Goal: Task Accomplishment & Management: Use online tool/utility

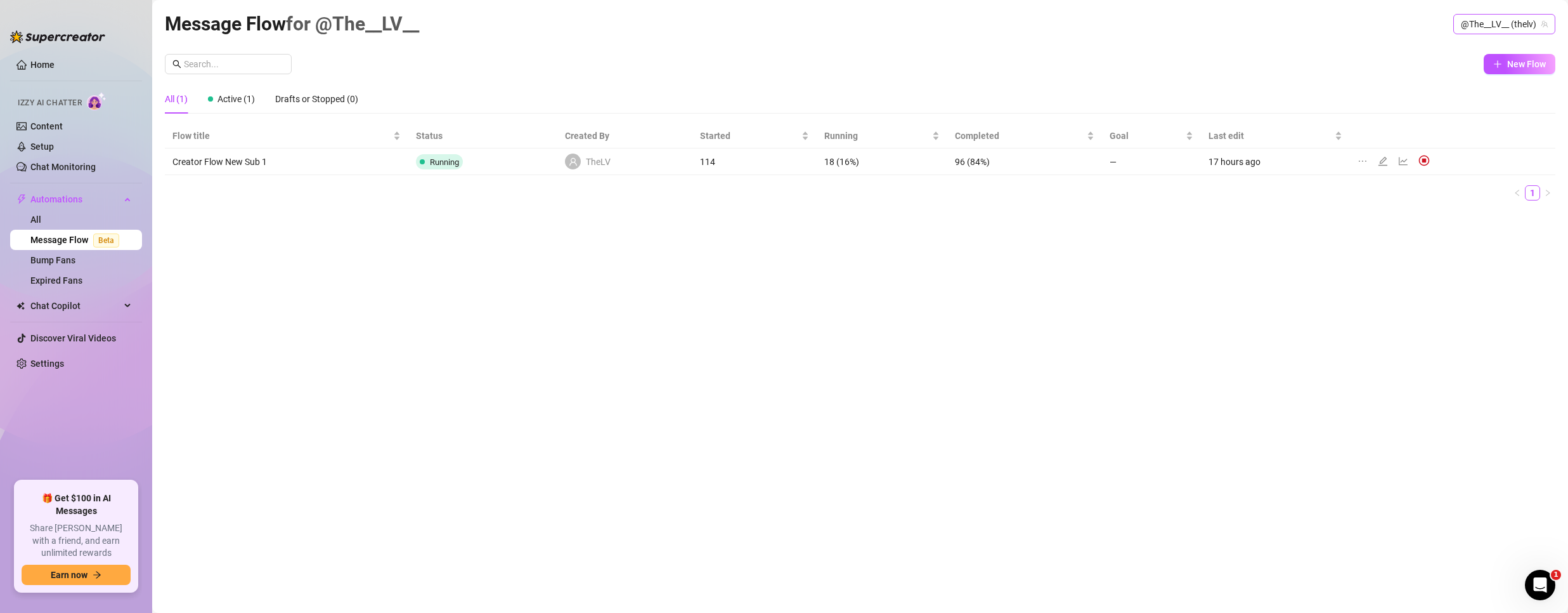
click at [1518, 26] on span "@The__LV__ (thelv)" at bounding box center [1504, 24] width 87 height 19
click at [1457, 69] on span "Bubble" at bounding box center [1452, 72] width 27 height 14
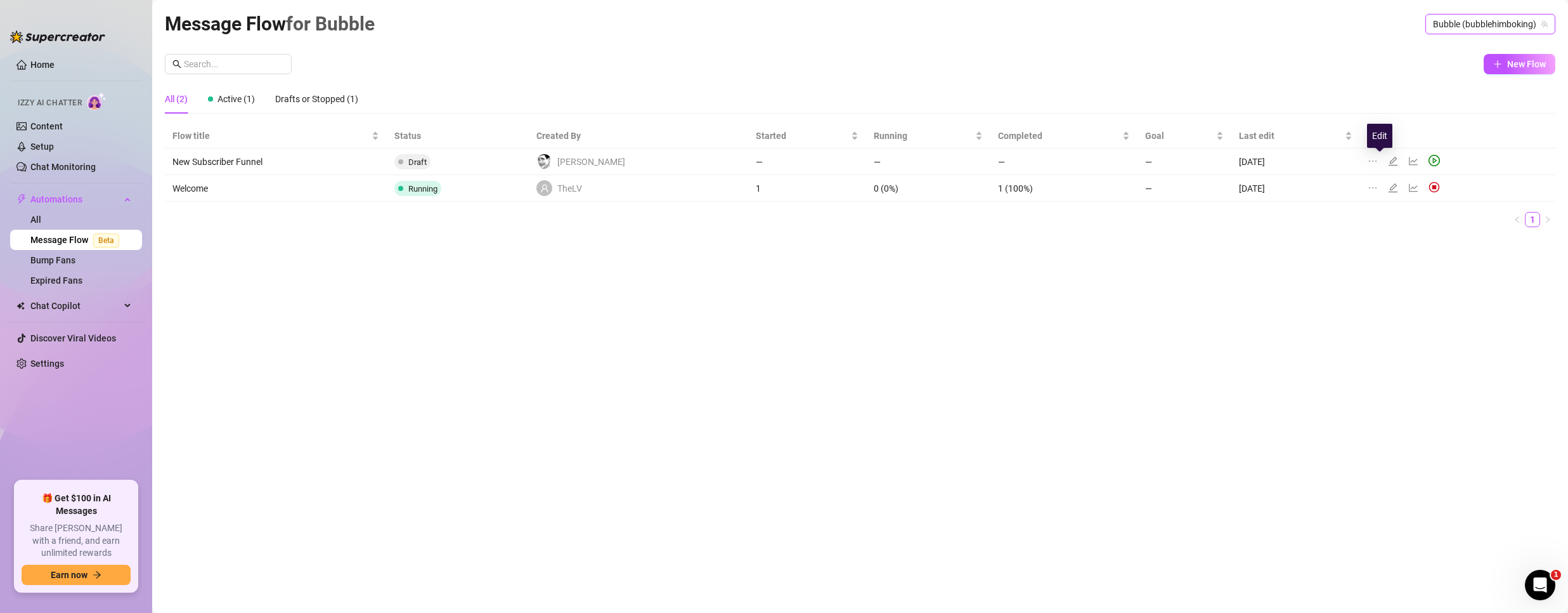
click at [1388, 161] on icon "edit" at bounding box center [1393, 160] width 10 height 10
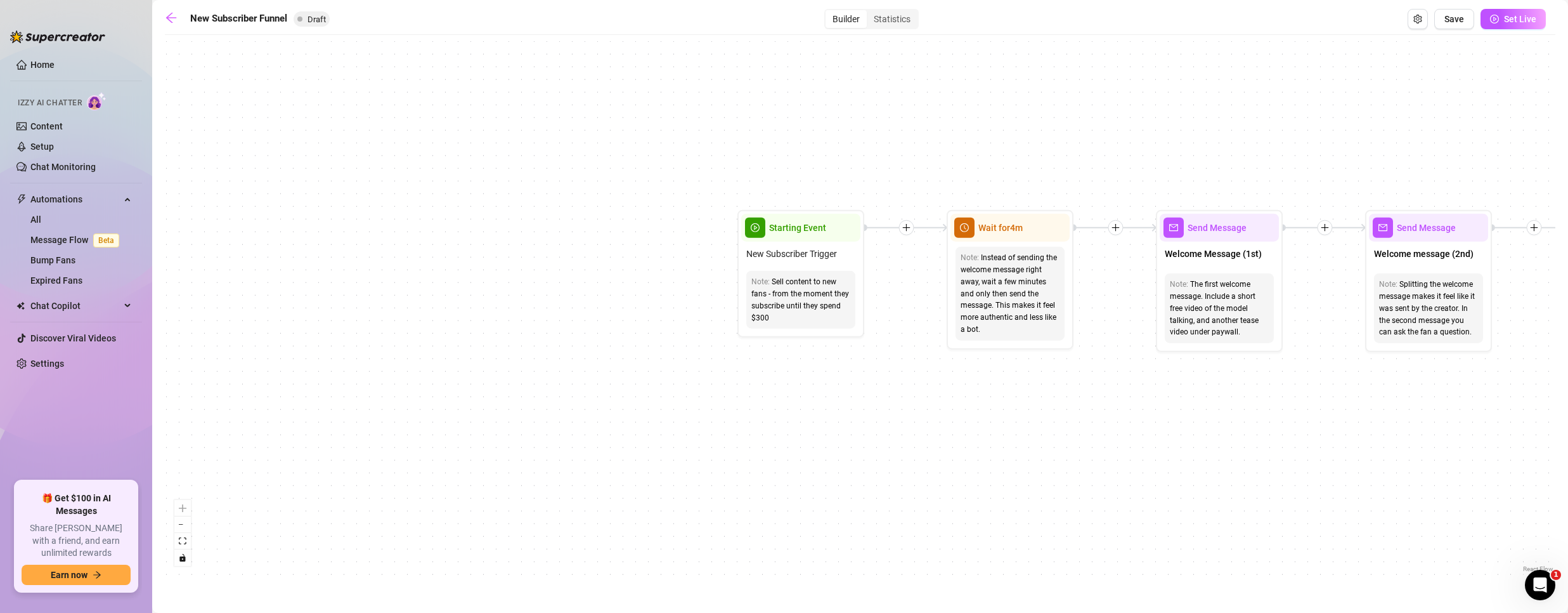
drag, startPoint x: 275, startPoint y: 343, endPoint x: 844, endPoint y: 356, distance: 569.1
click at [930, 391] on div "If True If True If True If False If False If False If True If False Merge Merge…" at bounding box center [860, 308] width 1390 height 534
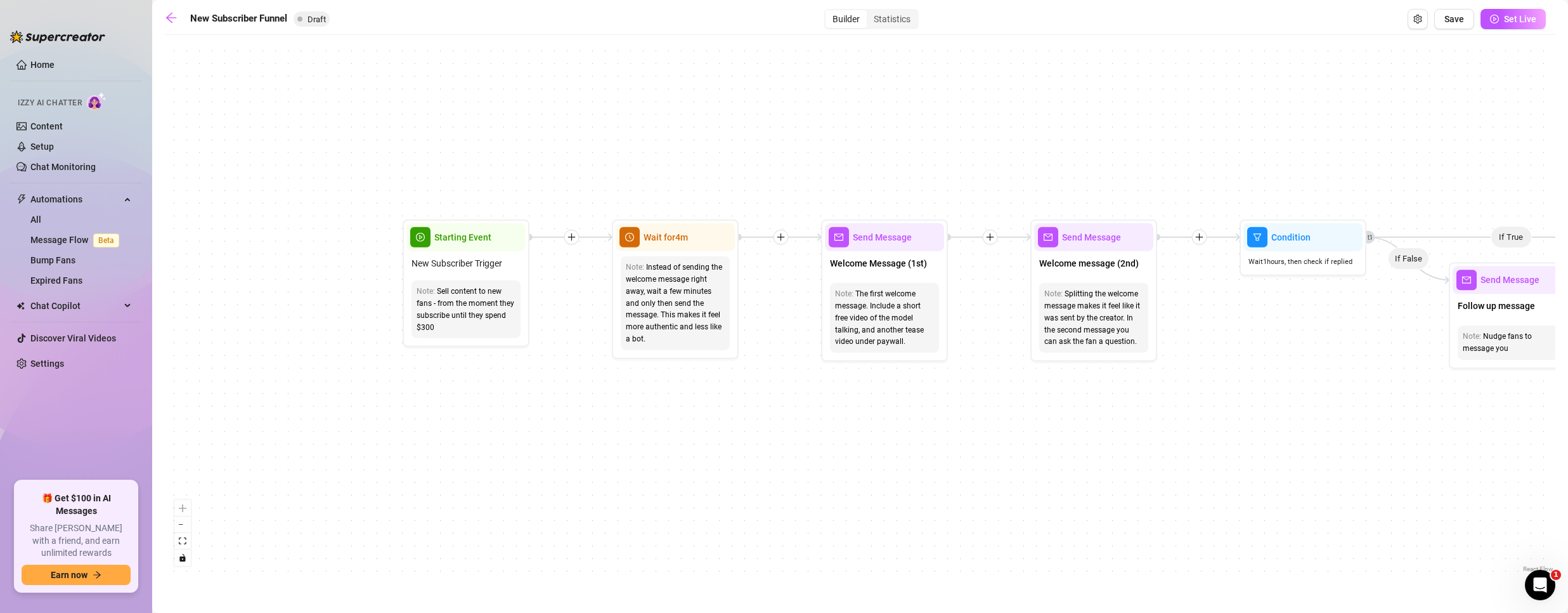
drag, startPoint x: 943, startPoint y: 379, endPoint x: 607, endPoint y: 388, distance: 336.1
click at [607, 388] on div "If True If True If True If False If False If False If True If False Merge Merge…" at bounding box center [860, 308] width 1390 height 534
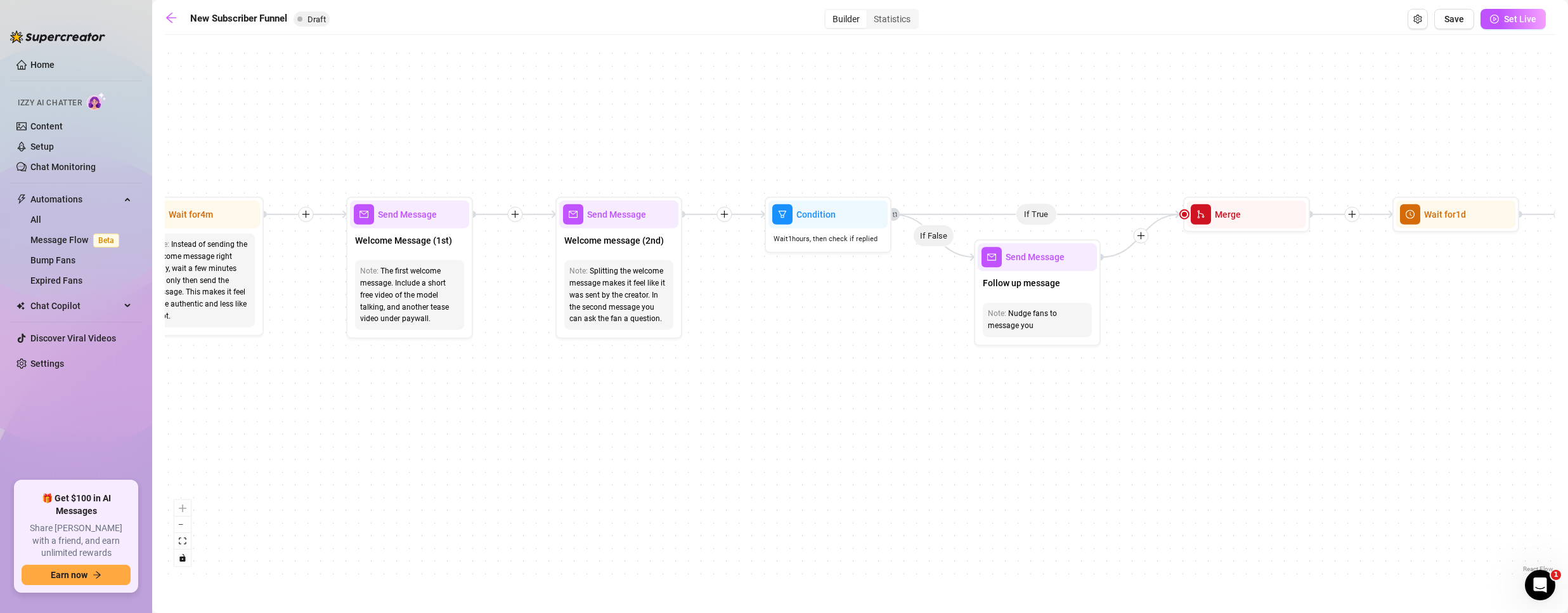
drag, startPoint x: 1360, startPoint y: 477, endPoint x: 888, endPoint y: 454, distance: 472.6
click at [888, 454] on div "If True If True If True If False If False If False If True If False Merge Merge…" at bounding box center [860, 308] width 1390 height 534
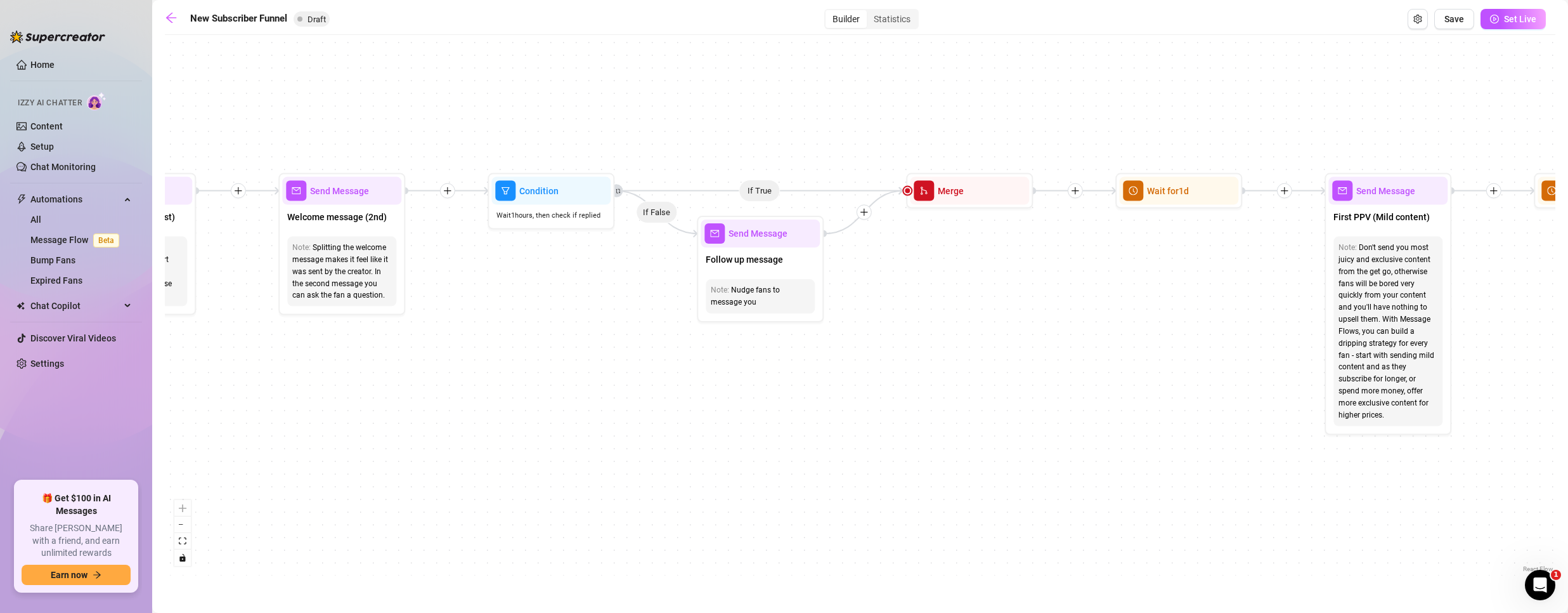
drag, startPoint x: 1167, startPoint y: 414, endPoint x: 911, endPoint y: 380, distance: 258.2
click at [911, 380] on div "If True If True If True If False If False If False If True If False Merge Merge…" at bounding box center [860, 308] width 1390 height 534
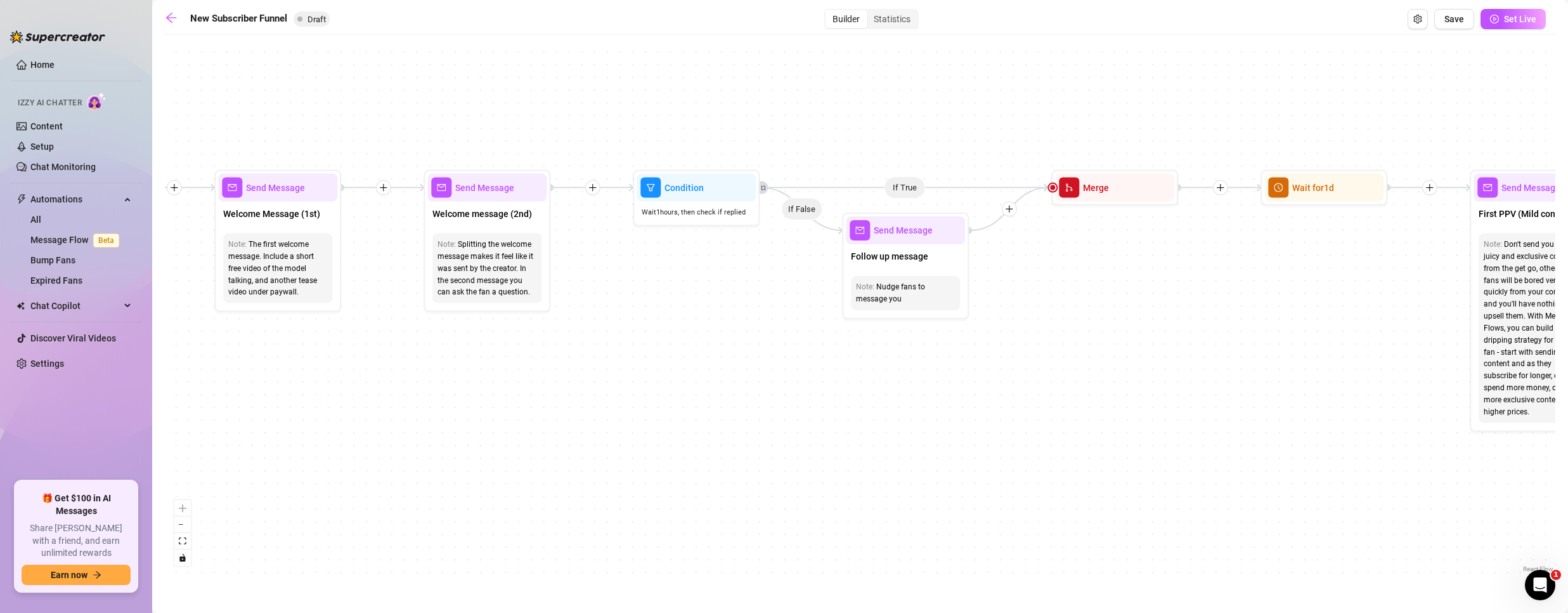
drag, startPoint x: 591, startPoint y: 333, endPoint x: 673, endPoint y: 326, distance: 82.3
click at [673, 326] on div "If True If True If True If False If False If False If True If False Merge Merge…" at bounding box center [860, 308] width 1390 height 534
click at [712, 203] on div "Wait 1 hours, then check if replied" at bounding box center [696, 212] width 119 height 21
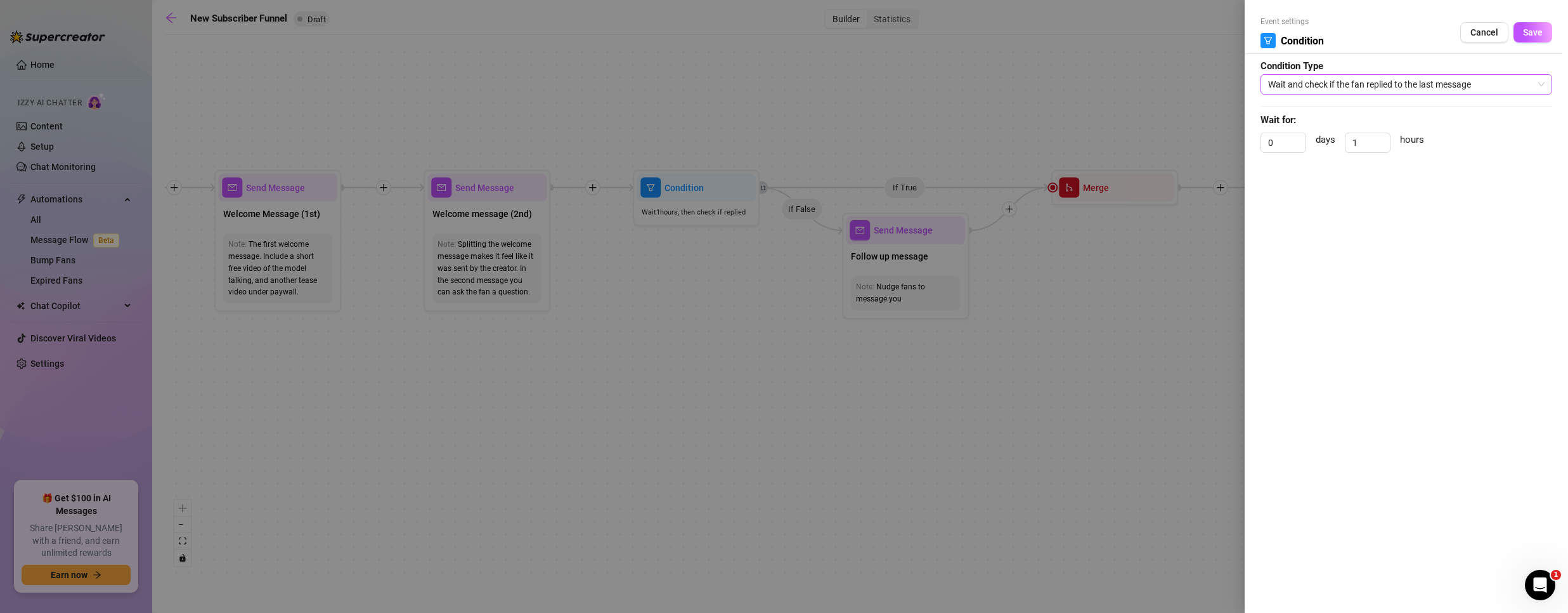
click at [1359, 80] on span "Wait and check if the fan replied to the last message" at bounding box center [1406, 84] width 276 height 19
click at [974, 391] on div at bounding box center [784, 306] width 1568 height 613
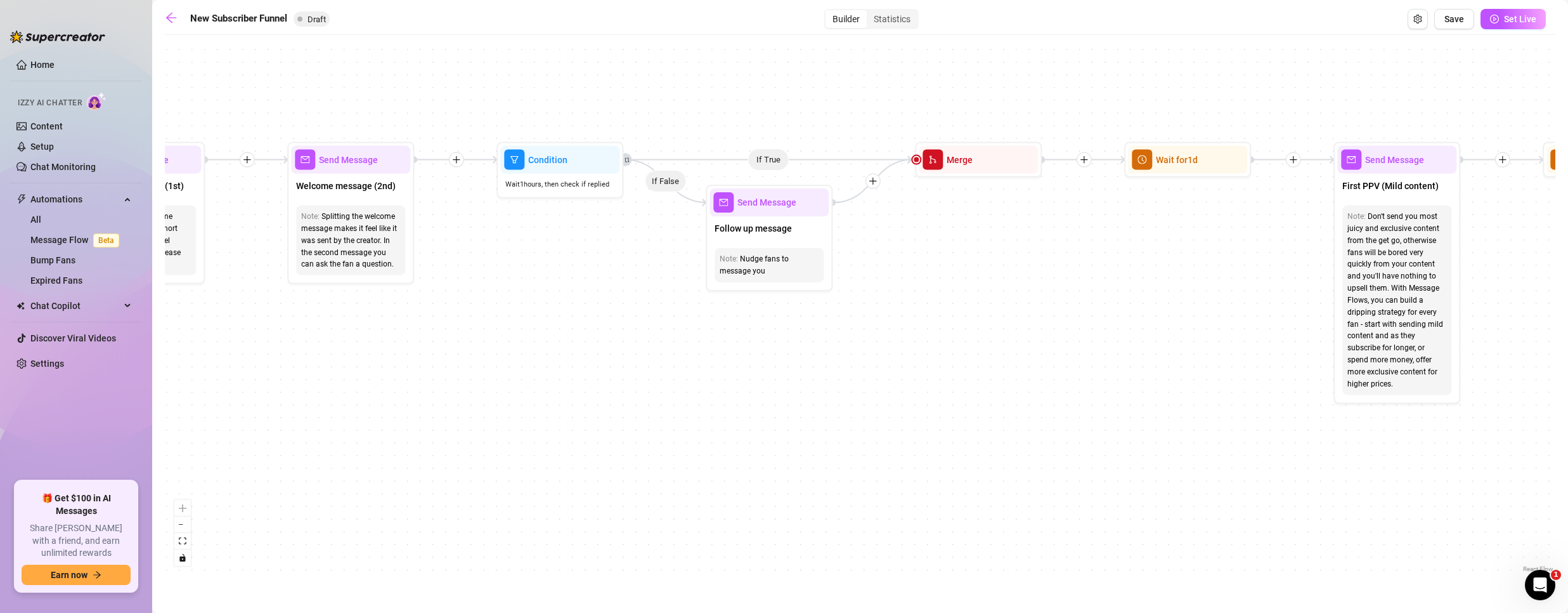
drag, startPoint x: 1090, startPoint y: 414, endPoint x: 962, endPoint y: 382, distance: 131.9
click at [962, 384] on div "If True If True If True If False If False If False If True If False Merge Merge…" at bounding box center [860, 308] width 1390 height 534
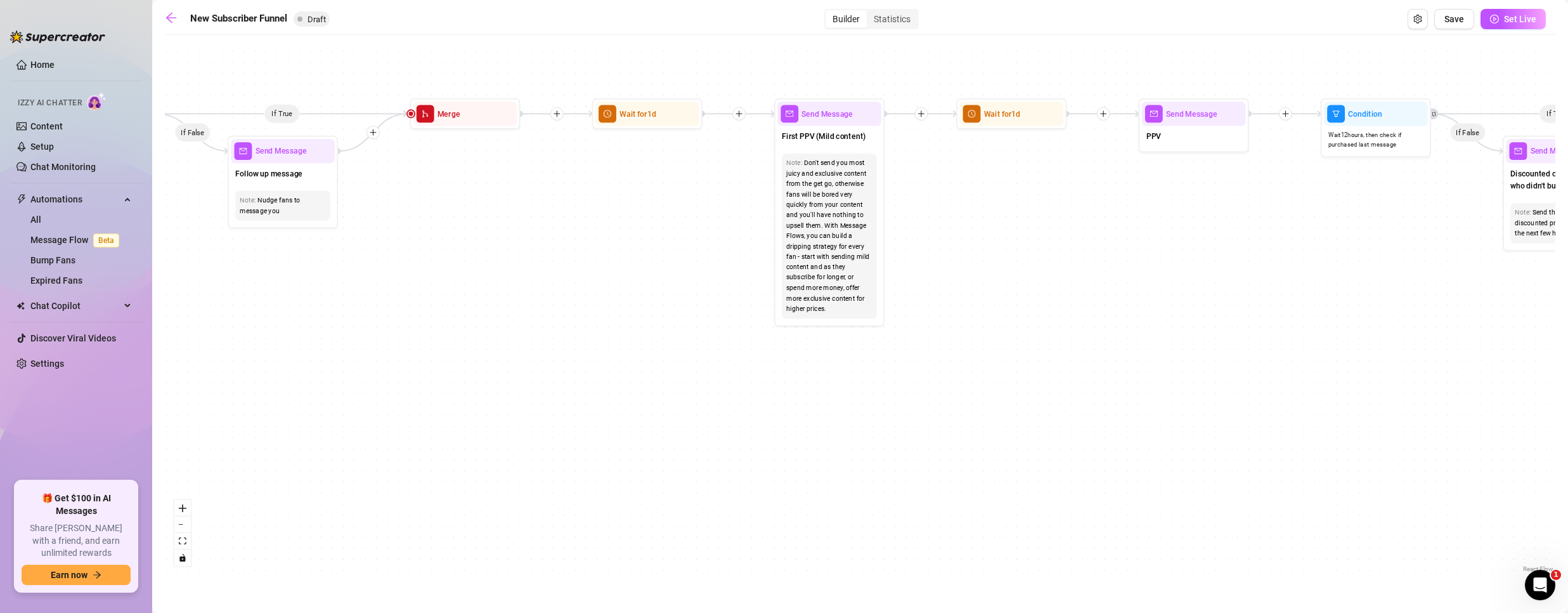
drag, startPoint x: 1160, startPoint y: 380, endPoint x: 647, endPoint y: 305, distance: 518.5
click at [647, 305] on div "If True If True If True If False If False If False If True If False Merge Merge…" at bounding box center [860, 308] width 1390 height 534
click at [819, 136] on span "First PPV (Mild content)" at bounding box center [823, 136] width 83 height 12
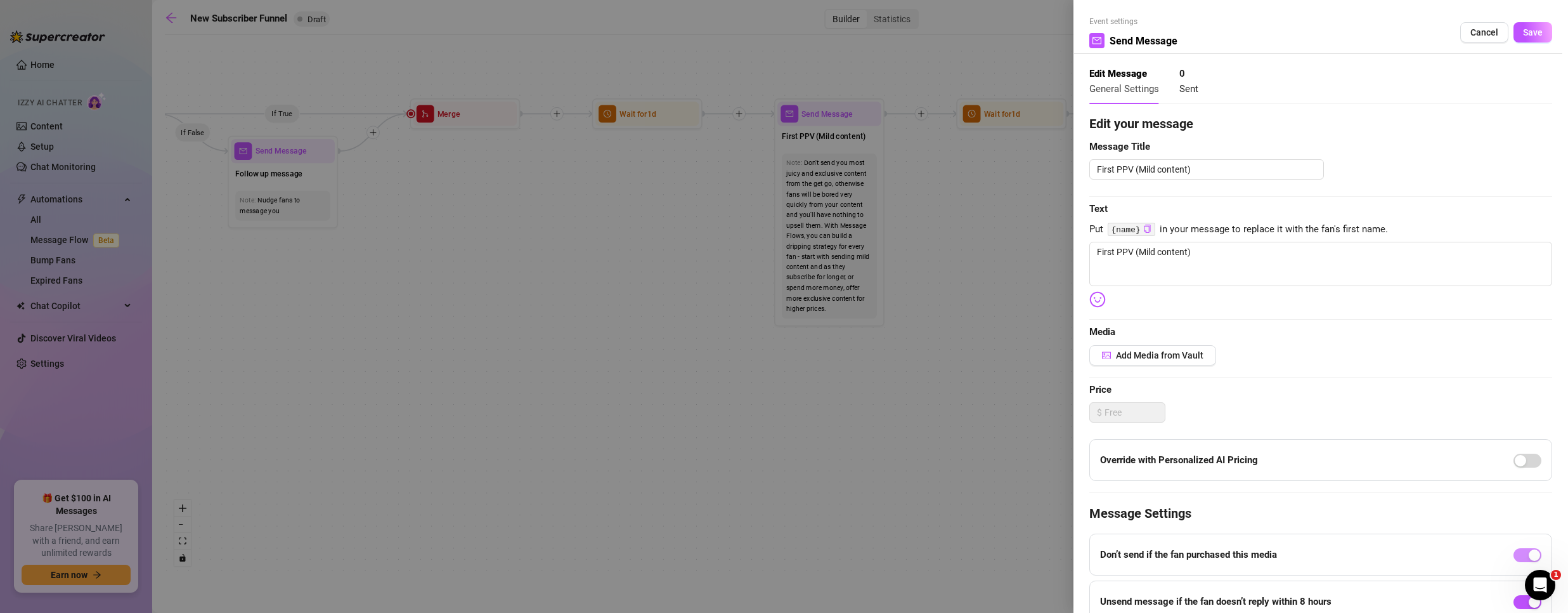
click at [682, 220] on div at bounding box center [784, 306] width 1568 height 613
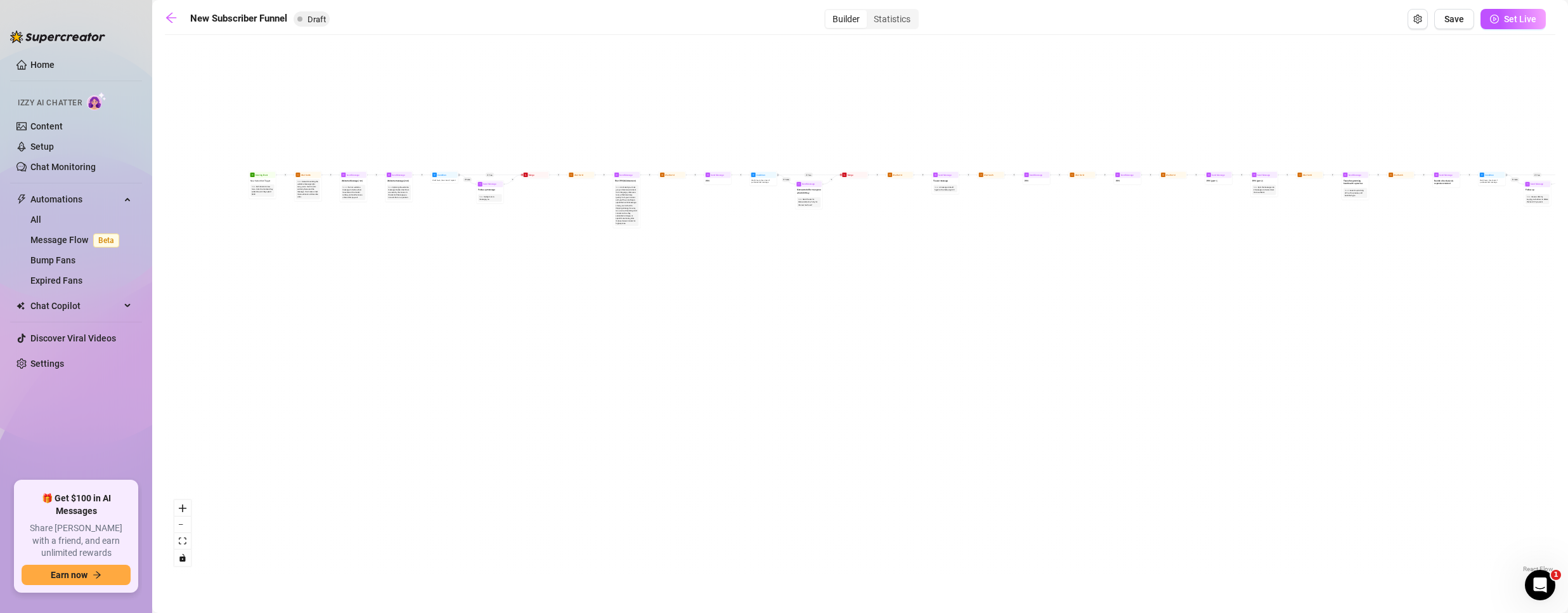
drag, startPoint x: 702, startPoint y: 351, endPoint x: 1013, endPoint y: 322, distance: 312.3
click at [1057, 335] on div "If True If True If True If False If False If False If True If False Merge Merge…" at bounding box center [860, 308] width 1390 height 534
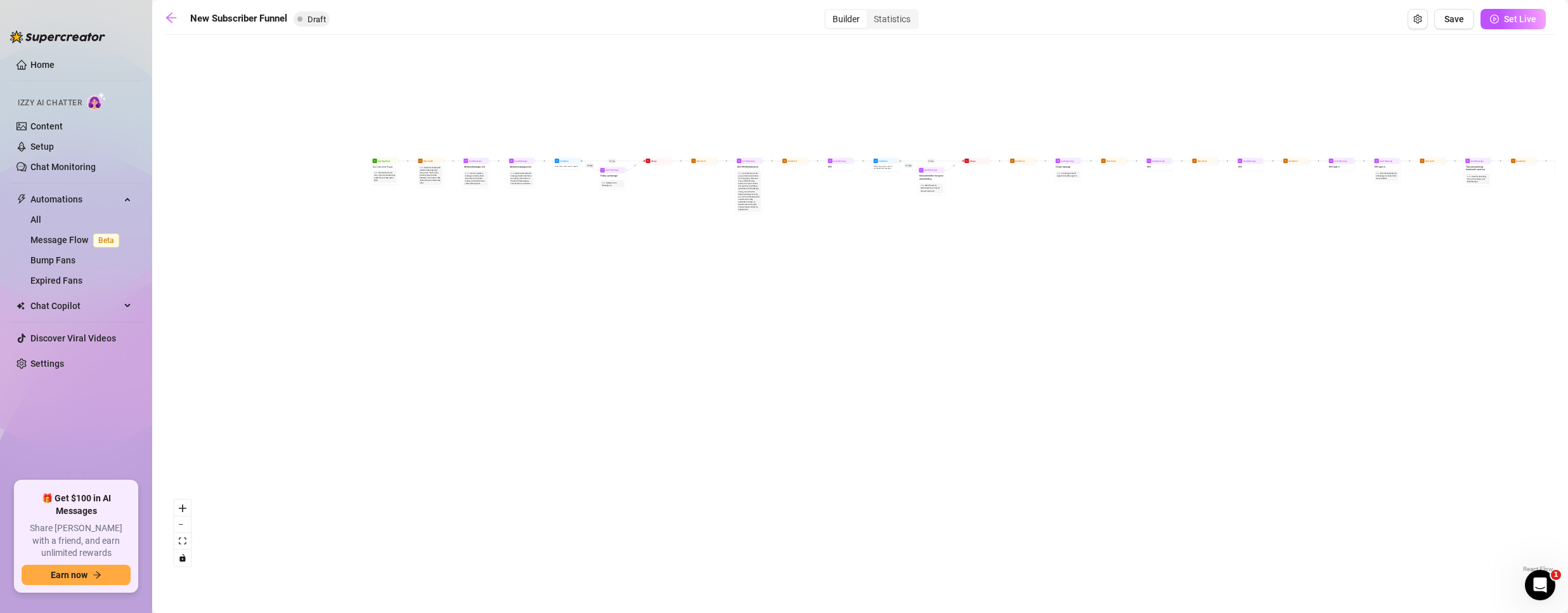
drag, startPoint x: 457, startPoint y: 247, endPoint x: 626, endPoint y: 306, distance: 179.0
click at [622, 307] on div "If True If True If True If False If False If False If True If False Merge Merge…" at bounding box center [860, 308] width 1390 height 534
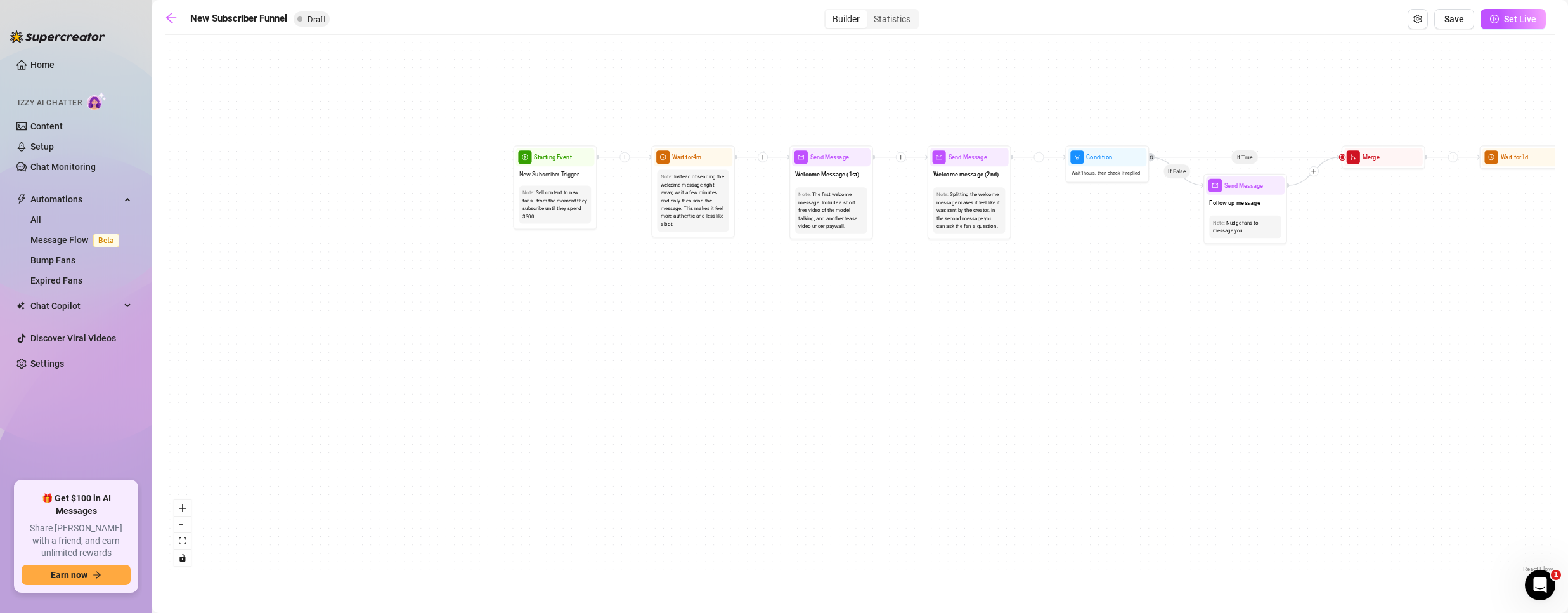
drag, startPoint x: 515, startPoint y: 284, endPoint x: 531, endPoint y: 358, distance: 75.7
click at [531, 364] on div "If True If True If True If False If False If False If True If False Merge Merge…" at bounding box center [860, 308] width 1390 height 534
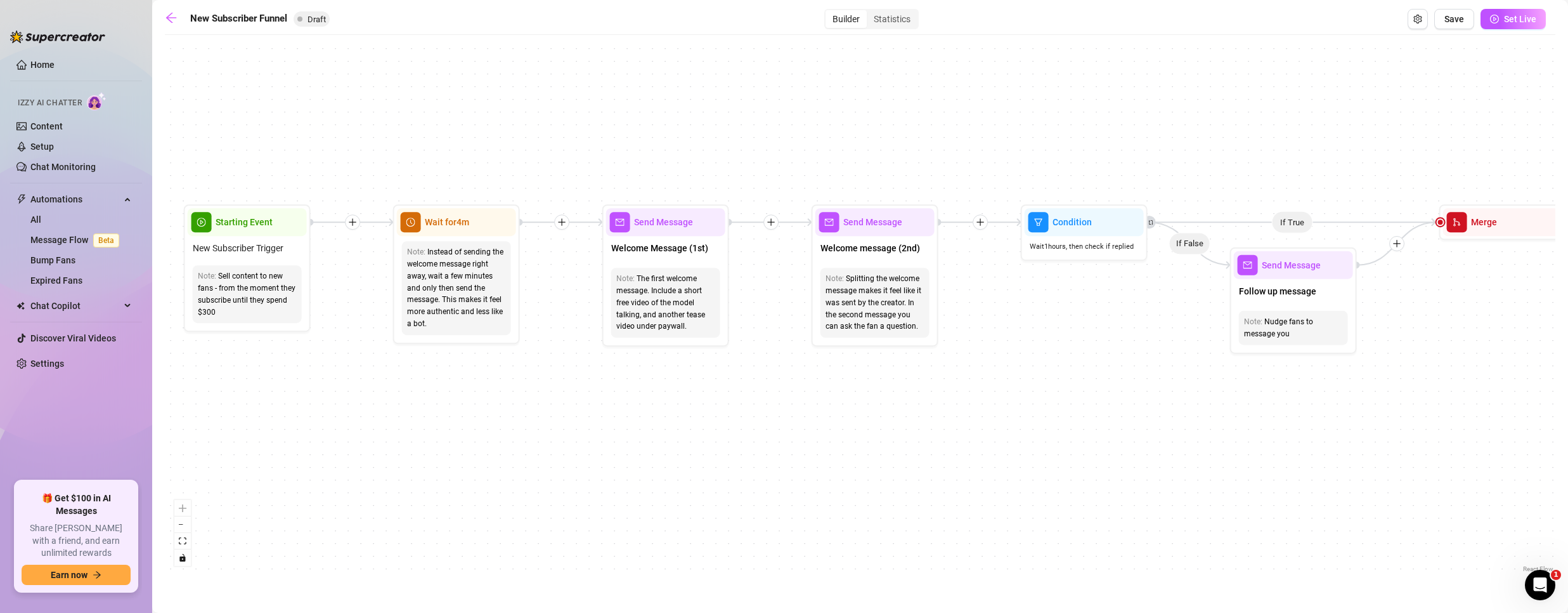
drag, startPoint x: 863, startPoint y: 329, endPoint x: 529, endPoint y: 414, distance: 344.6
click at [529, 414] on div "If True If True If True If False If False If False If True If False Merge Merge…" at bounding box center [860, 308] width 1390 height 534
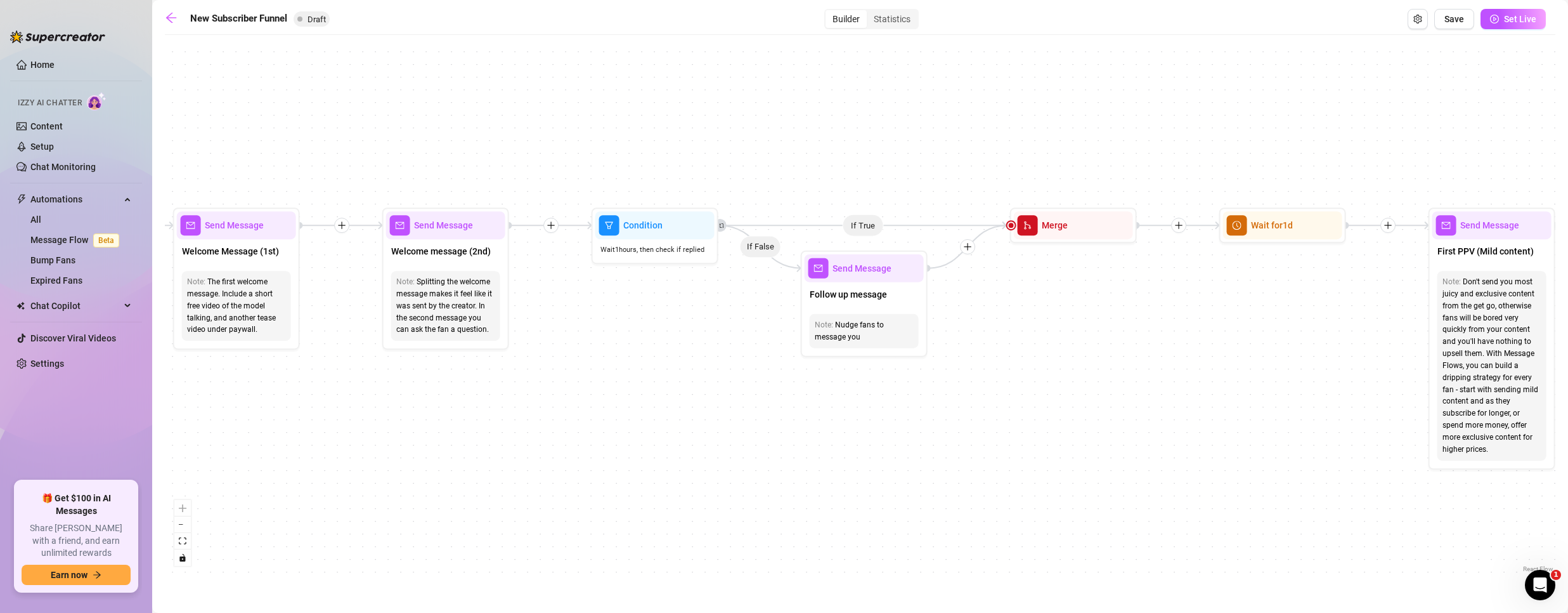
drag, startPoint x: 1017, startPoint y: 414, endPoint x: 590, endPoint y: 425, distance: 427.1
click at [590, 425] on div "If True If True If True If False If False If False If True If False Merge Merge…" at bounding box center [860, 308] width 1390 height 534
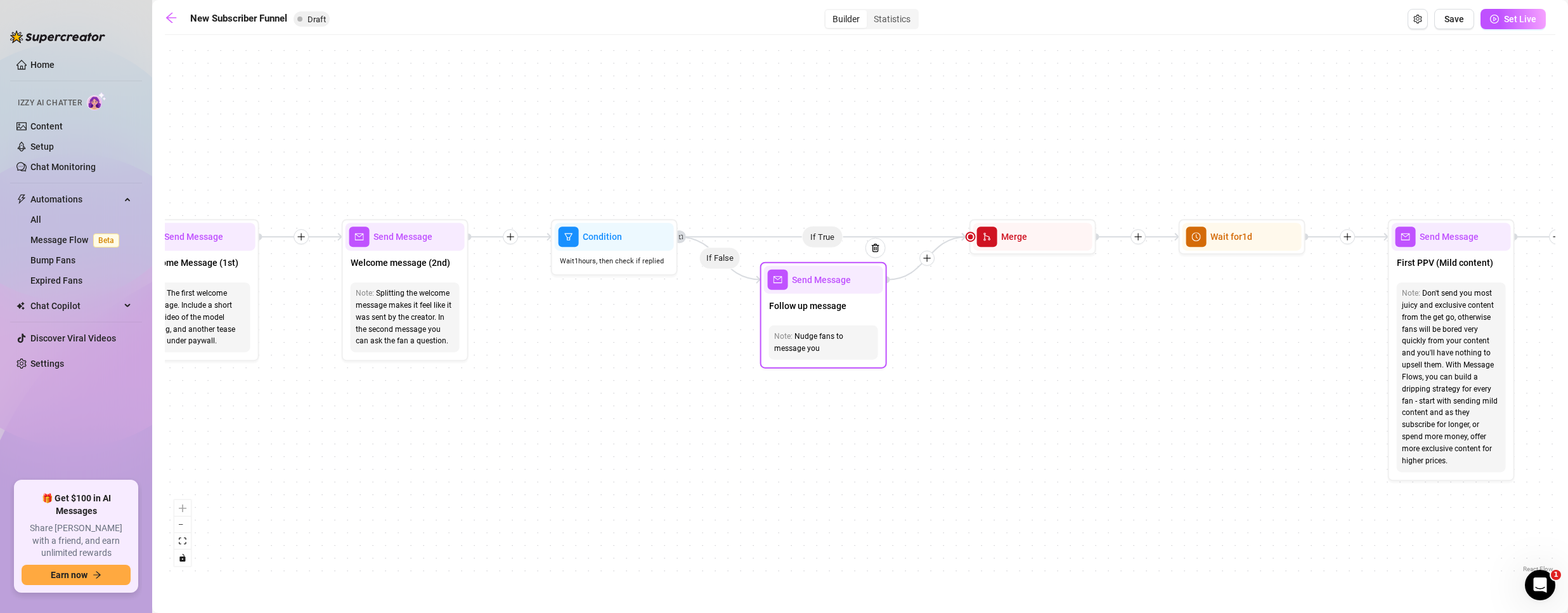
click at [838, 312] on span "Follow up message" at bounding box center [807, 306] width 77 height 14
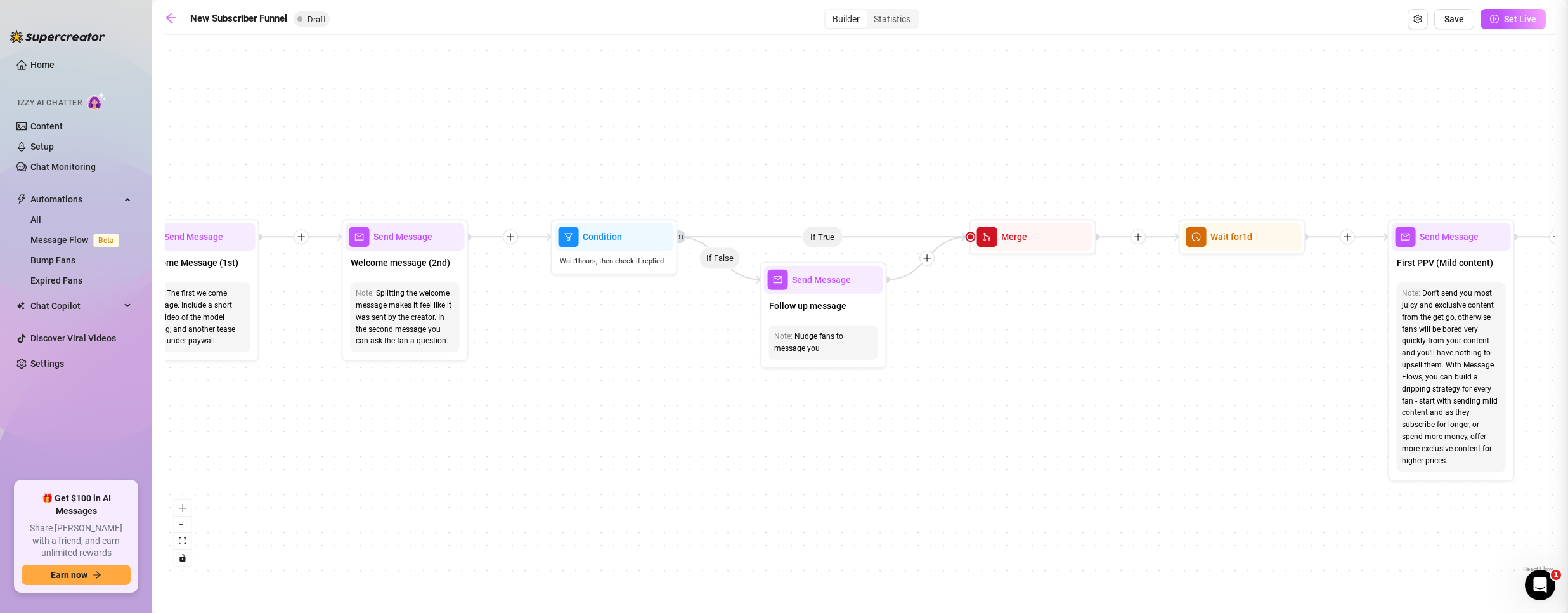
type textarea "/"
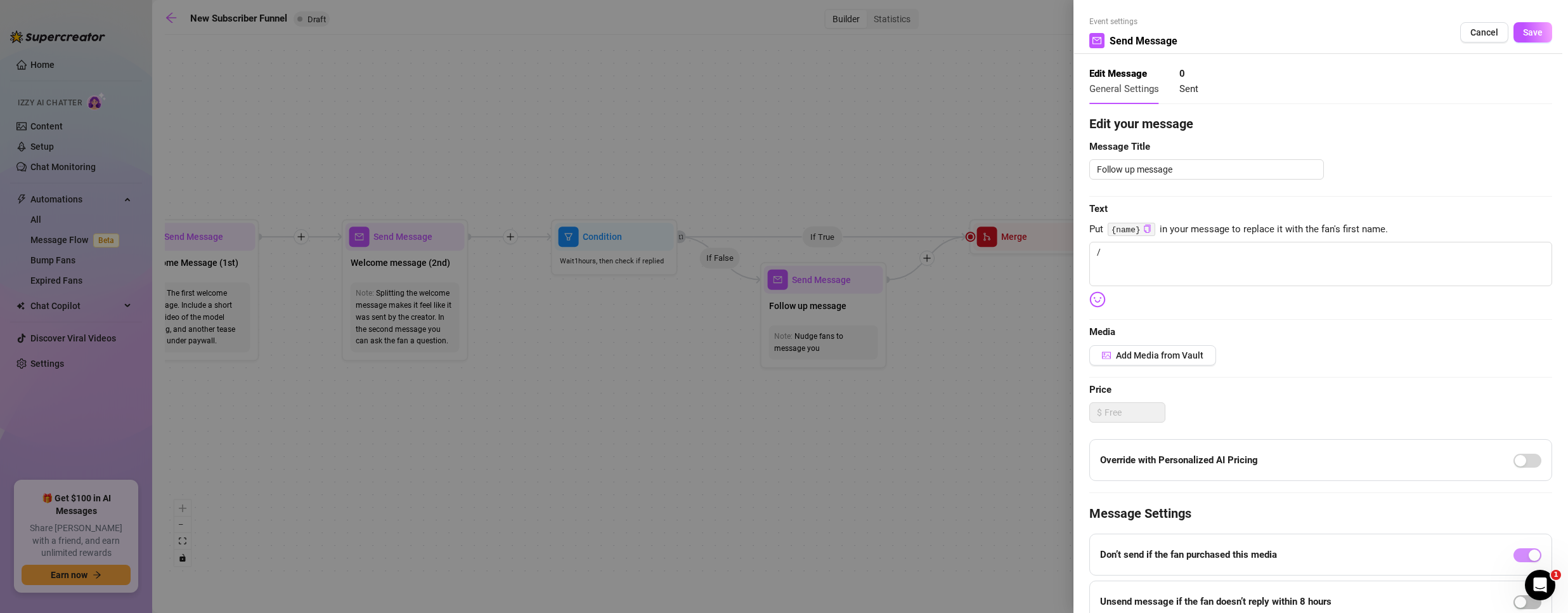
click at [891, 417] on div at bounding box center [784, 306] width 1568 height 613
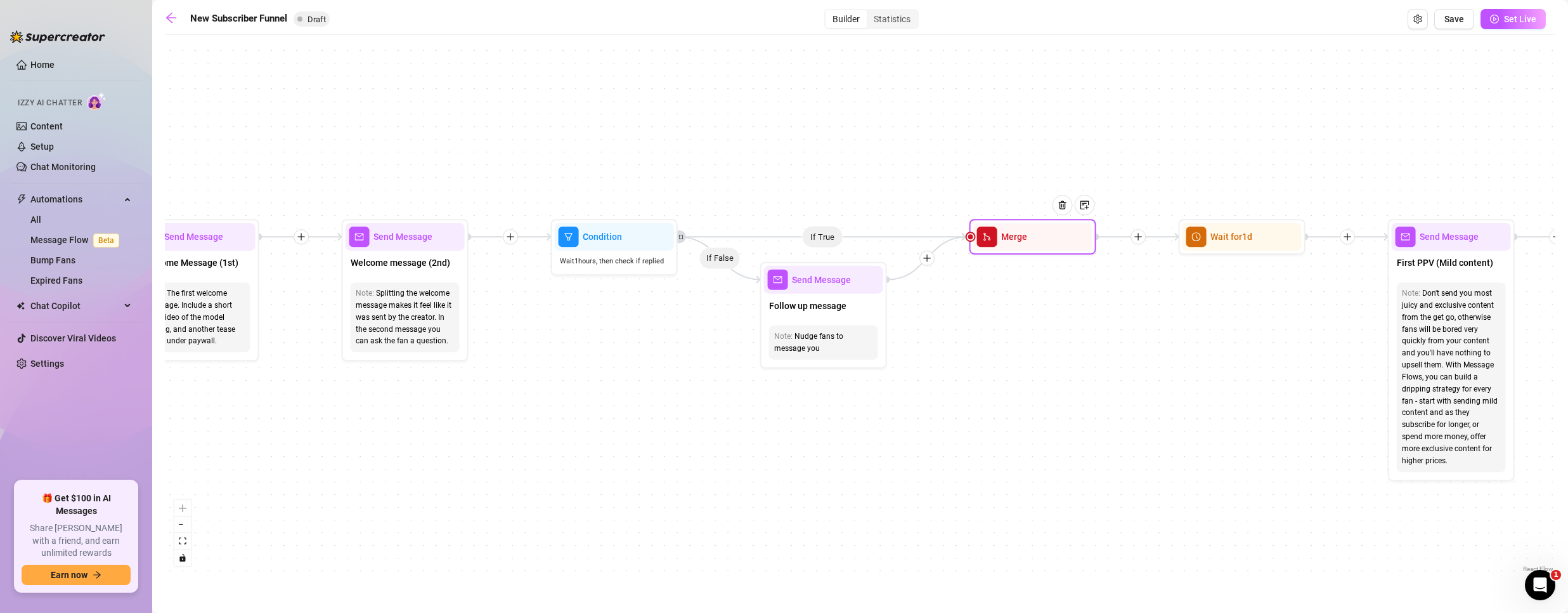
click at [1036, 238] on div "Merge" at bounding box center [1032, 237] width 119 height 28
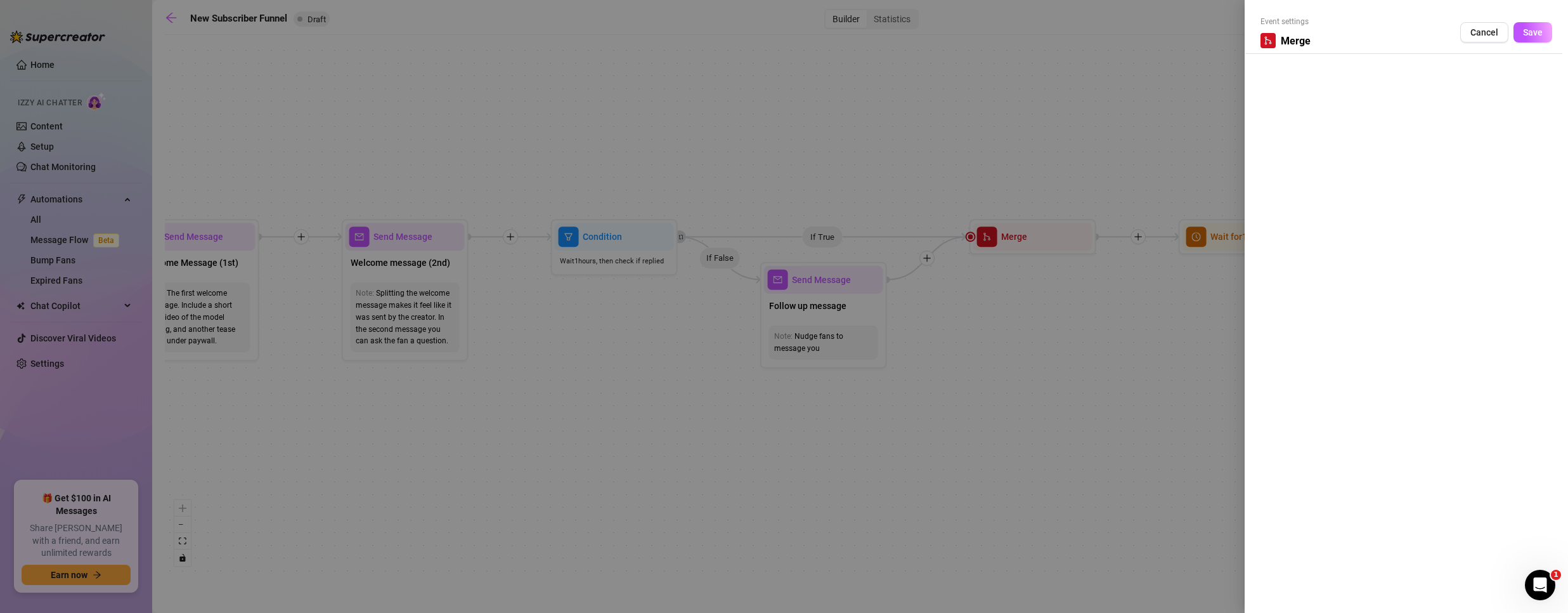
click at [1049, 300] on div at bounding box center [784, 306] width 1568 height 613
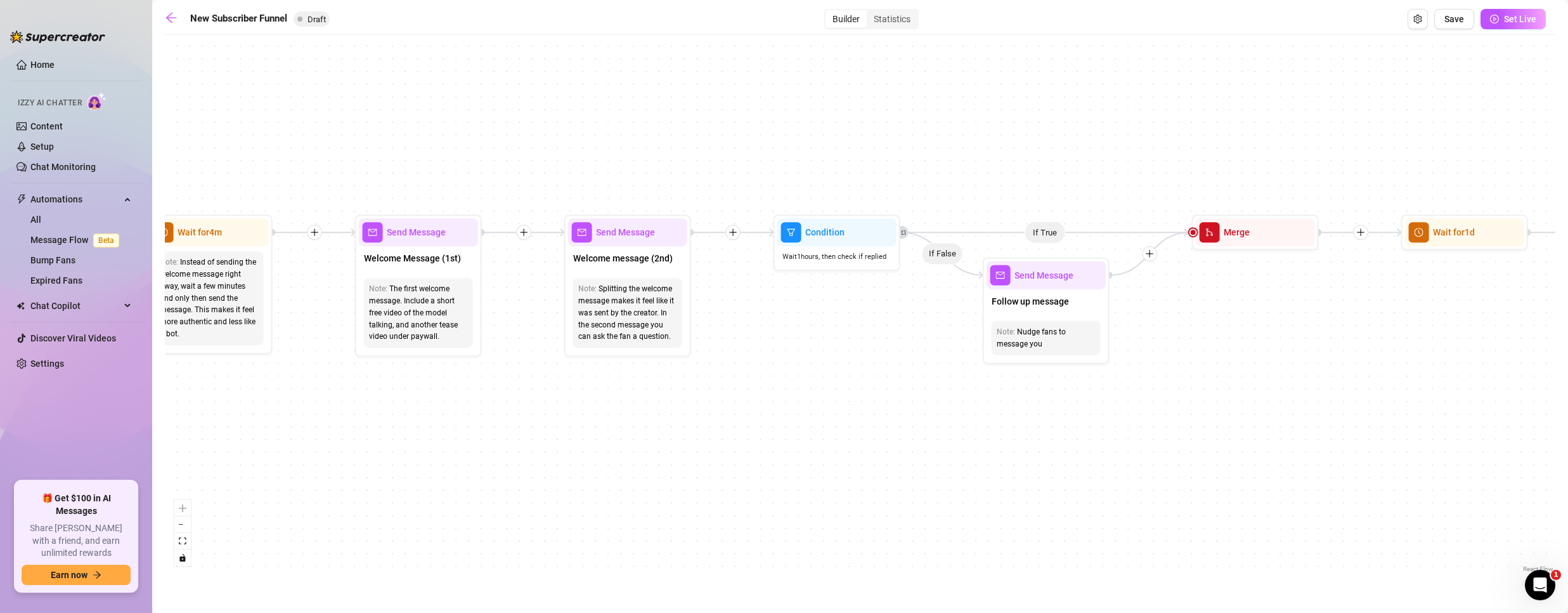
drag, startPoint x: 1067, startPoint y: 298, endPoint x: 997, endPoint y: 260, distance: 79.6
click at [1009, 262] on div "If True If True If True If False If False If False If True If False Merge Merge…" at bounding box center [860, 308] width 1390 height 534
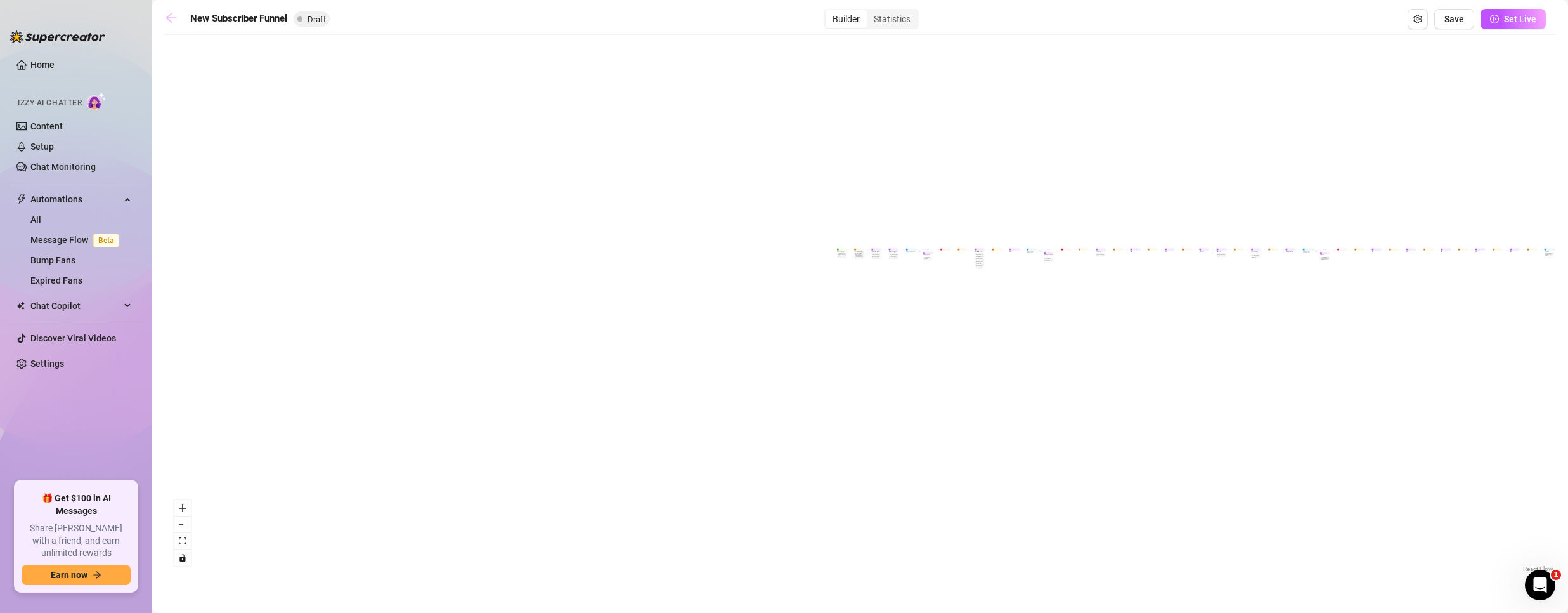
click at [171, 24] on link at bounding box center [174, 19] width 19 height 16
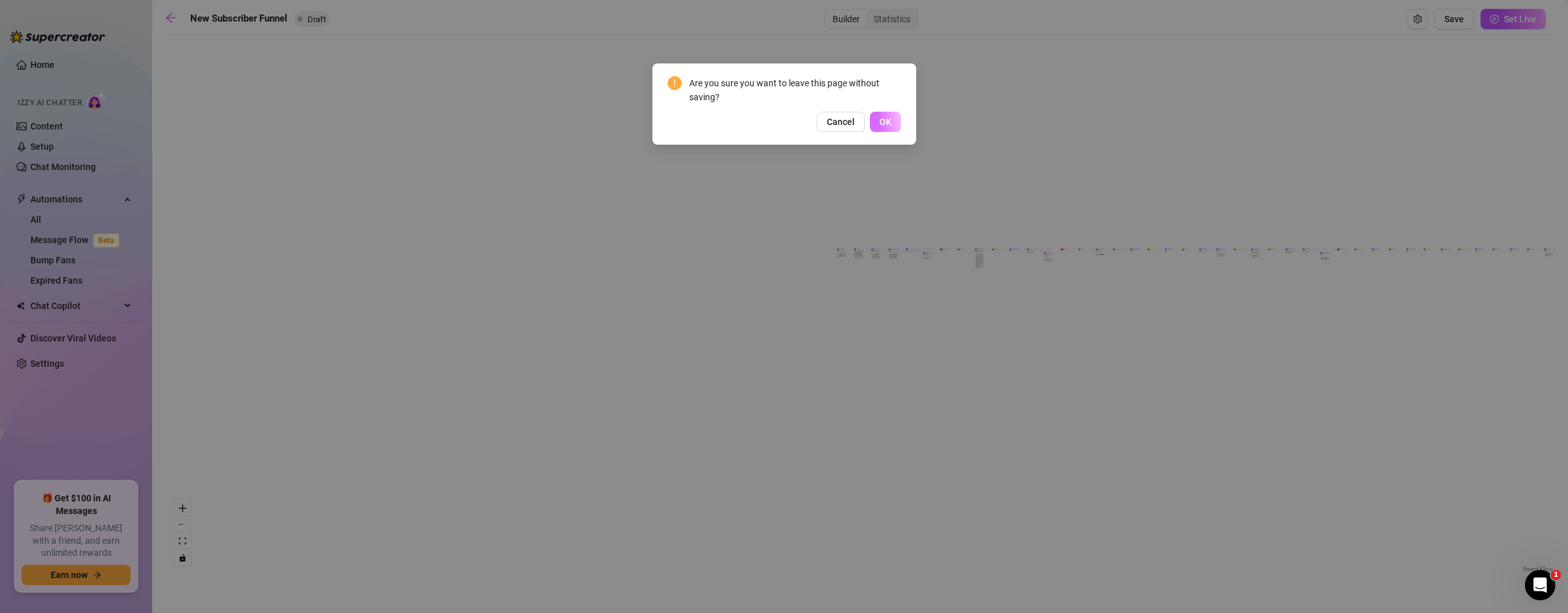
click at [879, 125] on button "OK" at bounding box center [885, 122] width 31 height 20
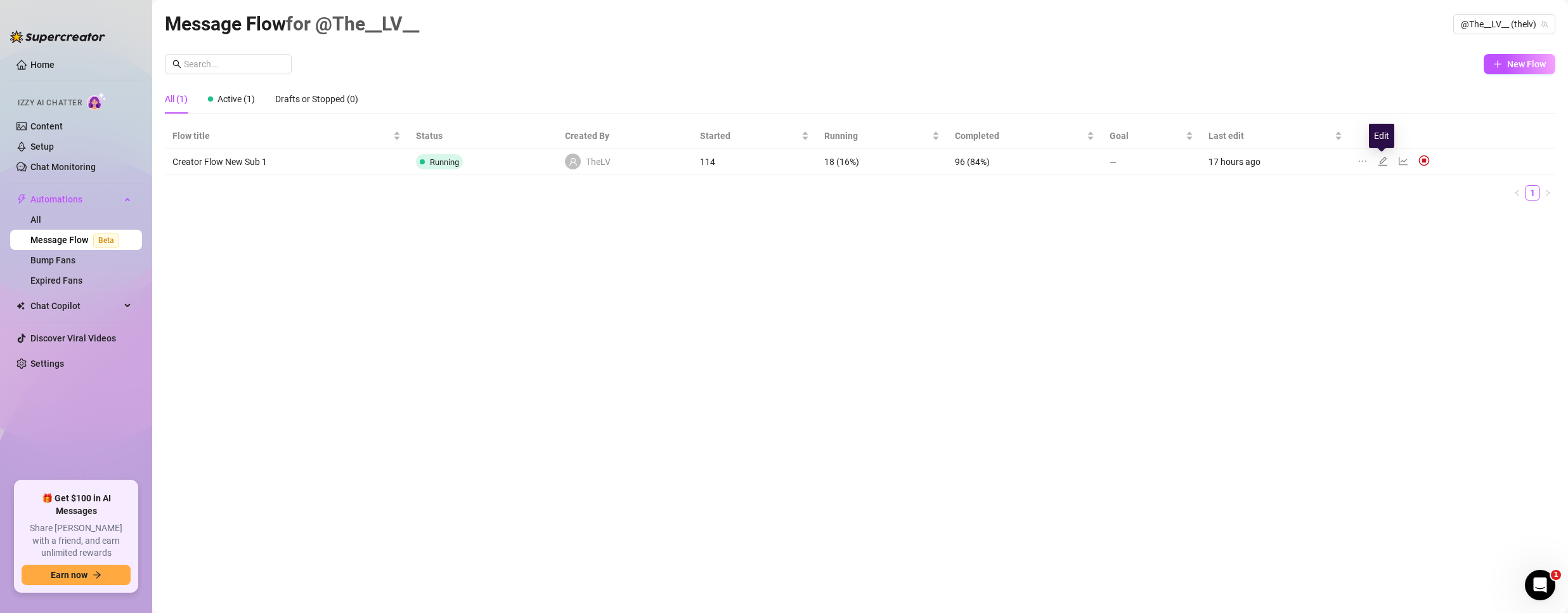
click at [1382, 159] on icon "edit" at bounding box center [1383, 160] width 10 height 10
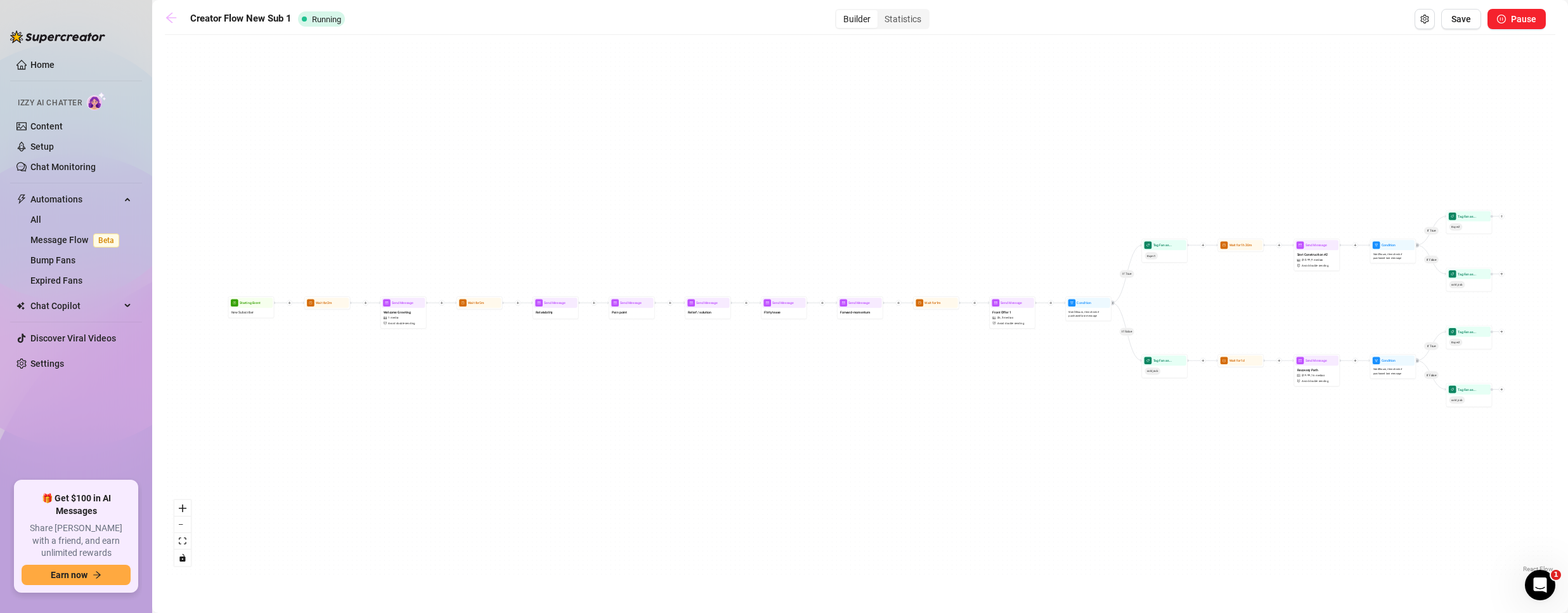
click at [169, 17] on icon "arrow-left" at bounding box center [171, 17] width 10 height 10
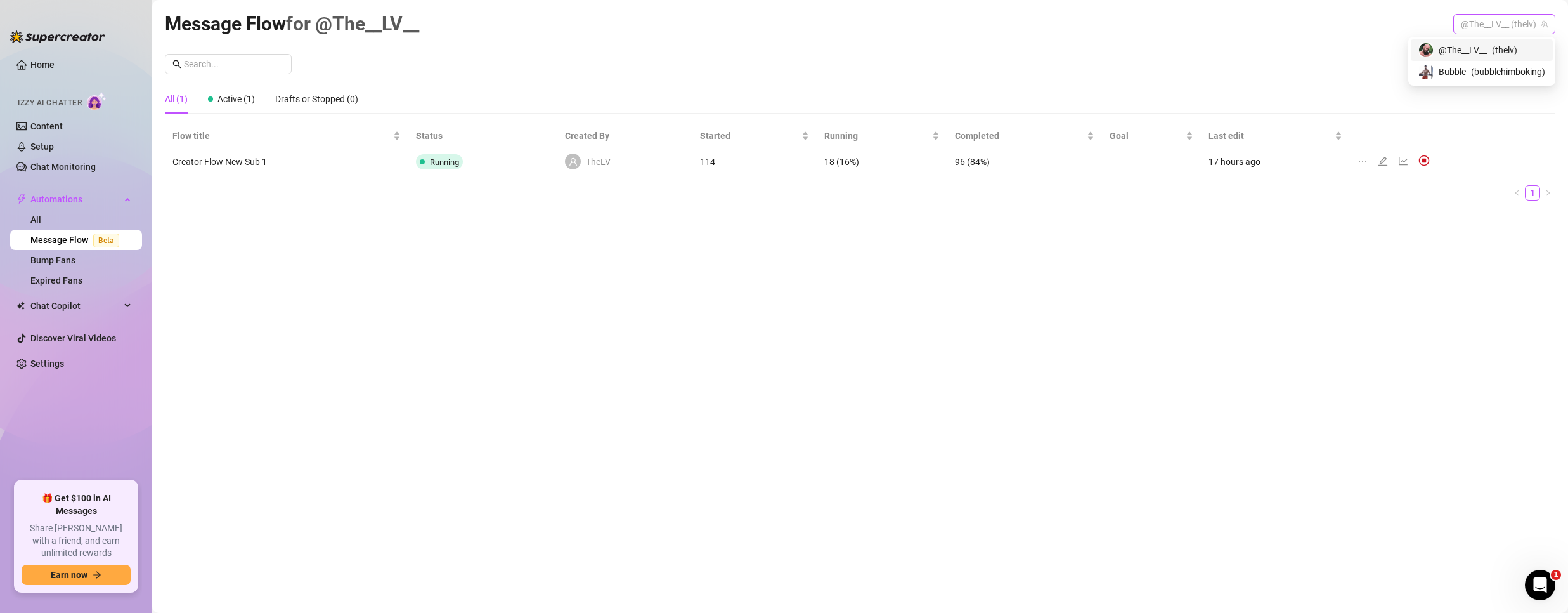
click at [1501, 23] on span "@The__LV__ (thelv)" at bounding box center [1504, 24] width 87 height 19
click at [1464, 77] on span "Bubble" at bounding box center [1452, 72] width 27 height 14
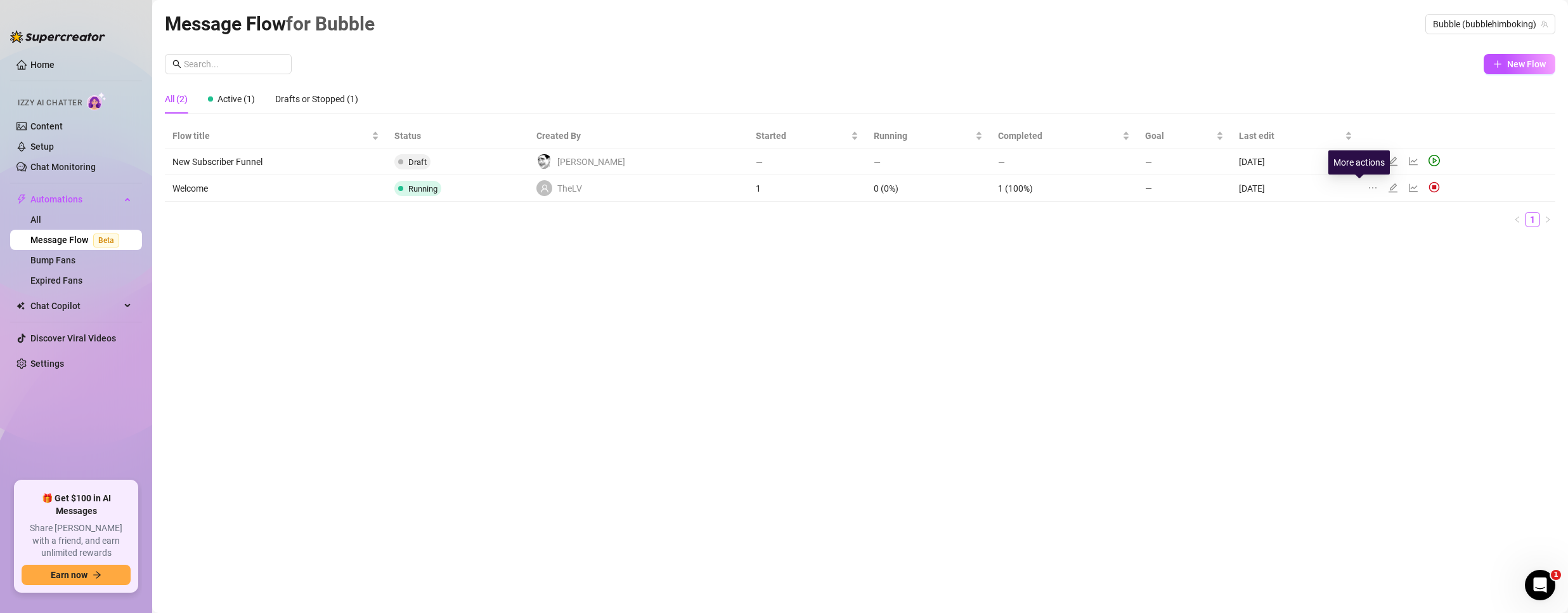
click at [1368, 191] on icon "ellipsis" at bounding box center [1373, 188] width 10 height 10
click at [1388, 185] on icon "edit" at bounding box center [1392, 187] width 9 height 9
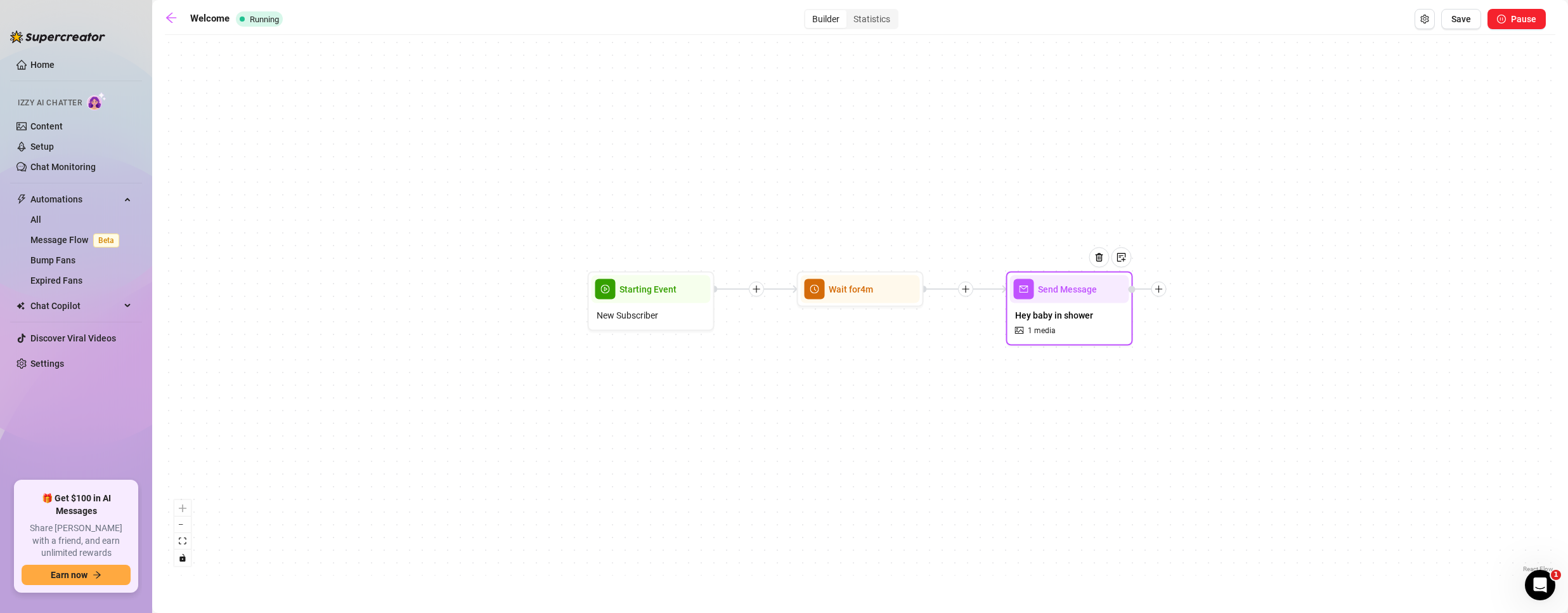
click at [1074, 318] on span "Hey baby in shower" at bounding box center [1054, 315] width 78 height 14
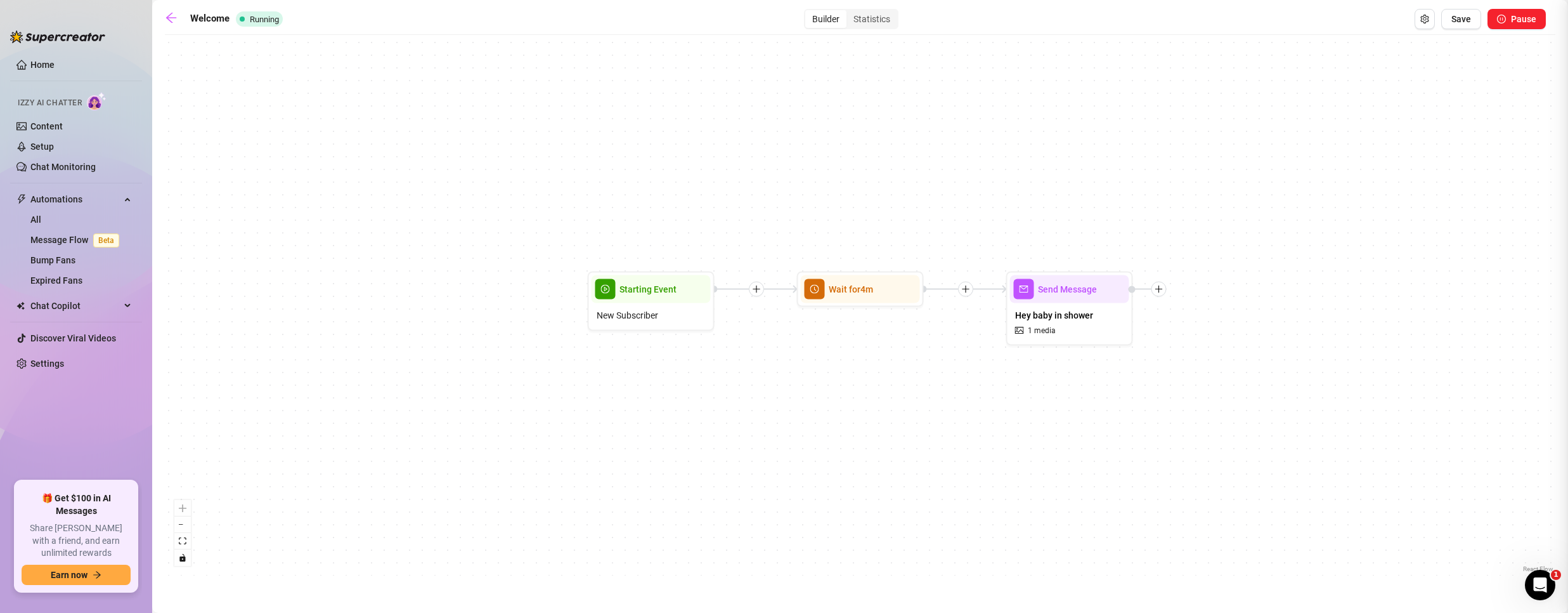
type textarea "Hey baby! Welcome to my OF."
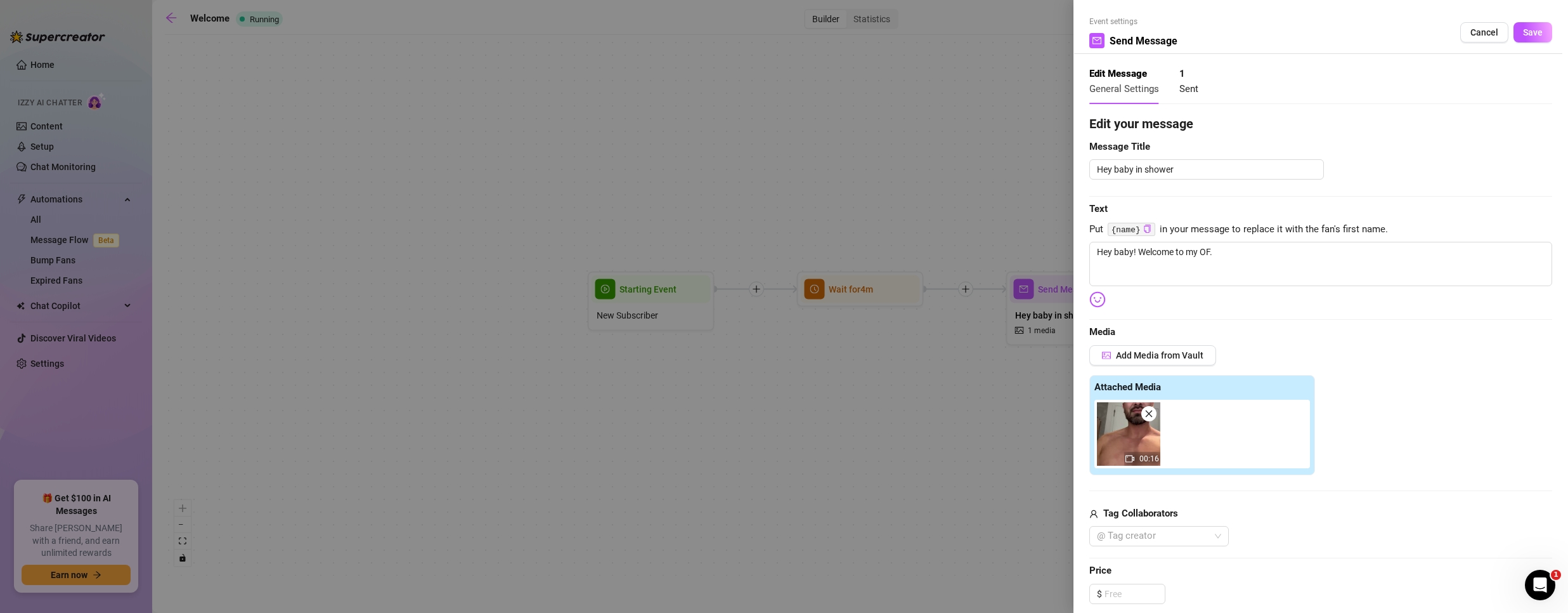
click at [666, 309] on div at bounding box center [784, 306] width 1568 height 613
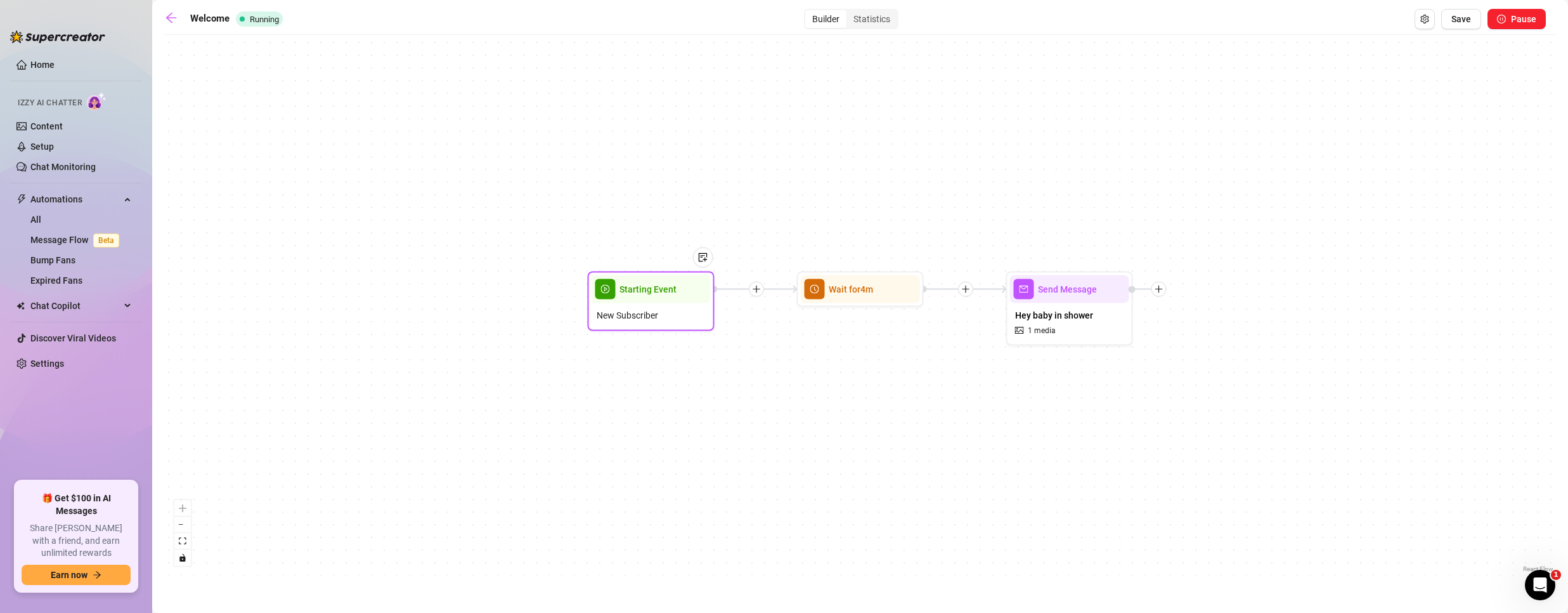
click at [664, 293] on span "Starting Event" at bounding box center [648, 289] width 57 height 14
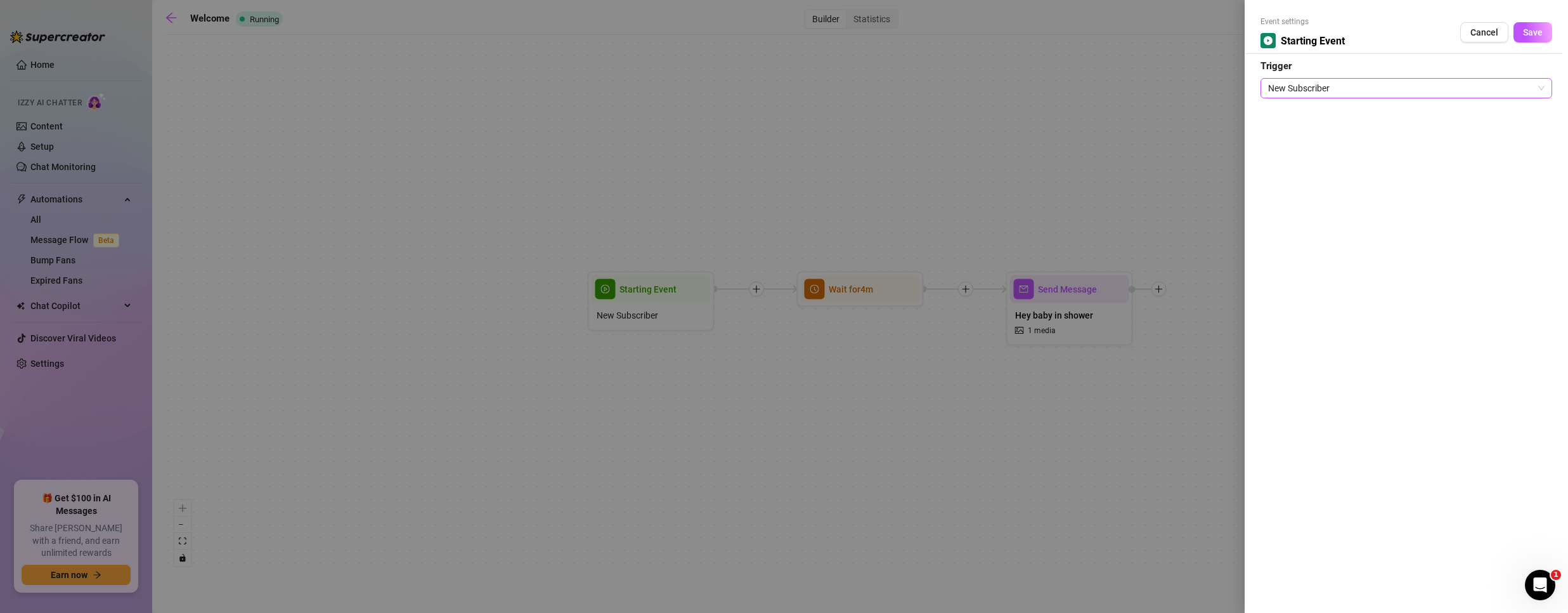
click at [1324, 88] on span "New Subscriber" at bounding box center [1406, 88] width 276 height 19
click at [1484, 29] on span "Cancel" at bounding box center [1484, 32] width 28 height 10
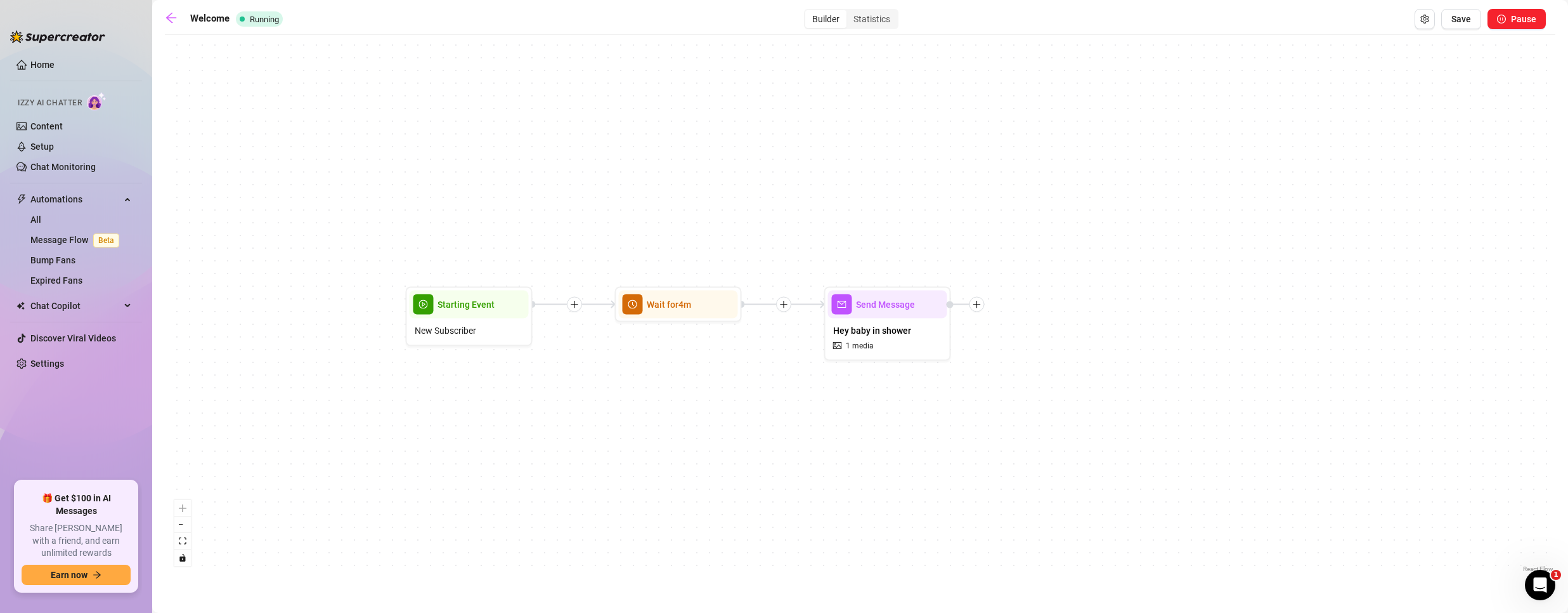
drag, startPoint x: 942, startPoint y: 329, endPoint x: 708, endPoint y: 333, distance: 234.0
click at [708, 333] on div "Send Message Hey baby in shower 1 media Wait for 4m Starting Event New Subscrib…" at bounding box center [860, 308] width 1390 height 534
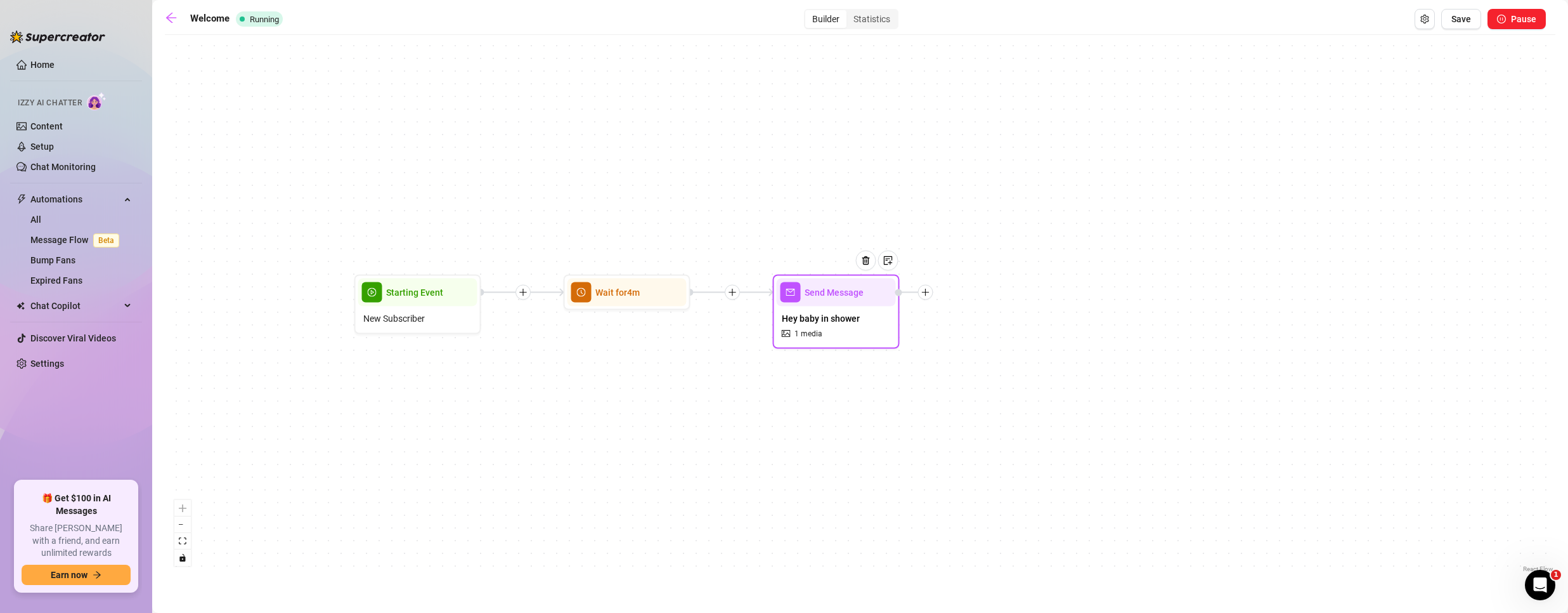
click at [833, 327] on div "Hey baby in shower 1 media" at bounding box center [836, 326] width 119 height 39
type textarea "Hey baby! Welcome to my OF."
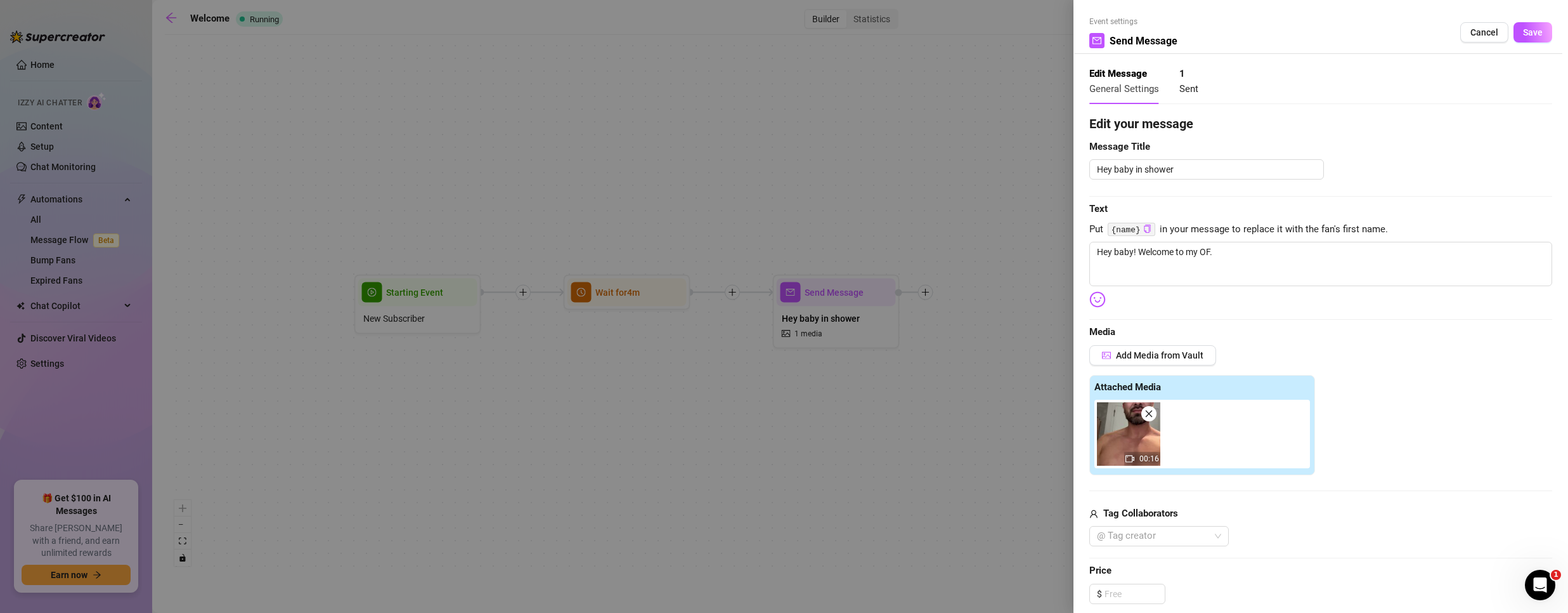
click at [977, 308] on div at bounding box center [784, 306] width 1568 height 613
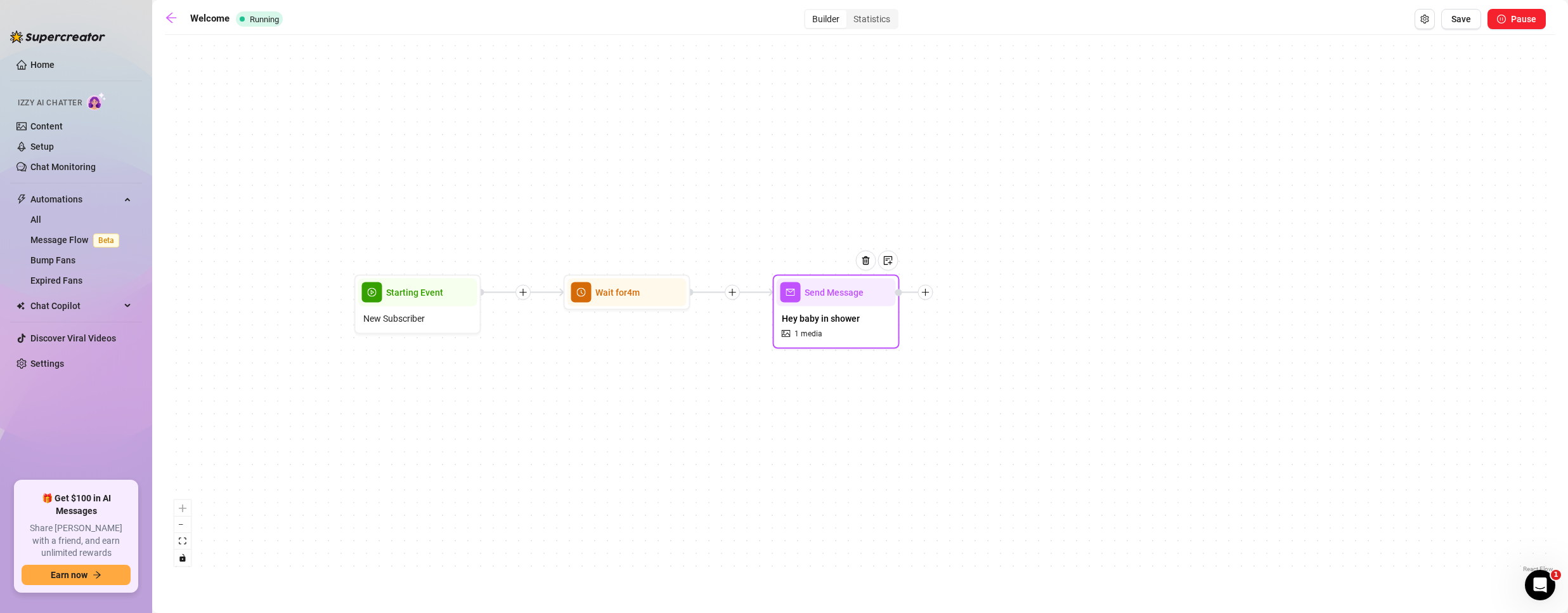
click at [927, 292] on icon "plus" at bounding box center [925, 292] width 7 height 1
click at [991, 316] on div "Condition" at bounding box center [988, 315] width 93 height 22
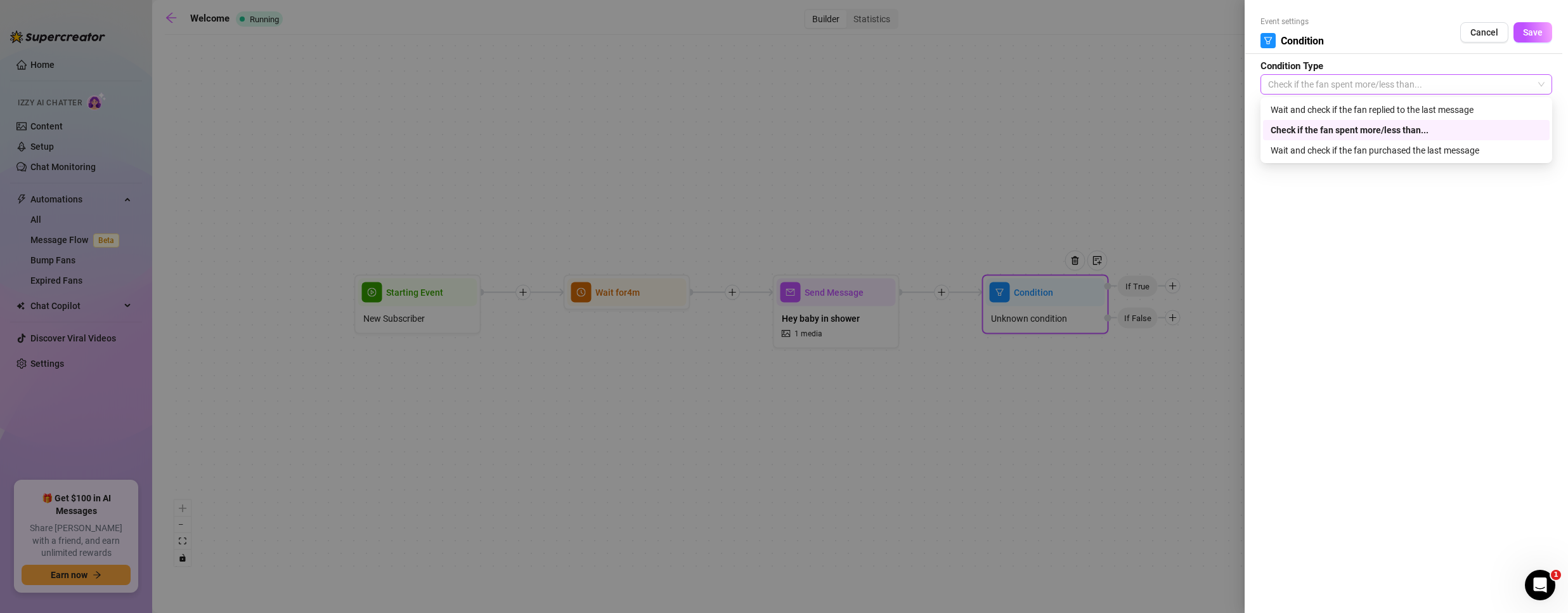
click at [1330, 83] on span "Check if the fan spent more/less than..." at bounding box center [1406, 84] width 276 height 19
click at [1479, 26] on button "Cancel" at bounding box center [1484, 33] width 48 height 20
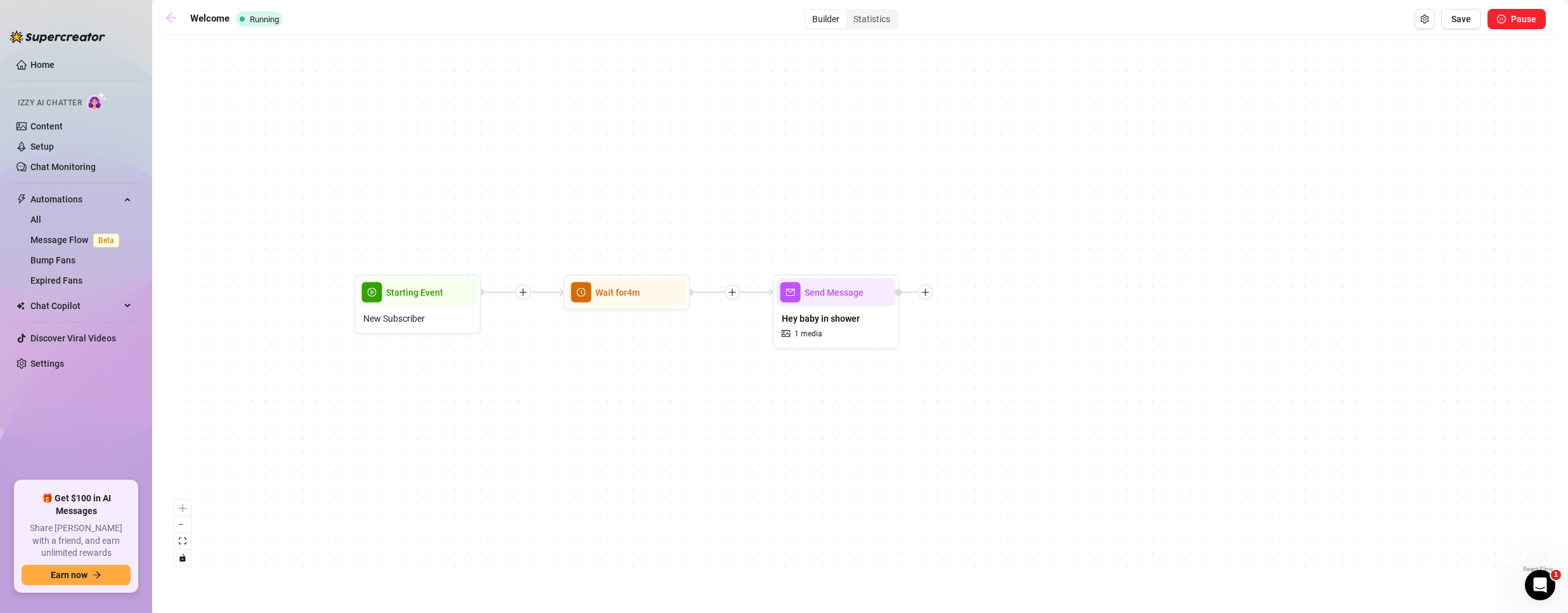
click at [168, 17] on icon "arrow-left" at bounding box center [171, 17] width 10 height 10
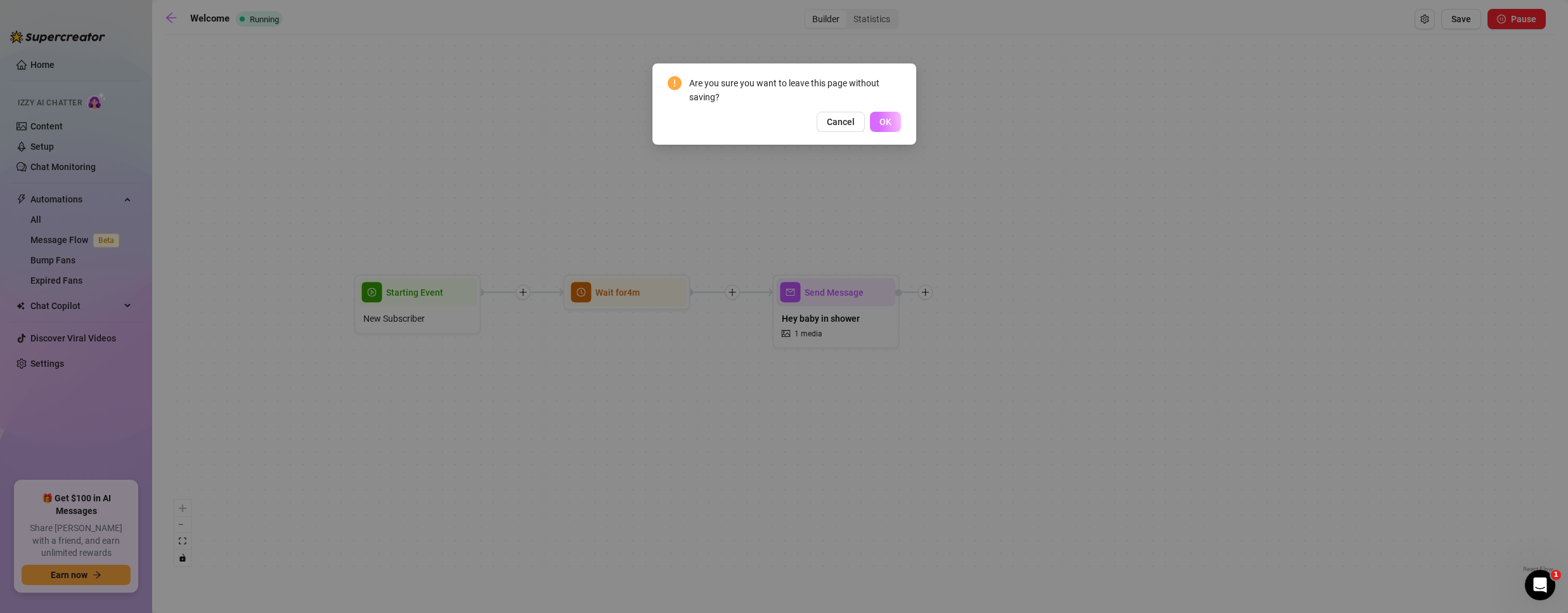
click at [894, 122] on button "OK" at bounding box center [885, 122] width 31 height 20
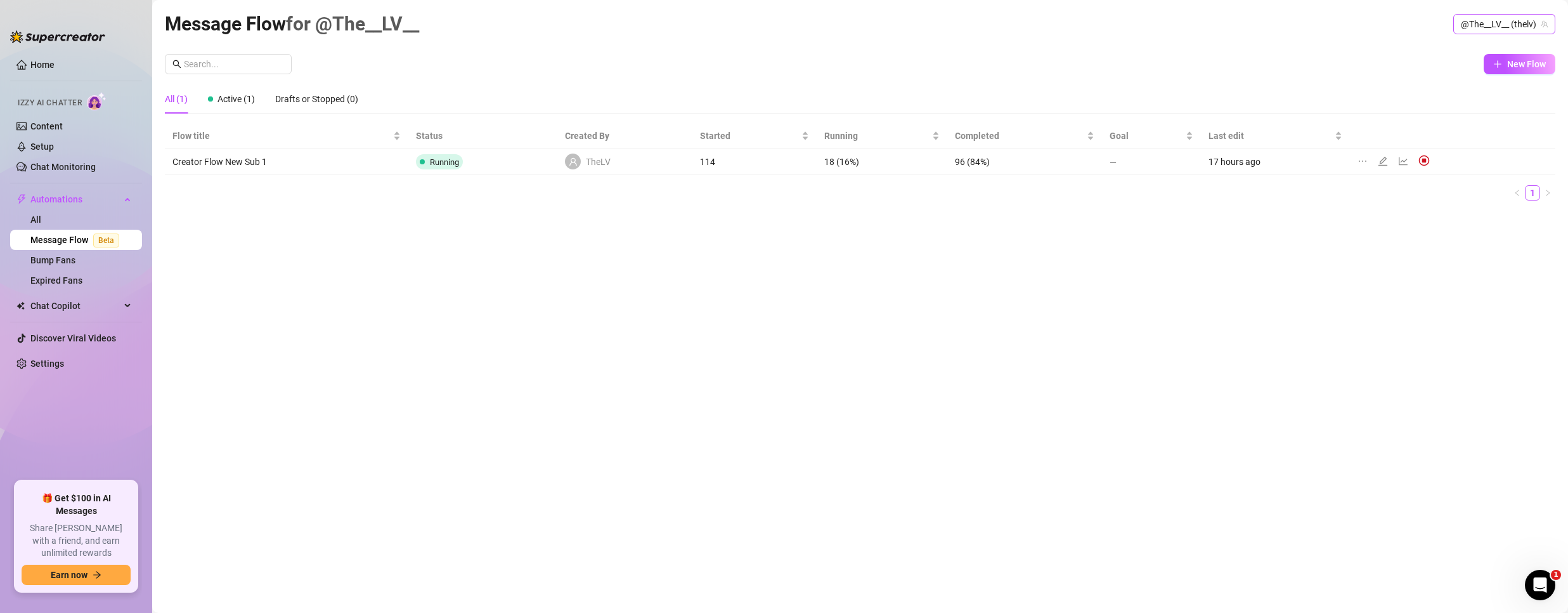
click at [1500, 20] on span "@The__LV__ (thelv)" at bounding box center [1504, 24] width 87 height 19
click at [1471, 69] on span "( bubblehimboking )" at bounding box center [1507, 72] width 74 height 14
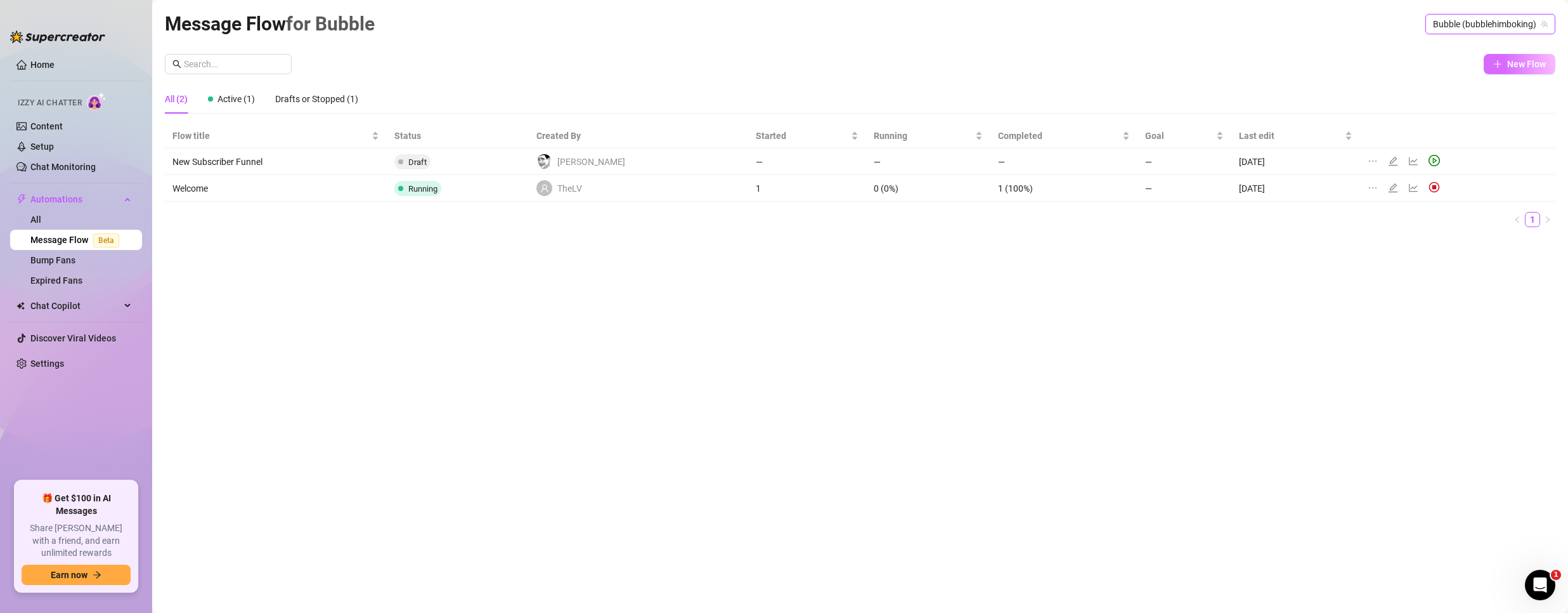
click at [1519, 64] on span "New Flow" at bounding box center [1527, 64] width 39 height 10
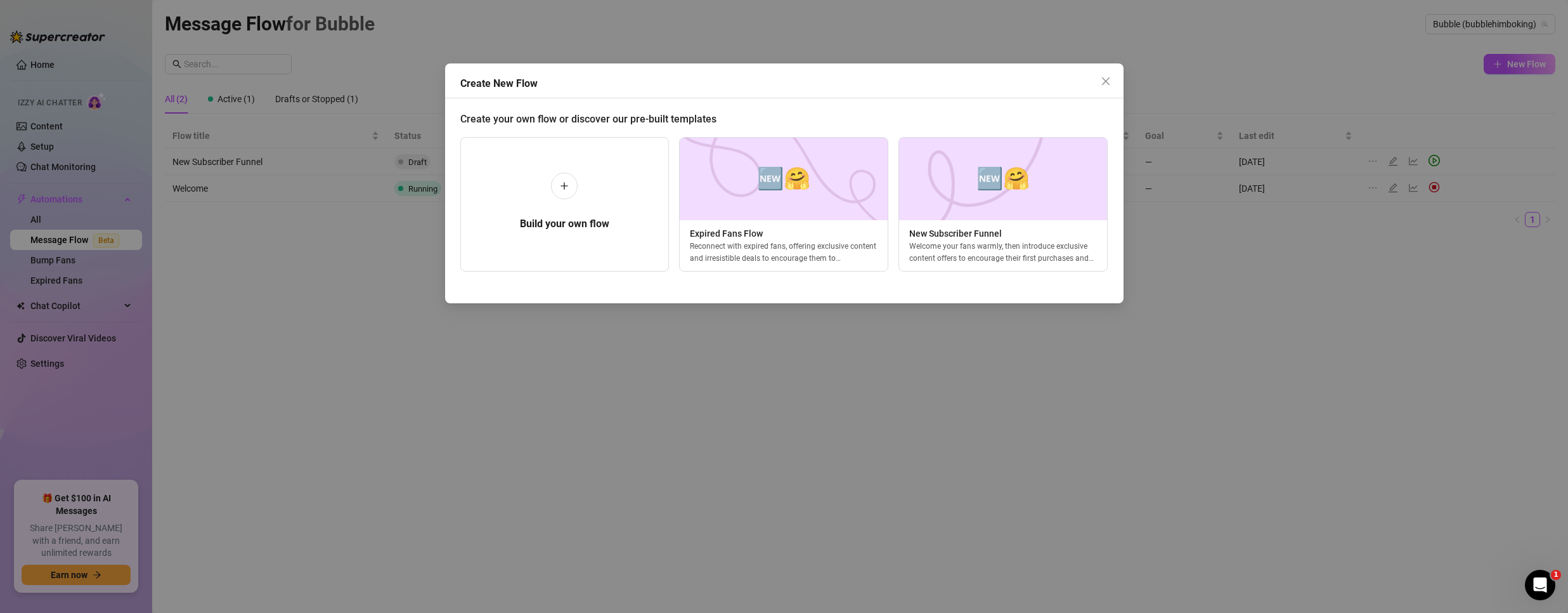
click at [1109, 79] on icon "close" at bounding box center [1106, 81] width 10 height 10
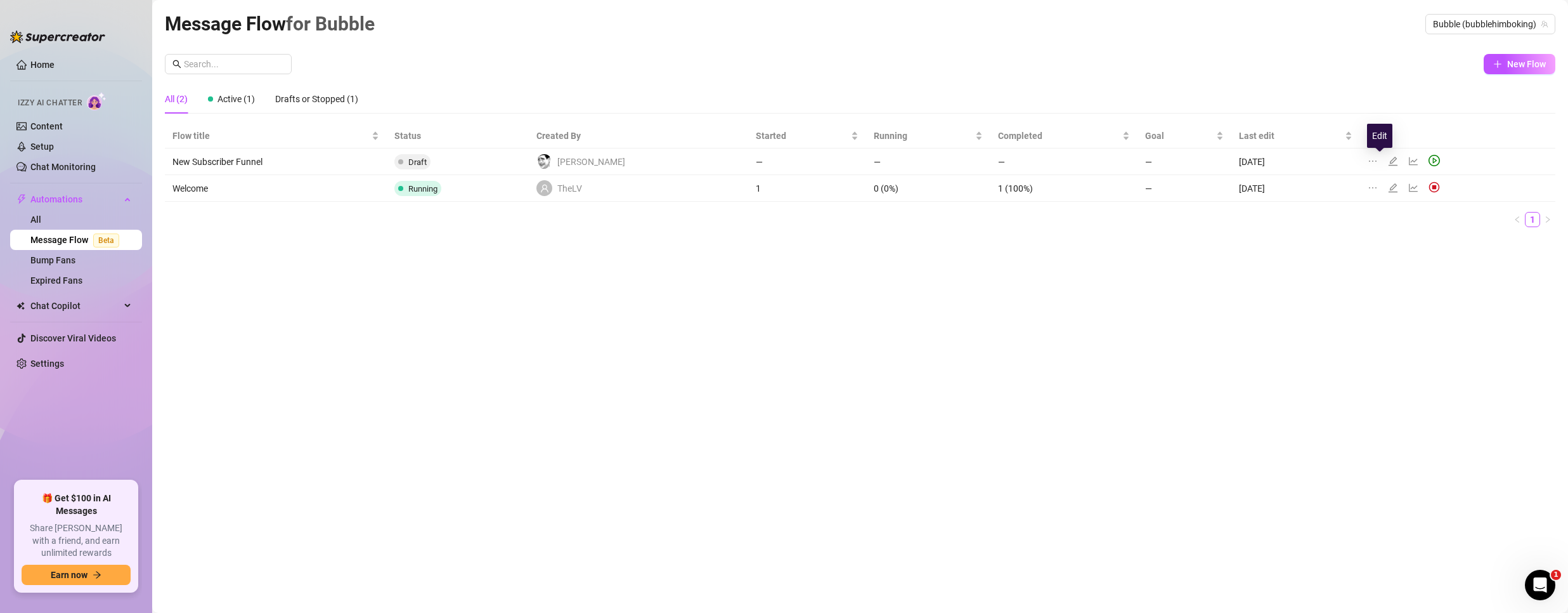
click at [1388, 160] on icon "edit" at bounding box center [1393, 160] width 10 height 10
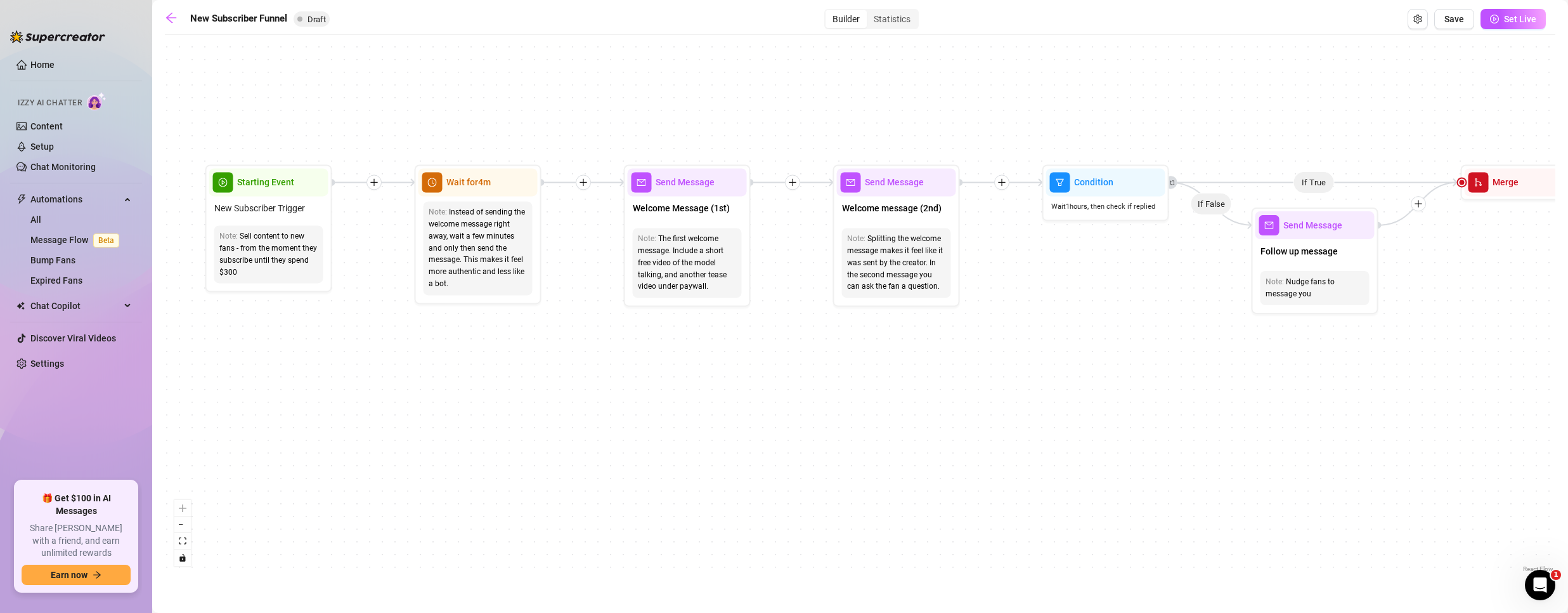
drag, startPoint x: 262, startPoint y: 385, endPoint x: 881, endPoint y: 340, distance: 620.6
click at [881, 340] on div "If True If True If True If False If False If False If True If False Merge Merge…" at bounding box center [860, 308] width 1390 height 534
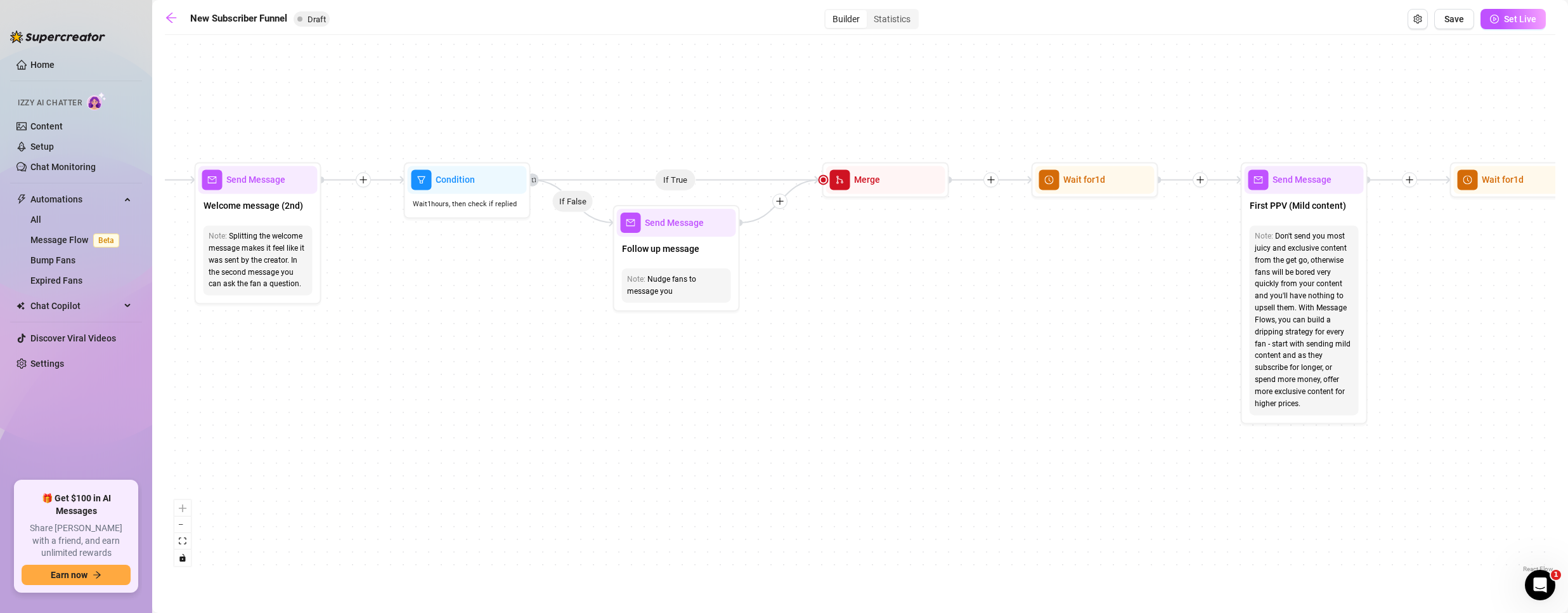
drag, startPoint x: 1106, startPoint y: 351, endPoint x: 438, endPoint y: 345, distance: 668.0
click at [438, 345] on div "If True If True If True If False If False If False If True If False Merge Merge…" at bounding box center [860, 308] width 1390 height 534
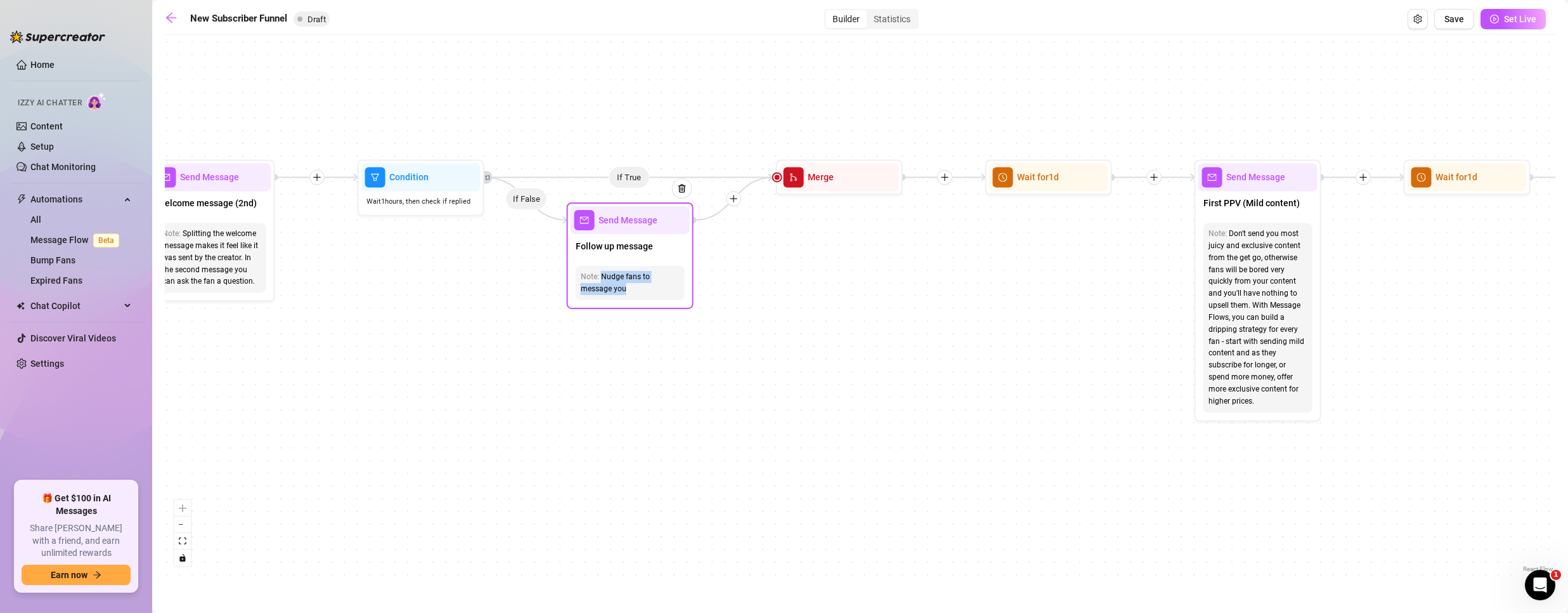
drag, startPoint x: 640, startPoint y: 290, endPoint x: 596, endPoint y: 276, distance: 46.2
click at [596, 276] on div "Nudge fans to message you" at bounding box center [630, 283] width 99 height 24
copy div "Nudge fans to message you"
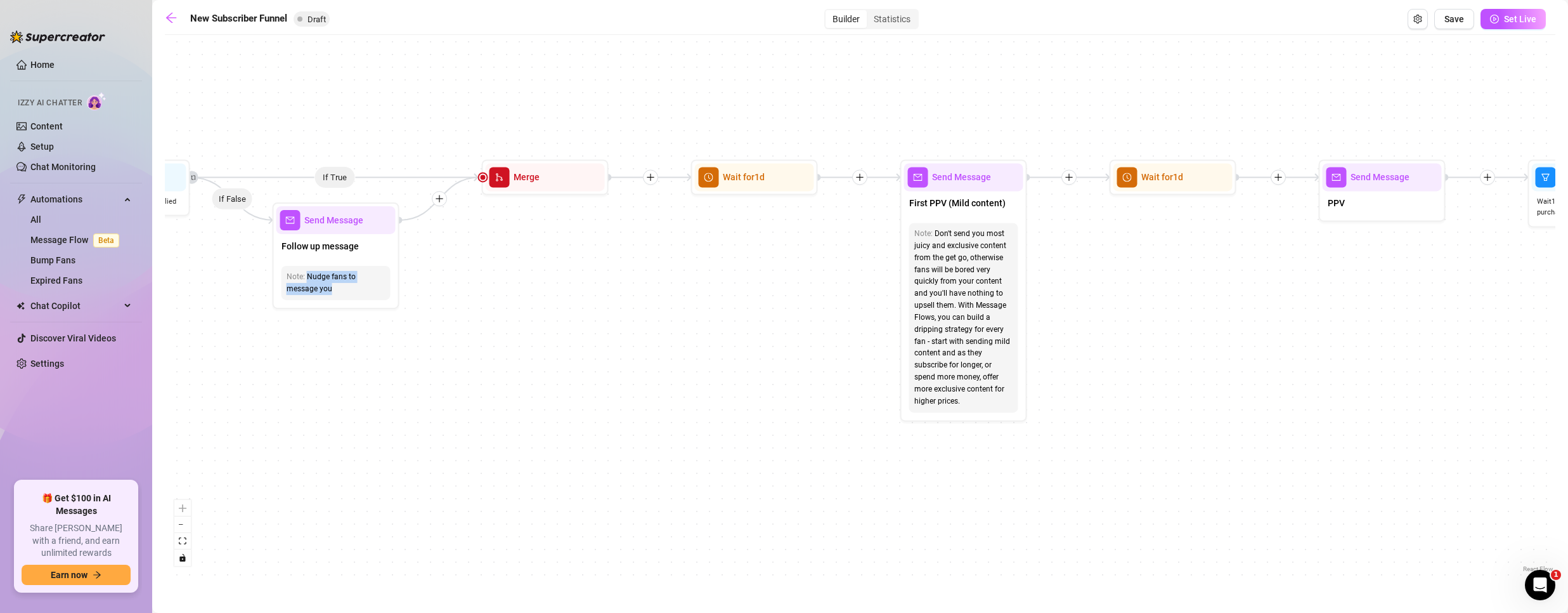
drag, startPoint x: 926, startPoint y: 387, endPoint x: 613, endPoint y: 417, distance: 314.4
click at [613, 417] on div "If True If True If True If False If False If False If True If False Merge Merge…" at bounding box center [860, 308] width 1390 height 534
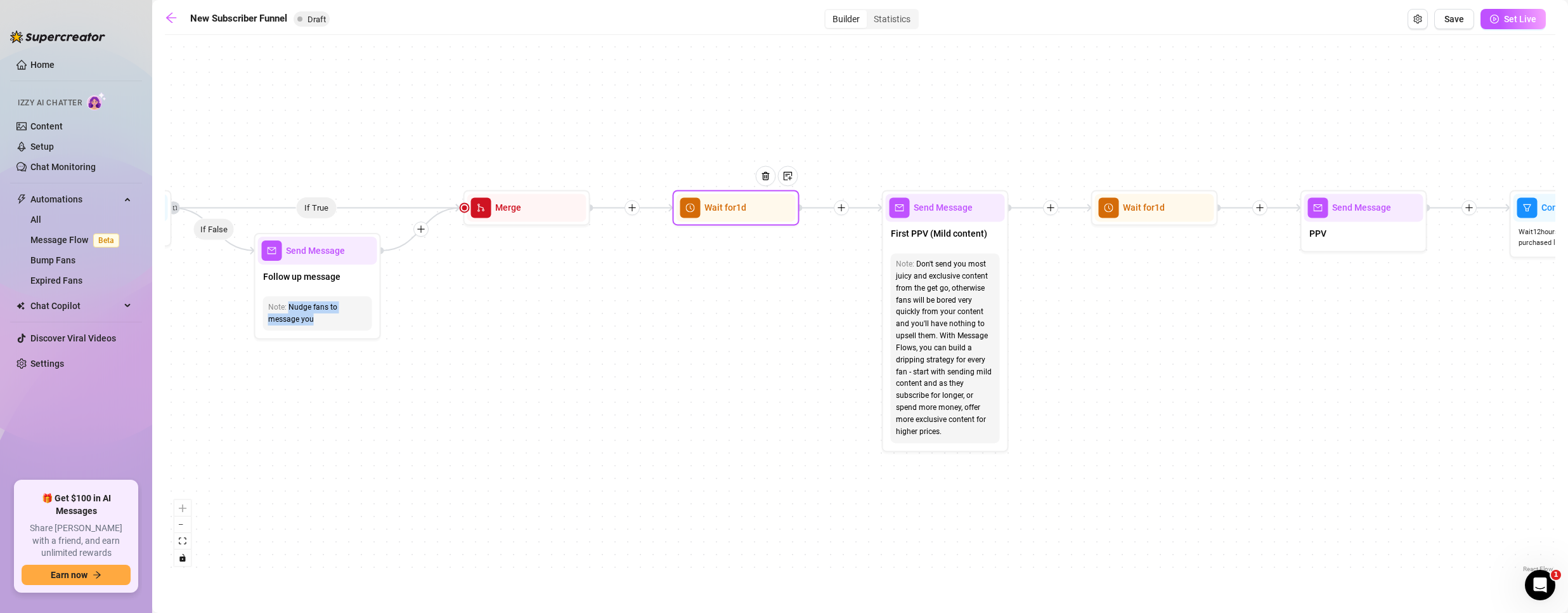
click at [743, 217] on div at bounding box center [770, 185] width 55 height 65
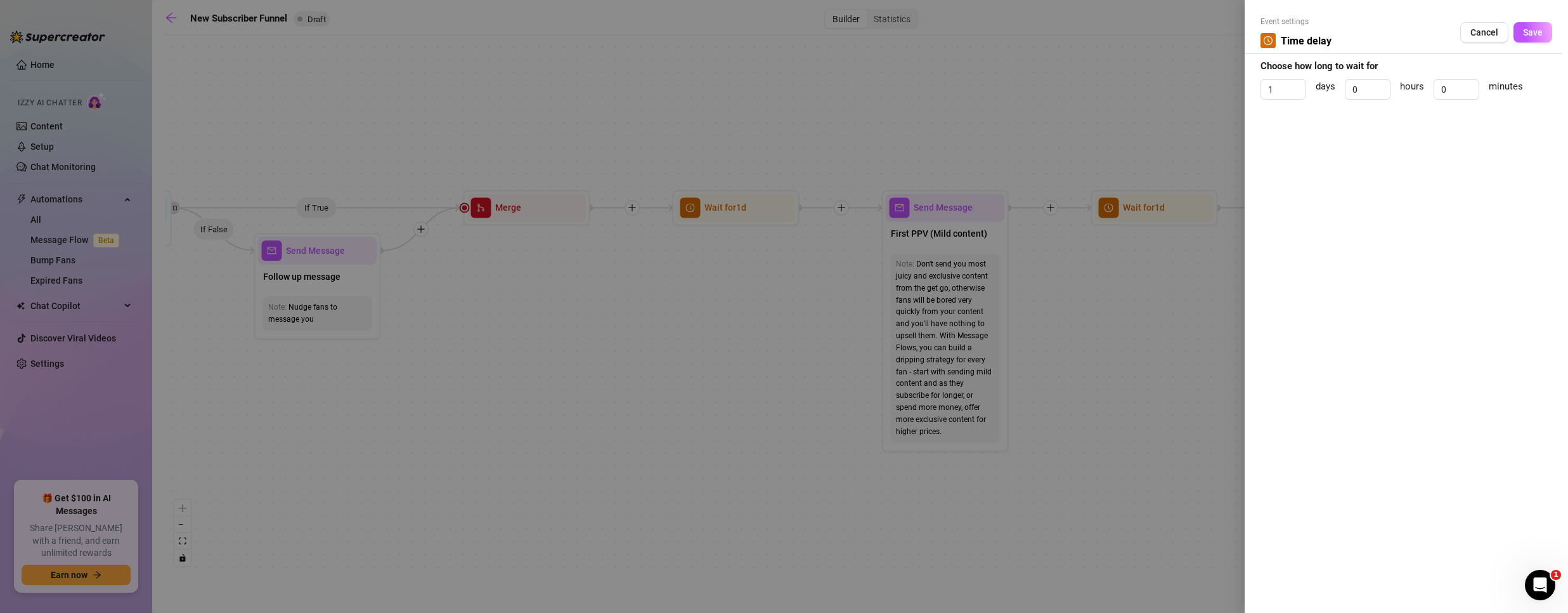
click at [779, 285] on div at bounding box center [784, 306] width 1568 height 613
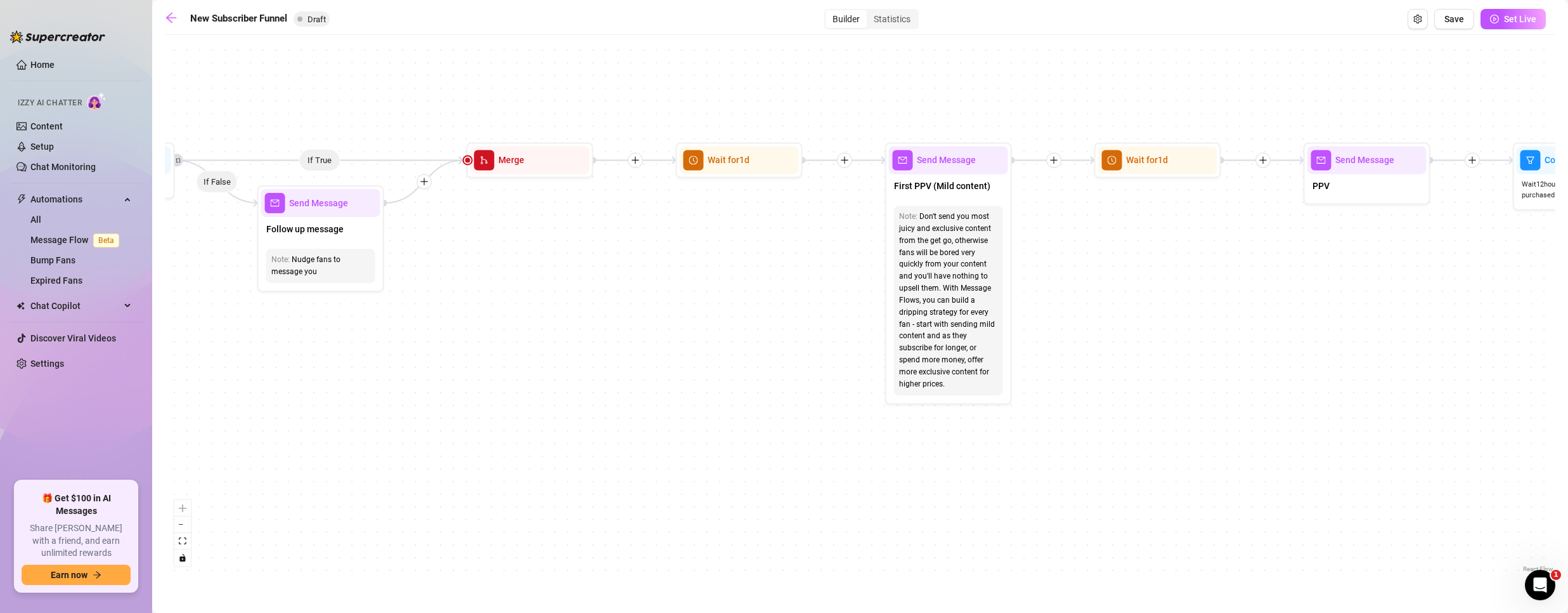
drag, startPoint x: 657, startPoint y: 348, endPoint x: 658, endPoint y: 299, distance: 49.0
click at [658, 299] on div "If True If True If True If False If False If False If True If False Merge Merge…" at bounding box center [860, 308] width 1390 height 534
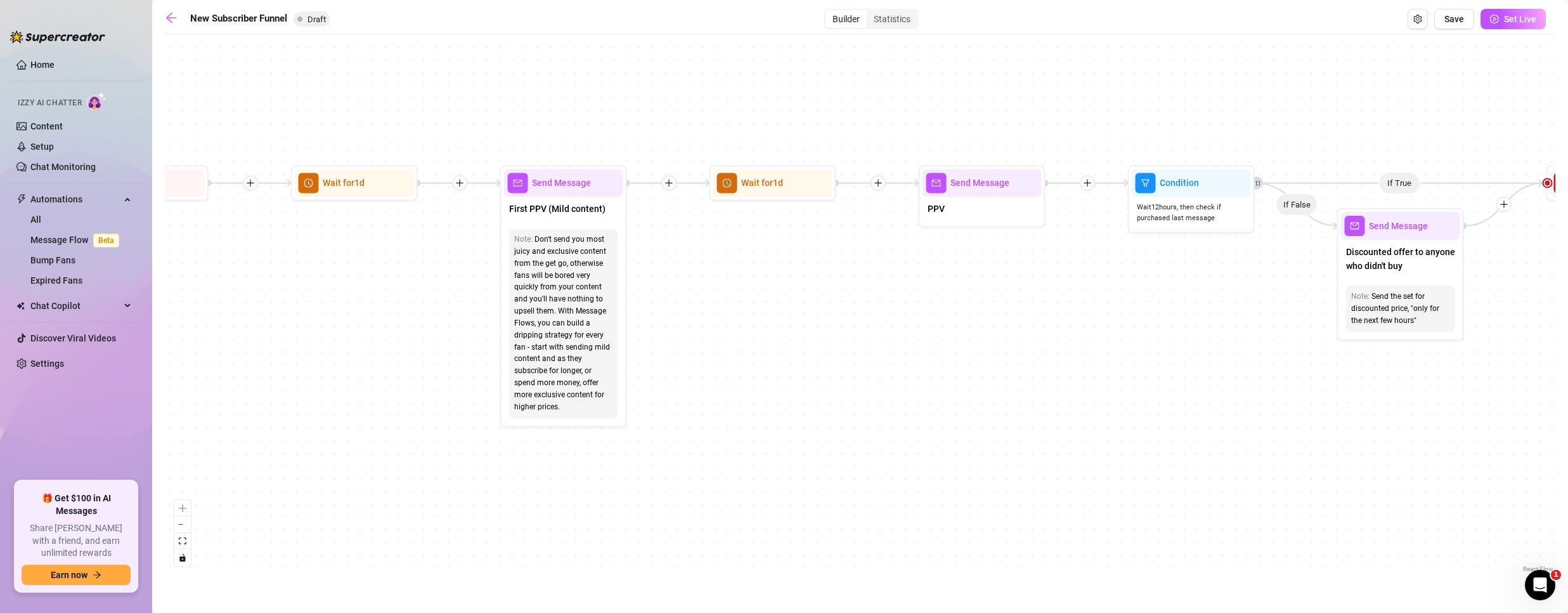
drag, startPoint x: 1167, startPoint y: 318, endPoint x: 785, endPoint y: 342, distance: 382.8
click at [785, 342] on div "If True If True If True If False If False If False If True If False Merge Merge…" at bounding box center [860, 308] width 1390 height 534
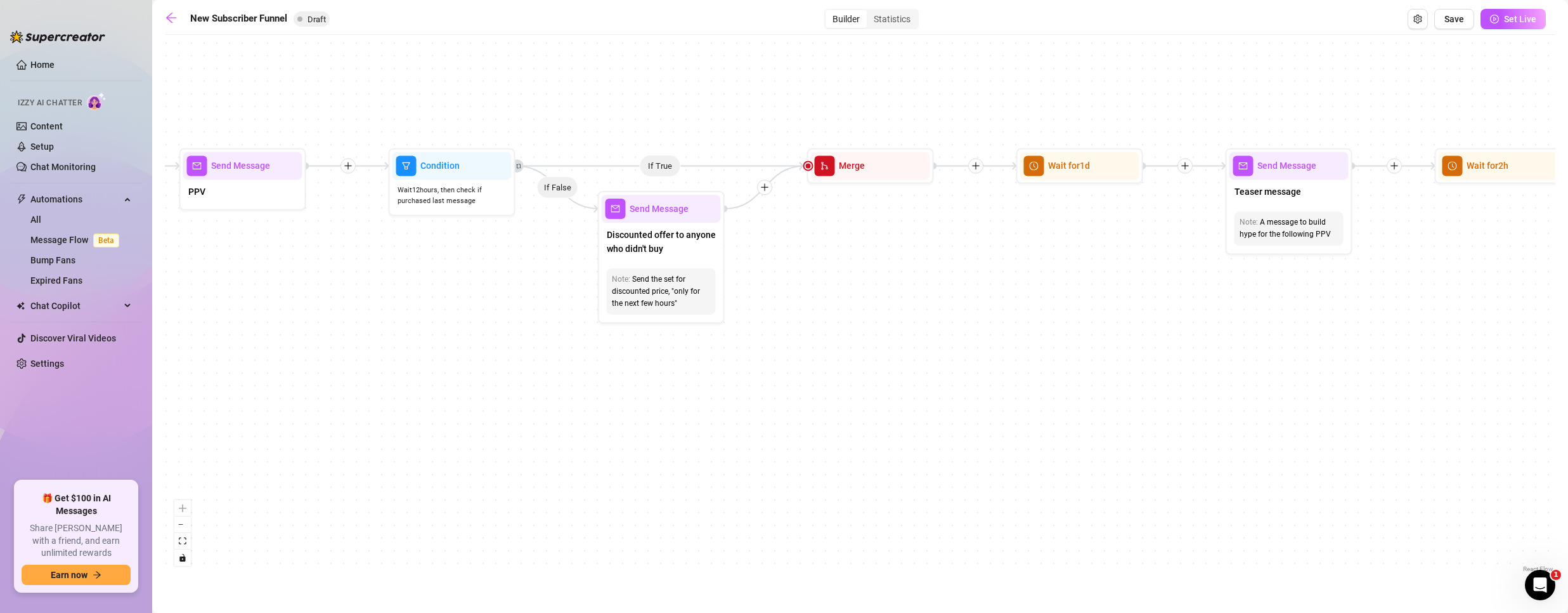
drag, startPoint x: 1283, startPoint y: 362, endPoint x: 544, endPoint y: 345, distance: 739.2
click at [544, 345] on div "If True If True If True If False If False If False If True If False Merge Merge…" at bounding box center [860, 308] width 1390 height 534
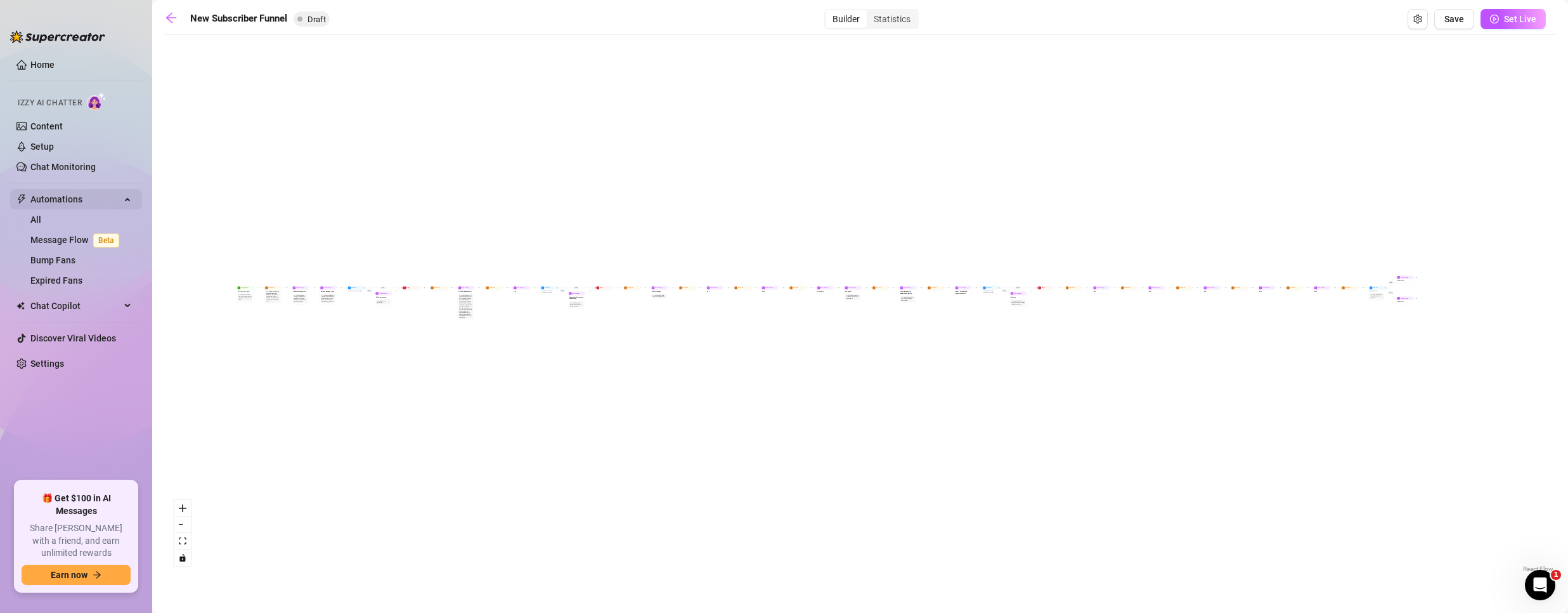
drag, startPoint x: 1089, startPoint y: 273, endPoint x: 77, endPoint y: 196, distance: 1014.9
click at [77, 196] on div "Home Izzy AI Chatter Content Setup Chat Monitoring Automations All Message Flow…" at bounding box center [784, 306] width 1568 height 613
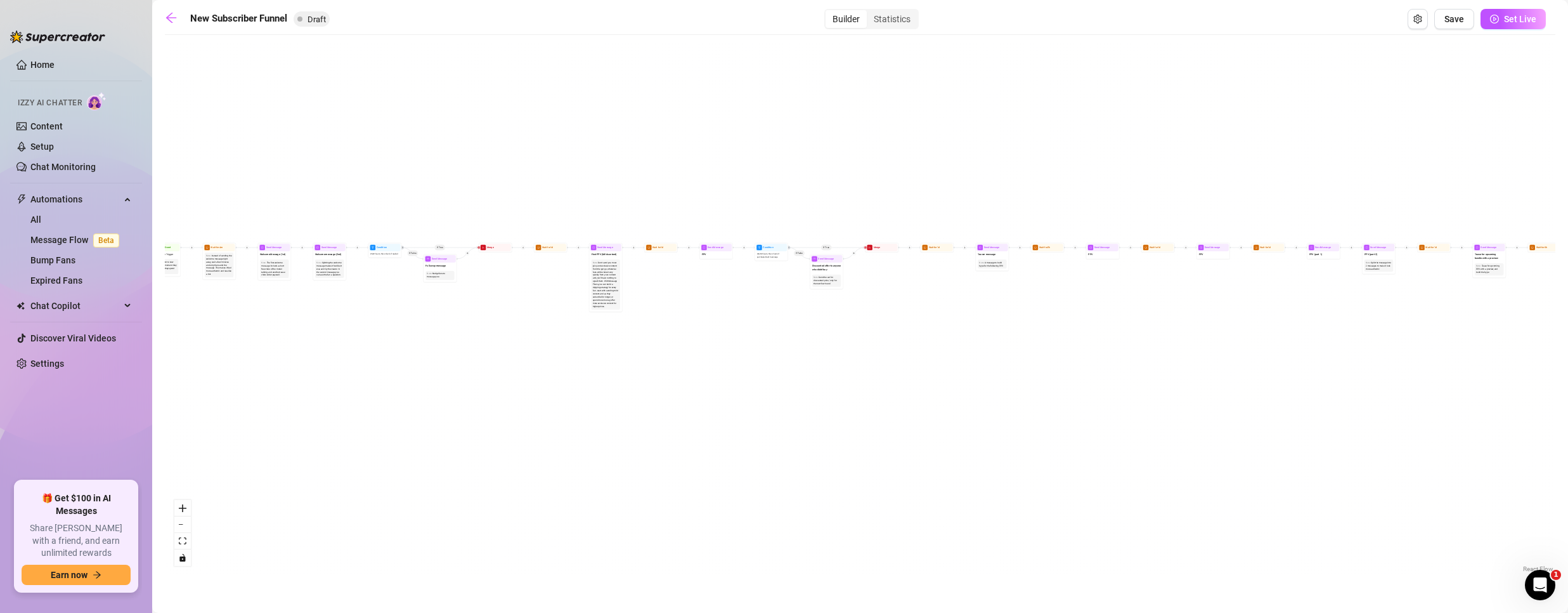
drag, startPoint x: 357, startPoint y: 364, endPoint x: 523, endPoint y: 377, distance: 166.5
click at [522, 378] on div "If True If True If True If False If False If False If True If False Merge Merge…" at bounding box center [860, 308] width 1390 height 534
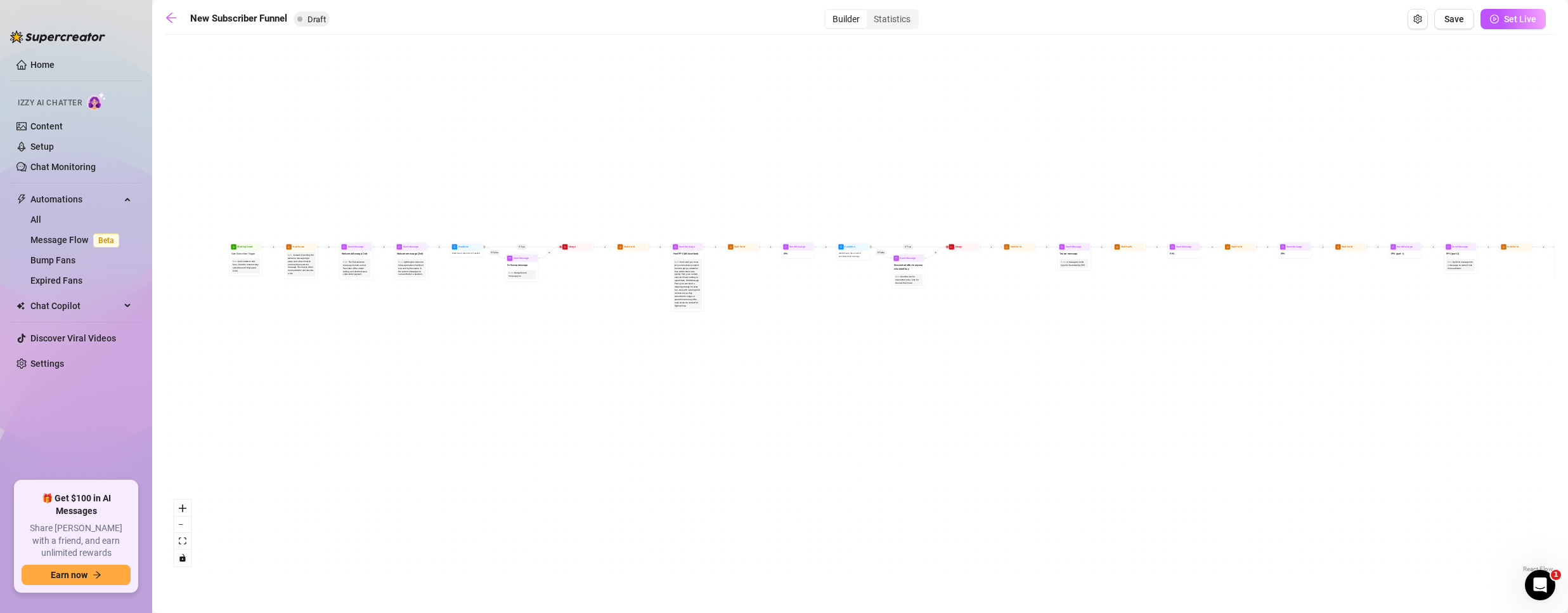
click at [164, 10] on main "New Subscriber Funnel Draft Builder Statistics Save Set Live If True If True If…" at bounding box center [860, 306] width 1415 height 613
click at [175, 18] on icon "arrow-left" at bounding box center [171, 17] width 10 height 10
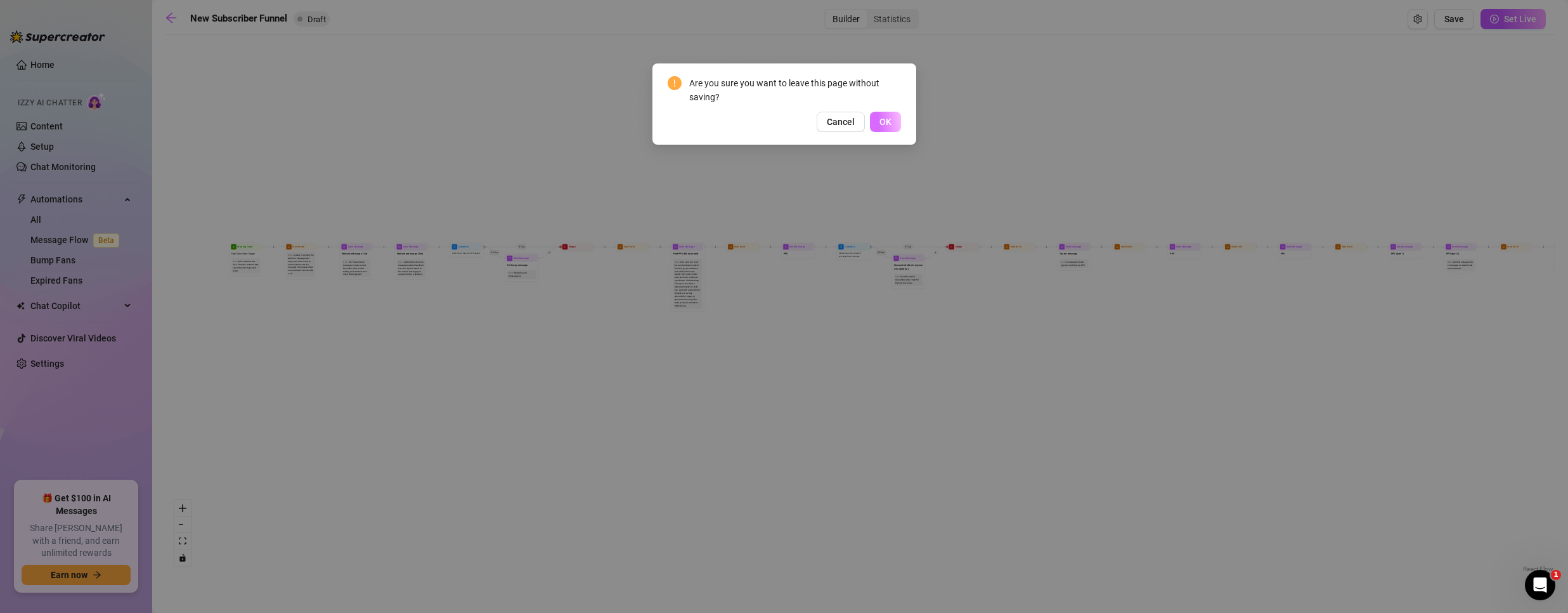
click at [890, 128] on button "OK" at bounding box center [885, 122] width 31 height 20
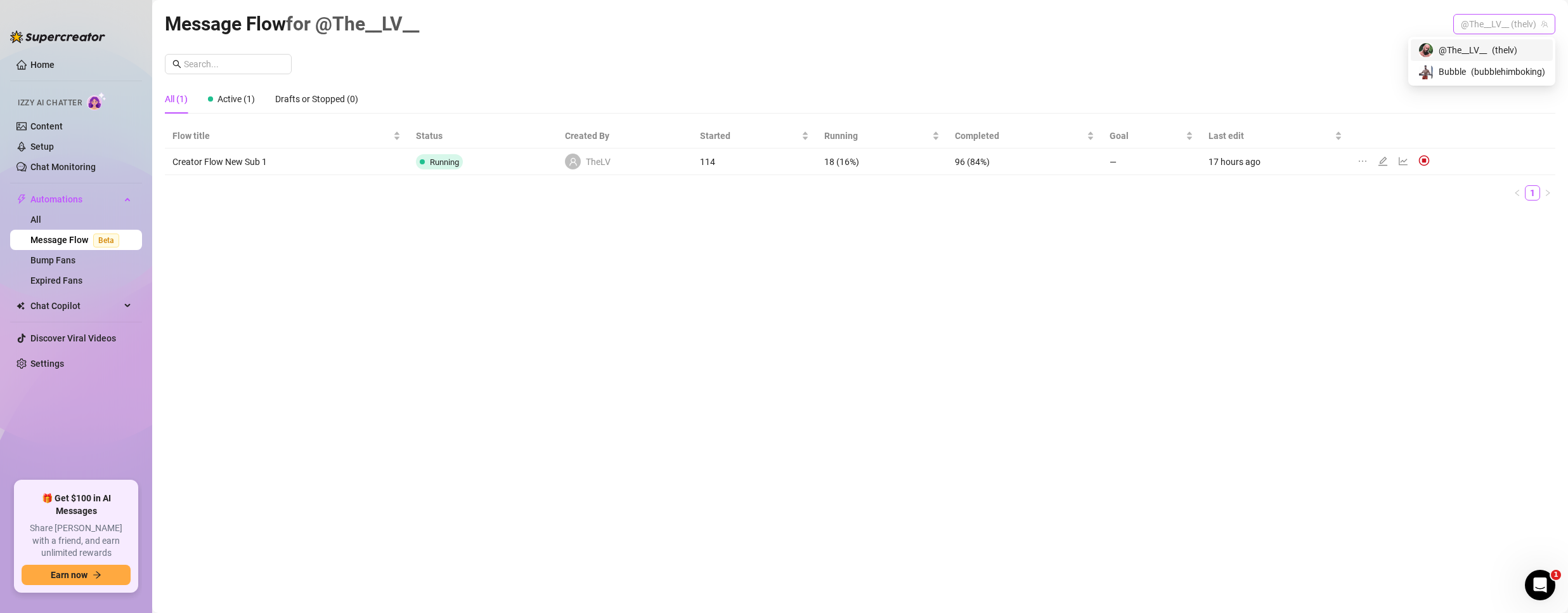
click at [1488, 28] on span "@The__LV__ (thelv)" at bounding box center [1504, 24] width 87 height 19
click at [1489, 70] on span "( bubblehimboking )" at bounding box center [1507, 72] width 74 height 14
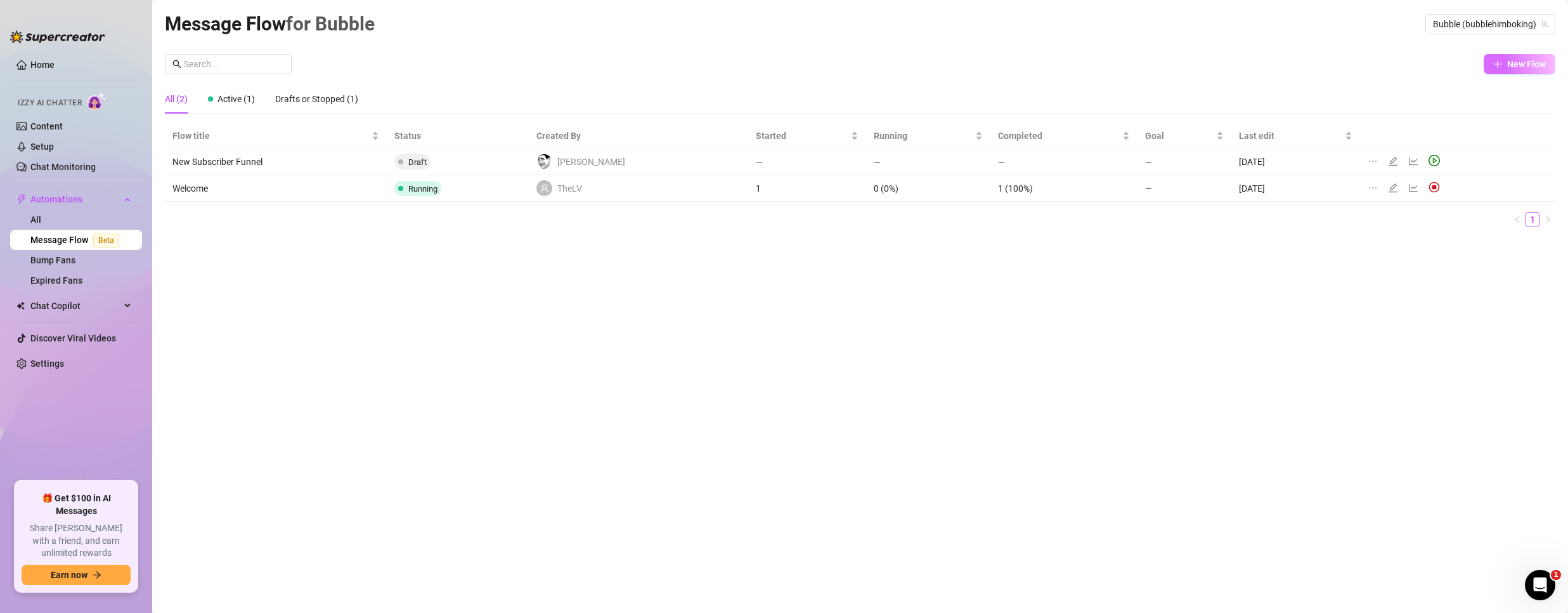
click at [1518, 61] on span "New Flow" at bounding box center [1527, 64] width 39 height 10
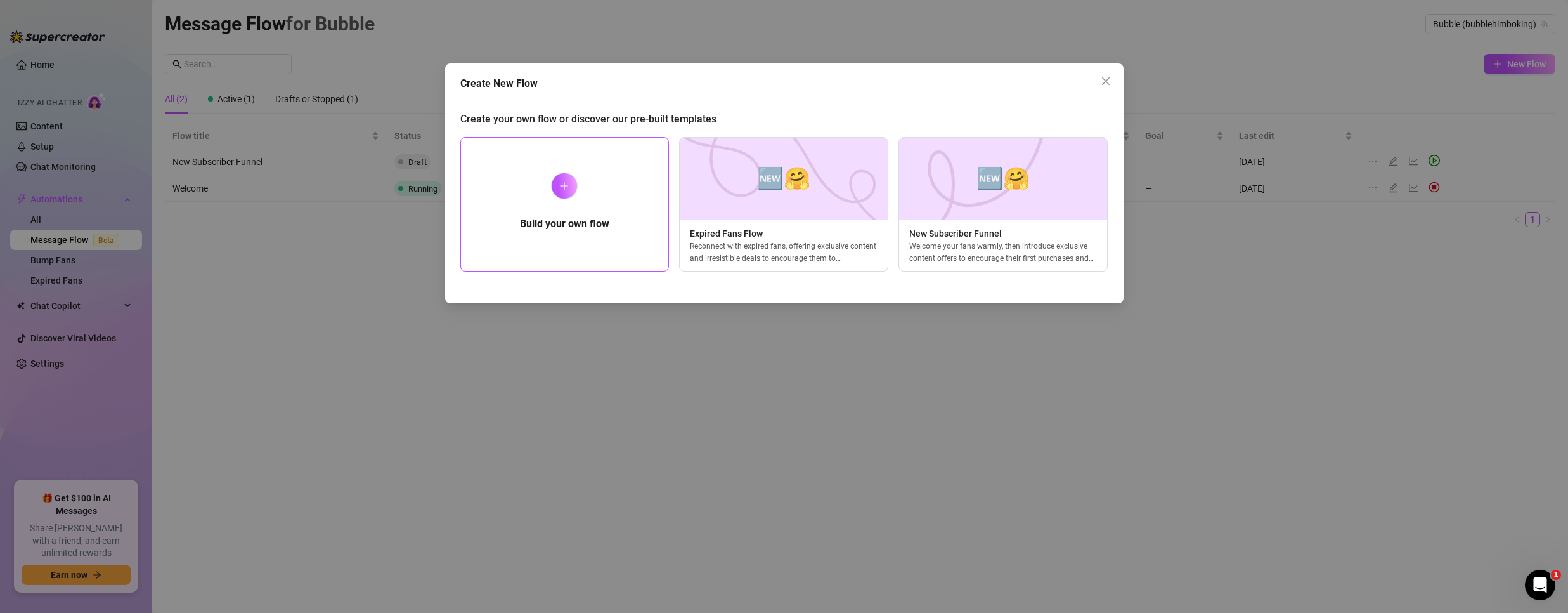
click at [584, 186] on div "Build your own flow" at bounding box center [564, 204] width 209 height 135
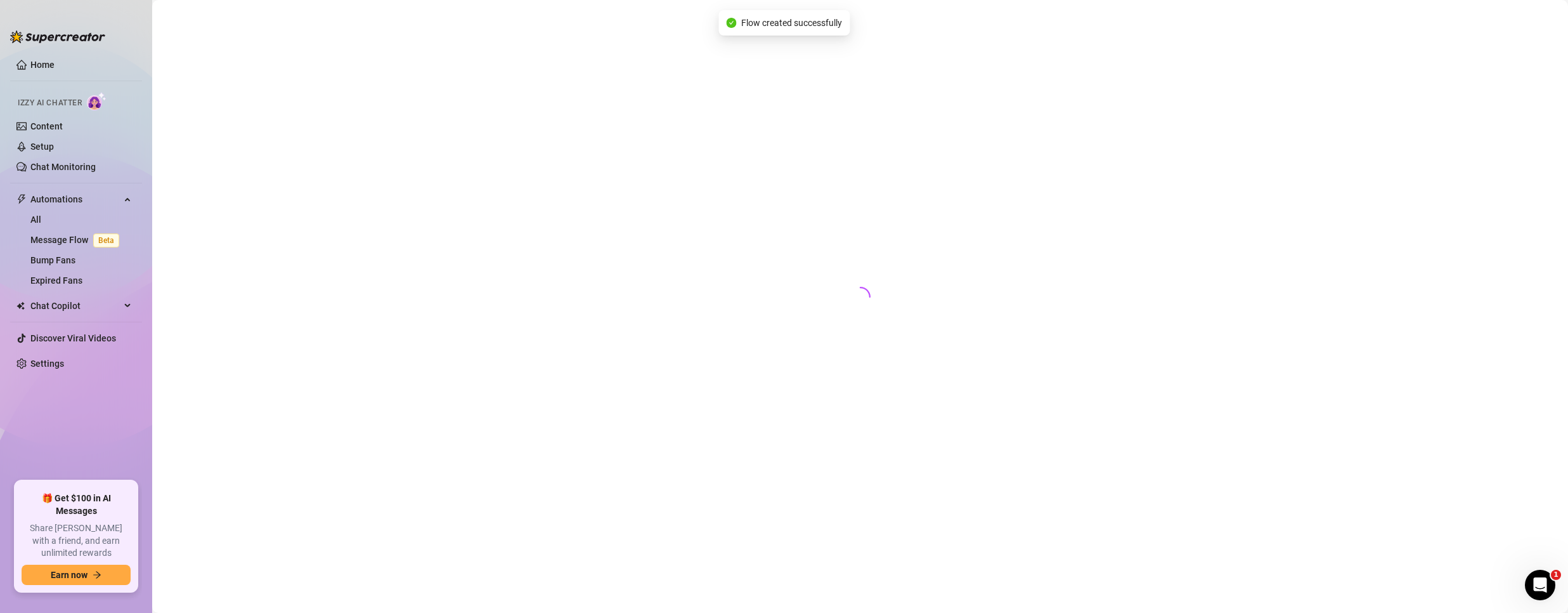
click at [571, 189] on div at bounding box center [860, 291] width 1390 height 565
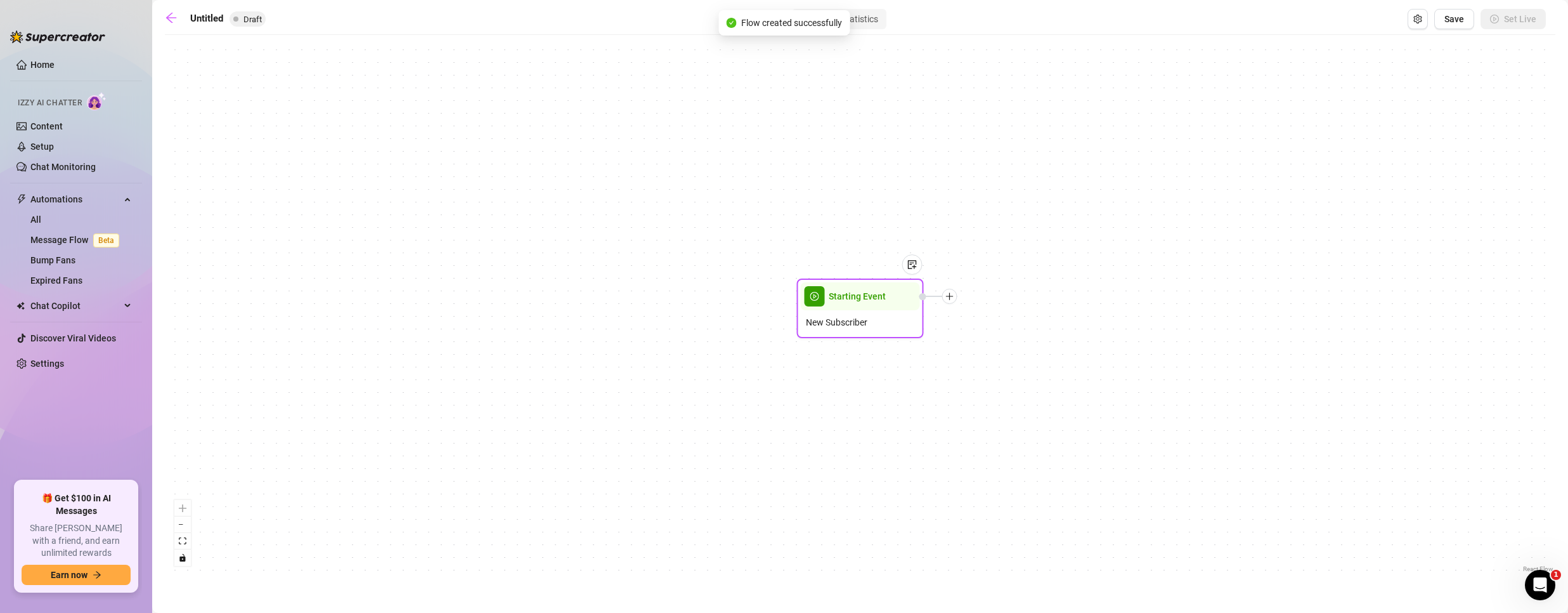
click at [950, 299] on icon "plus" at bounding box center [949, 295] width 1 height 7
click at [1007, 297] on div "Time Delay" at bounding box center [1012, 298] width 93 height 22
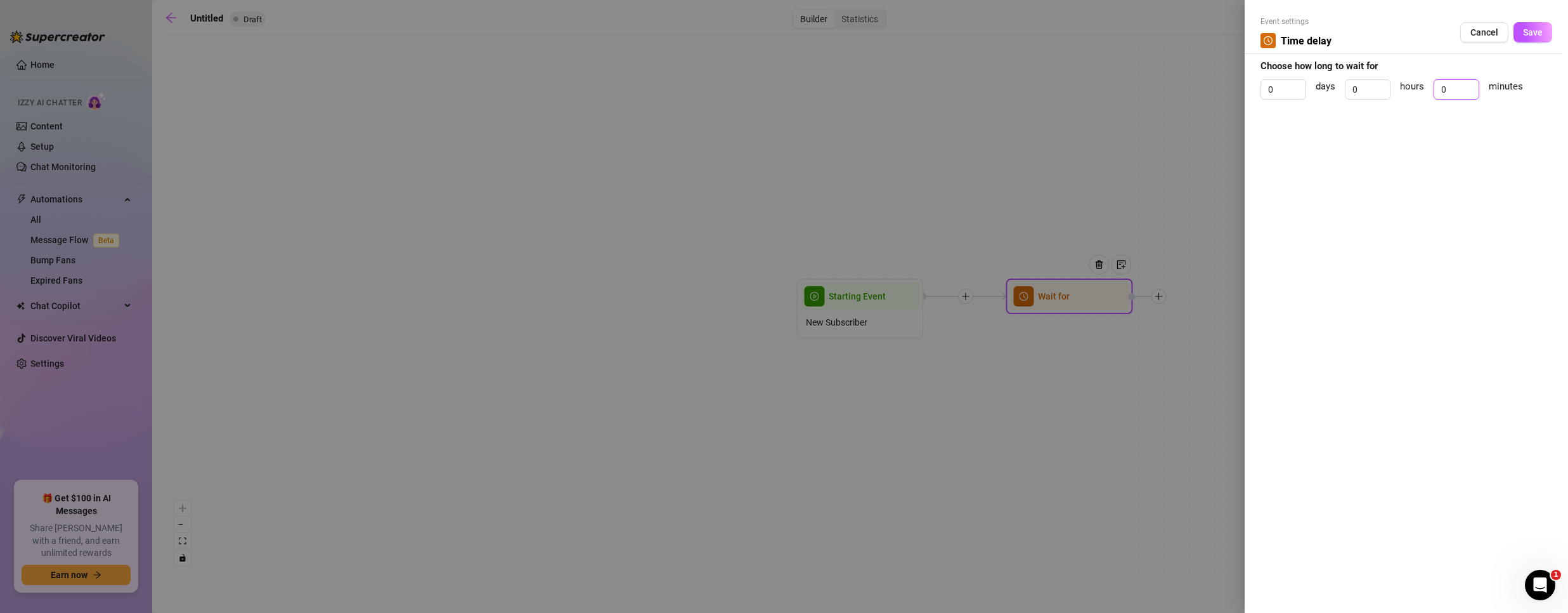
drag, startPoint x: 1450, startPoint y: 90, endPoint x: 1381, endPoint y: 100, distance: 69.7
click at [1381, 100] on div "0 days 0 hours 0 minutes" at bounding box center [1406, 95] width 292 height 32
type input "3"
click at [1522, 37] on button "Save" at bounding box center [1533, 33] width 39 height 20
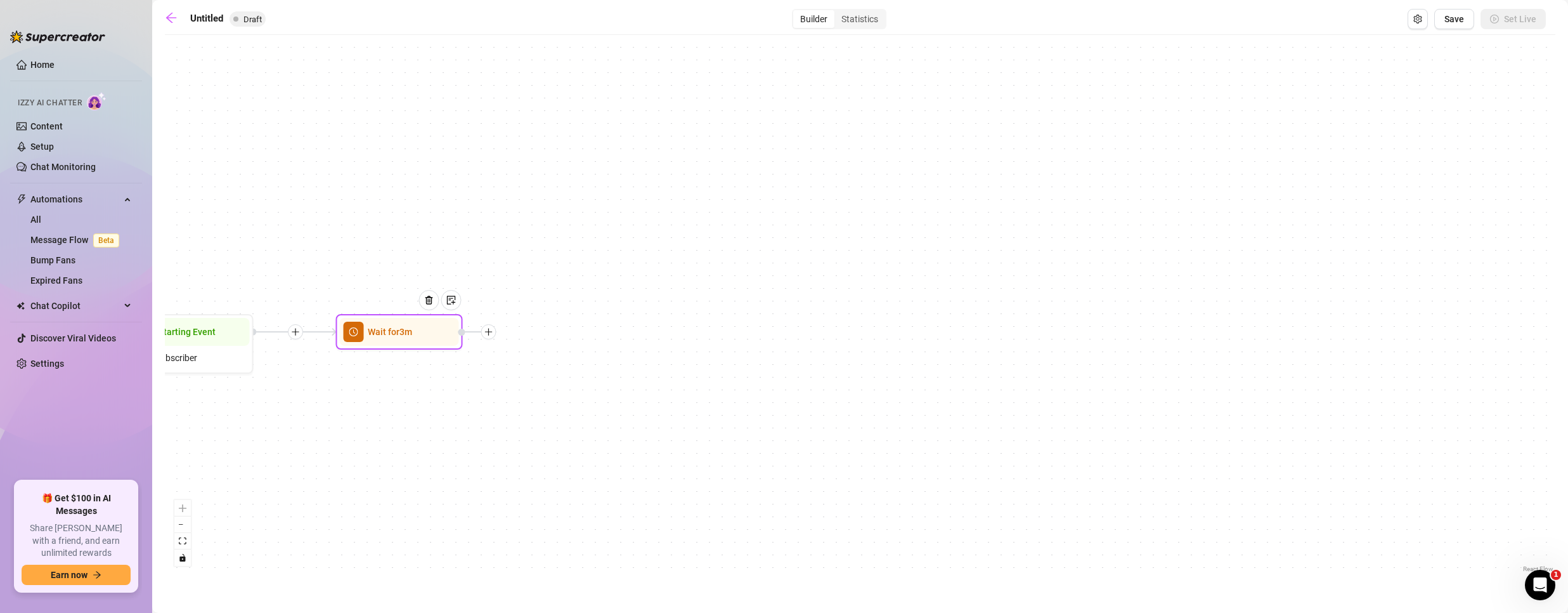
drag, startPoint x: 1048, startPoint y: 358, endPoint x: 644, endPoint y: 369, distance: 404.1
click at [644, 369] on div "Wait for 3m Starting Event New Subscriber" at bounding box center [860, 308] width 1390 height 534
drag, startPoint x: 578, startPoint y: 430, endPoint x: 657, endPoint y: 432, distance: 79.0
click at [657, 432] on div "Wait for 3m Starting Event New Subscriber" at bounding box center [860, 308] width 1390 height 534
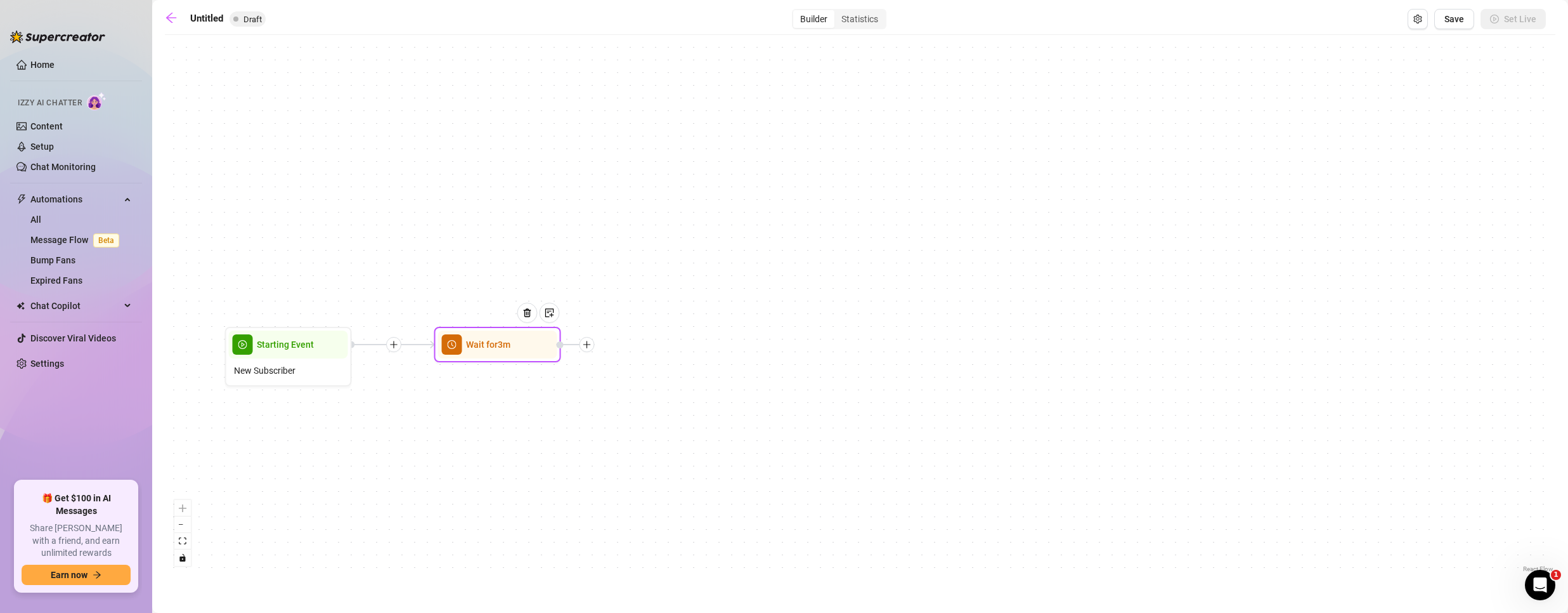
click at [584, 344] on icon "plus" at bounding box center [586, 343] width 7 height 1
click at [662, 383] on div "Message" at bounding box center [649, 389] width 93 height 22
type textarea "Write your message here"
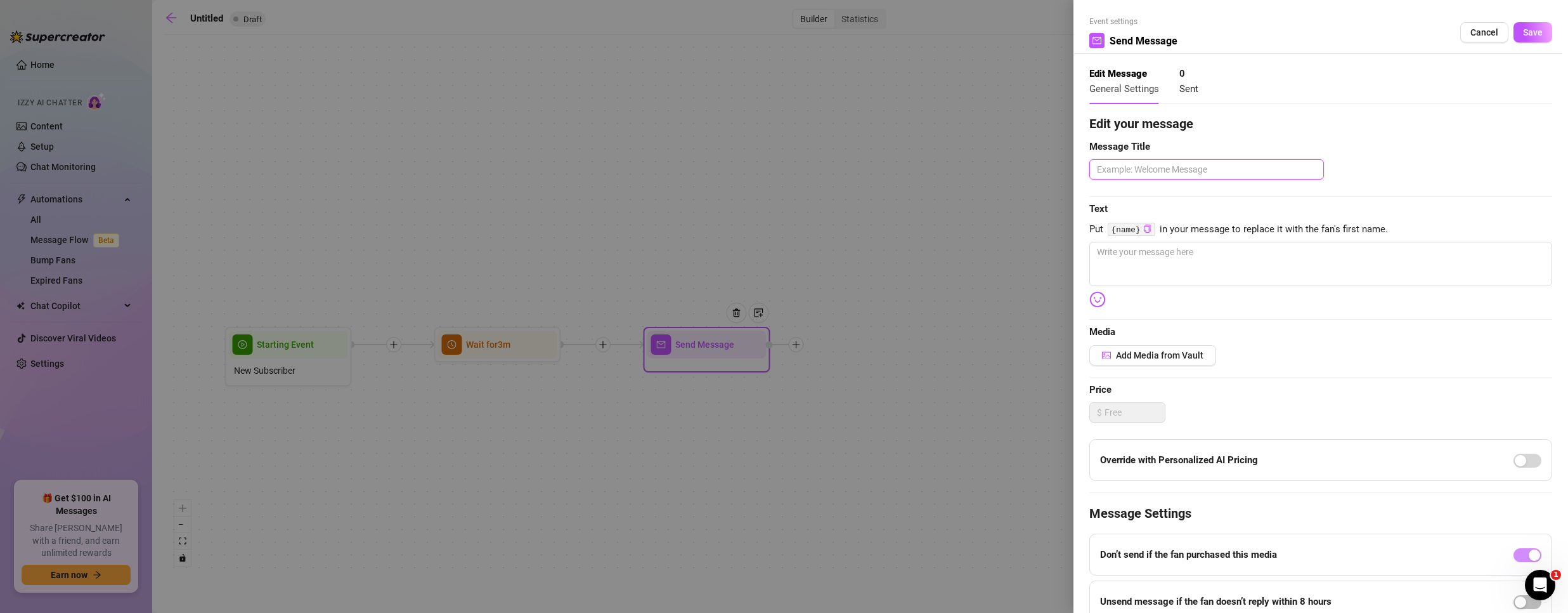
click at [1141, 171] on textarea at bounding box center [1206, 169] width 234 height 20
type textarea "w"
type textarea "we"
type textarea "wel"
type textarea "welc"
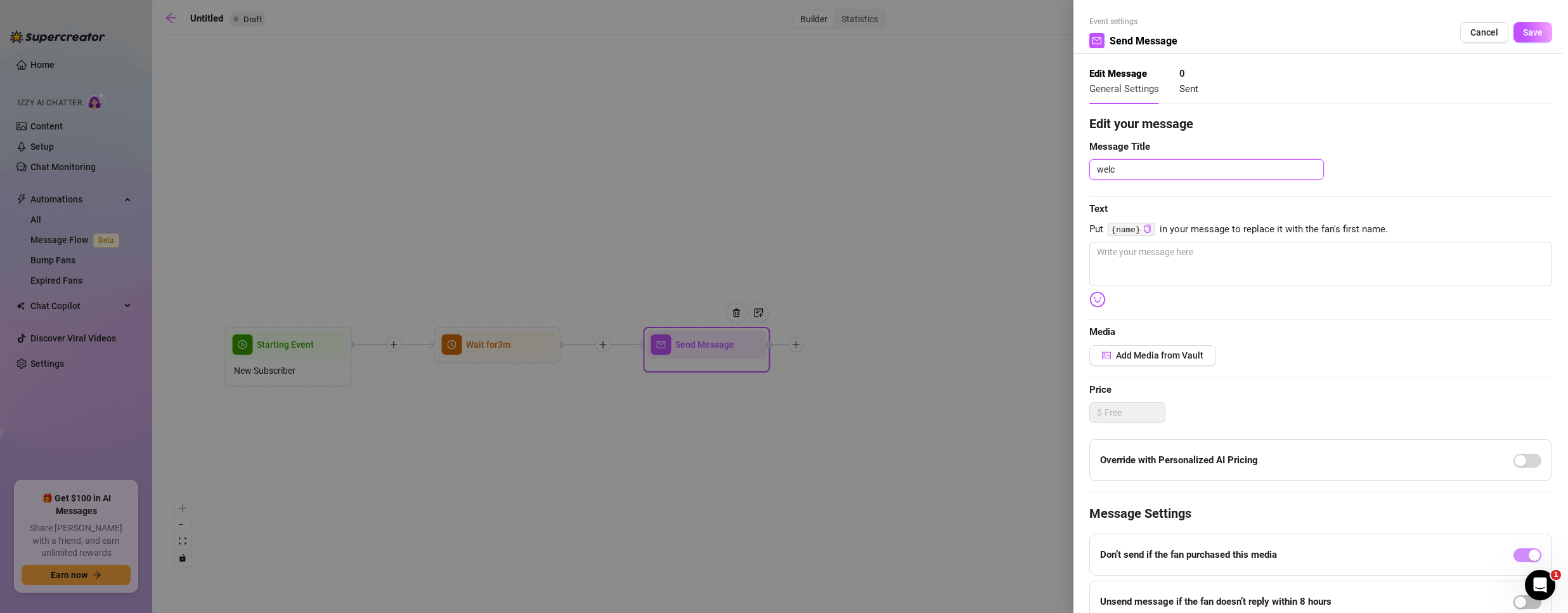
type textarea "welco"
type textarea "welcom"
type textarea "welcome"
type textarea "welcome m"
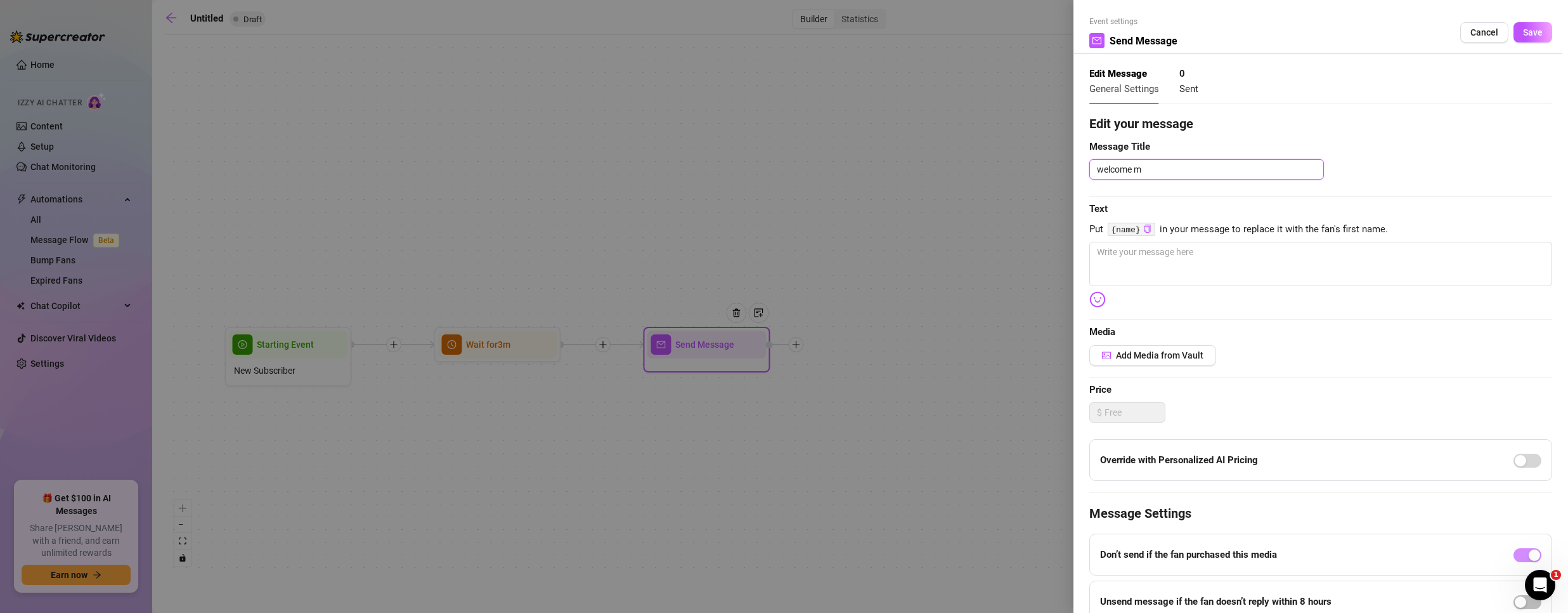
type textarea "welcome me"
type textarea "welcome mes"
type textarea "welcome mess"
type textarea "welcome messa"
type textarea "welcome messag"
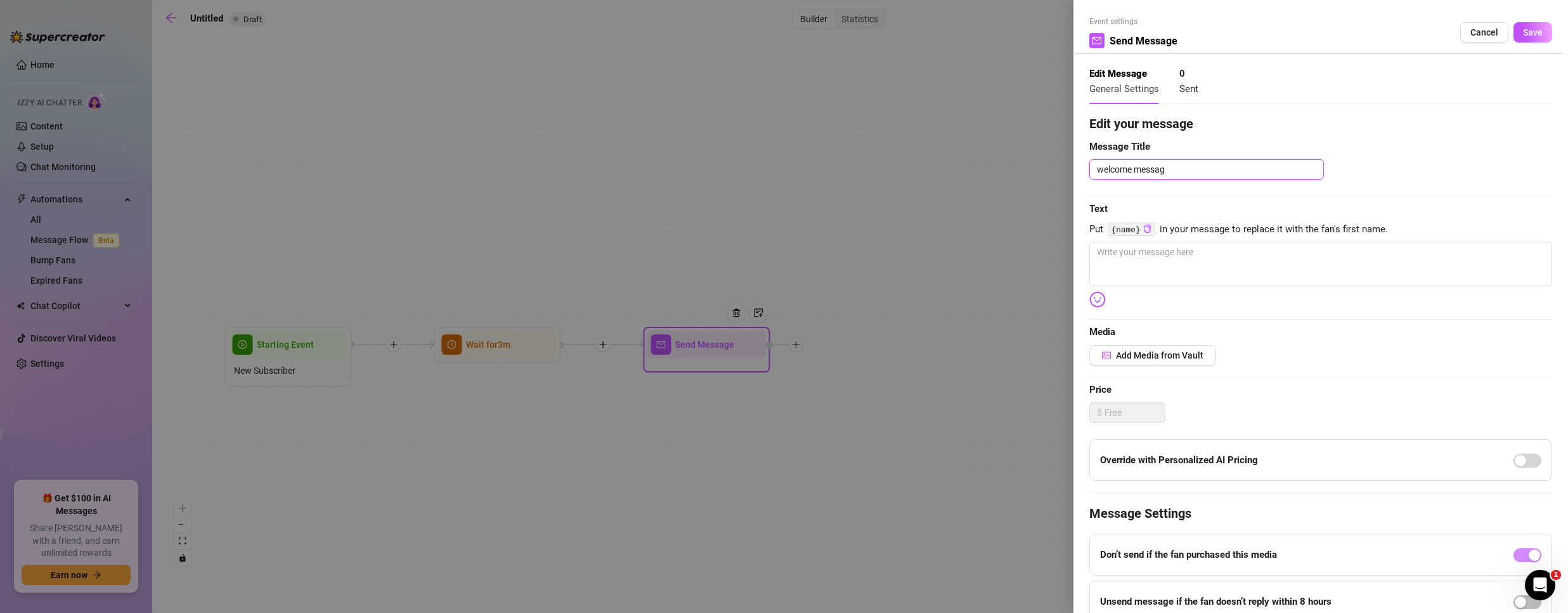
type textarea "welcome message"
type textarea "welcome message 1"
click at [1526, 29] on span "Save" at bounding box center [1532, 32] width 19 height 10
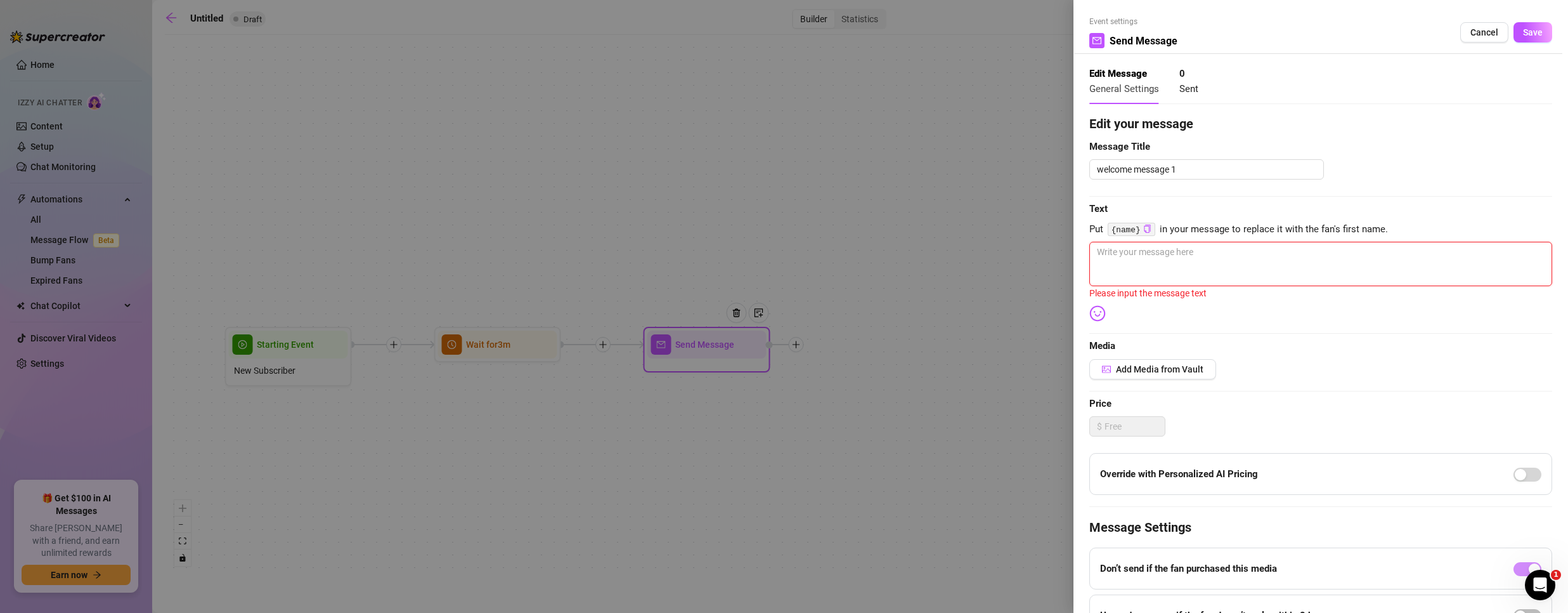
click at [1178, 265] on textarea at bounding box center [1320, 263] width 462 height 44
type textarea "/"
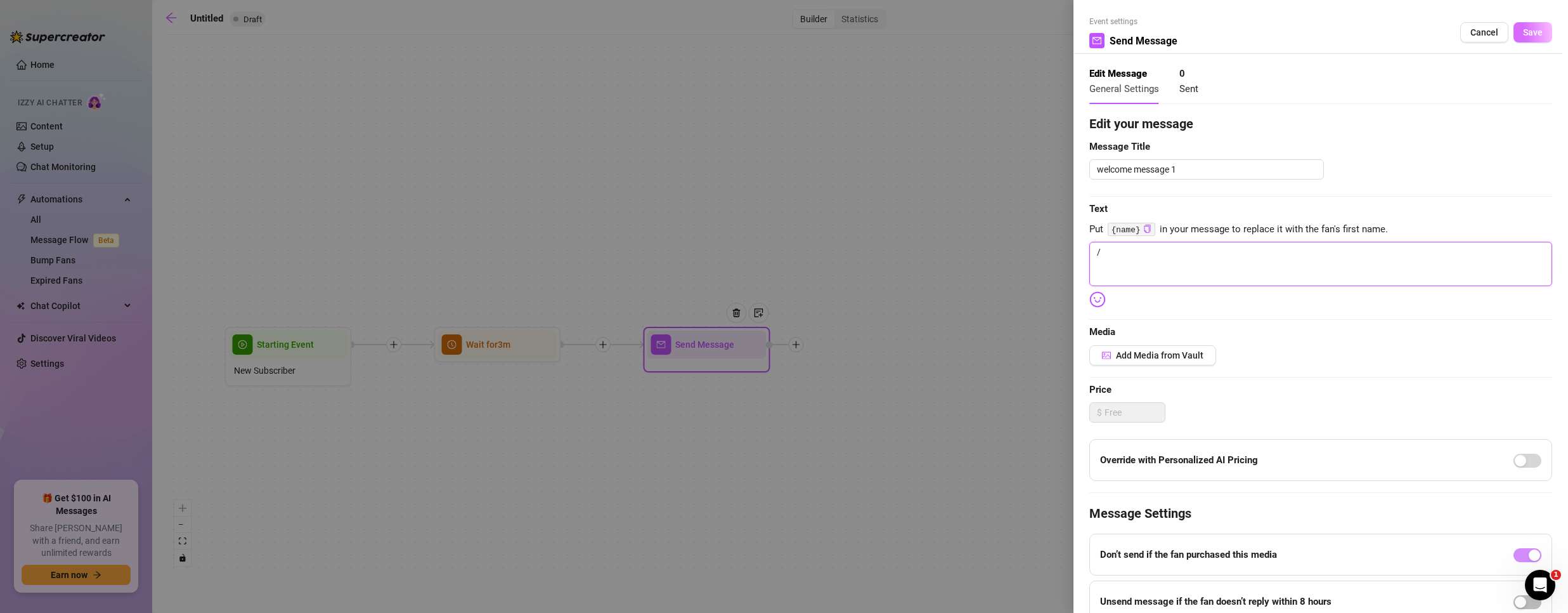
type textarea "/"
click at [1524, 26] on button "Save" at bounding box center [1533, 33] width 39 height 20
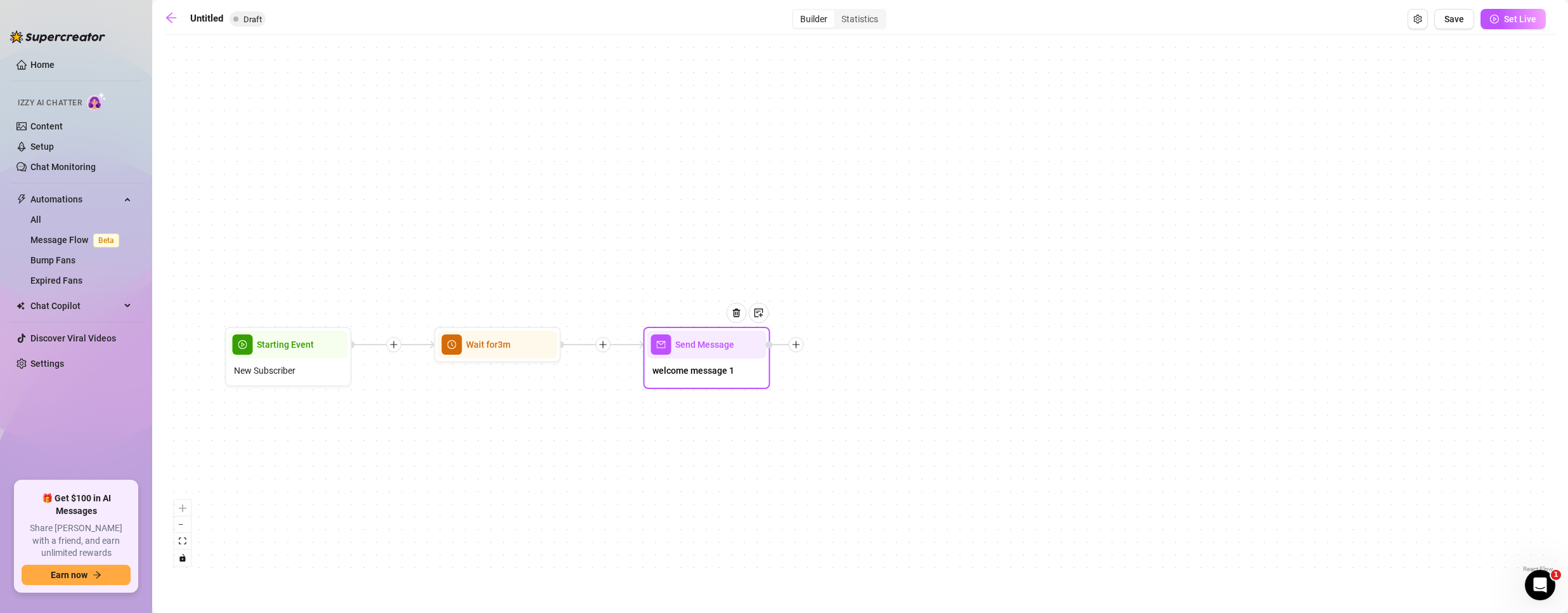
click at [796, 347] on icon "plus" at bounding box center [796, 343] width 1 height 7
click at [729, 471] on div "Send Message welcome message 1 Time Delay Condition Message Tag Fan Merge Nodes…" at bounding box center [860, 308] width 1390 height 534
click at [1451, 12] on button "Save" at bounding box center [1454, 19] width 40 height 20
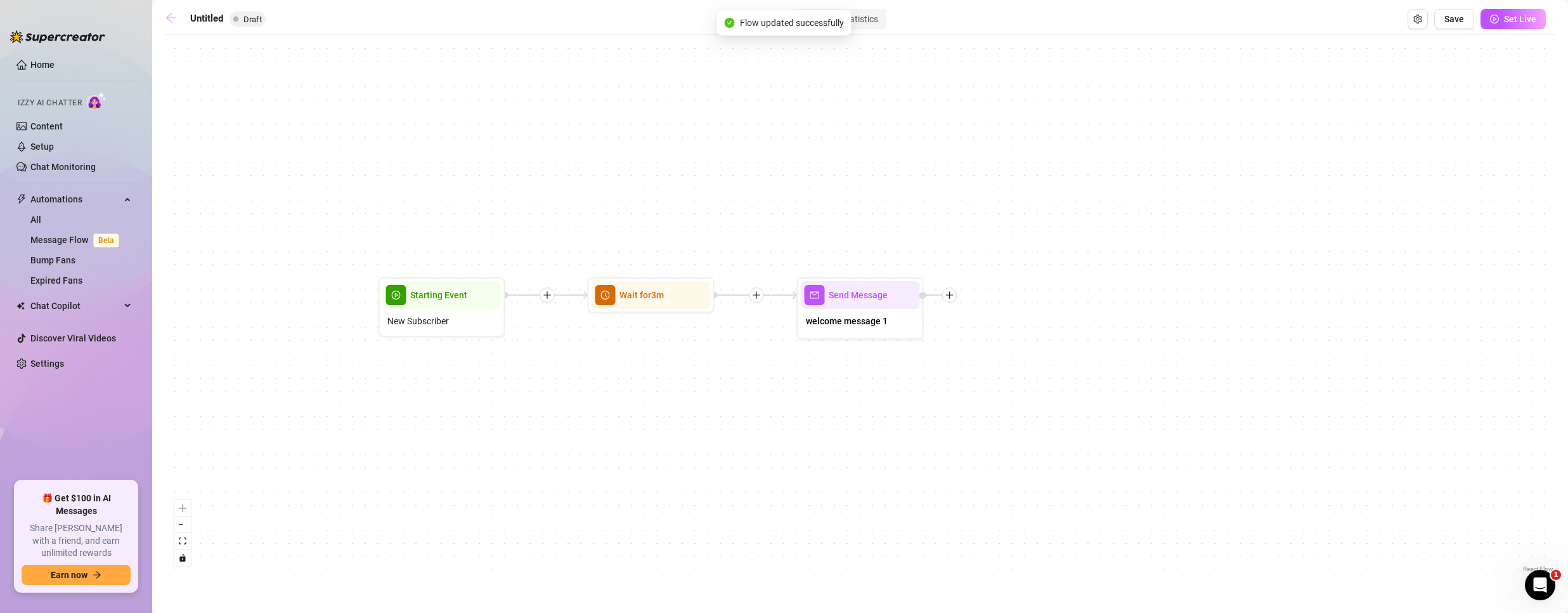
click at [173, 16] on icon "arrow-left" at bounding box center [171, 18] width 12 height 12
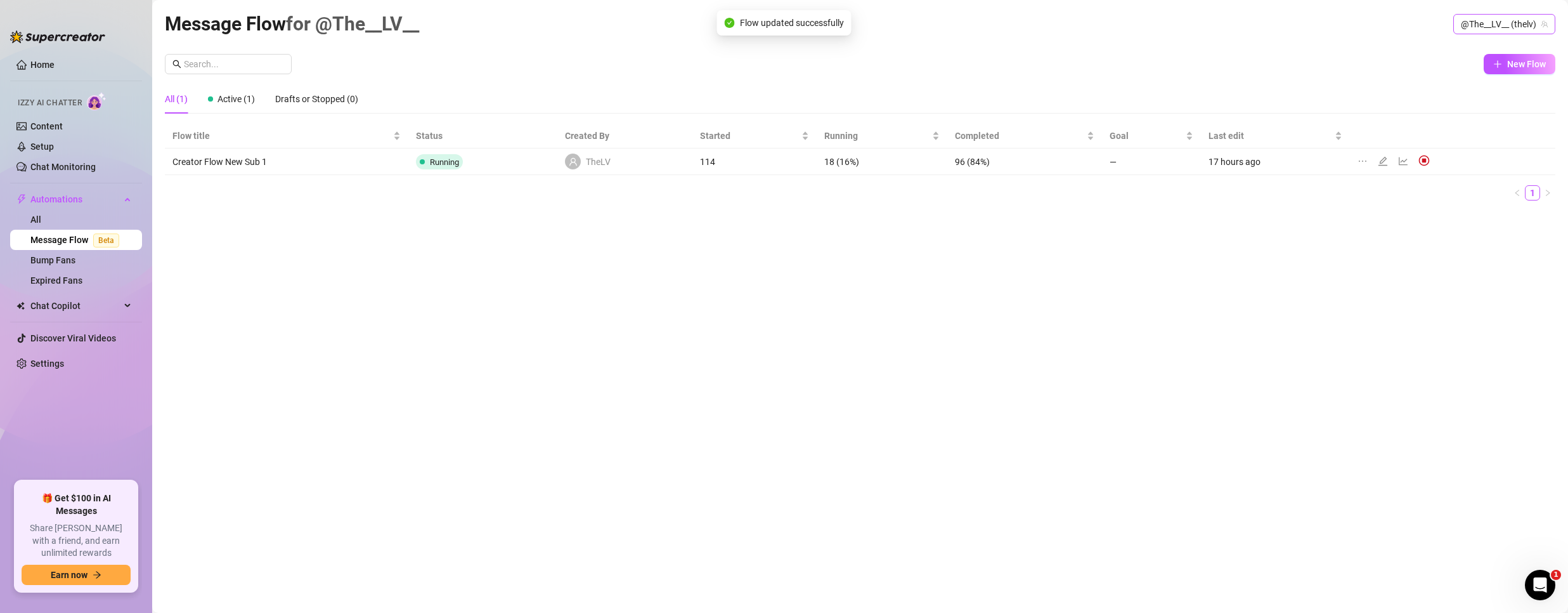
click at [1498, 16] on span "@The__LV__ (thelv)" at bounding box center [1504, 24] width 87 height 19
click at [1450, 62] on div "Bubble ( bubblehimboking )" at bounding box center [1482, 72] width 142 height 22
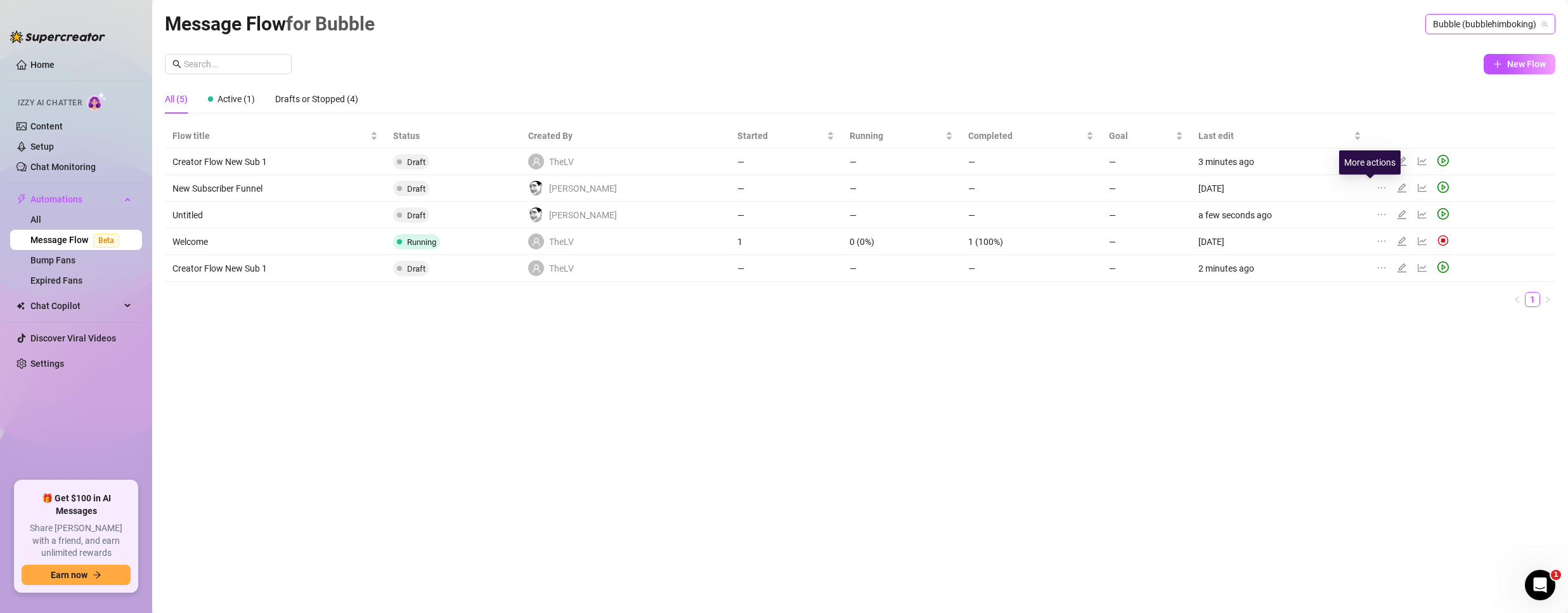
click at [1376, 186] on icon "ellipsis" at bounding box center [1381, 188] width 10 height 10
click at [1407, 257] on li "Delete" at bounding box center [1430, 248] width 125 height 20
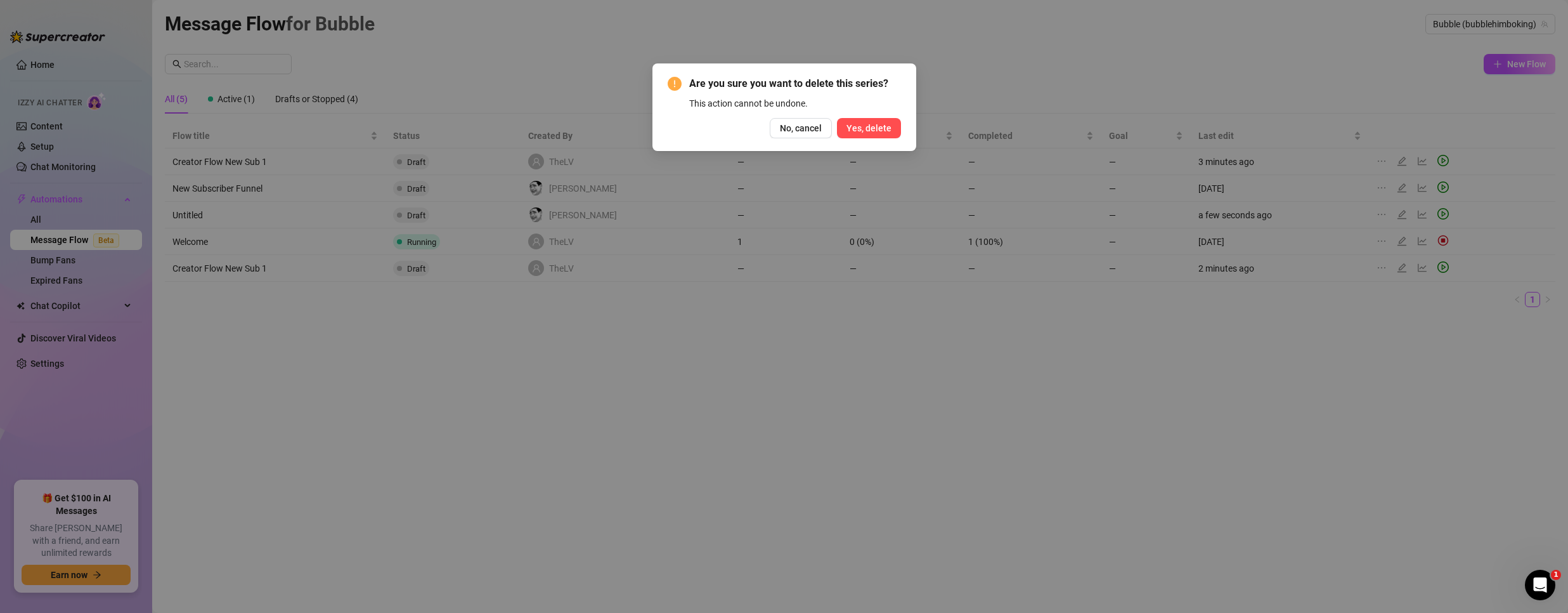
click at [866, 129] on span "Yes, delete" at bounding box center [869, 128] width 45 height 10
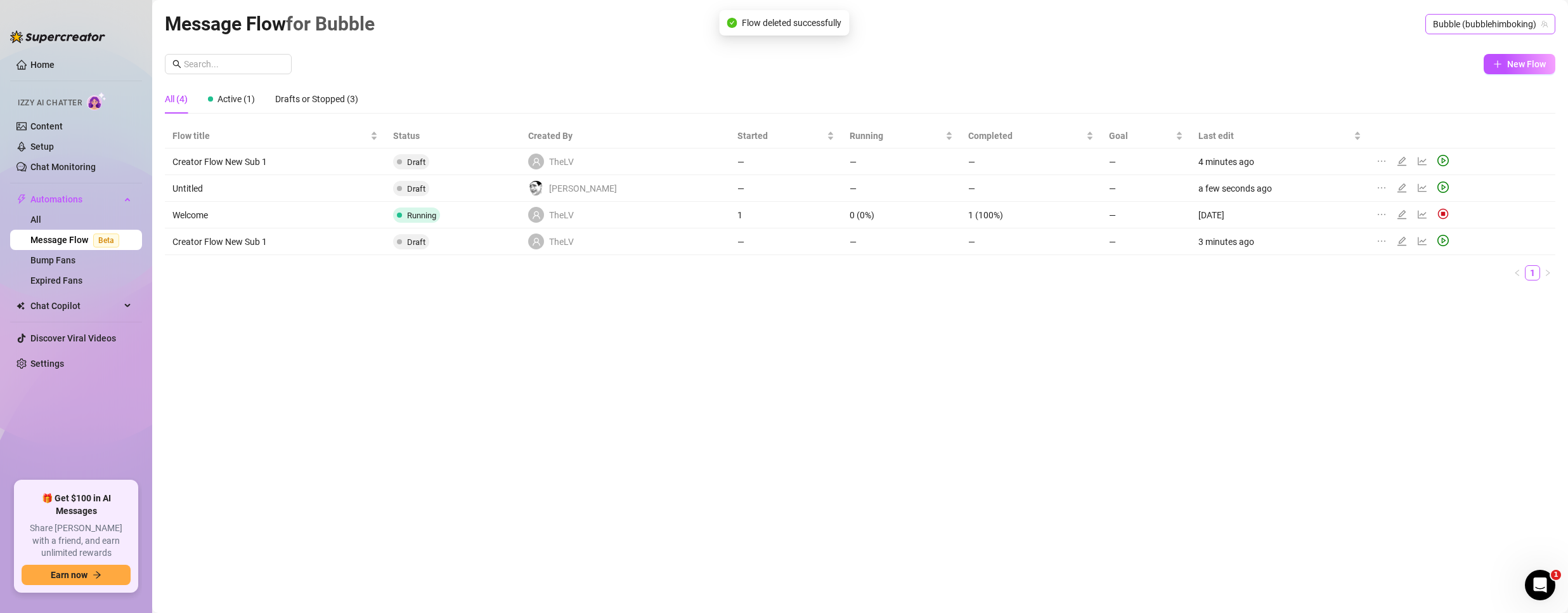
click at [1495, 23] on span "Bubble (bubblehimboking)" at bounding box center [1489, 24] width 114 height 19
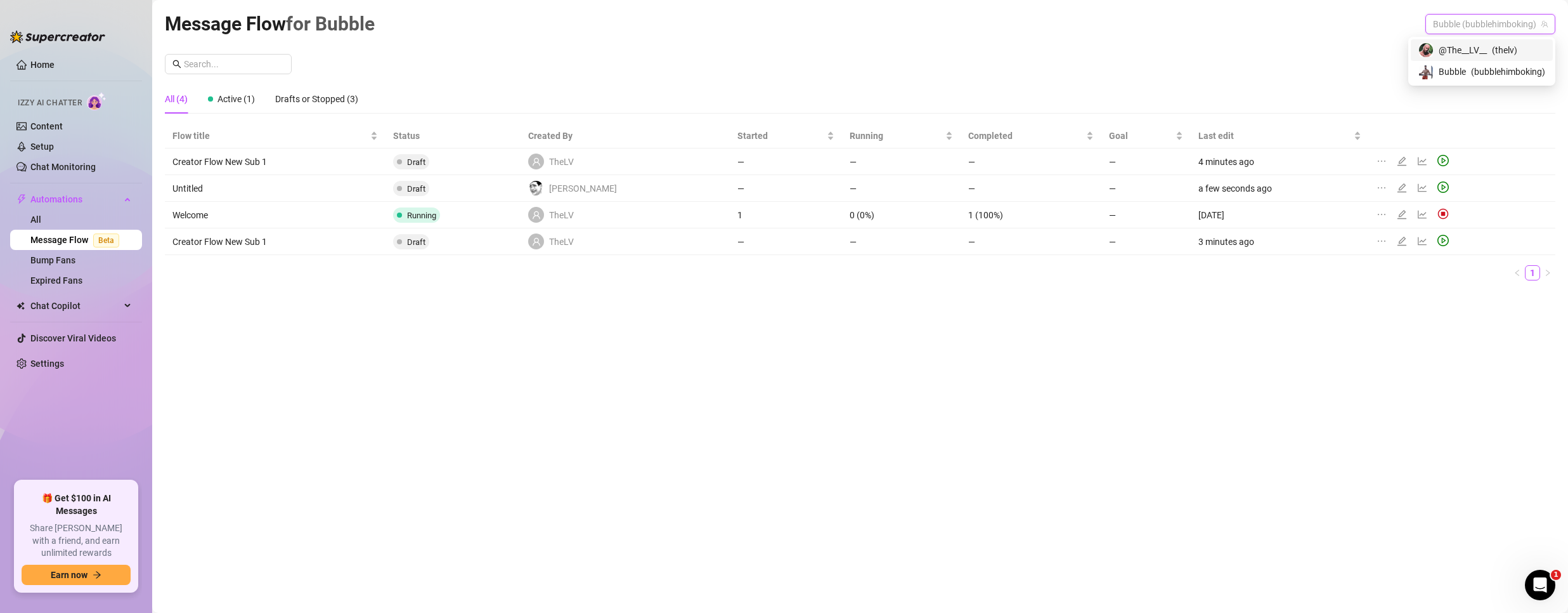
click at [1450, 43] on span "@The__LV__" at bounding box center [1463, 50] width 48 height 14
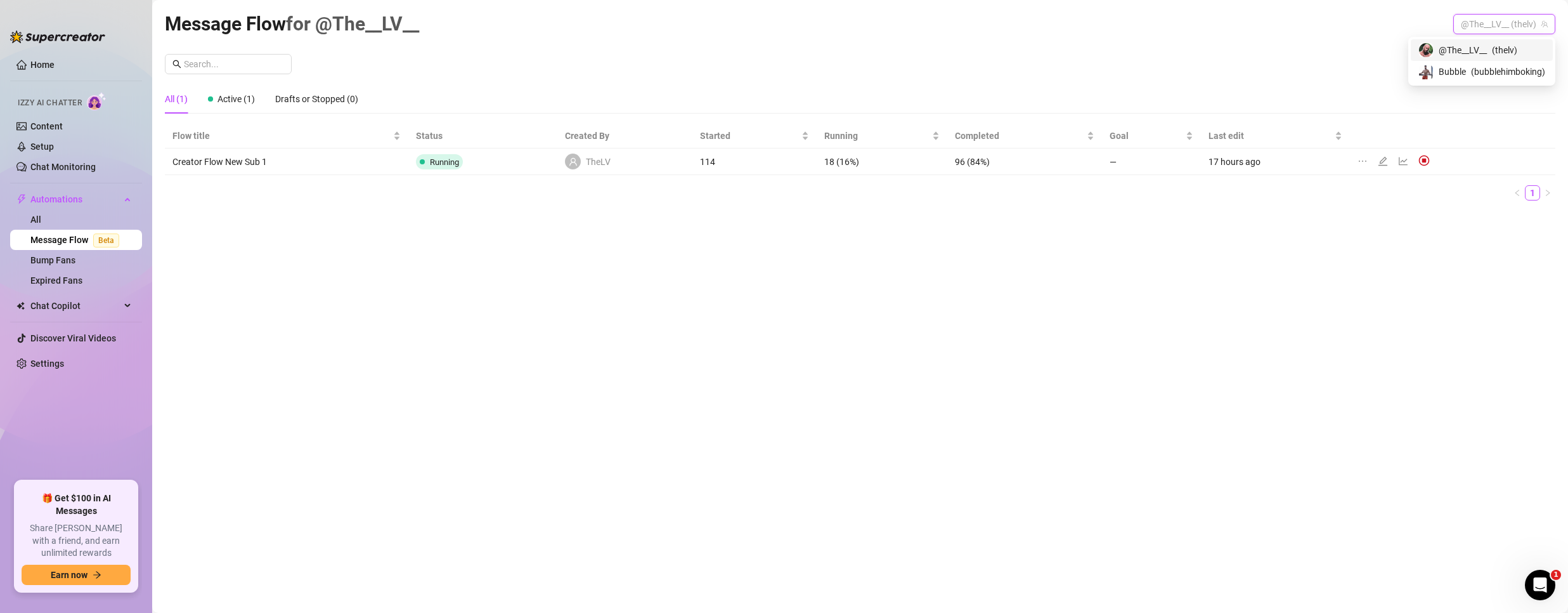
click at [1468, 16] on span "@The__LV__ (thelv)" at bounding box center [1504, 24] width 87 height 19
click at [1460, 69] on span "Bubble" at bounding box center [1452, 72] width 27 height 14
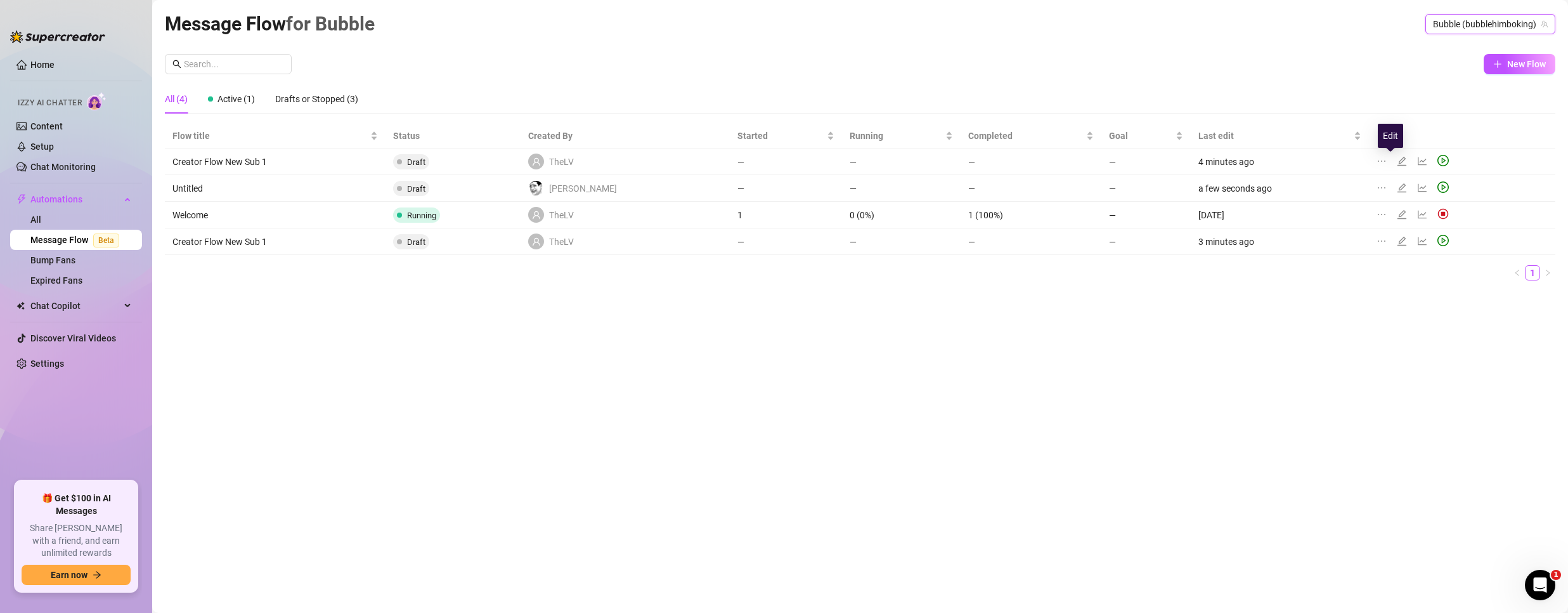
click at [1397, 159] on icon "edit" at bounding box center [1401, 160] width 10 height 10
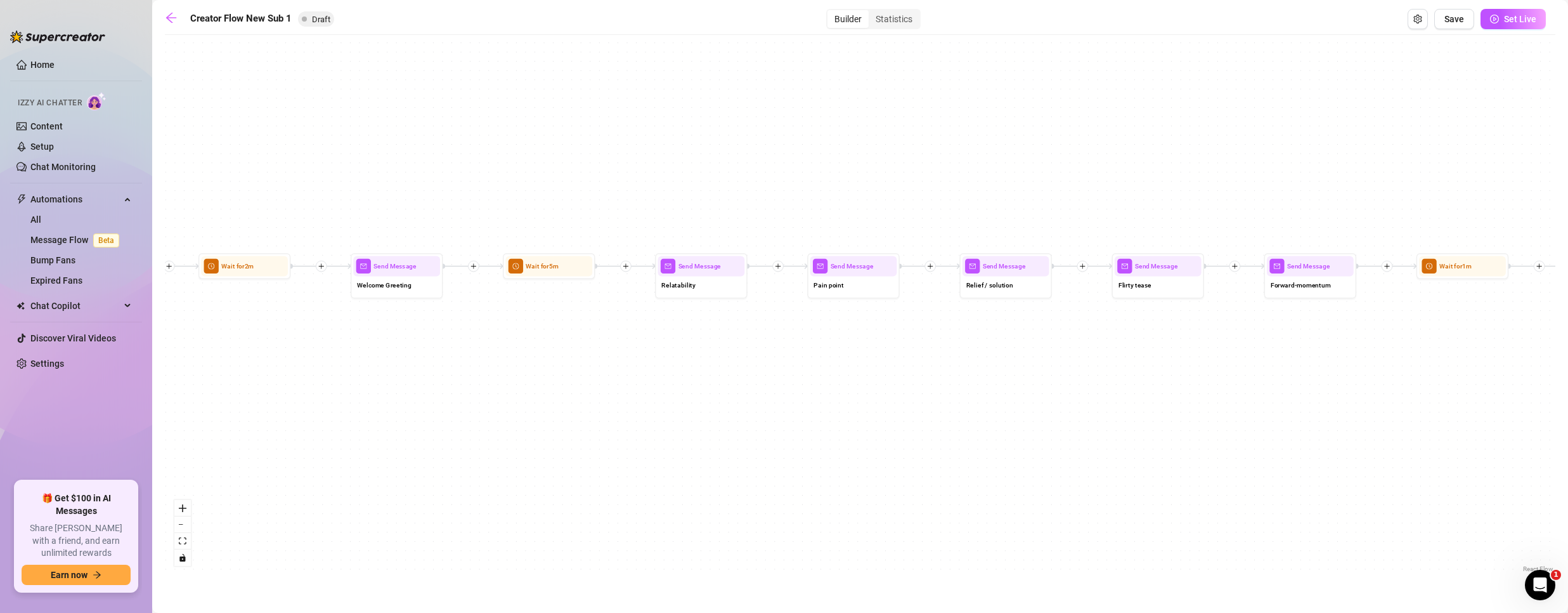
drag, startPoint x: 703, startPoint y: 365, endPoint x: 880, endPoint y: 330, distance: 180.4
click at [880, 330] on div "If True If False If True If False If True If False Wait for 1m Send Message For…" at bounding box center [860, 308] width 1390 height 534
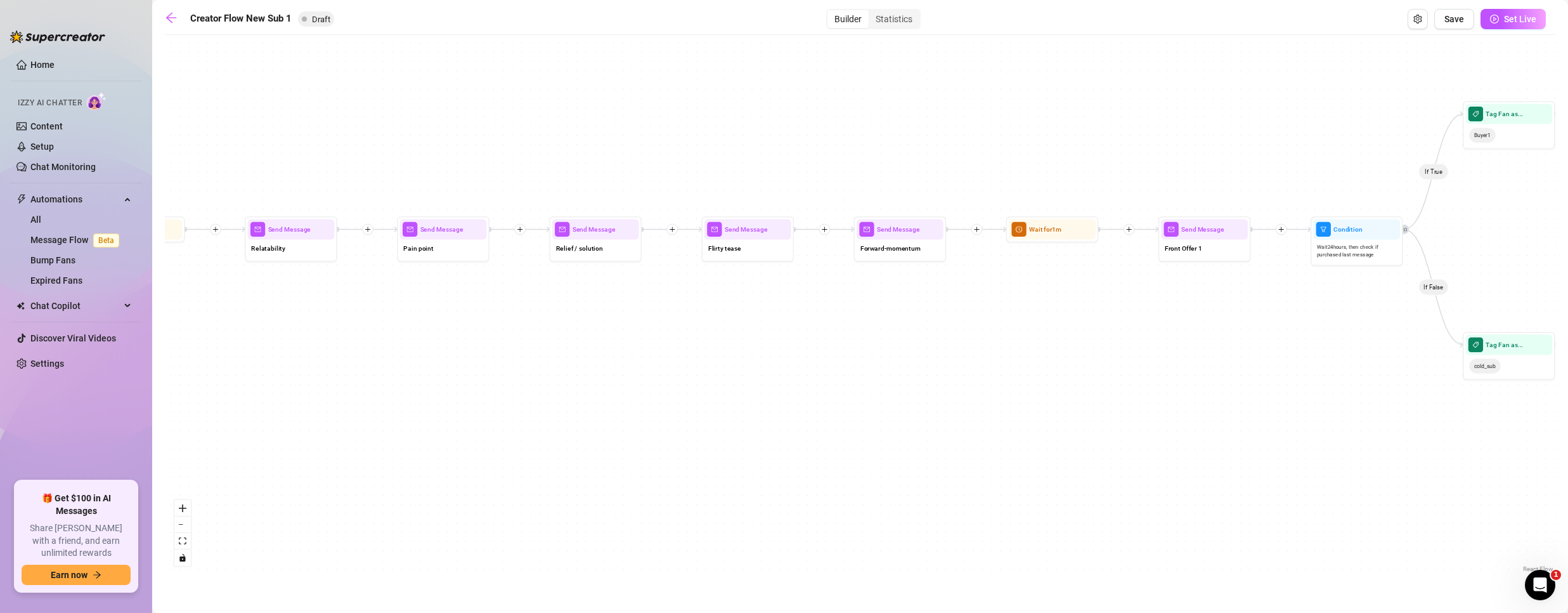
drag, startPoint x: 1225, startPoint y: 381, endPoint x: 907, endPoint y: 365, distance: 318.4
click at [908, 366] on div "If True If False If True If False If True If False Wait for 1m Send Message For…" at bounding box center [860, 308] width 1390 height 534
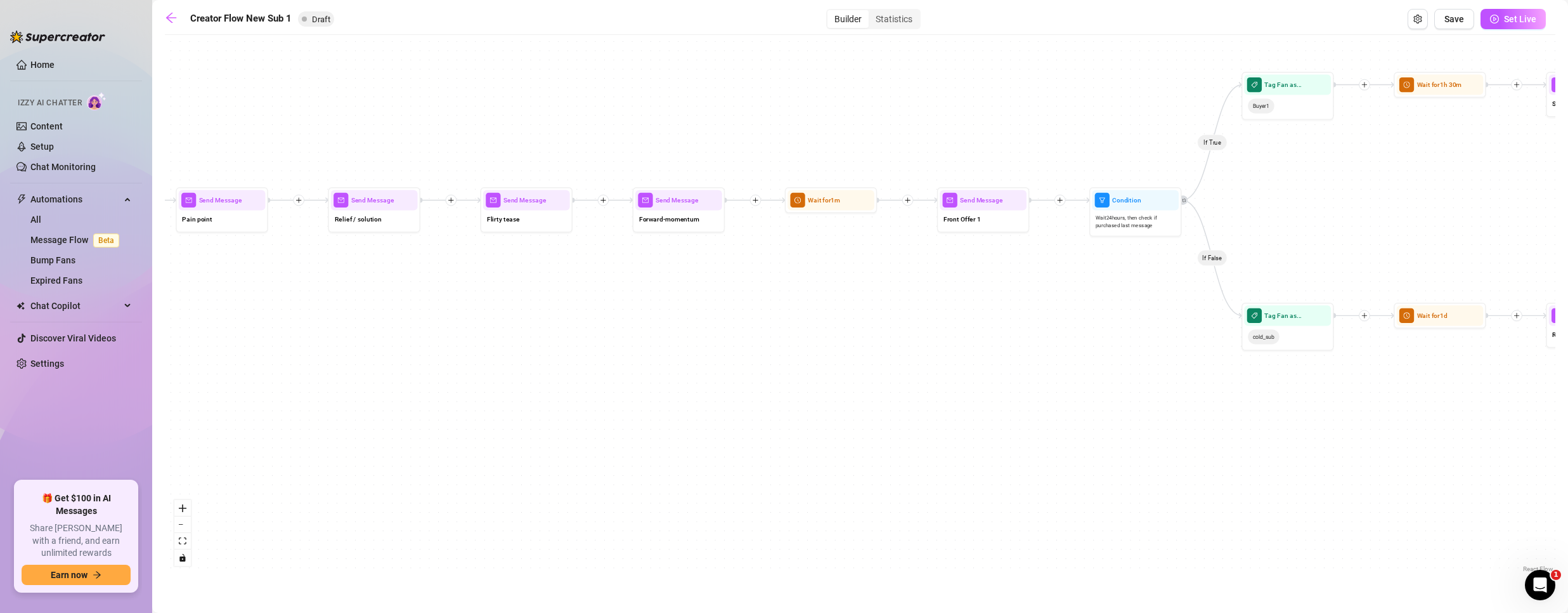
drag, startPoint x: 1139, startPoint y: 368, endPoint x: 1010, endPoint y: 347, distance: 130.7
click at [1010, 347] on div "If True If False If True If False If True If False Wait for 1m Send Message For…" at bounding box center [860, 308] width 1390 height 534
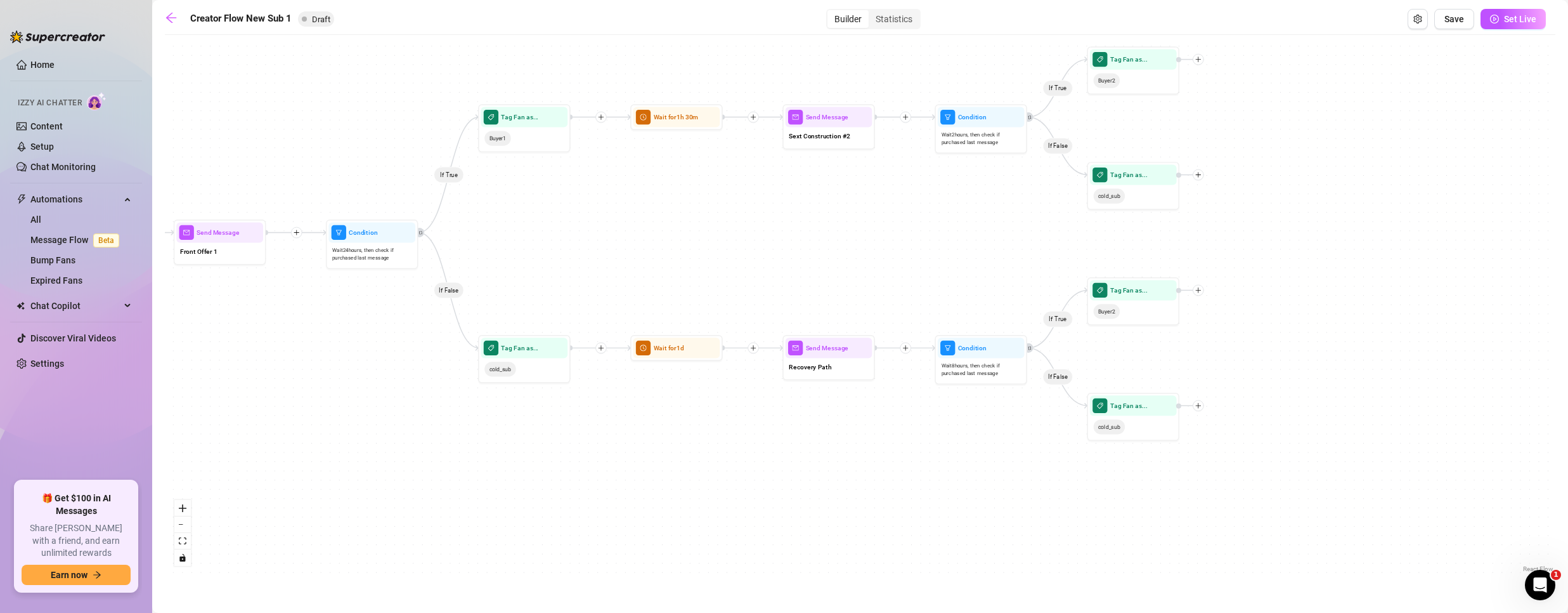
drag, startPoint x: 1113, startPoint y: 365, endPoint x: 358, endPoint y: 385, distance: 755.3
click at [357, 398] on div "If True If False If True If False If True If False Wait for 1m Send Message For…" at bounding box center [860, 308] width 1390 height 534
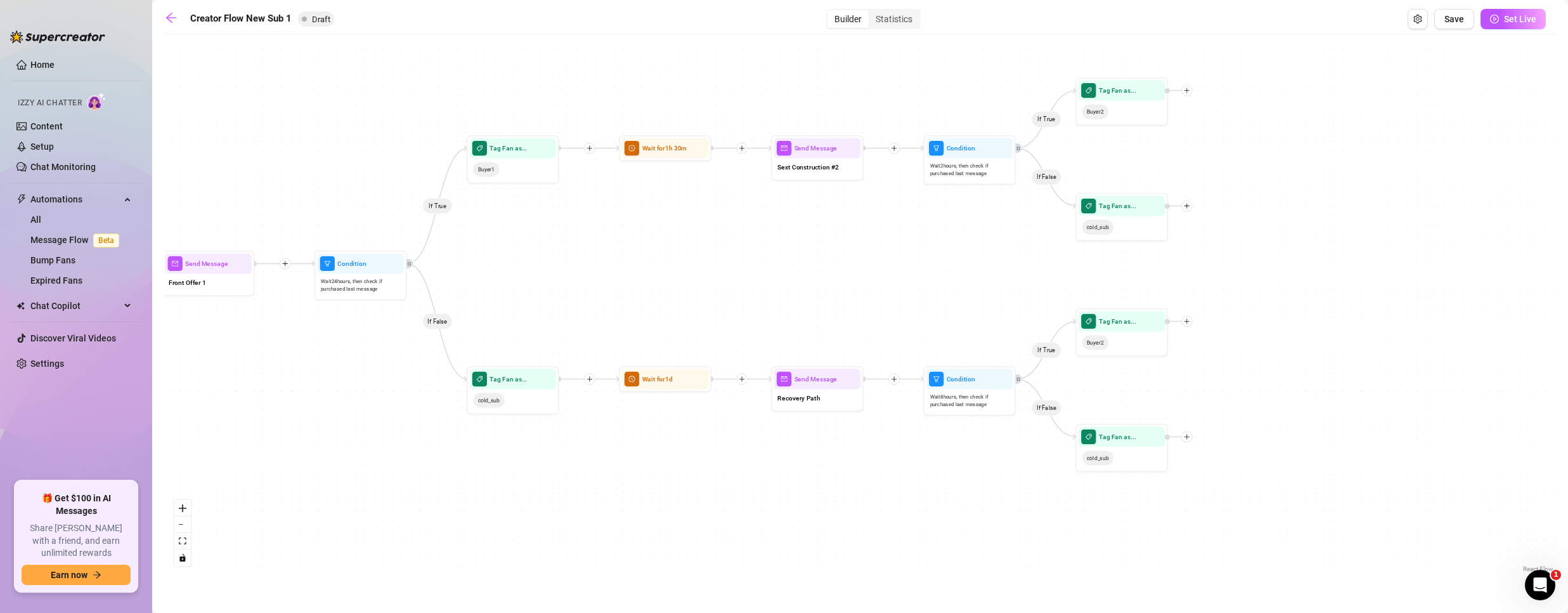
drag, startPoint x: 794, startPoint y: 200, endPoint x: 798, endPoint y: 269, distance: 69.1
click at [799, 268] on div "If True If False If True If False If True If False Wait for 1m Send Message For…" at bounding box center [860, 308] width 1390 height 534
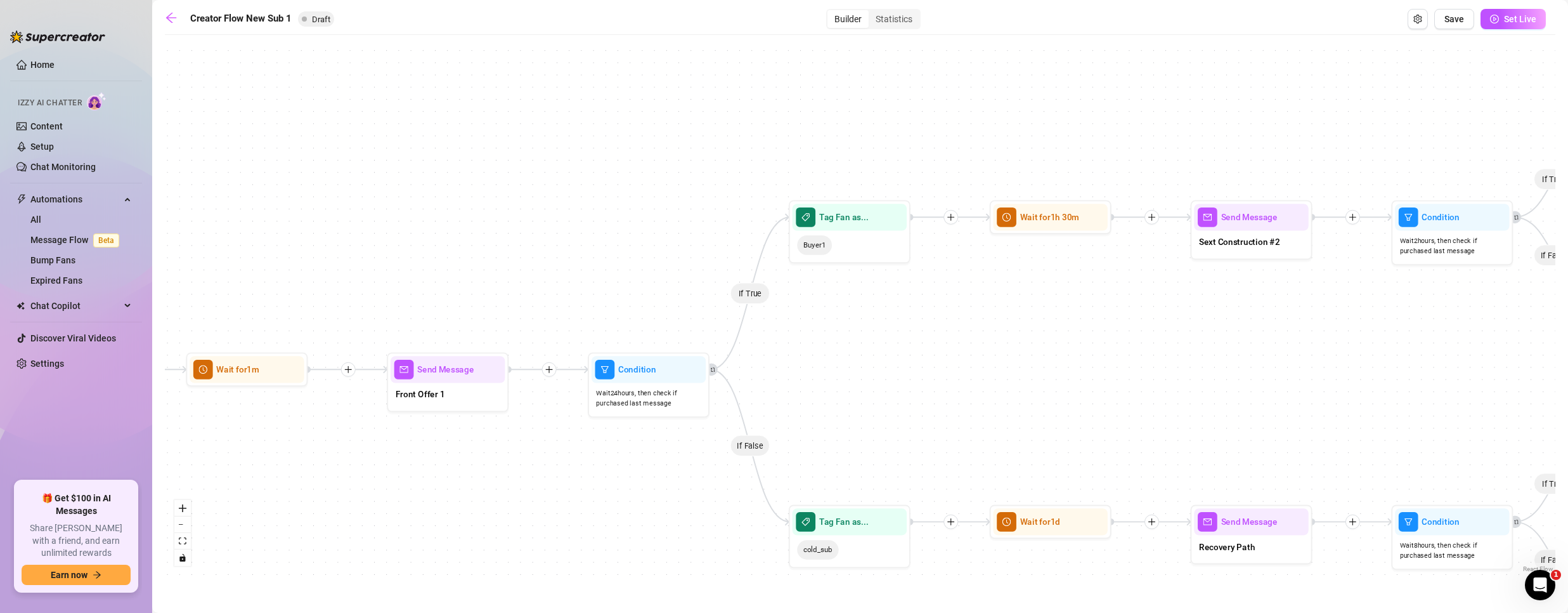
drag, startPoint x: 799, startPoint y: 270, endPoint x: 1259, endPoint y: 320, distance: 462.7
click at [1255, 326] on div "If True If False If True If False If True If False Wait for 1m Send Message For…" at bounding box center [860, 308] width 1390 height 534
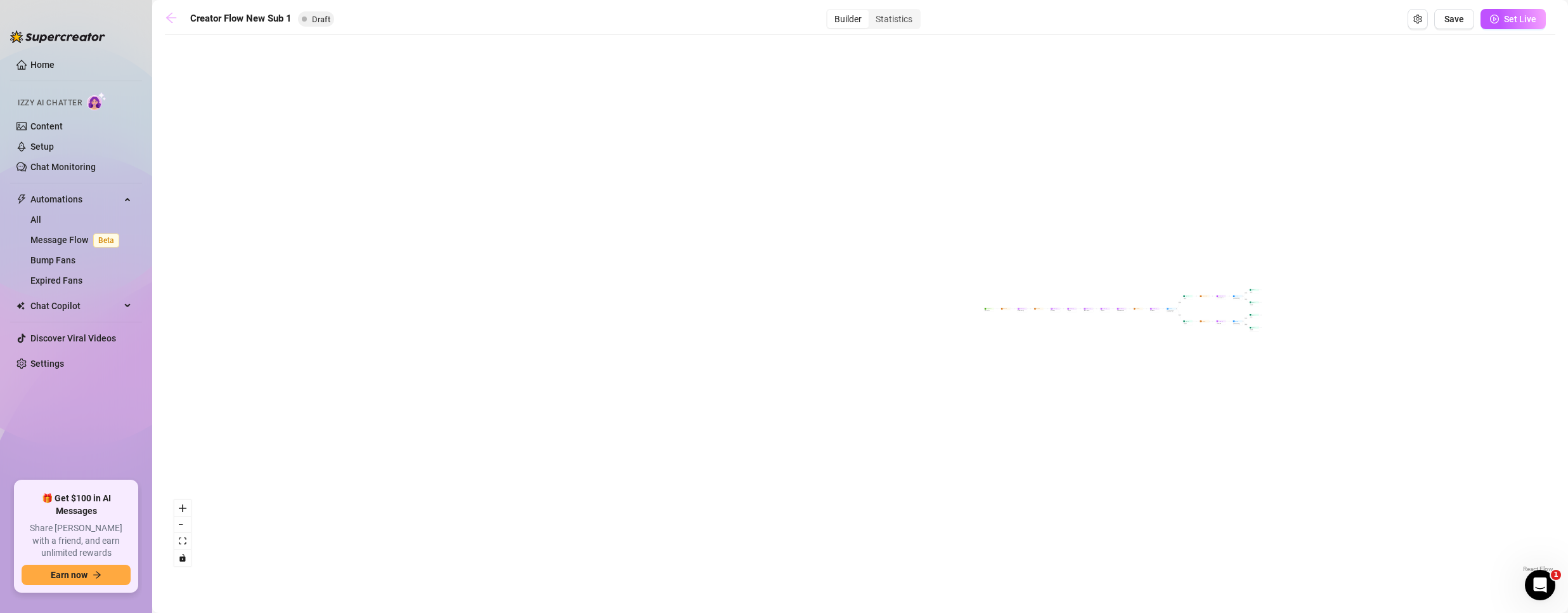
click at [172, 16] on icon "arrow-left" at bounding box center [171, 18] width 12 height 12
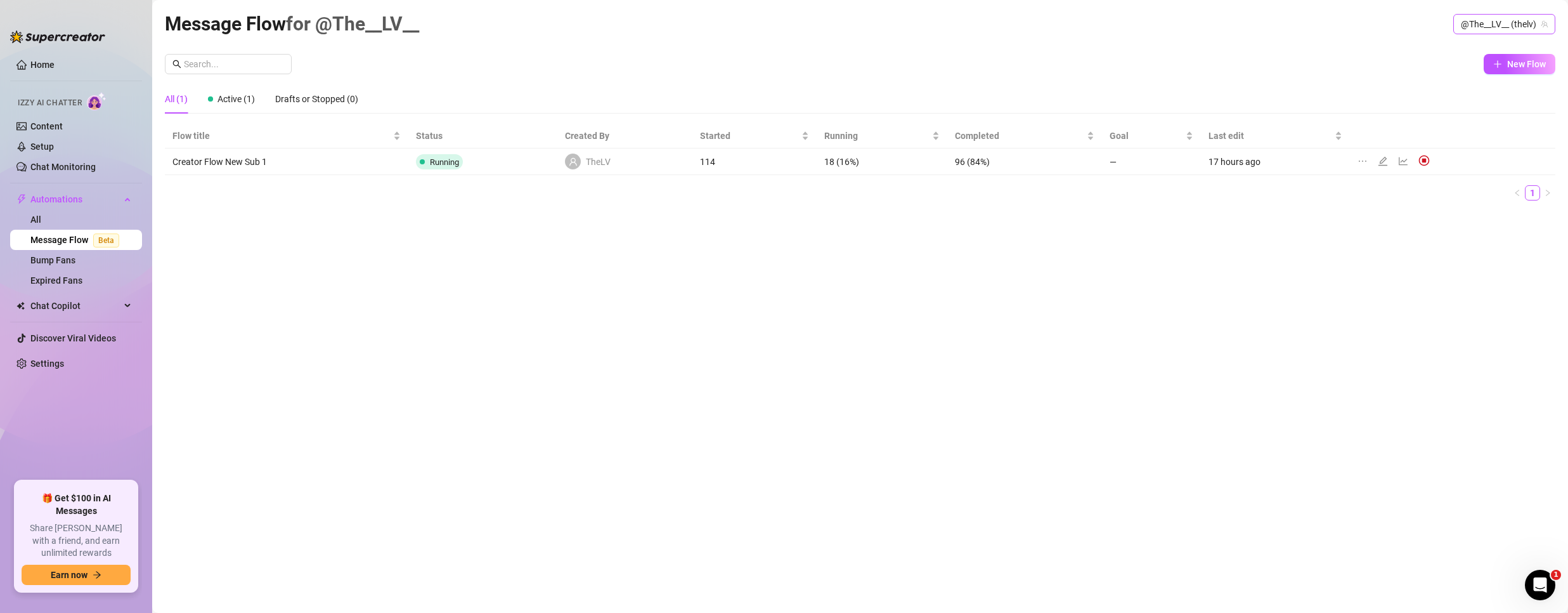
click at [1489, 22] on span "@The__LV__ (thelv)" at bounding box center [1504, 24] width 87 height 19
click at [1447, 73] on span "Bubble" at bounding box center [1452, 72] width 27 height 14
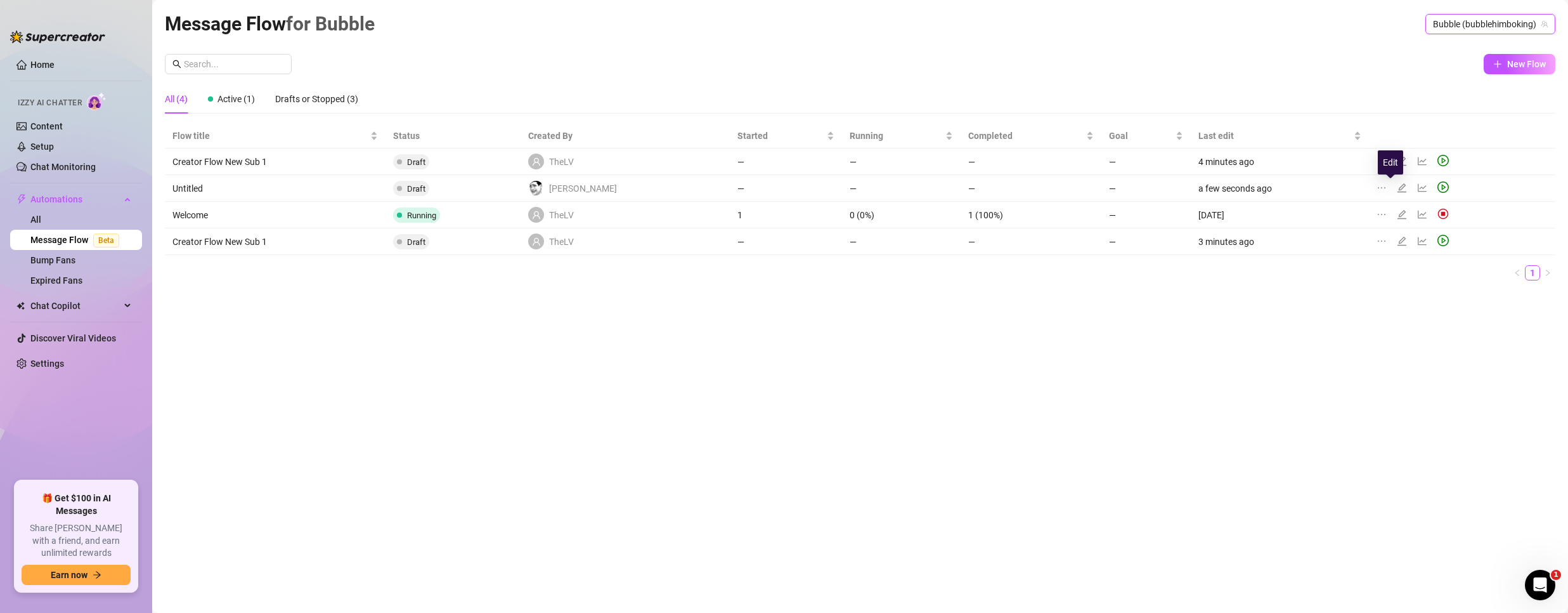
click at [1397, 185] on icon "edit" at bounding box center [1401, 188] width 10 height 10
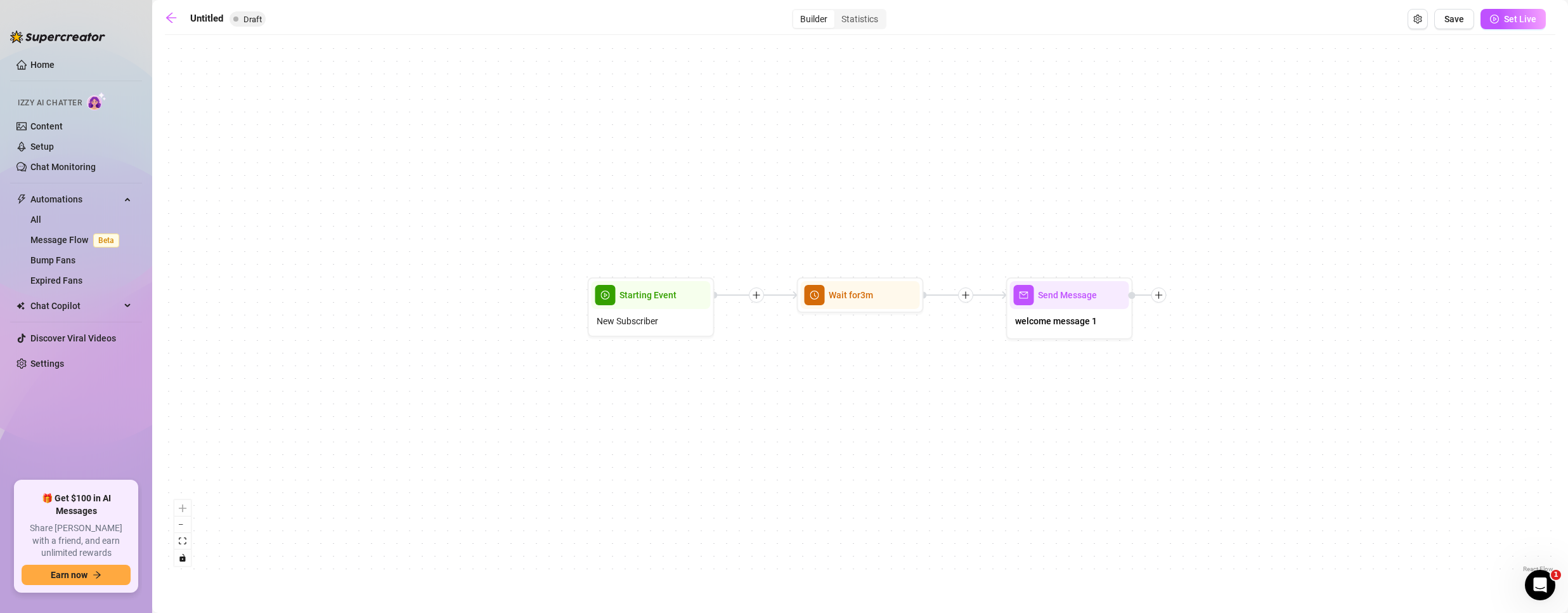
click at [206, 5] on main "Untitled Draft Builder Statistics Save Set Live Send Message welcome message 1 …" at bounding box center [860, 306] width 1415 height 613
click at [211, 14] on input "Untitled" at bounding box center [254, 19] width 128 height 20
click at [242, 16] on input "Untitled" at bounding box center [254, 19] width 128 height 20
type input "bubble Joao"
click at [1443, 16] on button "Save" at bounding box center [1454, 19] width 40 height 20
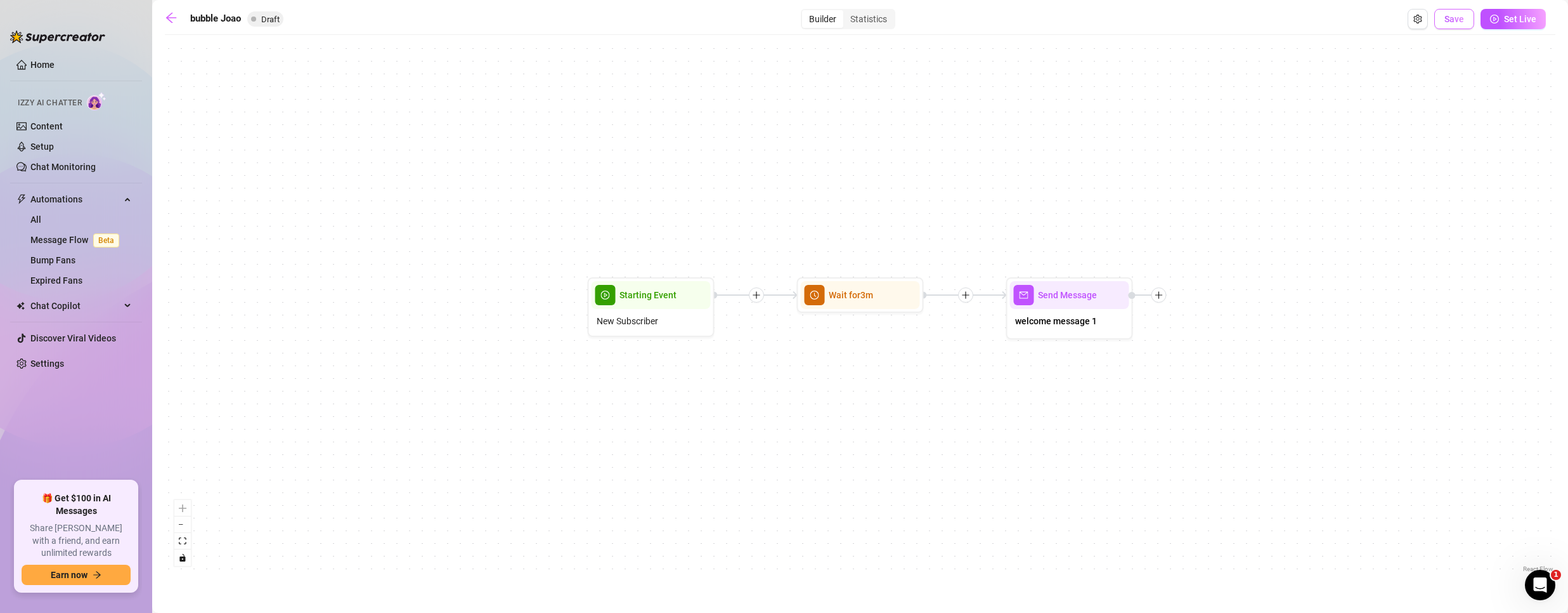
click at [1443, 16] on button "Save" at bounding box center [1454, 19] width 40 height 20
click at [175, 16] on icon "arrow-left" at bounding box center [171, 18] width 12 height 12
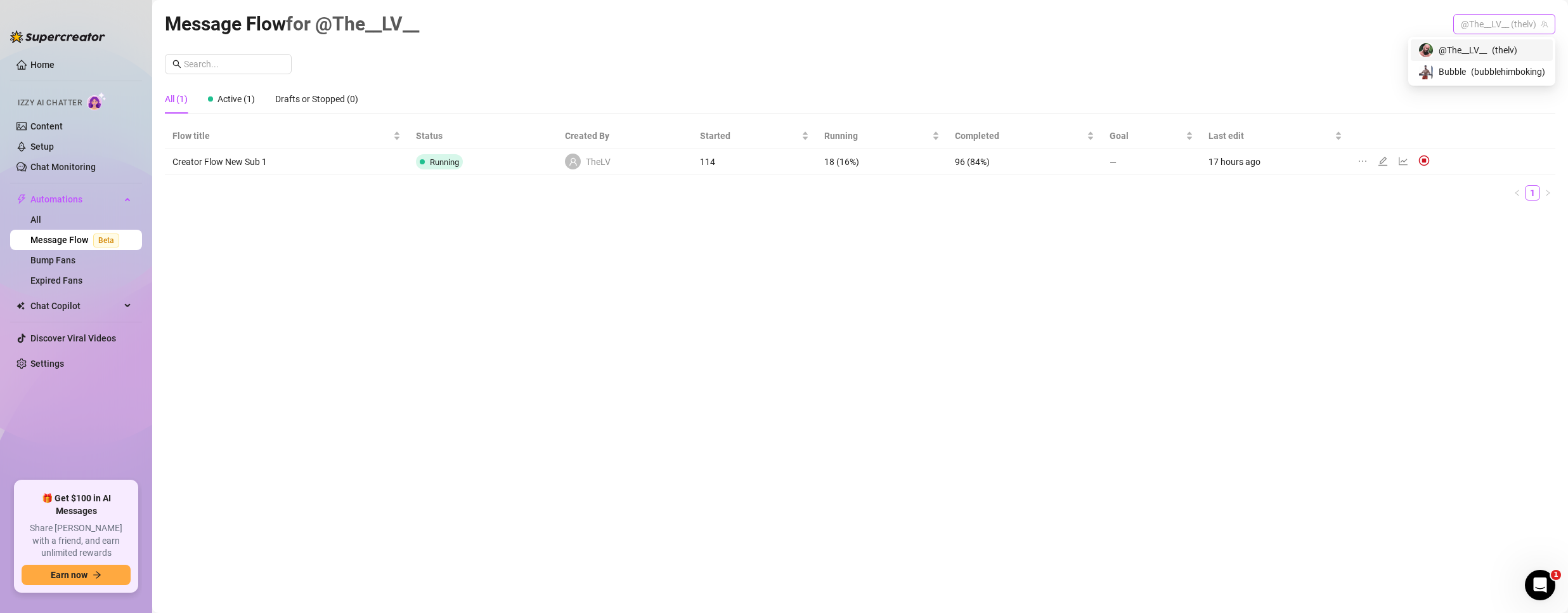
click at [1487, 23] on span "@The__LV__ (thelv)" at bounding box center [1504, 24] width 87 height 19
click at [1460, 65] on span "Bubble" at bounding box center [1452, 72] width 27 height 14
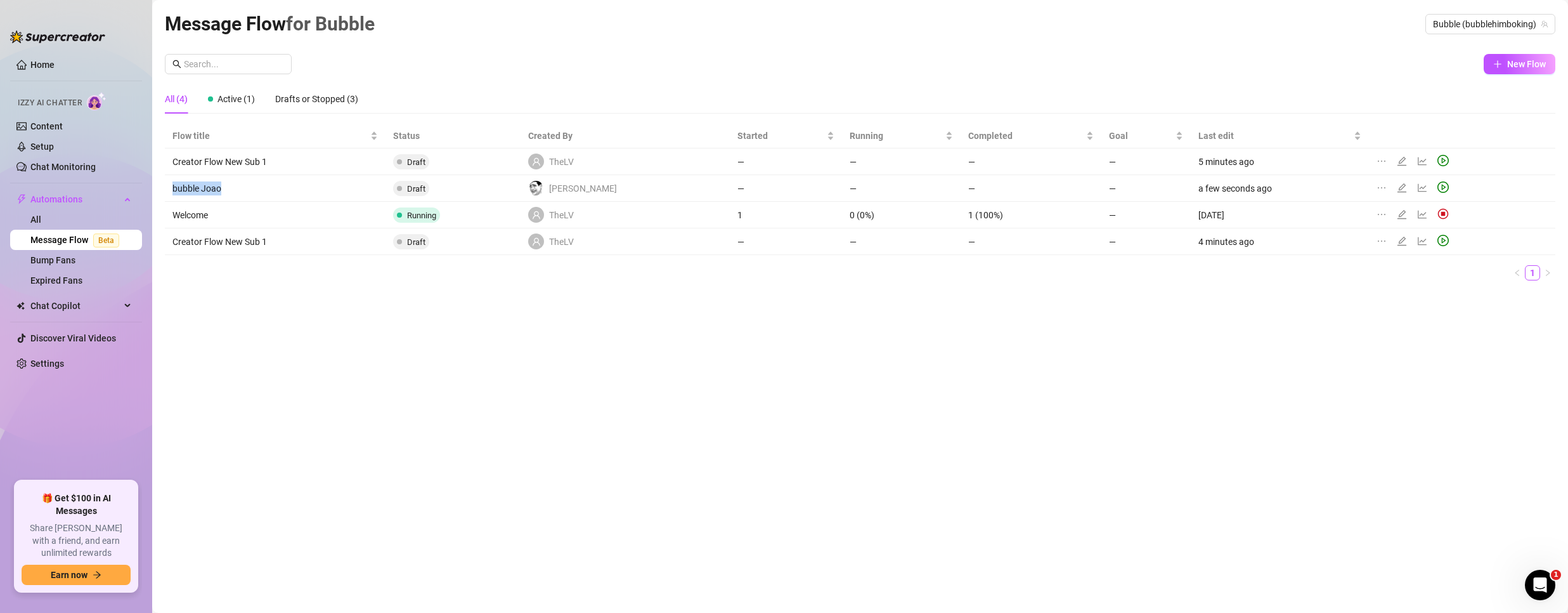
drag, startPoint x: 229, startPoint y: 191, endPoint x: 172, endPoint y: 192, distance: 57.0
click at [172, 192] on td "bubble Joao" at bounding box center [275, 188] width 220 height 26
click at [572, 299] on div "Message Flow for Bubble Bubble (bubblehimboking) New Flow All (4) Active (1) Dr…" at bounding box center [860, 291] width 1390 height 565
click at [1505, 67] on button "New Flow" at bounding box center [1520, 64] width 72 height 20
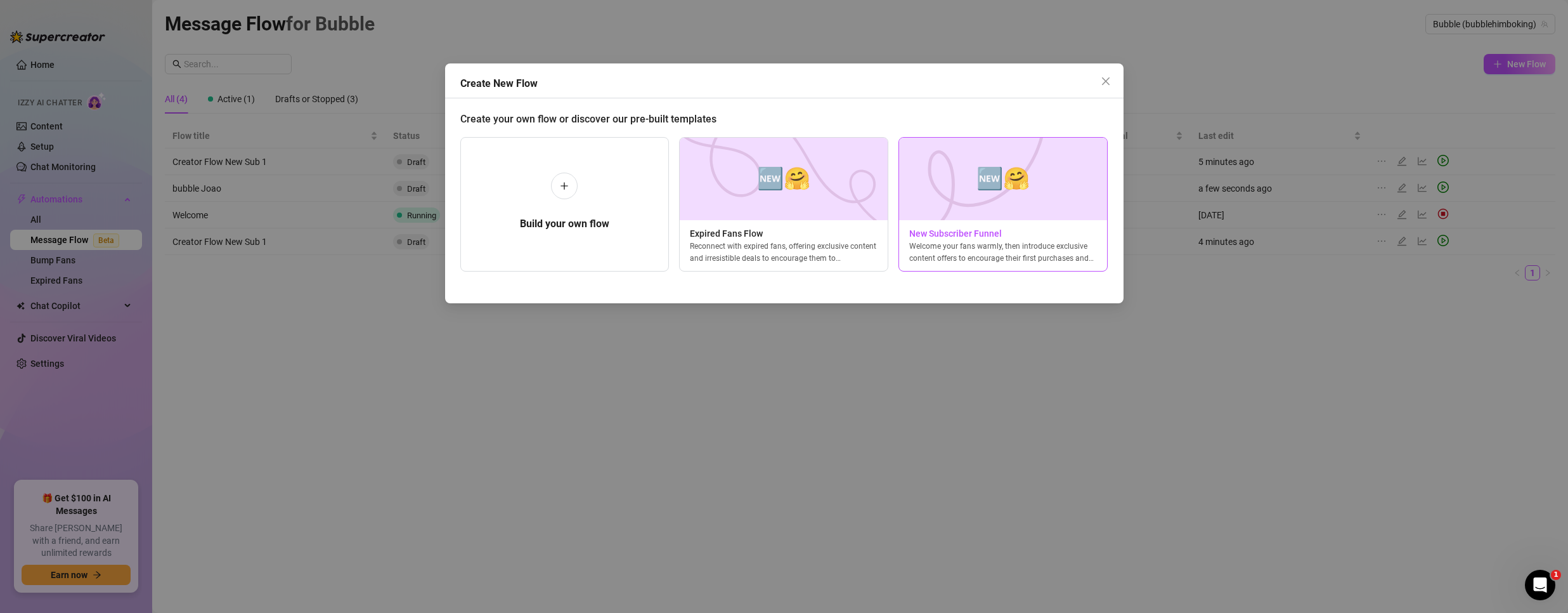
click at [977, 227] on span "New Subscriber Funnel" at bounding box center [1003, 234] width 208 height 14
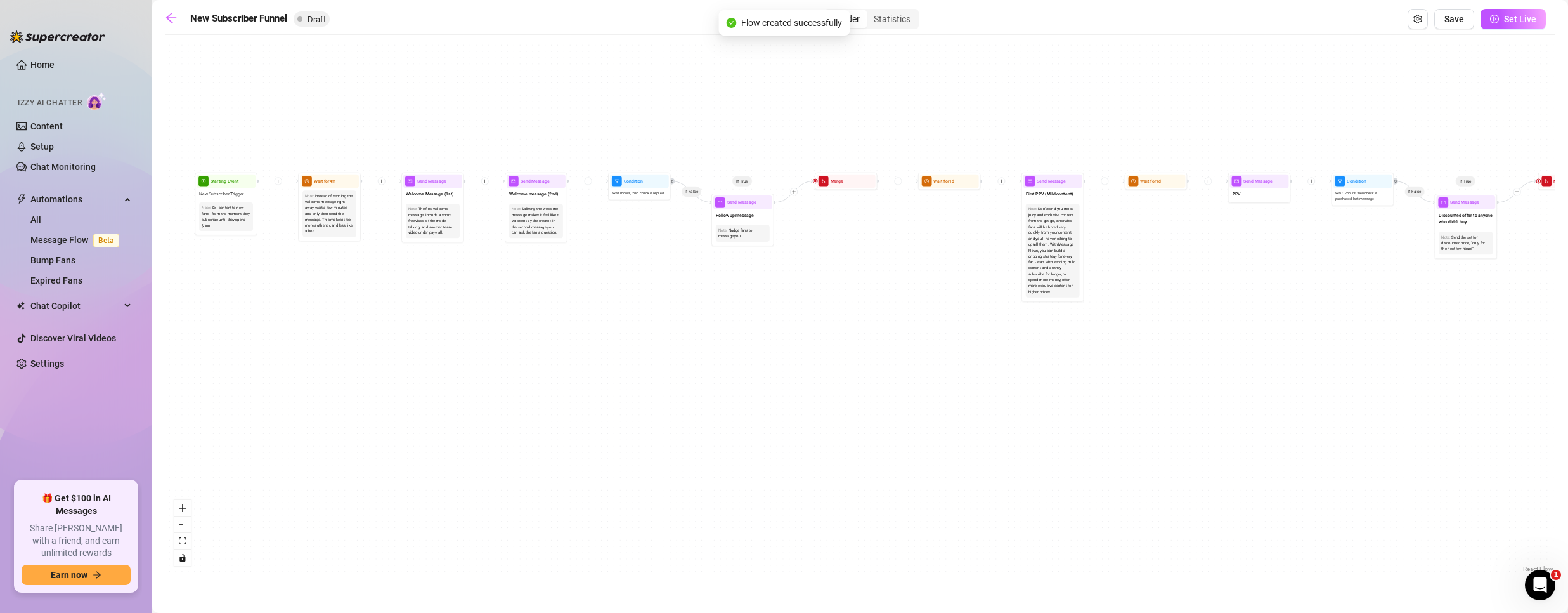
drag, startPoint x: 385, startPoint y: 351, endPoint x: 533, endPoint y: 484, distance: 199.0
click at [533, 484] on div "If True If True If True If False If False If False If True If False Merge Merge…" at bounding box center [860, 308] width 1390 height 534
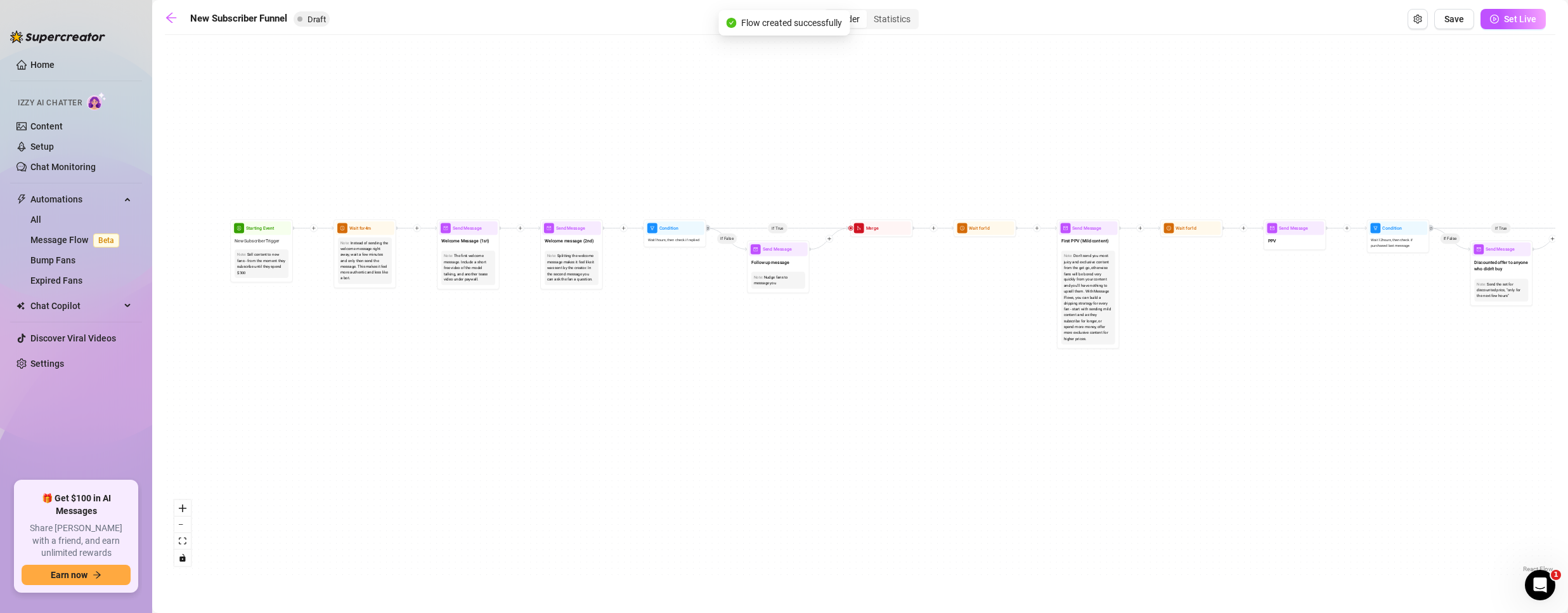
drag, startPoint x: 311, startPoint y: 353, endPoint x: 441, endPoint y: 407, distance: 140.8
click at [424, 414] on div "If True If True If True If False If False If False If True If False Merge Merge…" at bounding box center [860, 308] width 1390 height 534
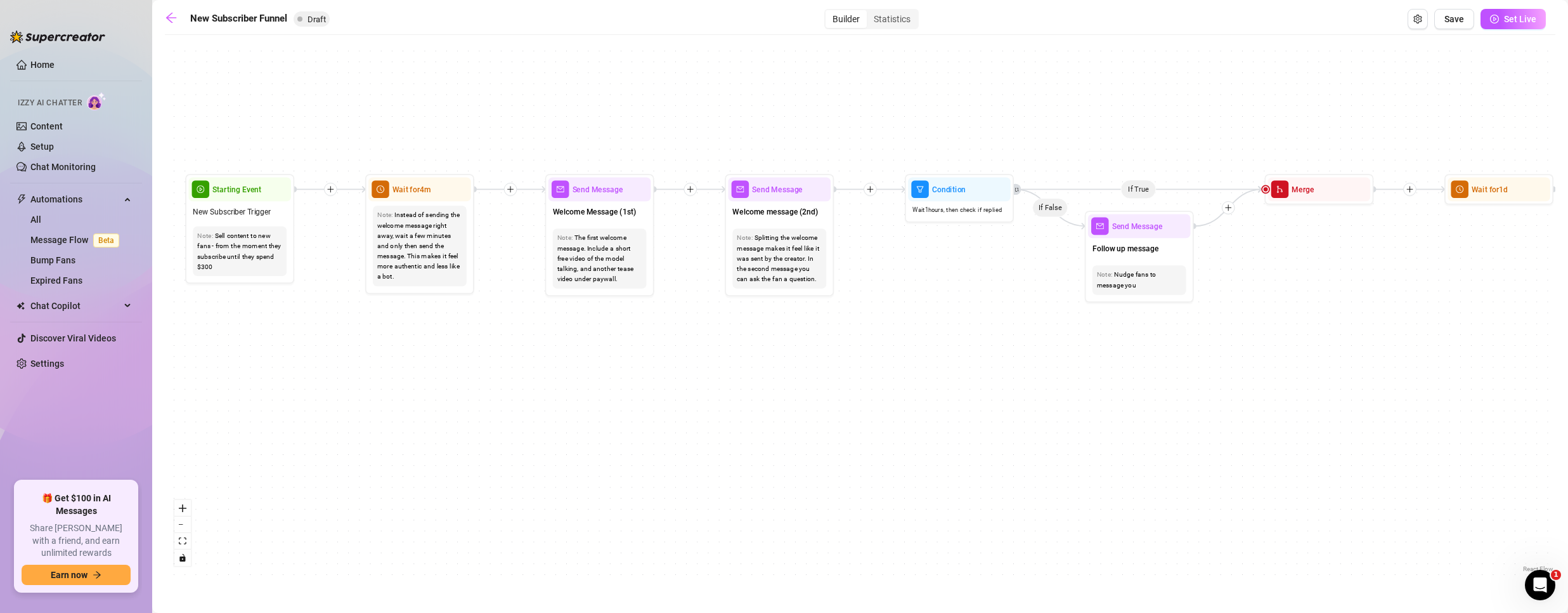
drag, startPoint x: 730, startPoint y: 333, endPoint x: 764, endPoint y: 386, distance: 63.0
click at [764, 386] on div "If True If True If True If False If False If False If True If False Merge Merge…" at bounding box center [860, 308] width 1390 height 534
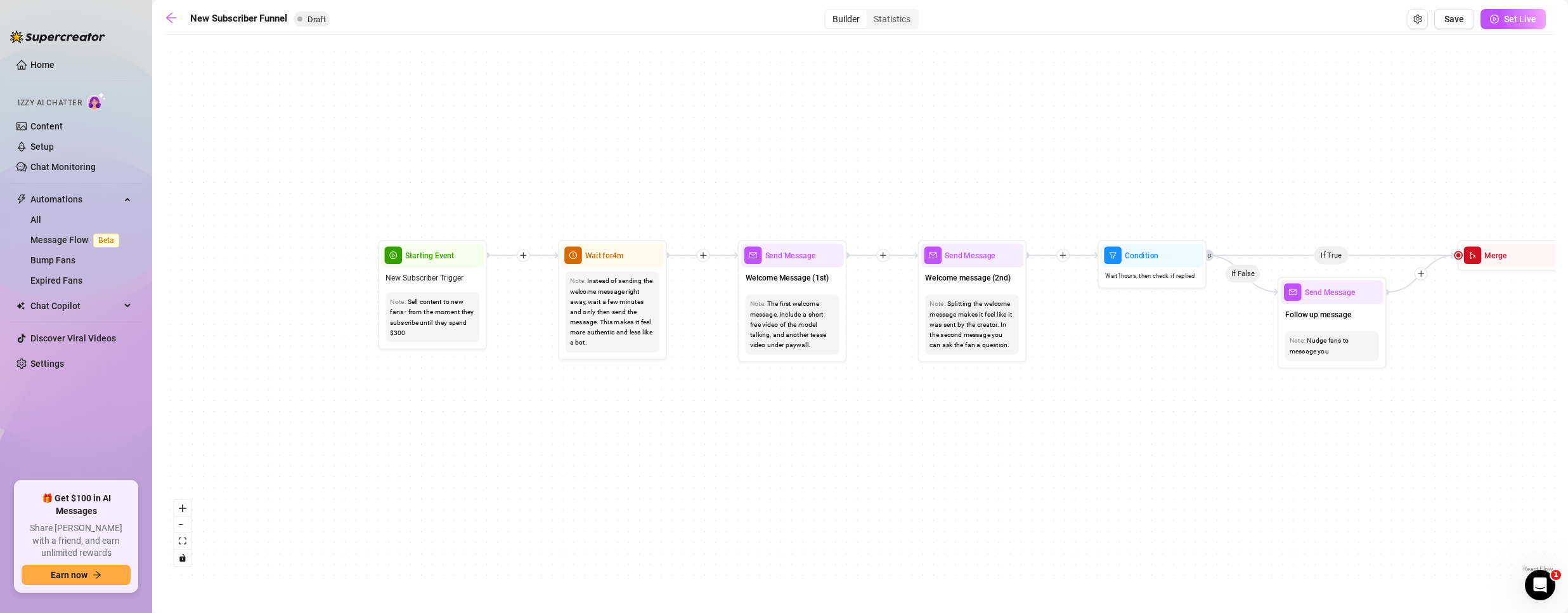
drag, startPoint x: 870, startPoint y: 322, endPoint x: 1064, endPoint y: 386, distance: 204.3
click at [1064, 386] on div "If True If True If True If False If False If False If True If False Merge Merge…" at bounding box center [860, 308] width 1390 height 534
click at [173, 19] on icon "arrow-left" at bounding box center [171, 18] width 12 height 12
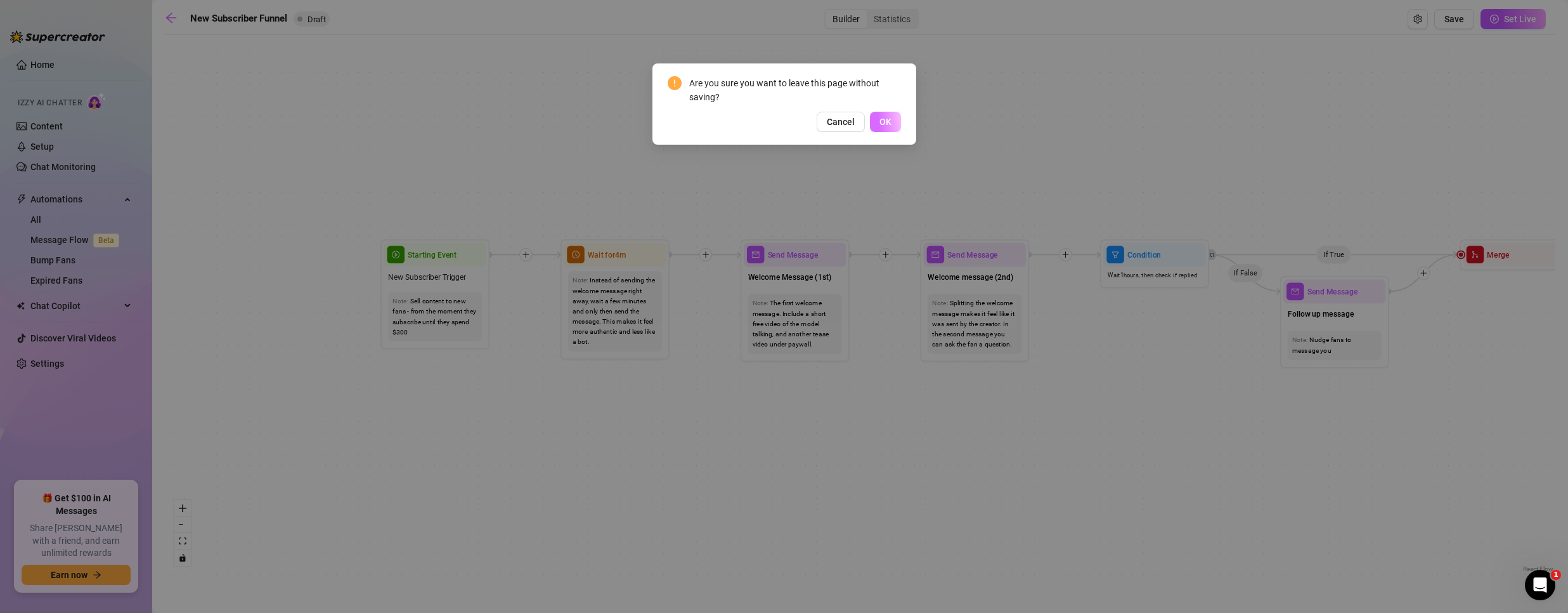
click at [881, 121] on span "OK" at bounding box center [885, 122] width 12 height 10
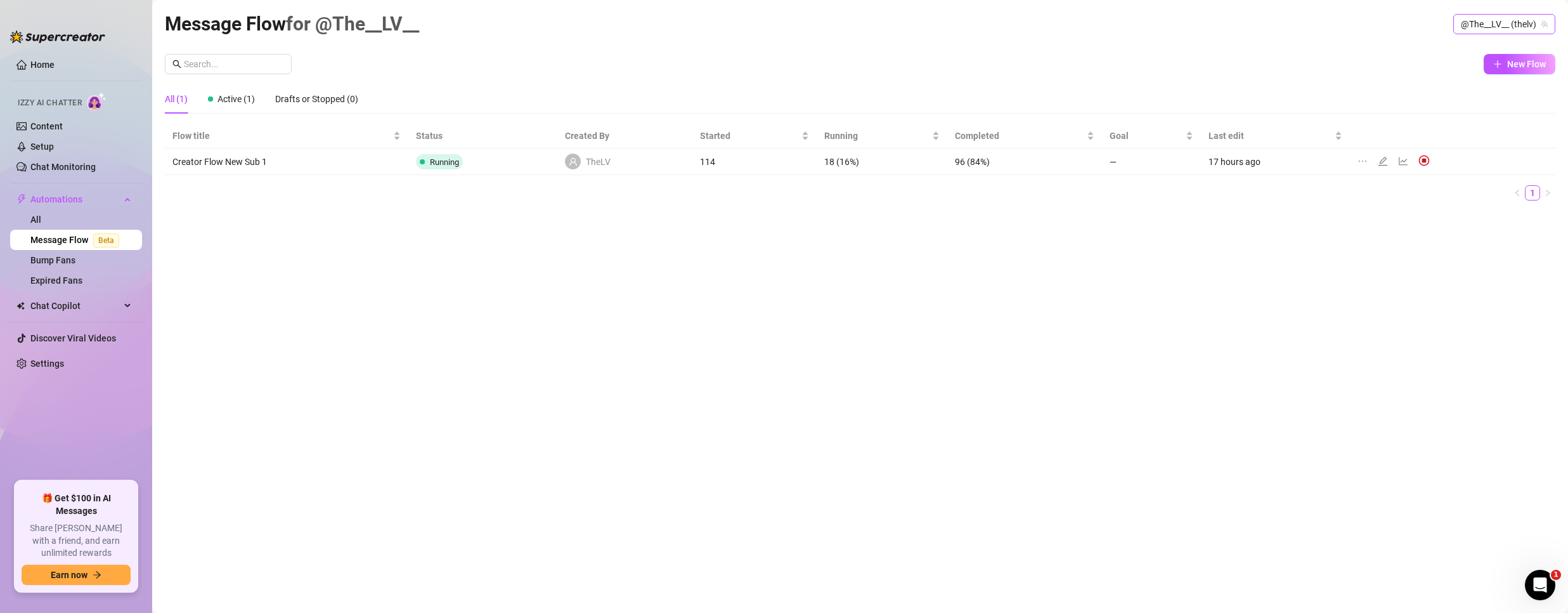
click at [1526, 25] on span "@The__LV__ (thelv)" at bounding box center [1504, 24] width 87 height 19
click at [1460, 67] on span "Bubble" at bounding box center [1452, 72] width 27 height 14
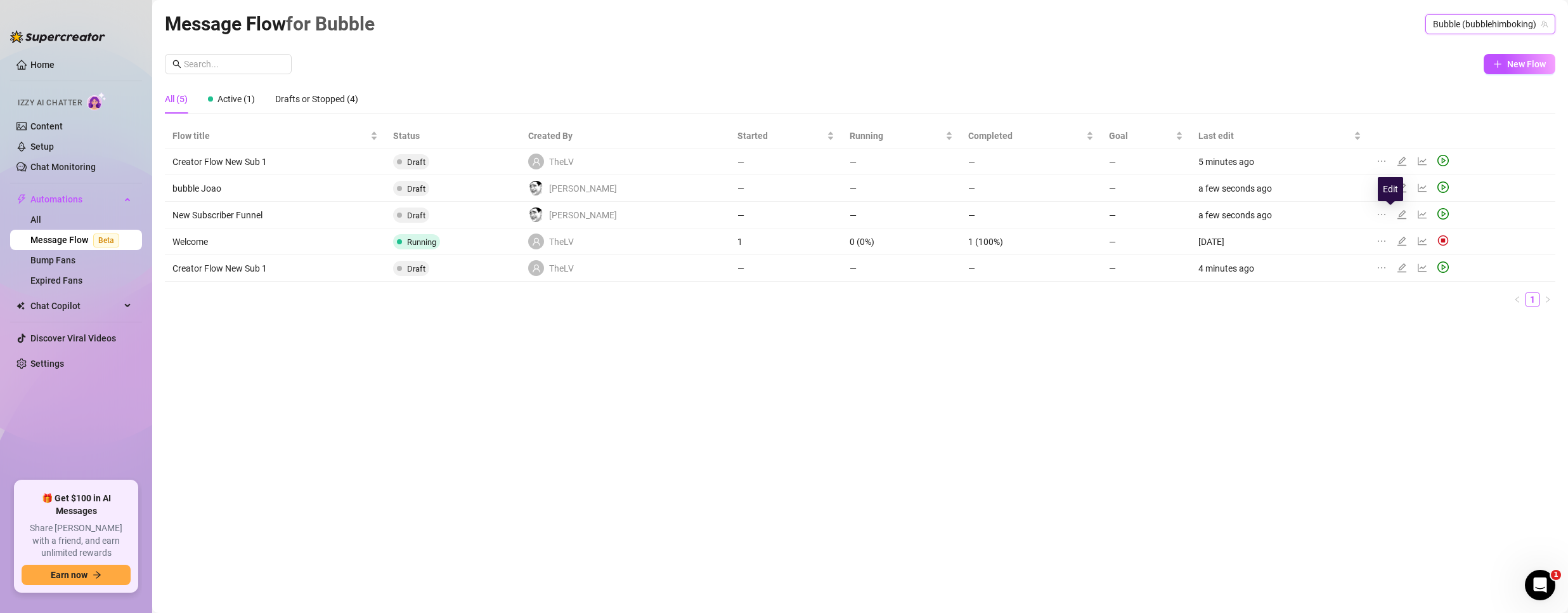
click at [1397, 212] on icon "edit" at bounding box center [1401, 214] width 10 height 10
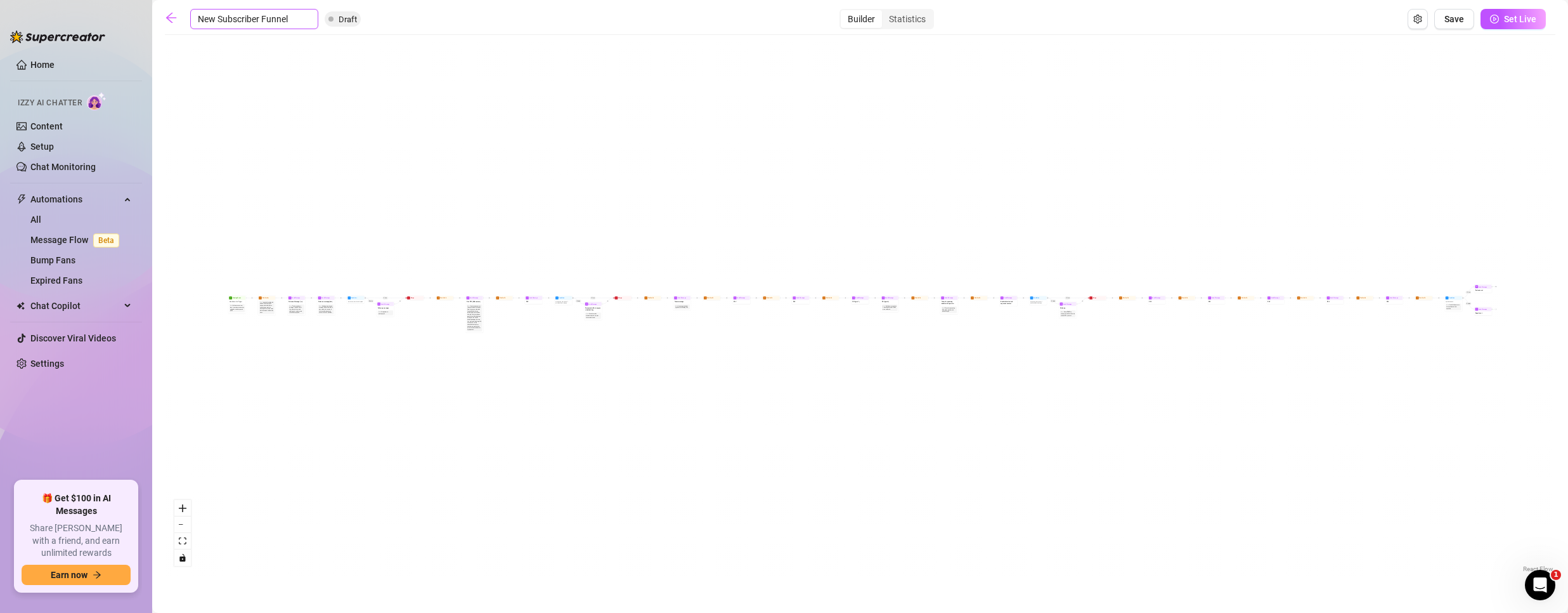
click at [230, 23] on input "New Subscriber Funnel" at bounding box center [254, 19] width 128 height 20
type input "padrão"
click at [1449, 20] on span "Save" at bounding box center [1454, 19] width 19 height 10
click at [165, 16] on icon "arrow-left" at bounding box center [171, 18] width 12 height 12
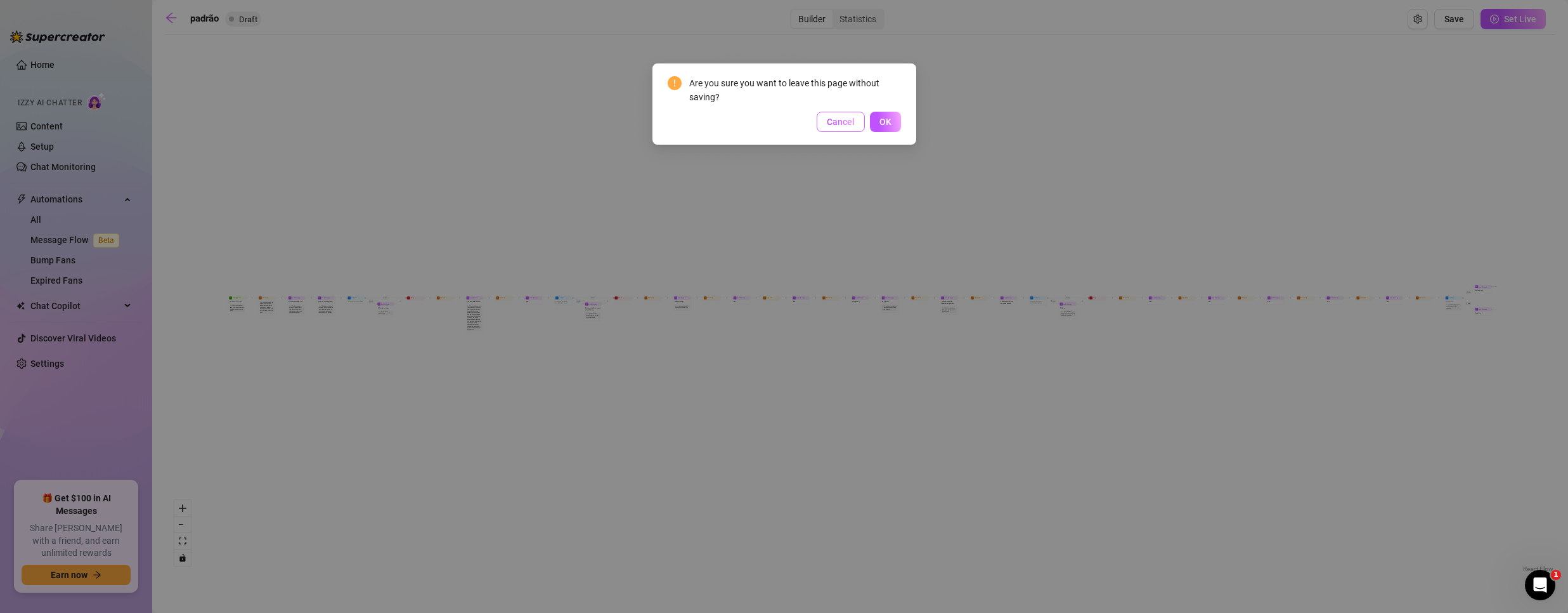
click at [821, 123] on button "Cancel" at bounding box center [841, 122] width 48 height 20
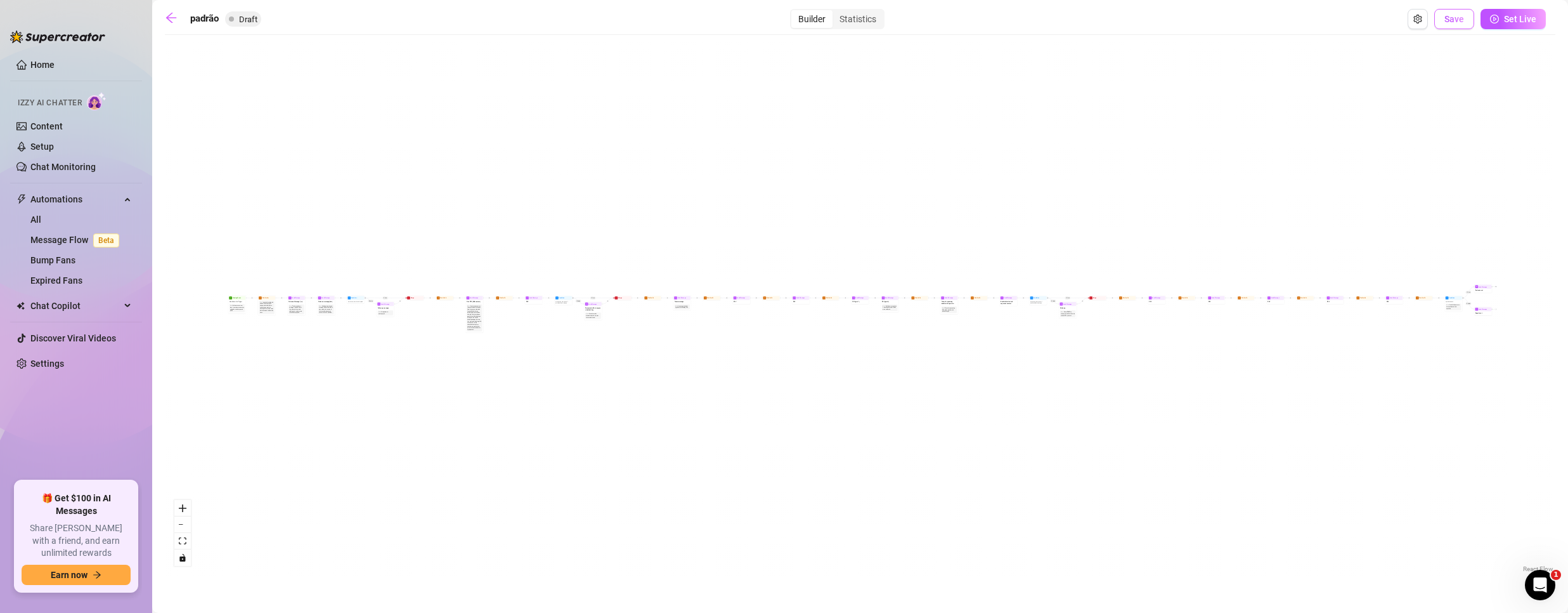
click at [1453, 19] on span "Save" at bounding box center [1454, 19] width 19 height 10
click at [174, 19] on icon "arrow-left" at bounding box center [171, 18] width 12 height 12
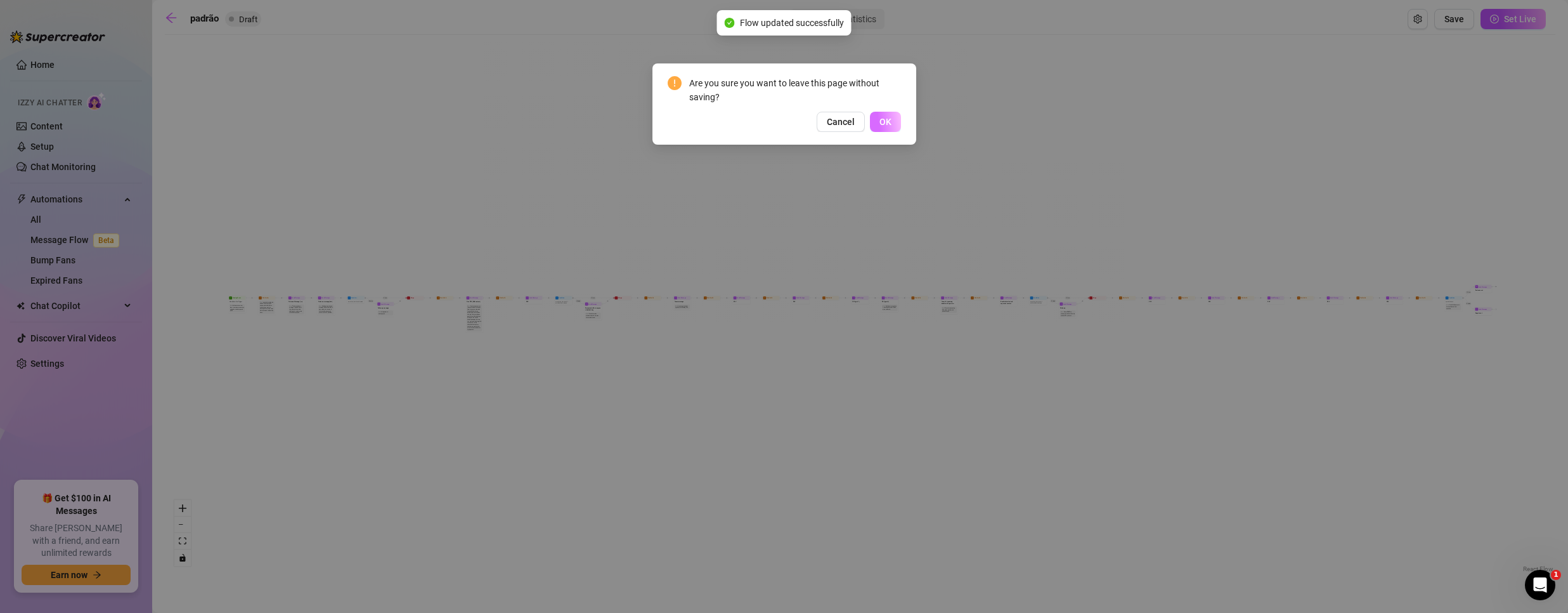
click at [883, 122] on span "OK" at bounding box center [885, 122] width 12 height 10
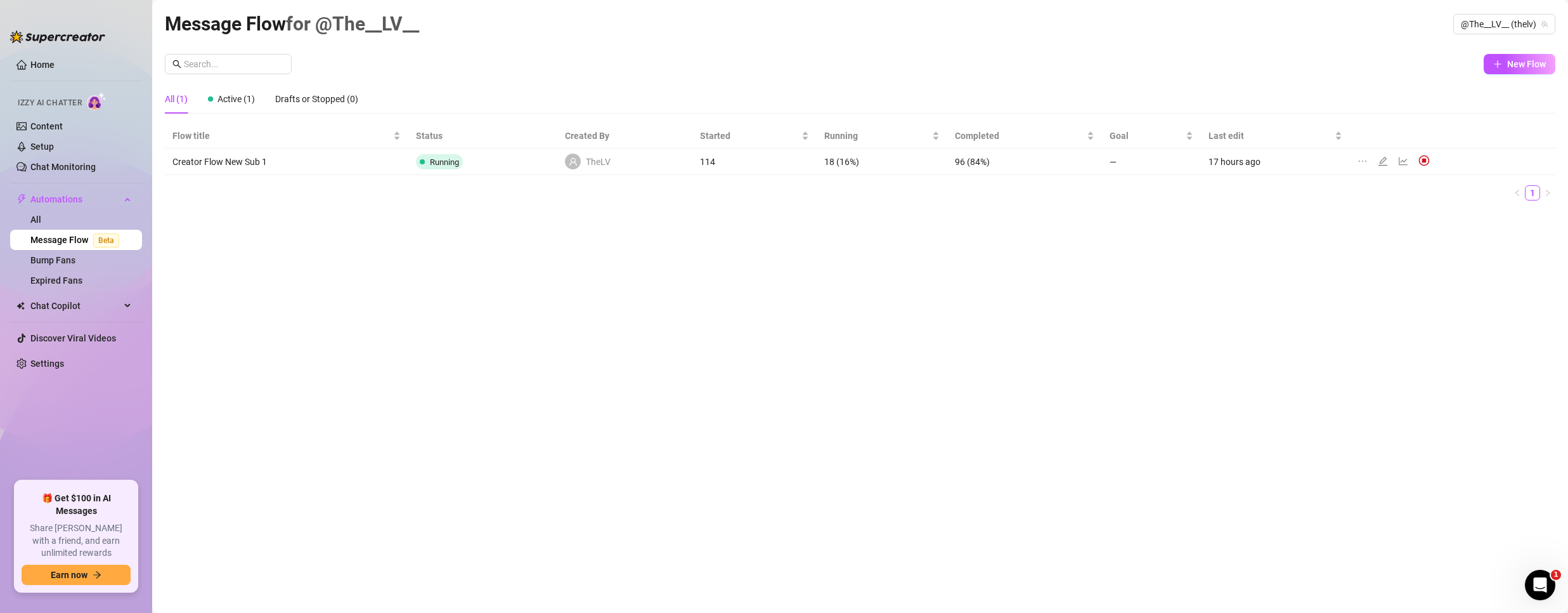
click at [1472, 9] on main "Message Flow for @The__LV__ @The__LV__ (thelv) New Flow All (1) Active (1) Draf…" at bounding box center [860, 306] width 1415 height 613
click at [1477, 21] on span "@The__LV__ (thelv)" at bounding box center [1504, 24] width 87 height 19
click at [1440, 76] on span "Bubble" at bounding box center [1452, 72] width 27 height 14
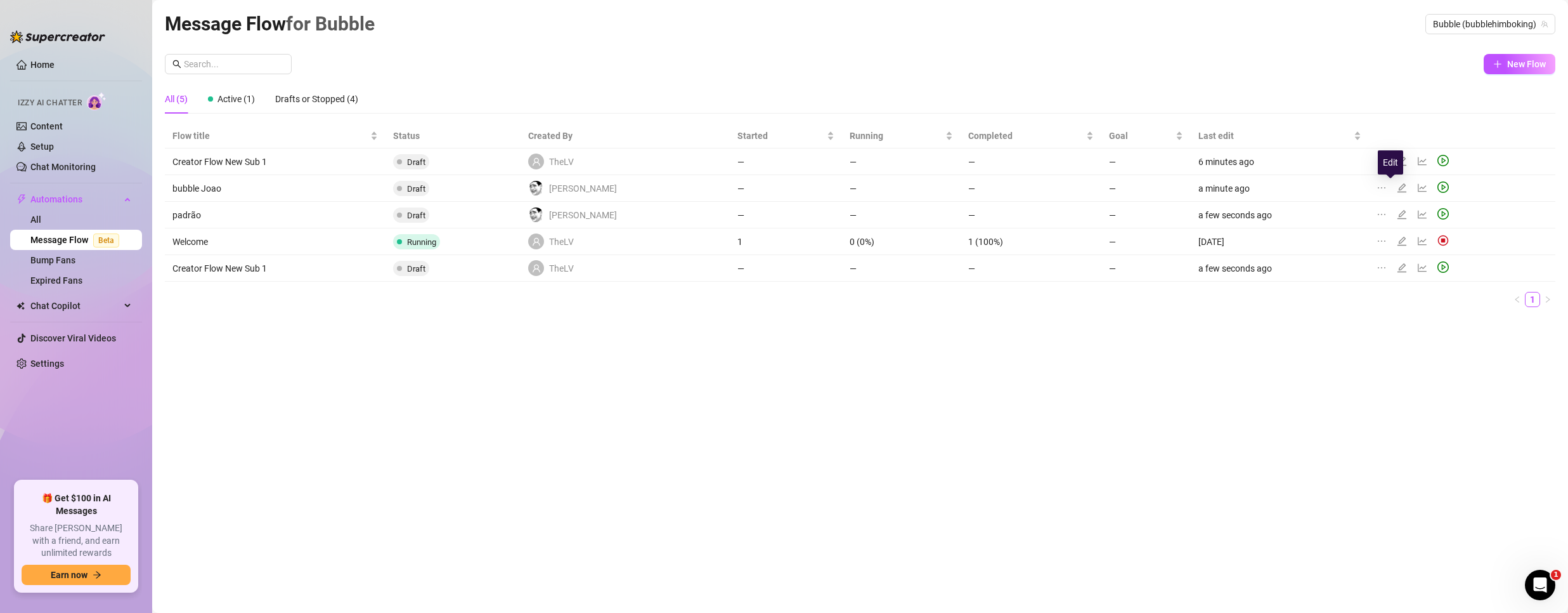
click at [1397, 189] on icon "edit" at bounding box center [1401, 188] width 10 height 10
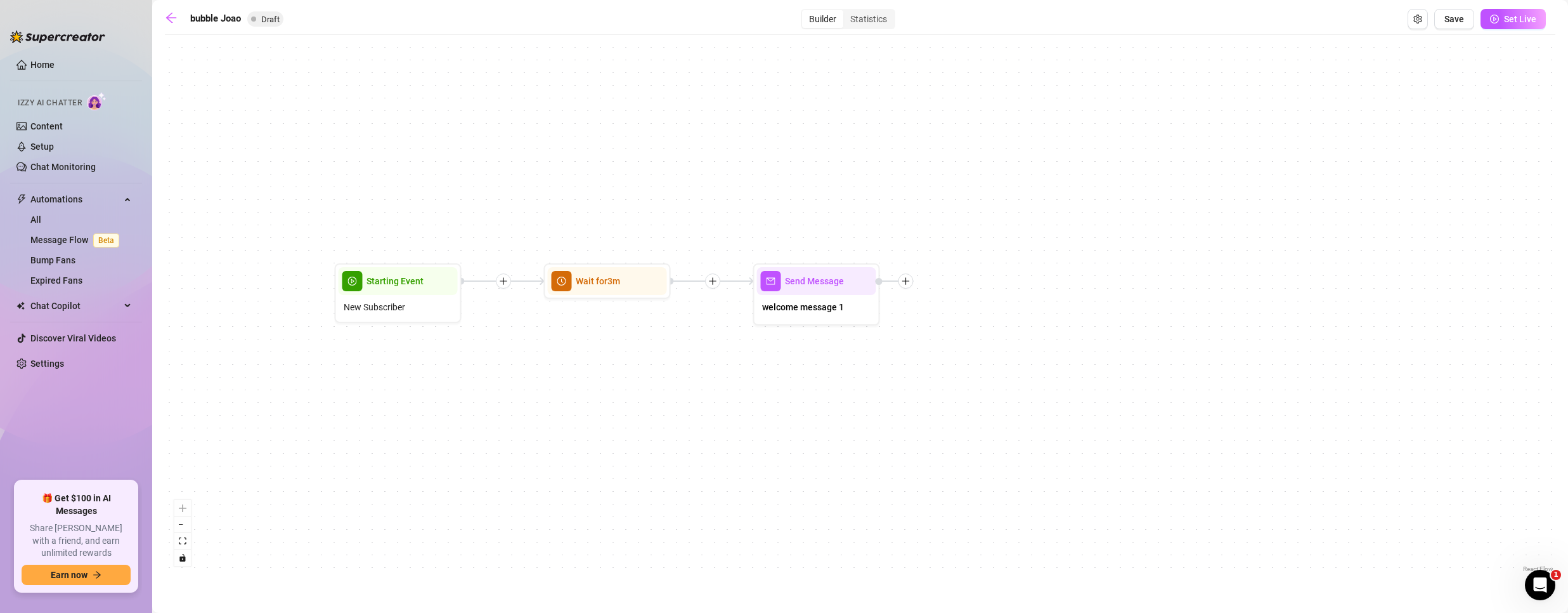
drag, startPoint x: 1264, startPoint y: 361, endPoint x: 895, endPoint y: 315, distance: 371.9
click at [934, 333] on div "Send Message welcome message 1 Wait for 3m Starting Event New Subscriber" at bounding box center [860, 308] width 1390 height 534
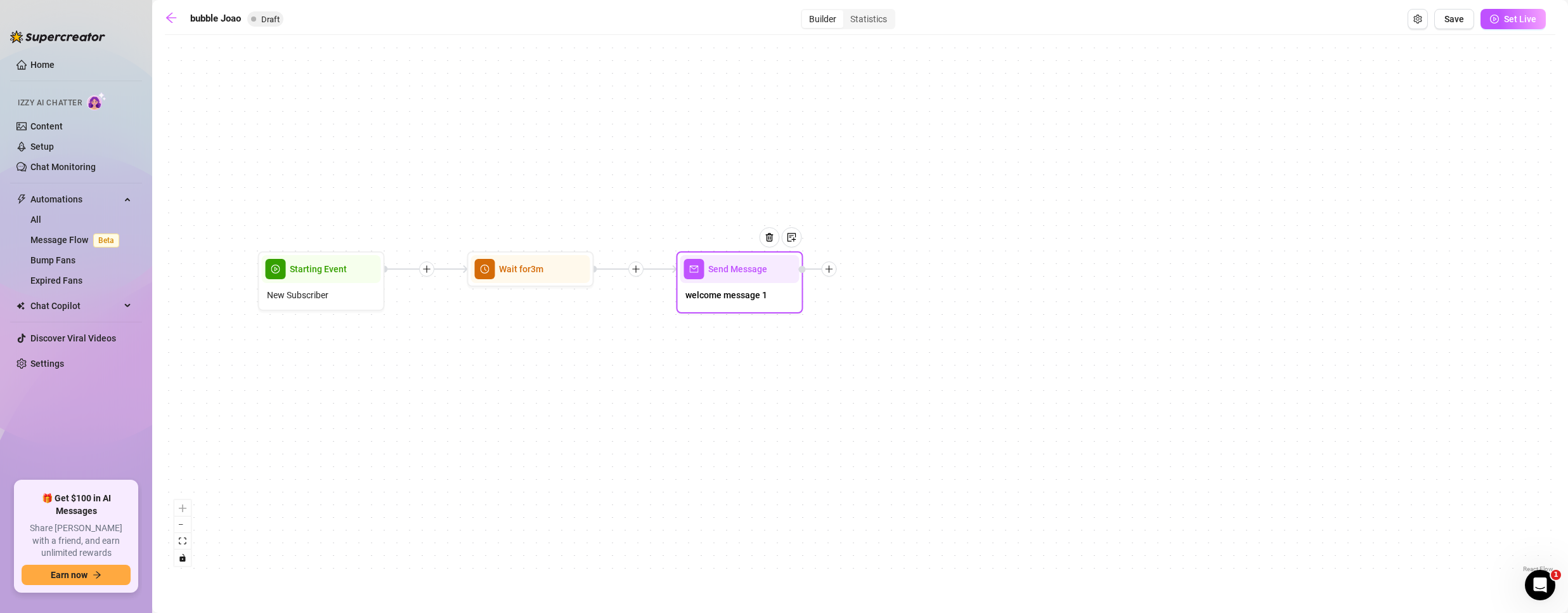
click at [833, 270] on icon "plus" at bounding box center [828, 269] width 9 height 9
click at [899, 312] on div "Message" at bounding box center [891, 313] width 93 height 22
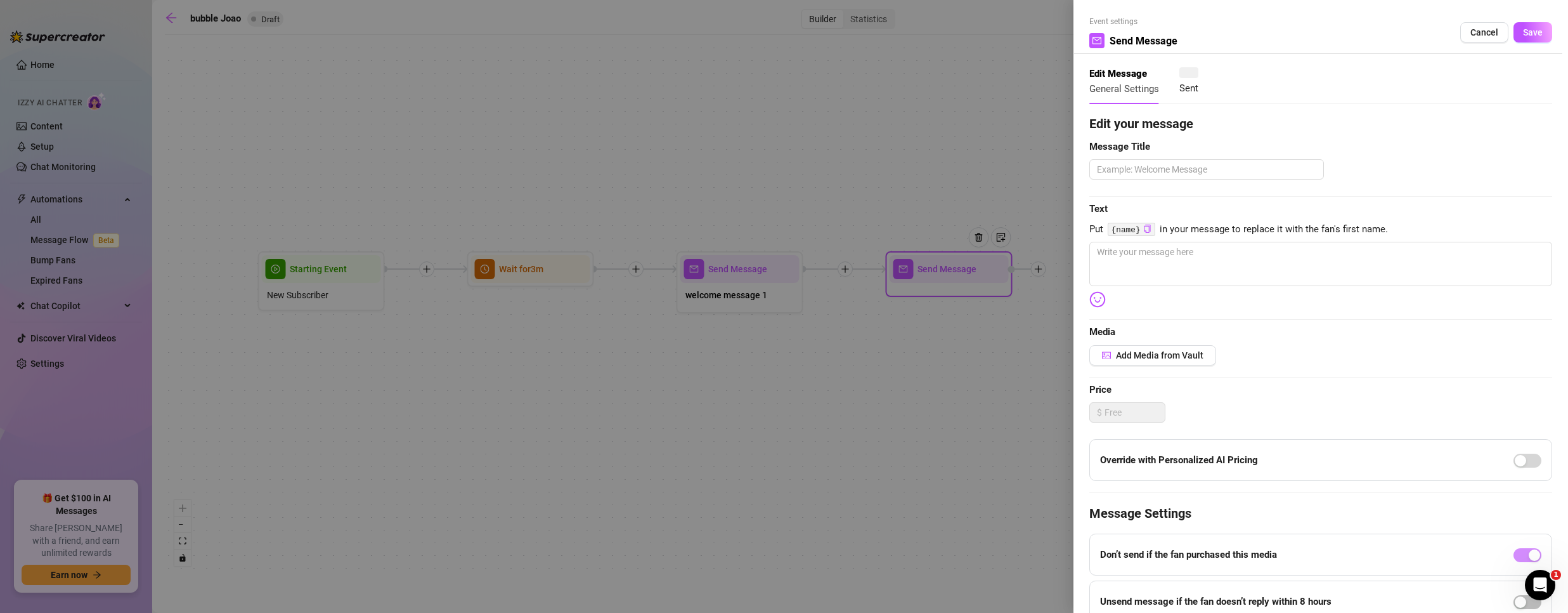
type textarea "Write your message here"
click at [1194, 174] on textarea at bounding box center [1206, 169] width 234 height 20
paste textarea "welcome message 1"
type textarea "welcome message 1"
type textarea "welcome message"
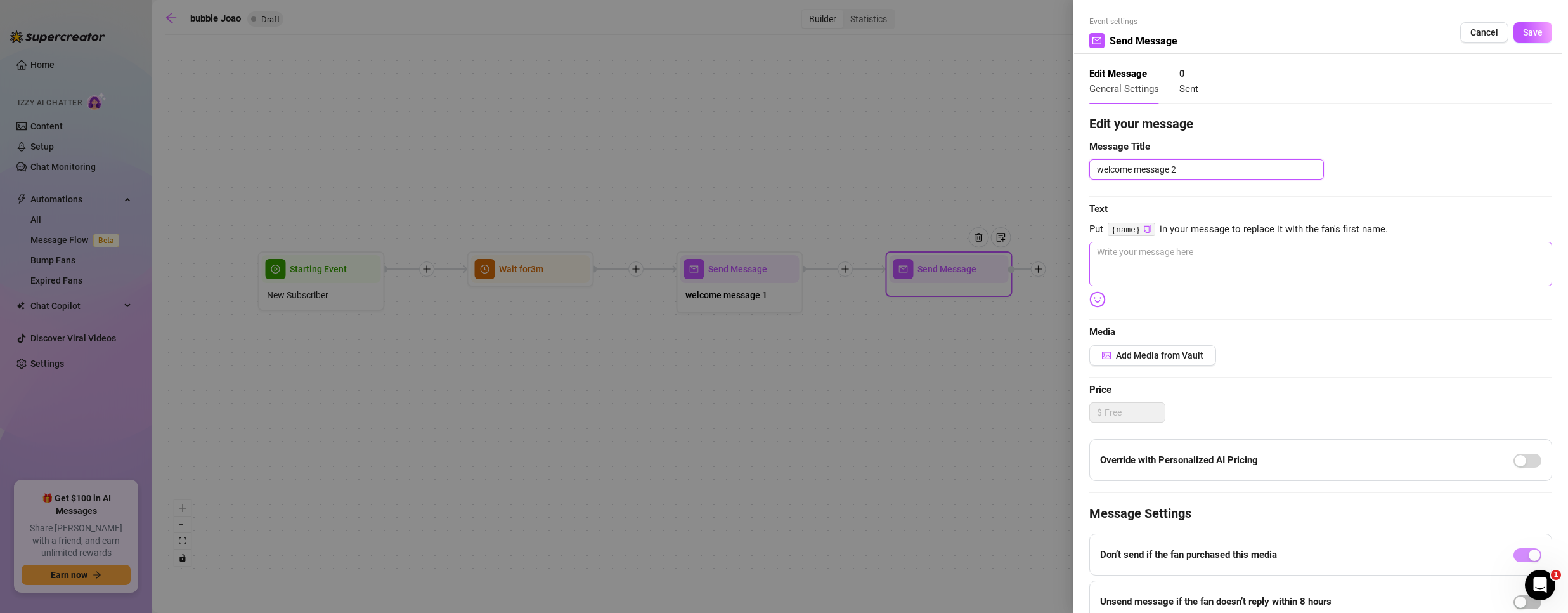
type textarea "welcome message 2"
click at [1267, 252] on textarea at bounding box center [1320, 263] width 462 height 44
type textarea "/"
click at [1525, 28] on span "Save" at bounding box center [1532, 32] width 19 height 10
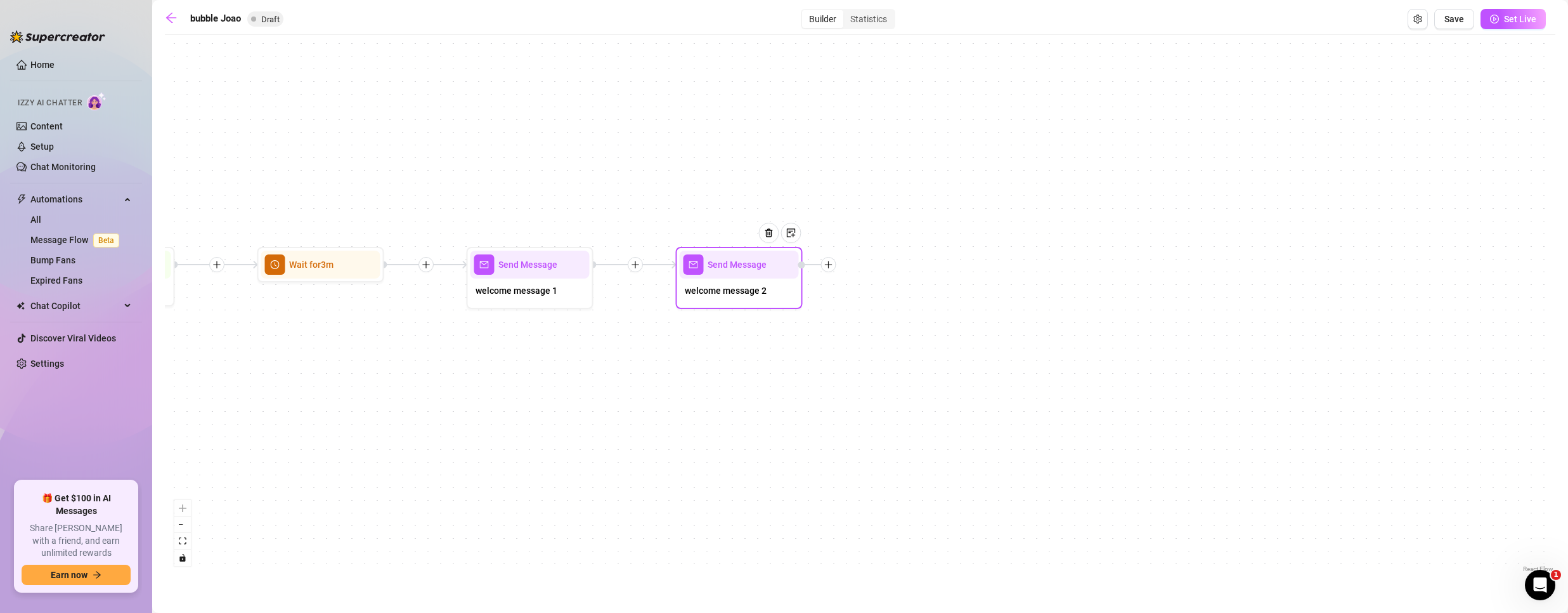
drag, startPoint x: 1106, startPoint y: 395, endPoint x: 898, endPoint y: 390, distance: 208.1
click at [898, 390] on div "Send Message welcome message 2 Send Message welcome message 1 Wait for 3m Start…" at bounding box center [860, 308] width 1390 height 534
click at [579, 236] on img at bounding box center [582, 232] width 10 height 10
copy div "add a welcome message 1"
click at [746, 302] on div "welcome message 2" at bounding box center [739, 292] width 119 height 26
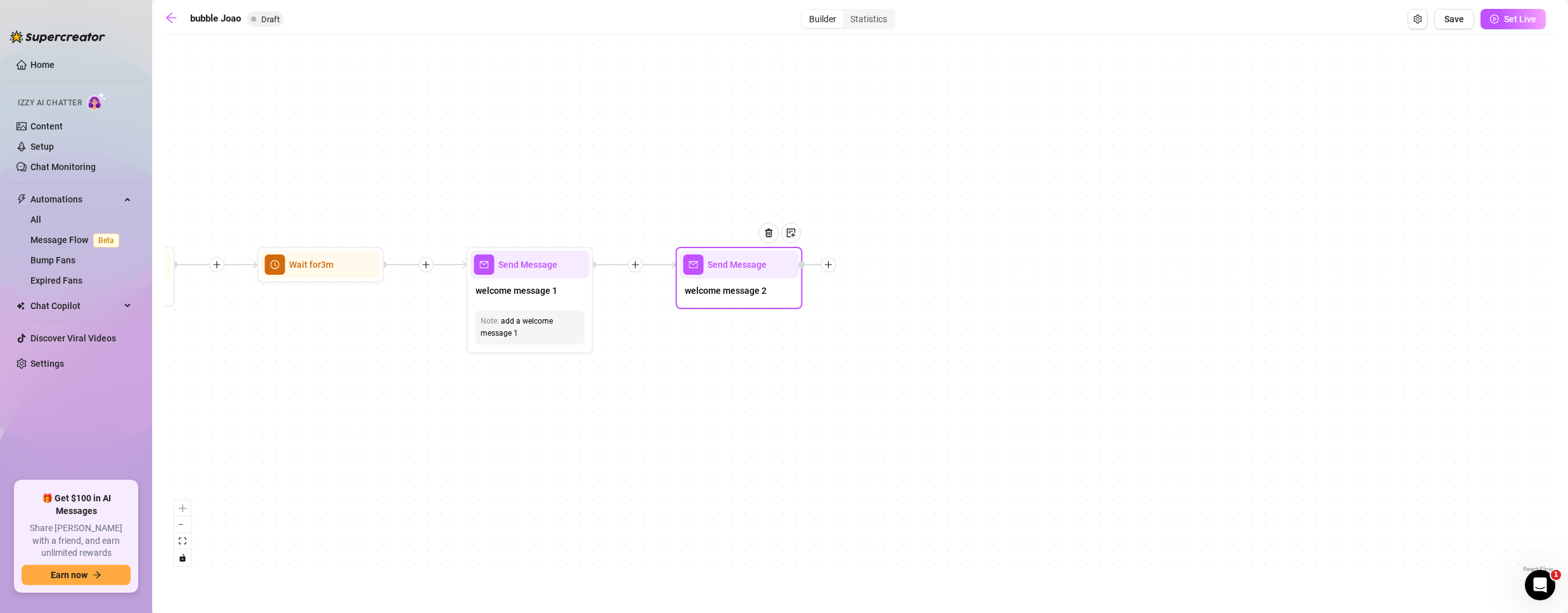
type textarea "/"
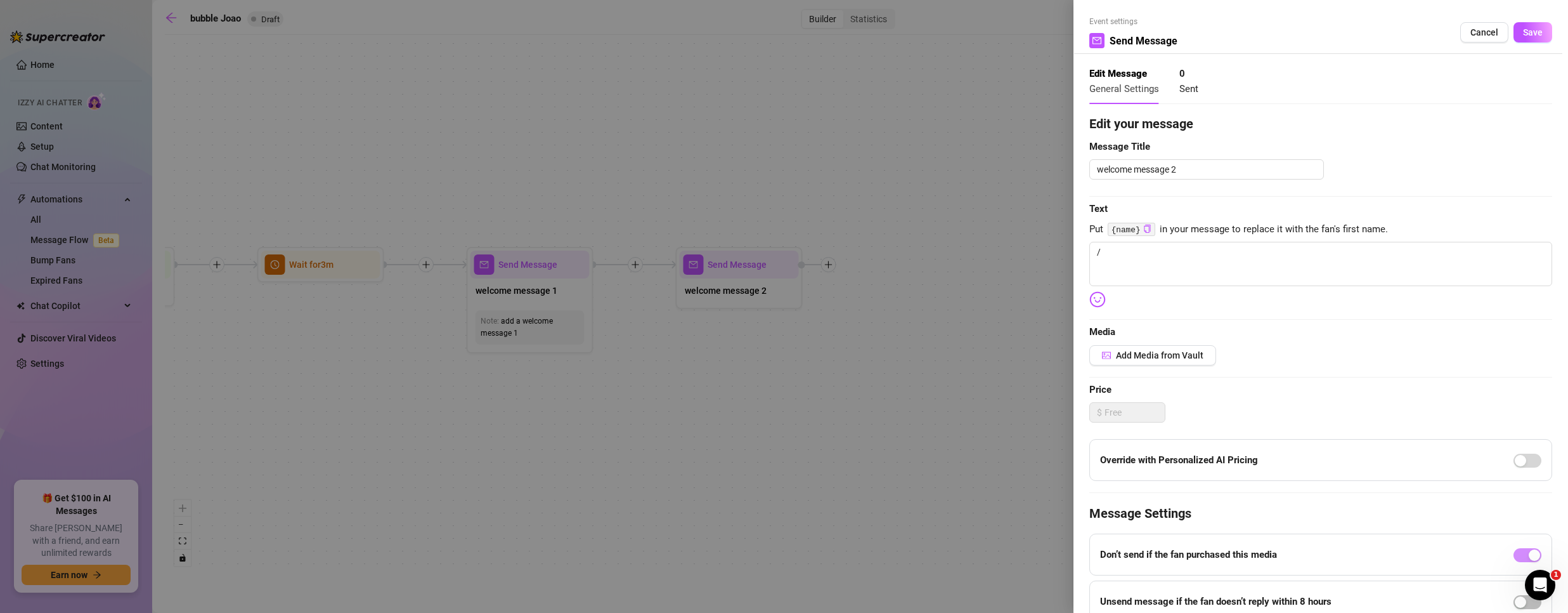
click at [880, 291] on div at bounding box center [784, 306] width 1568 height 613
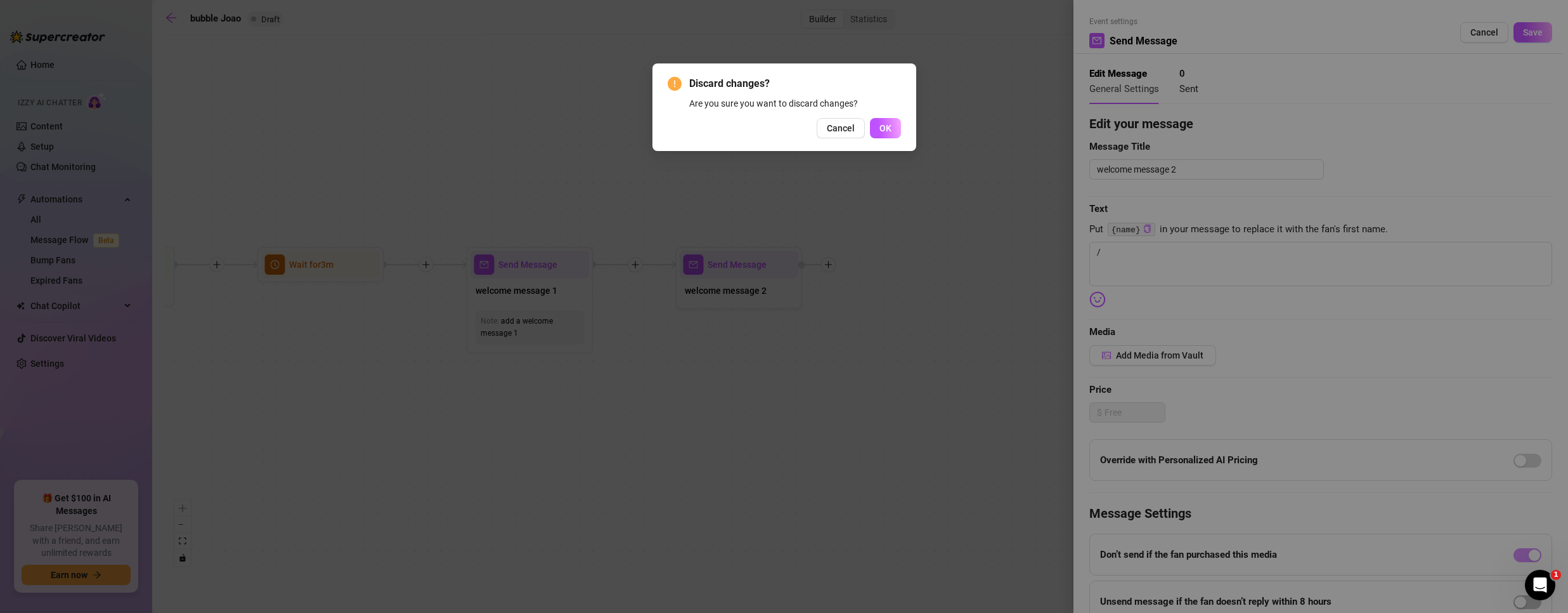
click at [838, 118] on button "Cancel" at bounding box center [841, 128] width 48 height 20
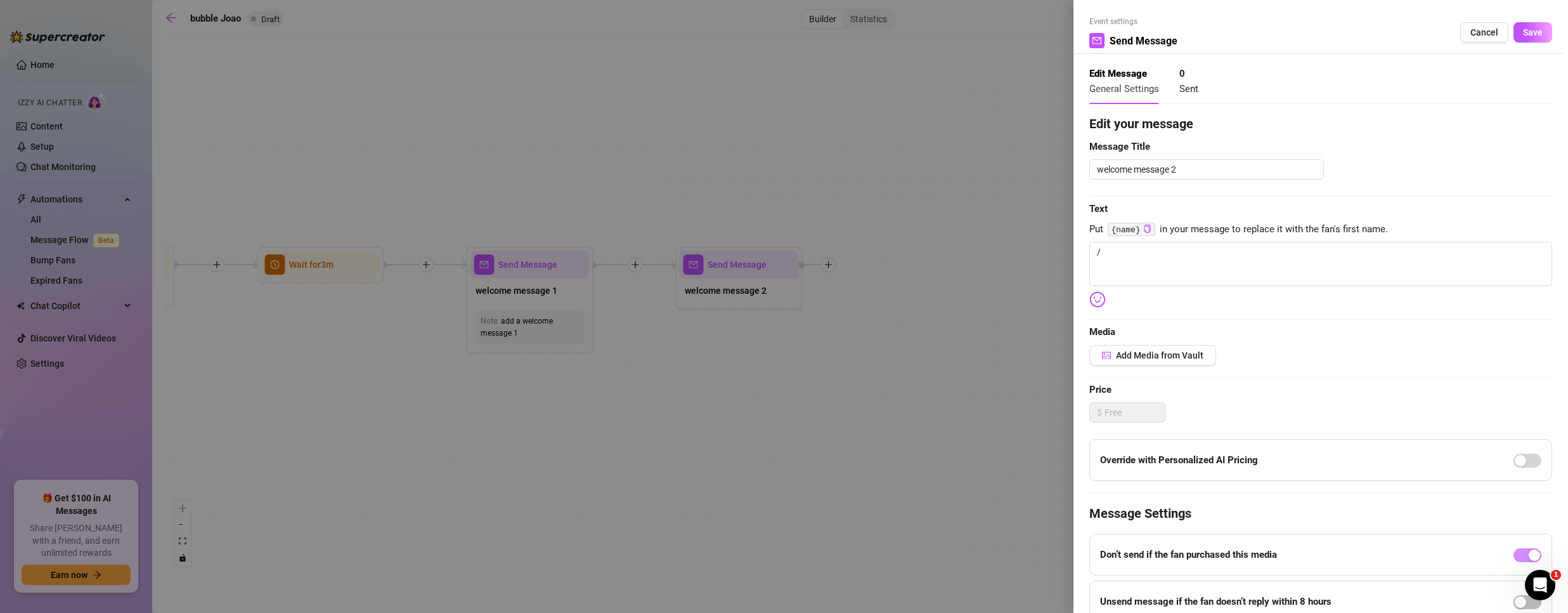
click at [821, 196] on div at bounding box center [784, 306] width 1568 height 613
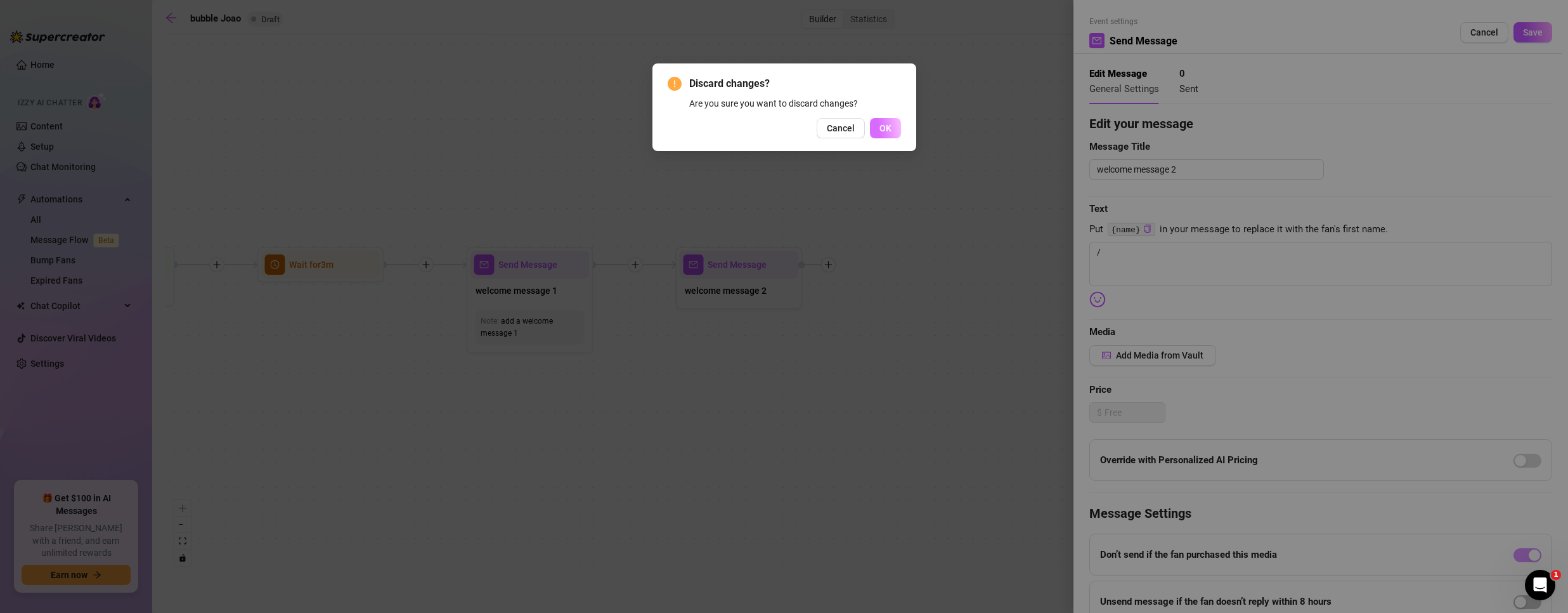
click at [891, 123] on span "OK" at bounding box center [885, 128] width 12 height 10
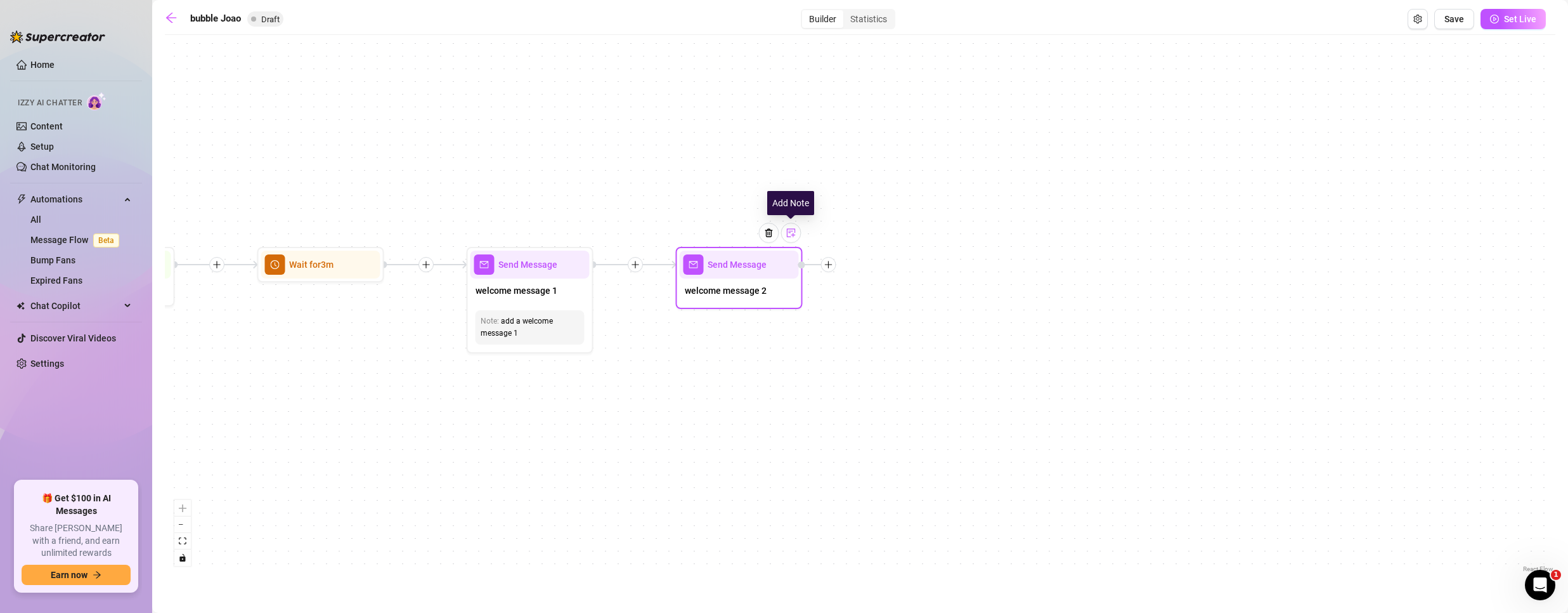
click at [793, 238] on div at bounding box center [791, 233] width 20 height 20
click at [793, 235] on img at bounding box center [791, 232] width 10 height 10
click at [909, 479] on div "Send Message welcome message 2 Note: add a welcome message 2 Send Message welco…" at bounding box center [860, 308] width 1390 height 534
click at [831, 260] on icon "plus" at bounding box center [828, 264] width 9 height 9
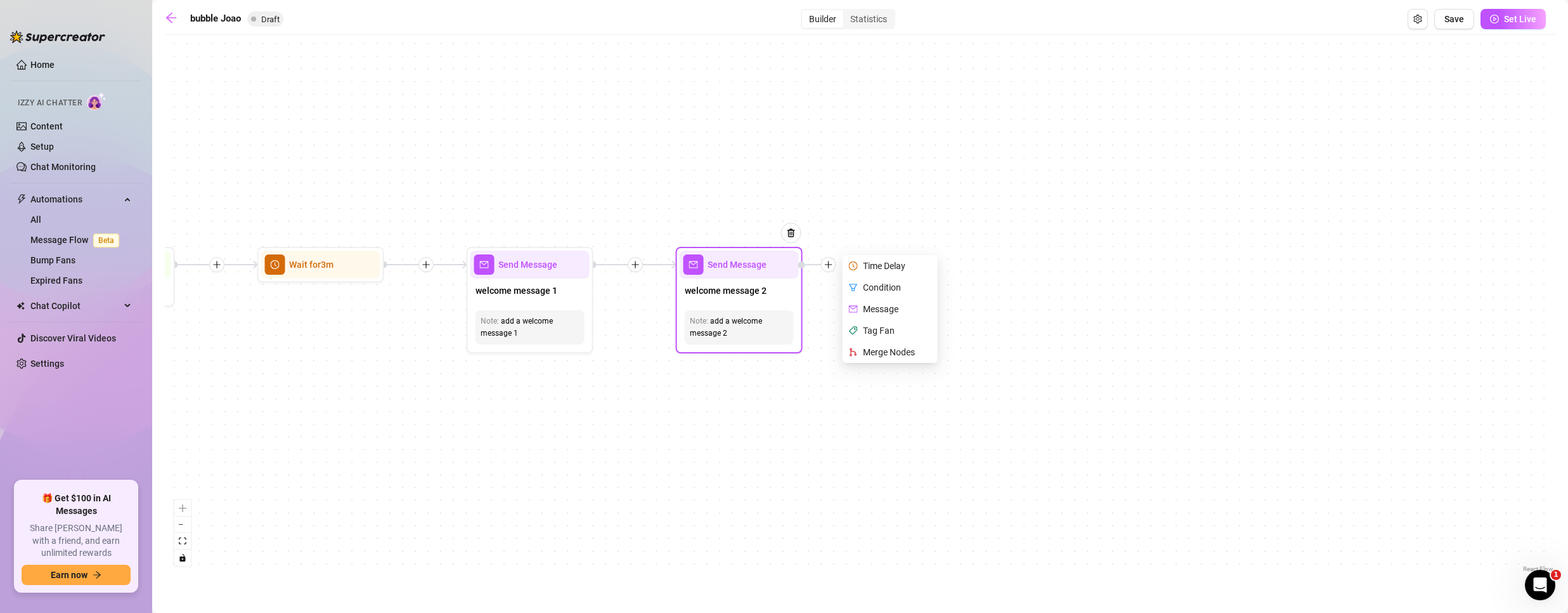
click at [877, 287] on div "Condition" at bounding box center [891, 287] width 93 height 22
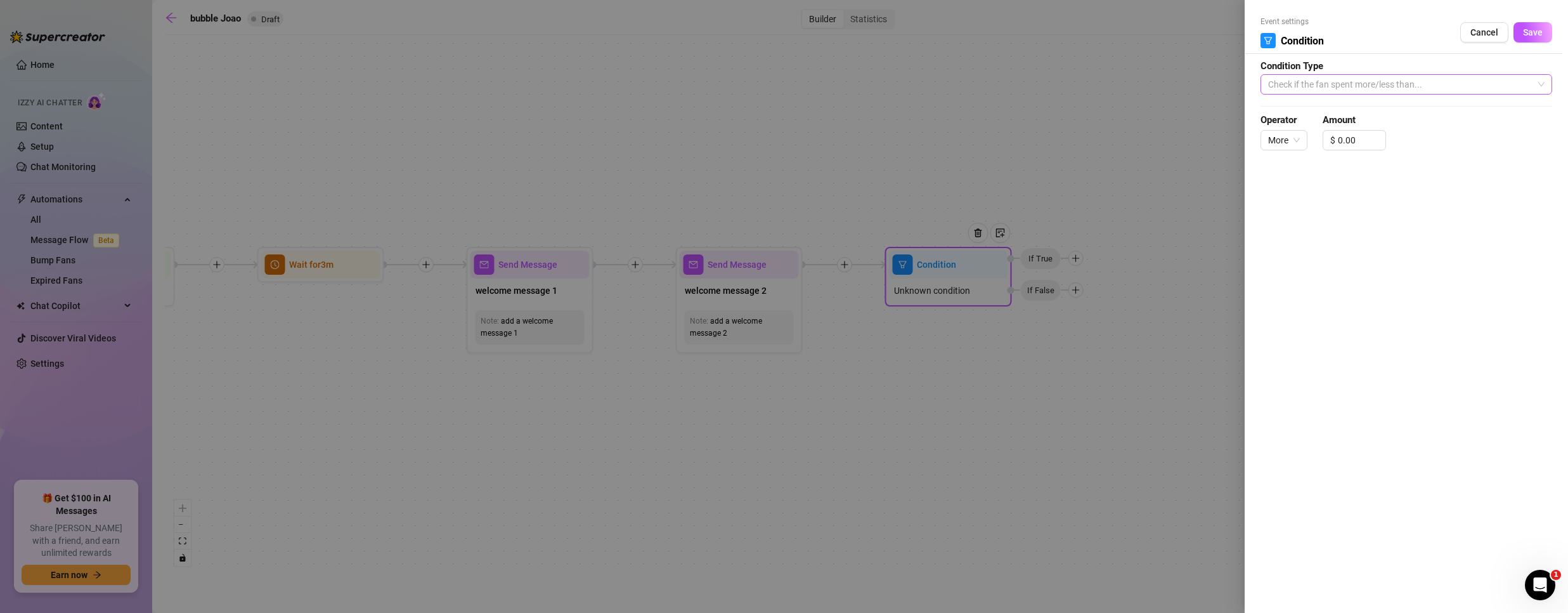
click at [1334, 83] on span "Check if the fan spent more/less than..." at bounding box center [1406, 84] width 276 height 19
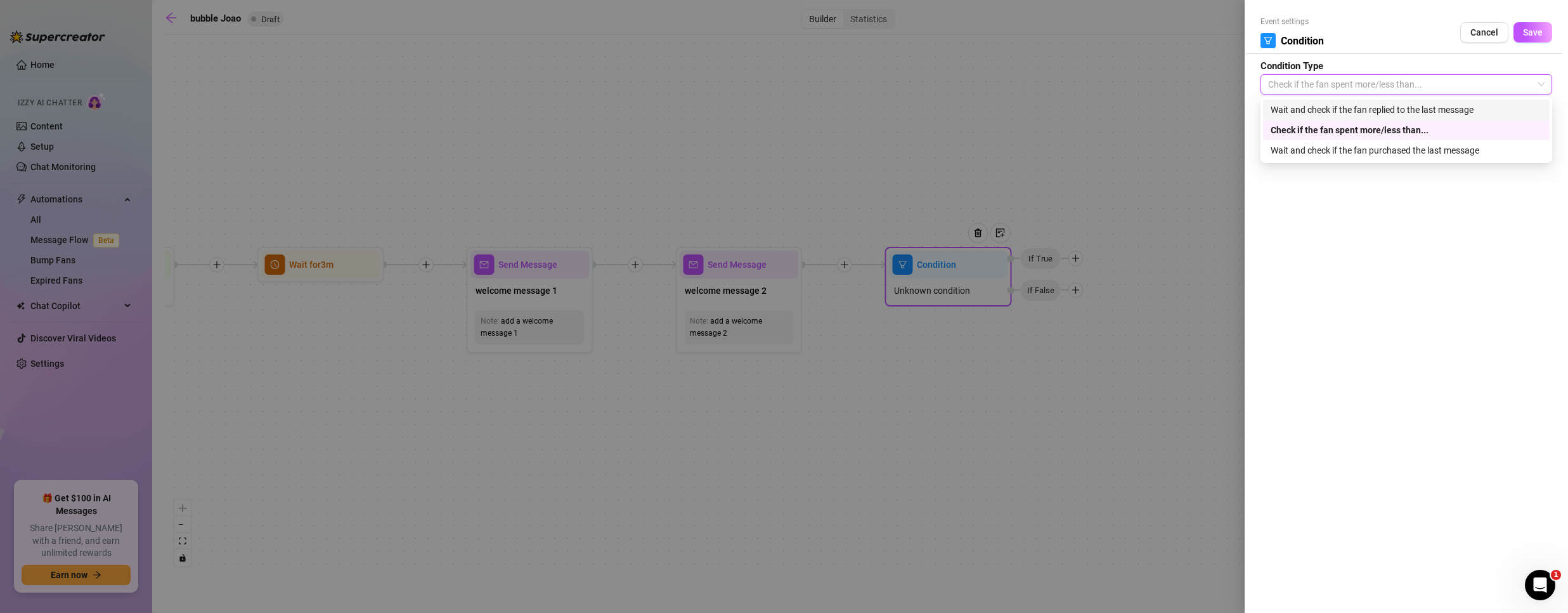
click at [1355, 63] on form "Event settings Condition Cancel Save Condition Type Check if the fan spent more…" at bounding box center [1406, 88] width 292 height 146
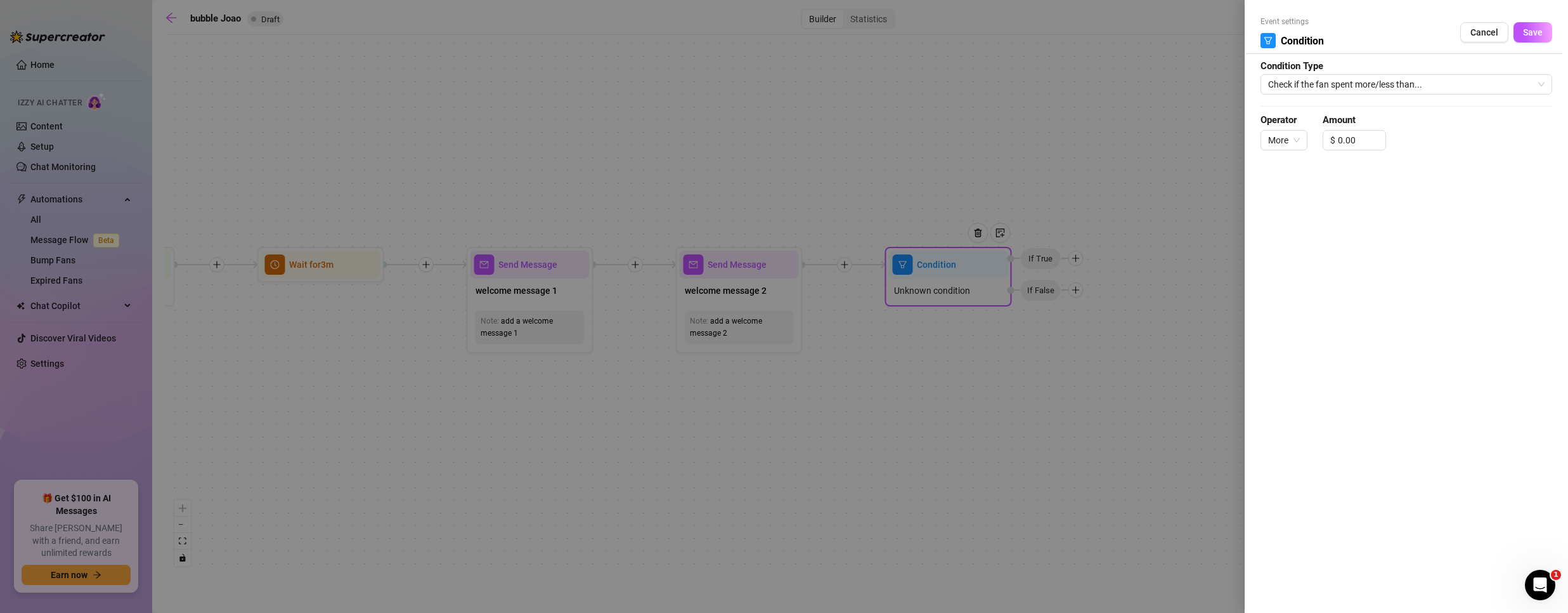
click at [1358, 73] on form "Event settings Condition Cancel Save Condition Type Check if the fan spent more…" at bounding box center [1406, 88] width 292 height 146
click at [1298, 136] on span "More" at bounding box center [1284, 140] width 32 height 19
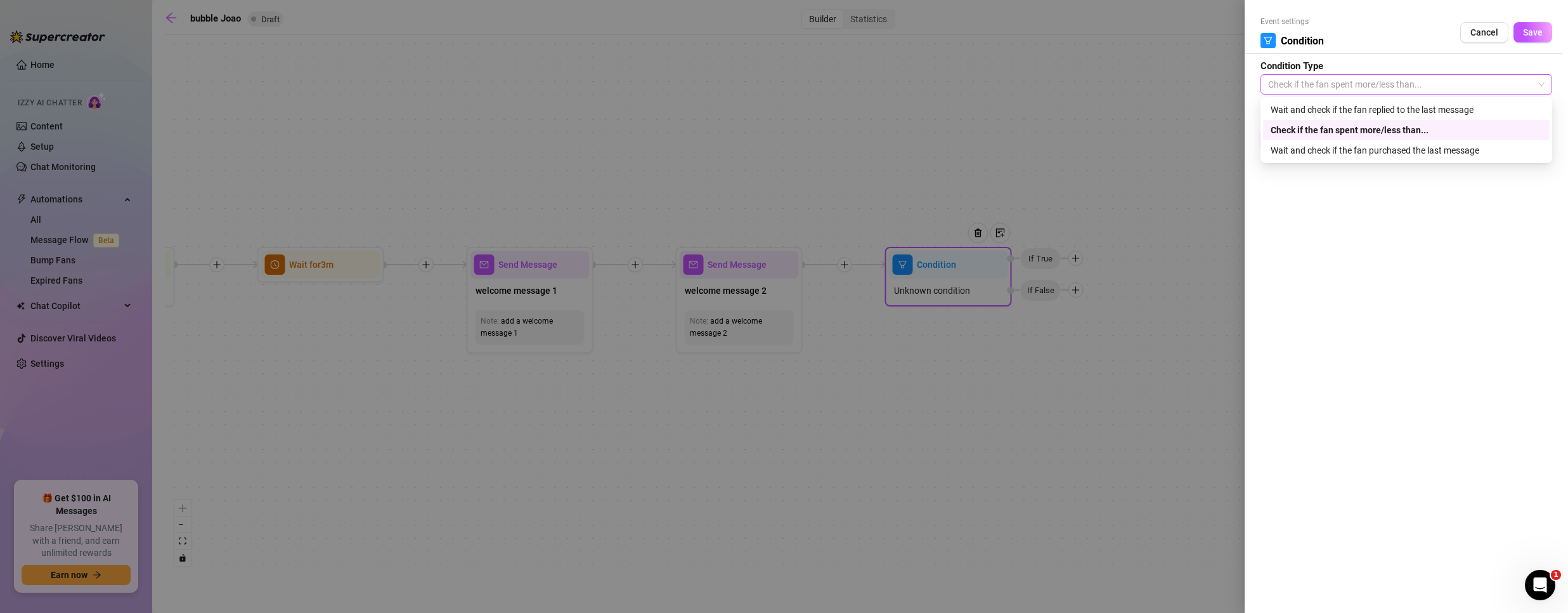
click at [1315, 78] on span "Check if the fan spent more/less than..." at bounding box center [1406, 84] width 276 height 19
click at [1327, 156] on div "Wait and check if the fan purchased the last message" at bounding box center [1406, 150] width 272 height 14
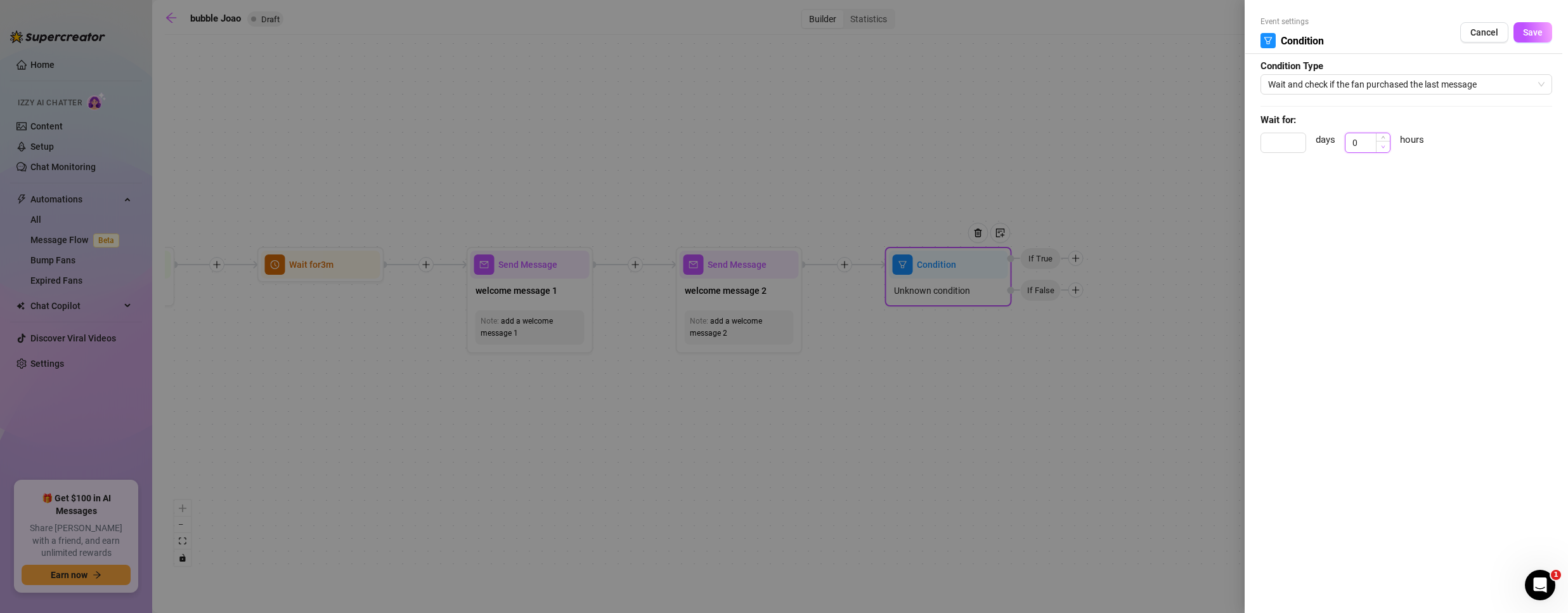
click at [1377, 142] on span "Decrease Value" at bounding box center [1383, 146] width 14 height 12
drag, startPoint x: 1362, startPoint y: 144, endPoint x: 1285, endPoint y: 128, distance: 78.6
click at [1285, 128] on form "Event settings Condition Cancel Save Condition Type Wait and check if the fan p…" at bounding box center [1406, 90] width 292 height 149
type input "0.5"
click at [1537, 33] on span "Save" at bounding box center [1532, 32] width 19 height 10
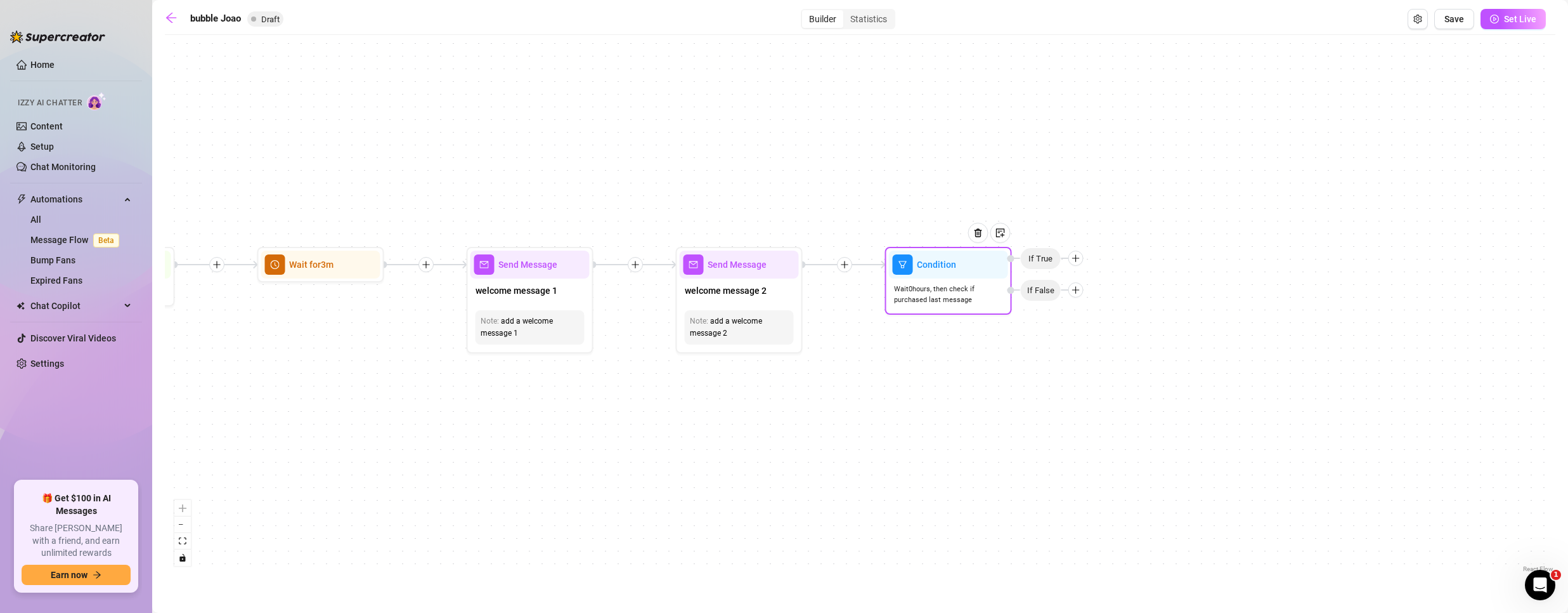
click at [955, 301] on span "Wait 0 hours, then check if purchased last message" at bounding box center [948, 294] width 109 height 23
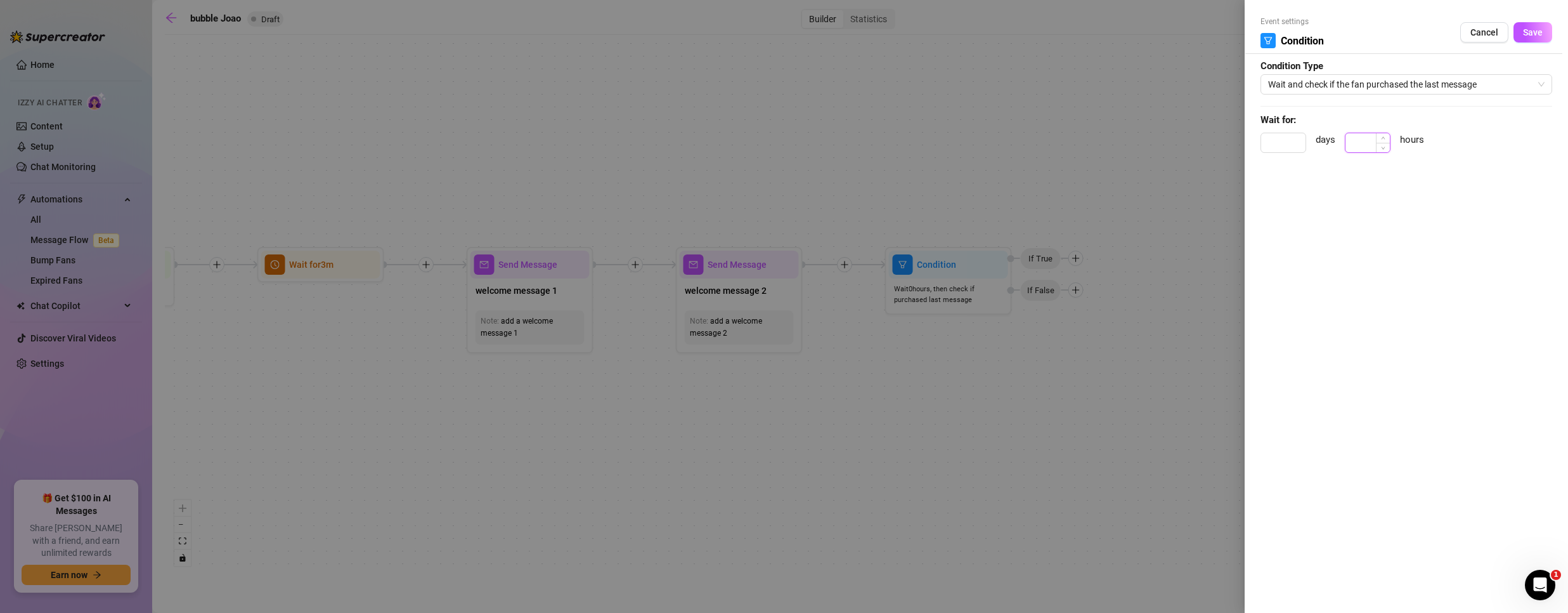
click at [1356, 135] on input at bounding box center [1367, 143] width 44 height 19
type input "1"
click at [1538, 27] on span "Save" at bounding box center [1532, 32] width 19 height 10
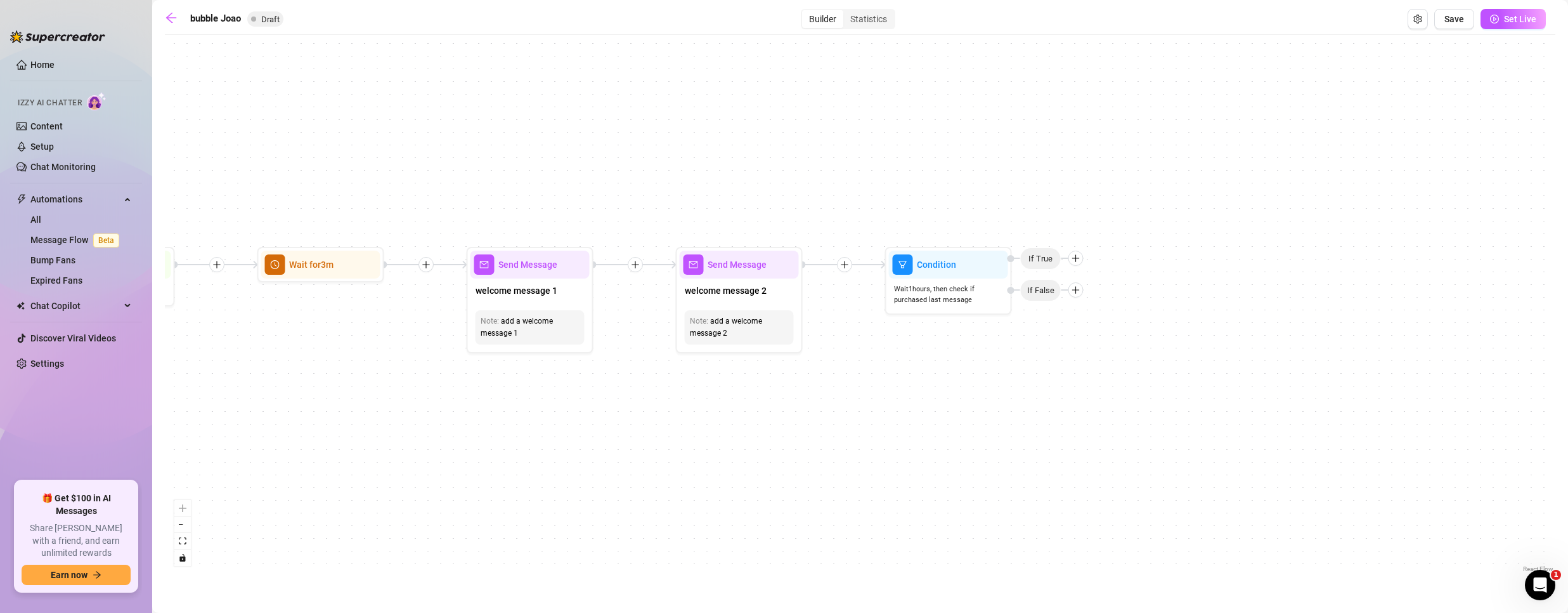
click at [1039, 399] on div "Condition Wait 1 hours, then check if purchased last message If False If True S…" at bounding box center [860, 308] width 1390 height 534
click at [1450, 22] on span "Save" at bounding box center [1454, 19] width 19 height 10
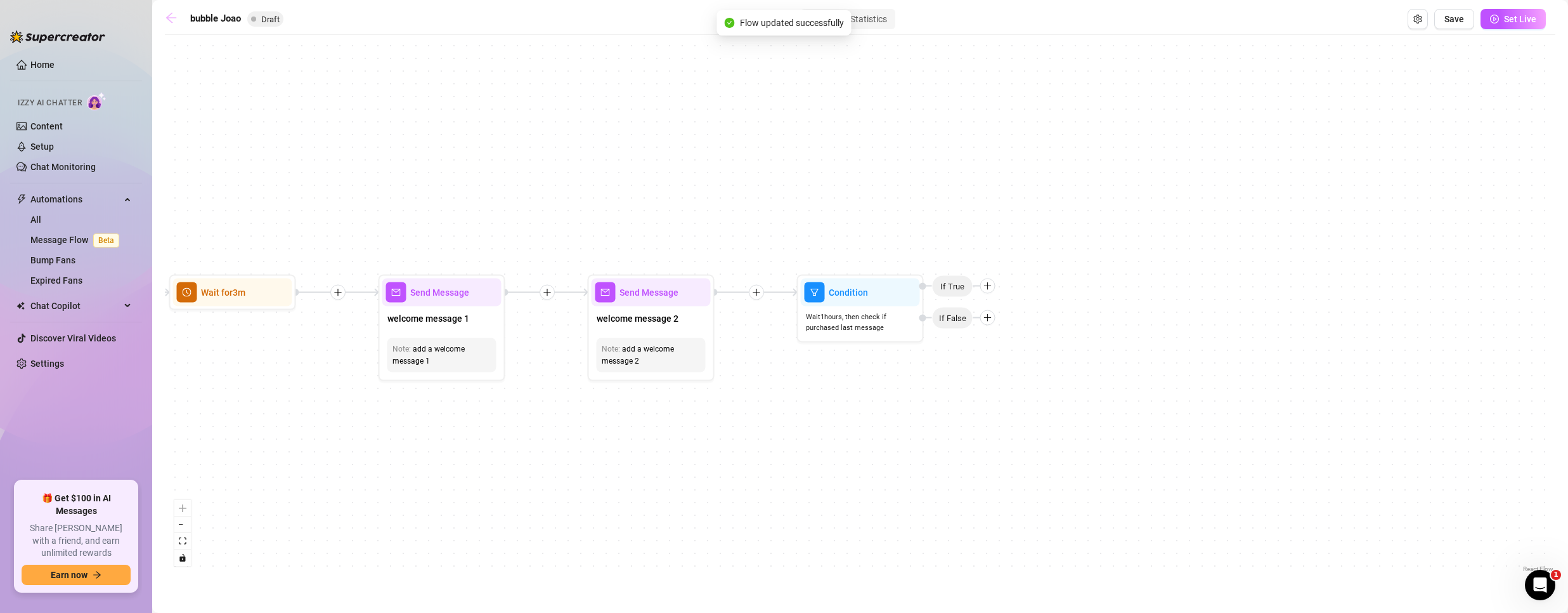
click at [168, 18] on icon "arrow-left" at bounding box center [171, 17] width 10 height 10
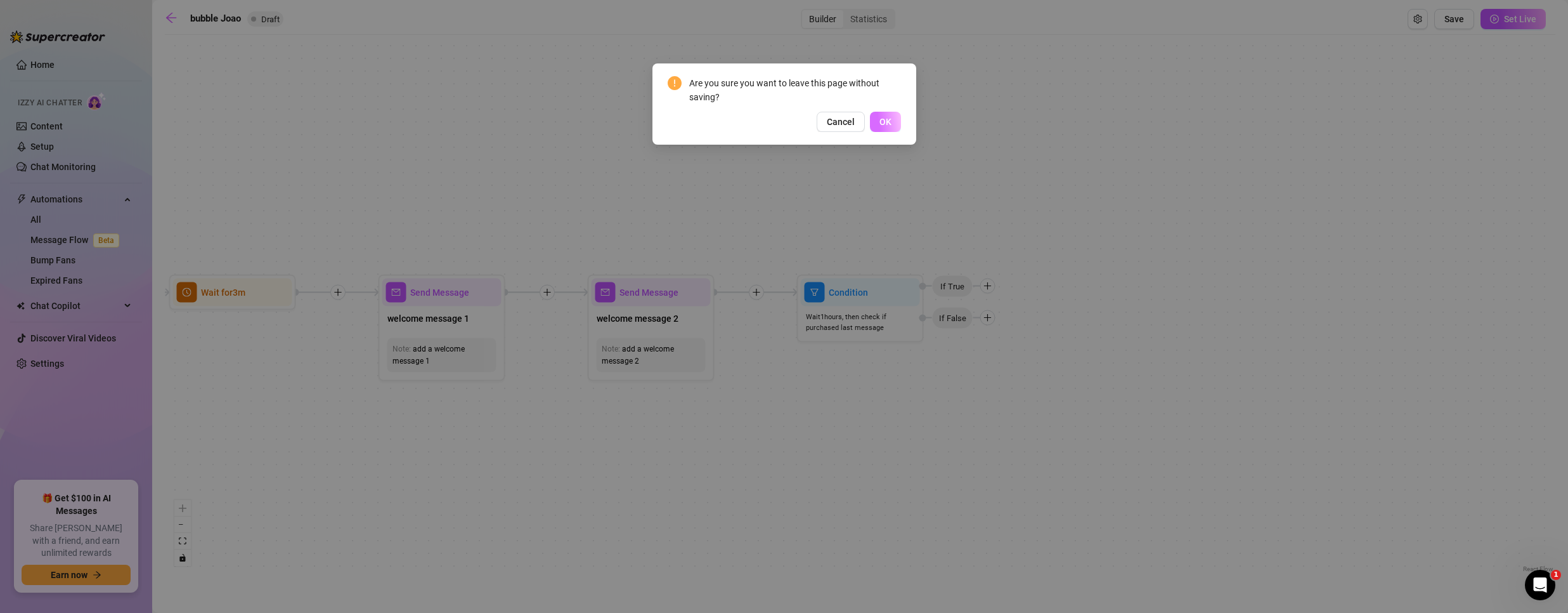
click at [883, 126] on span "OK" at bounding box center [885, 122] width 12 height 10
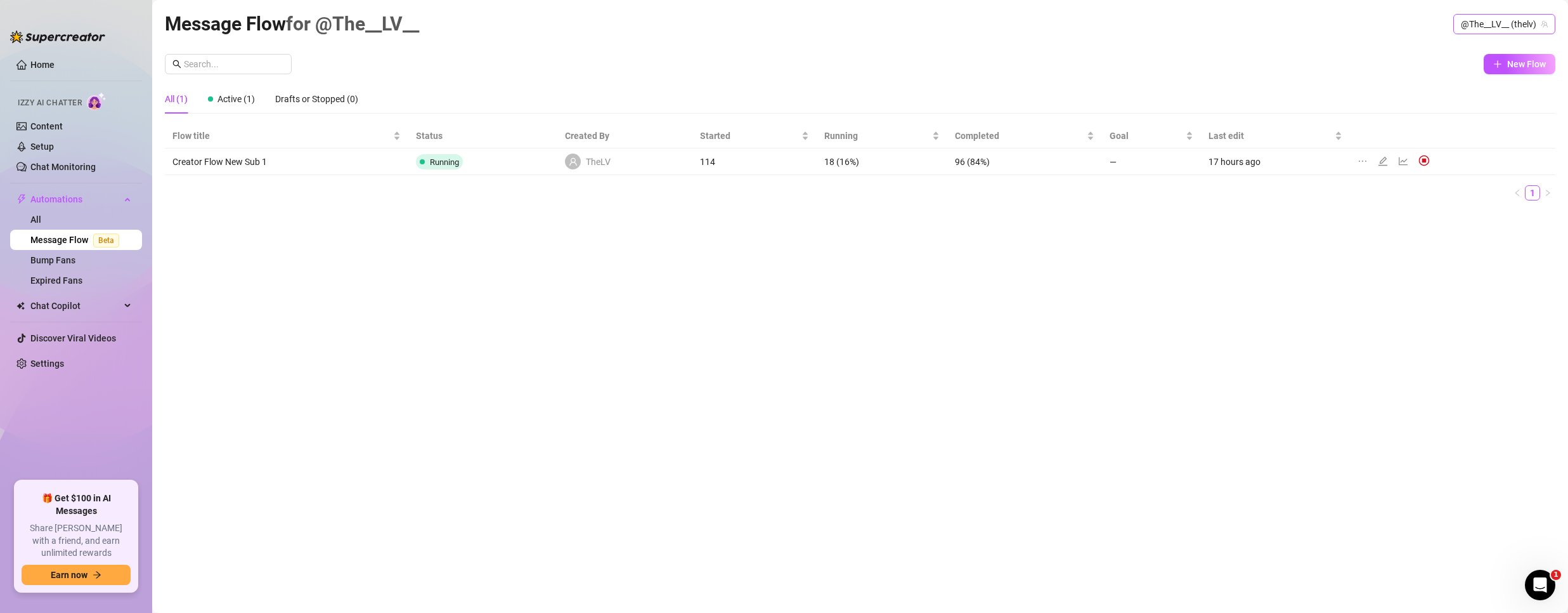
click at [1501, 27] on span "@The__LV__ (thelv)" at bounding box center [1504, 24] width 87 height 19
click at [1443, 75] on span "Bubble" at bounding box center [1452, 72] width 27 height 14
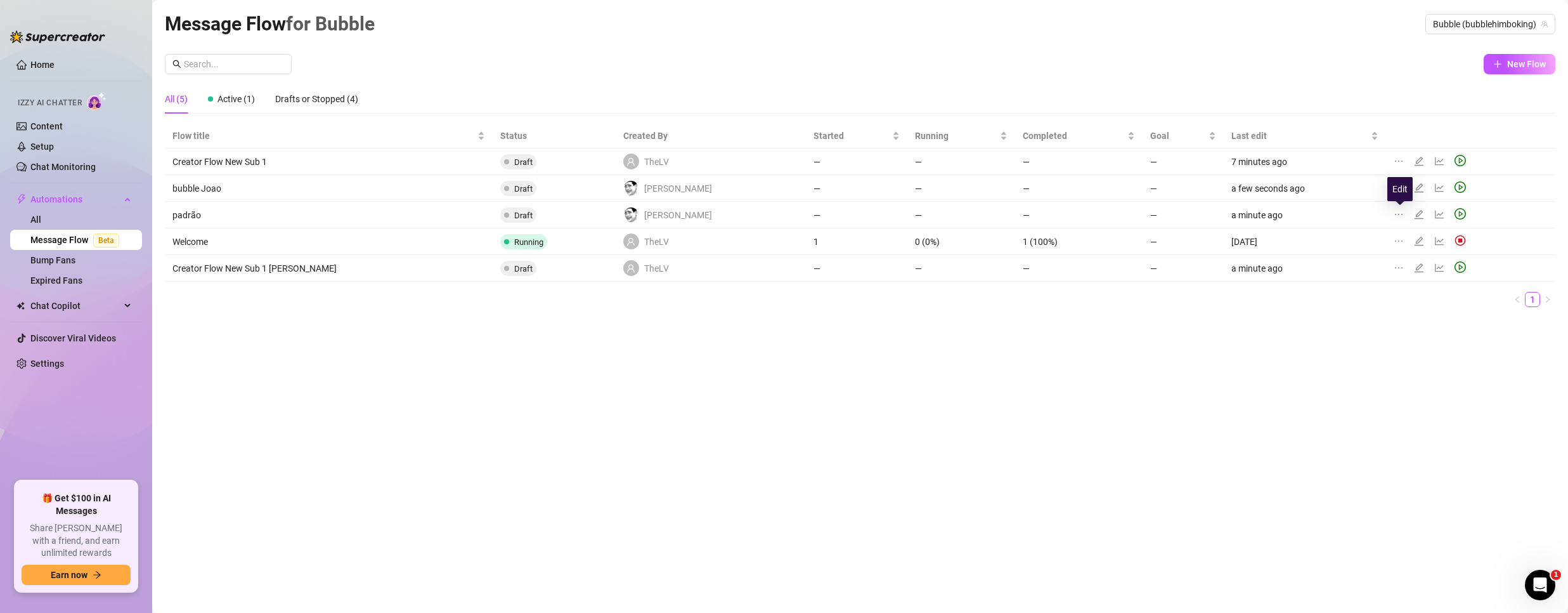
click at [1414, 211] on icon "edit" at bounding box center [1419, 214] width 10 height 10
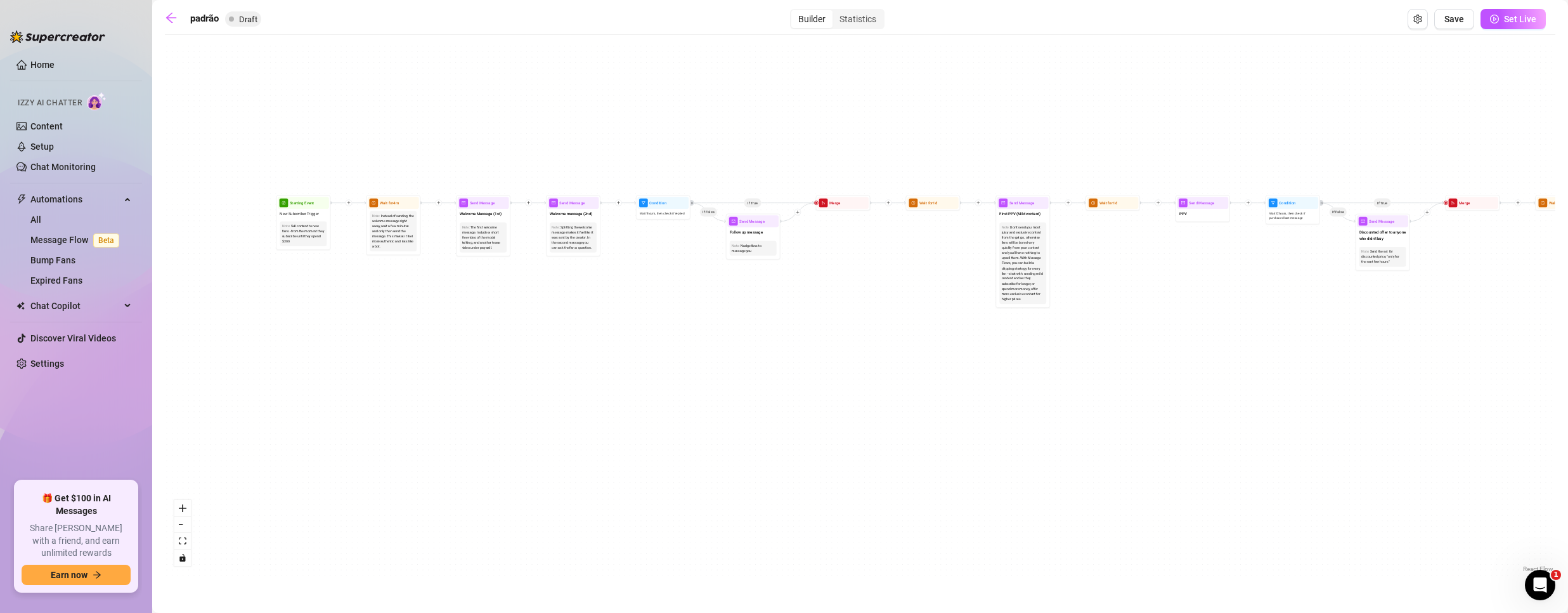
drag, startPoint x: 425, startPoint y: 302, endPoint x: 1081, endPoint y: 421, distance: 666.7
click at [1105, 429] on div "If True If True If True If False If False If False If True If False Merge Merge…" at bounding box center [860, 308] width 1390 height 534
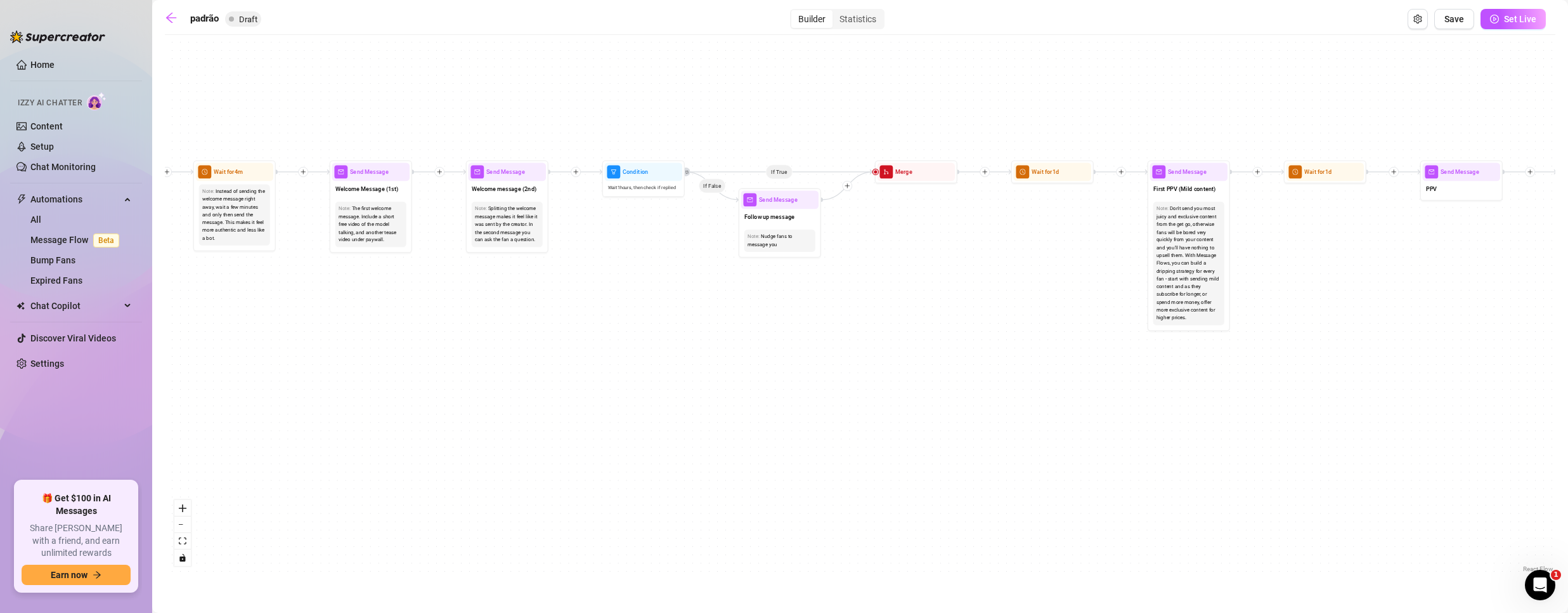
drag, startPoint x: 637, startPoint y: 277, endPoint x: 747, endPoint y: 299, distance: 112.2
click at [747, 299] on div "If True If True If True If False If False If False If True If False Merge Merge…" at bounding box center [860, 308] width 1390 height 534
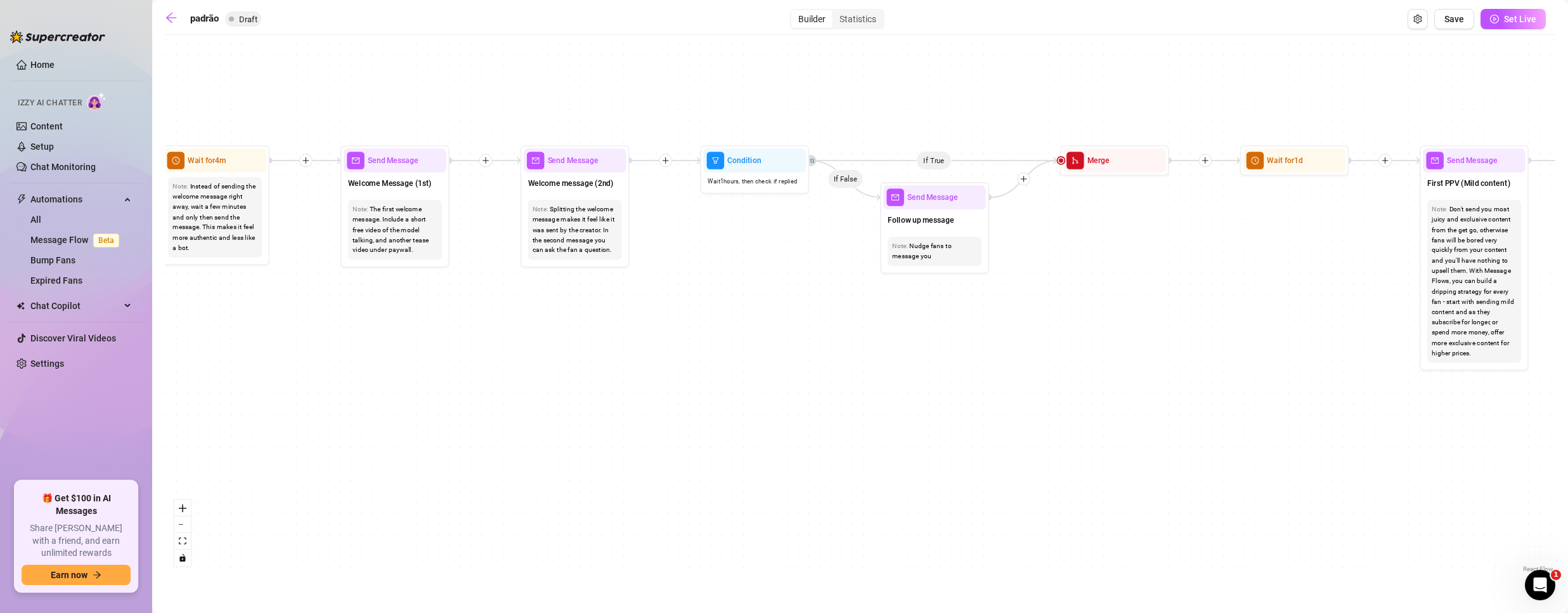
drag, startPoint x: 952, startPoint y: 204, endPoint x: 926, endPoint y: 200, distance: 26.3
click at [926, 200] on span "Send Message" at bounding box center [932, 197] width 51 height 12
type textarea "/"
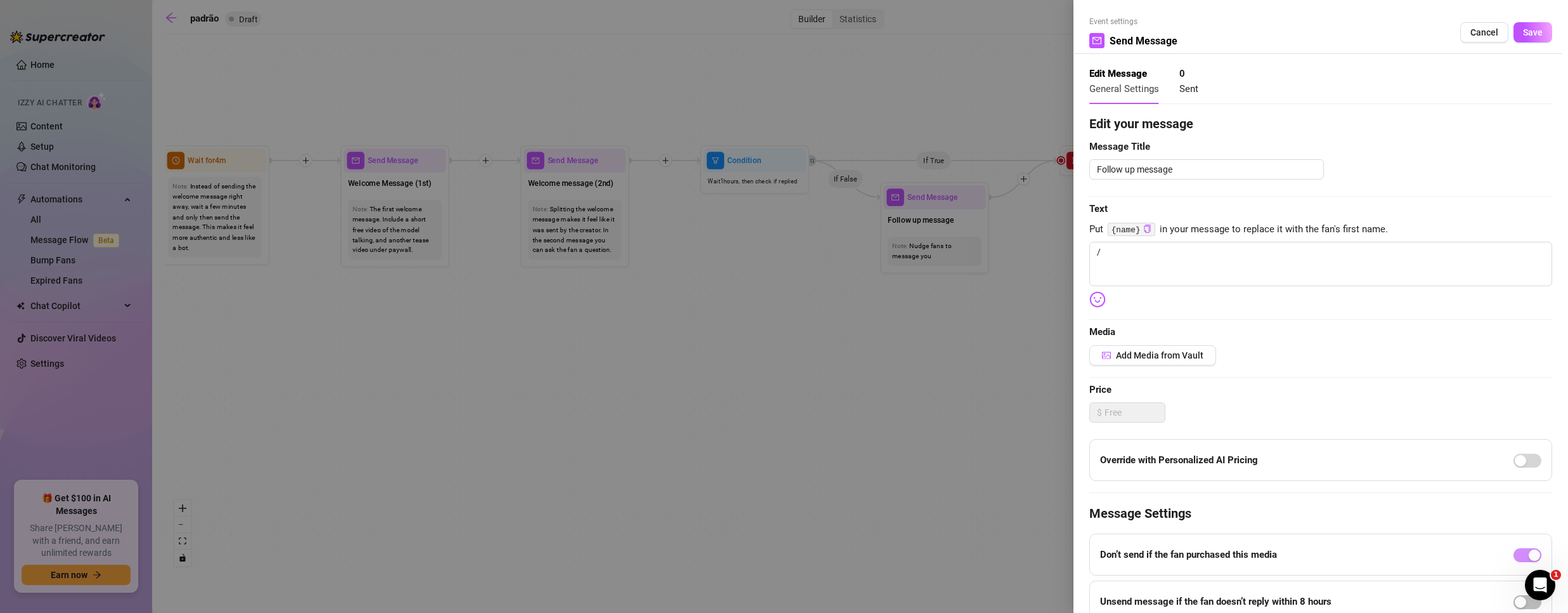
click at [457, 259] on div at bounding box center [784, 306] width 1568 height 613
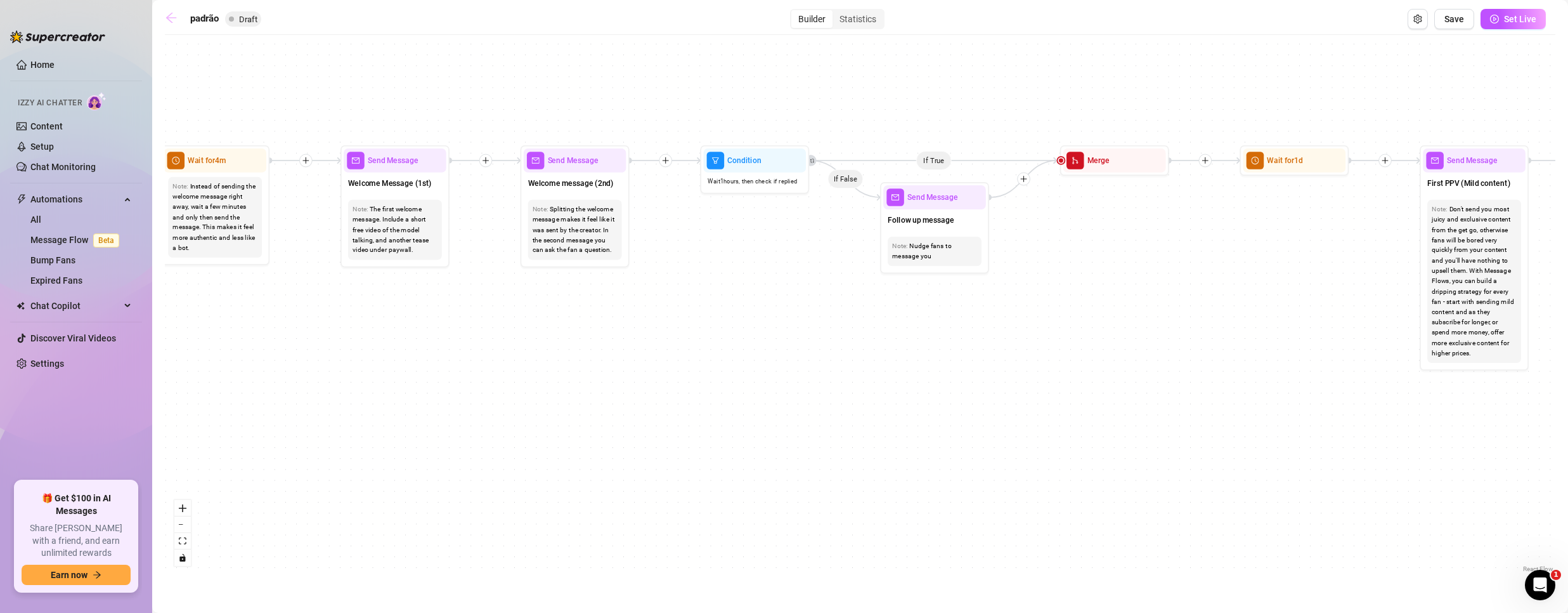
click at [167, 19] on icon "arrow-left" at bounding box center [171, 18] width 12 height 12
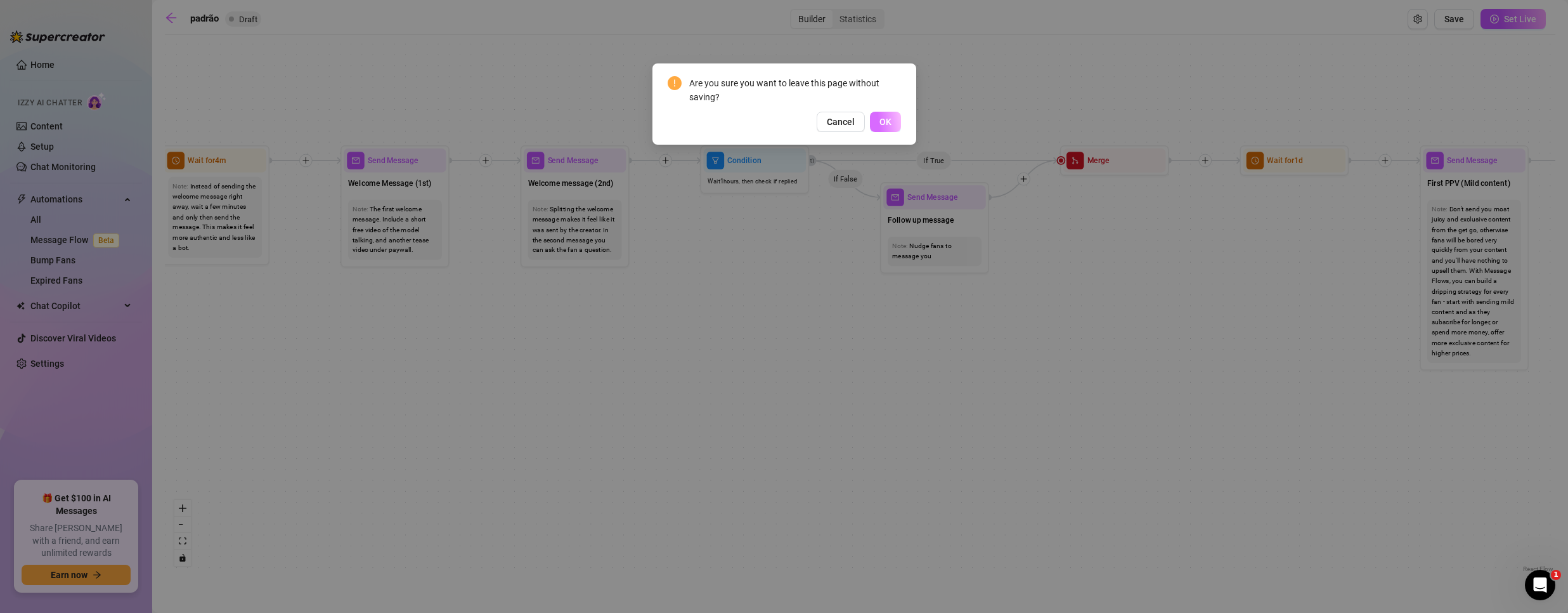
click at [883, 120] on span "OK" at bounding box center [885, 122] width 12 height 10
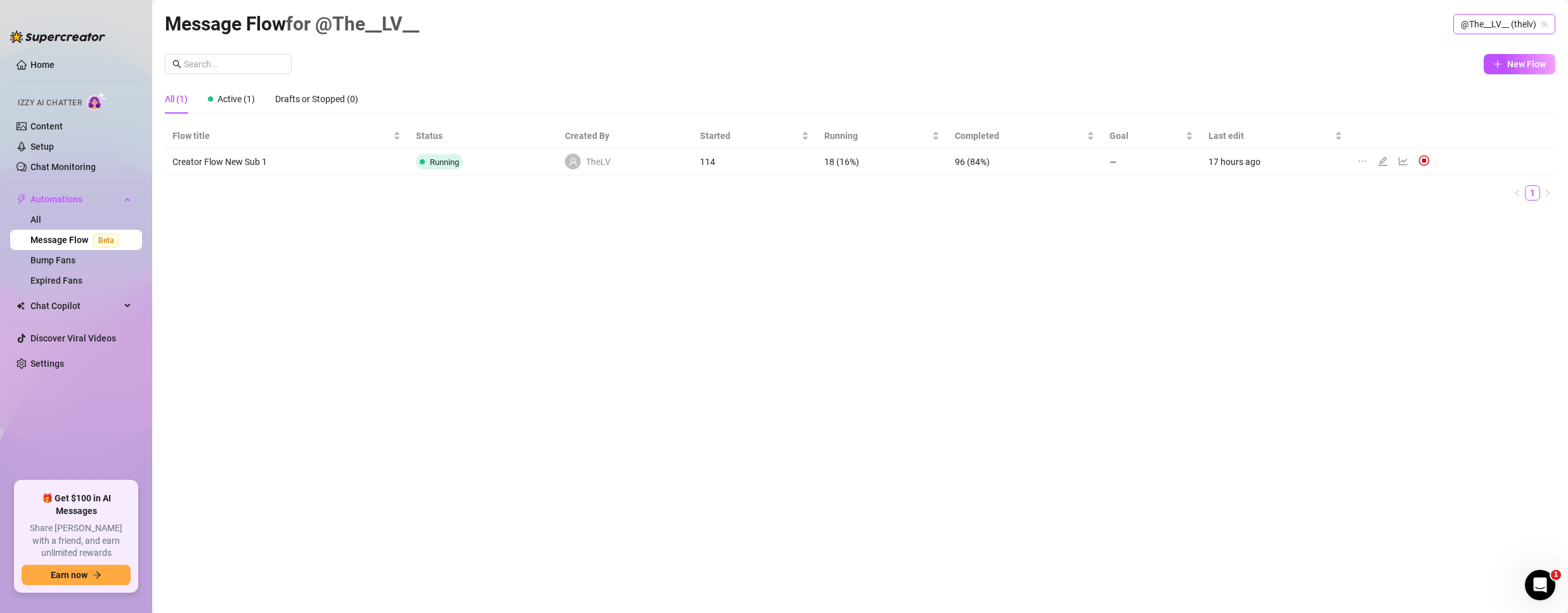
click at [1487, 19] on span "@The__LV__ (thelv)" at bounding box center [1504, 24] width 87 height 19
click at [1461, 68] on span "Bubble" at bounding box center [1452, 72] width 27 height 14
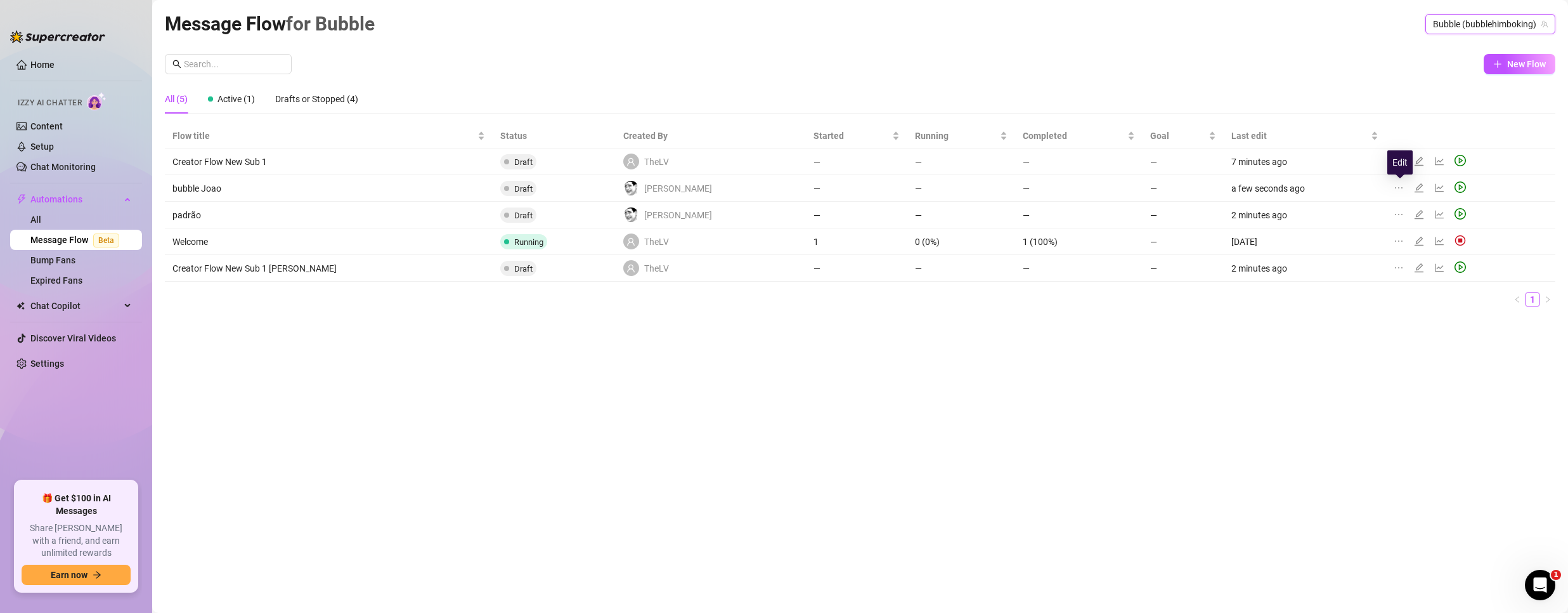
click at [1414, 183] on icon "edit" at bounding box center [1419, 188] width 10 height 10
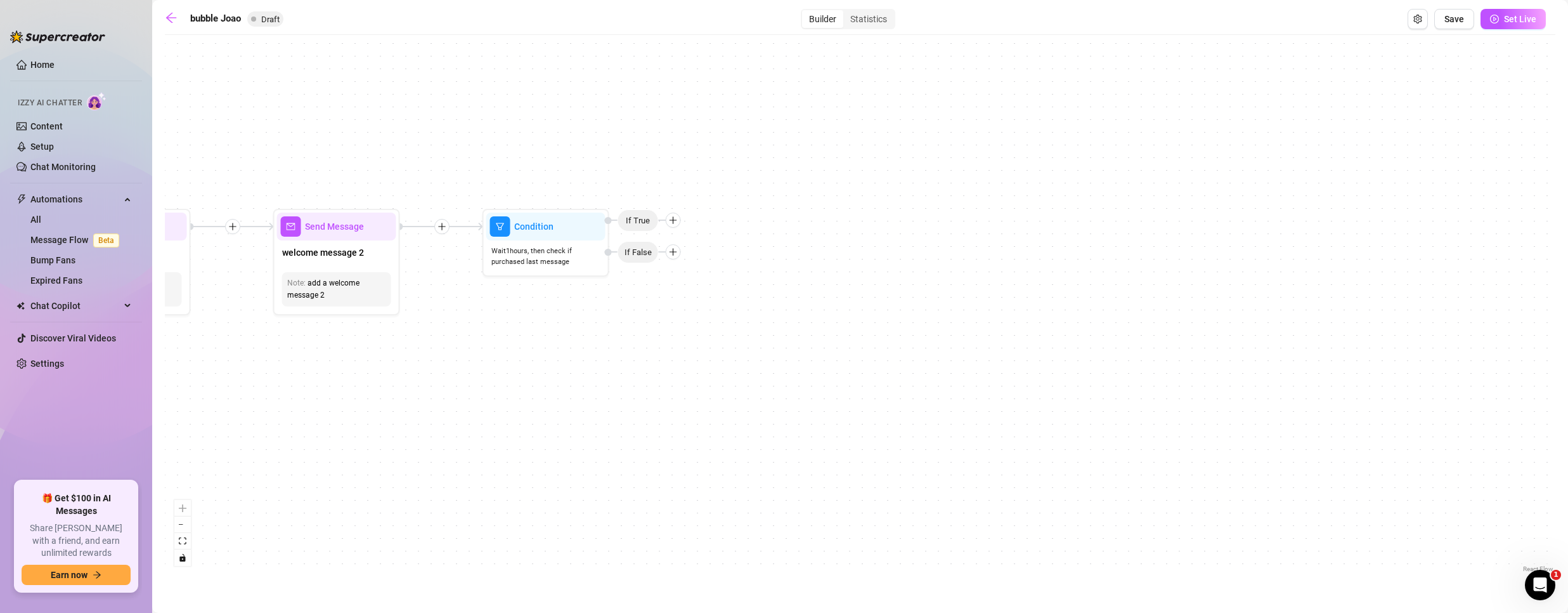
drag, startPoint x: 1394, startPoint y: 460, endPoint x: 635, endPoint y: 415, distance: 760.3
click at [635, 415] on div "Condition Wait 1 hours, then check if purchased last message If False If True S…" at bounding box center [860, 308] width 1390 height 534
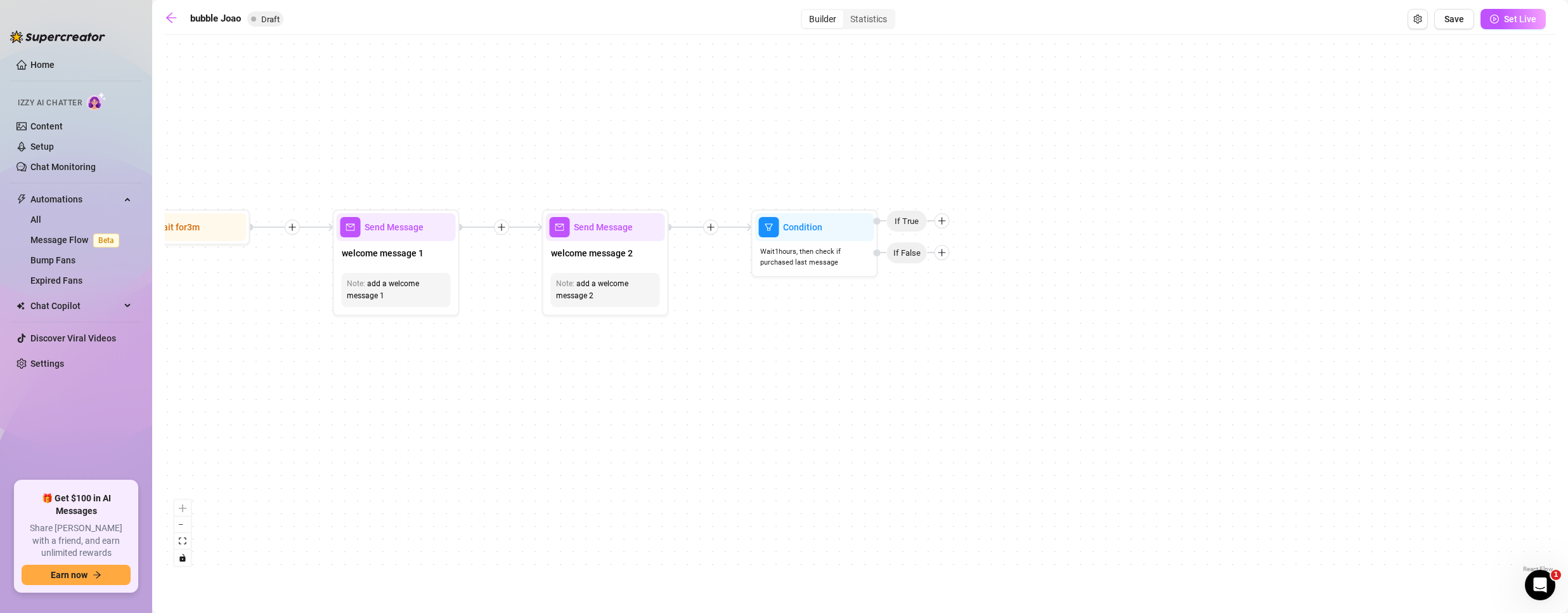
drag, startPoint x: 456, startPoint y: 361, endPoint x: 749, endPoint y: 358, distance: 293.0
click at [748, 358] on div "Condition Wait 1 hours, then check if purchased last message If False If True S…" at bounding box center [860, 308] width 1390 height 534
click at [810, 259] on span "Wait 1 hours, then check if purchased last message" at bounding box center [818, 259] width 109 height 23
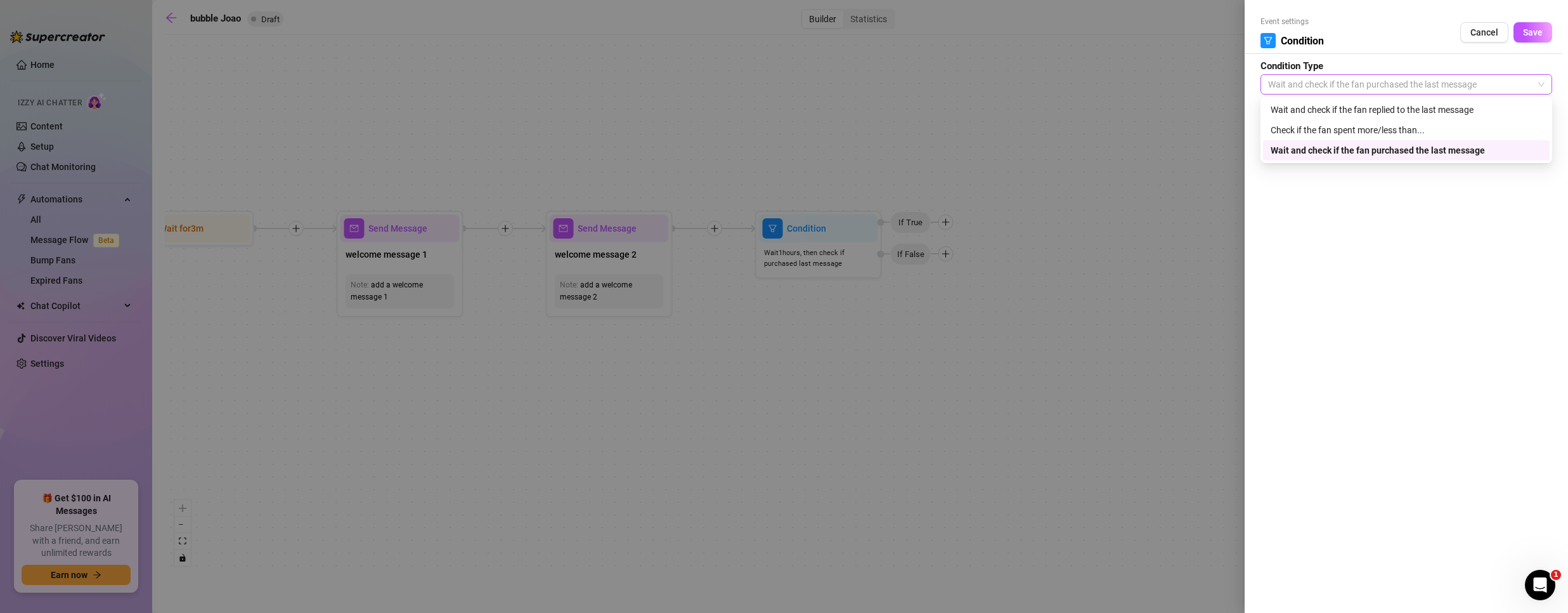
click at [1442, 86] on span "Wait and check if the fan purchased the last message" at bounding box center [1406, 84] width 276 height 19
click at [1364, 112] on div "Wait and check if the fan replied to the last message" at bounding box center [1406, 110] width 272 height 14
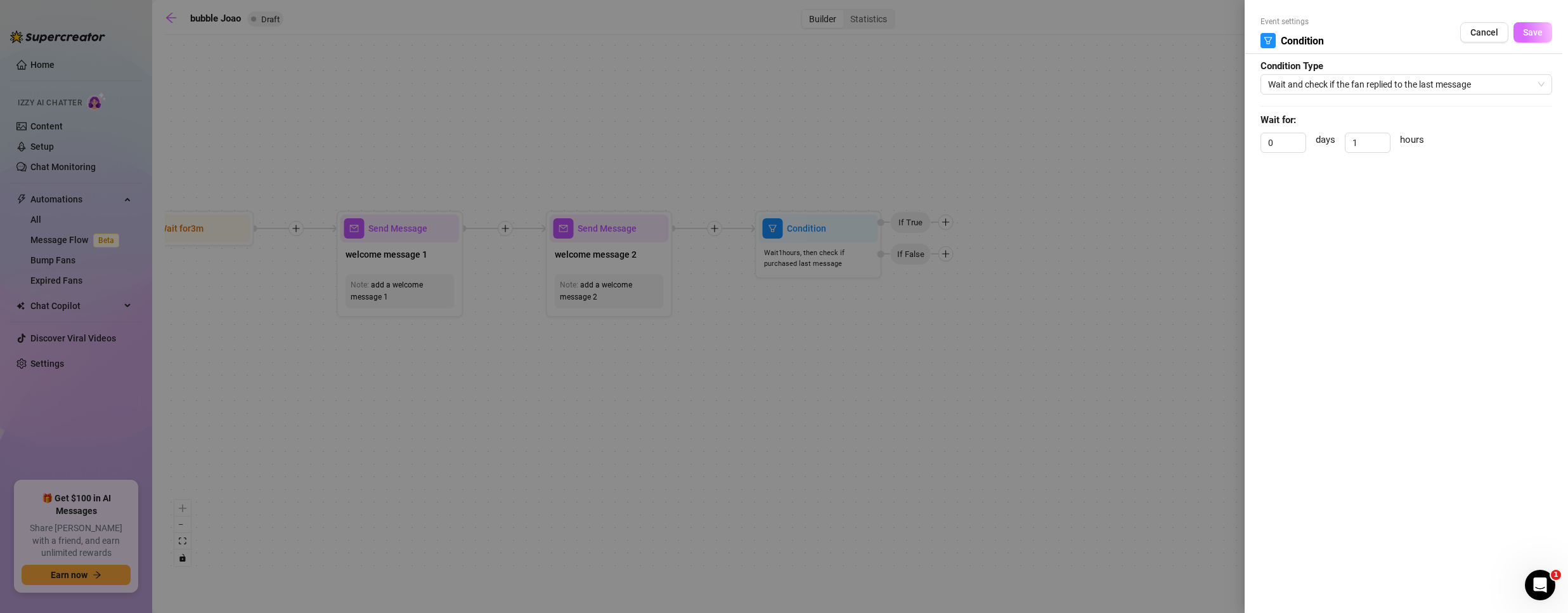
click at [1528, 30] on span "Save" at bounding box center [1532, 32] width 19 height 10
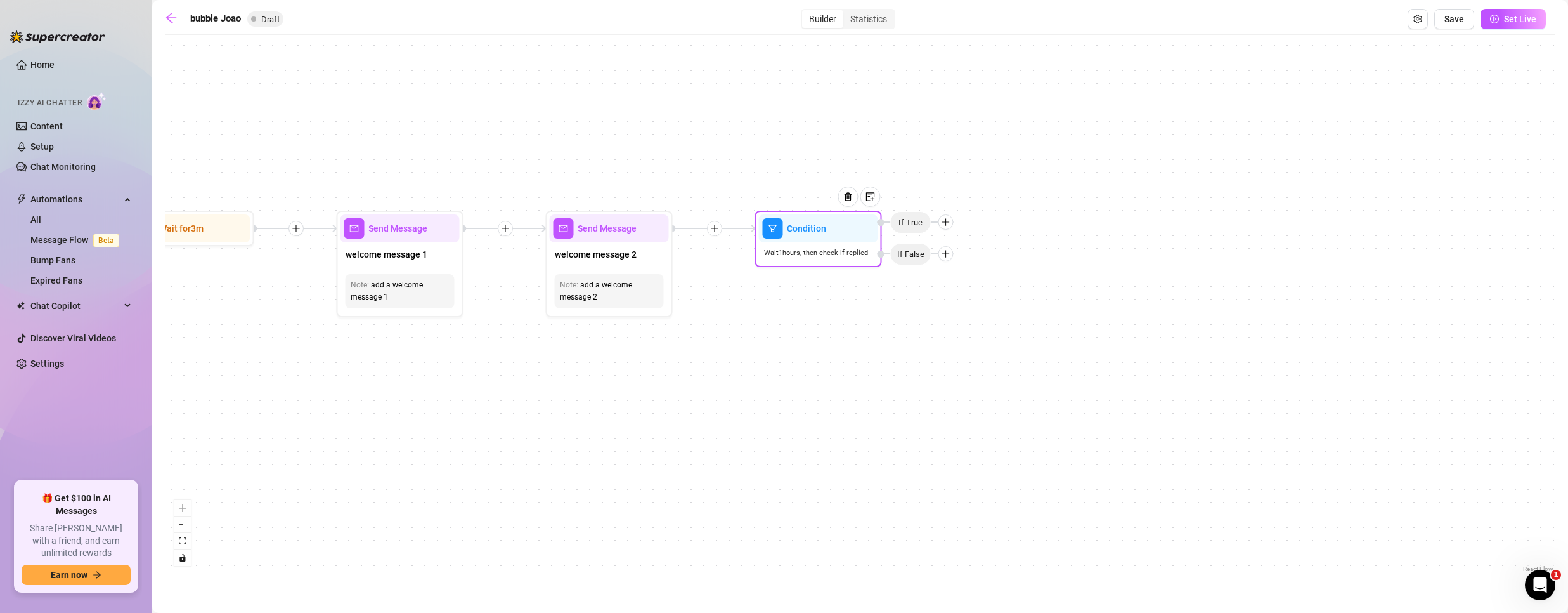
click at [947, 223] on icon "plus" at bounding box center [945, 221] width 9 height 9
click at [944, 304] on div "Merge Nodes" at bounding box center [970, 310] width 93 height 22
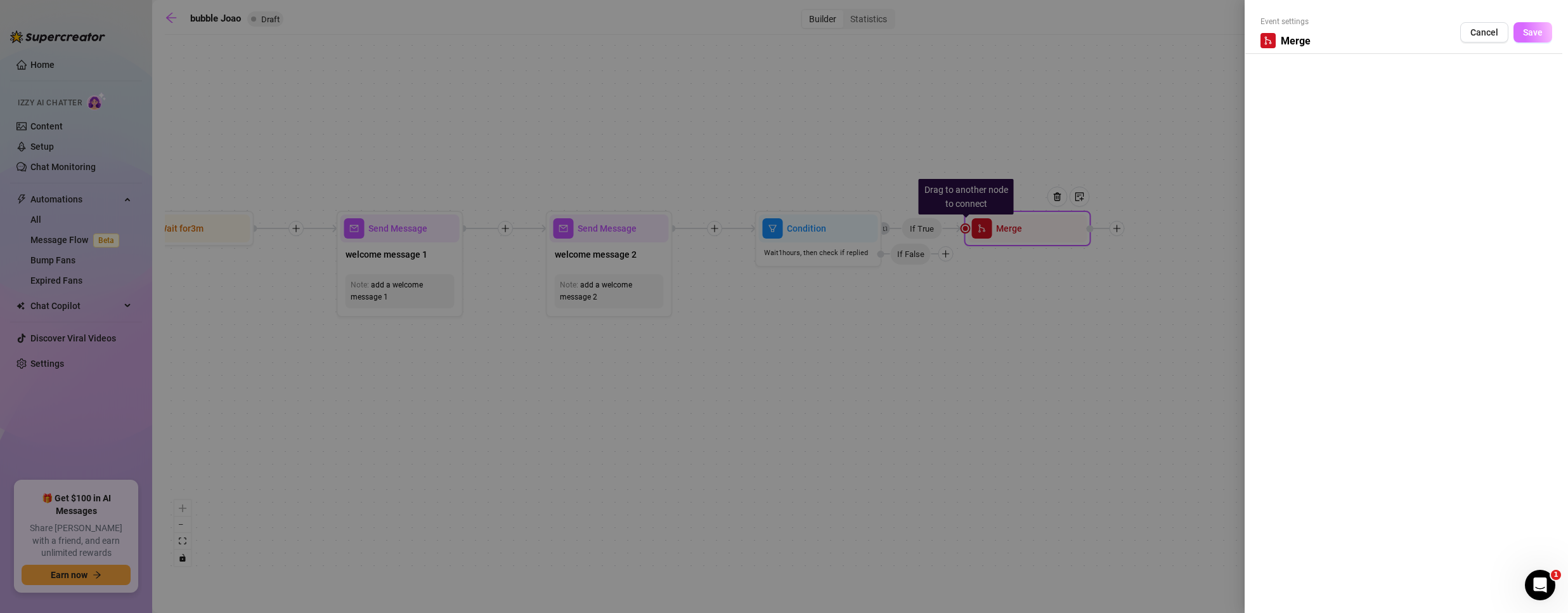
click at [1541, 26] on button "Save" at bounding box center [1533, 33] width 39 height 20
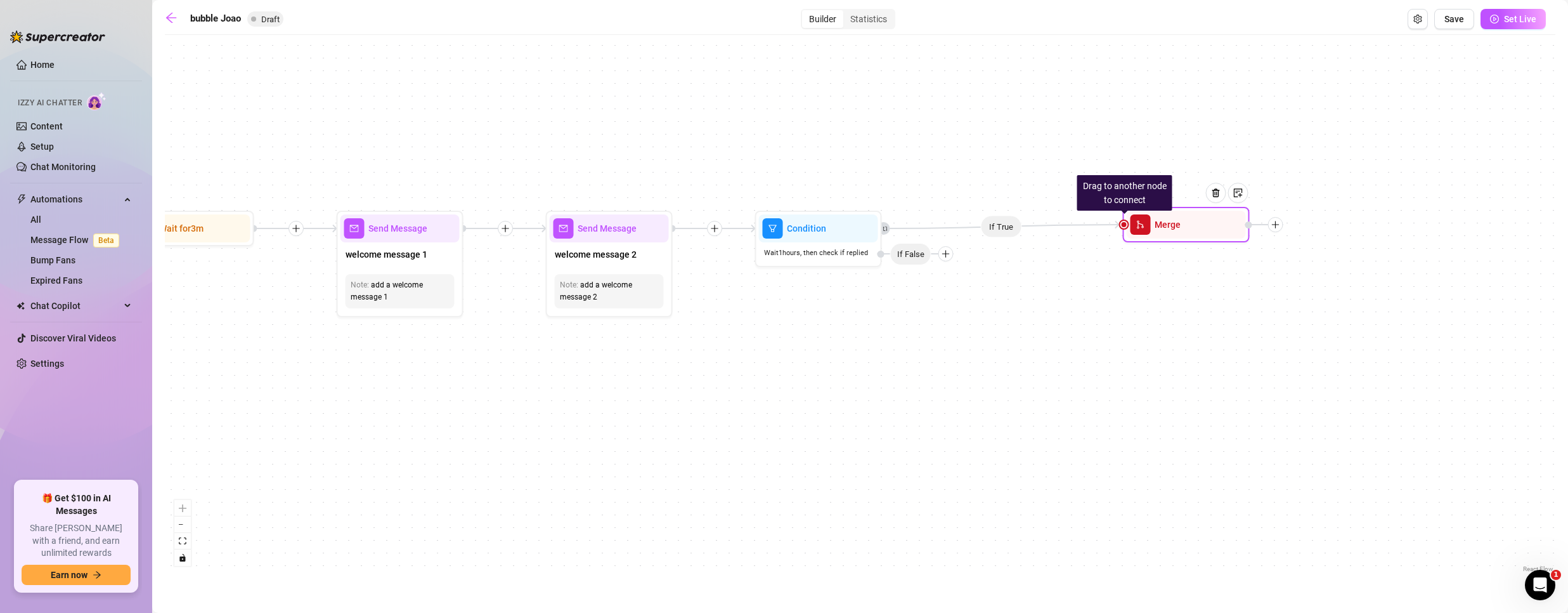
drag, startPoint x: 1020, startPoint y: 234, endPoint x: 1108, endPoint y: 245, distance: 88.7
click at [1176, 227] on div "Merge" at bounding box center [1186, 224] width 119 height 28
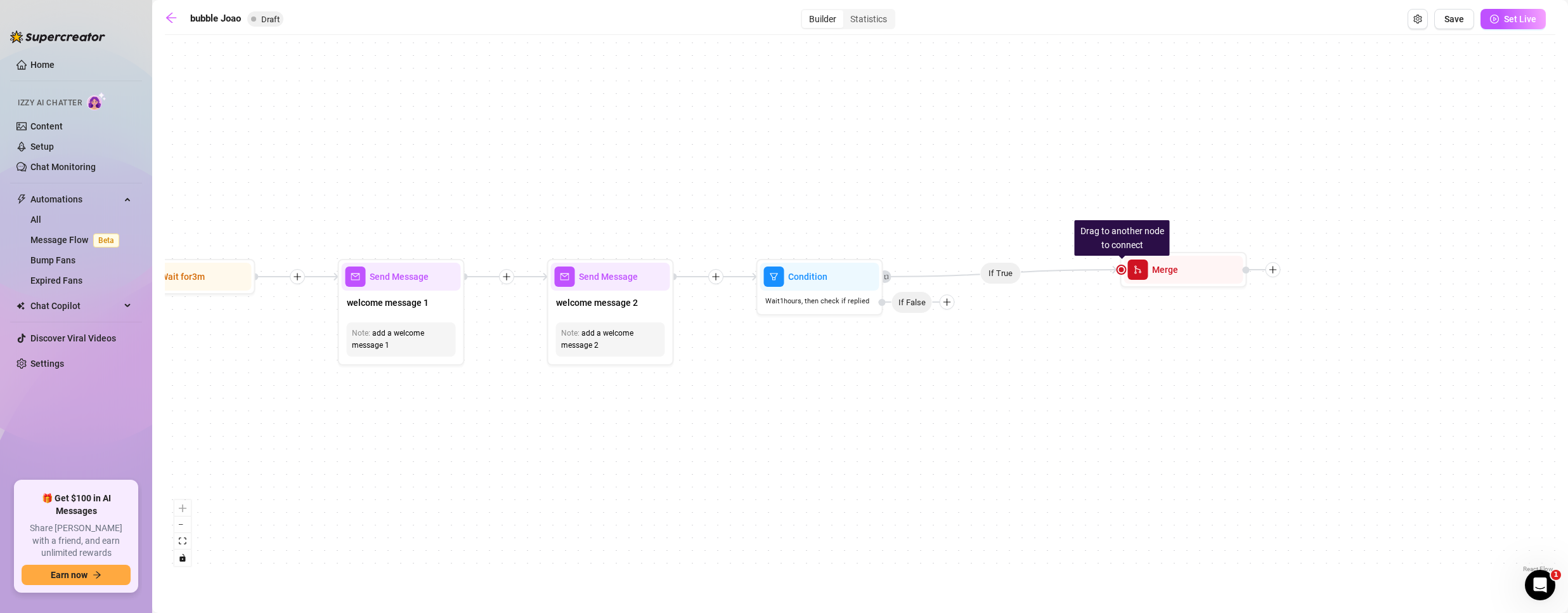
drag, startPoint x: 944, startPoint y: 262, endPoint x: 946, endPoint y: 291, distance: 29.1
click at [945, 301] on div "If True Drag to another node to connect Merge Condition Wait 1 hours, then chec…" at bounding box center [860, 308] width 1390 height 534
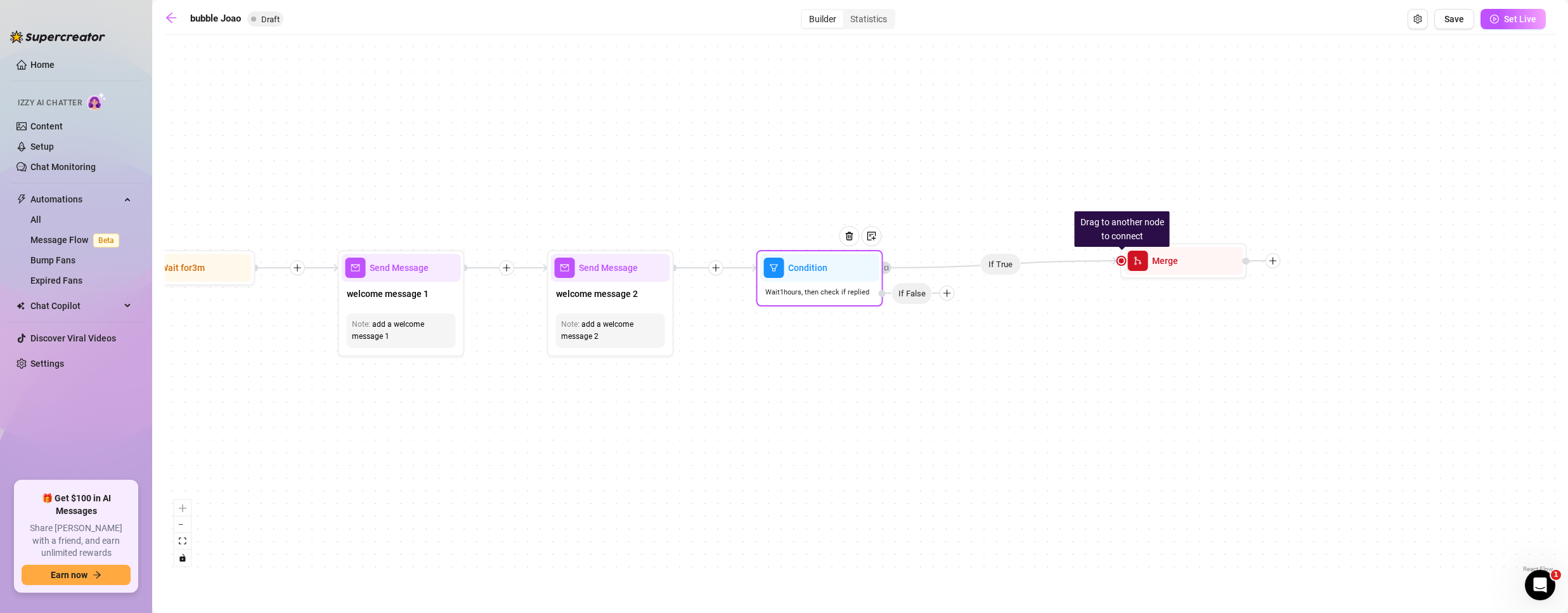
click at [947, 287] on div at bounding box center [947, 293] width 16 height 16
click at [950, 336] on div "Message" at bounding box center [972, 337] width 93 height 22
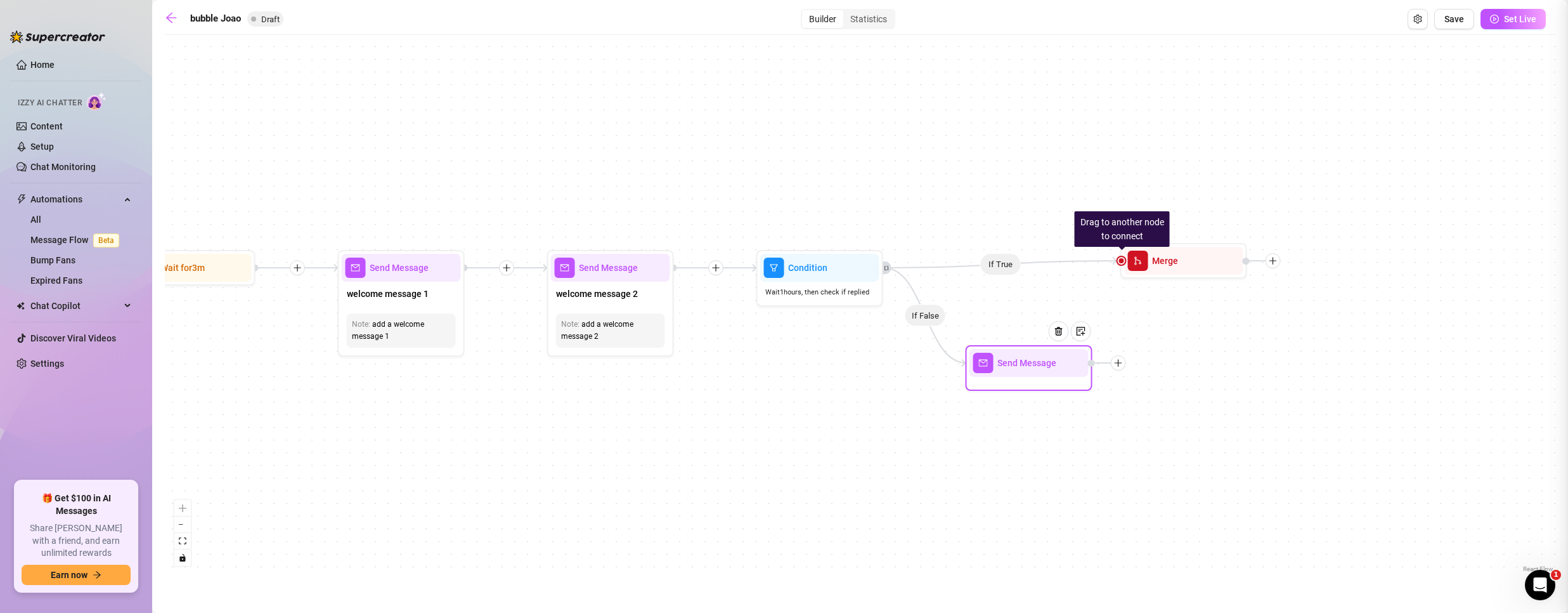
type textarea "Write your message here"
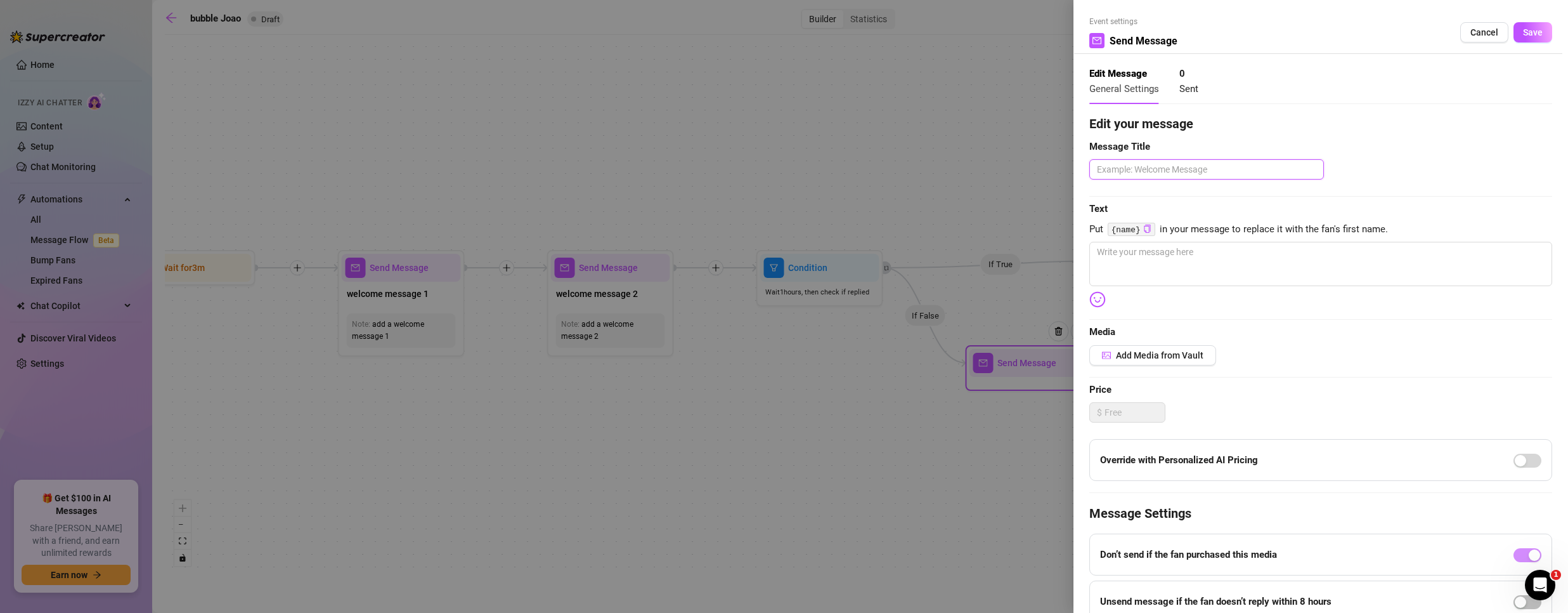
click at [1129, 166] on textarea at bounding box center [1206, 169] width 234 height 20
click at [1190, 166] on textarea at bounding box center [1206, 169] width 234 height 20
click at [1154, 171] on textarea at bounding box center [1206, 169] width 234 height 20
paste textarea "Nudge fans to message you"
type textarea "Nudge fans to message you"
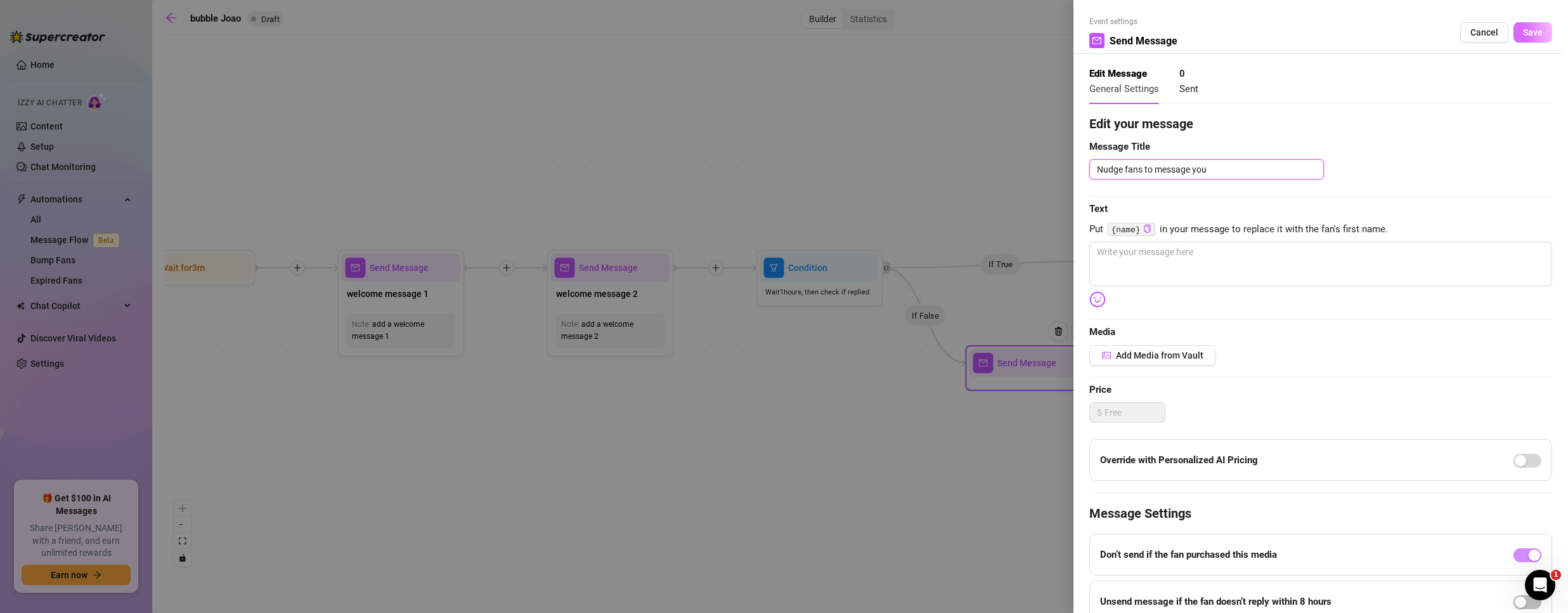
type textarea "Nudge fans to message you"
click at [1523, 32] on span "Save" at bounding box center [1532, 32] width 19 height 10
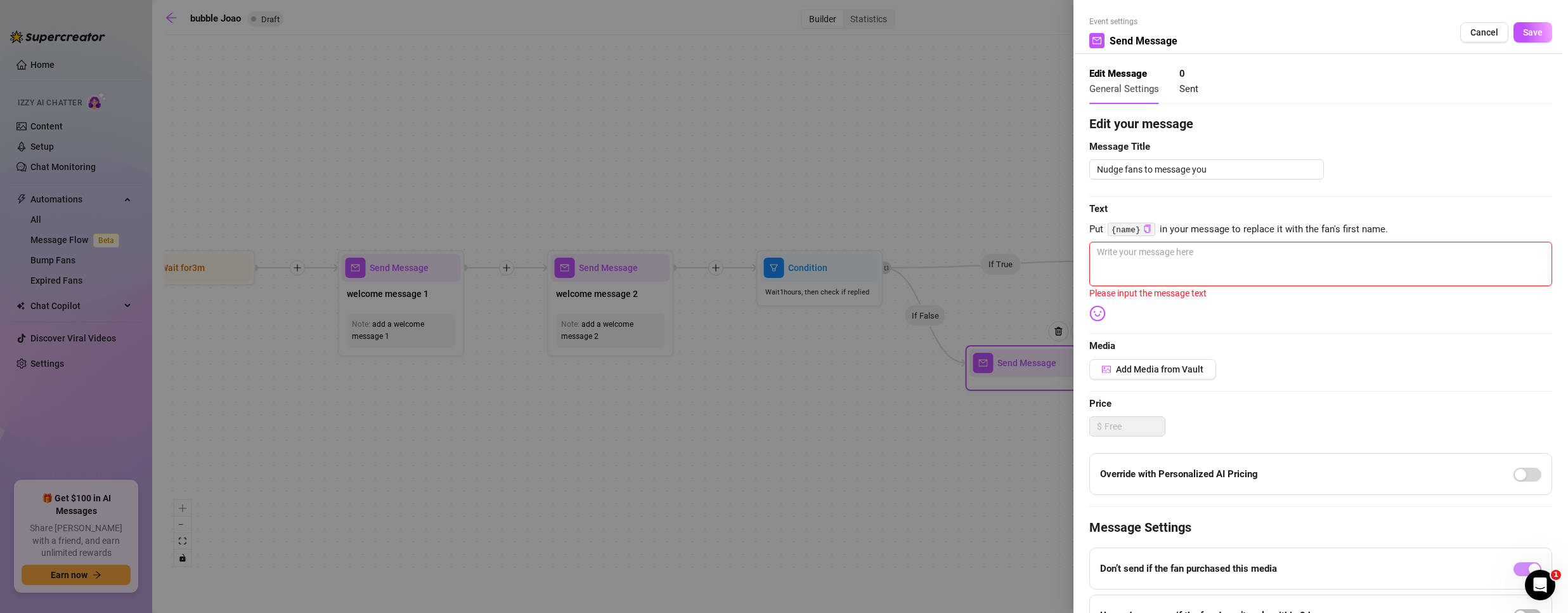
click at [1167, 258] on textarea at bounding box center [1320, 263] width 462 height 44
type textarea "/"
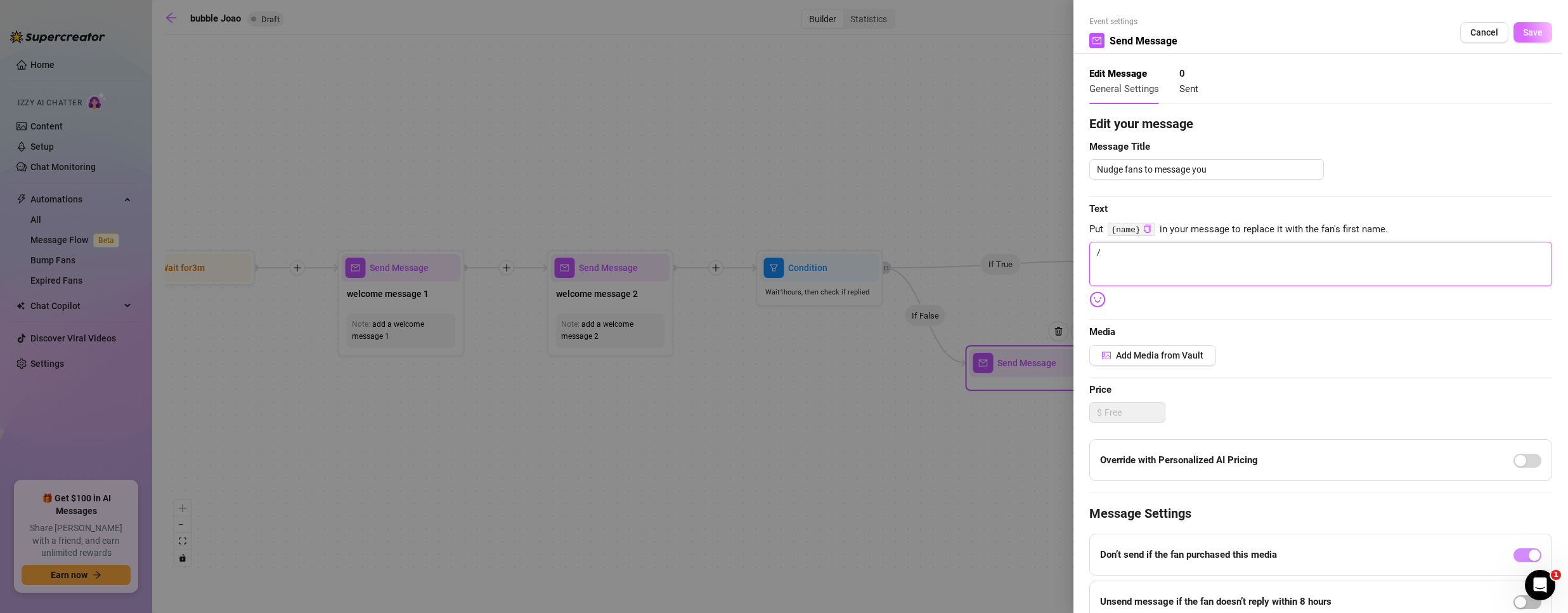
type textarea "/"
click at [1523, 29] on span "Save" at bounding box center [1532, 32] width 19 height 10
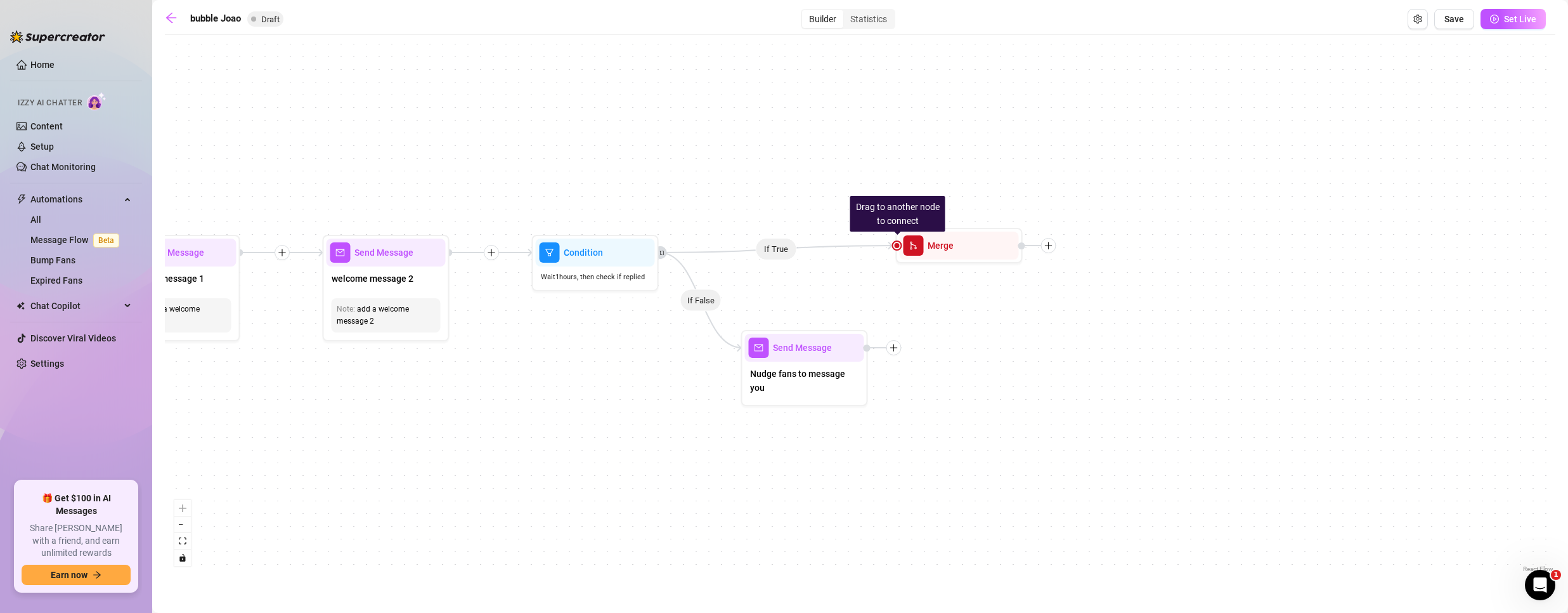
drag, startPoint x: 872, startPoint y: 484, endPoint x: 652, endPoint y: 451, distance: 222.5
click at [596, 480] on div "If True If False Send Message Nudge fans to message you Drag to another node to…" at bounding box center [860, 308] width 1390 height 534
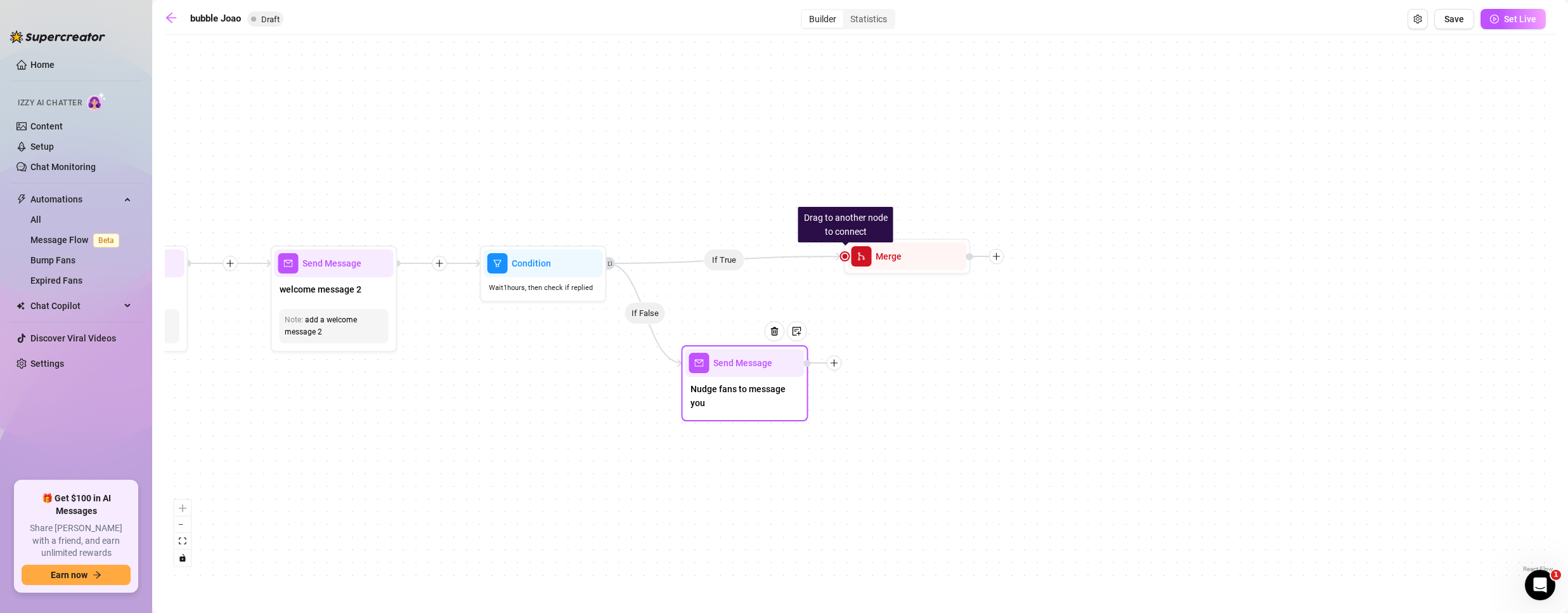
drag, startPoint x: 843, startPoint y: 353, endPoint x: 839, endPoint y: 343, distance: 10.8
click at [838, 358] on icon "plus" at bounding box center [834, 362] width 9 height 9
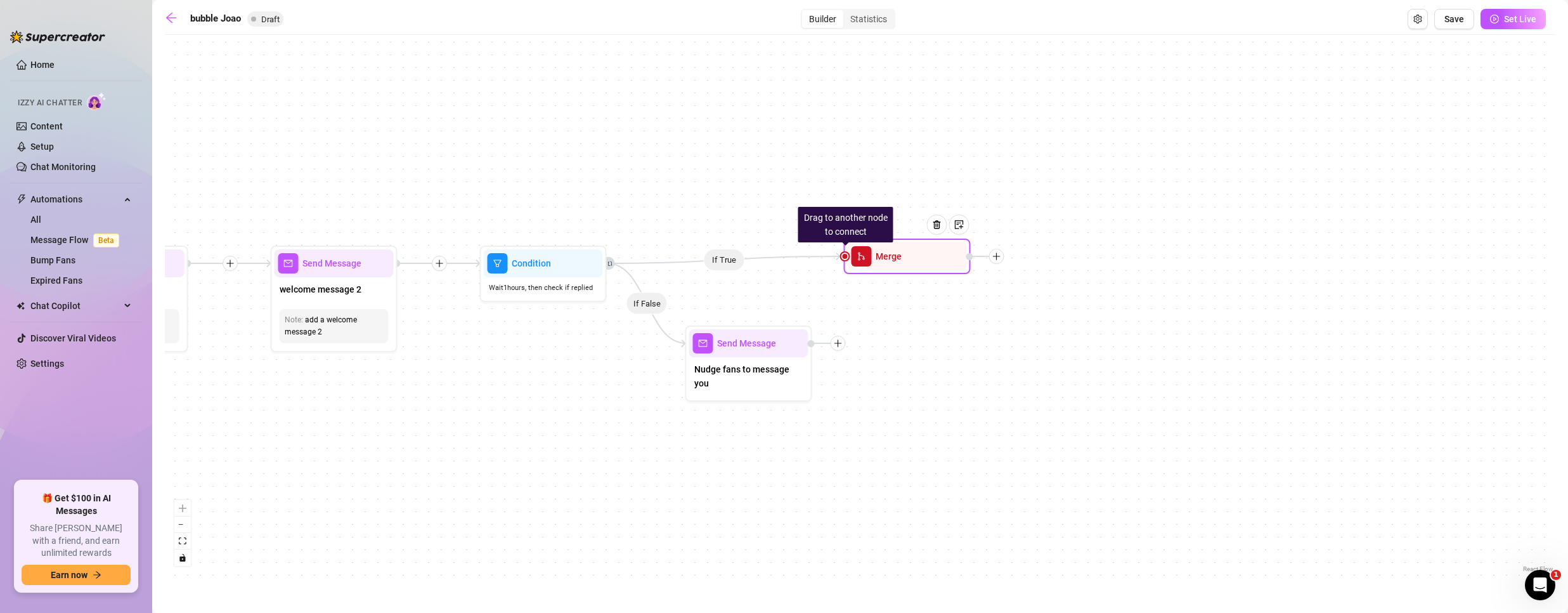
click at [918, 265] on div at bounding box center [941, 234] width 55 height 65
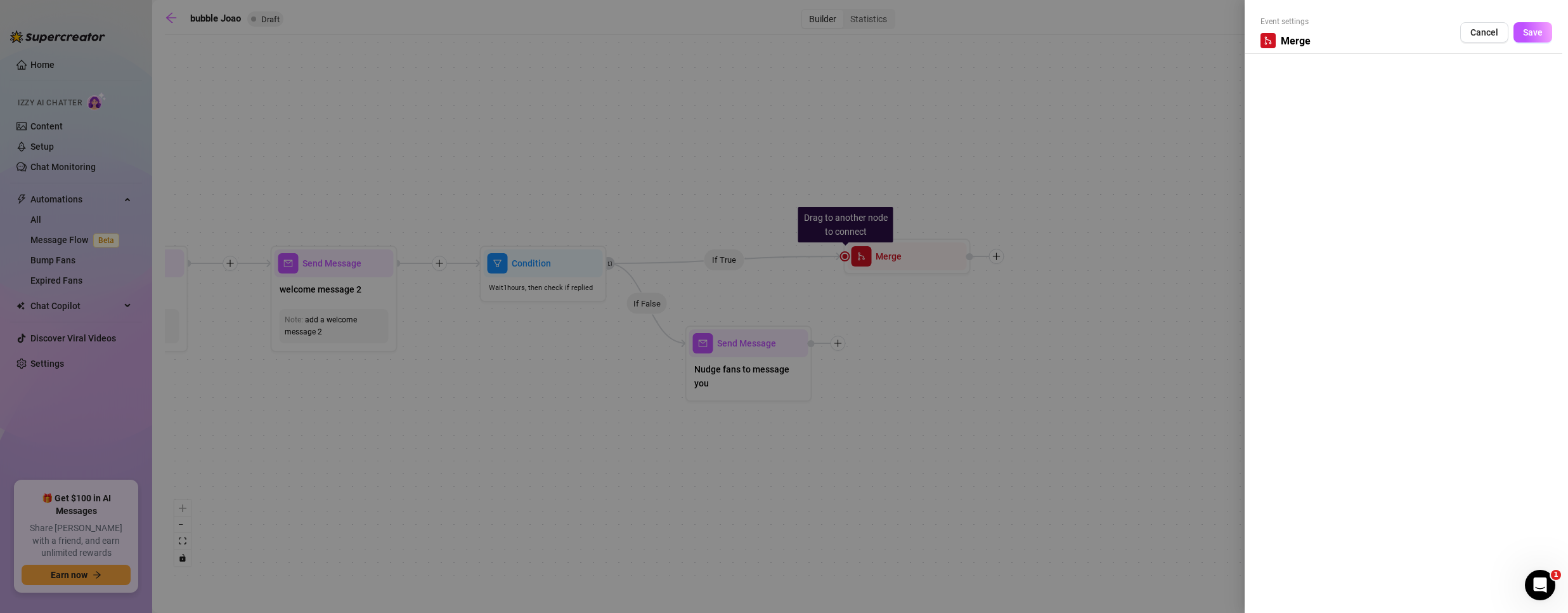
click at [1043, 255] on div at bounding box center [784, 306] width 1568 height 613
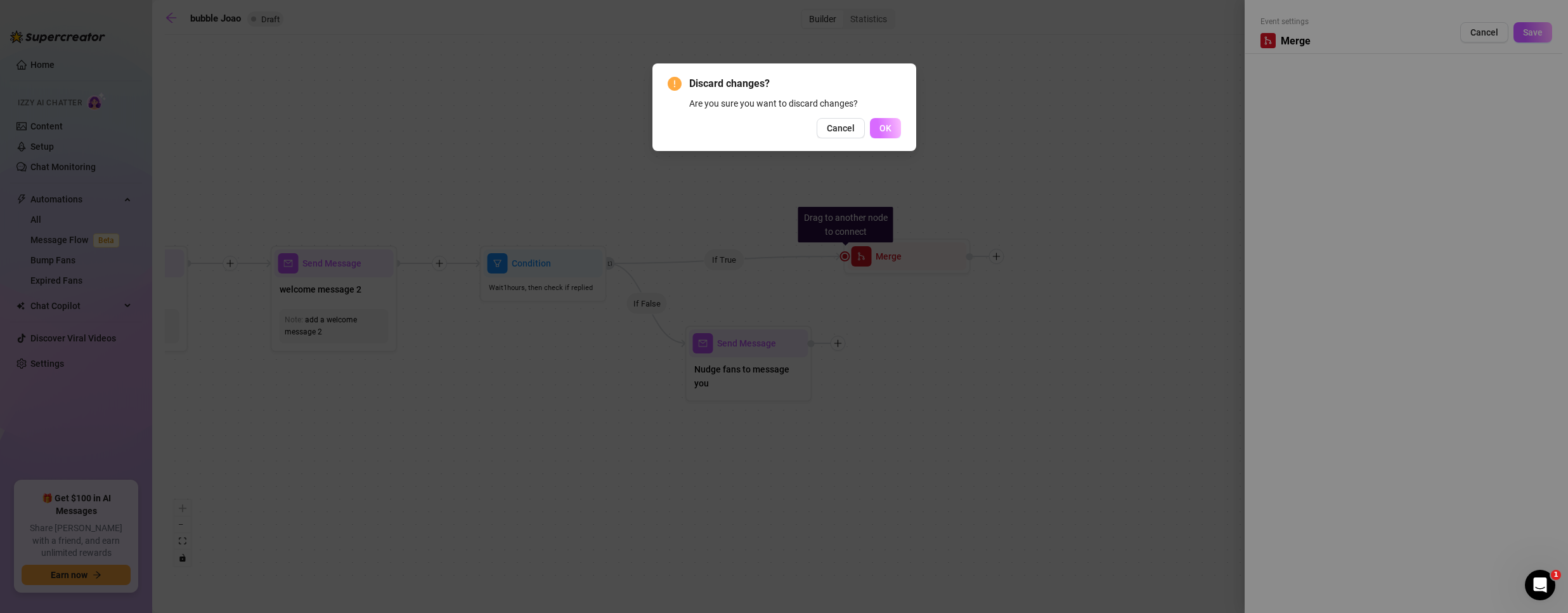
click at [885, 129] on span "OK" at bounding box center [885, 128] width 12 height 10
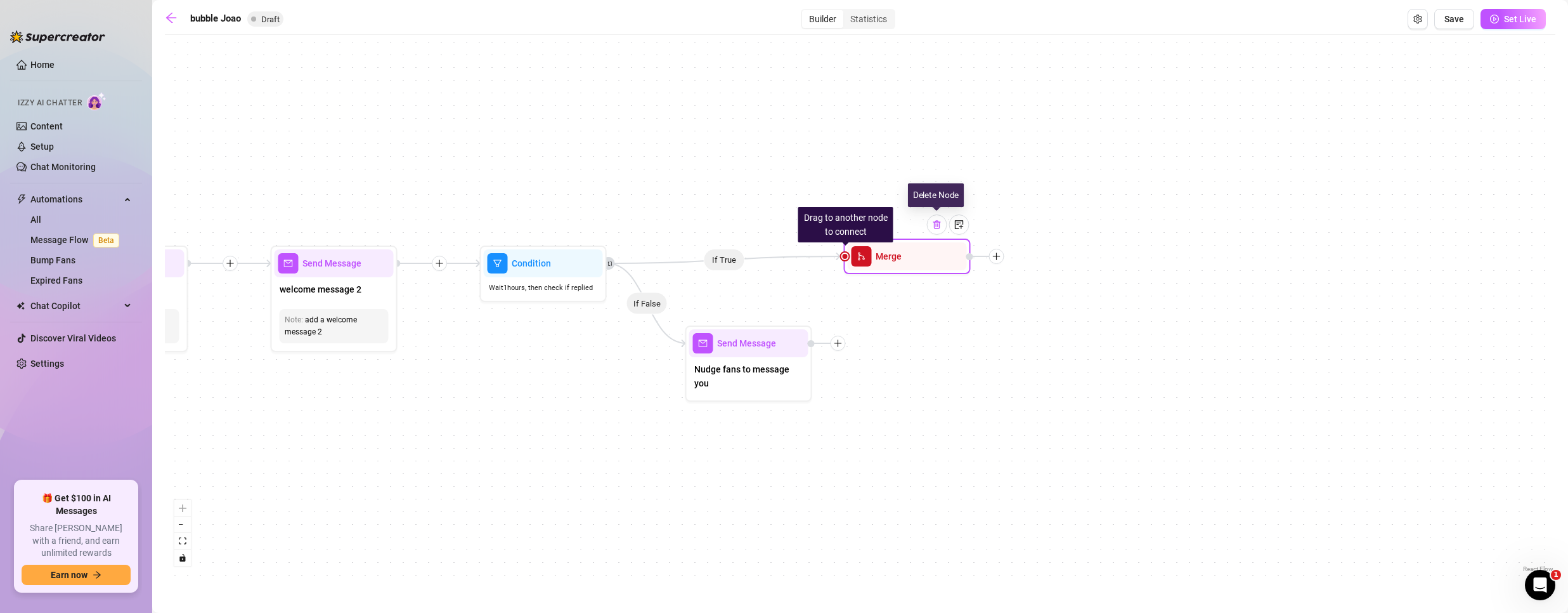
click at [937, 224] on img at bounding box center [937, 224] width 10 height 10
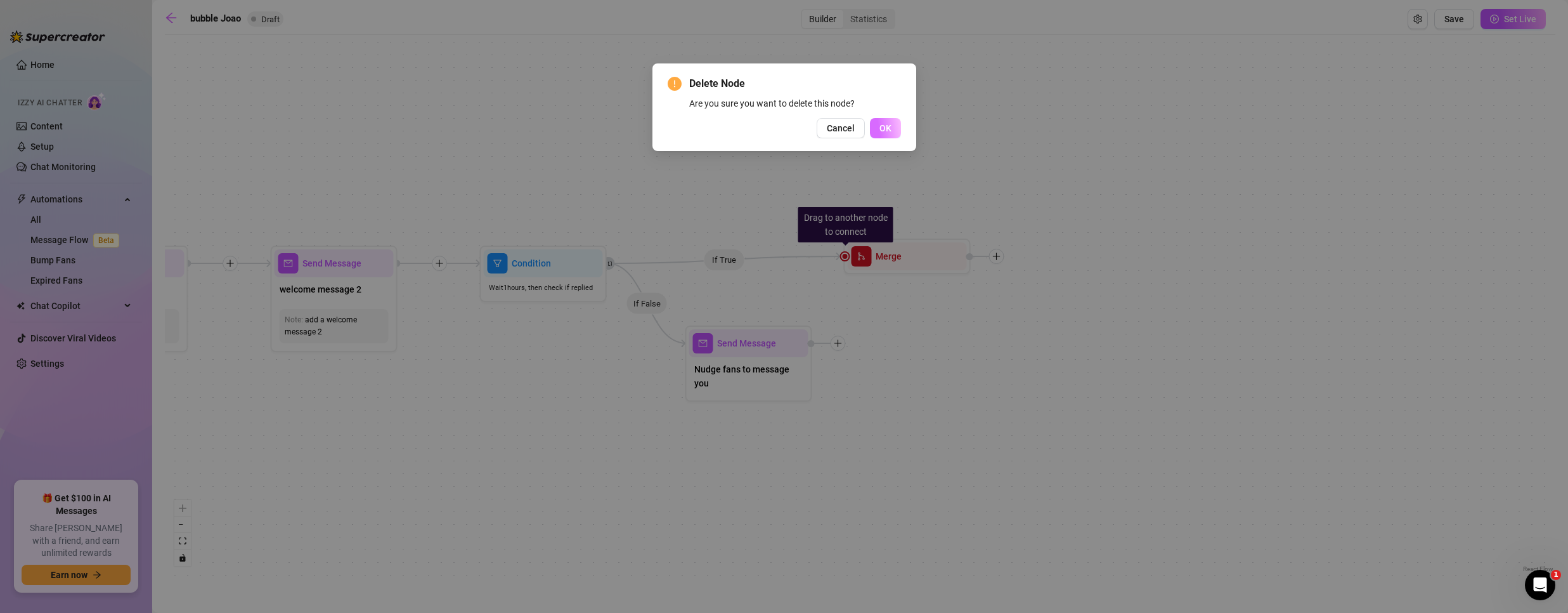
click at [889, 133] on span "OK" at bounding box center [885, 128] width 12 height 10
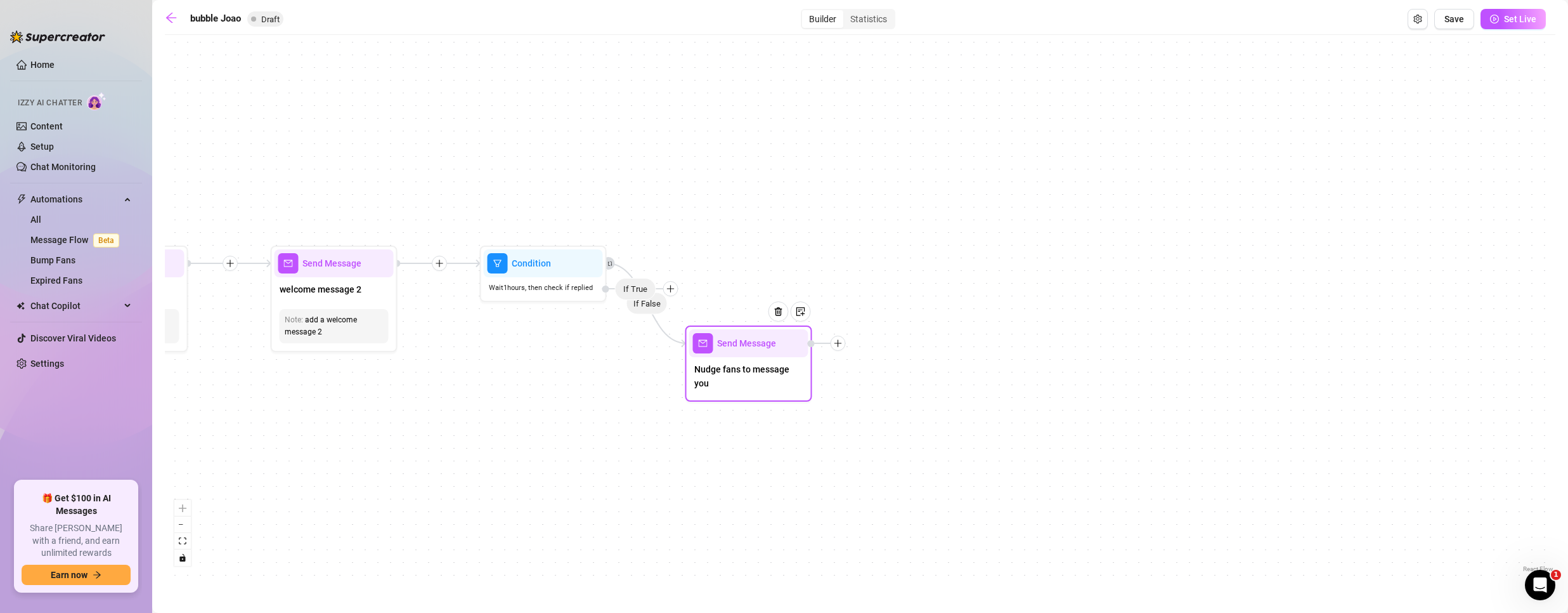
drag, startPoint x: 761, startPoint y: 385, endPoint x: 758, endPoint y: 411, distance: 26.2
click at [758, 390] on span "Nudge fans to message you" at bounding box center [749, 376] width 109 height 28
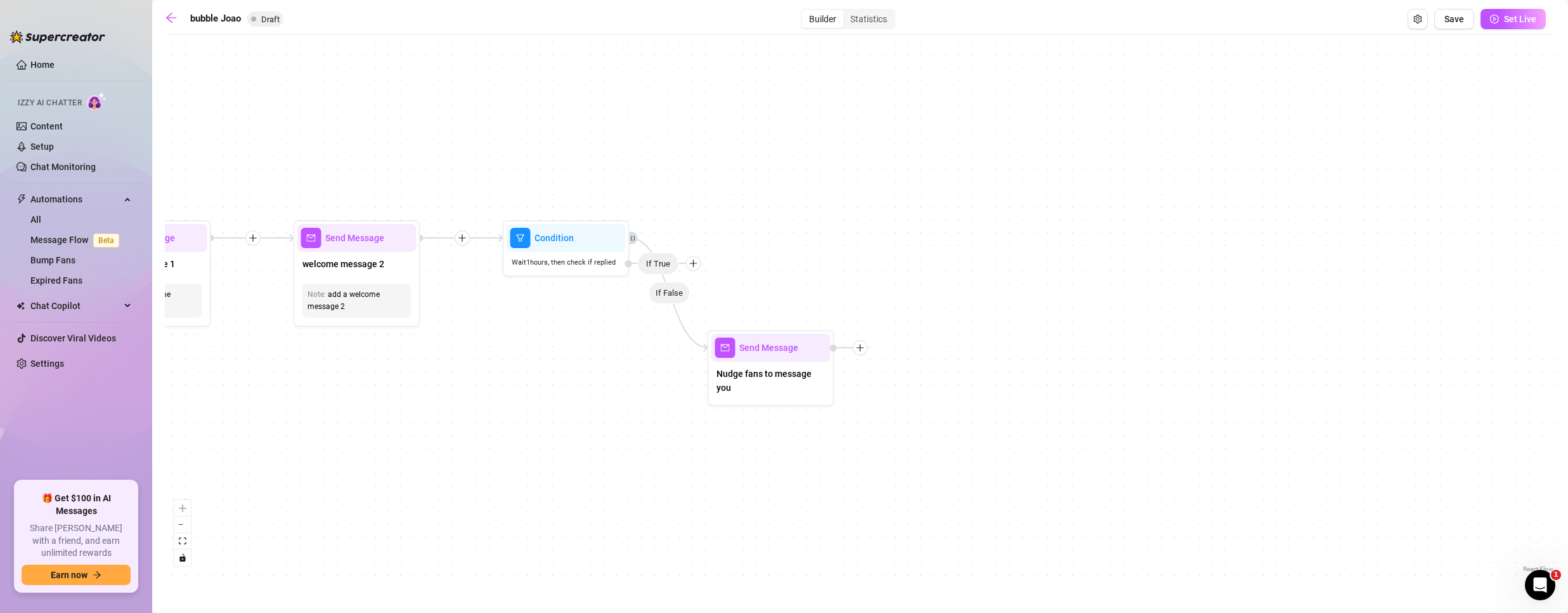
drag, startPoint x: 681, startPoint y: 294, endPoint x: 676, endPoint y: 286, distance: 9.4
click at [677, 285] on div "If False Send Message Nudge fans to message you Condition Wait 1 hours, then ch…" at bounding box center [860, 308] width 1390 height 534
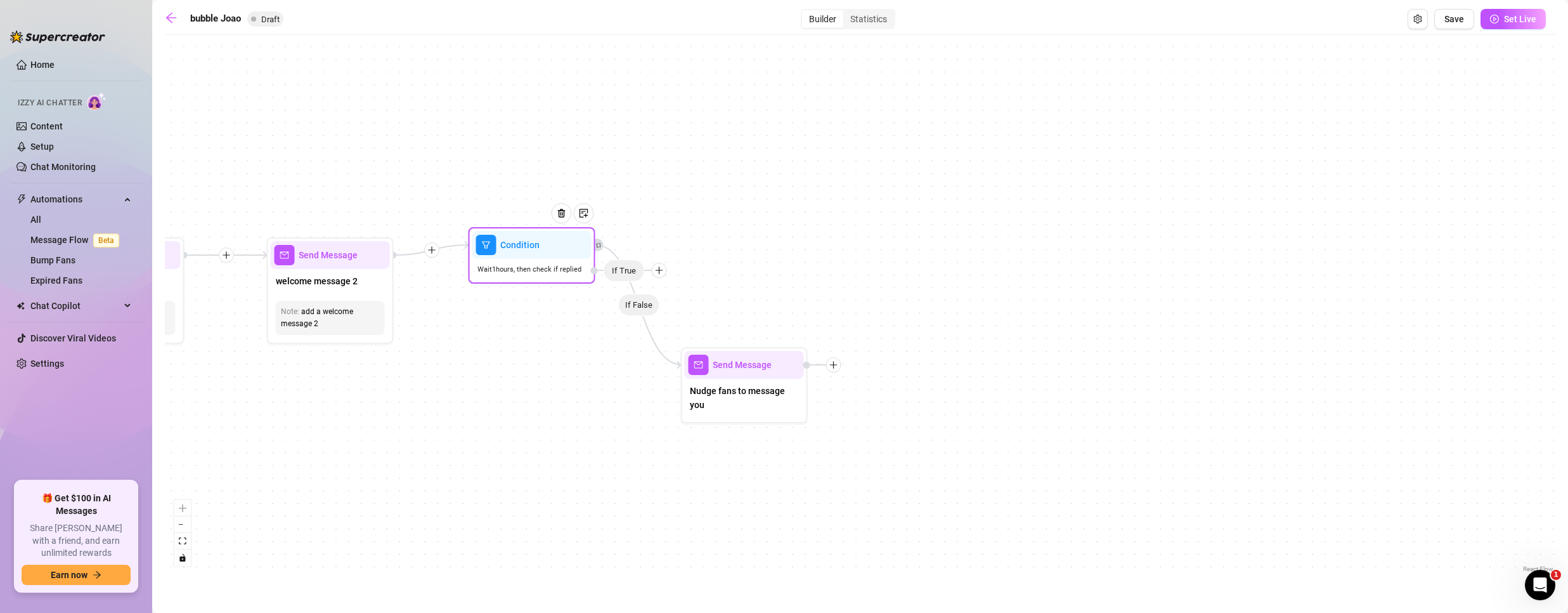
drag, startPoint x: 670, startPoint y: 285, endPoint x: 658, endPoint y: 281, distance: 12.6
click at [663, 278] on div at bounding box center [659, 270] width 16 height 16
drag, startPoint x: 621, startPoint y: 280, endPoint x: 635, endPoint y: 276, distance: 14.6
click at [635, 276] on span "If True" at bounding box center [635, 272] width 41 height 23
drag, startPoint x: 645, startPoint y: 315, endPoint x: 666, endPoint y: 284, distance: 37.4
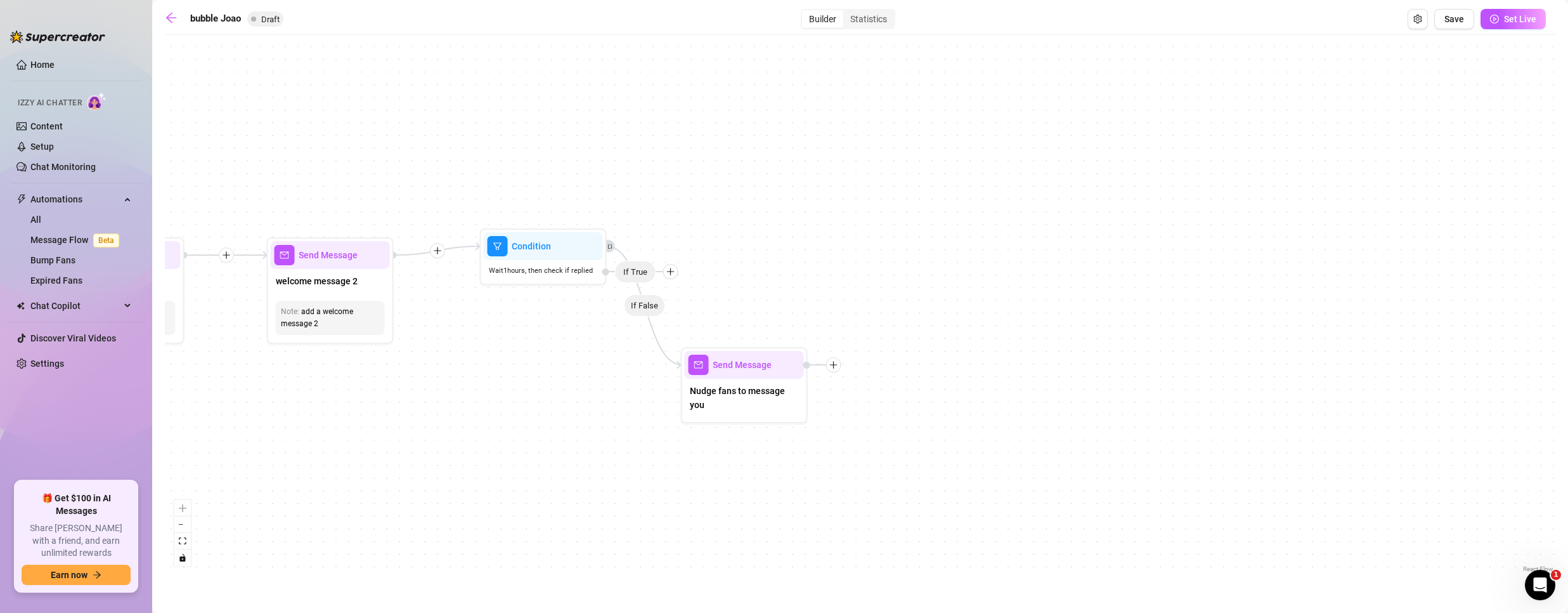
click at [666, 284] on div "If False Send Message Nudge fans to message you Condition Wait 1 hours, then ch…" at bounding box center [860, 308] width 1390 height 534
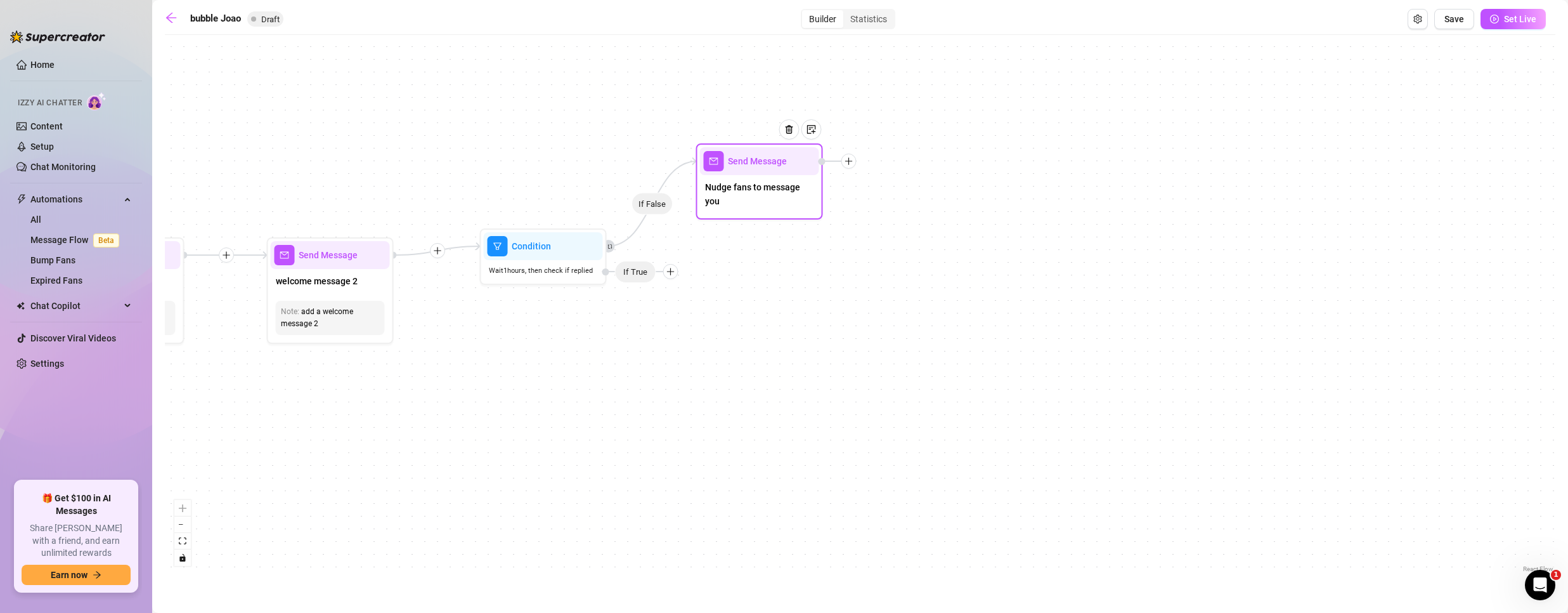
drag, startPoint x: 738, startPoint y: 392, endPoint x: 753, endPoint y: 188, distance: 204.6
click at [753, 188] on span "Nudge fans to message you" at bounding box center [760, 194] width 109 height 28
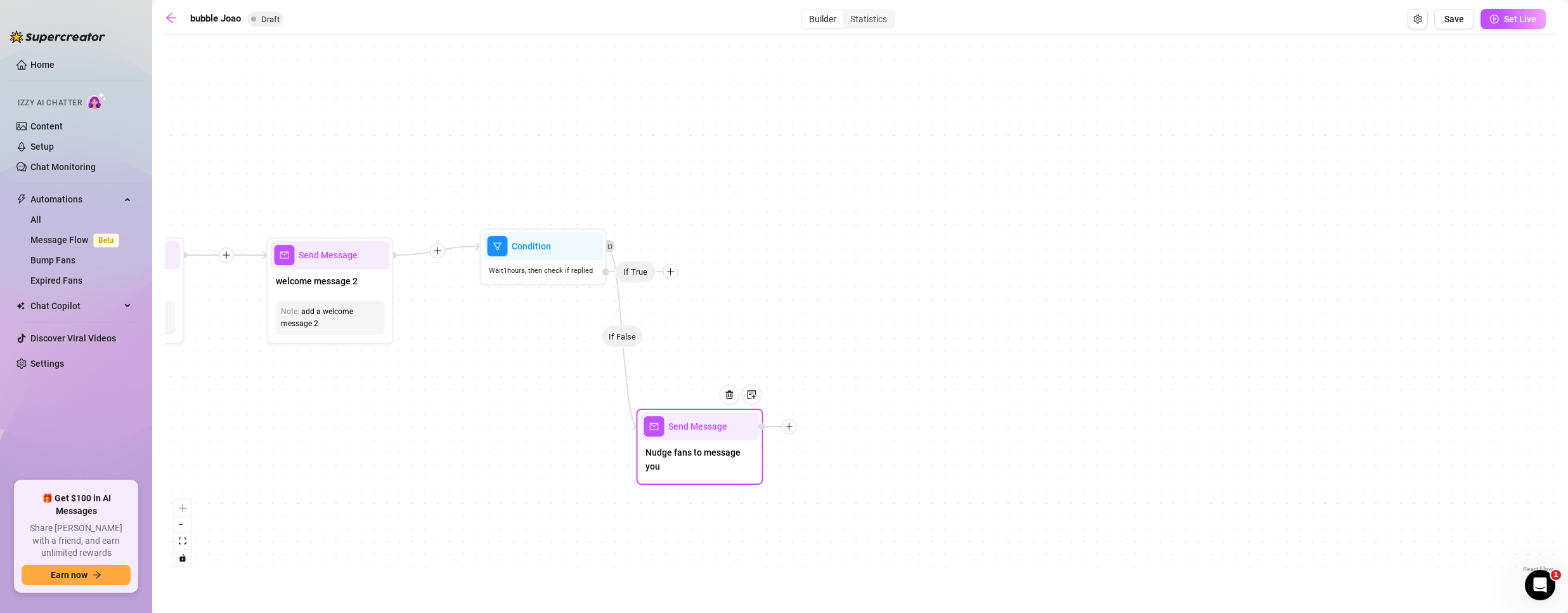
drag, startPoint x: 726, startPoint y: 196, endPoint x: 661, endPoint y: 455, distance: 267.0
click at [661, 457] on span "Nudge fans to message you" at bounding box center [700, 460] width 109 height 28
drag, startPoint x: 639, startPoint y: 272, endPoint x: 647, endPoint y: 267, distance: 9.4
click at [647, 267] on span "If True" at bounding box center [641, 266] width 41 height 23
click at [782, 415] on div at bounding box center [783, 422] width 16 height 16
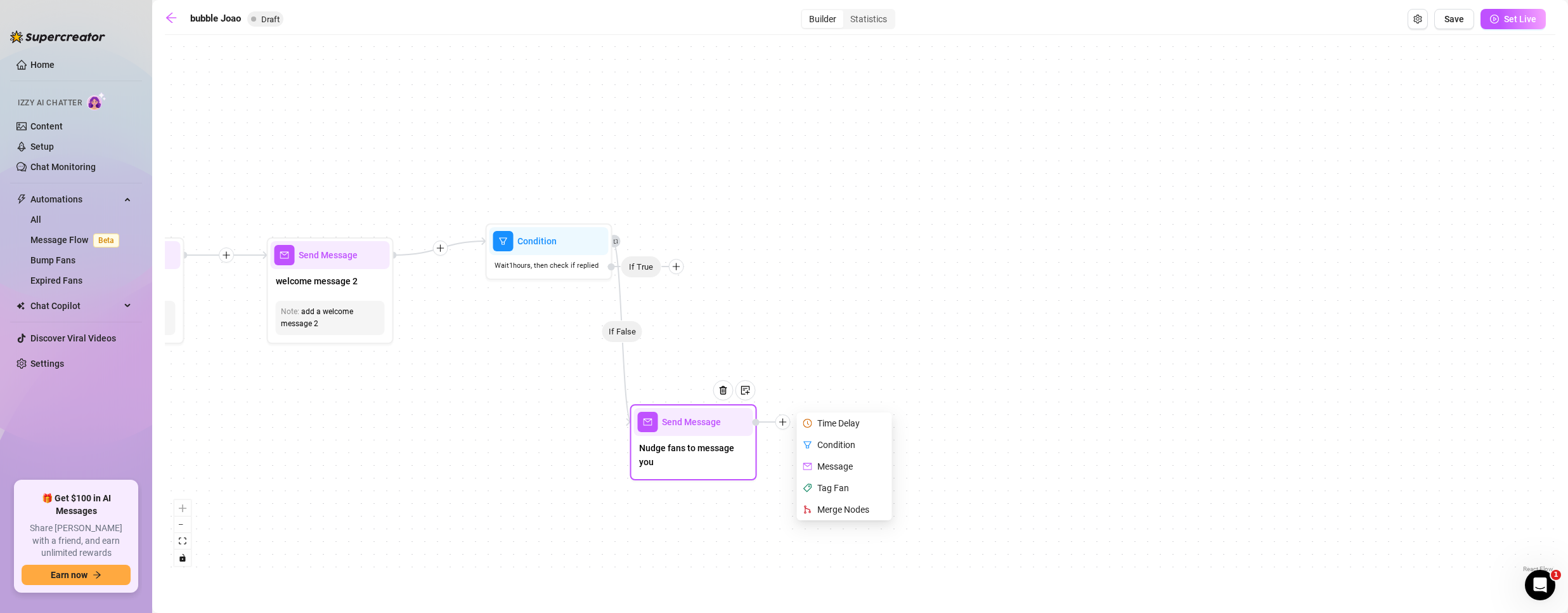
click at [825, 507] on div "Merge Nodes" at bounding box center [846, 509] width 93 height 22
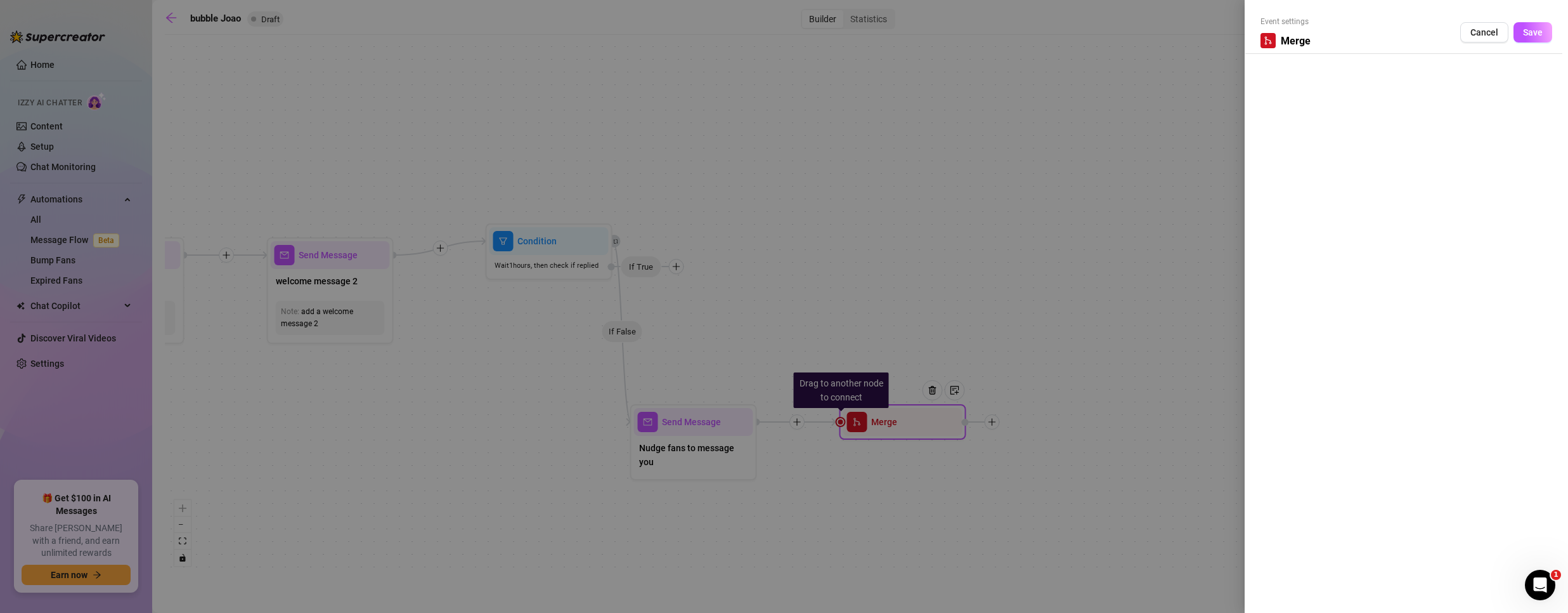
drag, startPoint x: 900, startPoint y: 421, endPoint x: 920, endPoint y: 379, distance: 46.5
click at [920, 379] on div at bounding box center [784, 306] width 1568 height 613
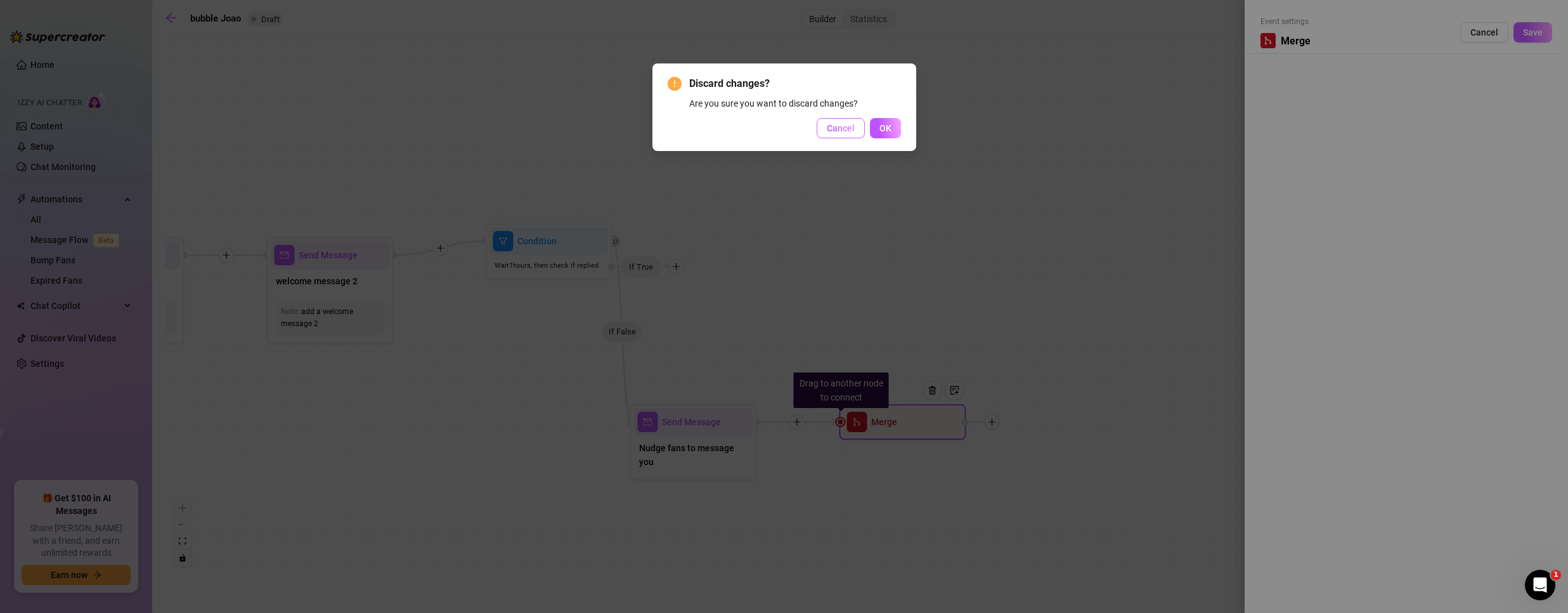
click at [846, 128] on span "Cancel" at bounding box center [841, 128] width 28 height 10
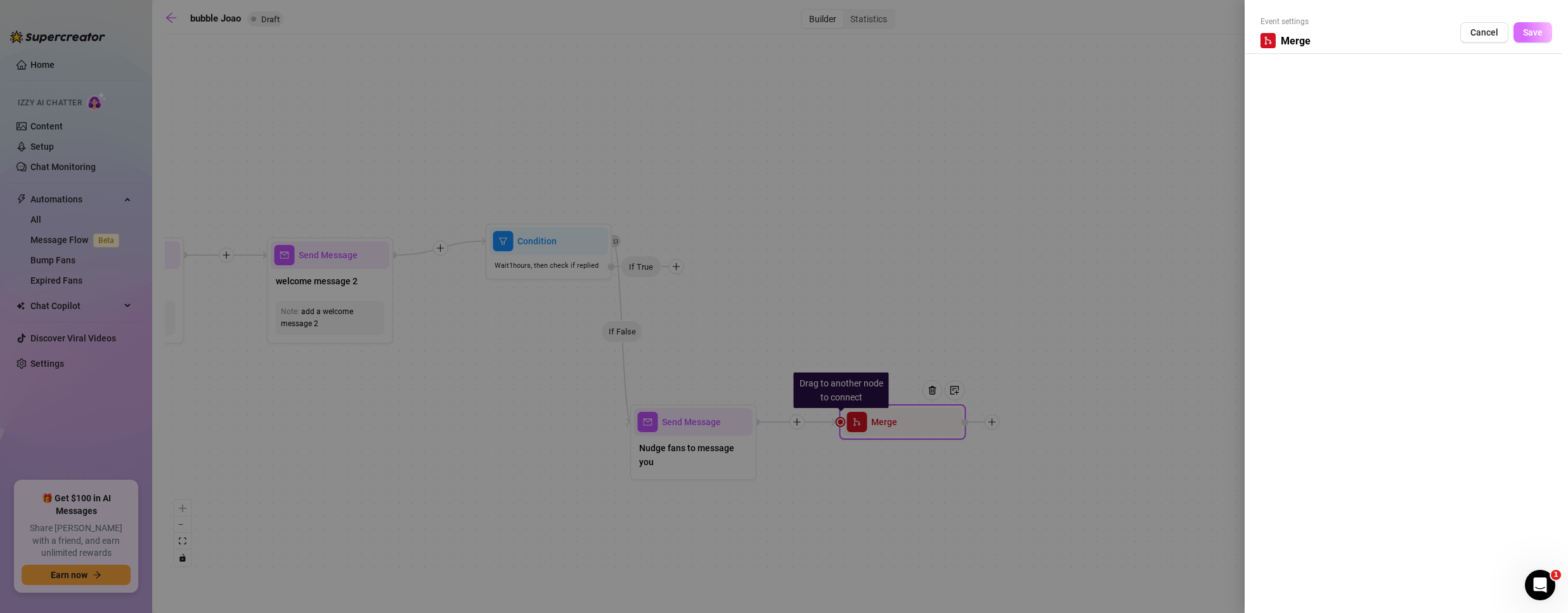
click at [1532, 30] on span "Save" at bounding box center [1532, 32] width 19 height 10
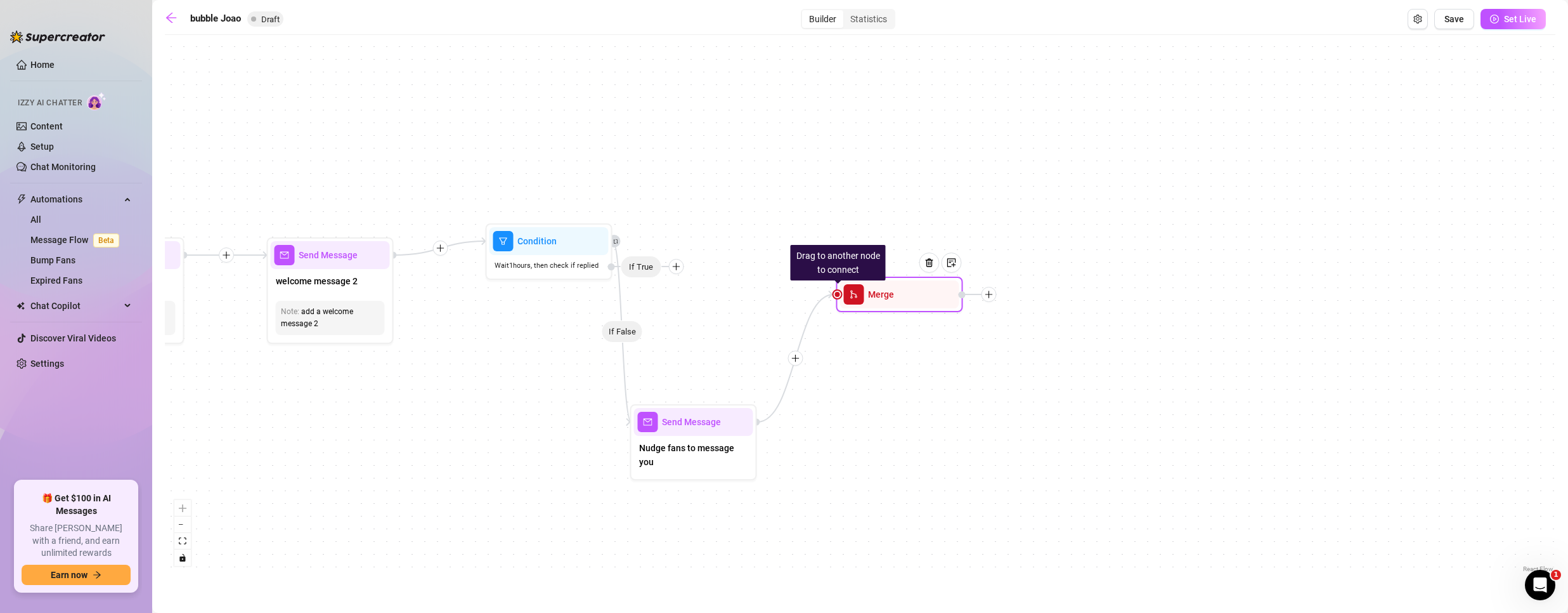
drag, startPoint x: 895, startPoint y: 418, endPoint x: 860, endPoint y: 307, distance: 116.4
click at [860, 307] on div "Merge" at bounding box center [899, 294] width 119 height 28
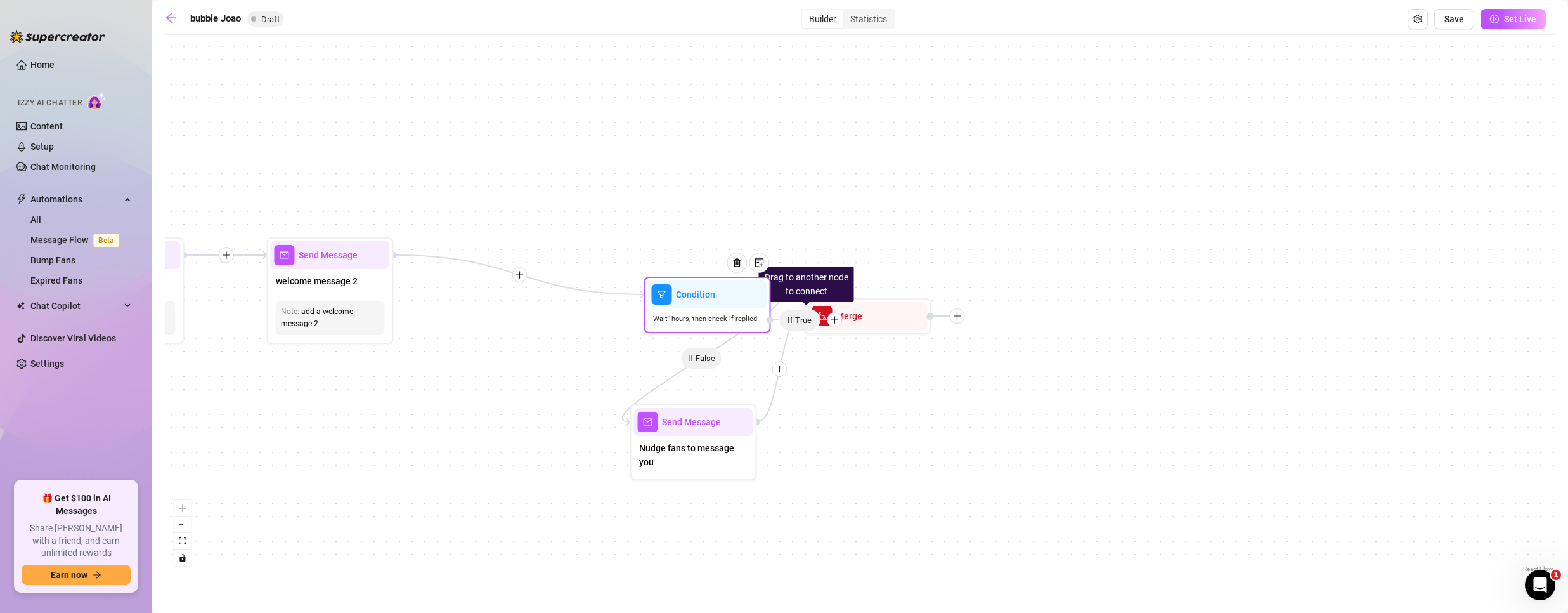
drag, startPoint x: 660, startPoint y: 268, endPoint x: 821, endPoint y: 321, distance: 169.5
click at [821, 321] on span "If True" at bounding box center [800, 320] width 41 height 23
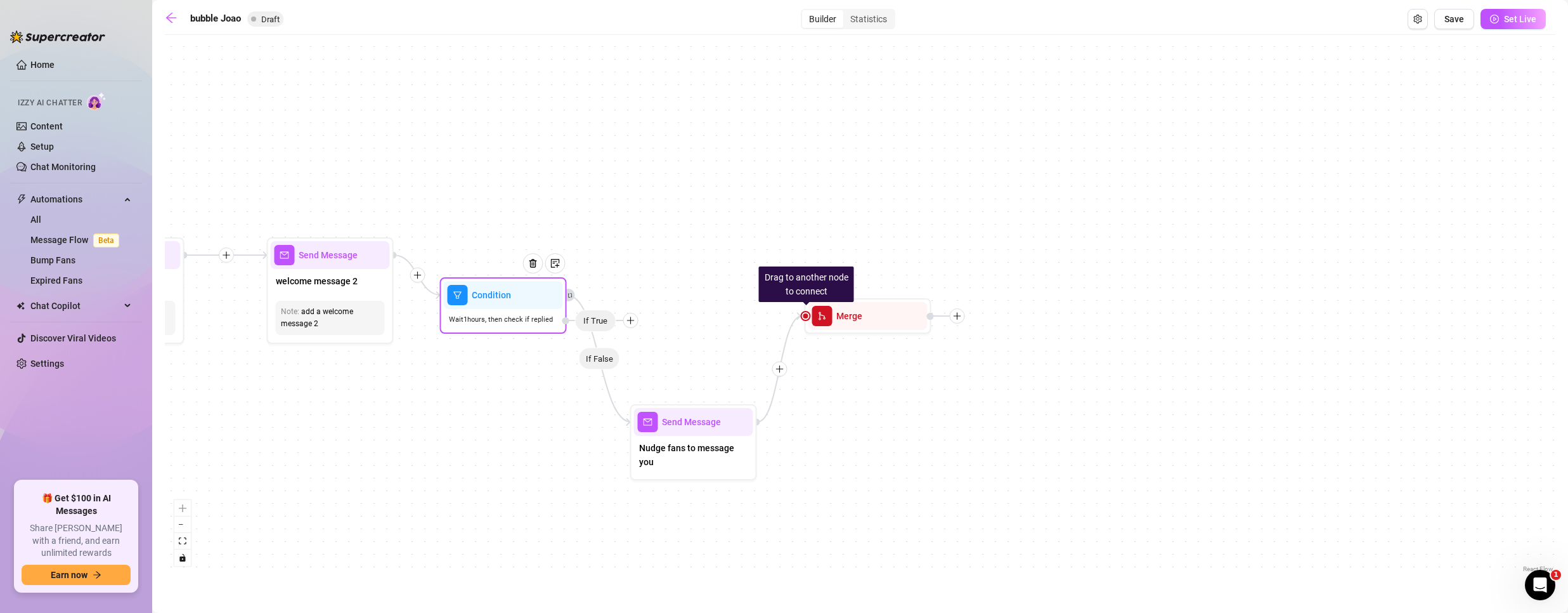
drag, startPoint x: 730, startPoint y: 330, endPoint x: 520, endPoint y: 343, distance: 210.4
click at [522, 333] on div "Condition Wait 1 hours, then check if replied If True" at bounding box center [503, 305] width 127 height 56
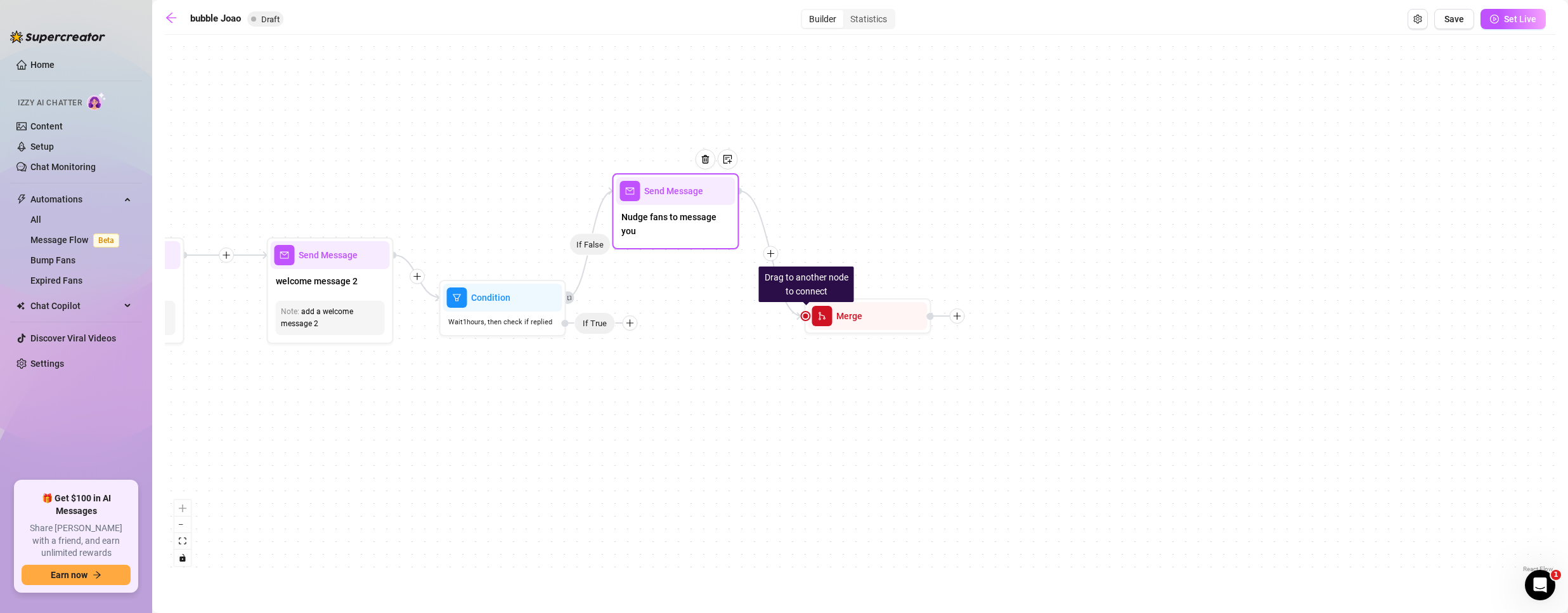
drag, startPoint x: 694, startPoint y: 438, endPoint x: 678, endPoint y: 217, distance: 221.6
click at [671, 212] on div "Nudge fans to message you" at bounding box center [676, 225] width 119 height 41
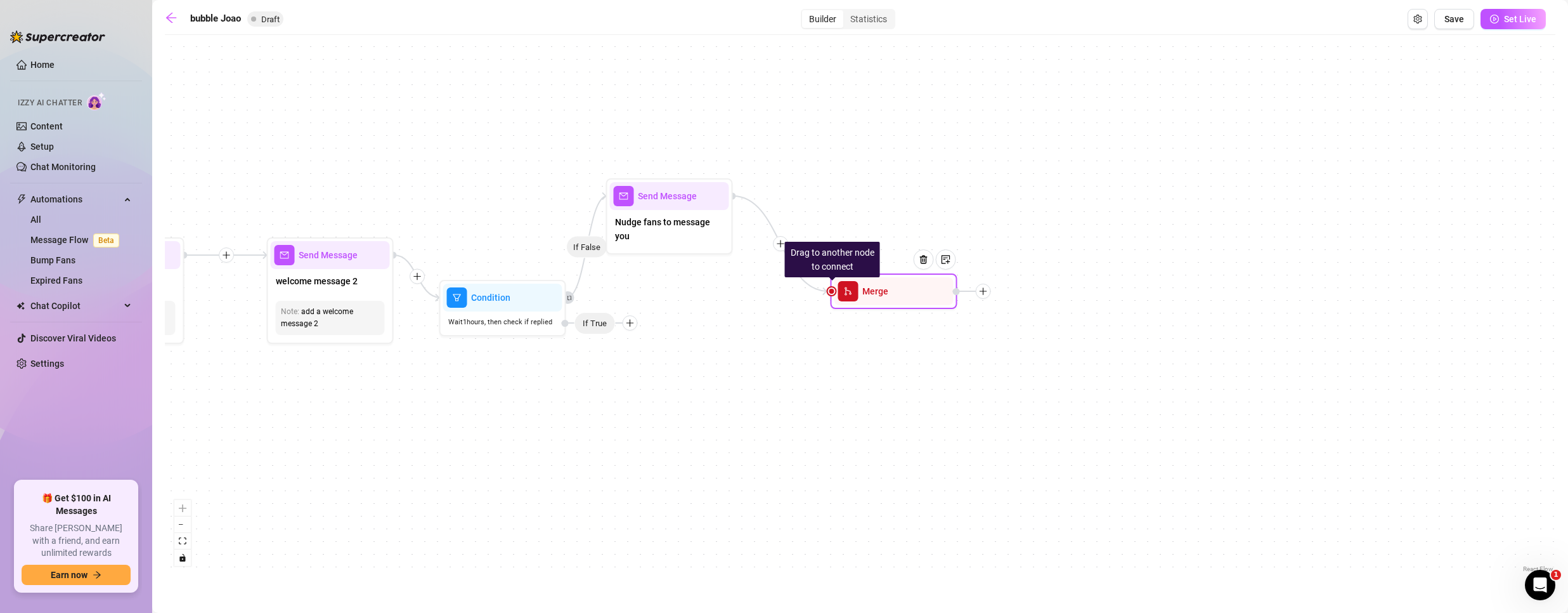
drag, startPoint x: 852, startPoint y: 319, endPoint x: 881, endPoint y: 322, distance: 29.2
click at [881, 298] on span "Merge" at bounding box center [875, 291] width 26 height 14
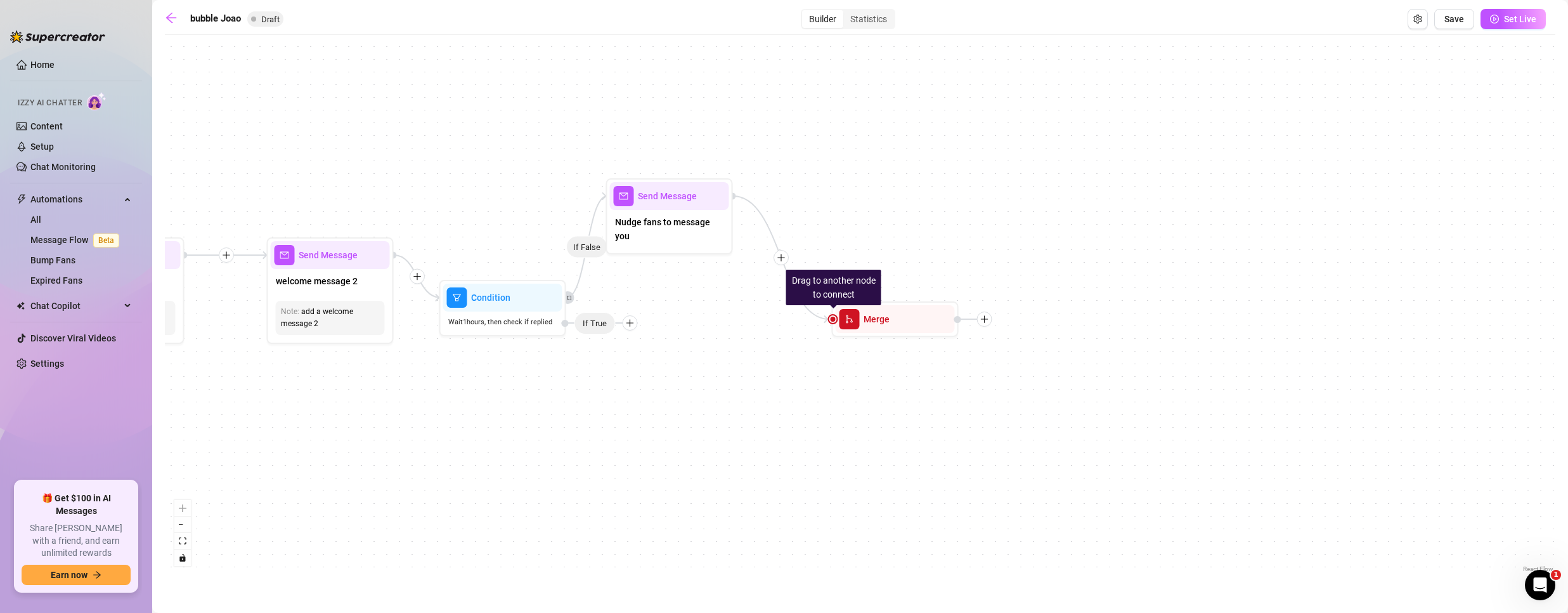
click at [777, 258] on icon "plus" at bounding box center [781, 257] width 9 height 9
click at [664, 398] on div "If False Time Delay Condition Message Tag Fan Drag to another node to connect M…" at bounding box center [860, 308] width 1390 height 534
click at [694, 361] on div "If False Time Delay Condition Message Tag Fan Drag to another node to connect M…" at bounding box center [860, 308] width 1390 height 534
click at [632, 326] on icon "plus" at bounding box center [631, 323] width 9 height 9
click at [651, 417] on div "Merge Nodes" at bounding box center [656, 411] width 93 height 22
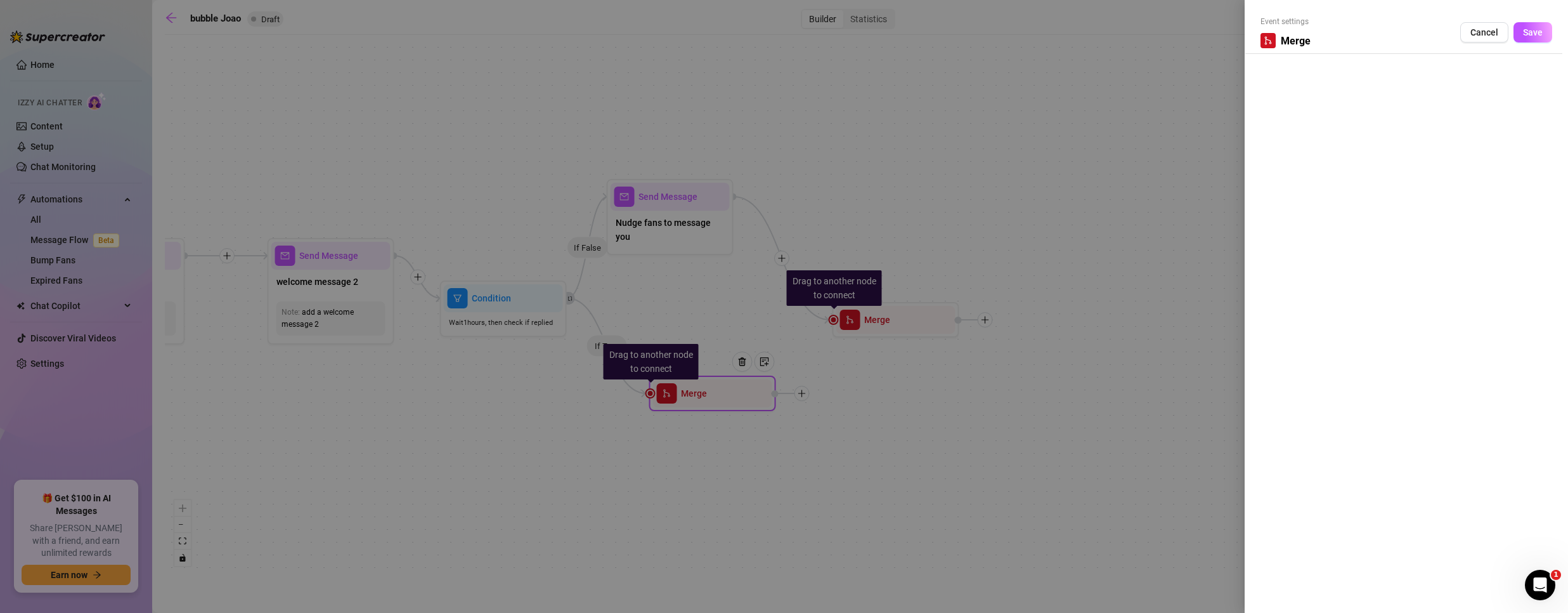
drag, startPoint x: 702, startPoint y: 395, endPoint x: 818, endPoint y: 387, distance: 116.3
click at [818, 387] on div at bounding box center [784, 306] width 1568 height 613
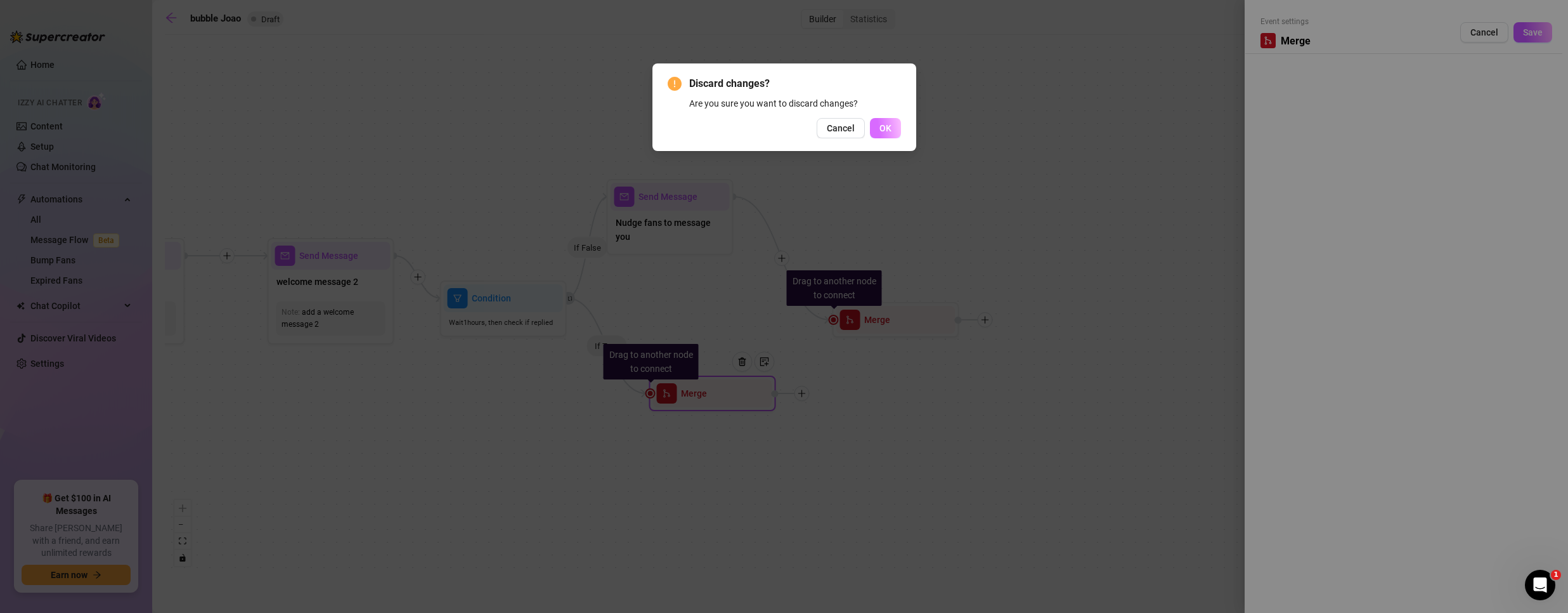
click at [885, 125] on span "OK" at bounding box center [885, 128] width 12 height 10
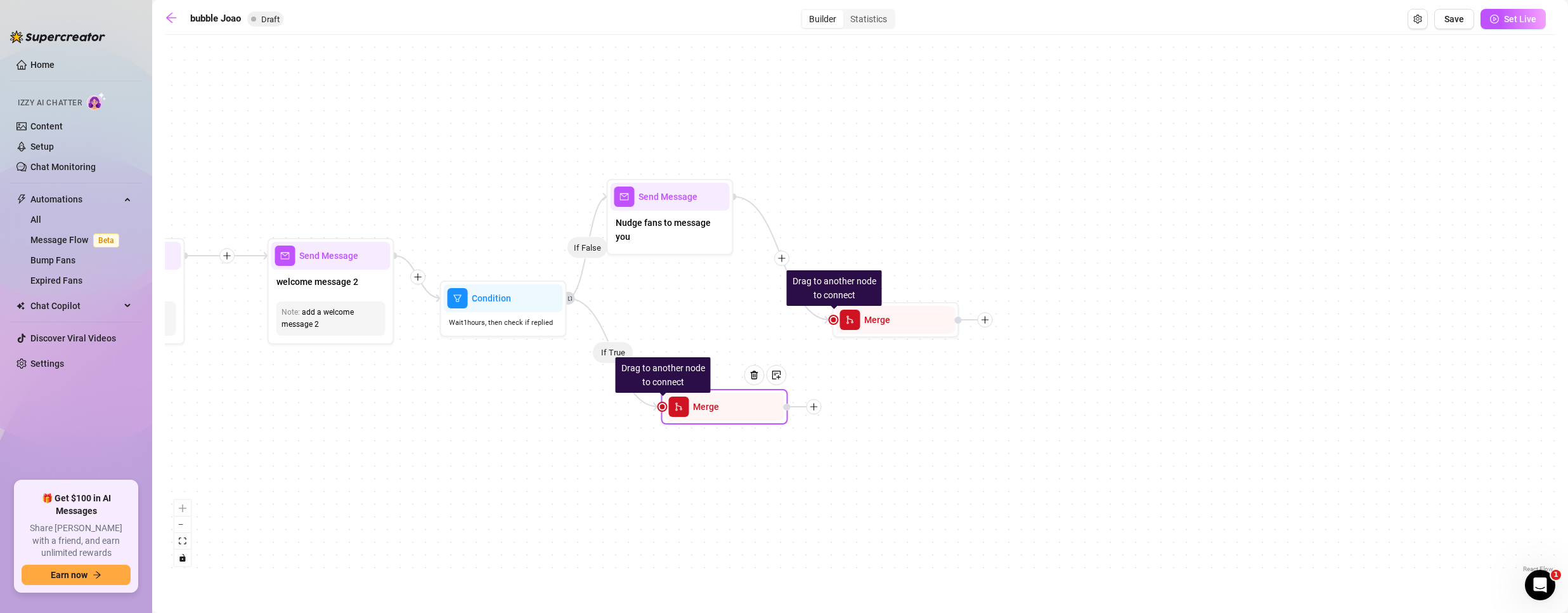
drag, startPoint x: 684, startPoint y: 400, endPoint x: 703, endPoint y: 412, distance: 22.5
click at [703, 412] on div "Merge" at bounding box center [724, 407] width 119 height 28
click at [750, 378] on div at bounding box center [757, 377] width 20 height 20
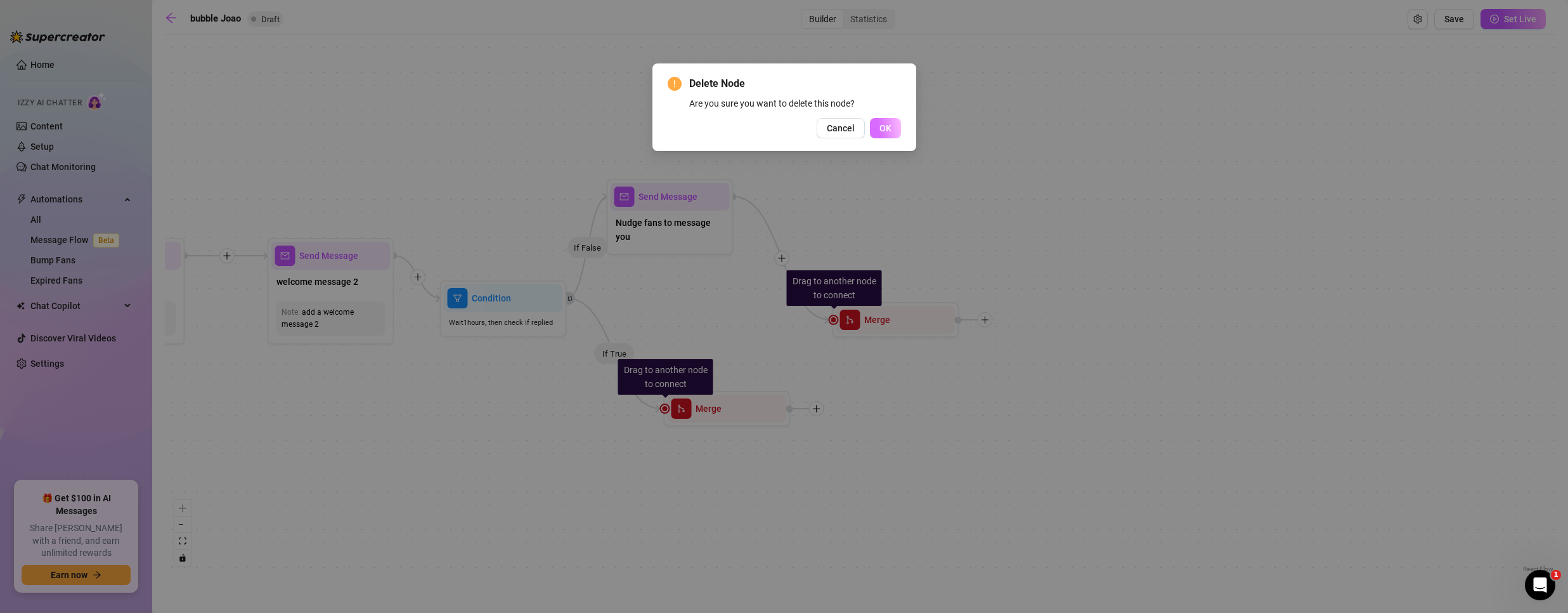
click at [877, 122] on button "OK" at bounding box center [885, 128] width 31 height 20
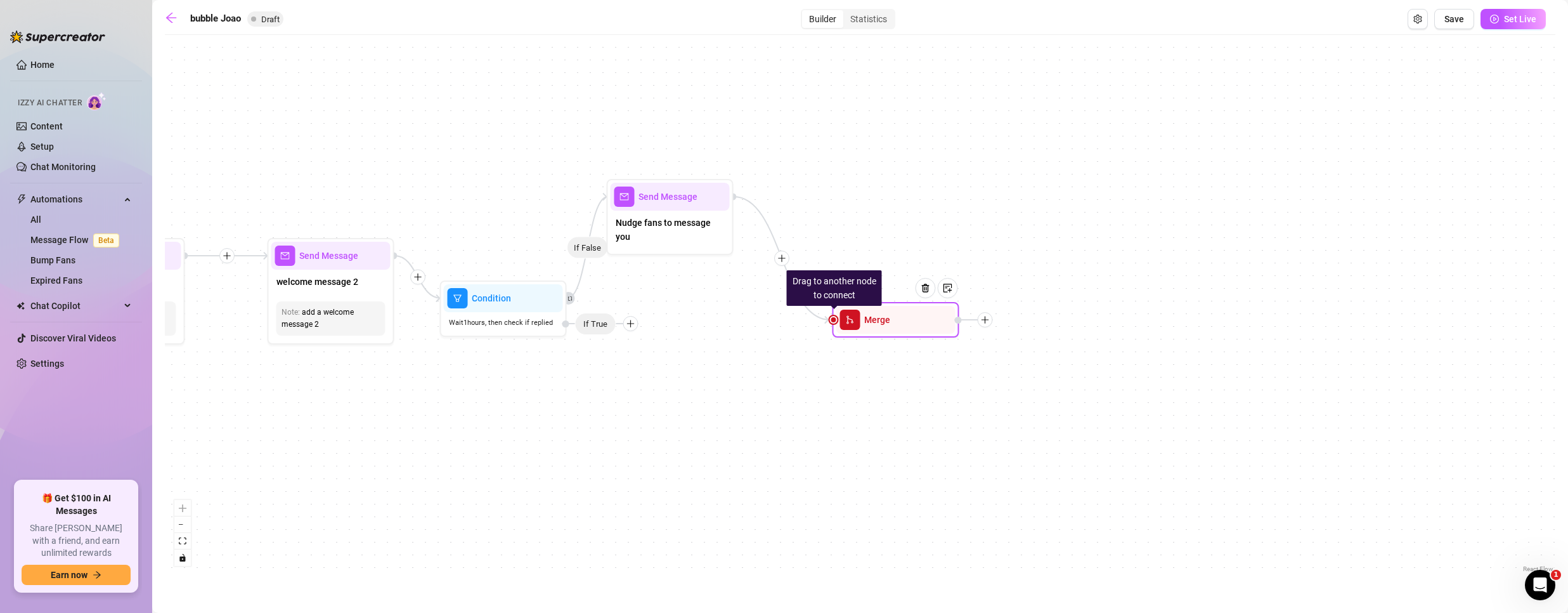
click at [900, 334] on div "Drag to another node to connect Merge" at bounding box center [895, 320] width 127 height 36
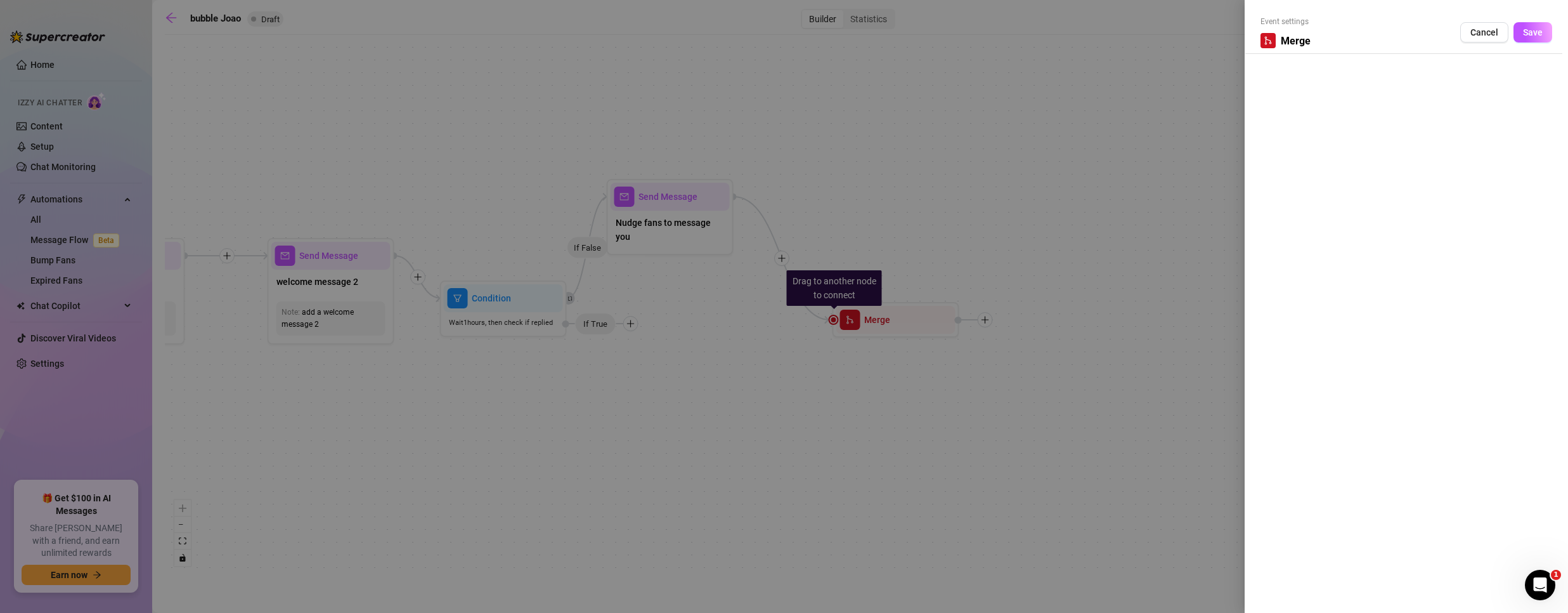
click at [940, 286] on div at bounding box center [784, 306] width 1568 height 613
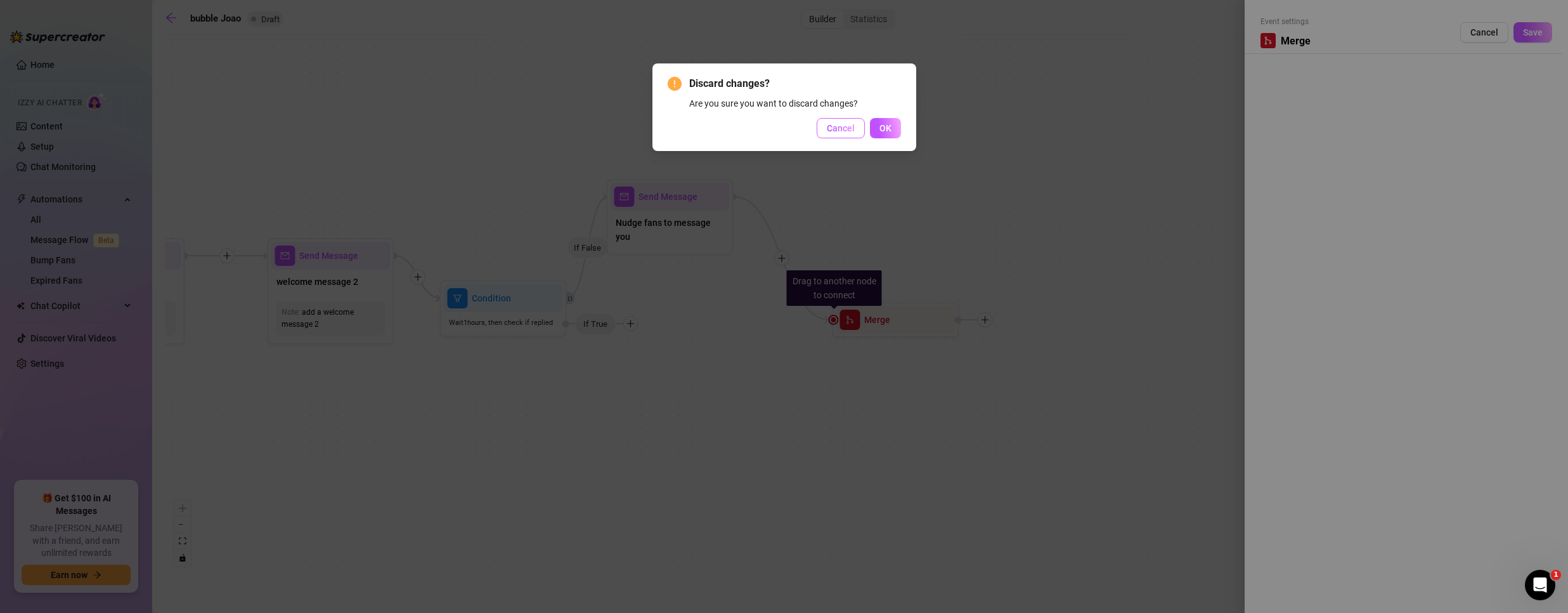
click at [834, 132] on span "Cancel" at bounding box center [841, 128] width 28 height 10
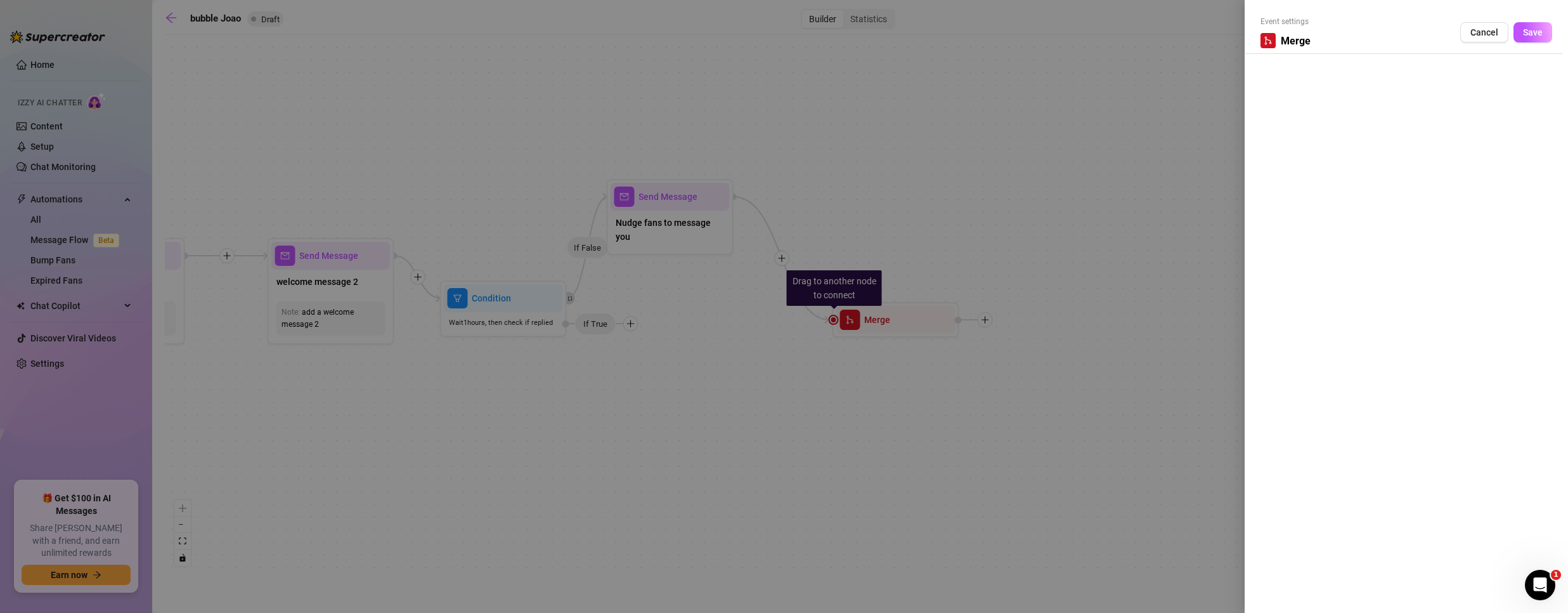
click at [933, 323] on div at bounding box center [784, 306] width 1568 height 613
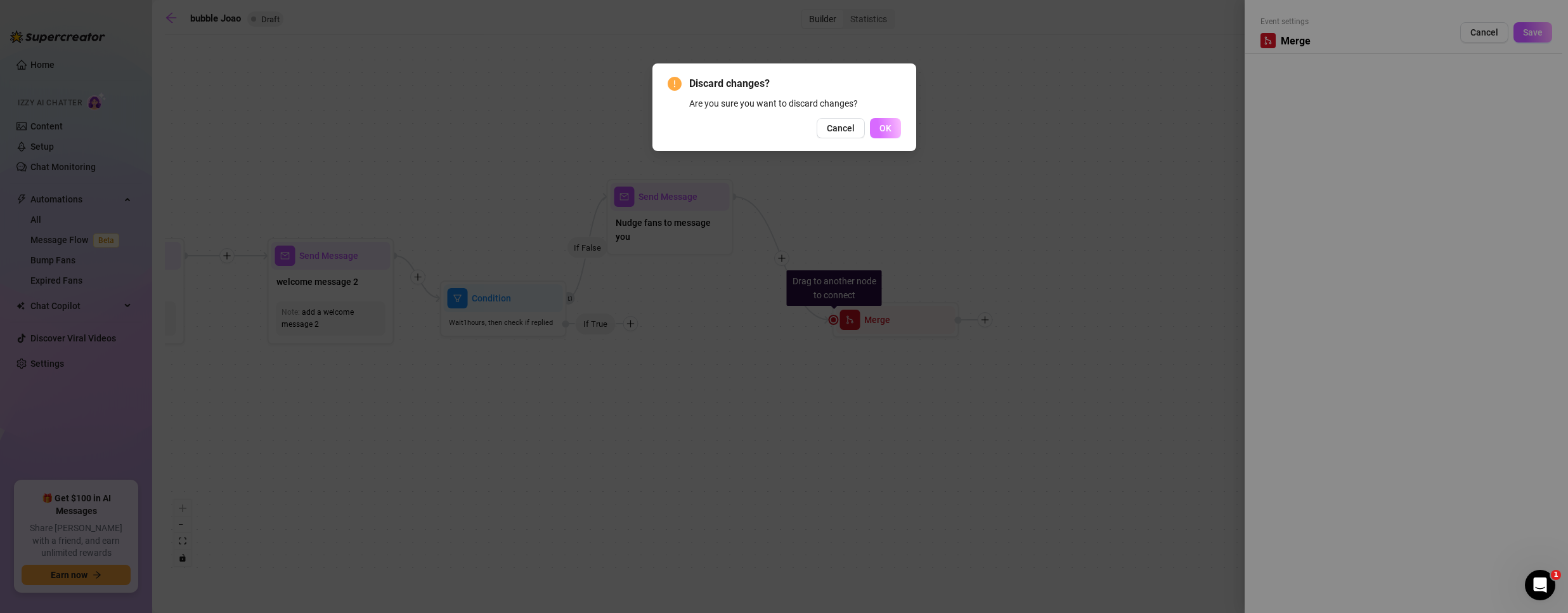
click at [879, 125] on button "OK" at bounding box center [885, 128] width 31 height 20
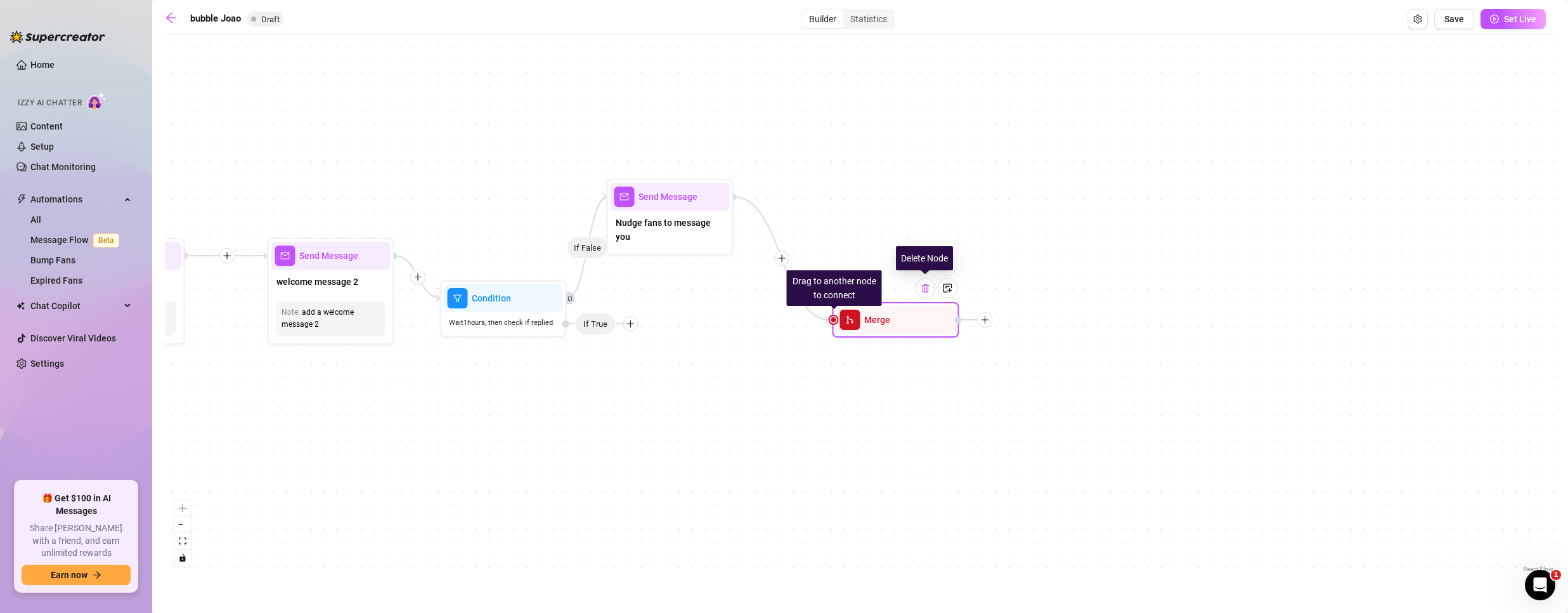
click at [924, 289] on img at bounding box center [925, 287] width 10 height 10
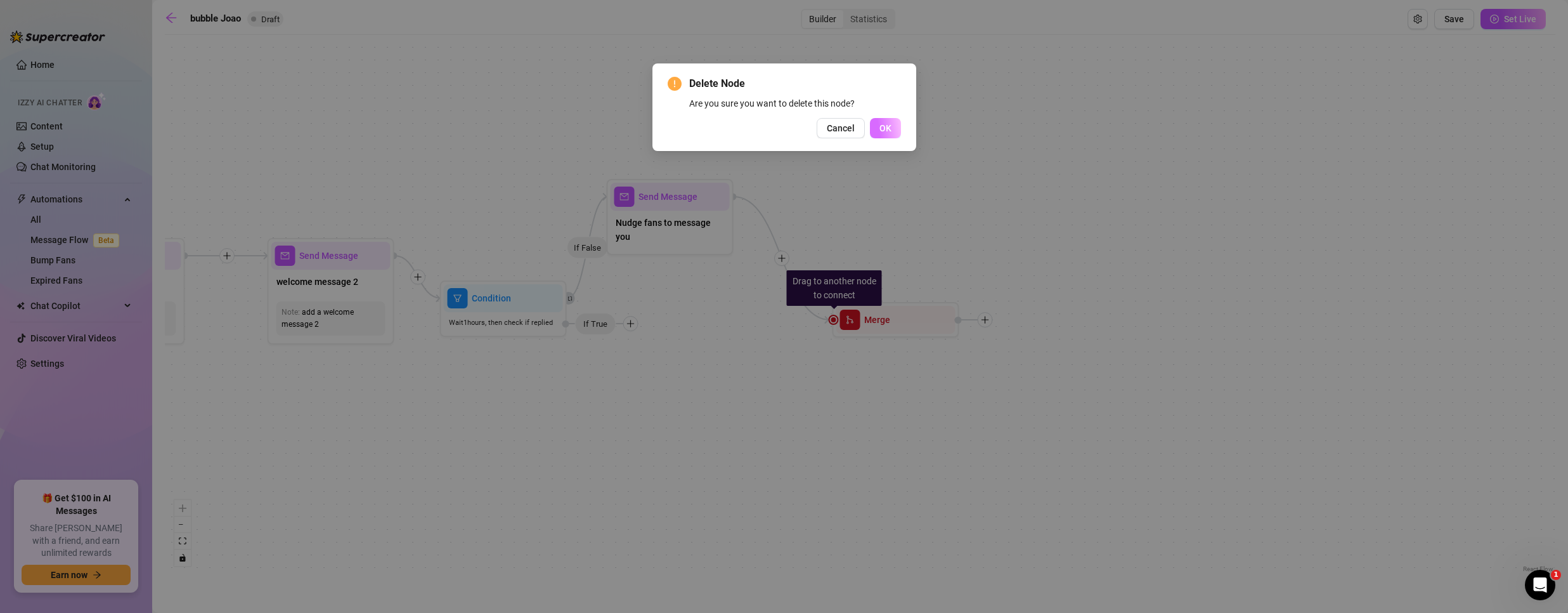
click at [886, 129] on span "OK" at bounding box center [885, 128] width 12 height 10
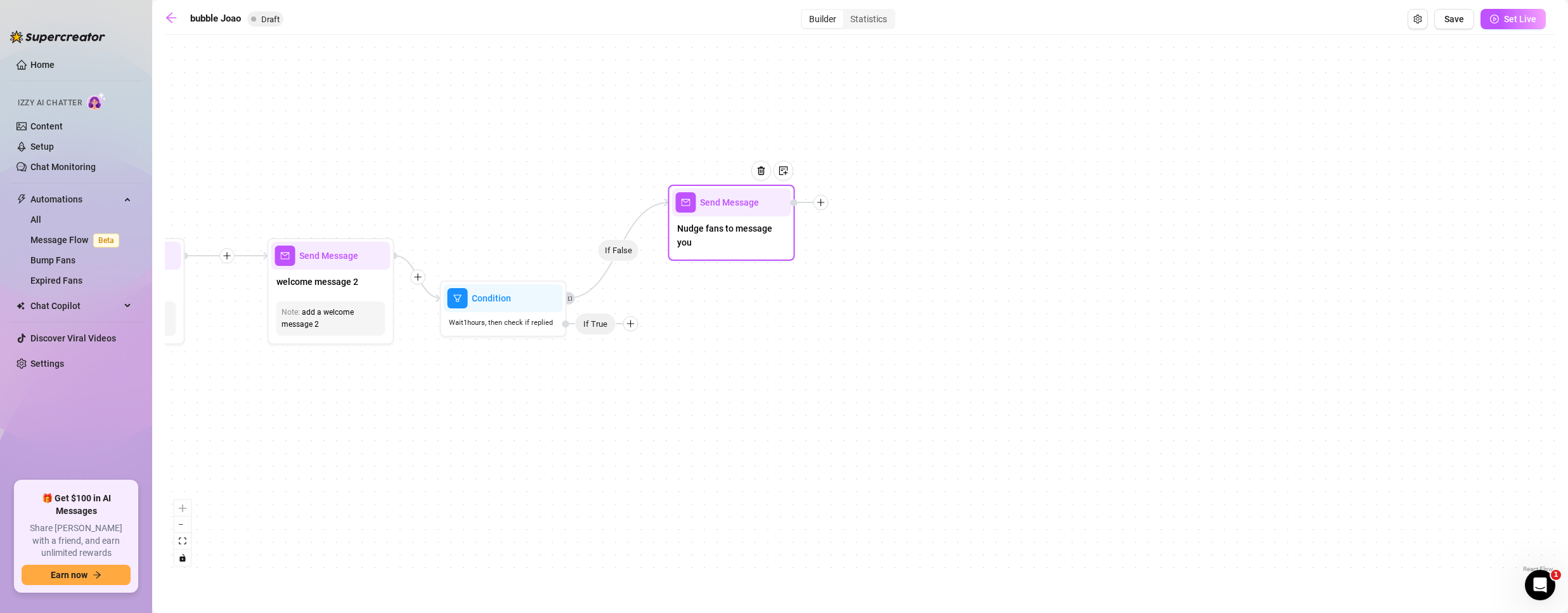
drag, startPoint x: 677, startPoint y: 232, endPoint x: 729, endPoint y: 239, distance: 52.5
click at [737, 238] on span "Nudge fans to message you" at bounding box center [732, 235] width 109 height 28
click at [763, 172] on img at bounding box center [761, 170] width 10 height 10
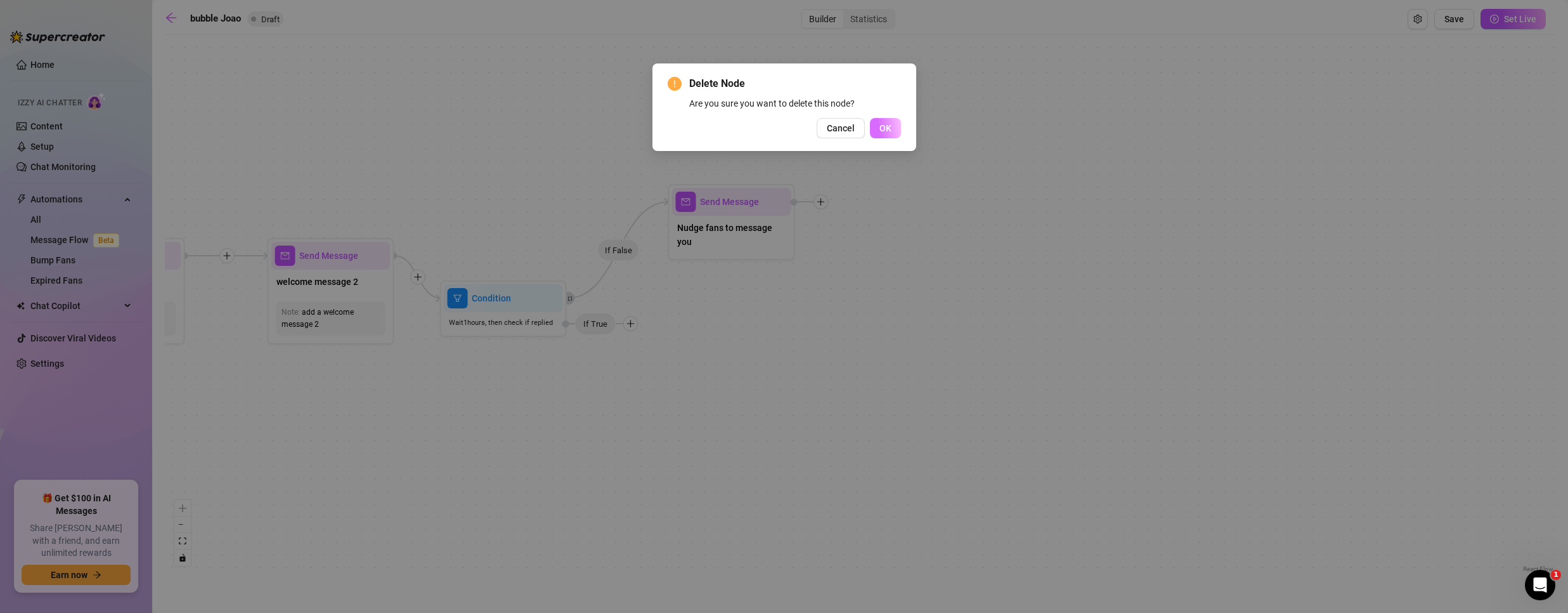
click at [889, 134] on button "OK" at bounding box center [885, 128] width 31 height 20
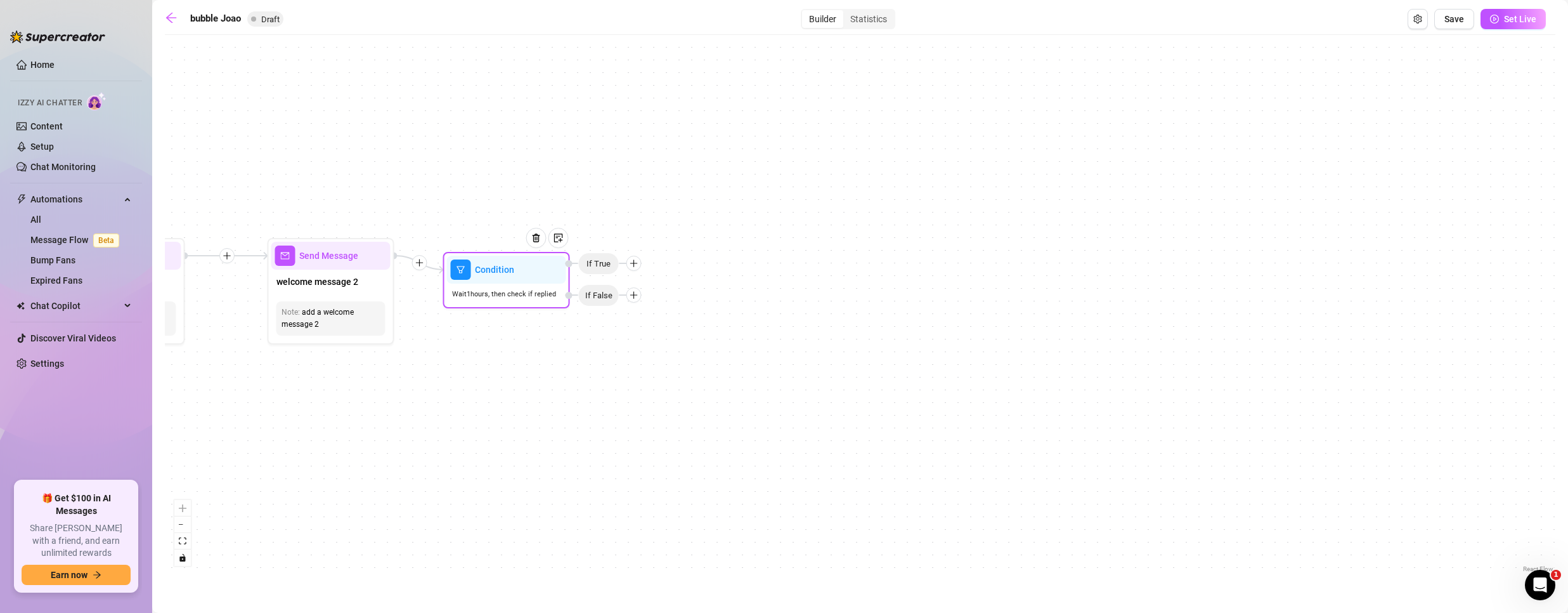
drag, startPoint x: 606, startPoint y: 329, endPoint x: 637, endPoint y: 309, distance: 36.9
click at [610, 304] on span "If False" at bounding box center [599, 295] width 41 height 23
click at [167, 16] on icon "arrow-left" at bounding box center [171, 18] width 12 height 12
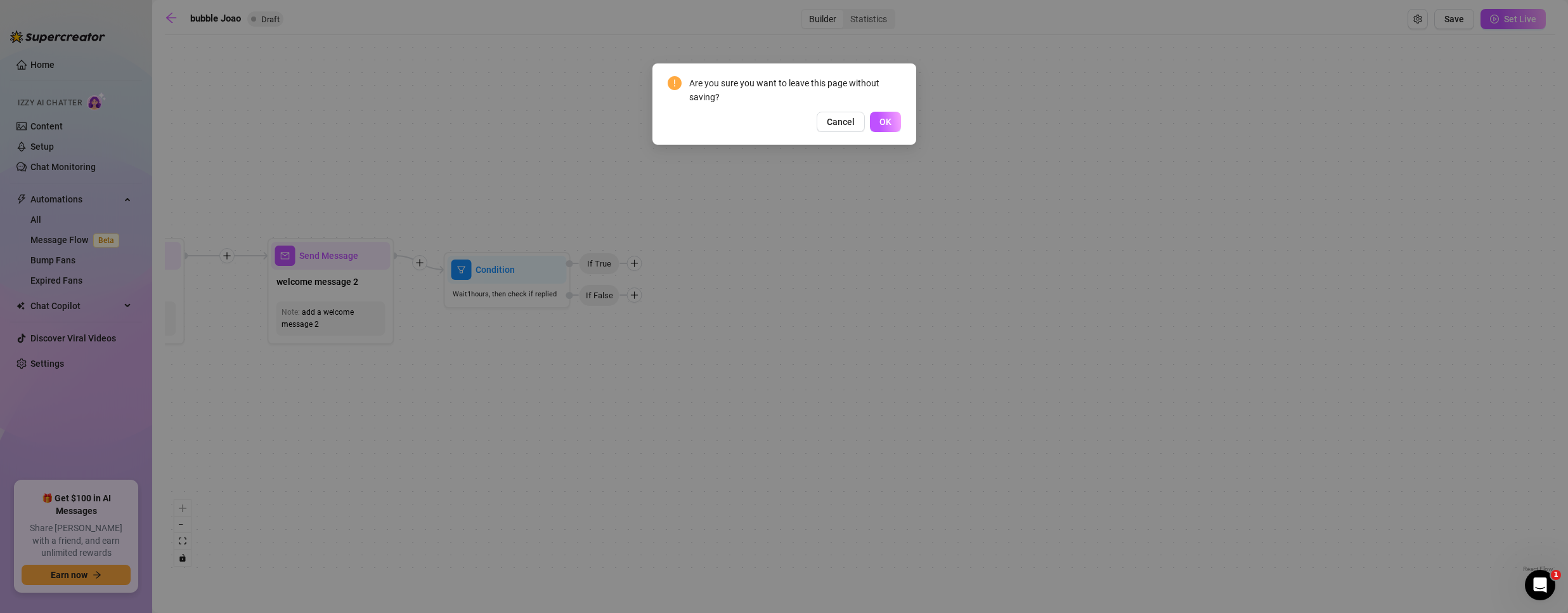
click at [886, 118] on span "OK" at bounding box center [885, 122] width 12 height 10
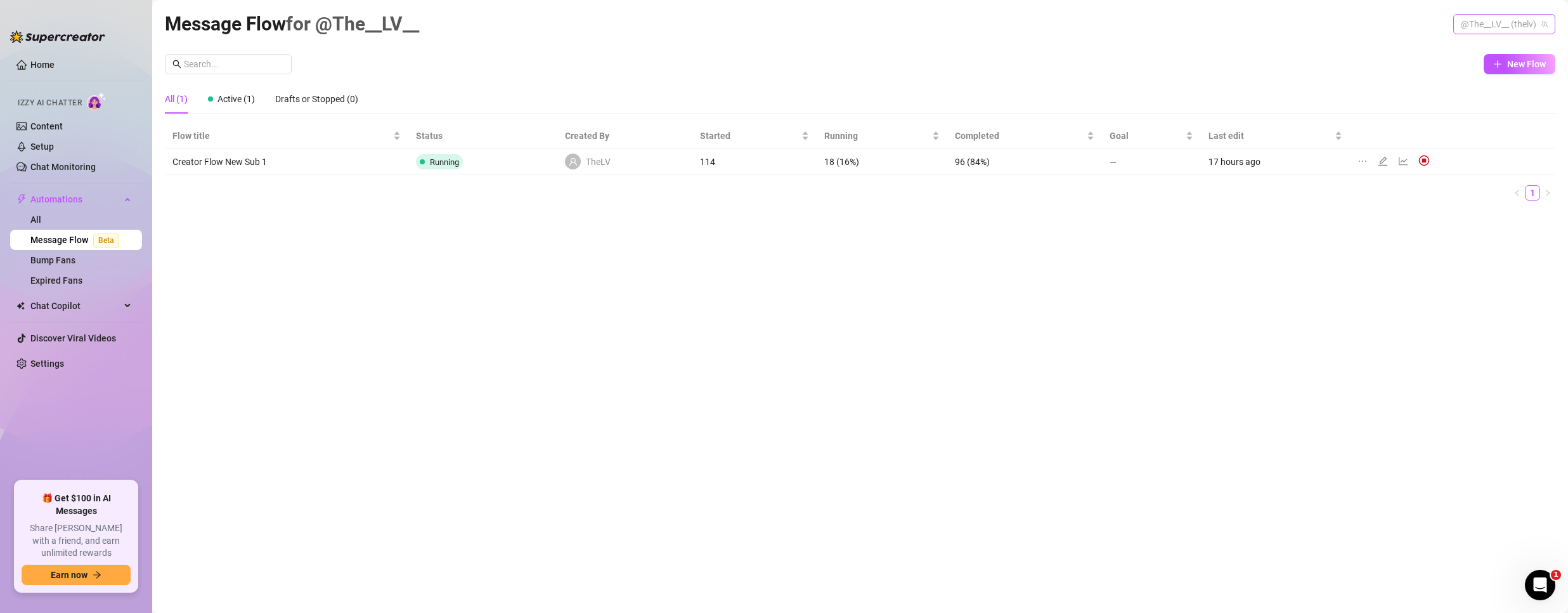
click at [1494, 22] on span "@The__LV__ (thelv)" at bounding box center [1504, 24] width 87 height 19
click at [1457, 64] on div "Bubble ( bubblehimboking )" at bounding box center [1482, 72] width 127 height 16
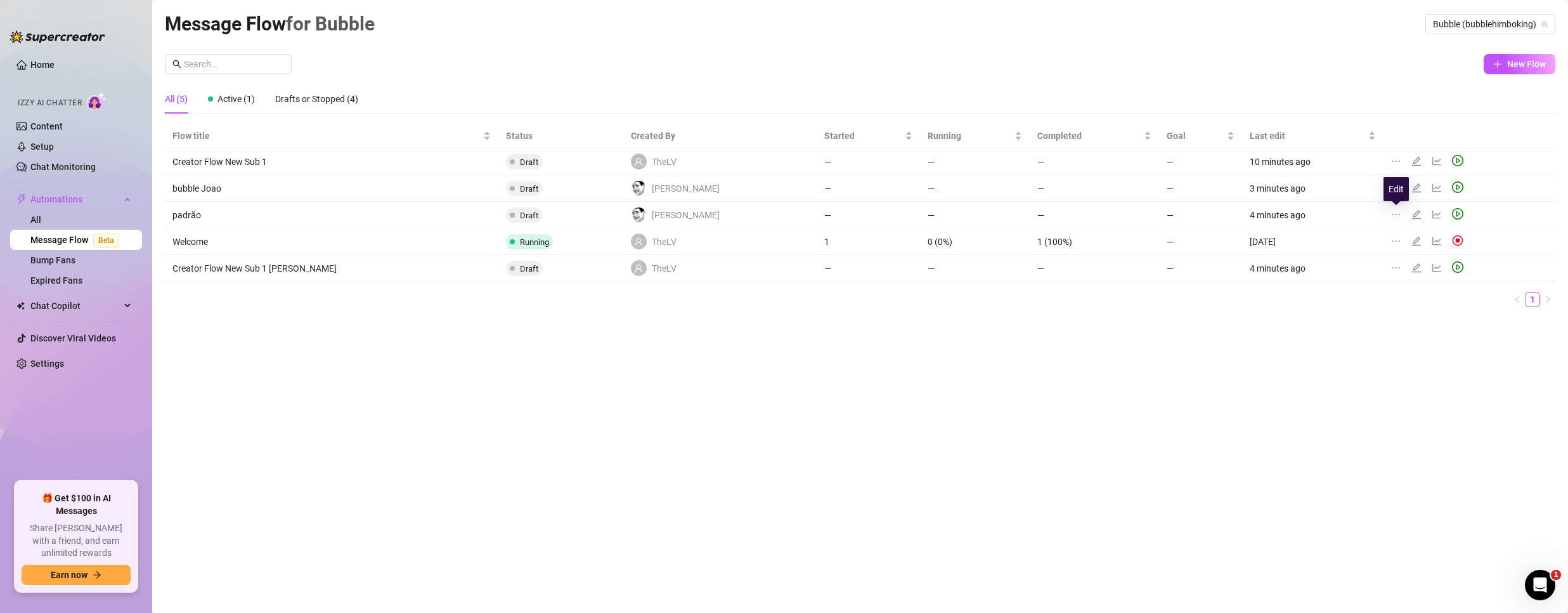
click at [1412, 213] on icon "edit" at bounding box center [1416, 214] width 10 height 10
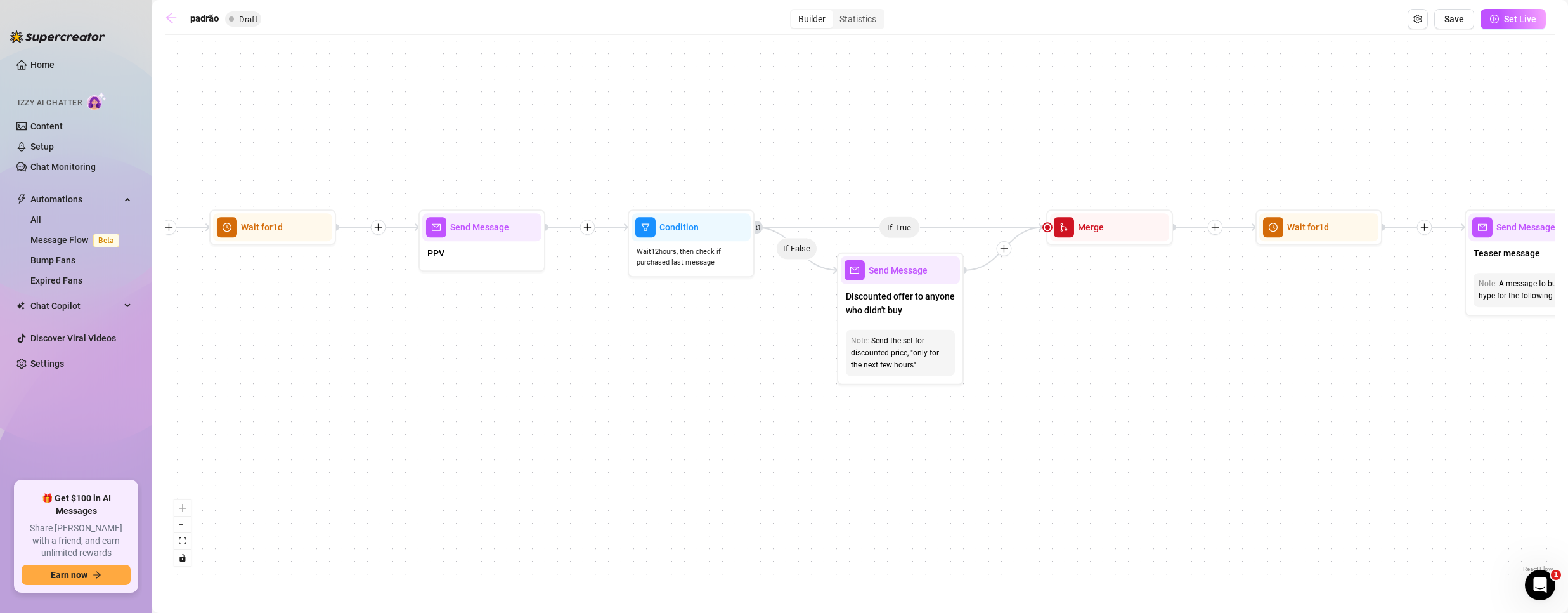
click at [170, 13] on icon "arrow-left" at bounding box center [171, 18] width 12 height 12
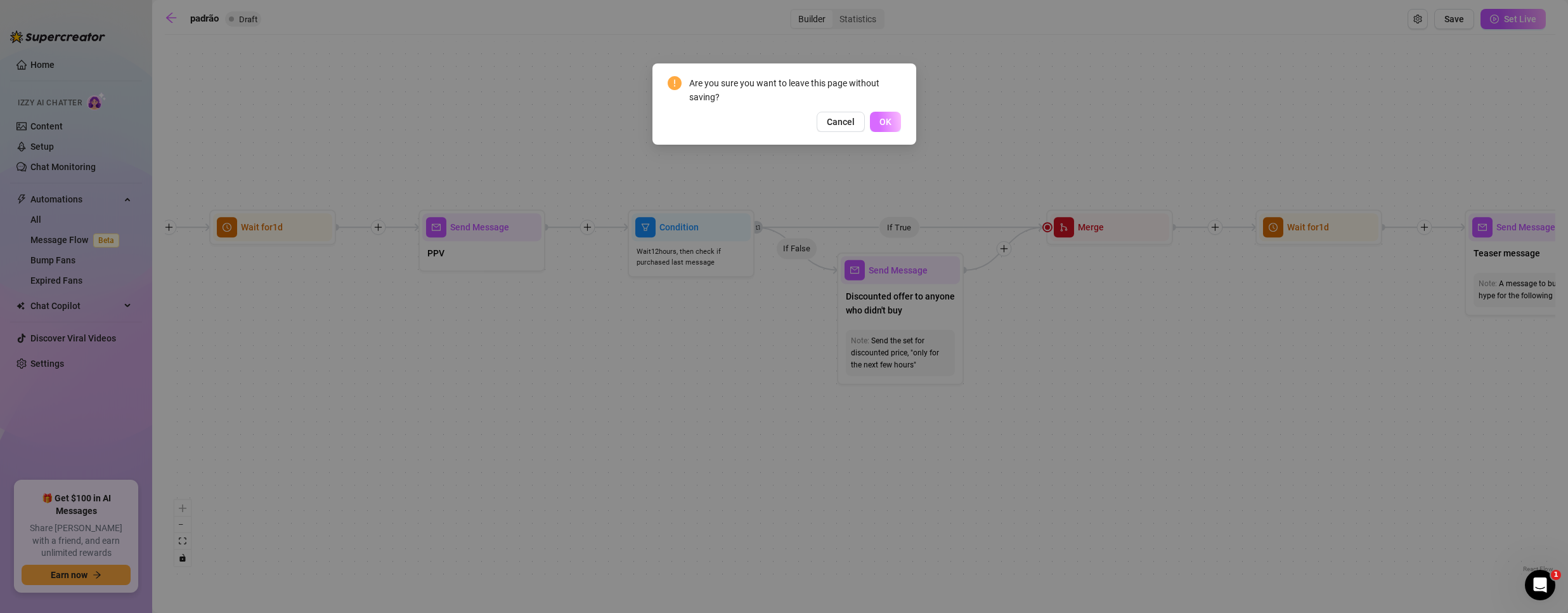
drag, startPoint x: 863, startPoint y: 112, endPoint x: 880, endPoint y: 118, distance: 18.0
click at [873, 117] on div "Cancel OK" at bounding box center [785, 122] width 234 height 20
click at [880, 118] on span "OK" at bounding box center [885, 122] width 12 height 10
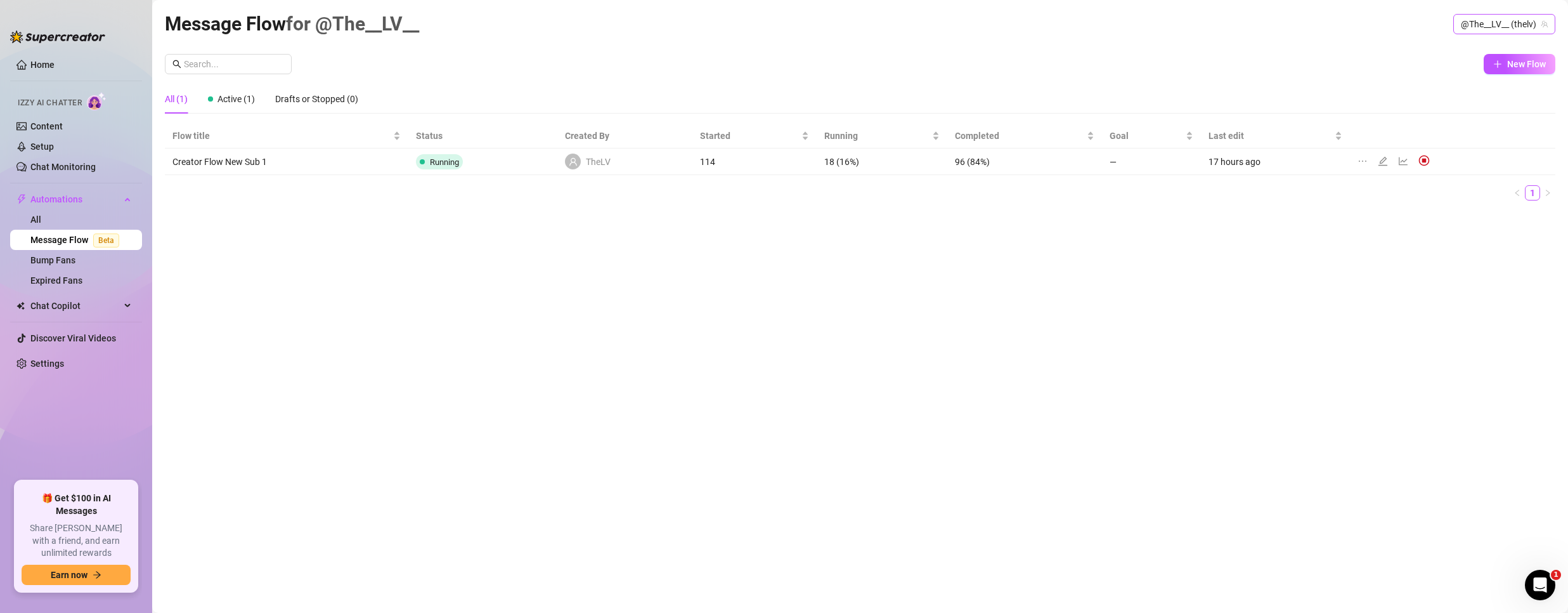
click at [1486, 19] on span "@The__LV__ (thelv)" at bounding box center [1504, 24] width 87 height 19
click at [1443, 70] on span "Bubble" at bounding box center [1452, 72] width 27 height 14
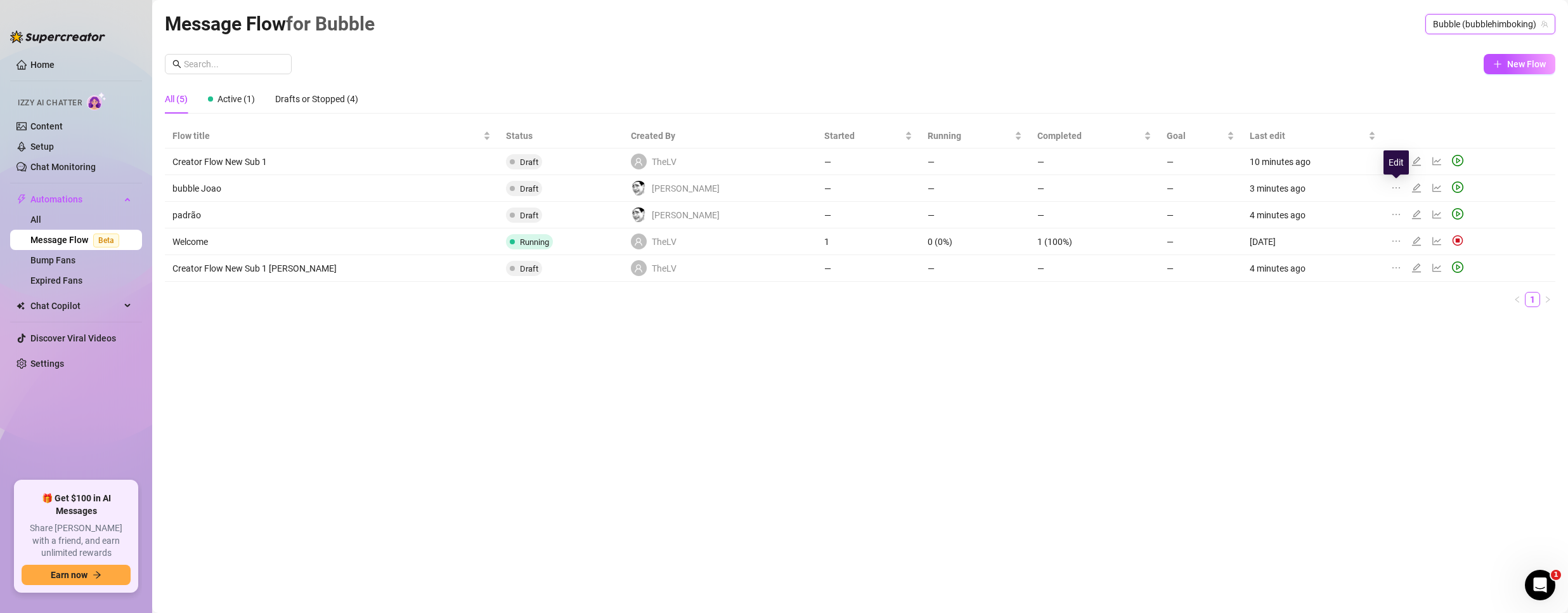
click at [1412, 188] on icon "edit" at bounding box center [1416, 188] width 10 height 10
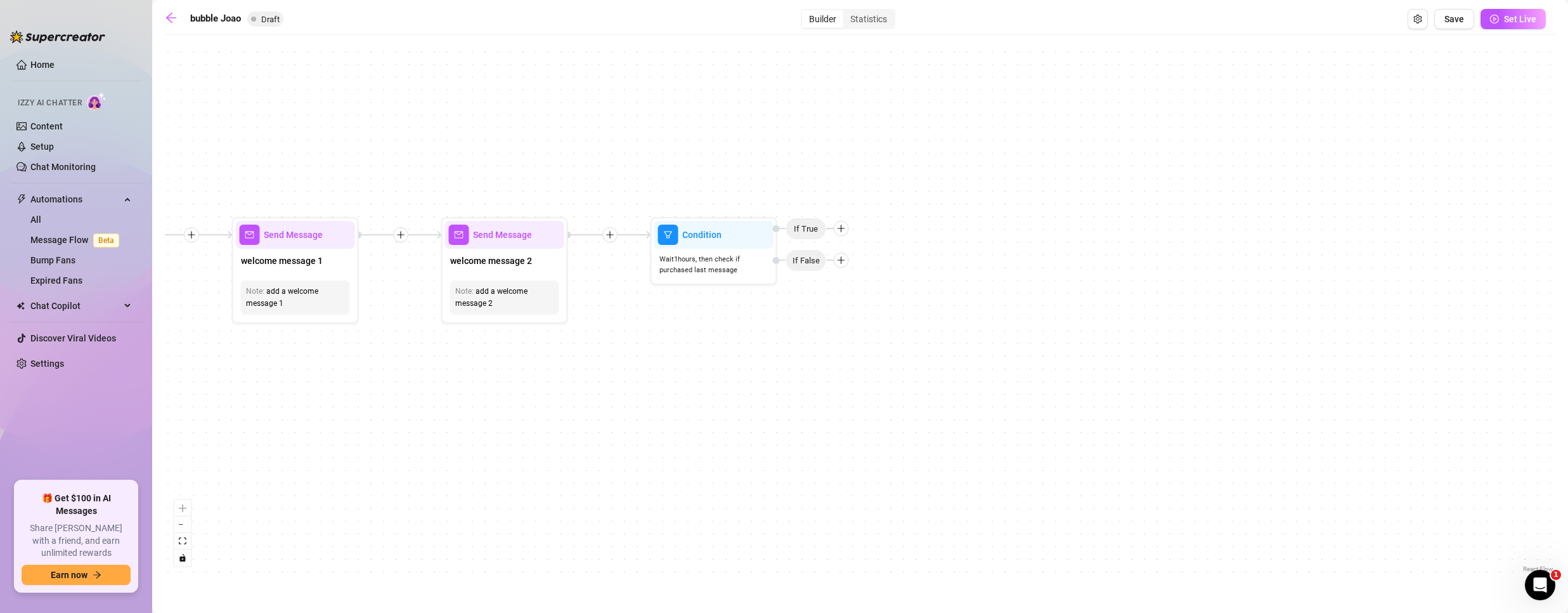
drag, startPoint x: 1365, startPoint y: 456, endPoint x: 762, endPoint y: 428, distance: 603.6
click at [763, 427] on div "Condition Wait 1 hours, then check if purchased last message If False If True S…" at bounding box center [860, 308] width 1390 height 534
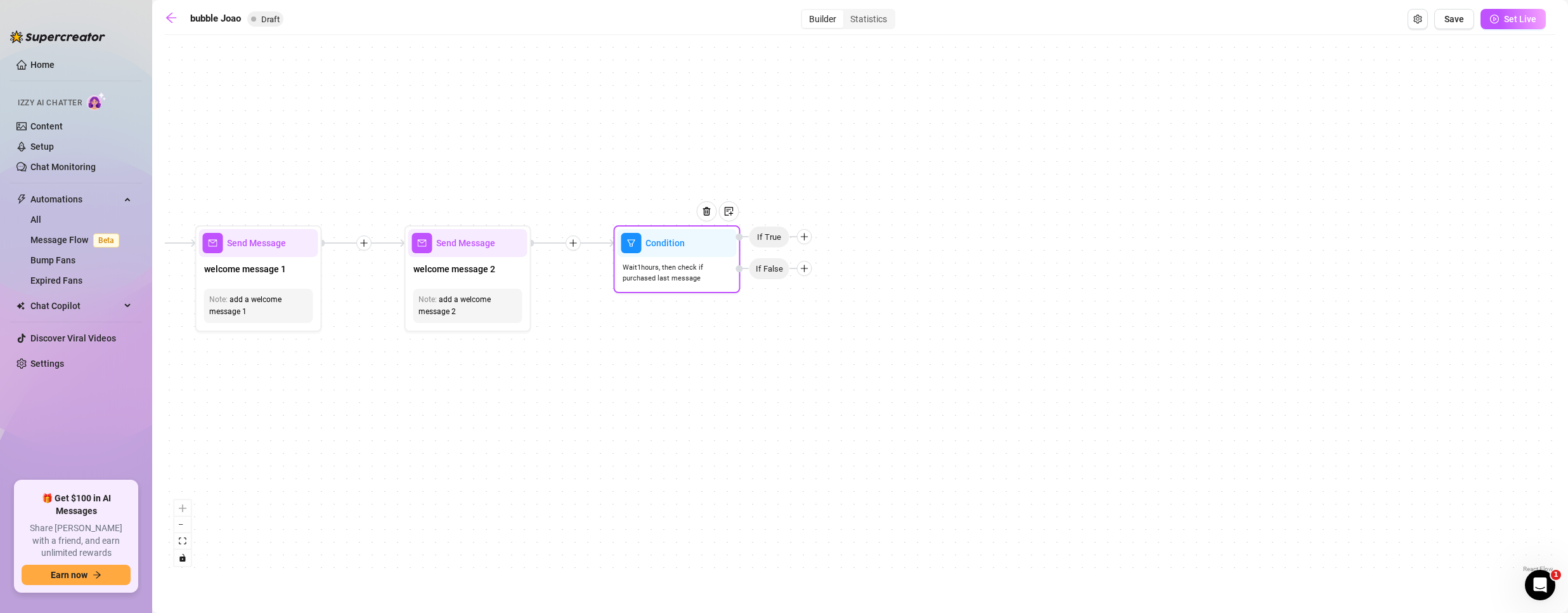
click at [804, 267] on icon "plus" at bounding box center [804, 268] width 1 height 7
click at [823, 312] on div "Message" at bounding box center [829, 313] width 93 height 22
click at [815, 312] on div "Message" at bounding box center [829, 313] width 93 height 22
type textarea "Write your message here"
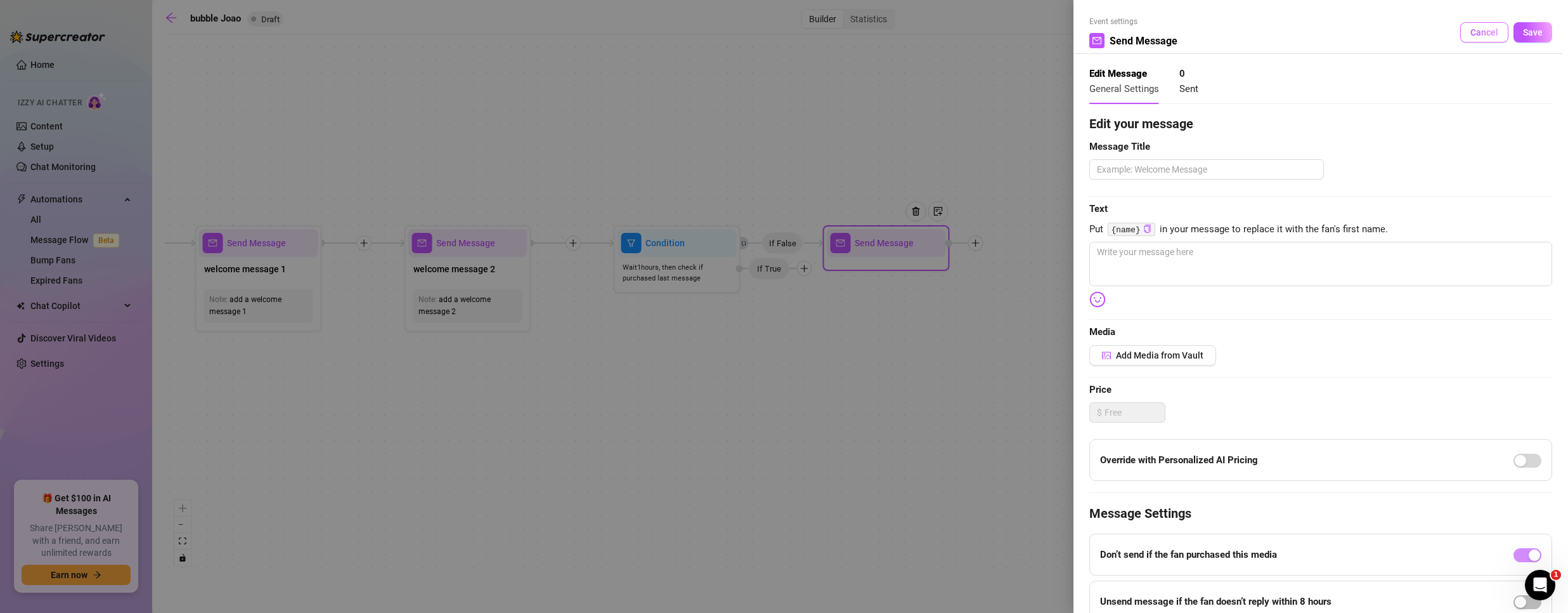
click at [1478, 30] on span "Cancel" at bounding box center [1484, 32] width 28 height 10
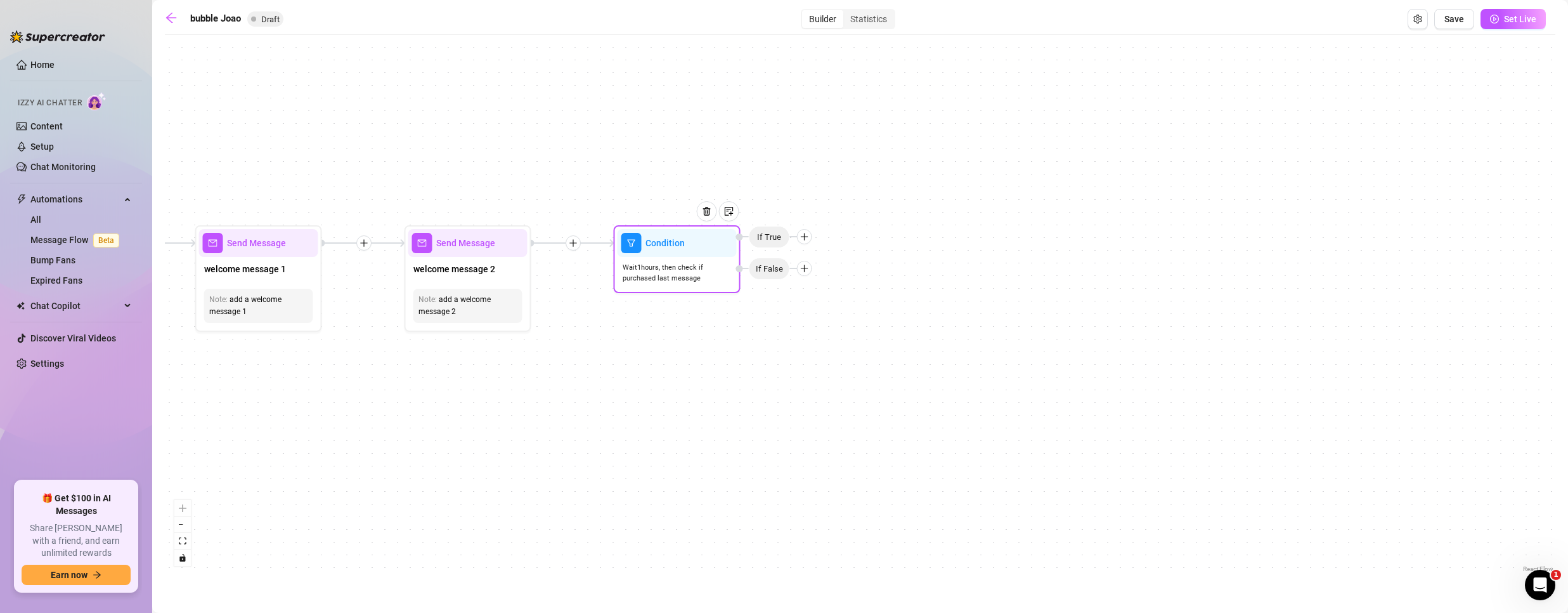
click at [803, 239] on icon "plus" at bounding box center [804, 236] width 9 height 9
click at [670, 398] on div "Condition Wait 1 hours, then check if purchased last message If False Time Dela…" at bounding box center [860, 308] width 1390 height 534
click at [656, 257] on div "Condition" at bounding box center [677, 245] width 119 height 28
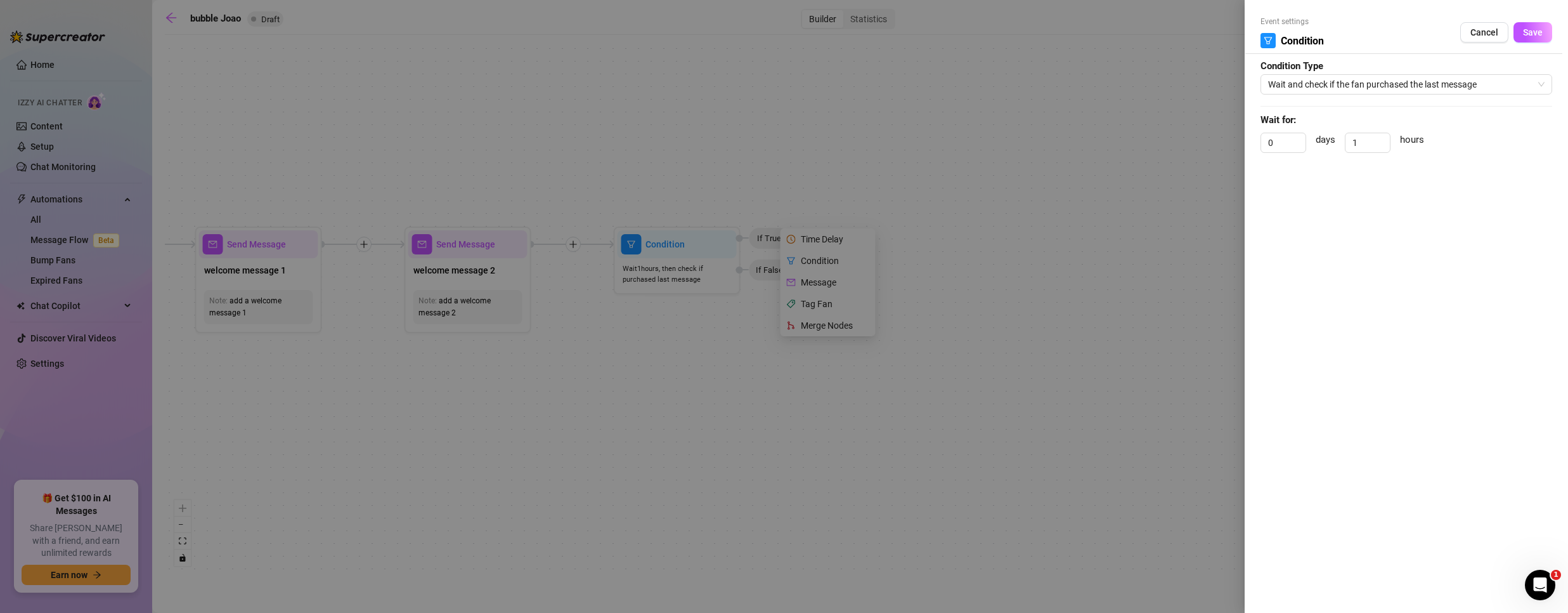
click at [716, 342] on div at bounding box center [784, 306] width 1568 height 613
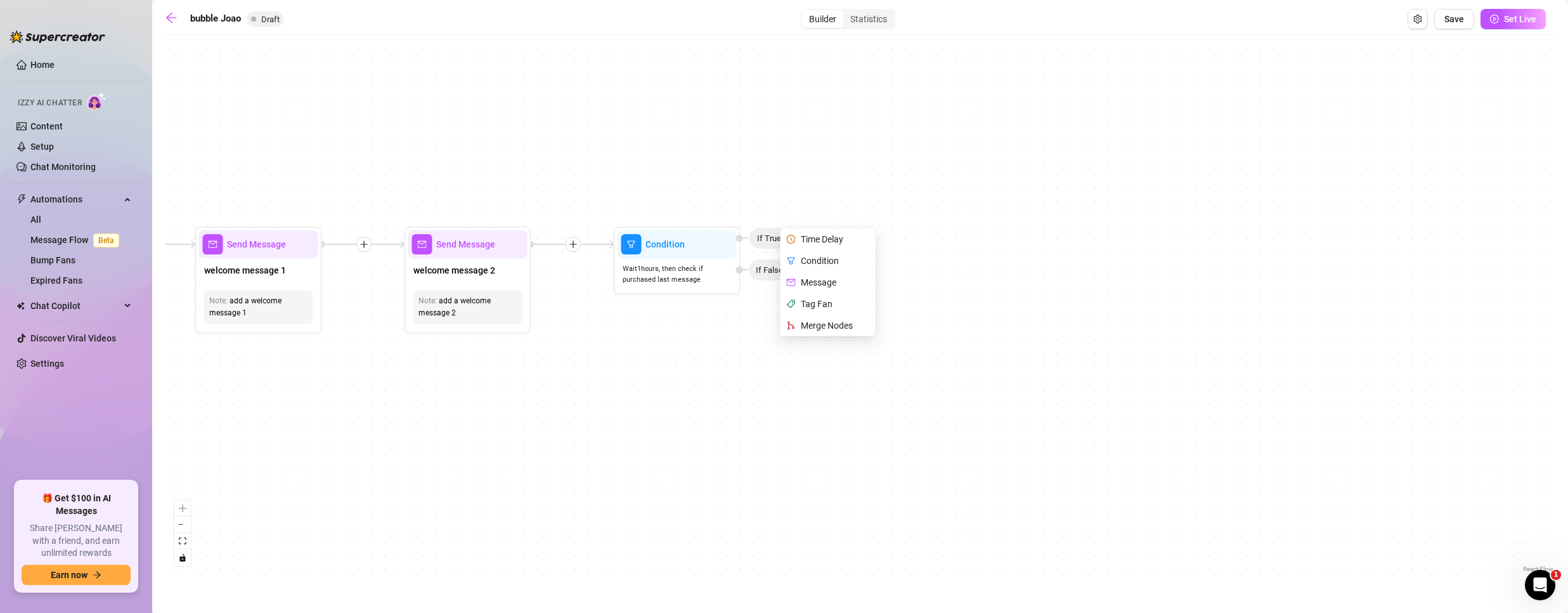
click at [1086, 302] on div "Condition Wait 1 hours, then check if purchased last message If False Time Dela…" at bounding box center [860, 308] width 1390 height 534
click at [807, 241] on icon "plus" at bounding box center [804, 238] width 9 height 9
click at [814, 280] on div "Message" at bounding box center [829, 283] width 93 height 22
type textarea "Write your message here"
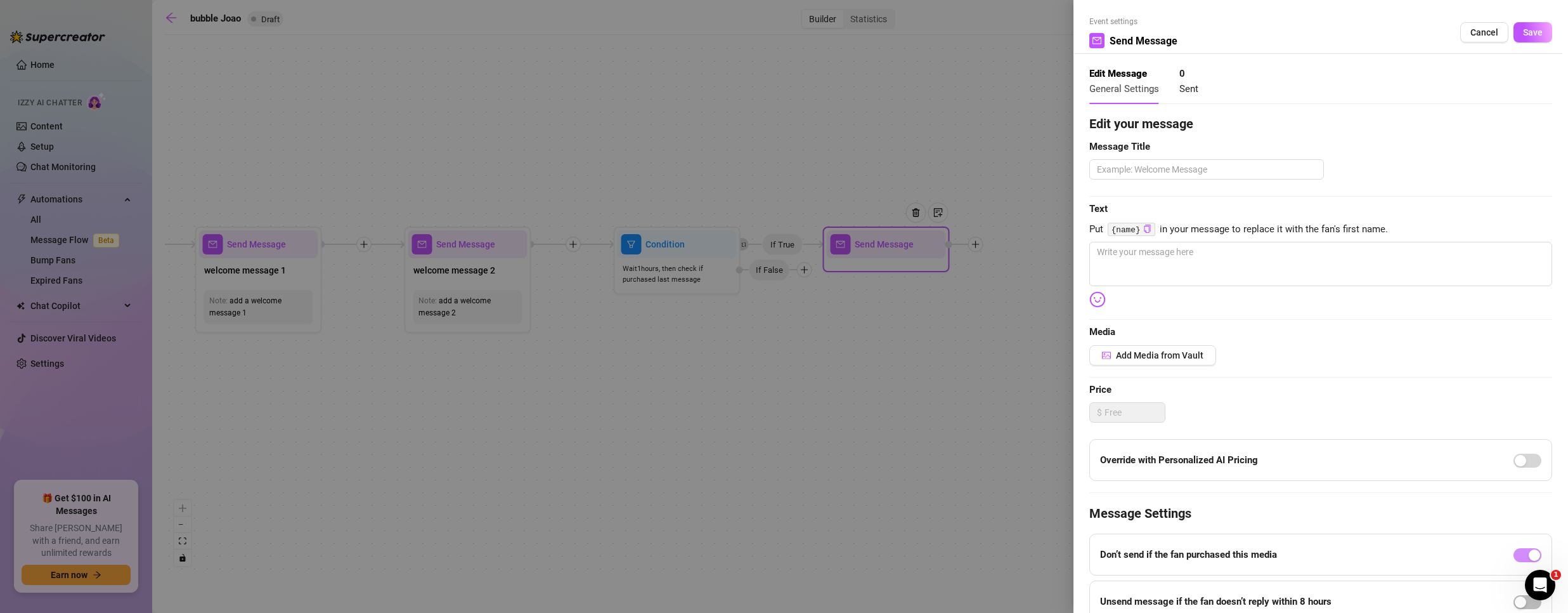
drag, startPoint x: 874, startPoint y: 251, endPoint x: 969, endPoint y: 220, distance: 99.9
click at [969, 220] on div at bounding box center [784, 306] width 1568 height 613
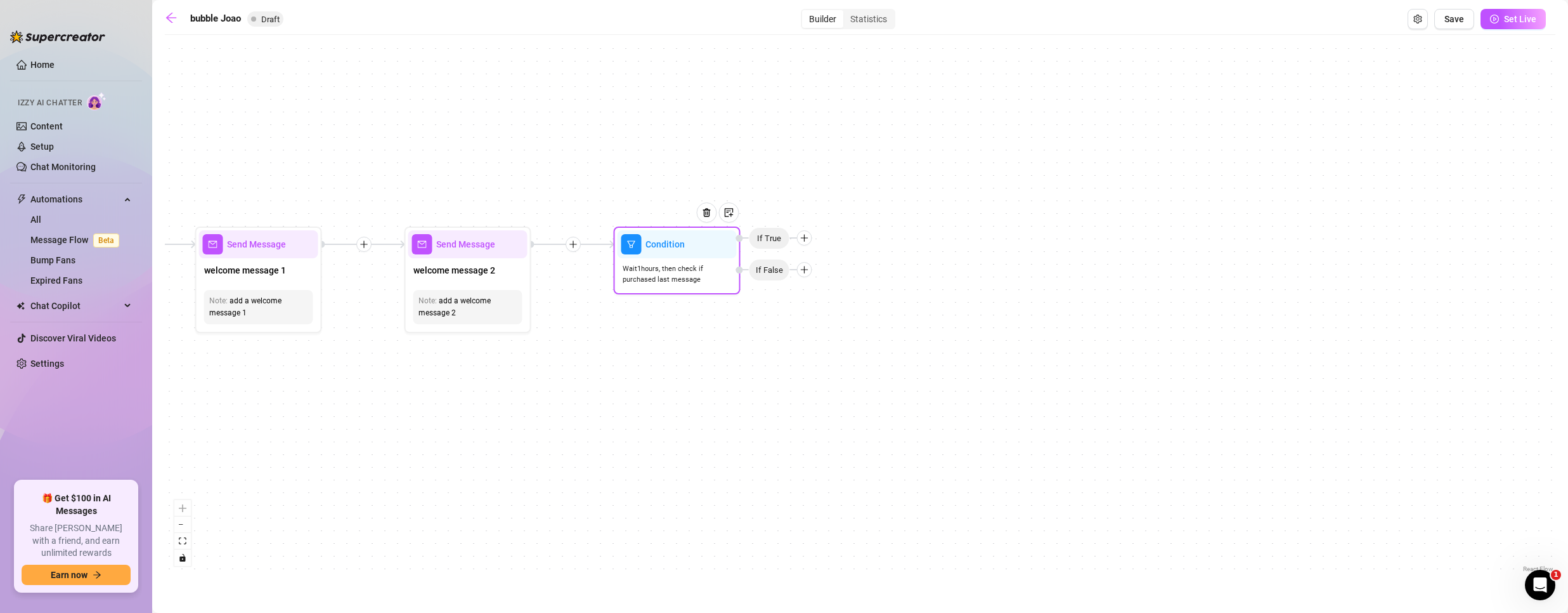
click at [811, 238] on div at bounding box center [805, 238] width 16 height 16
click at [811, 279] on div "Message" at bounding box center [829, 283] width 93 height 22
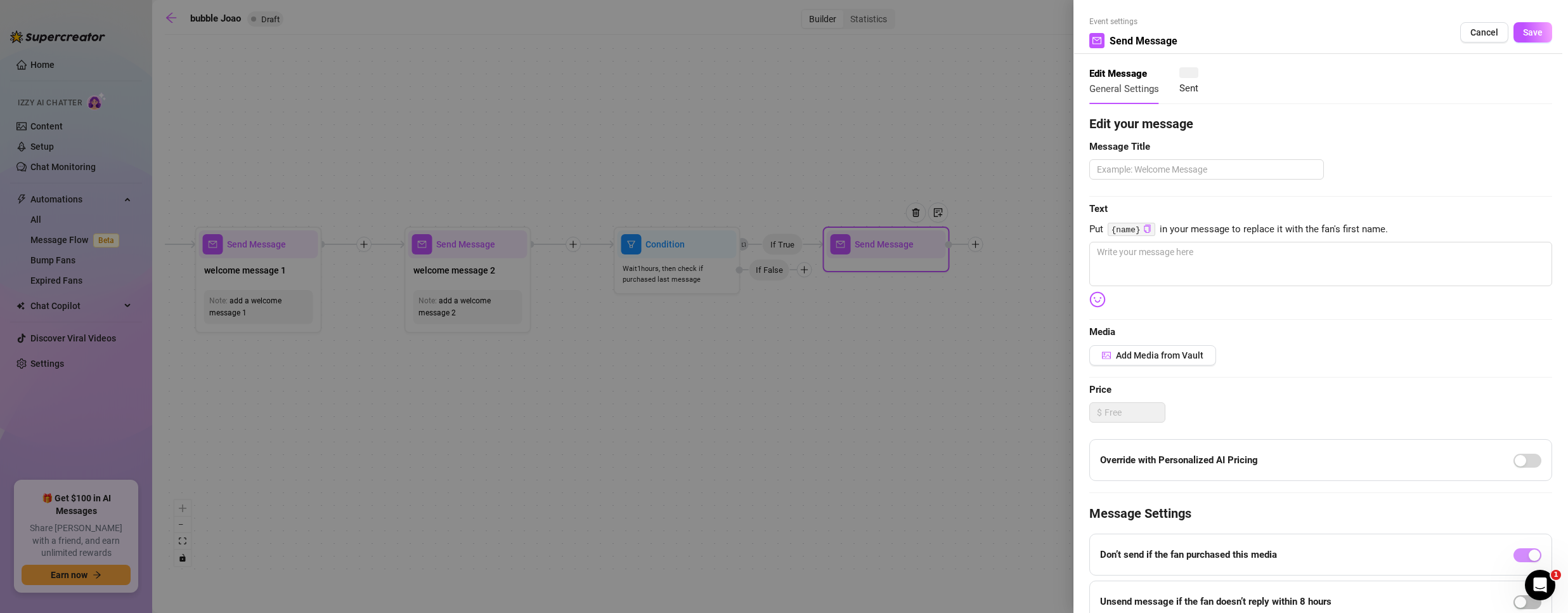
type textarea "Write your message here"
drag, startPoint x: 880, startPoint y: 244, endPoint x: 960, endPoint y: 234, distance: 80.6
click at [959, 234] on div at bounding box center [784, 306] width 1568 height 613
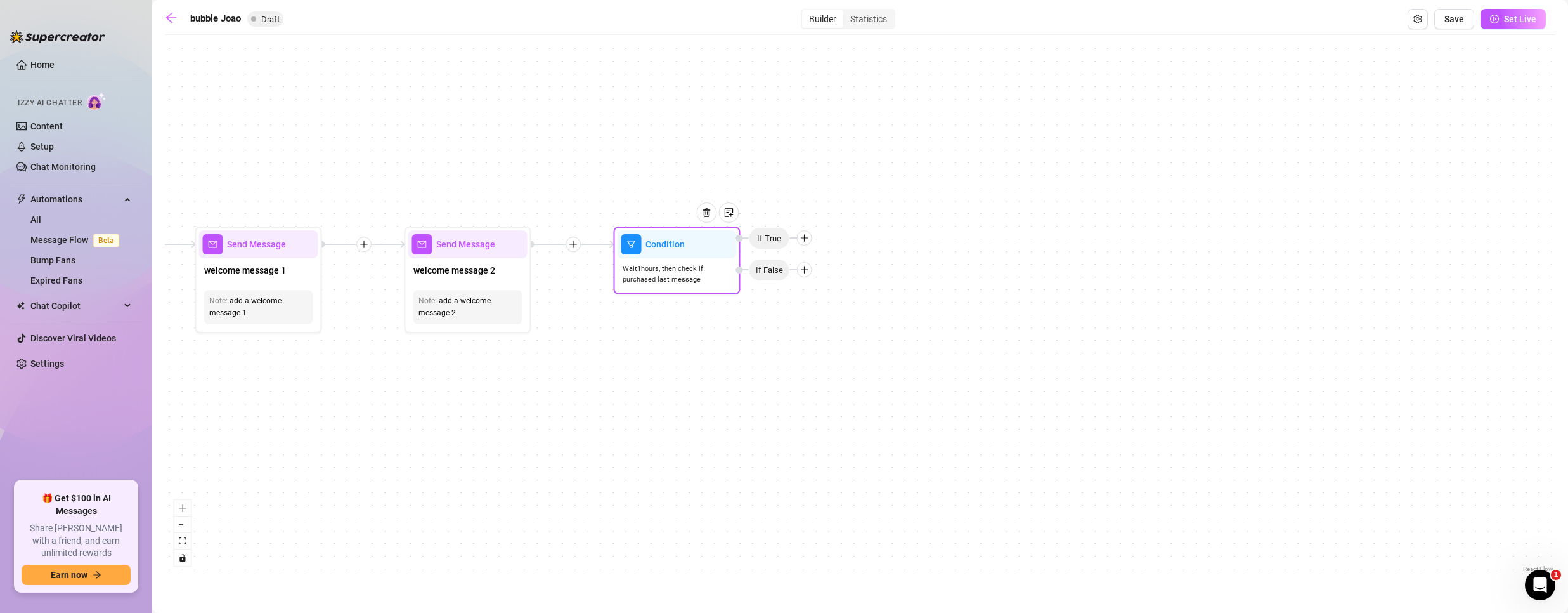
click at [805, 241] on icon "plus" at bounding box center [804, 238] width 9 height 9
click at [818, 284] on div "Message" at bounding box center [829, 283] width 93 height 22
type textarea "Write your message here"
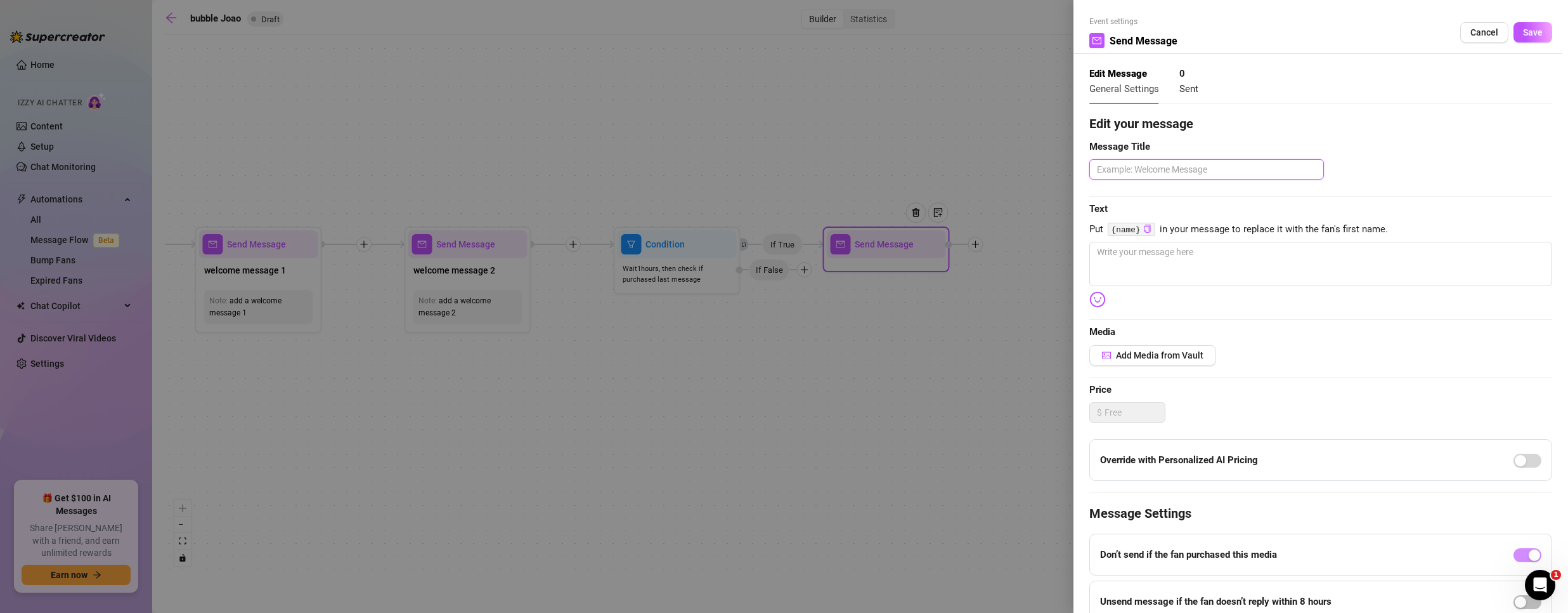
click at [1212, 167] on textarea at bounding box center [1206, 169] width 234 height 20
type textarea "t"
type textarea "te"
type textarea "tes"
type textarea "test"
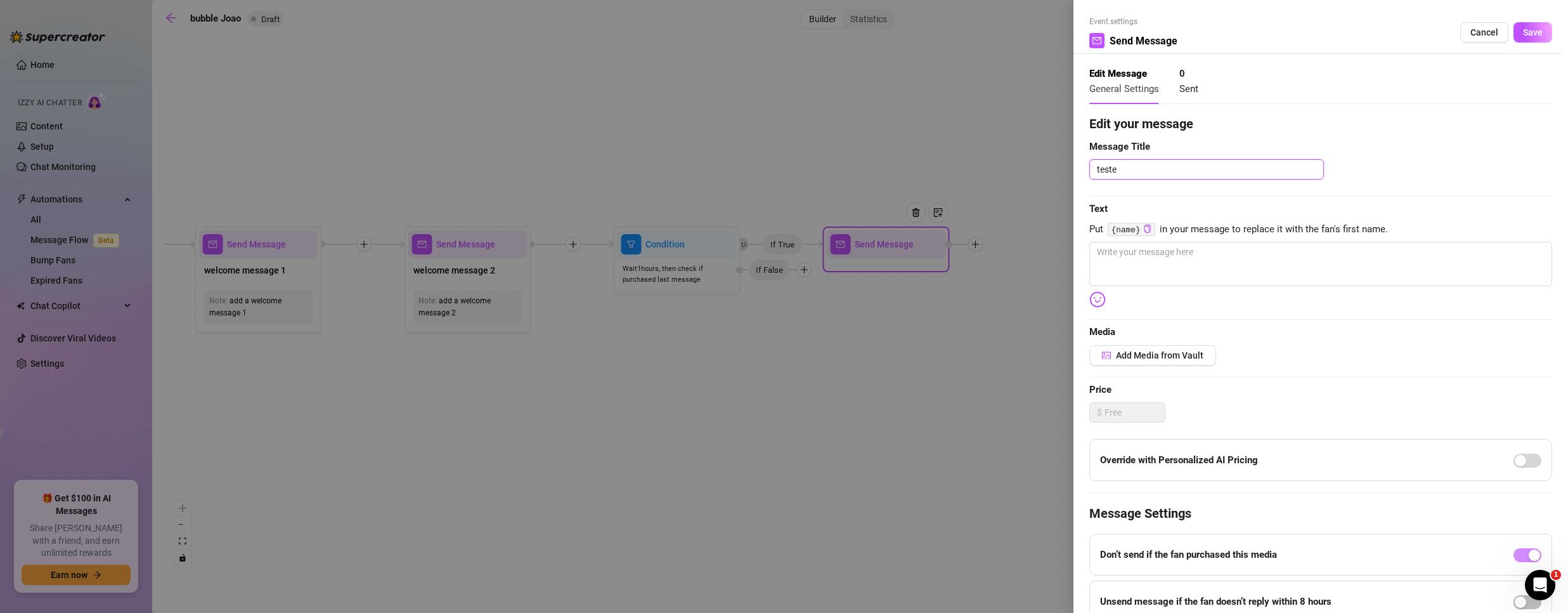
type textarea "teste"
click at [1152, 225] on code "{name}" at bounding box center [1131, 229] width 47 height 13
click at [1153, 253] on textarea at bounding box center [1320, 263] width 462 height 44
type textarea "/"
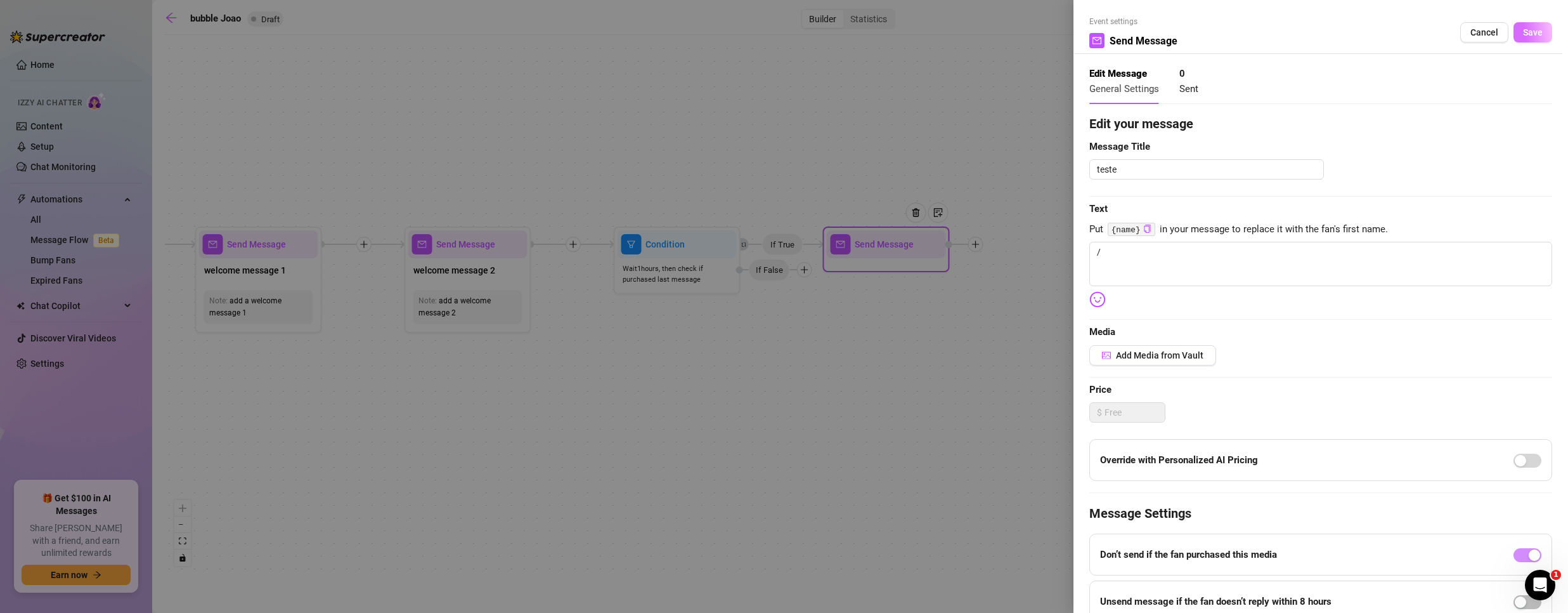
click at [1523, 33] on span "Save" at bounding box center [1532, 32] width 19 height 10
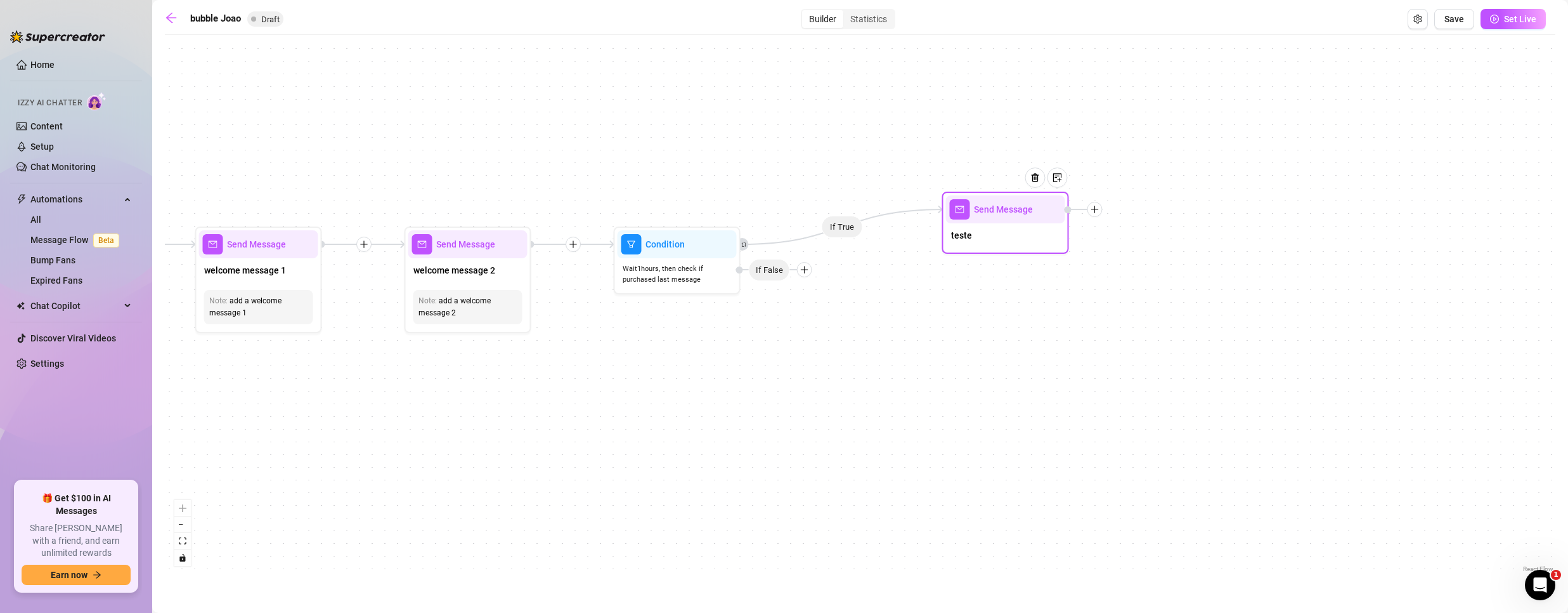
drag, startPoint x: 884, startPoint y: 251, endPoint x: 994, endPoint y: 224, distance: 113.3
click at [1024, 214] on div "Send Message" at bounding box center [1005, 210] width 119 height 28
click at [804, 271] on icon "plus" at bounding box center [804, 269] width 1 height 7
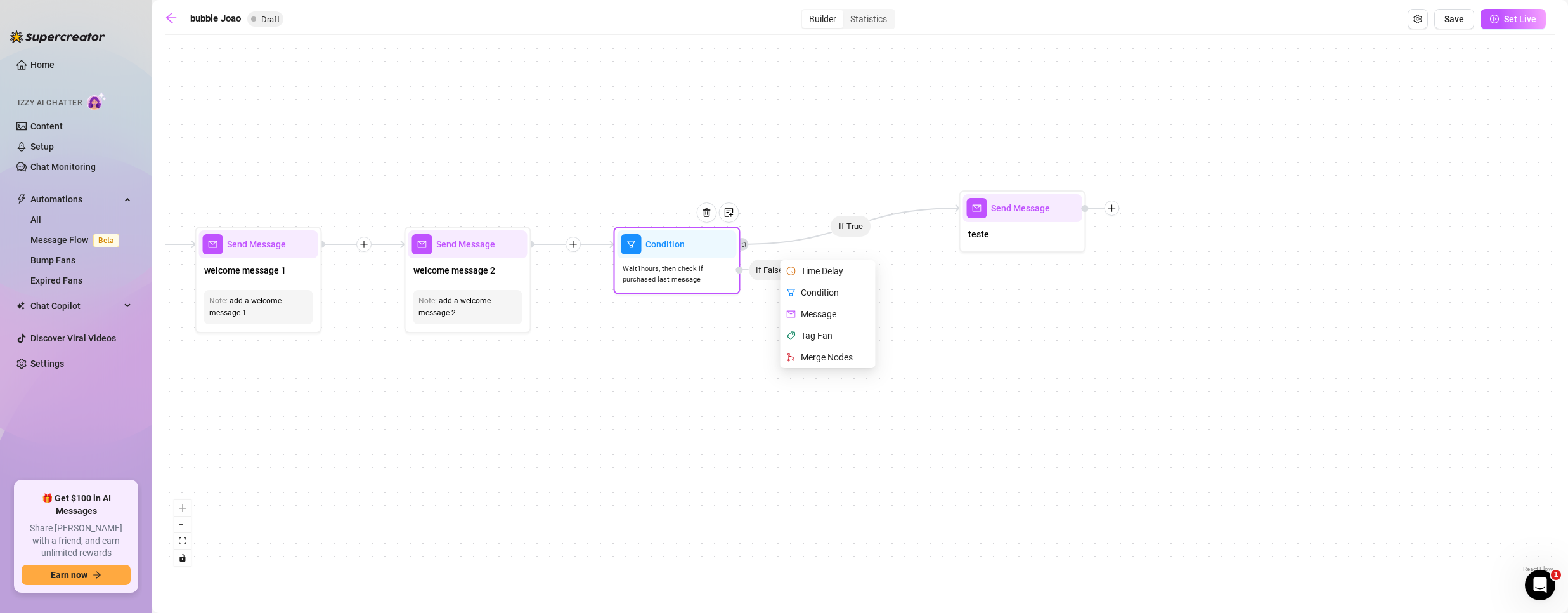
click at [834, 354] on div "Merge Nodes" at bounding box center [829, 358] width 93 height 22
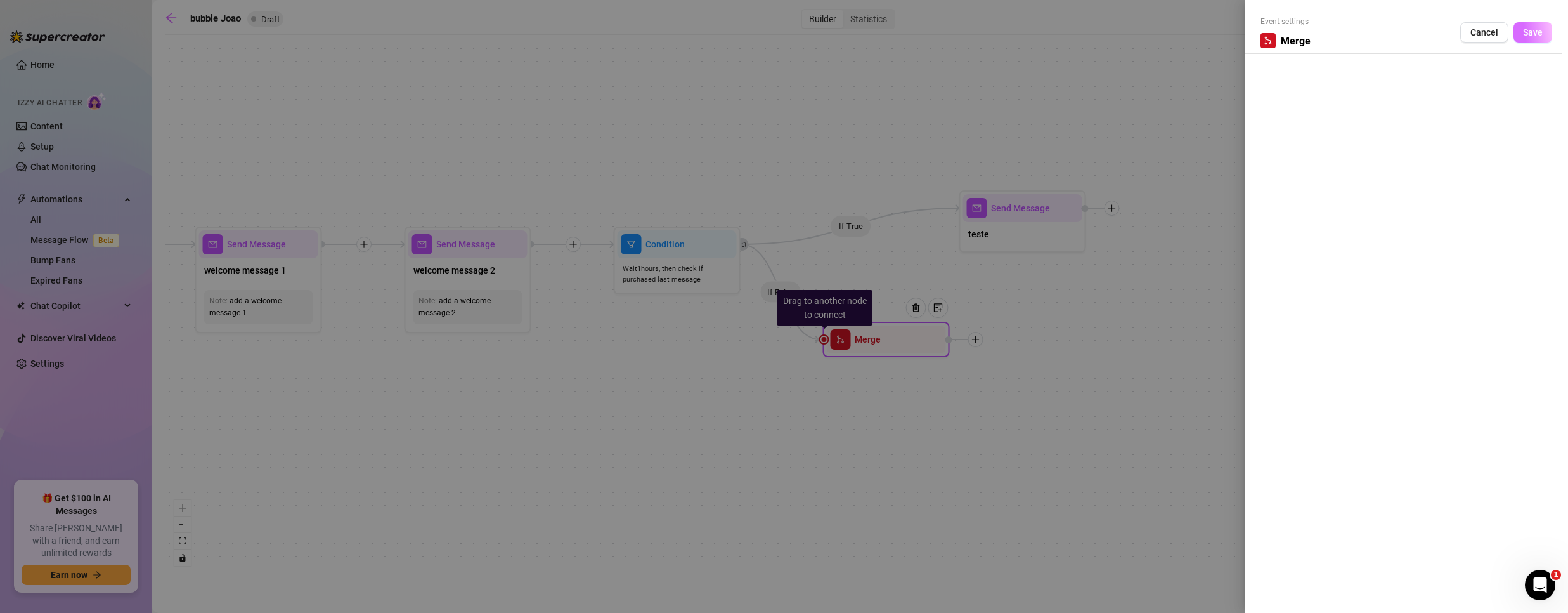
click at [1536, 34] on span "Save" at bounding box center [1532, 32] width 19 height 10
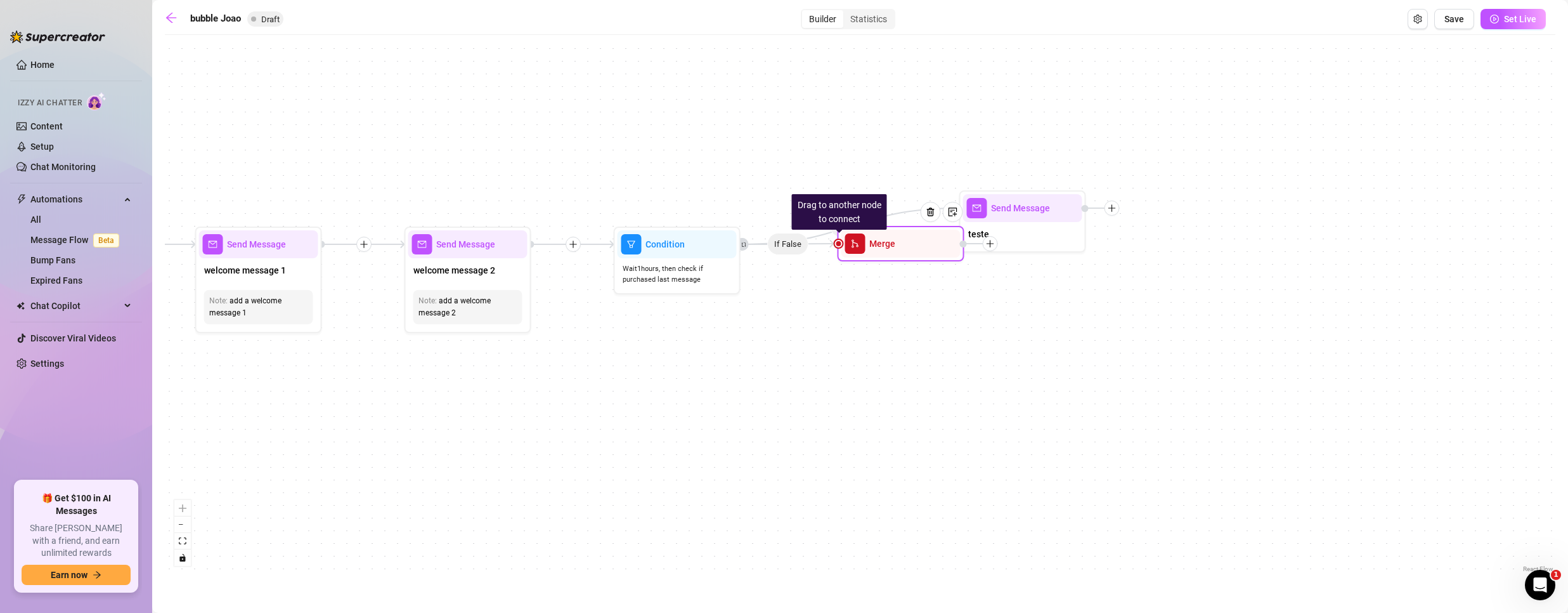
drag, startPoint x: 978, startPoint y: 340, endPoint x: 994, endPoint y: 243, distance: 98.3
click at [994, 243] on icon "plus" at bounding box center [990, 243] width 9 height 9
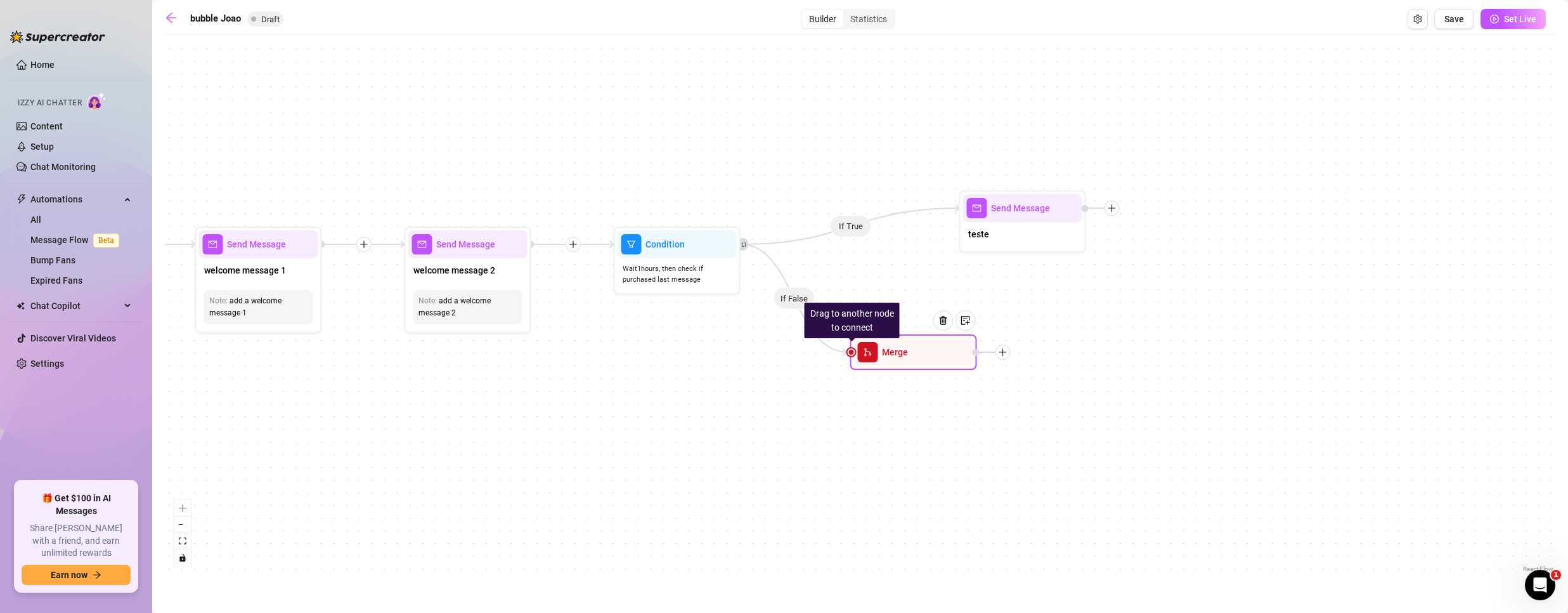
drag, startPoint x: 904, startPoint y: 247, endPoint x: 917, endPoint y: 358, distance: 111.8
click at [917, 358] on div "Merge" at bounding box center [913, 352] width 119 height 28
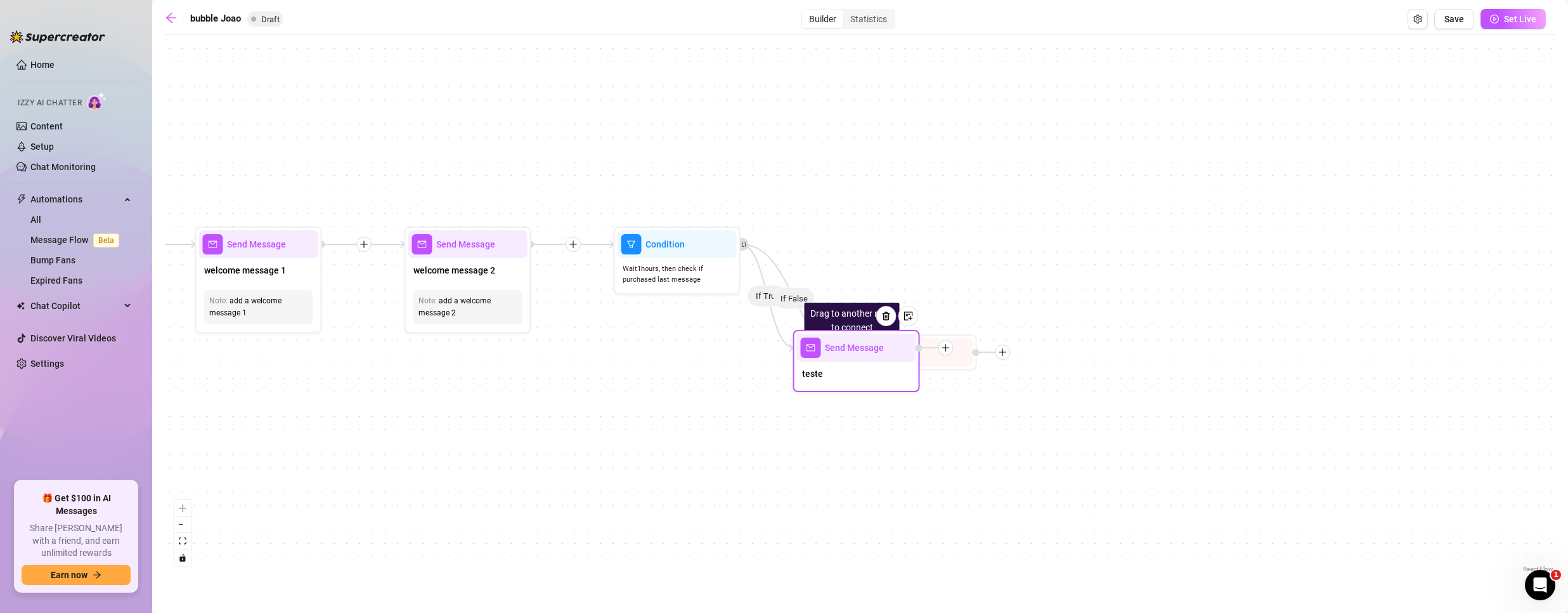
drag, startPoint x: 1023, startPoint y: 213, endPoint x: 853, endPoint y: 358, distance: 223.4
click at [853, 358] on div "Send Message" at bounding box center [856, 347] width 119 height 28
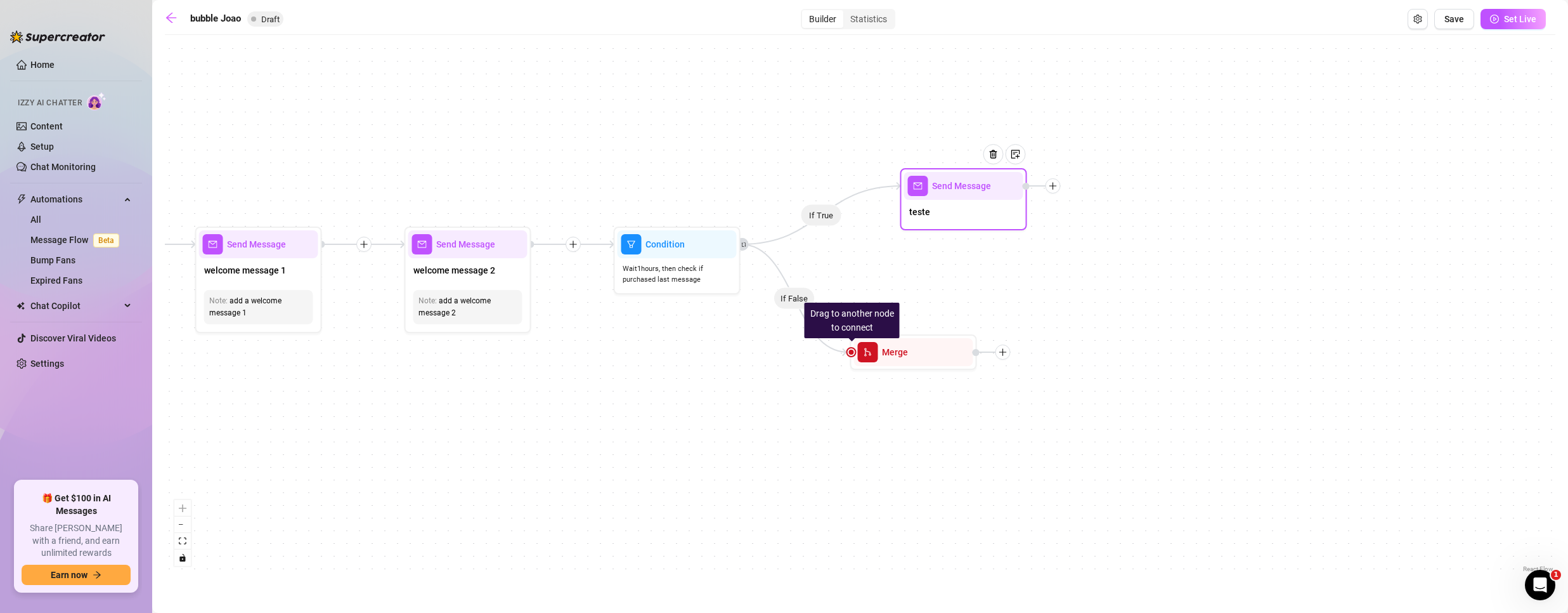
drag, startPoint x: 846, startPoint y: 371, endPoint x: 956, endPoint y: 204, distance: 200.0
click at [956, 204] on div "teste" at bounding box center [963, 213] width 119 height 26
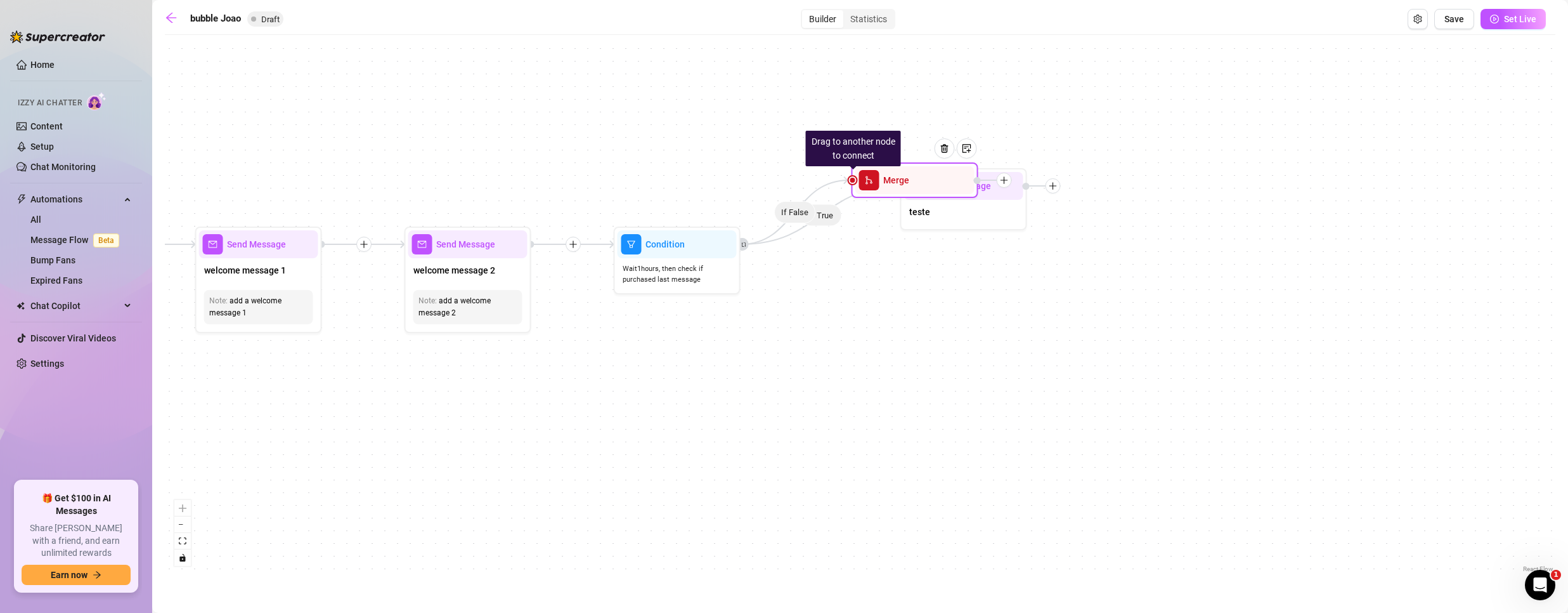
drag, startPoint x: 937, startPoint y: 368, endPoint x: 940, endPoint y: 196, distance: 172.0
click at [940, 196] on div "Drag to another node to connect Merge" at bounding box center [915, 180] width 127 height 36
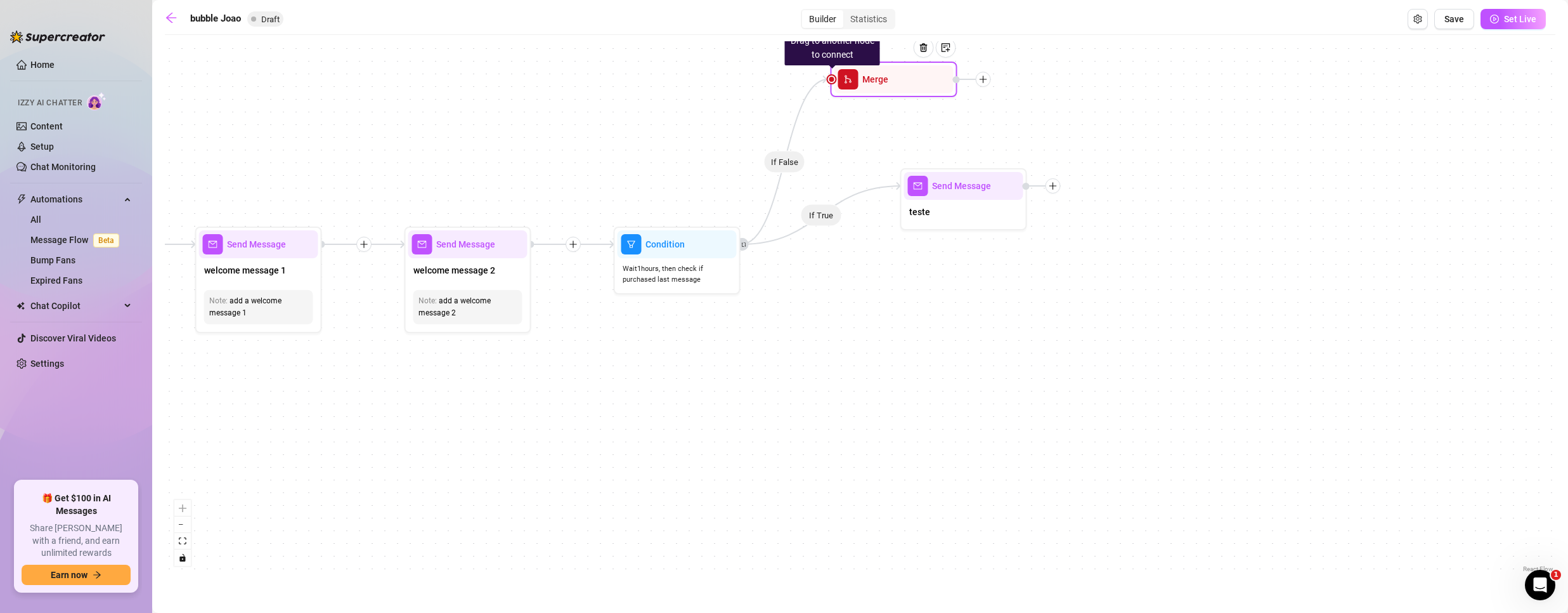
drag, startPoint x: 931, startPoint y: 191, endPoint x: 919, endPoint y: 143, distance: 49.5
click at [905, 97] on div "Drag to another node to connect Merge" at bounding box center [894, 79] width 127 height 36
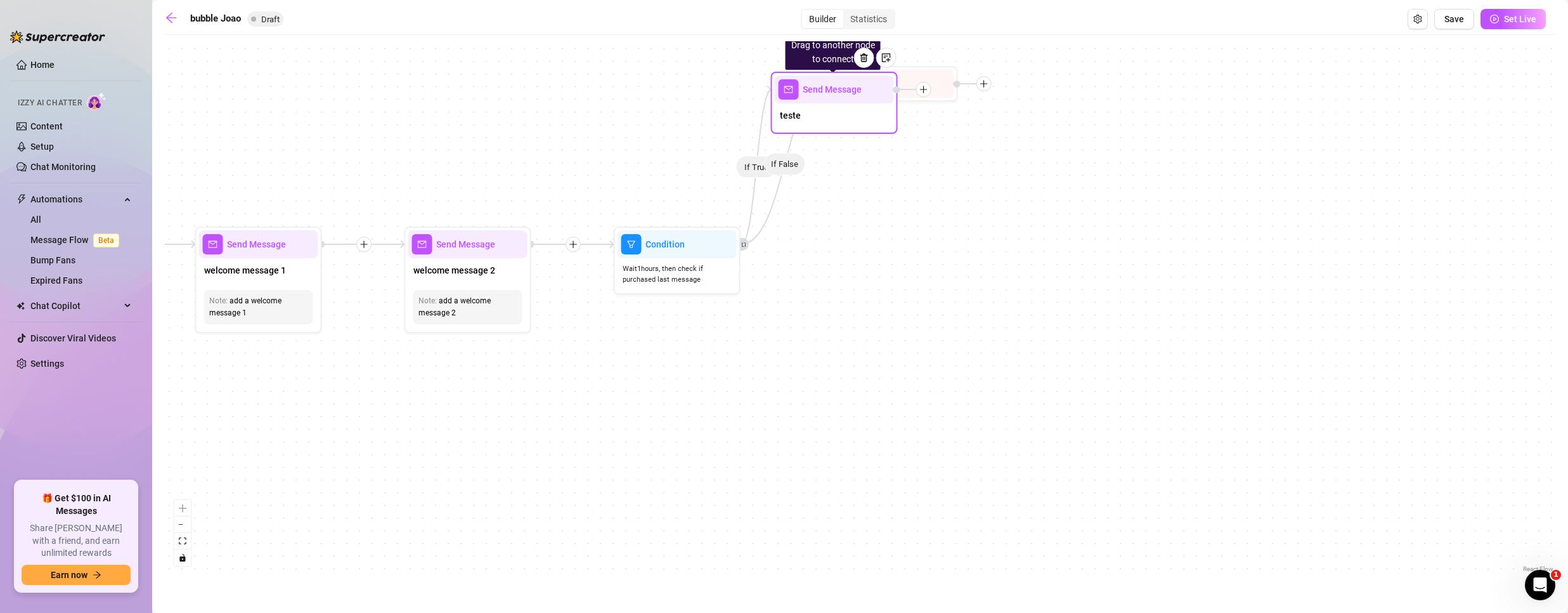
drag, startPoint x: 945, startPoint y: 208, endPoint x: 795, endPoint y: 97, distance: 186.6
click at [795, 104] on div "teste" at bounding box center [834, 117] width 119 height 26
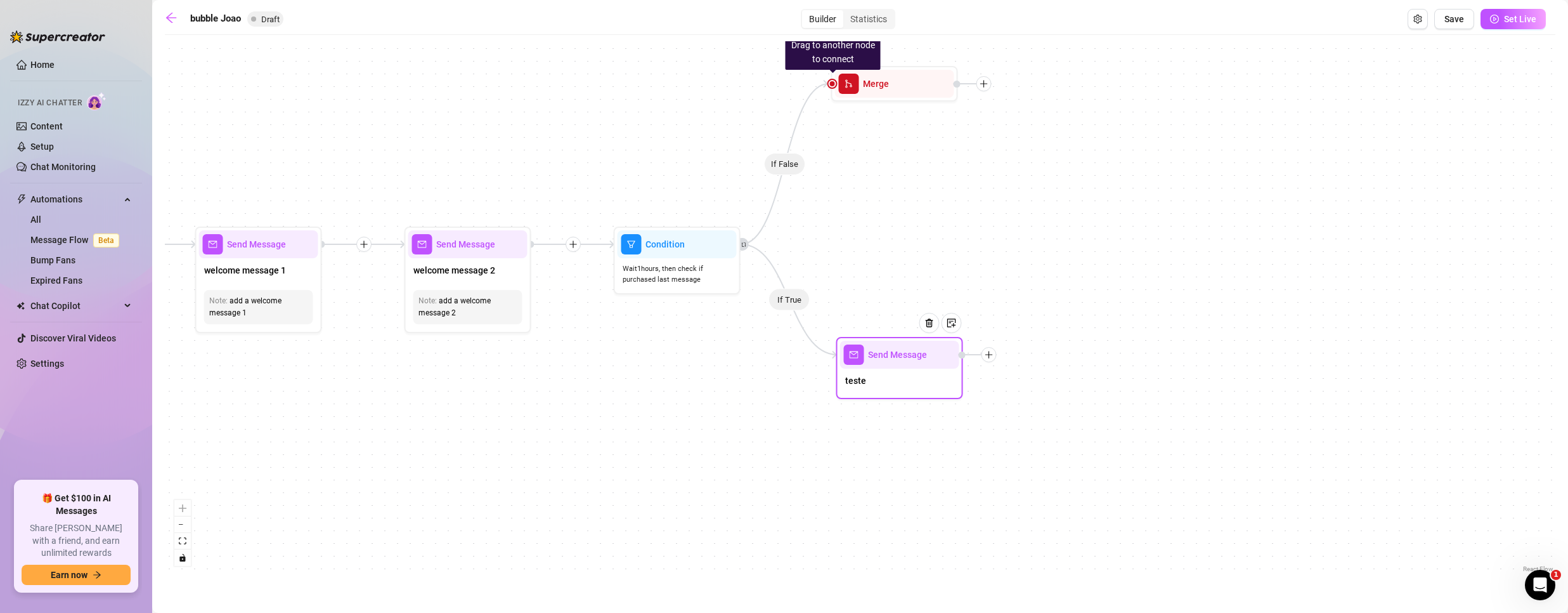
drag, startPoint x: 797, startPoint y: 100, endPoint x: 866, endPoint y: 362, distance: 270.9
click at [867, 370] on div "teste" at bounding box center [899, 382] width 119 height 26
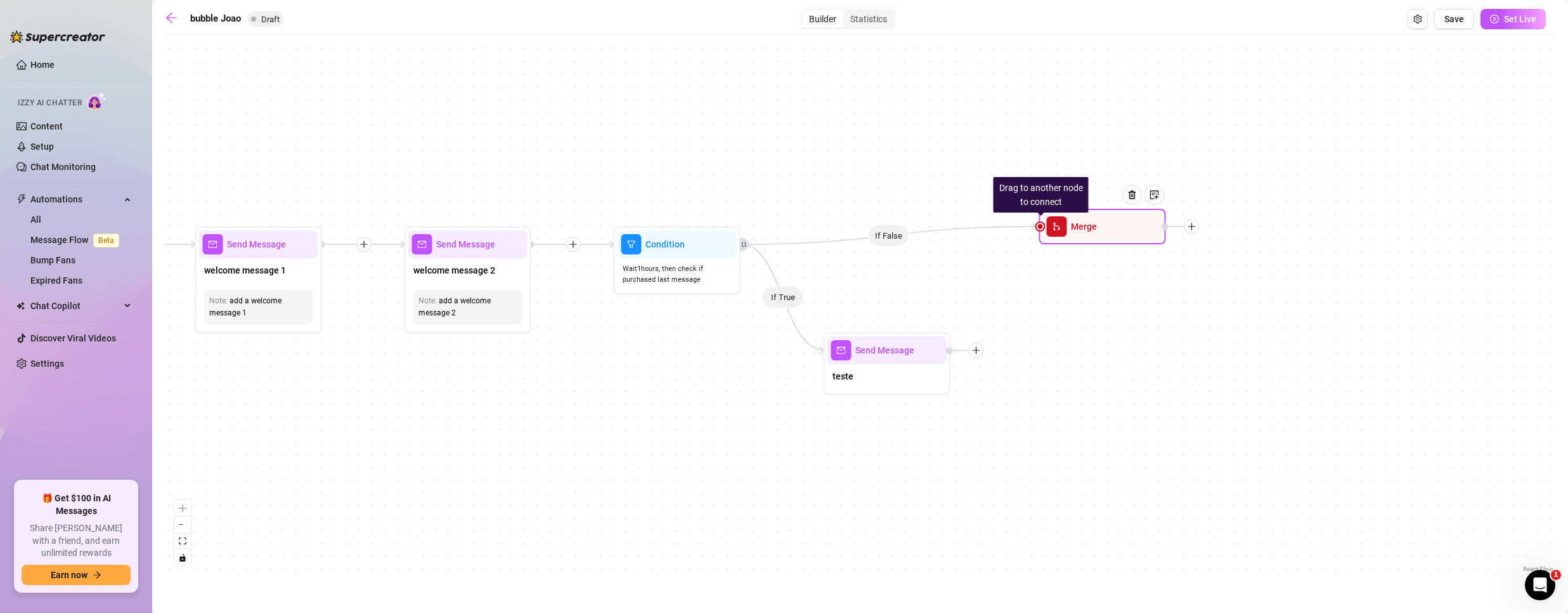
drag, startPoint x: 895, startPoint y: 83, endPoint x: 1103, endPoint y: 227, distance: 253.0
click at [1103, 227] on div "Merge" at bounding box center [1102, 227] width 119 height 28
drag, startPoint x: 977, startPoint y: 351, endPoint x: 985, endPoint y: 336, distance: 17.0
click at [999, 323] on icon "plus" at bounding box center [1003, 319] width 9 height 9
click at [1134, 203] on div at bounding box center [1132, 195] width 20 height 20
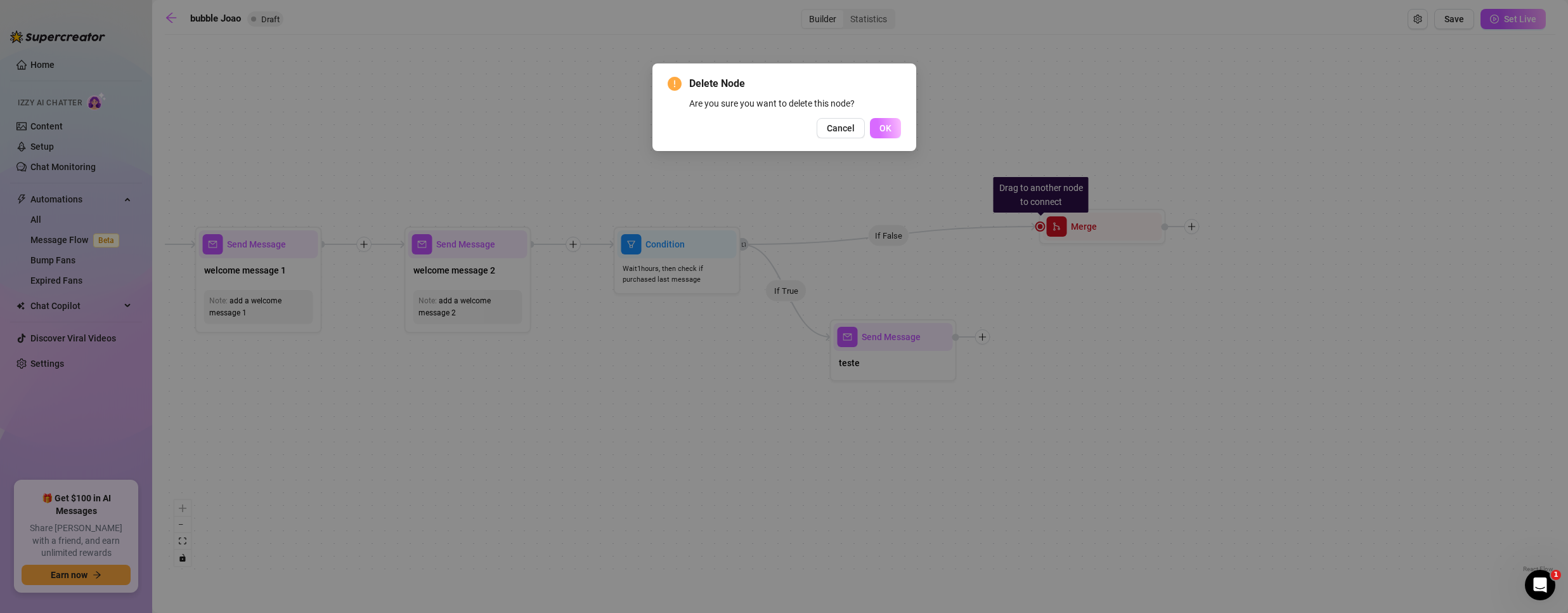
click at [886, 127] on span "OK" at bounding box center [885, 128] width 12 height 10
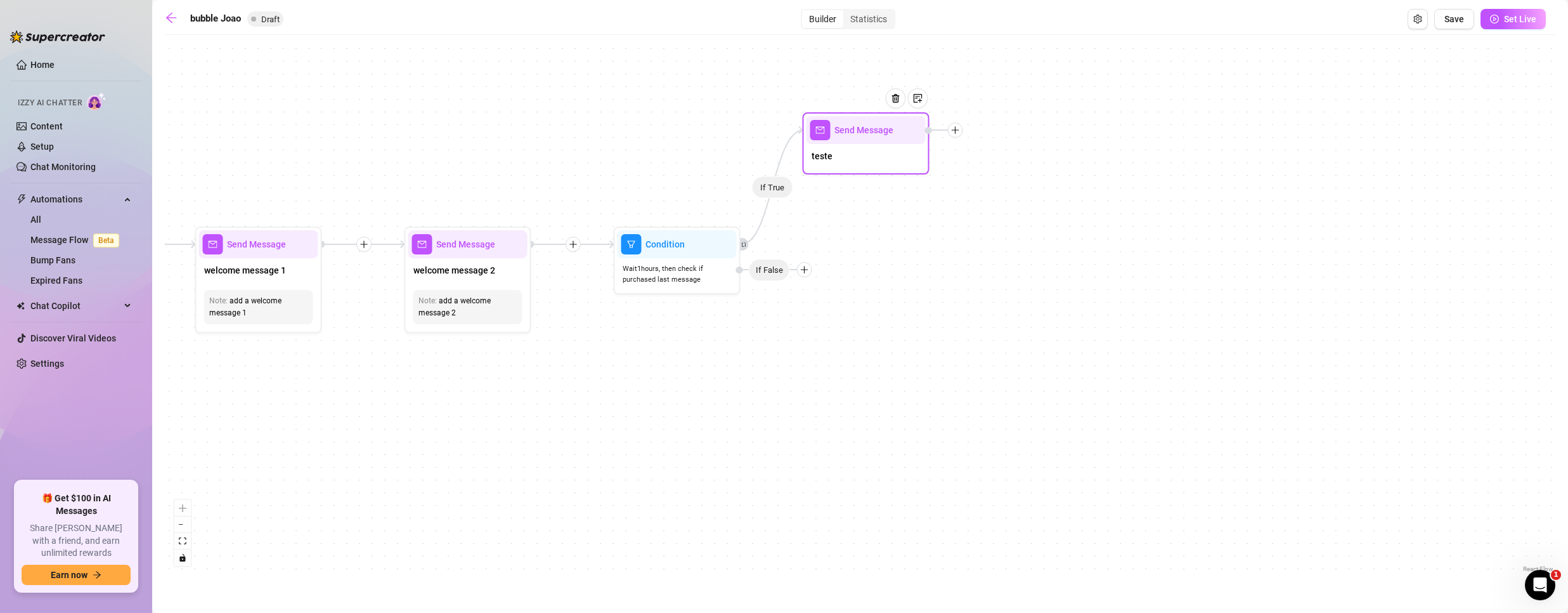
drag, startPoint x: 901, startPoint y: 347, endPoint x: 874, endPoint y: 156, distance: 192.9
click at [874, 144] on div "Send Message" at bounding box center [866, 130] width 119 height 28
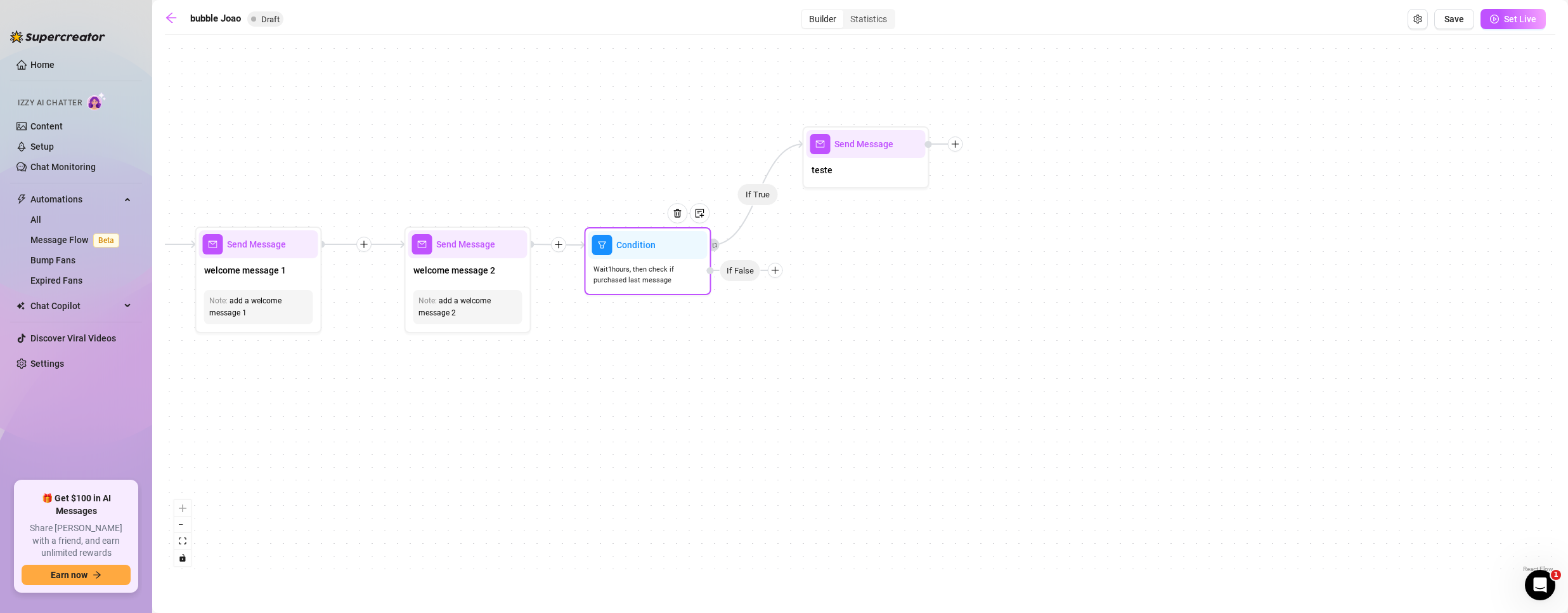
drag, startPoint x: 781, startPoint y: 273, endPoint x: 746, endPoint y: 276, distance: 35.1
click at [746, 276] on span "If False" at bounding box center [740, 270] width 41 height 23
click at [776, 273] on icon "plus" at bounding box center [775, 270] width 9 height 9
click at [959, 146] on div "If True Send Message teste Condition Wait 1 hours, then check if purchased last…" at bounding box center [860, 308] width 1390 height 534
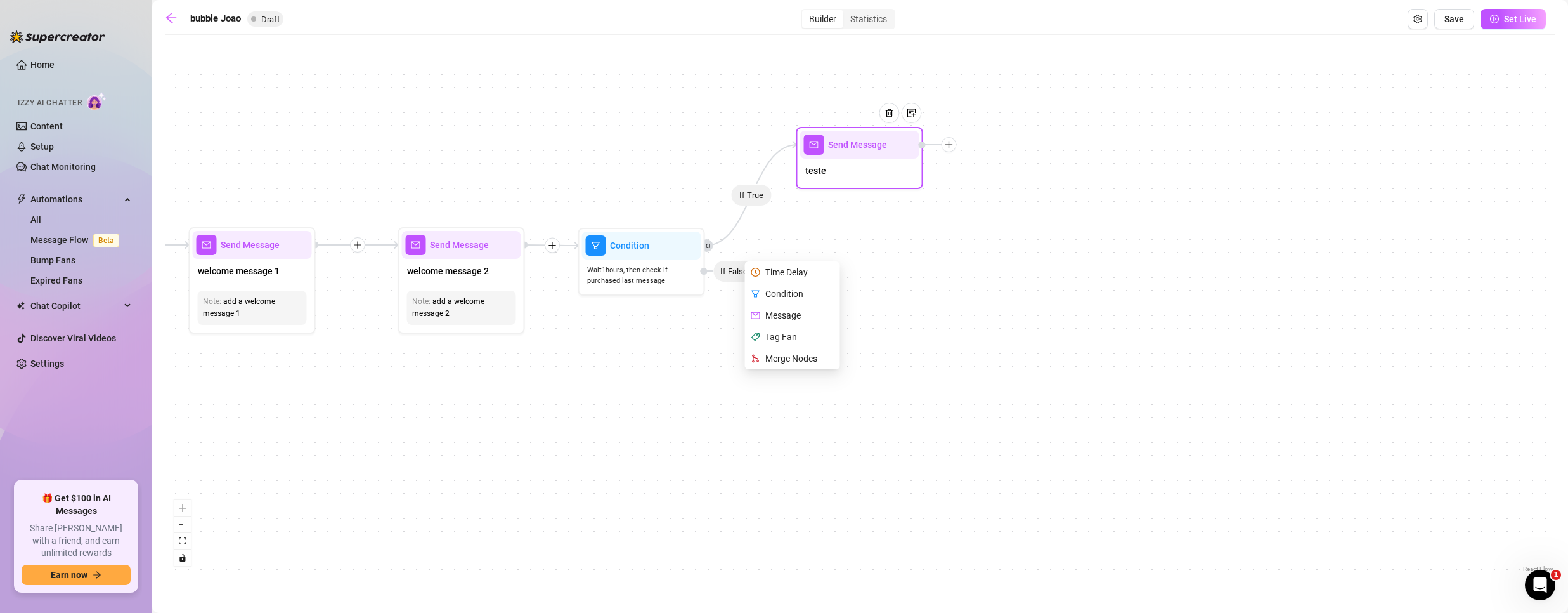
click at [951, 147] on icon "plus" at bounding box center [948, 144] width 9 height 9
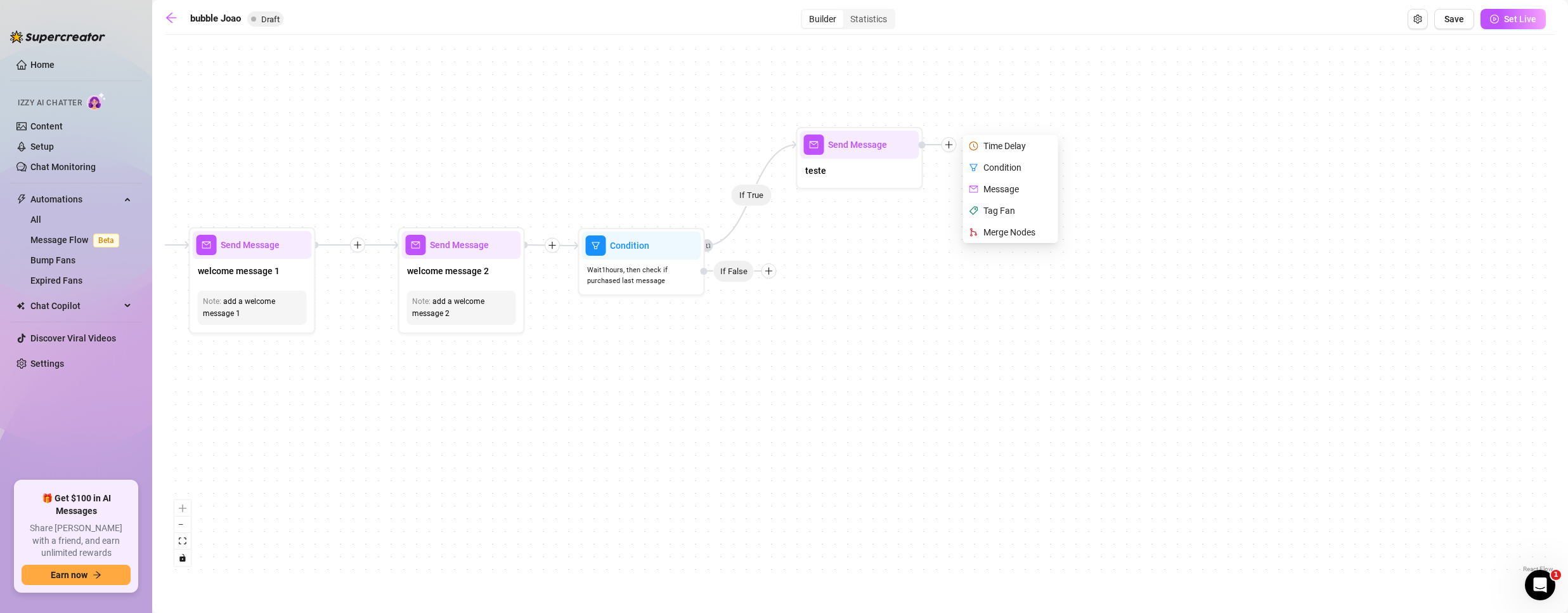
click at [849, 229] on div "If True Send Message teste Time Delay Condition Message Tag Fan Merge Nodes Con…" at bounding box center [860, 308] width 1390 height 534
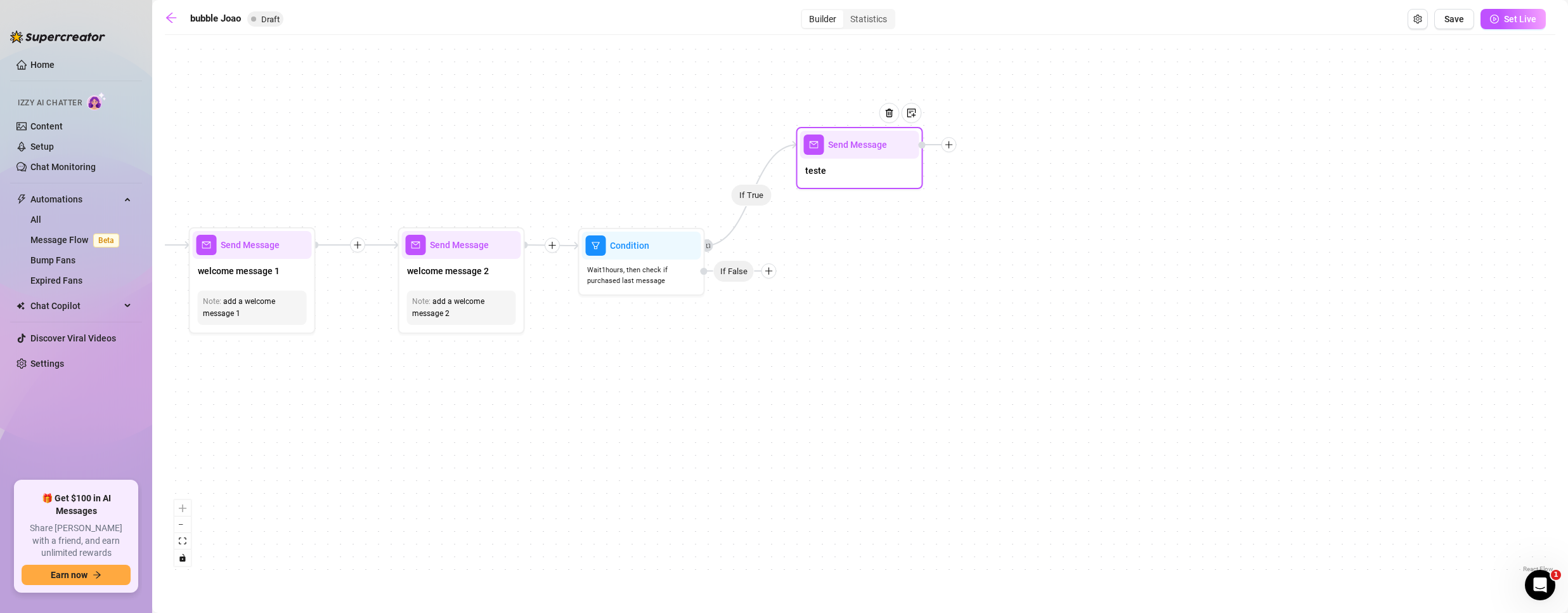
click at [856, 171] on div "teste" at bounding box center [860, 172] width 119 height 26
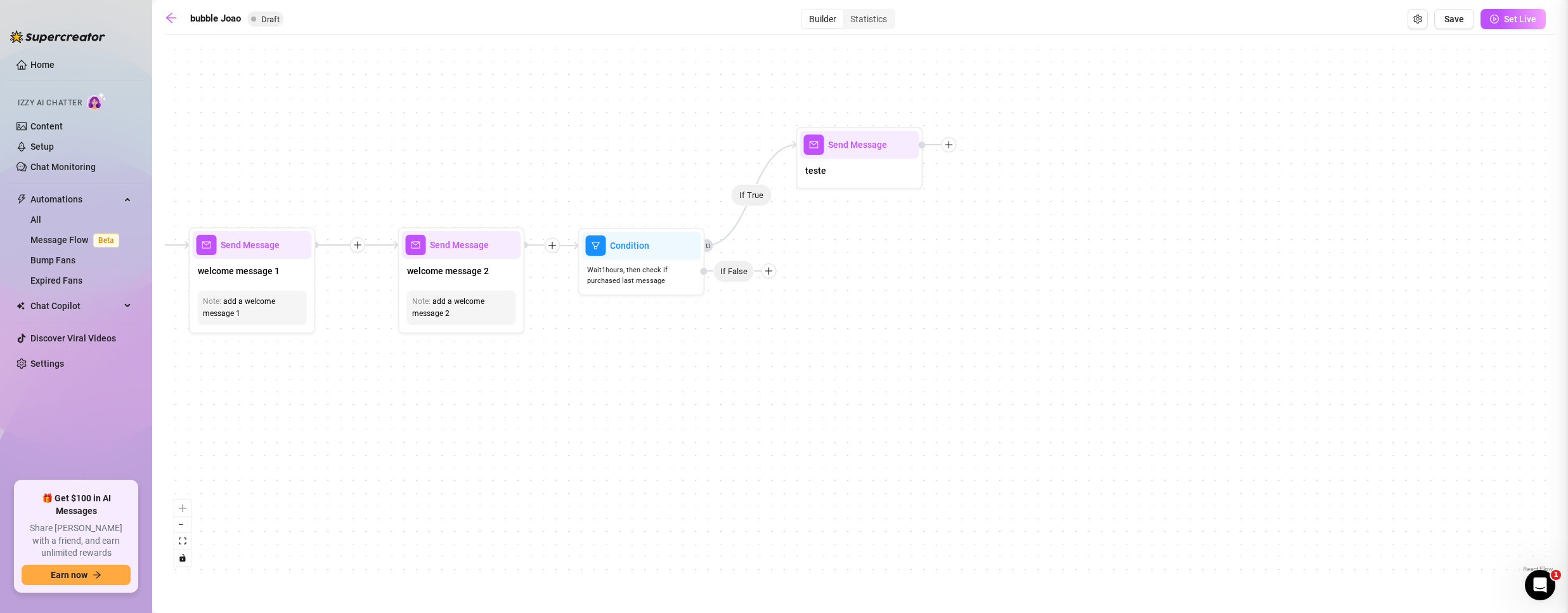
type textarea "/"
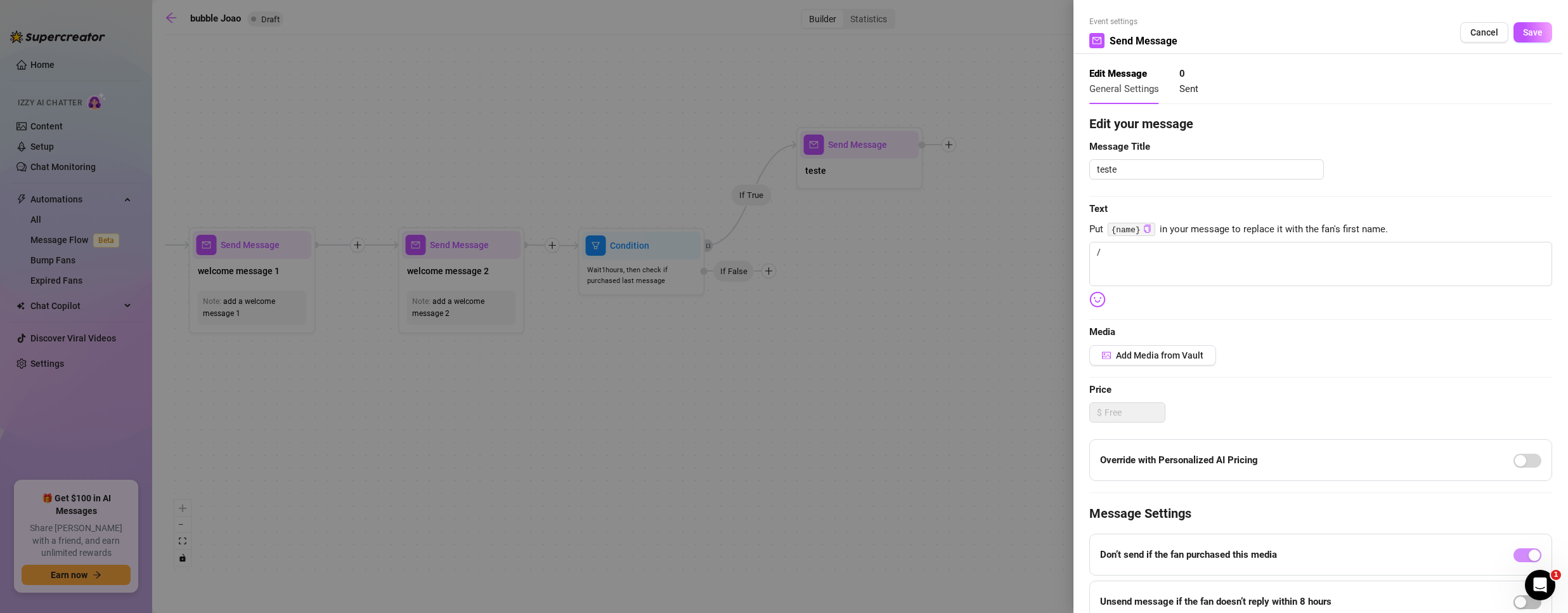
drag, startPoint x: 877, startPoint y: 181, endPoint x: 879, endPoint y: 192, distance: 11.2
click at [879, 192] on div at bounding box center [784, 306] width 1568 height 613
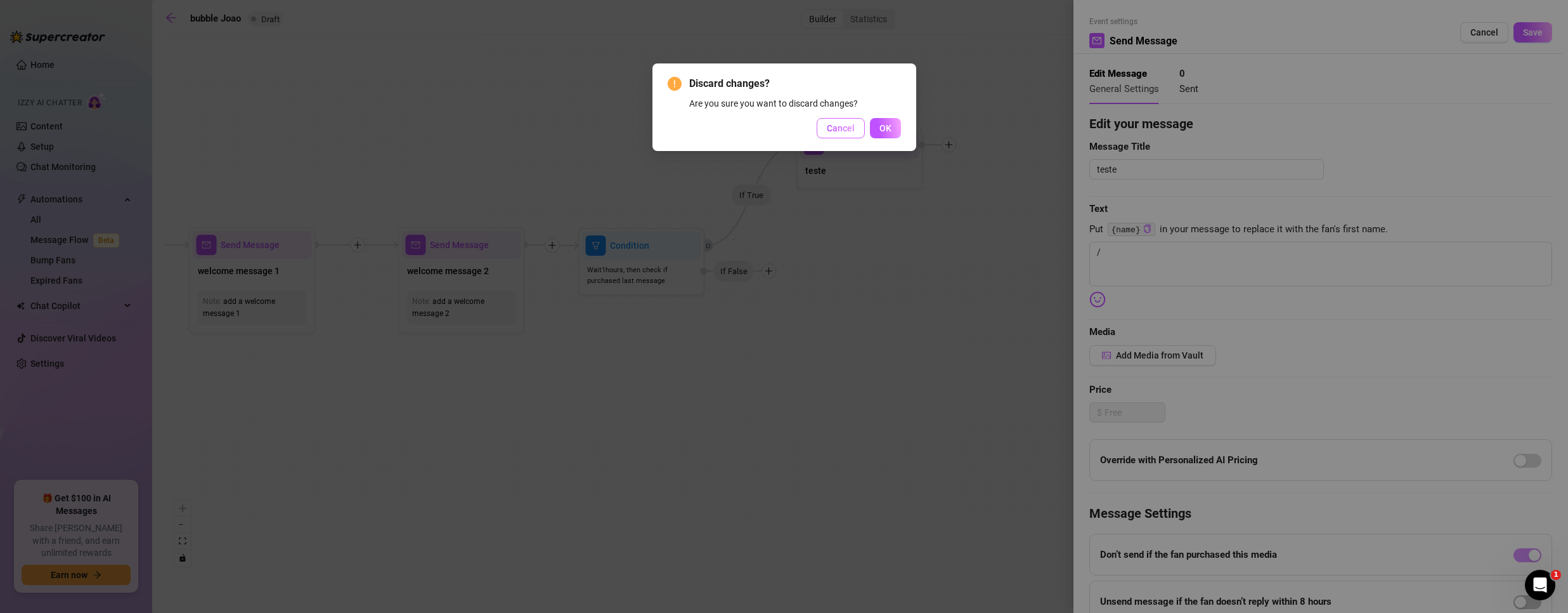
click at [849, 125] on span "Cancel" at bounding box center [841, 128] width 28 height 10
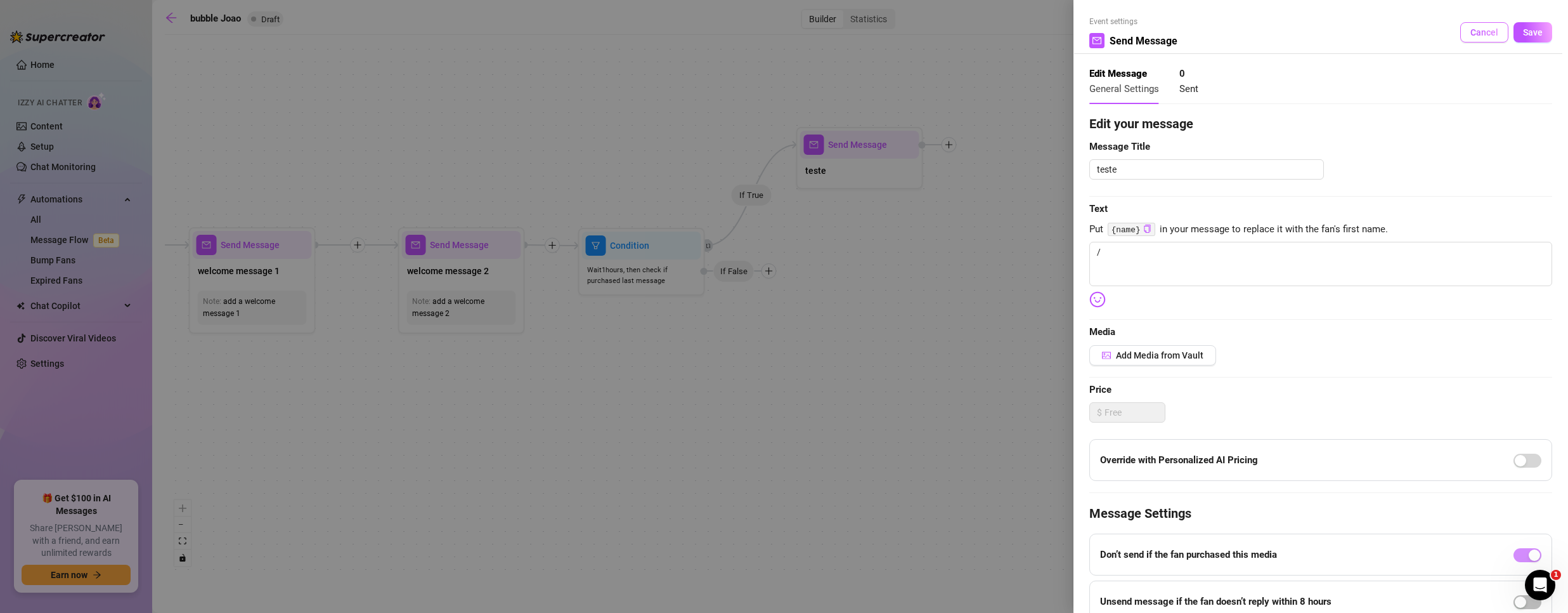
click at [1477, 33] on span "Cancel" at bounding box center [1484, 32] width 28 height 10
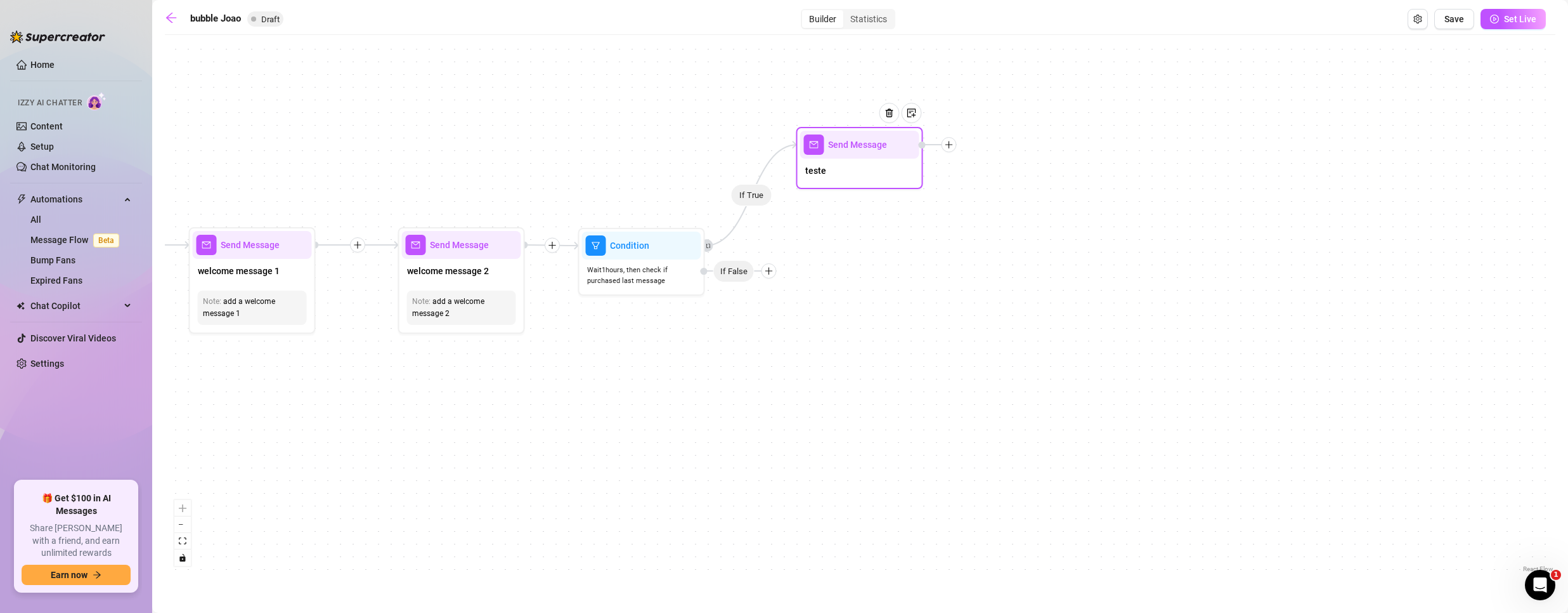
click at [876, 149] on div at bounding box center [894, 122] width 55 height 65
type textarea "/"
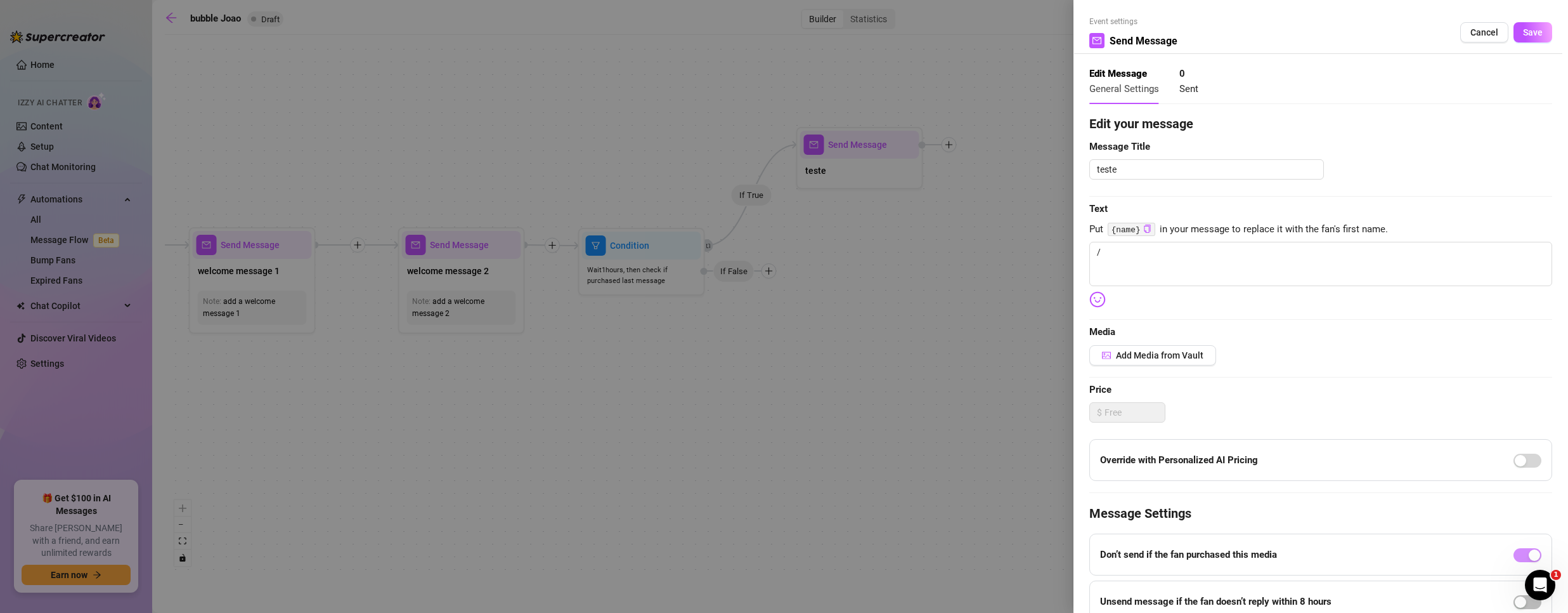
click at [926, 160] on div at bounding box center [784, 306] width 1568 height 613
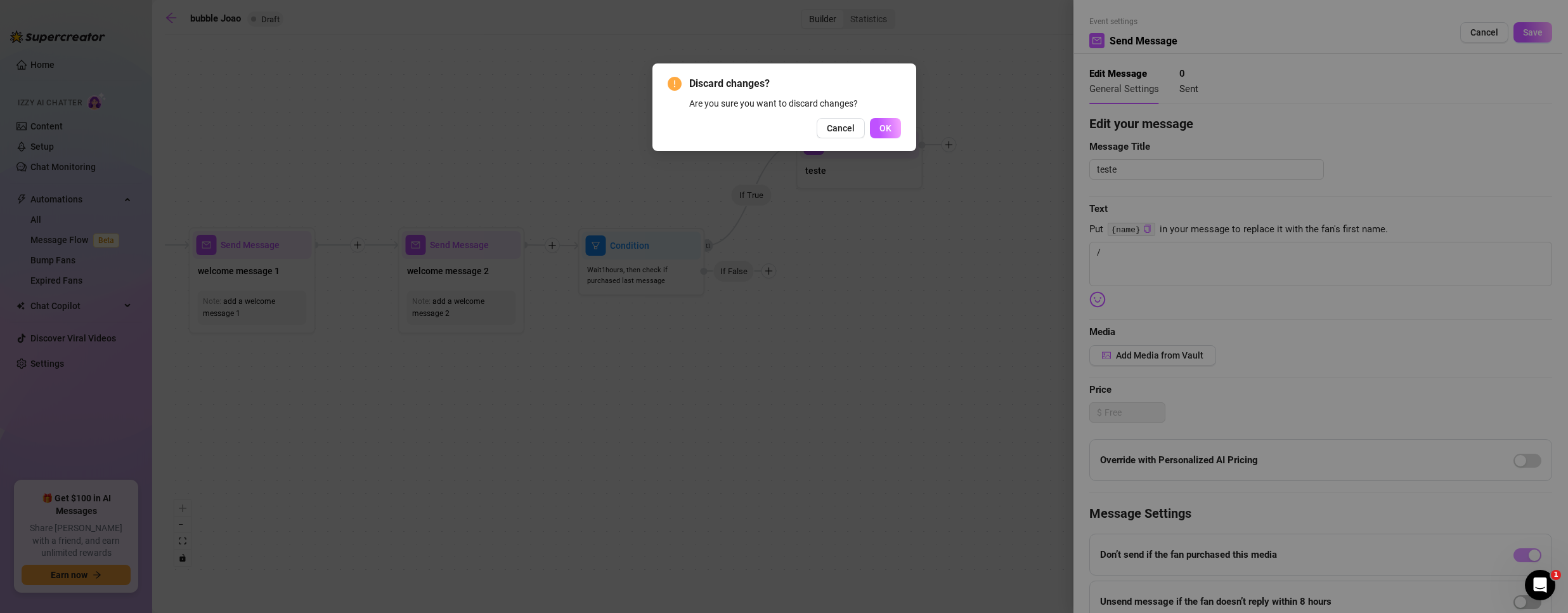
click at [878, 113] on div "Discard changes? Are you sure you want to discard changes? Cancel OK" at bounding box center [785, 107] width 234 height 62
click at [887, 132] on span "OK" at bounding box center [885, 128] width 12 height 10
click at [887, 132] on div "Discard changes? Are you sure you want to discard changes? Cancel OK" at bounding box center [784, 306] width 1568 height 613
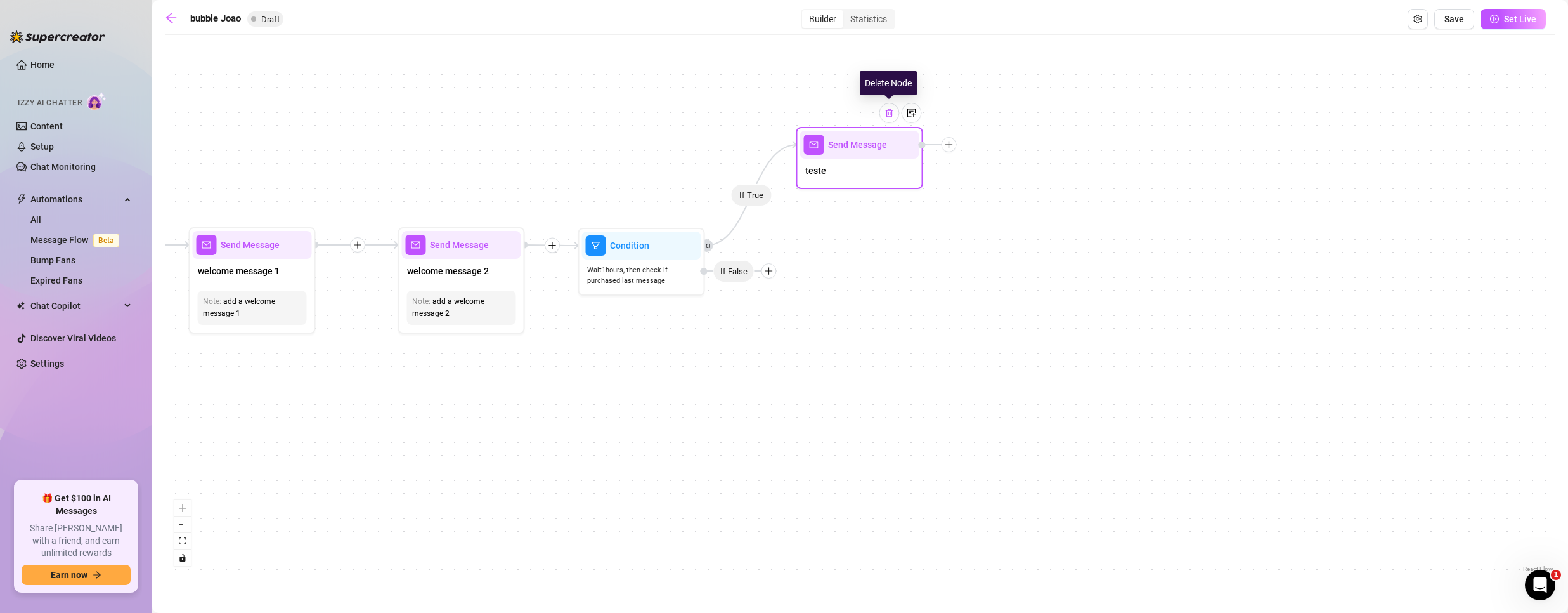
click at [890, 114] on img at bounding box center [889, 112] width 10 height 10
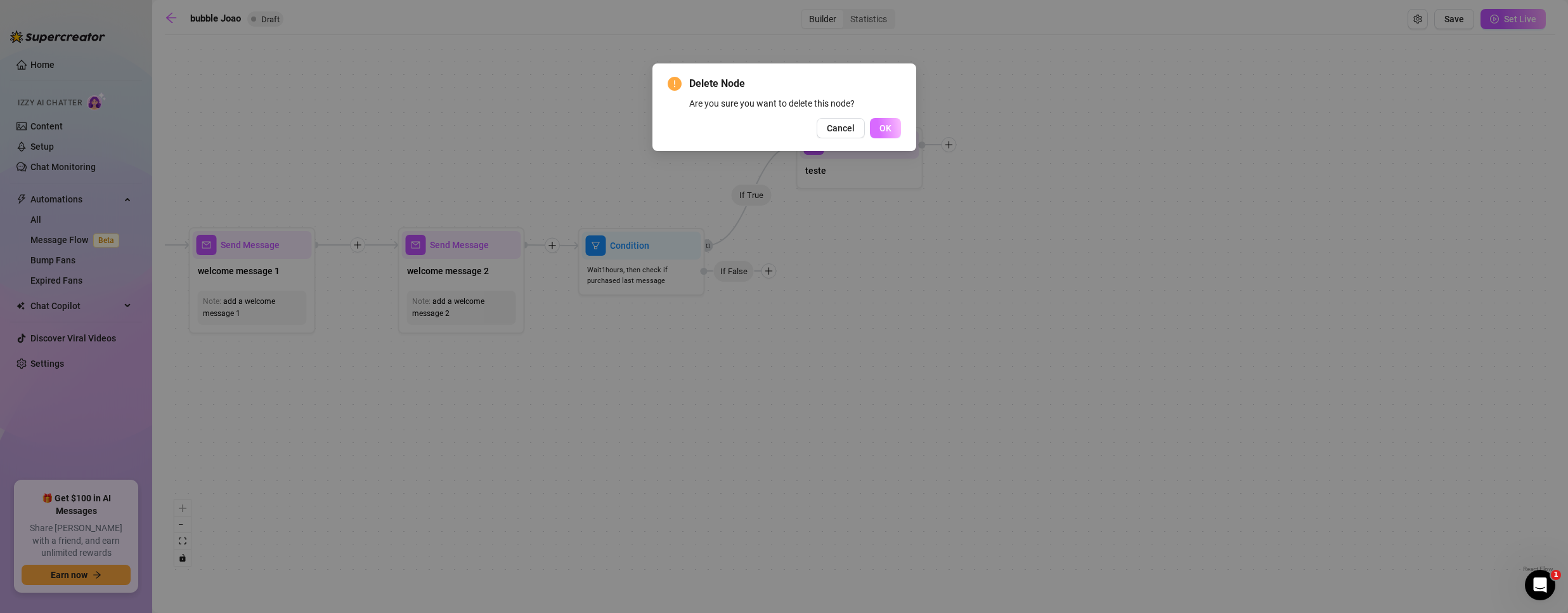
click at [882, 123] on span "OK" at bounding box center [885, 128] width 12 height 10
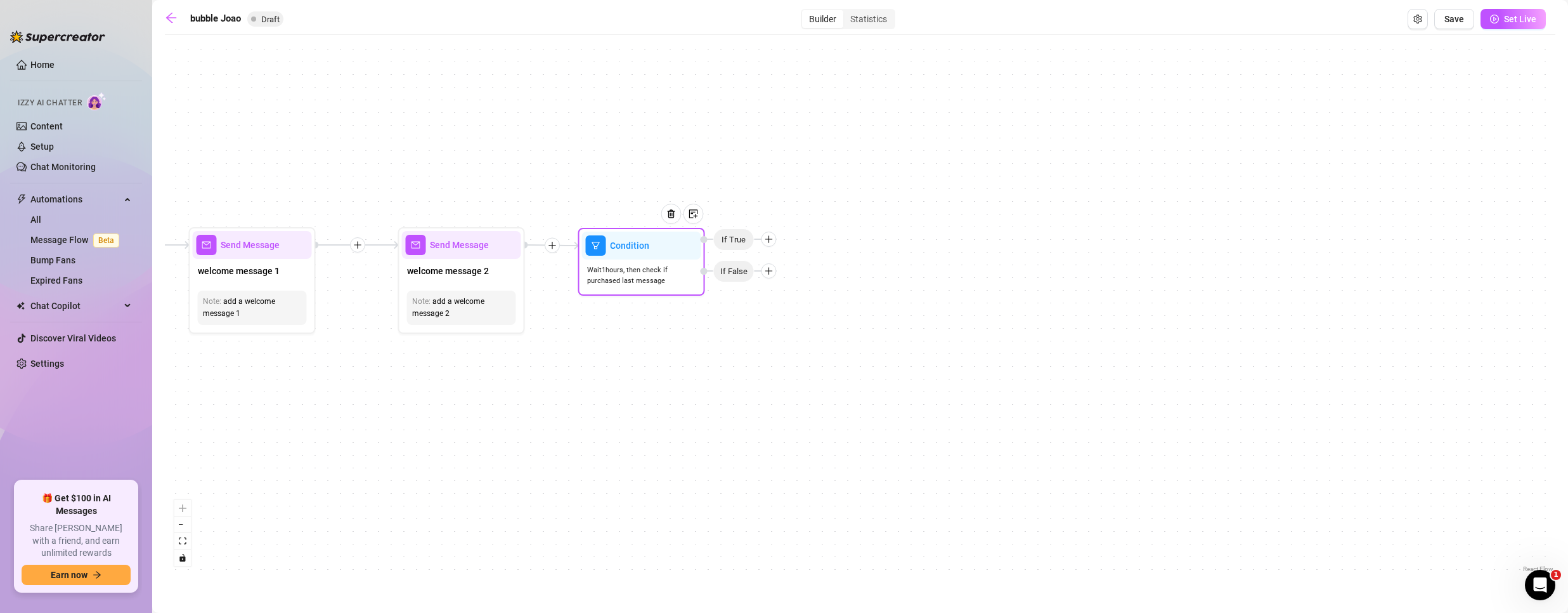
click at [770, 272] on icon "plus" at bounding box center [768, 270] width 9 height 9
click at [803, 357] on div "Merge Nodes" at bounding box center [793, 358] width 93 height 22
click at [798, 361] on div "Merge Nodes" at bounding box center [793, 358] width 93 height 22
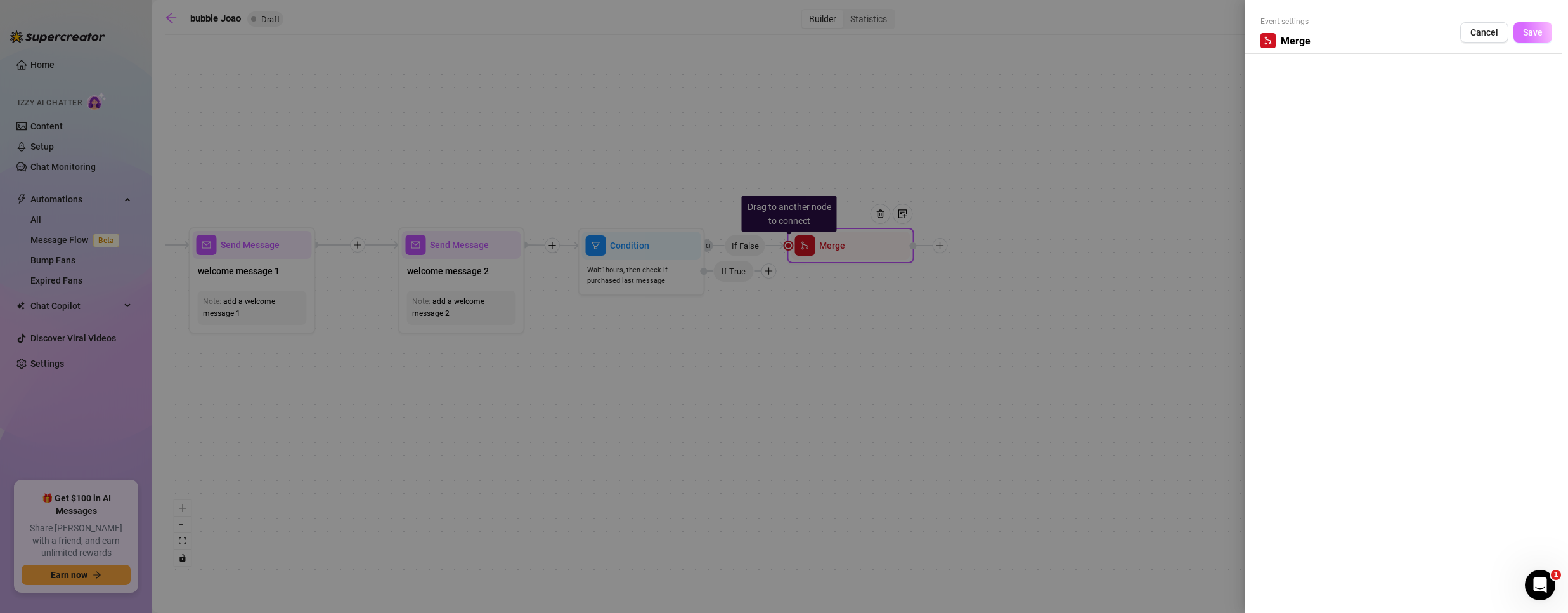
click at [1535, 27] on span "Save" at bounding box center [1532, 32] width 19 height 10
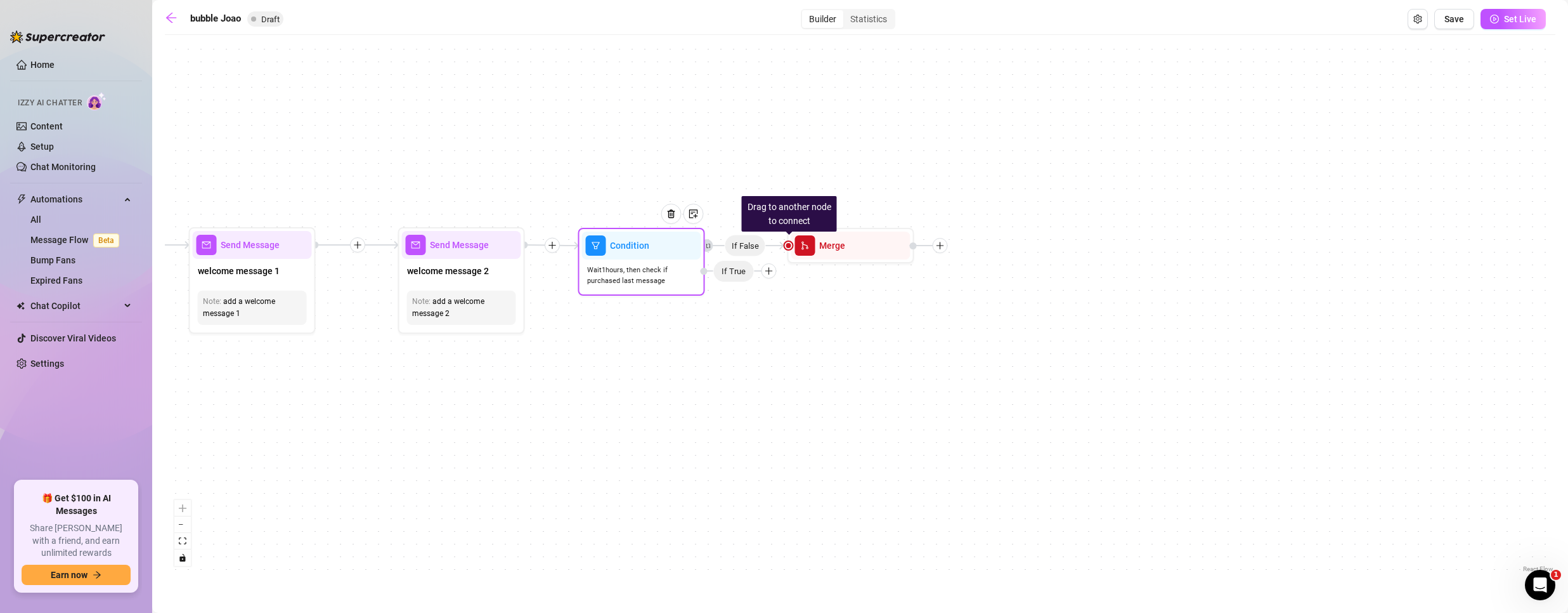
click at [770, 269] on icon "plus" at bounding box center [768, 270] width 9 height 9
click at [712, 382] on div "If False Drag to another node to connect Merge Condition Wait 1 hours, then che…" at bounding box center [860, 308] width 1390 height 534
click at [887, 240] on div at bounding box center [885, 223] width 55 height 65
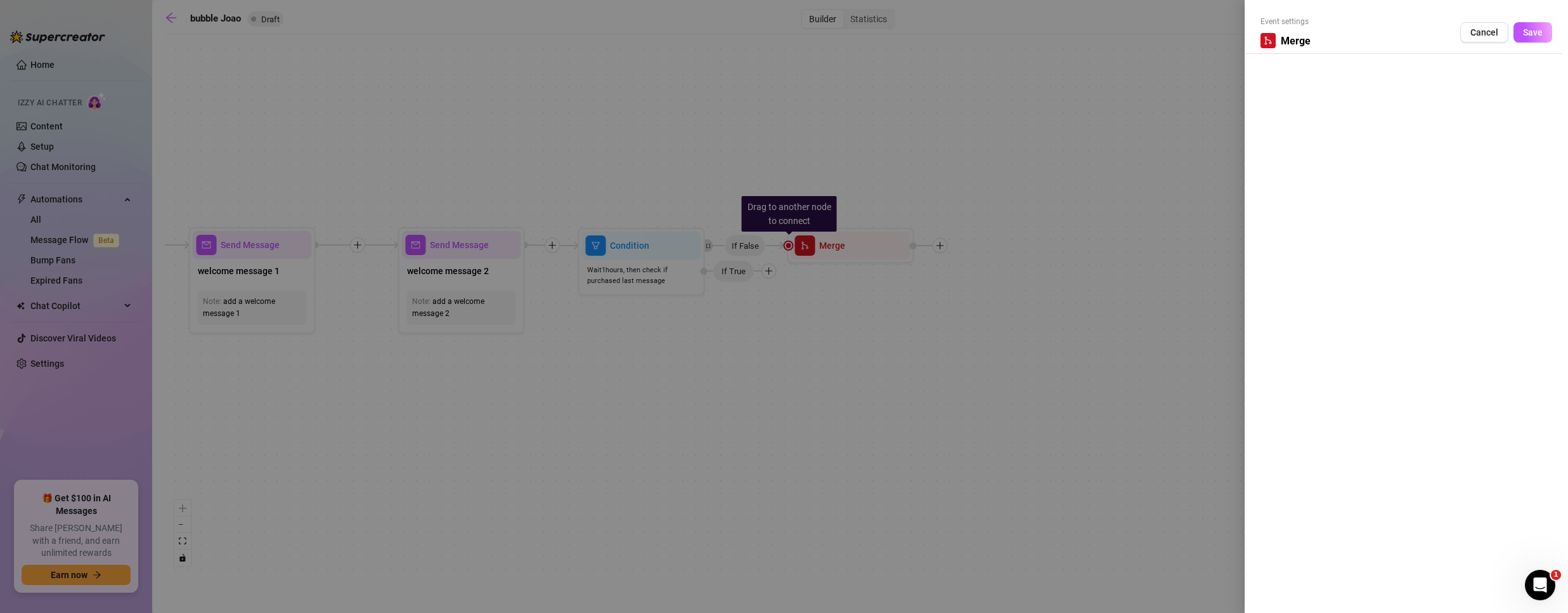
click at [888, 254] on body "Home Izzy AI Chatter Content Setup Chat Monitoring Automations All Message Flow…" at bounding box center [784, 306] width 1568 height 613
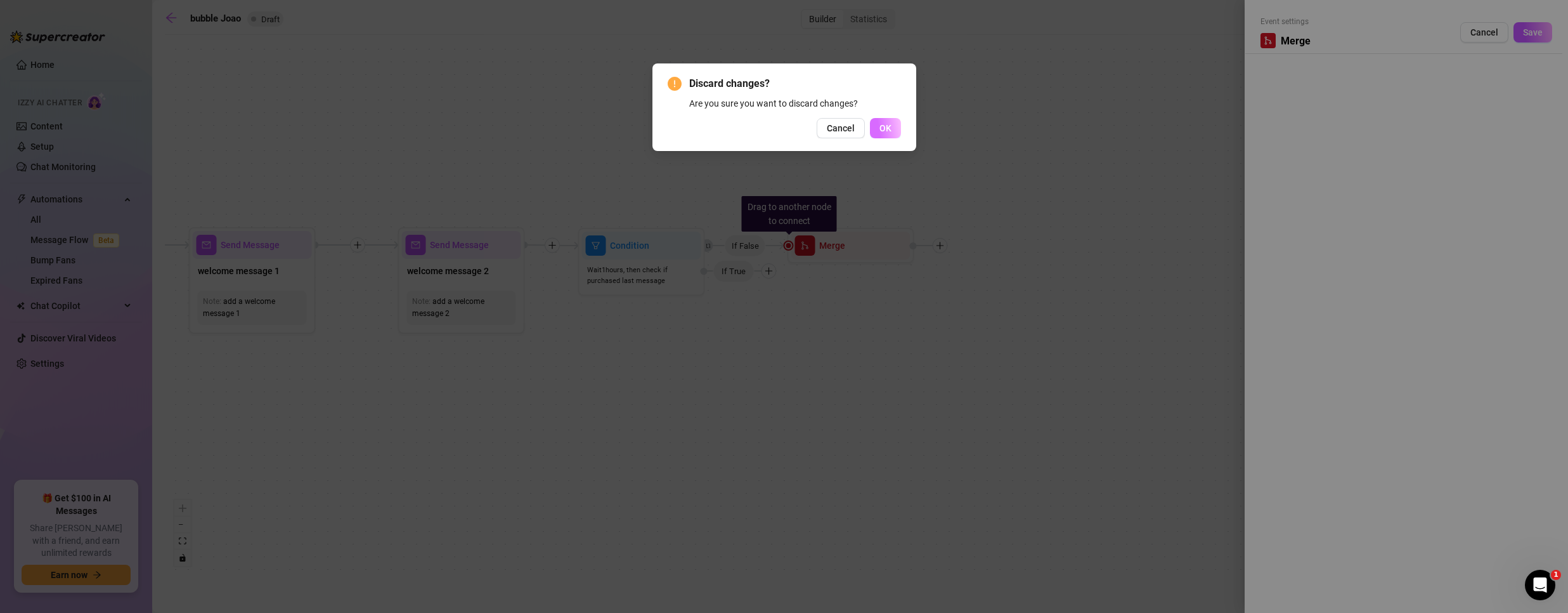
click at [889, 127] on span "OK" at bounding box center [885, 128] width 12 height 10
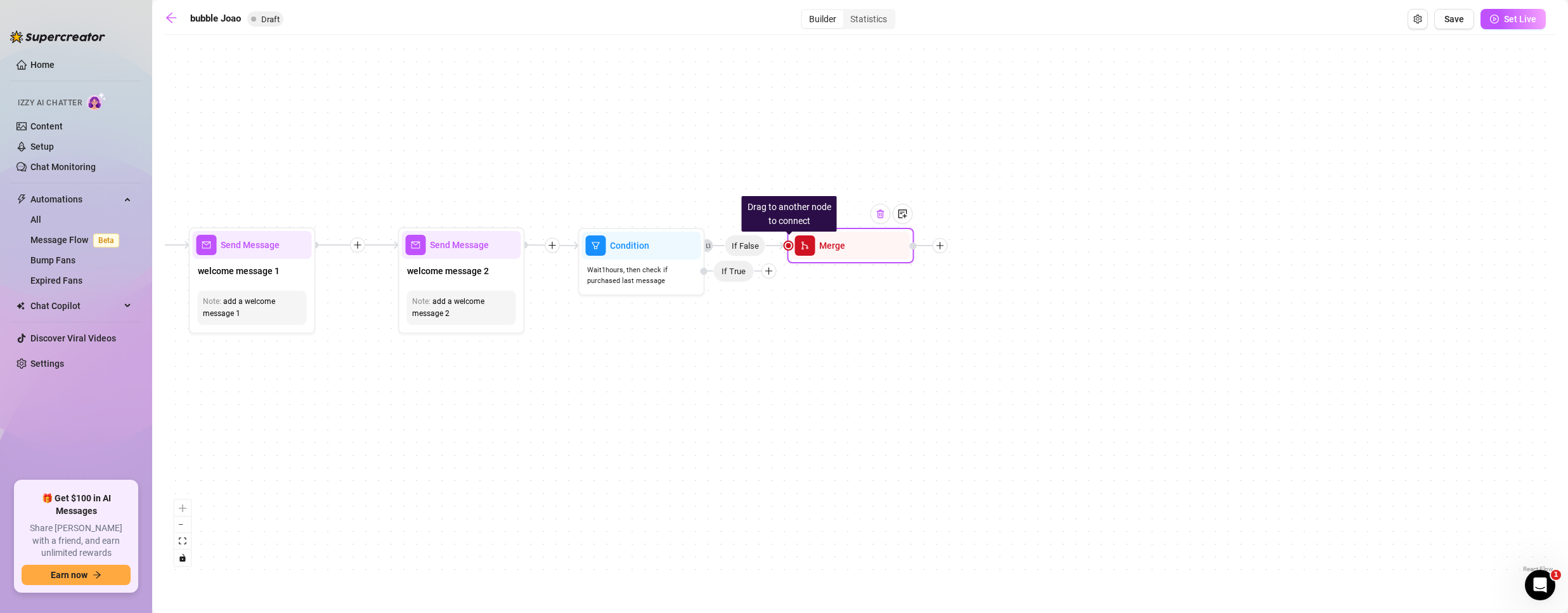
click at [882, 216] on img at bounding box center [881, 213] width 10 height 10
click at [883, 217] on img at bounding box center [881, 213] width 10 height 10
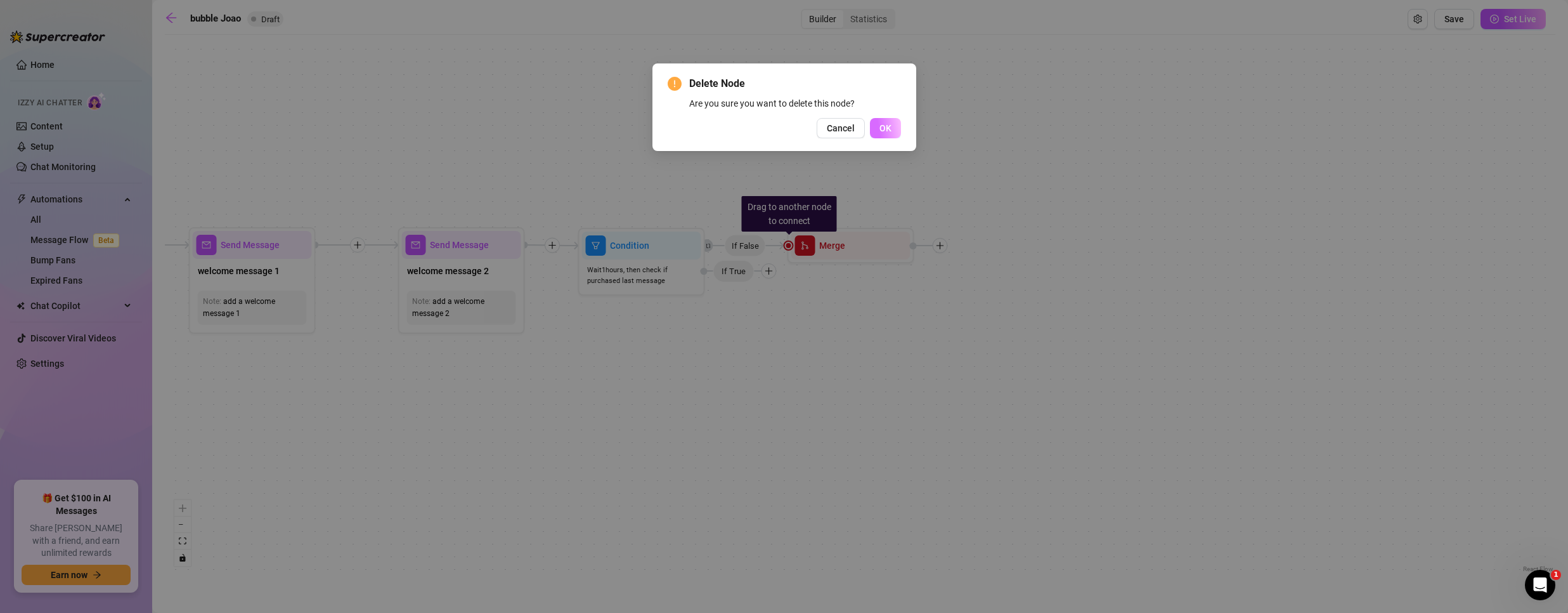
click at [889, 124] on span "OK" at bounding box center [885, 128] width 12 height 10
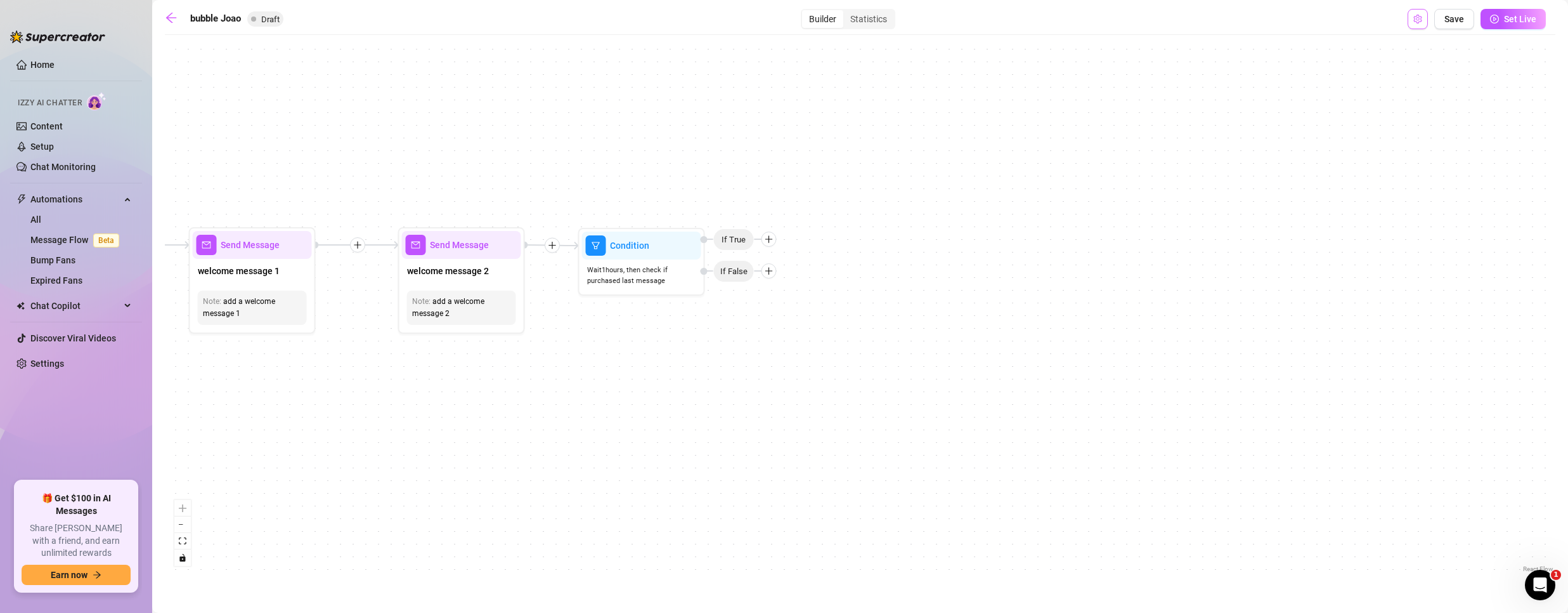
click at [1416, 14] on span "Open Exit Rules" at bounding box center [1417, 19] width 9 height 10
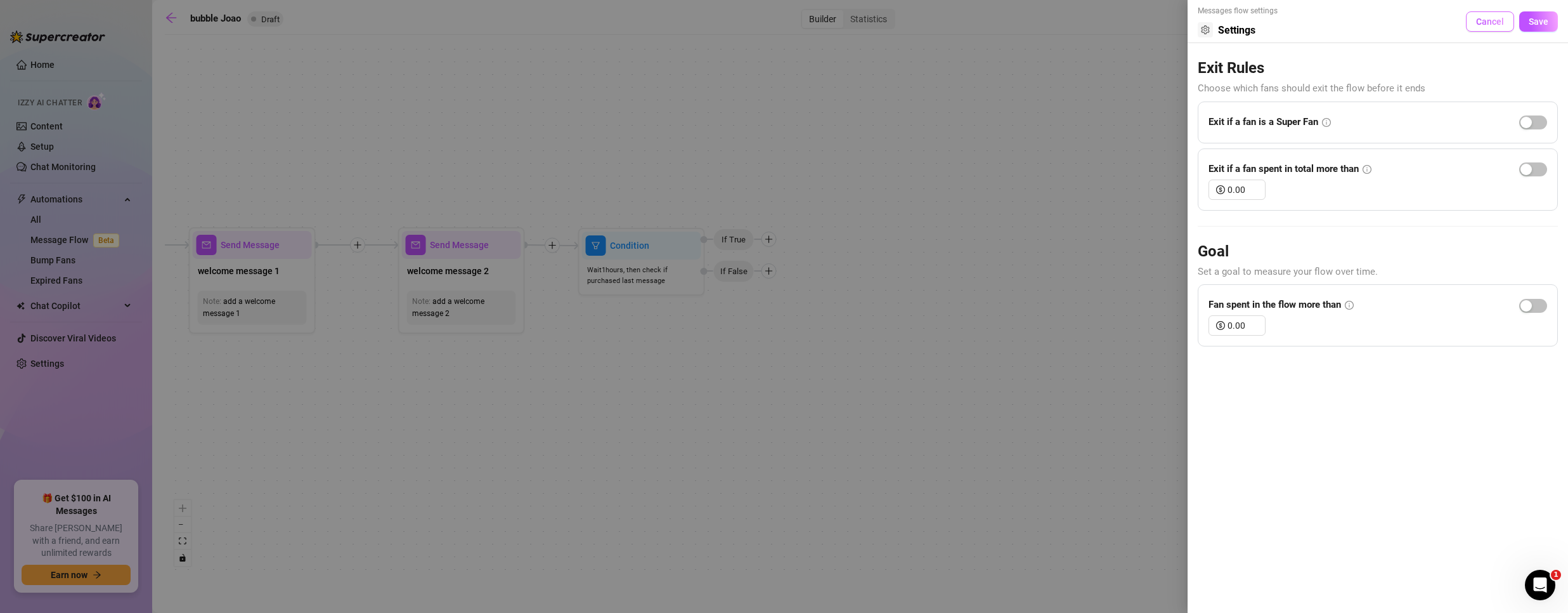
click at [1501, 26] on button "Cancel" at bounding box center [1490, 22] width 48 height 20
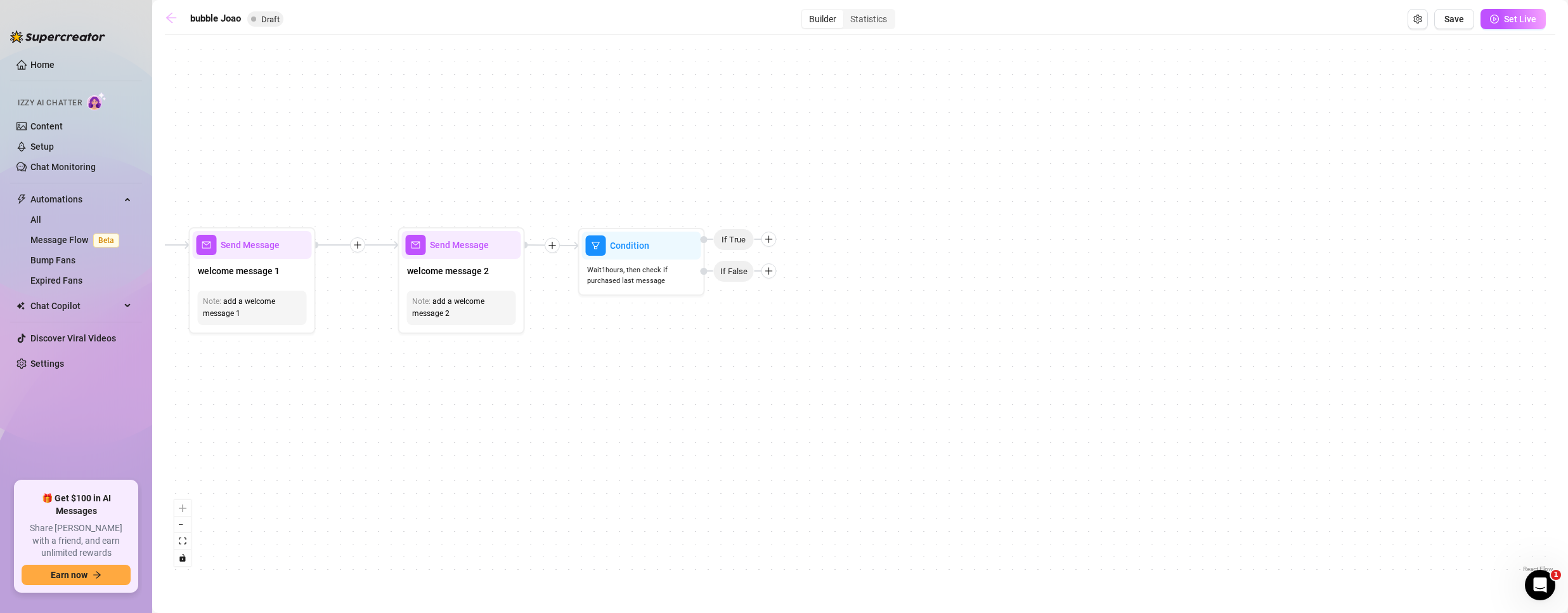
click at [172, 17] on icon "arrow-left" at bounding box center [171, 17] width 10 height 10
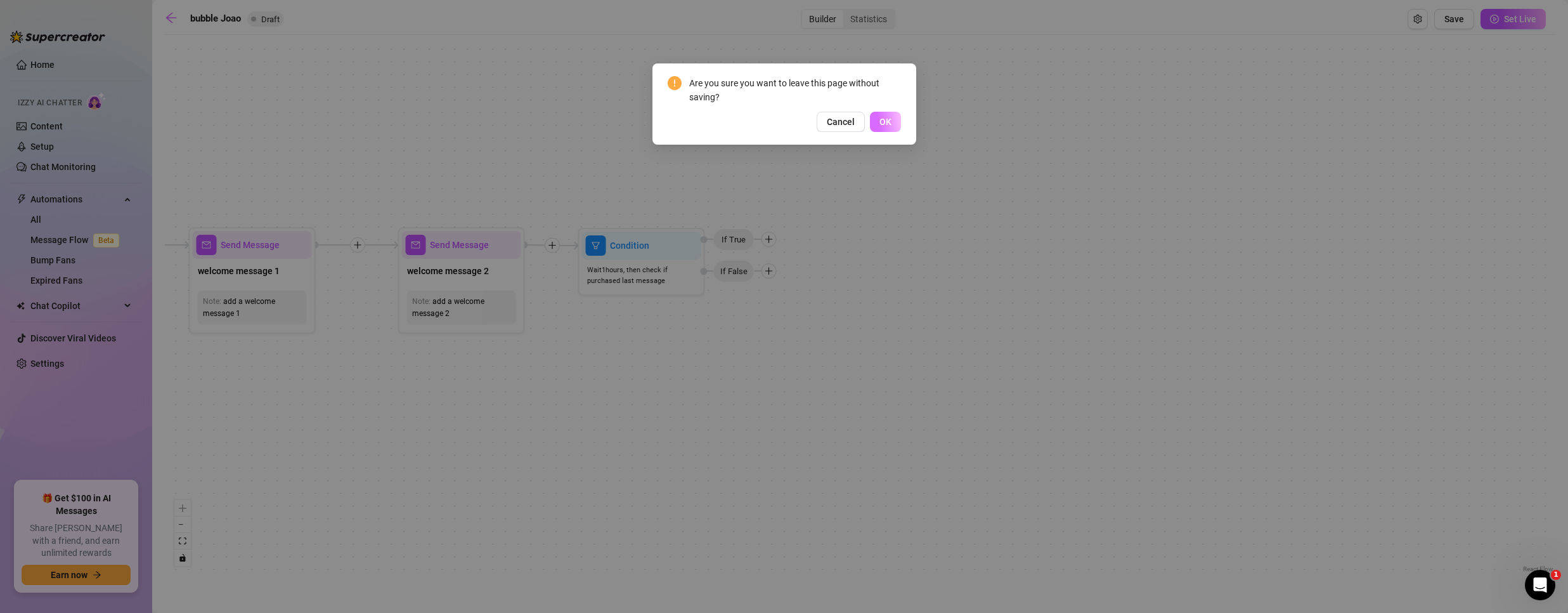
click at [884, 122] on span "OK" at bounding box center [885, 122] width 12 height 10
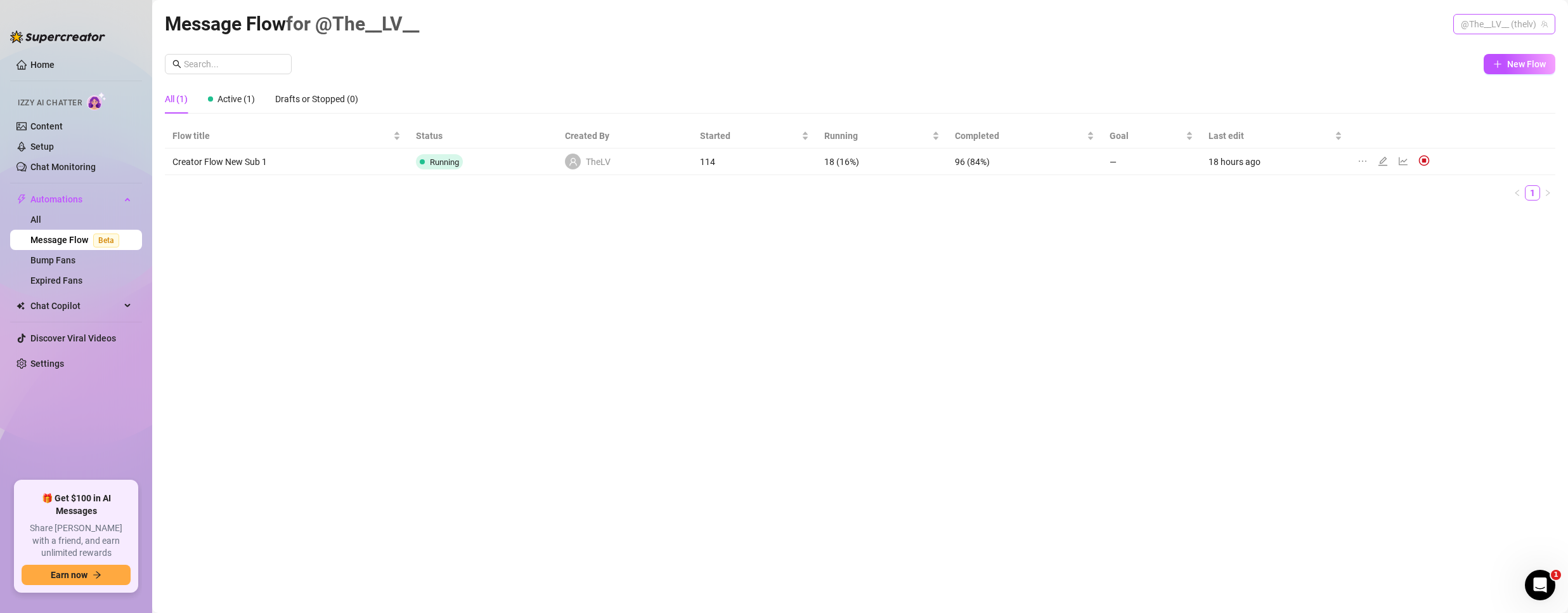
click at [1530, 23] on span "@The__LV__ (thelv)" at bounding box center [1504, 24] width 87 height 19
click at [1447, 67] on span "Bubble" at bounding box center [1452, 72] width 27 height 14
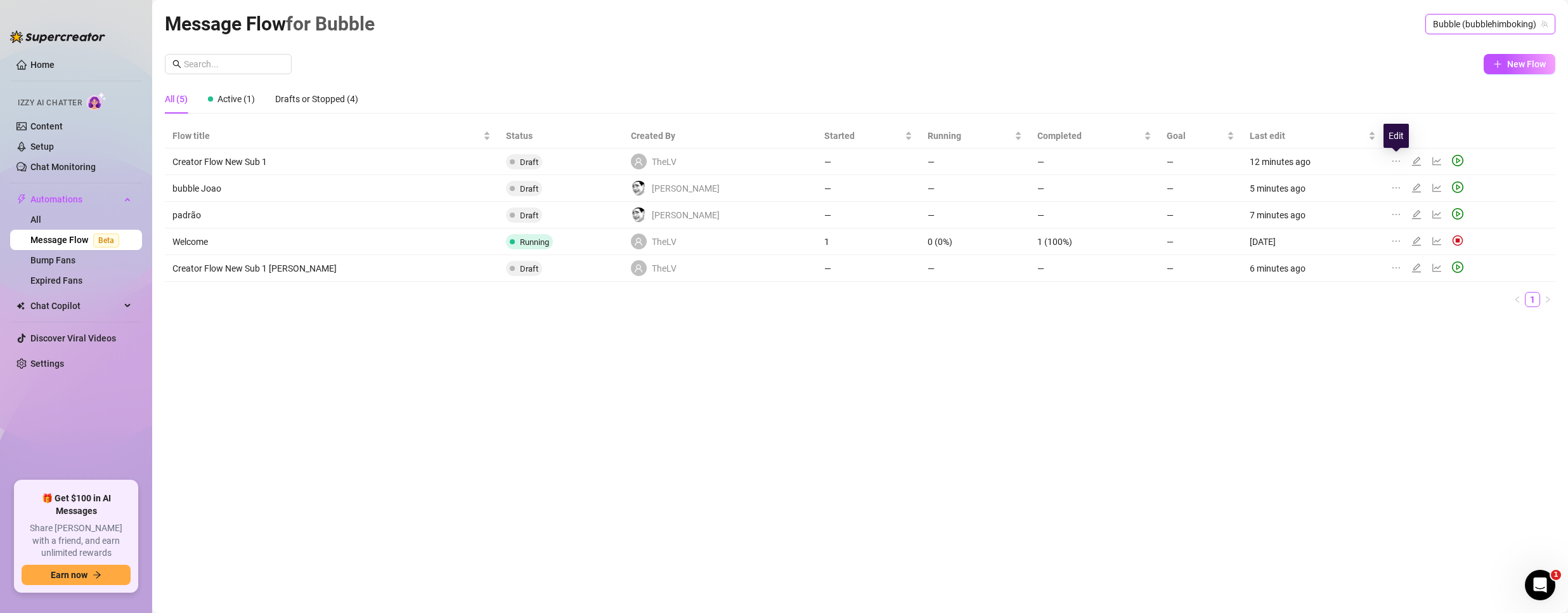
click at [1412, 157] on icon "edit" at bounding box center [1416, 160] width 10 height 10
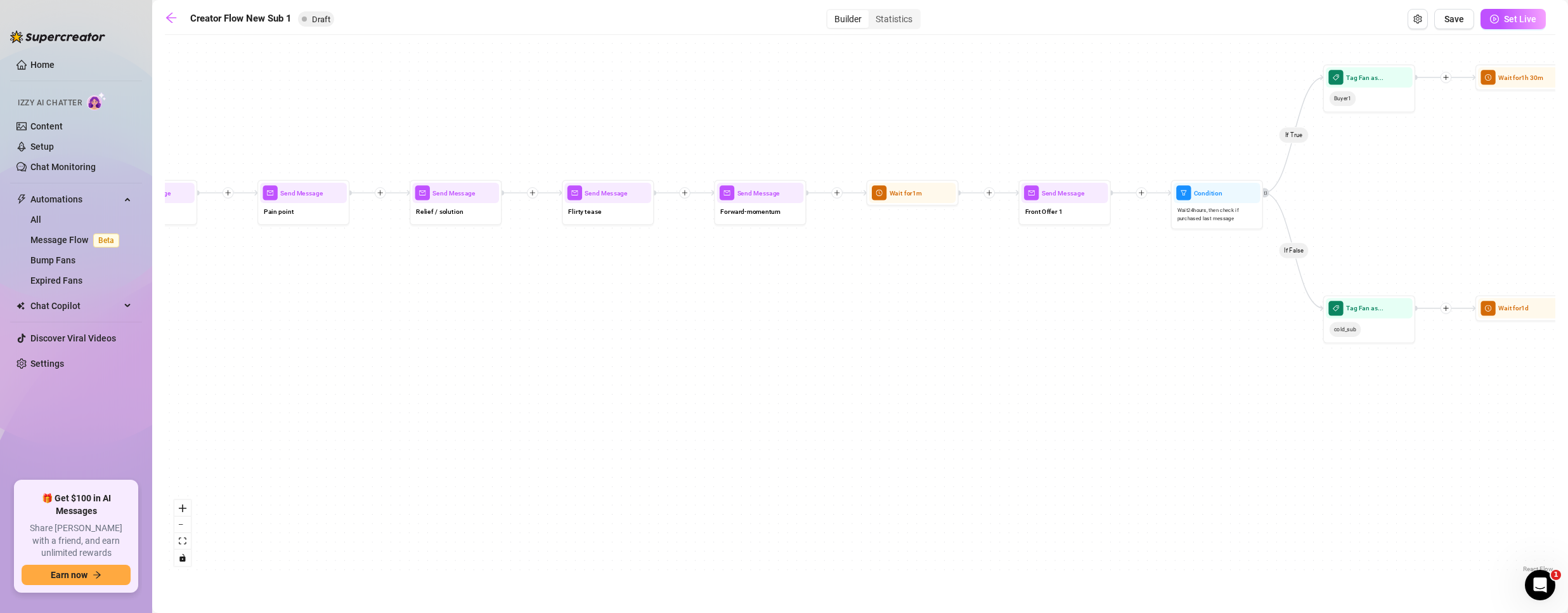
drag, startPoint x: 585, startPoint y: 347, endPoint x: -146, endPoint y: 310, distance: 731.9
click at [0, 310] on html "Home Izzy AI Chatter Content Setup Chat Monitoring Automations All Message Flow…" at bounding box center [784, 306] width 1568 height 613
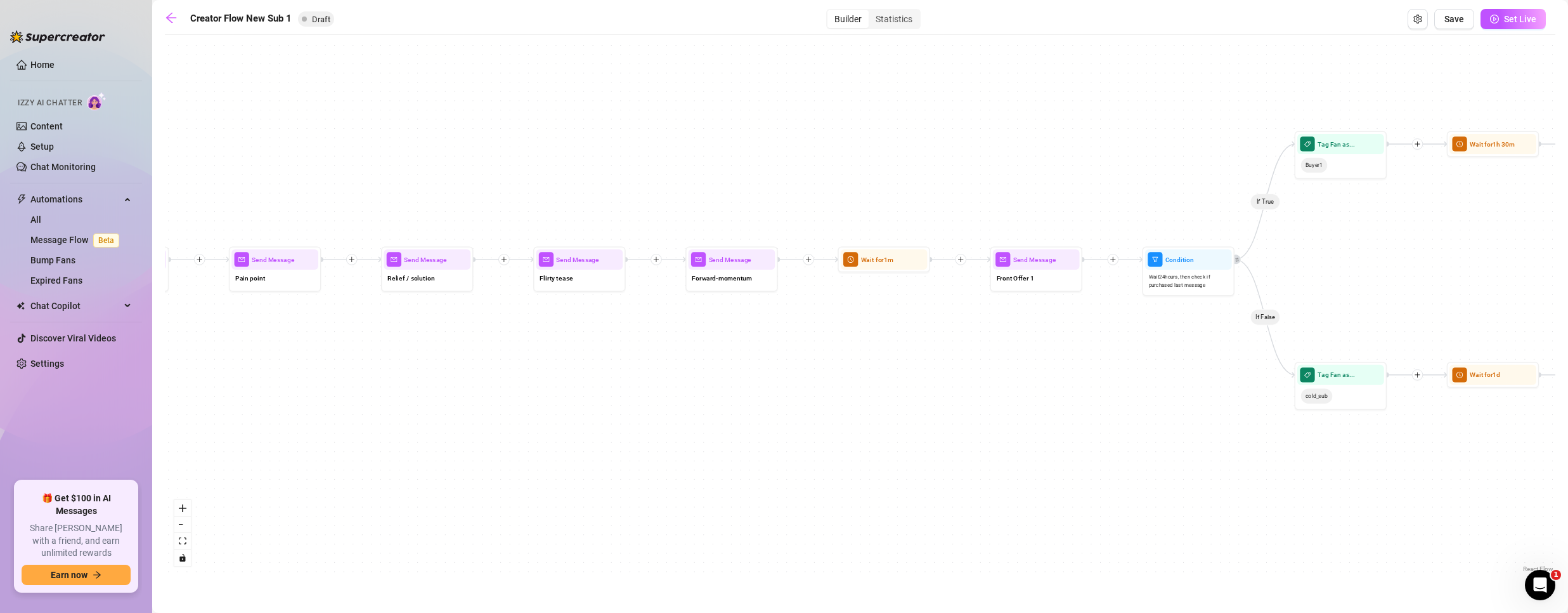
drag, startPoint x: 1046, startPoint y: 200, endPoint x: 1576, endPoint y: 298, distance: 539.0
click at [1567, 298] on html "Home Izzy AI Chatter Content Setup Chat Monitoring Automations All Message Flow…" at bounding box center [784, 306] width 1568 height 613
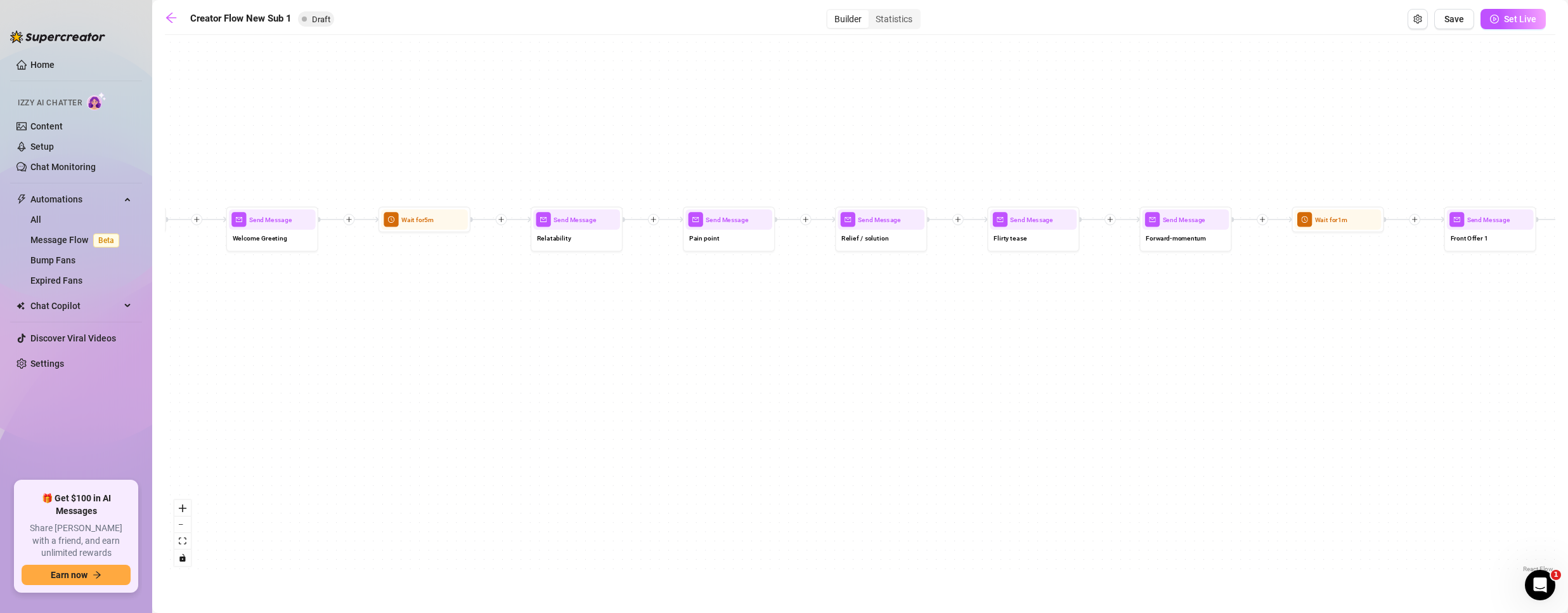
drag, startPoint x: 705, startPoint y: 408, endPoint x: 666, endPoint y: 344, distance: 74.9
click at [692, 354] on div "If True If False If True If False If True If False Wait for 1m Send Message For…" at bounding box center [860, 308] width 1390 height 534
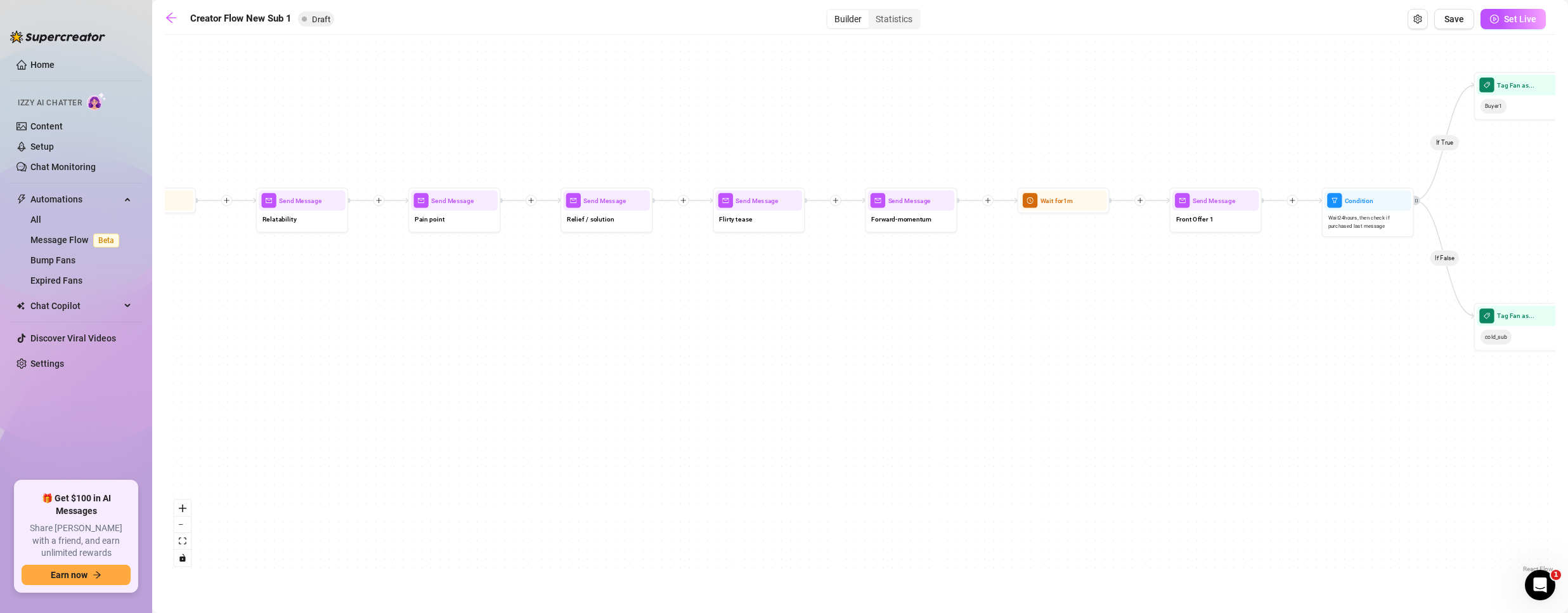
click at [185, 7] on main "Creator Flow New Sub 1 Draft Builder Statistics Save Set Live If True If False …" at bounding box center [860, 306] width 1415 height 613
click at [156, 17] on main "Creator Flow New Sub 1 Draft Builder Statistics Save Set Live If True If False …" at bounding box center [860, 306] width 1415 height 613
click at [166, 16] on icon "arrow-left" at bounding box center [171, 18] width 12 height 12
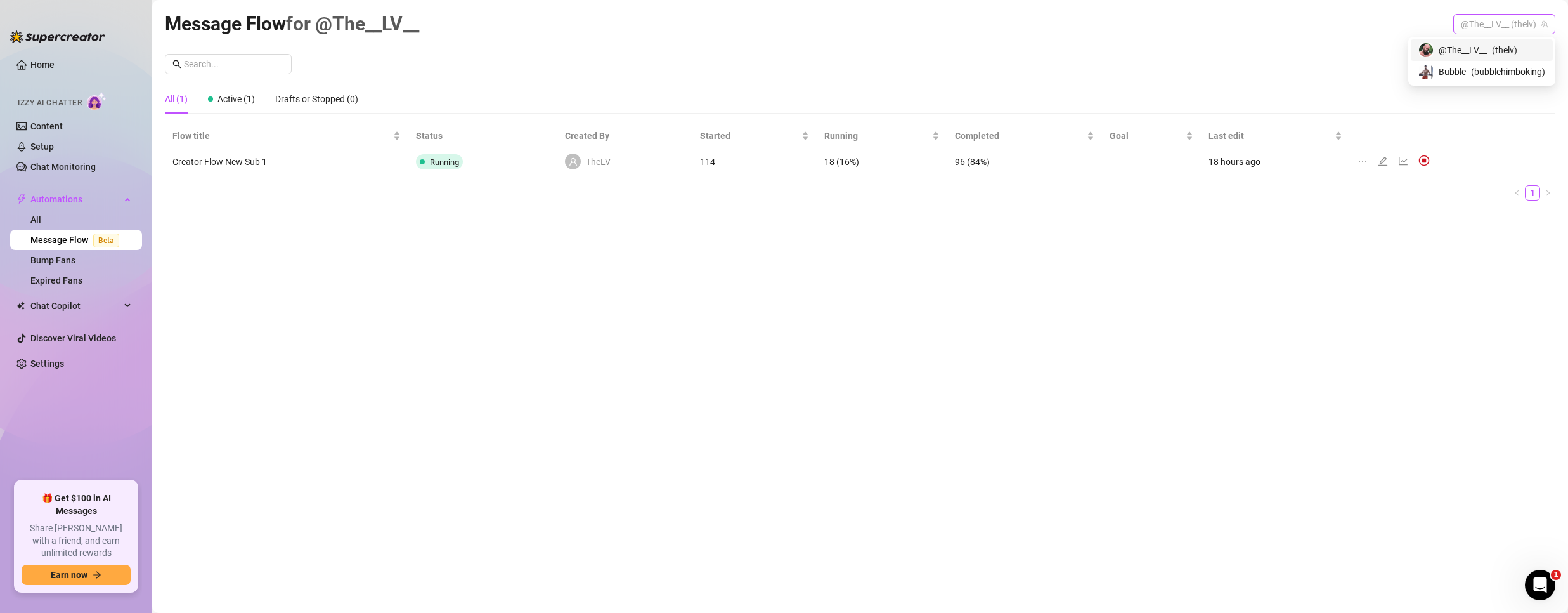
click at [1486, 23] on span "@The__LV__ (thelv)" at bounding box center [1504, 24] width 87 height 19
click at [1449, 72] on span "Bubble" at bounding box center [1452, 72] width 27 height 14
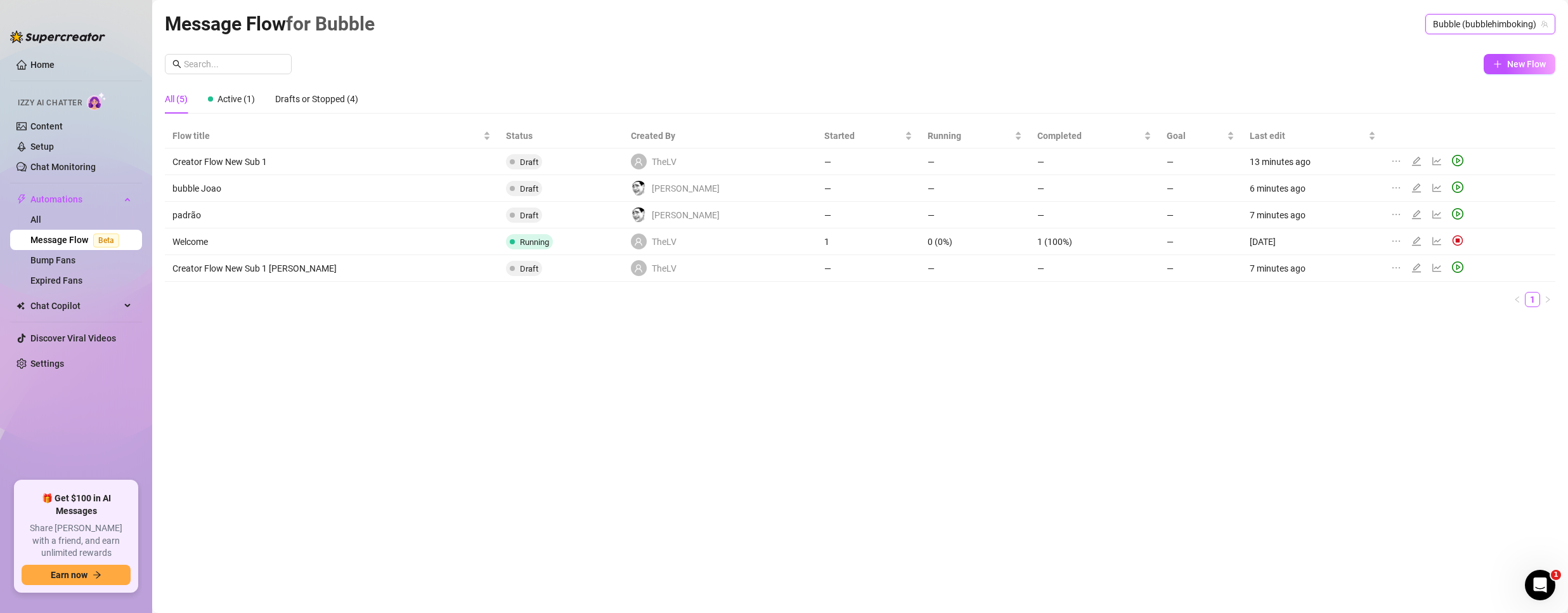
click at [1412, 210] on icon "edit" at bounding box center [1416, 214] width 10 height 10
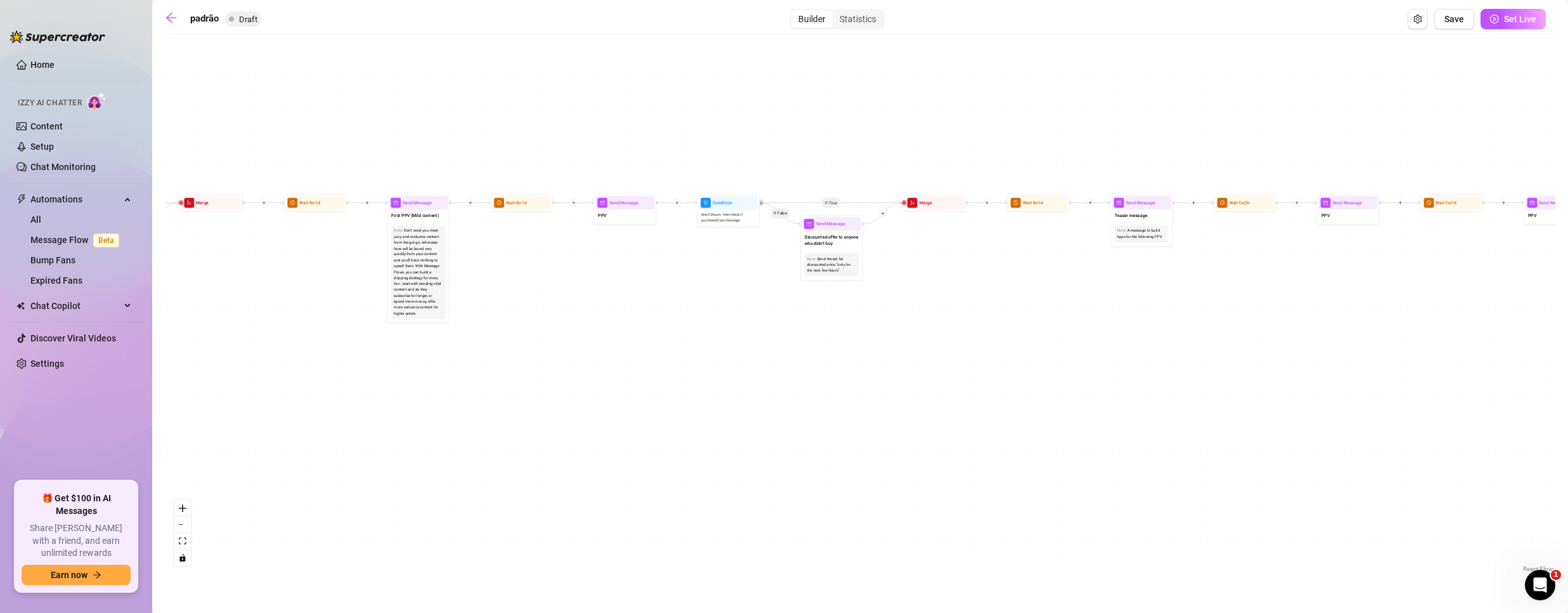
drag, startPoint x: 810, startPoint y: 371, endPoint x: 698, endPoint y: 422, distance: 123.1
click at [698, 422] on div "If True If True If True If False If False If False If True If False Merge Merge…" at bounding box center [860, 308] width 1390 height 534
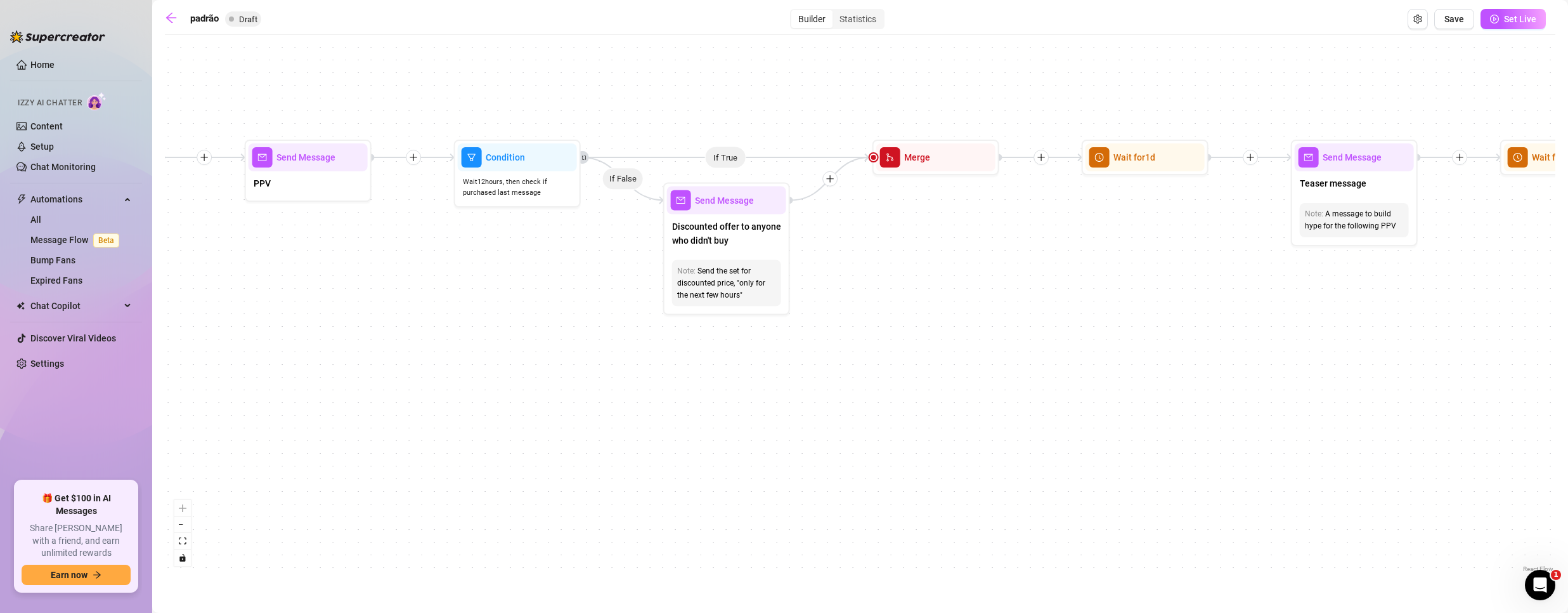
drag, startPoint x: 737, startPoint y: 368, endPoint x: 759, endPoint y: 421, distance: 57.4
click at [759, 421] on div "If True If True If True If False If False If False If True If False Merge Merge…" at bounding box center [860, 308] width 1390 height 534
click at [173, 20] on icon "arrow-left" at bounding box center [171, 18] width 12 height 12
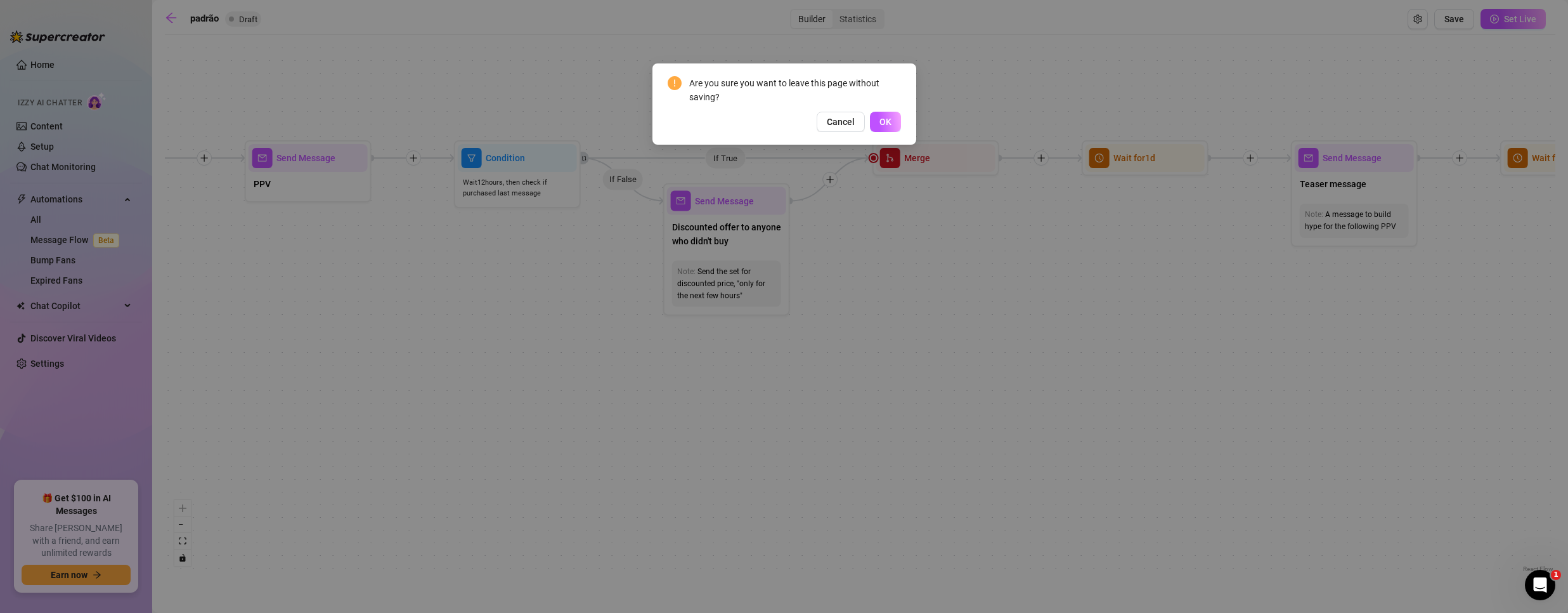
click at [874, 129] on button "OK" at bounding box center [885, 122] width 31 height 20
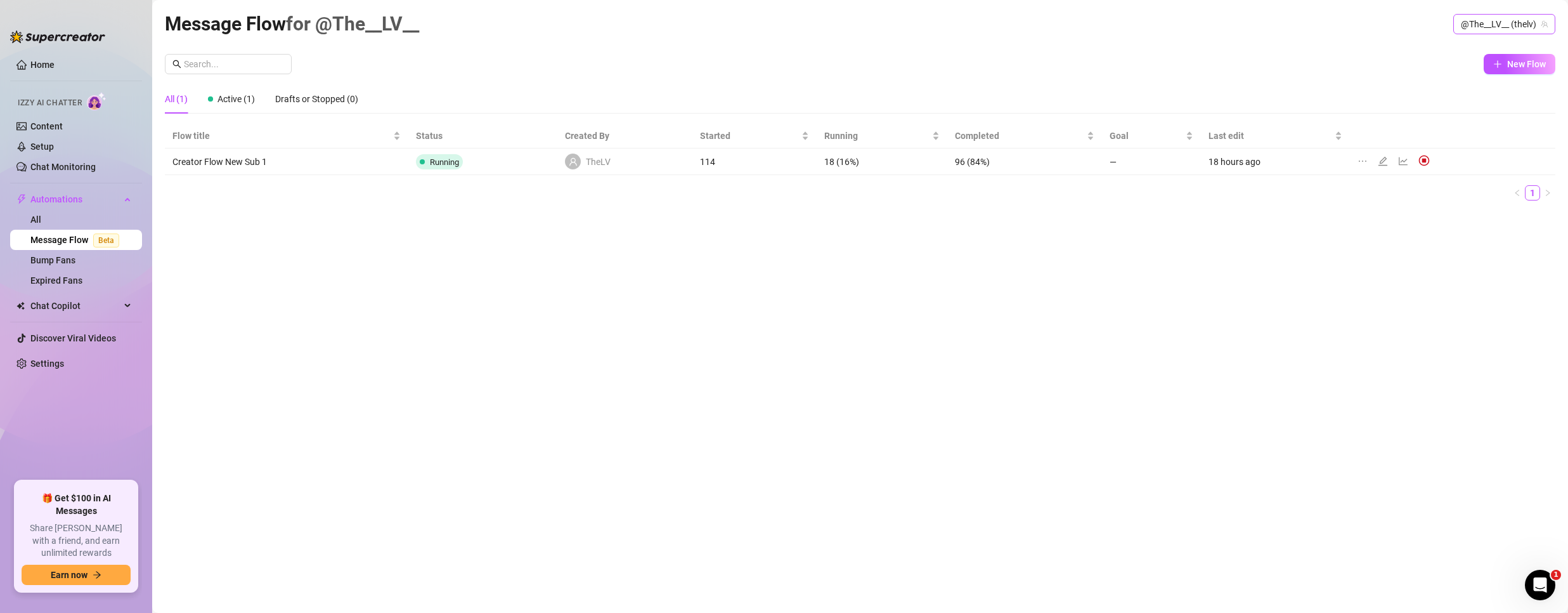
click at [1525, 21] on span "@The__LV__ (thelv)" at bounding box center [1504, 24] width 87 height 19
click at [1442, 69] on span "Bubble" at bounding box center [1452, 72] width 27 height 14
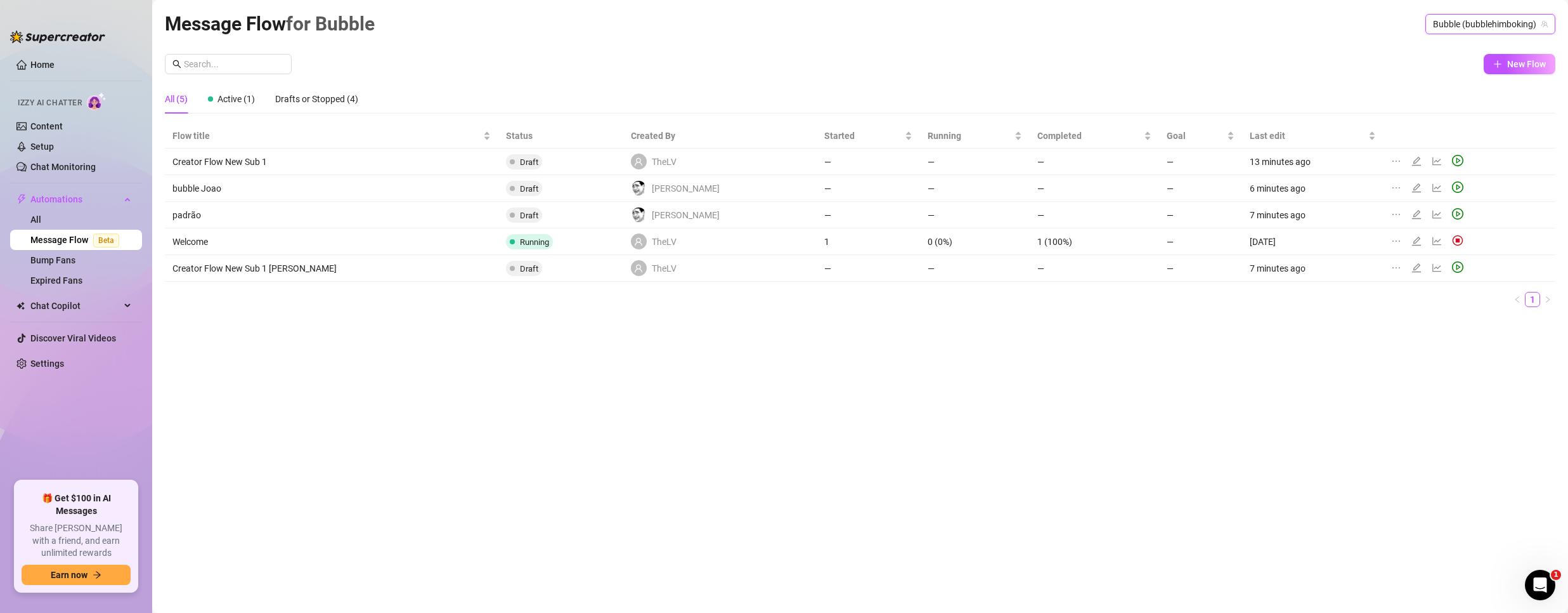
click at [1412, 213] on icon "edit" at bounding box center [1416, 214] width 10 height 10
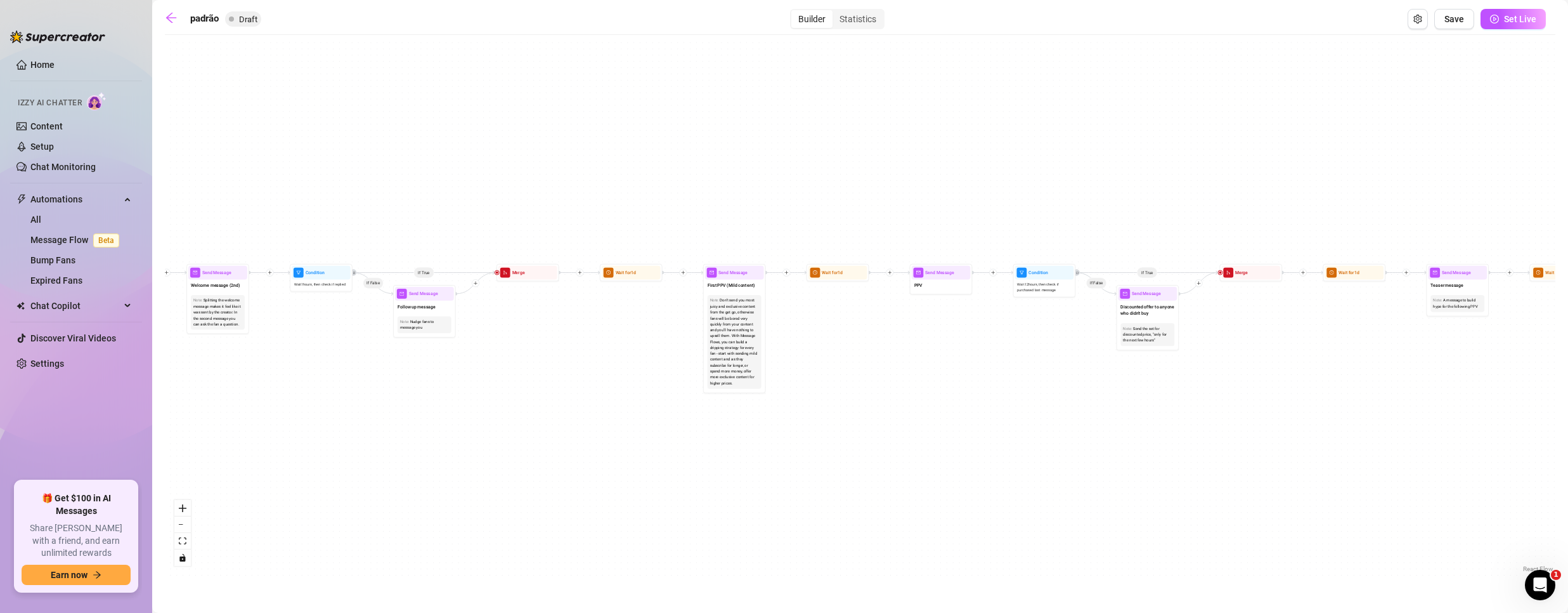
drag, startPoint x: 634, startPoint y: 369, endPoint x: 920, endPoint y: 386, distance: 286.5
click at [920, 386] on div "If True If True If True If False If False If False If True If False Merge Merge…" at bounding box center [860, 308] width 1390 height 534
click at [162, 23] on main "padrão Draft Builder Statistics Save Set Live If True If True If True If False …" at bounding box center [860, 306] width 1415 height 613
click at [174, 19] on icon "arrow-left" at bounding box center [171, 18] width 12 height 12
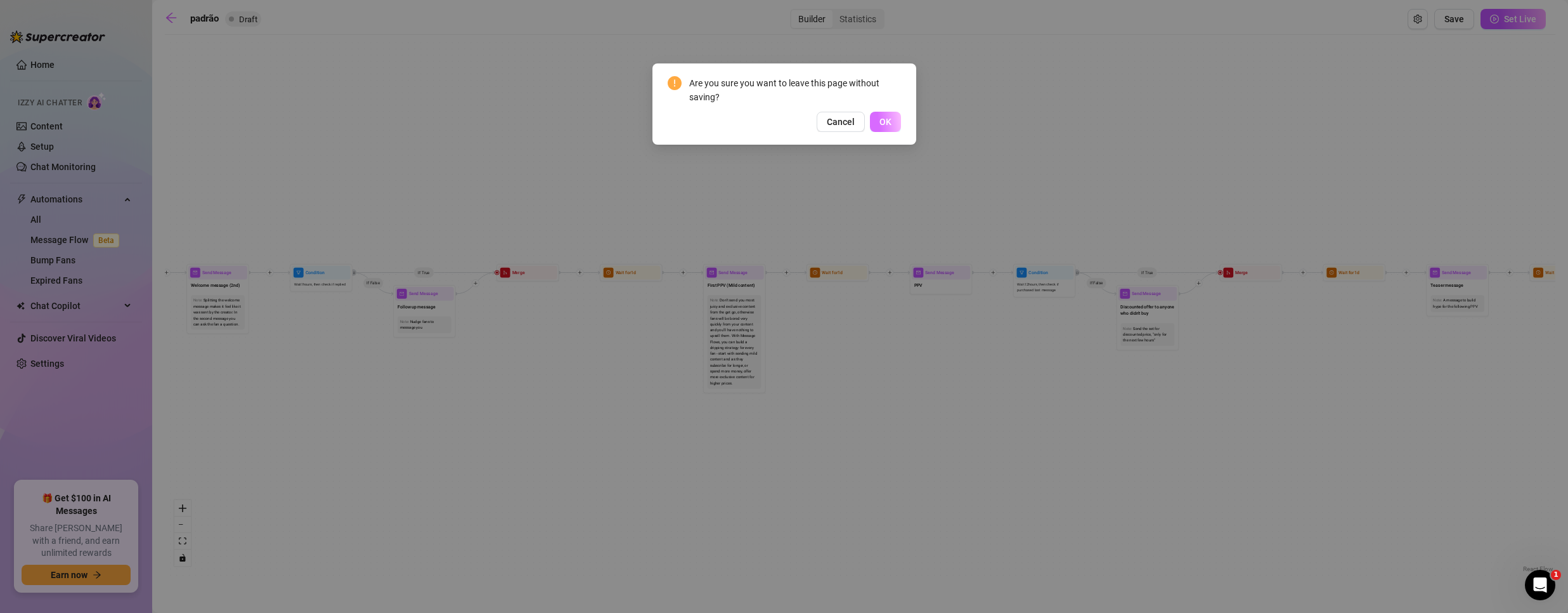
click at [886, 118] on span "OK" at bounding box center [885, 122] width 12 height 10
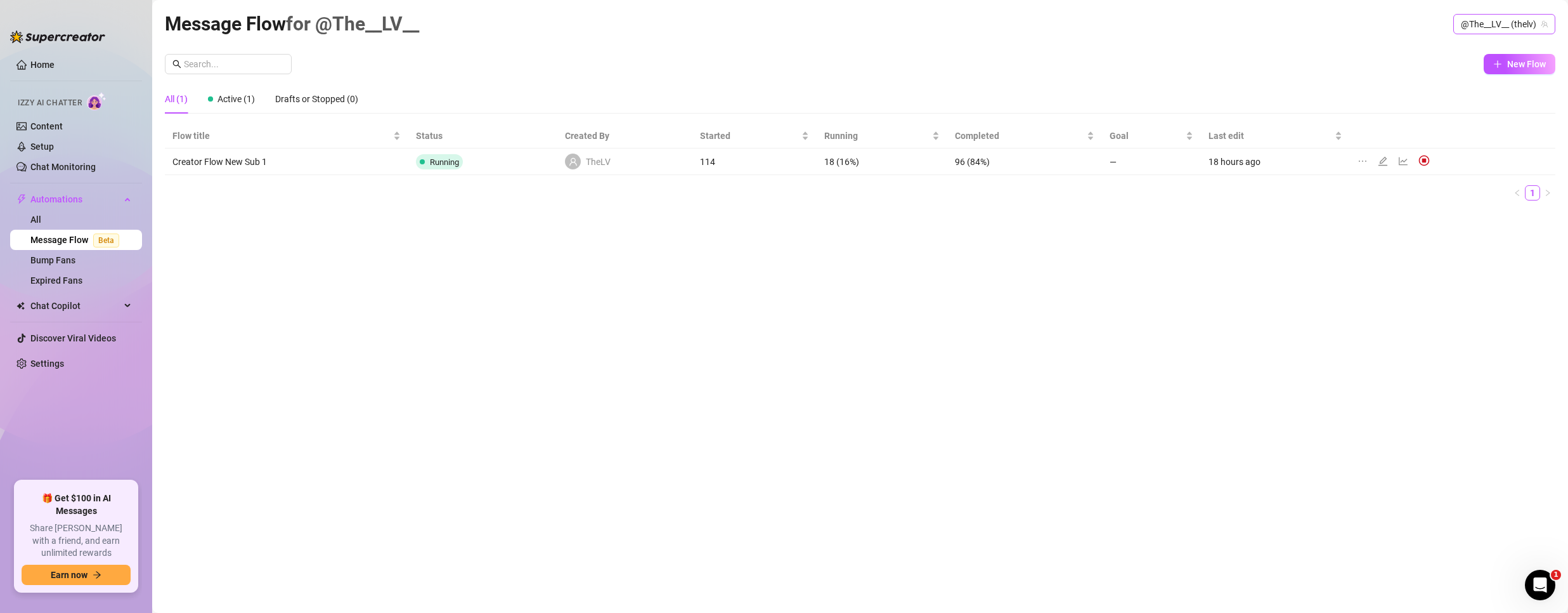
click at [1504, 21] on span "@The__LV__ (thelv)" at bounding box center [1504, 24] width 87 height 19
click at [1464, 65] on div "Bubble ( bubblehimboking )" at bounding box center [1482, 72] width 127 height 16
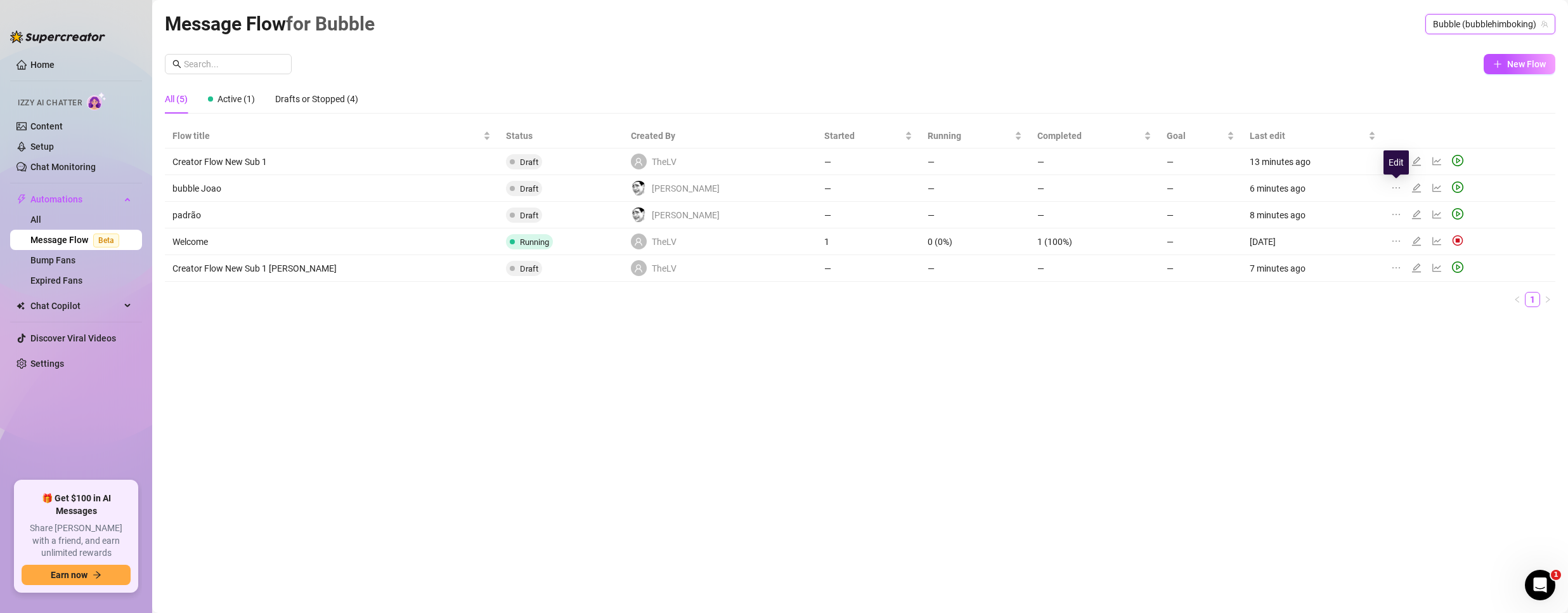
click at [1412, 186] on icon "edit" at bounding box center [1416, 188] width 10 height 10
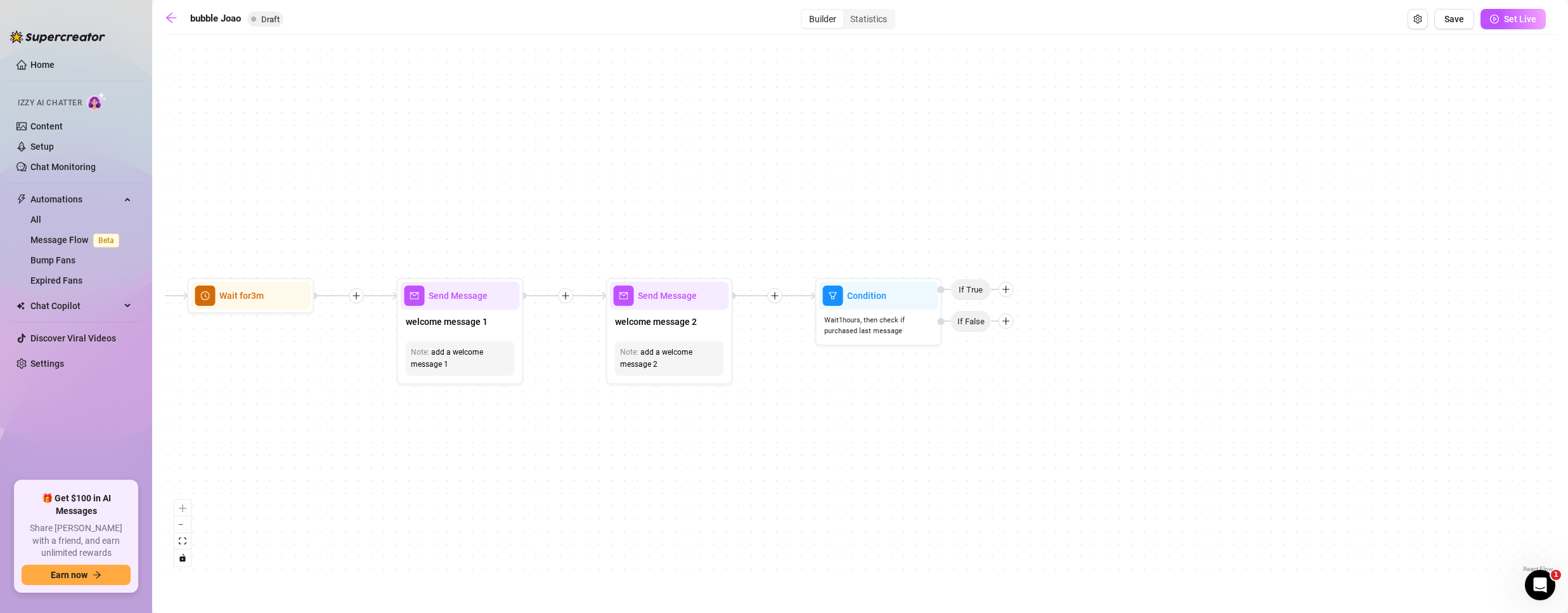
drag, startPoint x: 1514, startPoint y: 322, endPoint x: 972, endPoint y: 333, distance: 542.1
click at [984, 333] on div "Condition Wait 1 hours, then check if purchased last message If False If True S…" at bounding box center [860, 308] width 1390 height 534
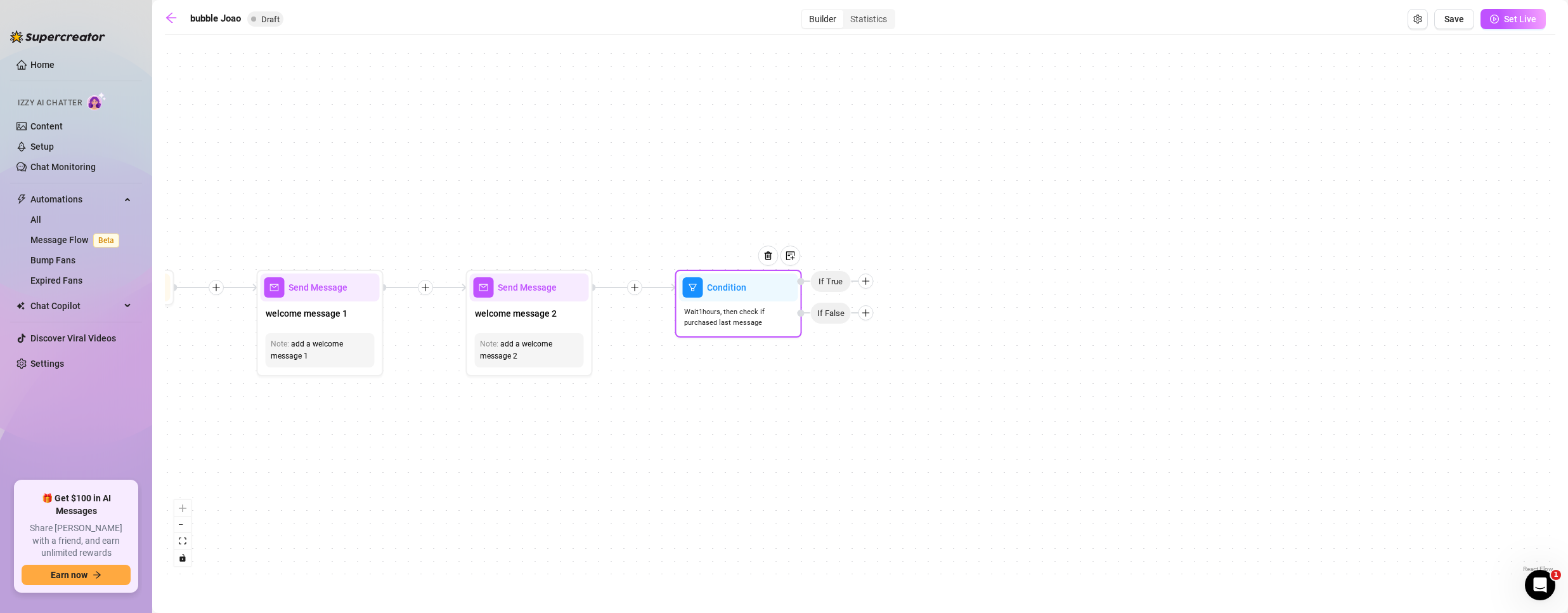
click at [867, 312] on icon "plus" at bounding box center [866, 312] width 7 height 1
click at [896, 357] on div "Message" at bounding box center [891, 358] width 93 height 22
click at [887, 354] on div "Message" at bounding box center [891, 358] width 93 height 22
type textarea "Write your message here"
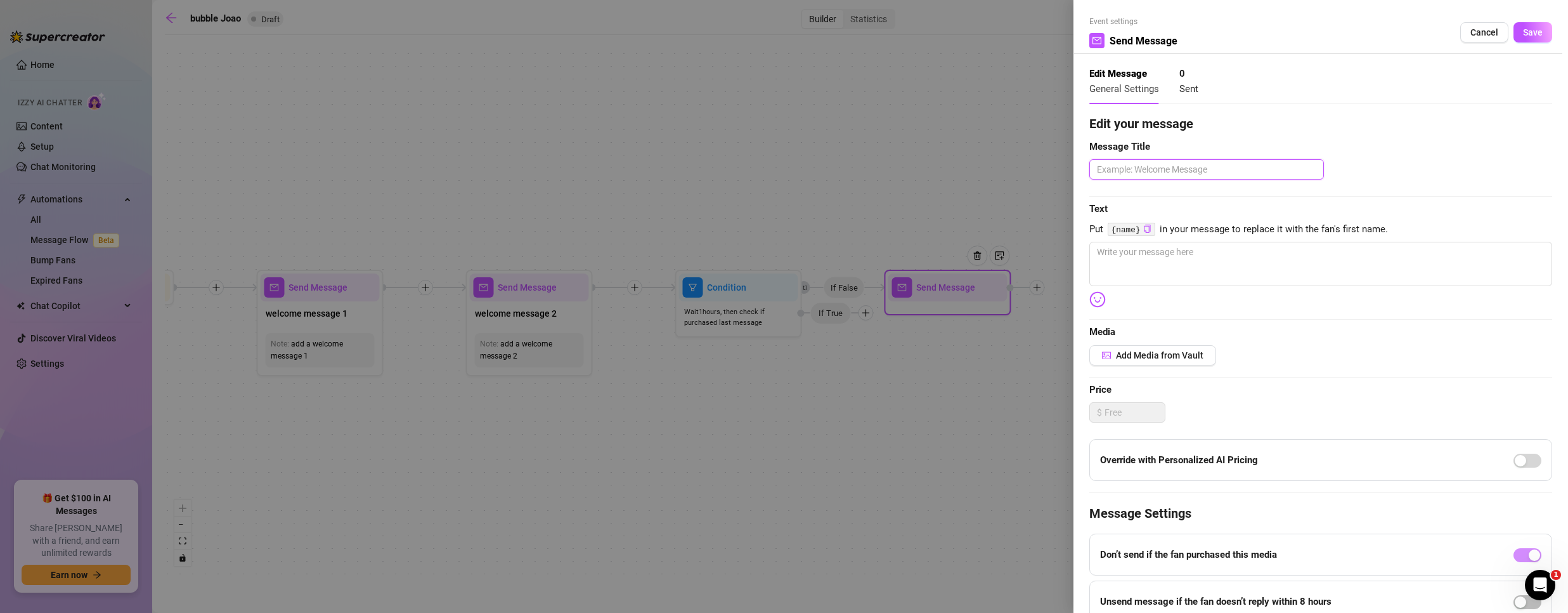
click at [1136, 172] on textarea at bounding box center [1206, 169] width 234 height 20
type textarea "t"
type textarea "te"
type textarea "tes"
type textarea "test"
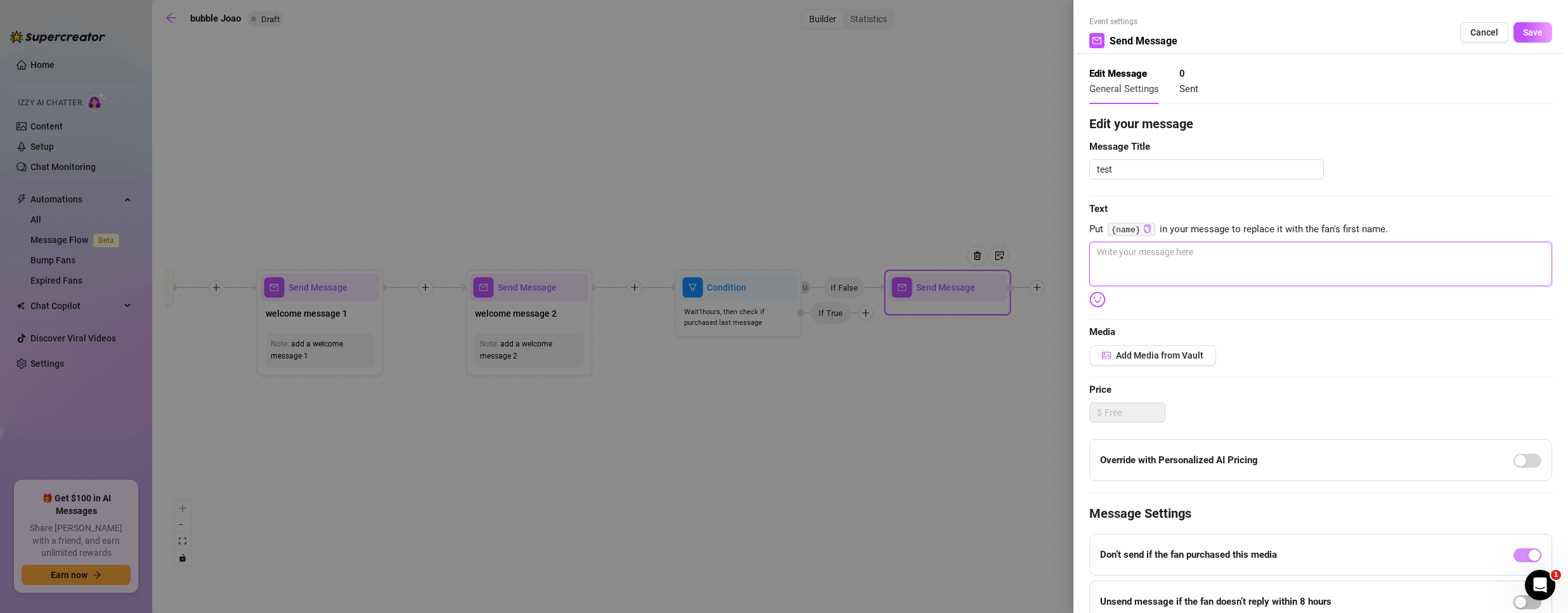
click at [1122, 262] on textarea at bounding box center [1320, 263] width 462 height 44
type textarea "t"
type textarea "te"
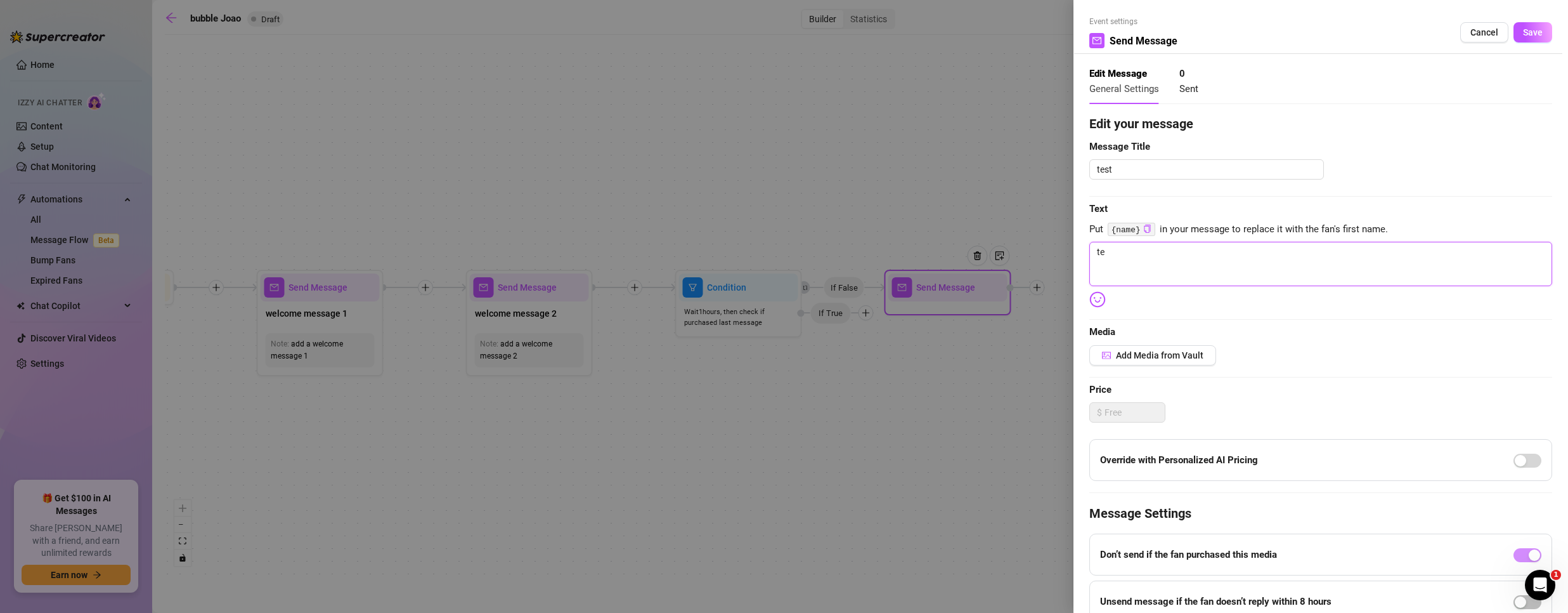
type textarea "tes"
type textarea "test"
click at [1523, 32] on span "Save" at bounding box center [1532, 32] width 19 height 10
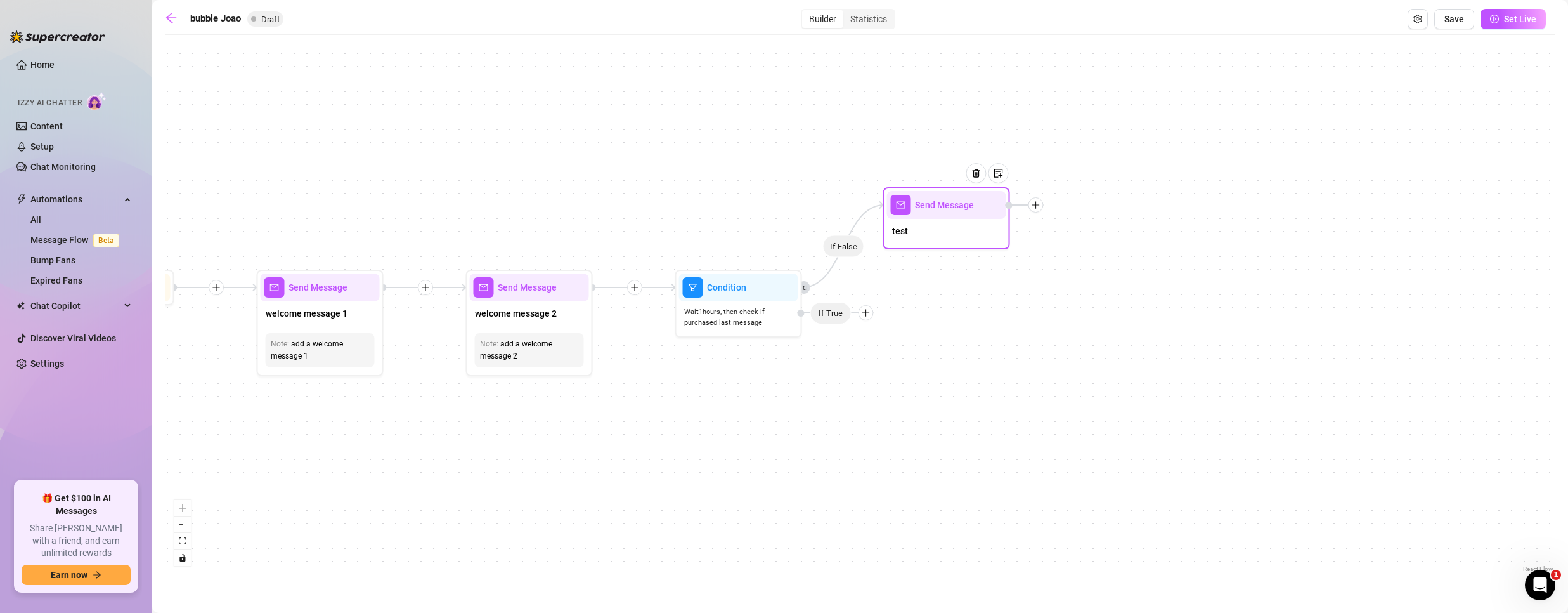
drag, startPoint x: 929, startPoint y: 316, endPoint x: 924, endPoint y: 238, distance: 78.2
click at [924, 238] on div "test" at bounding box center [946, 232] width 119 height 26
click at [867, 314] on icon "plus" at bounding box center [866, 312] width 9 height 9
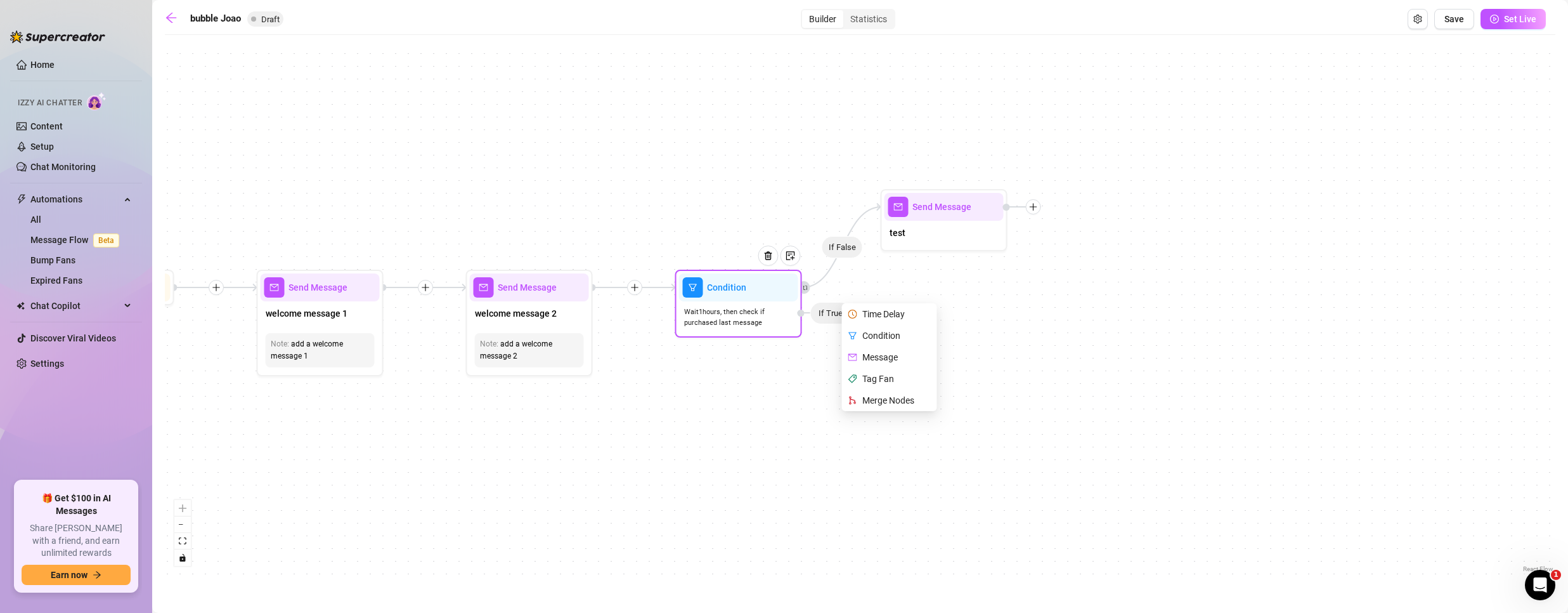
click at [871, 396] on div "Merge Nodes" at bounding box center [891, 400] width 93 height 22
click at [874, 406] on div "Merge Nodes" at bounding box center [891, 400] width 93 height 22
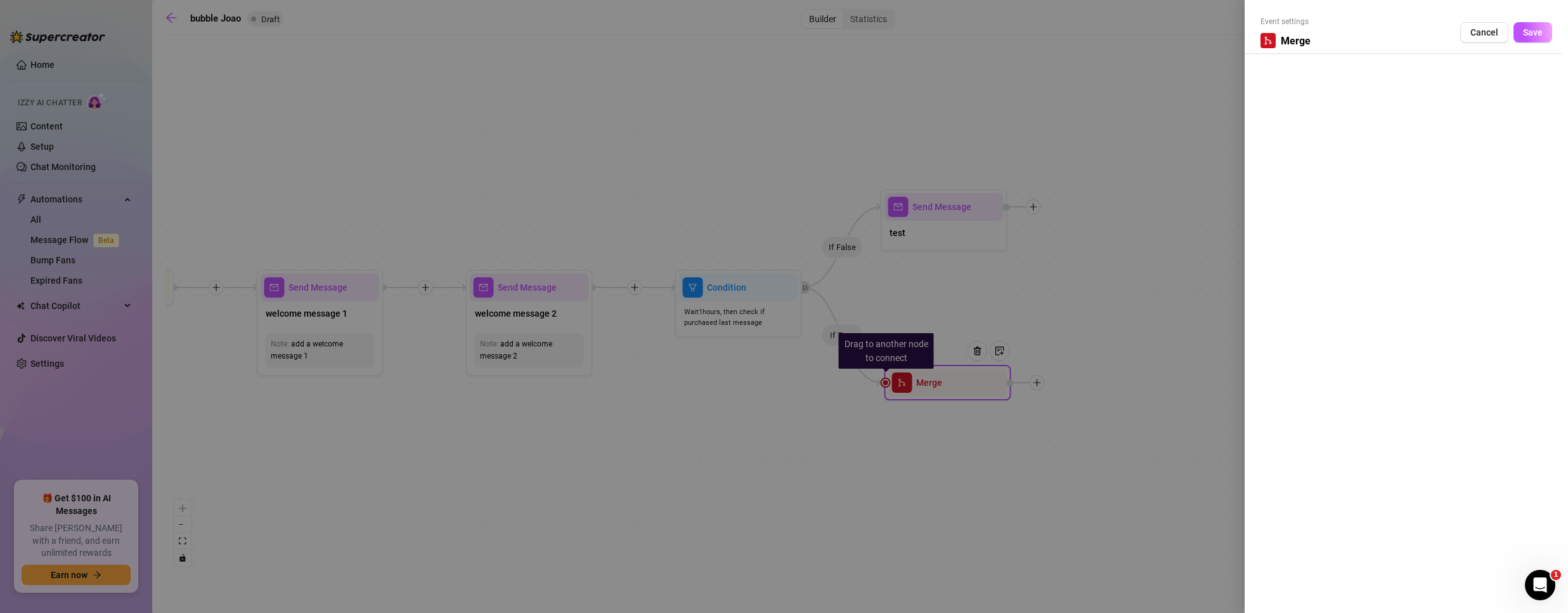
drag, startPoint x: 938, startPoint y: 385, endPoint x: 1001, endPoint y: 365, distance: 66.1
click at [1001, 365] on div at bounding box center [784, 306] width 1568 height 613
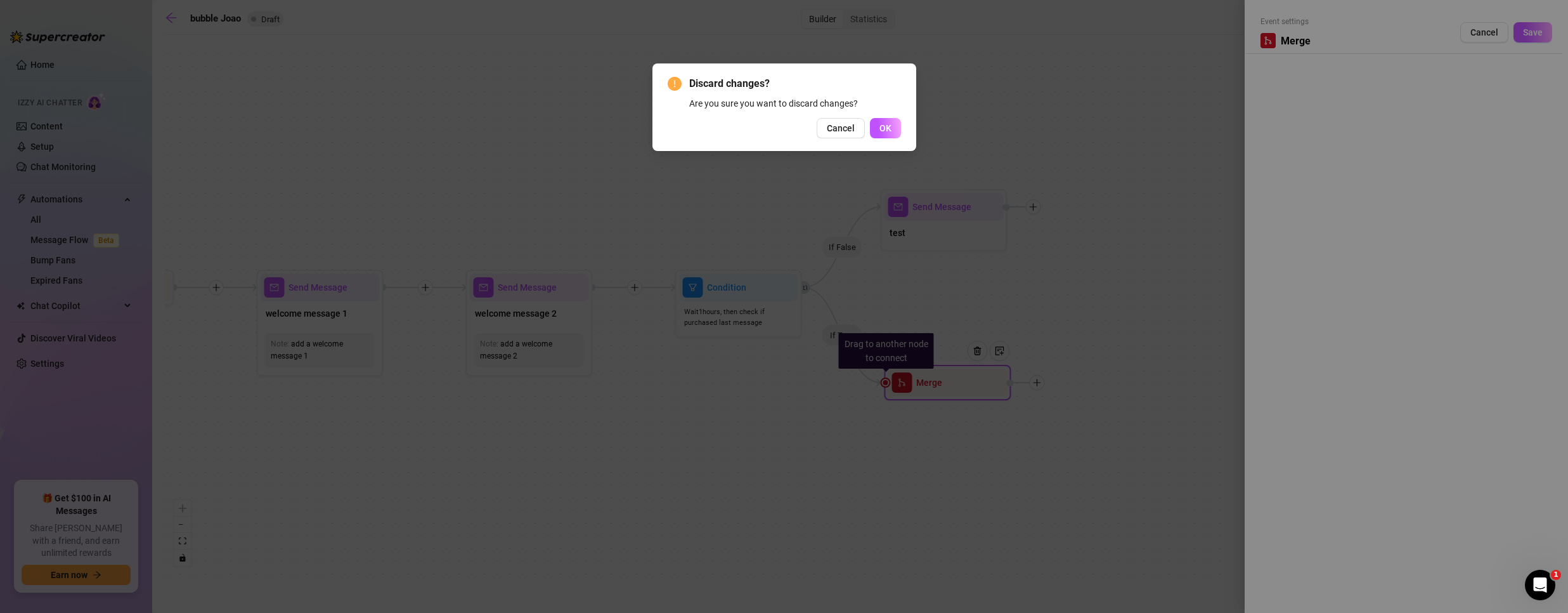
click at [849, 125] on span "Cancel" at bounding box center [841, 128] width 28 height 10
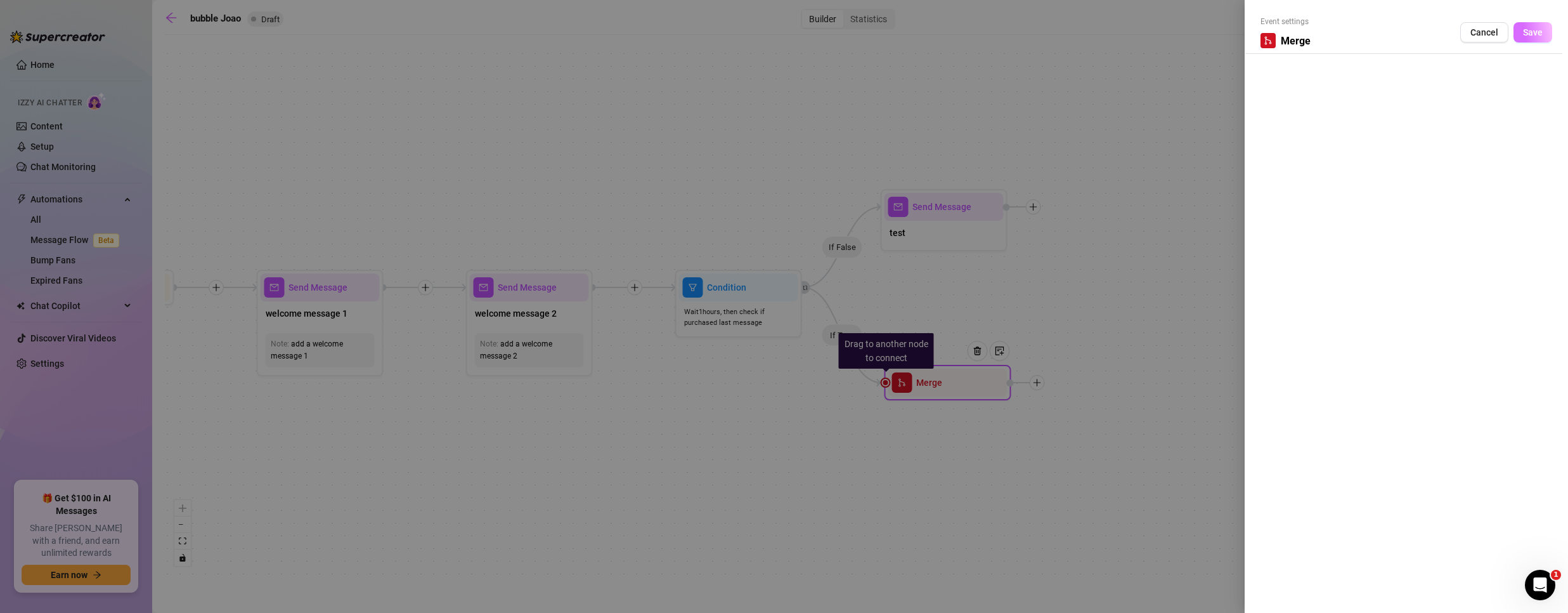
click at [1531, 30] on span "Save" at bounding box center [1532, 32] width 19 height 10
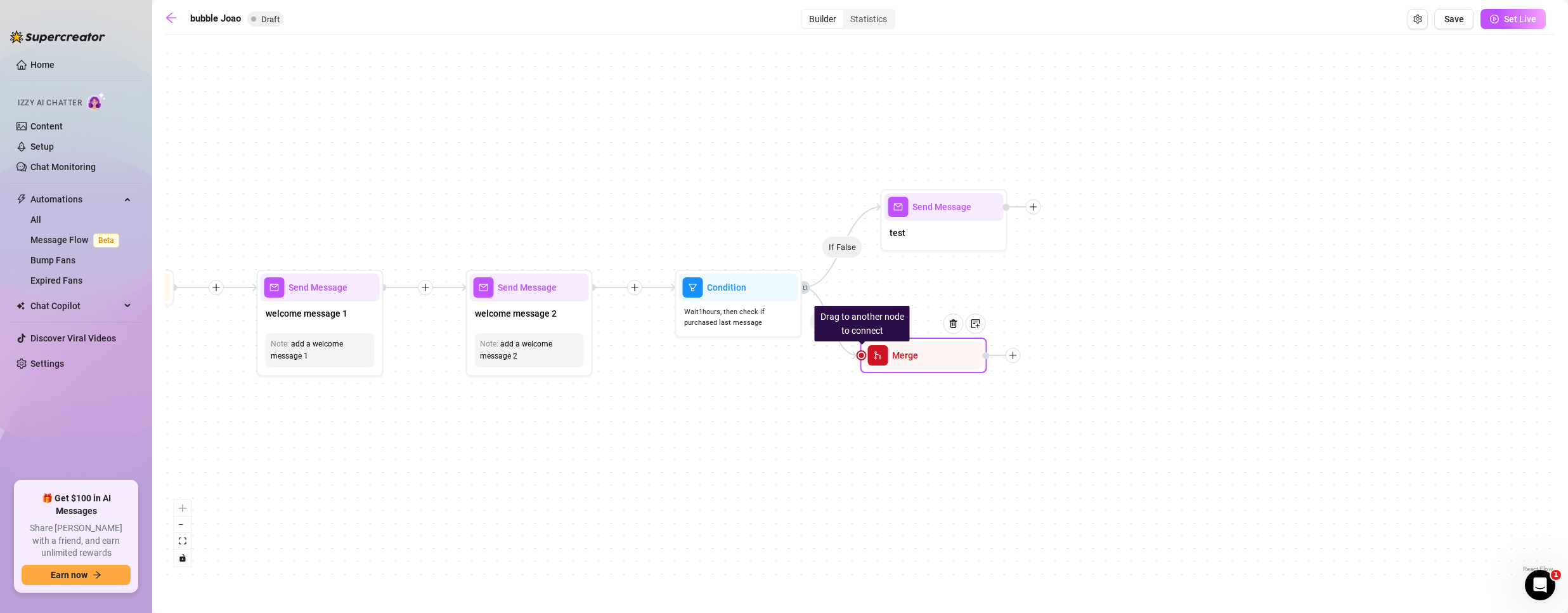
drag, startPoint x: 948, startPoint y: 388, endPoint x: 926, endPoint y: 360, distance: 35.6
click at [926, 360] on div "Merge" at bounding box center [923, 355] width 119 height 28
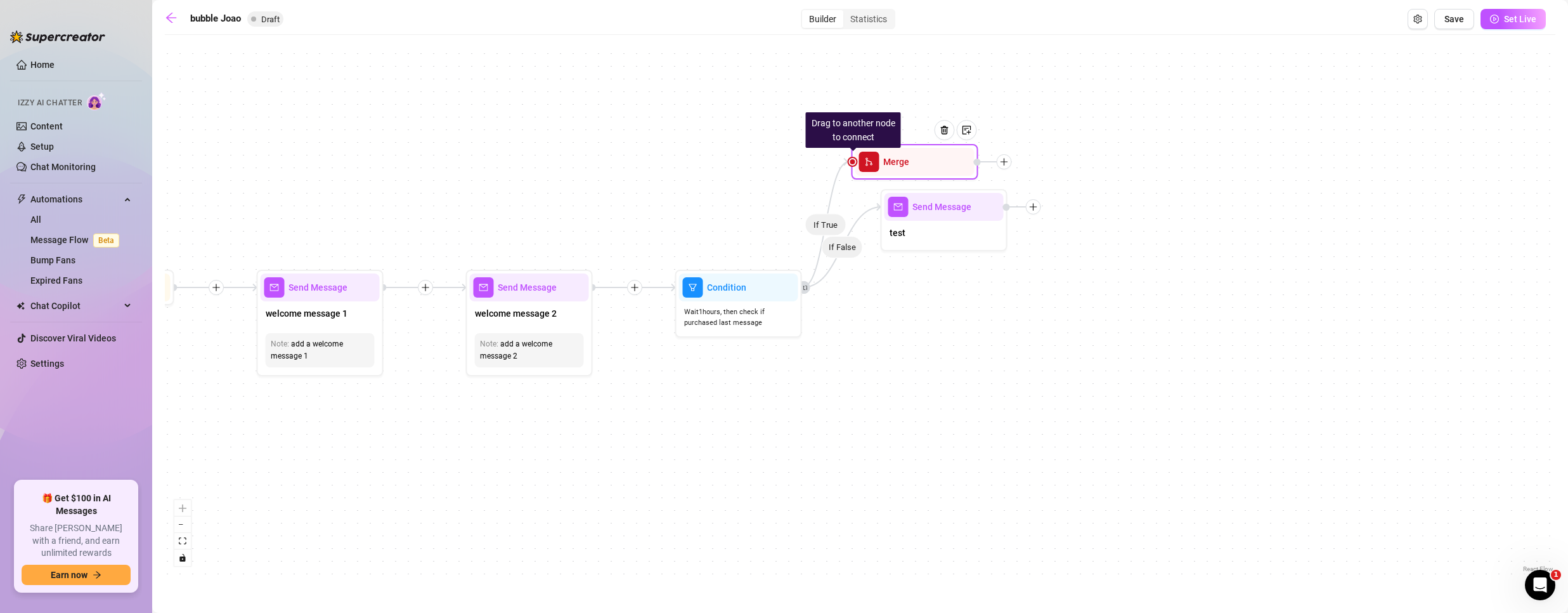
drag, startPoint x: 929, startPoint y: 361, endPoint x: 920, endPoint y: 167, distance: 194.2
click at [920, 161] on div "Merge" at bounding box center [915, 162] width 119 height 28
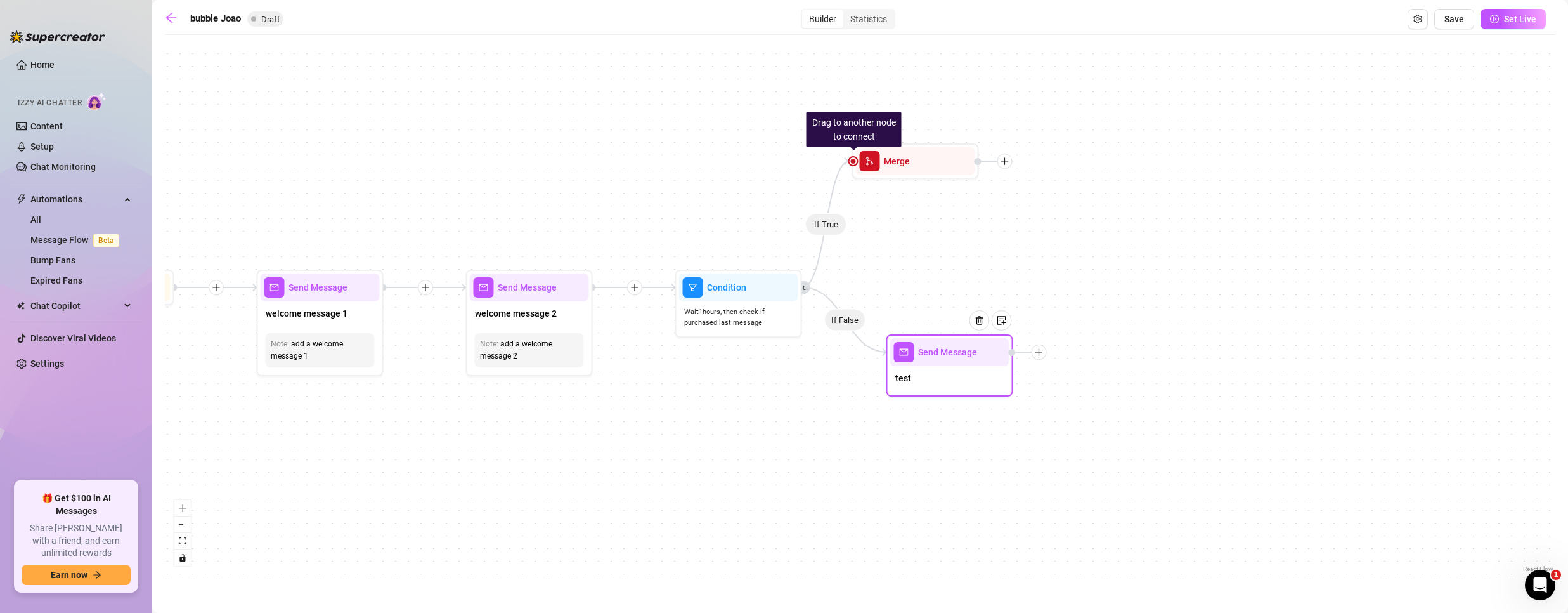
drag, startPoint x: 917, startPoint y: 231, endPoint x: 922, endPoint y: 401, distance: 170.1
click at [923, 393] on div "test" at bounding box center [949, 379] width 119 height 26
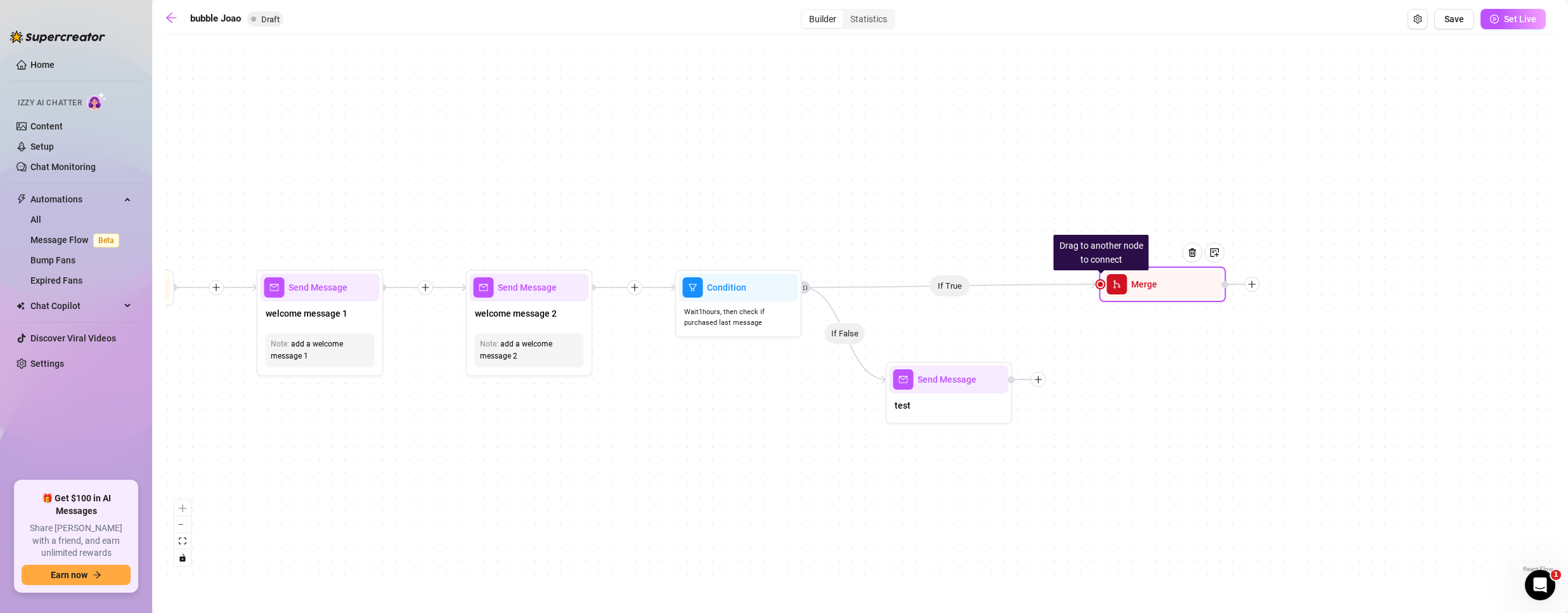
drag, startPoint x: 902, startPoint y: 154, endPoint x: 1150, endPoint y: 279, distance: 277.7
click at [1150, 279] on span "Merge" at bounding box center [1144, 284] width 26 height 14
click at [1040, 381] on icon "plus" at bounding box center [1038, 379] width 9 height 9
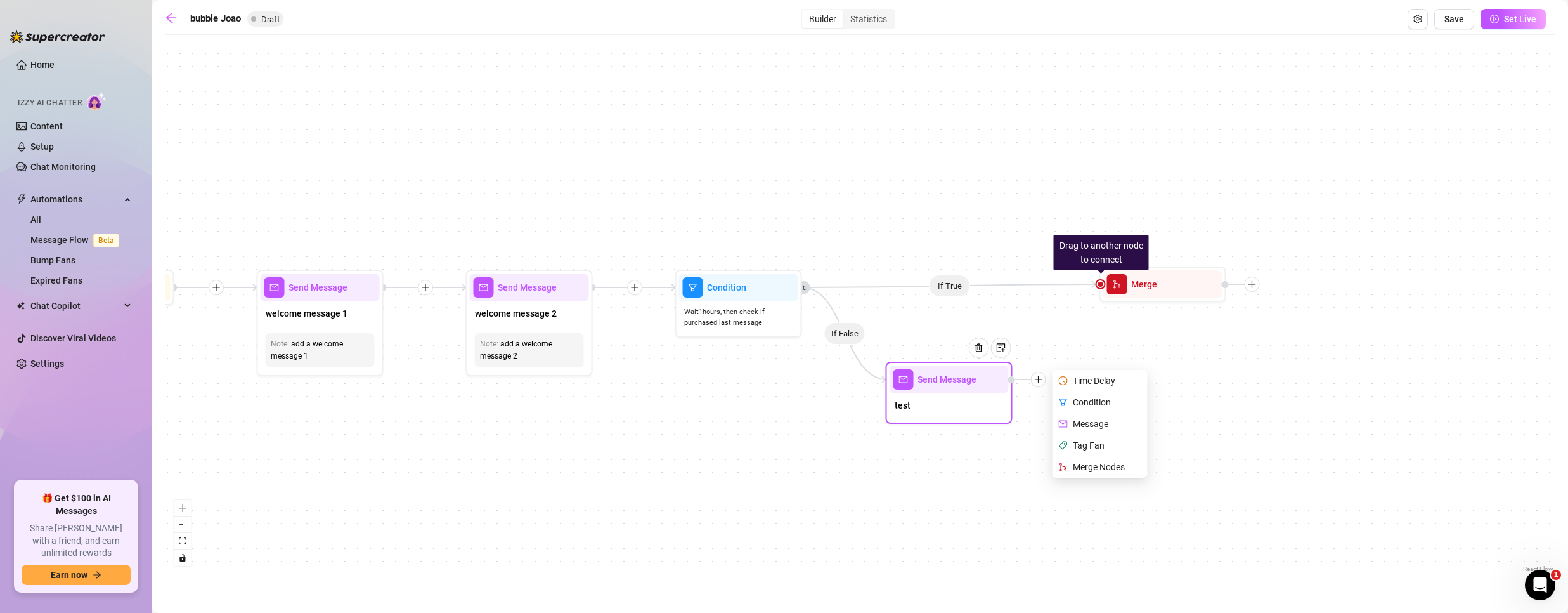
click at [1092, 472] on div "Merge Nodes" at bounding box center [1101, 467] width 93 height 22
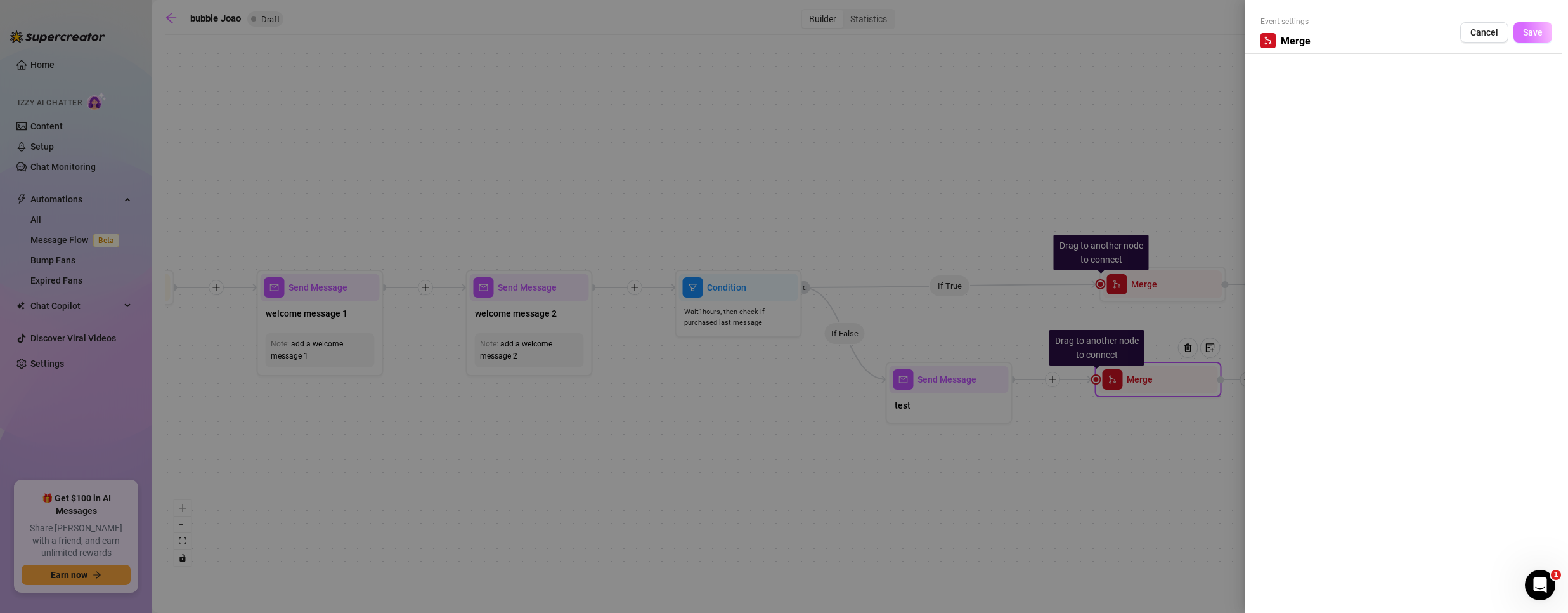
click at [1542, 35] on span "Save" at bounding box center [1532, 32] width 19 height 10
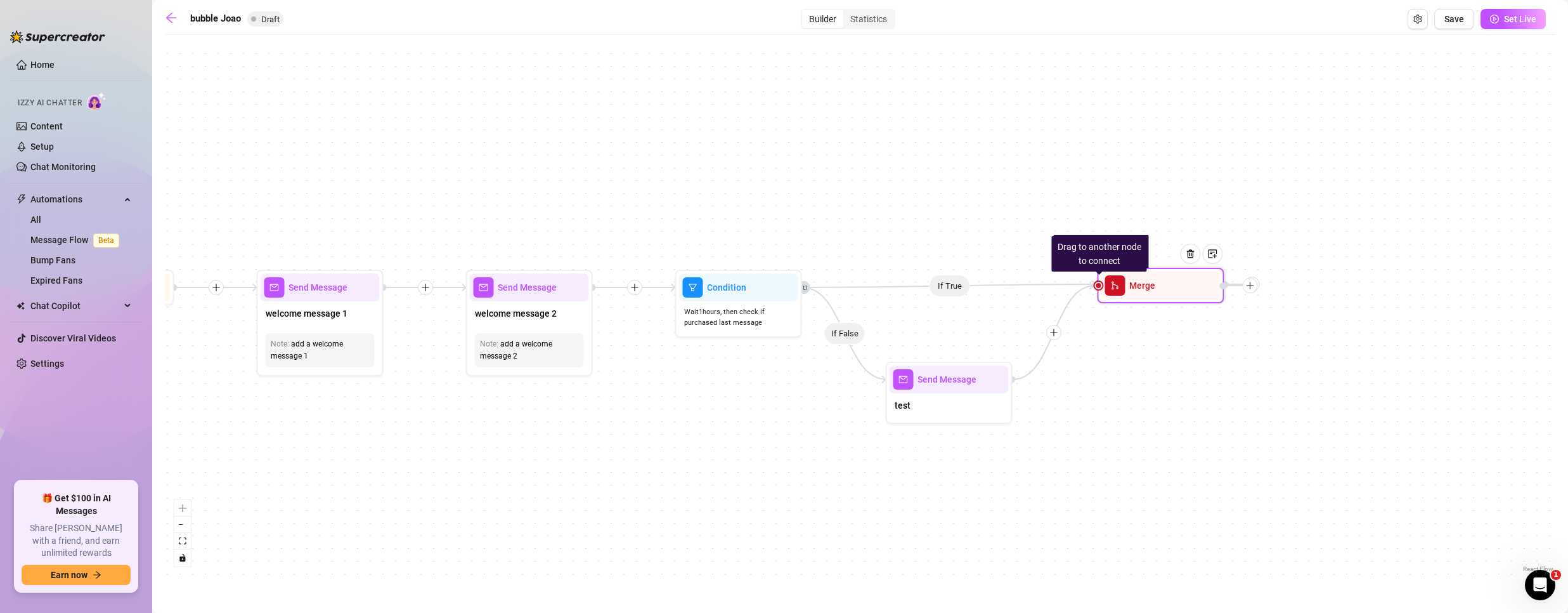
drag, startPoint x: 1149, startPoint y: 378, endPoint x: 1149, endPoint y: 298, distance: 80.0
click at [1149, 298] on div "Merge" at bounding box center [1161, 286] width 119 height 28
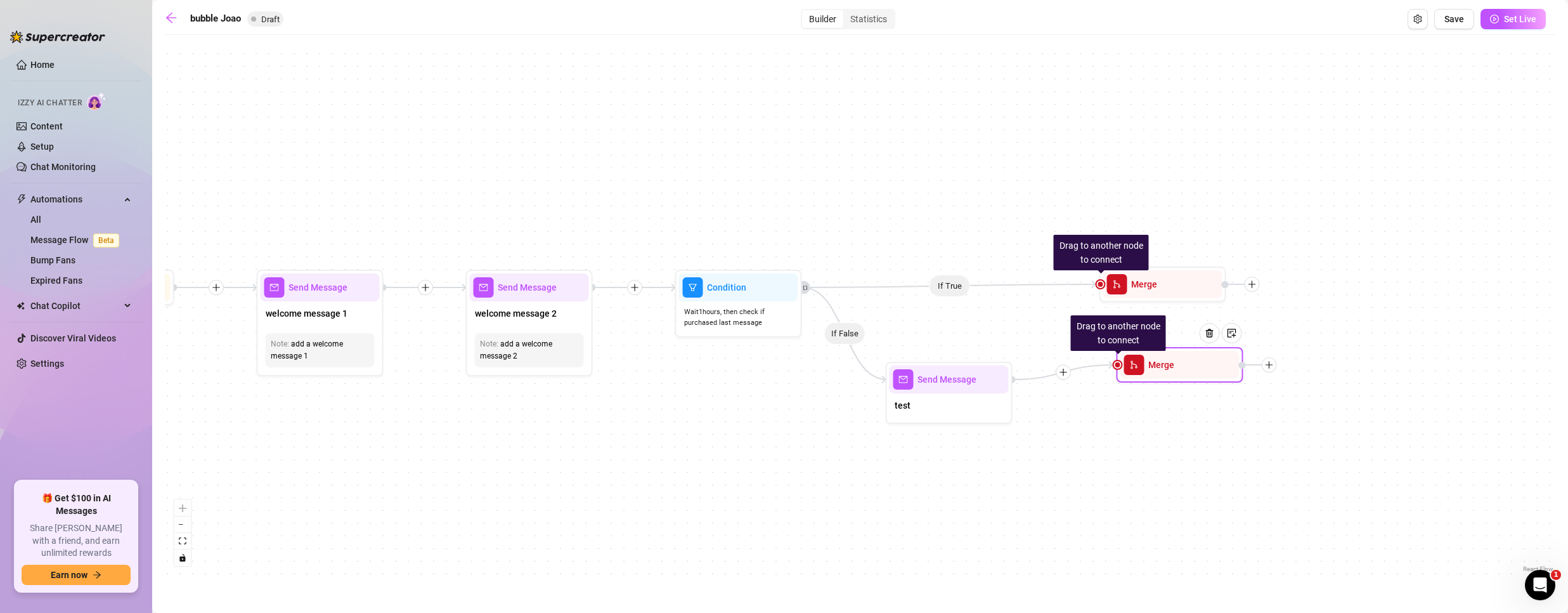
drag, startPoint x: 1149, startPoint y: 298, endPoint x: 1166, endPoint y: 375, distance: 78.9
click at [1165, 378] on div "Drag to another node to connect Merge" at bounding box center [1180, 365] width 127 height 36
click at [1211, 333] on img at bounding box center [1210, 332] width 10 height 10
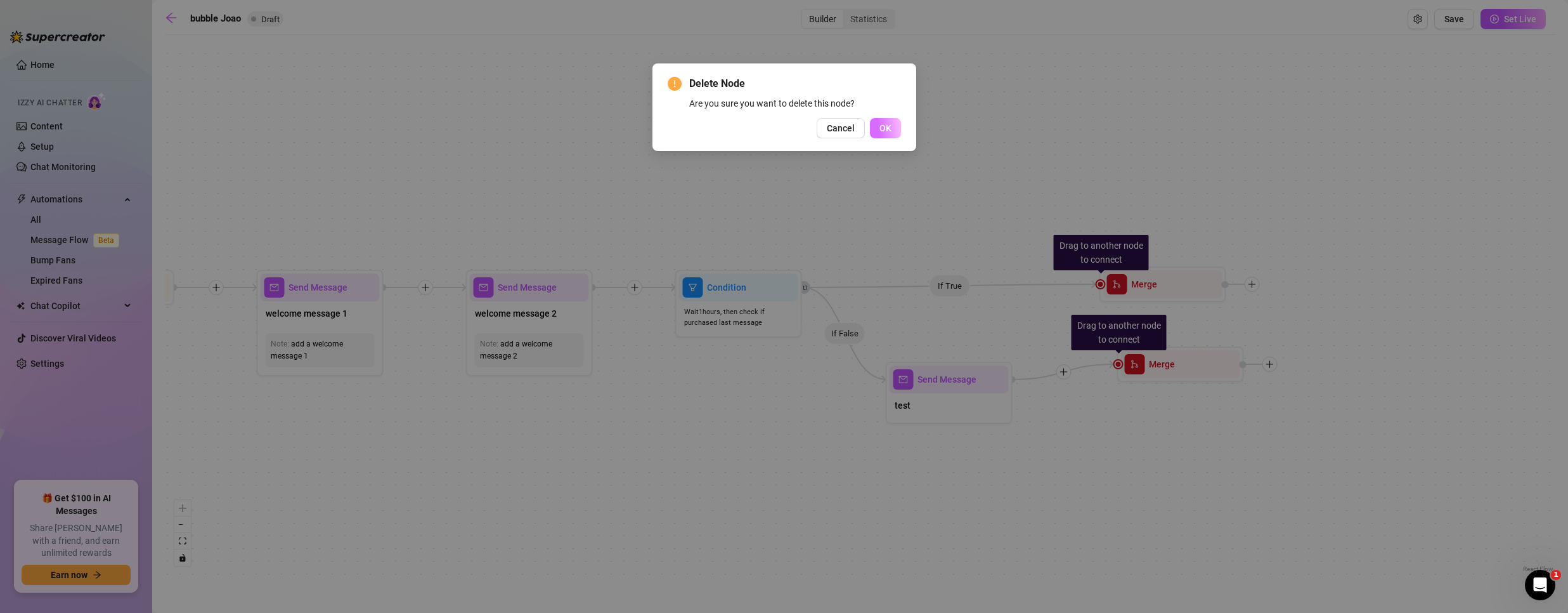
click at [891, 124] on button "OK" at bounding box center [885, 128] width 31 height 20
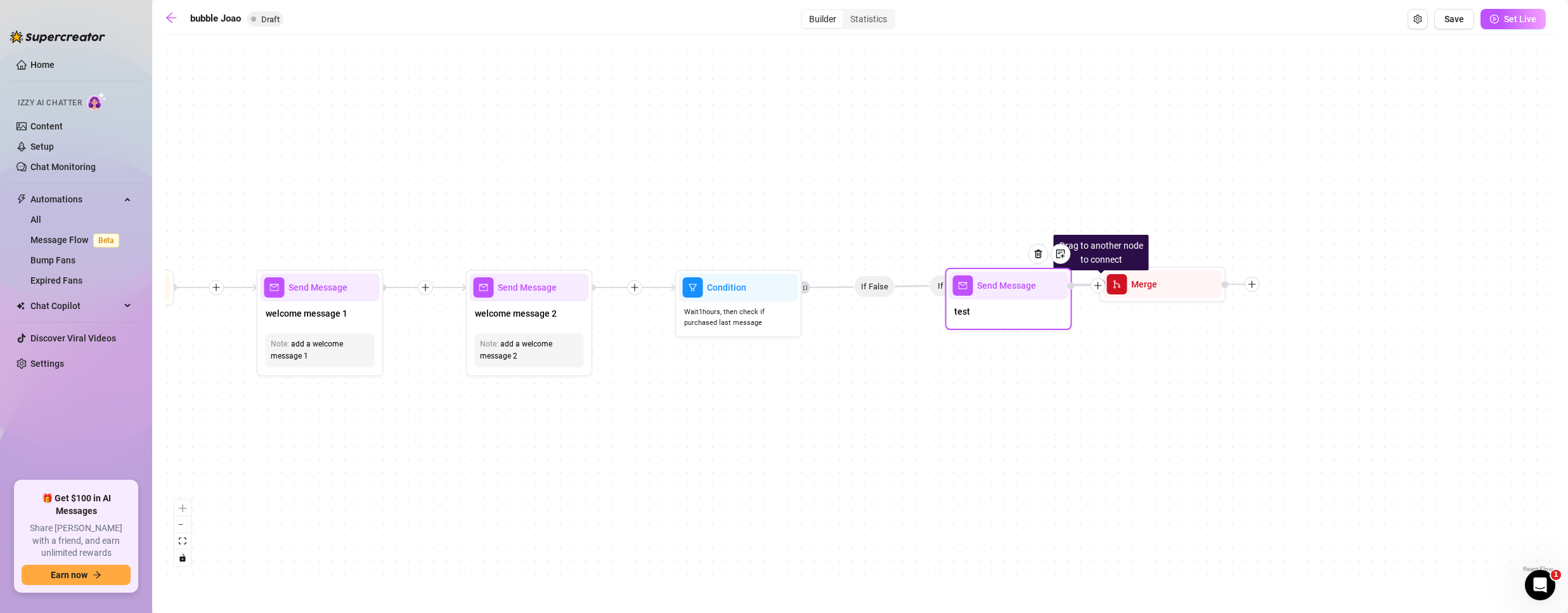
drag, startPoint x: 945, startPoint y: 391, endPoint x: 1005, endPoint y: 295, distance: 113.2
click at [1005, 295] on div "Send Message" at bounding box center [1008, 286] width 119 height 28
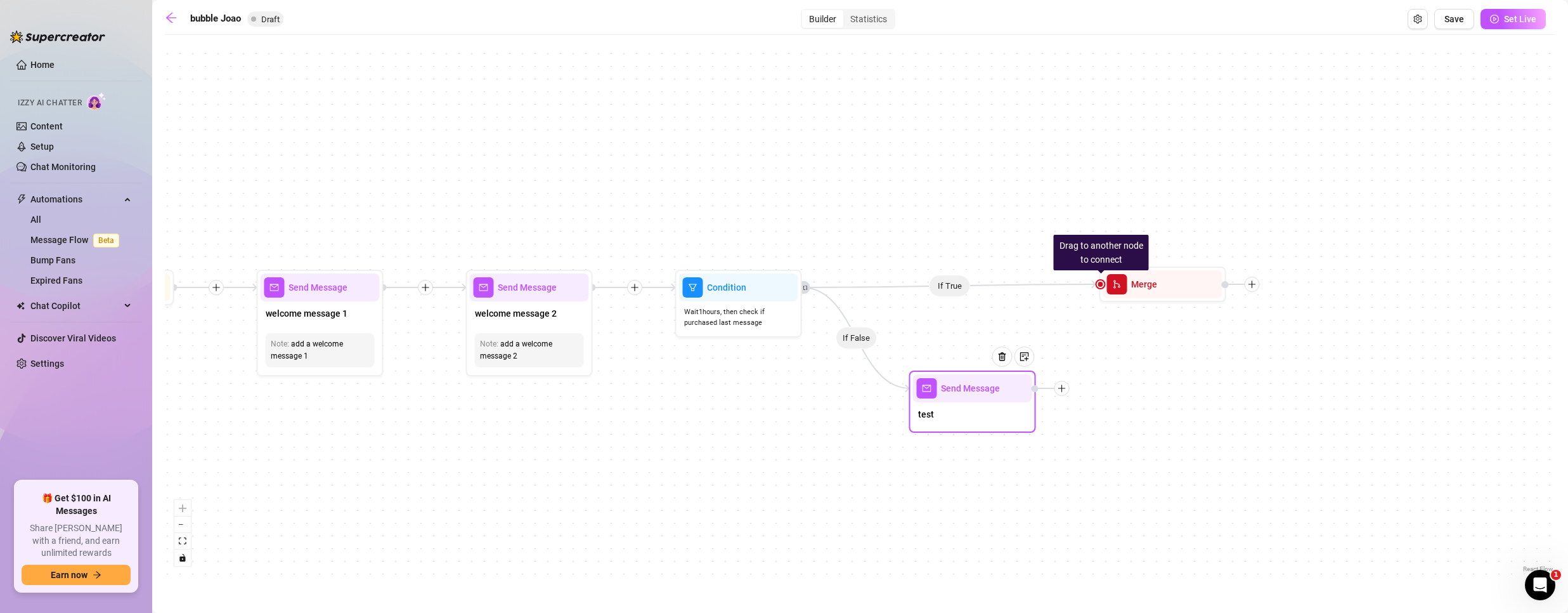
drag, startPoint x: 1006, startPoint y: 313, endPoint x: 969, endPoint y: 403, distance: 97.3
click at [969, 403] on div "Send Message test" at bounding box center [972, 402] width 127 height 62
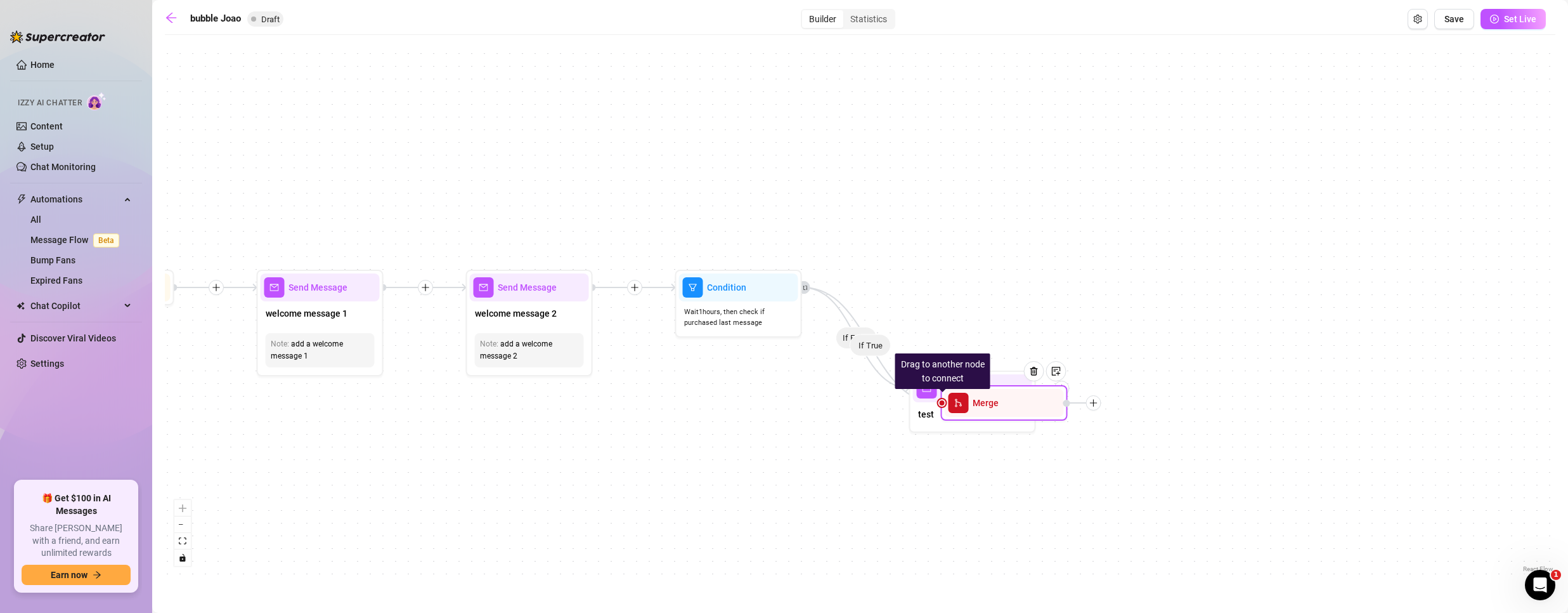
drag, startPoint x: 1138, startPoint y: 281, endPoint x: 979, endPoint y: 399, distance: 198.0
click at [979, 399] on span "Merge" at bounding box center [985, 403] width 26 height 14
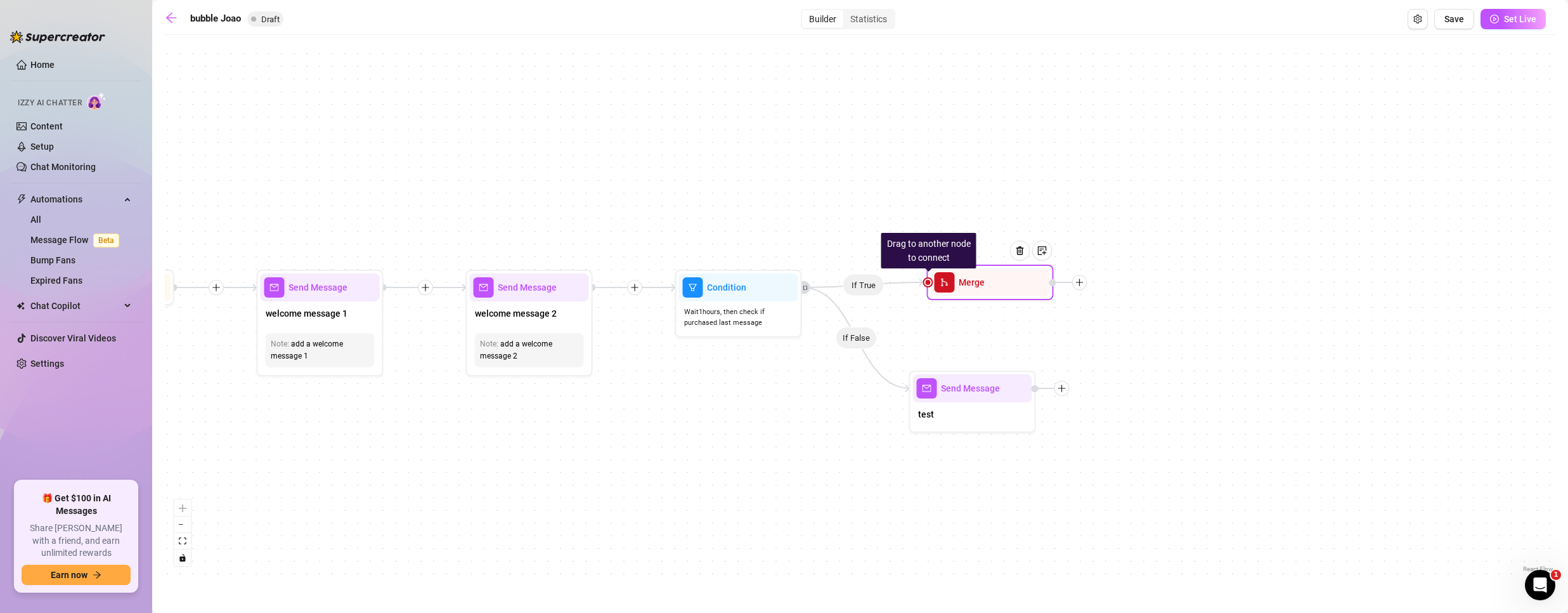
drag, startPoint x: 982, startPoint y: 407, endPoint x: 969, endPoint y: 289, distance: 118.7
click at [969, 289] on div "Merge" at bounding box center [990, 282] width 119 height 28
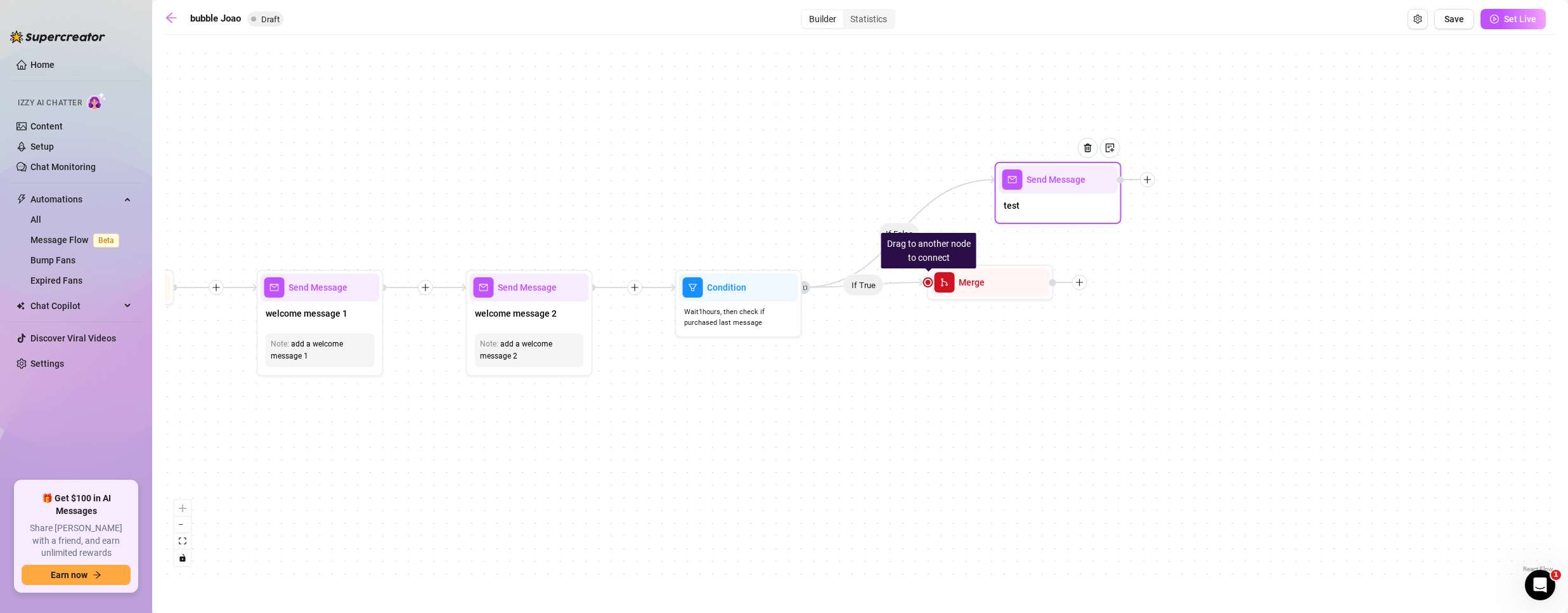
drag, startPoint x: 959, startPoint y: 418, endPoint x: 1014, endPoint y: 262, distance: 165.4
click at [1039, 213] on div "test" at bounding box center [1058, 206] width 119 height 26
drag, startPoint x: 986, startPoint y: 320, endPoint x: 977, endPoint y: 306, distance: 16.6
click at [979, 316] on div "If False If True Drag to another node to connect Merge Send Message test Condit…" at bounding box center [860, 308] width 1390 height 534
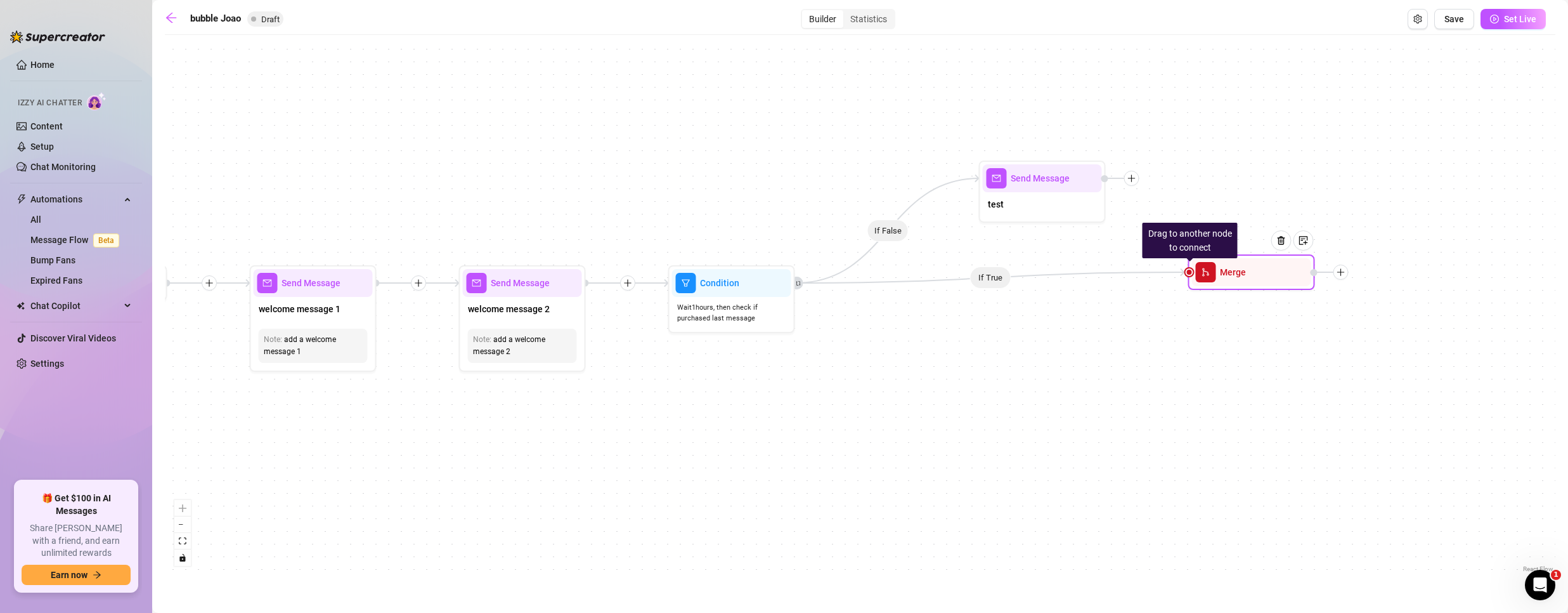
drag, startPoint x: 973, startPoint y: 287, endPoint x: 1234, endPoint y: 280, distance: 261.1
click at [1243, 281] on div "Merge" at bounding box center [1251, 272] width 119 height 28
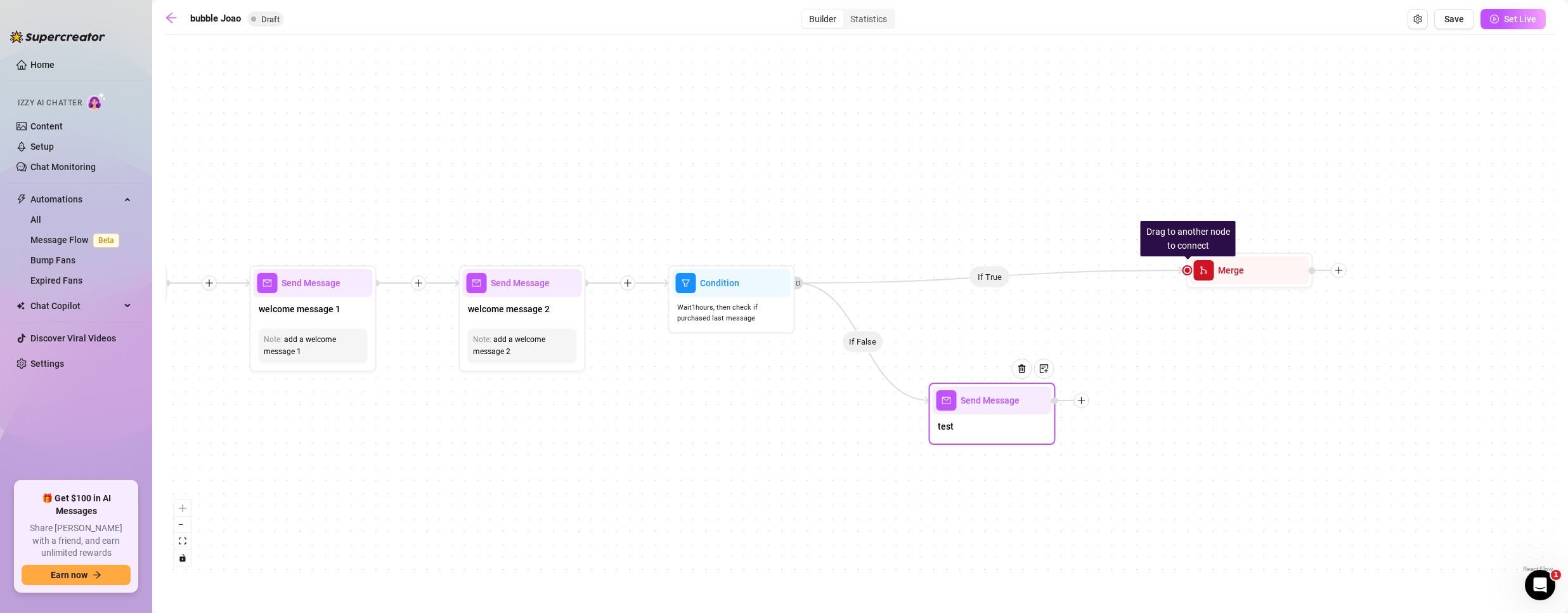
drag, startPoint x: 1043, startPoint y: 213, endPoint x: 990, endPoint y: 421, distance: 214.6
click at [991, 430] on div "test" at bounding box center [992, 428] width 119 height 26
drag, startPoint x: 989, startPoint y: 409, endPoint x: 997, endPoint y: 374, distance: 35.9
click at [997, 374] on div "Send Message test" at bounding box center [994, 399] width 127 height 62
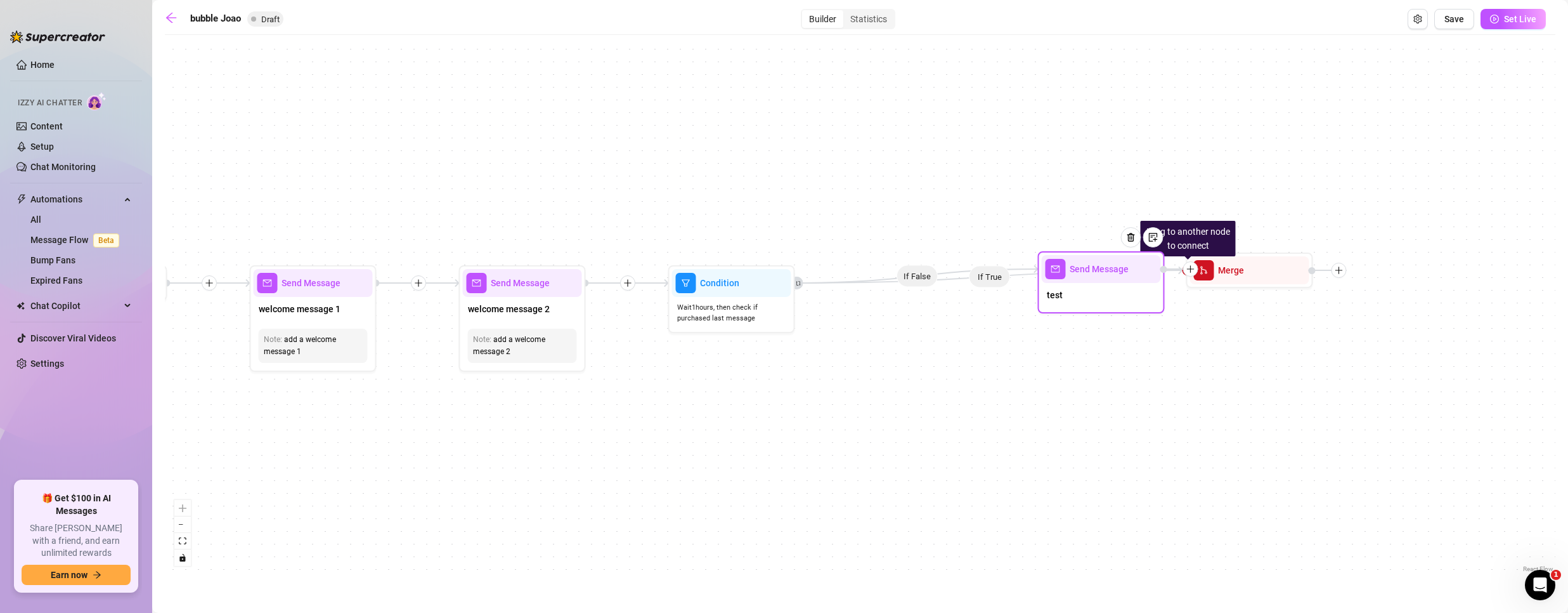
drag, startPoint x: 996, startPoint y: 374, endPoint x: 1085, endPoint y: 274, distance: 133.9
click at [1085, 274] on span "Send Message" at bounding box center [1099, 269] width 59 height 14
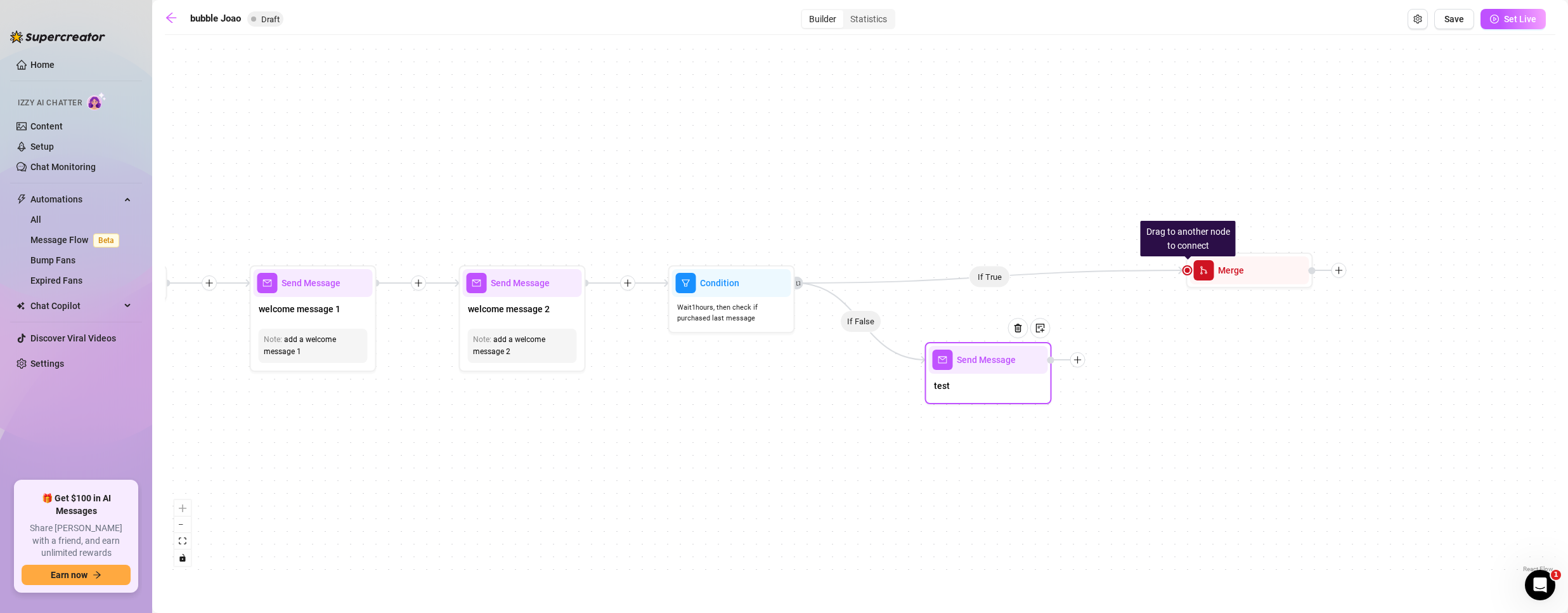
drag, startPoint x: 1085, startPoint y: 274, endPoint x: 978, endPoint y: 382, distance: 152.0
click at [978, 374] on div "Send Message" at bounding box center [988, 360] width 119 height 28
drag, startPoint x: 1083, startPoint y: 378, endPoint x: 1049, endPoint y: 363, distance: 37.2
click at [1049, 363] on icon "plus" at bounding box center [1047, 361] width 9 height 9
click at [1049, 356] on div at bounding box center [1048, 361] width 16 height 16
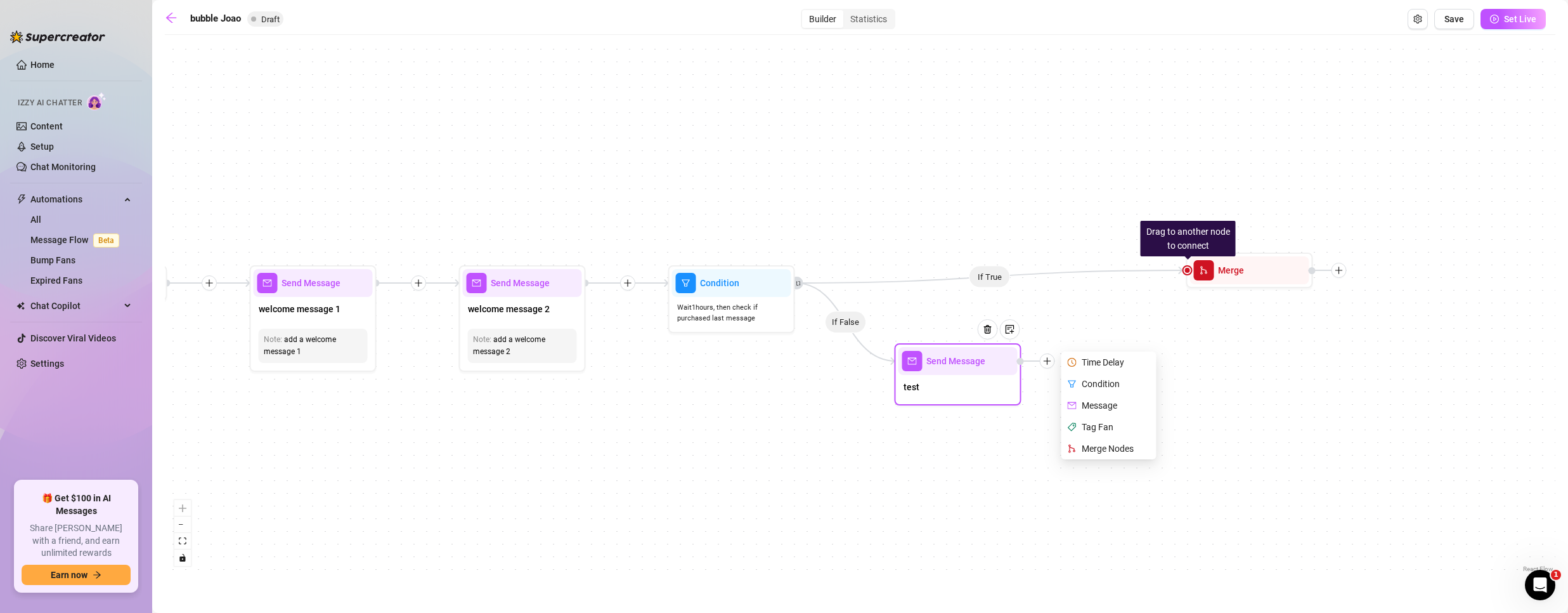
click at [1107, 361] on div "Time Delay" at bounding box center [1109, 362] width 93 height 22
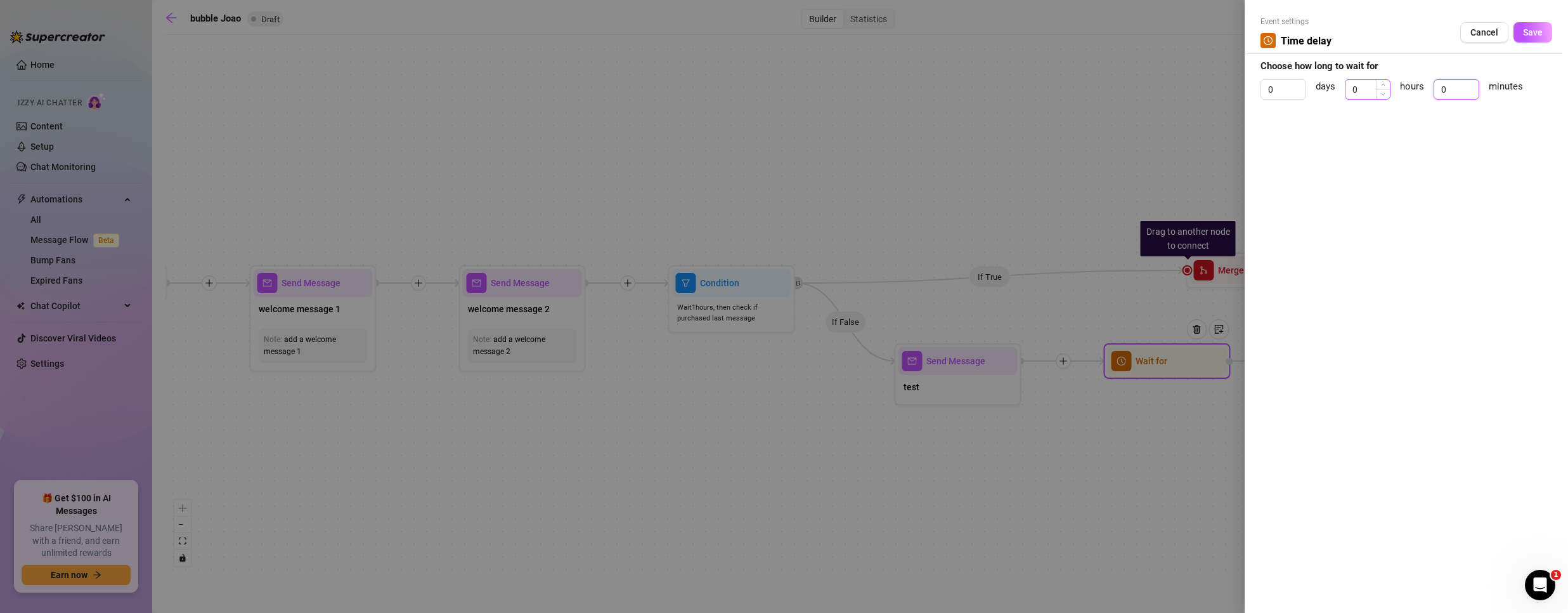
drag, startPoint x: 1447, startPoint y: 101, endPoint x: 1347, endPoint y: 98, distance: 100.0
click at [1352, 100] on div "0 days 0 hours 0 minutes" at bounding box center [1406, 95] width 292 height 32
type input "1"
click at [1528, 30] on span "Save" at bounding box center [1532, 32] width 19 height 10
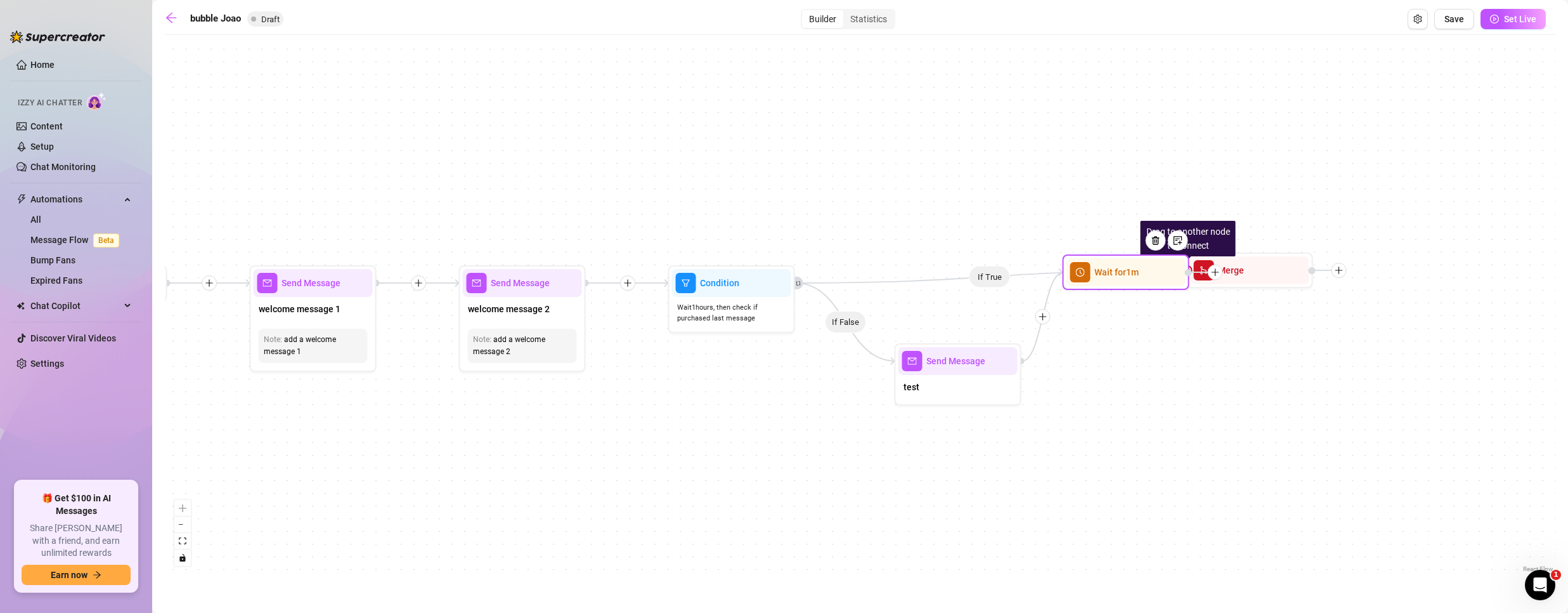
drag, startPoint x: 1192, startPoint y: 364, endPoint x: 1141, endPoint y: 277, distance: 100.8
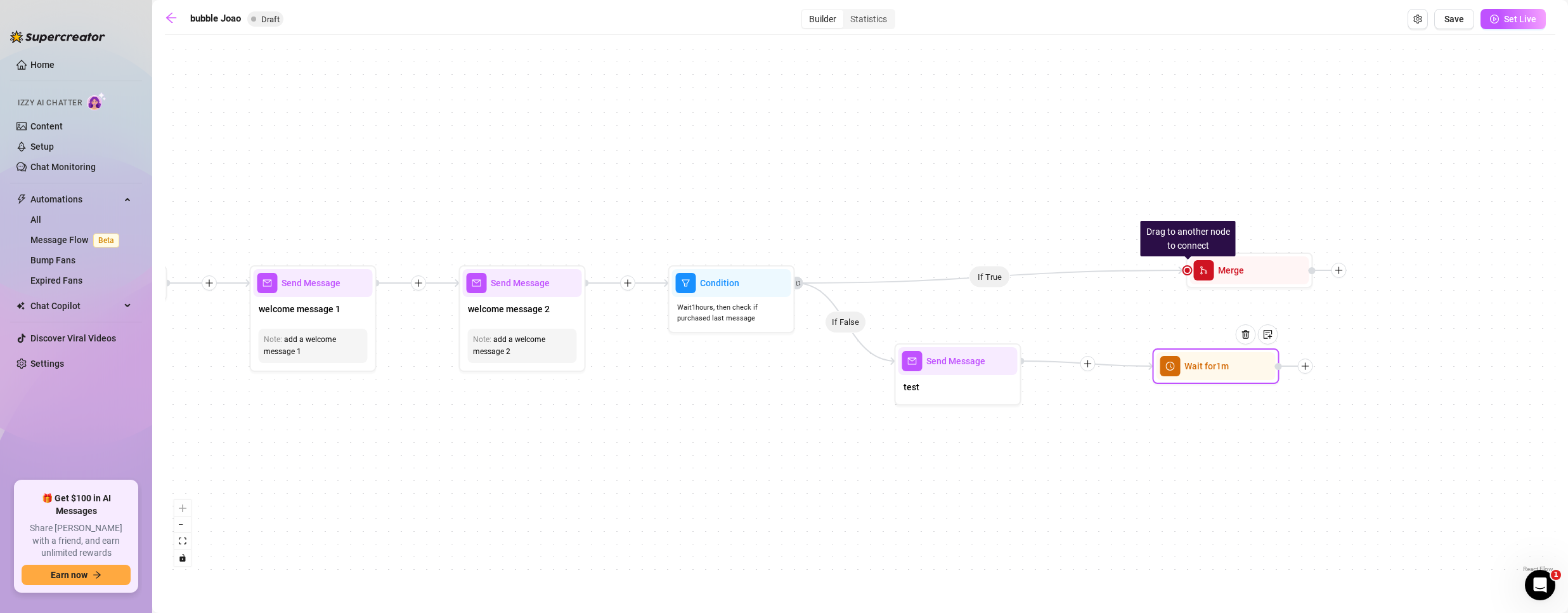
drag, startPoint x: 1139, startPoint y: 278, endPoint x: 1237, endPoint y: 373, distance: 136.5
click at [1237, 373] on div at bounding box center [1250, 343] width 55 height 65
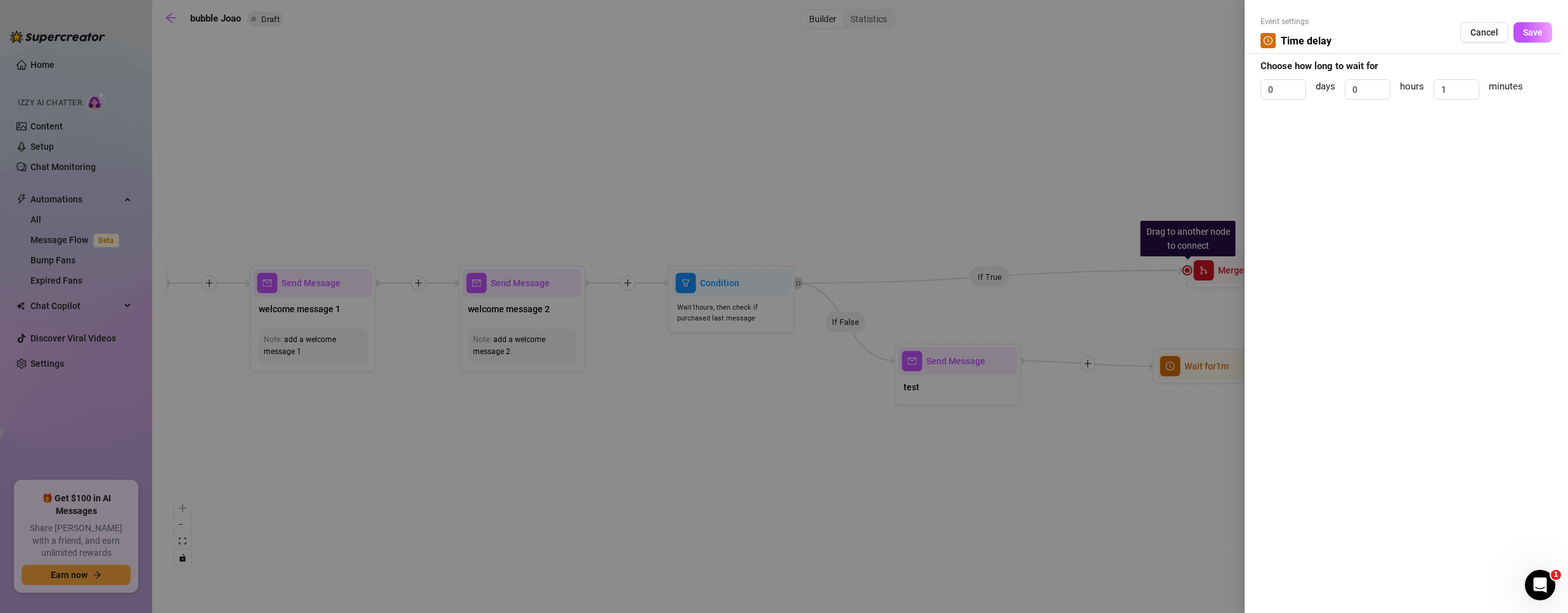
click at [1230, 358] on div at bounding box center [784, 306] width 1568 height 613
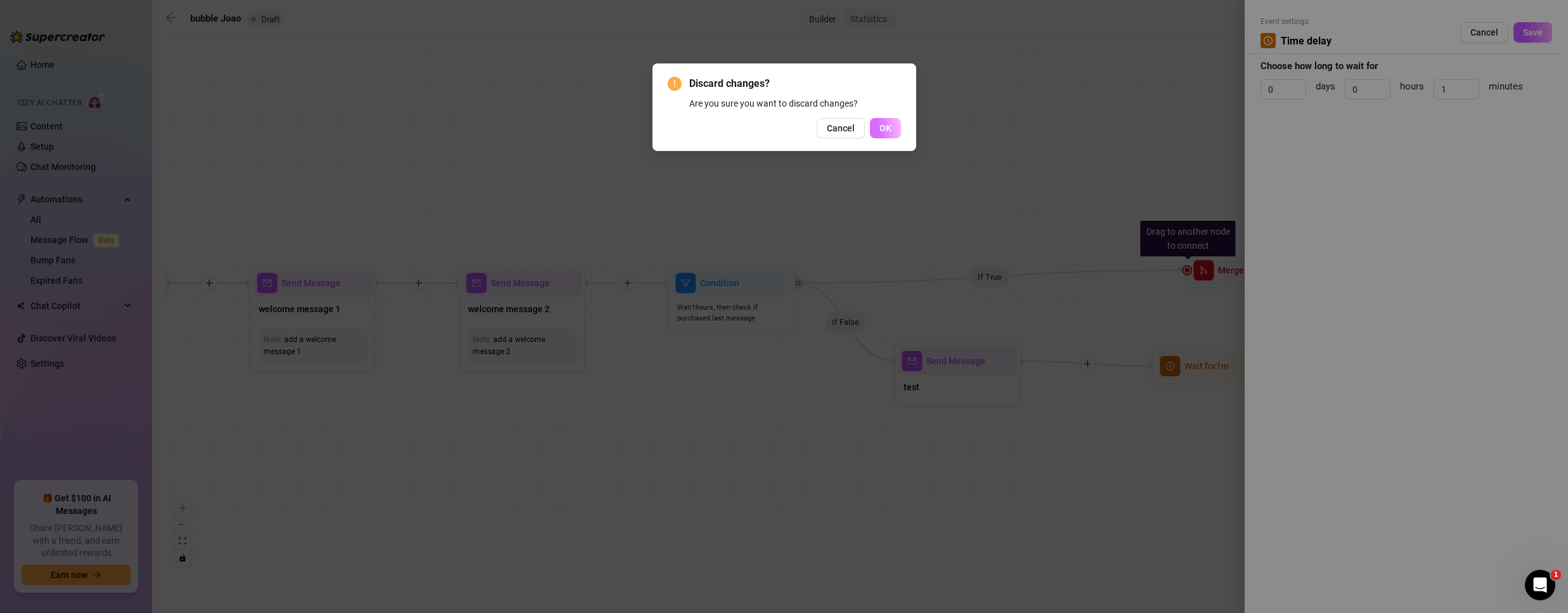
click at [890, 128] on span "OK" at bounding box center [885, 128] width 12 height 10
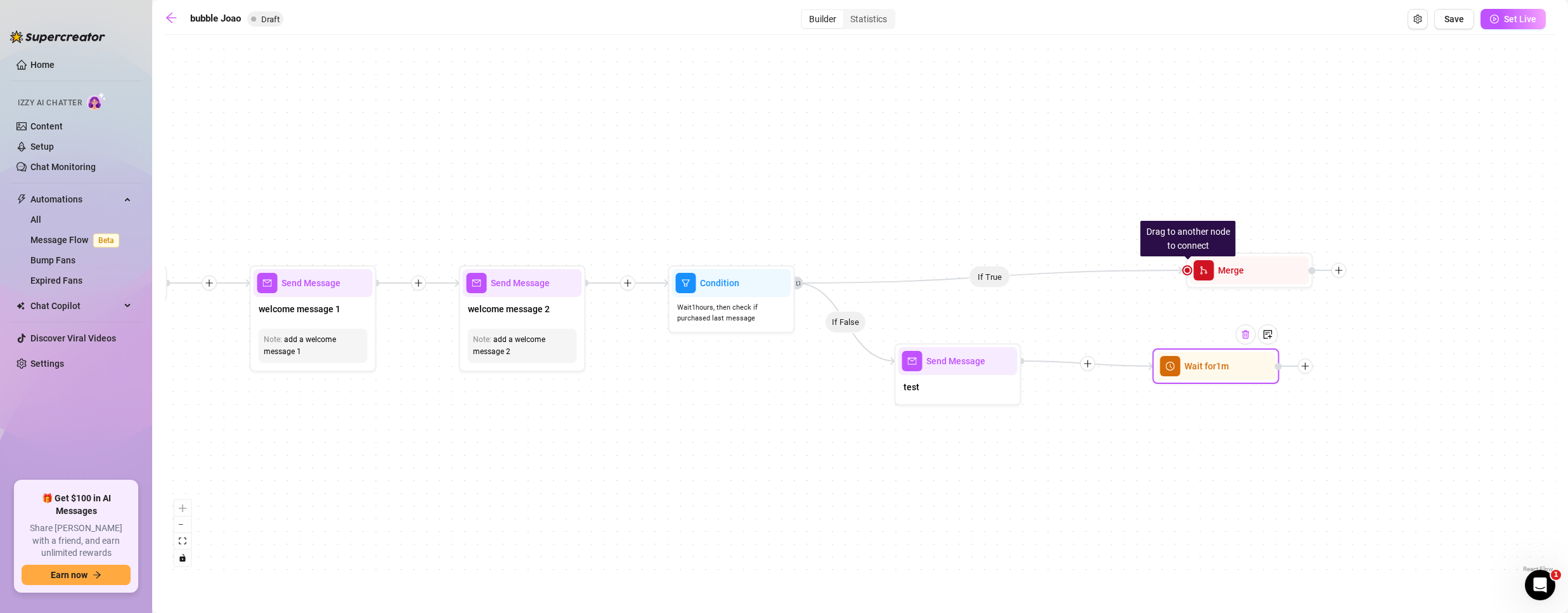
click at [1245, 335] on img at bounding box center [1246, 334] width 10 height 10
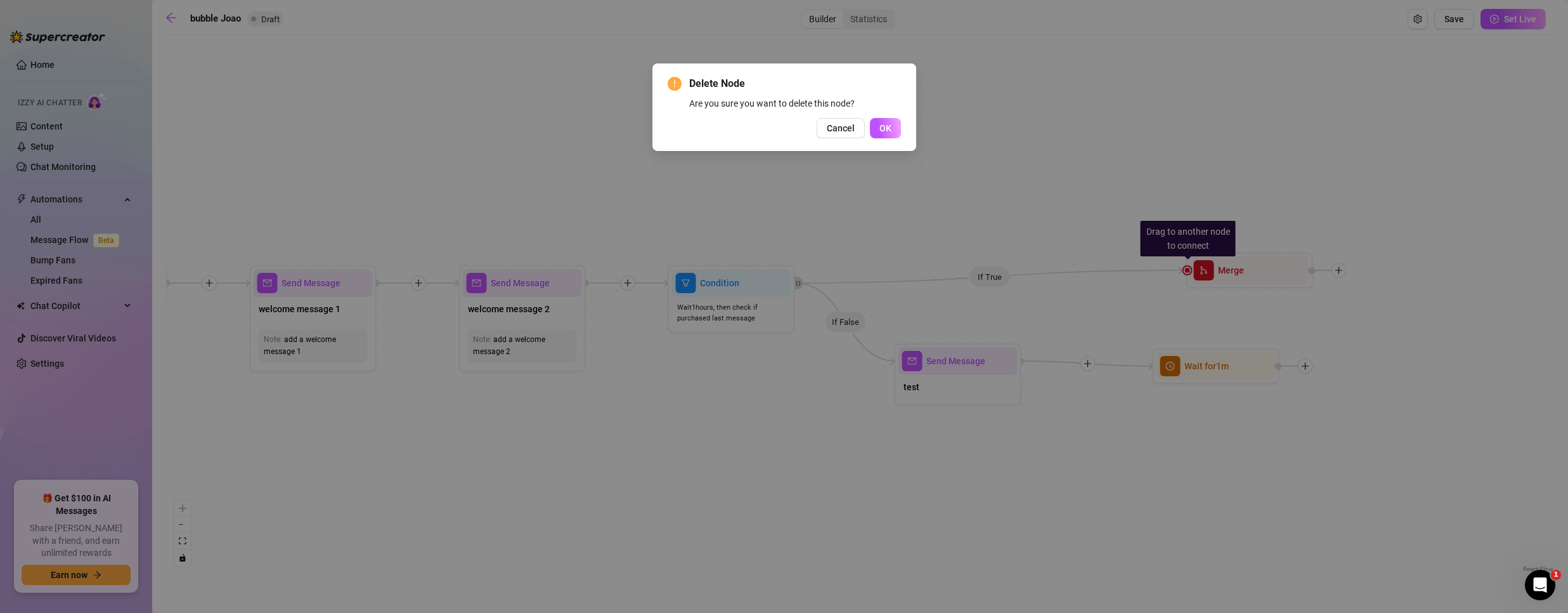
click at [879, 122] on button "OK" at bounding box center [885, 128] width 31 height 20
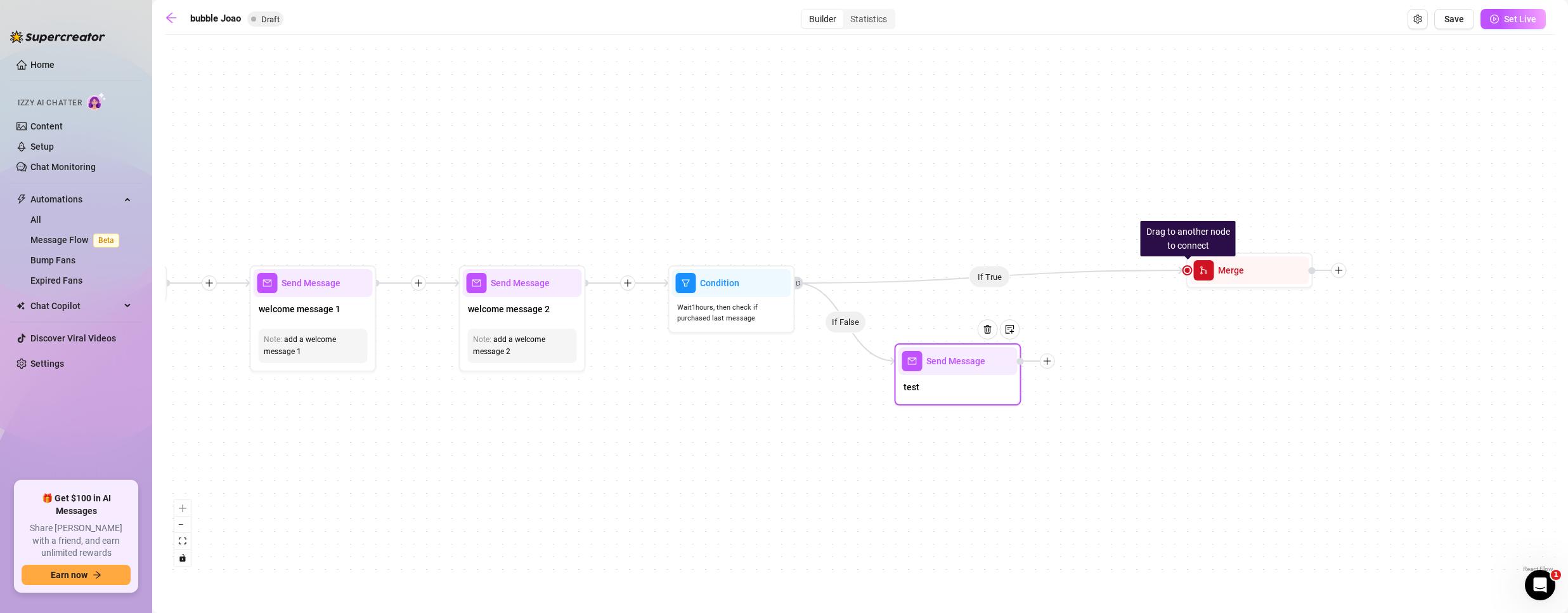
click at [944, 384] on div "test" at bounding box center [958, 388] width 119 height 26
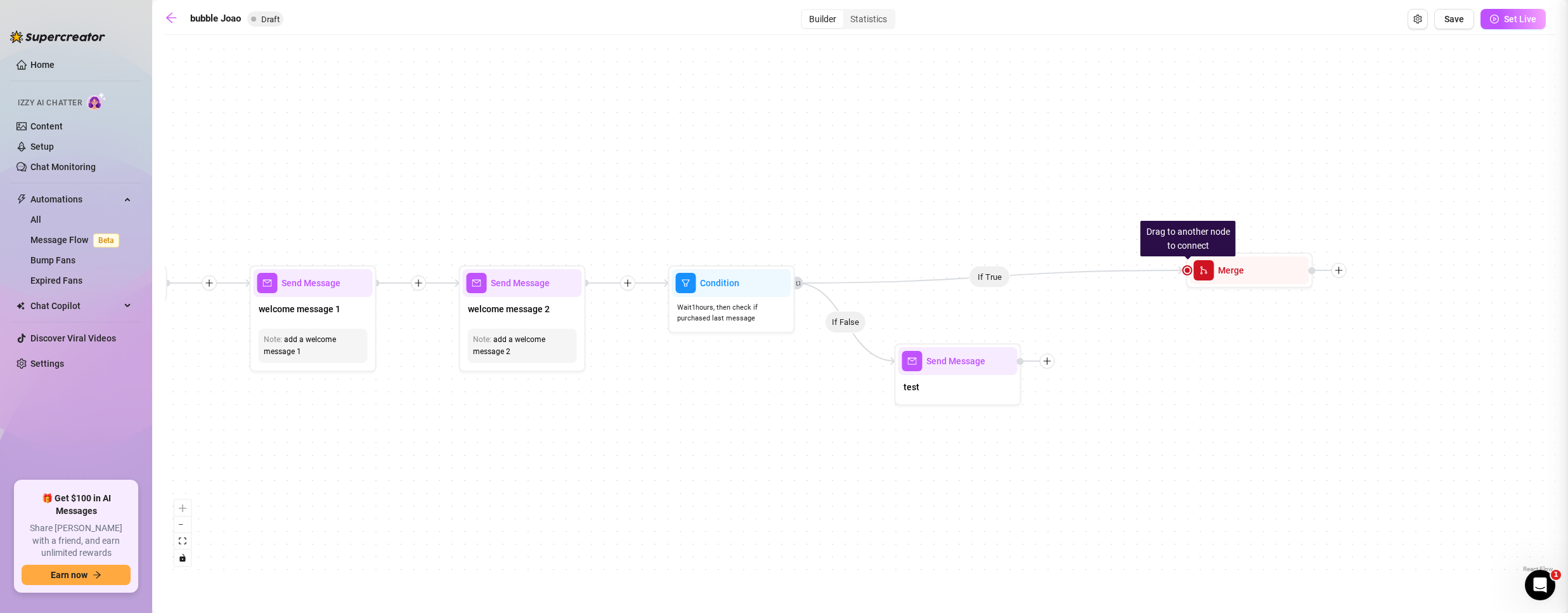
type textarea "test"
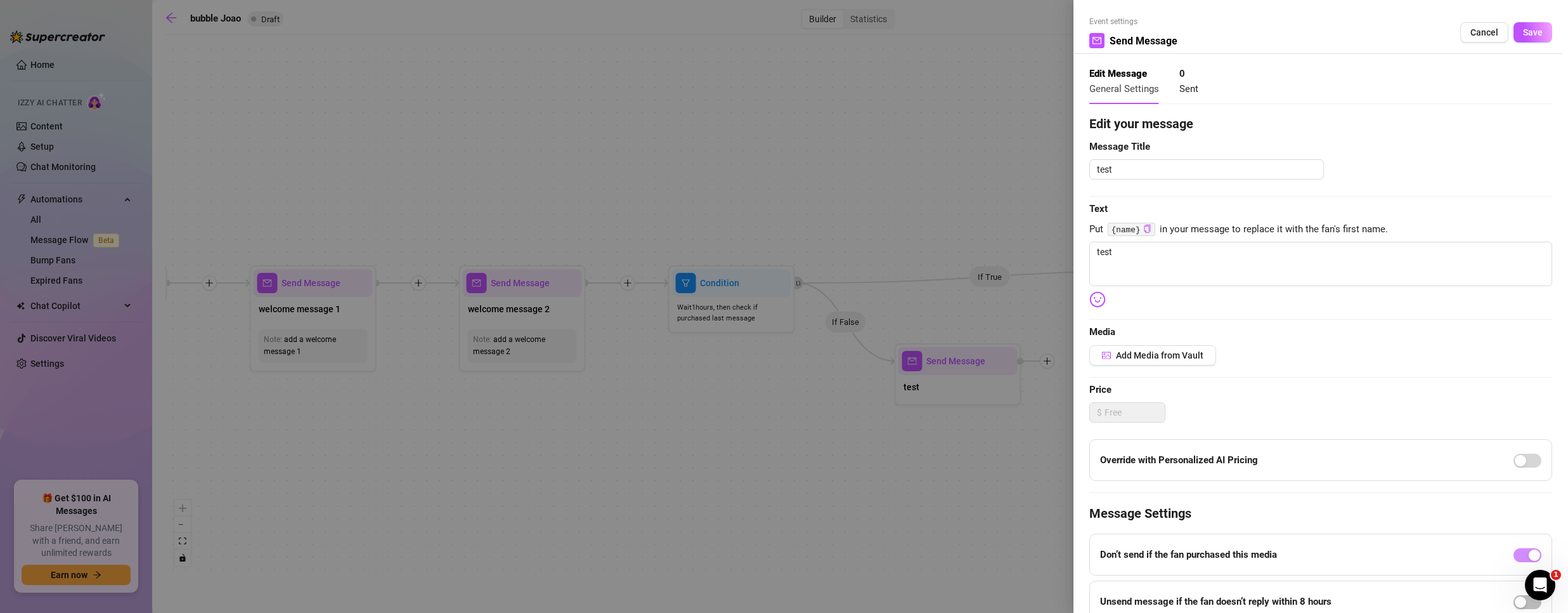
click at [944, 383] on div at bounding box center [784, 306] width 1568 height 613
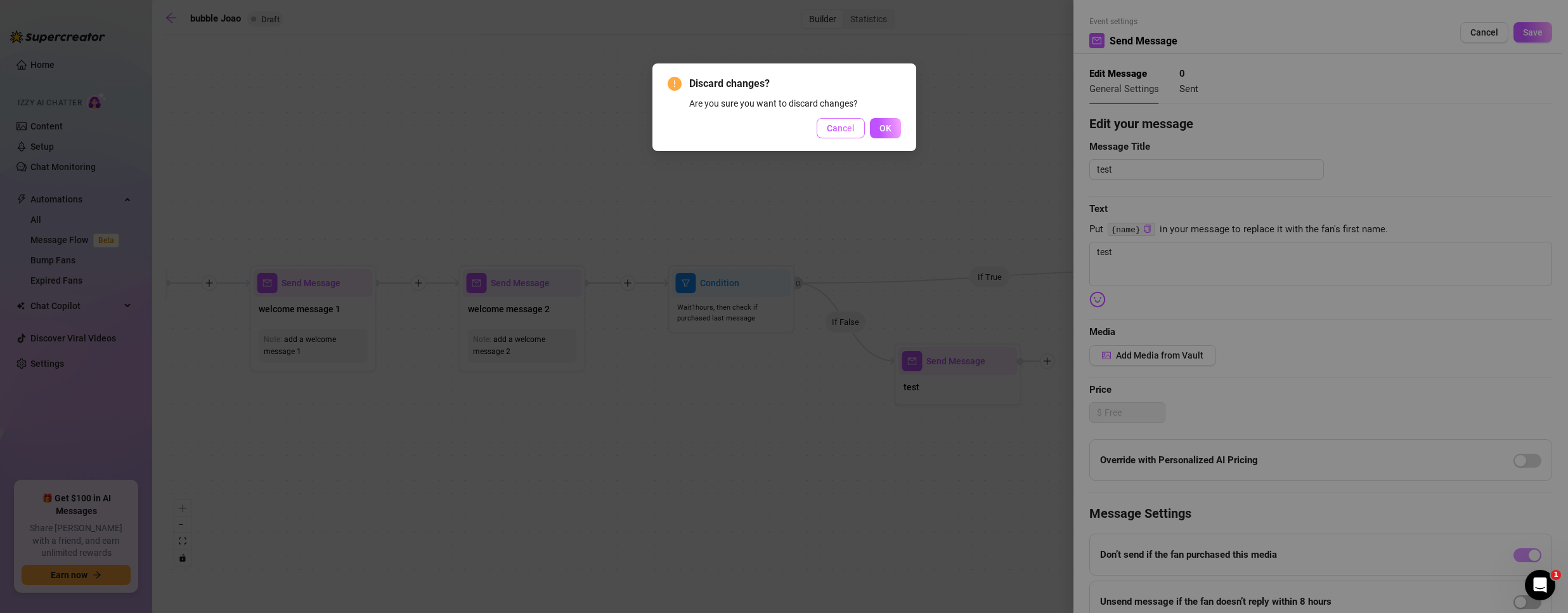
click at [840, 127] on span "Cancel" at bounding box center [841, 128] width 28 height 10
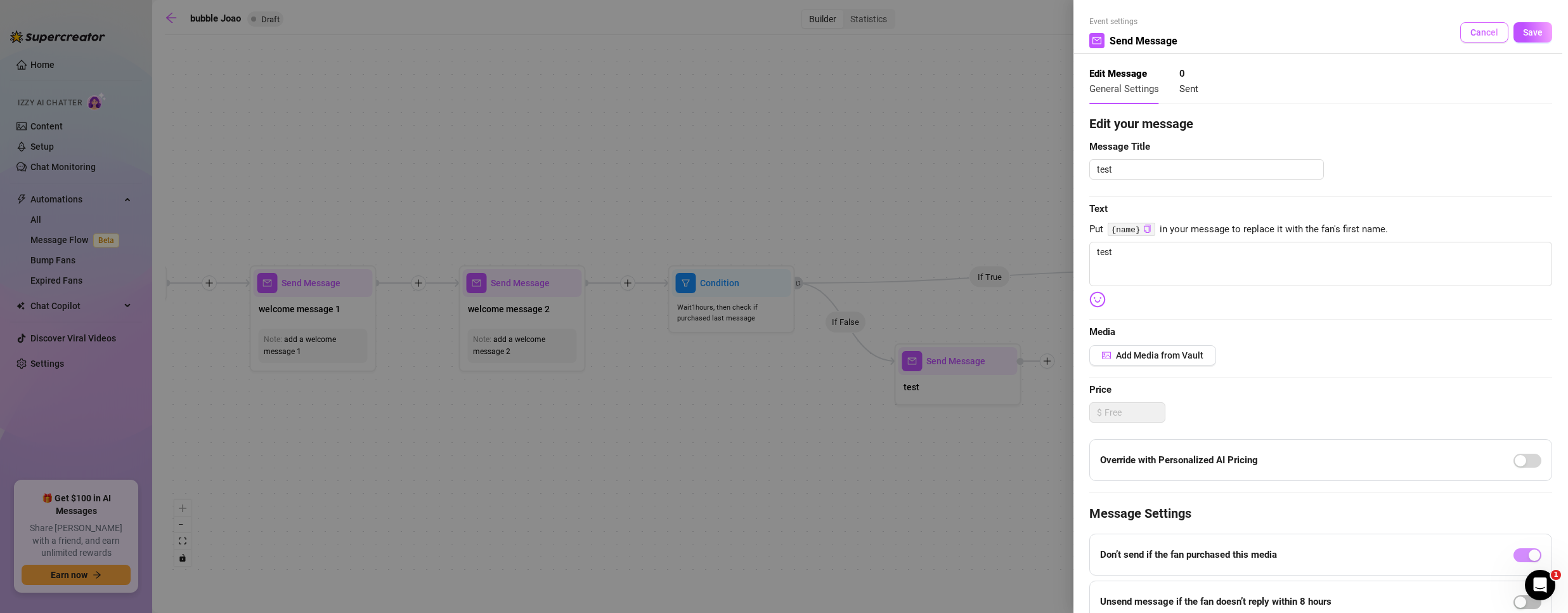
click at [1470, 31] on span "Cancel" at bounding box center [1484, 32] width 28 height 10
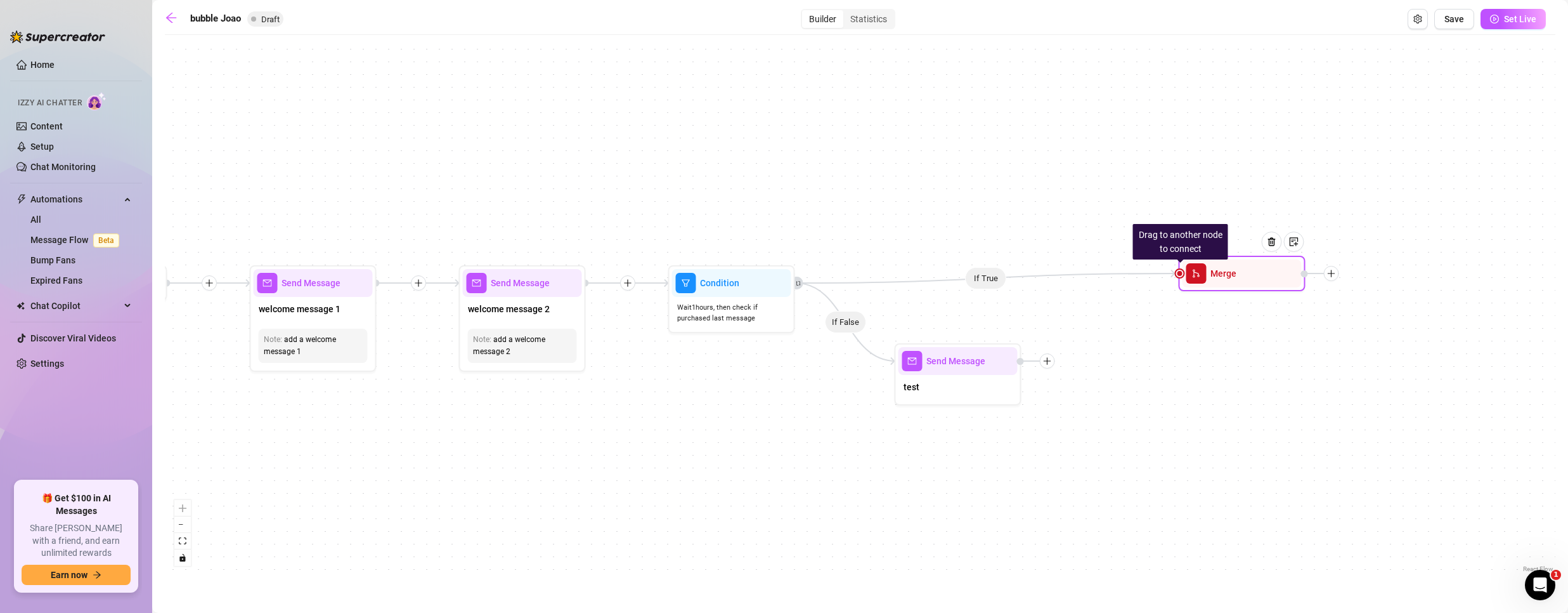
drag, startPoint x: 1260, startPoint y: 277, endPoint x: 1252, endPoint y: 281, distance: 8.9
click at [1252, 281] on div at bounding box center [1276, 251] width 55 height 65
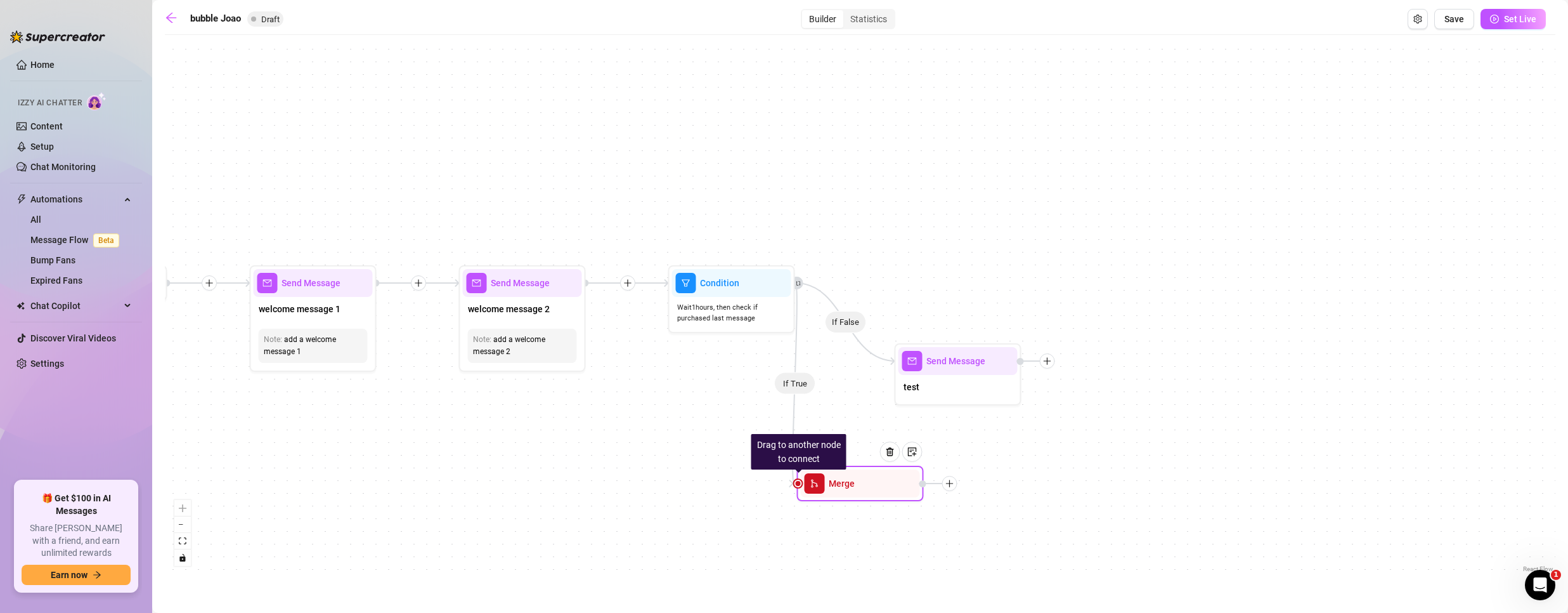
drag, startPoint x: 1241, startPoint y: 287, endPoint x: 873, endPoint y: 467, distance: 409.7
click at [863, 489] on div "Drag to another node to connect Merge" at bounding box center [860, 484] width 127 height 36
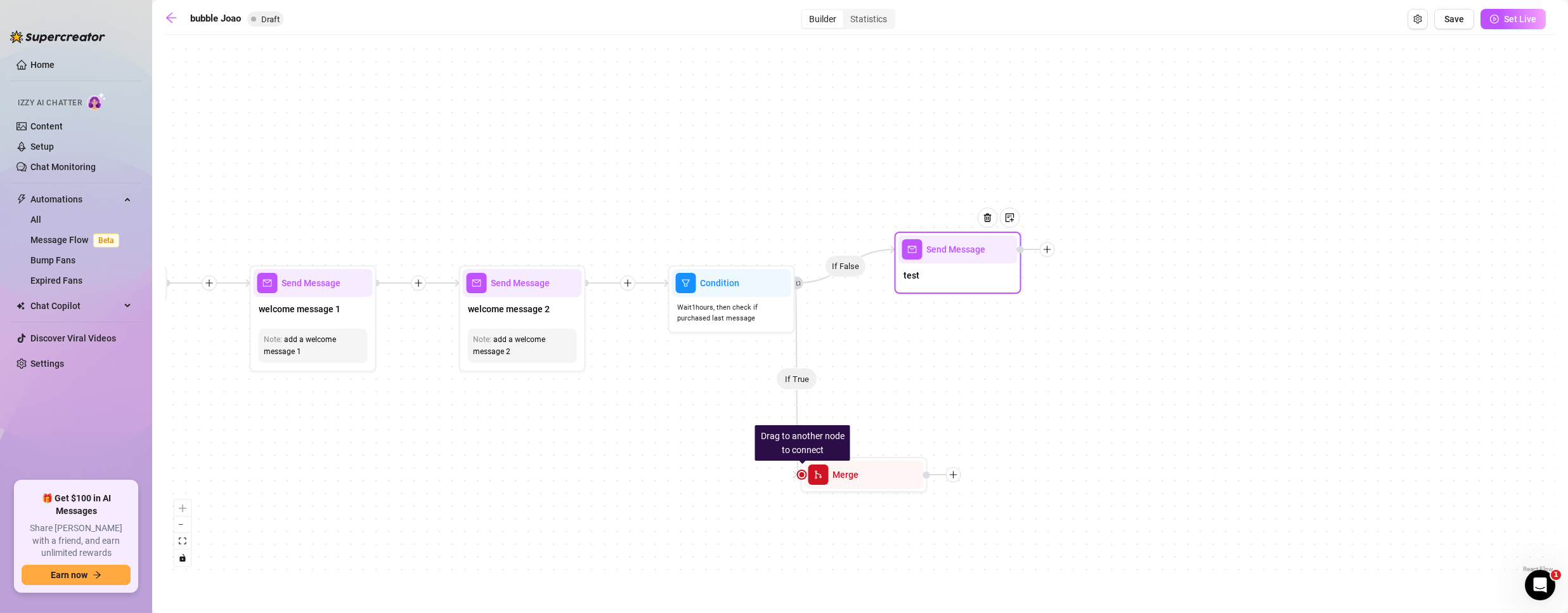
drag, startPoint x: 979, startPoint y: 378, endPoint x: 982, endPoint y: 253, distance: 125.0
click at [982, 263] on div "test" at bounding box center [958, 277] width 119 height 26
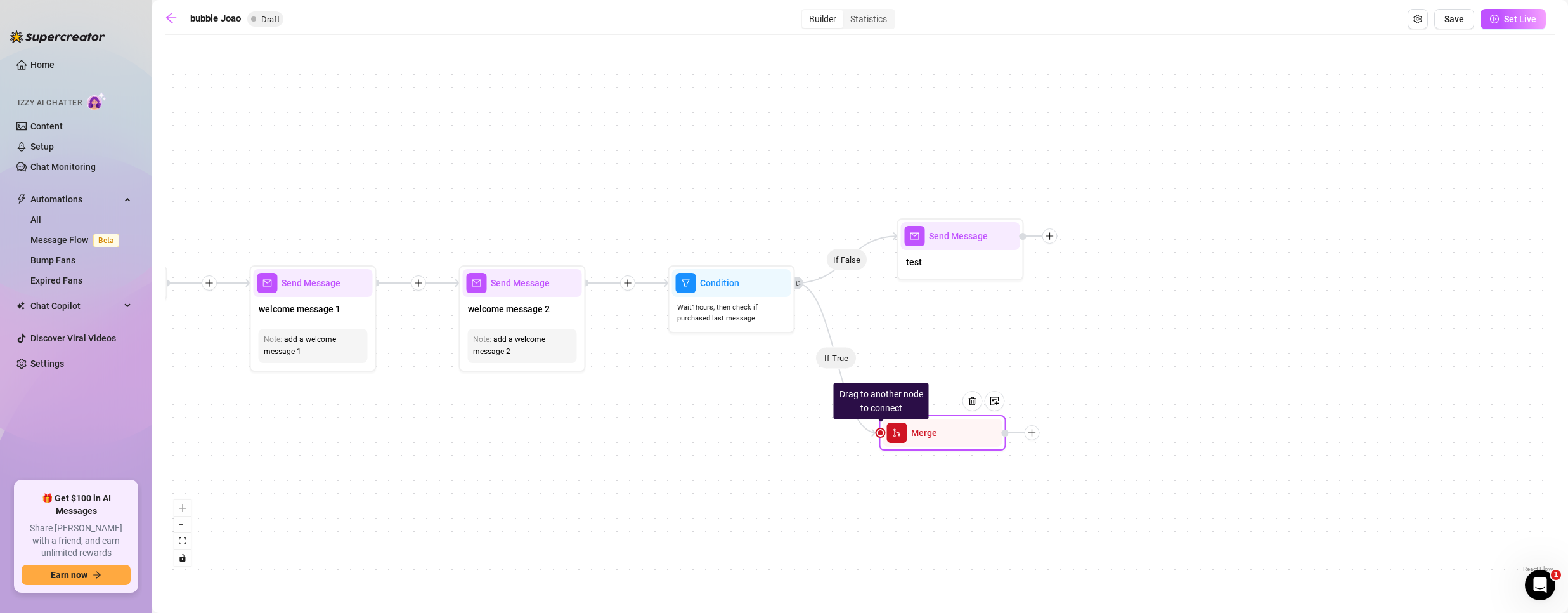
drag, startPoint x: 864, startPoint y: 477, endPoint x: 975, endPoint y: 378, distance: 148.7
click at [960, 418] on div "Merge" at bounding box center [942, 432] width 119 height 28
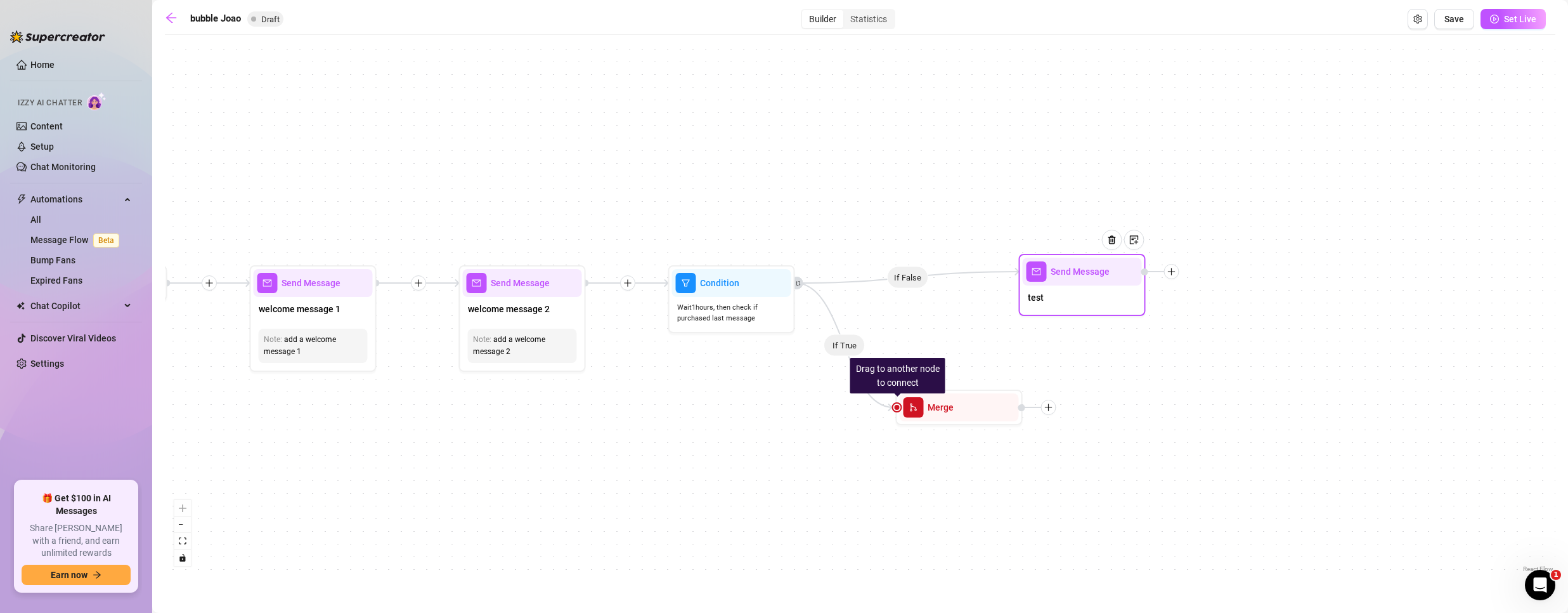
drag, startPoint x: 957, startPoint y: 255, endPoint x: 1080, endPoint y: 289, distance: 127.6
click at [1080, 289] on div "test" at bounding box center [1082, 298] width 119 height 26
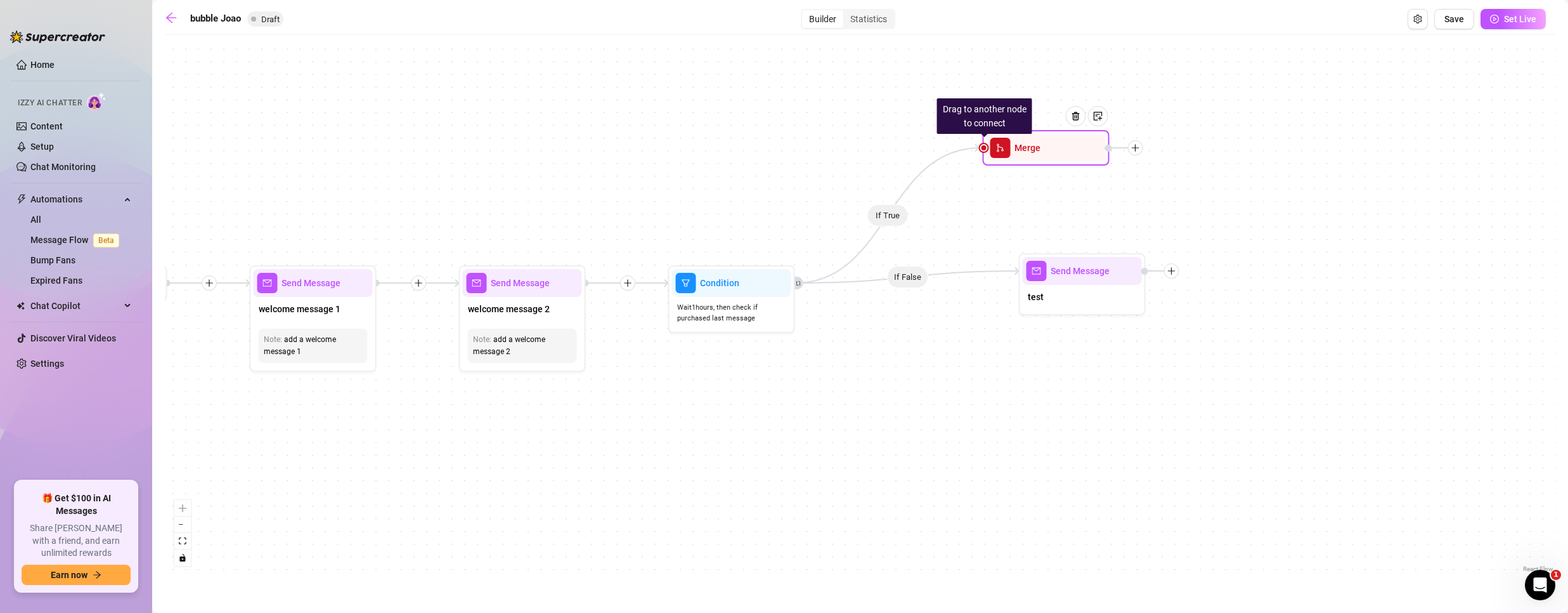
drag, startPoint x: 974, startPoint y: 417, endPoint x: 1060, endPoint y: 157, distance: 273.9
click at [1078, 122] on div at bounding box center [1076, 116] width 20 height 20
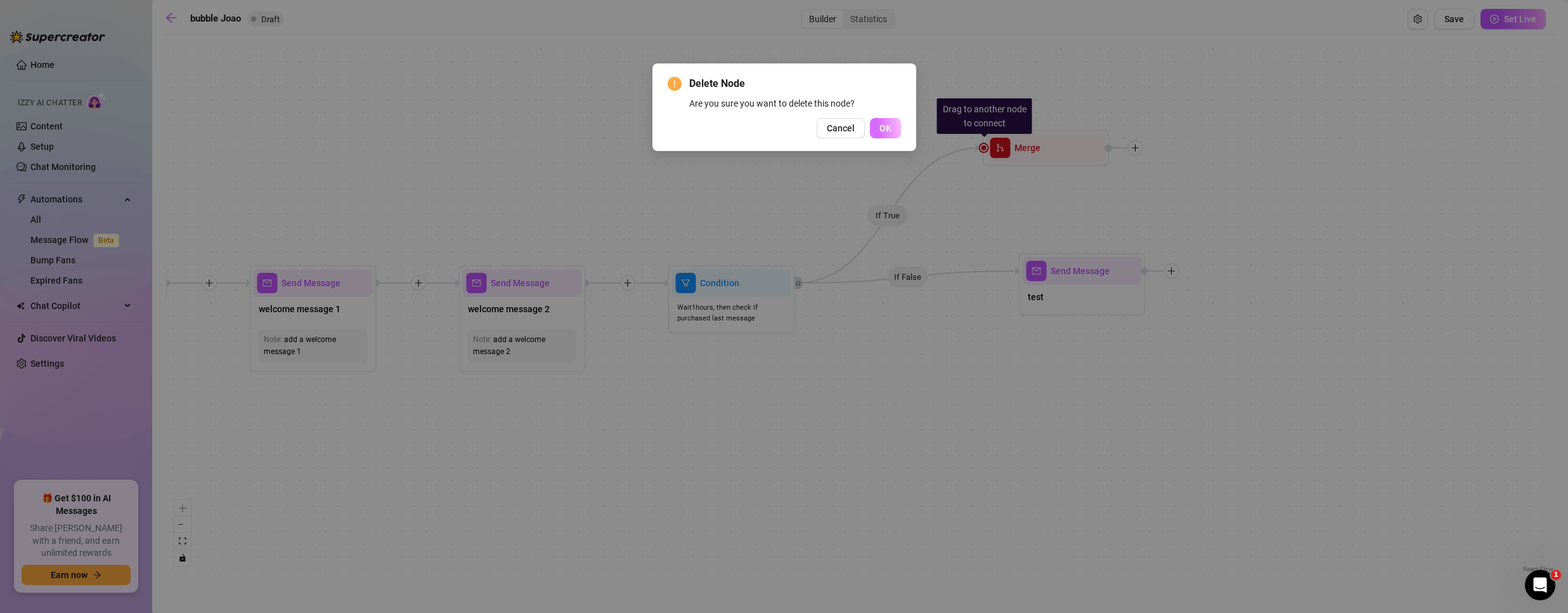
click at [870, 123] on button "OK" at bounding box center [885, 128] width 31 height 20
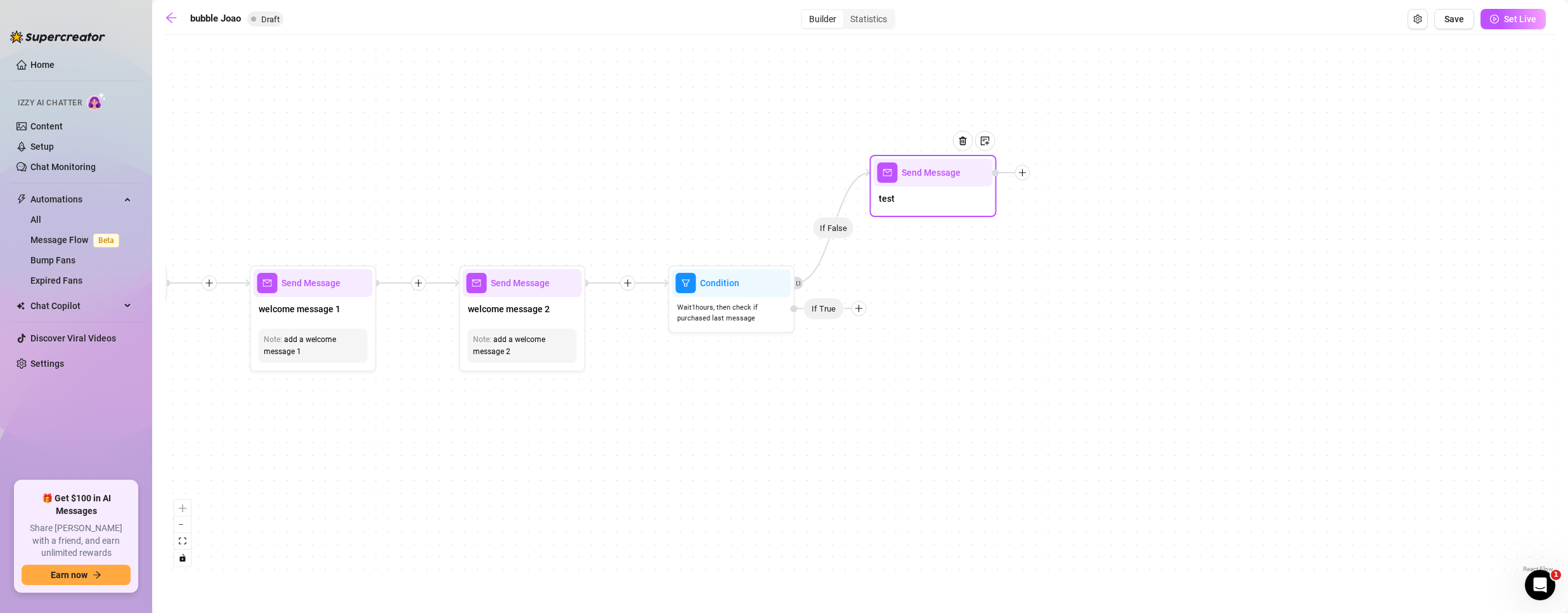
drag, startPoint x: 1054, startPoint y: 289, endPoint x: 904, endPoint y: 191, distance: 179.2
click at [904, 191] on div "test" at bounding box center [933, 199] width 119 height 26
click at [178, 16] on link at bounding box center [174, 19] width 19 height 16
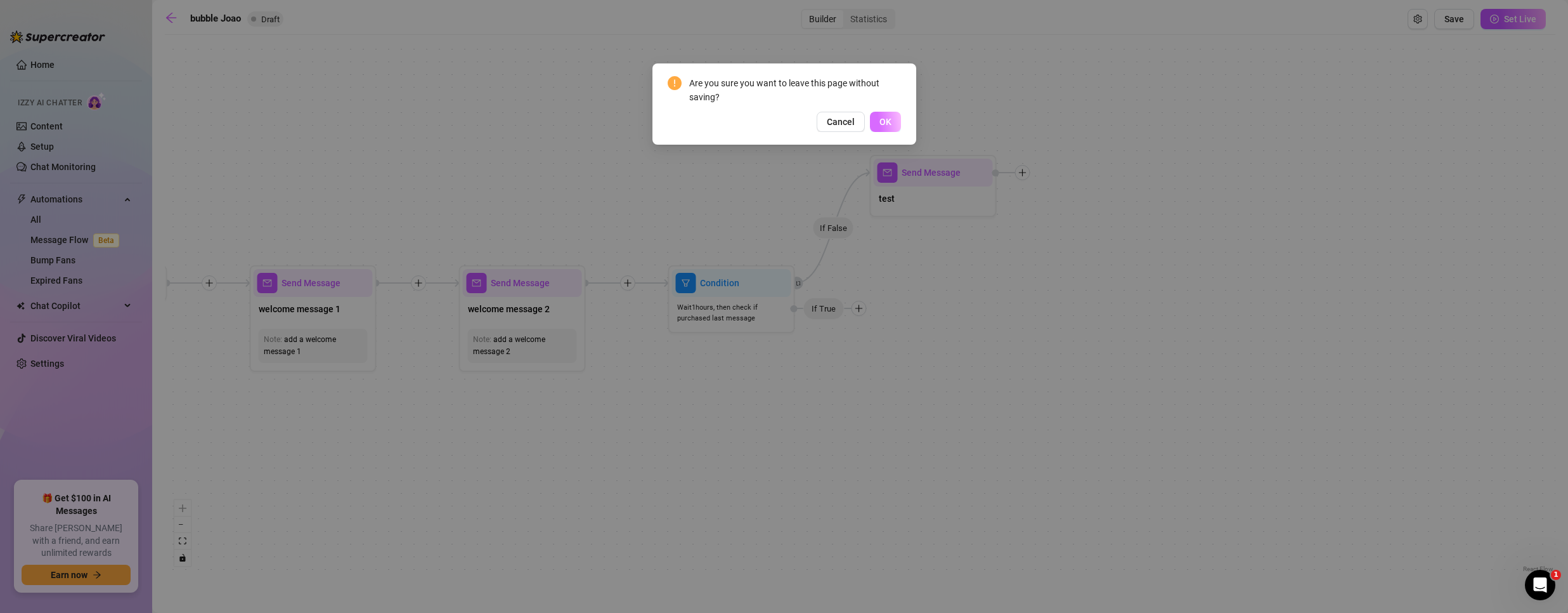
click at [881, 122] on span "OK" at bounding box center [885, 122] width 12 height 10
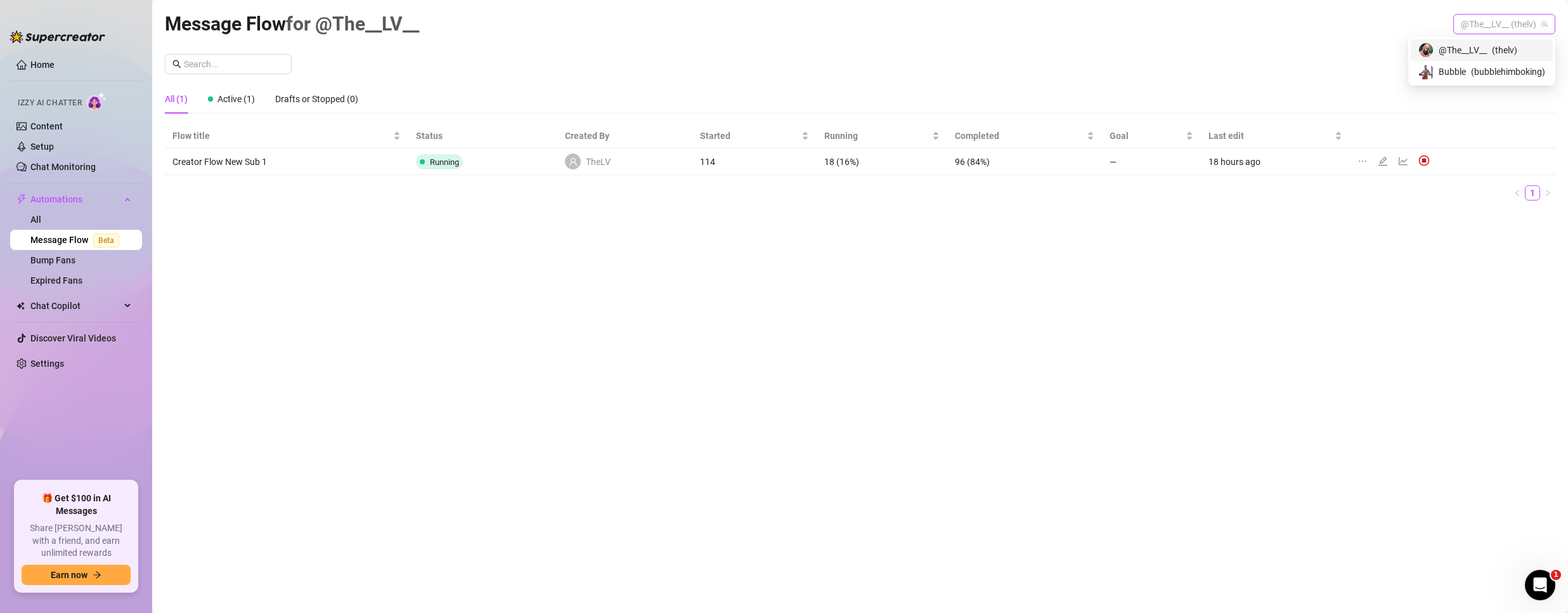
click at [1492, 24] on span "@The__LV__ (thelv)" at bounding box center [1504, 24] width 87 height 19
click at [1451, 71] on span "Bubble" at bounding box center [1452, 72] width 27 height 14
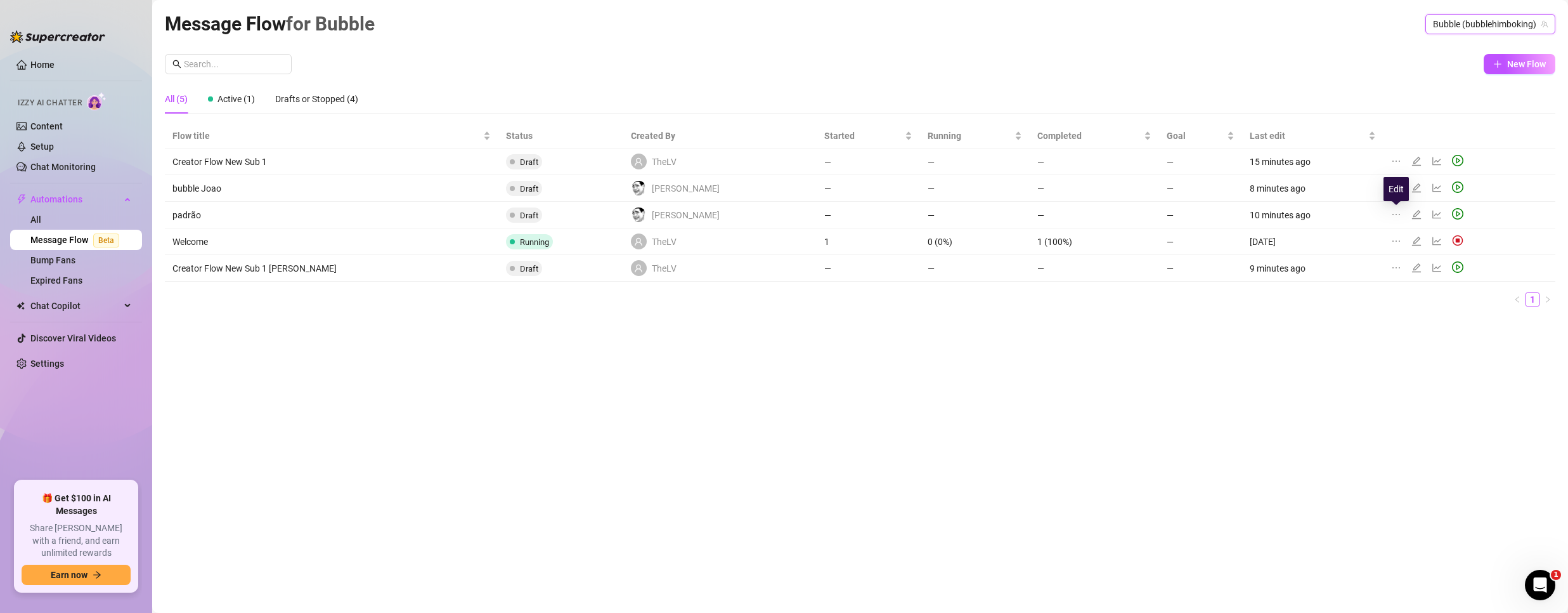
click at [1412, 212] on icon "edit" at bounding box center [1415, 213] width 9 height 9
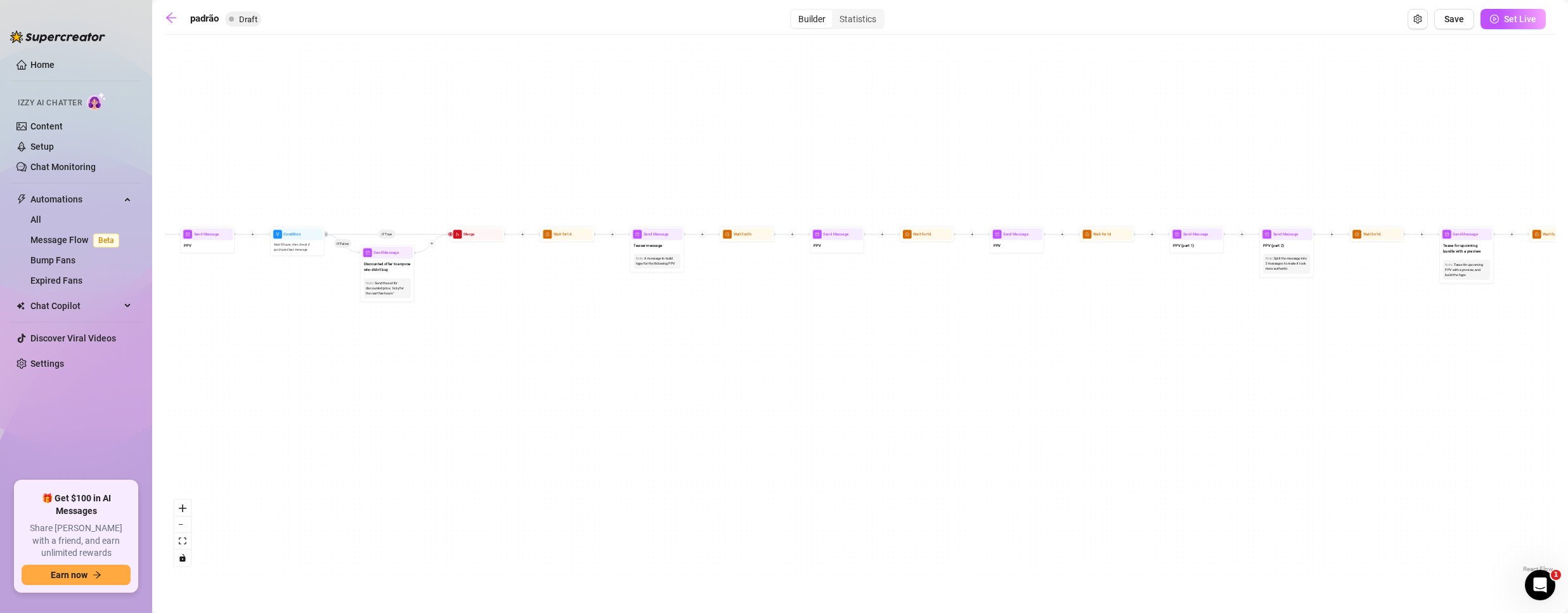
drag, startPoint x: 497, startPoint y: 345, endPoint x: 763, endPoint y: 372, distance: 267.4
click at [763, 372] on div "If True If True If True If False If False If False If True If False Merge Merge…" at bounding box center [860, 308] width 1390 height 534
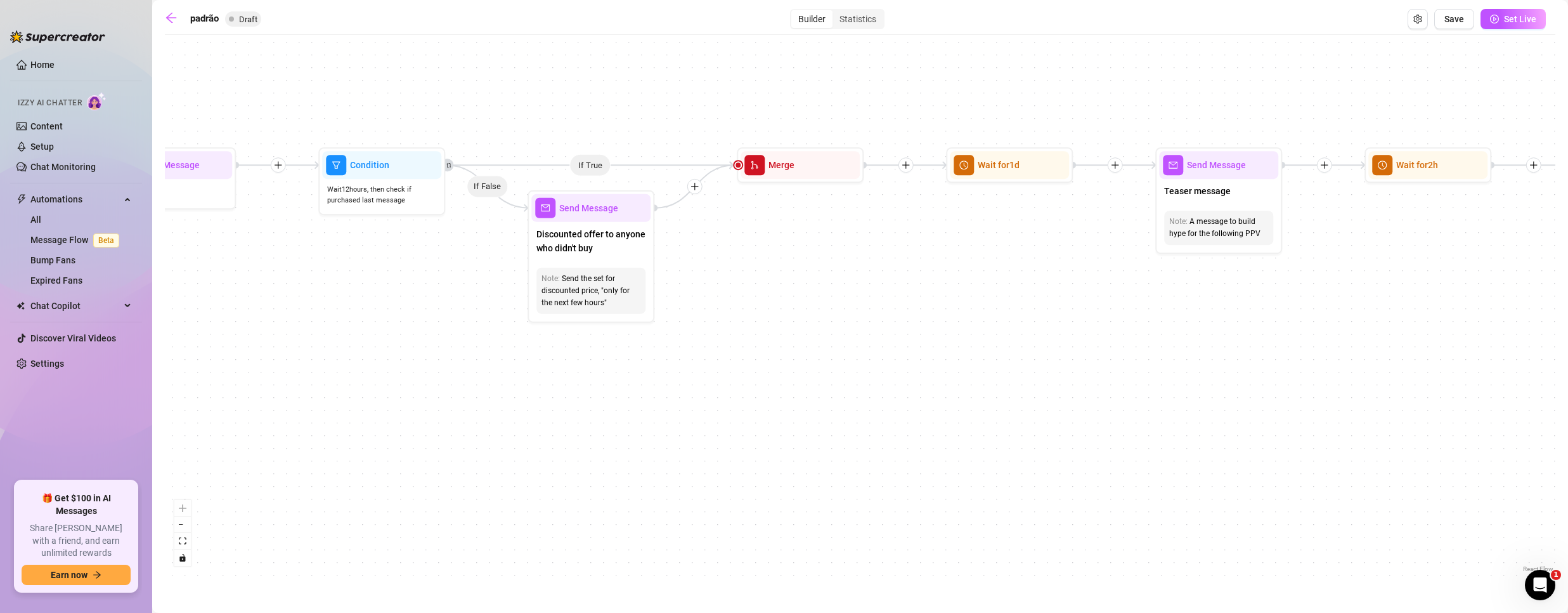
drag, startPoint x: 694, startPoint y: 174, endPoint x: 691, endPoint y: 191, distance: 17.3
click at [691, 191] on icon "plus" at bounding box center [694, 186] width 9 height 9
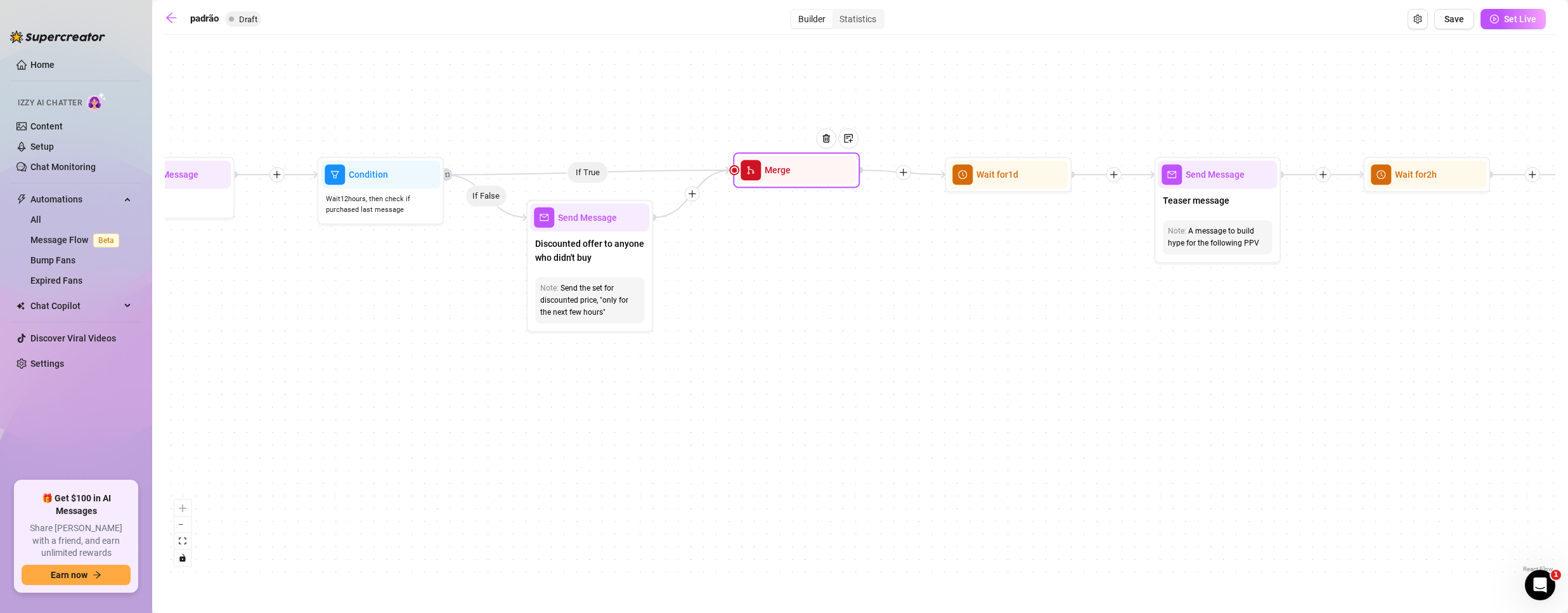
click at [770, 169] on span "Merge" at bounding box center [777, 170] width 26 height 14
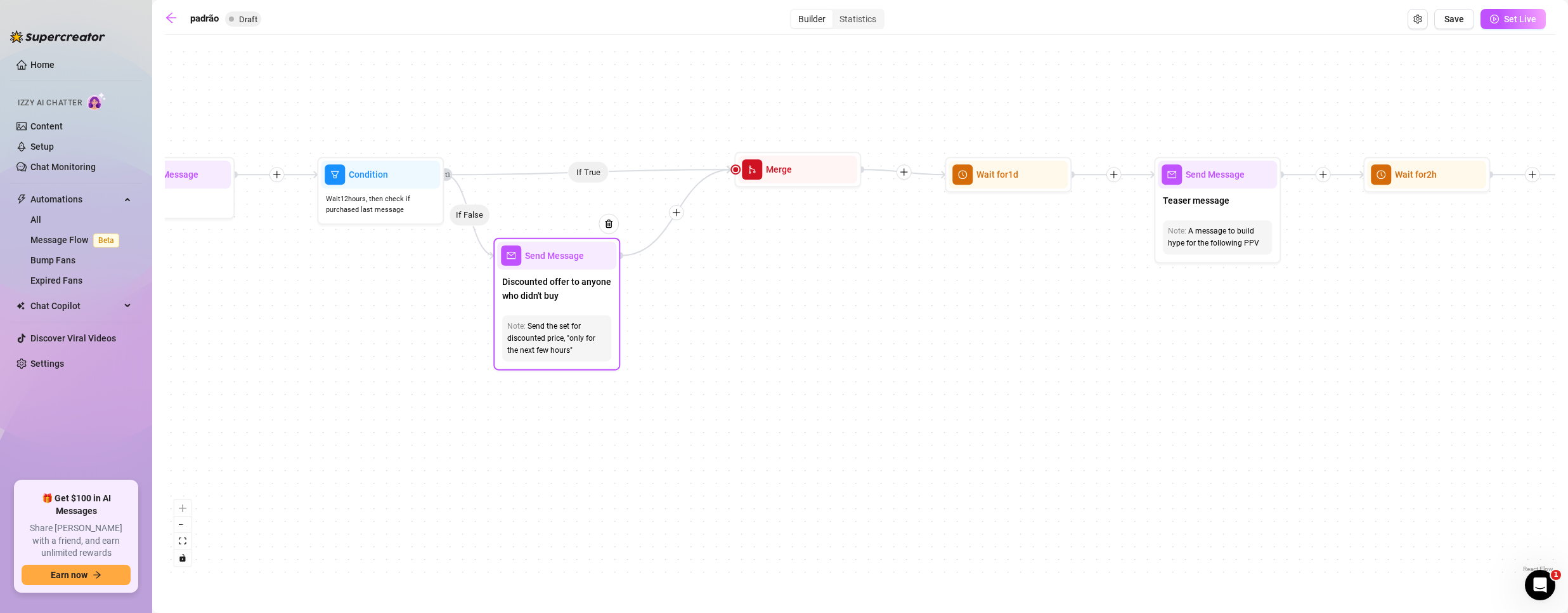
drag, startPoint x: 584, startPoint y: 291, endPoint x: 540, endPoint y: 324, distance: 55.0
click at [540, 302] on span "Discounted offer to anyone who didn't buy" at bounding box center [557, 289] width 109 height 28
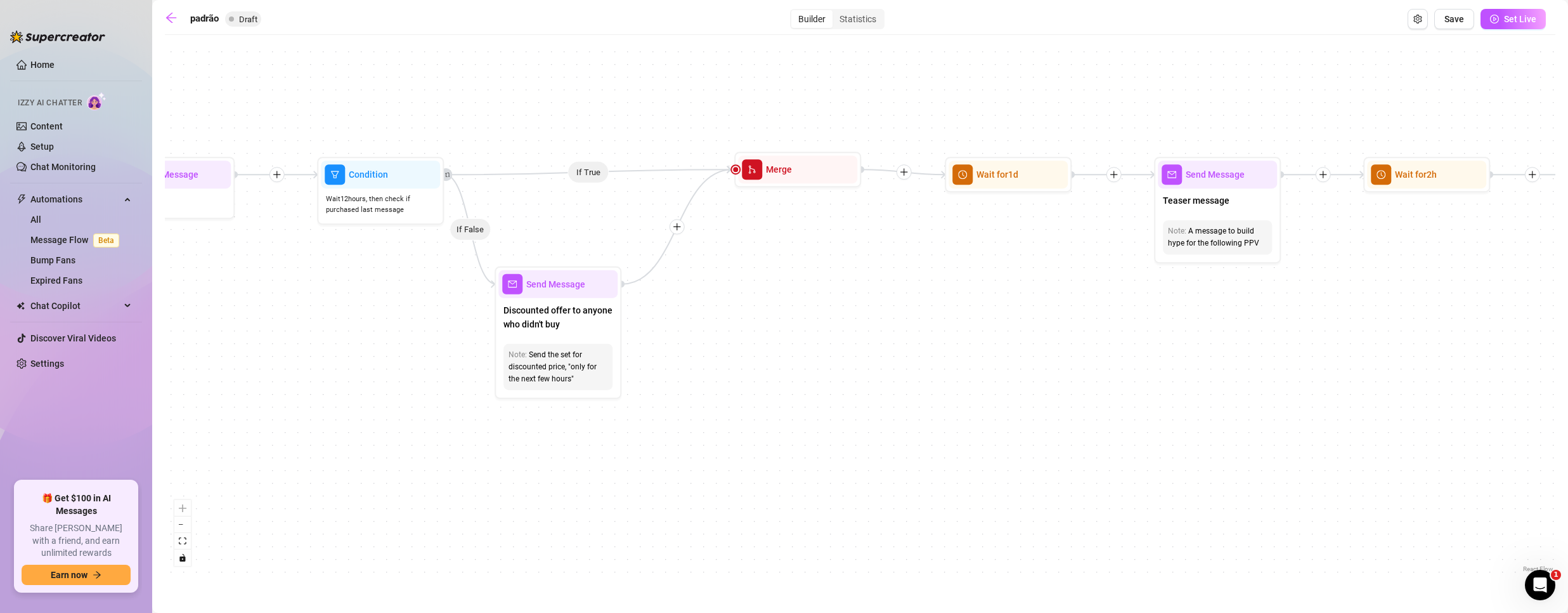
drag, startPoint x: 730, startPoint y: 172, endPoint x: 720, endPoint y: 169, distance: 10.4
click at [713, 170] on icon "Edge from 77948b2f-6761-43ad-891b-4c18e88ead85 to 3a320718-ab46-4558-a6b4-583ac…" at bounding box center [677, 226] width 110 height 114
drag, startPoint x: 728, startPoint y: 167, endPoint x: 730, endPoint y: 179, distance: 12.2
click at [730, 179] on div "If True If True If True If False If False If False If True If False Merge Merge…" at bounding box center [860, 308] width 1390 height 534
drag, startPoint x: 737, startPoint y: 169, endPoint x: 740, endPoint y: 176, distance: 7.6
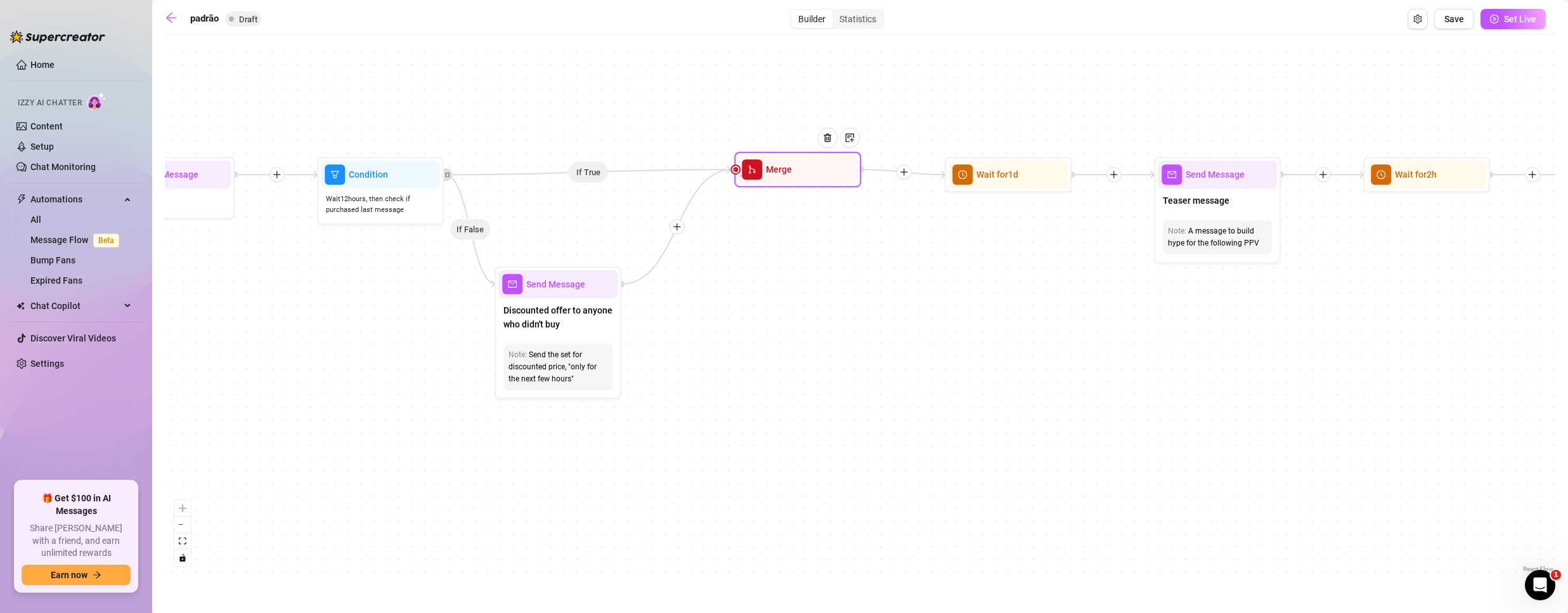
click at [740, 176] on div "Merge" at bounding box center [797, 170] width 127 height 36
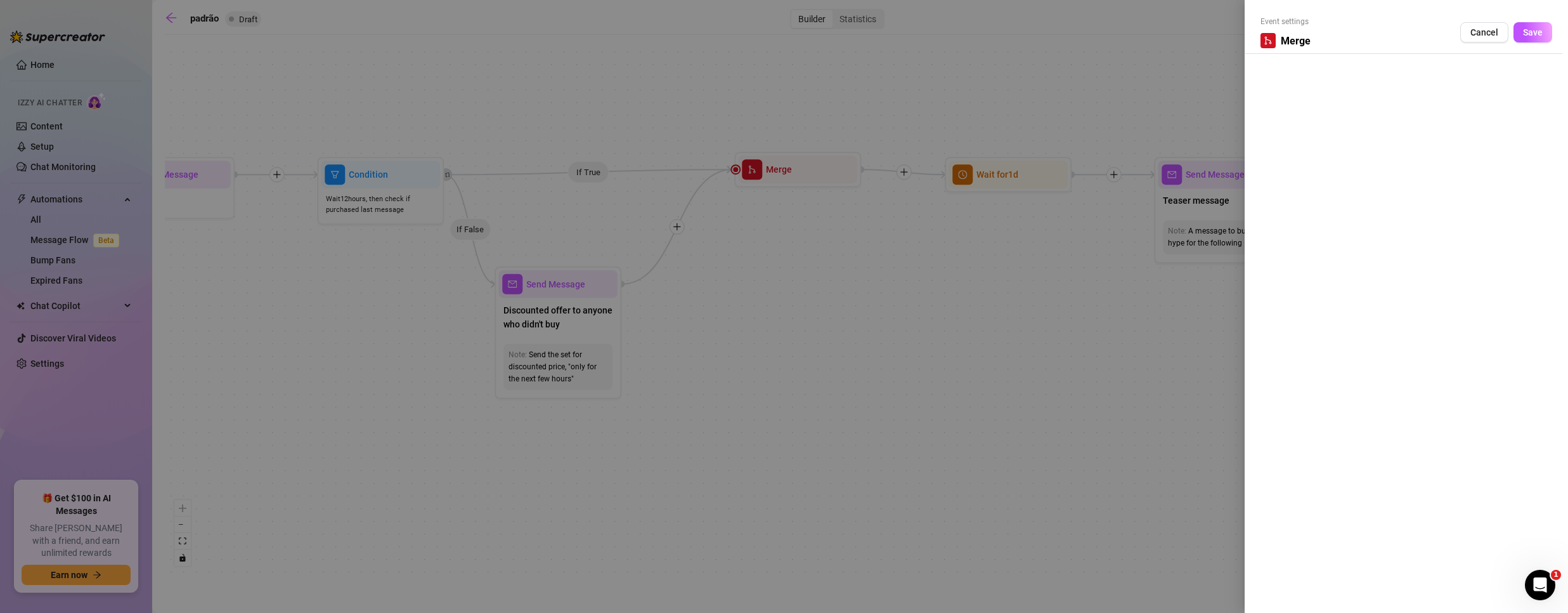
click at [762, 194] on div at bounding box center [784, 306] width 1568 height 613
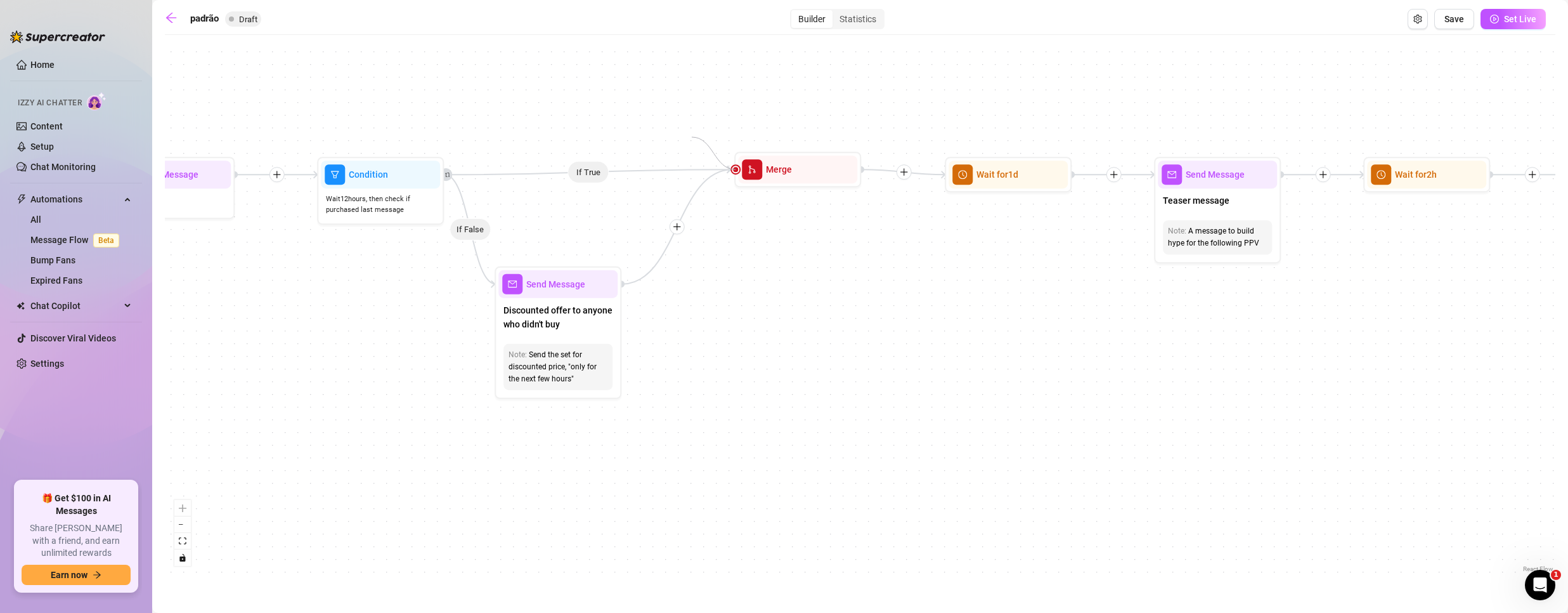
drag, startPoint x: 733, startPoint y: 170, endPoint x: 685, endPoint y: 122, distance: 67.9
click at [685, 123] on div "If True If True If True If False If False If False If True If False Merge Merge…" at bounding box center [860, 308] width 1390 height 534
drag, startPoint x: 734, startPoint y: 168, endPoint x: 976, endPoint y: 181, distance: 242.3
click at [174, 19] on icon "arrow-left" at bounding box center [171, 18] width 12 height 12
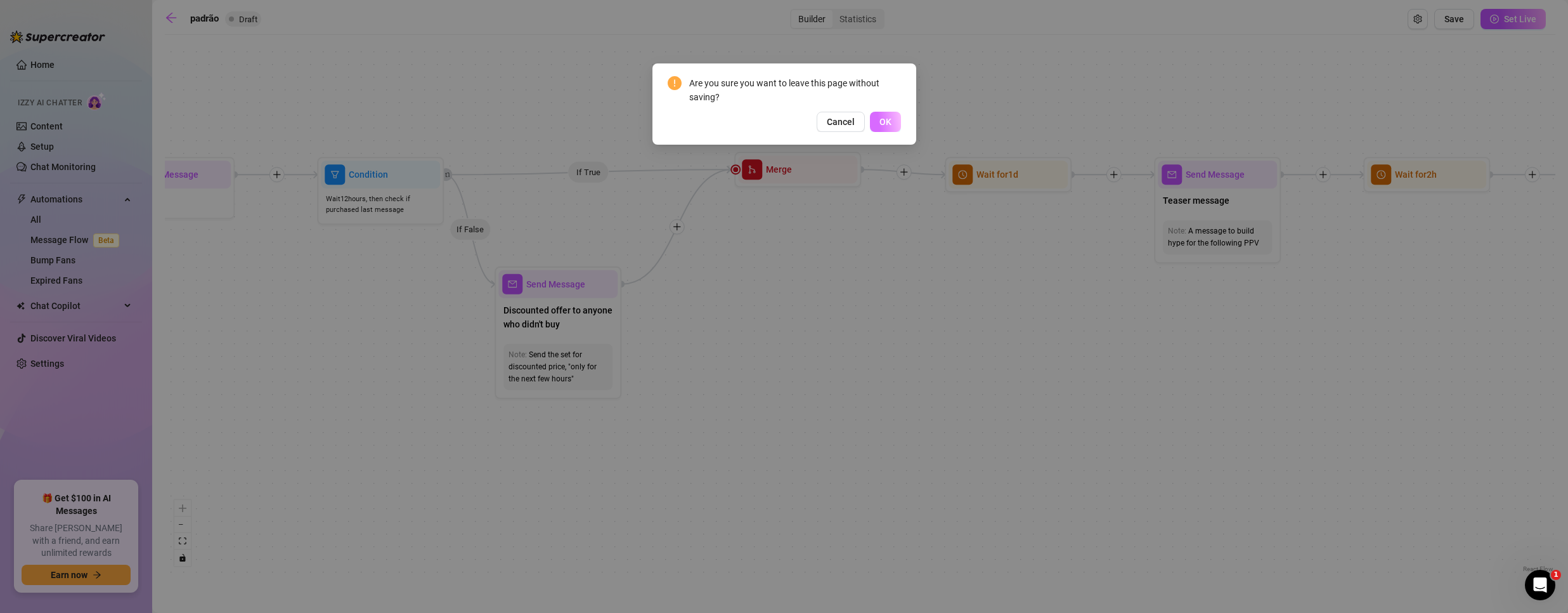
click at [881, 122] on span "OK" at bounding box center [885, 122] width 12 height 10
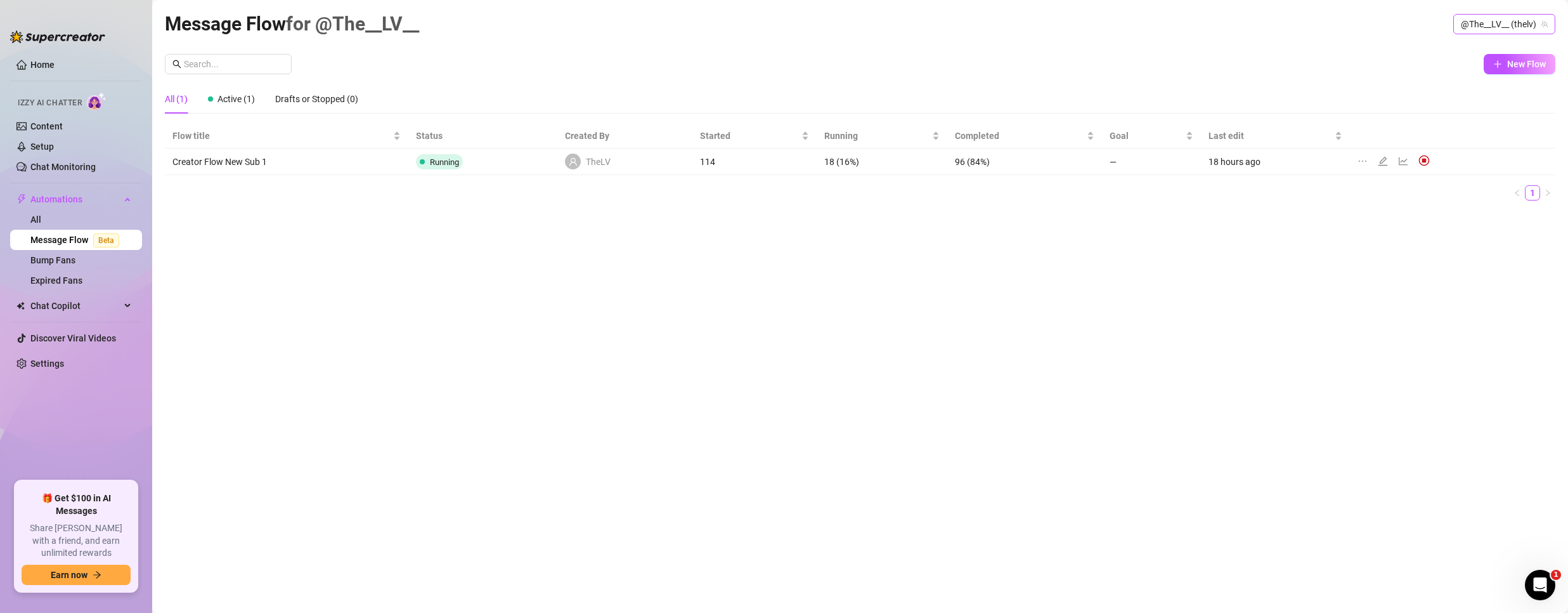
click at [1480, 30] on span "@The__LV__ (thelv)" at bounding box center [1504, 24] width 87 height 19
click at [1466, 70] on div "Bubble ( bubblehimboking )" at bounding box center [1482, 72] width 127 height 16
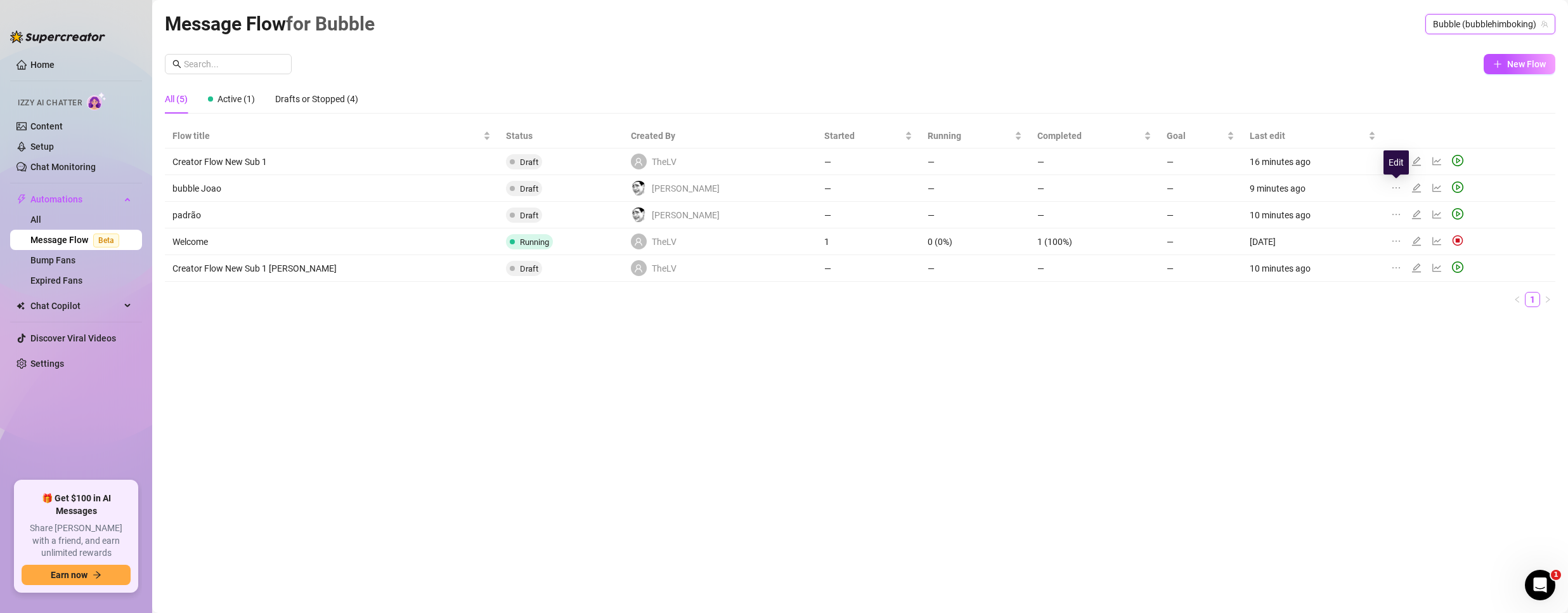
click at [1412, 185] on icon "edit" at bounding box center [1416, 188] width 10 height 10
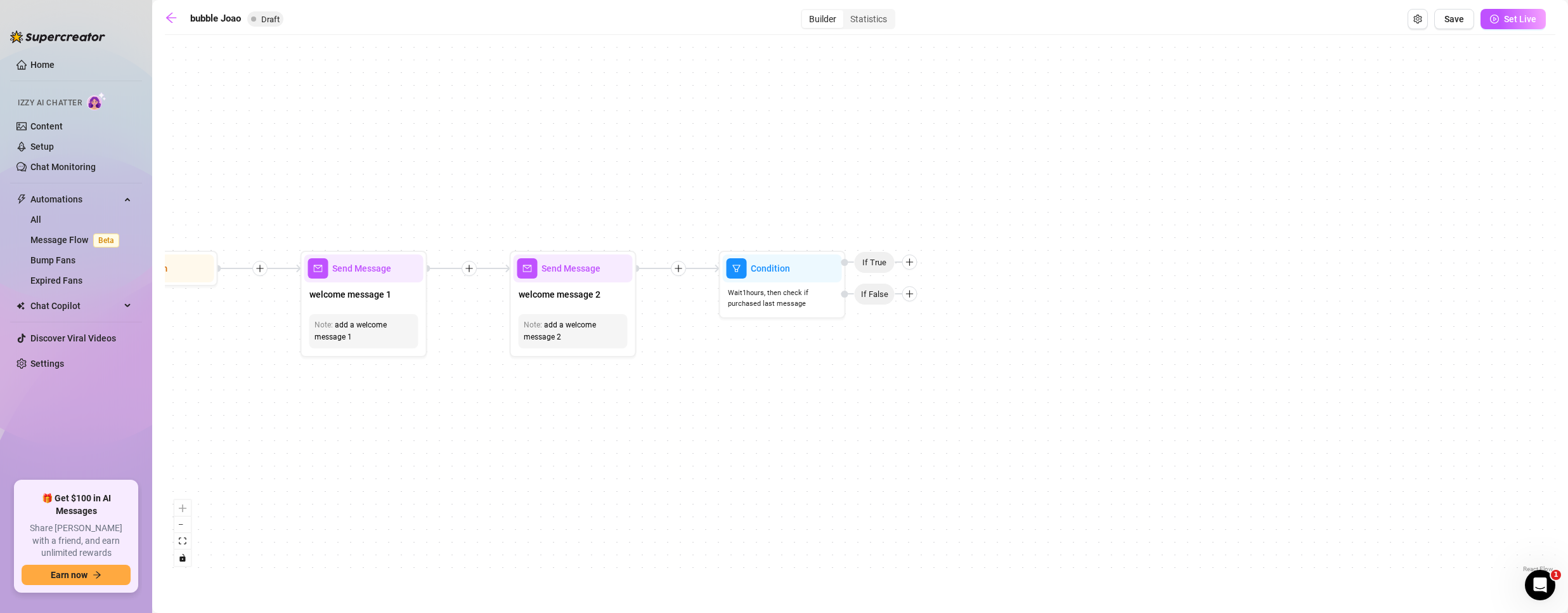
drag, startPoint x: 1443, startPoint y: 395, endPoint x: 853, endPoint y: 405, distance: 590.1
click at [870, 408] on div "Condition Wait 1 hours, then check if purchased last message If False If True S…" at bounding box center [860, 308] width 1390 height 534
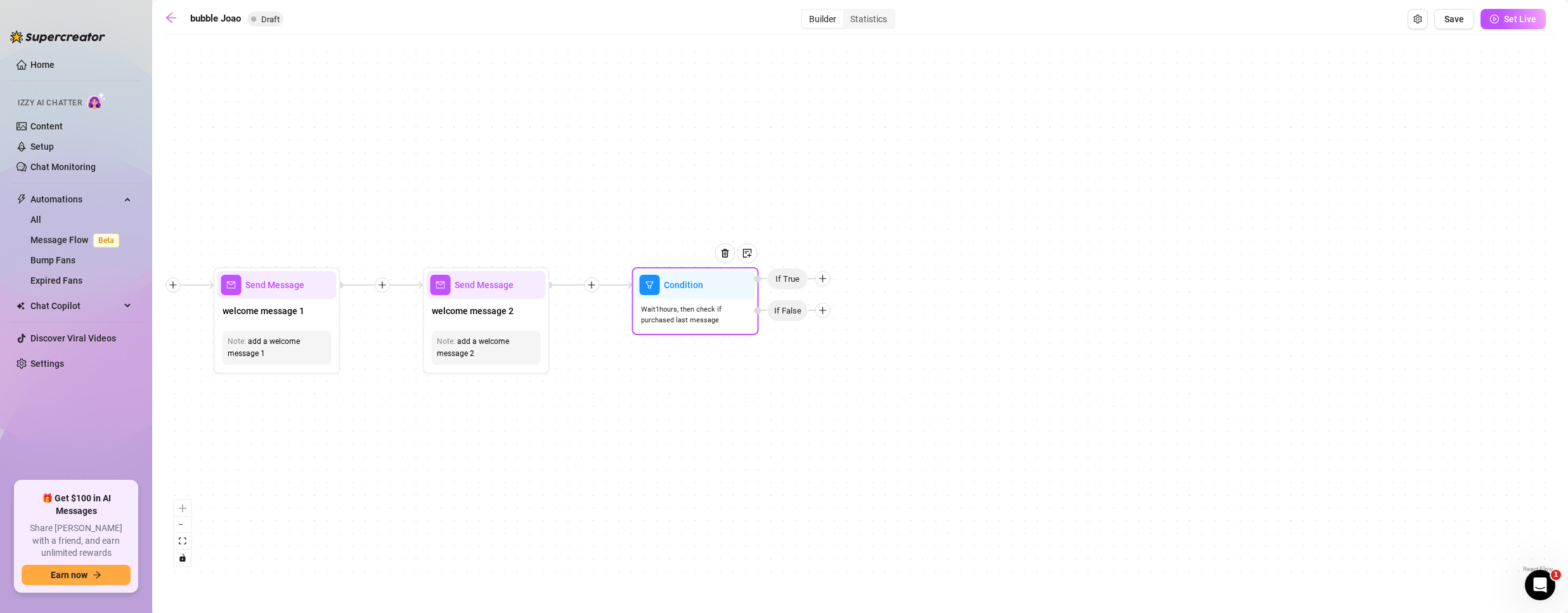
click at [822, 311] on icon "plus" at bounding box center [822, 309] width 1 height 7
click at [831, 356] on div "Message" at bounding box center [847, 354] width 93 height 22
type textarea "Write your message here"
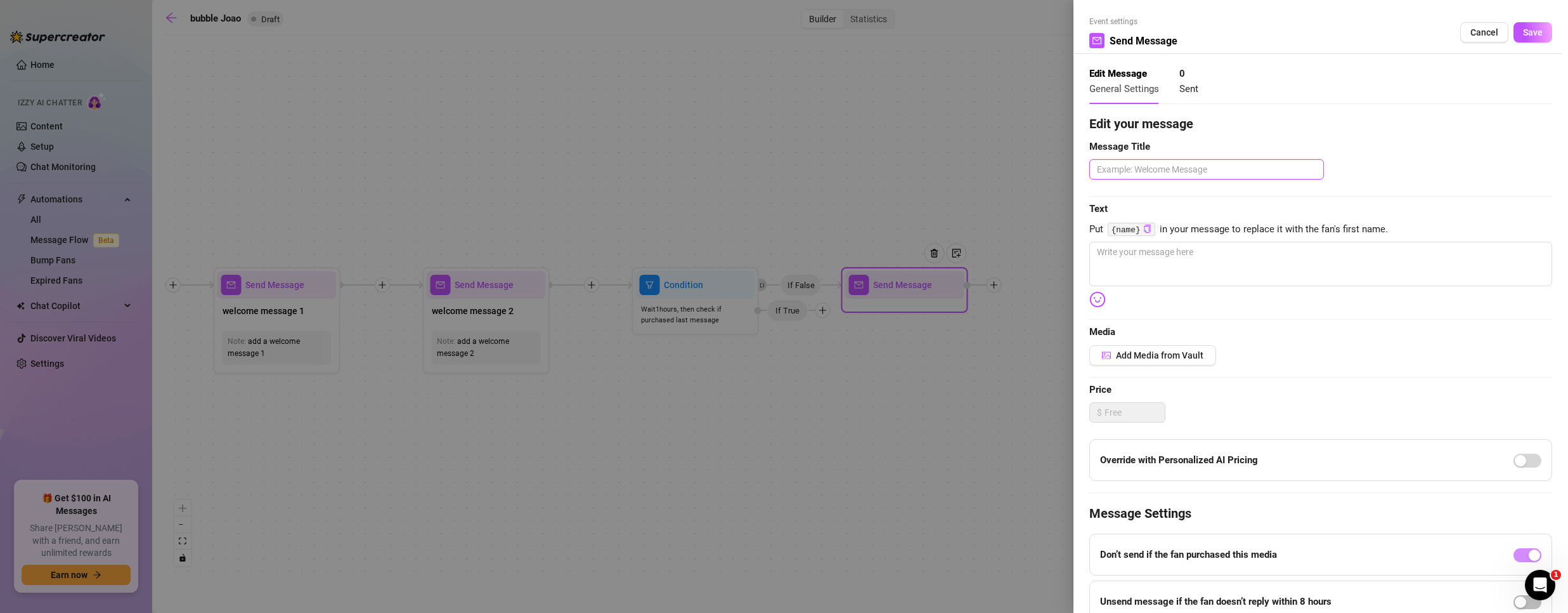
click at [1166, 163] on textarea at bounding box center [1206, 169] width 234 height 20
type textarea "t"
type textarea "te"
type textarea "tes"
type textarea "test"
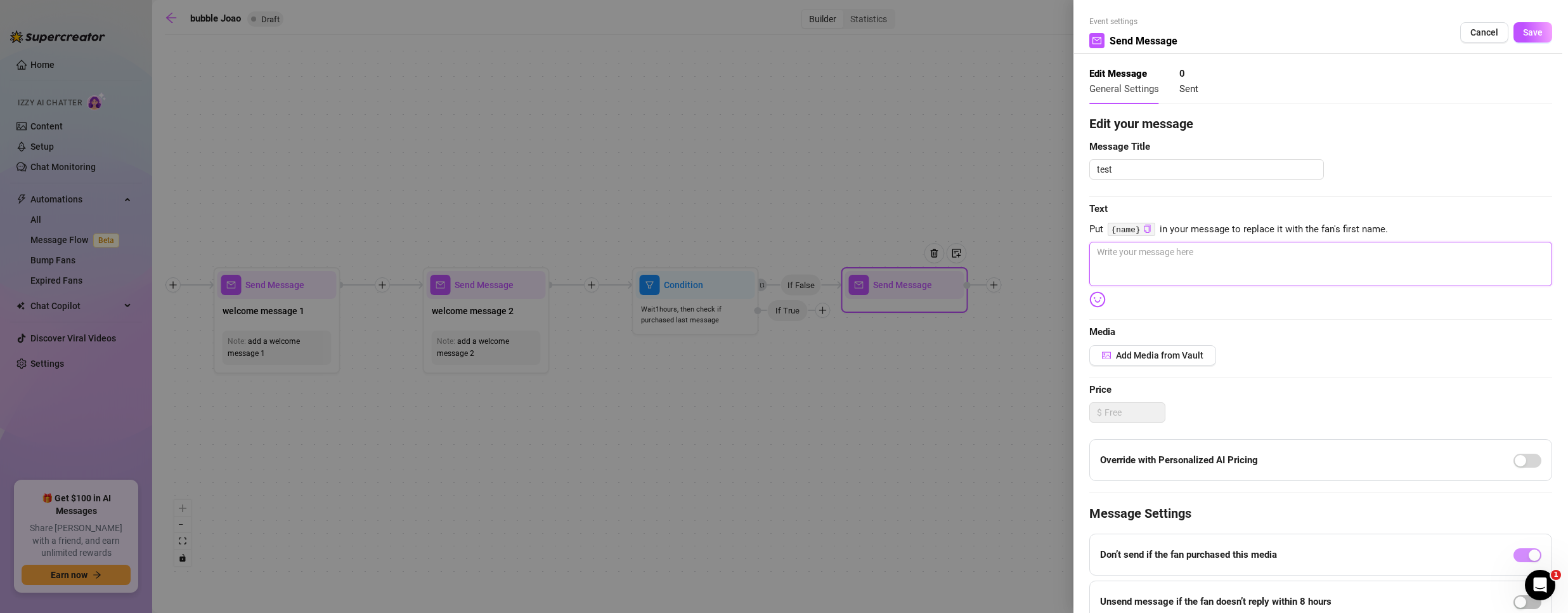
click at [1155, 277] on textarea at bounding box center [1320, 263] width 462 height 44
type textarea "t"
type textarea "te"
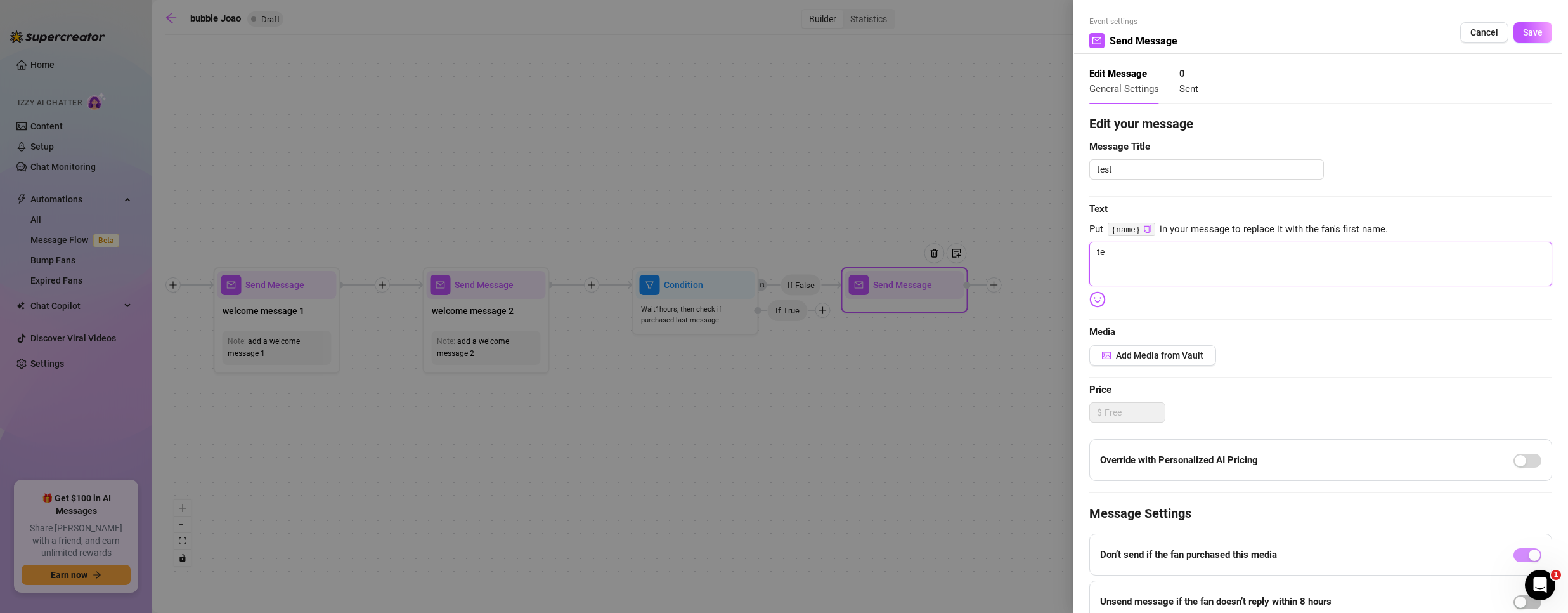
type textarea "tes"
type textarea "test"
click at [1523, 28] on span "Save" at bounding box center [1532, 32] width 19 height 10
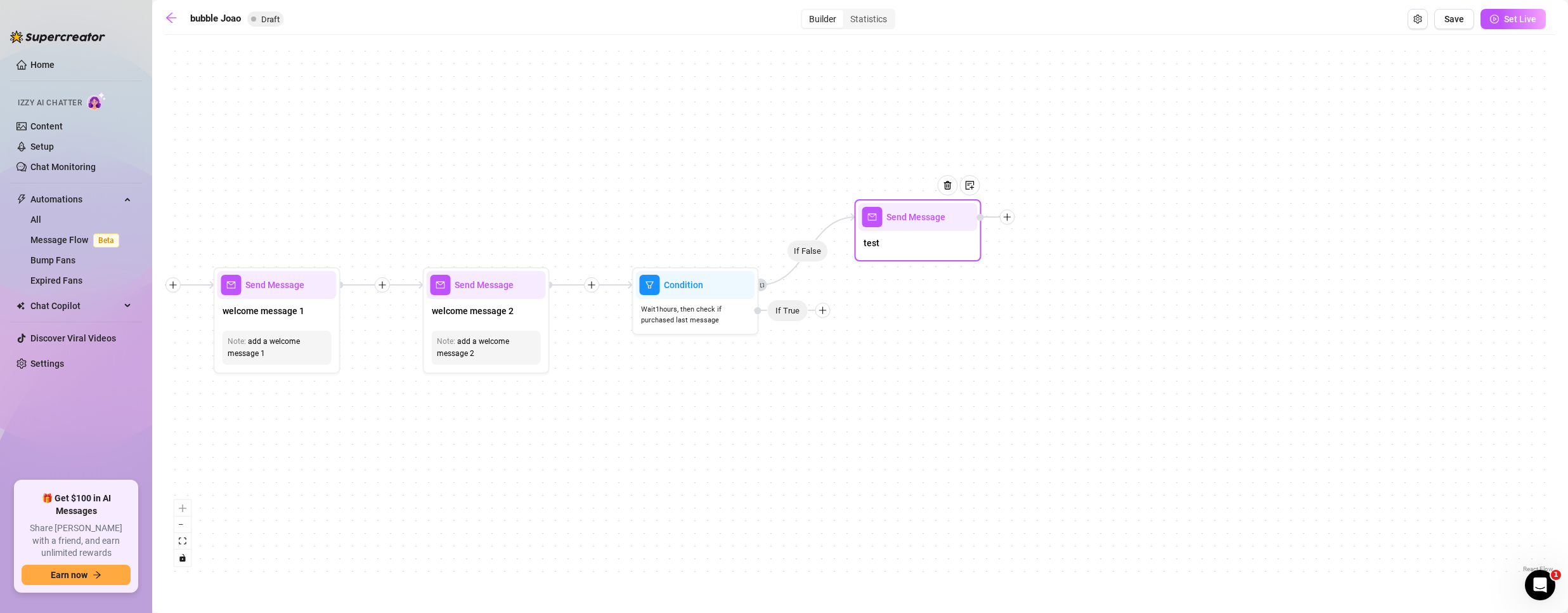
drag, startPoint x: 901, startPoint y: 303, endPoint x: 886, endPoint y: 258, distance: 47.4
click at [905, 238] on div "test" at bounding box center [918, 244] width 119 height 26
click at [820, 309] on icon "plus" at bounding box center [822, 310] width 9 height 9
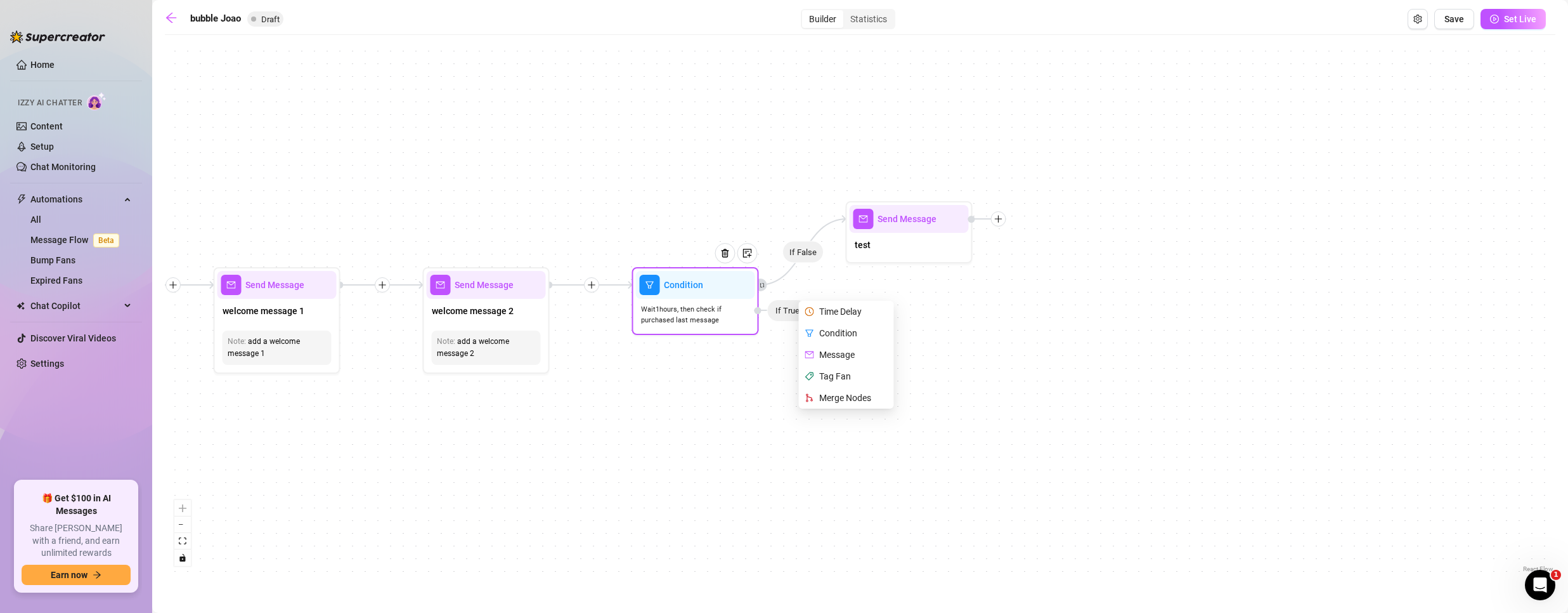
click at [837, 405] on div "Merge Nodes" at bounding box center [847, 398] width 93 height 22
click at [841, 401] on div "Merge Nodes" at bounding box center [847, 398] width 93 height 22
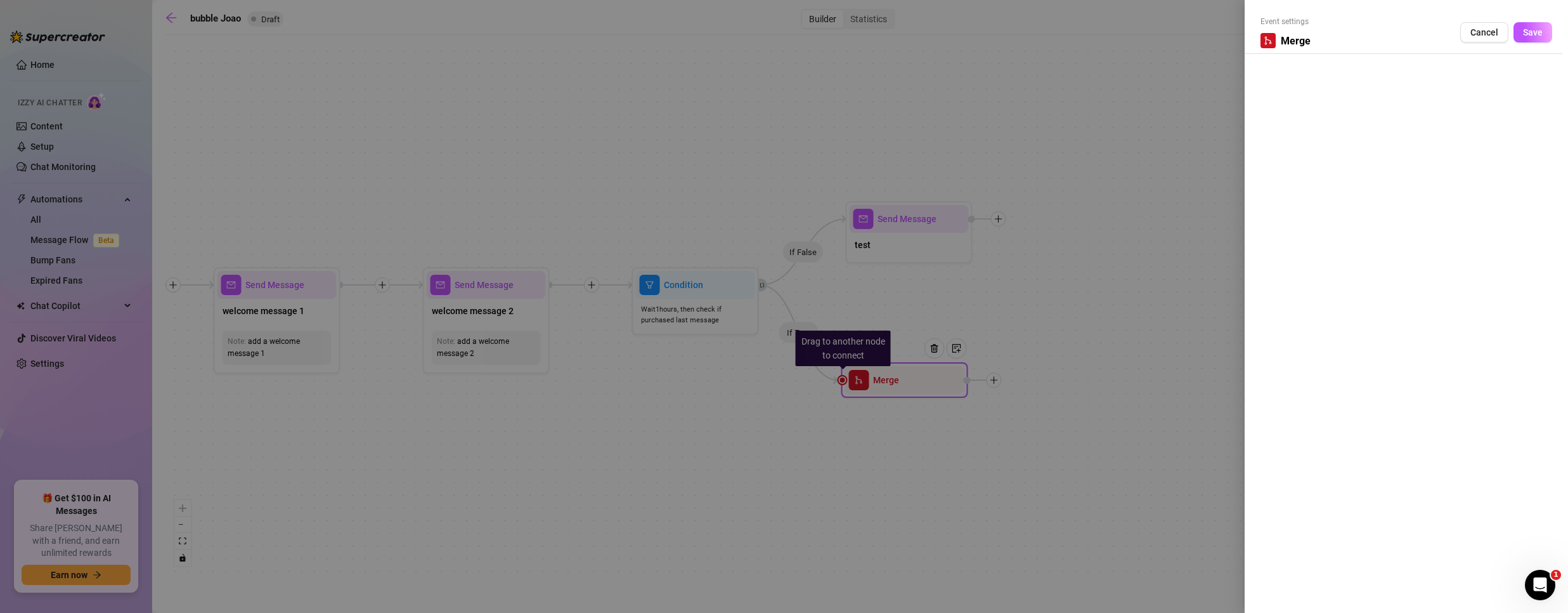
drag, startPoint x: 924, startPoint y: 378, endPoint x: 1129, endPoint y: 251, distance: 241.2
click at [1129, 251] on div at bounding box center [784, 306] width 1568 height 613
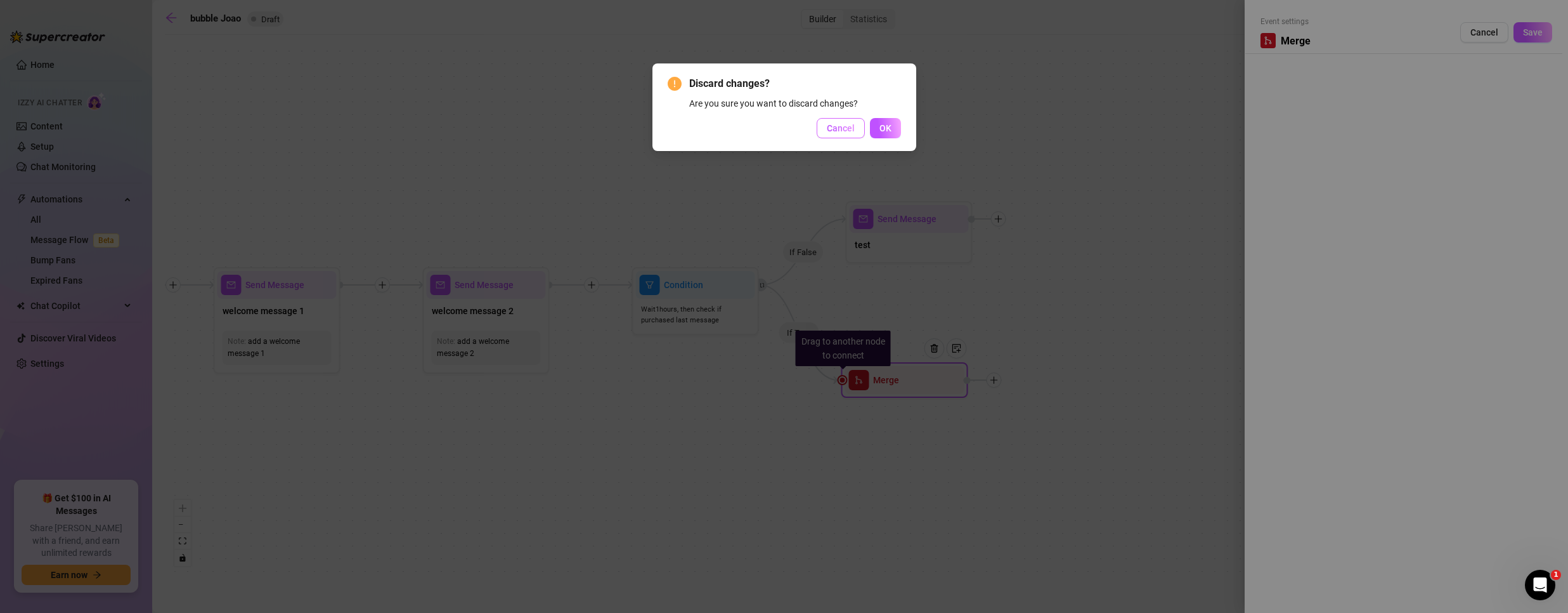
click at [848, 126] on span "Cancel" at bounding box center [841, 128] width 28 height 10
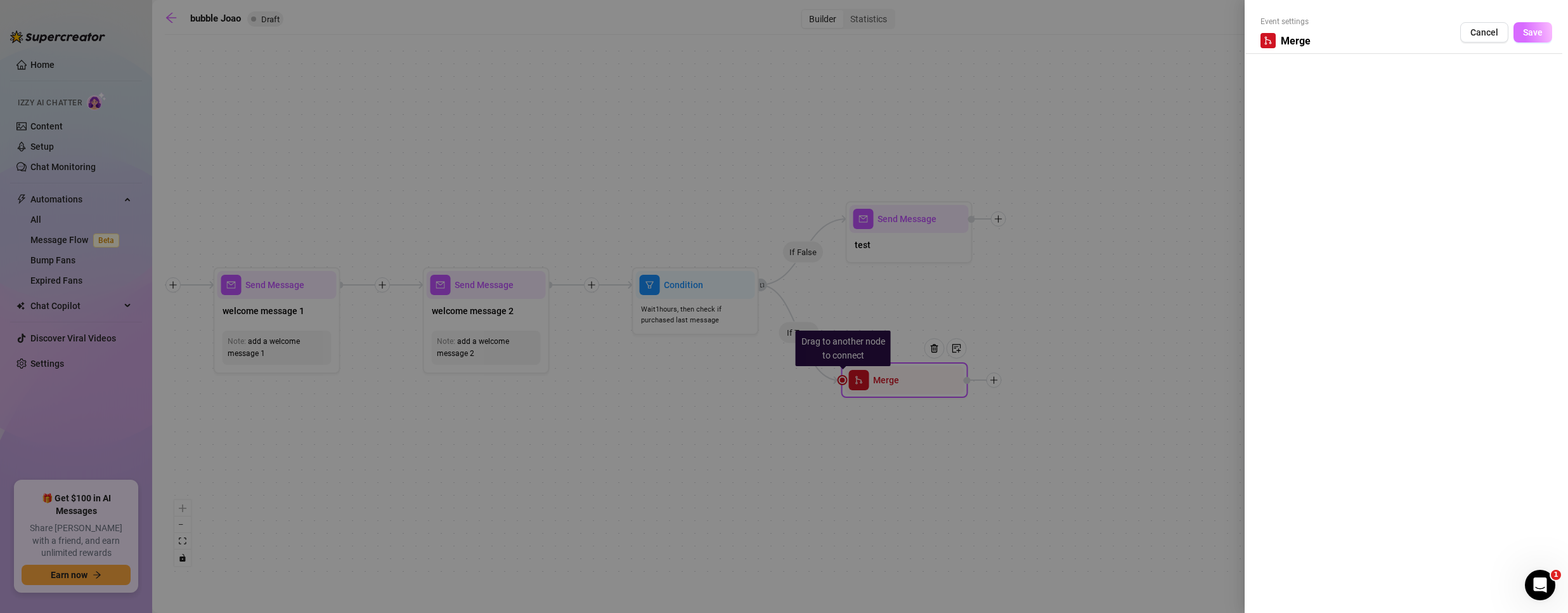
click at [1542, 36] on span "Save" at bounding box center [1532, 32] width 19 height 10
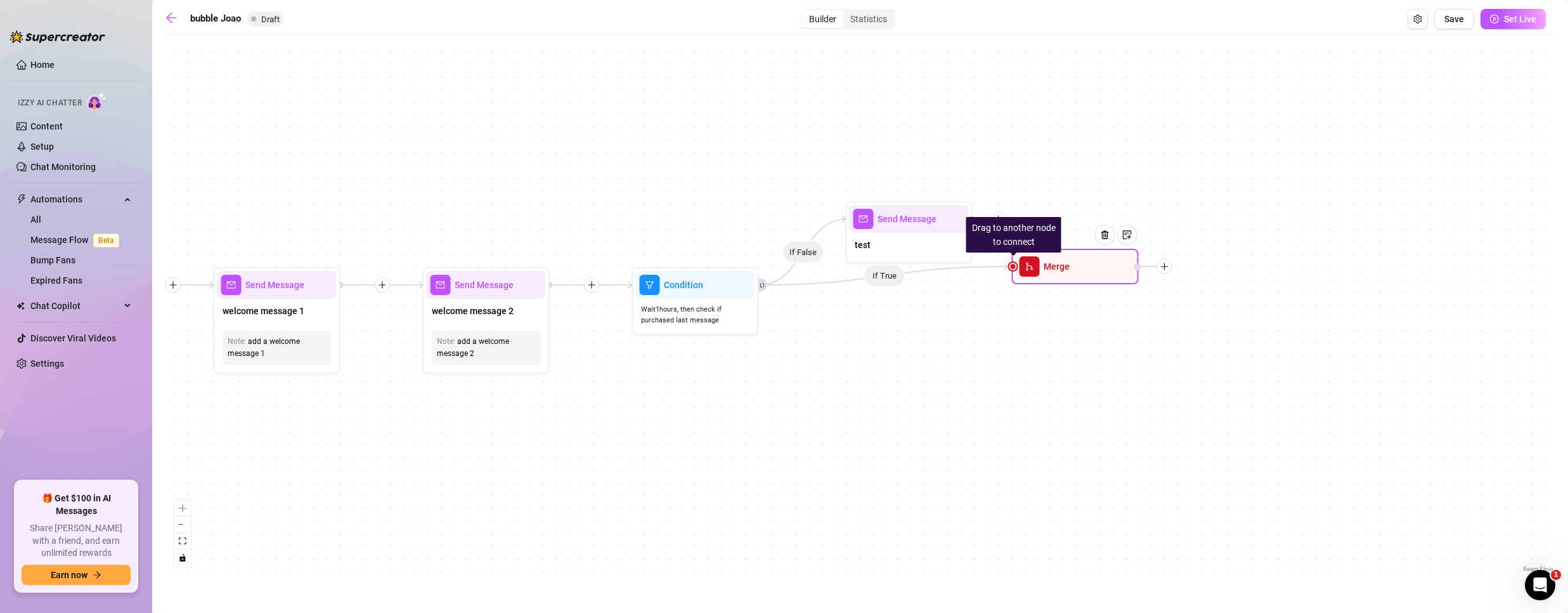
drag, startPoint x: 912, startPoint y: 361, endPoint x: 1086, endPoint y: 246, distance: 208.6
click at [1086, 246] on div at bounding box center [1109, 244] width 55 height 65
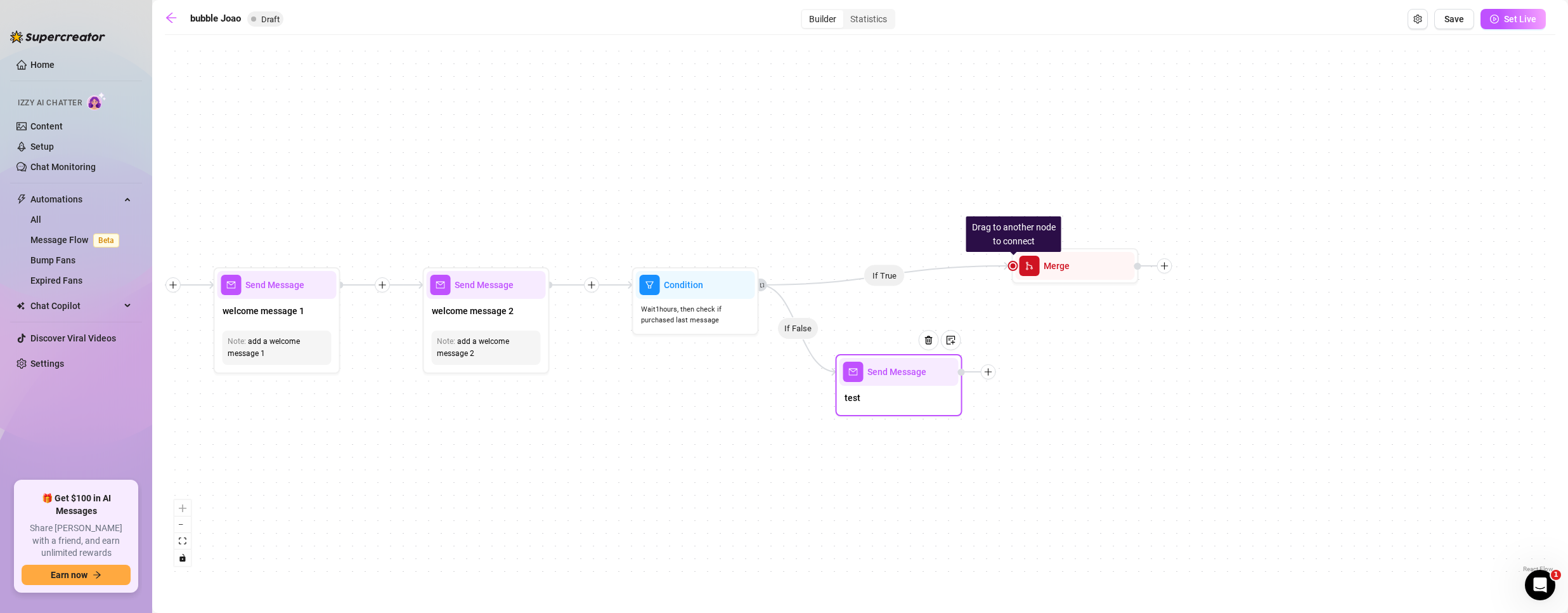
drag, startPoint x: 890, startPoint y: 234, endPoint x: 930, endPoint y: 360, distance: 132.2
click at [878, 389] on div "test" at bounding box center [898, 399] width 119 height 26
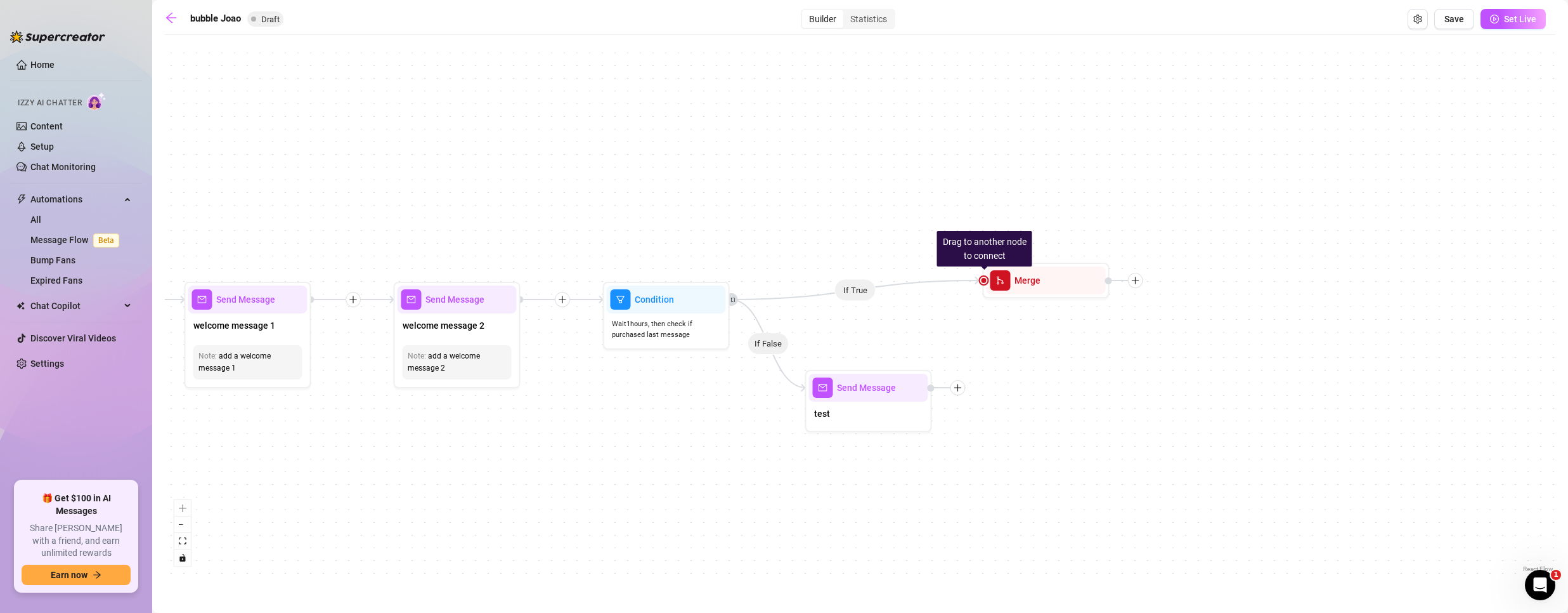
drag, startPoint x: 1062, startPoint y: 284, endPoint x: 1031, endPoint y: 307, distance: 38.6
click at [1031, 307] on div "If False If True Drag to another node to connect Merge Send Message test Condit…" at bounding box center [860, 308] width 1390 height 534
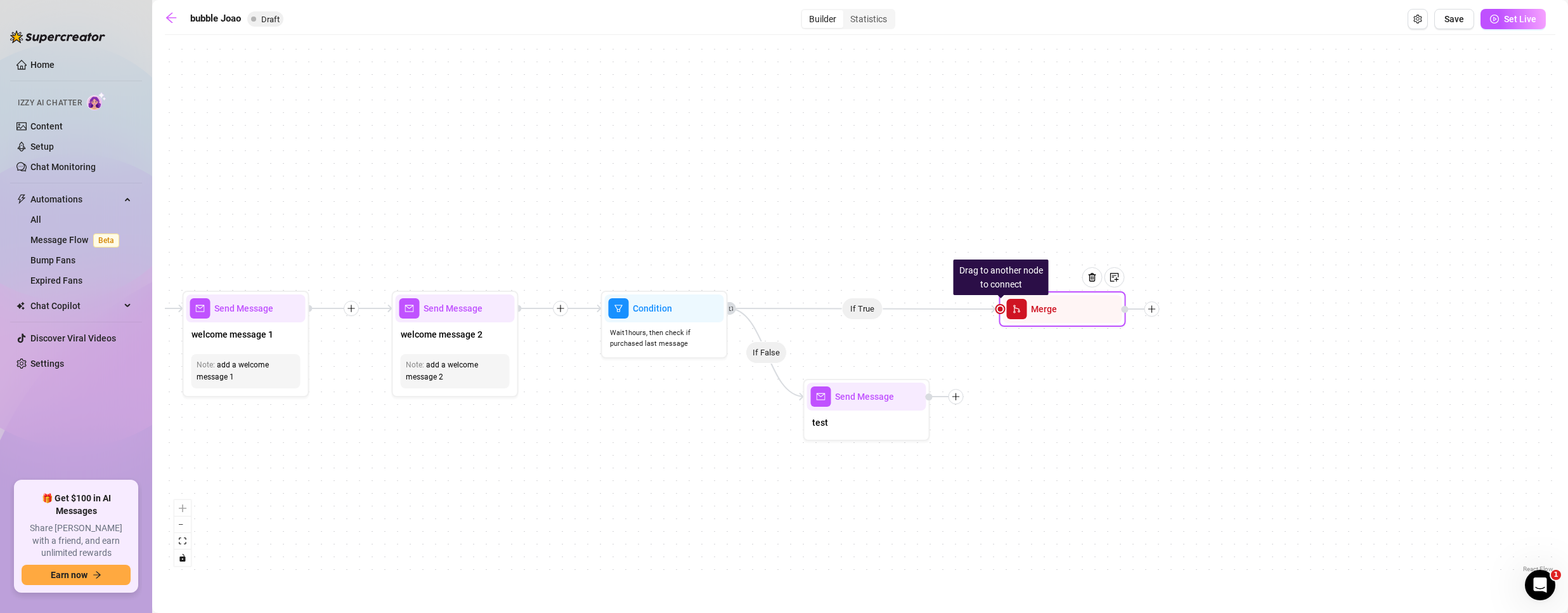
drag, startPoint x: 1052, startPoint y: 291, endPoint x: 1071, endPoint y: 312, distance: 28.3
click at [1071, 312] on div at bounding box center [1097, 287] width 55 height 65
drag, startPoint x: 1000, startPoint y: 308, endPoint x: 931, endPoint y: 402, distance: 116.6
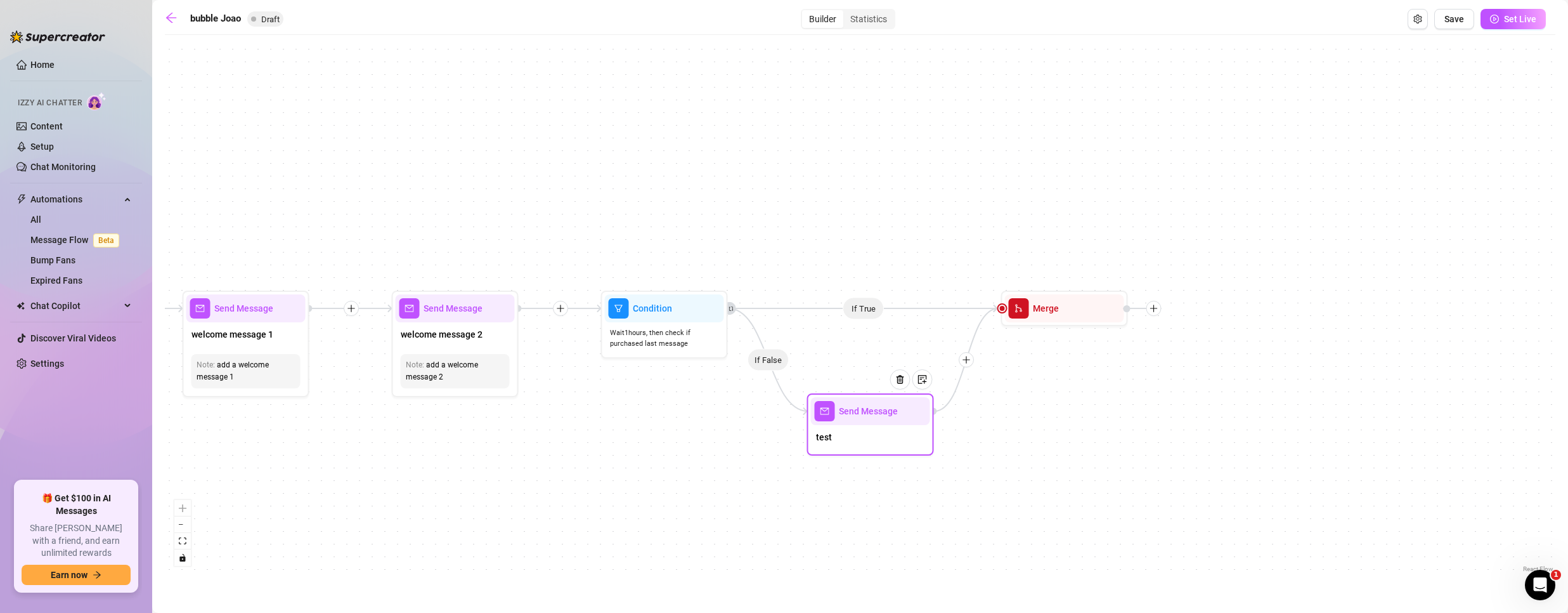
drag, startPoint x: 869, startPoint y: 421, endPoint x: 876, endPoint y: 429, distance: 10.6
click at [876, 429] on div "test" at bounding box center [870, 439] width 119 height 26
click at [845, 439] on div "test" at bounding box center [870, 439] width 119 height 26
type textarea "test"
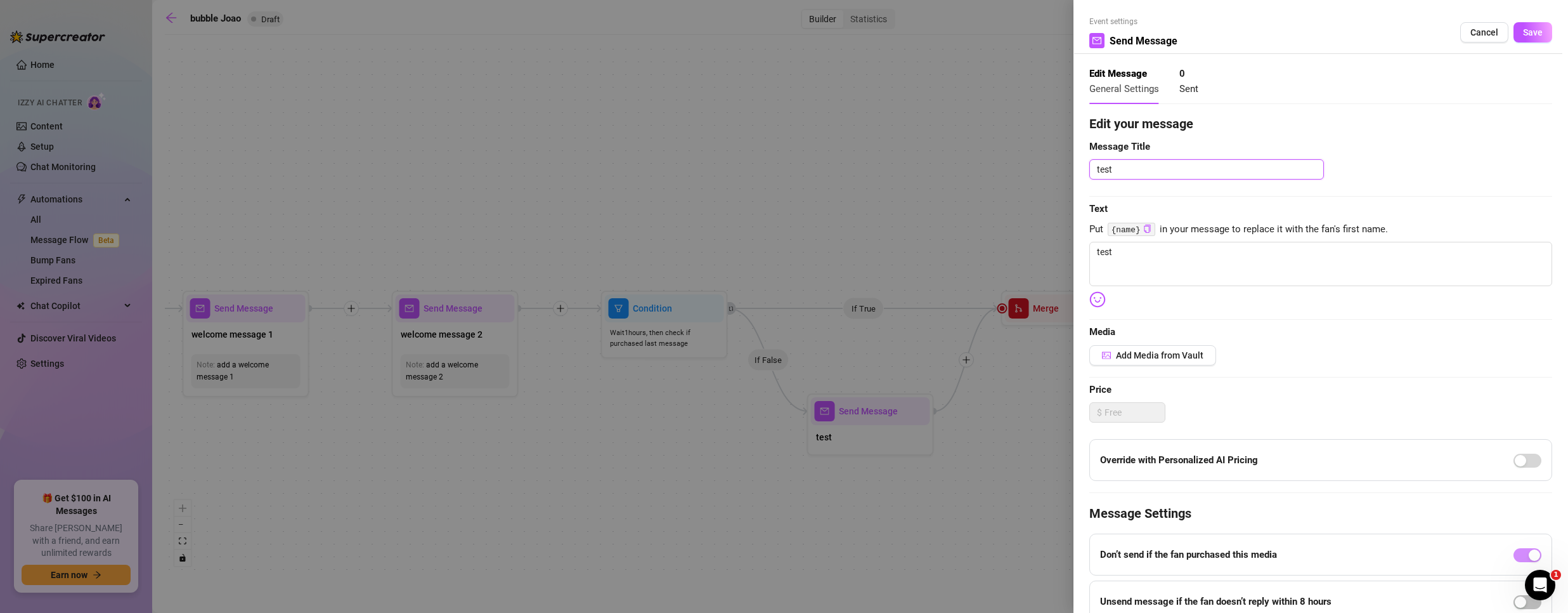
click at [1169, 171] on textarea "test" at bounding box center [1206, 169] width 234 height 20
paste textarea "Nudge fans to message you"
type textarea "Nudge fans to message you"
click at [1144, 266] on textarea "test" at bounding box center [1320, 263] width 462 height 44
drag, startPoint x: 1076, startPoint y: 246, endPoint x: 846, endPoint y: 238, distance: 230.1
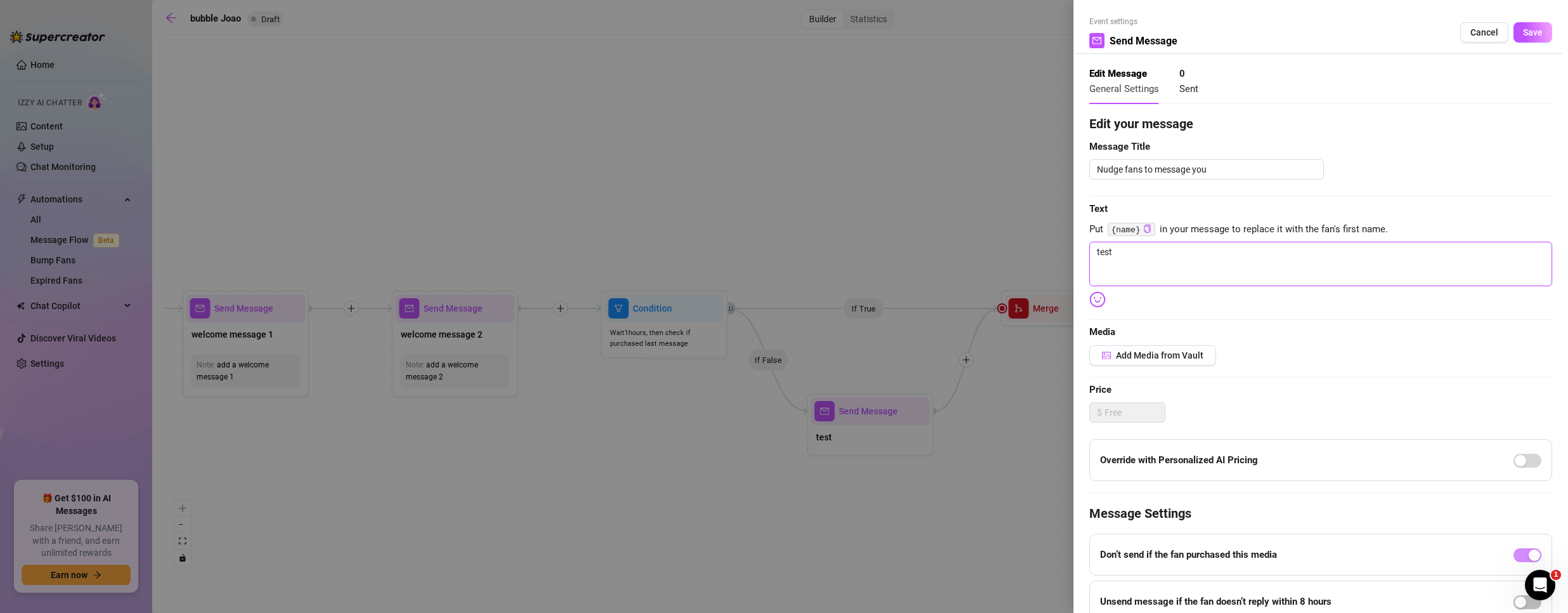
click at [850, 248] on div "Event settings Send Message Cancel Save Edit Message General Settings 0 Sent Ed…" at bounding box center [784, 306] width 1568 height 613
type textarea "/"
click at [1525, 39] on button "Save" at bounding box center [1533, 33] width 39 height 20
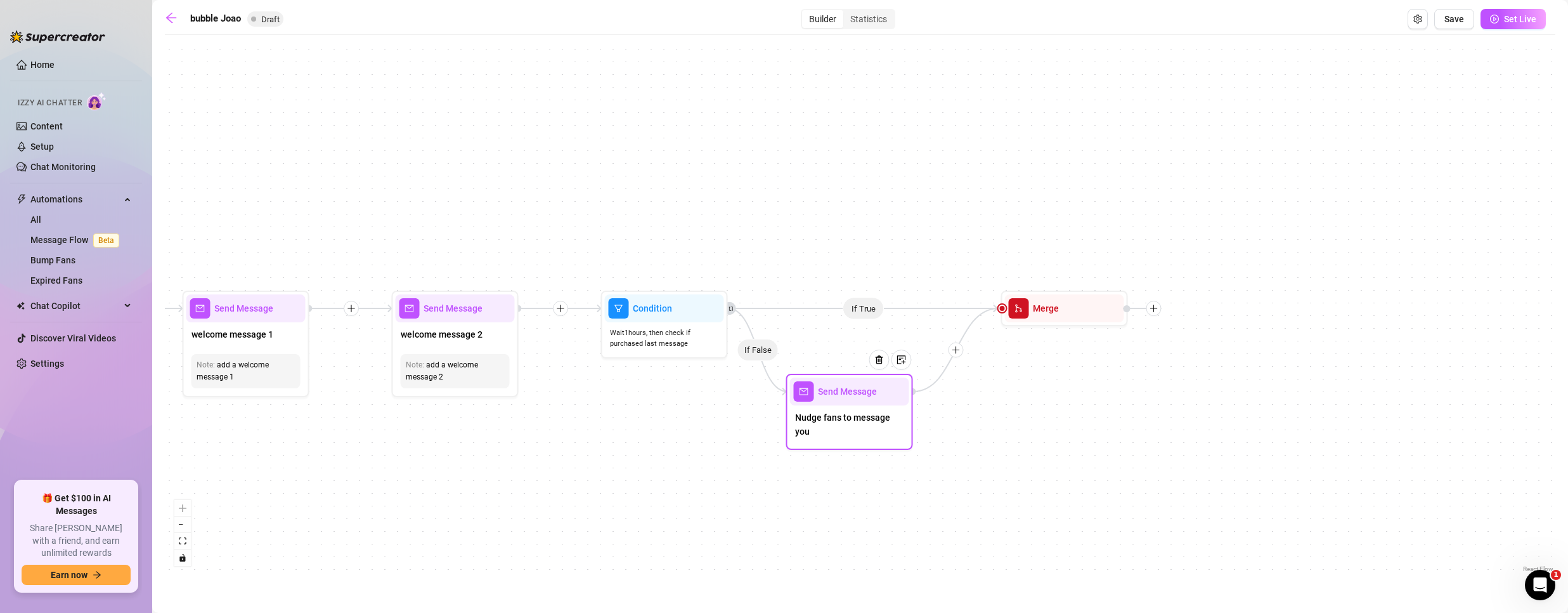
drag, startPoint x: 894, startPoint y: 423, endPoint x: 878, endPoint y: 395, distance: 32.2
click at [878, 395] on div at bounding box center [884, 368] width 55 height 65
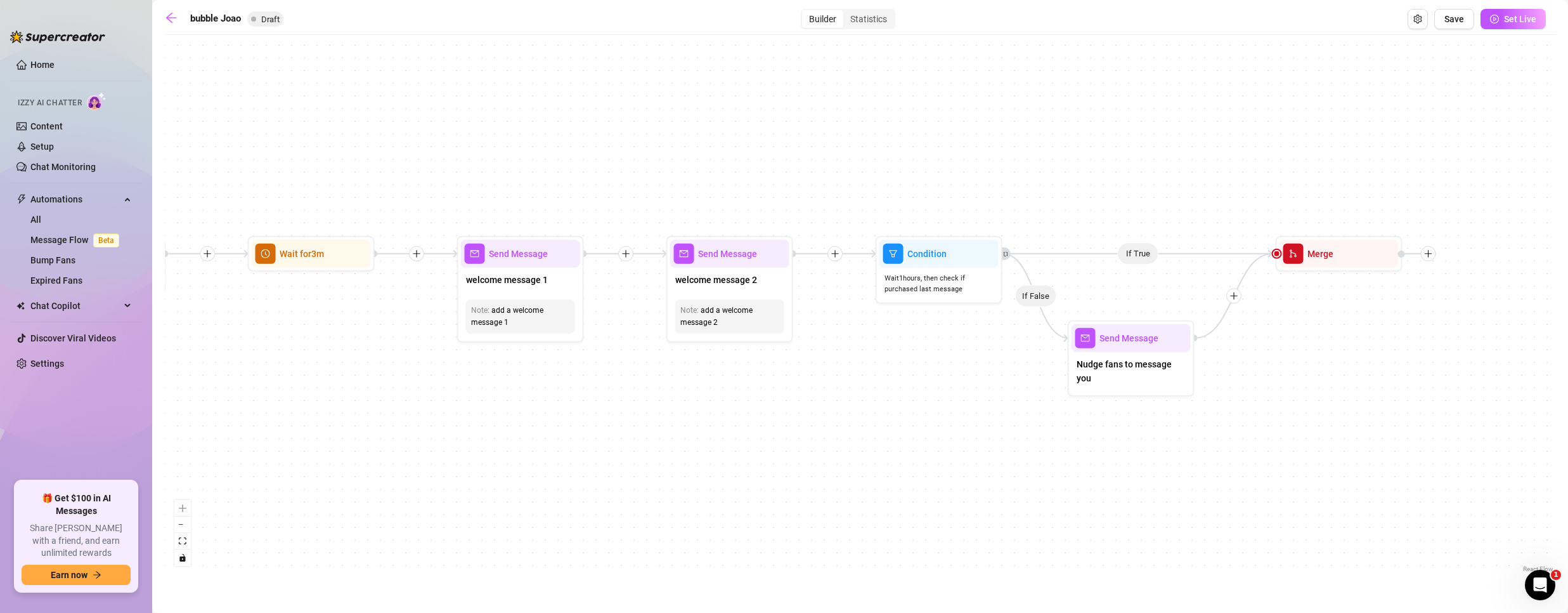
drag, startPoint x: 655, startPoint y: 447, endPoint x: 905, endPoint y: 407, distance: 253.2
click at [905, 408] on div "If False If True Merge Send Message Nudge fans to message you Condition Wait 1 …" at bounding box center [860, 308] width 1390 height 534
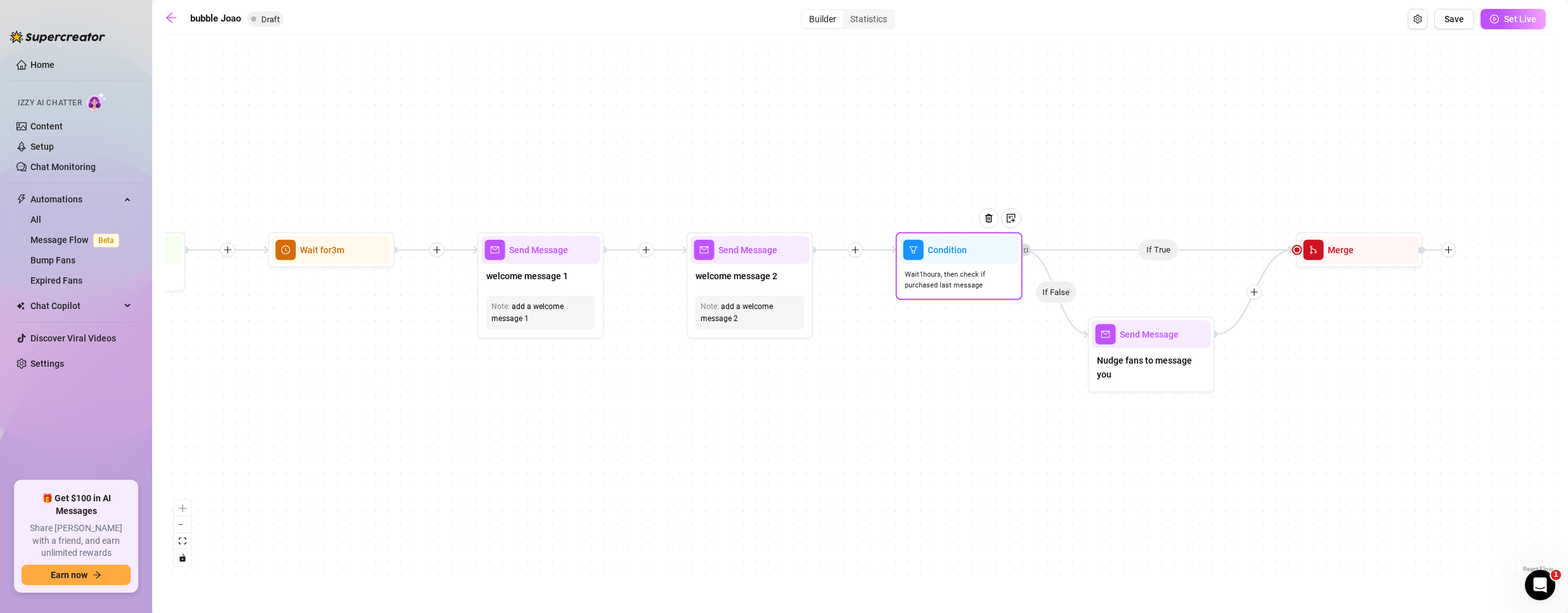
click at [960, 282] on span "Wait 1 hours, then check if purchased last message" at bounding box center [959, 280] width 109 height 23
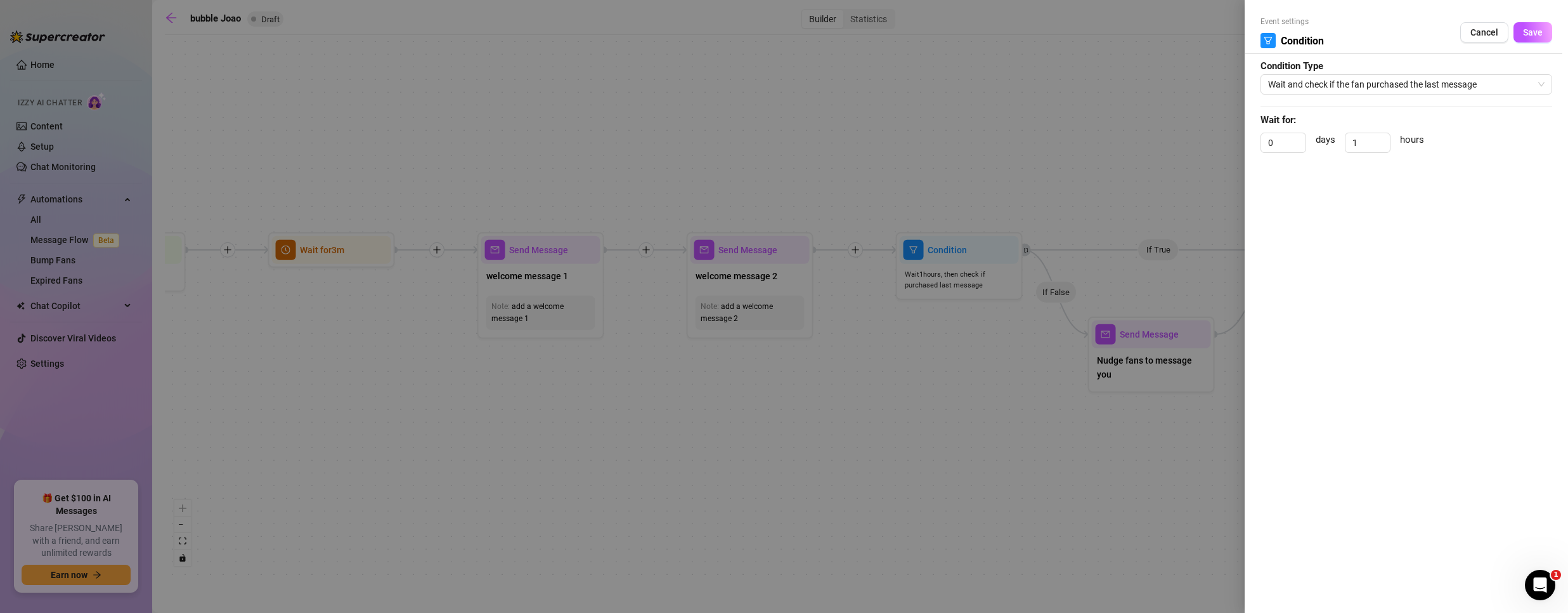
click at [1368, 71] on form "Event settings Condition Cancel Save Condition Type Wait and check if the fan p…" at bounding box center [1406, 90] width 292 height 149
click at [1366, 83] on span "Wait and check if the fan purchased the last message" at bounding box center [1406, 84] width 276 height 19
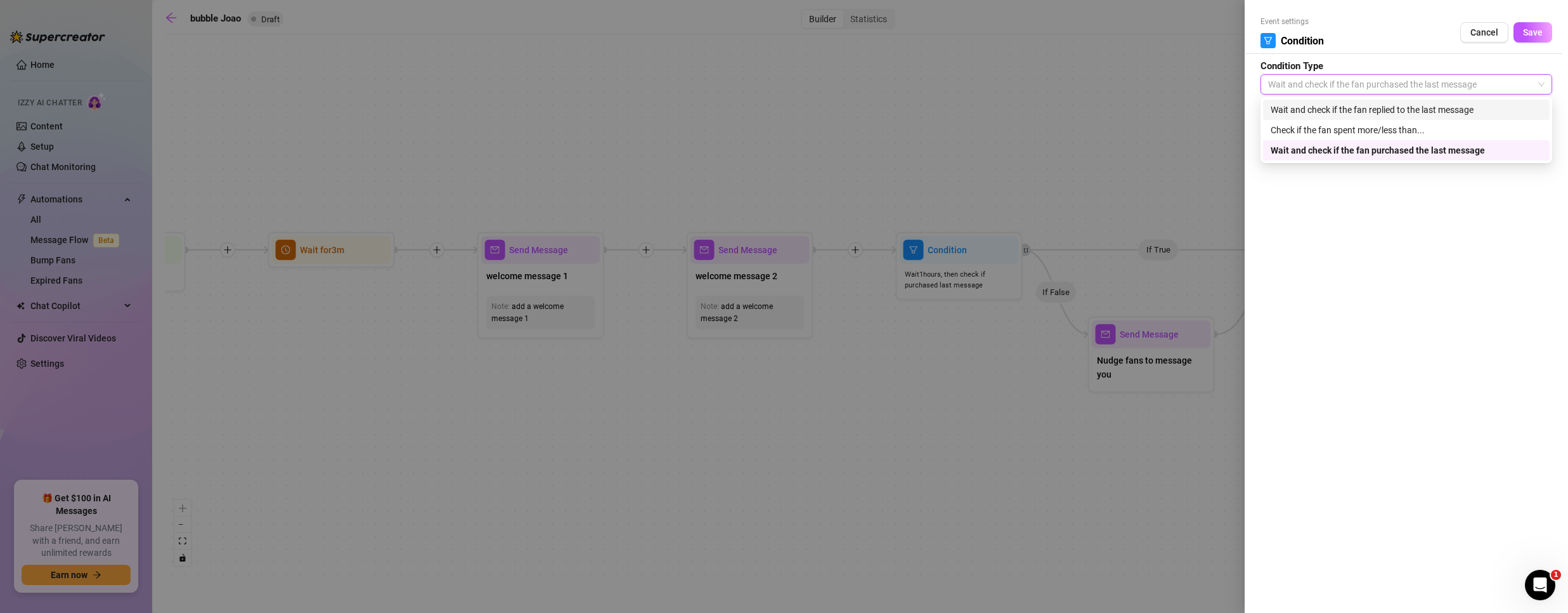
click at [1422, 111] on div "Wait and check if the fan replied to the last message" at bounding box center [1406, 110] width 272 height 14
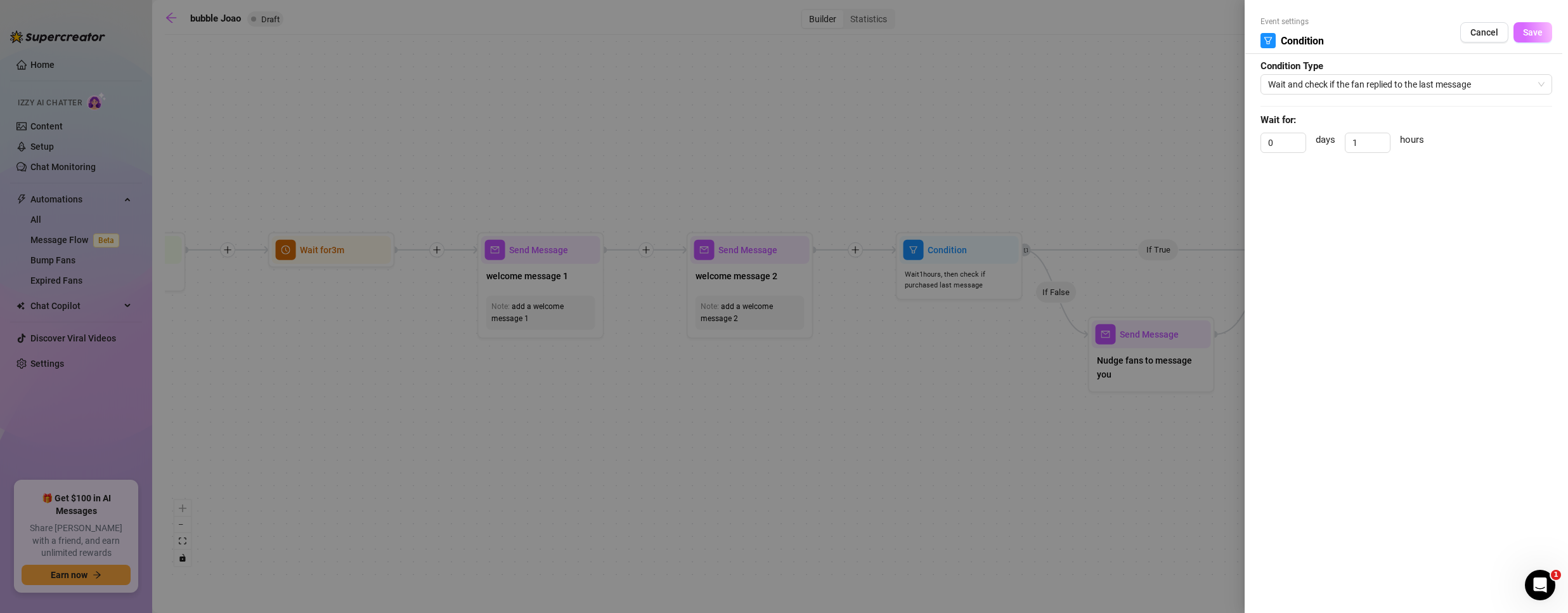
click at [1539, 36] on span "Save" at bounding box center [1532, 32] width 19 height 10
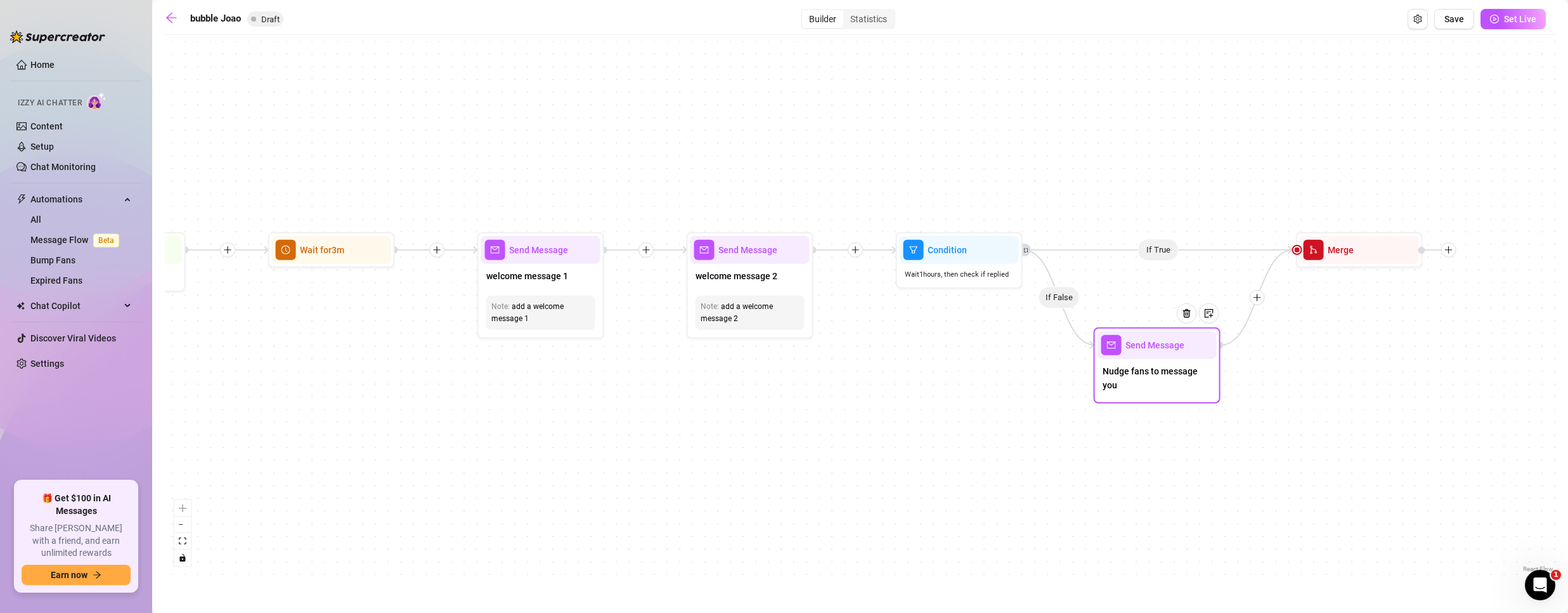
drag, startPoint x: 1162, startPoint y: 354, endPoint x: 1157, endPoint y: 369, distance: 15.8
click at [1157, 369] on span "Nudge fans to message you" at bounding box center [1157, 378] width 109 height 28
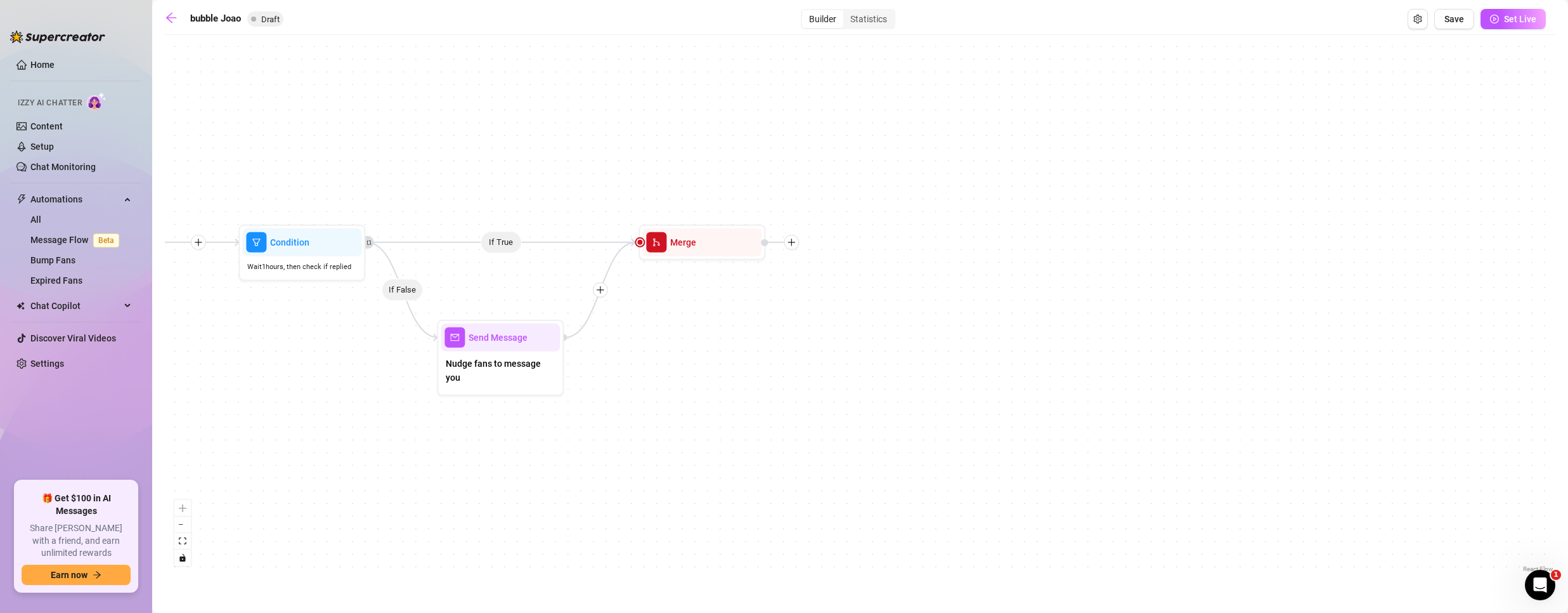
drag, startPoint x: 1264, startPoint y: 467, endPoint x: 598, endPoint y: 460, distance: 666.0
click at [598, 460] on div "If False If True Merge Send Message Nudge fans to message you Condition Wait 1 …" at bounding box center [860, 308] width 1390 height 534
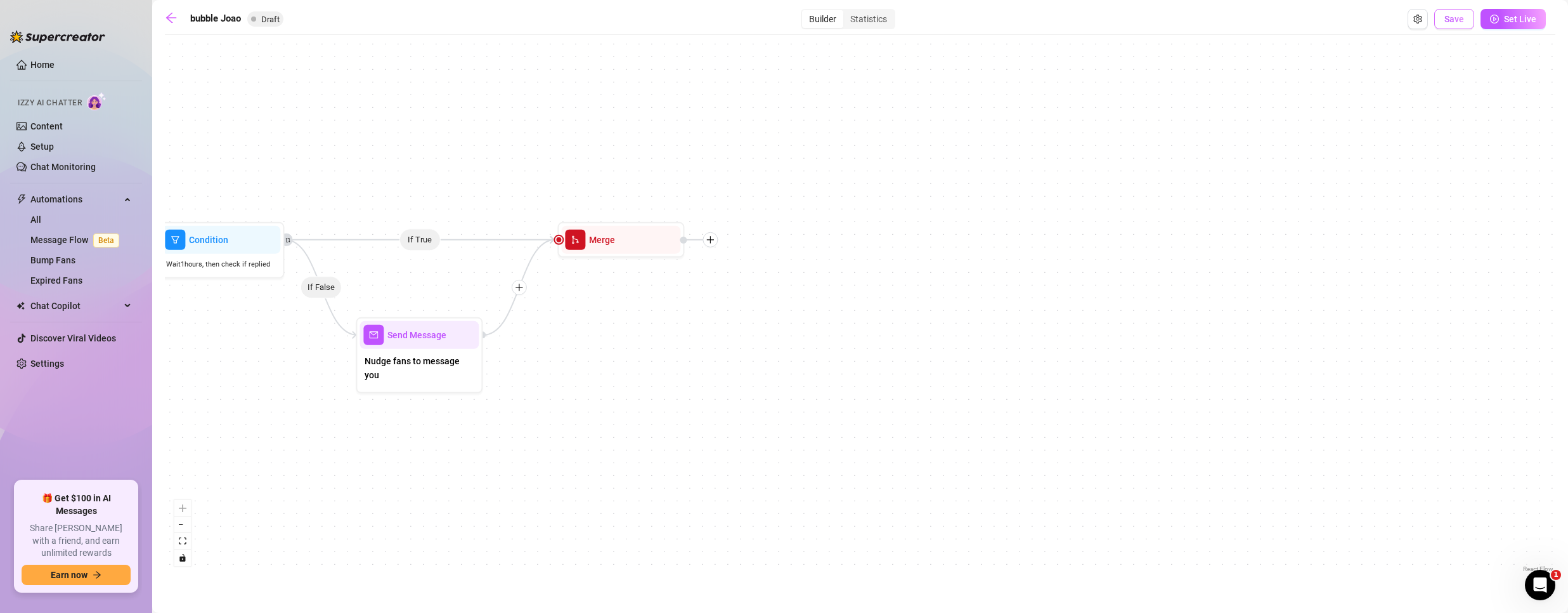
click at [1452, 21] on span "Save" at bounding box center [1454, 19] width 19 height 10
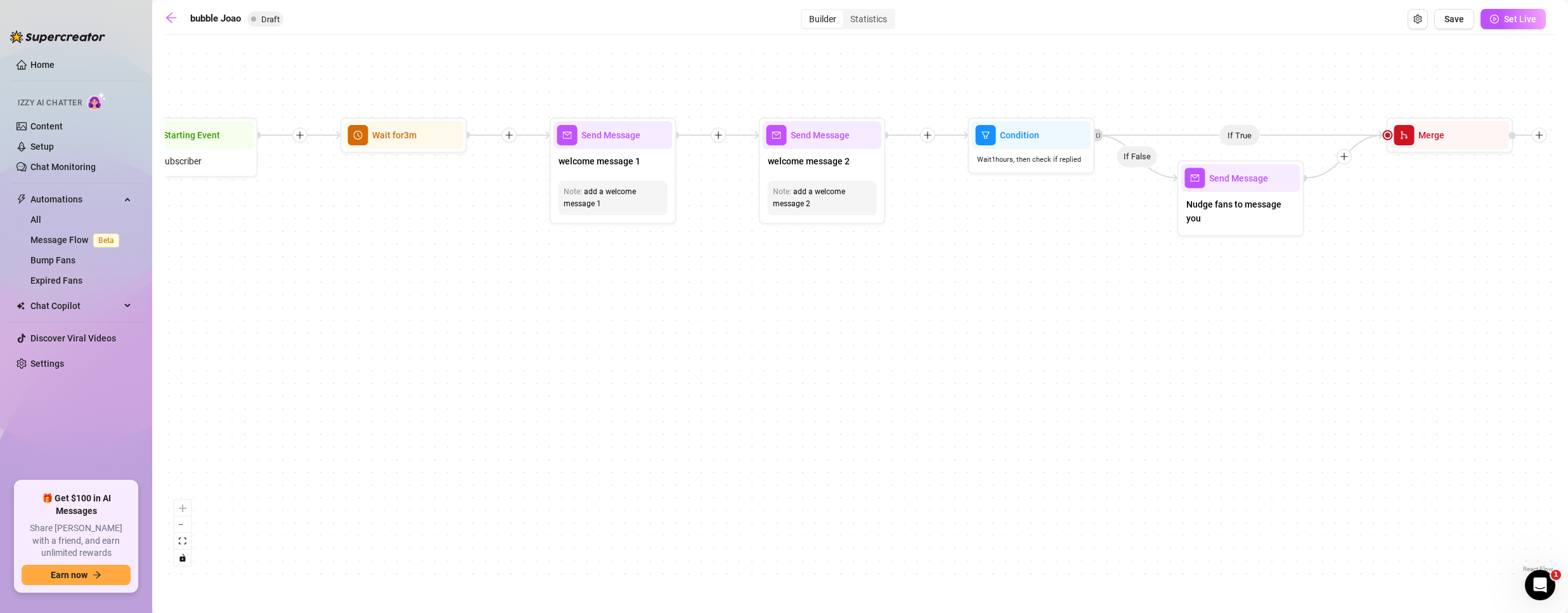
drag, startPoint x: 448, startPoint y: 487, endPoint x: 1031, endPoint y: 315, distance: 607.8
click at [1014, 315] on div "If True If False Merge Send Message Nudge fans to message you Condition Wait 1 …" at bounding box center [860, 308] width 1390 height 534
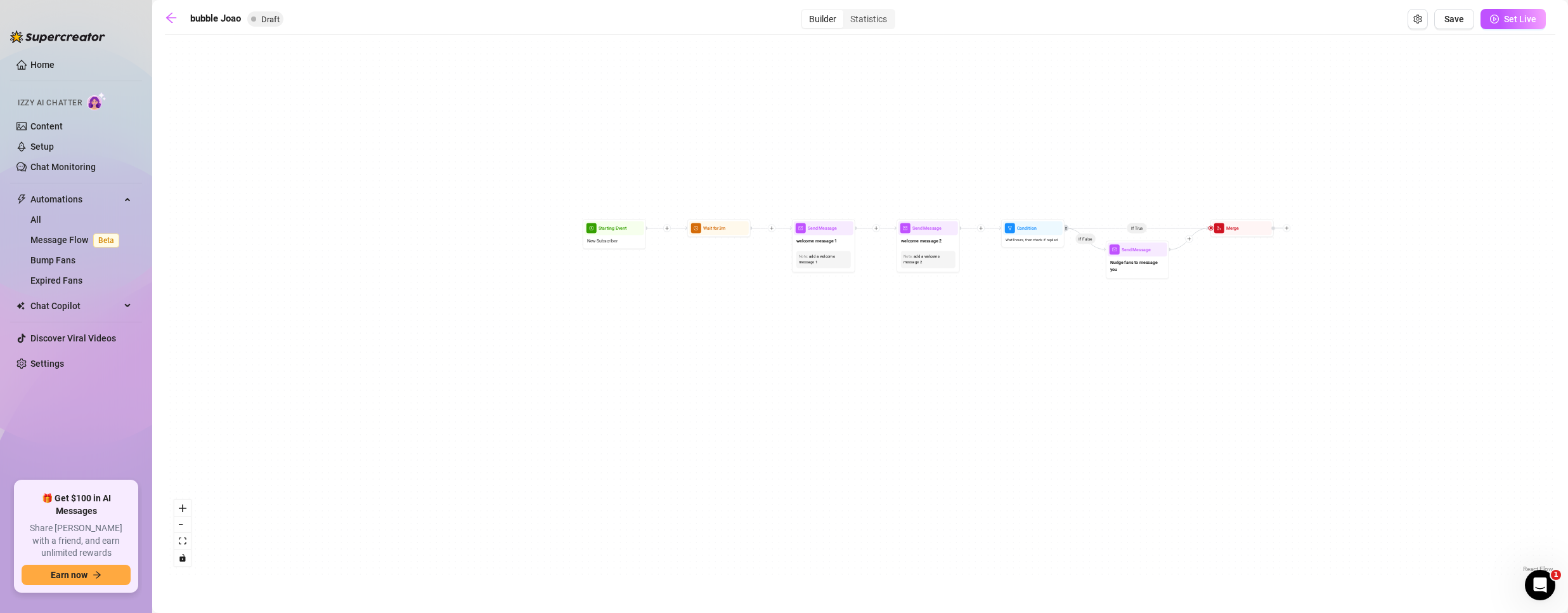
drag, startPoint x: 854, startPoint y: 350, endPoint x: 751, endPoint y: 383, distance: 108.2
click at [751, 383] on div "If True If False Merge Send Message Nudge fans to message you Condition Wait 1 …" at bounding box center [860, 308] width 1390 height 534
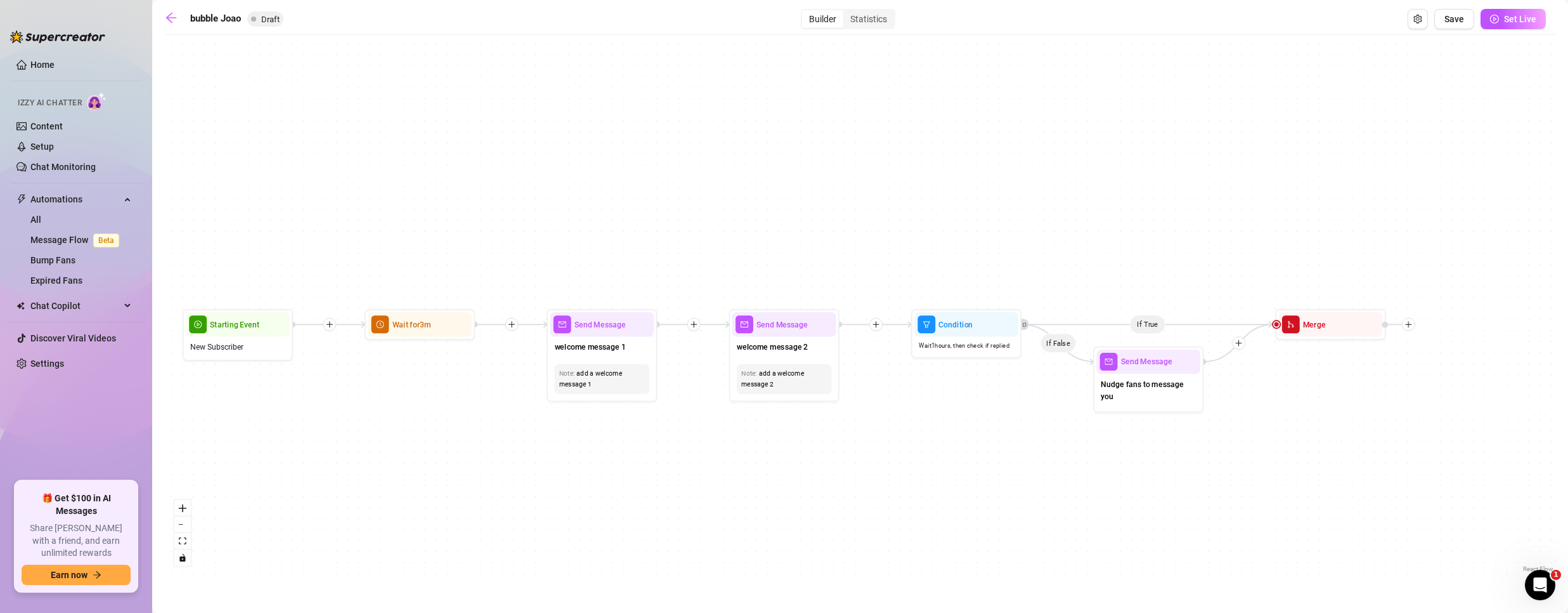
drag, startPoint x: 555, startPoint y: 359, endPoint x: 576, endPoint y: 524, distance: 166.3
click at [576, 524] on div "If True If False Merge Send Message Nudge fans to message you Condition Wait 1 …" at bounding box center [860, 308] width 1390 height 534
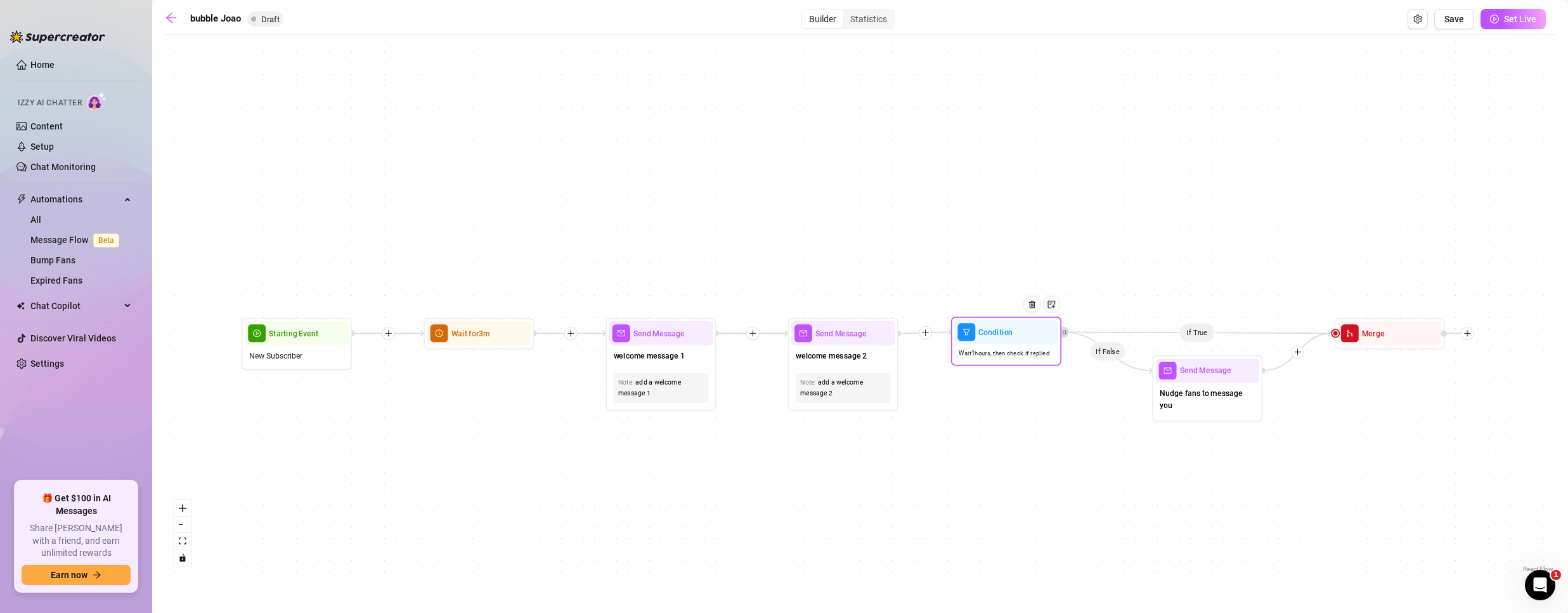
drag, startPoint x: 1022, startPoint y: 346, endPoint x: 1002, endPoint y: 344, distance: 20.1
click at [1002, 344] on div "Wait 1 hours, then check if replied" at bounding box center [1007, 353] width 104 height 19
click at [997, 349] on div "Wait 1 hours, then check if replied" at bounding box center [1008, 354] width 104 height 19
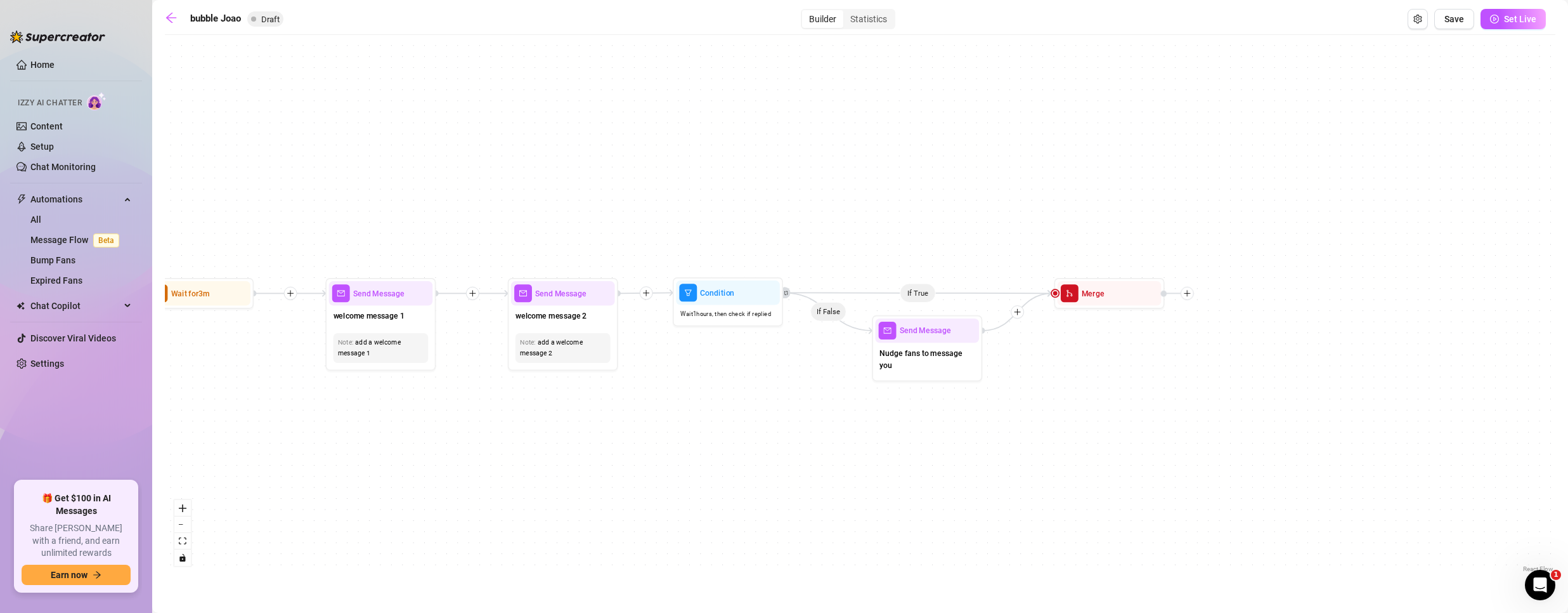
drag, startPoint x: 1169, startPoint y: 499, endPoint x: 735, endPoint y: 440, distance: 438.0
click at [735, 440] on div "If True If False Merge Send Message Nudge fans to message you Condition Wait 1 …" at bounding box center [860, 308] width 1390 height 534
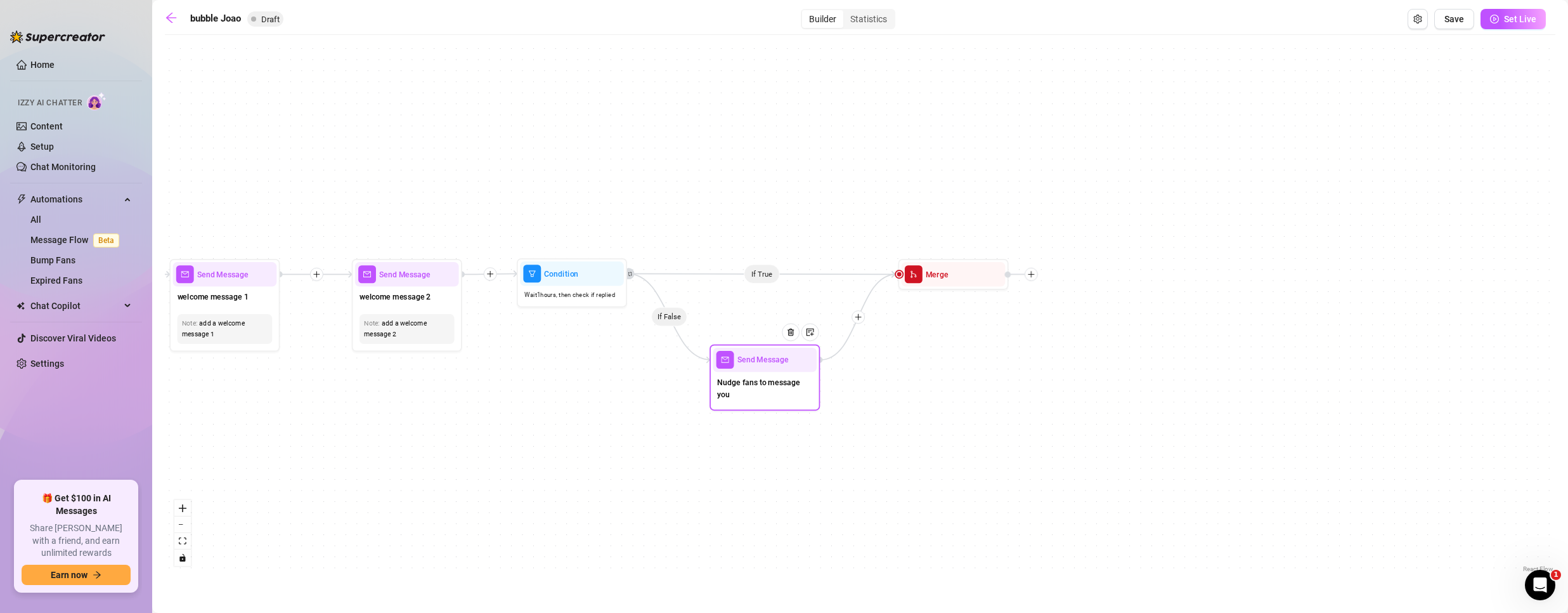
drag, startPoint x: 769, startPoint y: 339, endPoint x: 763, endPoint y: 388, distance: 49.4
click at [763, 388] on span "Nudge fans to message you" at bounding box center [765, 388] width 95 height 24
click at [173, 16] on icon "arrow-left" at bounding box center [171, 18] width 12 height 12
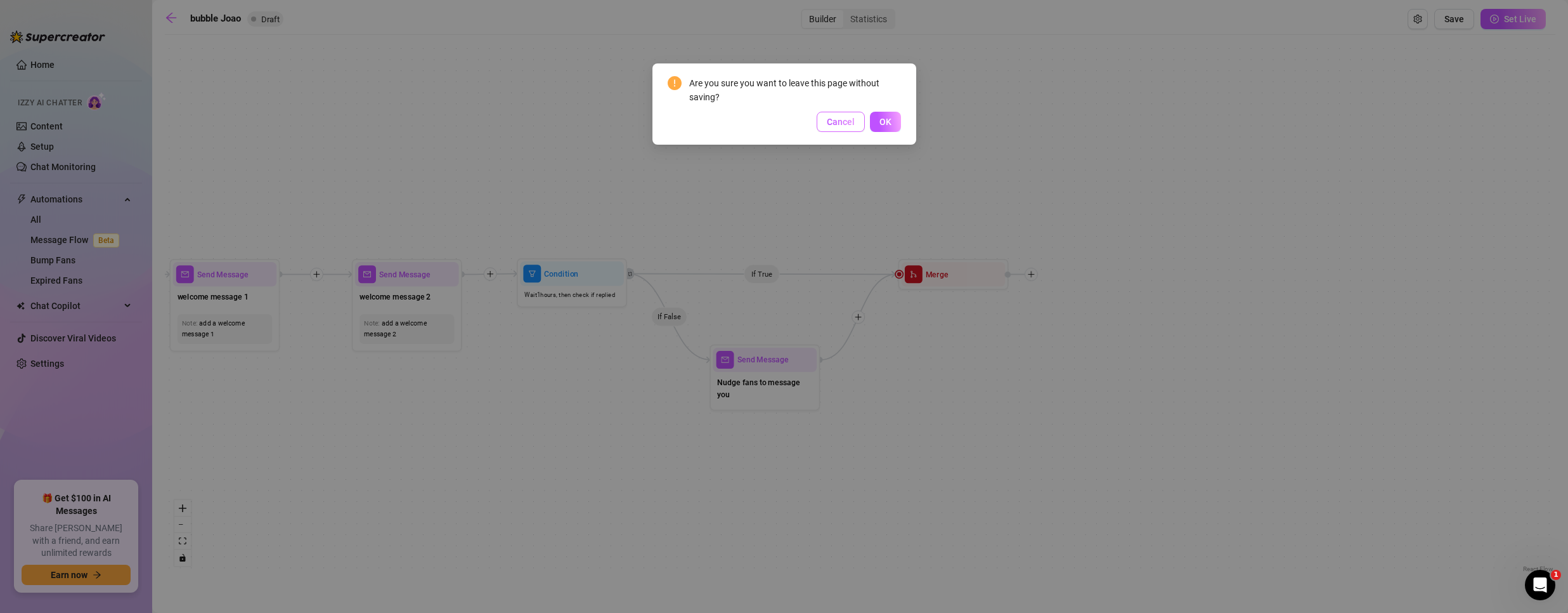
click at [847, 122] on span "Cancel" at bounding box center [841, 122] width 28 height 10
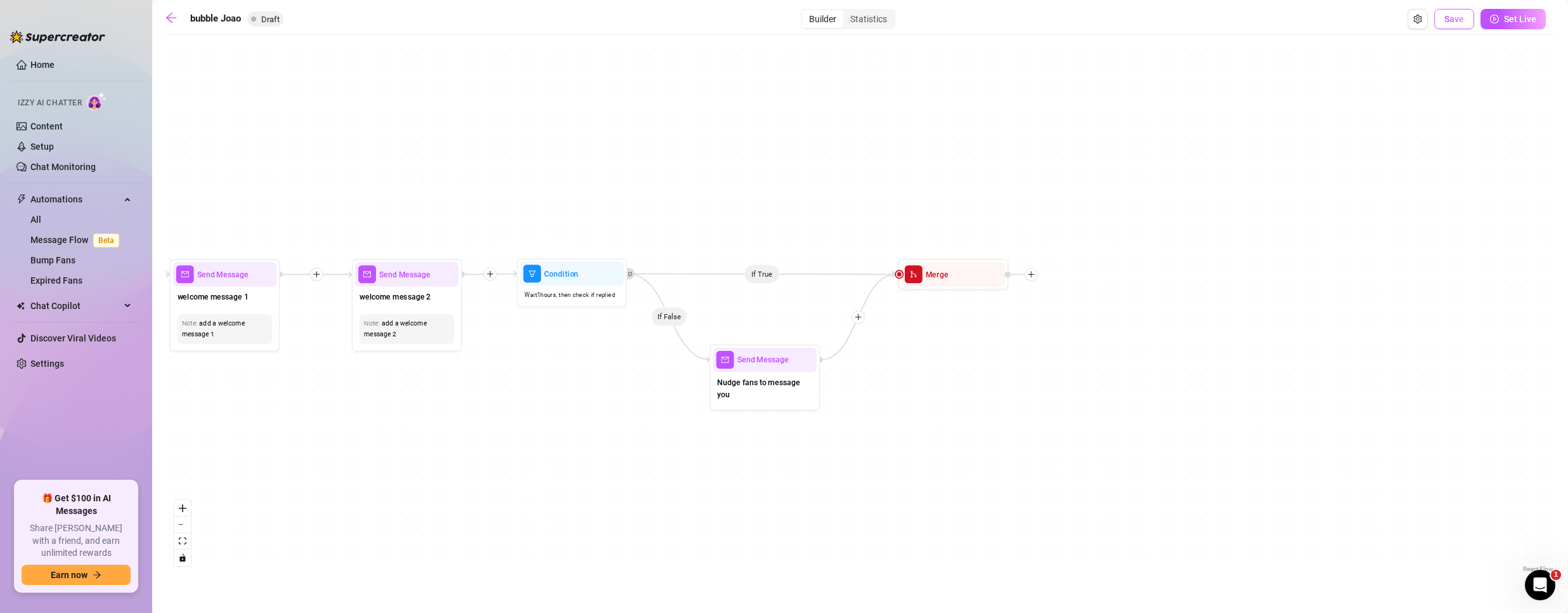
click at [1447, 16] on span "Save" at bounding box center [1454, 19] width 19 height 10
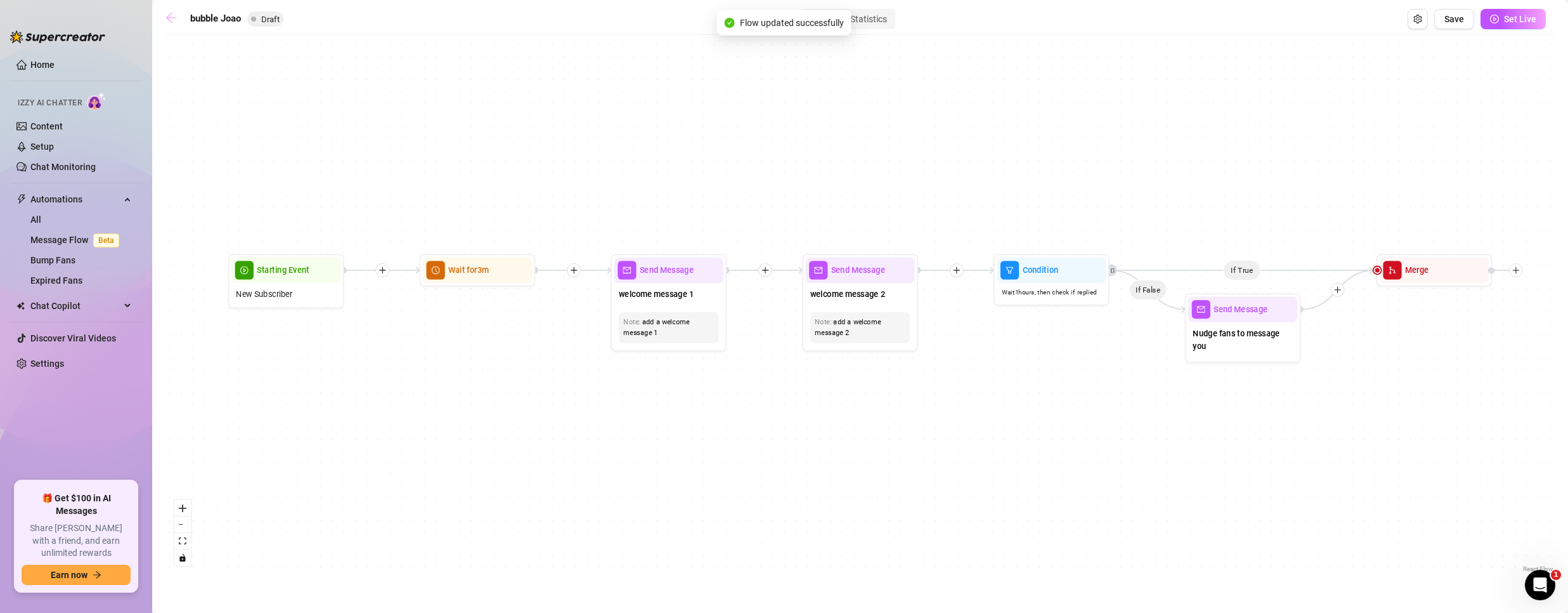
click at [178, 15] on link at bounding box center [174, 19] width 19 height 16
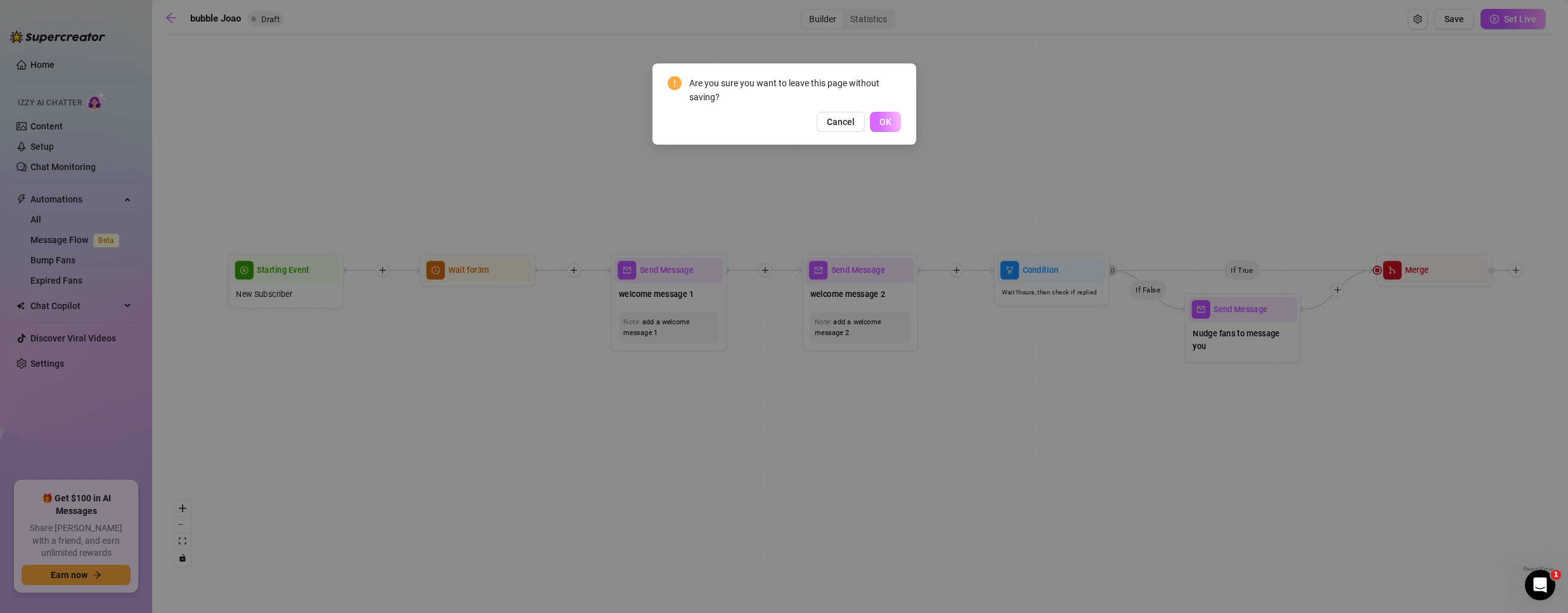
click at [875, 122] on button "OK" at bounding box center [885, 122] width 31 height 20
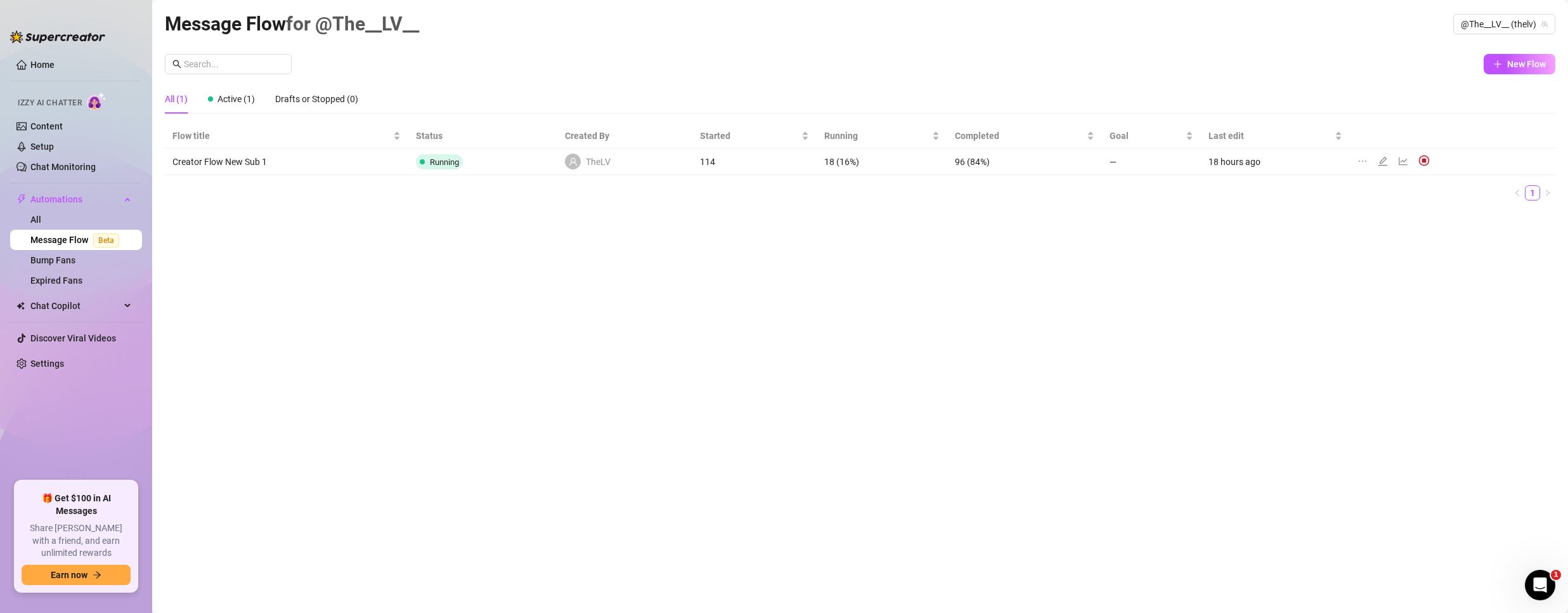
click at [1488, 38] on div "Message Flow for @The__LV__ @The__LV__ (thelv)" at bounding box center [860, 23] width 1390 height 30
click at [1482, 24] on span "@The__LV__ (thelv)" at bounding box center [1504, 24] width 87 height 19
click at [1449, 70] on span "Bubble" at bounding box center [1452, 72] width 27 height 14
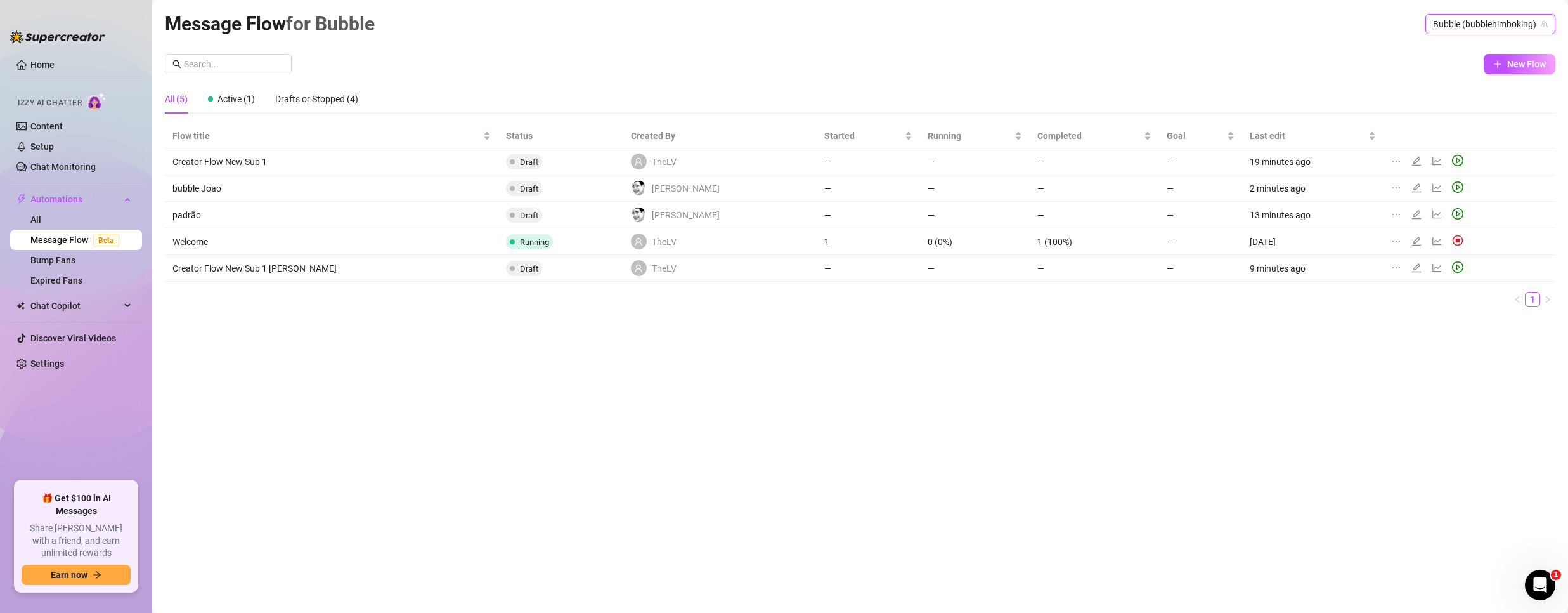
click at [1412, 159] on icon "edit" at bounding box center [1415, 160] width 9 height 9
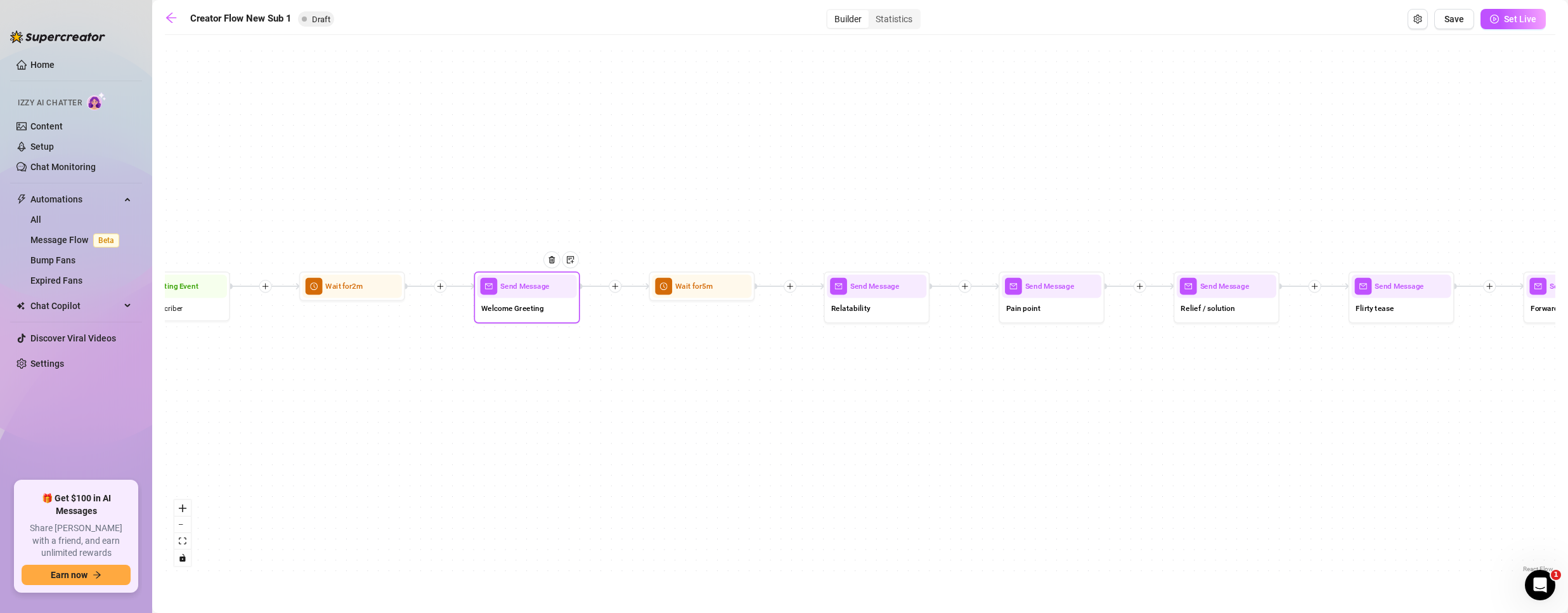
click at [530, 315] on div "Welcome Greeting" at bounding box center [527, 309] width 100 height 23
type textarea "Hey {name}! 👋 I love that you are here. I figured I would send you a free welco…"
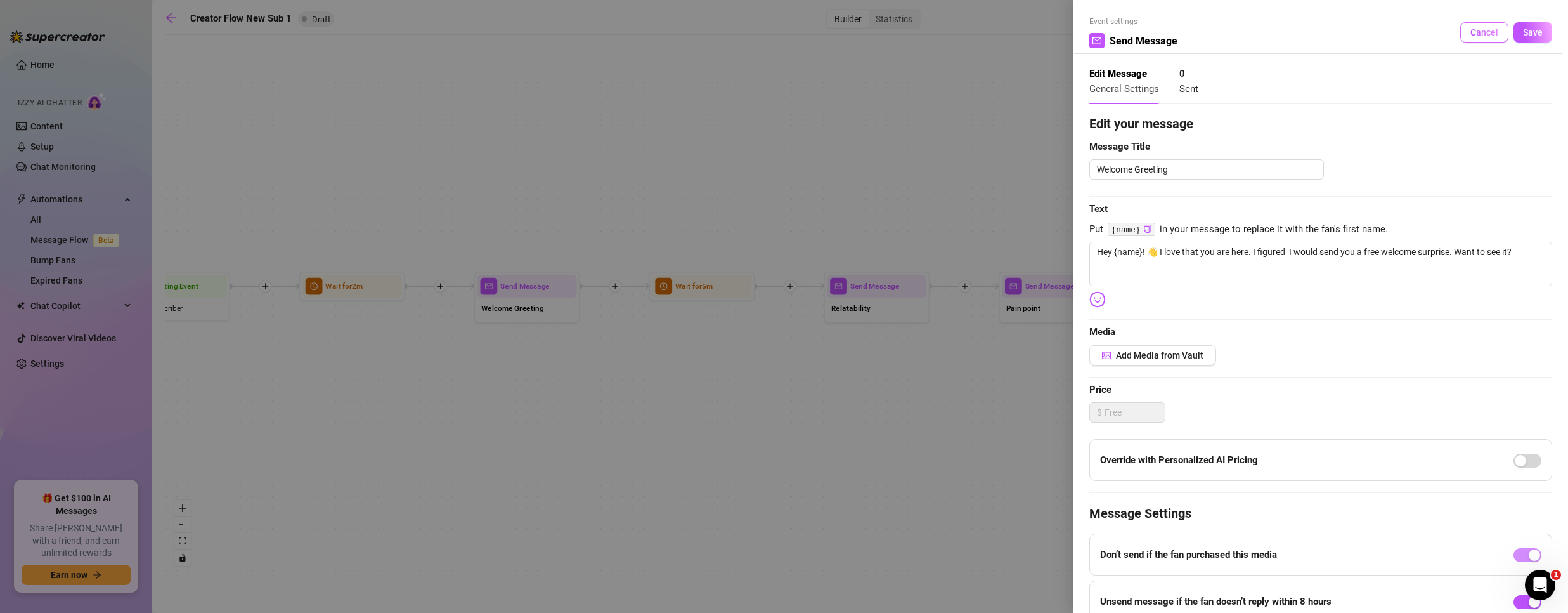
click at [1470, 32] on span "Cancel" at bounding box center [1484, 32] width 28 height 10
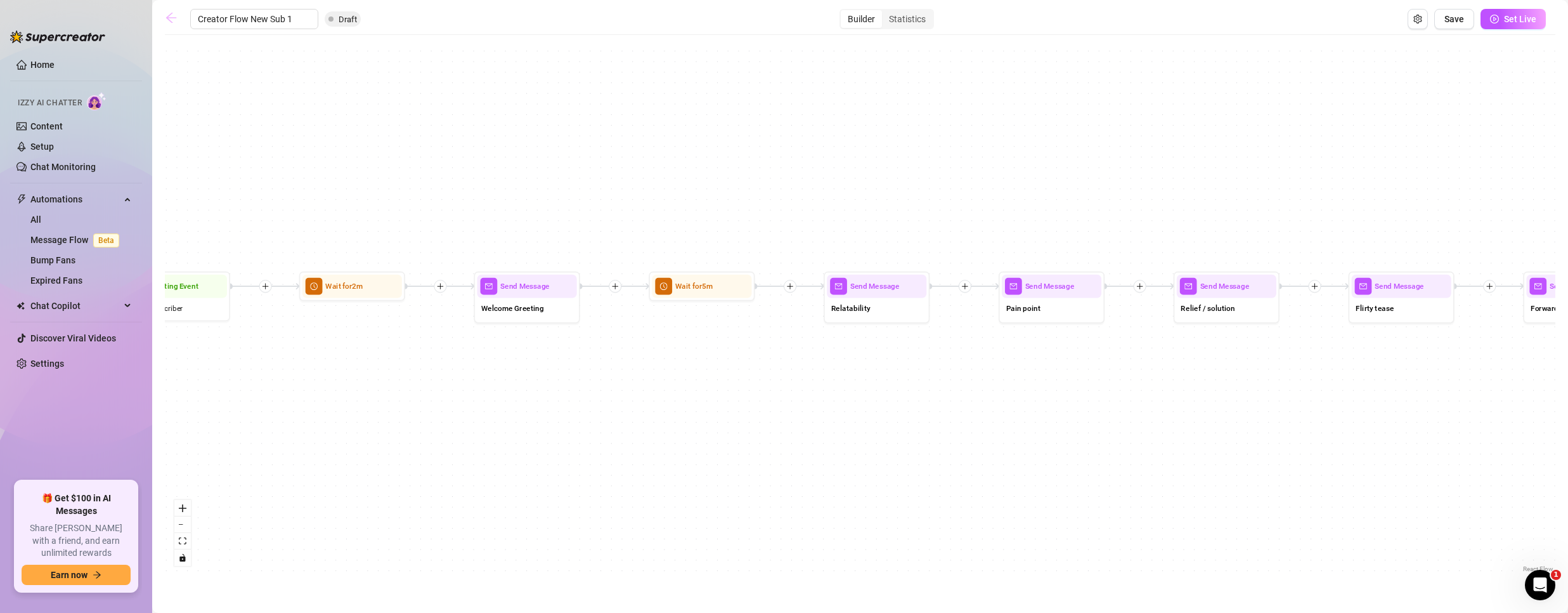
click at [166, 14] on icon "arrow-left" at bounding box center [171, 18] width 12 height 12
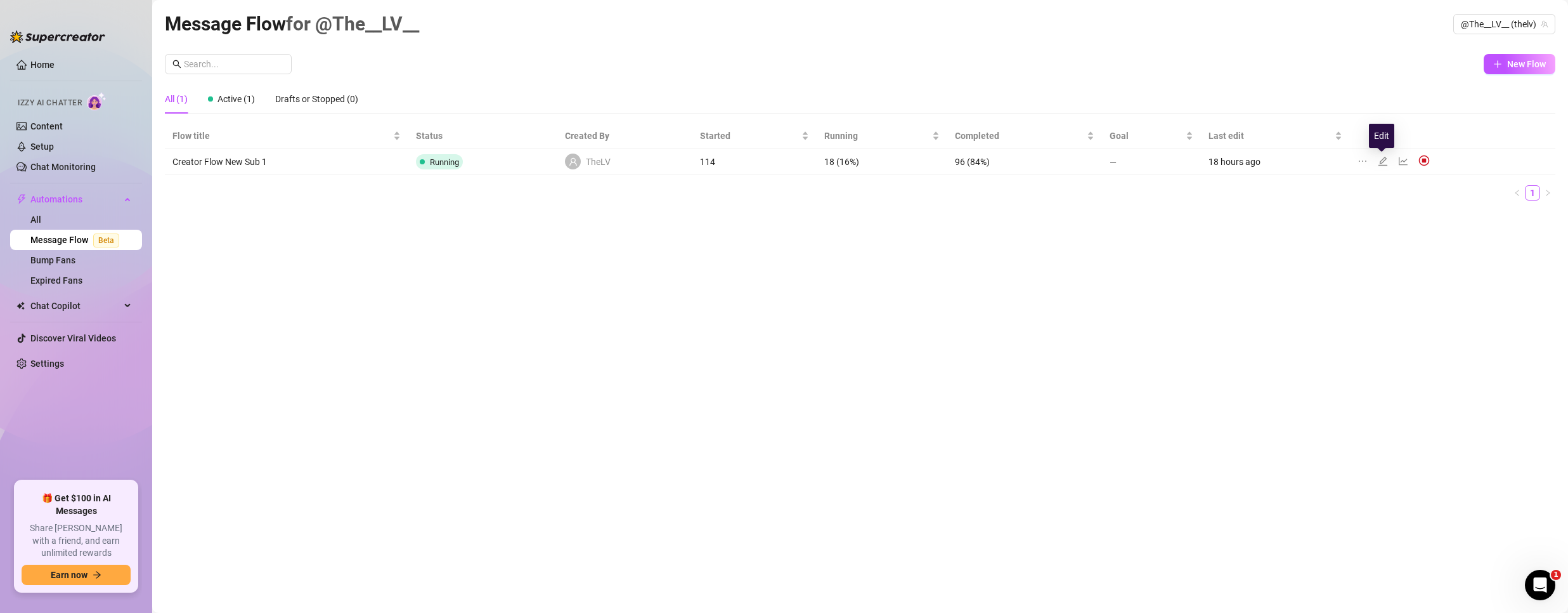
click at [1379, 159] on icon "edit" at bounding box center [1383, 160] width 10 height 10
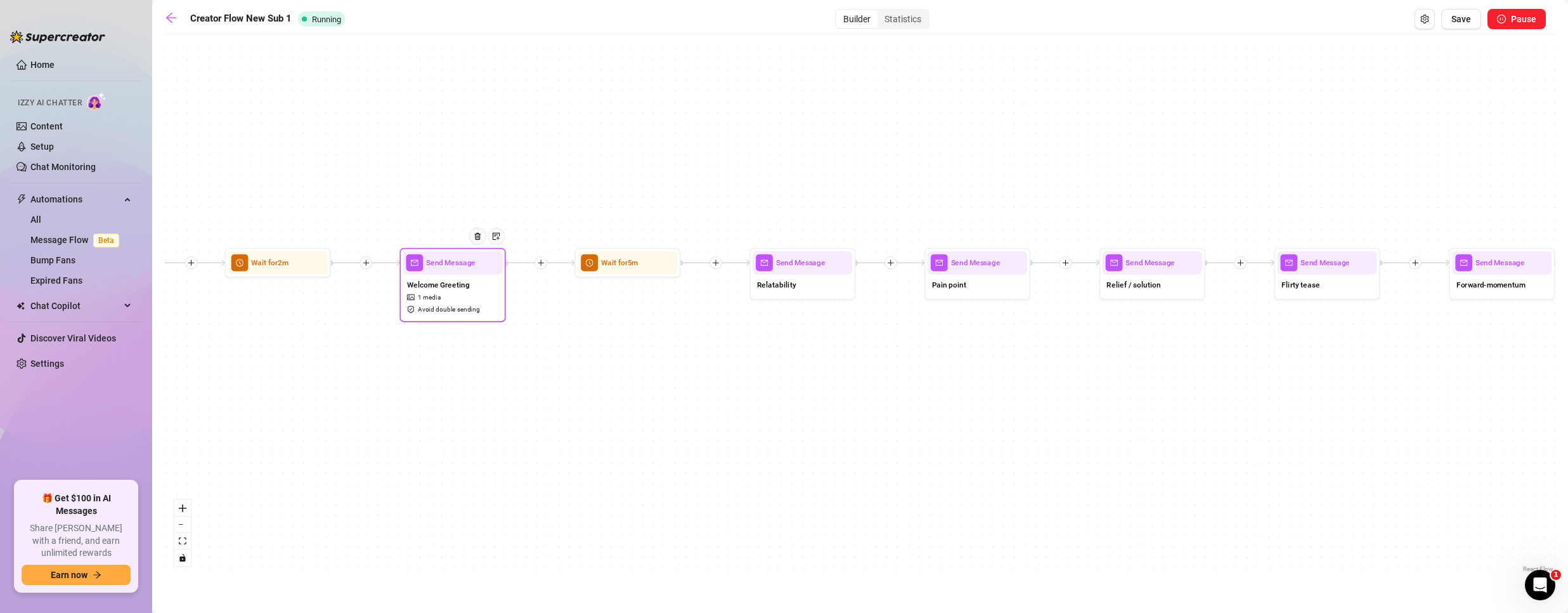
click at [452, 297] on div "Welcome Greeting 1 media Avoid double sending" at bounding box center [452, 297] width 100 height 44
type textarea "Hey {name}! 👋 I love that you are here. I figured I would send you a free welco…"
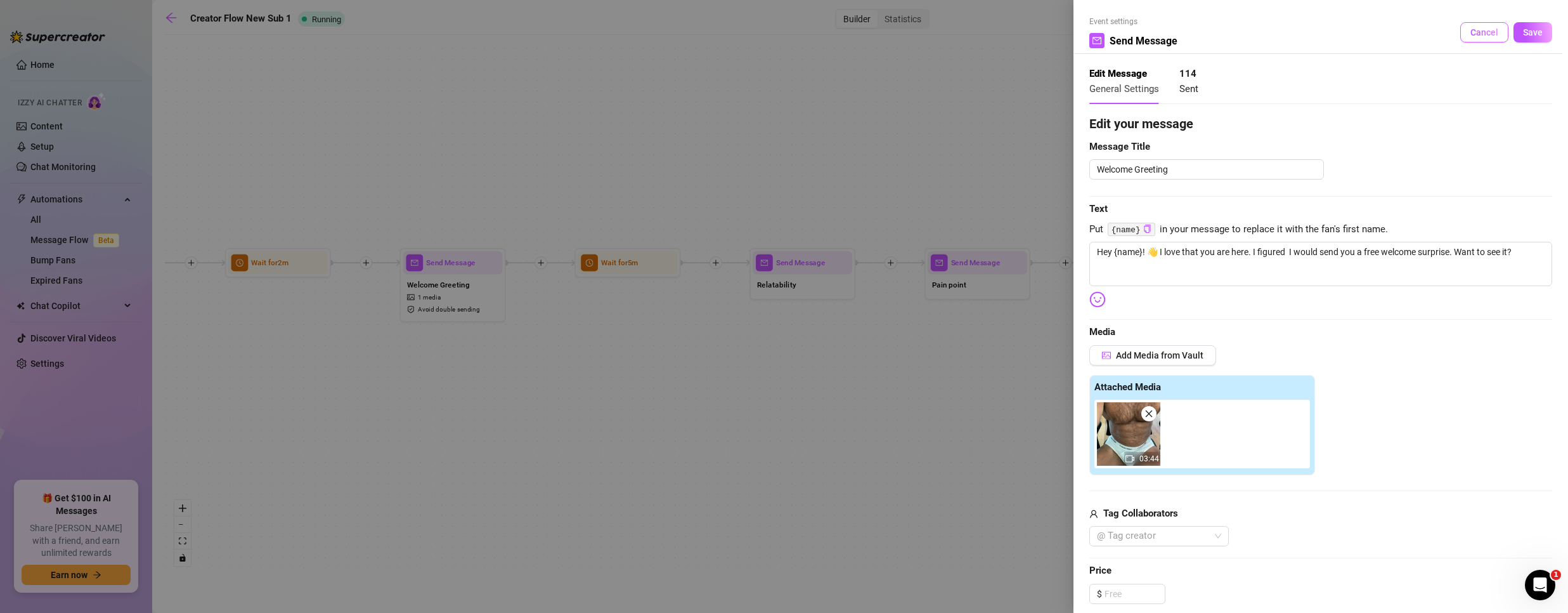
click at [1470, 33] on span "Cancel" at bounding box center [1484, 32] width 28 height 10
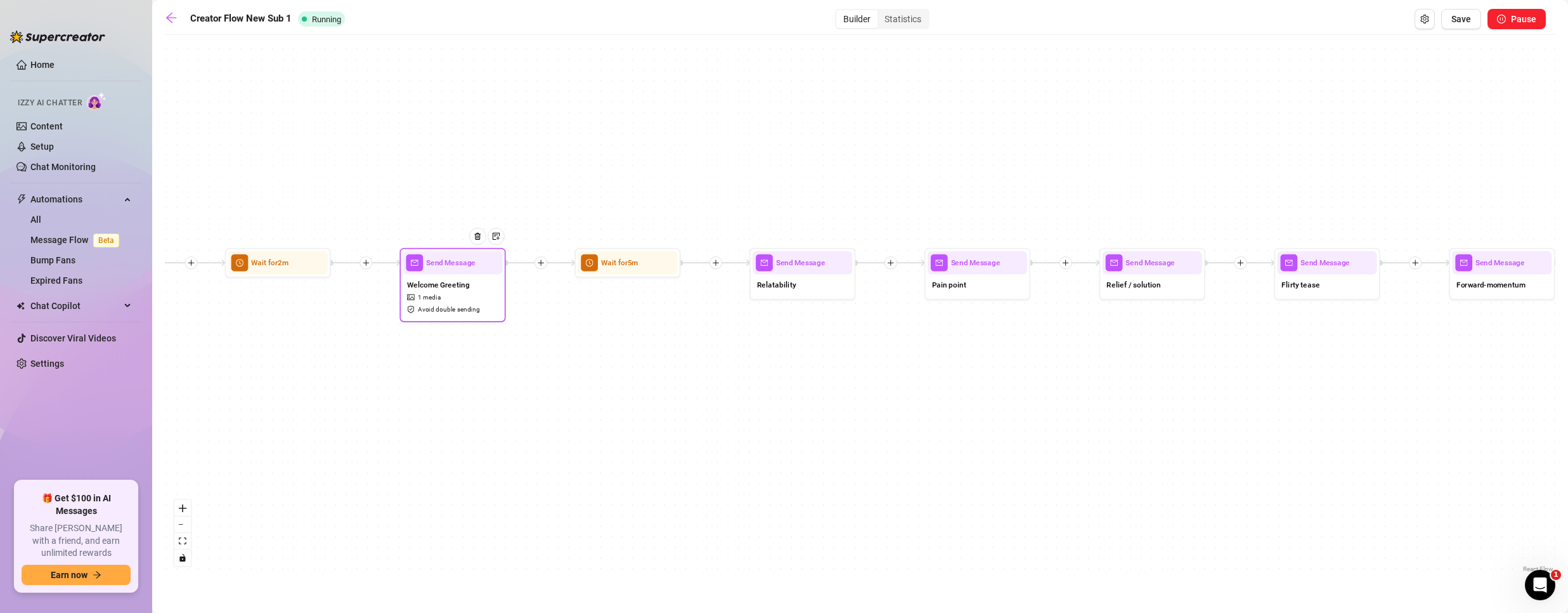
click at [450, 298] on div "Welcome Greeting 1 media Avoid double sending" at bounding box center [452, 297] width 100 height 44
type textarea "Hey {name}! 👋 I love that you are here. I figured I would send you a free welco…"
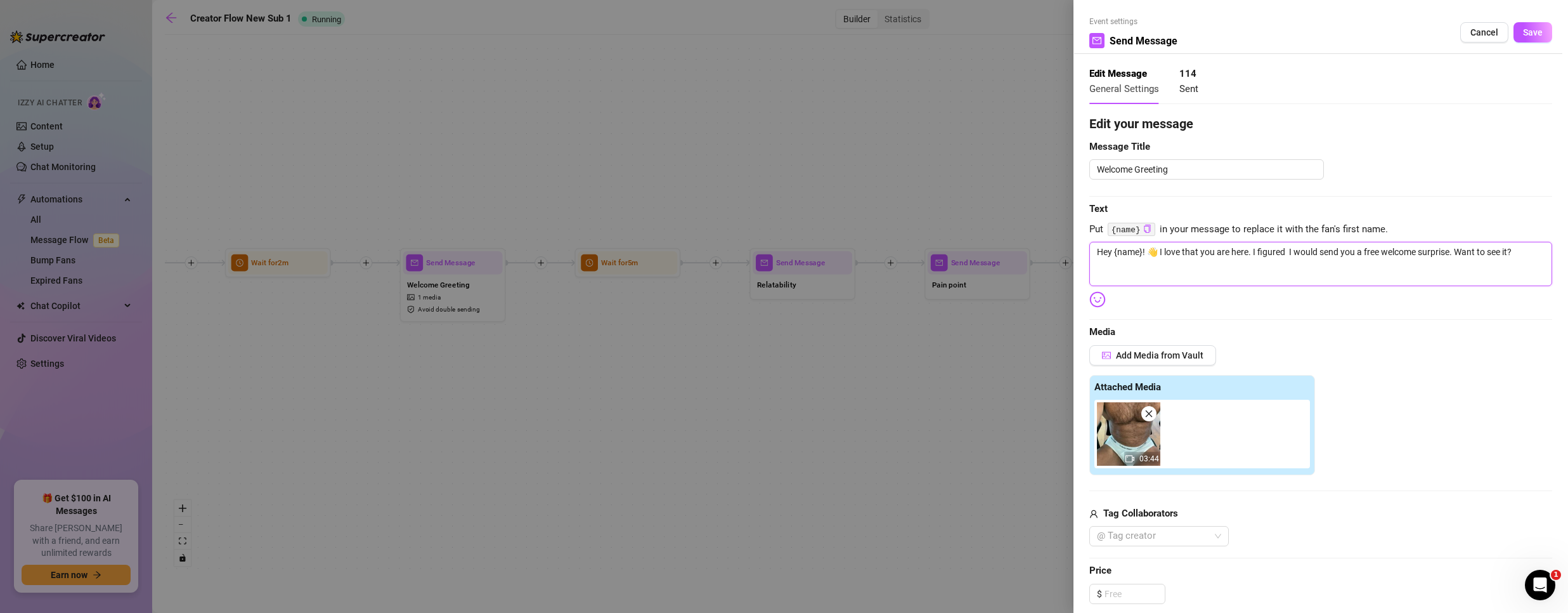
click at [1299, 255] on textarea "Hey {name}! 👋 I love that you are here. I figured I would send you a free welco…" at bounding box center [1320, 263] width 462 height 44
click at [1129, 252] on textarea "Hey {name}! 👋 I love that you are here. I figured I would send you a free welco…" at bounding box center [1320, 263] width 462 height 44
click at [1183, 81] on div "114 Sent" at bounding box center [1189, 82] width 19 height 30
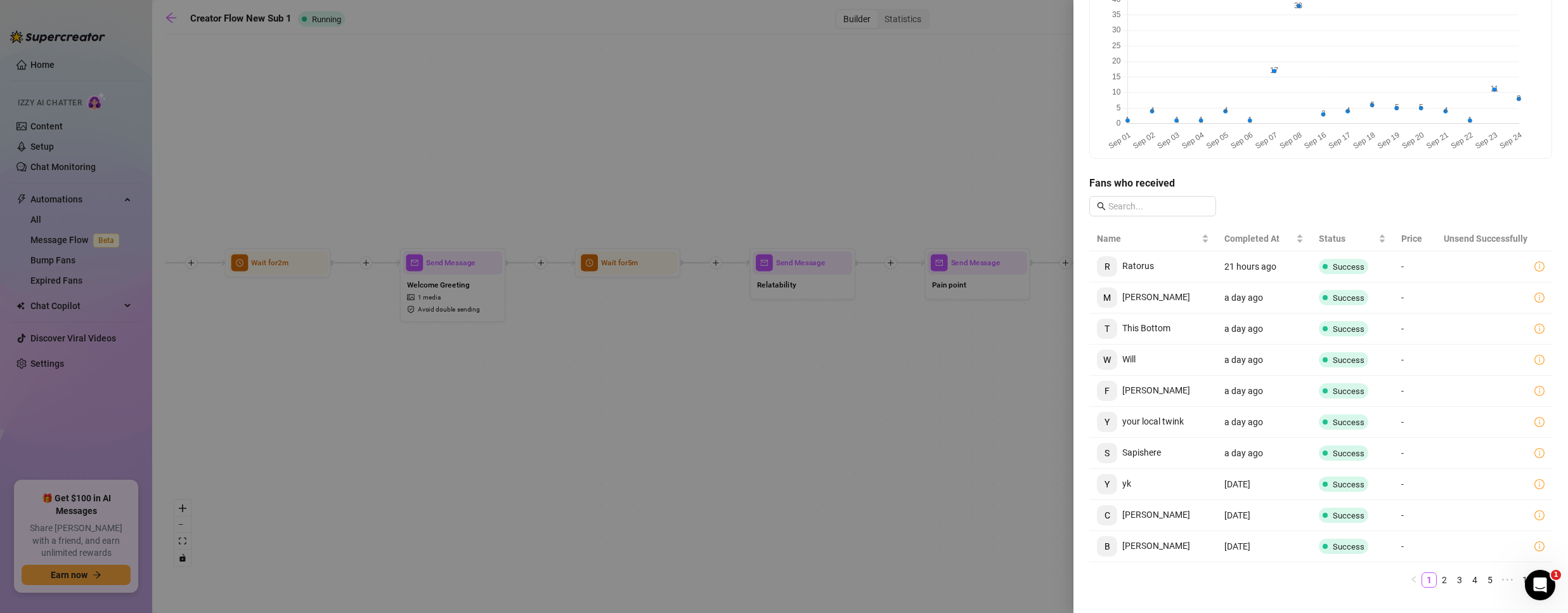
scroll to position [158, 0]
click at [687, 399] on div at bounding box center [784, 306] width 1568 height 613
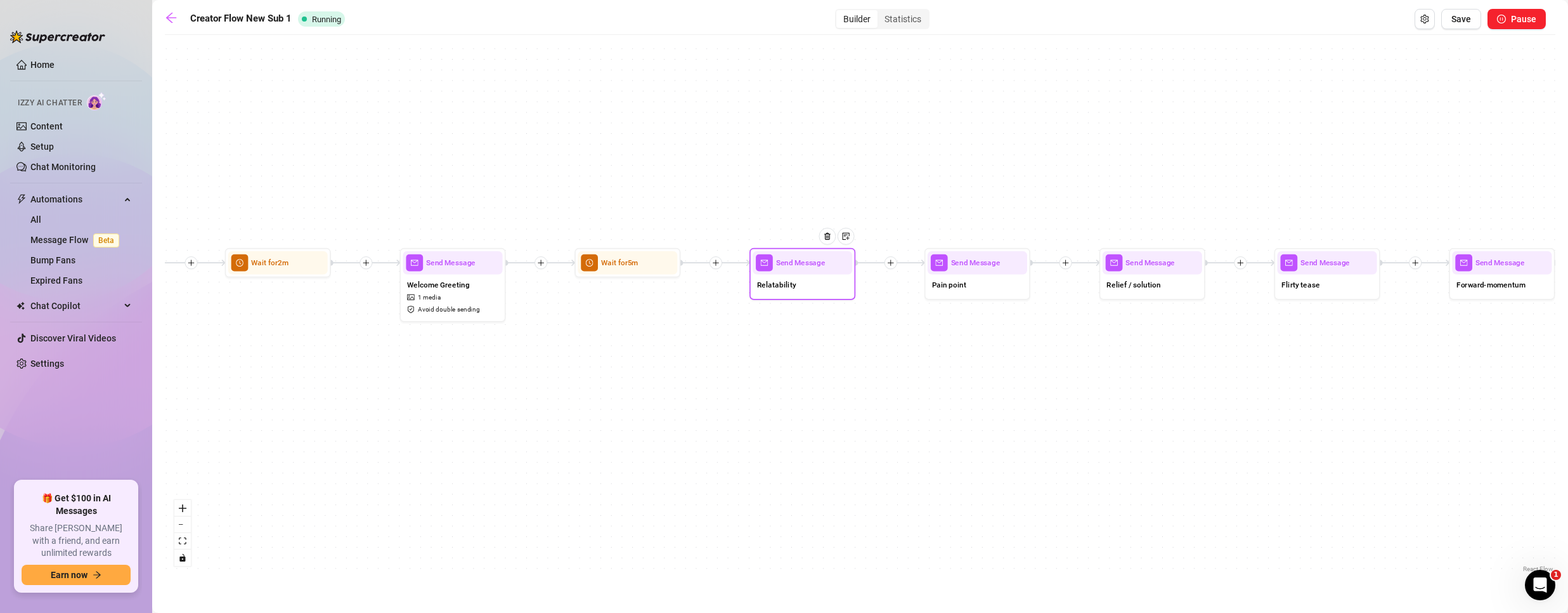
click at [797, 292] on div "Relatability" at bounding box center [803, 286] width 100 height 23
type textarea "I hear this all the time from guys on here…"
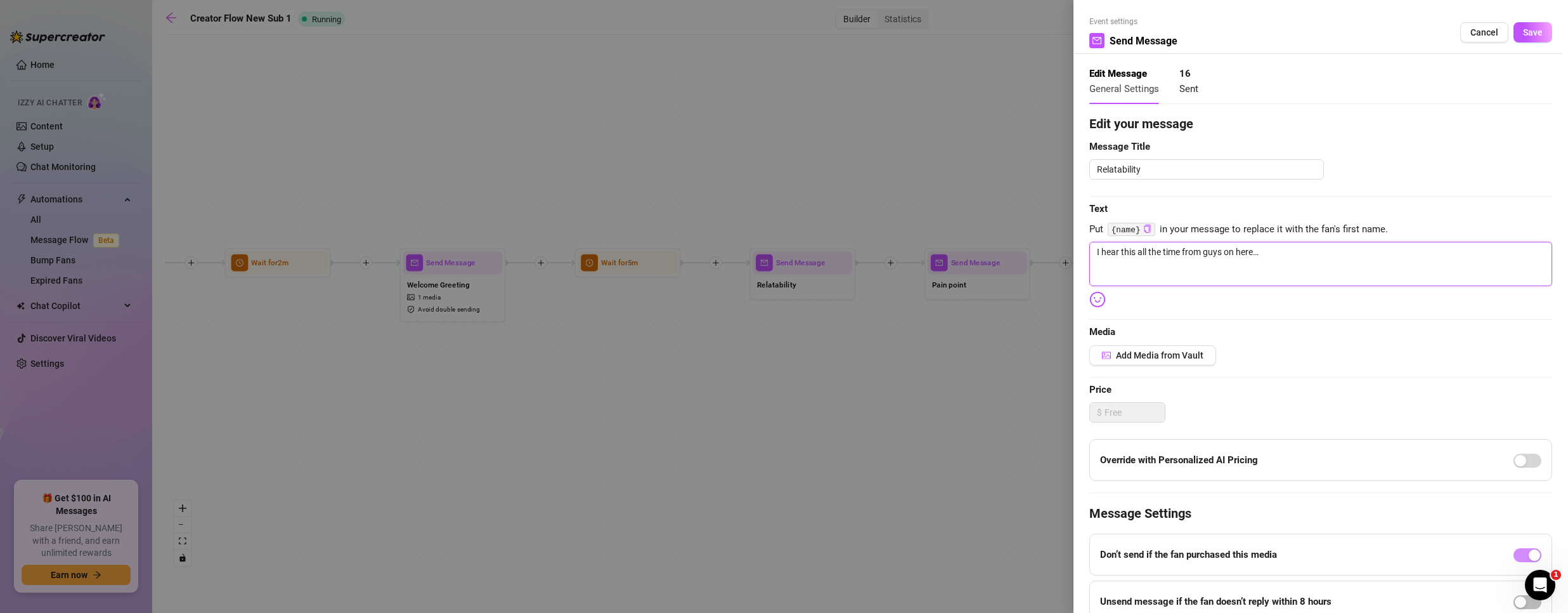
drag, startPoint x: 1316, startPoint y: 261, endPoint x: 873, endPoint y: 245, distance: 443.3
click at [873, 245] on div "Event settings Send Message Cancel Save Edit Message General Settings 16 Sent E…" at bounding box center [784, 306] width 1568 height 613
click at [1470, 27] on span "Cancel" at bounding box center [1484, 32] width 28 height 10
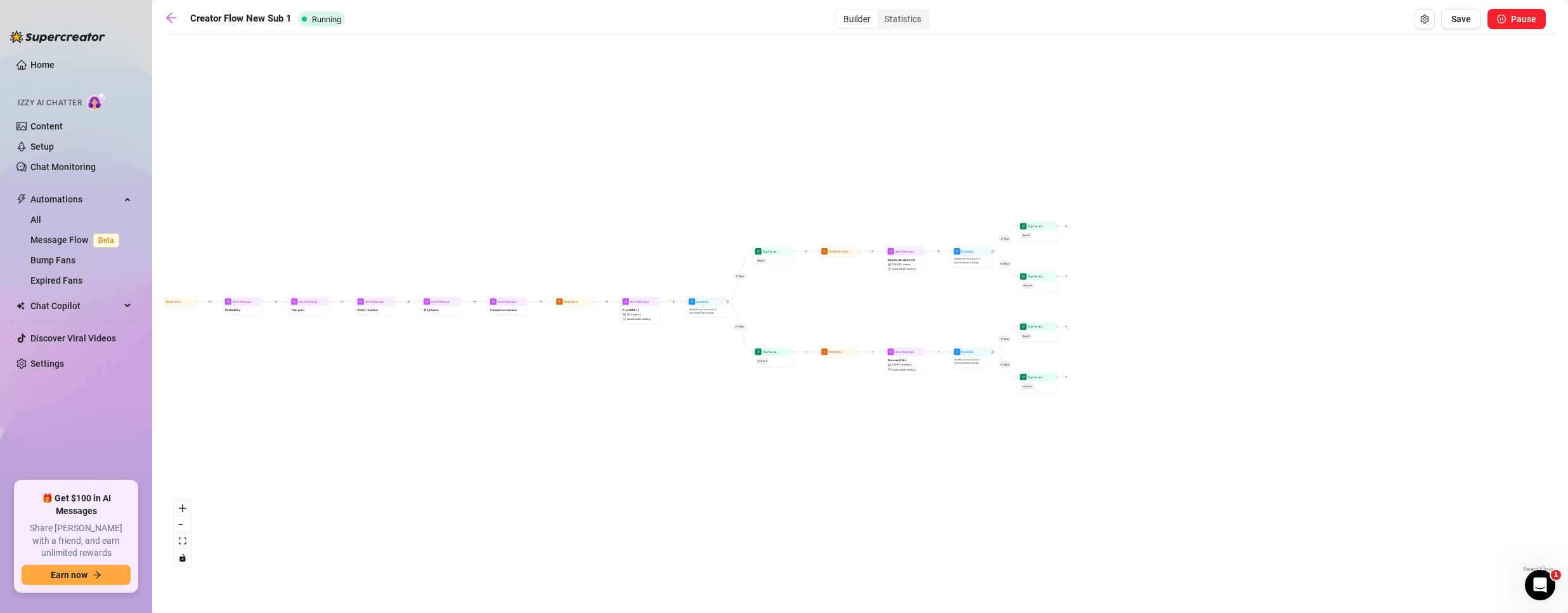
drag, startPoint x: 1035, startPoint y: 425, endPoint x: 75, endPoint y: 407, distance: 960.2
click at [75, 407] on div "Home Izzy AI Chatter Content Setup Chat Monitoring Automations All Message Flow…" at bounding box center [784, 306] width 1568 height 613
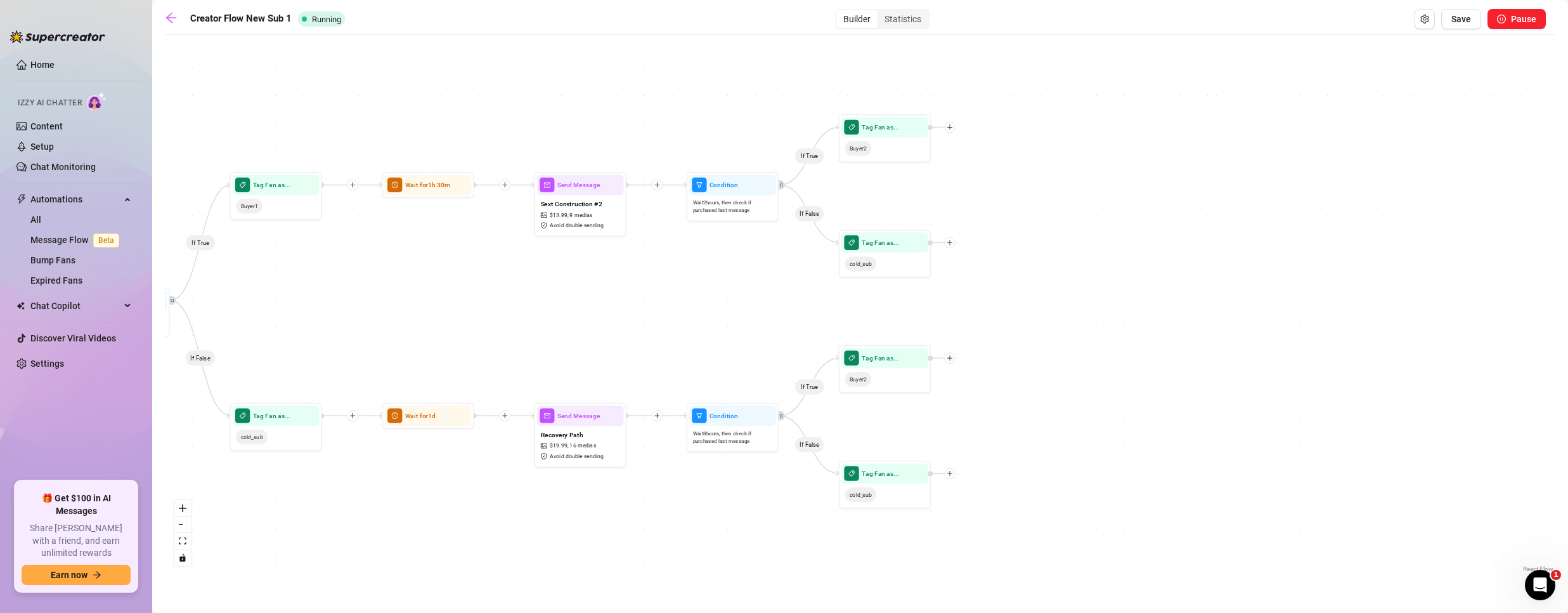
drag, startPoint x: 565, startPoint y: 306, endPoint x: 507, endPoint y: 301, distance: 58.2
click at [507, 301] on div "If True If False If True If False If True If False Wait for 1m Send Message For…" at bounding box center [860, 308] width 1390 height 534
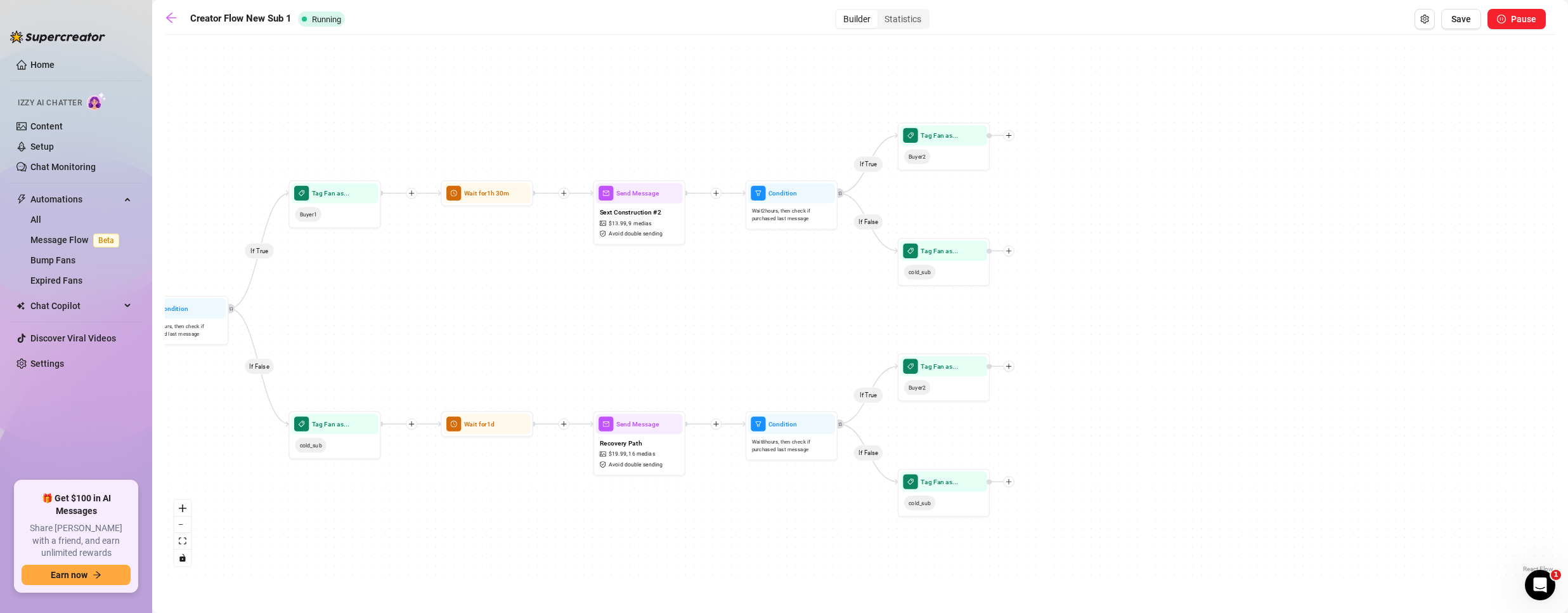
drag, startPoint x: 451, startPoint y: 290, endPoint x: 545, endPoint y: 281, distance: 94.4
click at [518, 293] on div "If True If False If True If False If True If False Wait for 1m Send Message For…" at bounding box center [860, 308] width 1390 height 534
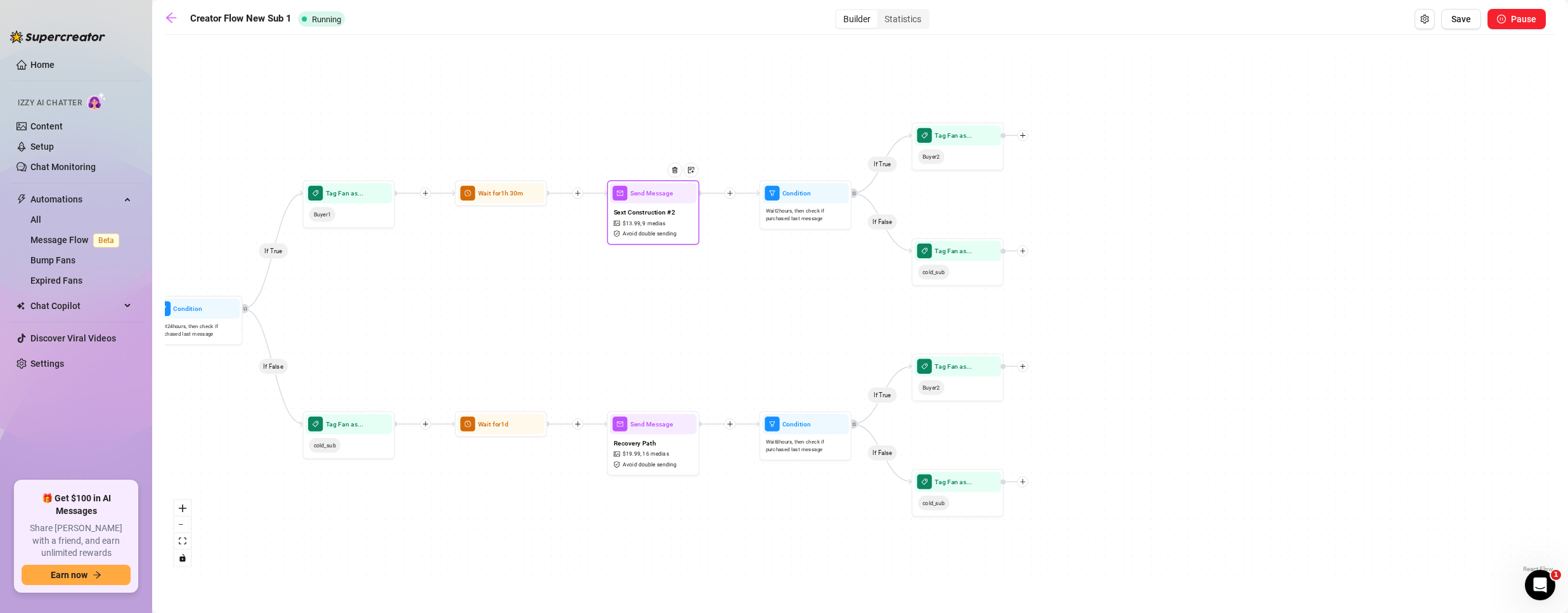
click at [642, 224] on span "9 medias" at bounding box center [653, 223] width 23 height 9
type textarea "Ok, you saw how intense that was. Here’s the problem… most guys who stop there …"
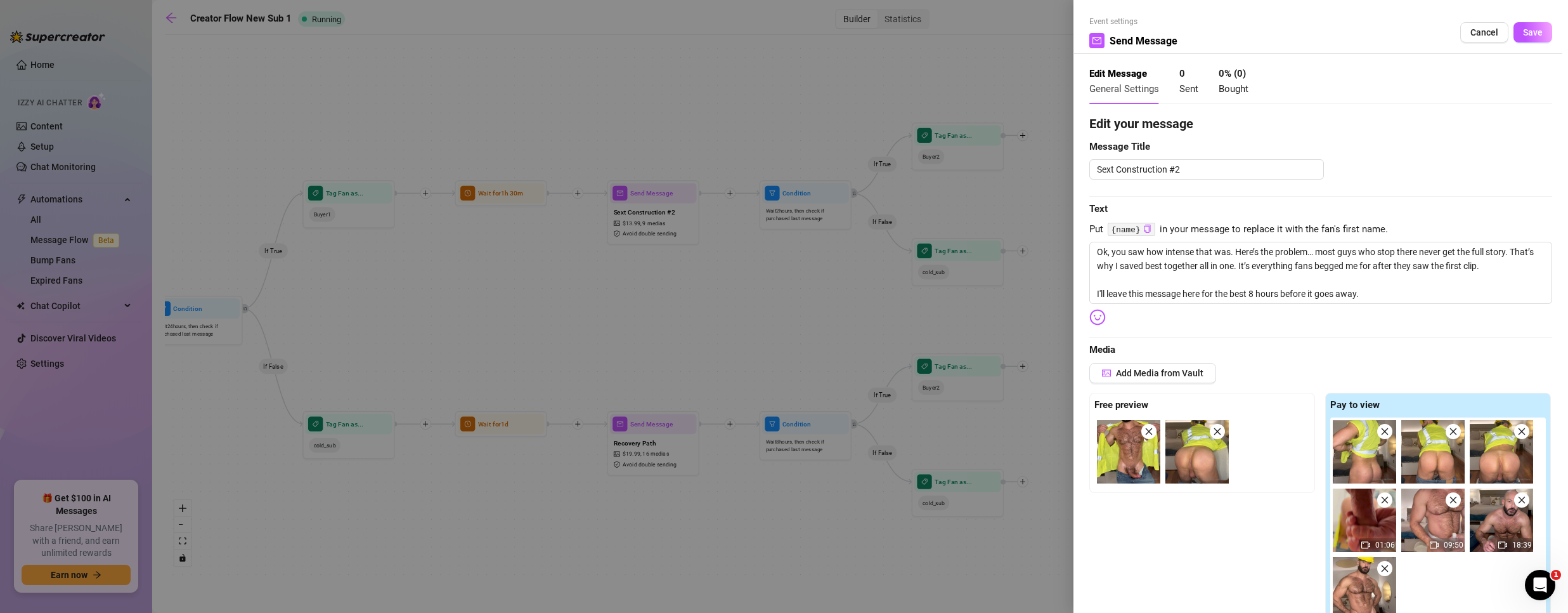
click at [1489, 29] on button "Cancel" at bounding box center [1484, 33] width 48 height 20
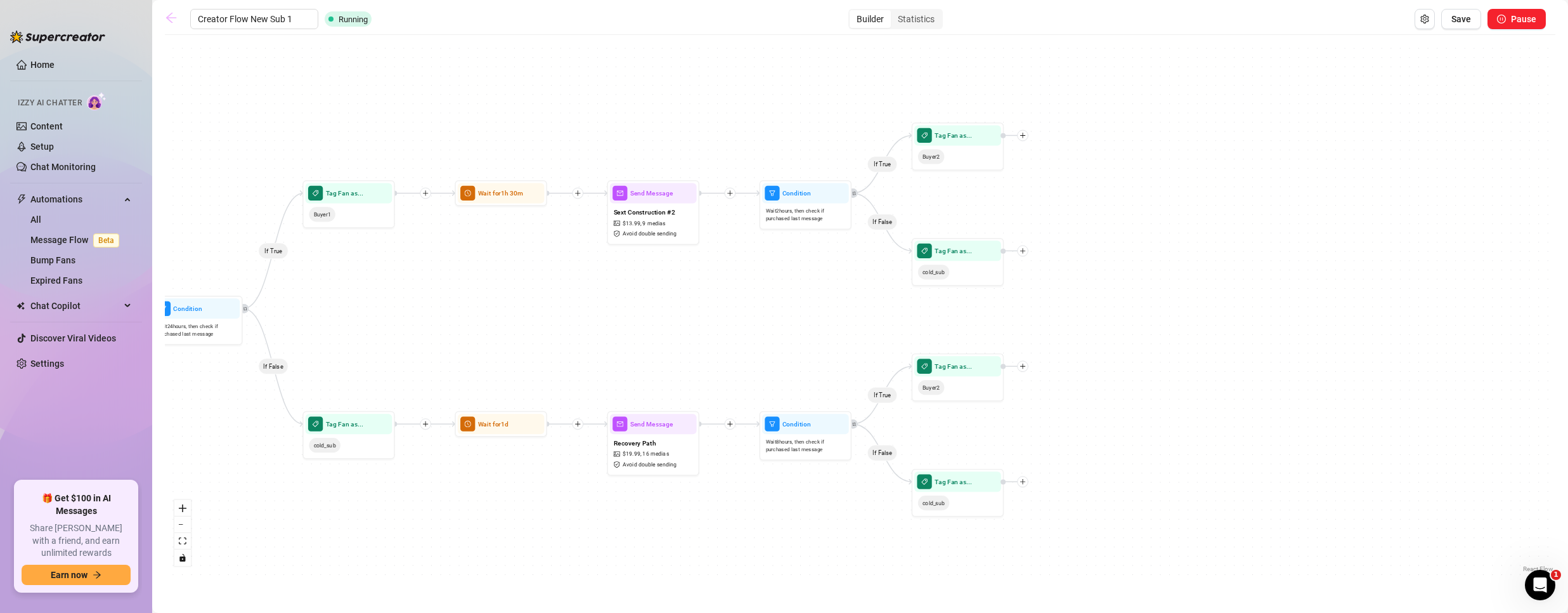
click at [177, 14] on icon "arrow-left" at bounding box center [171, 18] width 12 height 12
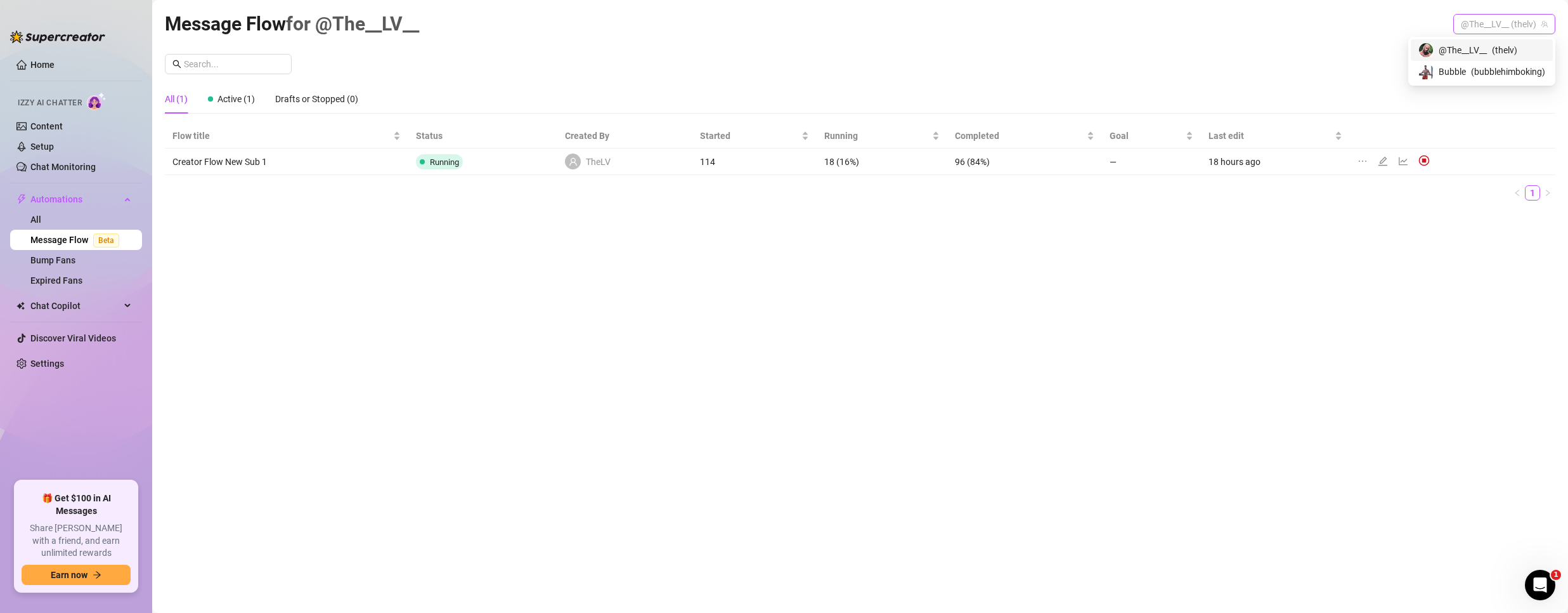
click at [1463, 21] on span "@The__LV__ (thelv)" at bounding box center [1504, 24] width 87 height 19
click at [1448, 73] on span "Bubble" at bounding box center [1452, 72] width 27 height 14
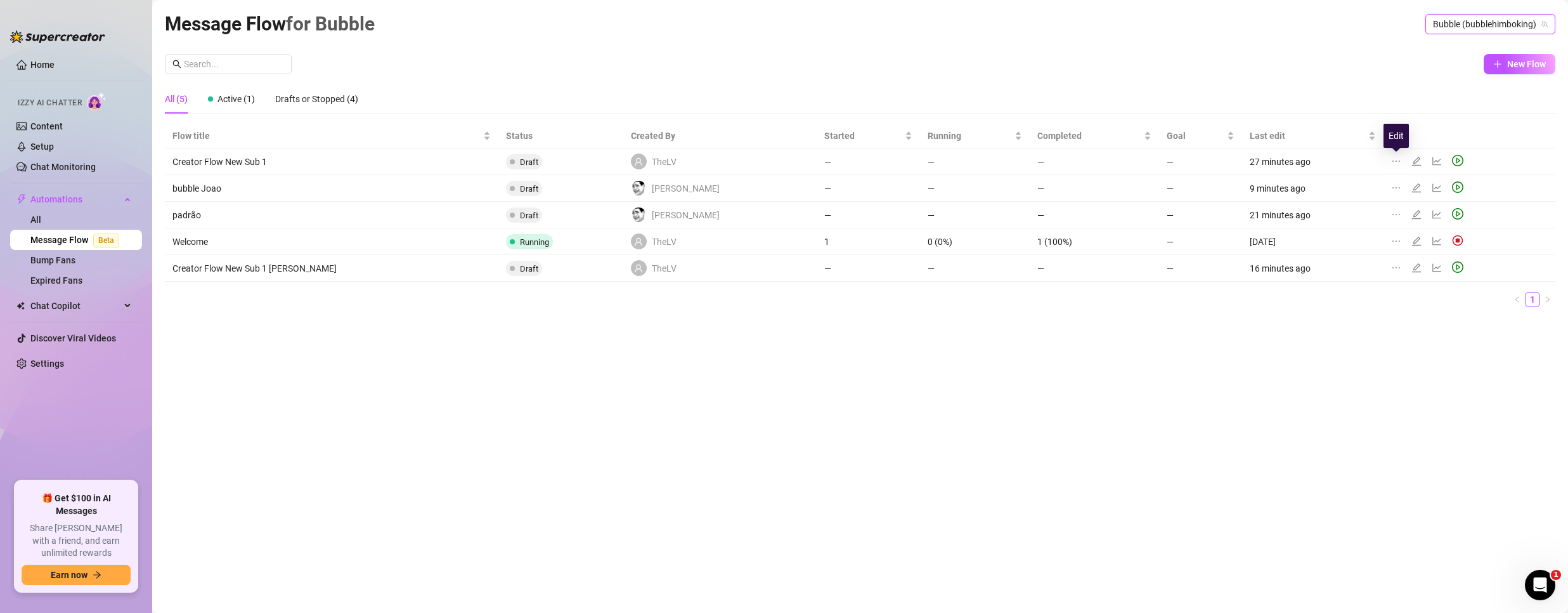
click at [1412, 156] on icon "edit" at bounding box center [1416, 160] width 10 height 10
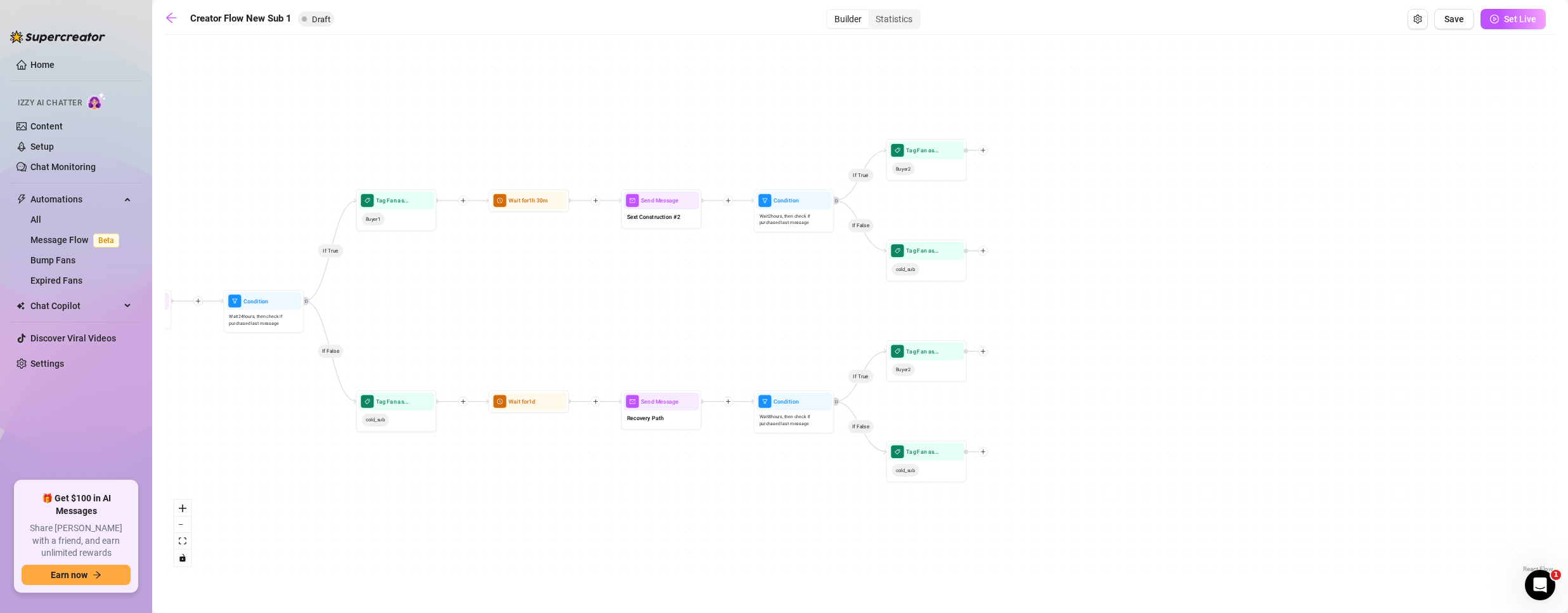
drag, startPoint x: 1359, startPoint y: 302, endPoint x: 736, endPoint y: 347, distance: 624.6
click at [736, 347] on div "If True If False If True If False If True If False Wait for 1m Send Message For…" at bounding box center [860, 308] width 1390 height 534
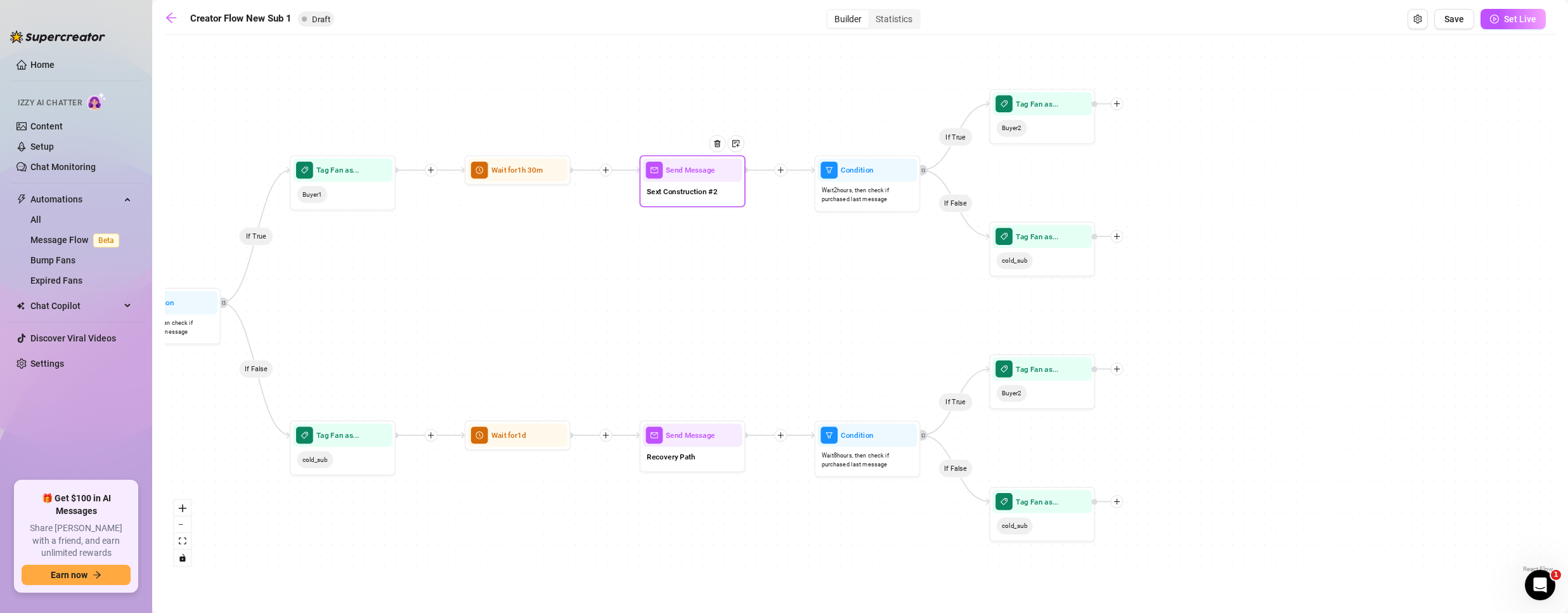
click at [677, 195] on span "Sext Construction #2" at bounding box center [682, 192] width 70 height 12
type textarea "Ok, you saw how intense that was. Here’s the problem… most guys who stop there …"
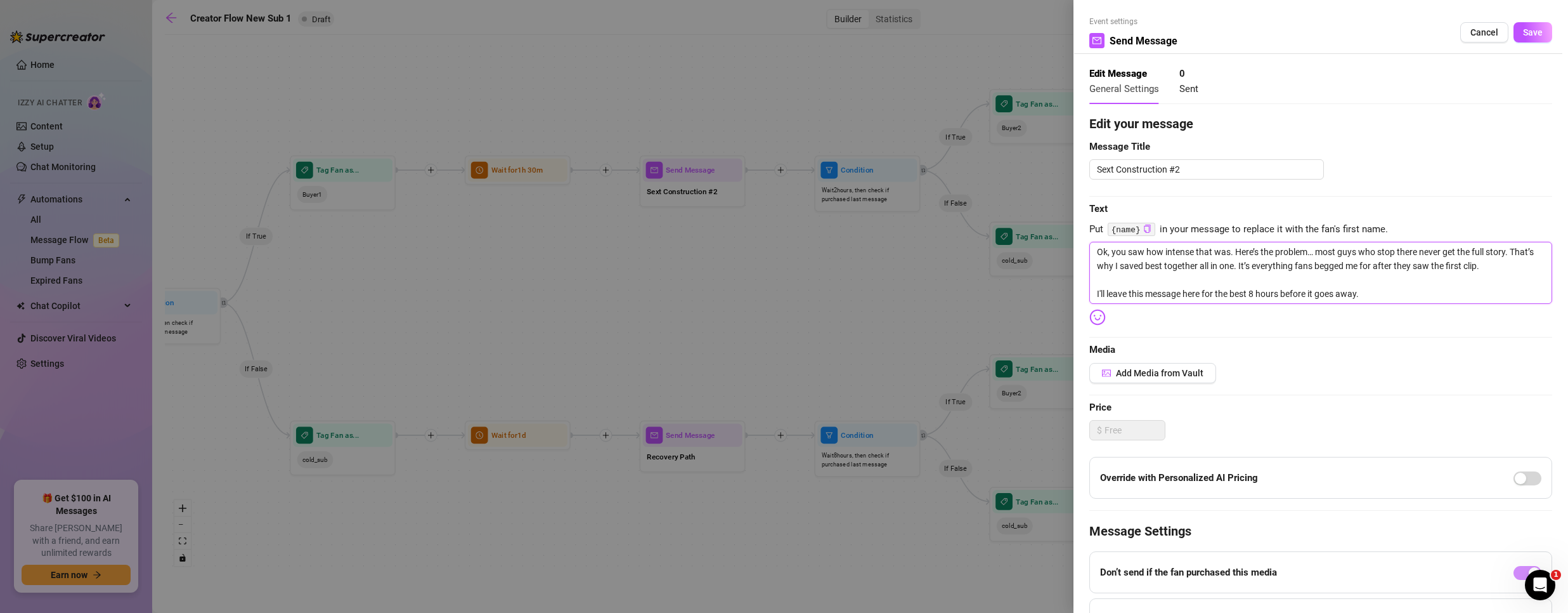
drag, startPoint x: 1399, startPoint y: 296, endPoint x: 1072, endPoint y: 238, distance: 332.1
click at [1072, 238] on div "Event settings Send Message Cancel Save Edit Message General Settings 0 Sent Ed…" at bounding box center [784, 306] width 1568 height 613
click at [1475, 27] on span "Cancel" at bounding box center [1484, 32] width 28 height 10
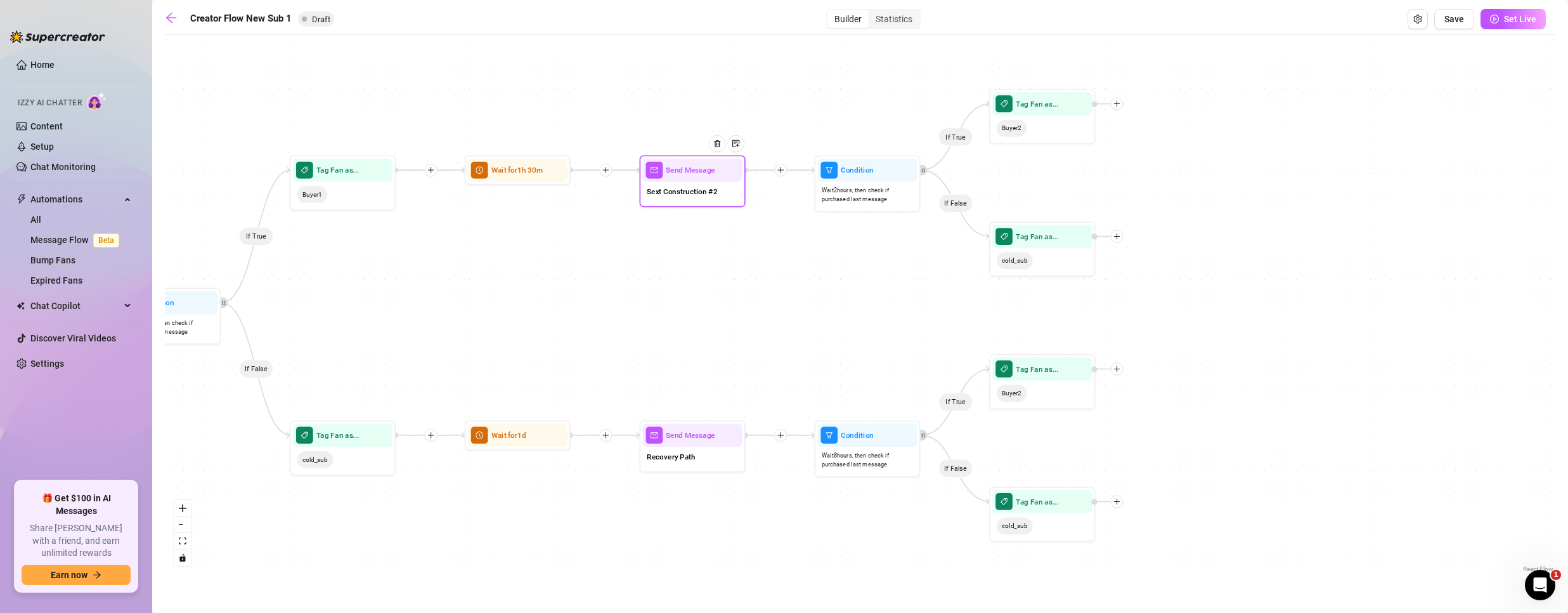
click at [705, 200] on div "Sext Construction #2" at bounding box center [693, 192] width 100 height 23
type textarea "Ok, you saw how intense that was. Here’s the problem… most guys who stop there …"
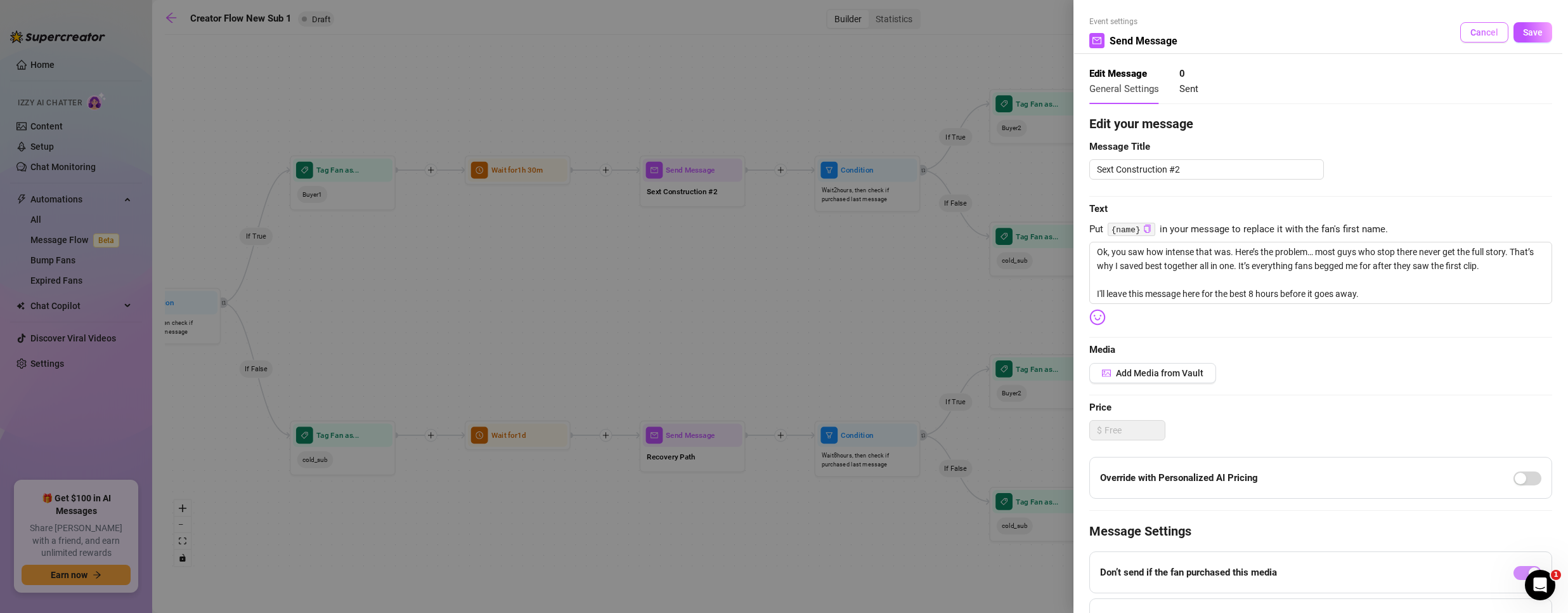
click at [1476, 33] on span "Cancel" at bounding box center [1484, 32] width 28 height 10
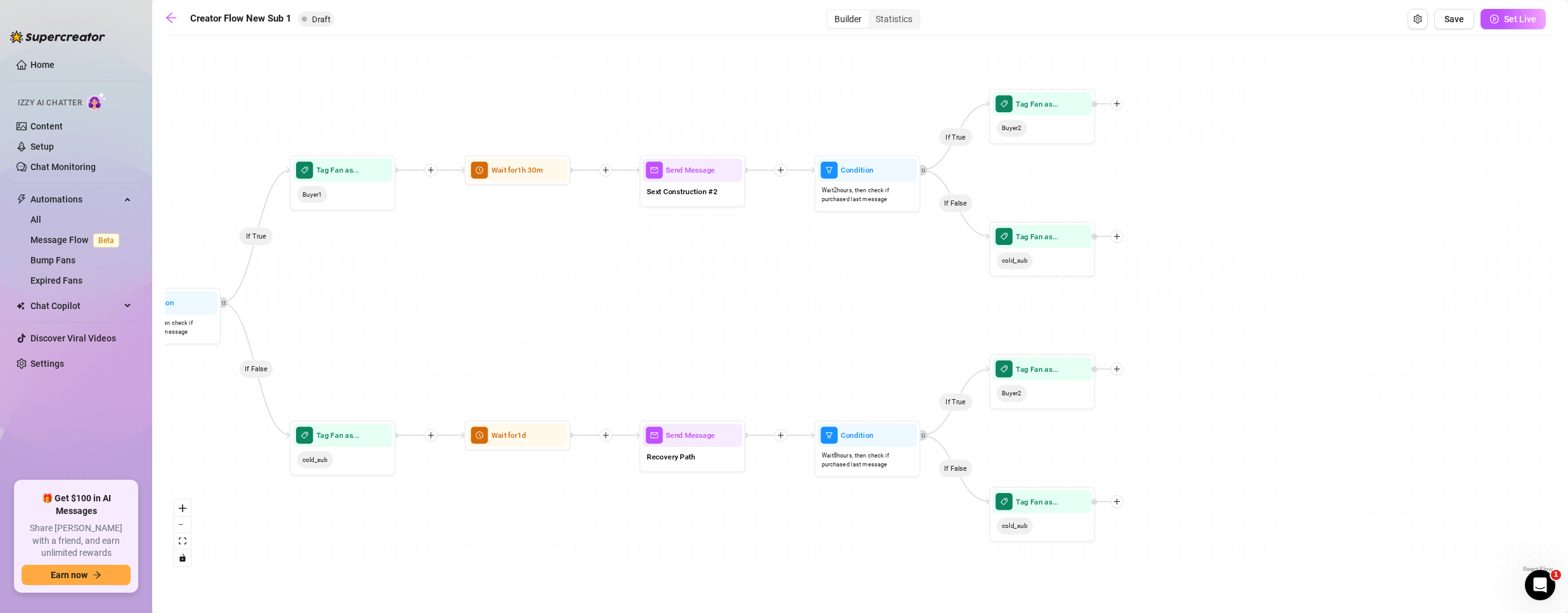
click at [178, 8] on main "Creator Flow New Sub 1 Draft Builder Statistics Save Set Live If True If False …" at bounding box center [860, 306] width 1415 height 613
click at [173, 20] on icon "arrow-left" at bounding box center [171, 18] width 12 height 12
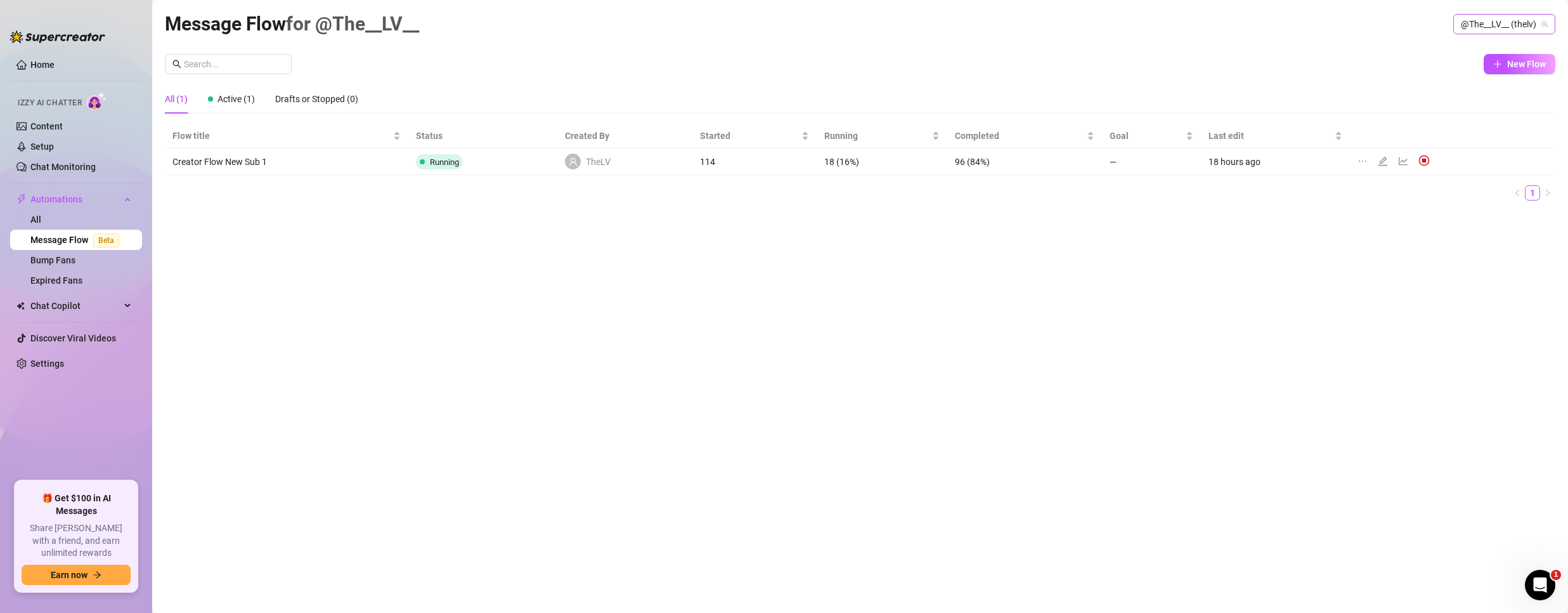
click at [1486, 16] on span "@The__LV__ (thelv)" at bounding box center [1504, 24] width 87 height 19
click at [1382, 159] on icon "edit" at bounding box center [1383, 160] width 10 height 10
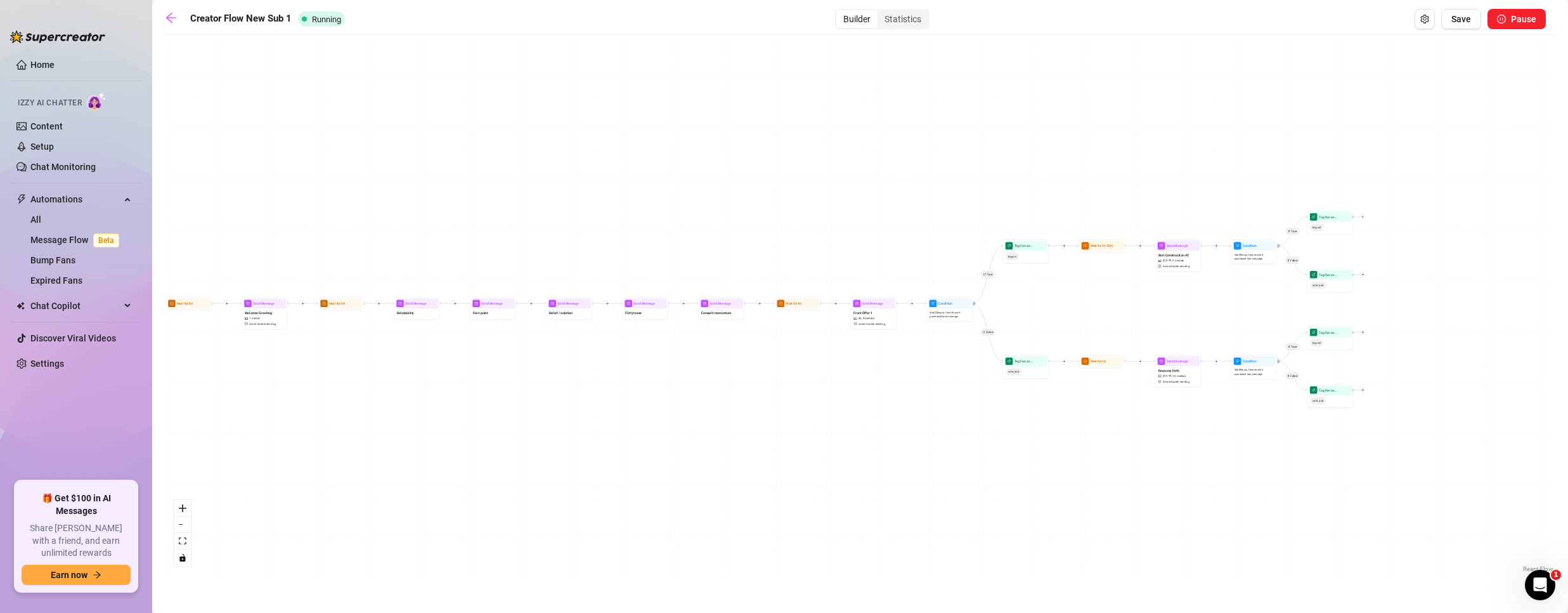
drag, startPoint x: 1369, startPoint y: 326, endPoint x: 958, endPoint y: 356, distance: 412.1
click at [966, 359] on div "If True If False If True If False If True If False Wait for 1m Send Message For…" at bounding box center [860, 308] width 1390 height 534
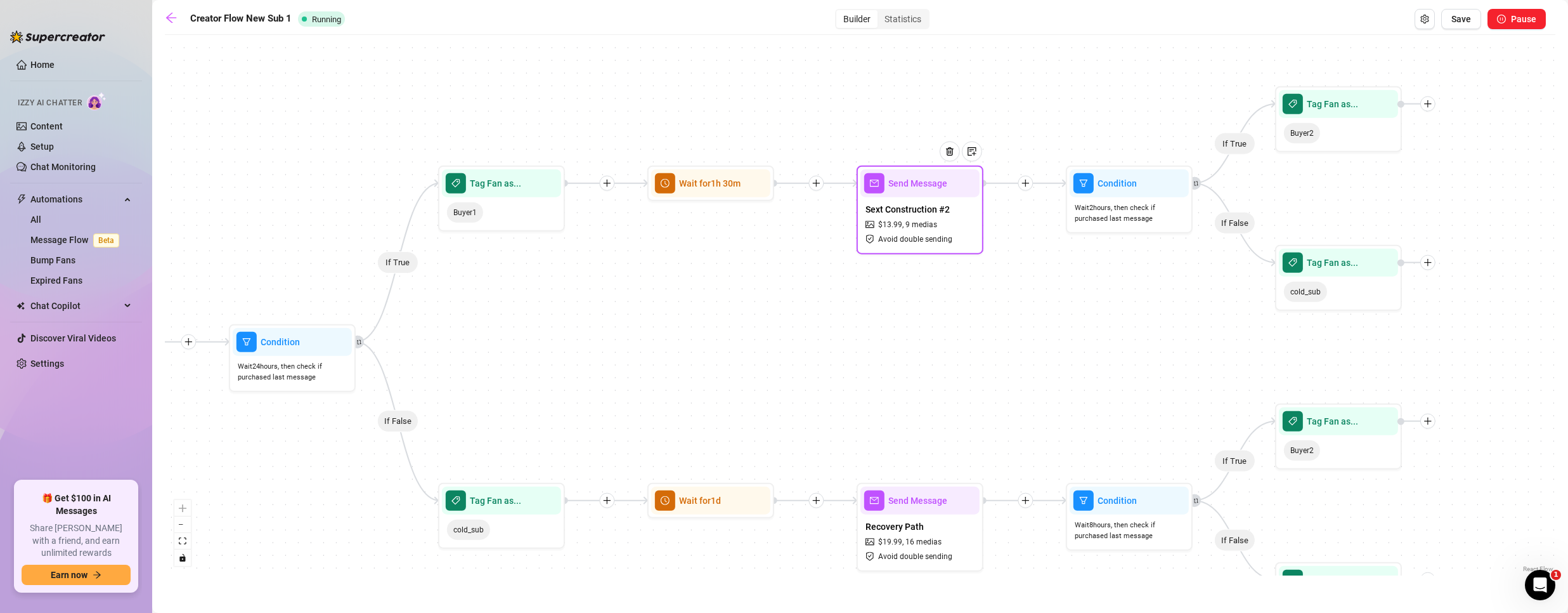
click at [947, 235] on span "Avoid double sending" at bounding box center [915, 238] width 74 height 12
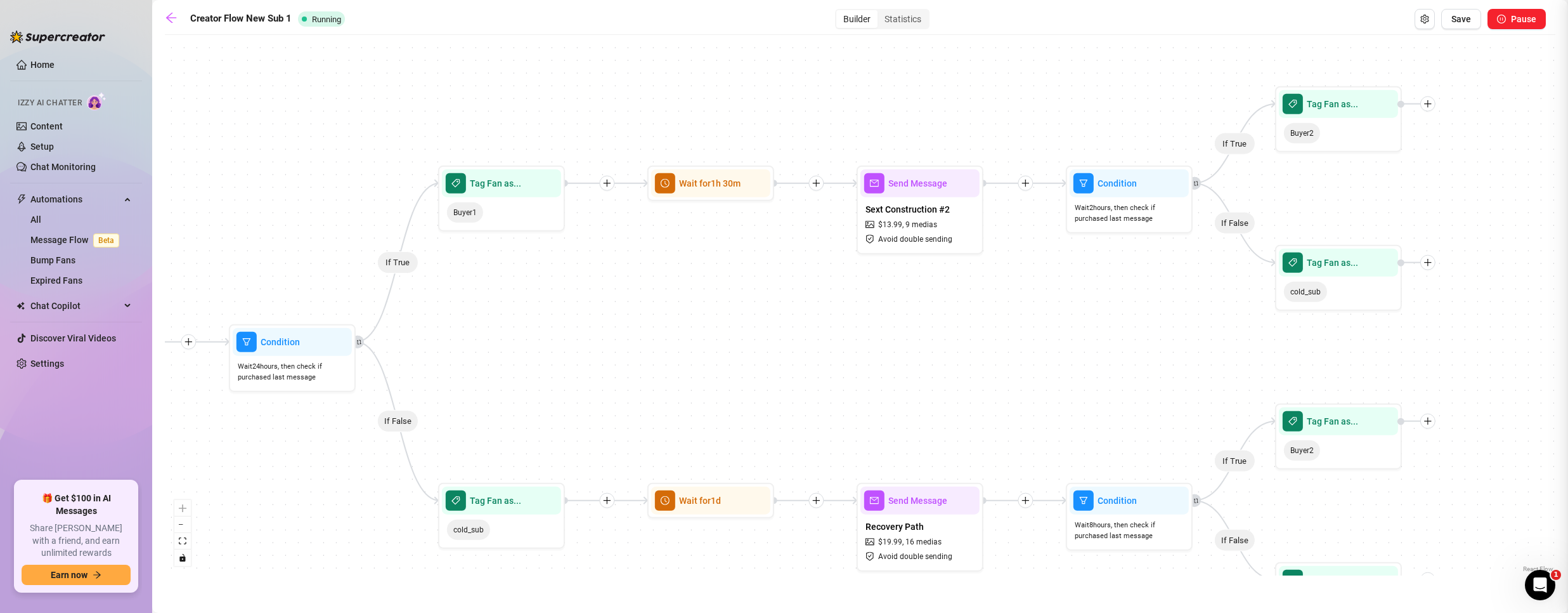
type textarea "Ok, you saw how intense that was. Here’s the problem… most guys who stop there …"
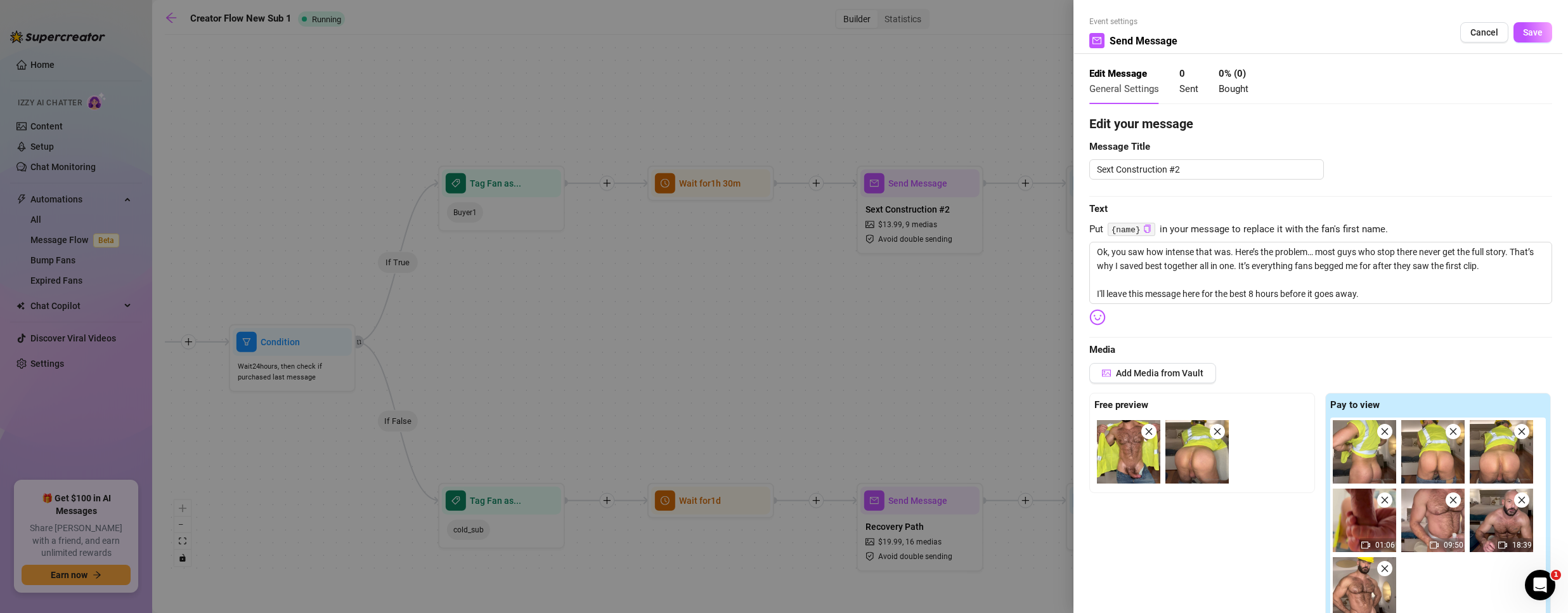
drag, startPoint x: 1473, startPoint y: 28, endPoint x: 1443, endPoint y: 29, distance: 30.0
click at [1472, 27] on span "Cancel" at bounding box center [1484, 32] width 28 height 10
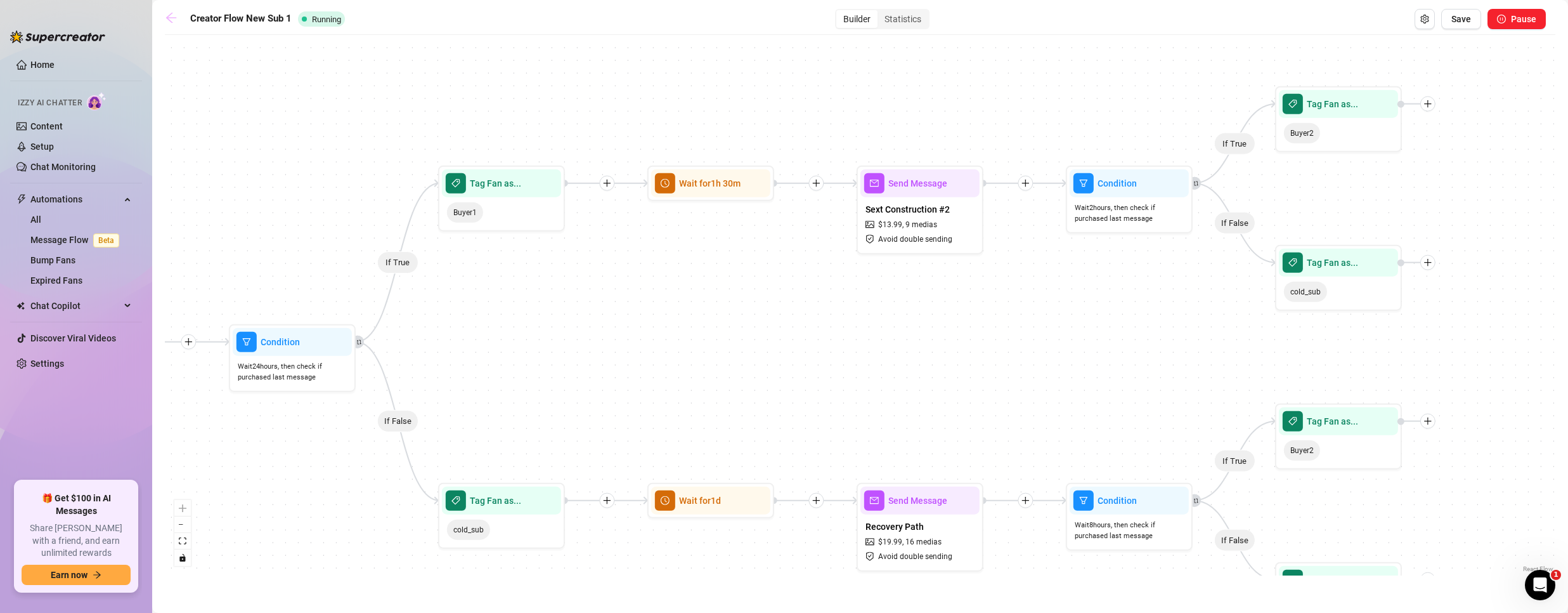
click at [166, 12] on icon "arrow-left" at bounding box center [171, 18] width 12 height 12
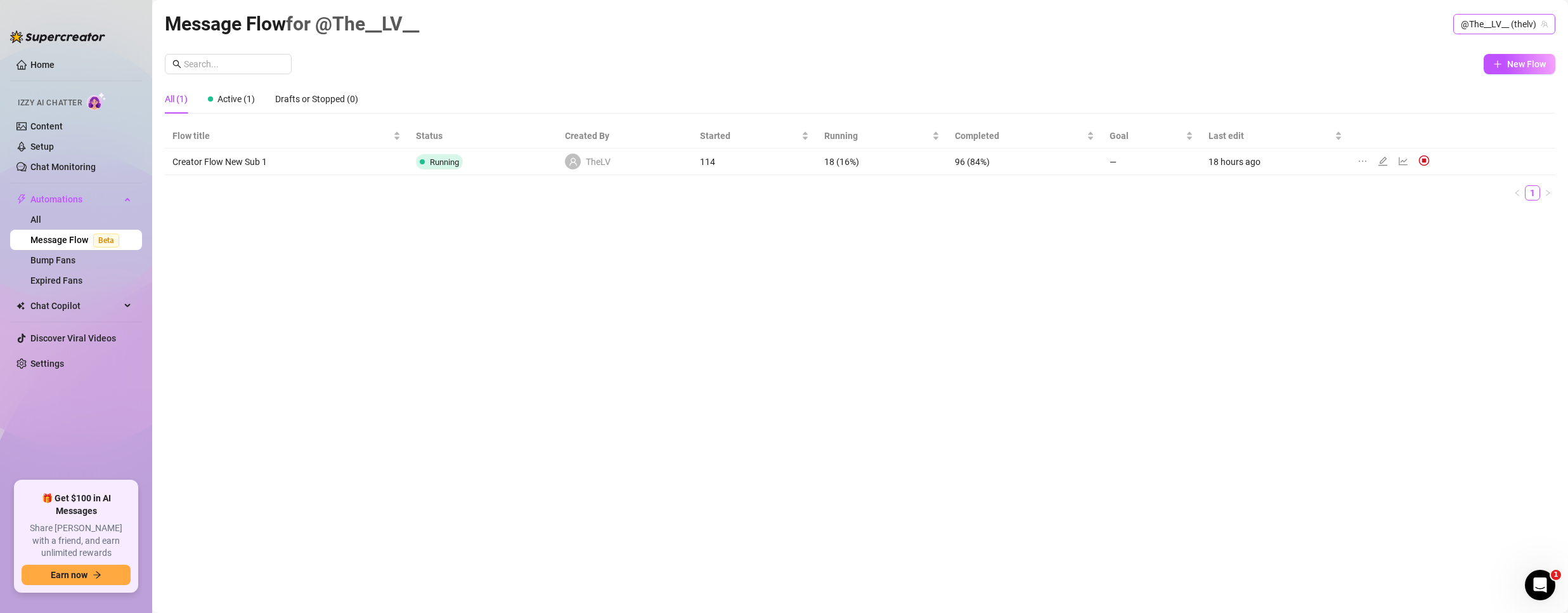
click at [1485, 24] on span "@The__LV__ (thelv)" at bounding box center [1504, 24] width 87 height 19
click at [1439, 70] on span "Bubble" at bounding box center [1452, 72] width 27 height 14
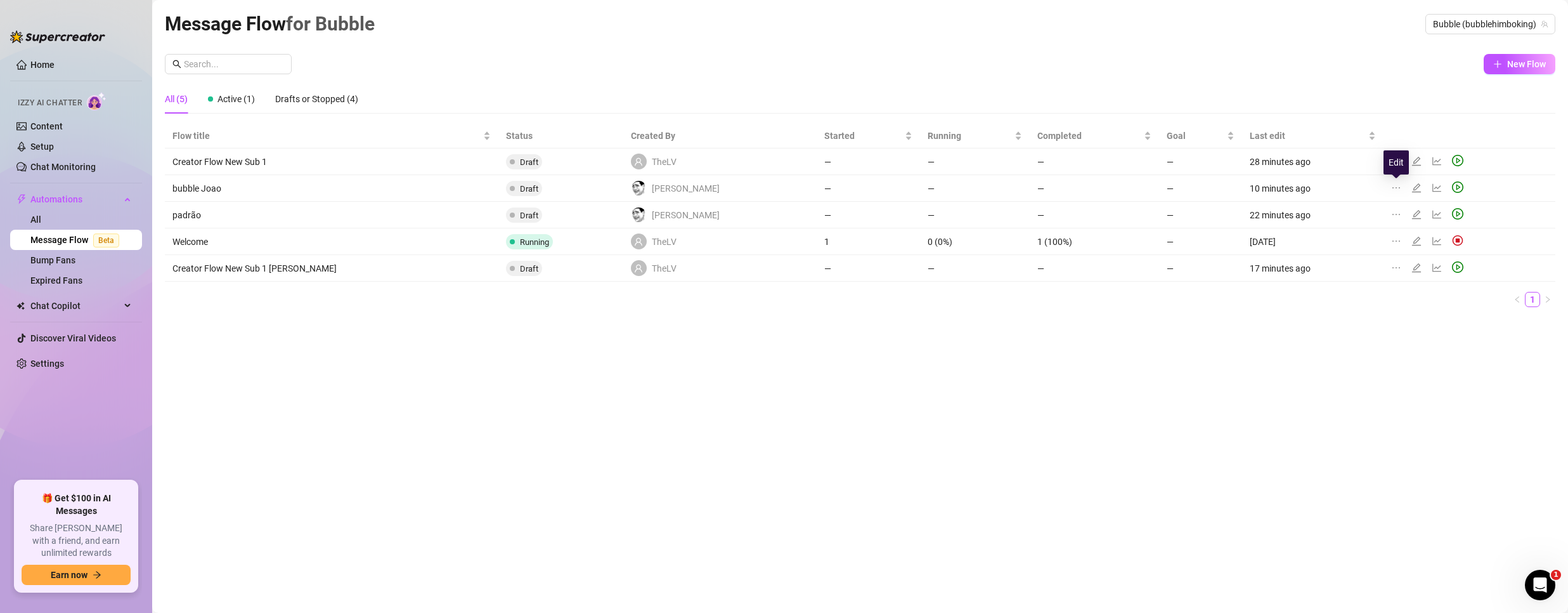
click at [1412, 186] on icon "edit" at bounding box center [1416, 188] width 10 height 10
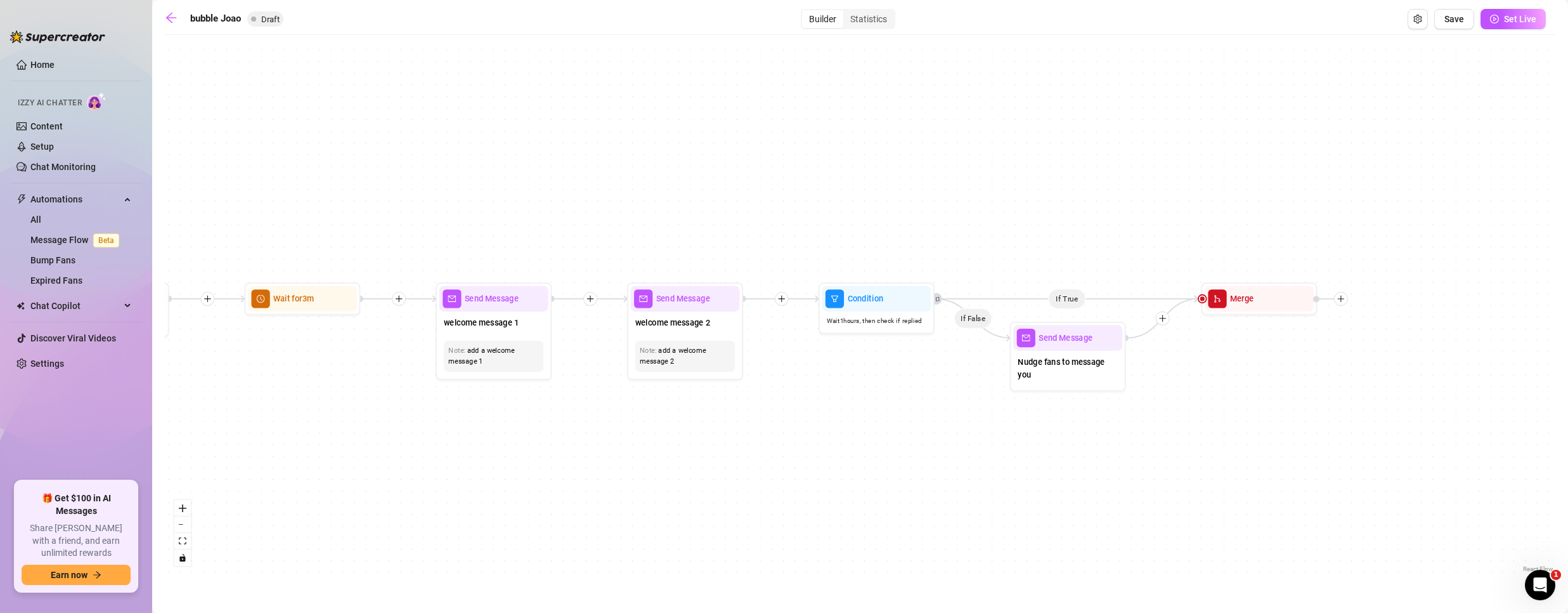
drag, startPoint x: 1187, startPoint y: 407, endPoint x: 1089, endPoint y: 414, distance: 98.2
click at [1089, 414] on div "If True If False Merge Send Message Nudge fans to message you Condition Wait 1 …" at bounding box center [860, 308] width 1390 height 534
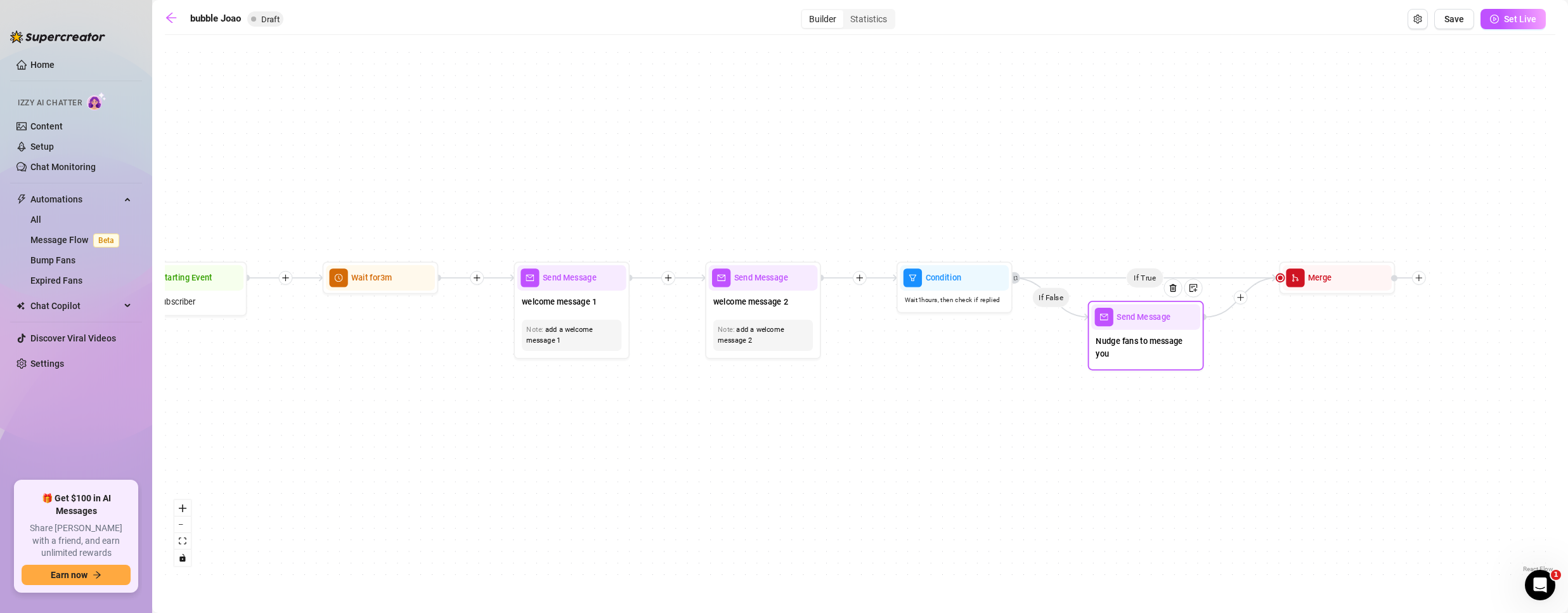
click at [1134, 348] on span "Nudge fans to message you" at bounding box center [1145, 347] width 100 height 26
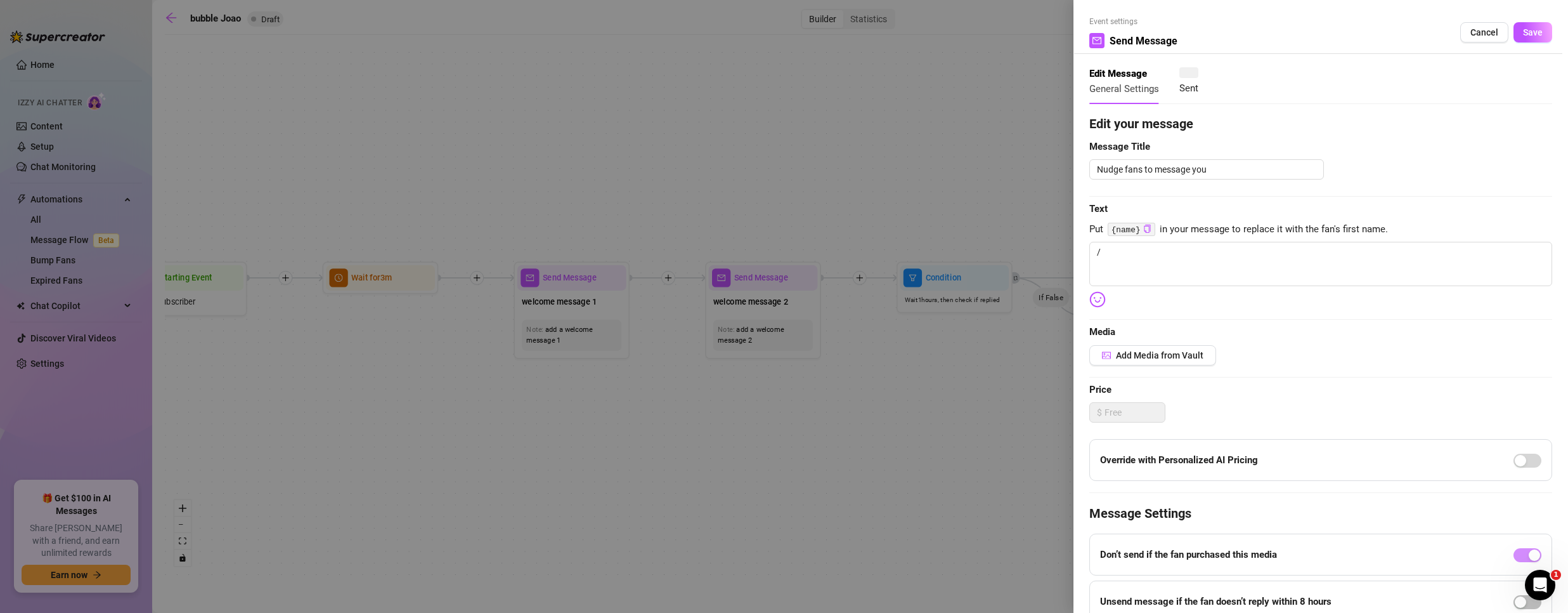
type textarea "/"
click at [813, 438] on div at bounding box center [784, 306] width 1568 height 613
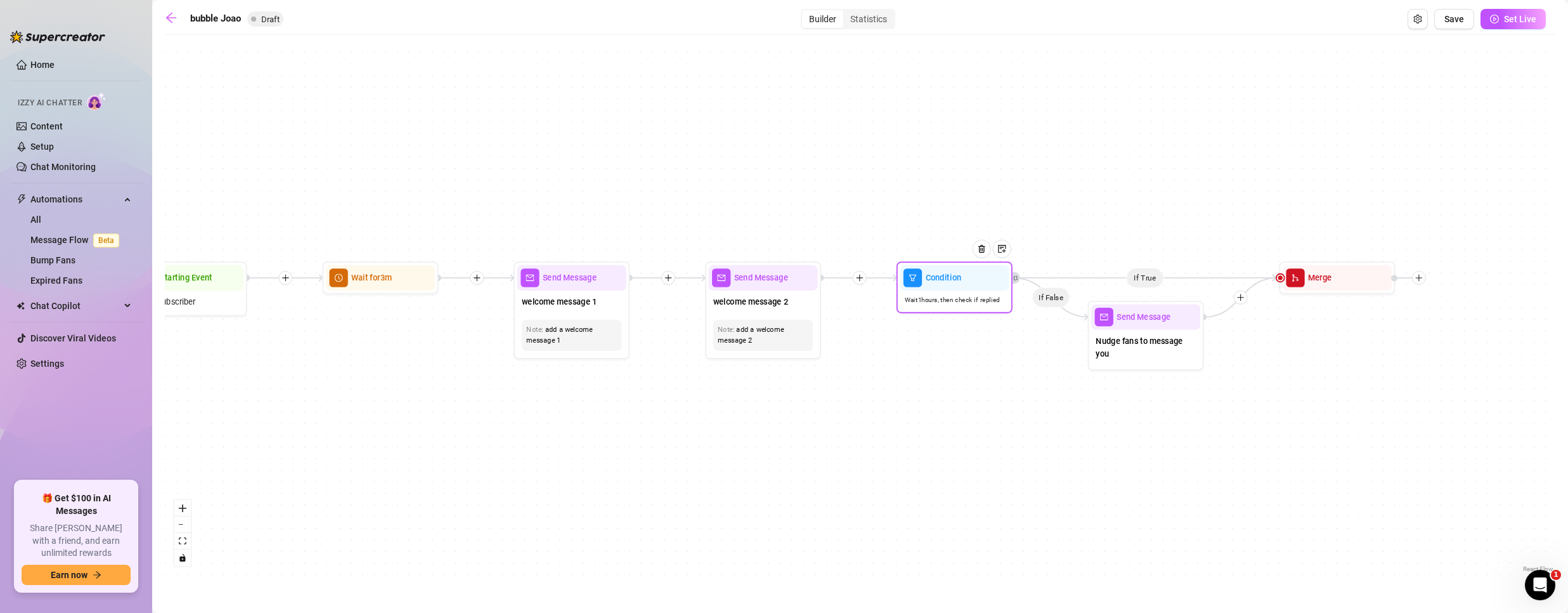
click at [952, 306] on div "Wait 1 hours, then check if replied" at bounding box center [955, 300] width 109 height 19
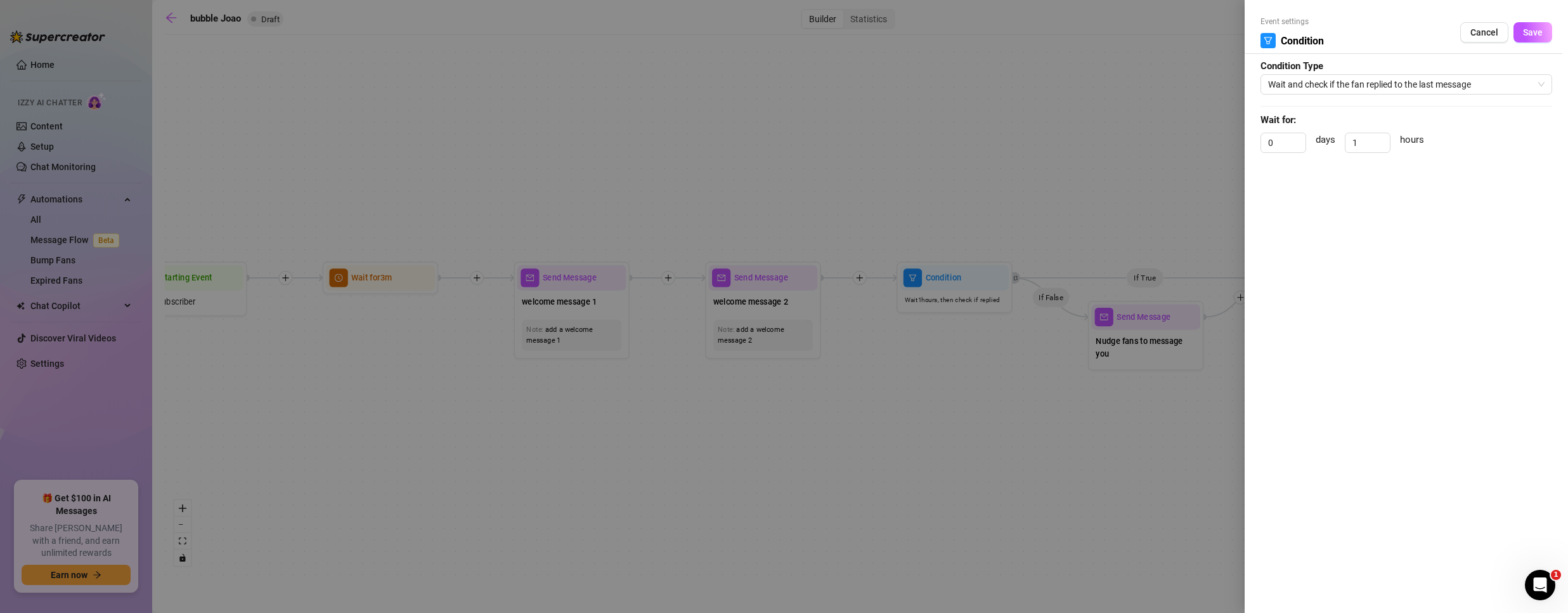
click at [935, 374] on div at bounding box center [784, 306] width 1568 height 613
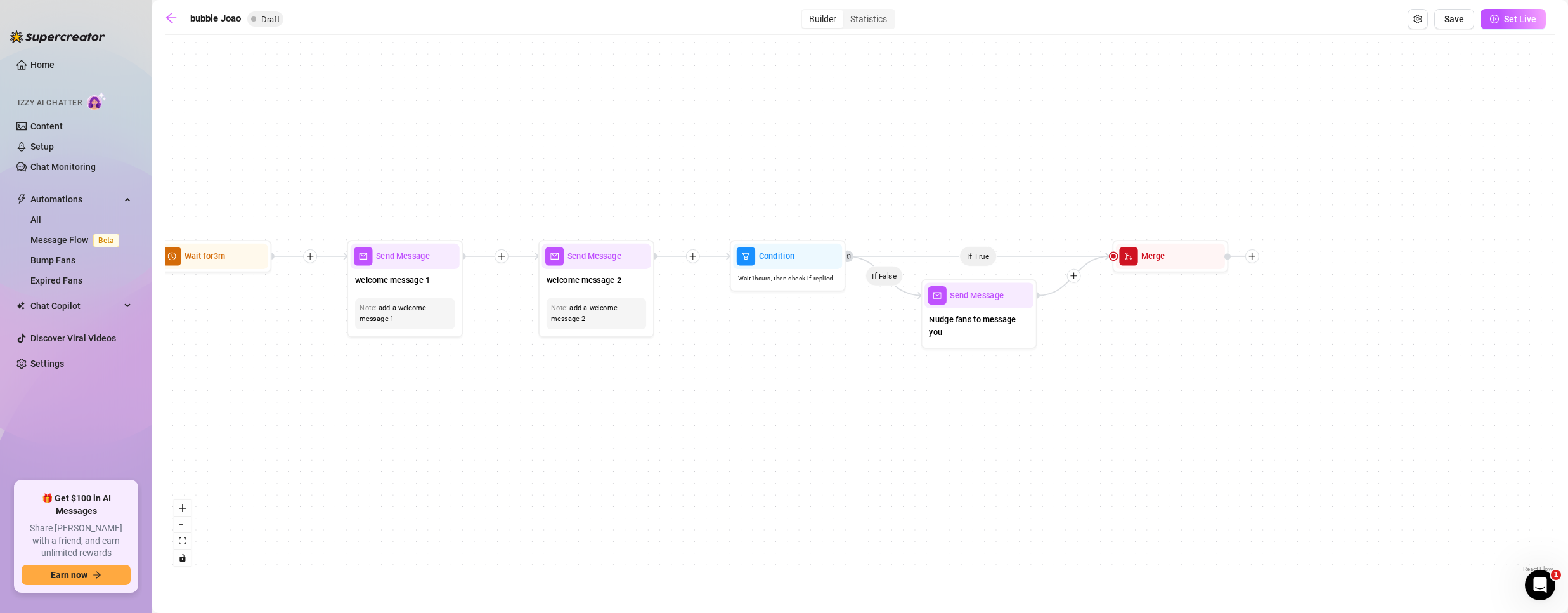
drag, startPoint x: 1162, startPoint y: 492, endPoint x: 1009, endPoint y: 446, distance: 159.8
click at [1028, 474] on div "If True If False Merge Send Message Nudge fans to message you Condition Wait 1 …" at bounding box center [860, 308] width 1390 height 534
drag, startPoint x: 971, startPoint y: 310, endPoint x: 985, endPoint y: 331, distance: 25.2
click at [985, 331] on div "Nudge fans to message you" at bounding box center [992, 347] width 109 height 37
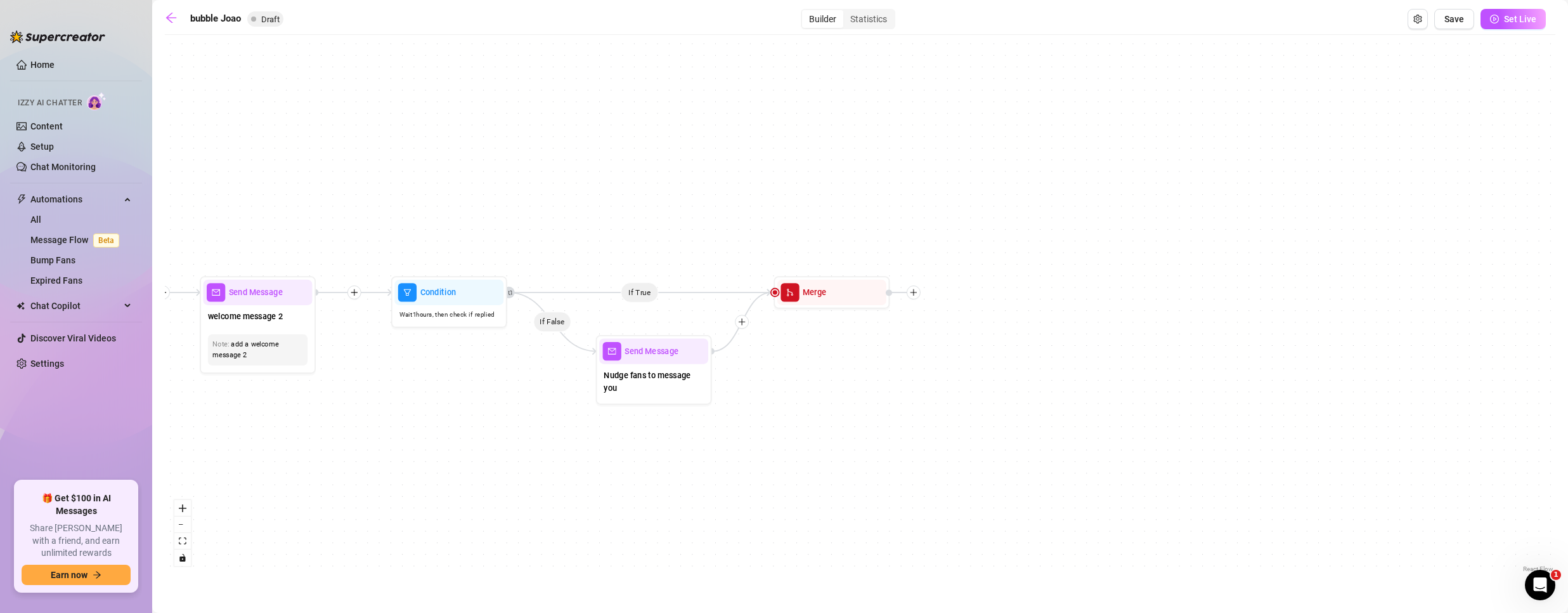
drag, startPoint x: 1266, startPoint y: 364, endPoint x: 783, endPoint y: 454, distance: 491.3
click at [783, 454] on div "If True If False Merge Send Message Nudge fans to message you Condition Wait 1 …" at bounding box center [860, 308] width 1390 height 534
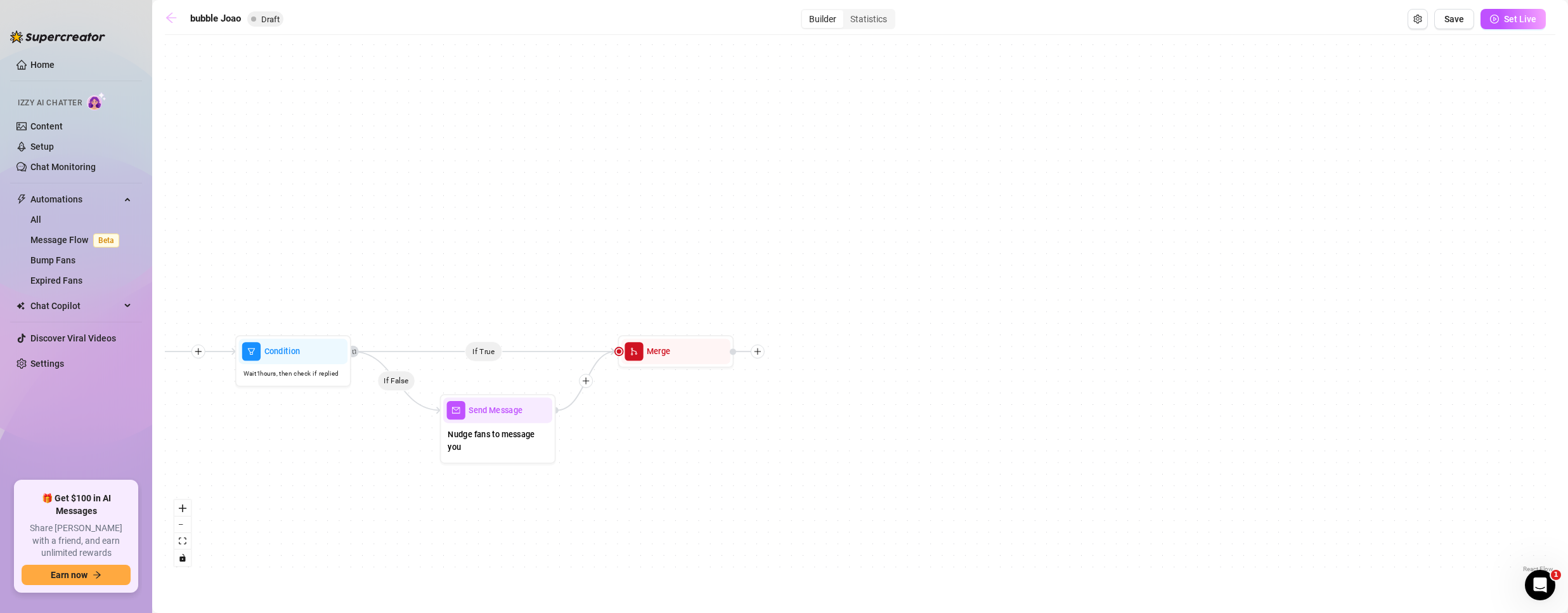
click at [167, 15] on icon "arrow-left" at bounding box center [171, 18] width 12 height 12
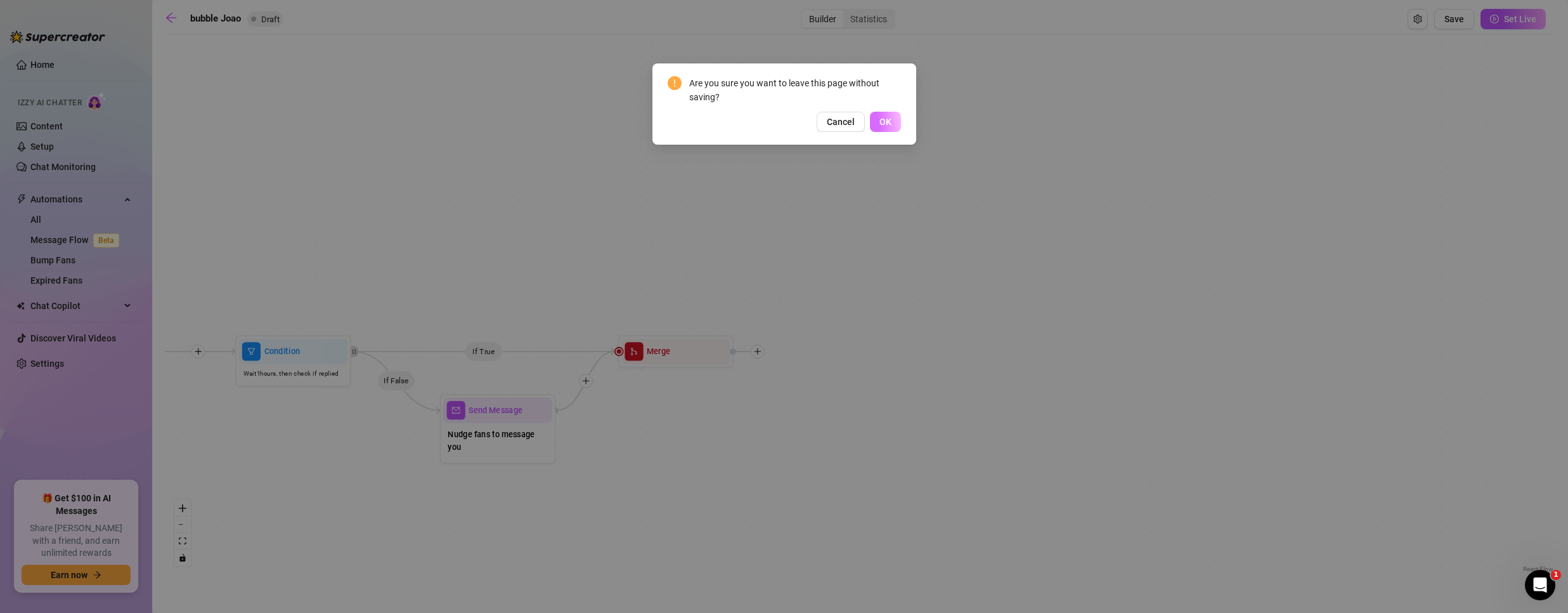
click at [890, 121] on span "OK" at bounding box center [885, 122] width 12 height 10
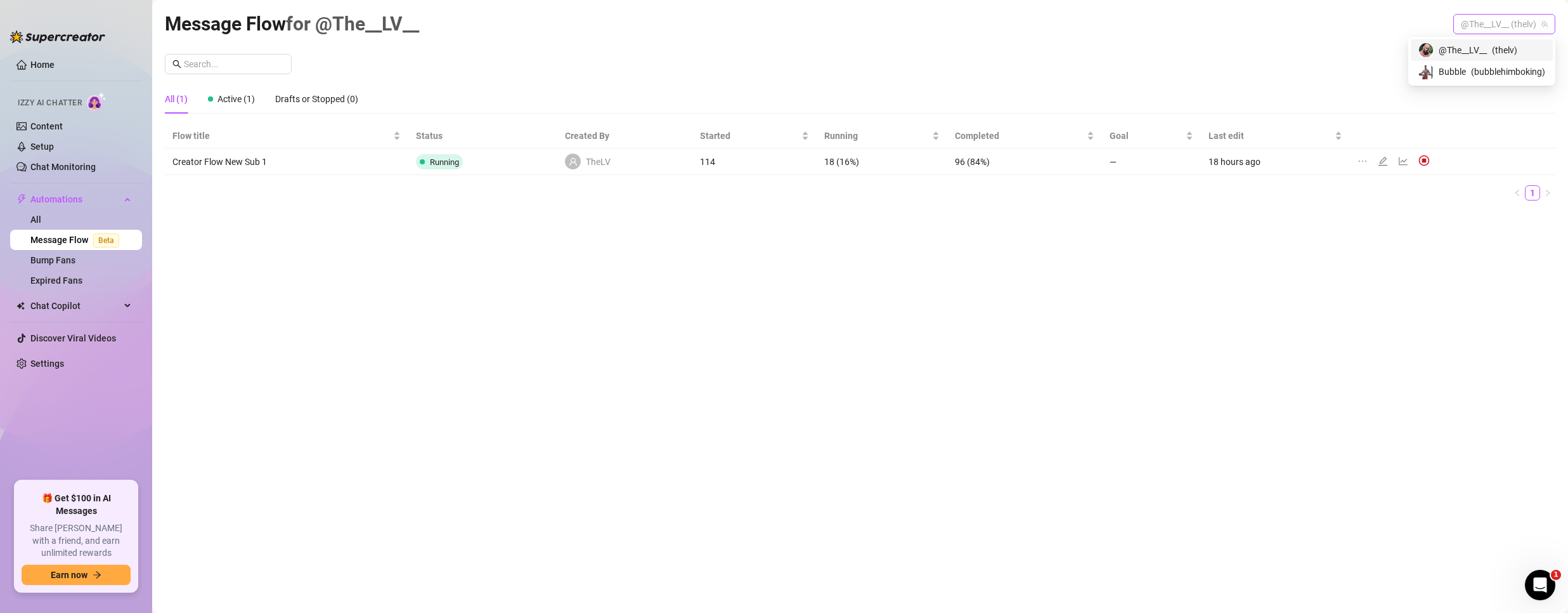
click at [1506, 20] on span "@The__LV__ (thelv)" at bounding box center [1504, 24] width 87 height 19
click at [1438, 63] on div "Bubble ( bubblehimboking )" at bounding box center [1482, 72] width 142 height 22
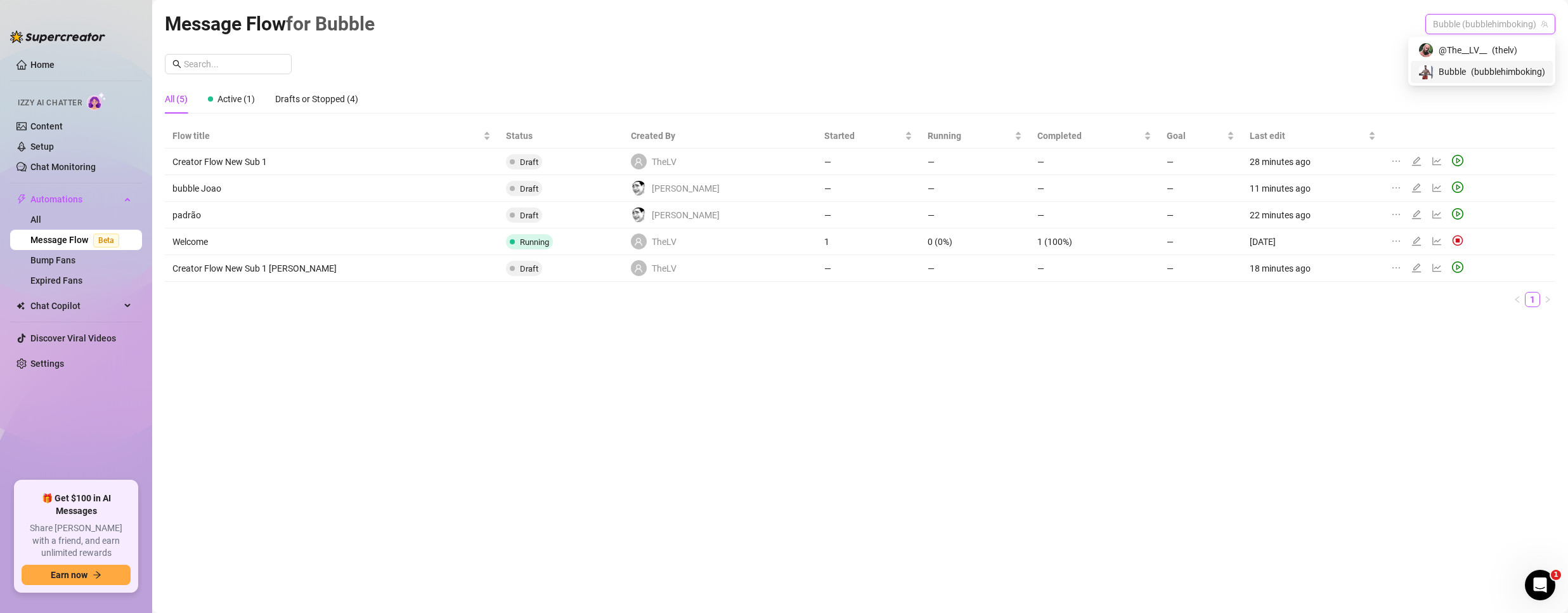
click at [1457, 19] on span "Bubble (bubblehimboking)" at bounding box center [1489, 24] width 114 height 19
click at [1460, 69] on span "Bubble" at bounding box center [1452, 72] width 27 height 14
click at [1412, 213] on icon "edit" at bounding box center [1415, 213] width 9 height 9
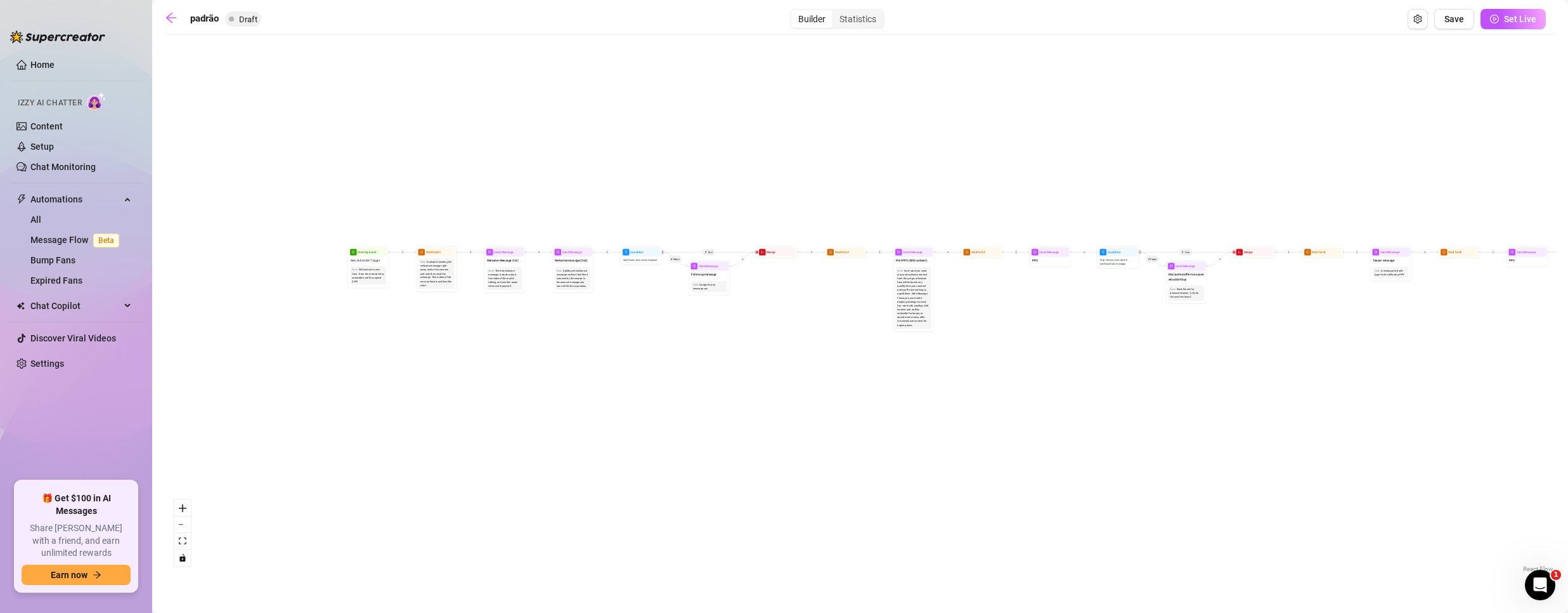
drag, startPoint x: 730, startPoint y: 439, endPoint x: 923, endPoint y: 412, distance: 194.9
click at [947, 414] on div "If True If True If True If False If False If False If True If False Merge Merge…" at bounding box center [860, 308] width 1390 height 534
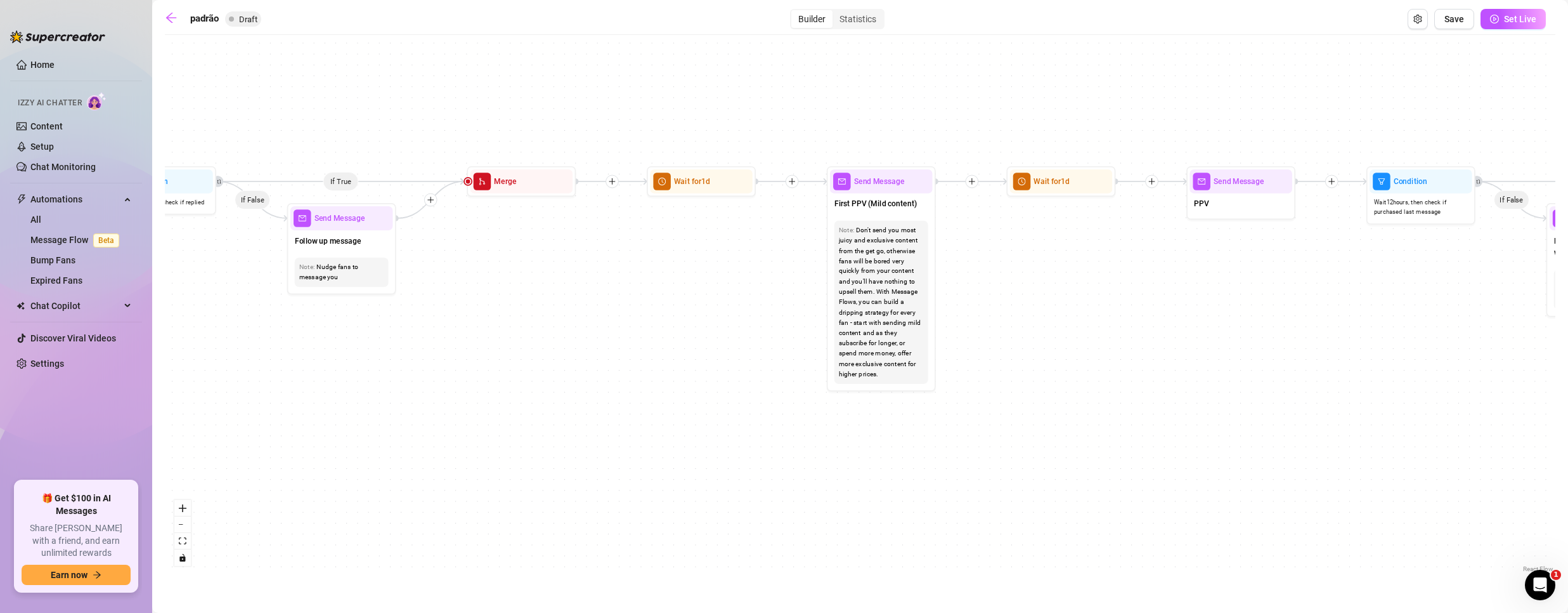
drag, startPoint x: 925, startPoint y: 284, endPoint x: 652, endPoint y: 329, distance: 276.7
click at [652, 361] on div "If True If True If True If False If False If False If True If False Merge Merge…" at bounding box center [860, 308] width 1390 height 534
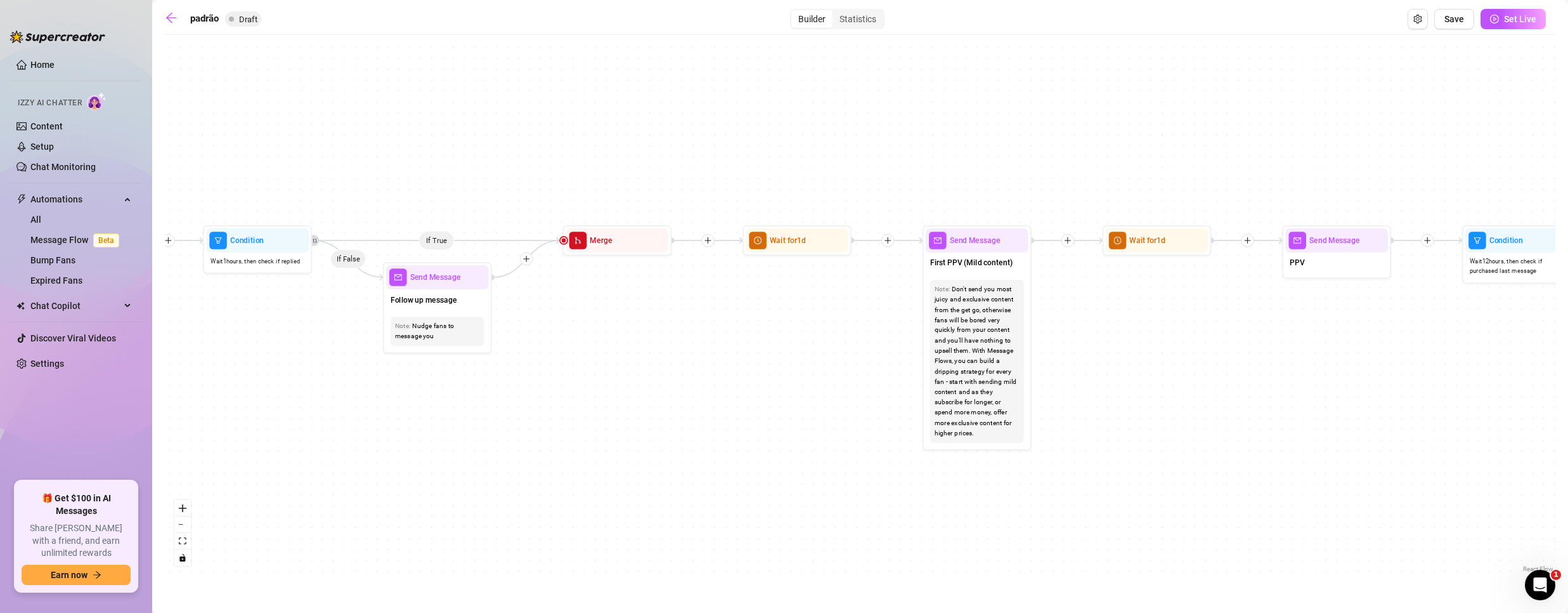
drag, startPoint x: 463, startPoint y: 304, endPoint x: 546, endPoint y: 358, distance: 99.0
click at [545, 361] on div "If True If True If True If False If False If False If True If False Merge Merge…" at bounding box center [860, 308] width 1390 height 534
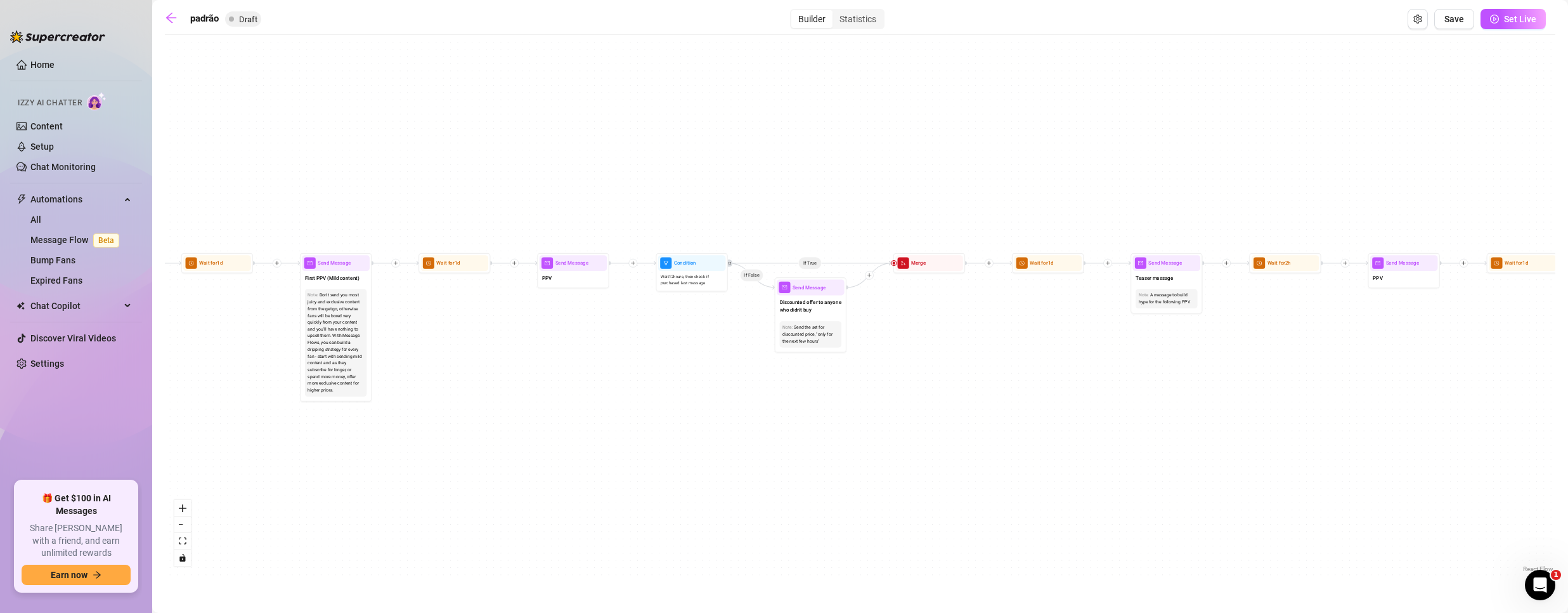
drag, startPoint x: 1048, startPoint y: 347, endPoint x: 476, endPoint y: 342, distance: 572.0
click at [476, 342] on div "If True If True If True If False If False If False If True If False Merge Merge…" at bounding box center [860, 308] width 1390 height 534
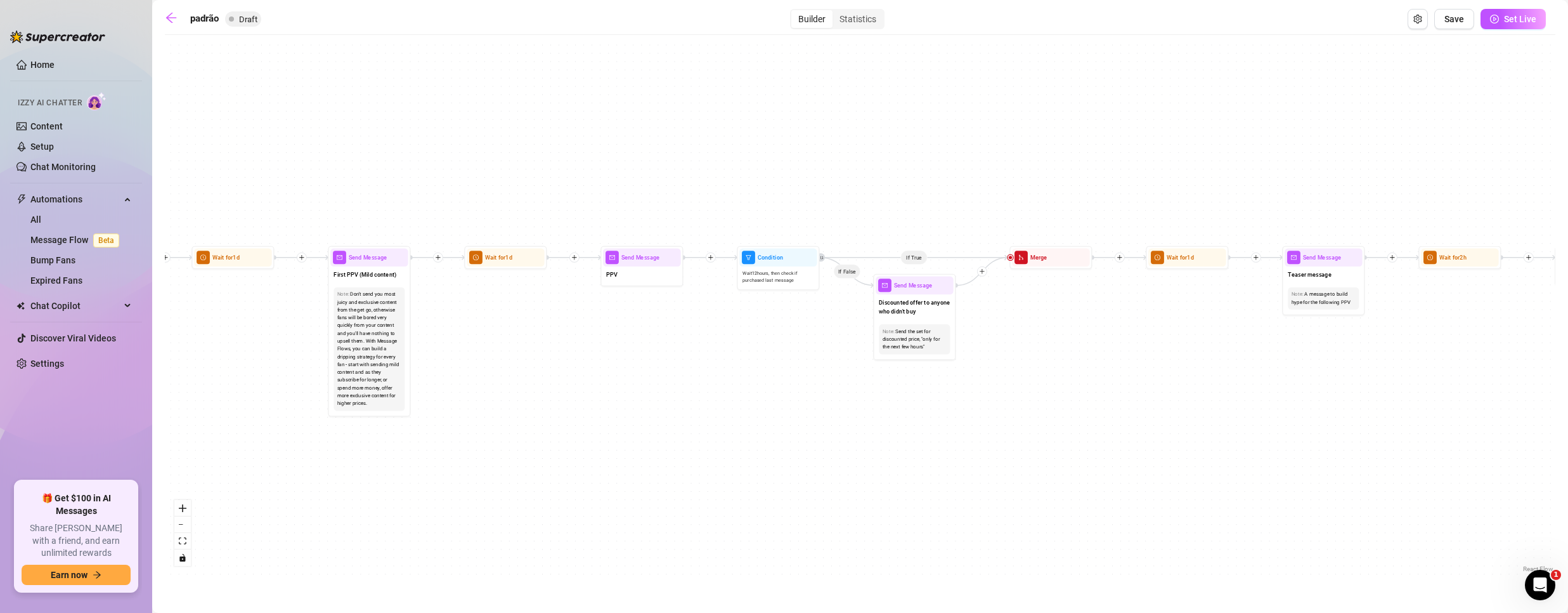
drag, startPoint x: 504, startPoint y: 351, endPoint x: 529, endPoint y: 352, distance: 25.0
click at [529, 352] on div "If True If True If True If False If False If False If True If False Merge Merge…" at bounding box center [860, 308] width 1390 height 534
click at [173, 22] on icon "arrow-left" at bounding box center [171, 18] width 12 height 12
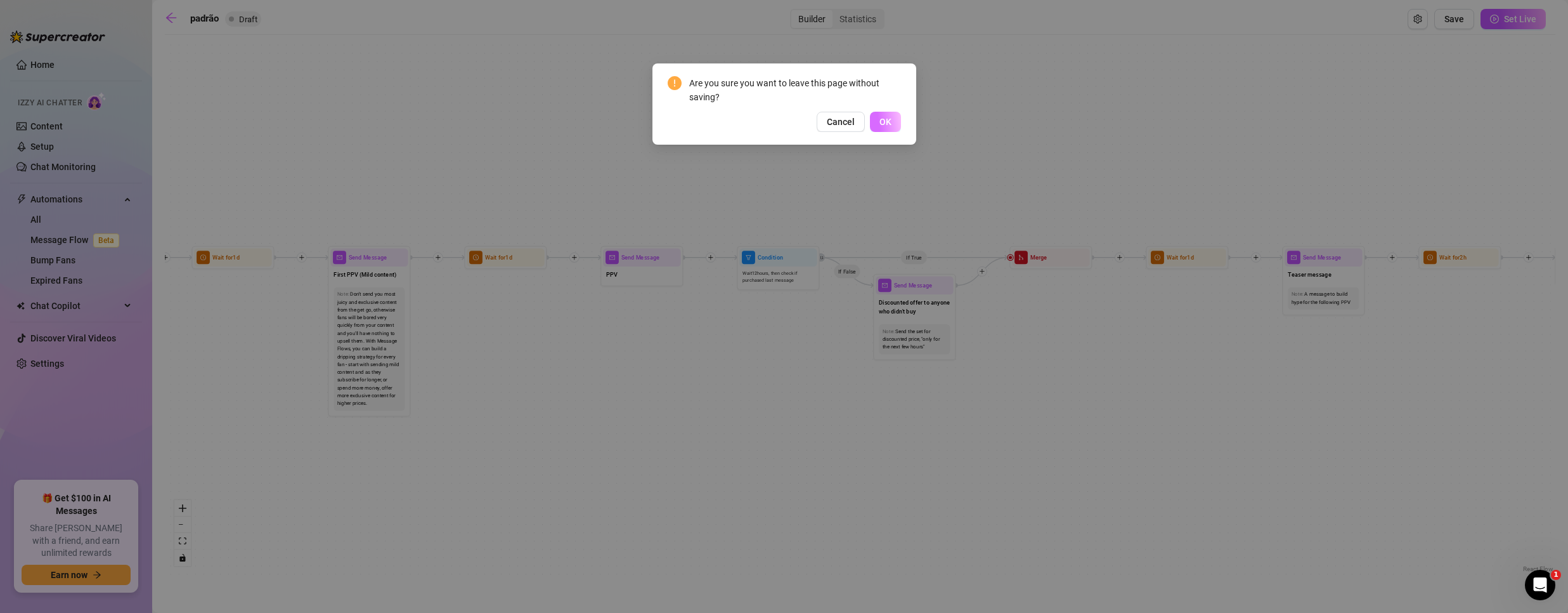
click at [890, 119] on span "OK" at bounding box center [885, 122] width 12 height 10
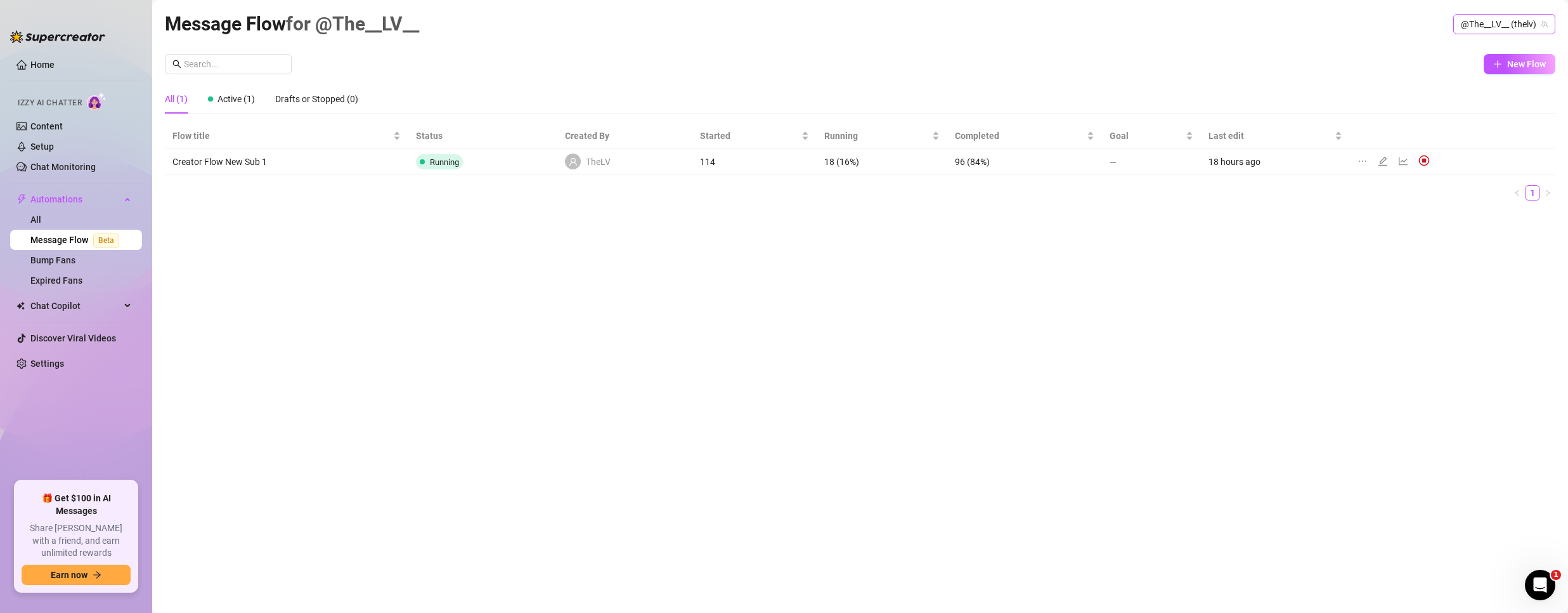
click at [1489, 21] on span "@The__LV__ (thelv)" at bounding box center [1504, 24] width 87 height 19
click at [1457, 66] on span "Bubble" at bounding box center [1452, 72] width 27 height 14
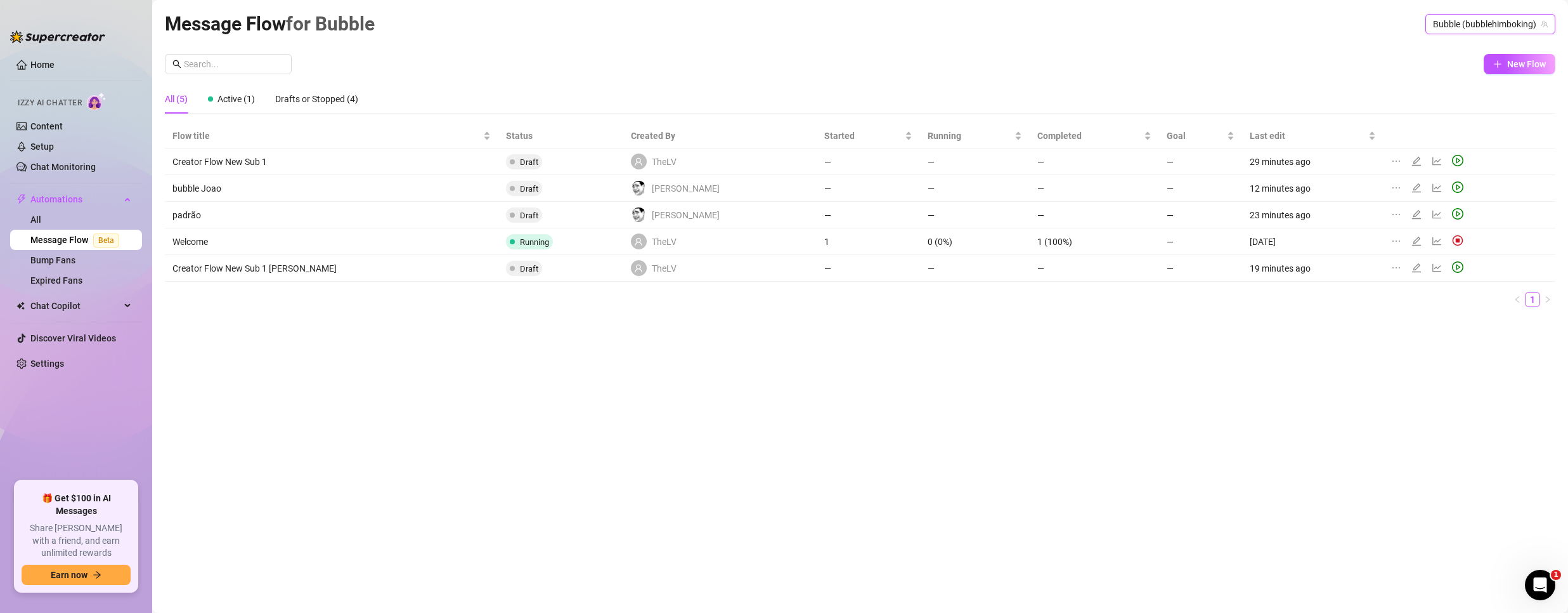
click at [1412, 185] on icon "edit" at bounding box center [1416, 188] width 10 height 10
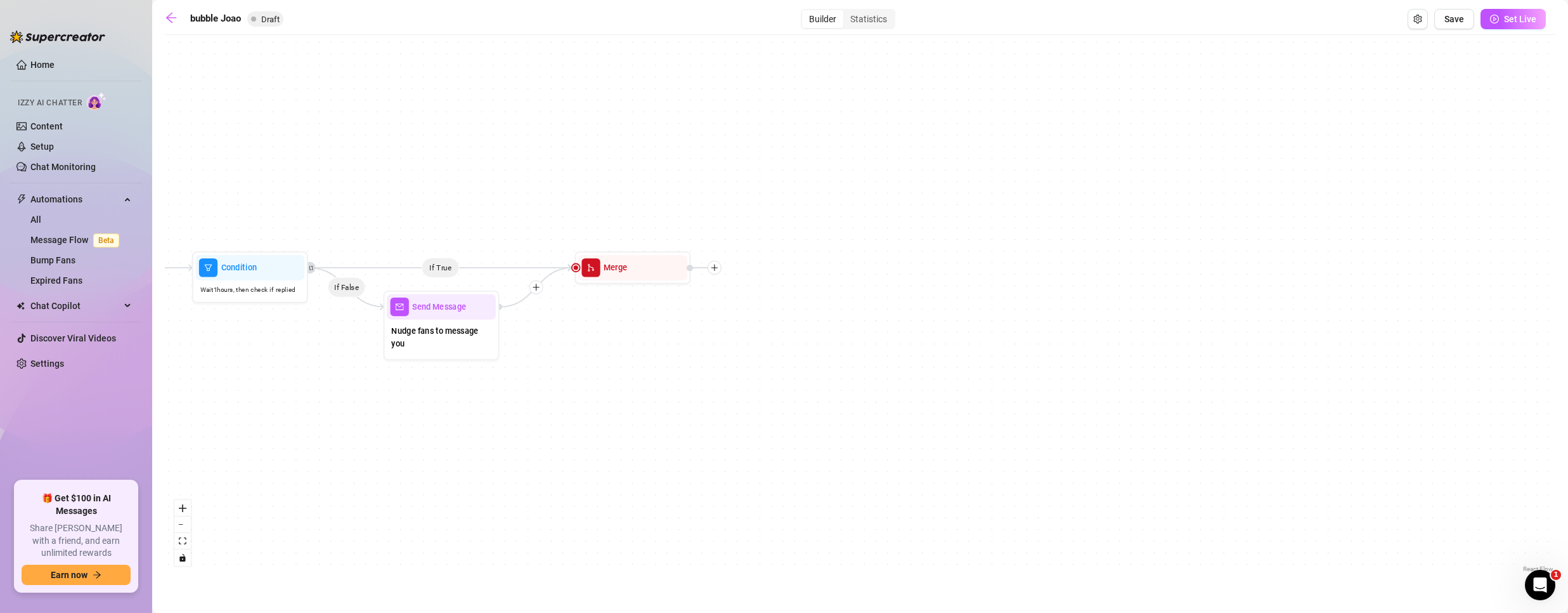
drag, startPoint x: 1277, startPoint y: 474, endPoint x: 476, endPoint y: 472, distance: 801.0
click at [476, 472] on div "If True If False Merge Send Message Nudge fans to message you Condition Wait 1 …" at bounding box center [860, 308] width 1390 height 534
click at [634, 272] on div "Merge" at bounding box center [633, 267] width 109 height 26
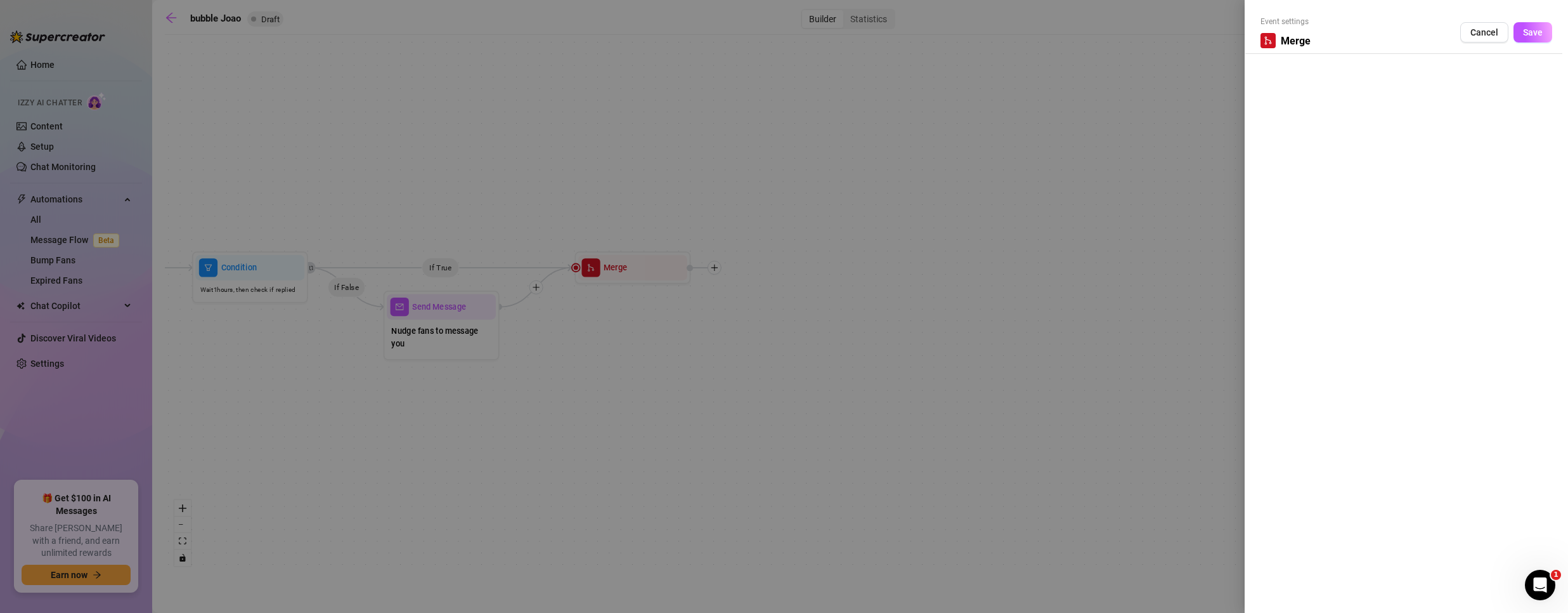
click at [849, 307] on div at bounding box center [784, 306] width 1568 height 613
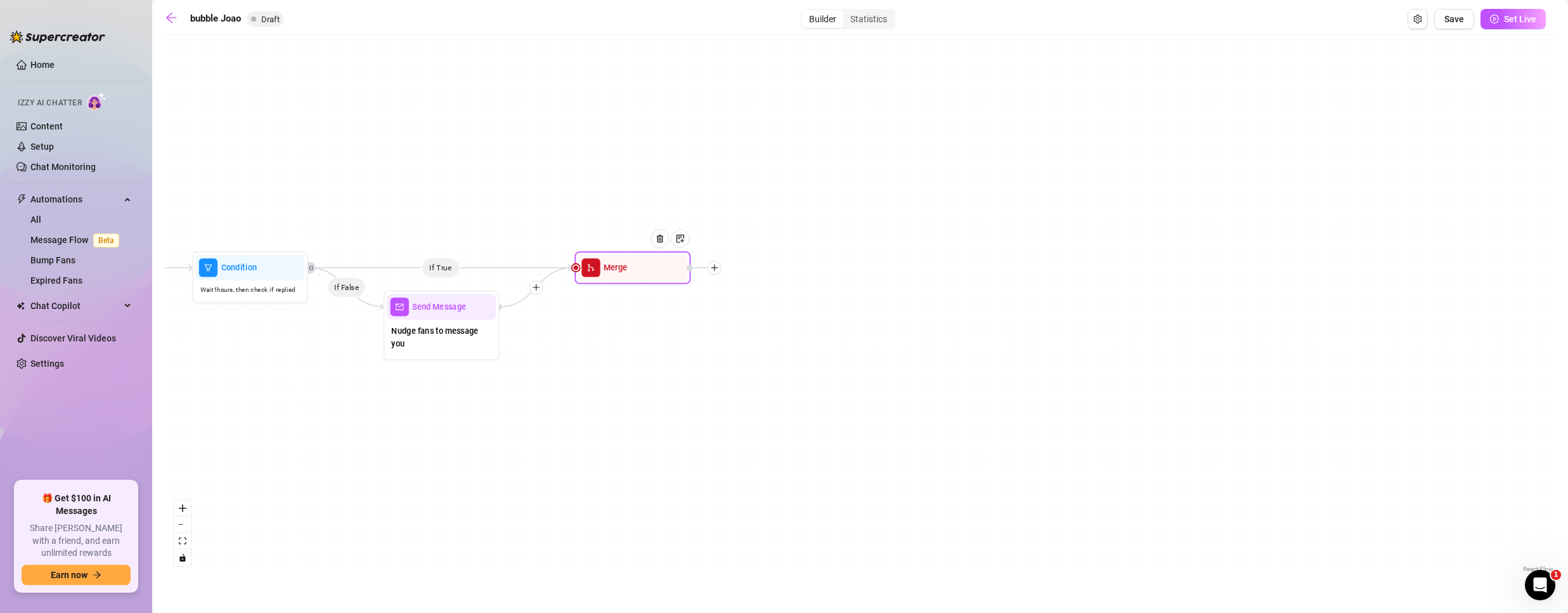
click at [715, 269] on icon "plus" at bounding box center [714, 267] width 9 height 9
click at [751, 271] on div "Time Delay" at bounding box center [772, 268] width 85 height 19
click at [786, 265] on div "Time Delay" at bounding box center [772, 268] width 85 height 19
click at [765, 266] on div "Time Delay" at bounding box center [772, 268] width 85 height 19
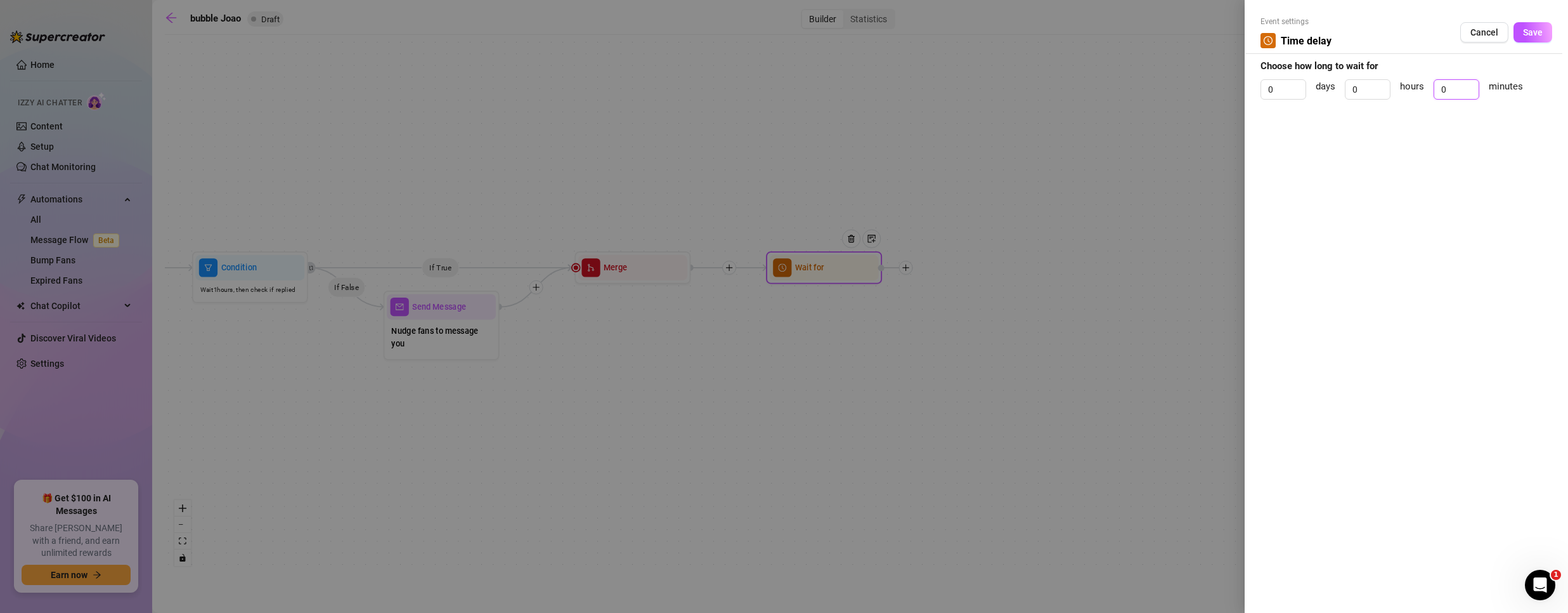
drag, startPoint x: 1456, startPoint y: 86, endPoint x: 1224, endPoint y: 94, distance: 232.1
click at [1226, 95] on div "Event settings Time delay Cancel Save Choose how long to wait for 0 days 0 hour…" at bounding box center [784, 306] width 1568 height 613
type input "10"
click at [1542, 27] on span "Save" at bounding box center [1532, 32] width 19 height 10
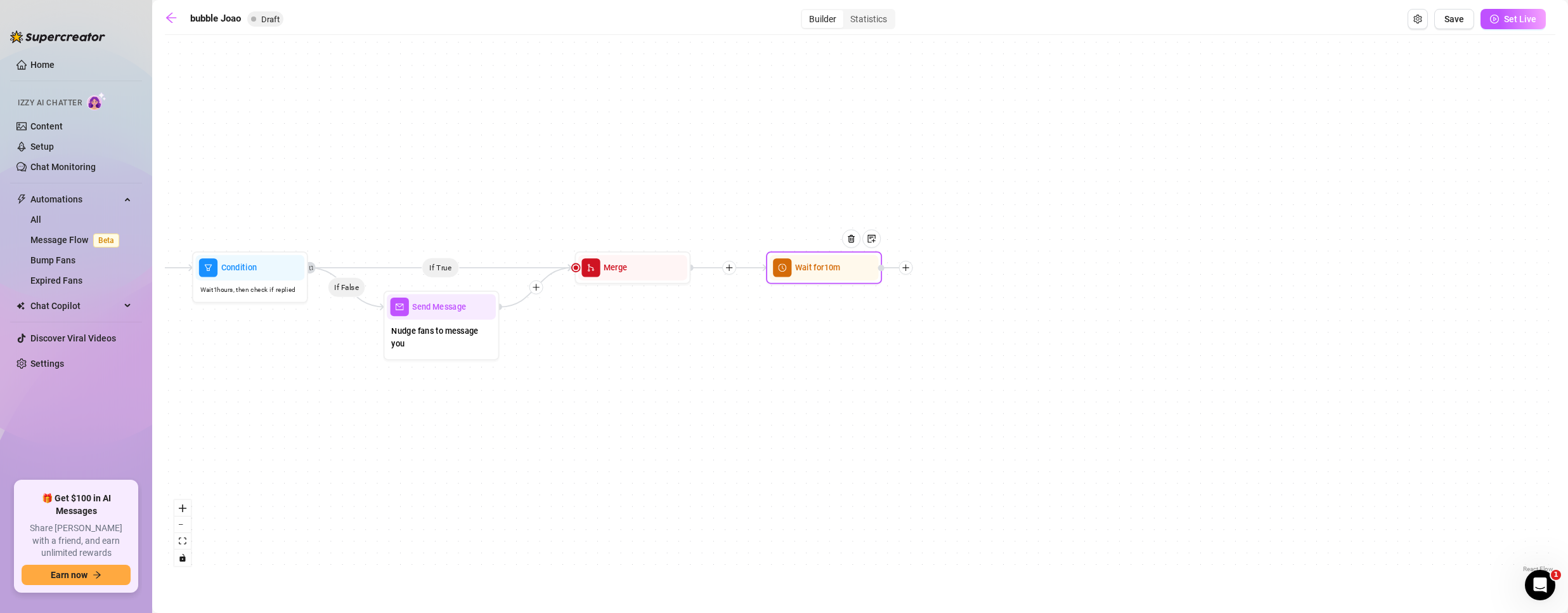
click at [908, 268] on icon "plus" at bounding box center [905, 267] width 9 height 9
click at [940, 311] on div "Message" at bounding box center [962, 308] width 85 height 19
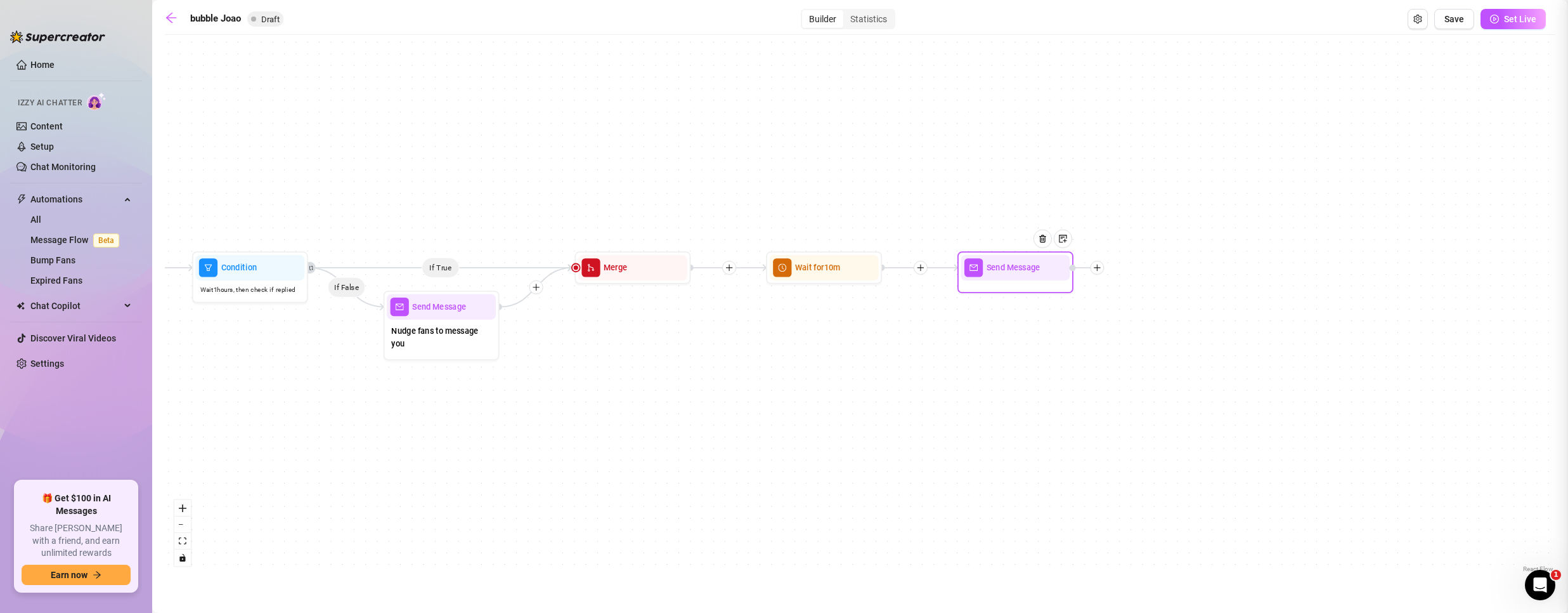
type textarea "Write your message here"
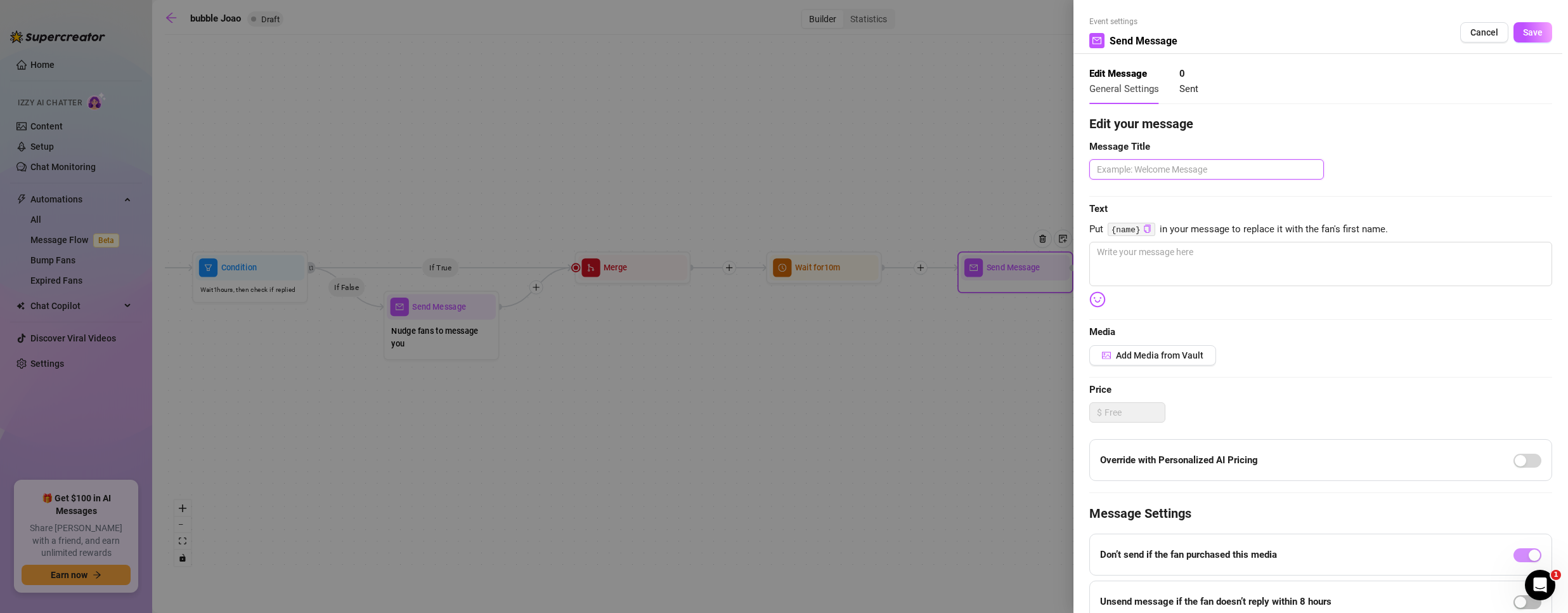
click at [1155, 171] on textarea at bounding box center [1206, 169] width 234 height 20
type textarea "v"
type textarea "vi"
type textarea "vid"
type textarea "vide"
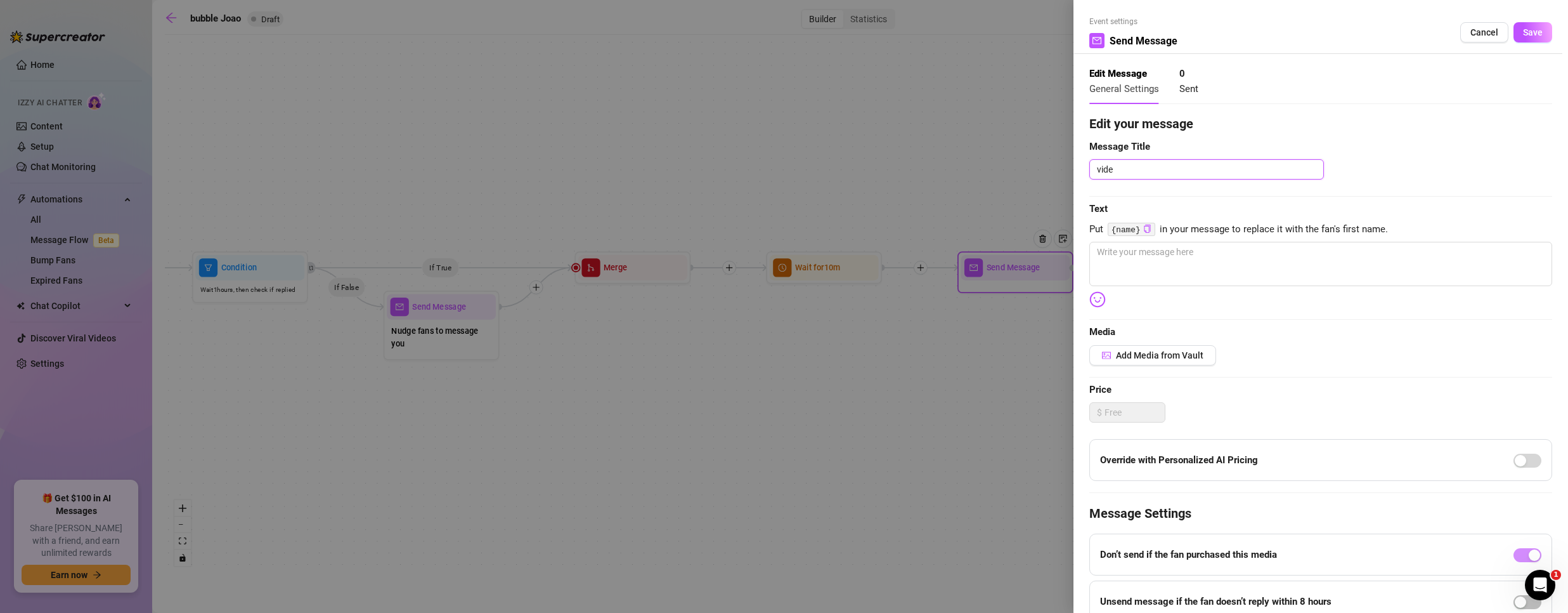
type textarea "video"
type textarea "video p"
type textarea "video pa"
type textarea "video pack"
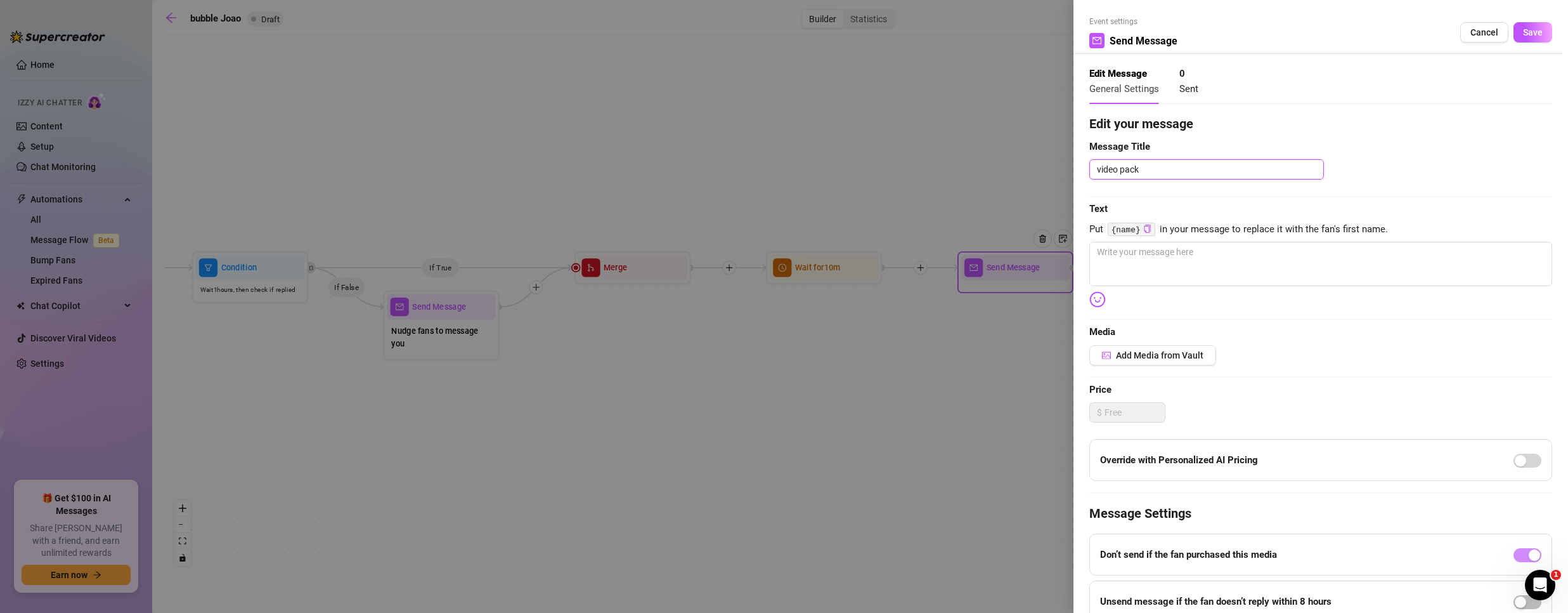
type textarea "video packl"
type textarea "video pack"
type textarea "video pac"
type textarea "video pack"
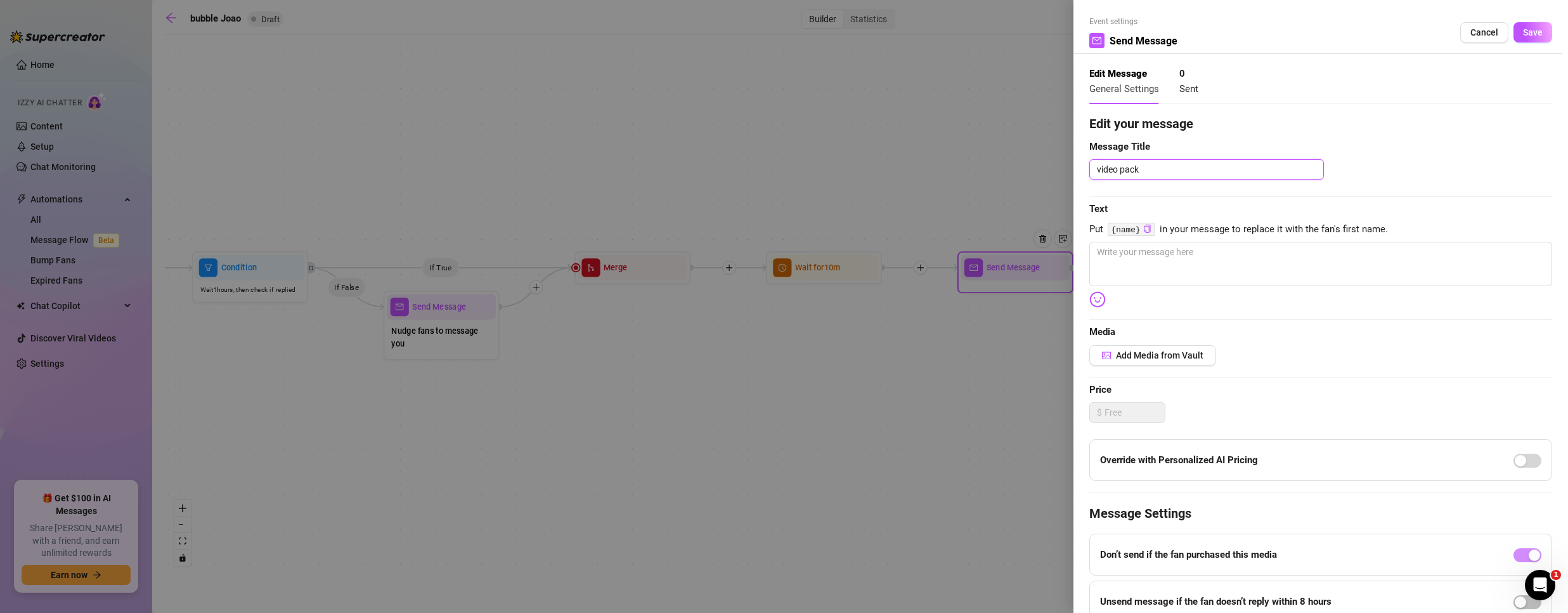
type textarea "video pack p"
type textarea "video pack pp"
type textarea "video pack ppv"
click at [1193, 262] on textarea at bounding box center [1320, 263] width 462 height 44
type textarea "/"
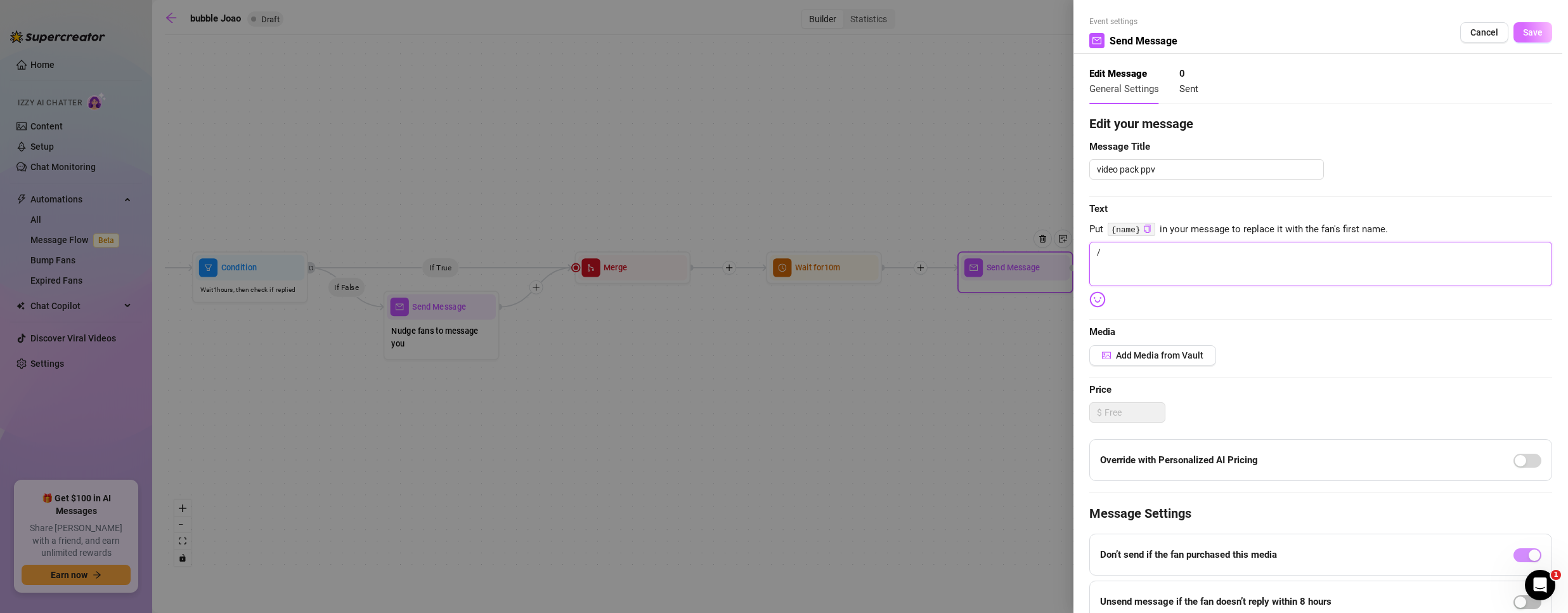
type textarea "/"
click at [1523, 33] on span "Save" at bounding box center [1532, 32] width 19 height 10
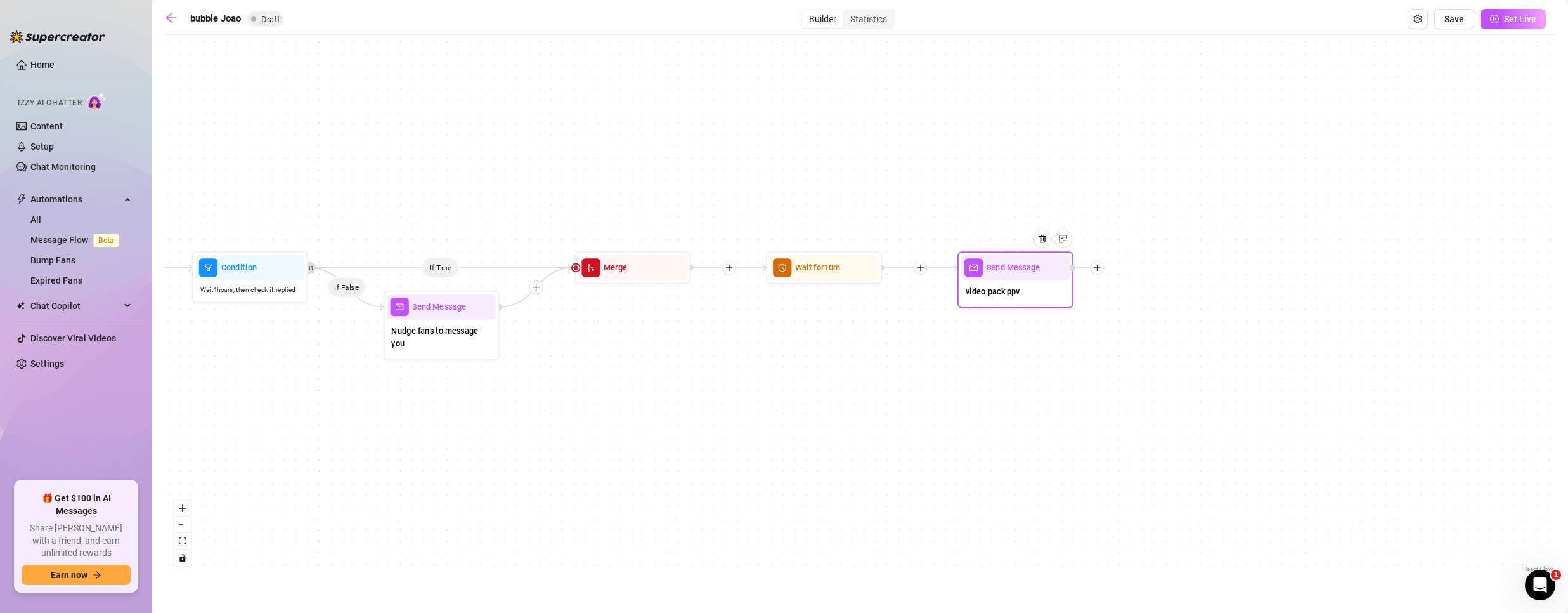
click at [1100, 270] on div at bounding box center [1097, 268] width 14 height 14
click at [1097, 268] on icon "plus" at bounding box center [1096, 267] width 6 height 1
click at [1133, 294] on div "Condition" at bounding box center [1154, 288] width 85 height 19
click at [1137, 288] on div "Condition" at bounding box center [1154, 288] width 85 height 19
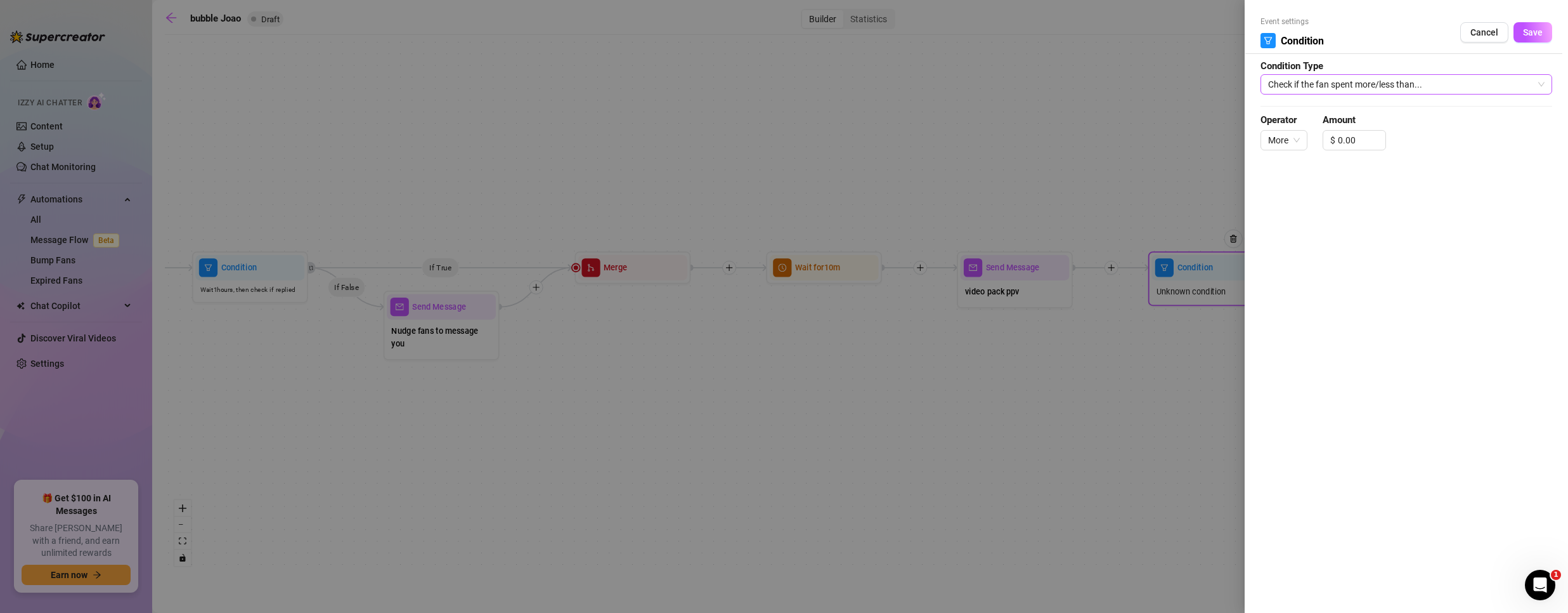
click at [1310, 88] on span "Check if the fan spent more/less than..." at bounding box center [1406, 84] width 276 height 19
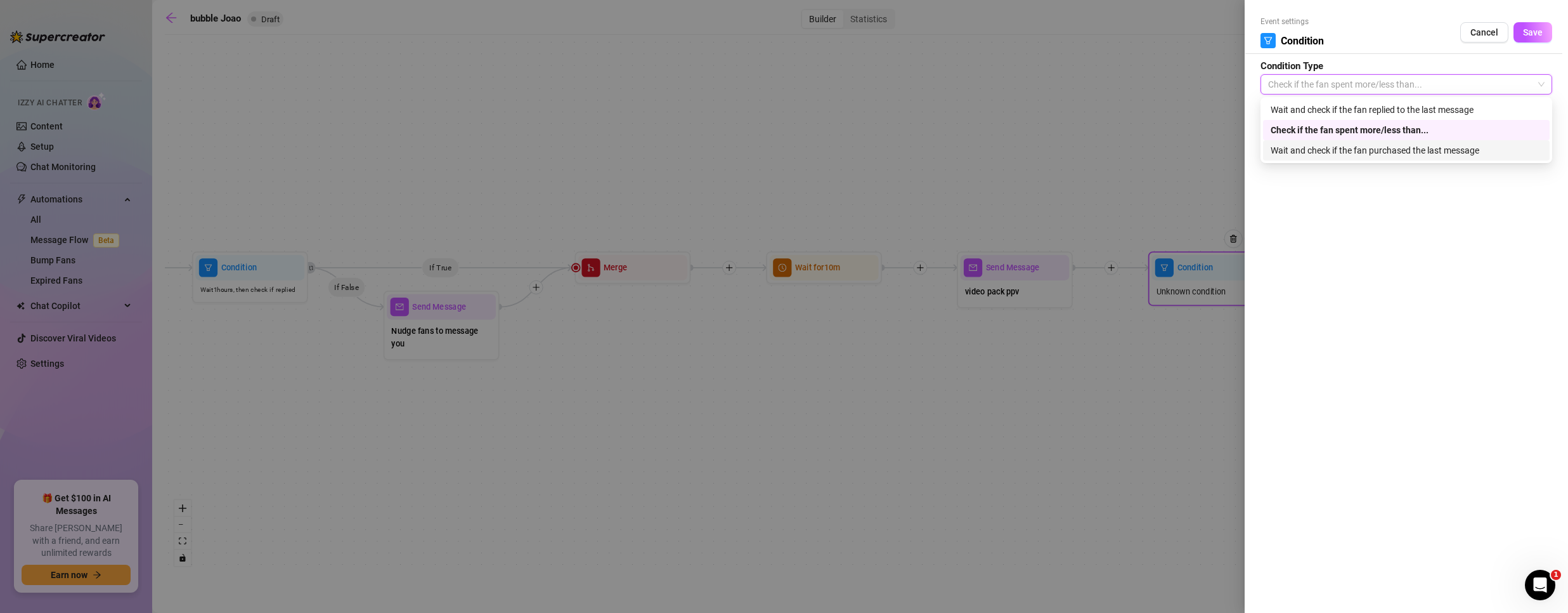
click at [1306, 149] on div "Wait and check if the fan purchased the last message" at bounding box center [1406, 150] width 272 height 14
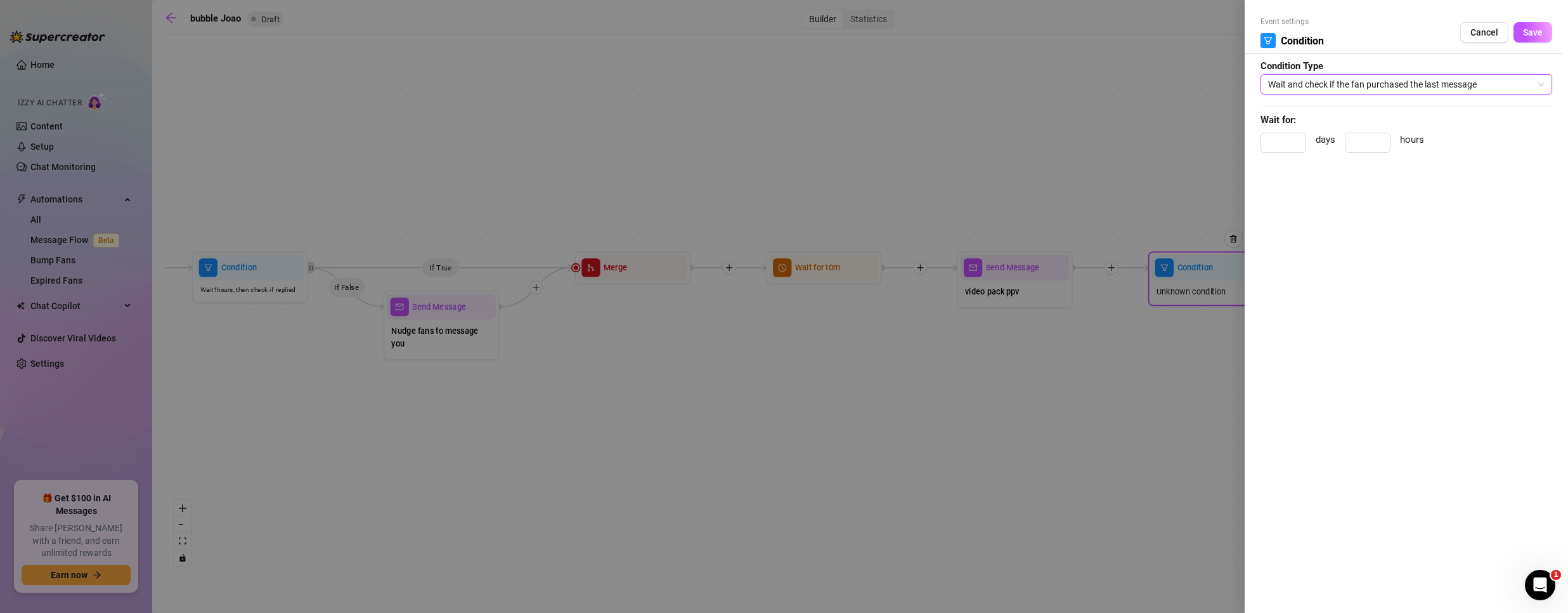
click at [1453, 81] on span "Wait and check if the fan purchased the last message" at bounding box center [1406, 84] width 276 height 19
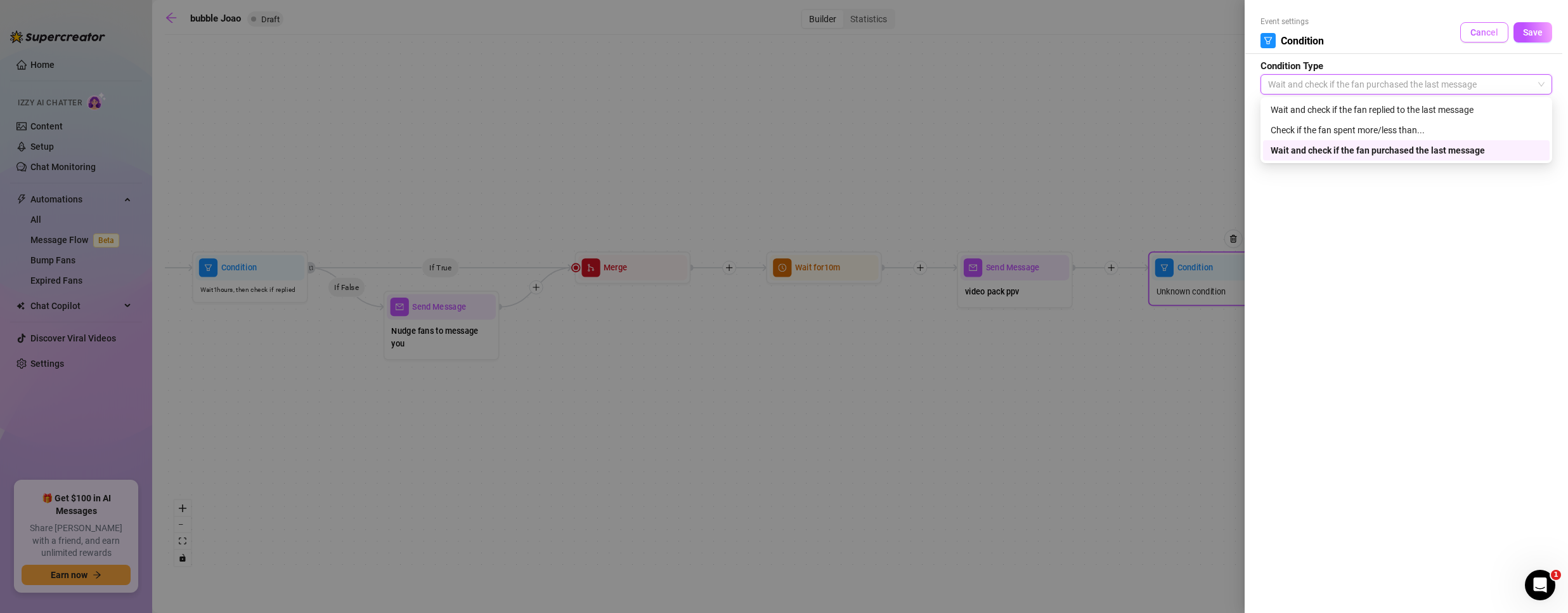
click at [1491, 29] on span "Cancel" at bounding box center [1484, 32] width 28 height 10
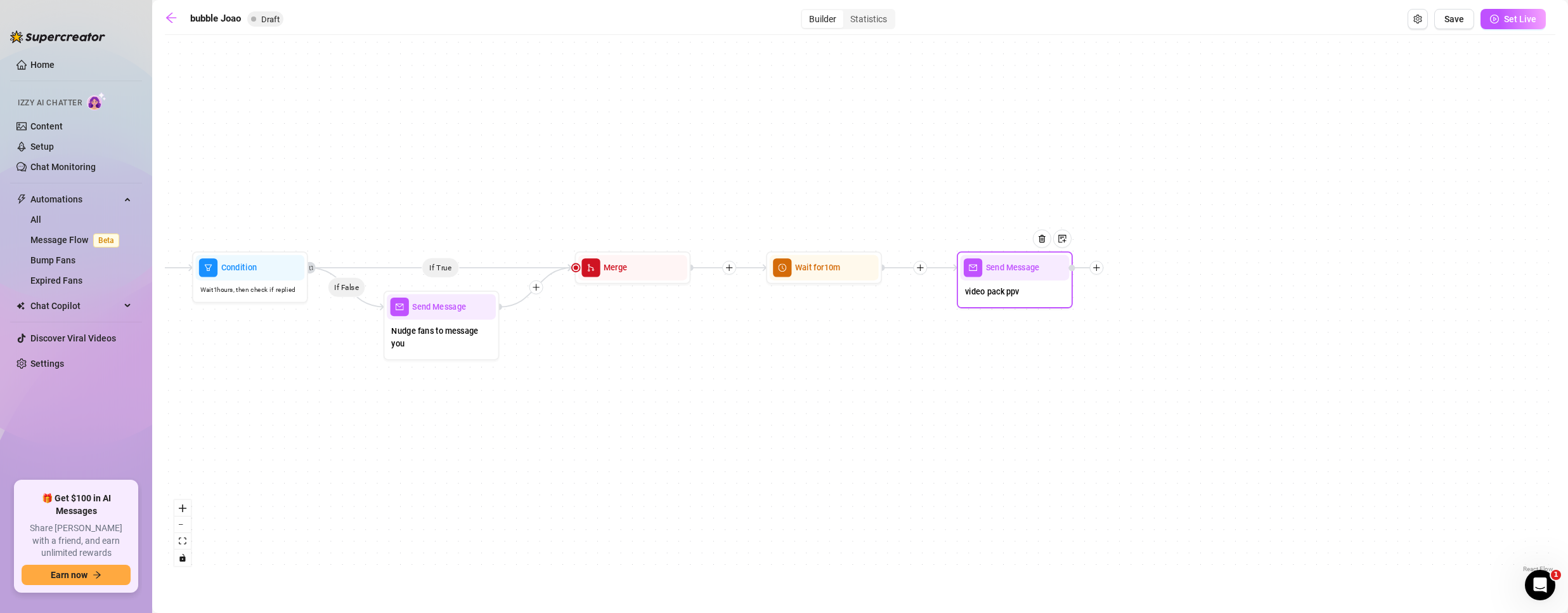
click at [1098, 265] on icon "plus" at bounding box center [1096, 267] width 9 height 9
click at [1141, 268] on div "Time Delay" at bounding box center [1154, 268] width 85 height 19
click at [1152, 263] on div "Time Delay" at bounding box center [1154, 268] width 85 height 19
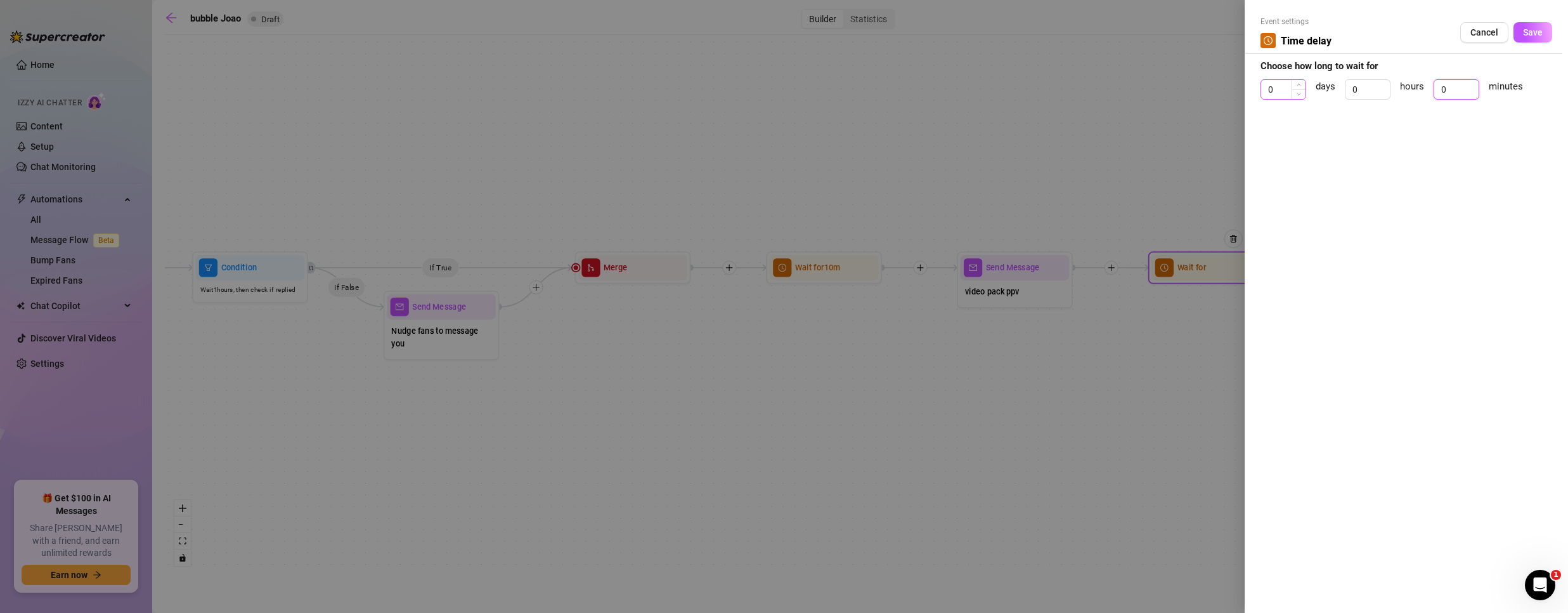
drag, startPoint x: 1454, startPoint y: 85, endPoint x: 1303, endPoint y: 80, distance: 151.1
click at [1306, 80] on div "0 days 0 hours 0 minutes" at bounding box center [1406, 95] width 292 height 32
type input "30"
click at [1528, 30] on span "Save" at bounding box center [1532, 32] width 19 height 10
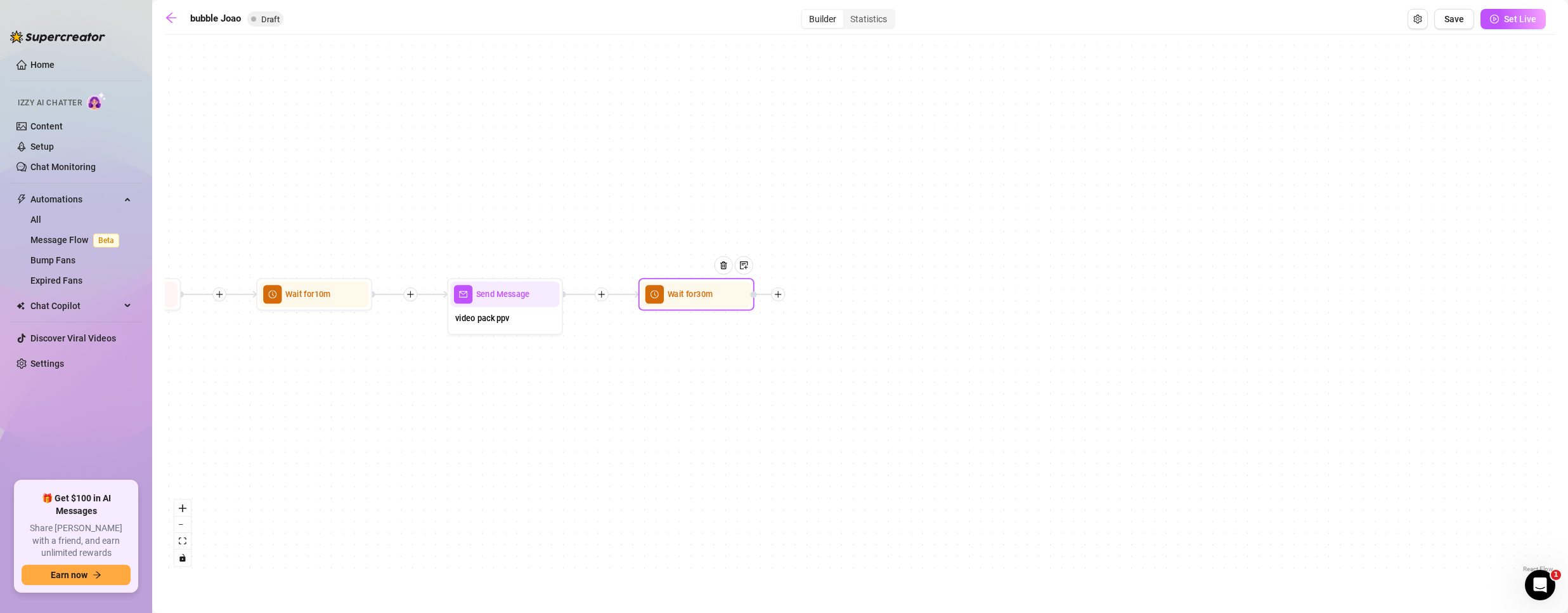
drag, startPoint x: 1245, startPoint y: 469, endPoint x: 861, endPoint y: 518, distance: 387.1
click at [861, 522] on div "If True If False Wait for 30m Send Message video pack ppv Wait for 10m Merge Se…" at bounding box center [860, 308] width 1390 height 534
click at [782, 299] on icon "plus" at bounding box center [784, 298] width 9 height 9
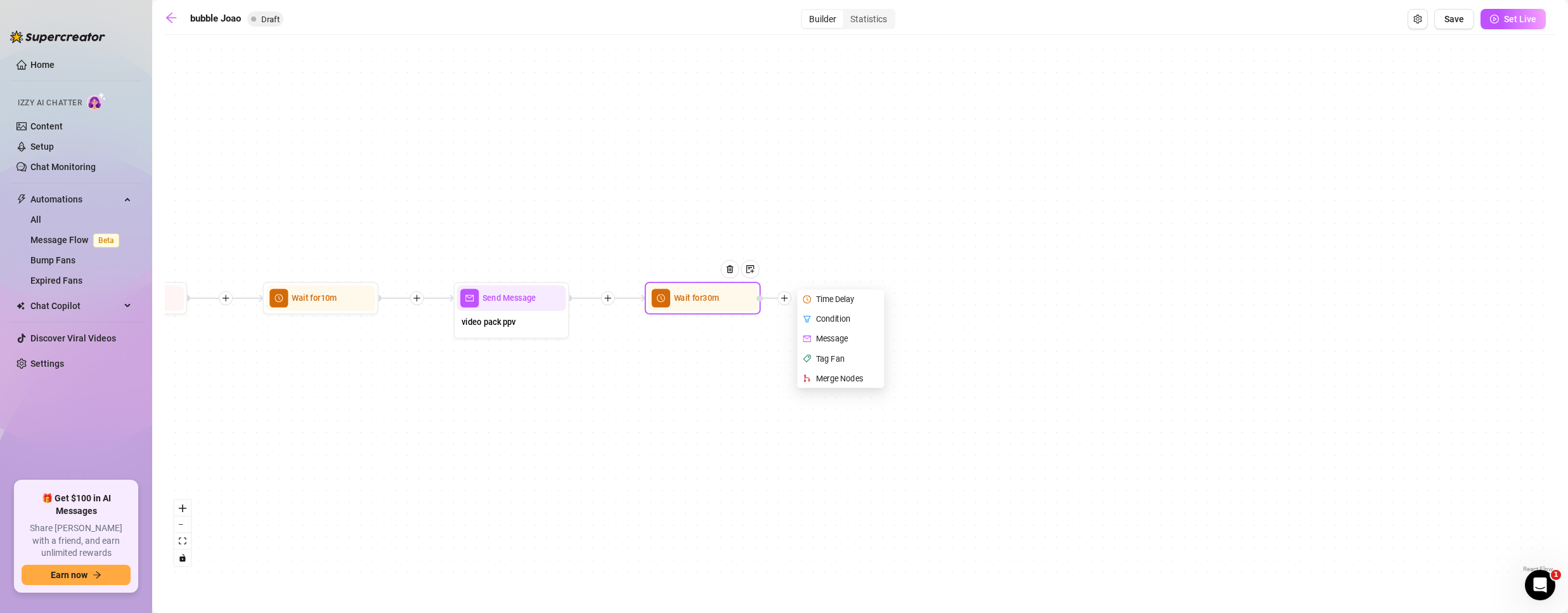
click at [843, 340] on div "Message" at bounding box center [842, 338] width 85 height 19
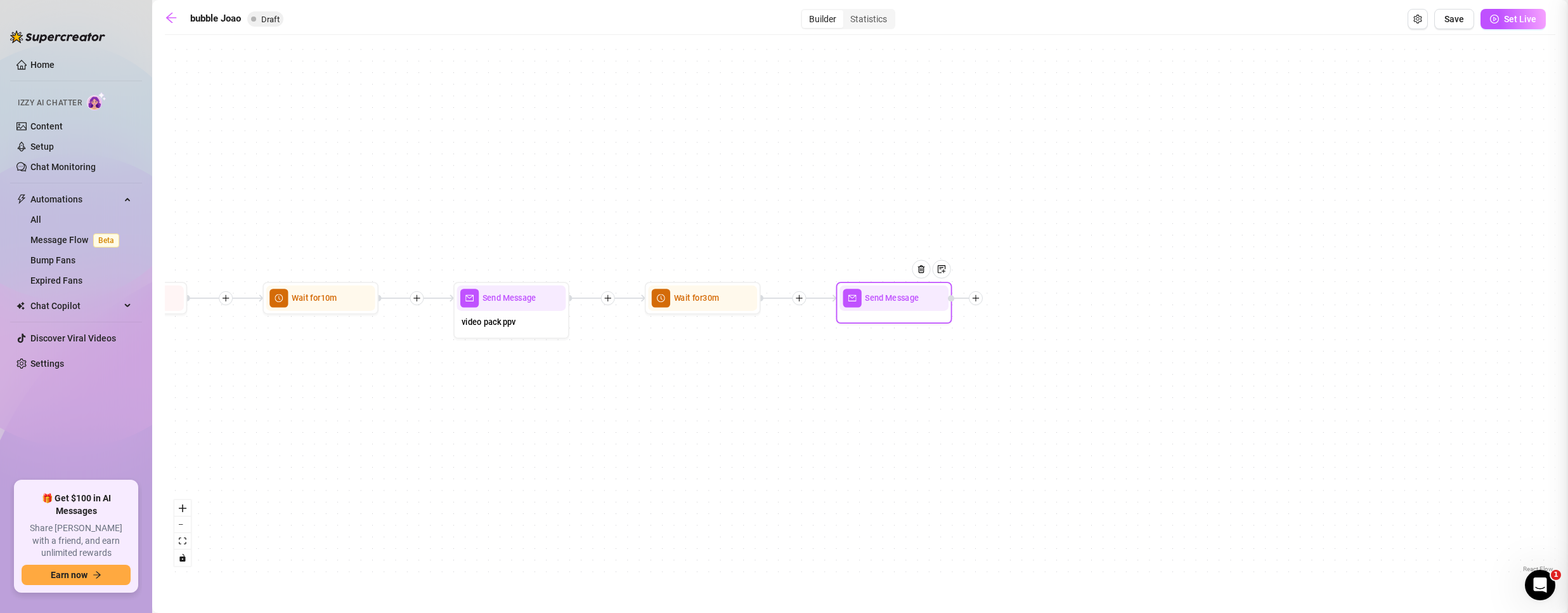
type textarea "Write your message here"
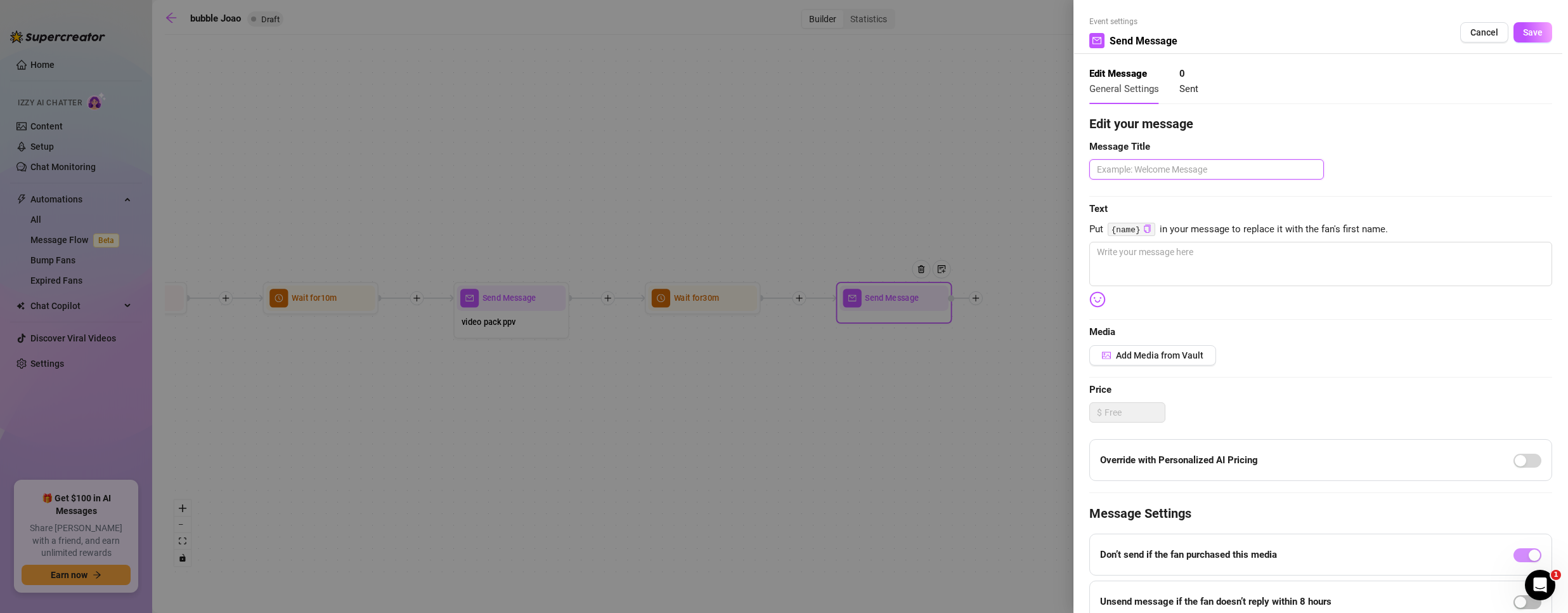
click at [1184, 169] on textarea at bounding box center [1206, 169] width 234 height 20
type textarea "P"
type textarea "PP"
type textarea "PPV"
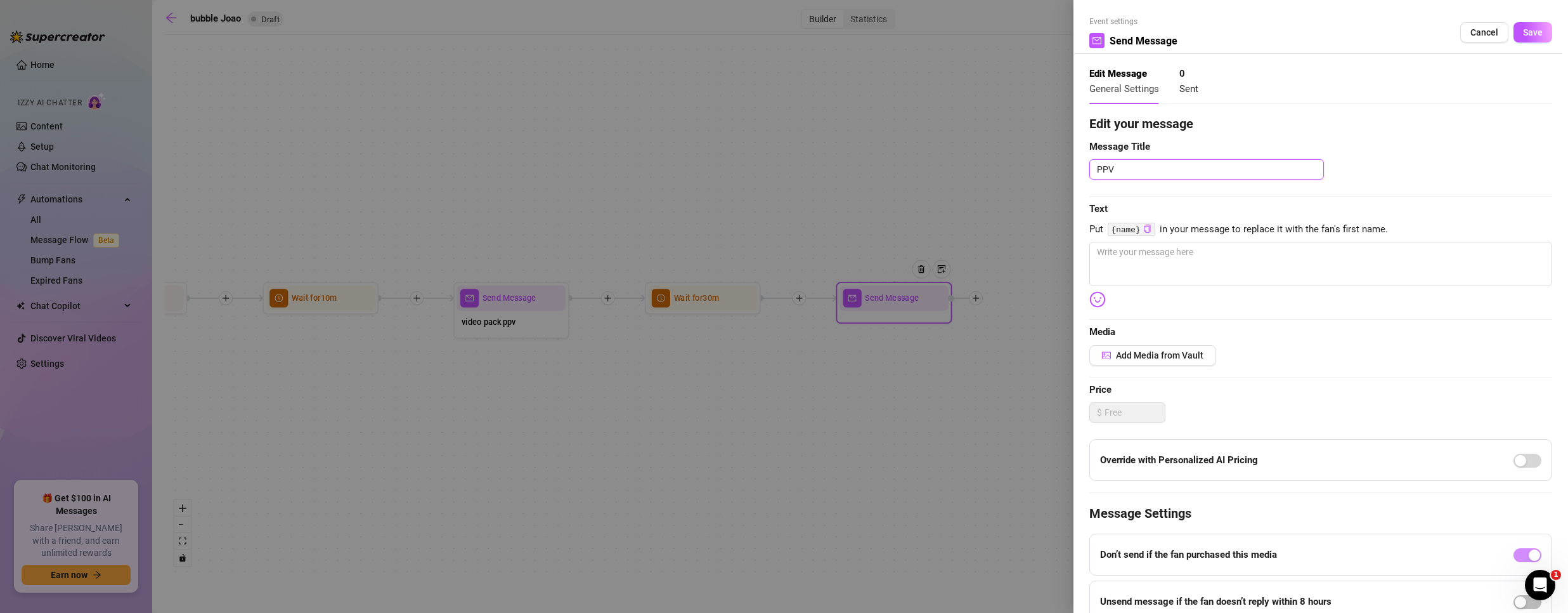
type textarea "PPV h"
type textarea "PPV hi"
type textarea "PPV hig"
type textarea "PPV high"
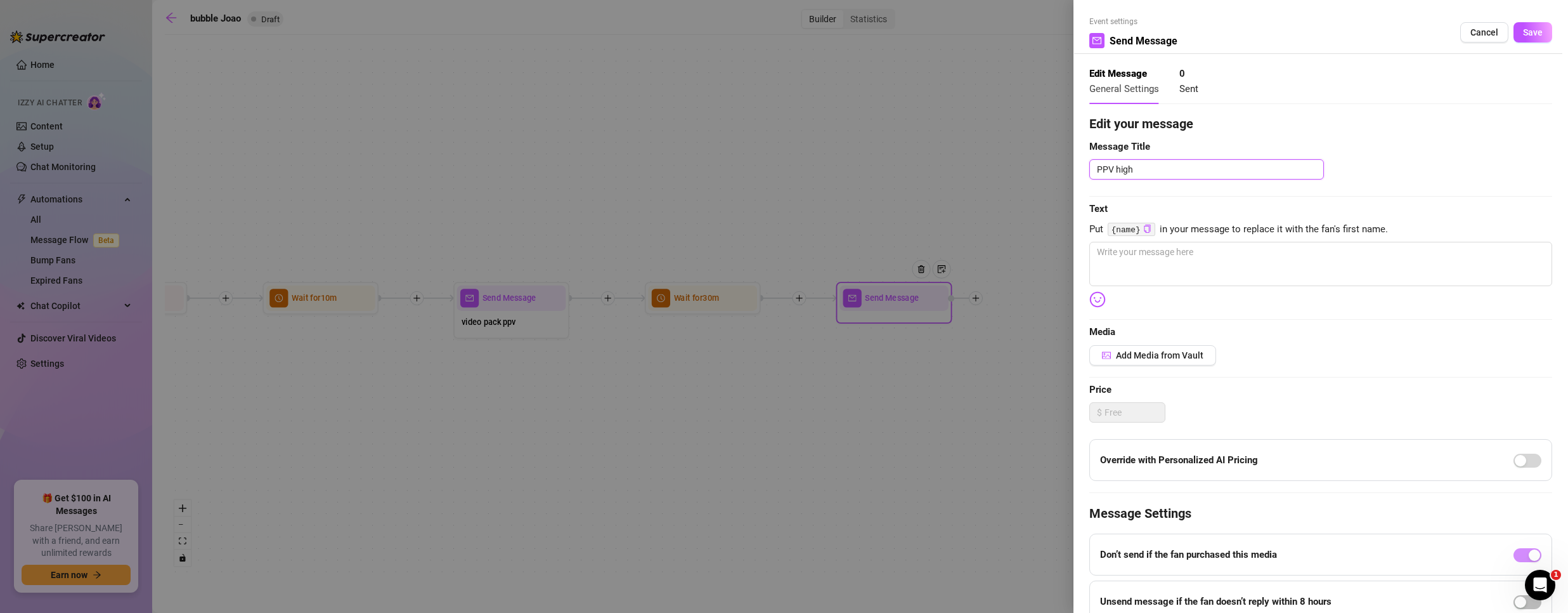
type textarea "PPV high b"
click at [1221, 163] on textarea "PPV" at bounding box center [1206, 169] width 234 height 20
click at [1139, 167] on textarea "PPV" at bounding box center [1206, 169] width 234 height 20
paste textarea "most expensive ppv"
click at [1123, 263] on textarea at bounding box center [1320, 263] width 462 height 44
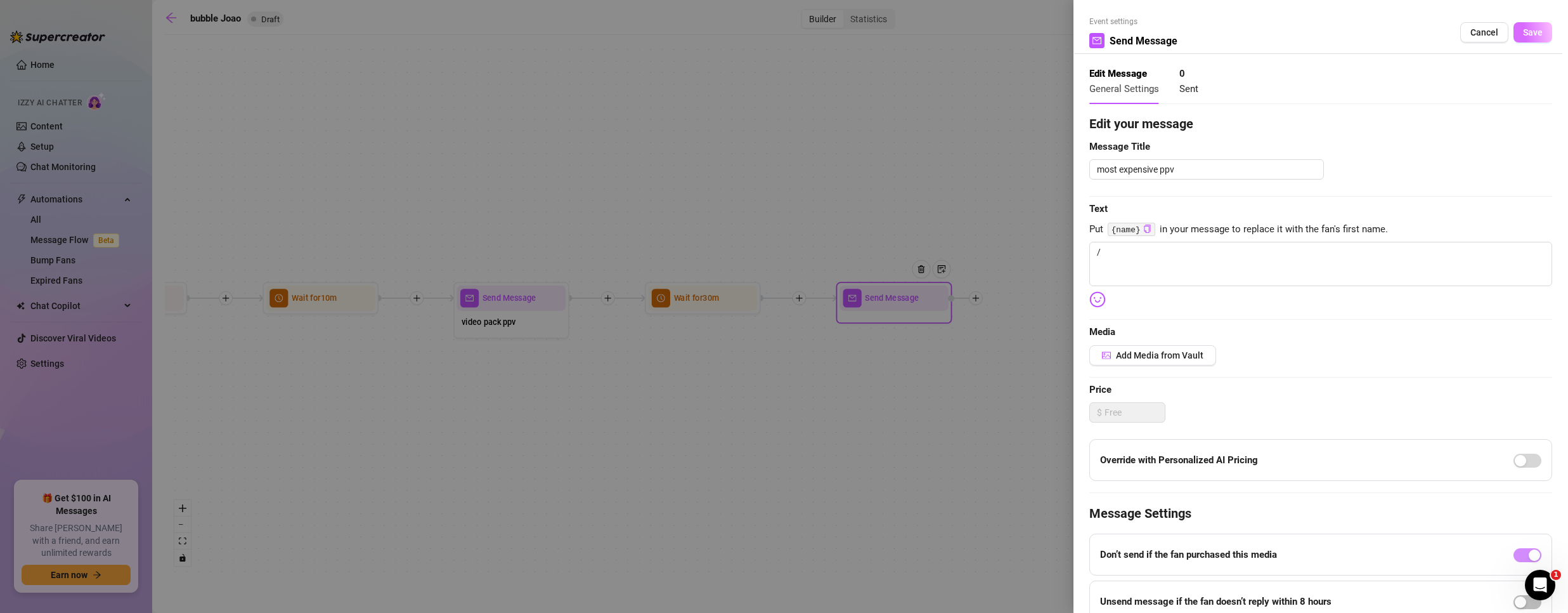
click at [1523, 36] on span "Save" at bounding box center [1532, 32] width 19 height 10
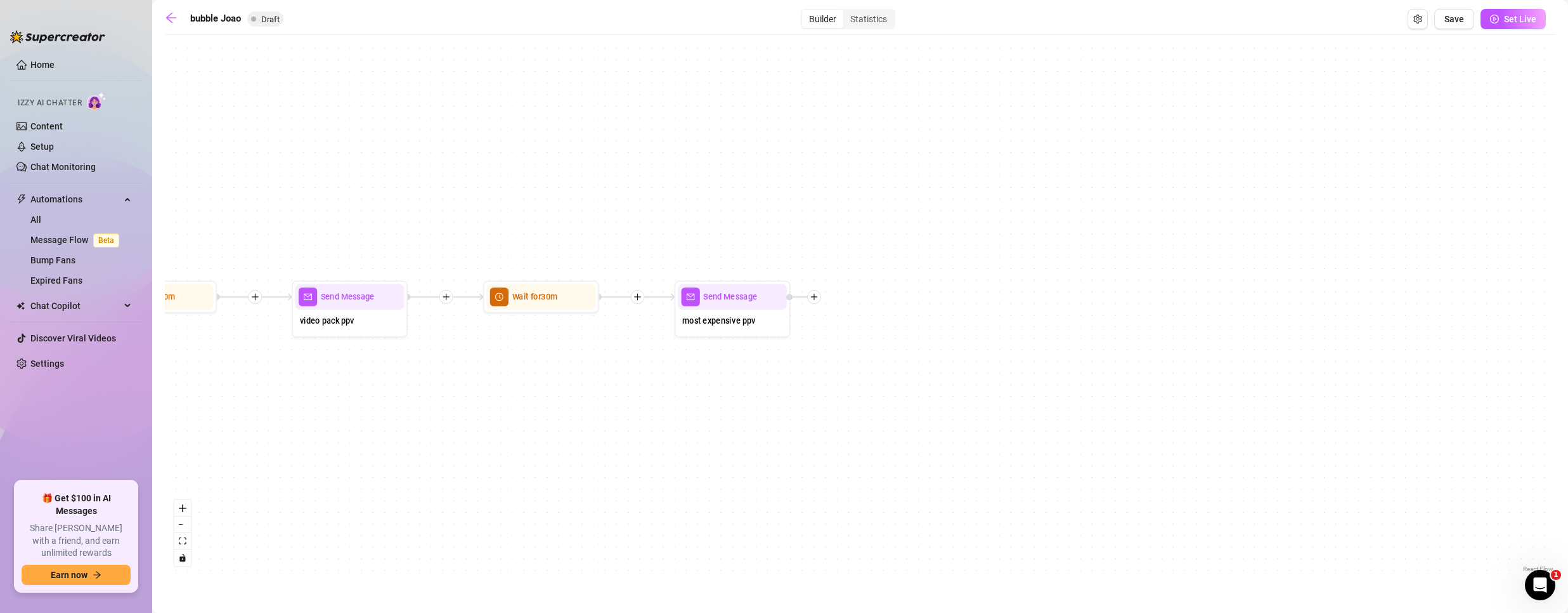
drag, startPoint x: 844, startPoint y: 379, endPoint x: 719, endPoint y: 395, distance: 126.0
click at [735, 393] on div "If True If False Send Message most expensive ppv Wait for 30m Send Message vide…" at bounding box center [860, 308] width 1390 height 534
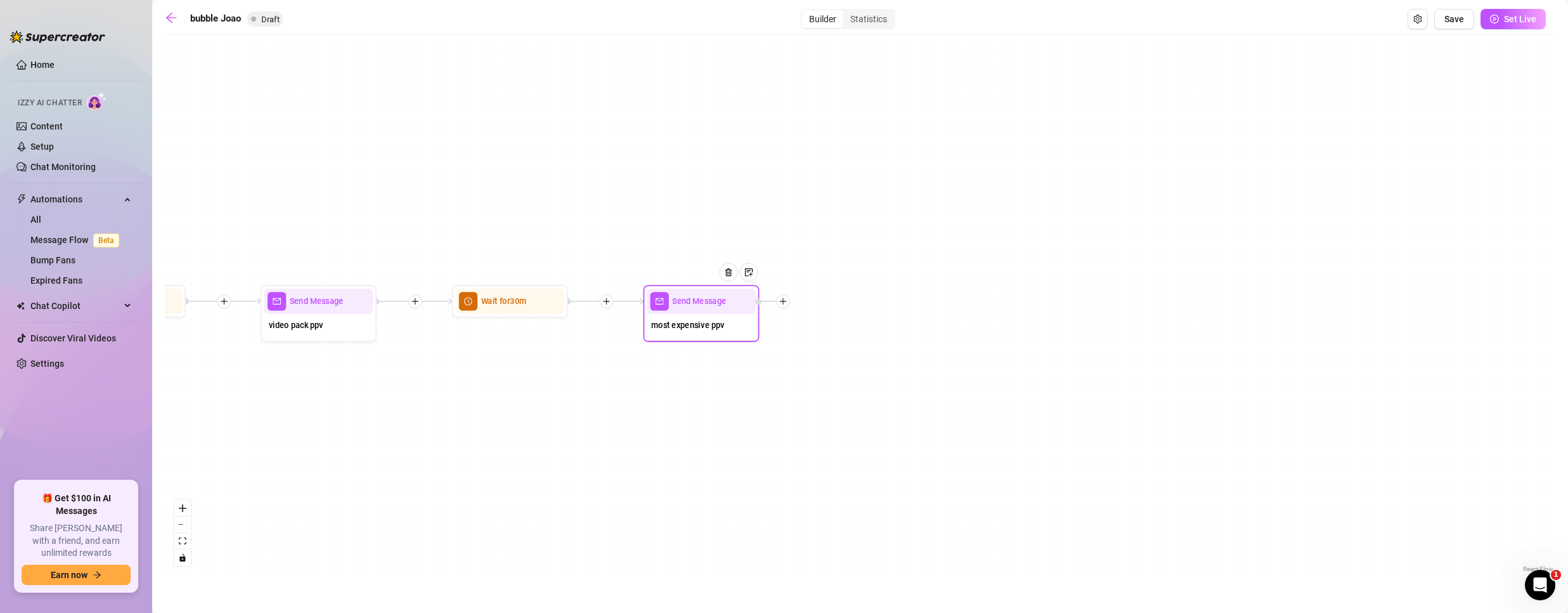
click at [782, 301] on icon "plus" at bounding box center [783, 301] width 9 height 9
click at [856, 319] on div "Condition" at bounding box center [840, 322] width 85 height 19
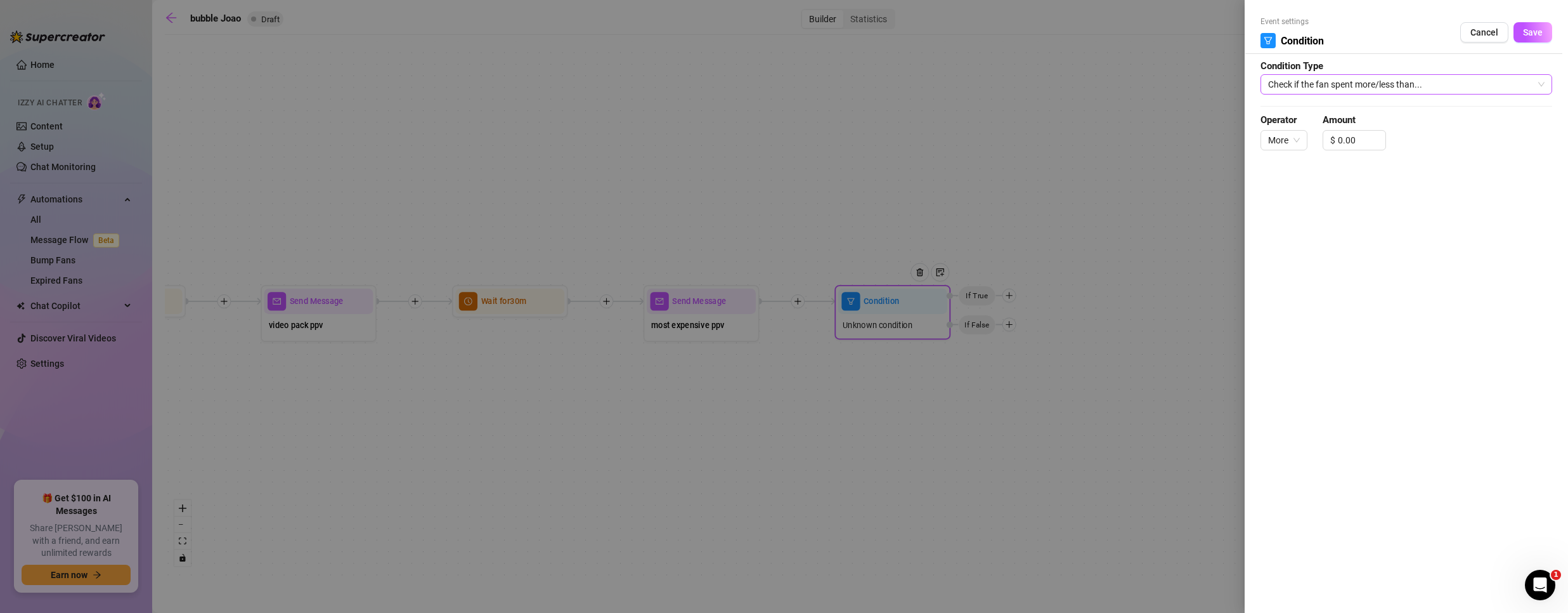
click at [1331, 88] on span "Check if the fan spent more/less than..." at bounding box center [1406, 84] width 276 height 19
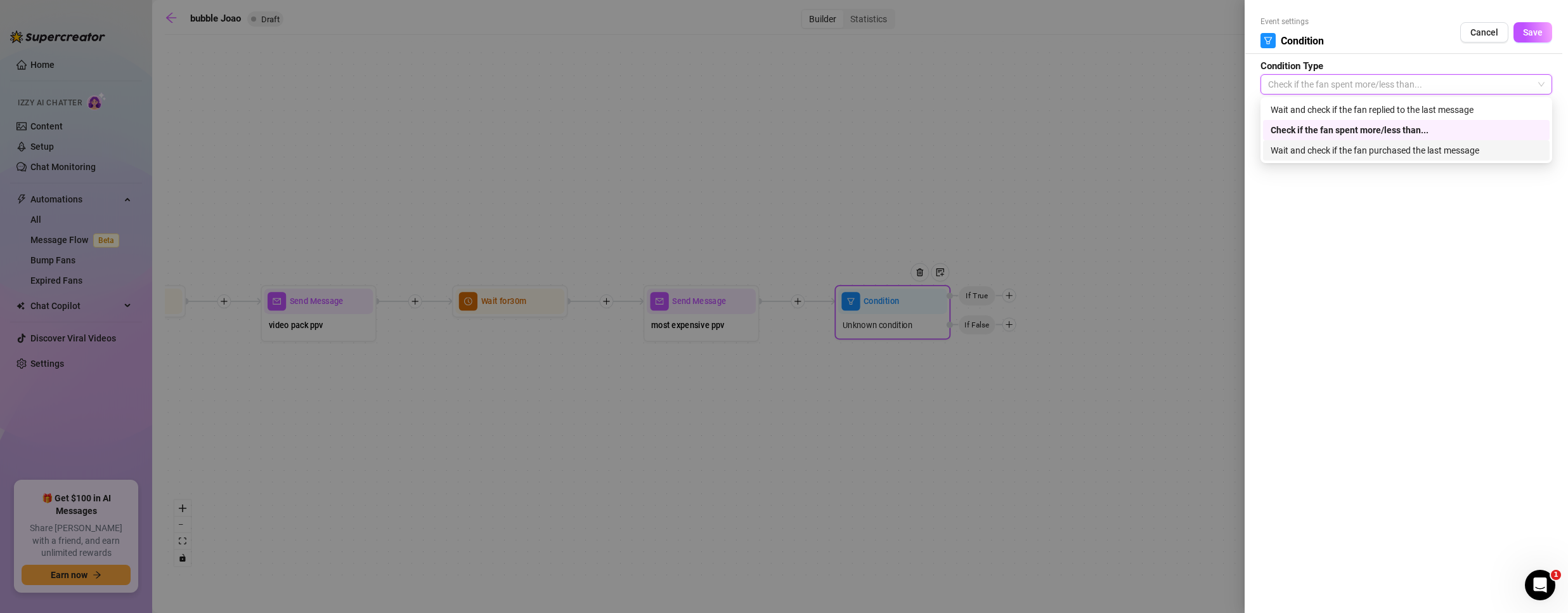
click at [1307, 152] on div "Wait and check if the fan purchased the last message" at bounding box center [1406, 150] width 272 height 14
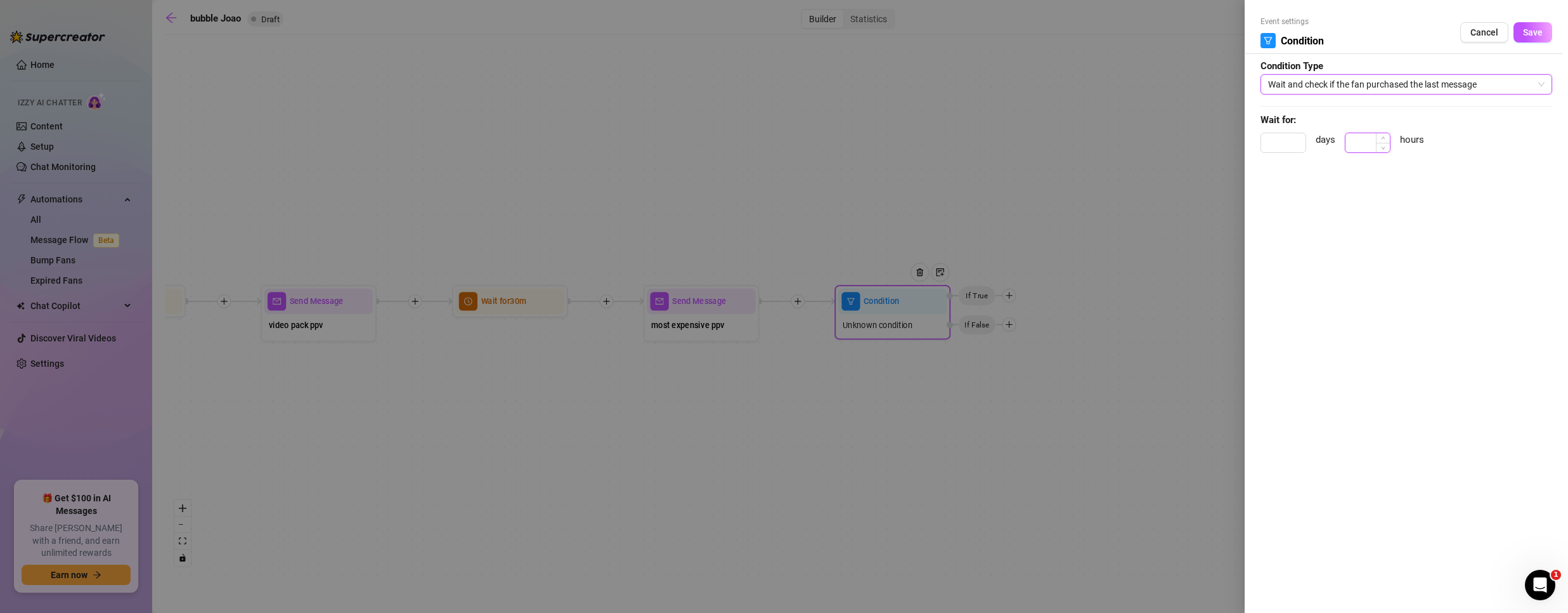
click at [1364, 150] on input at bounding box center [1367, 143] width 44 height 19
click at [1535, 34] on span "Save" at bounding box center [1532, 32] width 19 height 10
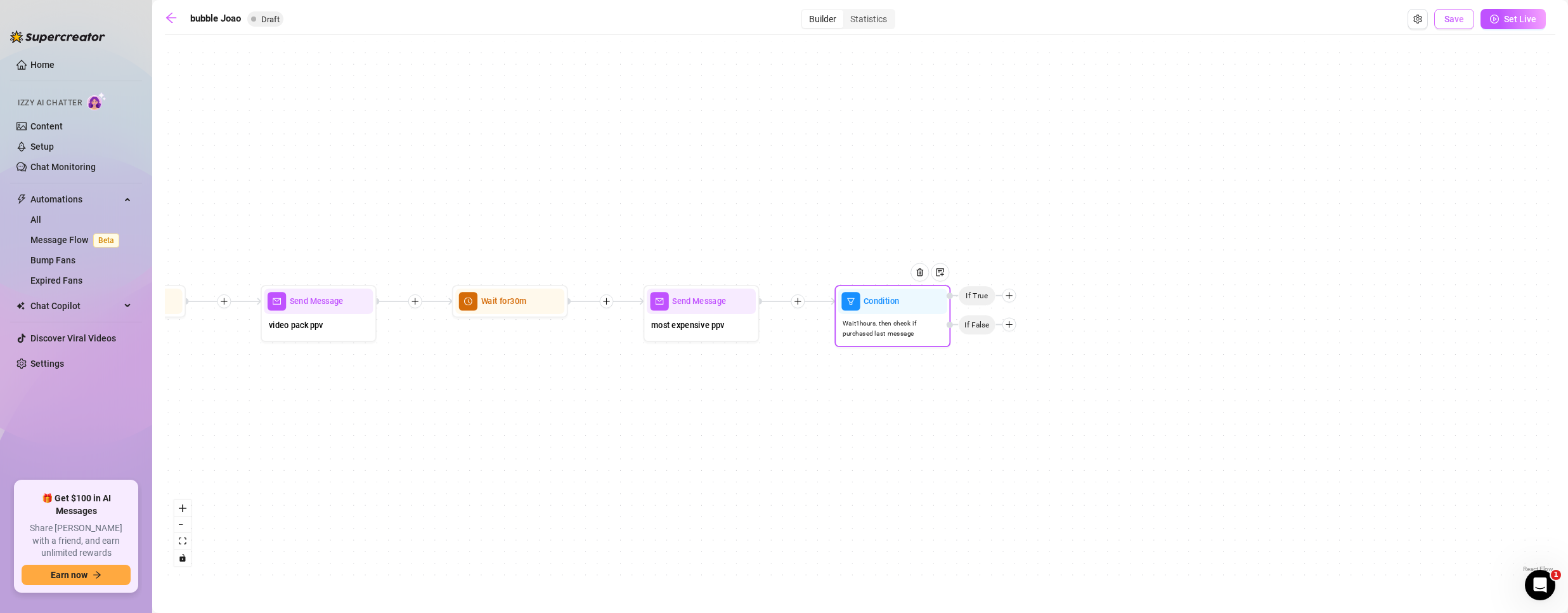
click at [1454, 22] on span "Save" at bounding box center [1454, 19] width 19 height 10
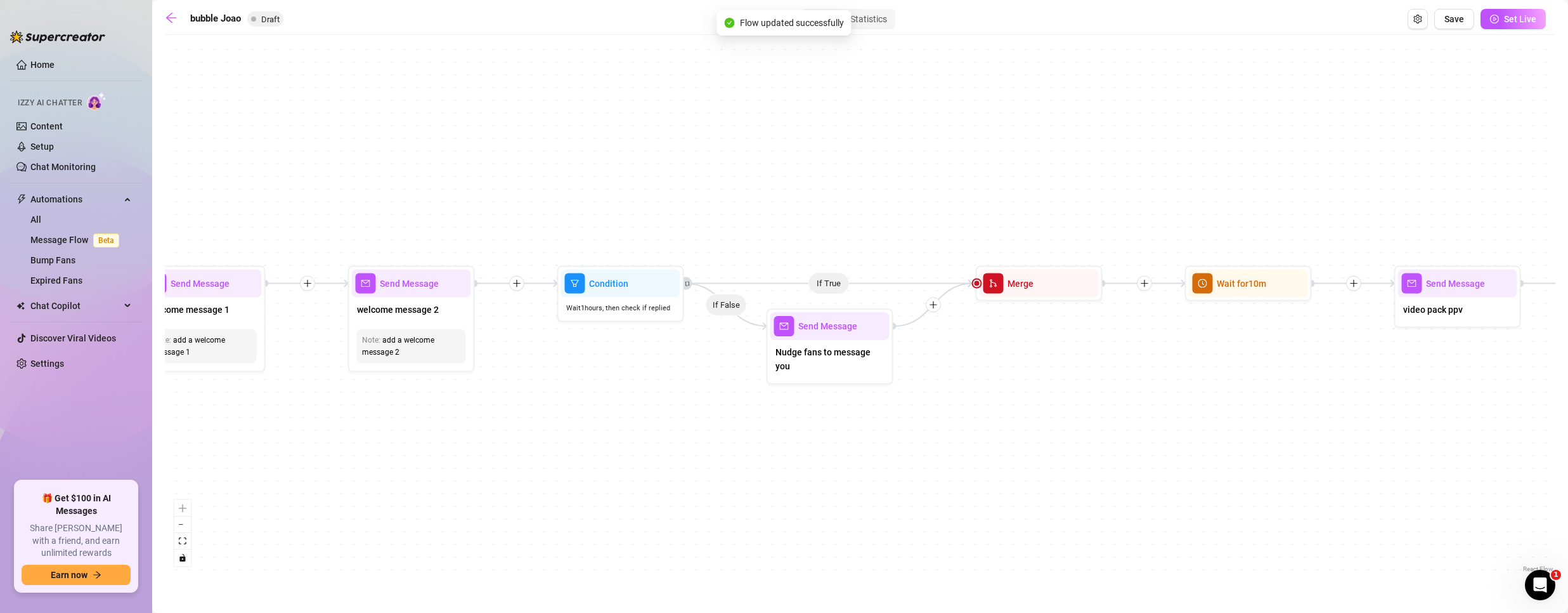
drag, startPoint x: 360, startPoint y: 414, endPoint x: 1443, endPoint y: 386, distance: 1083.4
click at [1567, 401] on html "Home Izzy AI Chatter Content Setup Chat Monitoring Automations All Message Flow…" at bounding box center [784, 306] width 1568 height 613
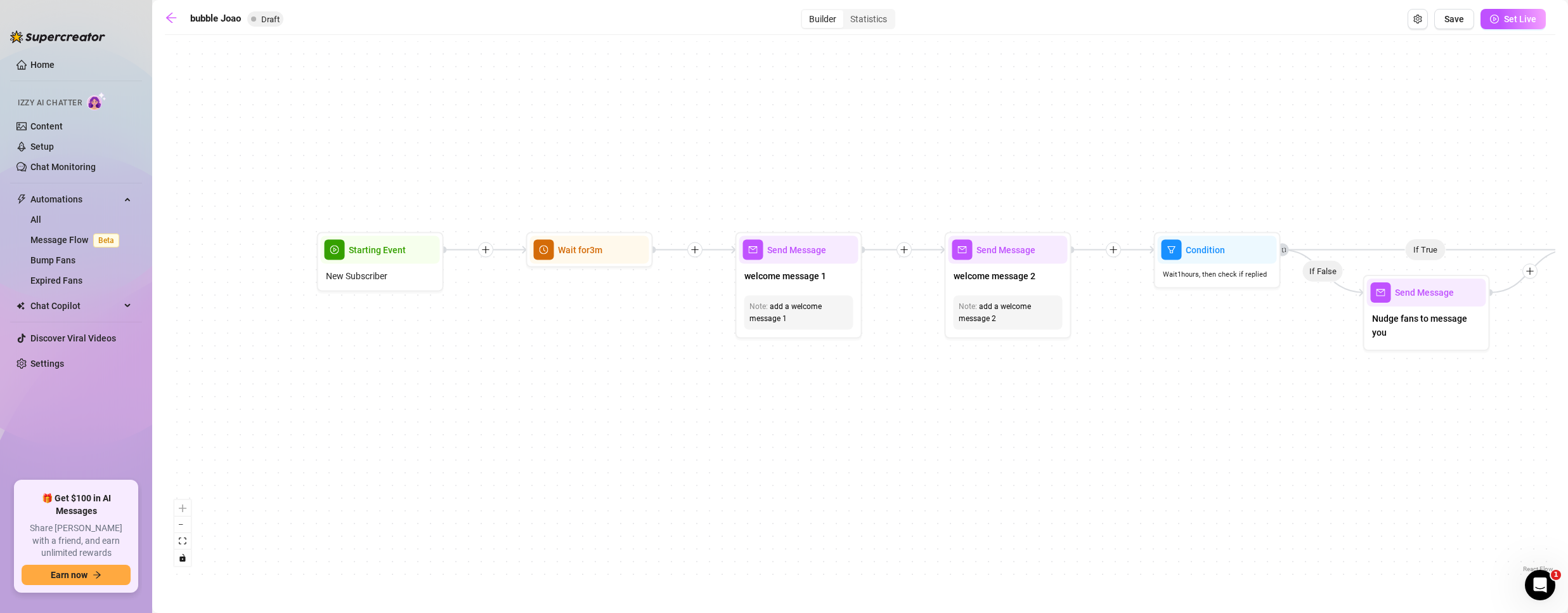
drag, startPoint x: 382, startPoint y: 484, endPoint x: 786, endPoint y: 460, distance: 404.7
click at [937, 457] on div "If True If False Condition Wait 1 hours, then check if purchased last message I…" at bounding box center [860, 308] width 1390 height 534
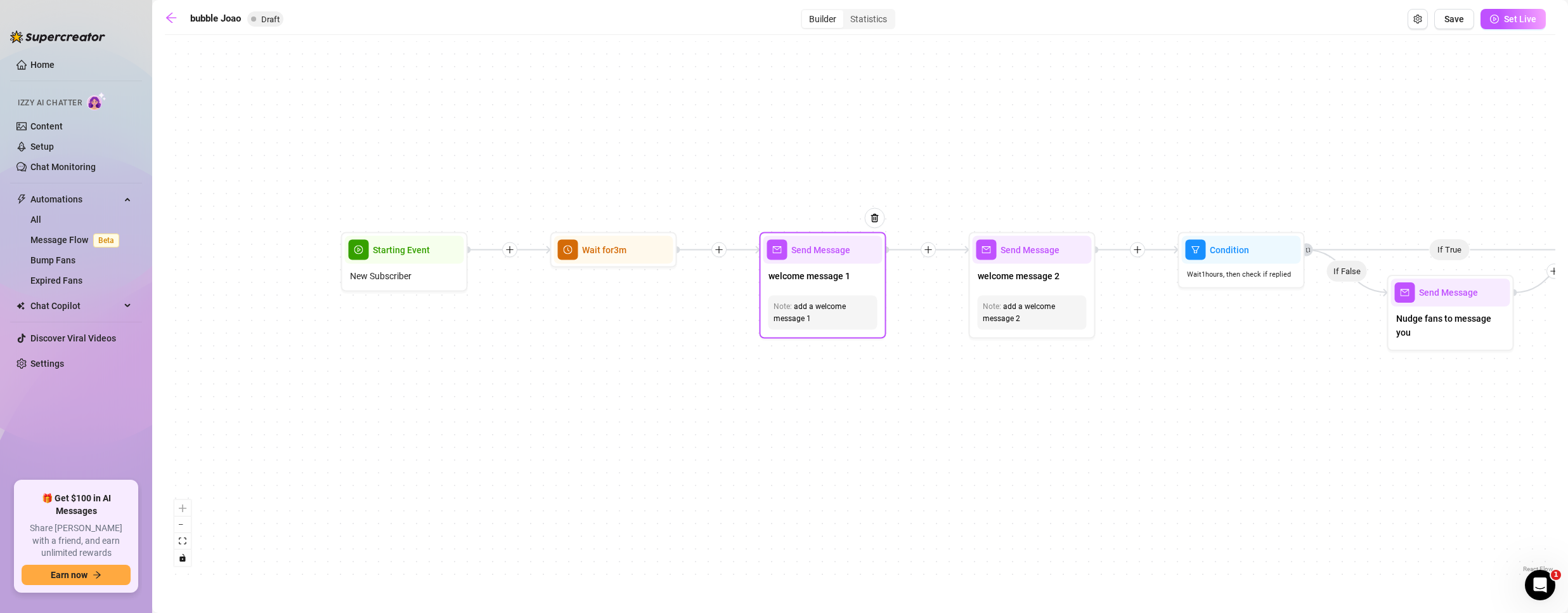
click at [825, 323] on div "add a welcome message 1" at bounding box center [823, 312] width 99 height 24
click at [804, 282] on span "welcome message 1" at bounding box center [809, 276] width 82 height 14
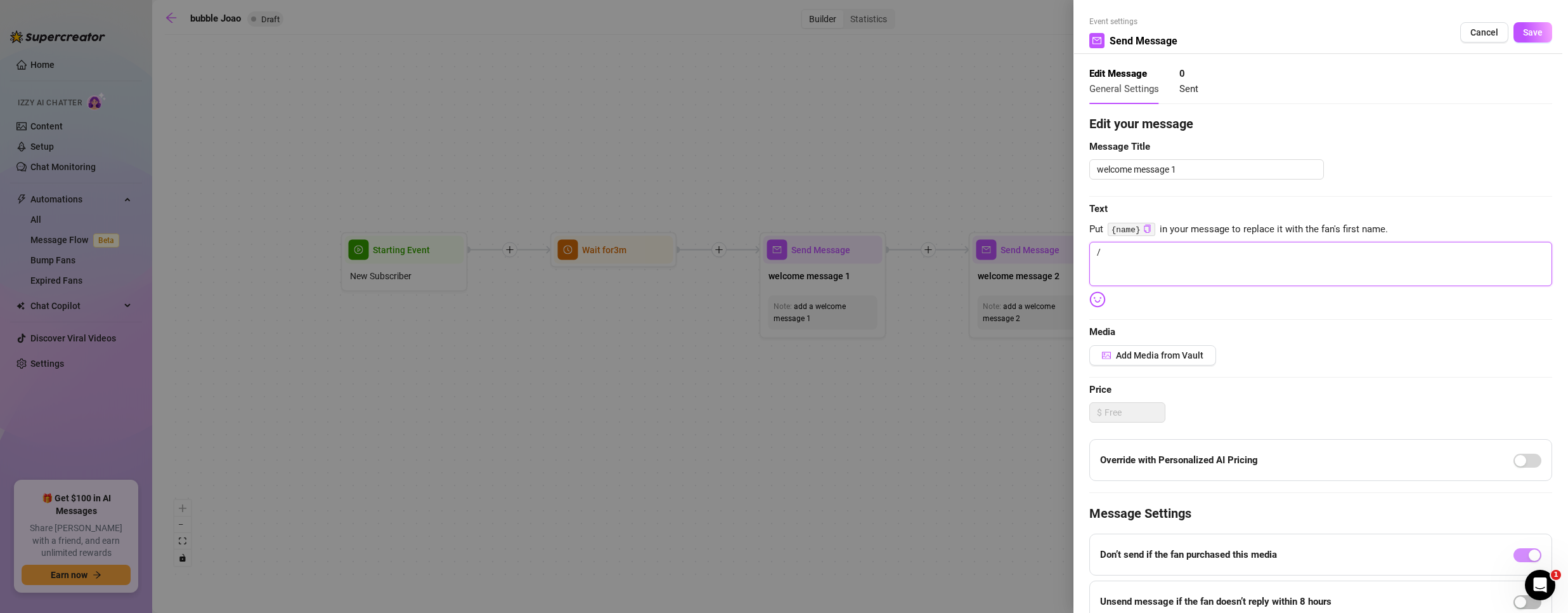
click at [1119, 253] on textarea "/" at bounding box center [1320, 263] width 462 height 44
paste textarea "Hey {name}! 👋 So glad you made it here."
click at [1528, 30] on span "Save" at bounding box center [1532, 32] width 19 height 10
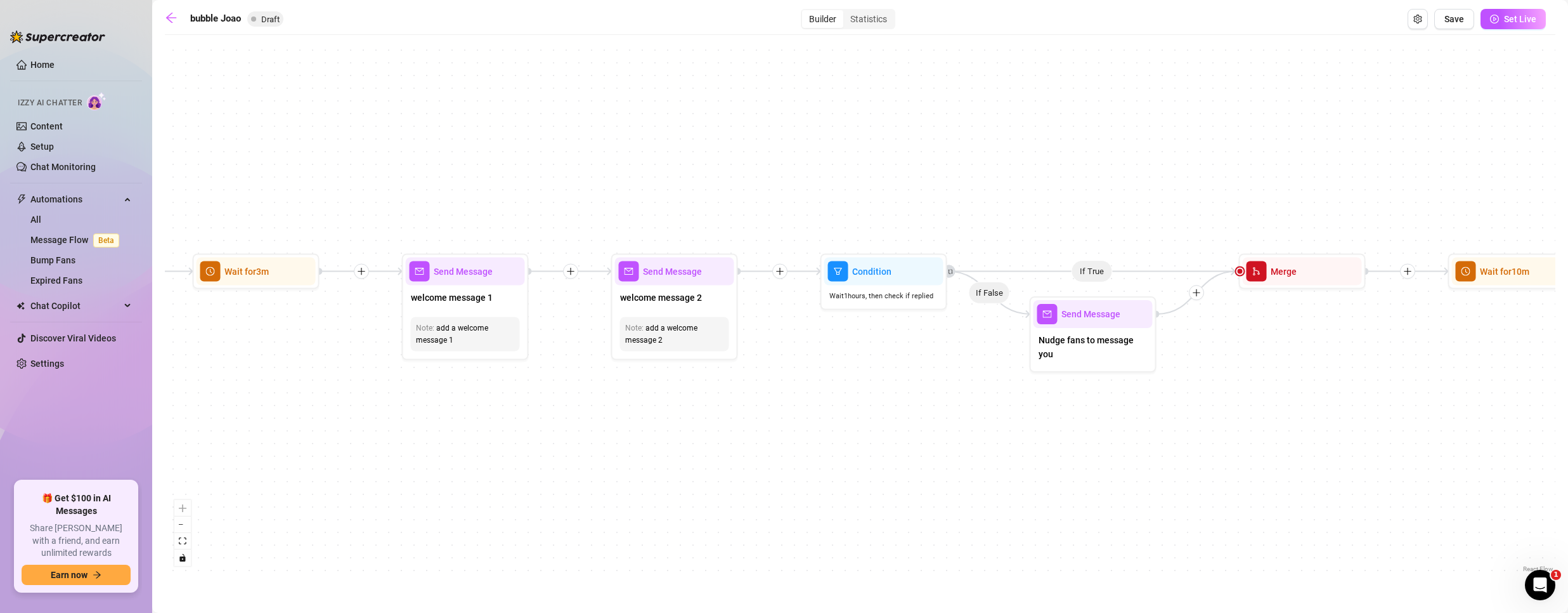
drag, startPoint x: 1039, startPoint y: 430, endPoint x: 675, endPoint y: 452, distance: 364.7
click at [675, 452] on div "If True If False Condition Wait 1 hours, then check if purchased last message I…" at bounding box center [860, 308] width 1390 height 534
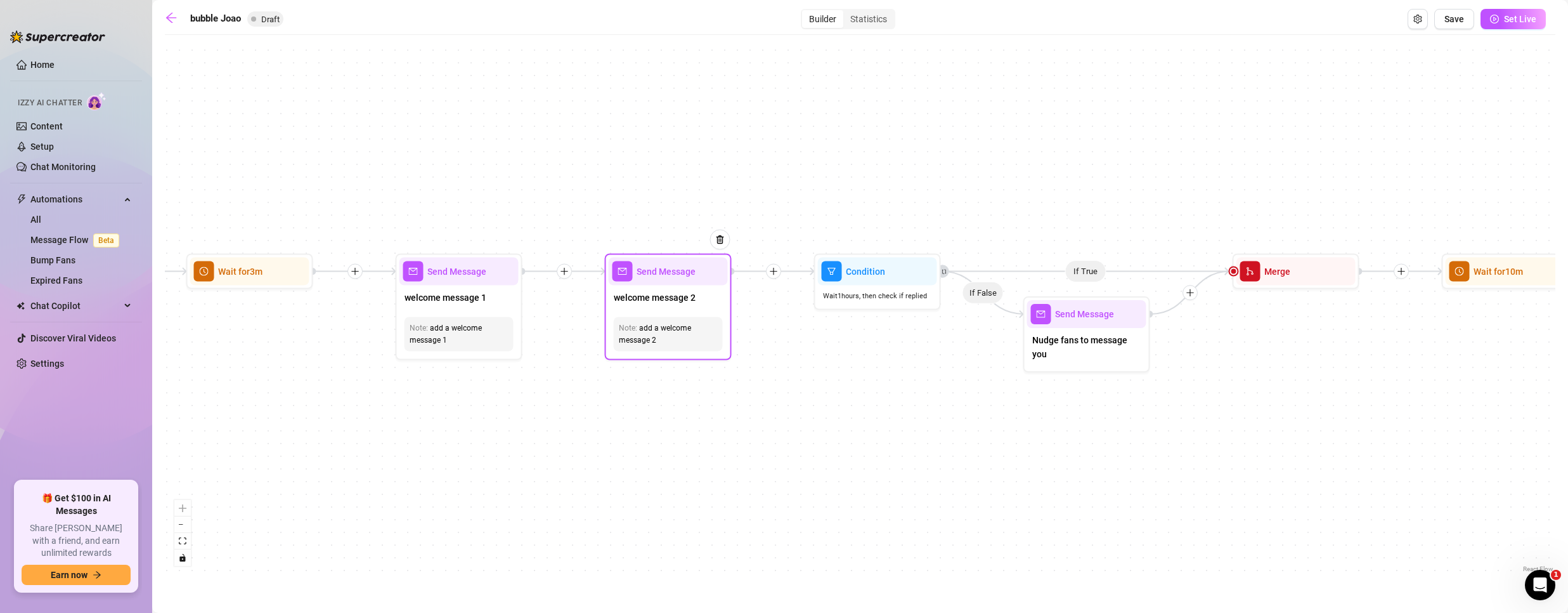
click at [663, 295] on span "welcome message 2" at bounding box center [654, 298] width 82 height 14
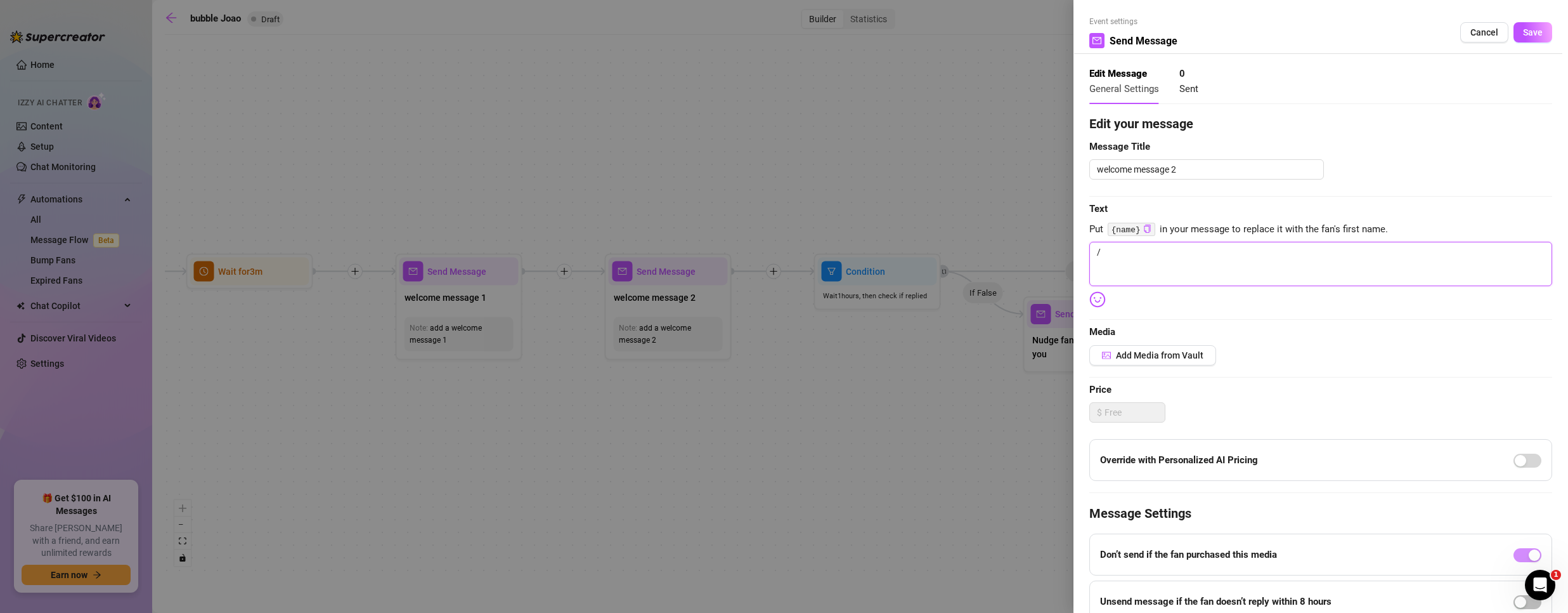
drag, startPoint x: 1123, startPoint y: 253, endPoint x: 1055, endPoint y: 245, distance: 68.5
click at [1055, 245] on div "Event settings Send Message Cancel Save Edit Message General Settings 0 Sent Ed…" at bounding box center [784, 306] width 1568 height 613
paste textarea "Figured I’d kick things off with a little welcome surprise—wanna see what I’ve …"
click at [1523, 29] on span "Save" at bounding box center [1532, 32] width 19 height 10
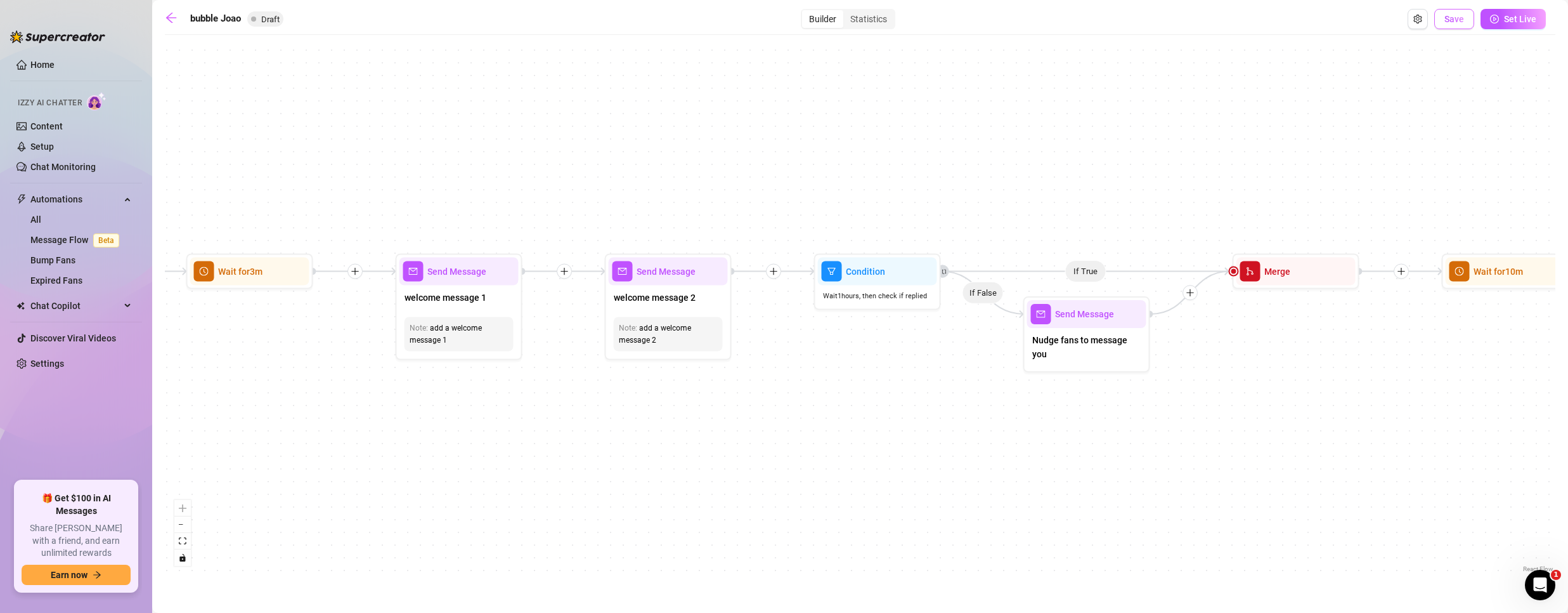
click at [1455, 15] on span "Save" at bounding box center [1454, 19] width 19 height 10
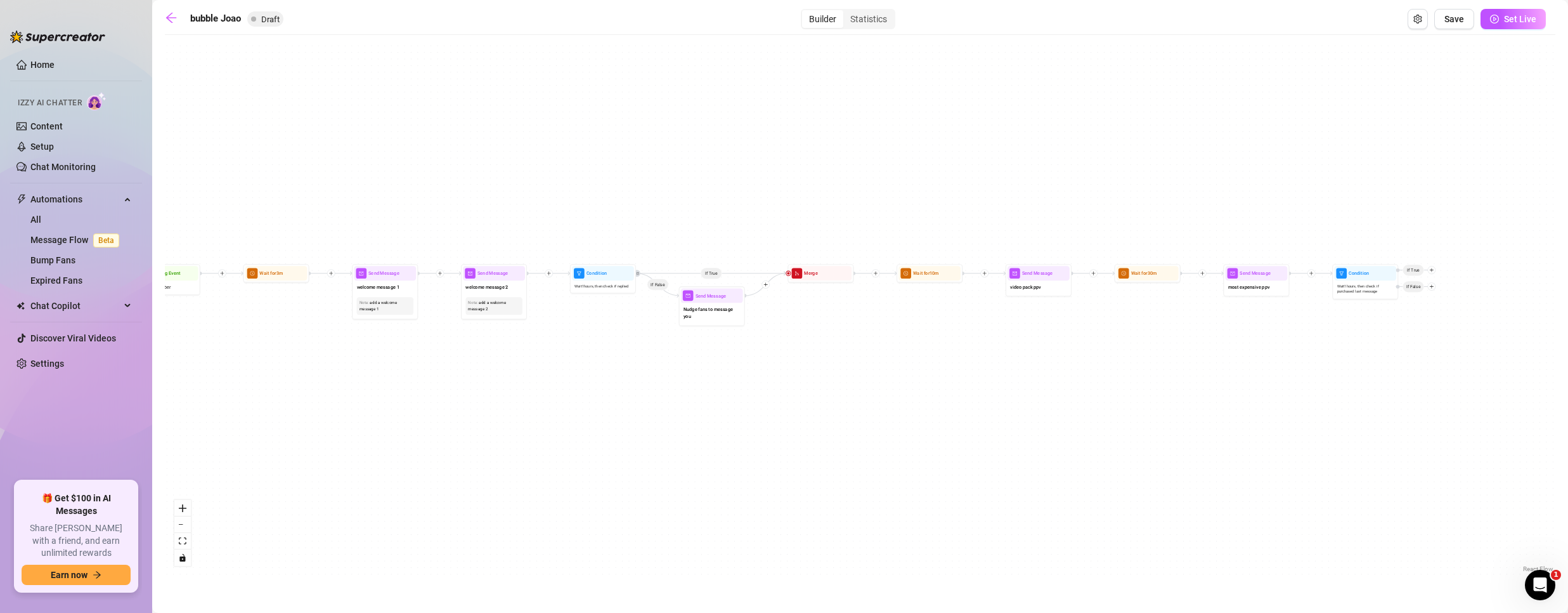
drag, startPoint x: 1143, startPoint y: 224, endPoint x: 1303, endPoint y: 197, distance: 162.3
click at [1330, 204] on div "If True If False Condition Wait 1 hours, then check if purchased last message I…" at bounding box center [860, 308] width 1390 height 534
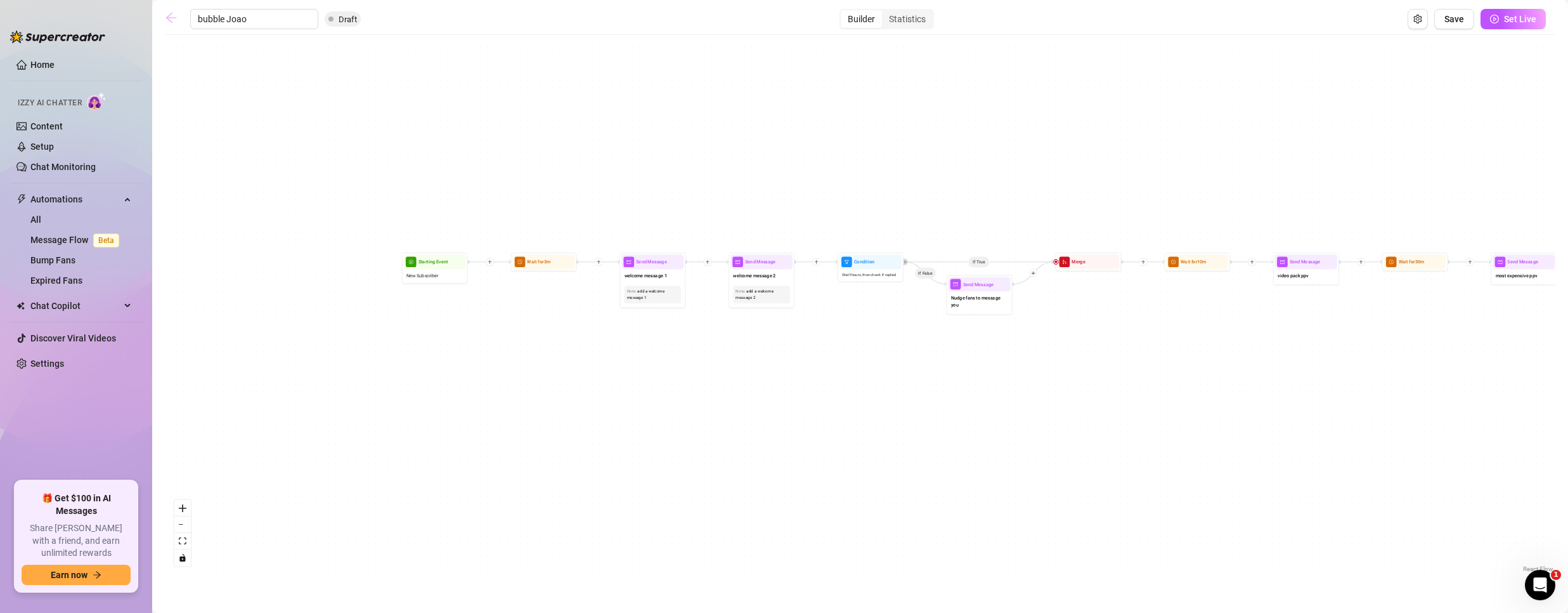
click at [176, 16] on icon "arrow-left" at bounding box center [171, 18] width 12 height 12
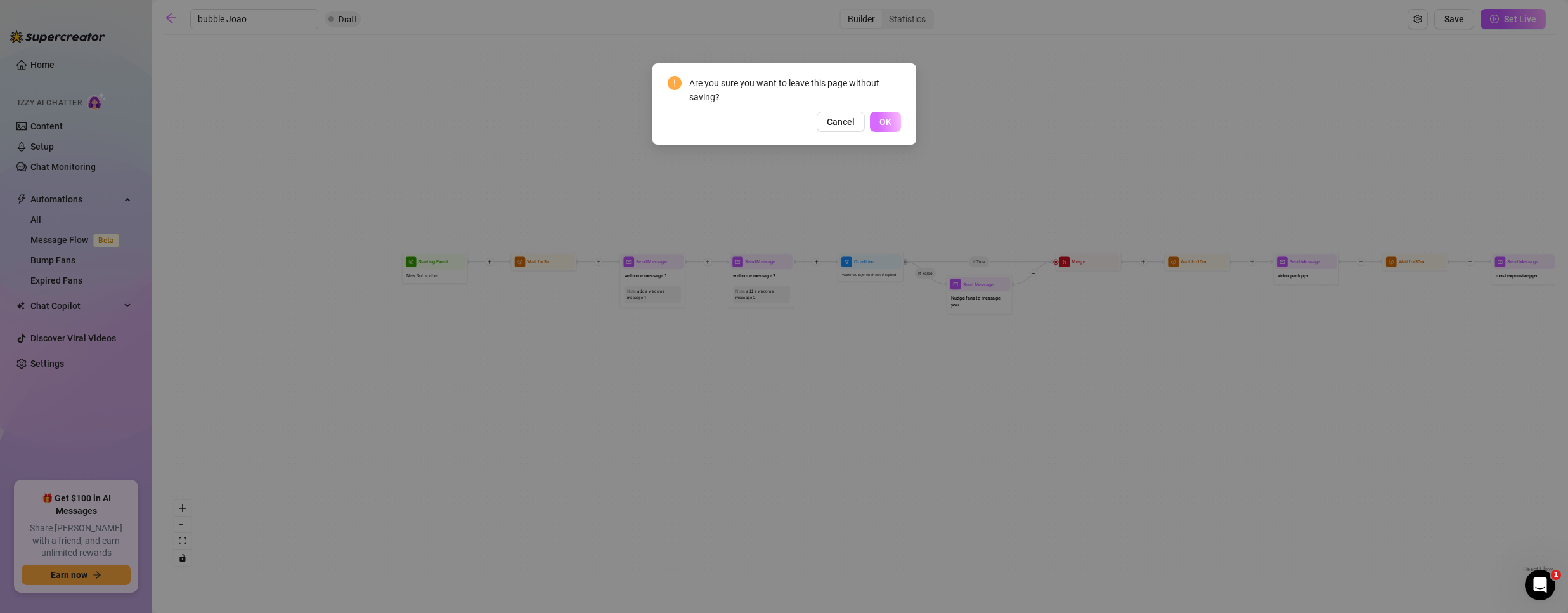
click at [890, 122] on span "OK" at bounding box center [885, 122] width 12 height 10
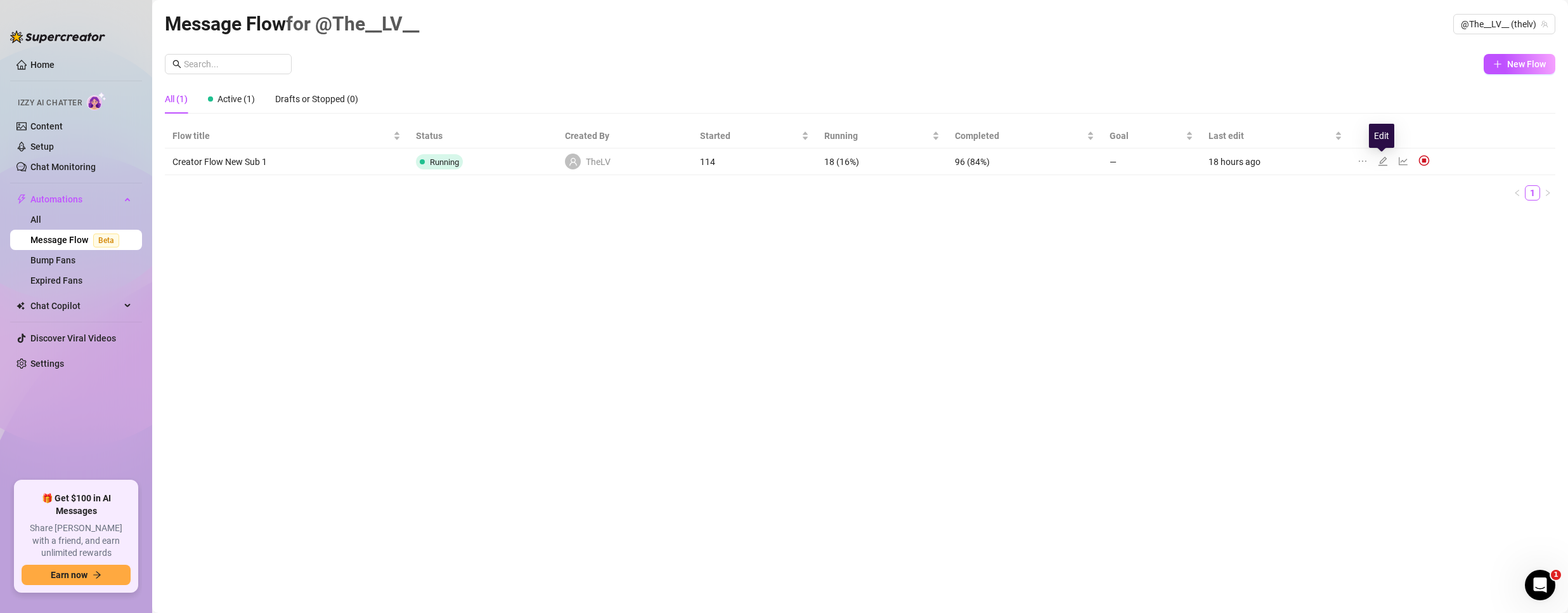
click at [1384, 157] on icon "edit" at bounding box center [1383, 160] width 10 height 10
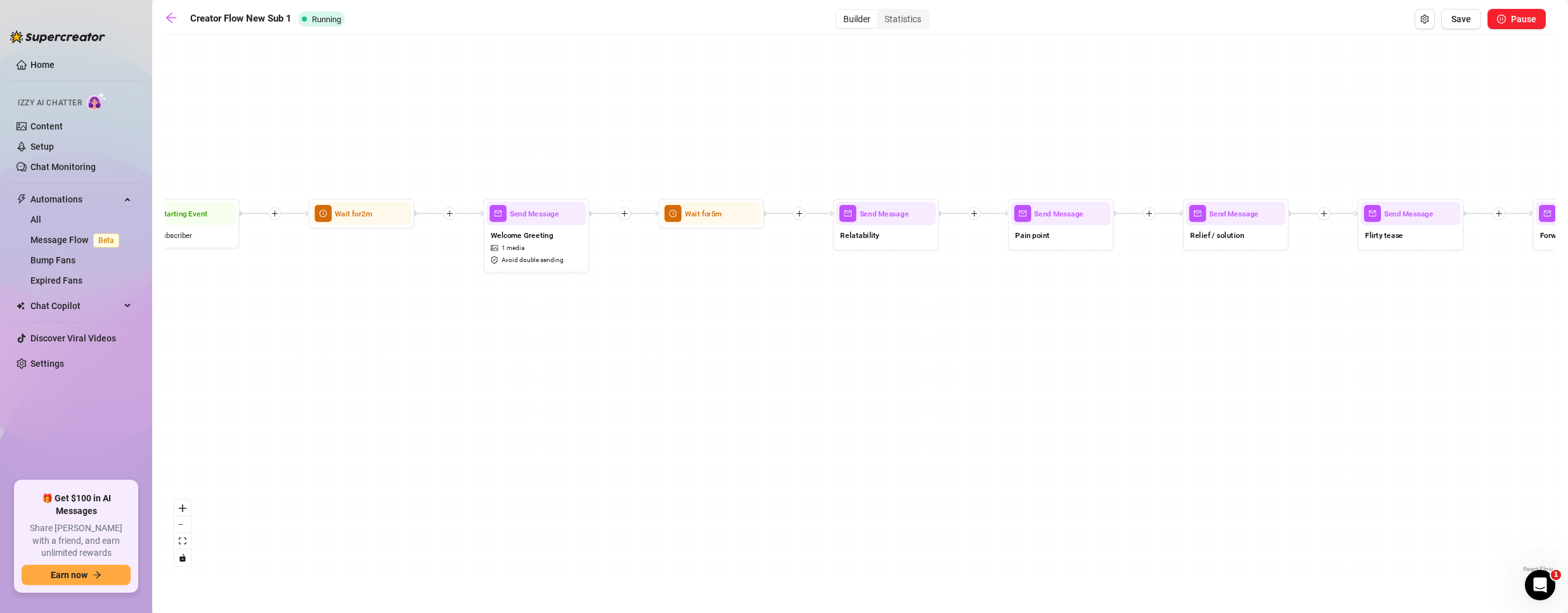
drag, startPoint x: 568, startPoint y: 379, endPoint x: 722, endPoint y: 354, distance: 156.0
click at [716, 354] on div "If True If False If True If False If True If False Wait for 1m Send Message For…" at bounding box center [860, 308] width 1390 height 534
click at [174, 16] on icon "arrow-left" at bounding box center [171, 18] width 12 height 12
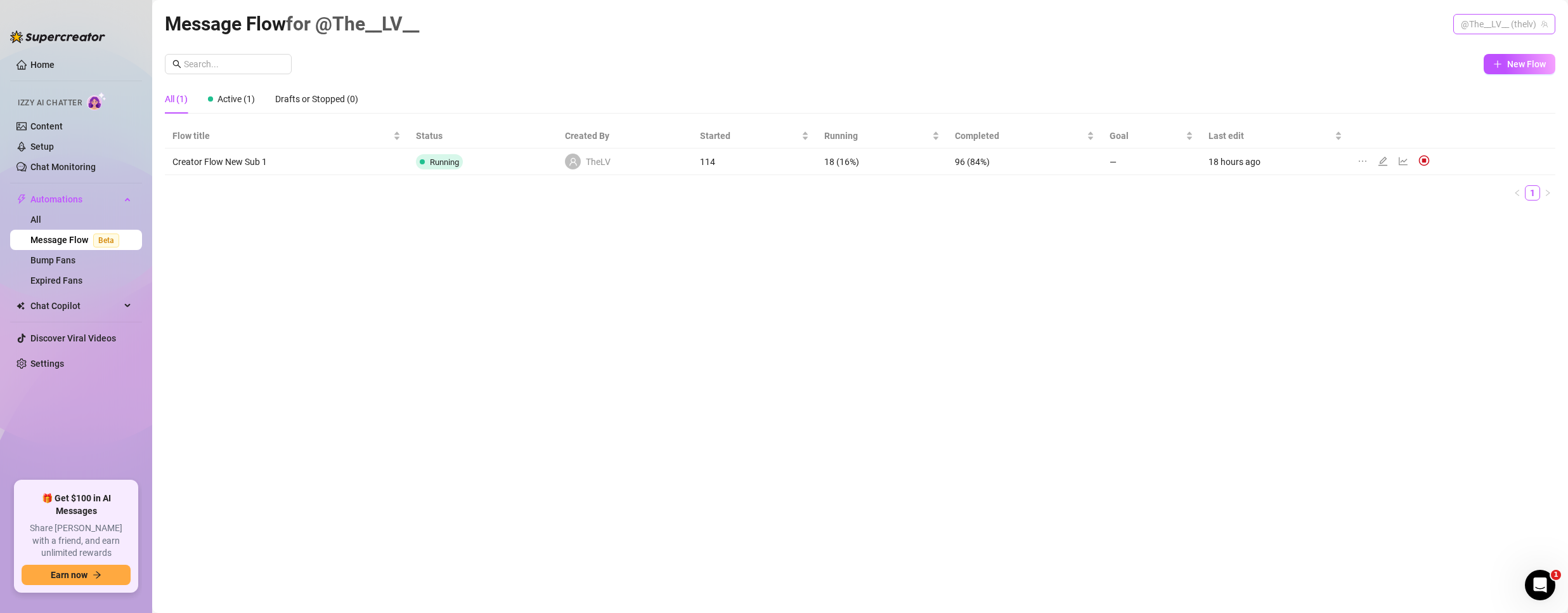
click at [1470, 26] on span "@The__LV__ (thelv)" at bounding box center [1504, 24] width 87 height 19
click at [1454, 71] on span "Bubble" at bounding box center [1452, 72] width 27 height 14
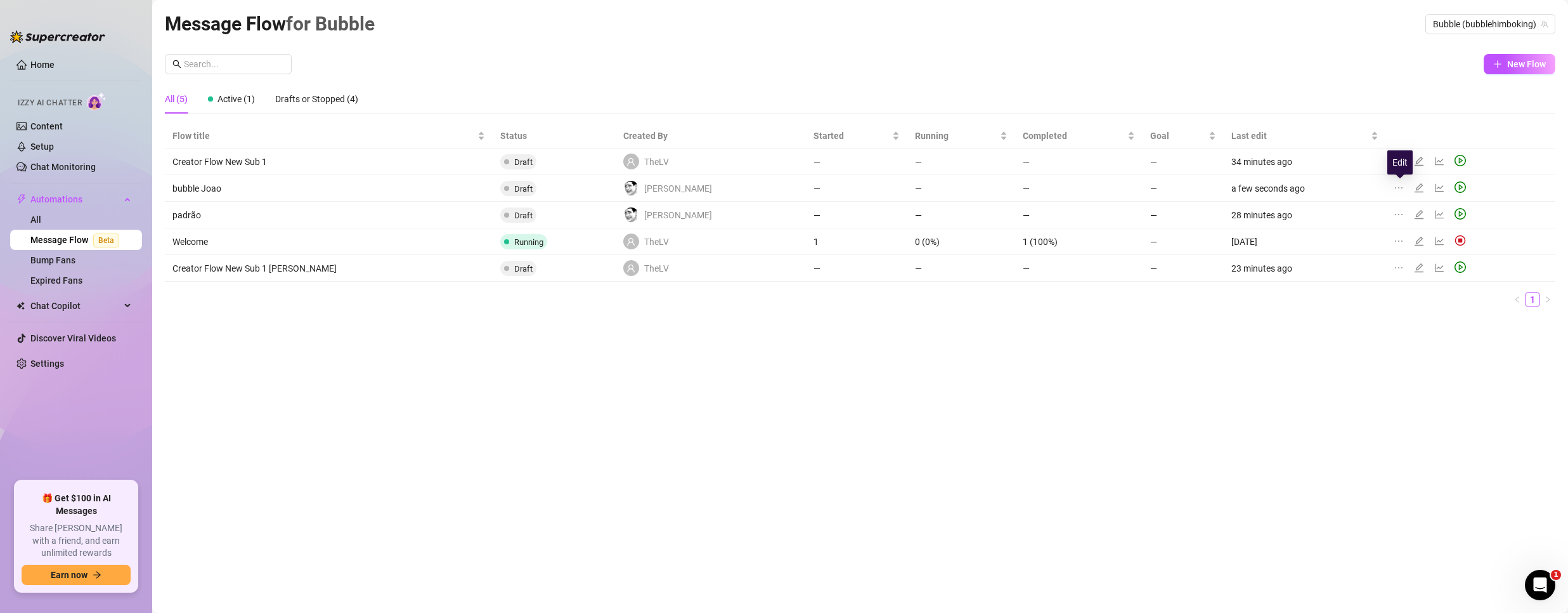
click at [1415, 191] on icon "edit" at bounding box center [1419, 187] width 9 height 9
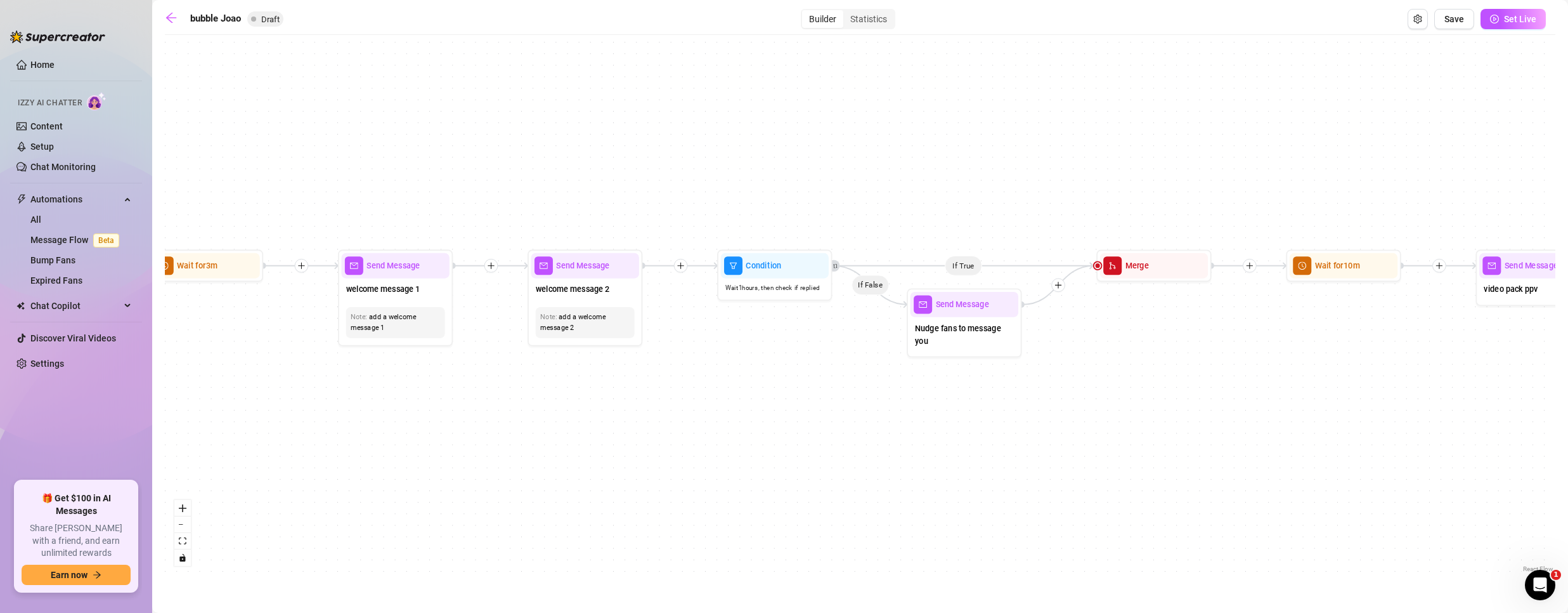
drag, startPoint x: 803, startPoint y: 375, endPoint x: 775, endPoint y: 383, distance: 29.1
click at [777, 383] on div "If True If False Condition Wait 1 hours, then check if purchased last message I…" at bounding box center [860, 308] width 1390 height 534
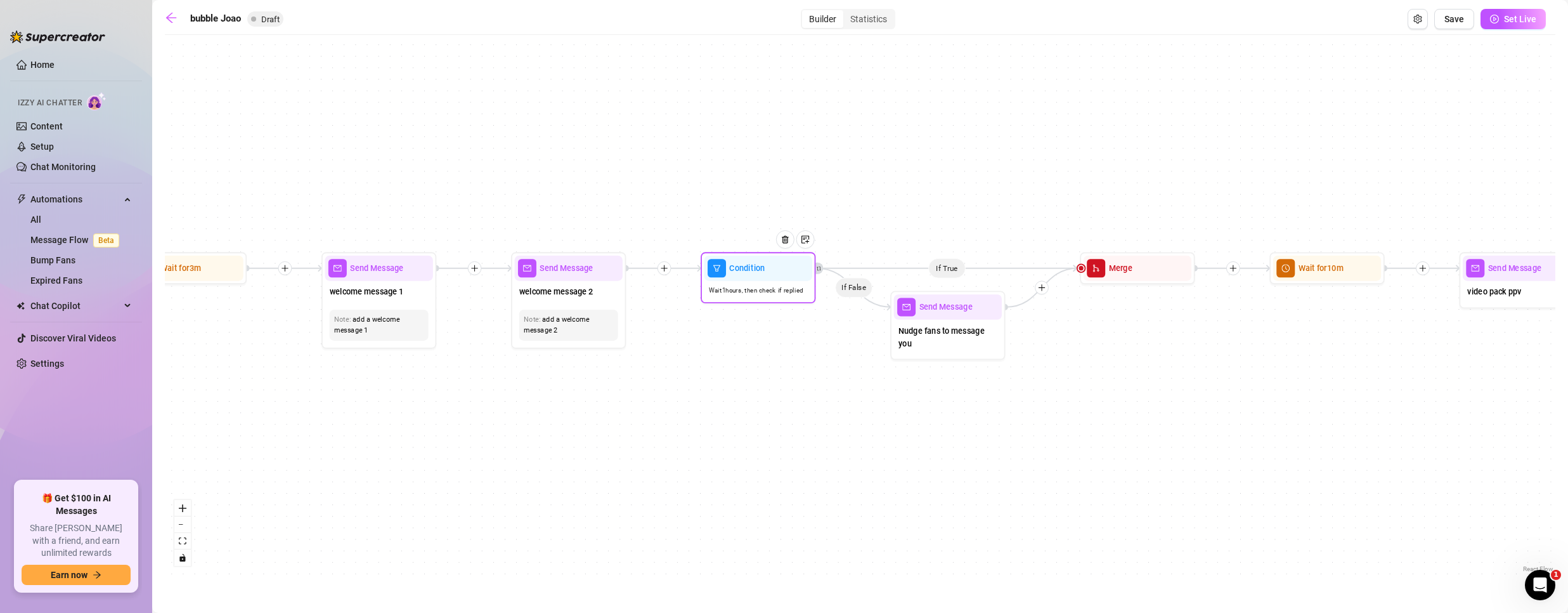
click at [754, 275] on div "Condition" at bounding box center [758, 268] width 107 height 26
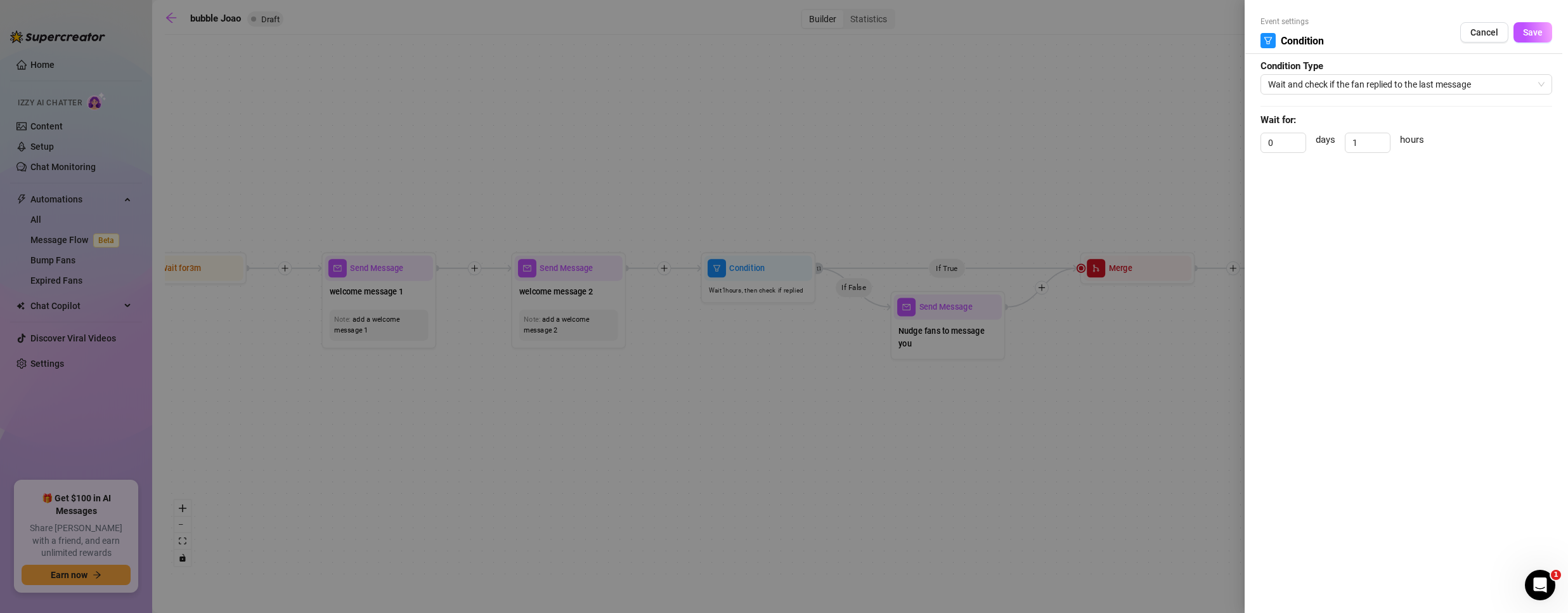
click at [757, 309] on div at bounding box center [784, 306] width 1568 height 613
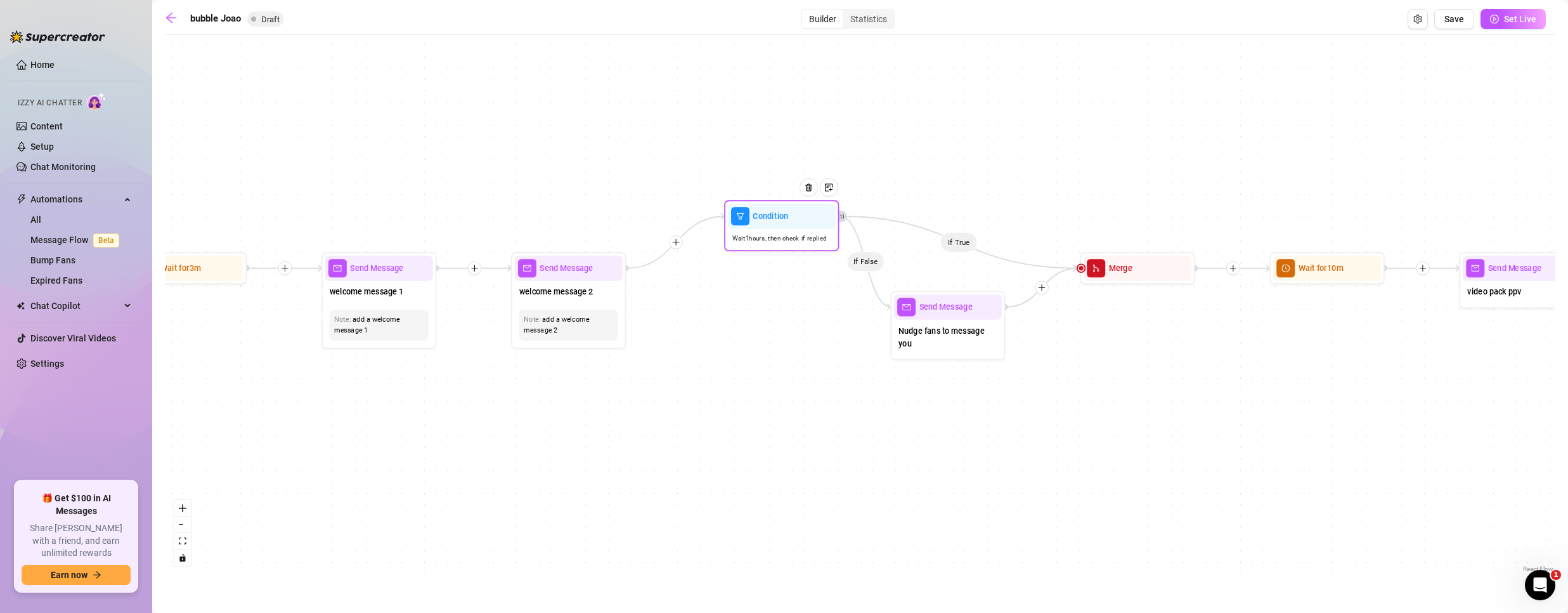
drag, startPoint x: 760, startPoint y: 272, endPoint x: 743, endPoint y: 238, distance: 38.0
click at [785, 220] on span "Condition" at bounding box center [771, 217] width 36 height 12
click at [677, 238] on icon "plus" at bounding box center [677, 241] width 9 height 9
click at [733, 245] on div "Time Delay" at bounding box center [732, 243] width 83 height 19
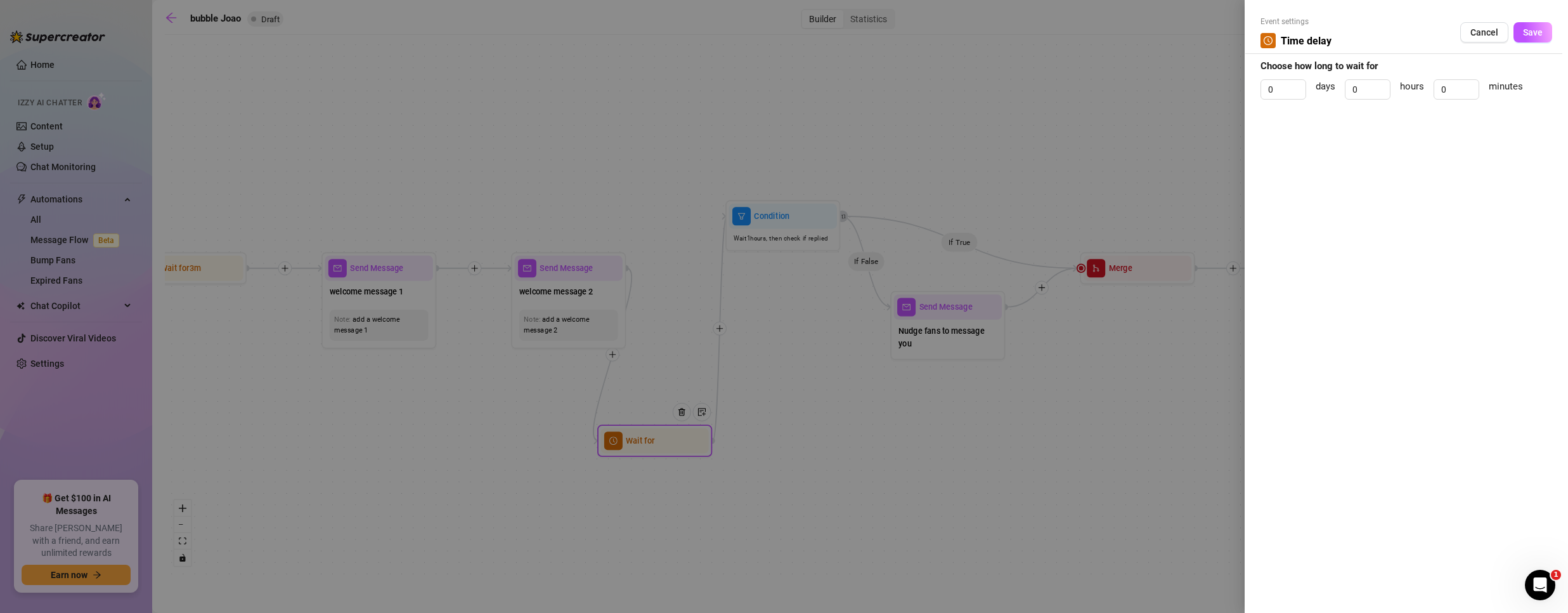
drag, startPoint x: 654, startPoint y: 440, endPoint x: 694, endPoint y: 354, distance: 94.8
click at [694, 354] on div at bounding box center [784, 306] width 1568 height 613
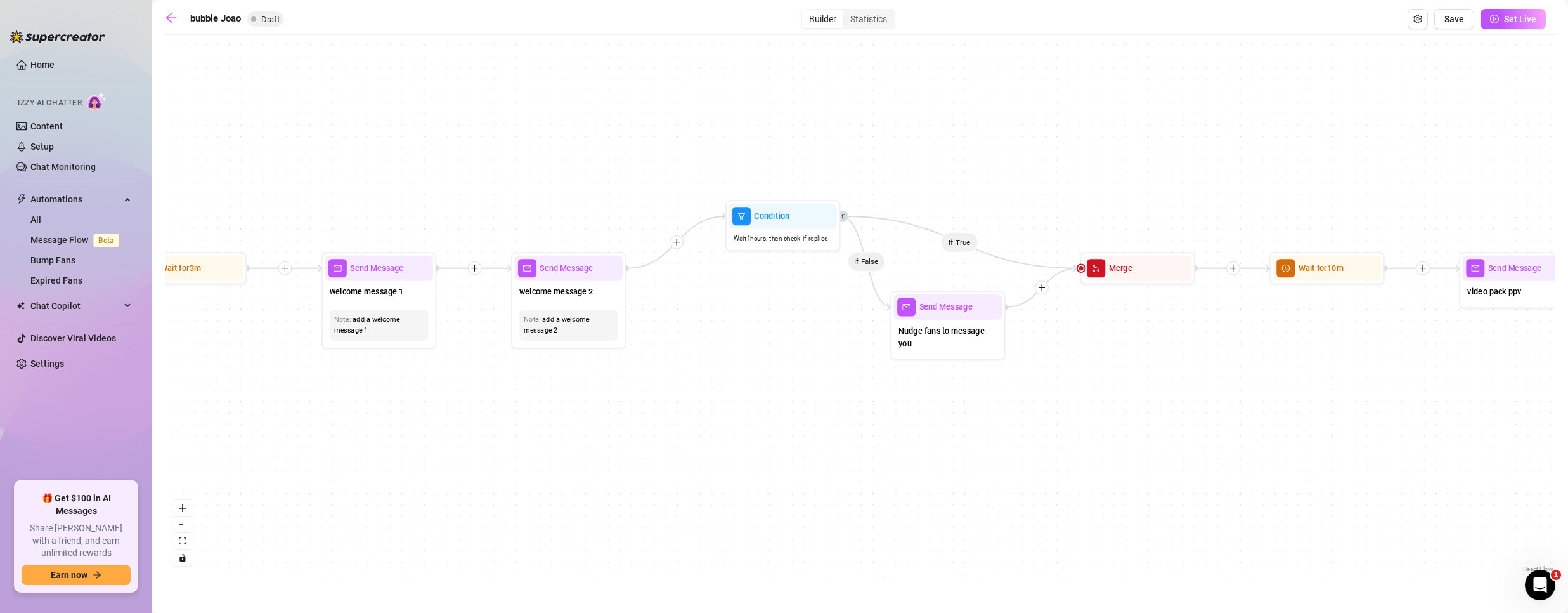
click at [675, 243] on icon "plus" at bounding box center [677, 241] width 9 height 9
click at [727, 242] on div "Time Delay" at bounding box center [732, 243] width 83 height 19
click at [713, 243] on div "Time Delay" at bounding box center [732, 243] width 83 height 19
click at [701, 241] on icon "clock-circle" at bounding box center [699, 244] width 9 height 9
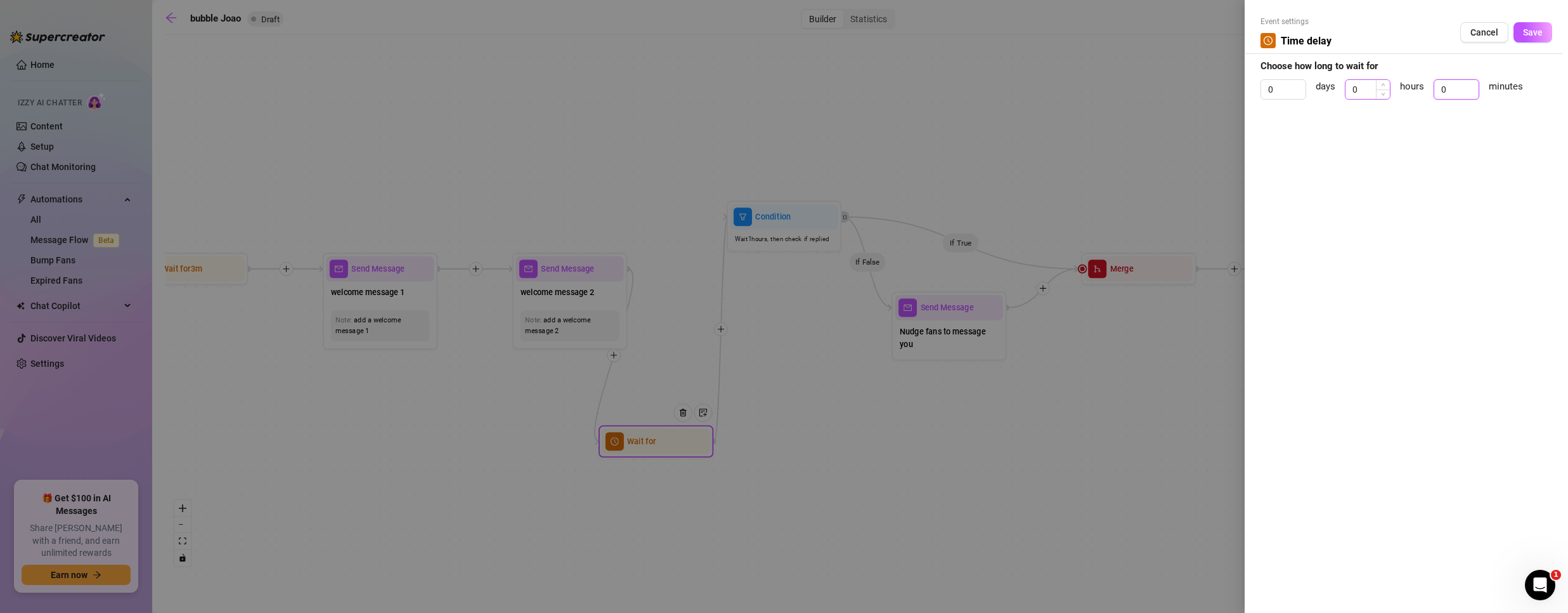
drag, startPoint x: 1447, startPoint y: 90, endPoint x: 1366, endPoint y: 81, distance: 81.5
click at [1366, 81] on div "0 days 0 hours 0 minutes" at bounding box center [1406, 95] width 292 height 32
click at [1527, 28] on span "Save" at bounding box center [1532, 32] width 19 height 10
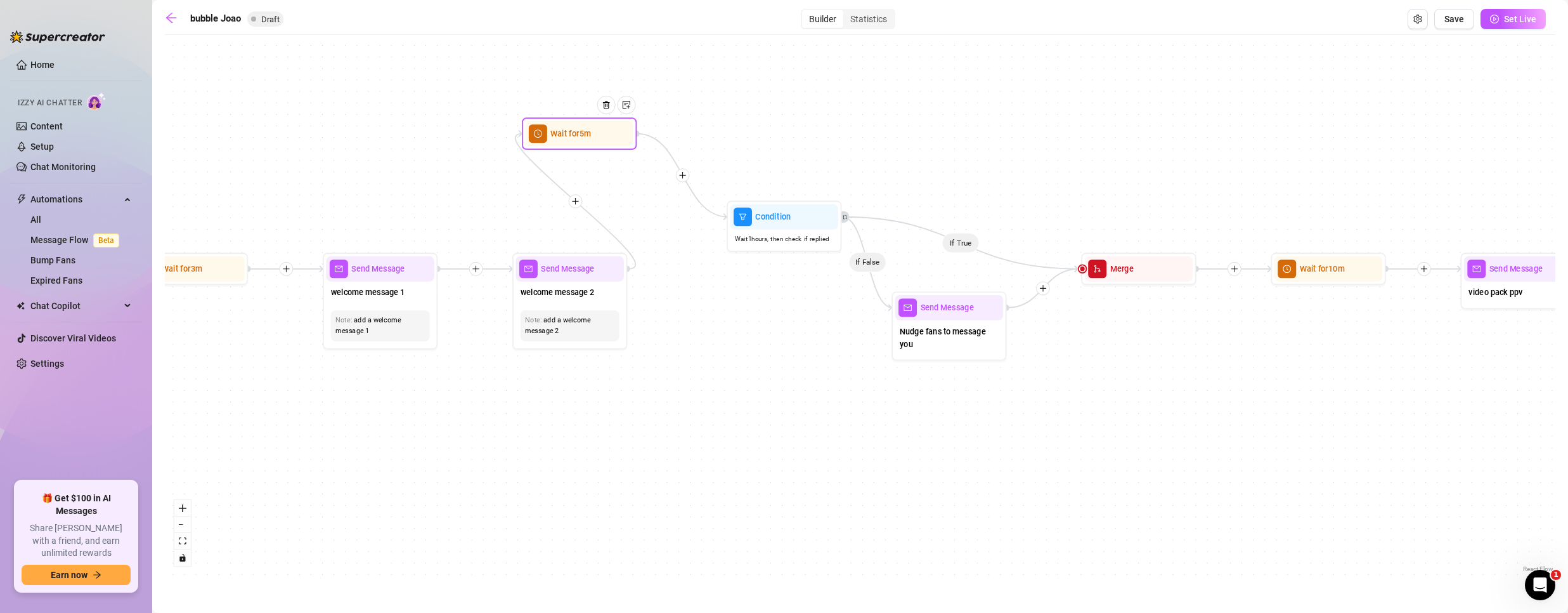
drag, startPoint x: 679, startPoint y: 451, endPoint x: 603, endPoint y: 143, distance: 317.2
click at [603, 143] on div "Wait for 5m" at bounding box center [578, 134] width 107 height 26
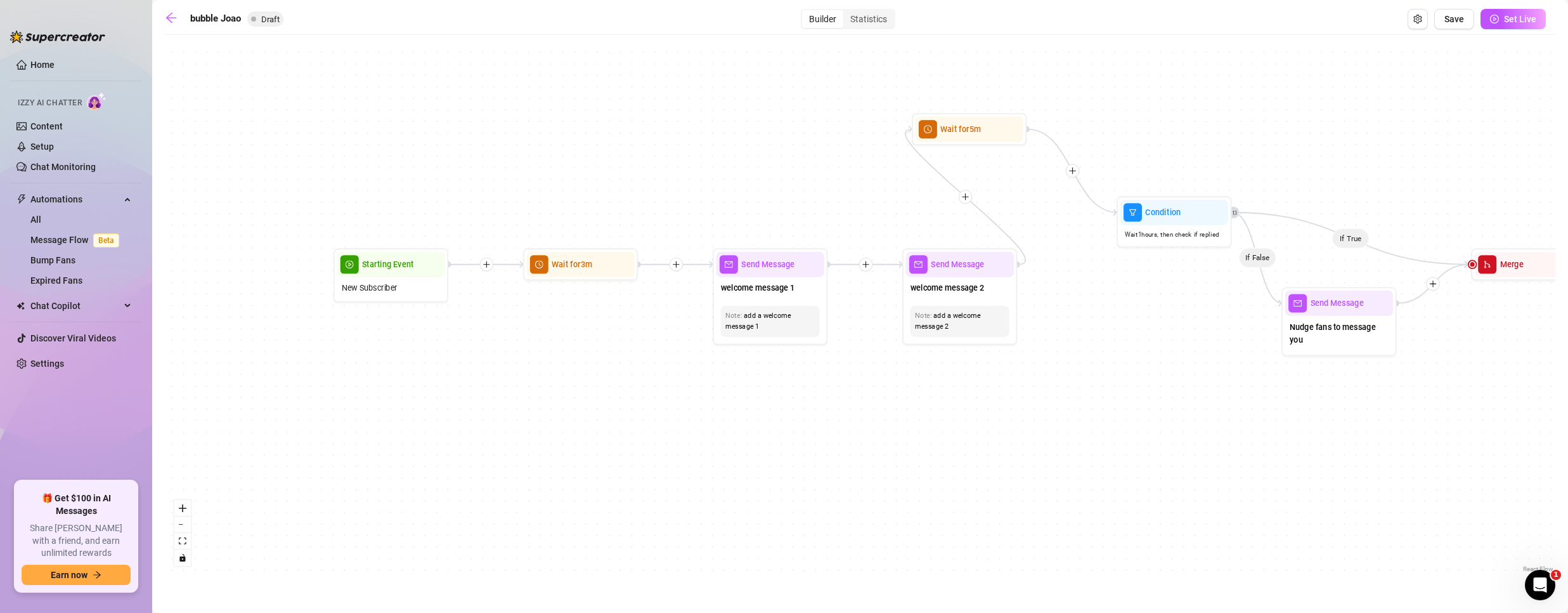
drag, startPoint x: 302, startPoint y: 182, endPoint x: 730, endPoint y: 185, distance: 428.0
click at [740, 185] on div "If True If False Wait for 5m Condition Wait 1 hours, then check if purchased la…" at bounding box center [860, 308] width 1390 height 534
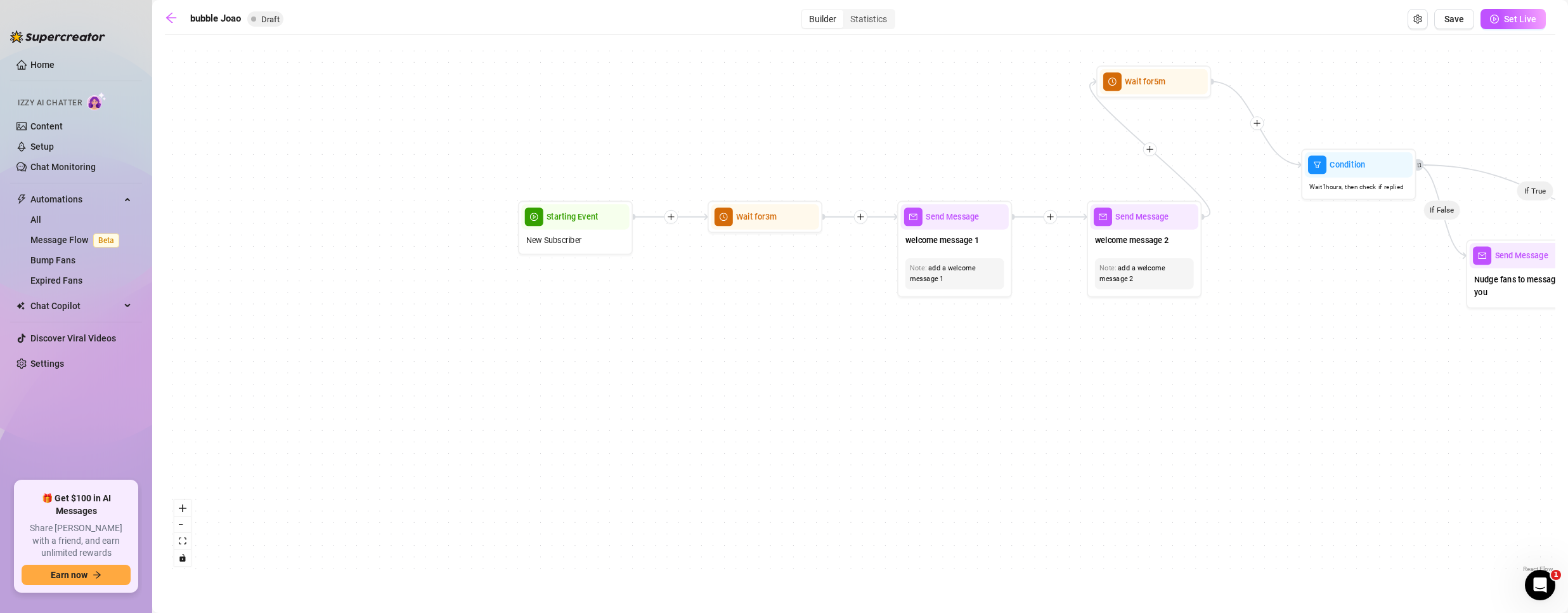
drag, startPoint x: 398, startPoint y: 217, endPoint x: 411, endPoint y: 150, distance: 68.2
click at [396, 118] on div "If True If False Wait for 5m Condition Wait 1 hours, then check if purchased la…" at bounding box center [860, 308] width 1390 height 534
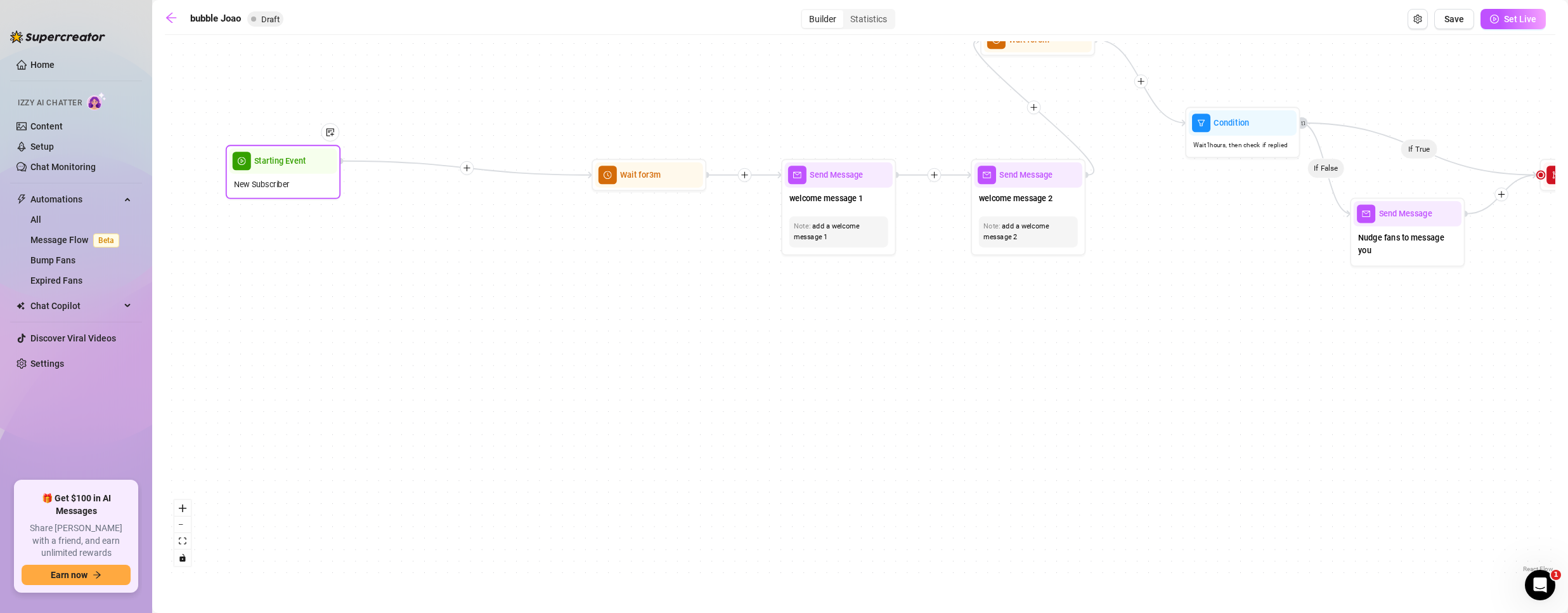
drag, startPoint x: 473, startPoint y: 188, endPoint x: 329, endPoint y: 160, distance: 146.7
click at [297, 171] on div "Starting Event New Subscriber" at bounding box center [283, 171] width 114 height 54
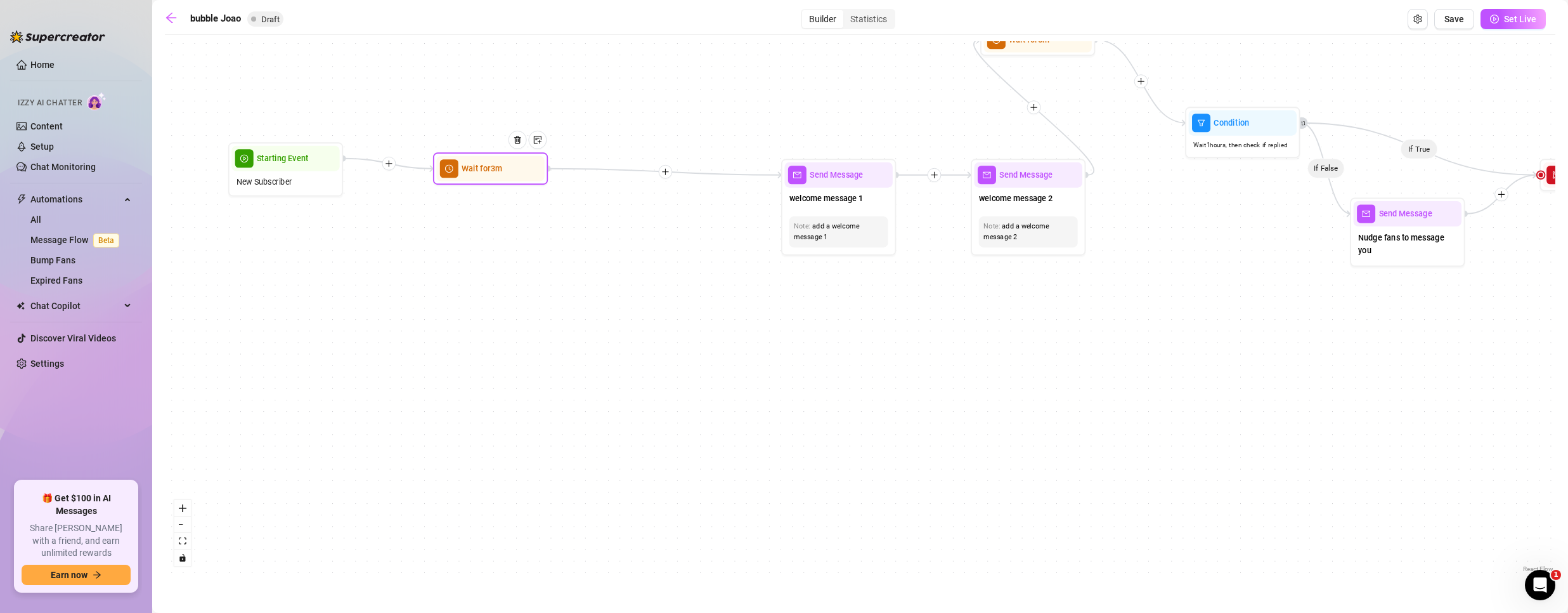
drag, startPoint x: 646, startPoint y: 181, endPoint x: 513, endPoint y: 163, distance: 134.2
click at [444, 170] on div "Wait for 3m" at bounding box center [490, 168] width 107 height 26
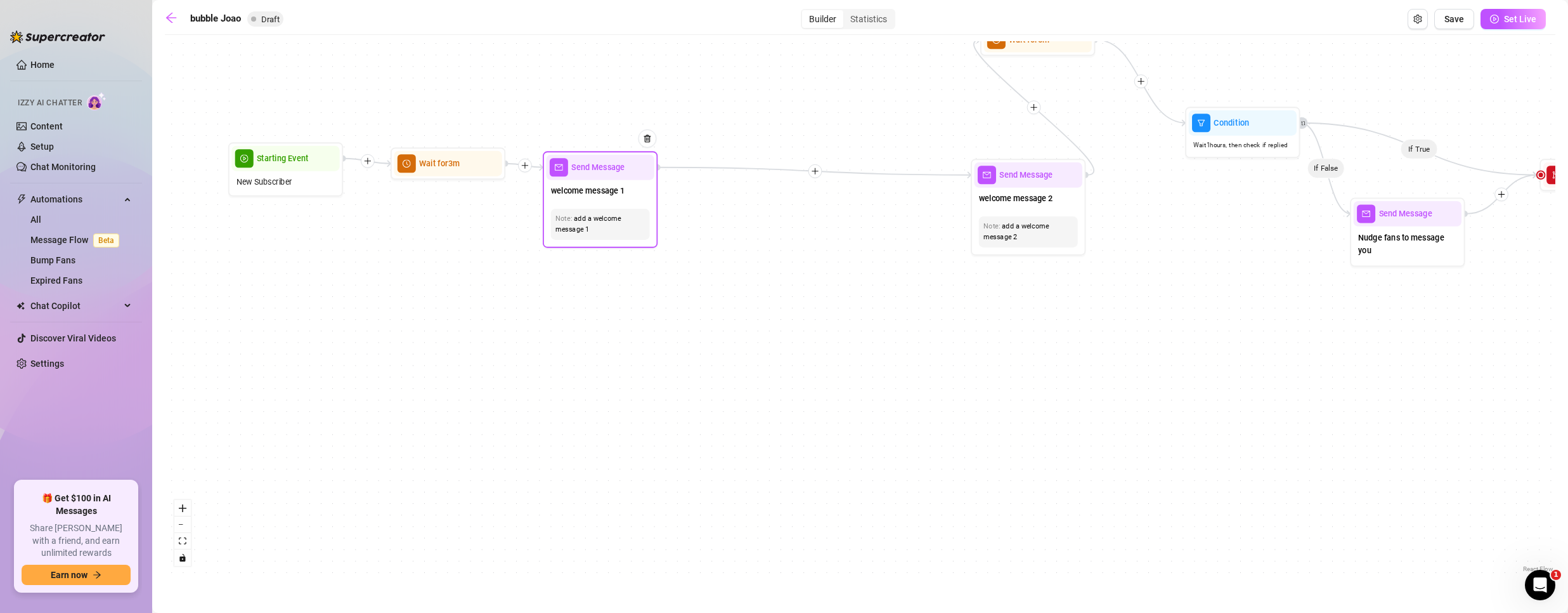
drag, startPoint x: 857, startPoint y: 205, endPoint x: 618, endPoint y: 197, distance: 239.1
click at [618, 197] on div "welcome message 1" at bounding box center [599, 192] width 107 height 24
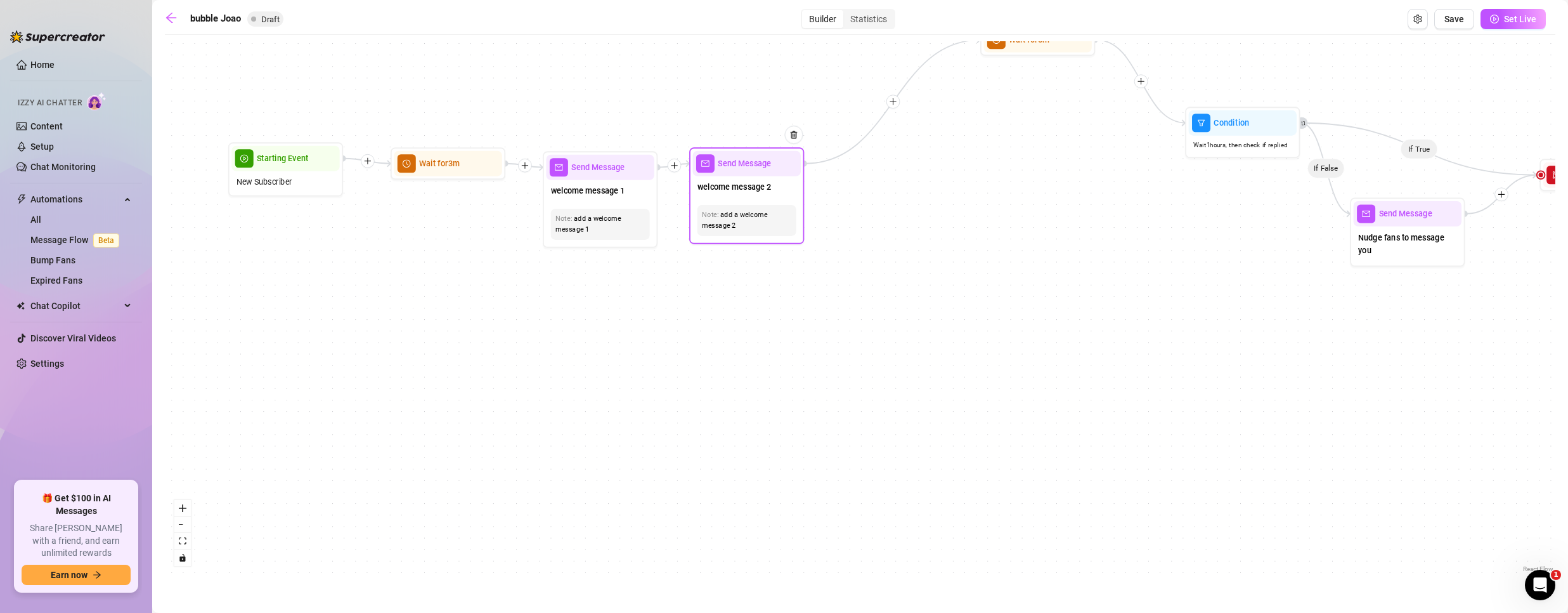
drag, startPoint x: 1009, startPoint y: 216, endPoint x: 910, endPoint y: 198, distance: 100.6
click at [726, 204] on div "Note: add a welcome message 2" at bounding box center [747, 220] width 107 height 40
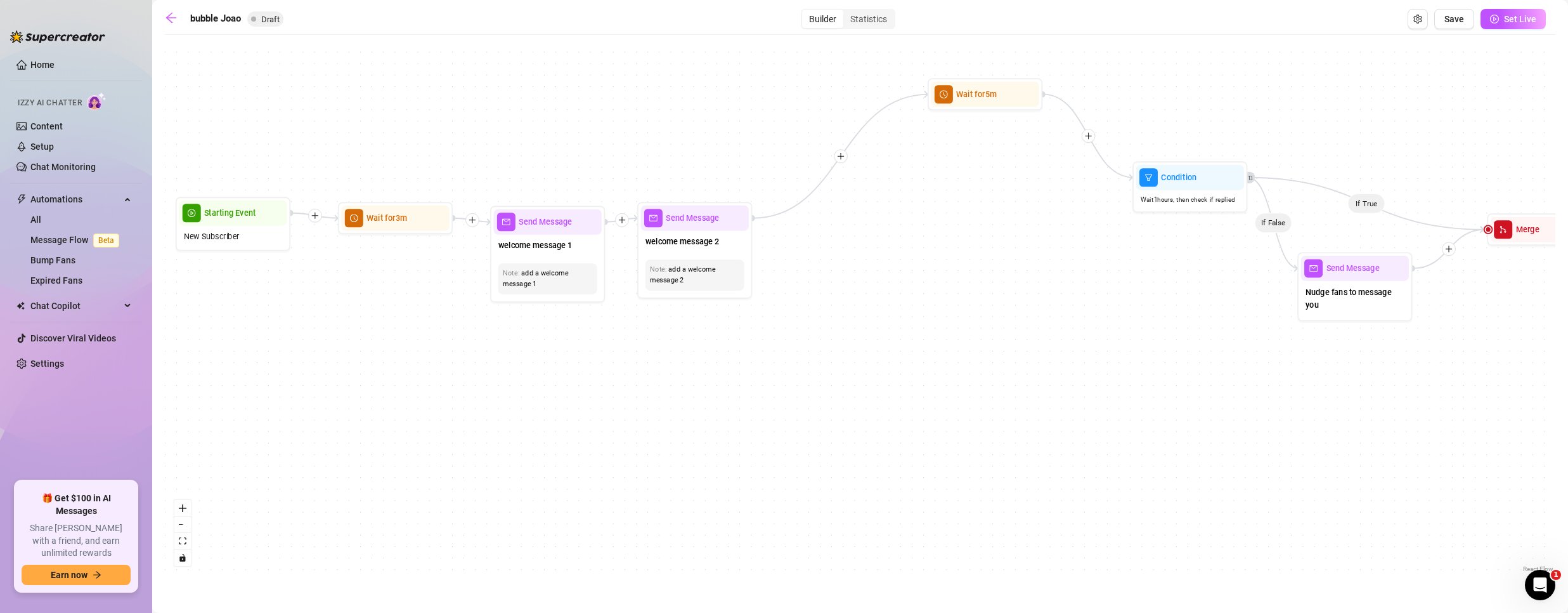
drag, startPoint x: 1046, startPoint y: 178, endPoint x: 976, endPoint y: 253, distance: 102.6
click at [976, 253] on div "If True If False Wait for 5m Condition Wait 1 hours, then check if purchased la…" at bounding box center [860, 308] width 1390 height 534
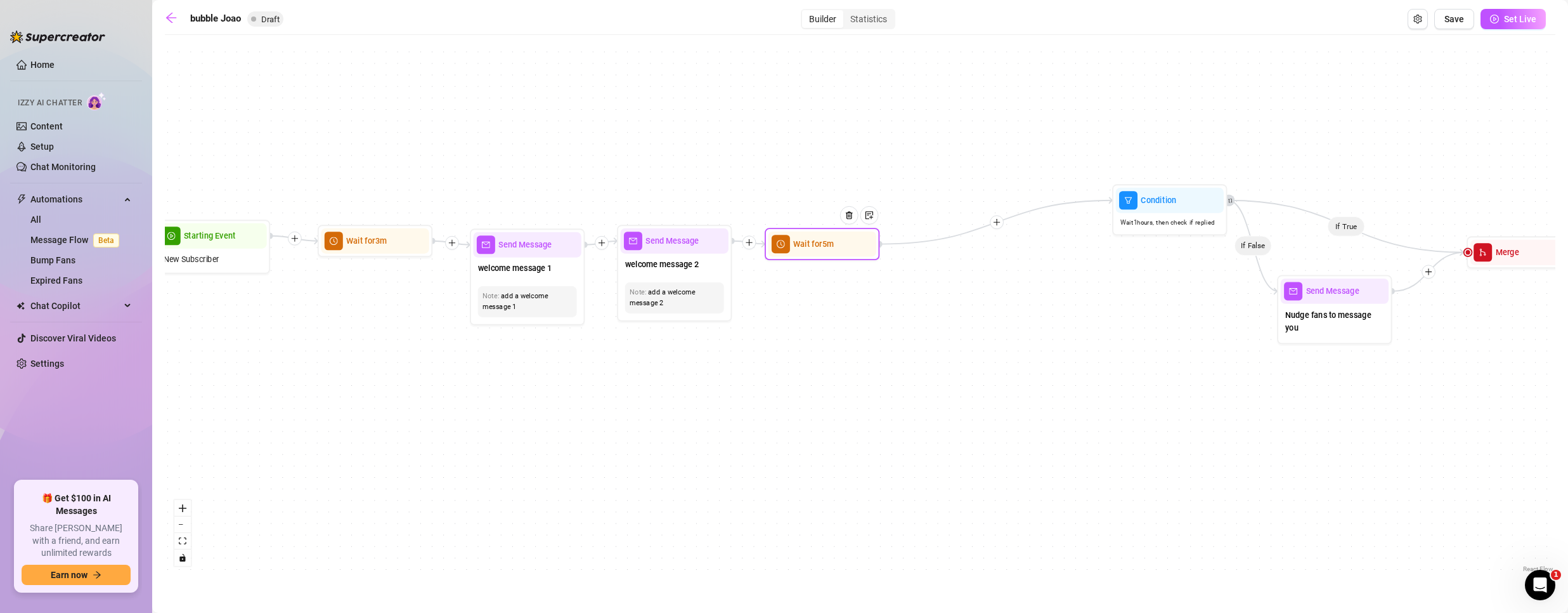
drag, startPoint x: 966, startPoint y: 126, endPoint x: 823, endPoint y: 253, distance: 191.3
click at [823, 253] on div "Wait for 5m" at bounding box center [821, 244] width 107 height 26
click at [999, 224] on icon "plus" at bounding box center [997, 222] width 9 height 9
click at [1039, 262] on div "Message" at bounding box center [1052, 262] width 83 height 19
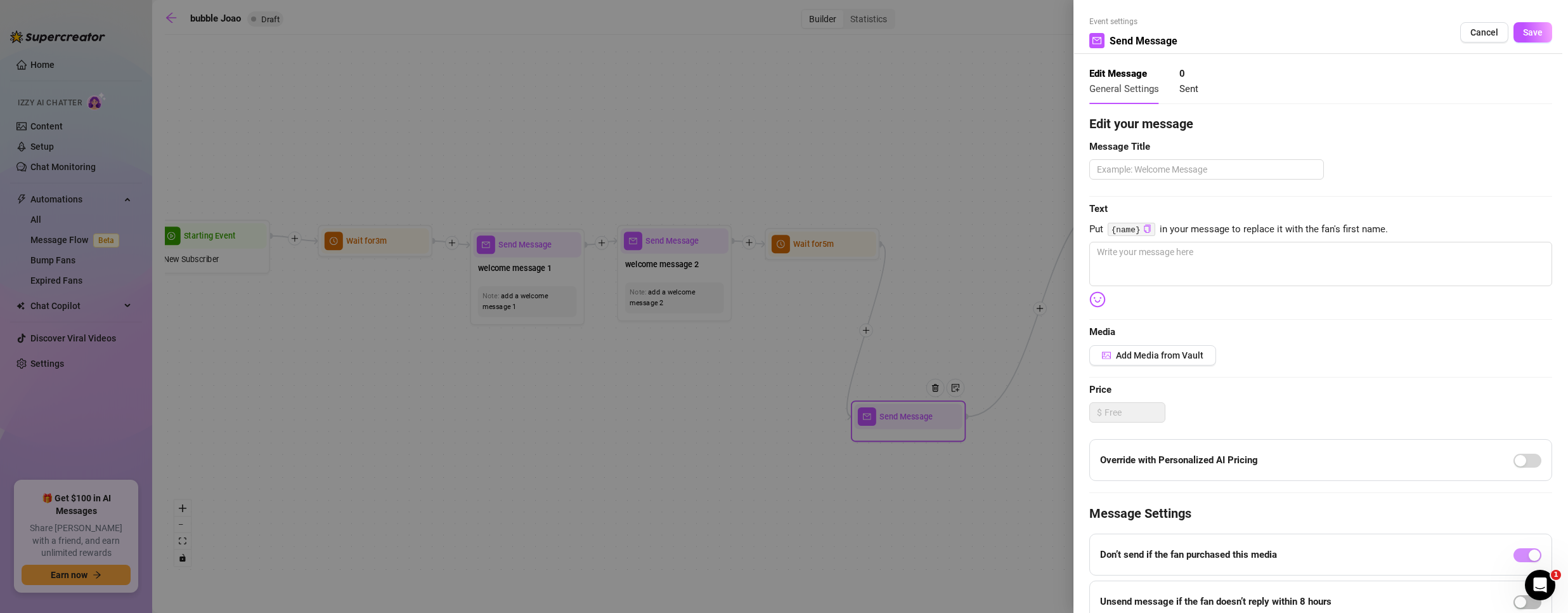
click at [905, 429] on div at bounding box center [784, 306] width 1568 height 613
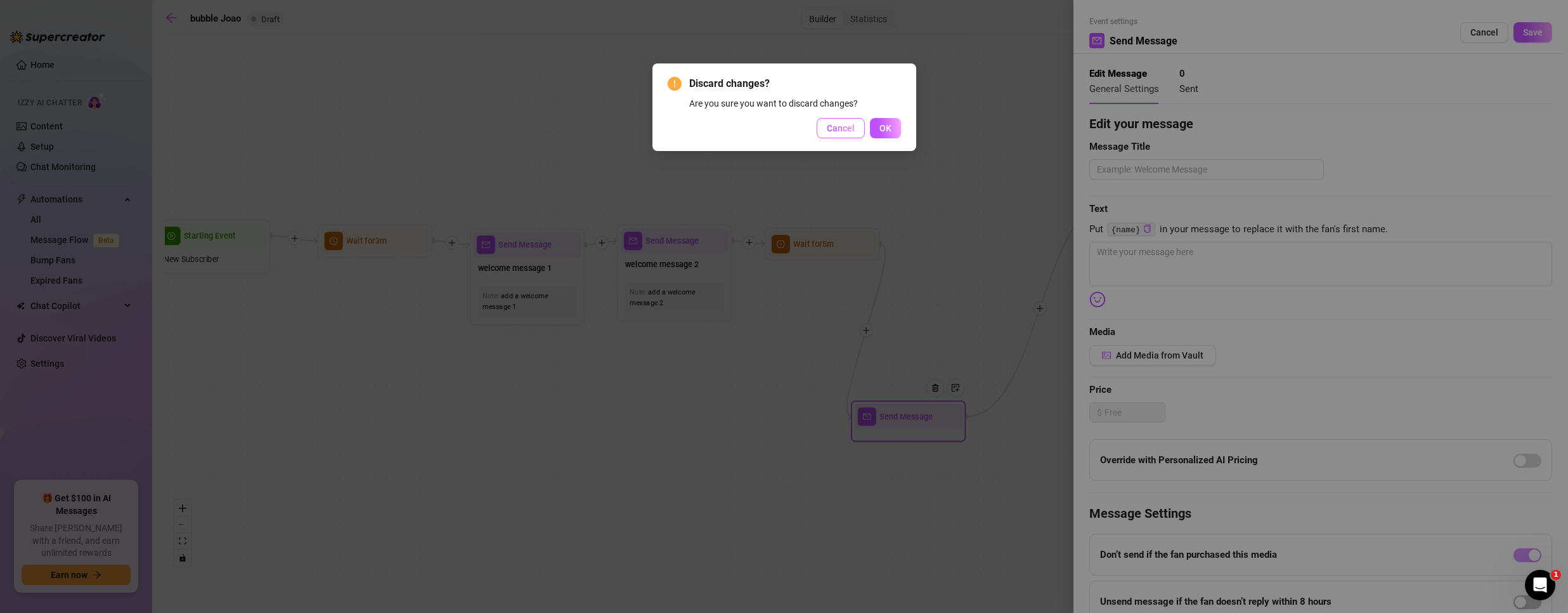
click at [818, 123] on button "Cancel" at bounding box center [841, 128] width 48 height 20
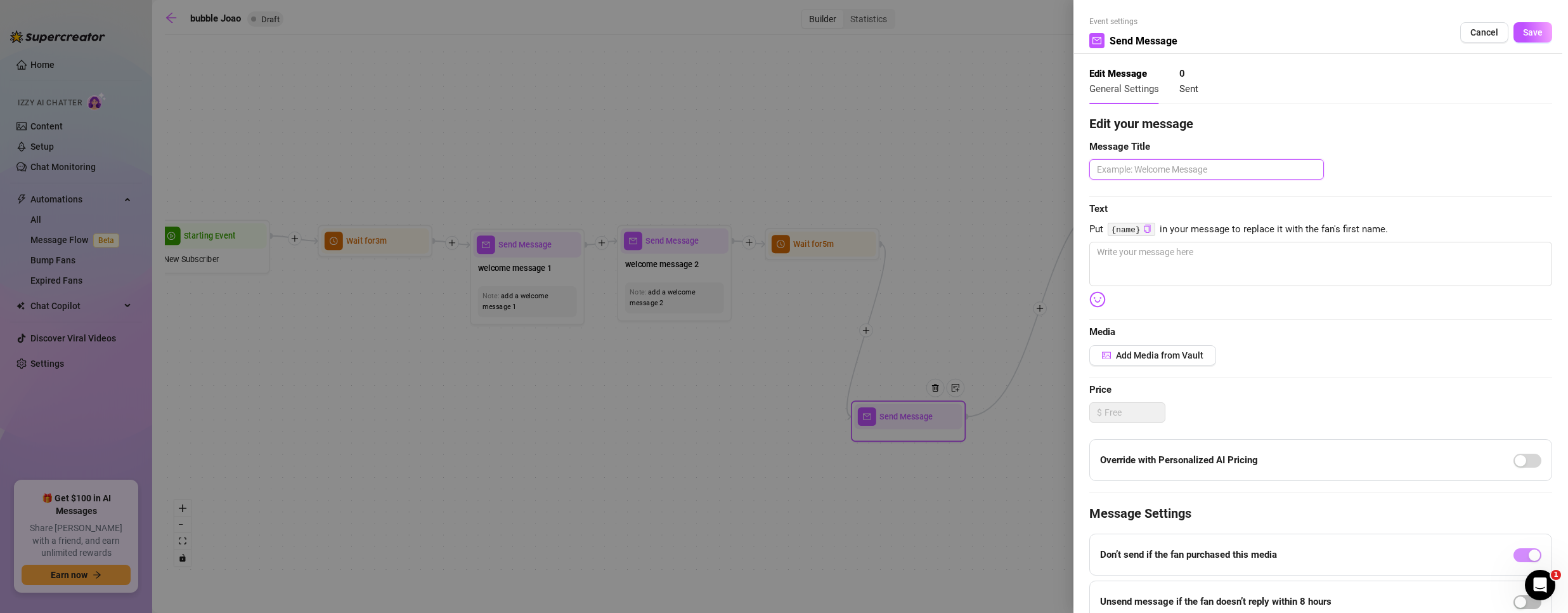
click at [1142, 166] on textarea at bounding box center [1206, 169] width 234 height 20
click at [1187, 255] on textarea at bounding box center [1320, 263] width 462 height 44
click at [1130, 246] on textarea at bounding box center [1320, 263] width 462 height 44
paste textarea "Hey! 👋 Here’s that little welcome treat I promised. 💥"
click at [1156, 361] on button "Add Media from Vault" at bounding box center [1152, 355] width 127 height 20
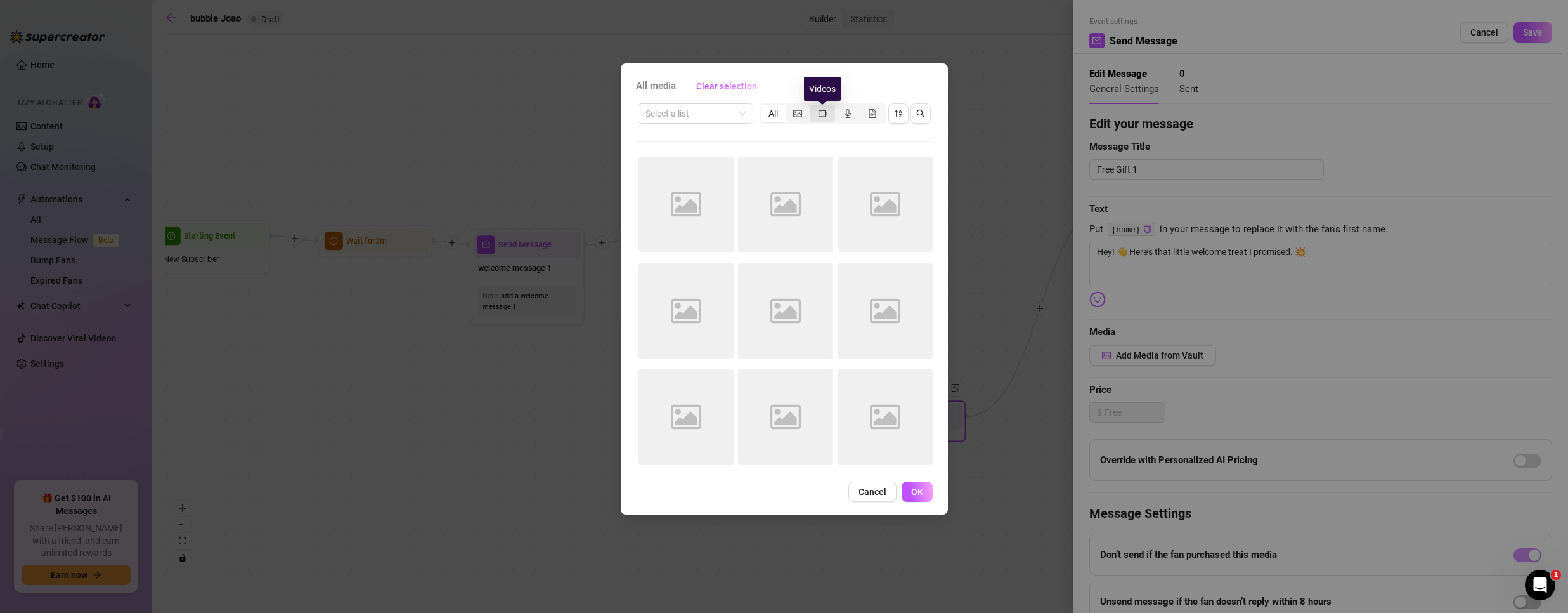
click at [818, 114] on icon "video-camera" at bounding box center [822, 113] width 9 height 7
click at [814, 107] on input "segmented control" at bounding box center [814, 107] width 0 height 0
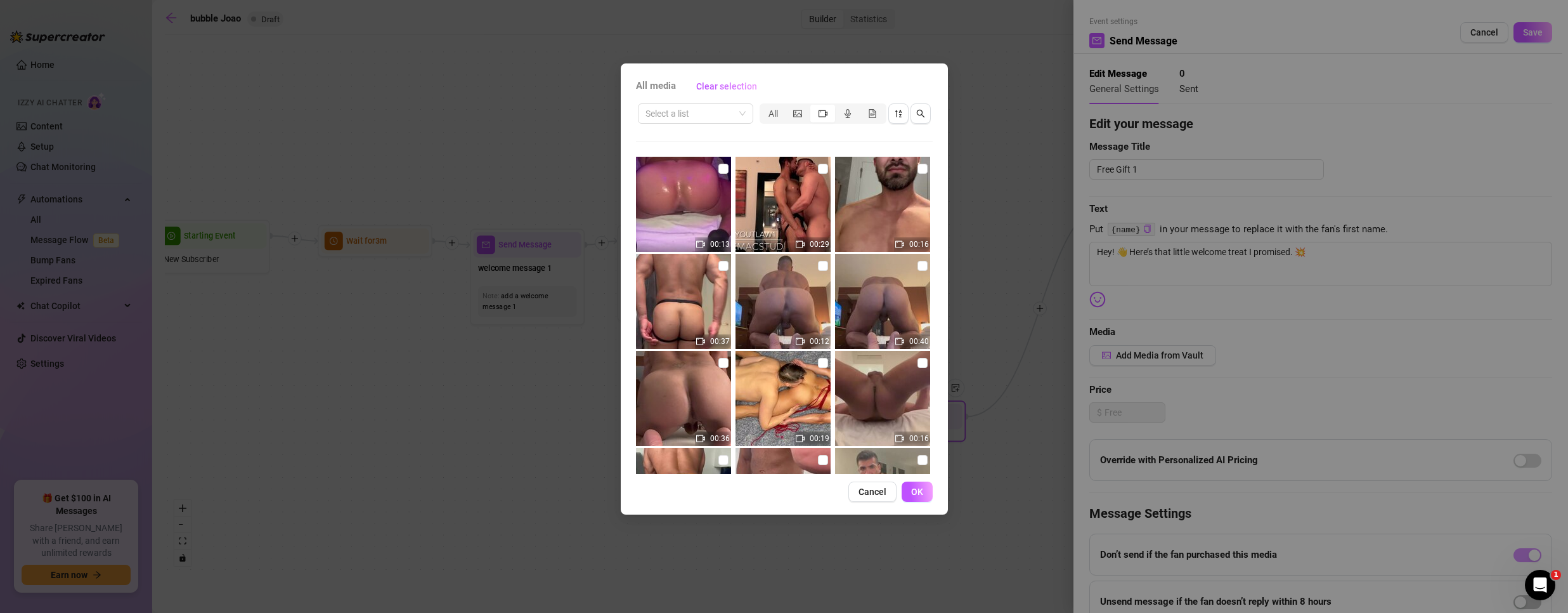
drag, startPoint x: 935, startPoint y: 200, endPoint x: 935, endPoint y: 218, distance: 18.0
click at [935, 218] on div "All media Clear selection Select a list All 00:13 00:29 00:16 00:37 00:12 00:40…" at bounding box center [784, 288] width 327 height 451
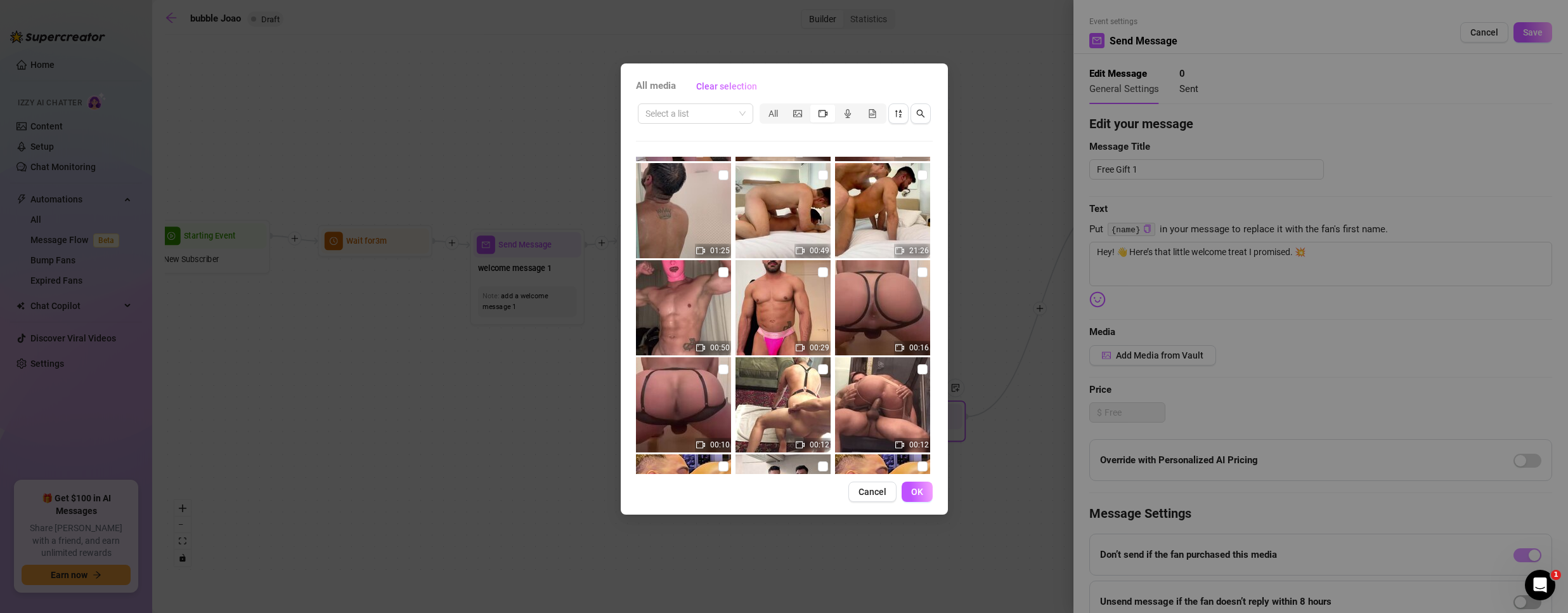
scroll to position [478, 0]
click at [786, 312] on img at bounding box center [783, 308] width 95 height 95
click at [818, 271] on input "checkbox" at bounding box center [823, 273] width 10 height 10
click at [917, 495] on span "OK" at bounding box center [916, 491] width 12 height 10
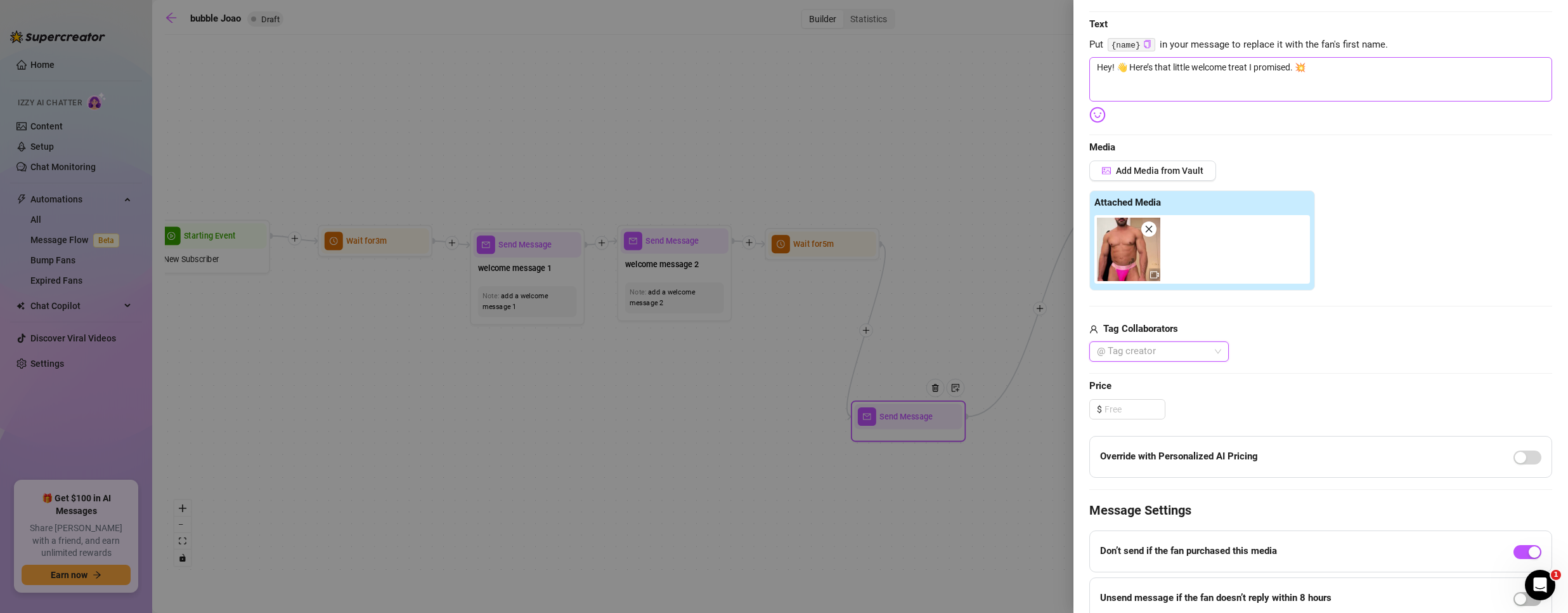
scroll to position [285, 0]
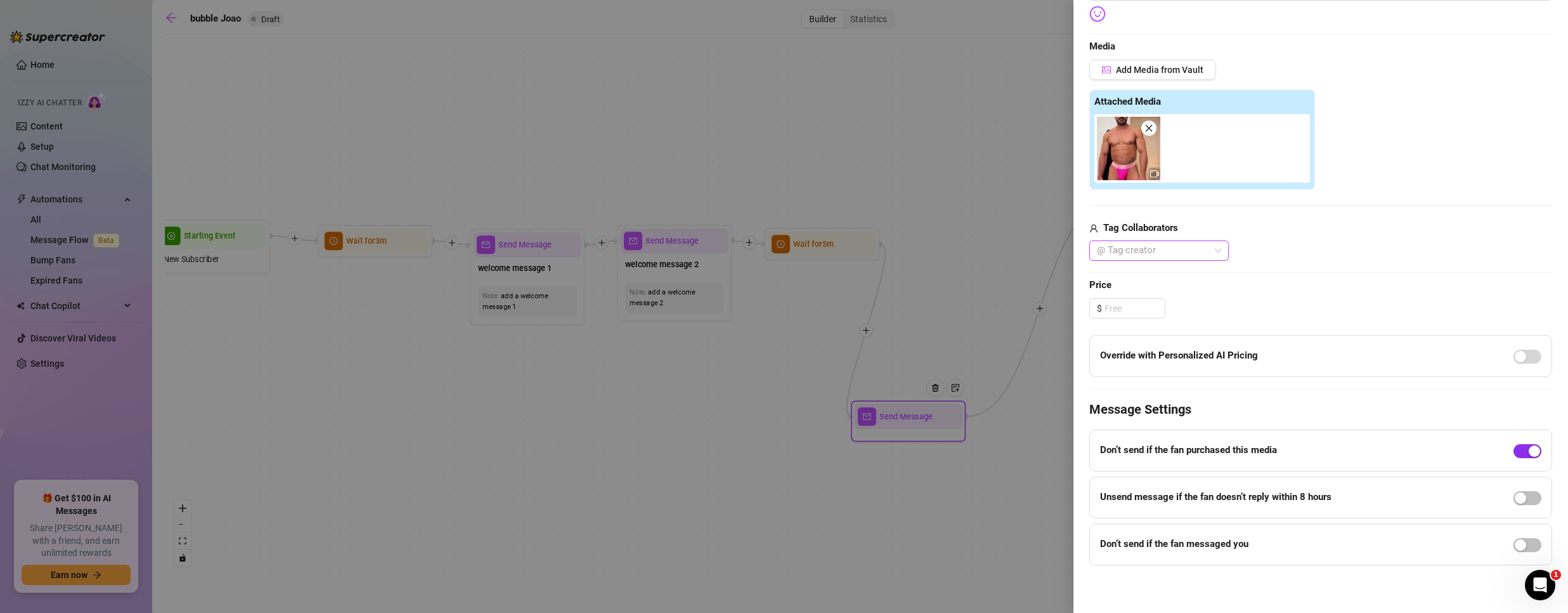
click at [1528, 451] on div "button" at bounding box center [1534, 451] width 12 height 12
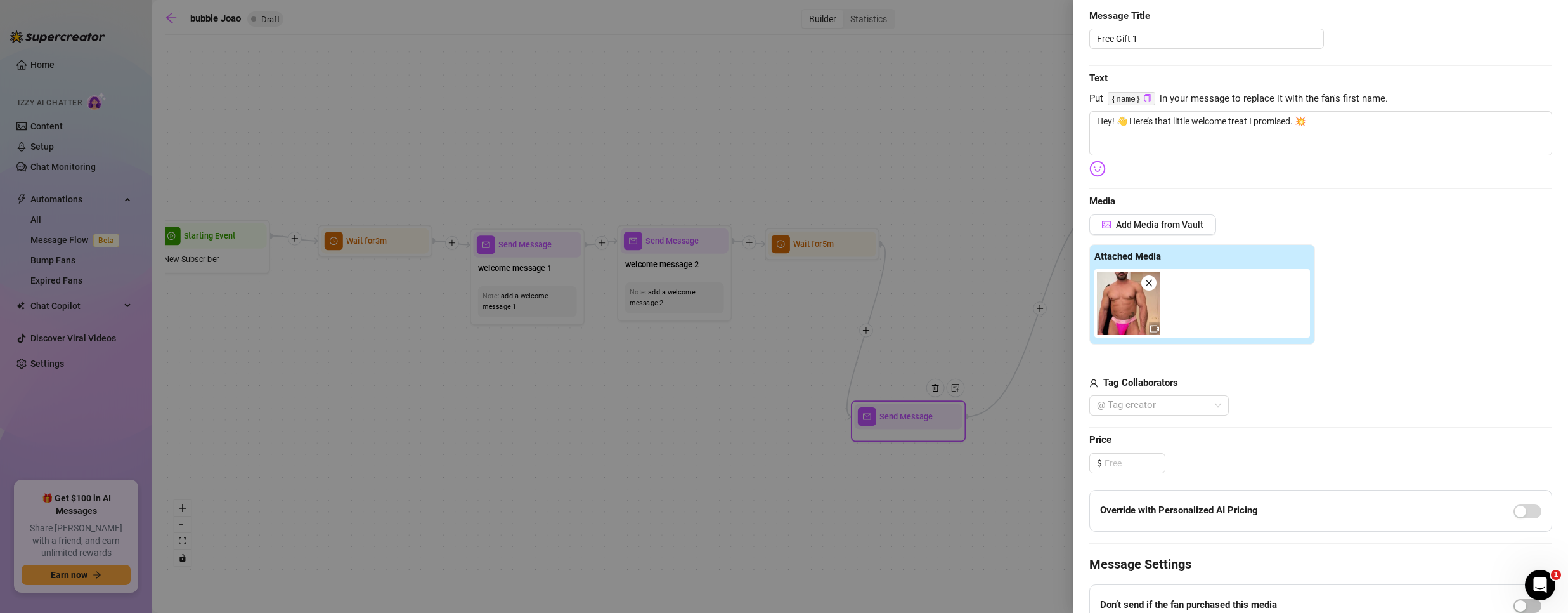
scroll to position [0, 0]
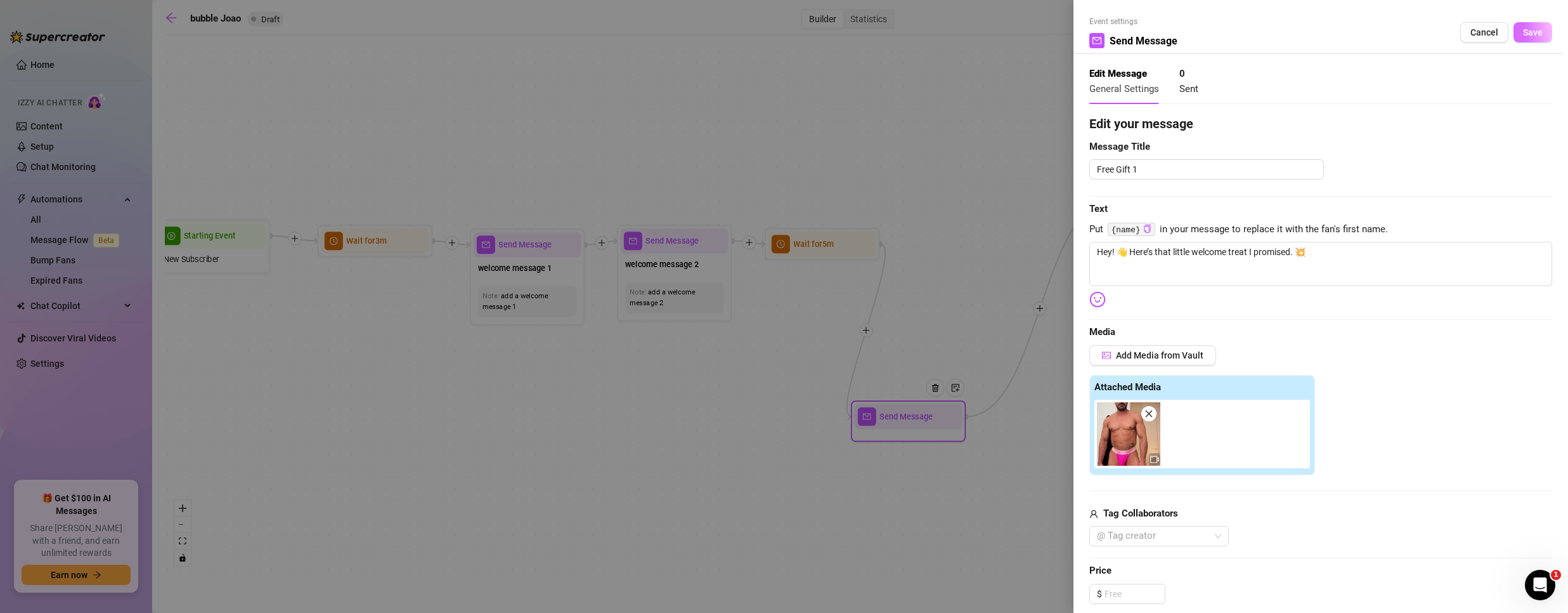
click at [1523, 36] on span "Save" at bounding box center [1532, 32] width 19 height 10
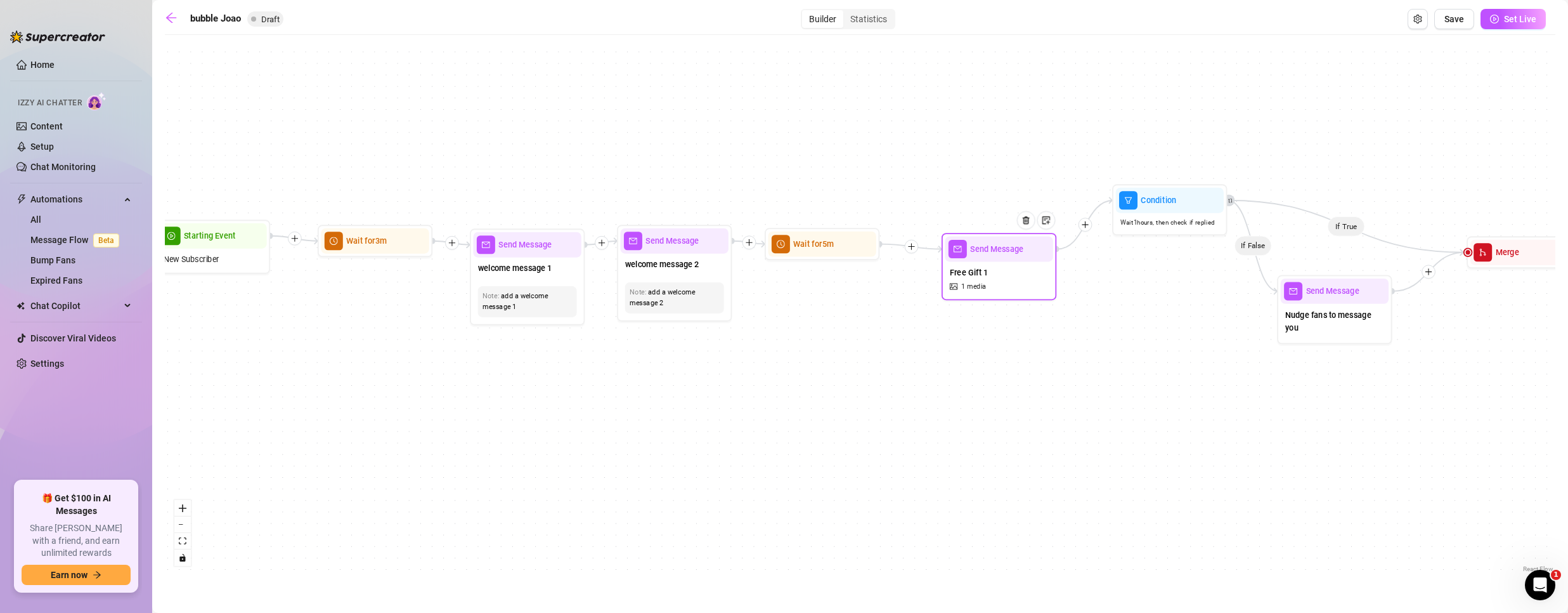
drag, startPoint x: 903, startPoint y: 457, endPoint x: 993, endPoint y: 289, distance: 190.6
click at [993, 289] on div "Free Gift 1 1 media" at bounding box center [998, 279] width 107 height 35
click at [1453, 17] on span "Save" at bounding box center [1454, 19] width 19 height 10
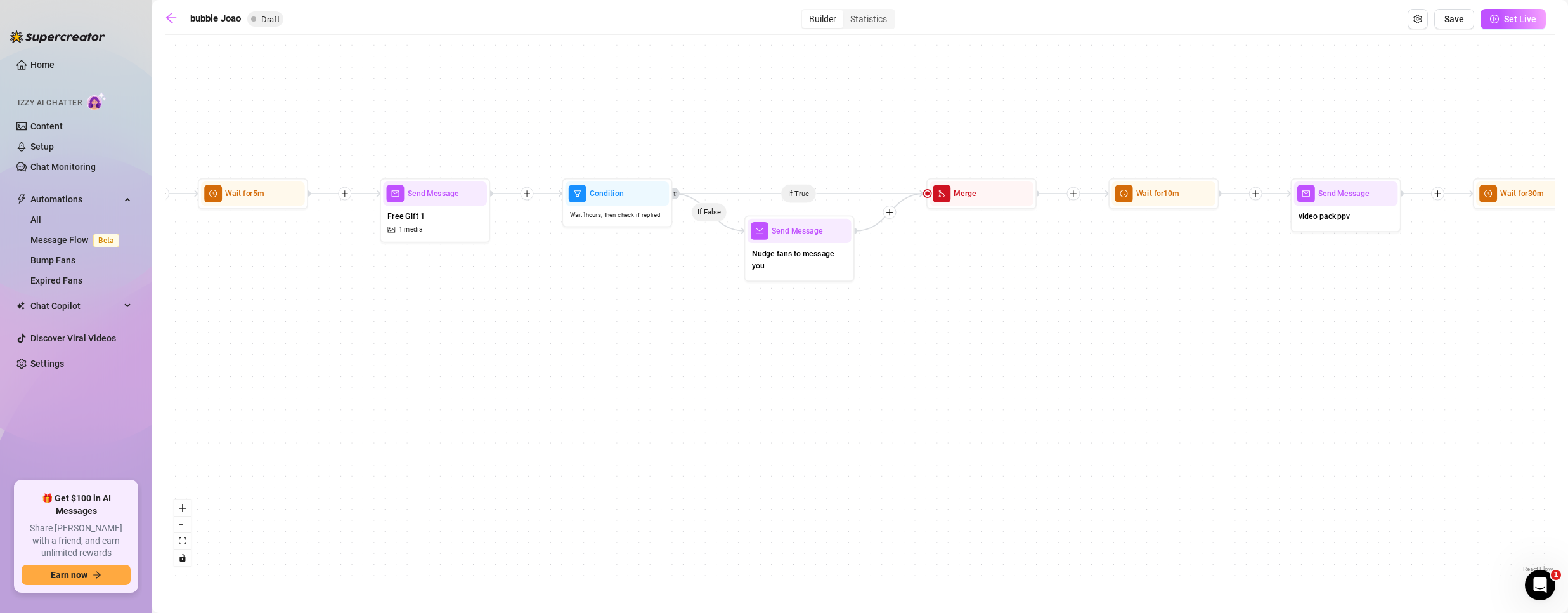
drag, startPoint x: 1013, startPoint y: 477, endPoint x: 611, endPoint y: 340, distance: 424.7
click at [611, 340] on div "If True If False Send Message Free Gift 1 1 media Wait for 5m Condition Wait 1 …" at bounding box center [860, 308] width 1390 height 534
drag, startPoint x: 800, startPoint y: 260, endPoint x: 804, endPoint y: 304, distance: 44.2
click at [804, 304] on span "Nudge fans to message you" at bounding box center [804, 301] width 95 height 24
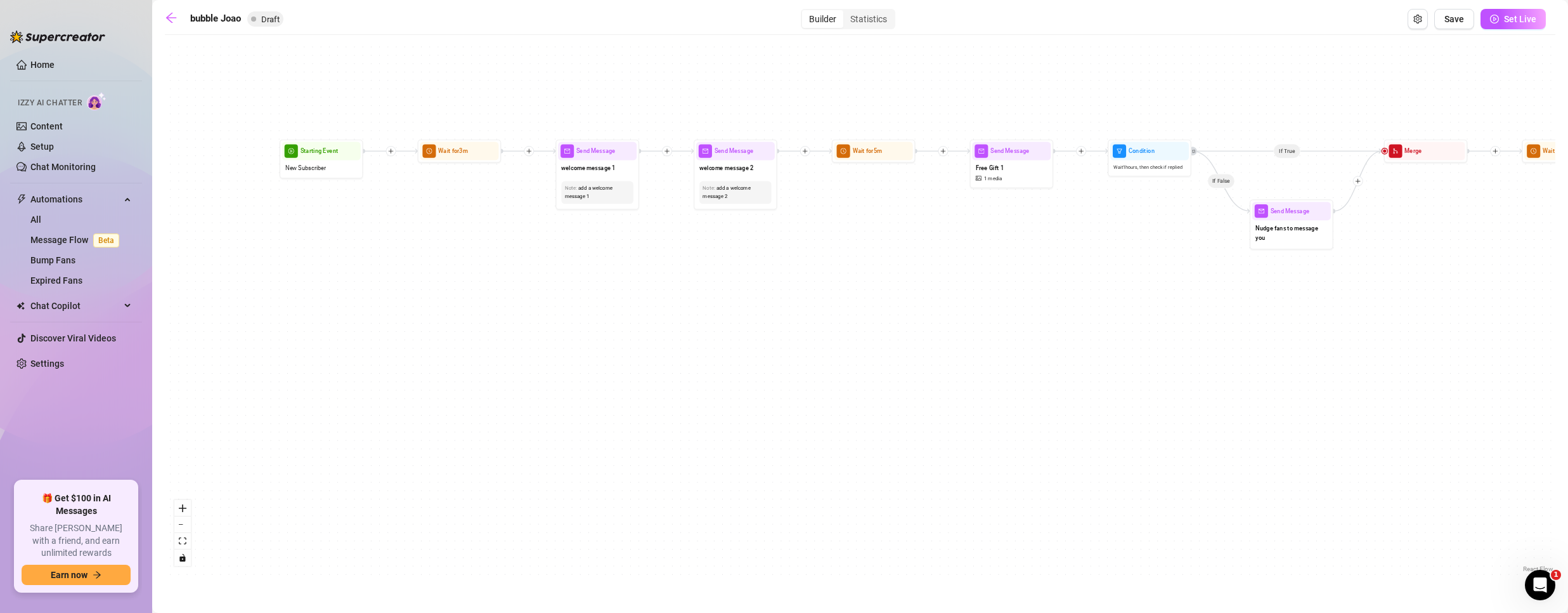
drag, startPoint x: 708, startPoint y: 351, endPoint x: 781, endPoint y: 301, distance: 88.5
click at [957, 347] on div "If True If False Send Message Free Gift 1 1 media Wait for 5m Condition Wait 1 …" at bounding box center [860, 308] width 1390 height 534
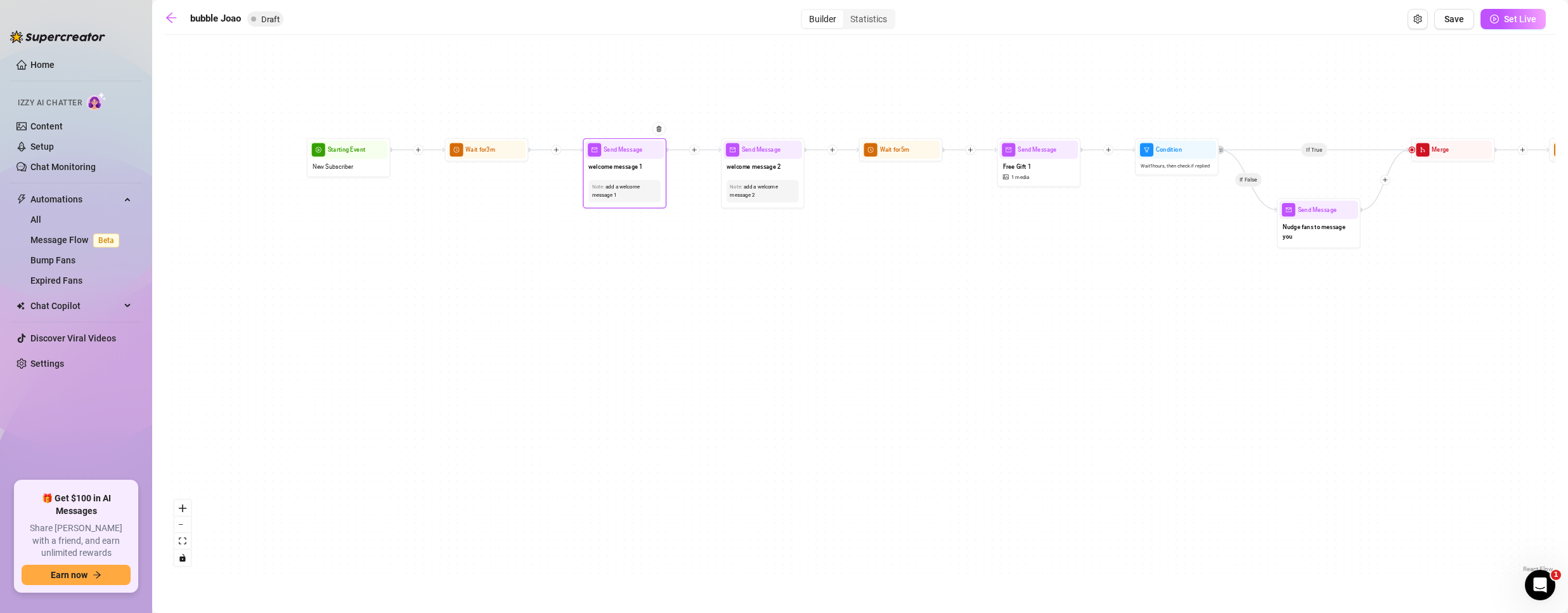
click at [617, 183] on div "add a welcome message 1" at bounding box center [625, 191] width 65 height 16
click at [631, 171] on span "welcome message 1" at bounding box center [615, 167] width 54 height 9
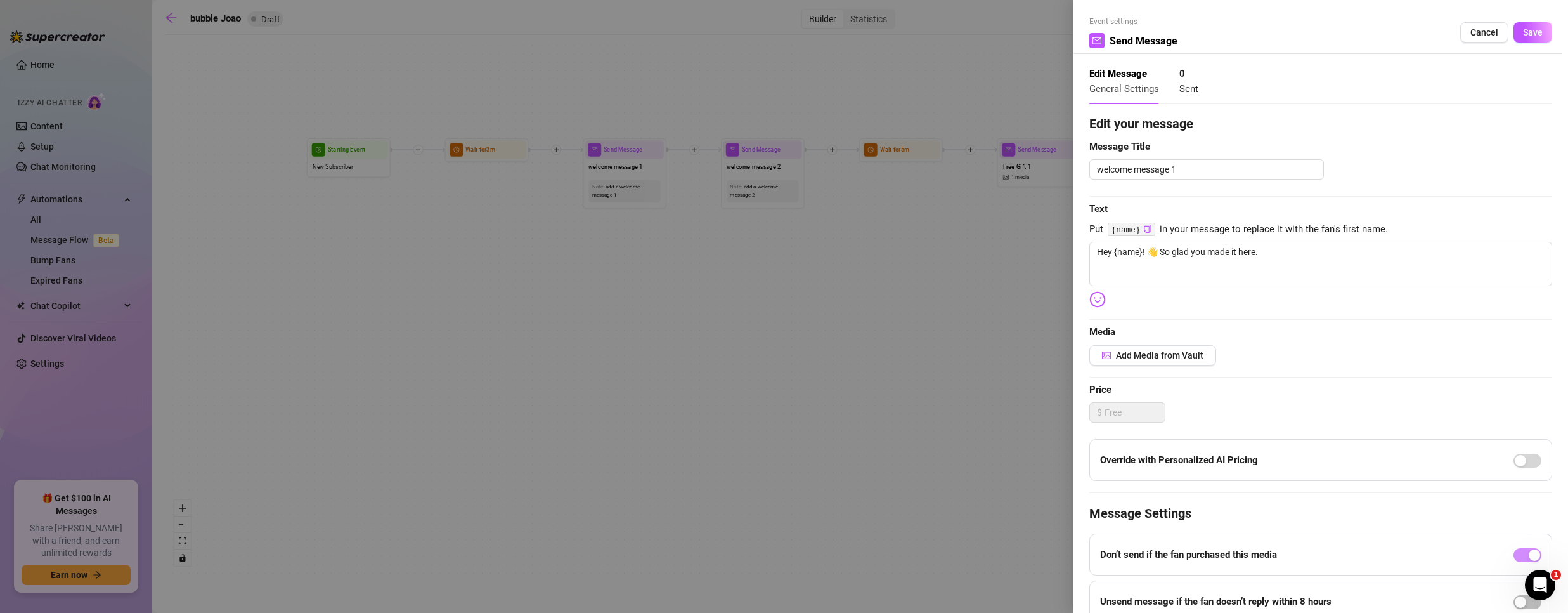
click at [740, 155] on div at bounding box center [784, 306] width 1568 height 613
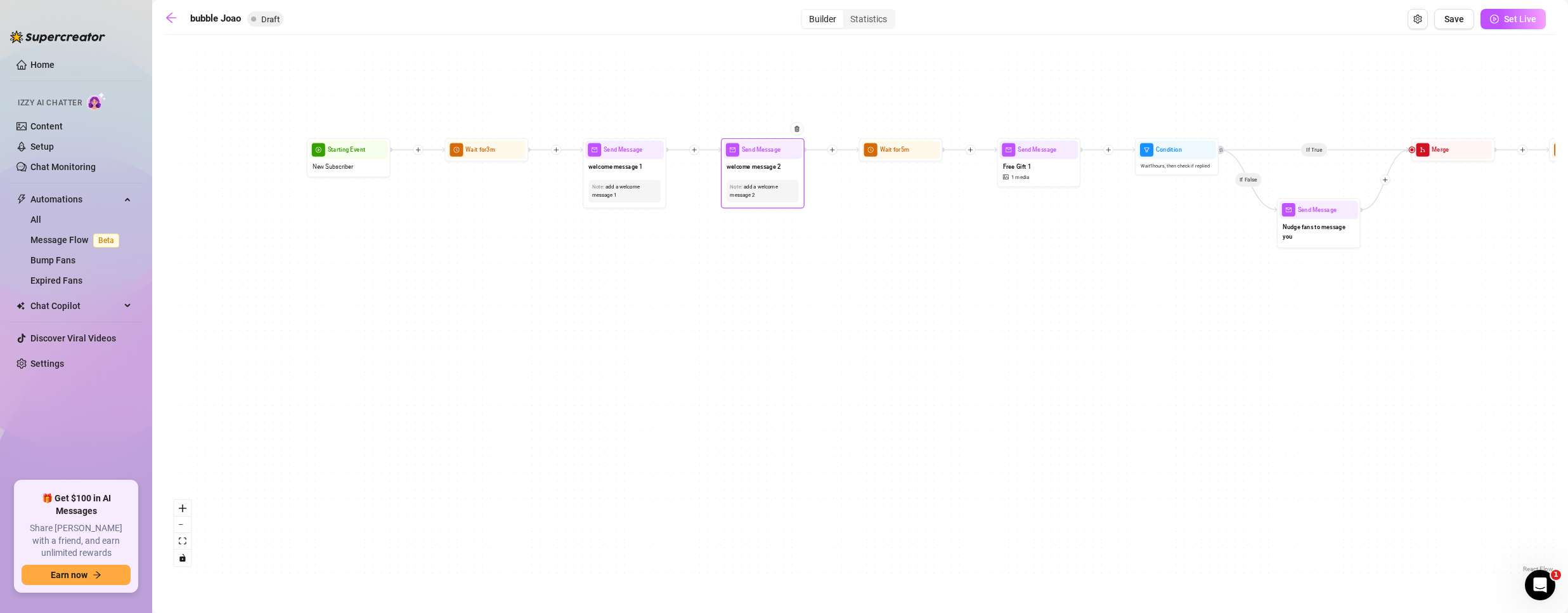
click at [754, 159] on div "welcome message 2" at bounding box center [762, 167] width 79 height 18
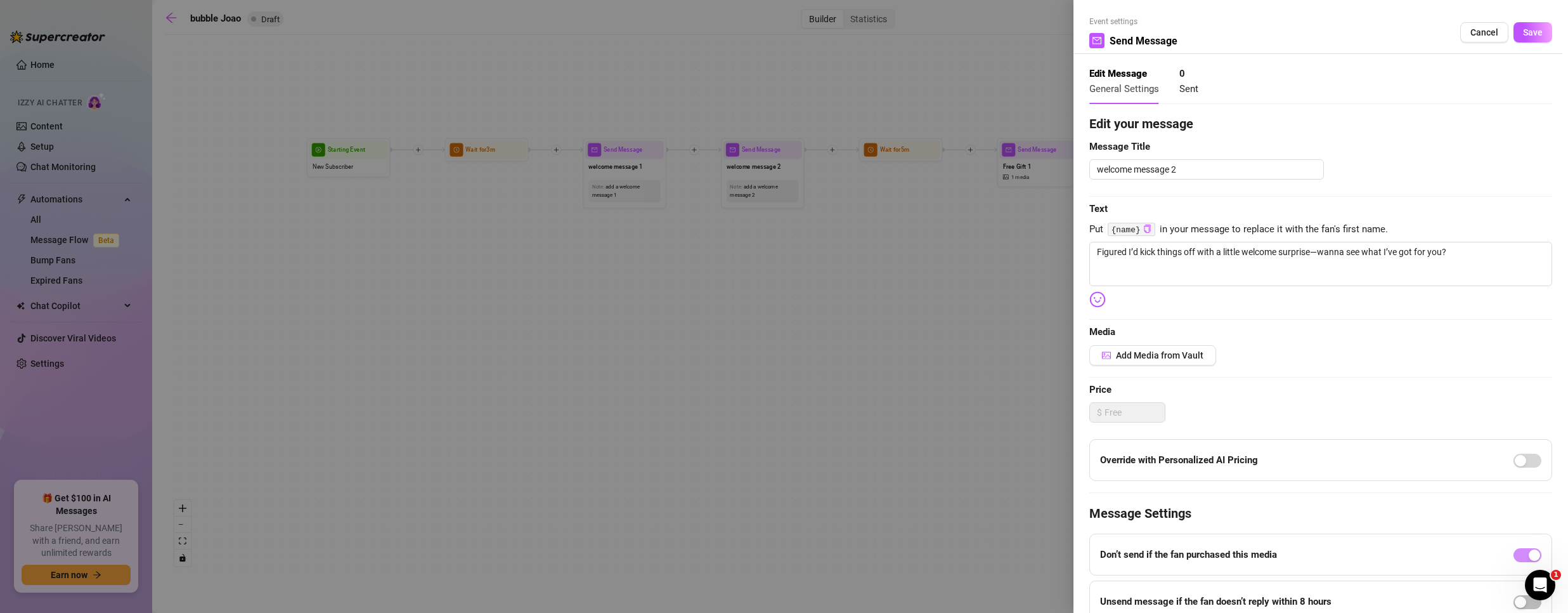
click at [883, 224] on div at bounding box center [784, 306] width 1568 height 613
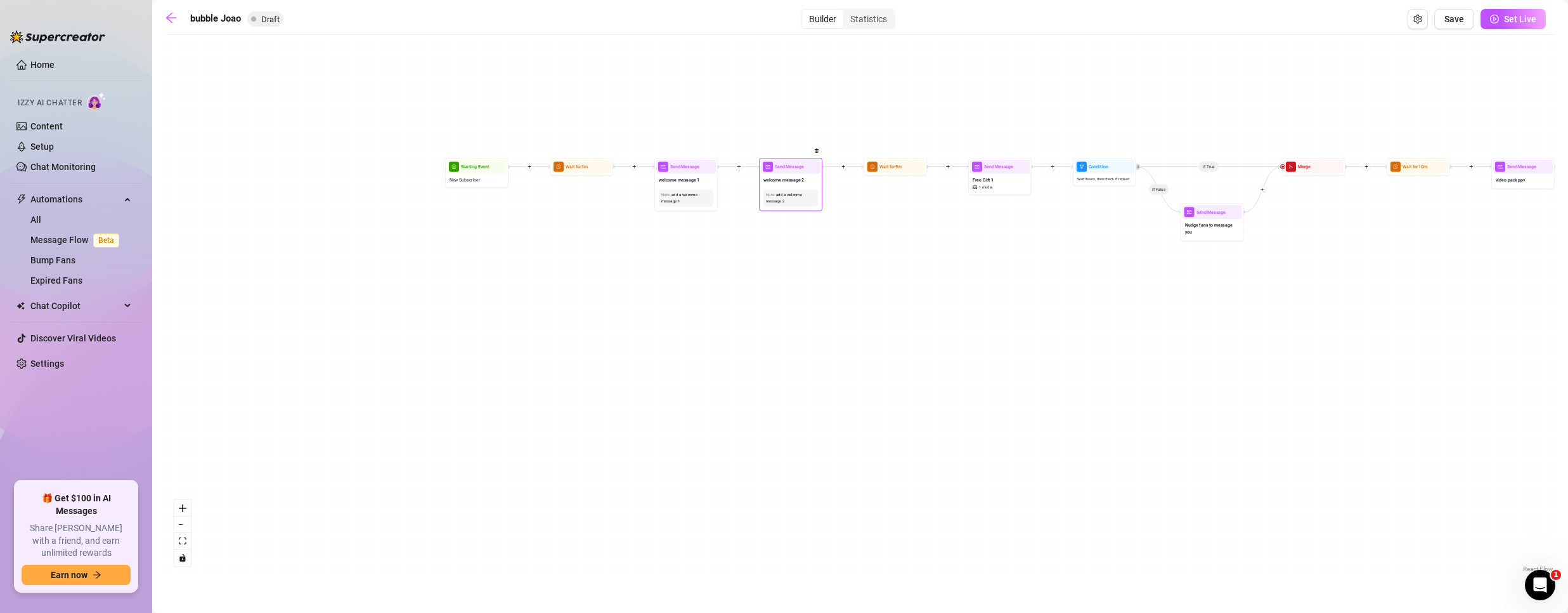
click at [789, 176] on span "welcome message 2" at bounding box center [783, 179] width 41 height 7
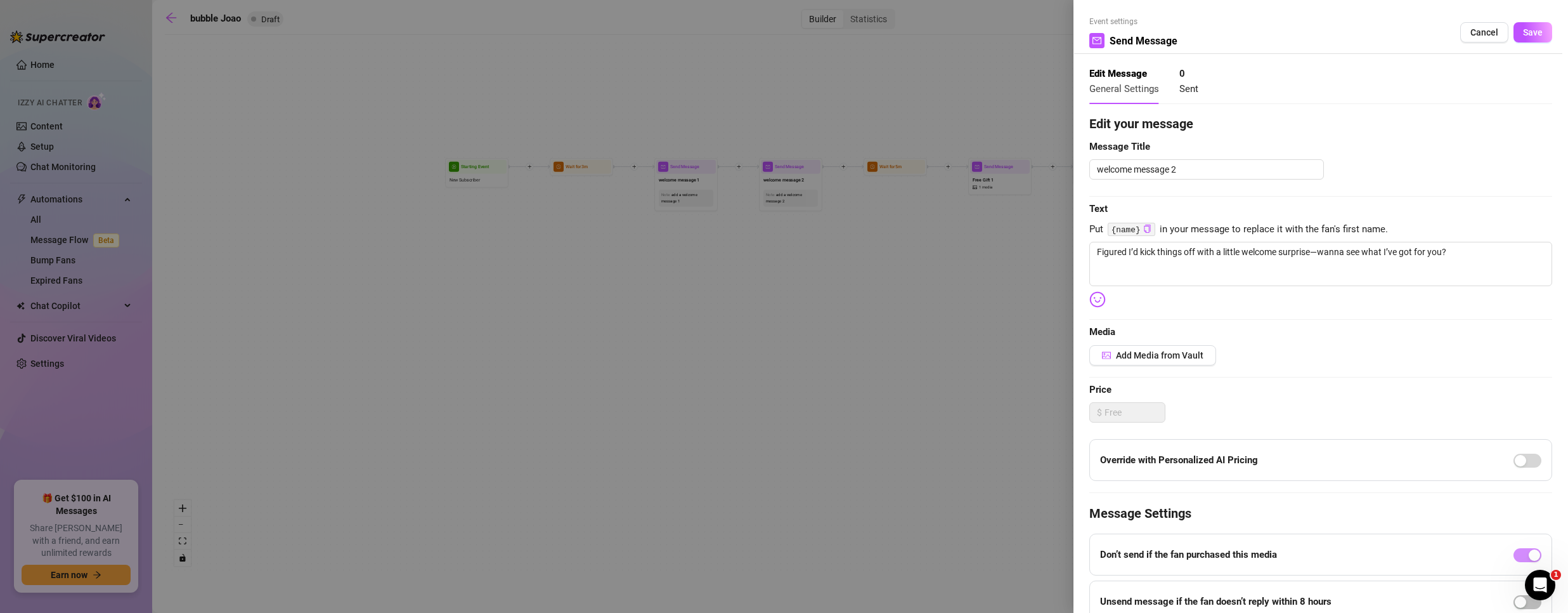
click at [909, 208] on div at bounding box center [784, 306] width 1568 height 613
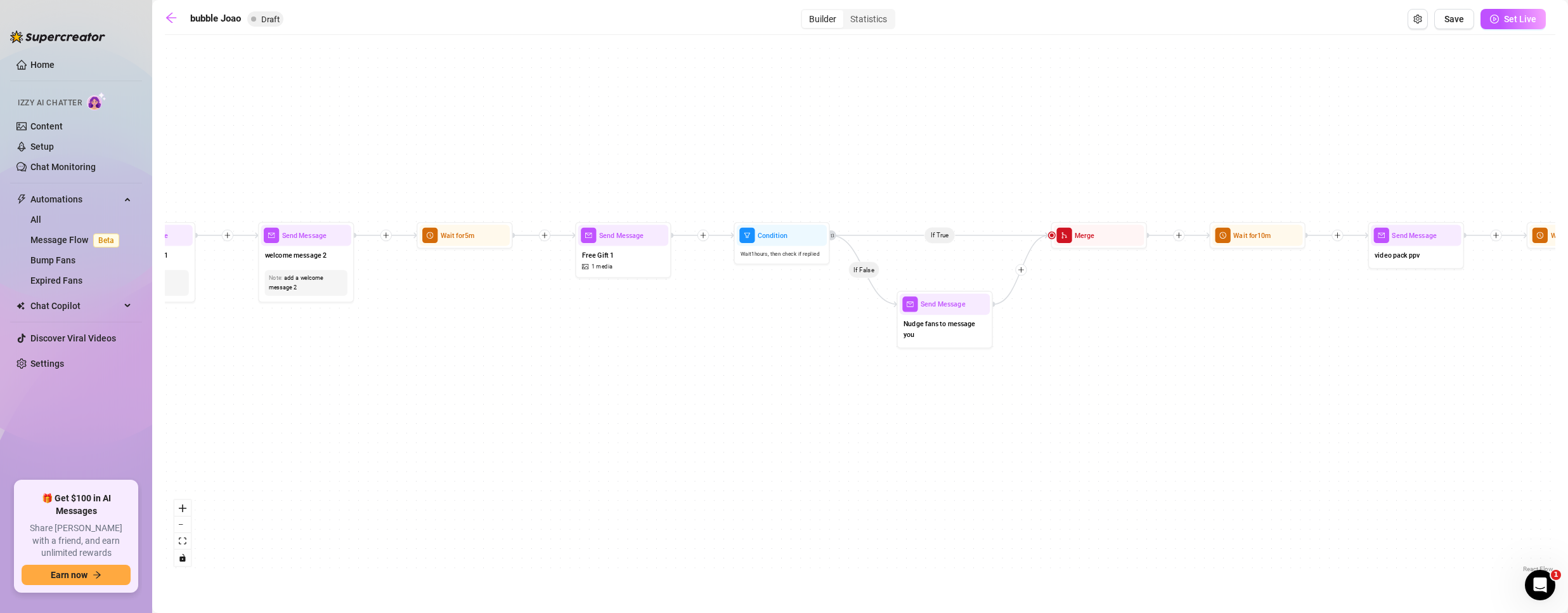
drag, startPoint x: 1085, startPoint y: 238, endPoint x: 691, endPoint y: 333, distance: 405.3
click at [691, 333] on div "If True If False Send Message Free Gift 1 1 media Wait for 5m Condition Wait 1 …" at bounding box center [860, 308] width 1390 height 534
click at [628, 242] on div "Send Message" at bounding box center [624, 234] width 90 height 21
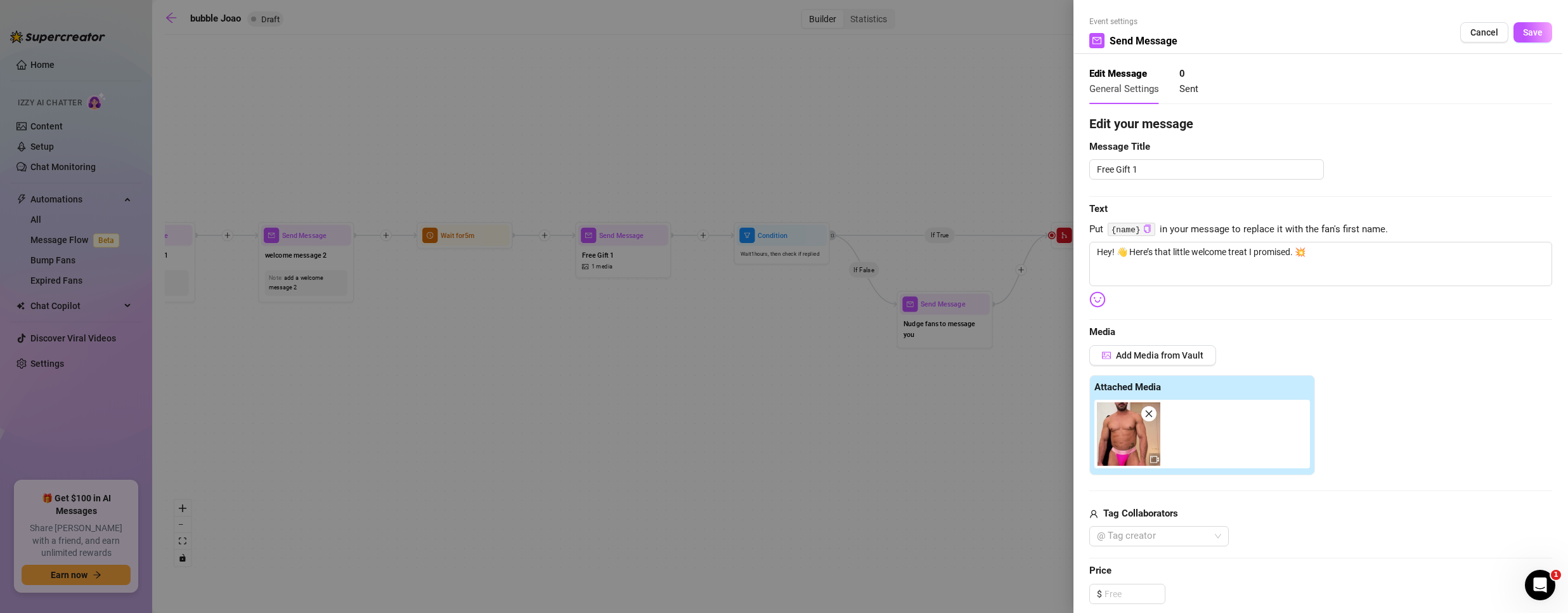
click at [765, 330] on div at bounding box center [784, 306] width 1568 height 613
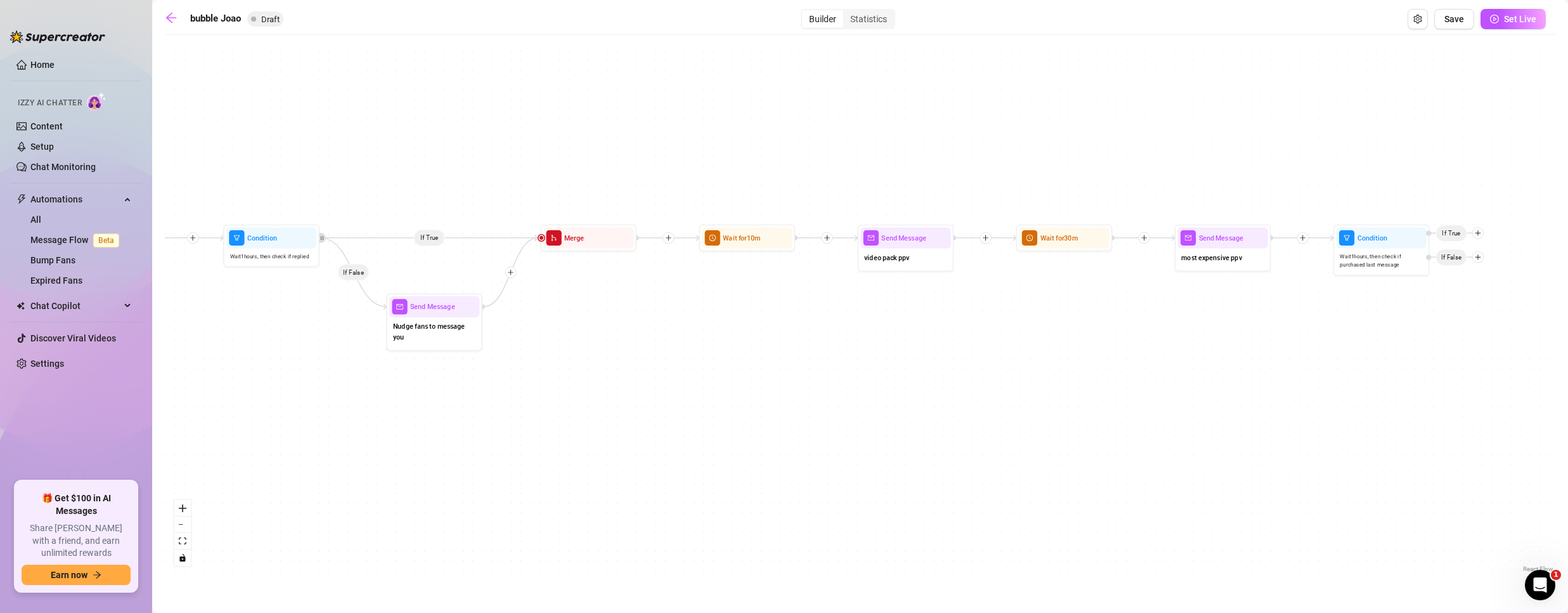
drag, startPoint x: 1118, startPoint y: 327, endPoint x: 652, endPoint y: 316, distance: 466.1
click at [650, 323] on div "If True If False Send Message Free Gift 1 1 media Wait for 5m Condition Wait 1 …" at bounding box center [860, 308] width 1390 height 534
click at [900, 248] on div "video pack ppv" at bounding box center [905, 258] width 90 height 20
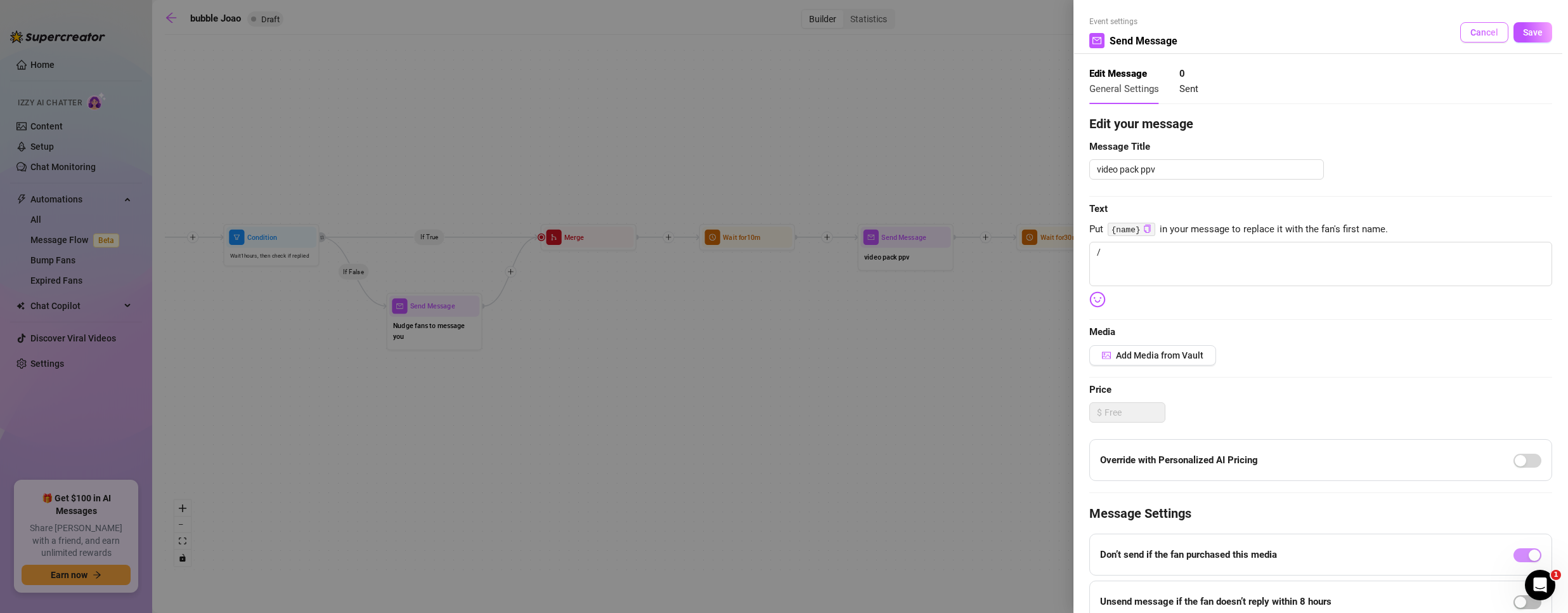
click at [1470, 33] on span "Cancel" at bounding box center [1484, 32] width 28 height 10
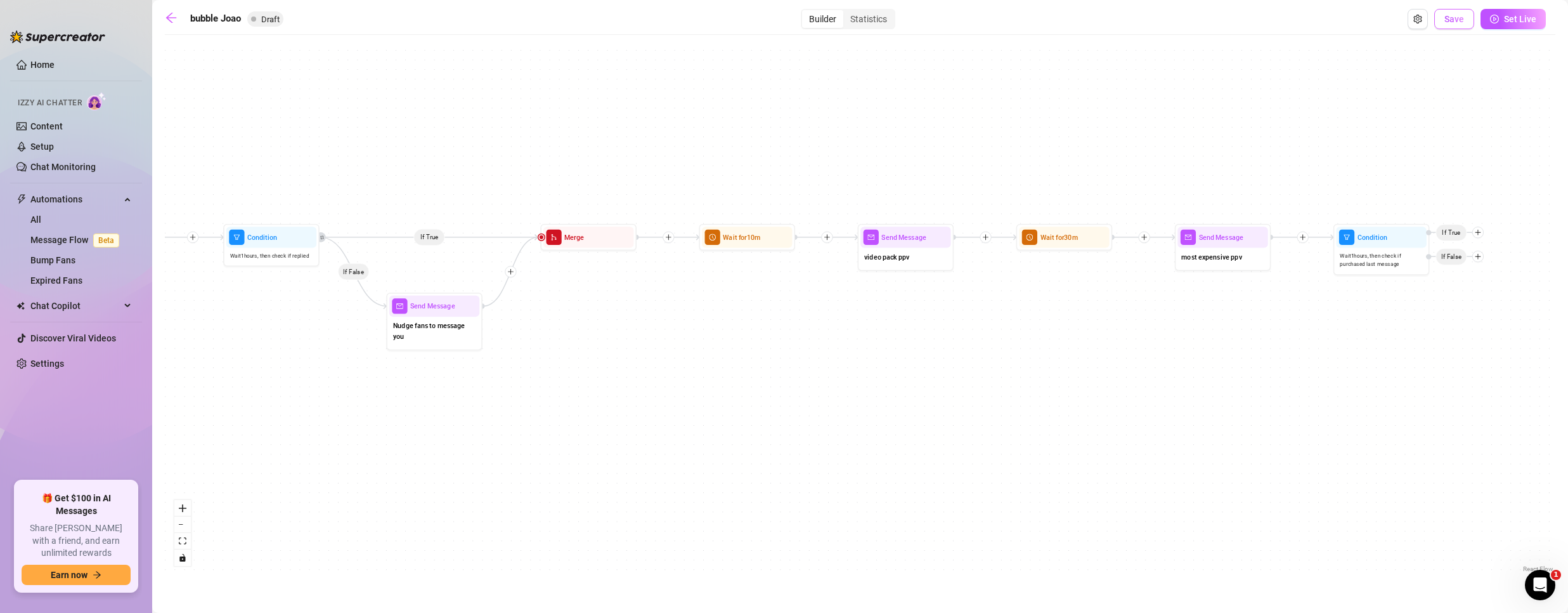
click at [1450, 12] on button "Save" at bounding box center [1454, 19] width 40 height 20
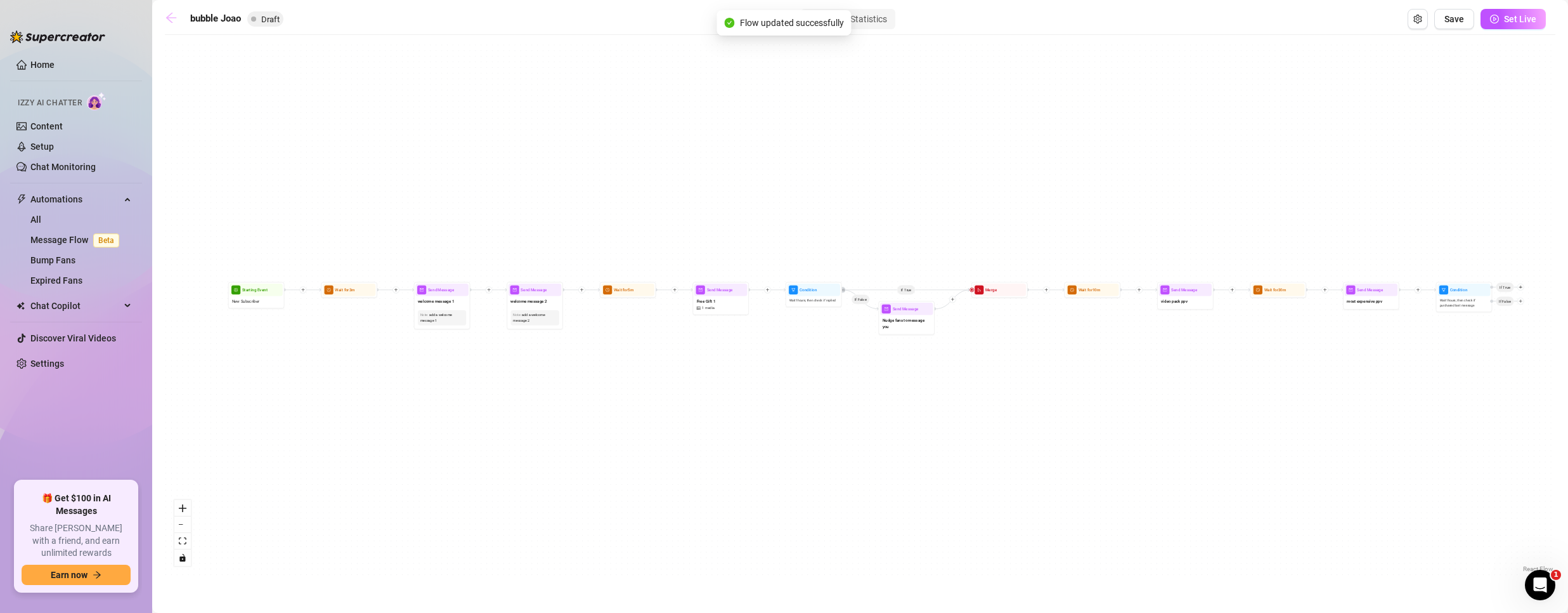
click at [173, 16] on icon "arrow-left" at bounding box center [171, 18] width 12 height 12
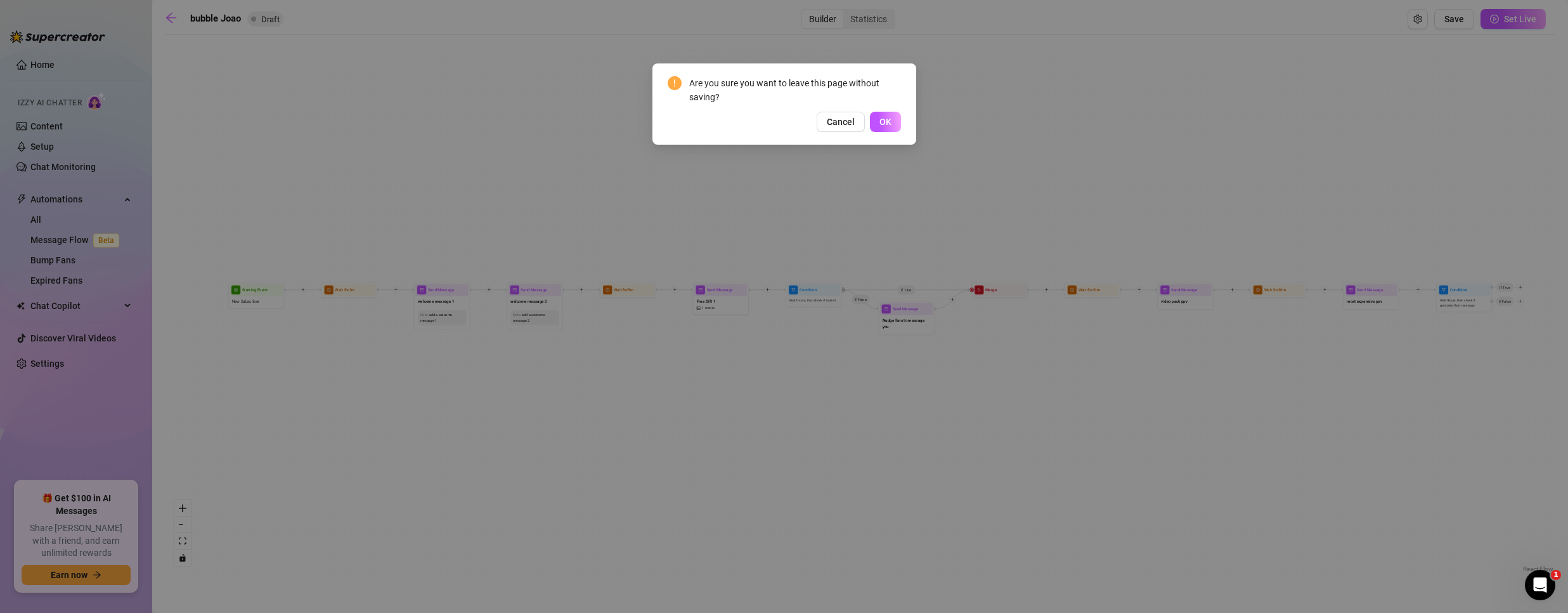
drag, startPoint x: 876, startPoint y: 118, endPoint x: 872, endPoint y: 76, distance: 42.2
click at [874, 76] on div "Are you sure you want to leave this page without saving? Cancel OK" at bounding box center [785, 104] width 234 height 56
click at [829, 123] on span "Cancel" at bounding box center [841, 122] width 28 height 10
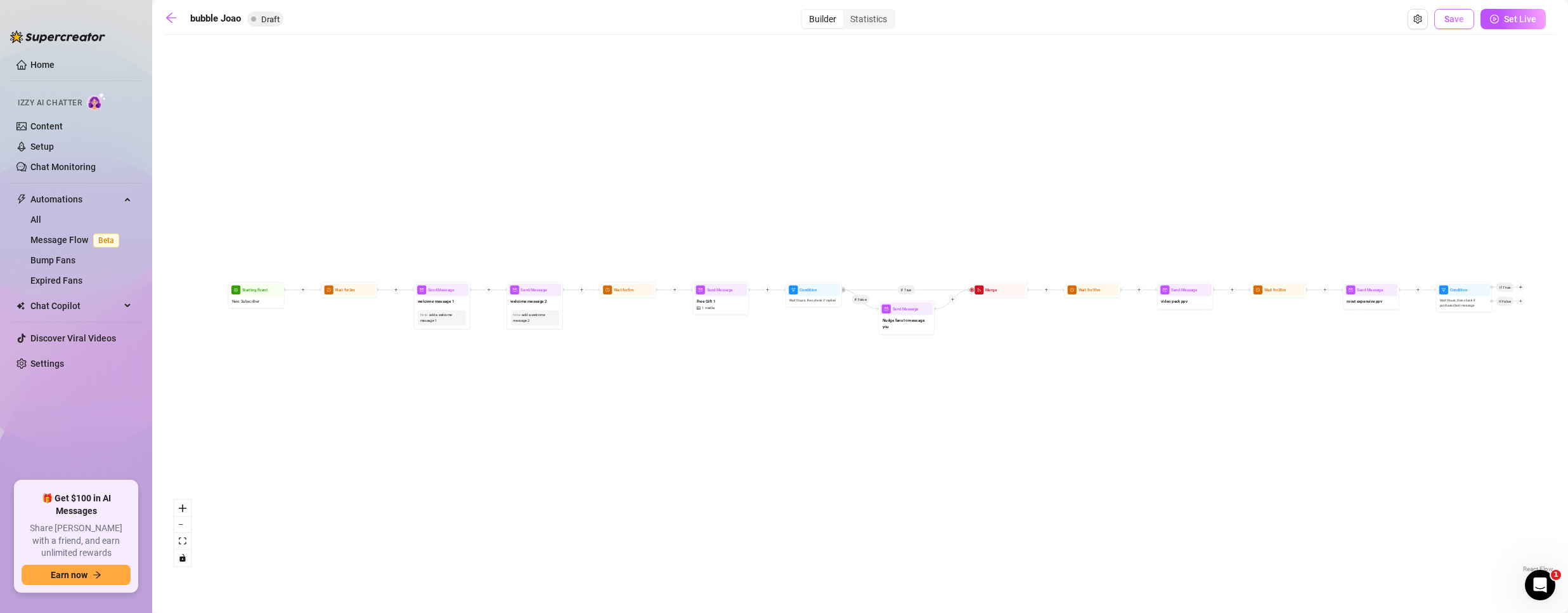
click at [1440, 18] on button "Save" at bounding box center [1454, 19] width 40 height 20
click at [176, 17] on icon "arrow-left" at bounding box center [171, 17] width 10 height 10
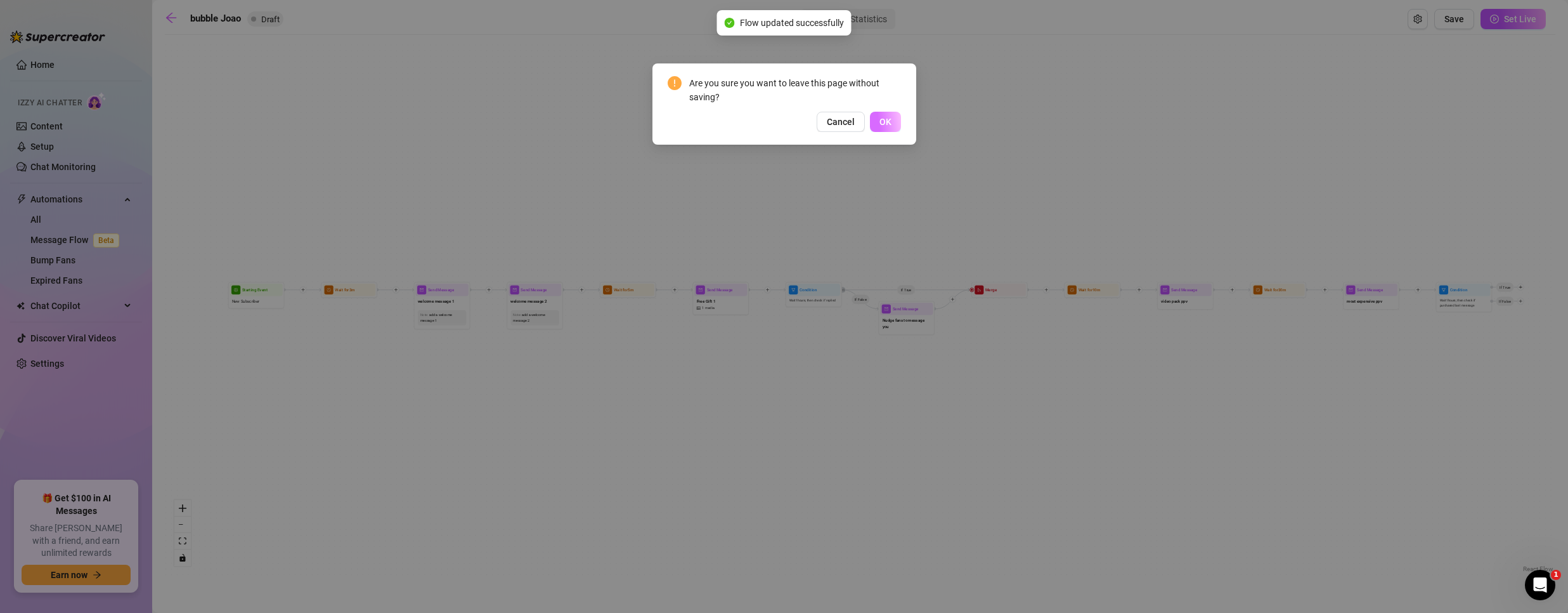
click at [895, 118] on button "OK" at bounding box center [885, 122] width 31 height 20
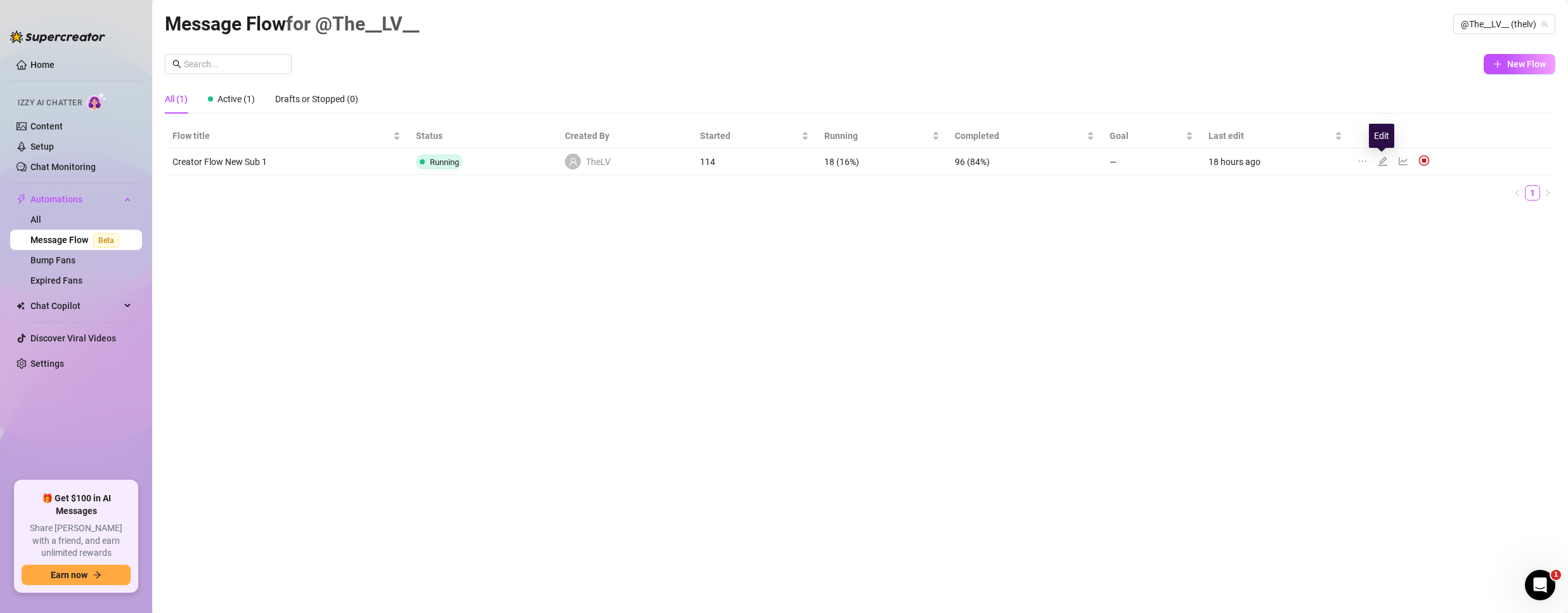
click at [1378, 158] on icon "edit" at bounding box center [1383, 160] width 10 height 10
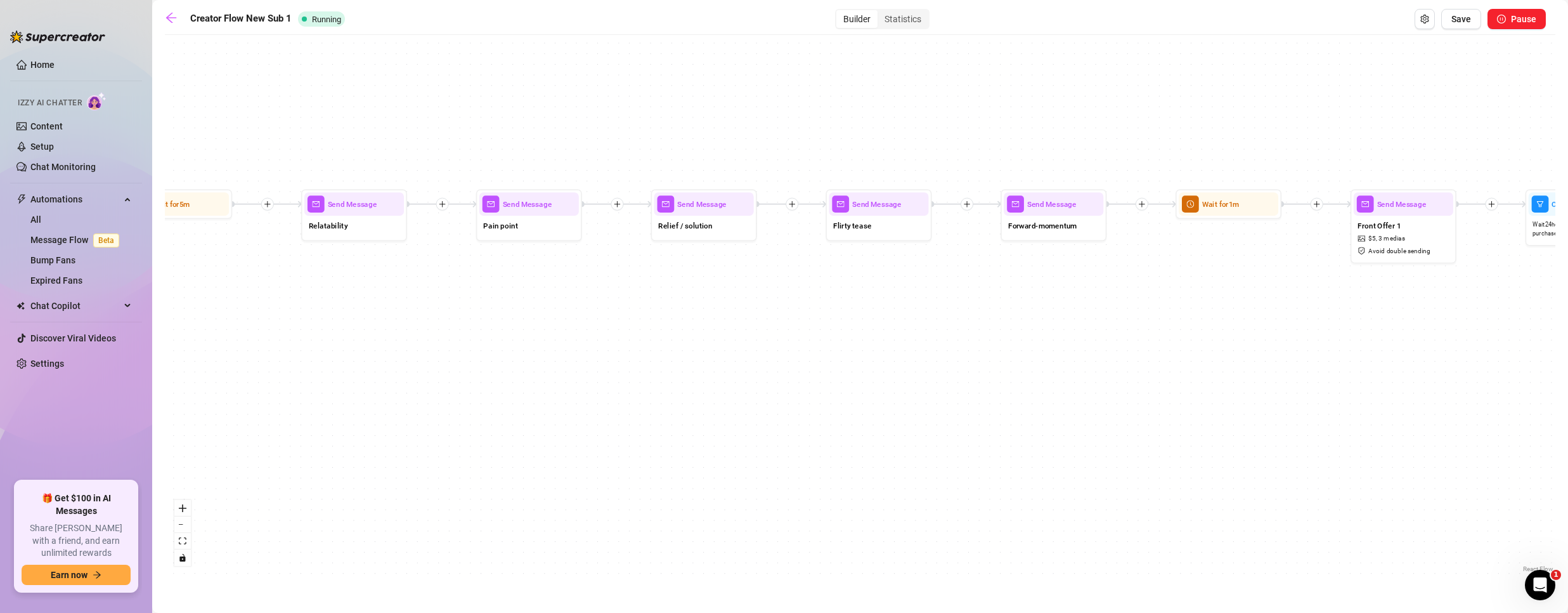
drag, startPoint x: 688, startPoint y: 397, endPoint x: 513, endPoint y: 377, distance: 176.1
click at [513, 377] on div "If True If False If True If False If True If False Wait for 1m Send Message For…" at bounding box center [860, 308] width 1390 height 534
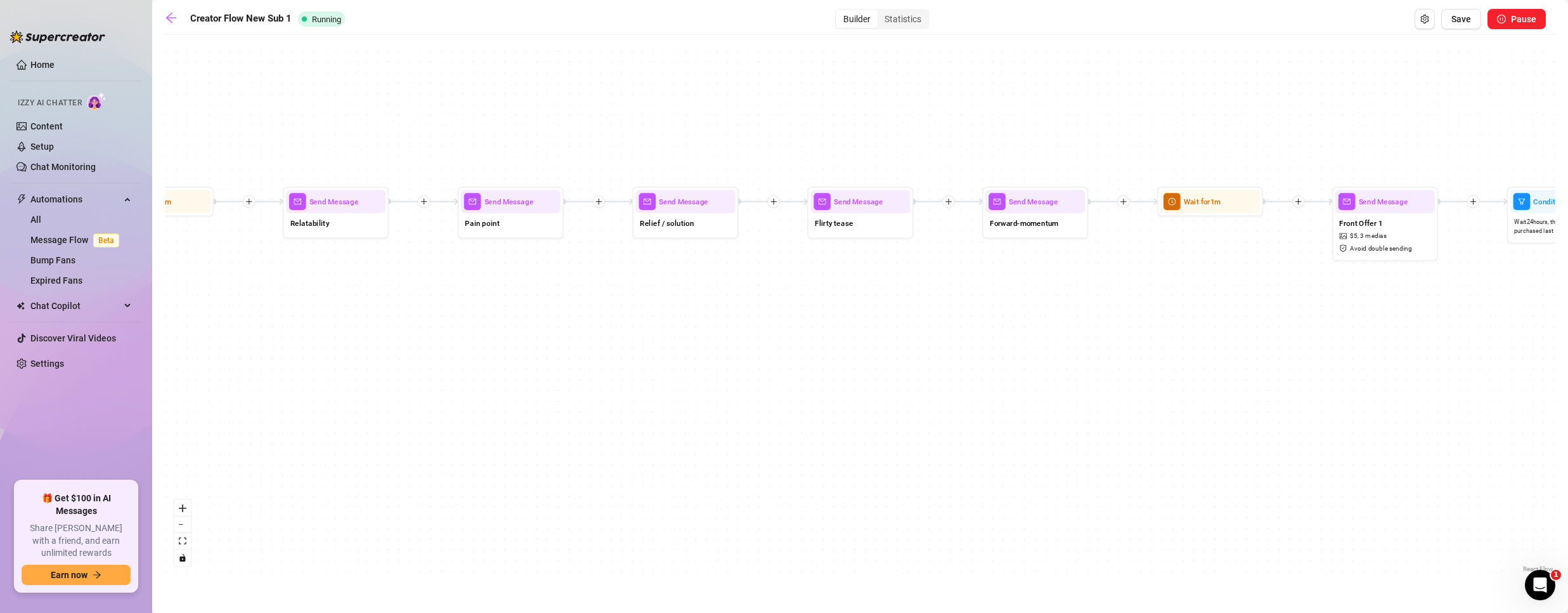
drag, startPoint x: 974, startPoint y: 344, endPoint x: 770, endPoint y: 326, distance: 204.8
click at [955, 342] on div "If True If False If True If False If True If False Wait for 1m Send Message For…" at bounding box center [860, 308] width 1390 height 534
click at [329, 234] on div "Relatability" at bounding box center [336, 224] width 100 height 23
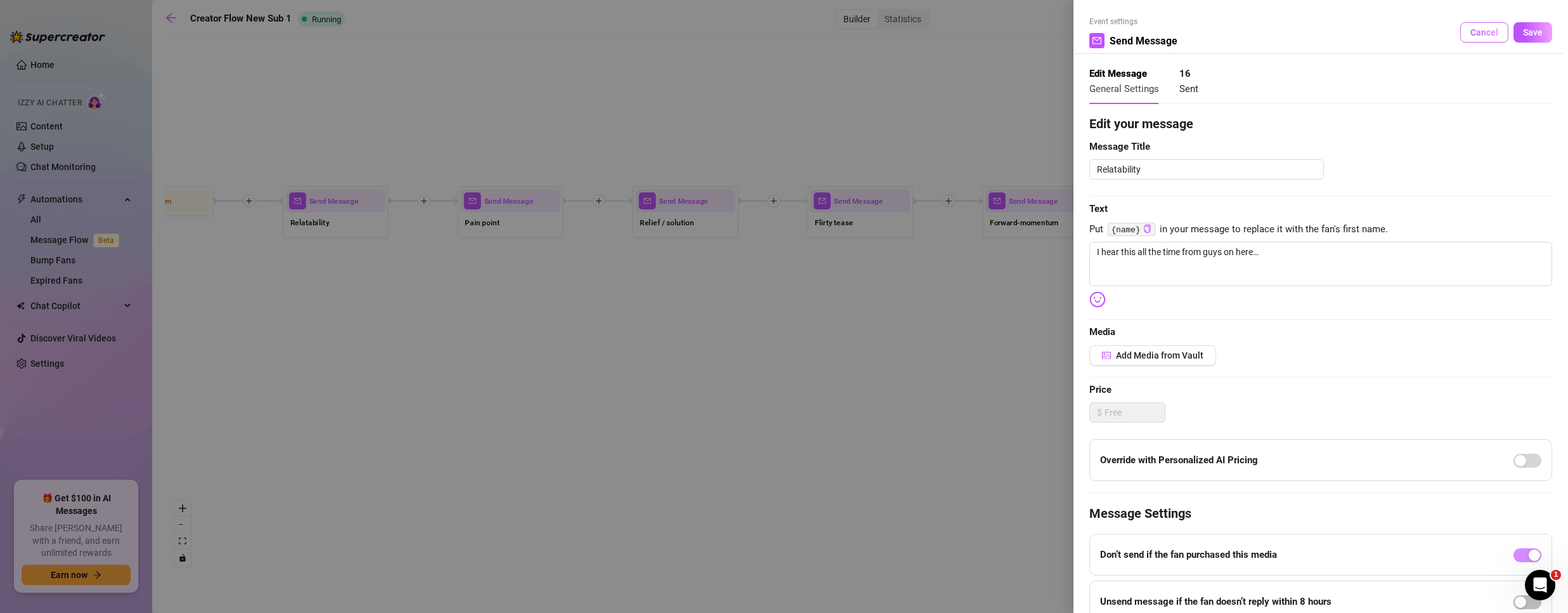
click at [1470, 29] on span "Cancel" at bounding box center [1484, 32] width 28 height 10
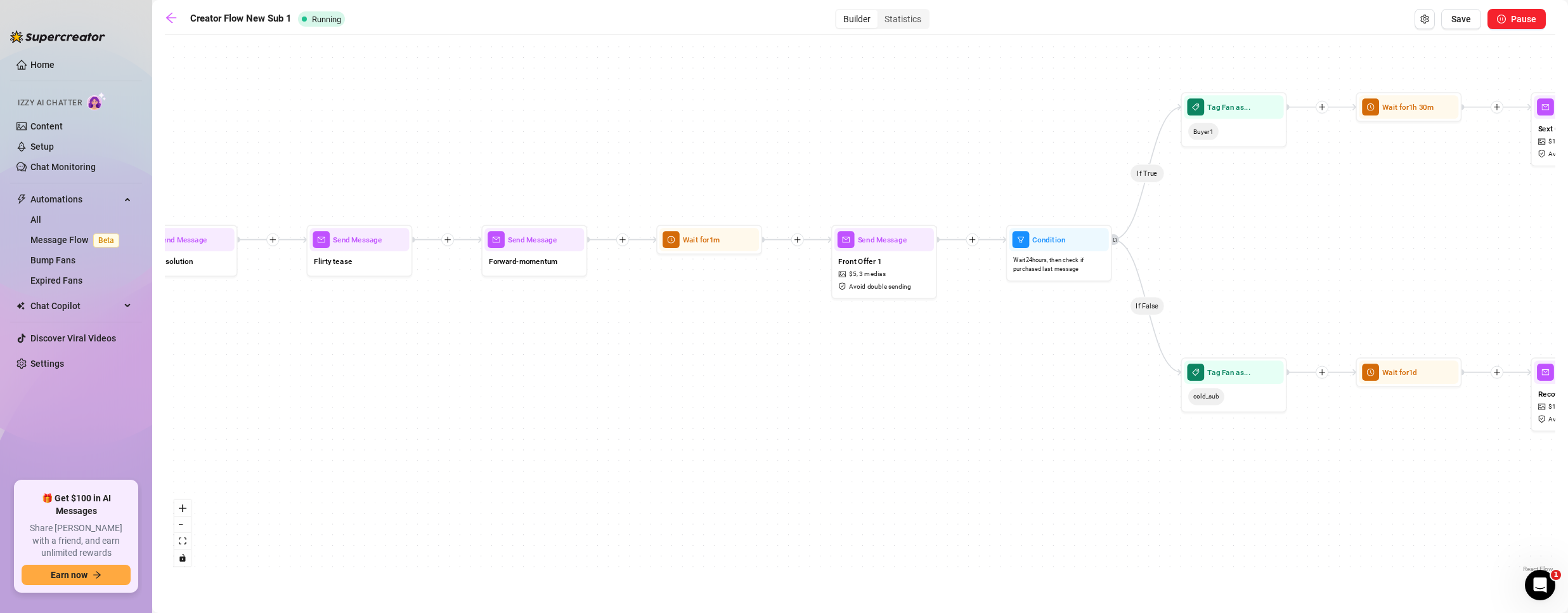
drag, startPoint x: 1102, startPoint y: 361, endPoint x: 600, endPoint y: 399, distance: 503.4
click at [600, 399] on div "If True If False If True If False If True If False Wait for 1m Send Message For…" at bounding box center [860, 308] width 1390 height 534
click at [875, 278] on span "3 medias" at bounding box center [872, 273] width 26 height 10
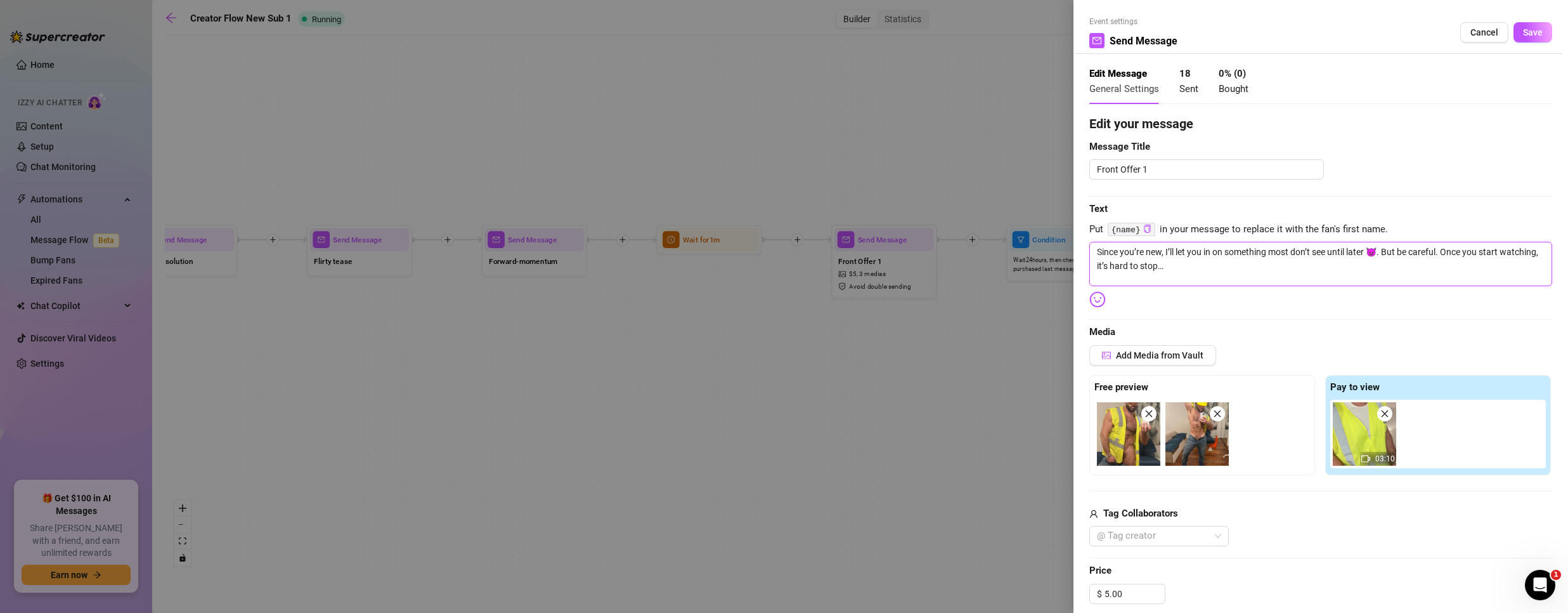
drag, startPoint x: 1215, startPoint y: 269, endPoint x: 1055, endPoint y: 245, distance: 161.8
click at [1065, 241] on div "Event settings Send Message Cancel Save Edit Message General Settings 18 Sent 0…" at bounding box center [784, 306] width 1568 height 613
click at [944, 390] on div at bounding box center [784, 306] width 1568 height 613
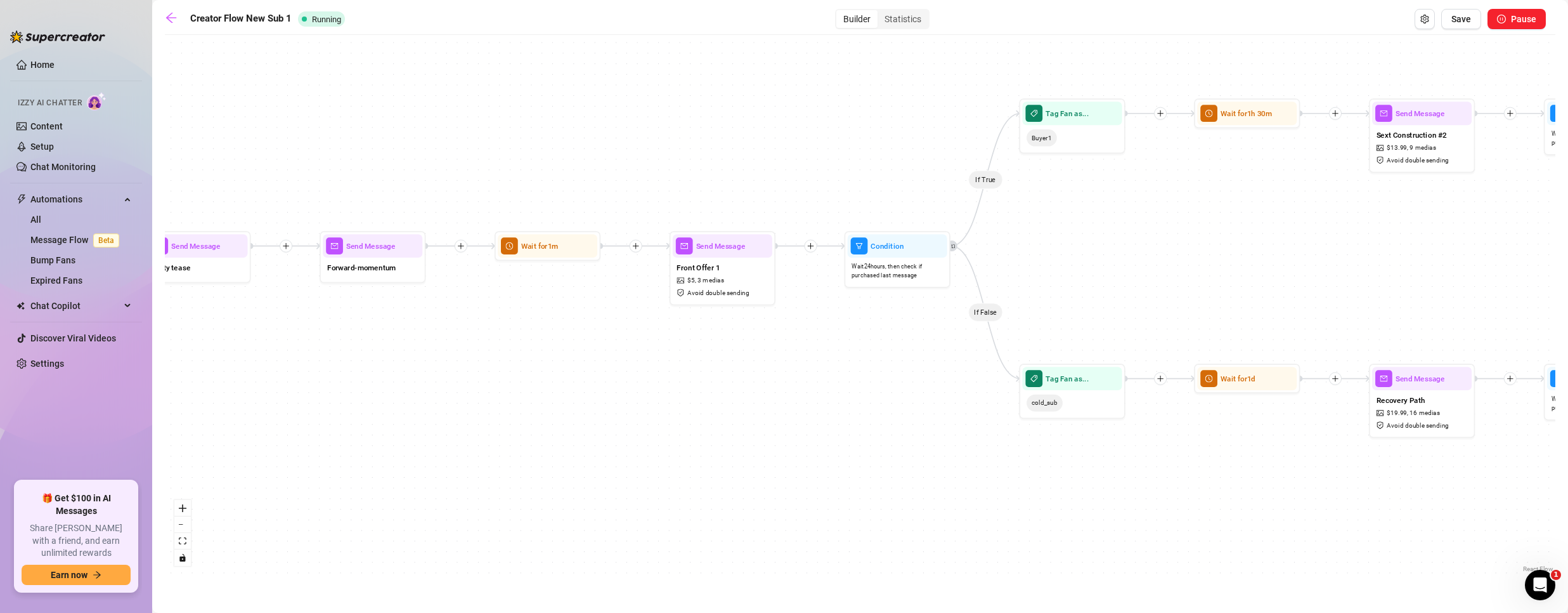
drag, startPoint x: 1067, startPoint y: 396, endPoint x: 921, endPoint y: 400, distance: 146.1
click at [921, 400] on div "If True If False If True If False If True If False Wait for 1m Send Message For…" at bounding box center [860, 308] width 1390 height 534
click at [730, 285] on div "Front Offer 1 $ 5 , 3 medias Avoid double sending" at bounding box center [722, 280] width 100 height 44
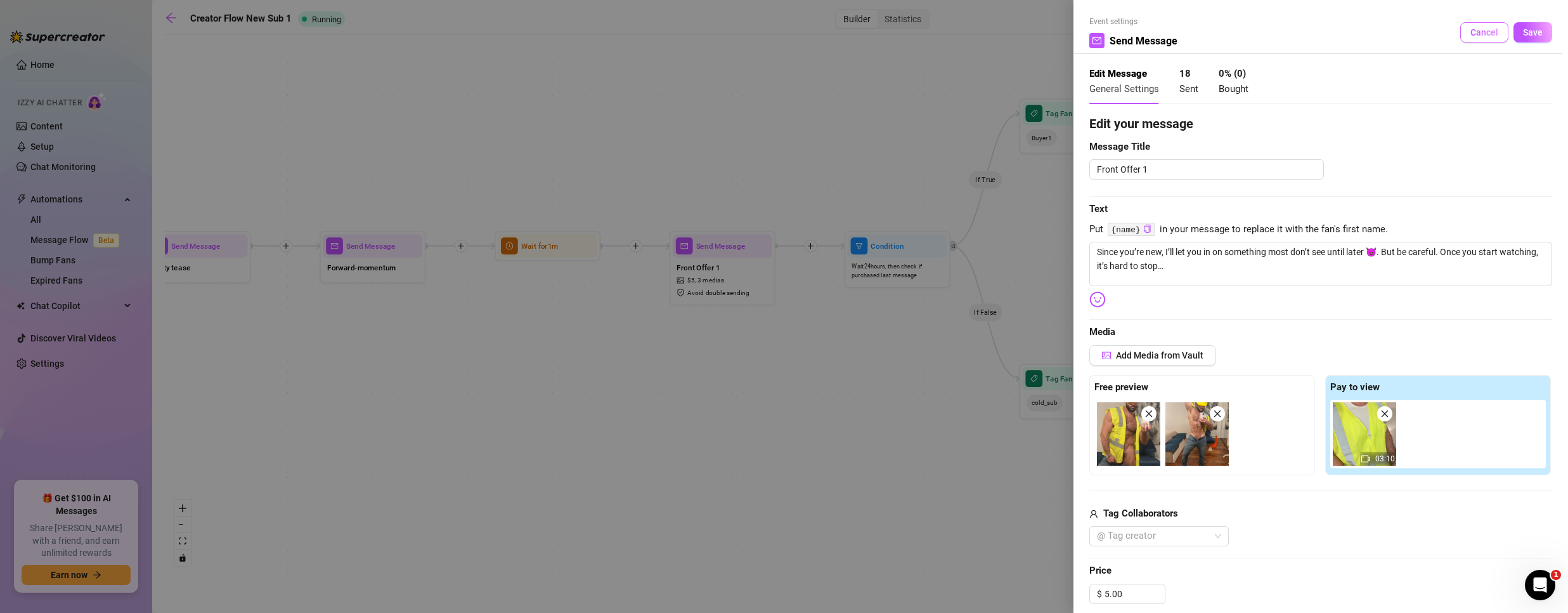
click at [1470, 29] on span "Cancel" at bounding box center [1484, 32] width 28 height 10
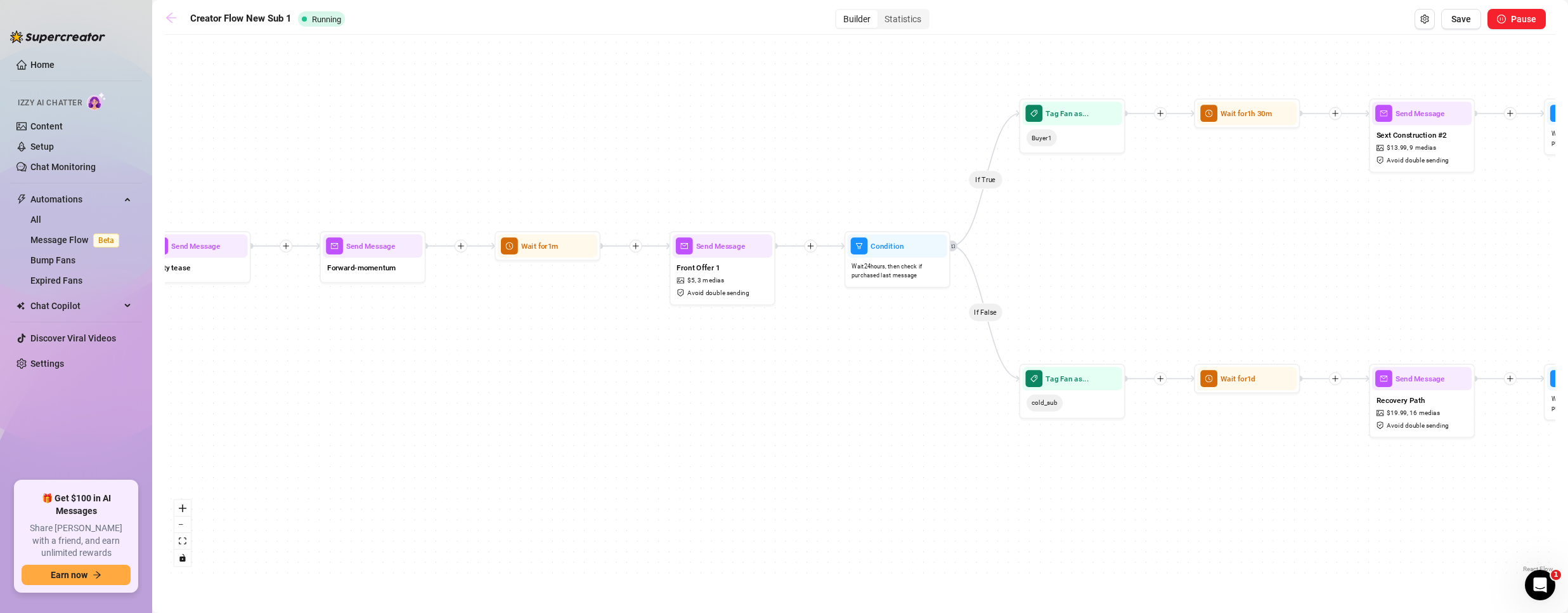
click at [179, 20] on link at bounding box center [174, 19] width 19 height 16
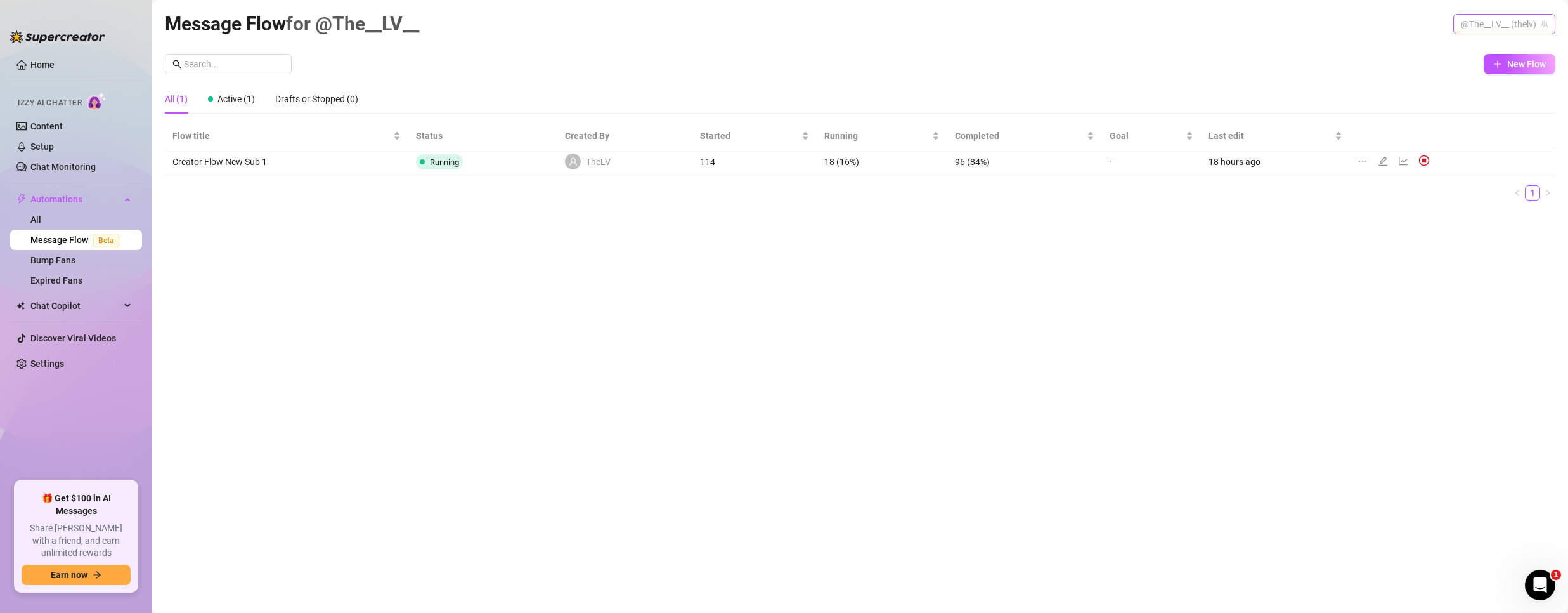
click at [1494, 15] on span "@The__LV__ (thelv)" at bounding box center [1504, 24] width 87 height 19
click at [1459, 73] on span "Bubble" at bounding box center [1452, 72] width 27 height 14
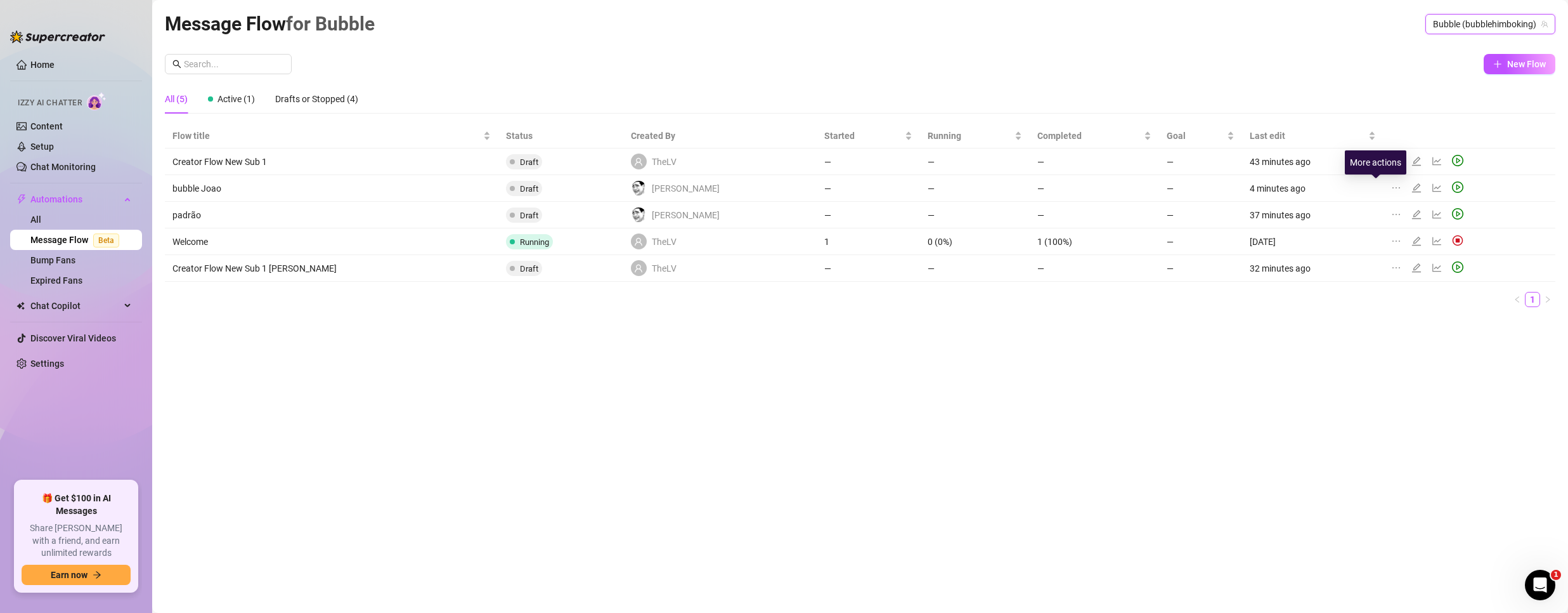
click at [1391, 185] on icon "ellipsis" at bounding box center [1396, 188] width 10 height 10
click at [1391, 185] on icon "ellipsis" at bounding box center [1396, 188] width 10 height 10
click at [1412, 183] on icon "edit" at bounding box center [1416, 188] width 10 height 10
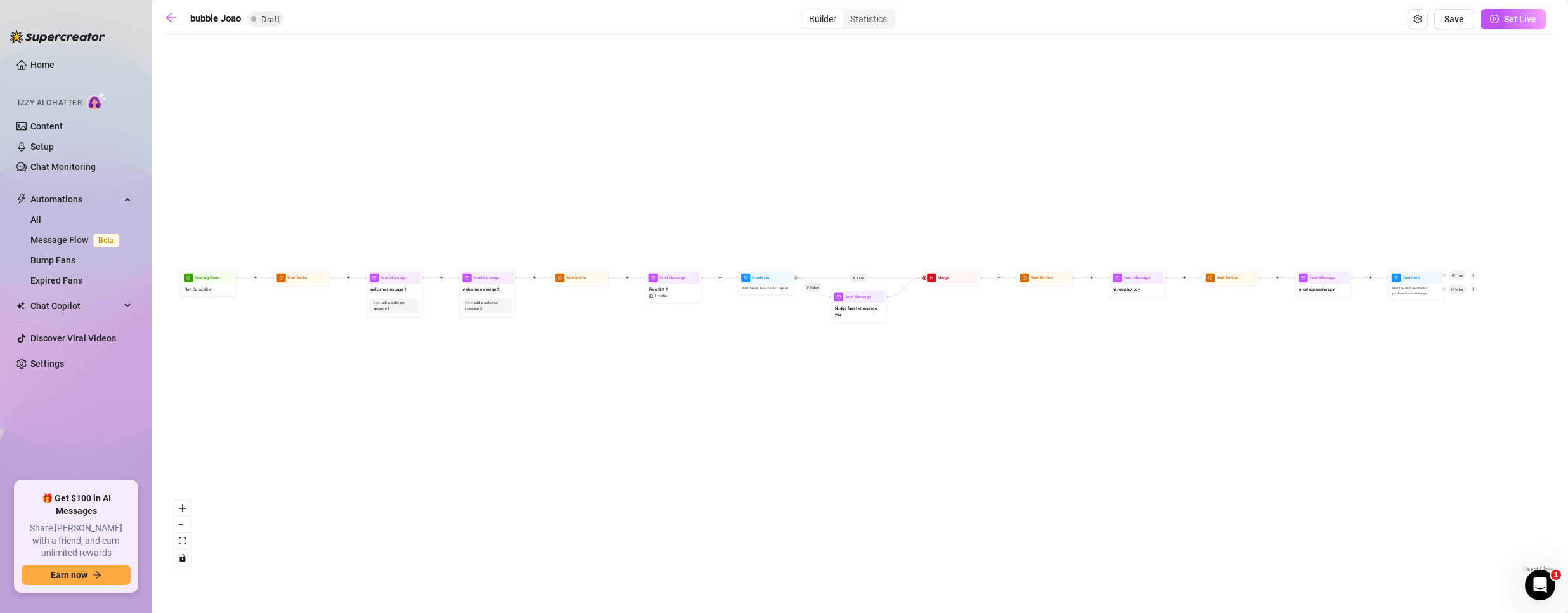
drag, startPoint x: 1098, startPoint y: 386, endPoint x: 936, endPoint y: 351, distance: 165.7
click at [937, 352] on div "If True If False Send Message Free Gift 1 1 media Wait for 5m Condition Wait 1 …" at bounding box center [860, 308] width 1390 height 534
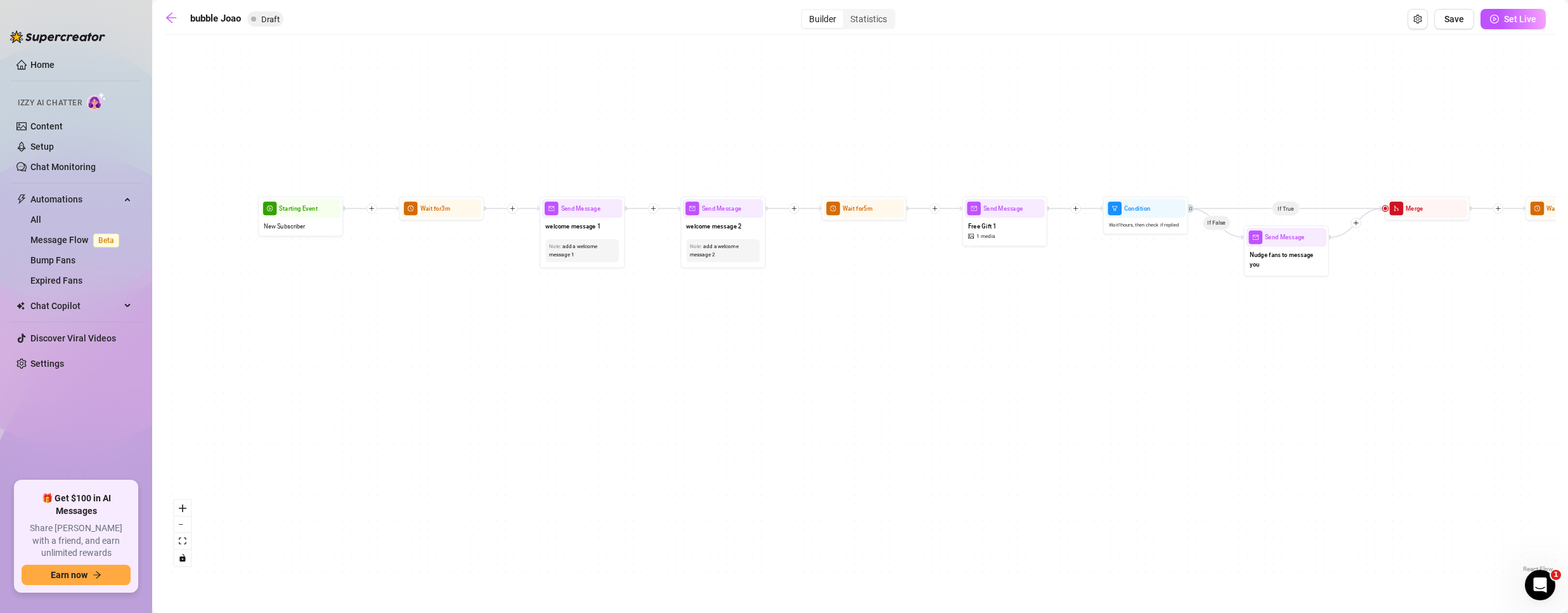
drag, startPoint x: 517, startPoint y: 381, endPoint x: 1109, endPoint y: 381, distance: 592.0
click at [1120, 382] on div "If True If False Send Message Free Gift 1 1 media Wait for 5m Condition Wait 1 …" at bounding box center [860, 308] width 1390 height 534
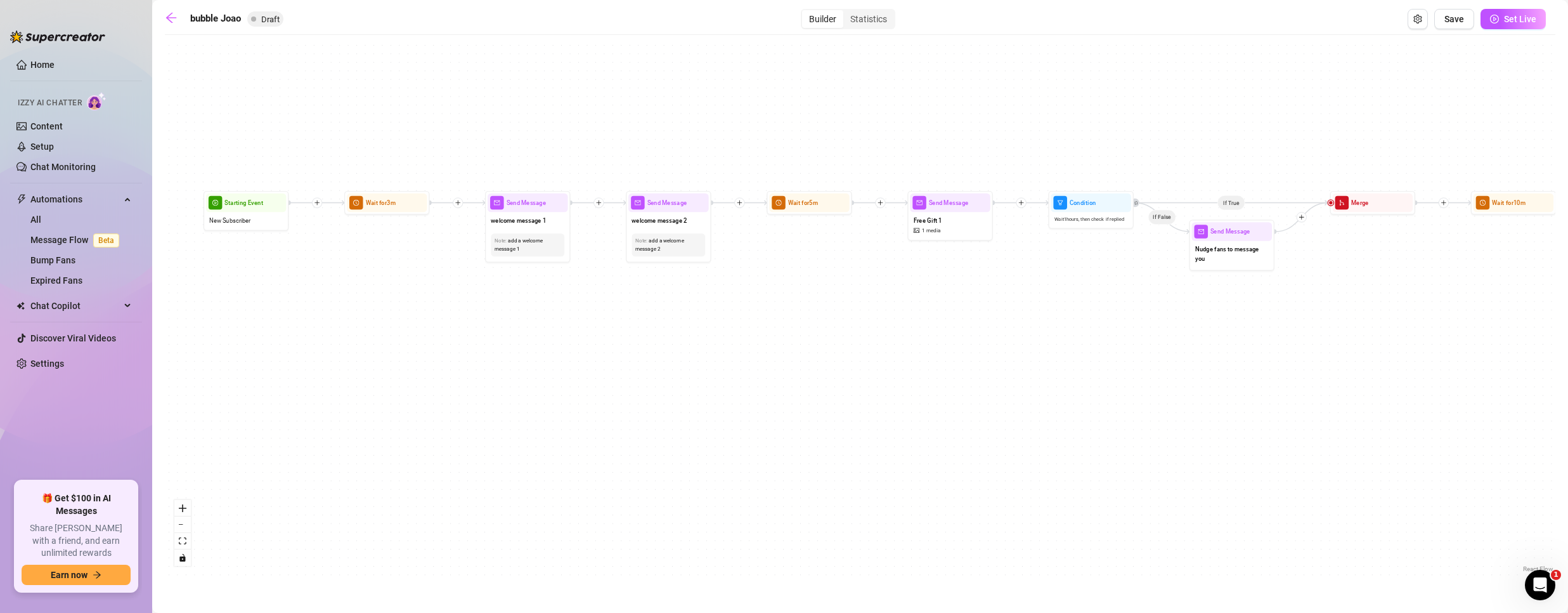
drag, startPoint x: 863, startPoint y: 326, endPoint x: 640, endPoint y: 323, distance: 223.0
click at [640, 323] on div "If True If False Send Message Free Gift 1 1 media Wait for 5m Condition Wait 1 …" at bounding box center [860, 308] width 1390 height 534
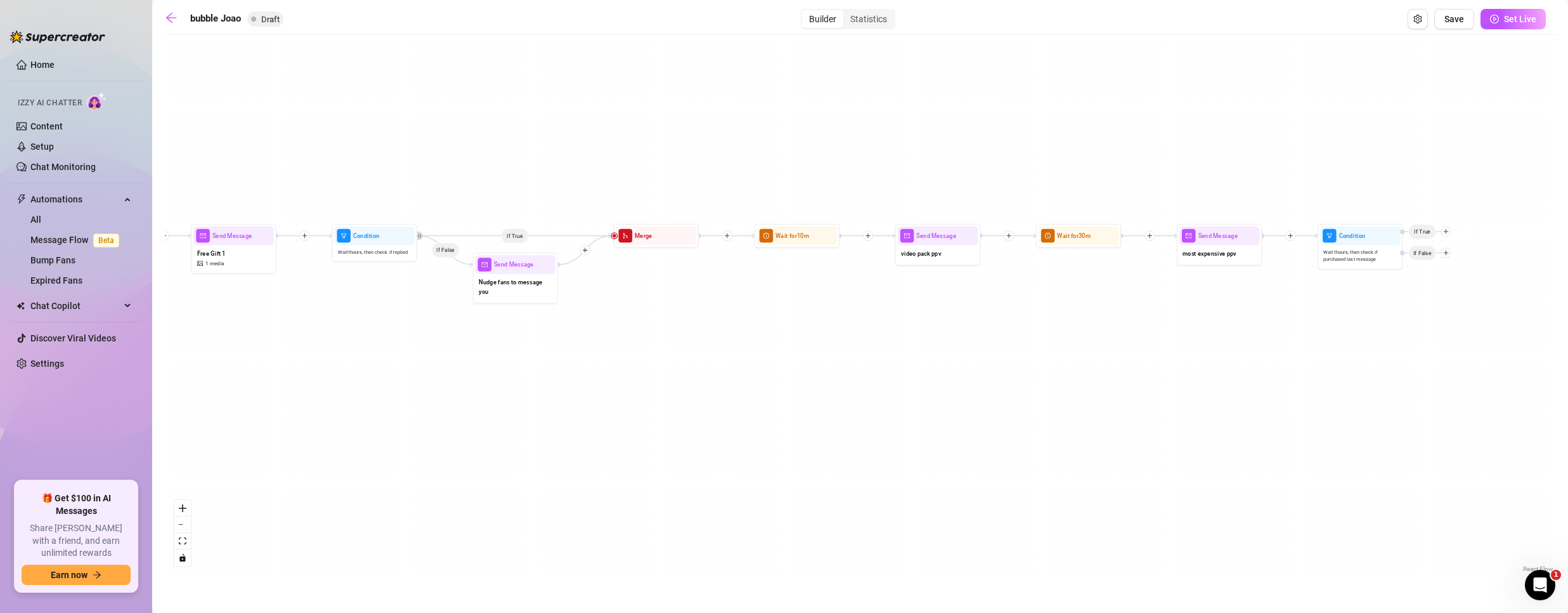
drag, startPoint x: 1218, startPoint y: 275, endPoint x: 668, endPoint y: 306, distance: 550.9
click at [668, 306] on div "If True If False Send Message Free Gift 1 1 media Wait for 5m Condition Wait 1 …" at bounding box center [860, 308] width 1390 height 534
click at [925, 262] on div "video pack ppv" at bounding box center [937, 253] width 80 height 18
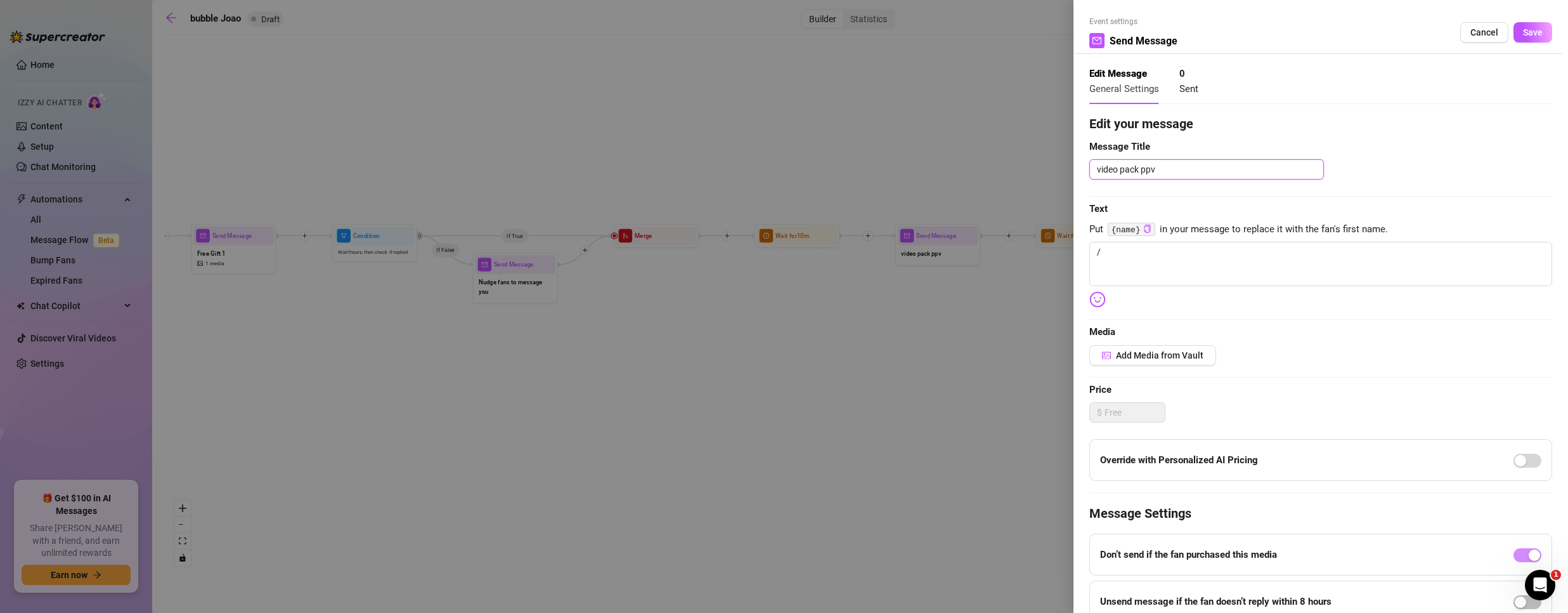
drag, startPoint x: 1122, startPoint y: 167, endPoint x: 1139, endPoint y: 166, distance: 17.0
click at [1139, 166] on textarea "video pack ppv" at bounding box center [1206, 169] width 234 height 20
click at [1149, 266] on textarea "/" at bounding box center [1320, 263] width 462 height 44
paste textarea "👋 I've got a hot shower waiting for you — 1 video, all wet and up close. 🔥 Want…"
click at [1144, 355] on span "Add Media from Vault" at bounding box center [1159, 355] width 87 height 10
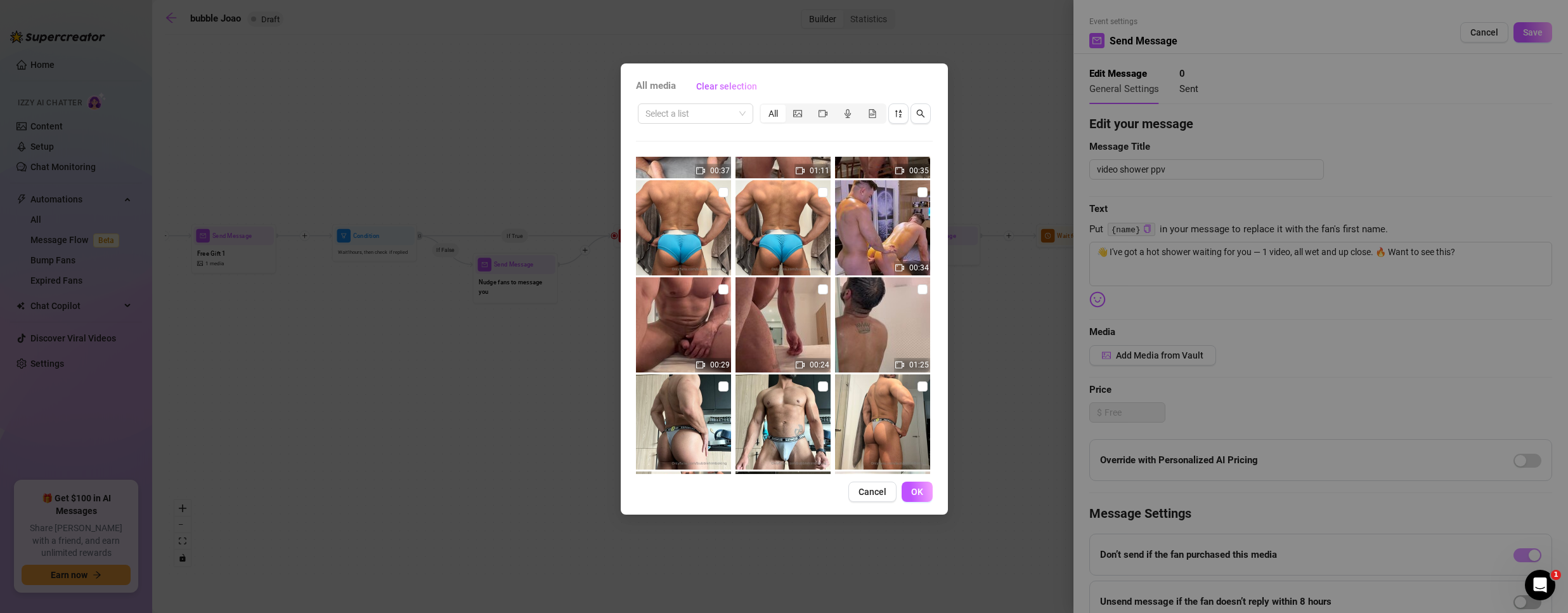
scroll to position [381, 0]
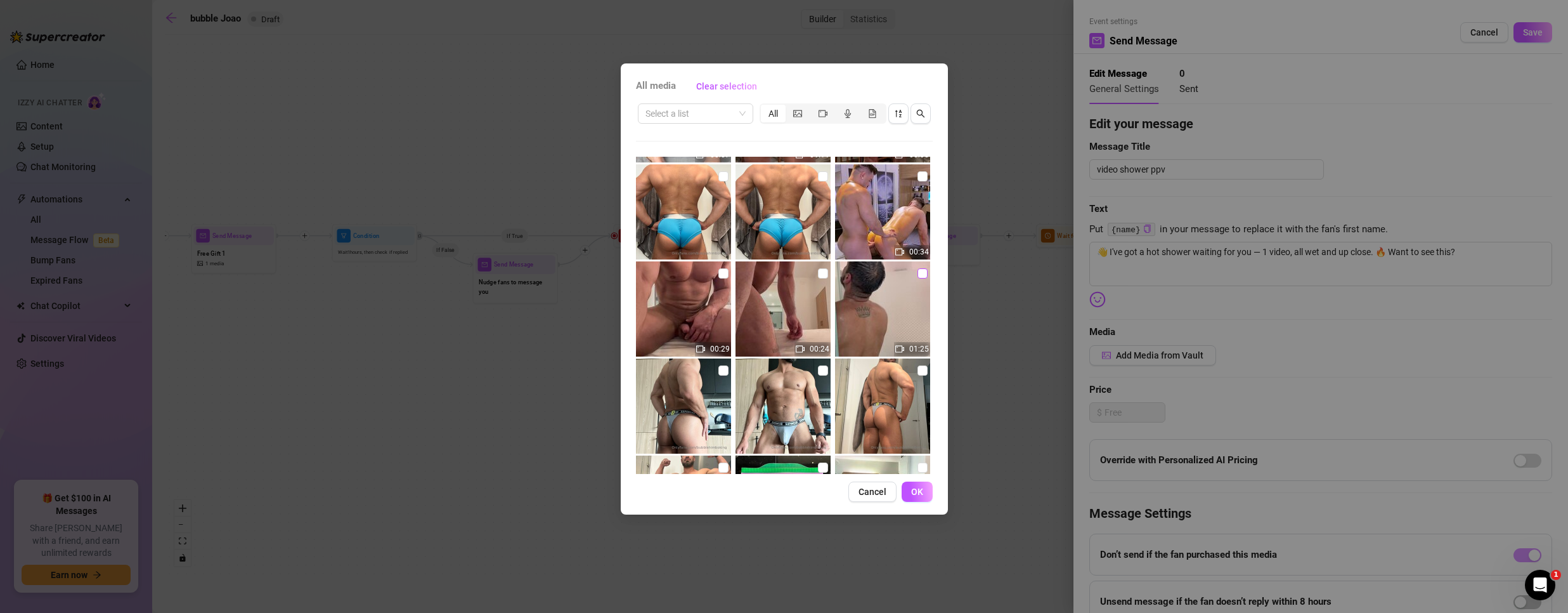
click at [917, 271] on input "checkbox" at bounding box center [922, 273] width 10 height 10
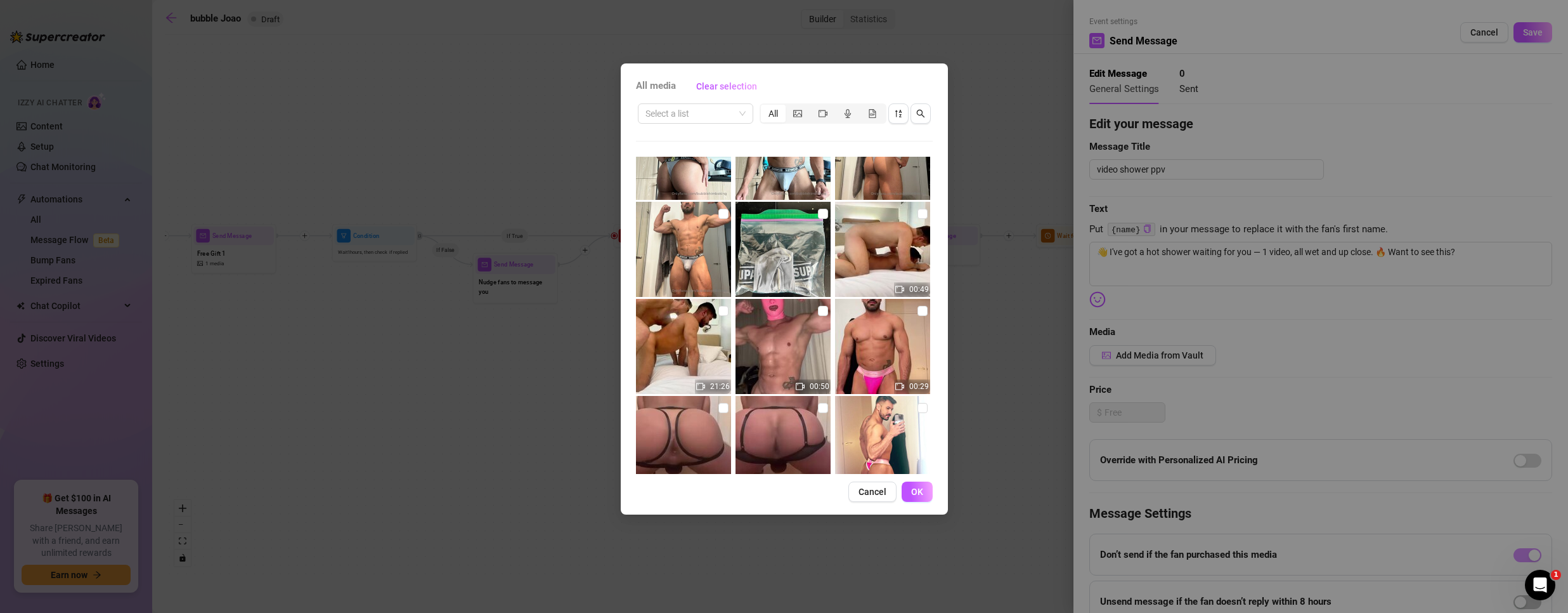
scroll to position [254, 0]
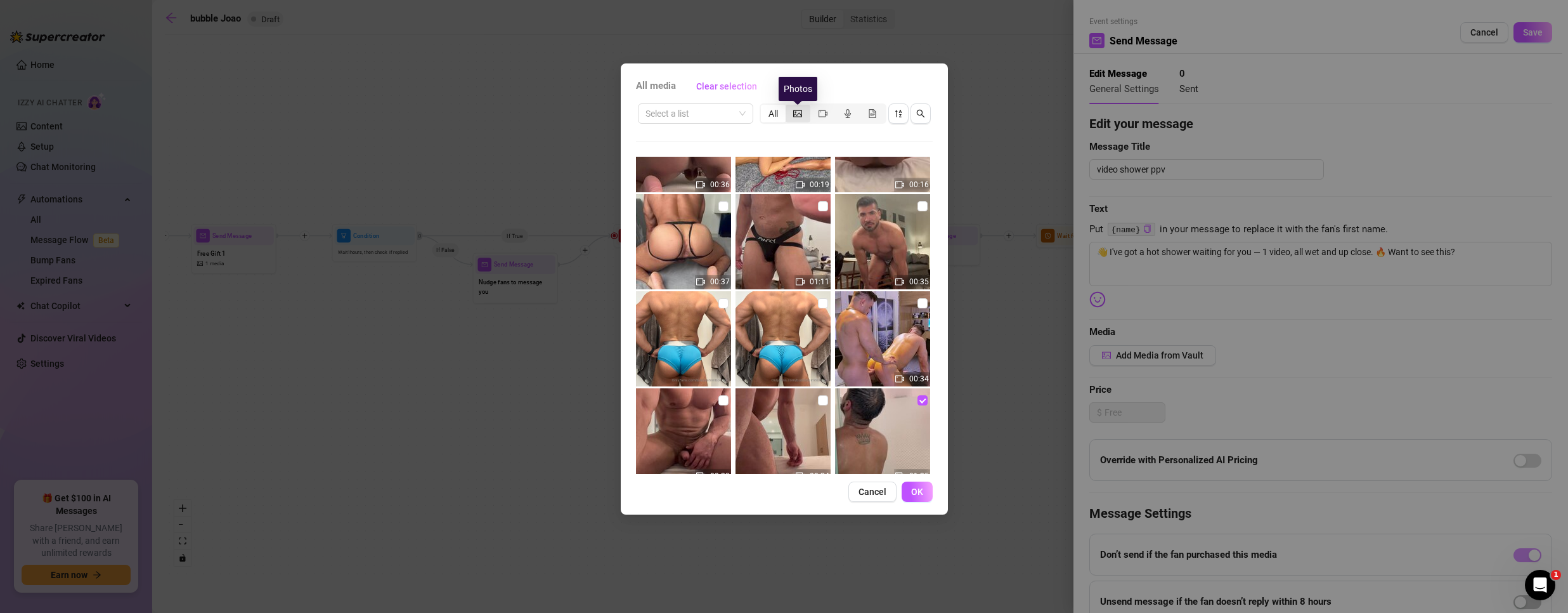
click at [797, 114] on icon "picture" at bounding box center [797, 113] width 9 height 7
click at [789, 107] on input "segmented control" at bounding box center [789, 107] width 0 height 0
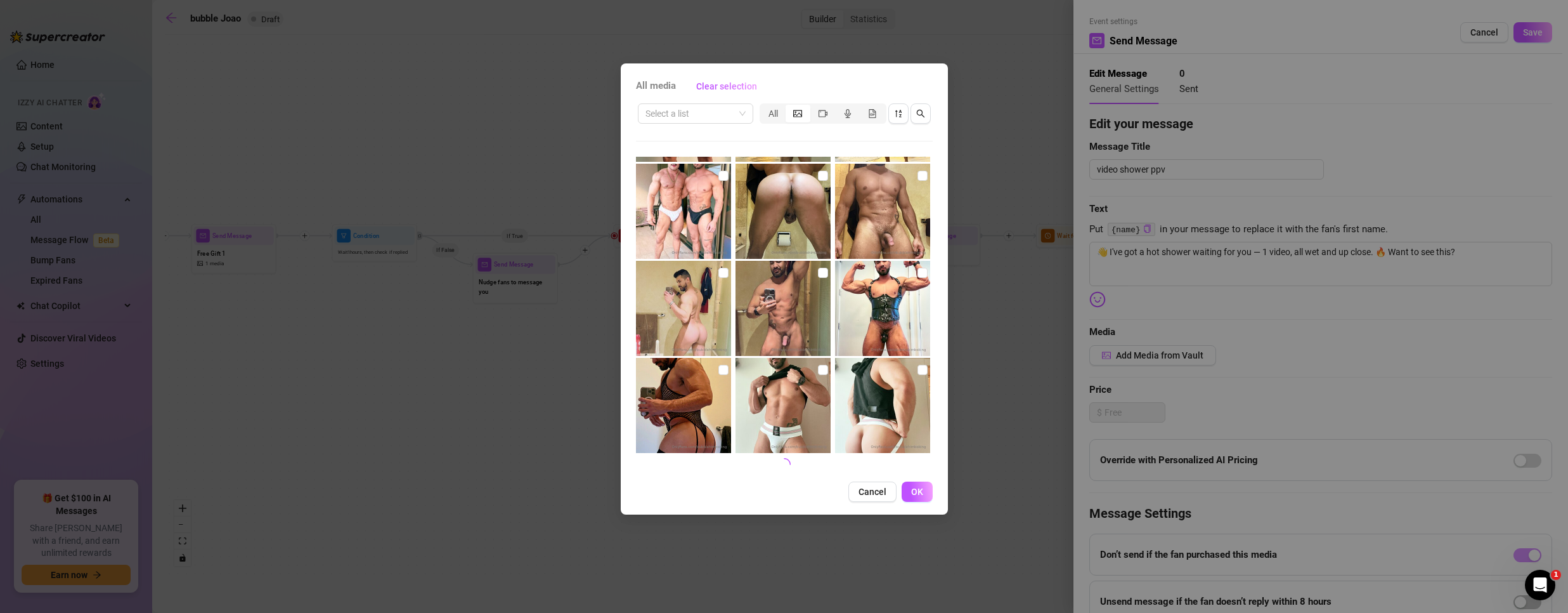
scroll to position [415, 0]
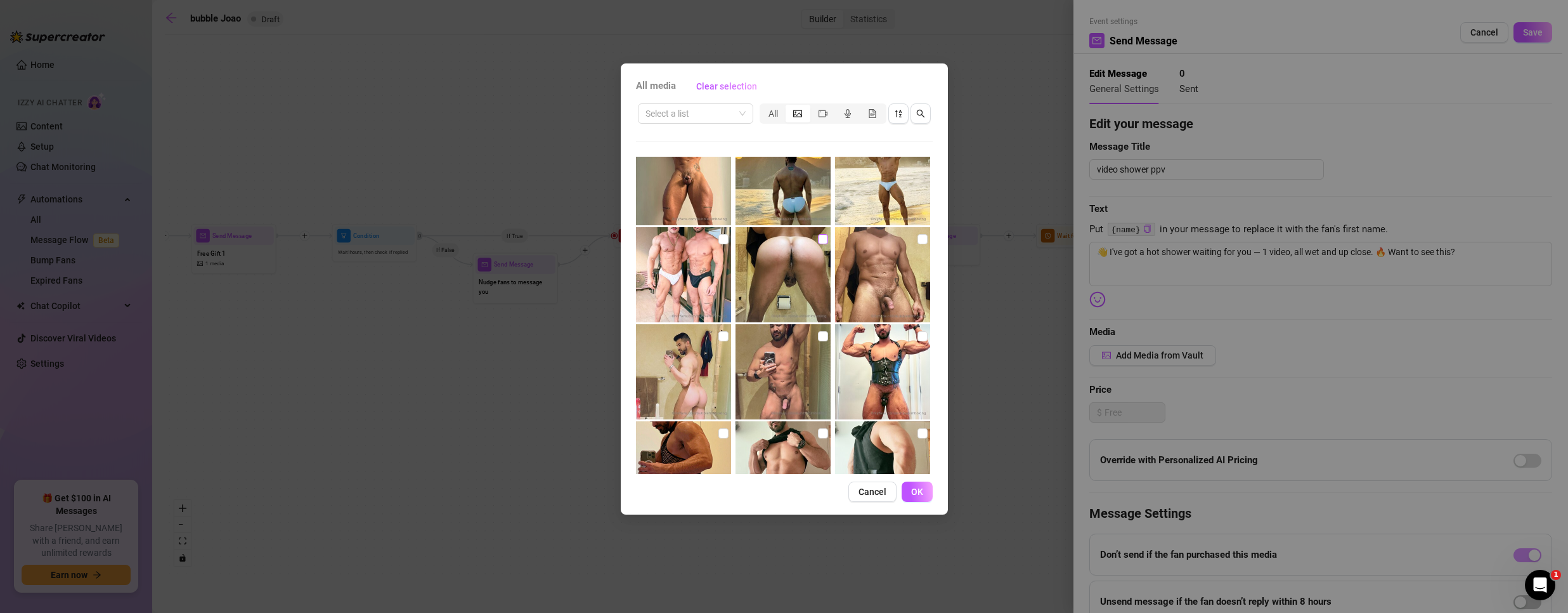
click at [818, 237] on input "checkbox" at bounding box center [823, 238] width 10 height 10
click at [913, 491] on span "OK" at bounding box center [916, 491] width 12 height 10
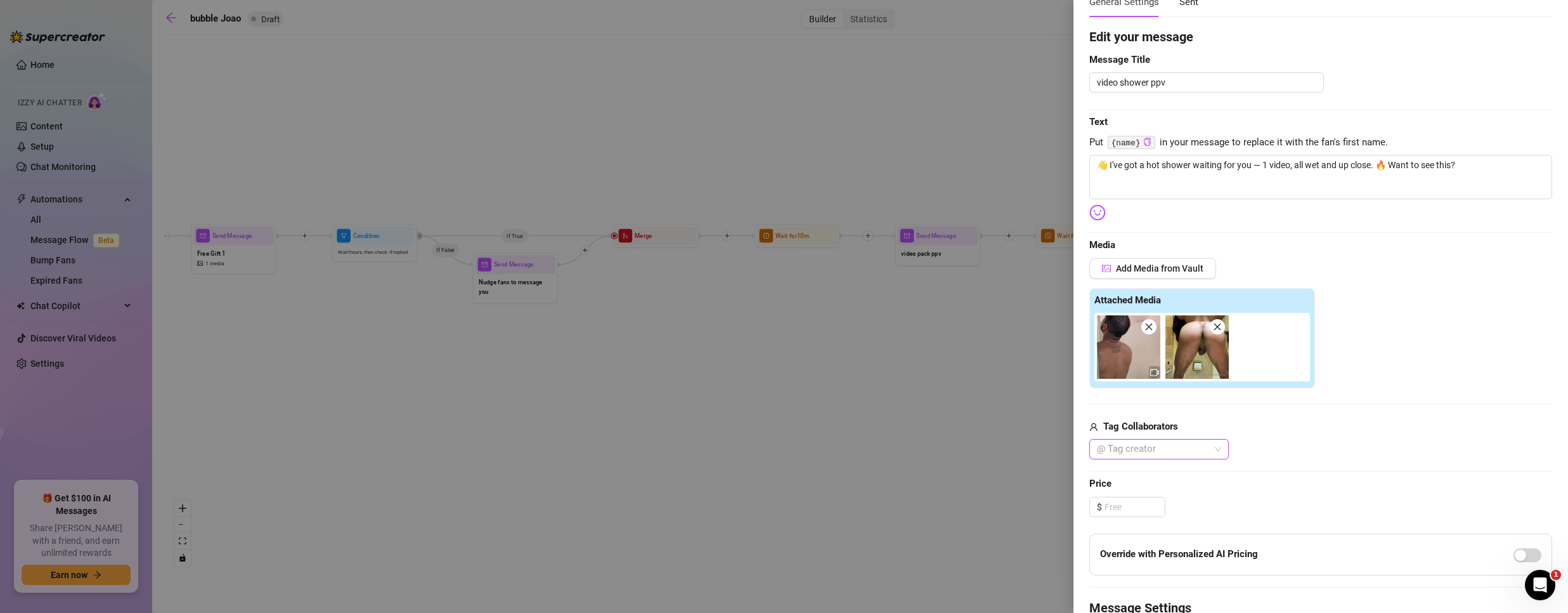
scroll to position [190, 0]
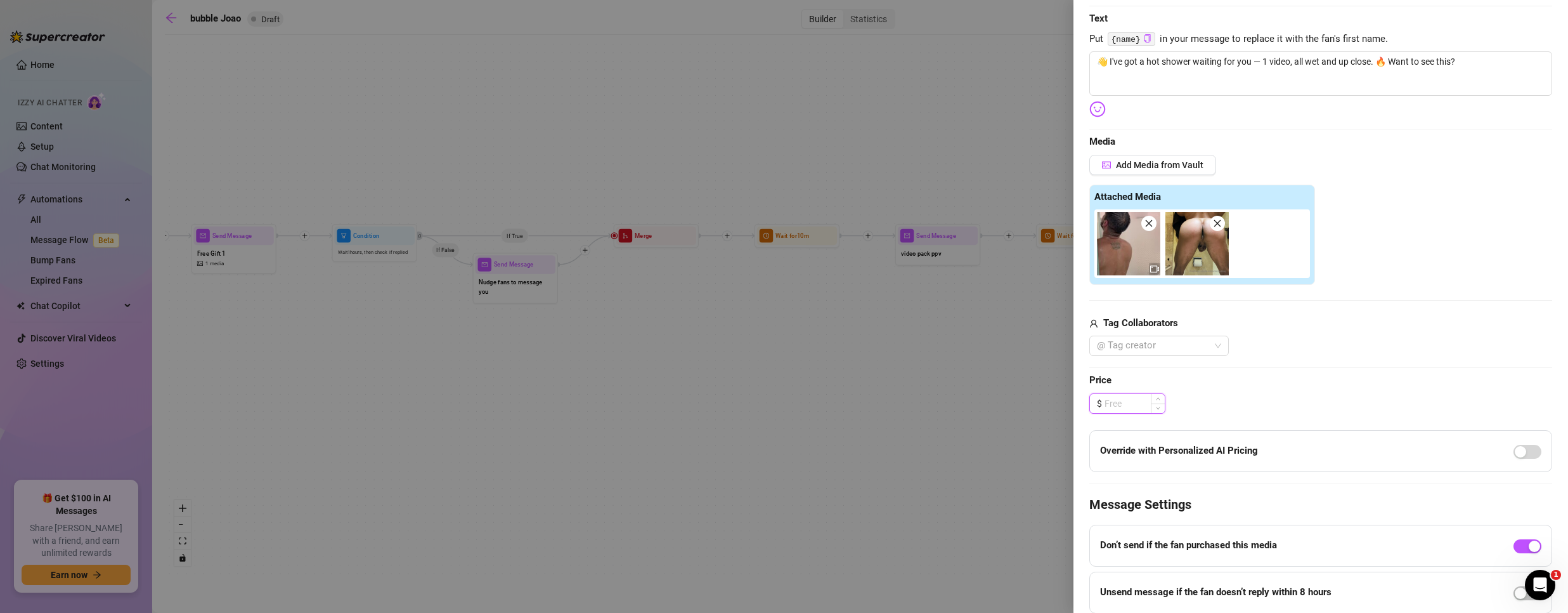
click at [1131, 403] on input at bounding box center [1134, 403] width 60 height 19
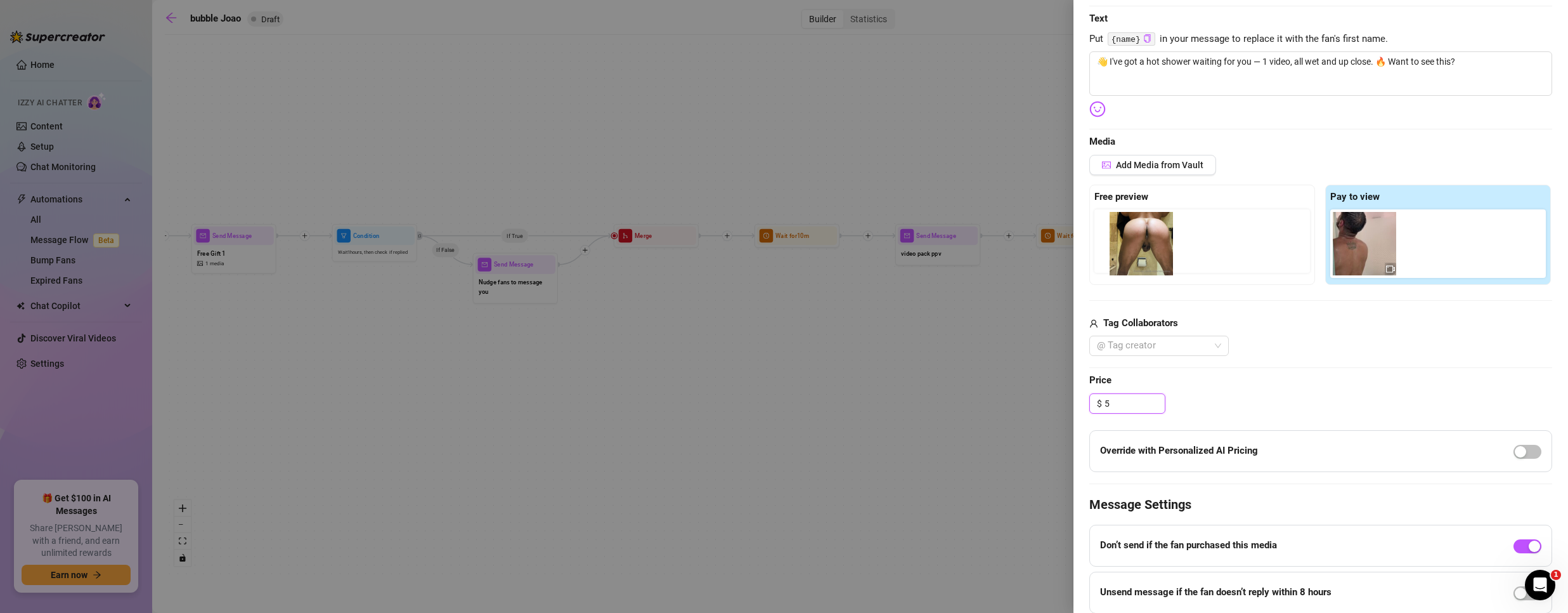
drag, startPoint x: 1437, startPoint y: 252, endPoint x: 1132, endPoint y: 252, distance: 305.0
click at [1136, 252] on div "Free preview Pay to view" at bounding box center [1320, 234] width 462 height 100
drag, startPoint x: 1437, startPoint y: 241, endPoint x: 1163, endPoint y: 248, distance: 274.1
click at [1165, 250] on div "Free preview Pay to view" at bounding box center [1320, 234] width 462 height 100
drag, startPoint x: 1431, startPoint y: 241, endPoint x: 1123, endPoint y: 238, distance: 308.0
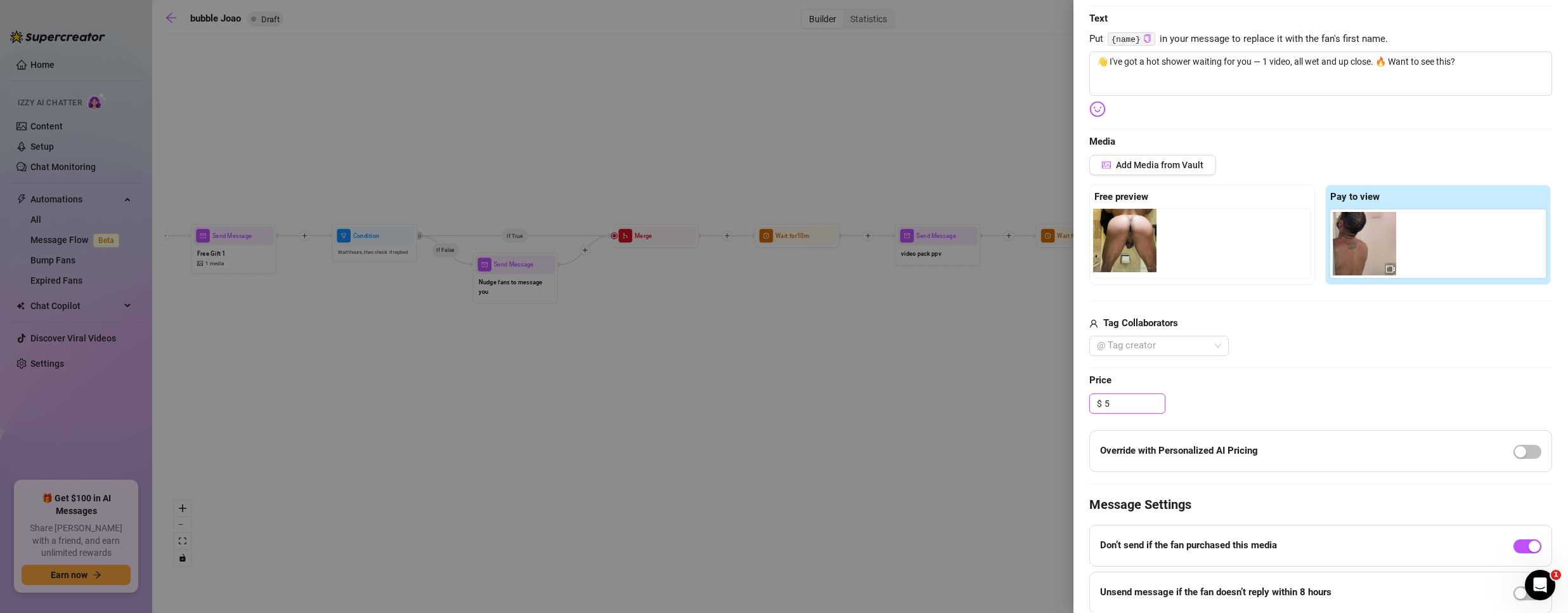
click at [1123, 238] on div "Free preview Pay to view" at bounding box center [1320, 234] width 462 height 100
click at [1324, 322] on div "Tag Collaborators" at bounding box center [1320, 324] width 462 height 16
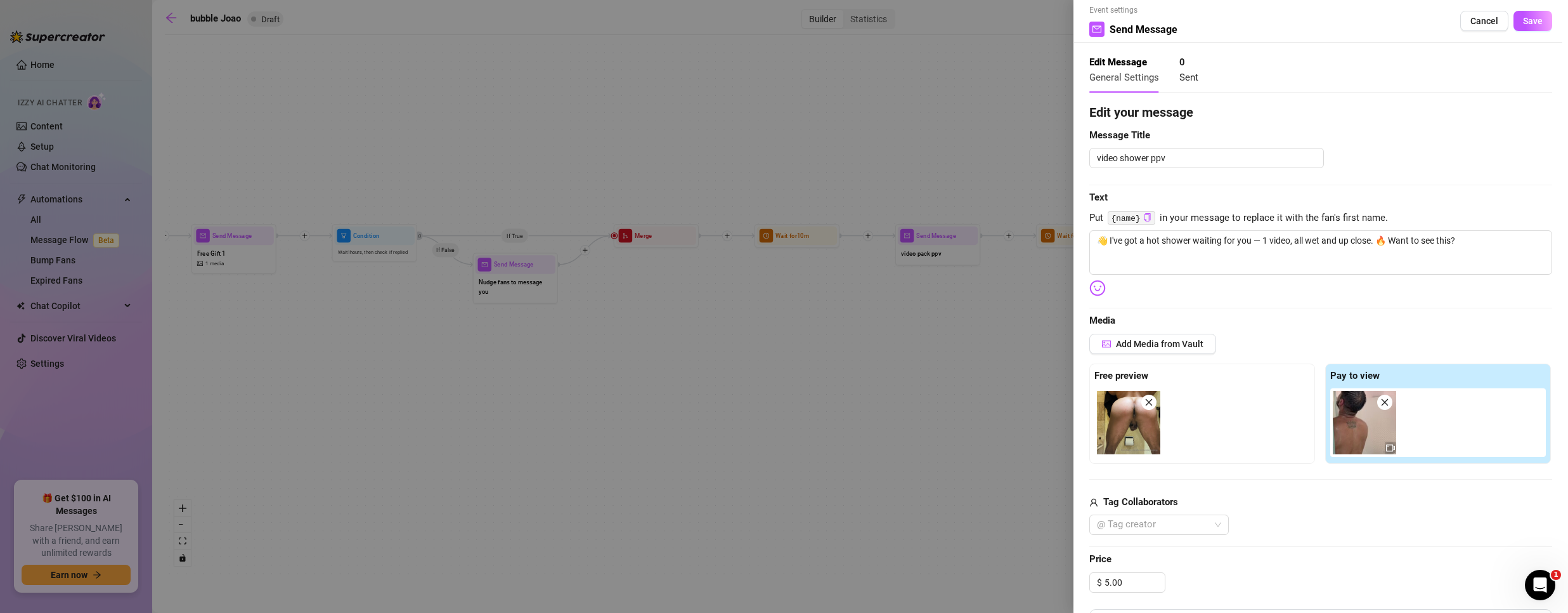
scroll to position [0, 0]
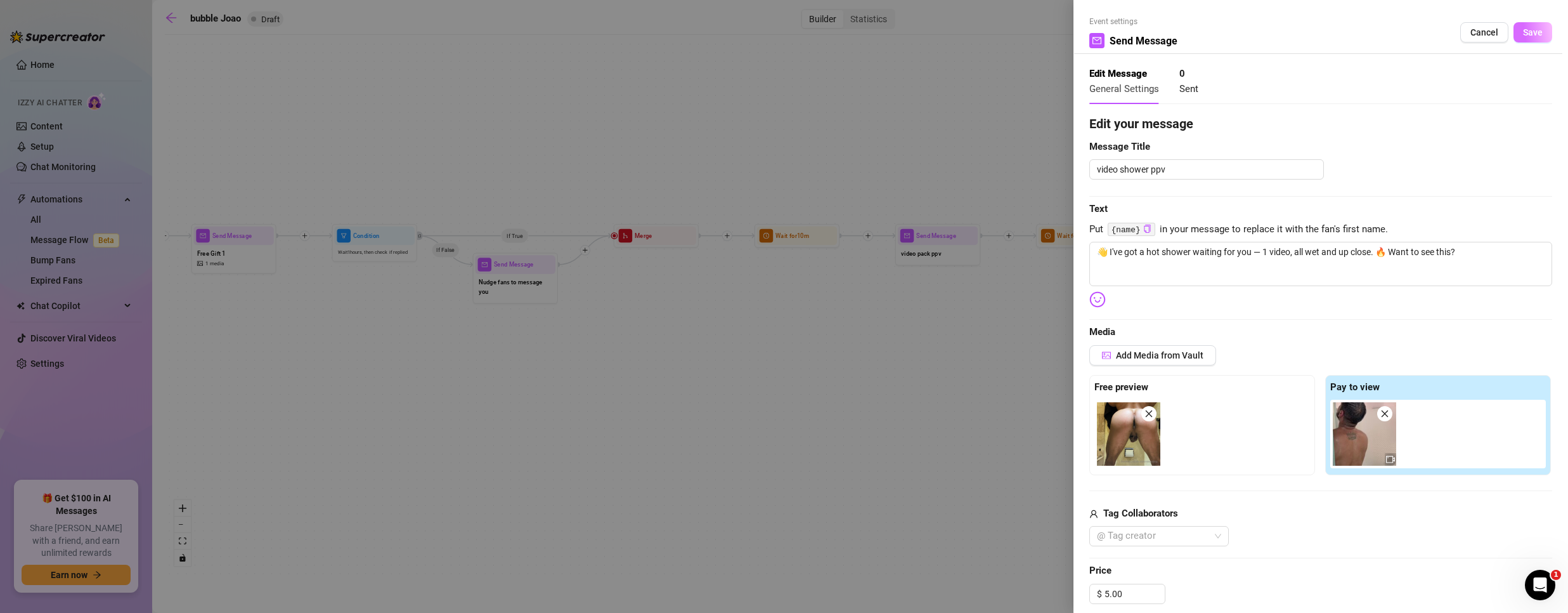
click at [1523, 36] on span "Save" at bounding box center [1532, 32] width 19 height 10
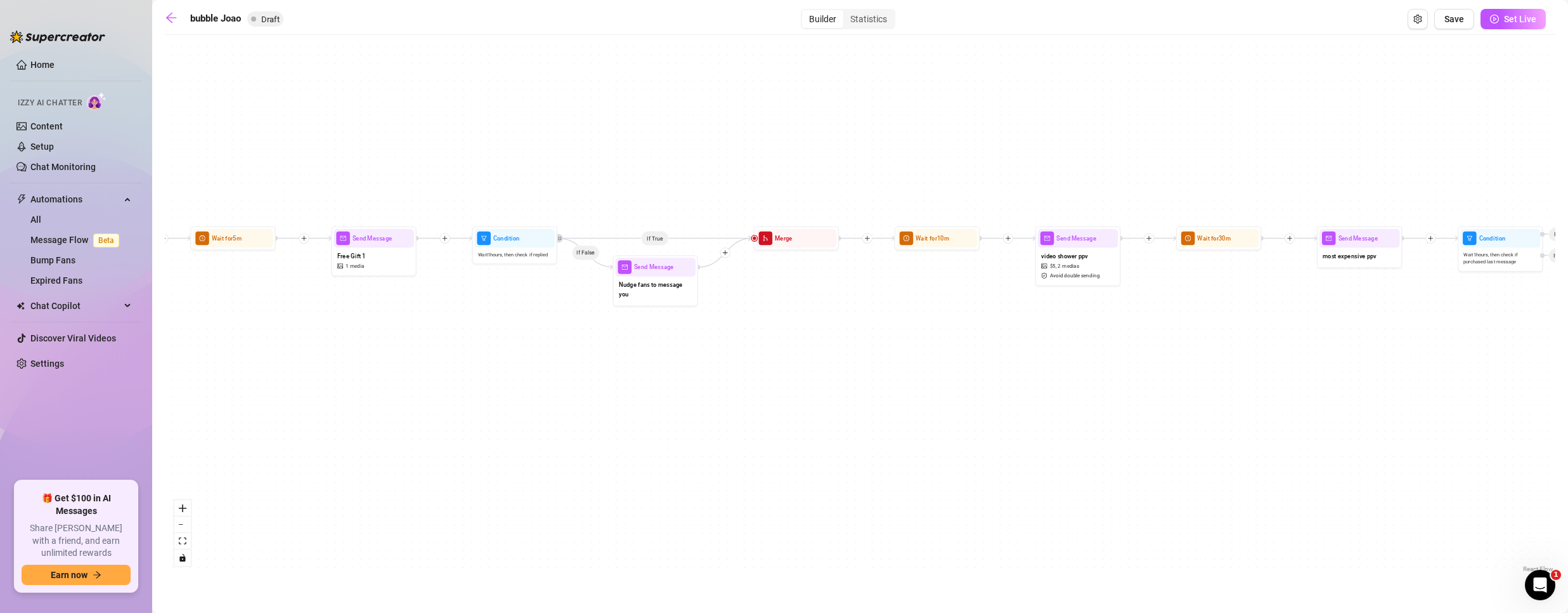
drag, startPoint x: 692, startPoint y: 336, endPoint x: 828, endPoint y: 337, distance: 136.0
click at [828, 337] on div "If True If False Send Message Free Gift 1 1 media Wait for 5m Condition Wait 1 …" at bounding box center [860, 308] width 1390 height 534
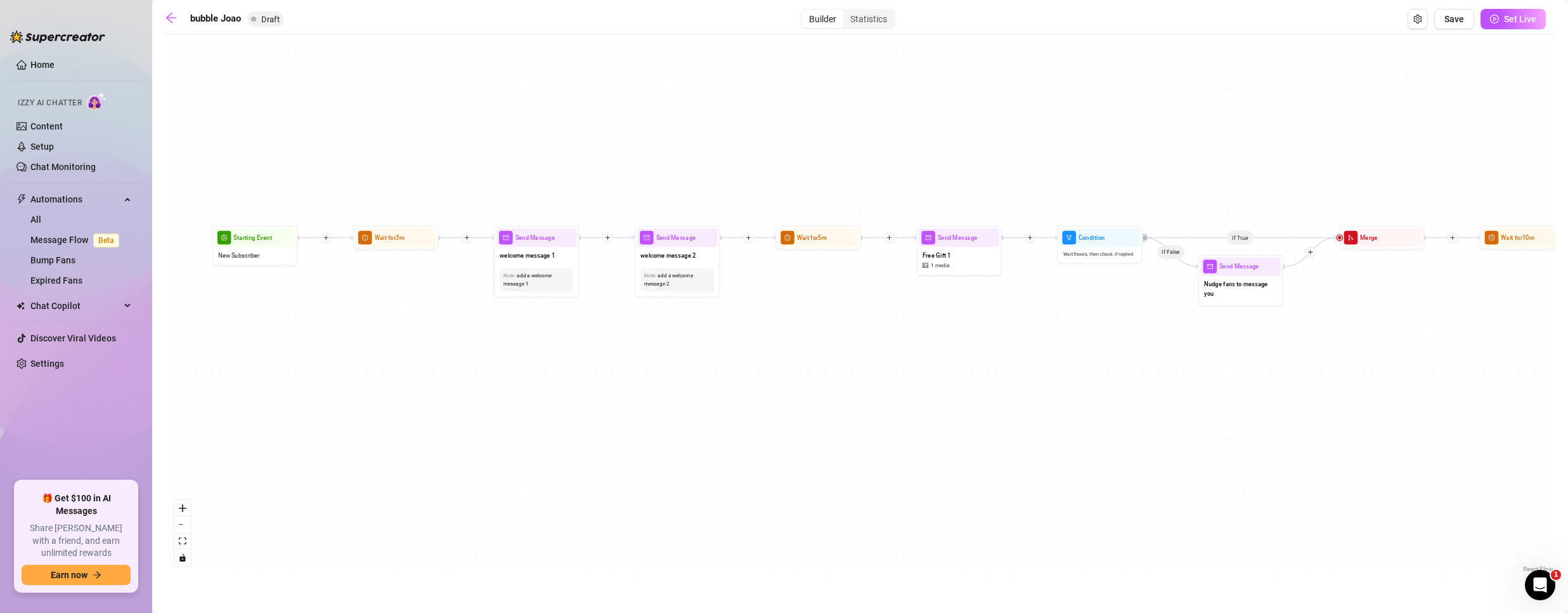
drag, startPoint x: 994, startPoint y: 382, endPoint x: 1538, endPoint y: 368, distance: 544.2
click at [1567, 364] on html "Home Izzy AI Chatter Content Setup Chat Monitoring Automations All Message Flow…" at bounding box center [784, 306] width 1568 height 613
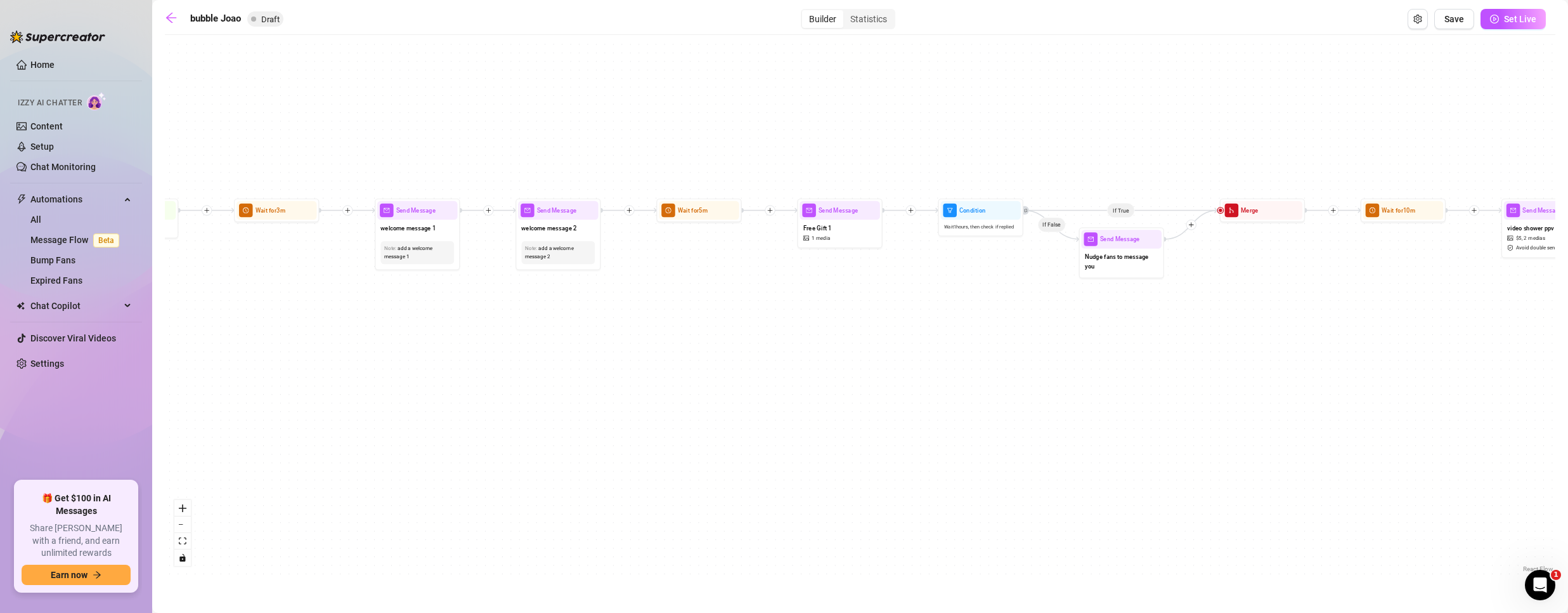
drag, startPoint x: 670, startPoint y: 427, endPoint x: 554, endPoint y: 417, distance: 116.4
click at [554, 417] on div "If True If False Send Message Free Gift 1 1 media Wait for 5m Condition Wait 1 …" at bounding box center [860, 308] width 1390 height 534
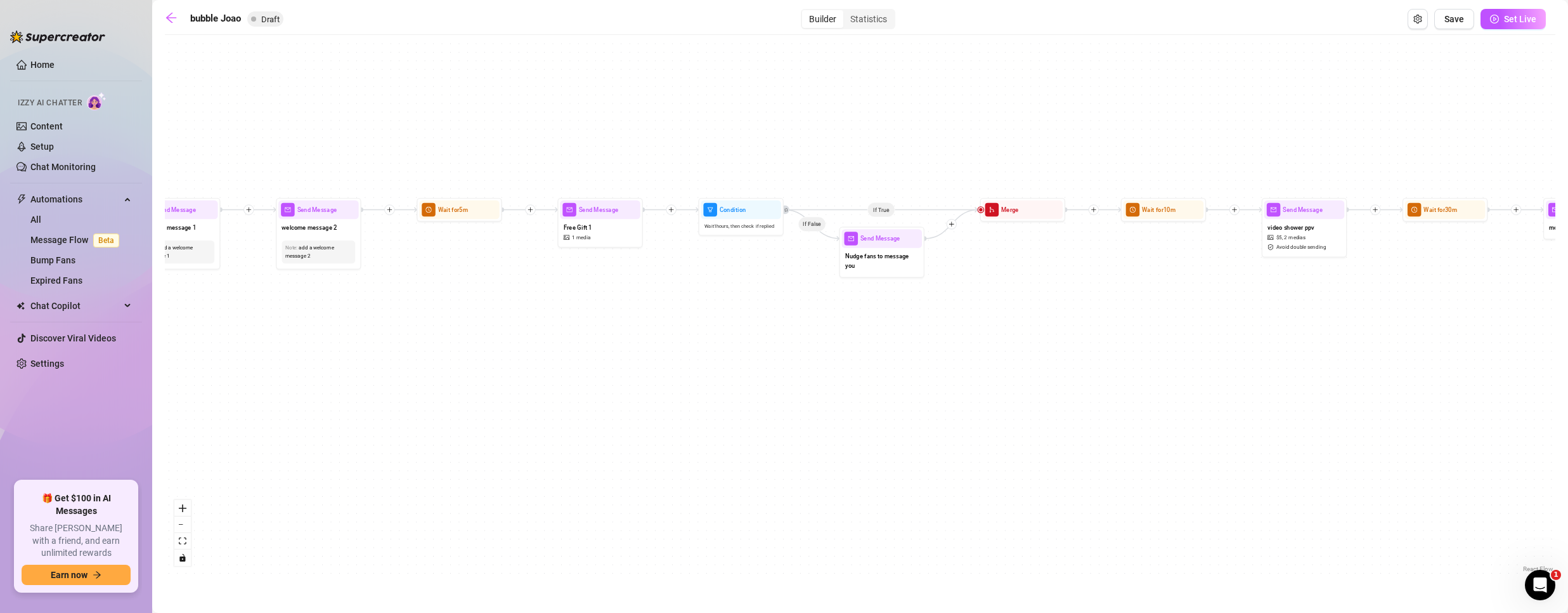
drag, startPoint x: 813, startPoint y: 379, endPoint x: 573, endPoint y: 378, distance: 240.0
click at [573, 378] on div "If True If False Send Message Free Gift 1 1 media Wait for 5m Condition Wait 1 …" at bounding box center [860, 308] width 1390 height 534
click at [870, 267] on span "Nudge fans to message you" at bounding box center [882, 260] width 73 height 19
click at [890, 237] on div at bounding box center [905, 224] width 37 height 44
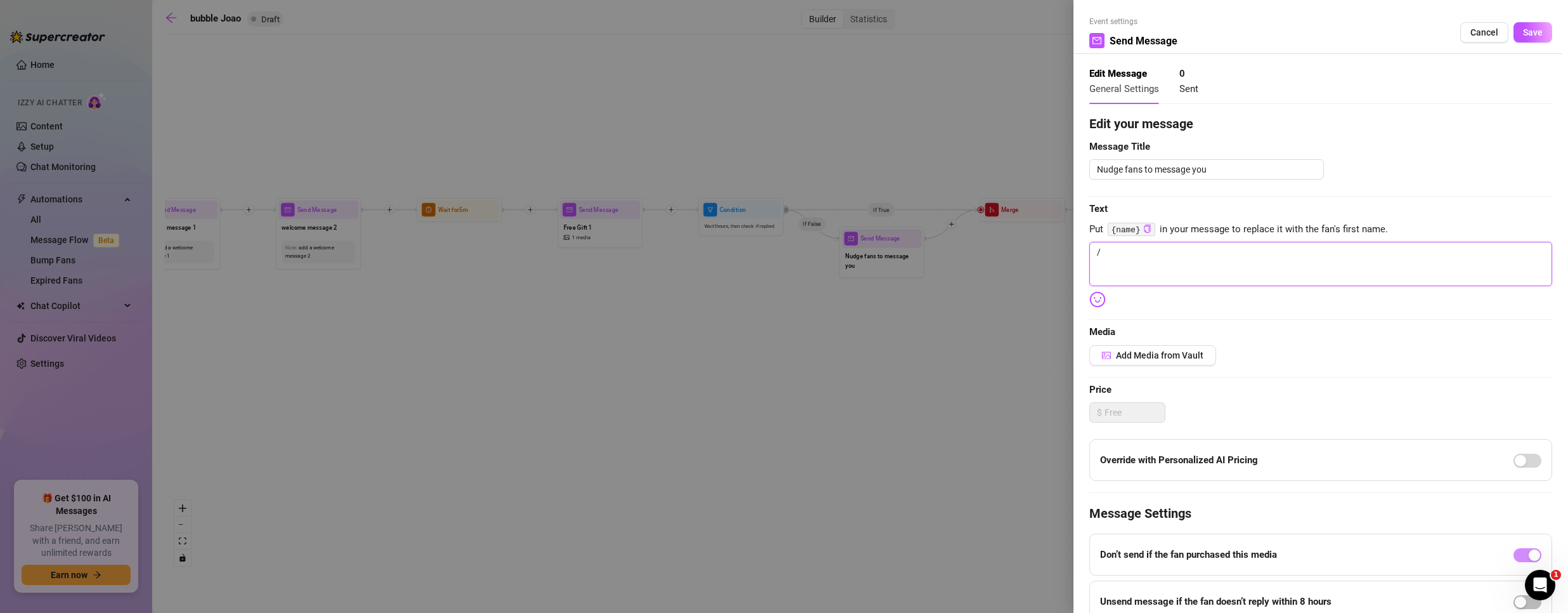
click at [1134, 270] on textarea "/" at bounding box center [1320, 263] width 462 height 44
paste textarea "just checking in—did you get a chance to enjoy that little treat I sent? I’d lo…"
click at [1524, 26] on button "Save" at bounding box center [1533, 33] width 39 height 20
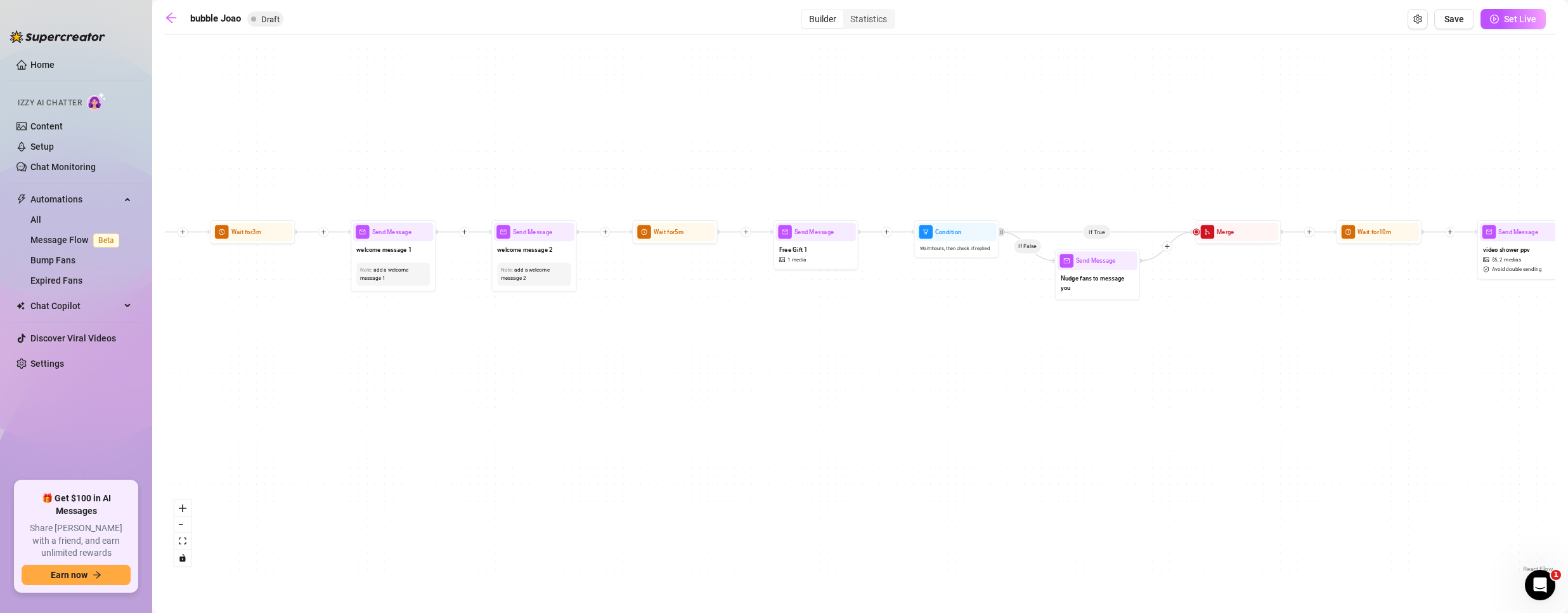
drag, startPoint x: 581, startPoint y: 369, endPoint x: 686, endPoint y: 389, distance: 106.9
click at [686, 389] on div "If True If False Send Message Free Gift 1 1 media Wait for 5m Condition Wait 1 …" at bounding box center [860, 308] width 1390 height 534
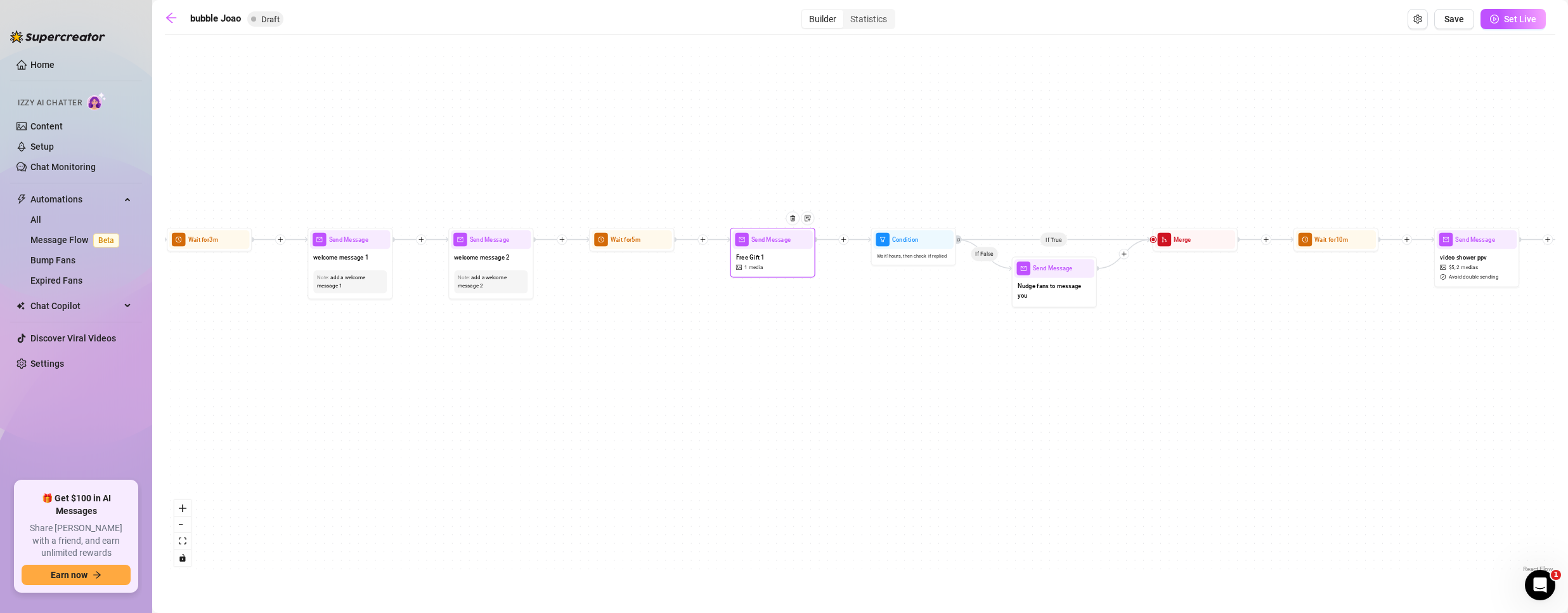
click at [765, 248] on div "Send Message" at bounding box center [772, 240] width 80 height 19
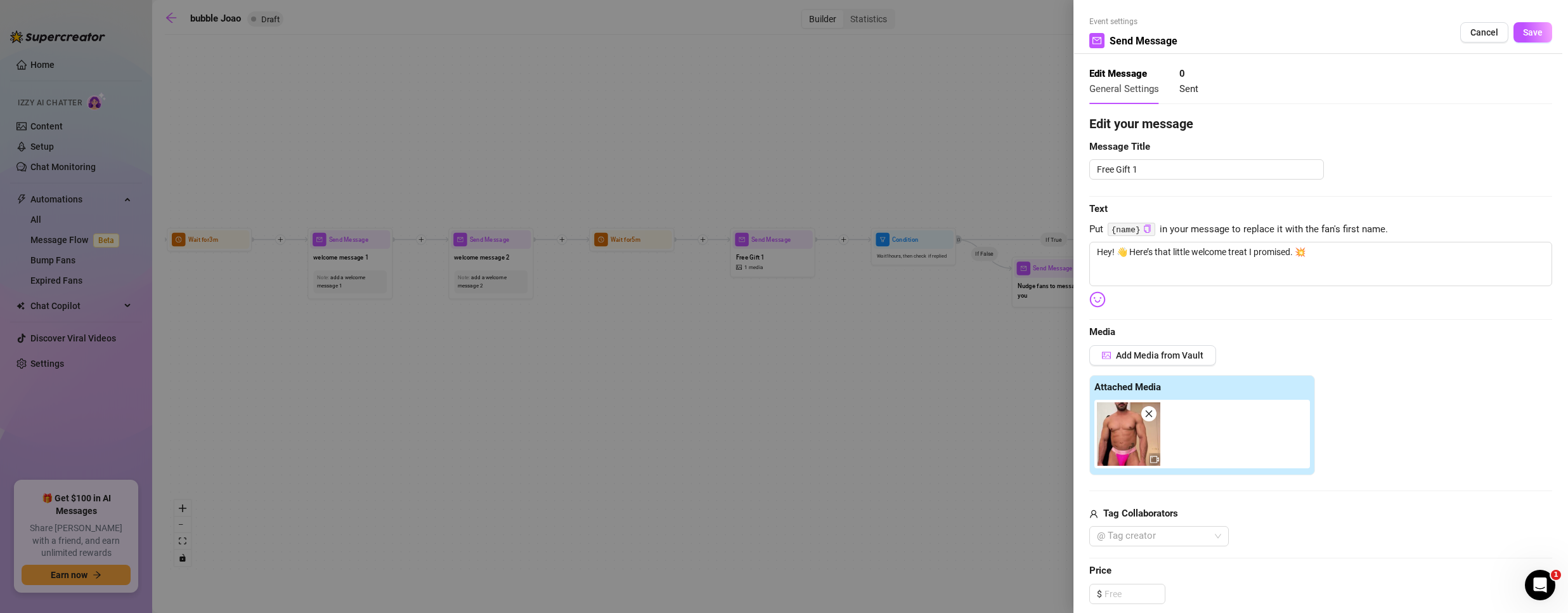
click at [902, 400] on div at bounding box center [784, 306] width 1568 height 613
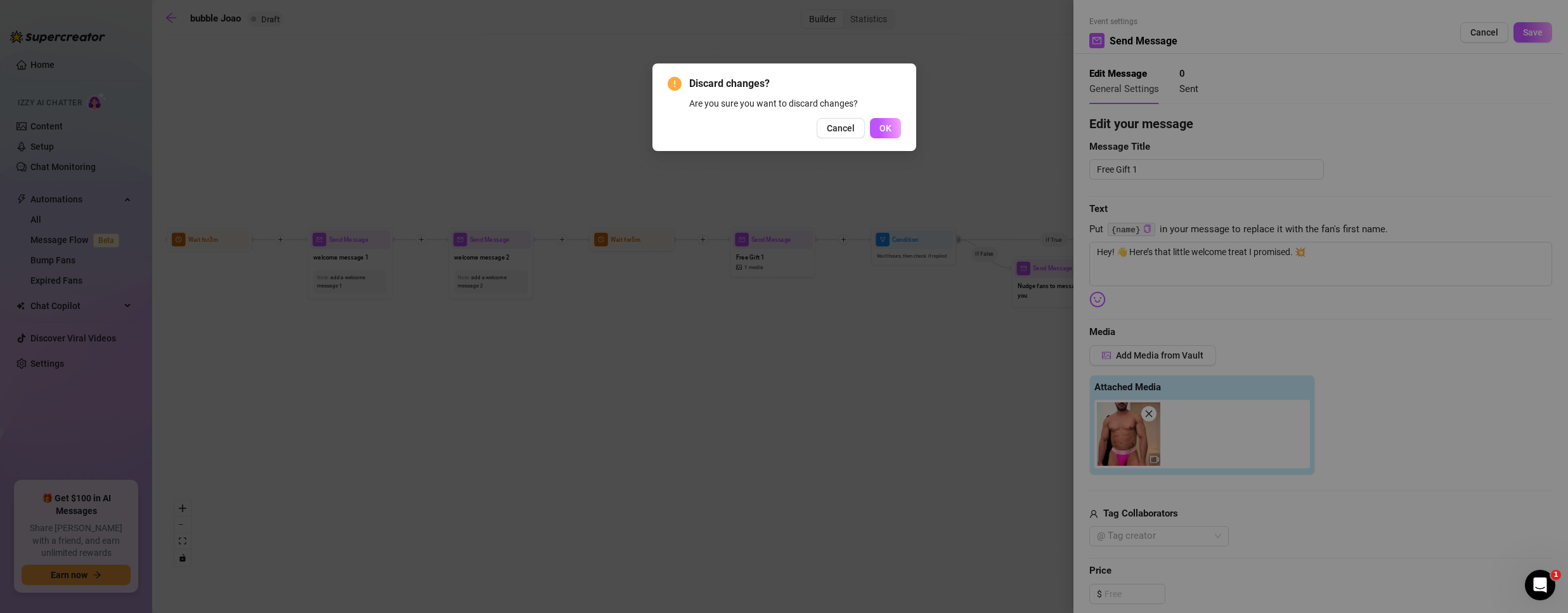
click at [849, 129] on span "Cancel" at bounding box center [841, 128] width 28 height 10
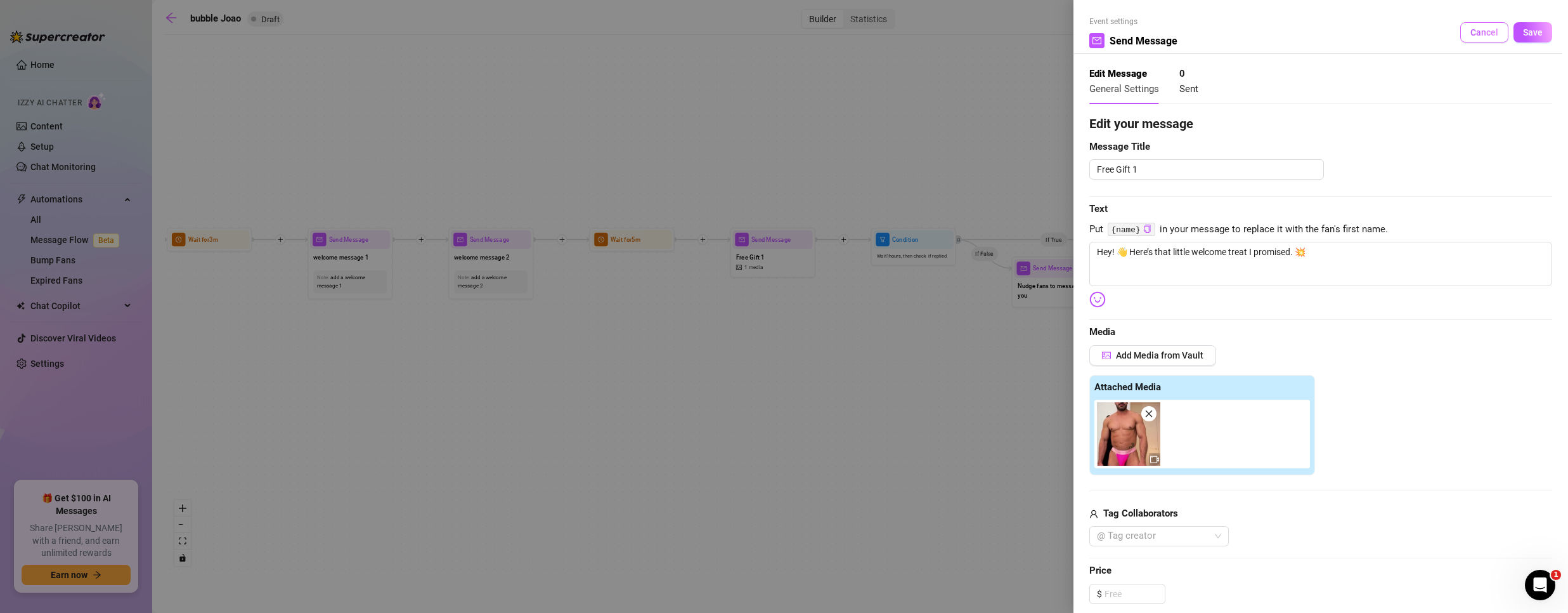
click at [1481, 33] on span "Cancel" at bounding box center [1484, 32] width 28 height 10
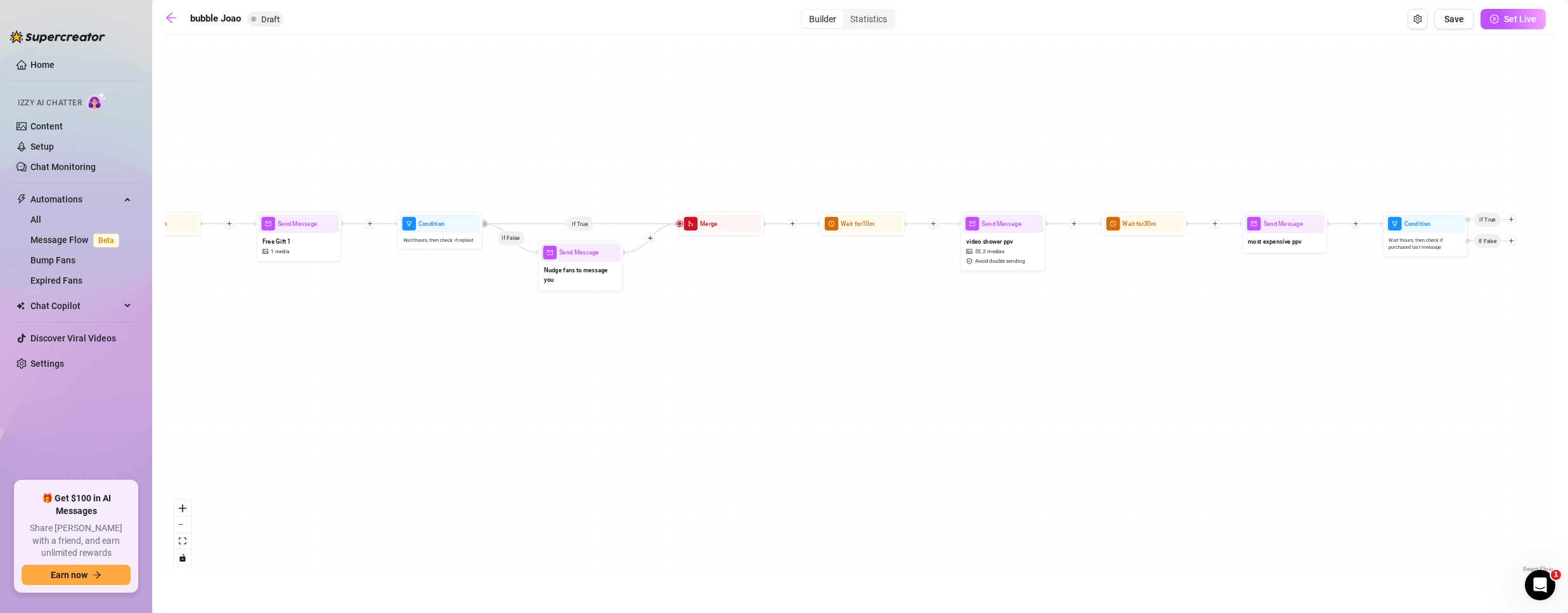
drag, startPoint x: 1100, startPoint y: 347, endPoint x: 627, endPoint y: 331, distance: 473.3
click at [627, 331] on div "If True If False Send Message Free Gift 1 1 media Wait for 5m Condition Wait 1 …" at bounding box center [860, 308] width 1390 height 534
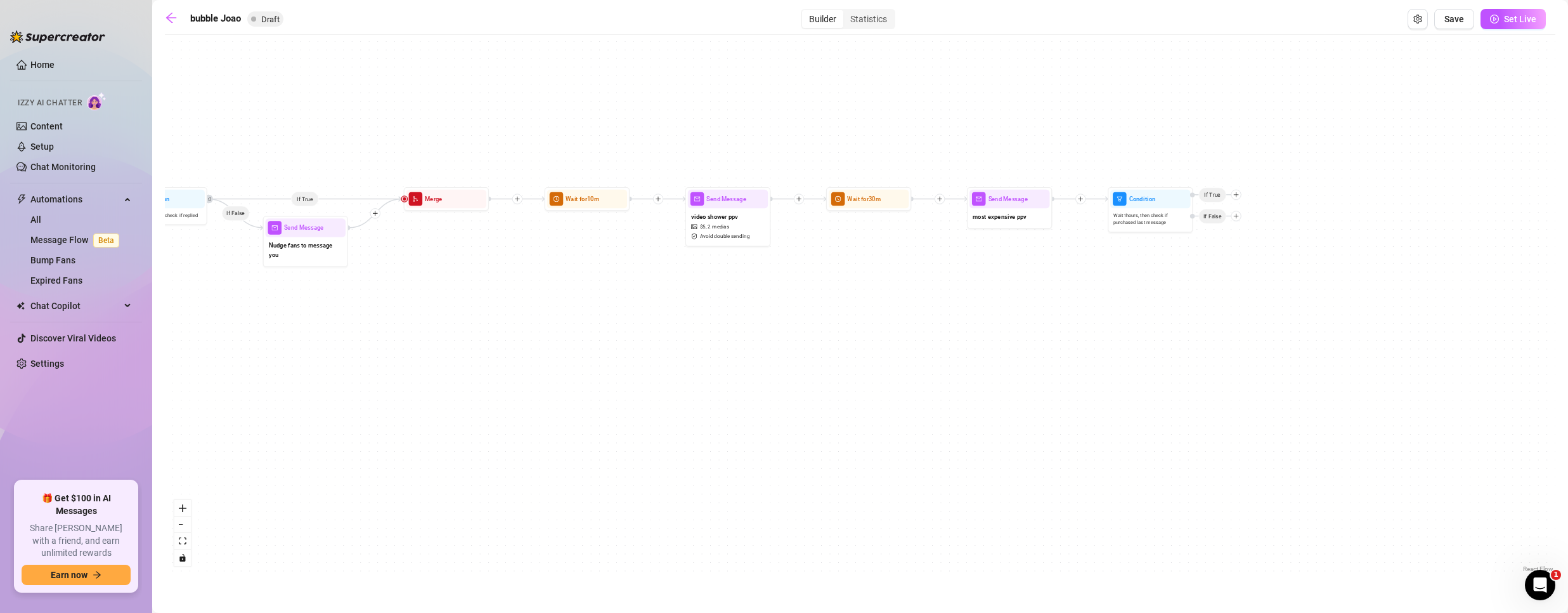
drag, startPoint x: 1095, startPoint y: 347, endPoint x: 820, endPoint y: 323, distance: 276.0
click at [820, 323] on div "If True If False Send Message Free Gift 1 1 media Wait for 5m Condition Wait 1 …" at bounding box center [860, 308] width 1390 height 534
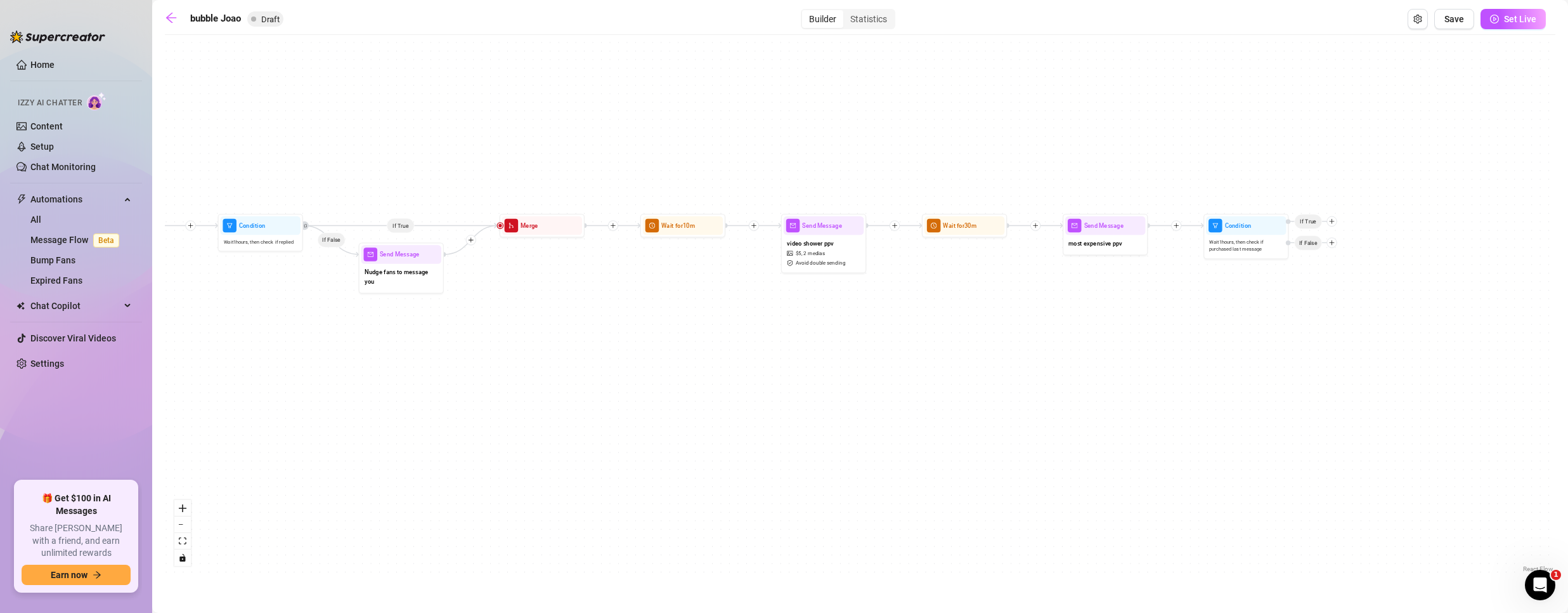
drag, startPoint x: 676, startPoint y: 319, endPoint x: 695, endPoint y: 325, distance: 19.9
click at [695, 325] on div "If True If False Send Message Free Gift 1 1 media Wait for 5m Condition Wait 1 …" at bounding box center [860, 308] width 1390 height 534
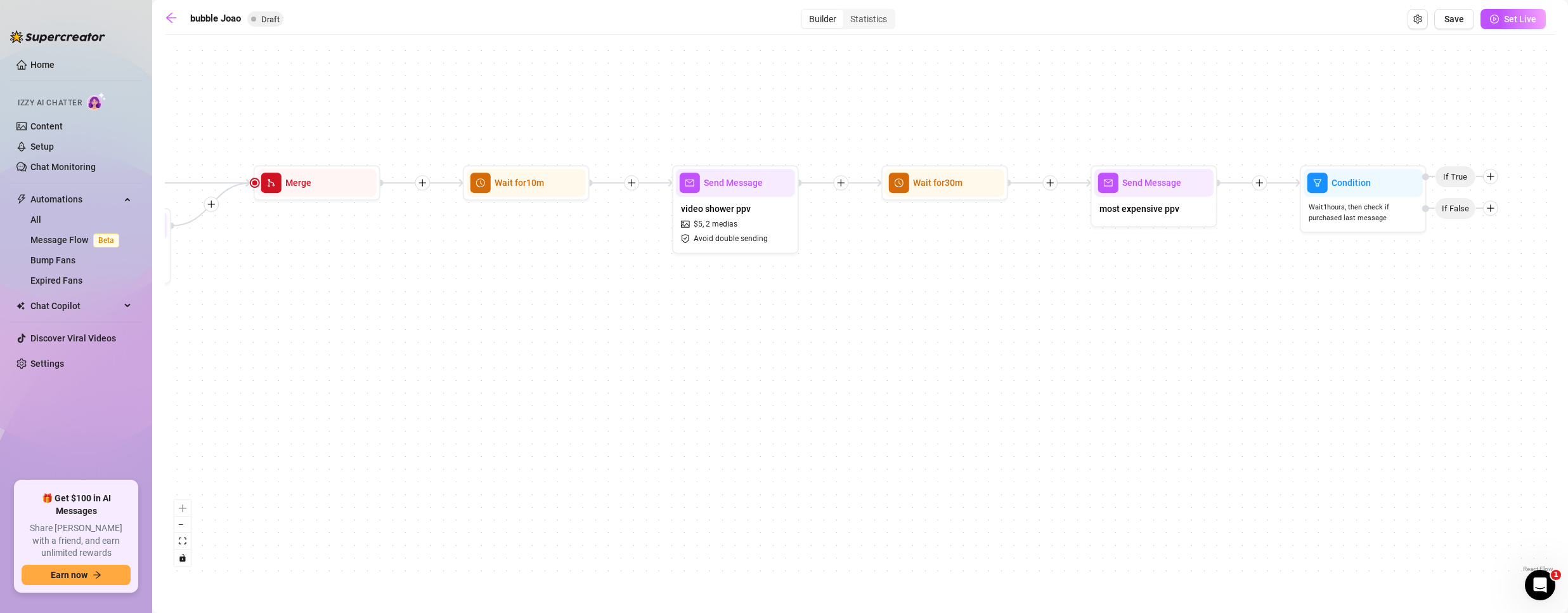
drag, startPoint x: 1147, startPoint y: 294, endPoint x: 801, endPoint y: 315, distance: 346.6
click at [802, 315] on div "If True If False Send Message Free Gift 1 1 media Wait for 5m Condition Wait 1 …" at bounding box center [860, 308] width 1390 height 534
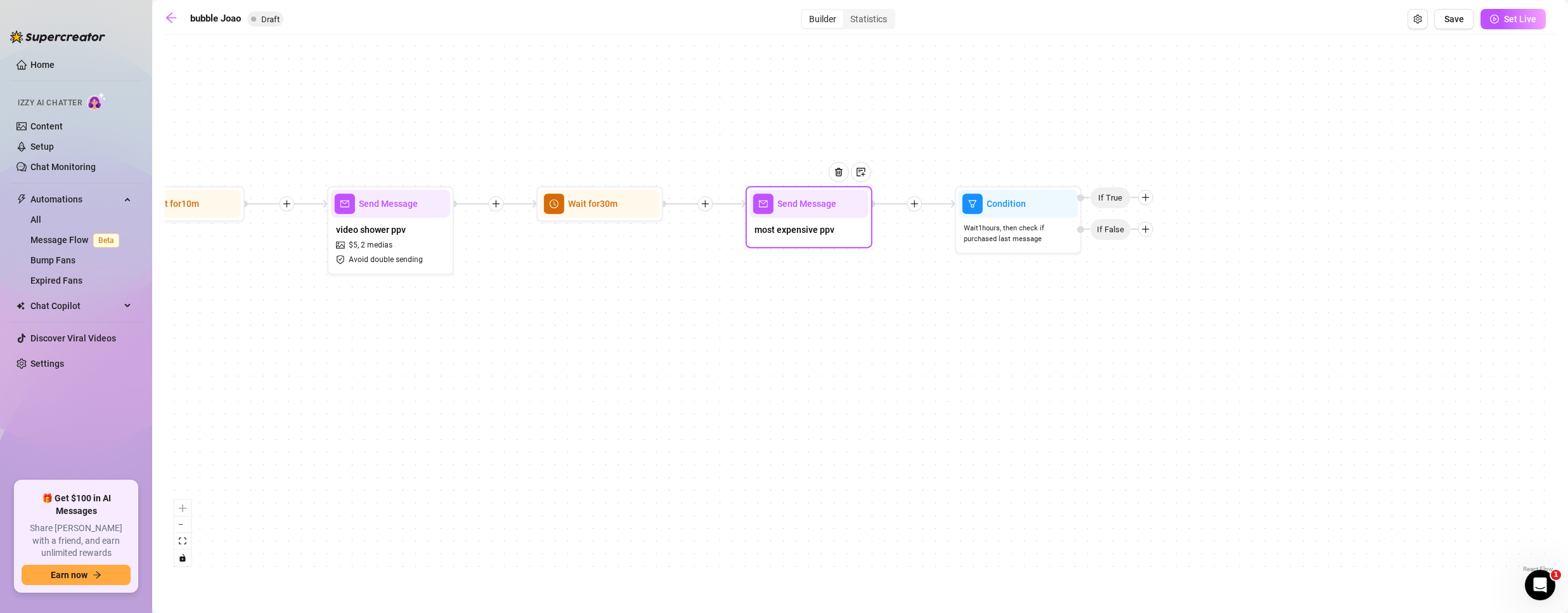
click at [820, 235] on span "most expensive ppv" at bounding box center [794, 230] width 80 height 14
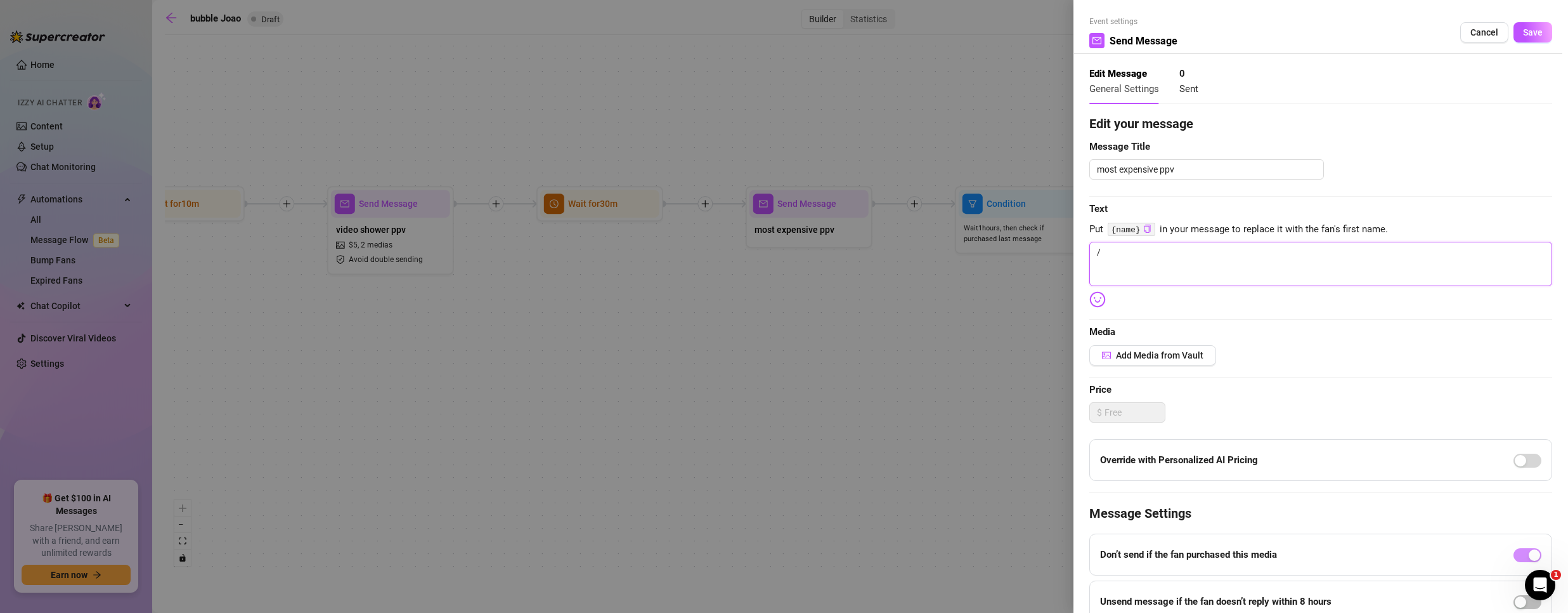
drag, startPoint x: 1081, startPoint y: 245, endPoint x: 719, endPoint y: 232, distance: 362.2
click at [786, 231] on div "Event settings Send Message Cancel Save Edit Message General Settings 0 Sent Ed…" at bounding box center [784, 306] width 1568 height 613
click at [1137, 243] on textarea "/" at bounding box center [1320, 263] width 462 height 44
paste textarea "We didn’t stay still for a second—want to see how far [PERSON_NAME] pushed me?"
click at [1144, 347] on button "Add Media from Vault" at bounding box center [1152, 355] width 127 height 20
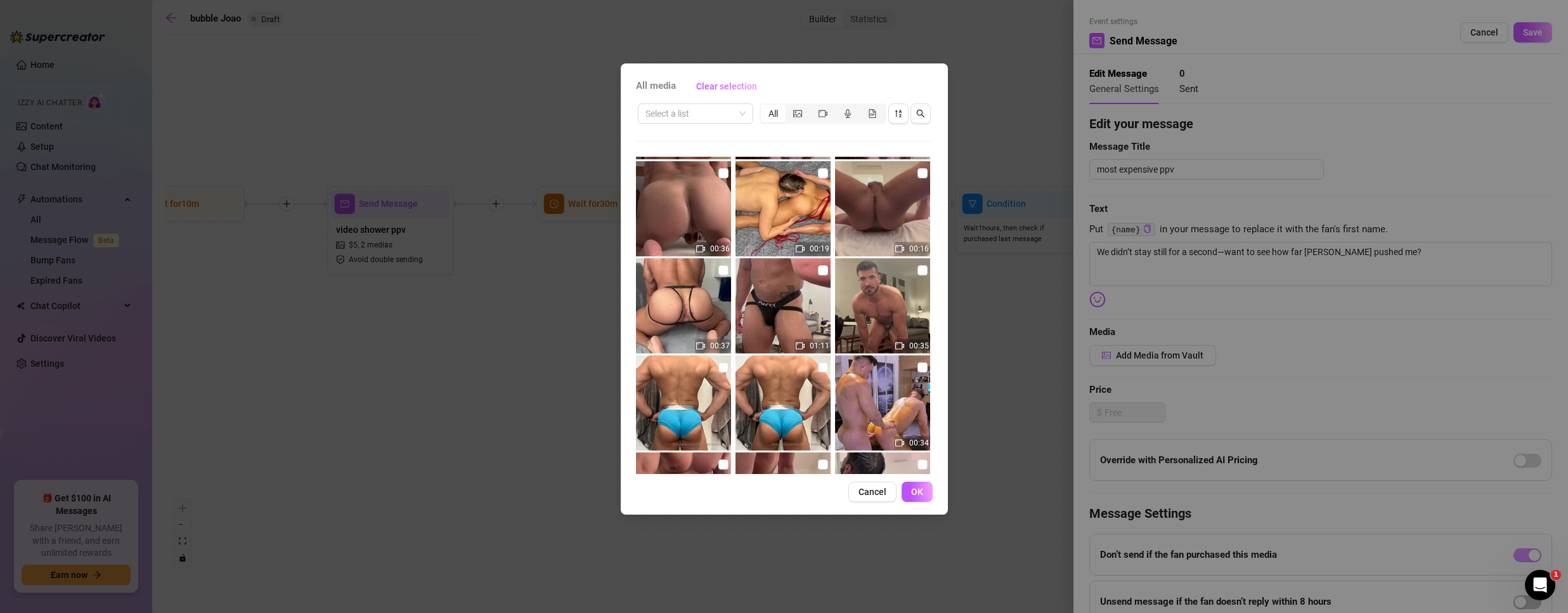
scroll to position [190, 0]
click at [746, 114] on div "Select a list" at bounding box center [695, 114] width 115 height 20
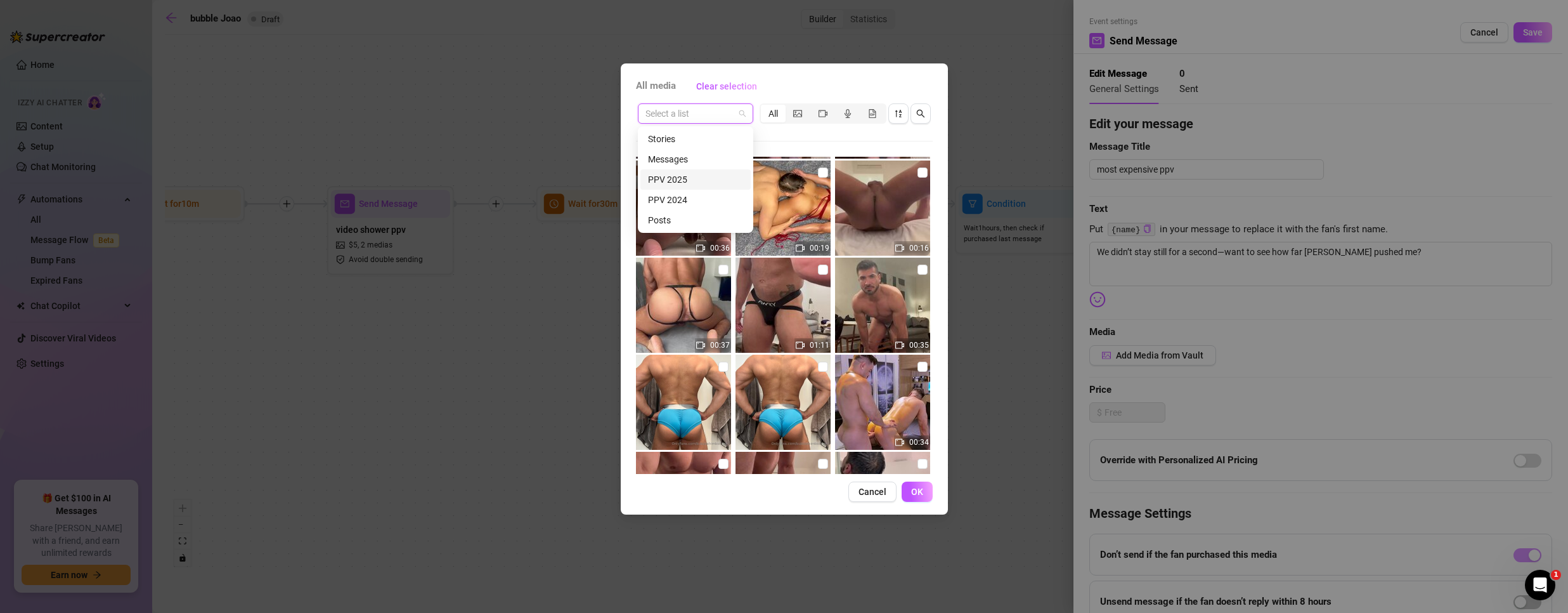
click at [678, 177] on div "PPV 2025" at bounding box center [695, 180] width 95 height 14
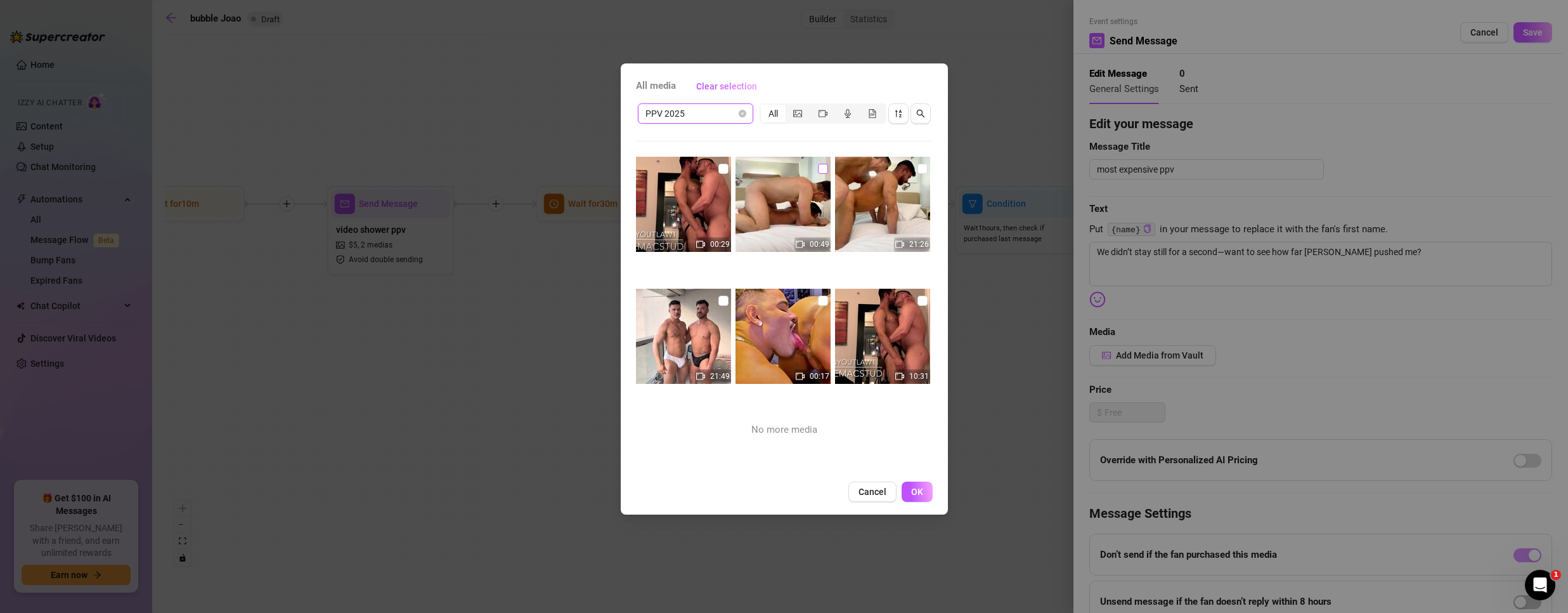
click at [818, 167] on input "checkbox" at bounding box center [823, 168] width 10 height 10
click at [917, 170] on input "checkbox" at bounding box center [922, 168] width 10 height 10
click at [913, 484] on button "OK" at bounding box center [917, 491] width 31 height 20
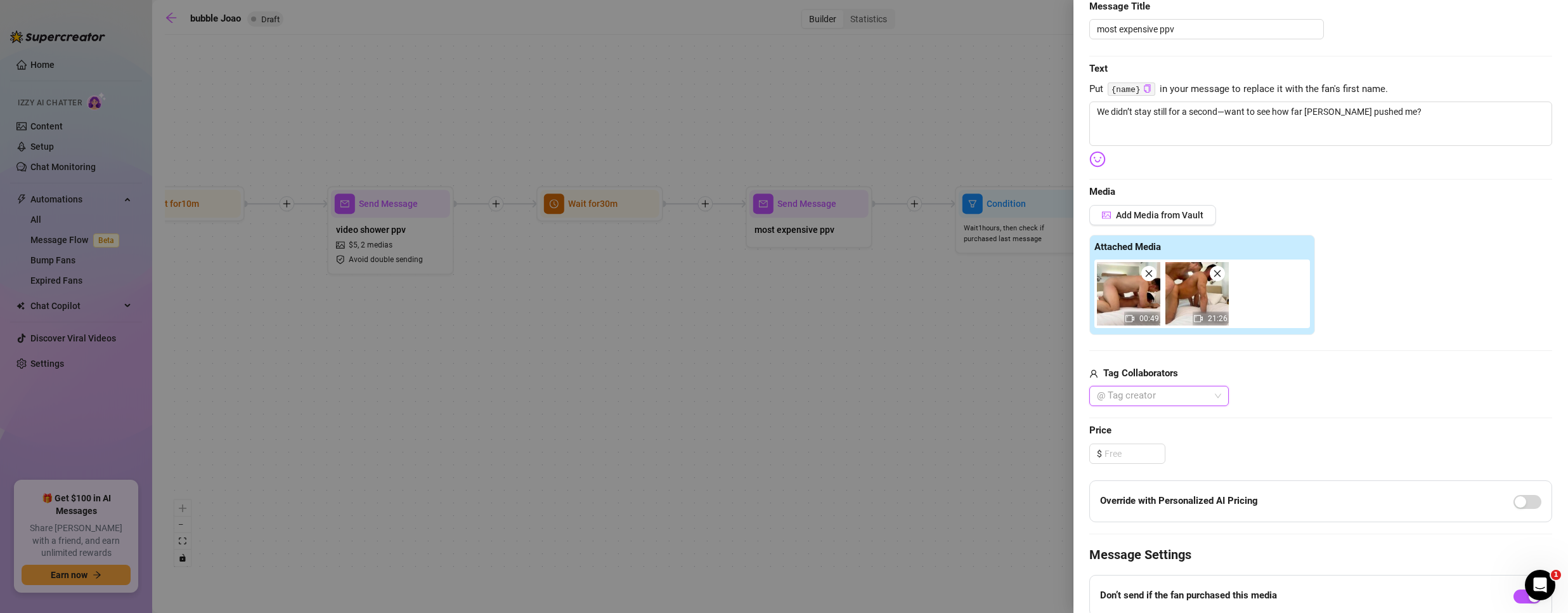
scroll to position [190, 0]
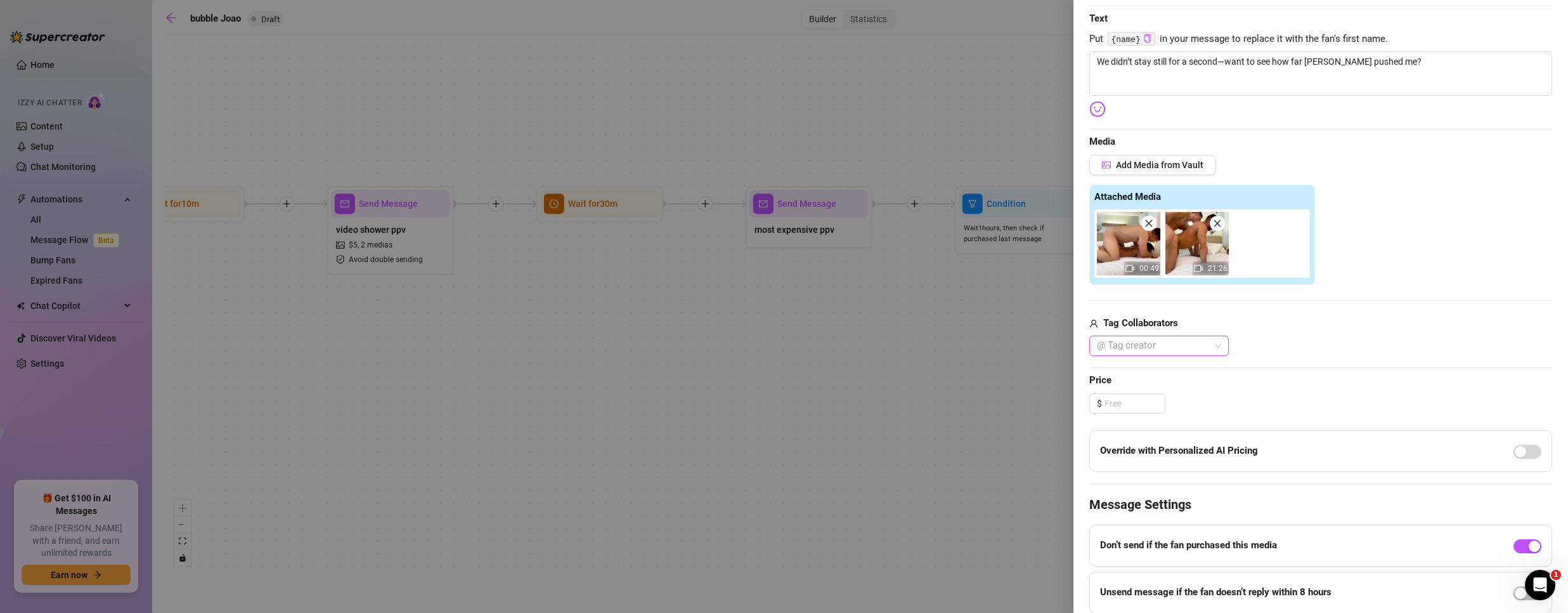
click at [1162, 343] on div at bounding box center [1152, 345] width 121 height 18
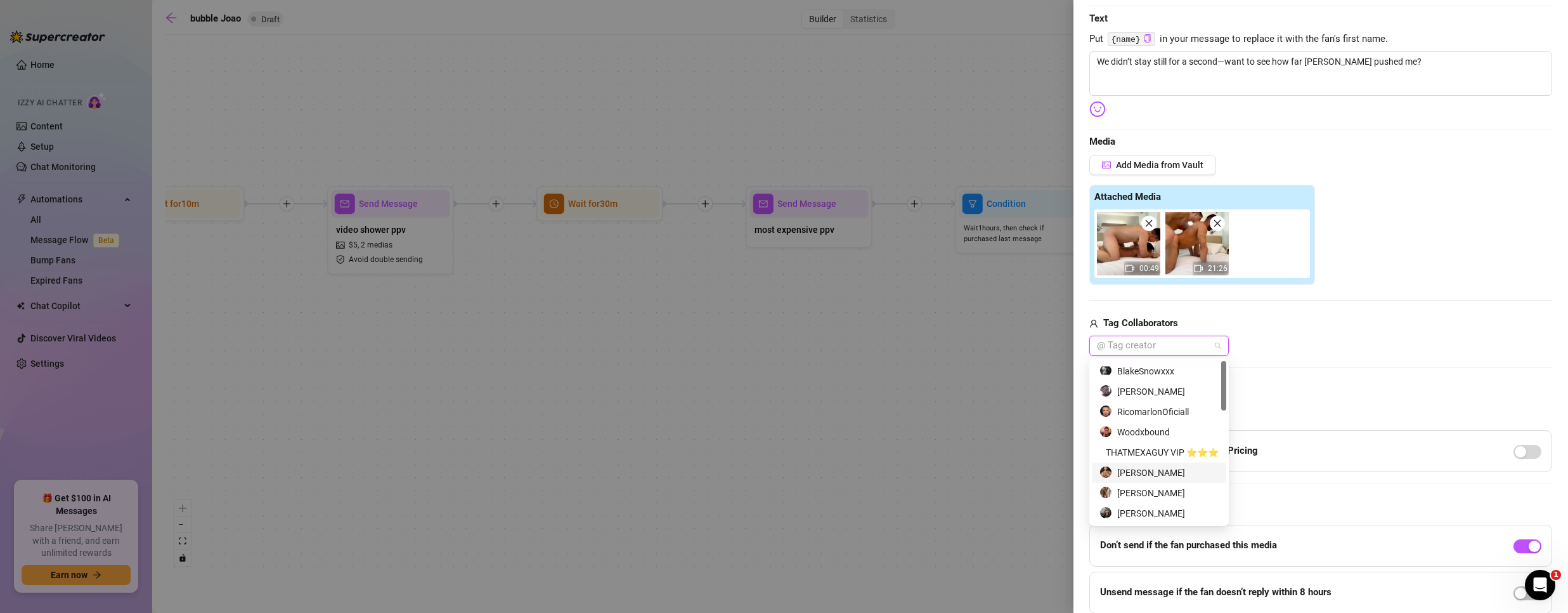
click at [1177, 477] on div "[PERSON_NAME]" at bounding box center [1158, 473] width 119 height 14
click at [1331, 312] on div "Add Media from Vault Attached Media 00:49 21:26 Tag Collaborators [PERSON_NAME]…" at bounding box center [1320, 255] width 462 height 202
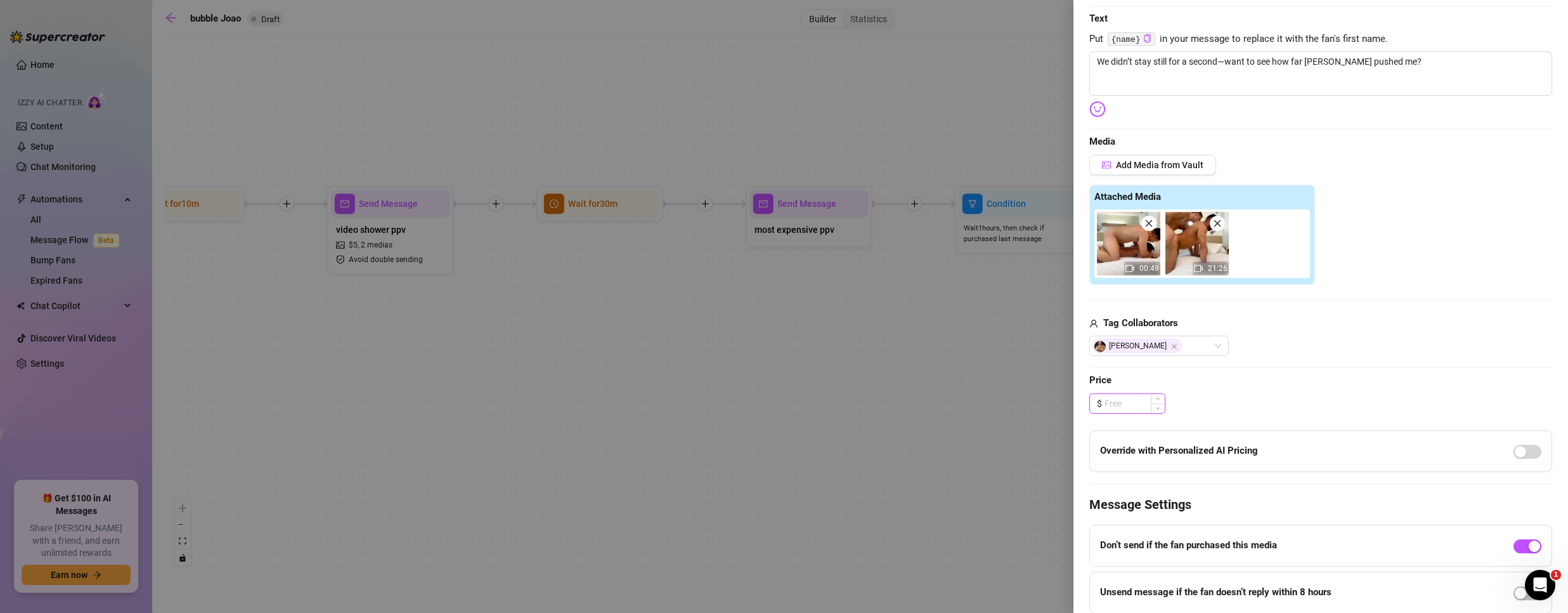
click at [1127, 395] on input at bounding box center [1134, 403] width 60 height 19
click at [1130, 406] on input at bounding box center [1134, 403] width 60 height 19
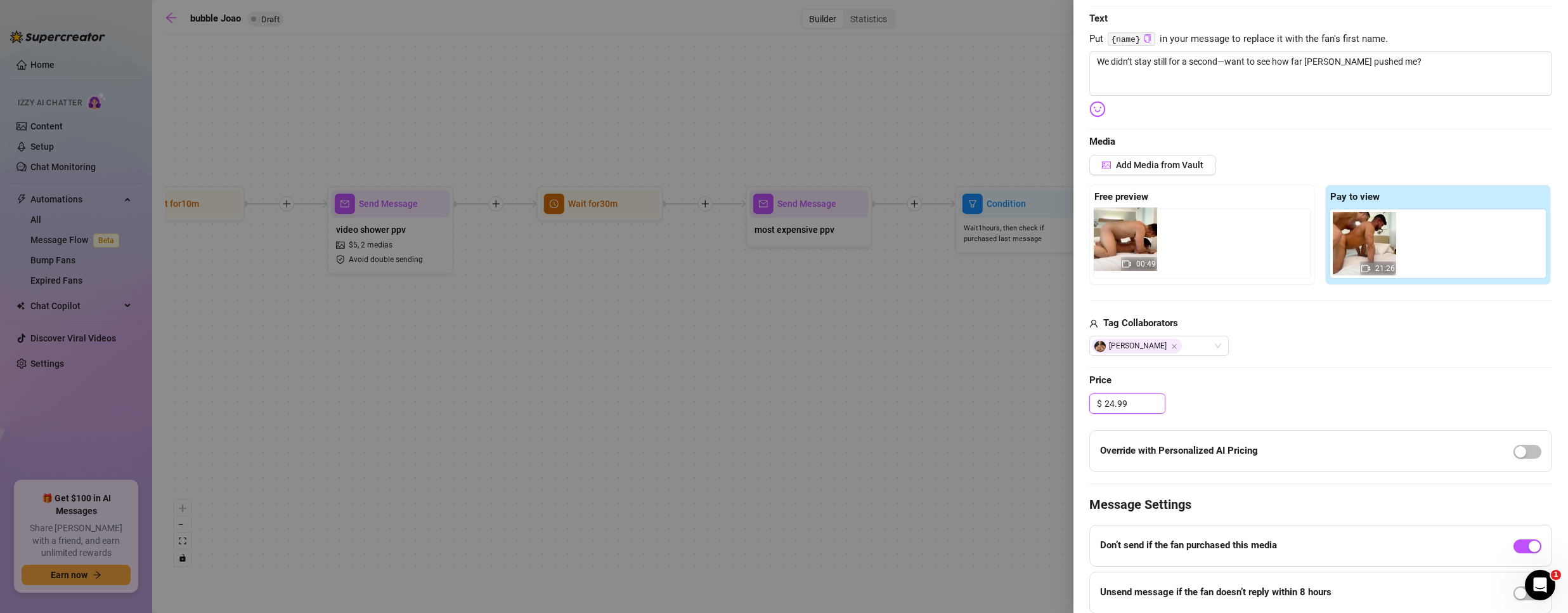
drag, startPoint x: 1355, startPoint y: 241, endPoint x: 1095, endPoint y: 238, distance: 260.0
click at [1095, 238] on div "Free preview Pay to view 00:49 21:26" at bounding box center [1320, 234] width 462 height 100
drag, startPoint x: 1132, startPoint y: 404, endPoint x: 943, endPoint y: 389, distance: 189.6
click at [943, 389] on div "Event settings Send Message Cancel Save Edit Message General Settings 0 Sent Ed…" at bounding box center [784, 306] width 1568 height 613
click at [1130, 403] on input "24.99" at bounding box center [1134, 403] width 60 height 19
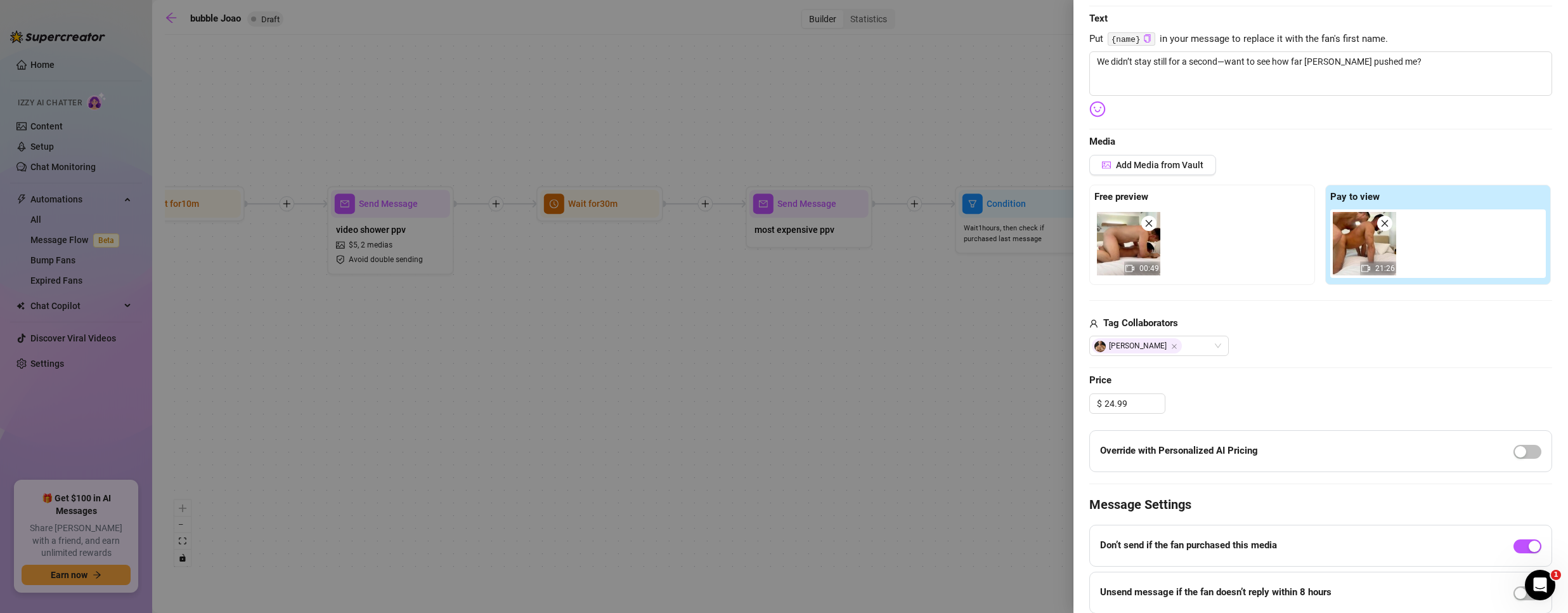
click at [1259, 370] on div "Edit your message Message Title most expensive ppv Text Put {name} in your mess…" at bounding box center [1320, 291] width 462 height 736
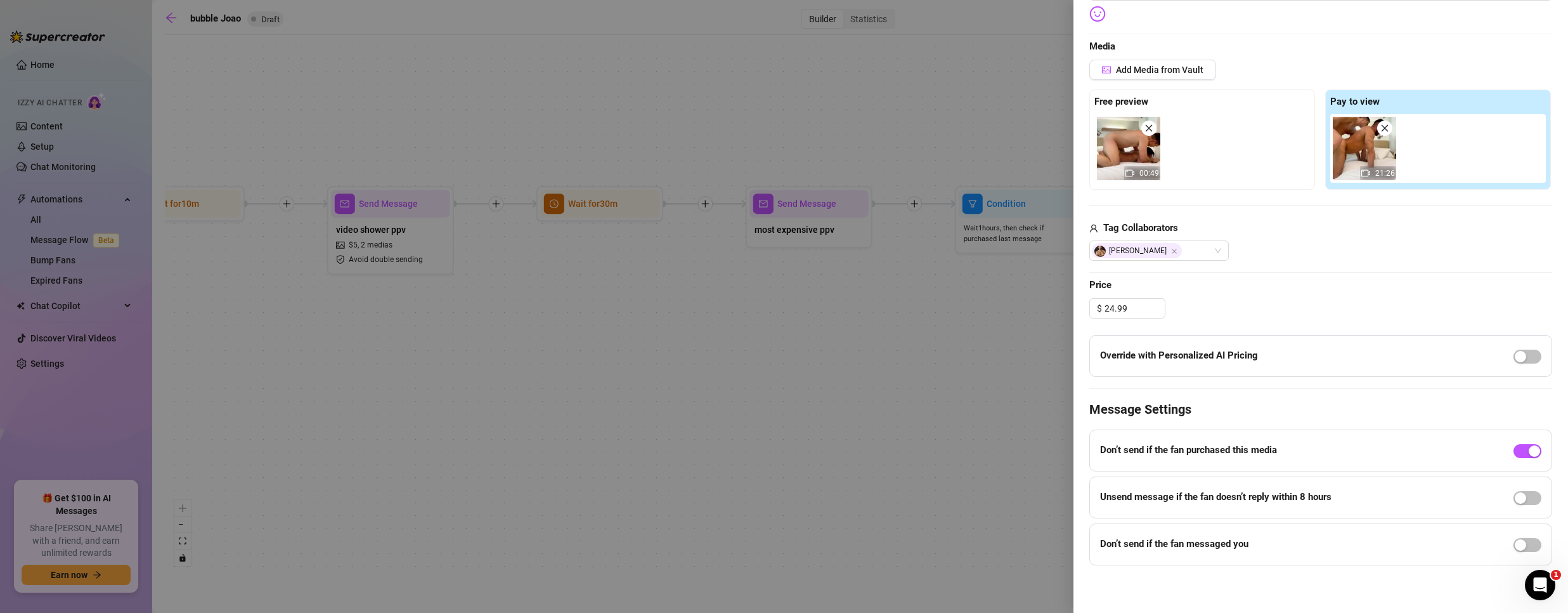
scroll to position [0, 0]
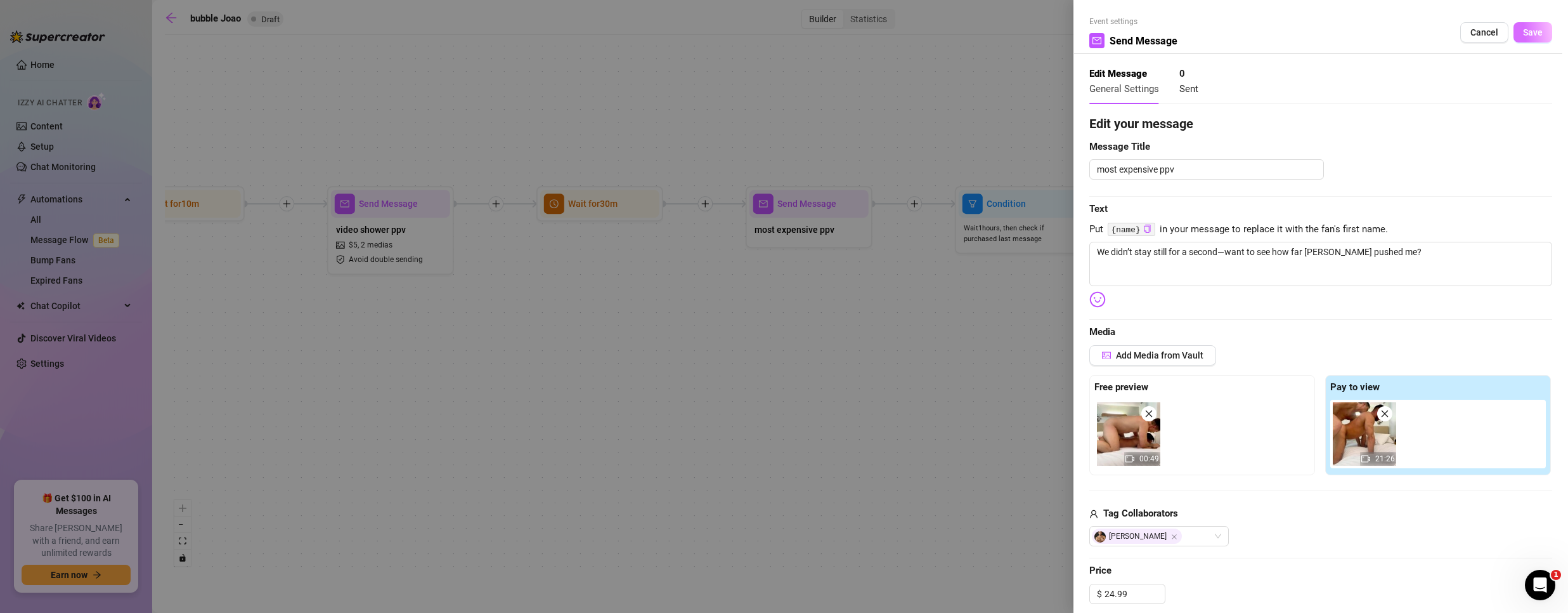
click at [1524, 33] on span "Save" at bounding box center [1532, 32] width 19 height 10
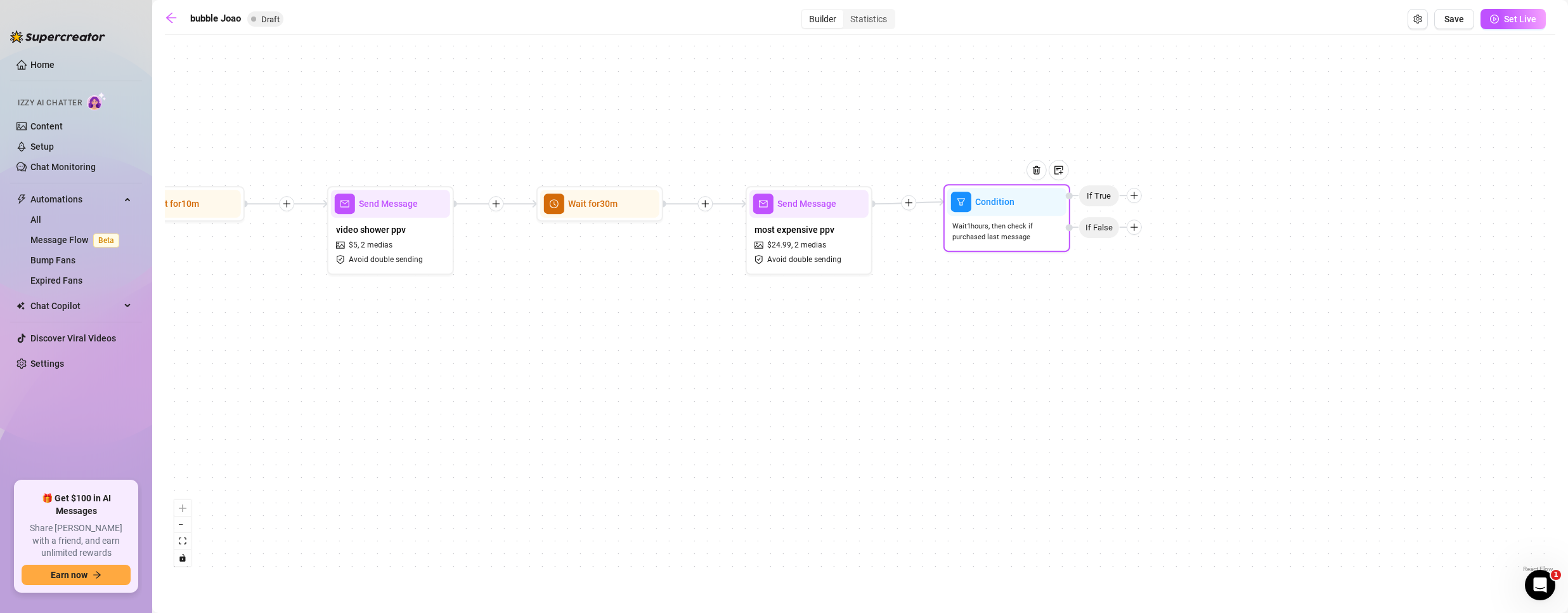
drag, startPoint x: 1032, startPoint y: 251, endPoint x: 1019, endPoint y: 248, distance: 13.3
click at [1019, 248] on div "Condition Wait 1 hours, then check if purchased last message If False If True" at bounding box center [1007, 217] width 127 height 68
click at [1130, 227] on icon "plus" at bounding box center [1134, 227] width 9 height 9
click at [1137, 228] on icon "plus" at bounding box center [1134, 227] width 9 height 9
click at [1139, 273] on div "Message" at bounding box center [1158, 272] width 93 height 22
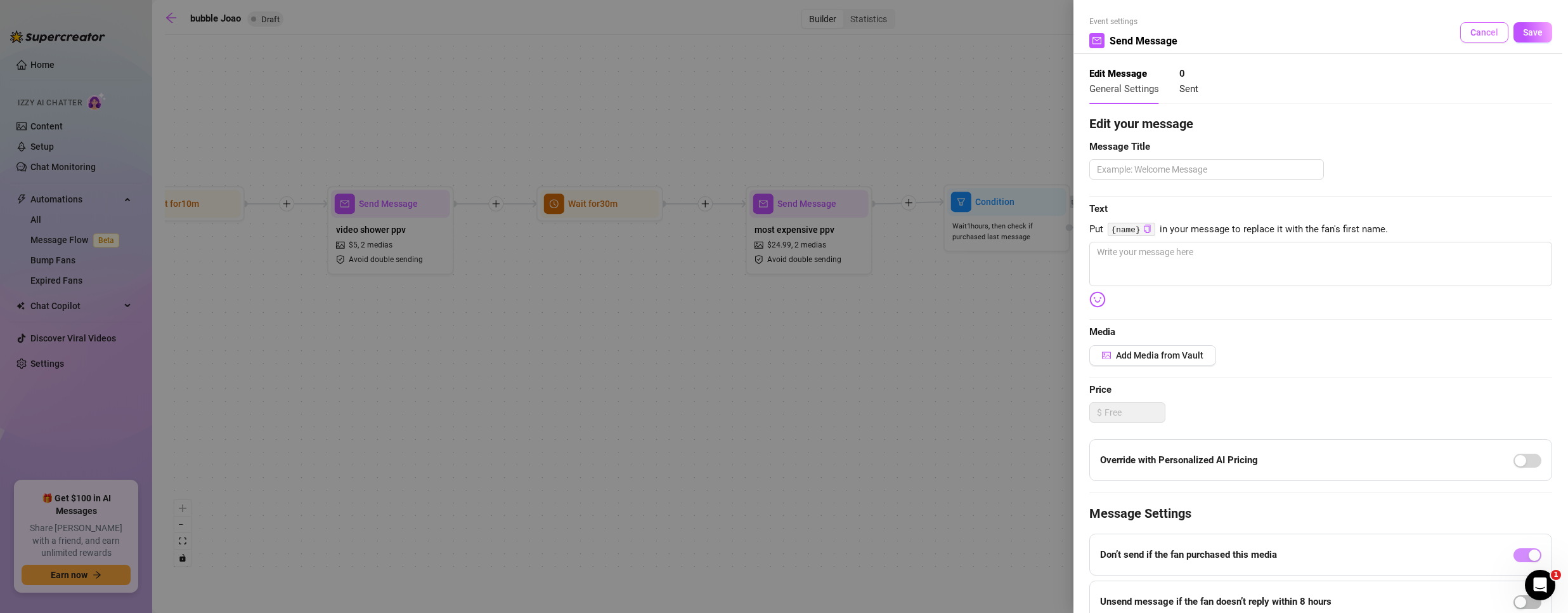
click at [1470, 30] on span "Cancel" at bounding box center [1484, 32] width 28 height 10
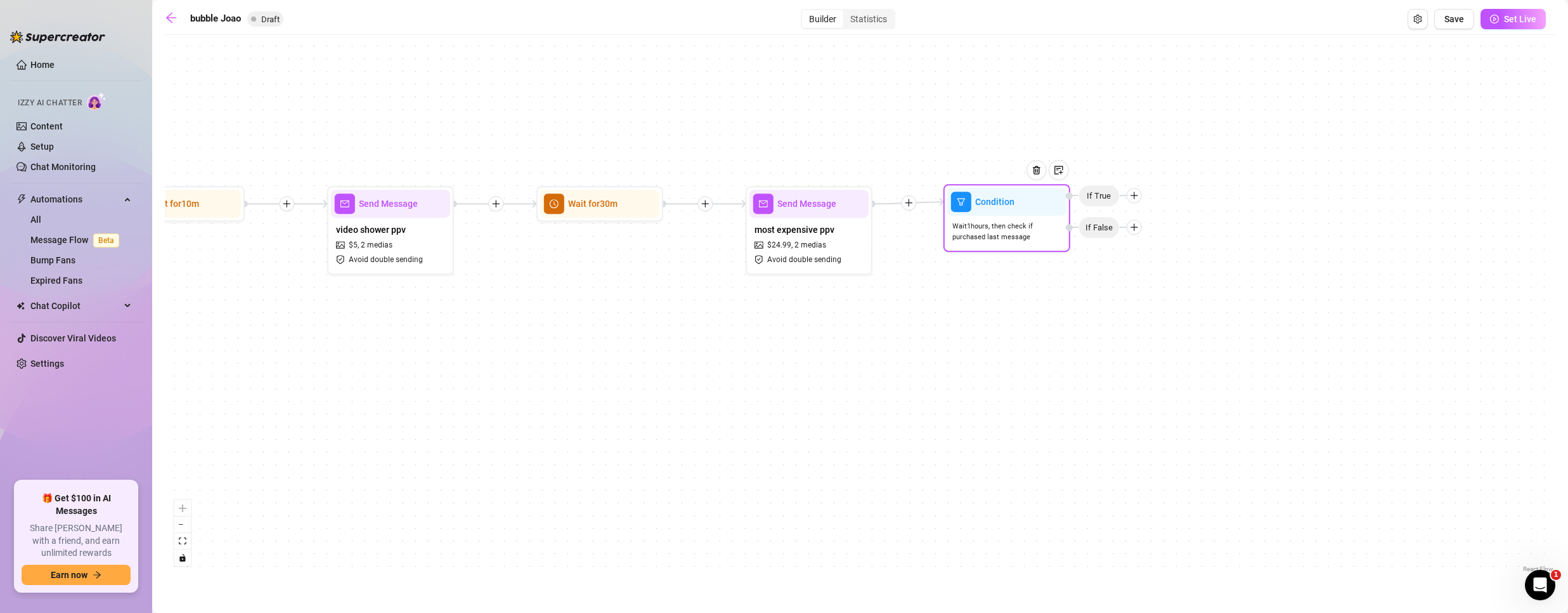
click at [1021, 227] on span "Wait 1 hours, then check if purchased last message" at bounding box center [1007, 231] width 109 height 23
click at [1136, 228] on icon "plus" at bounding box center [1134, 227] width 9 height 9
click at [1133, 267] on div "Message" at bounding box center [1158, 272] width 93 height 22
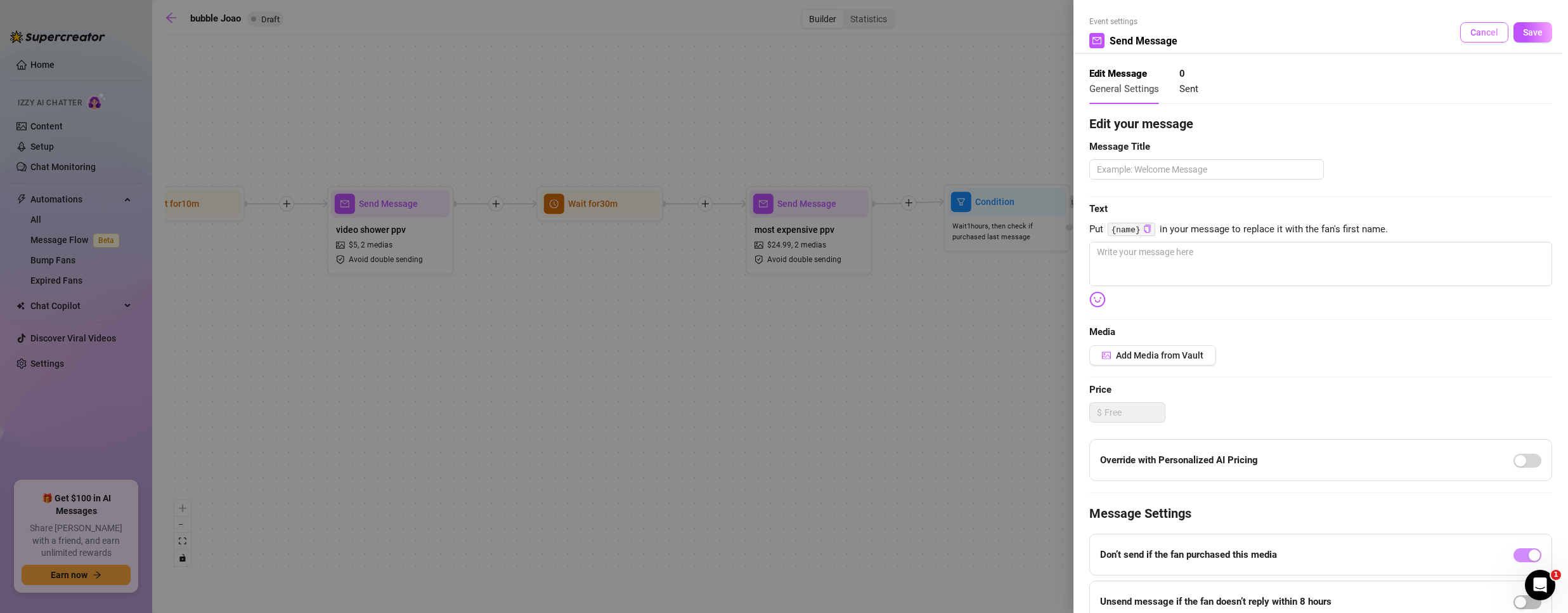
click at [1470, 31] on span "Cancel" at bounding box center [1484, 32] width 28 height 10
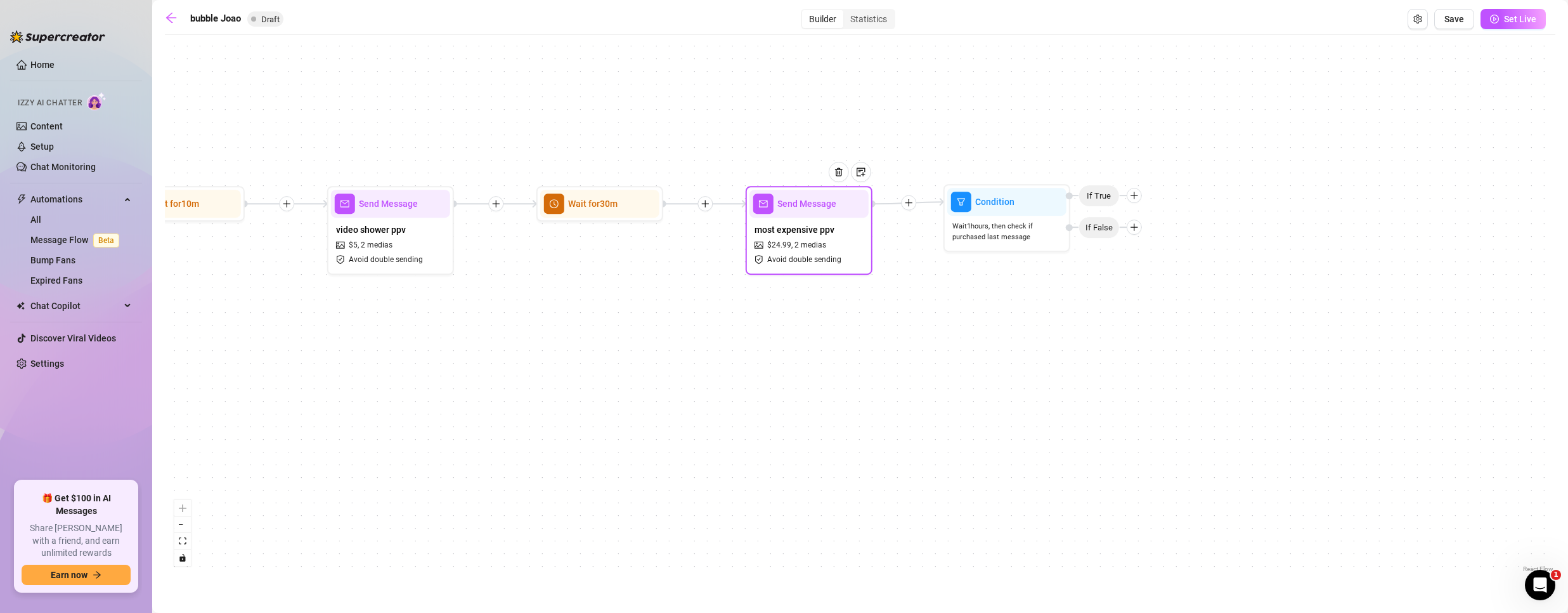
click at [846, 239] on div "most expensive ppv $ 24.99 , 2 medias Avoid double sending" at bounding box center [809, 244] width 119 height 53
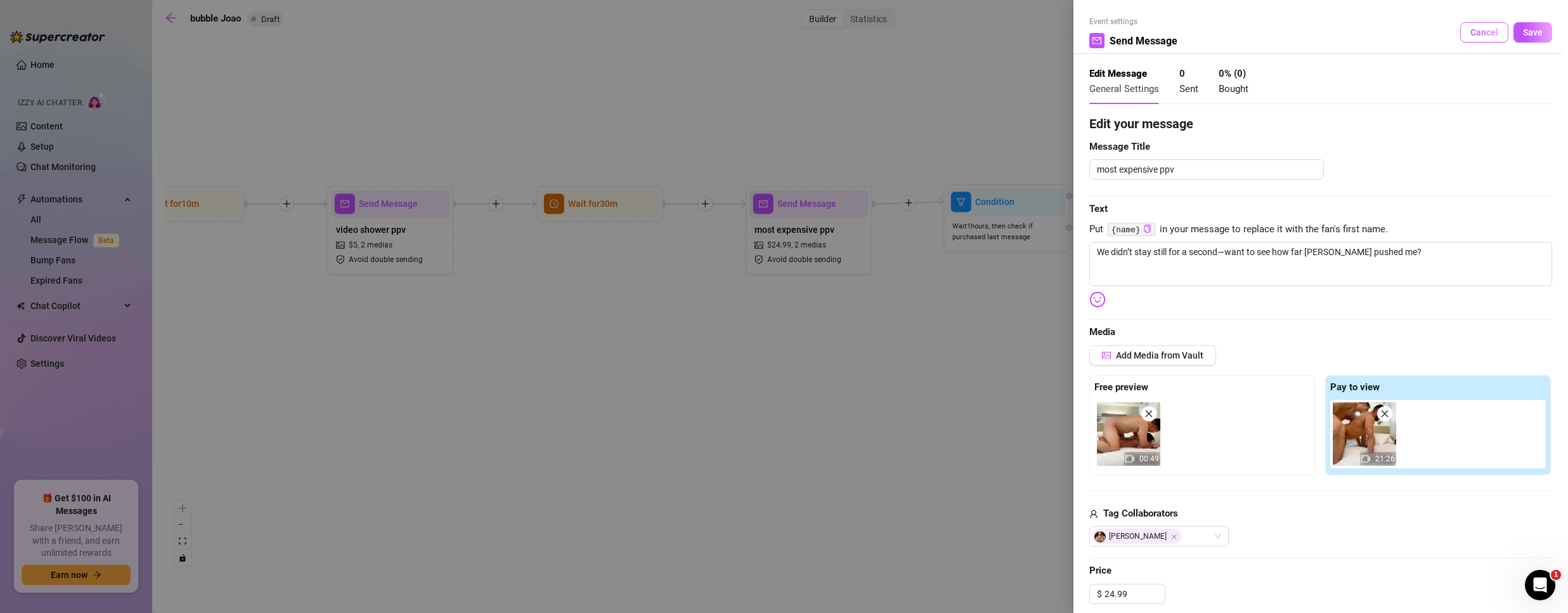
click at [1484, 30] on span "Cancel" at bounding box center [1484, 32] width 28 height 10
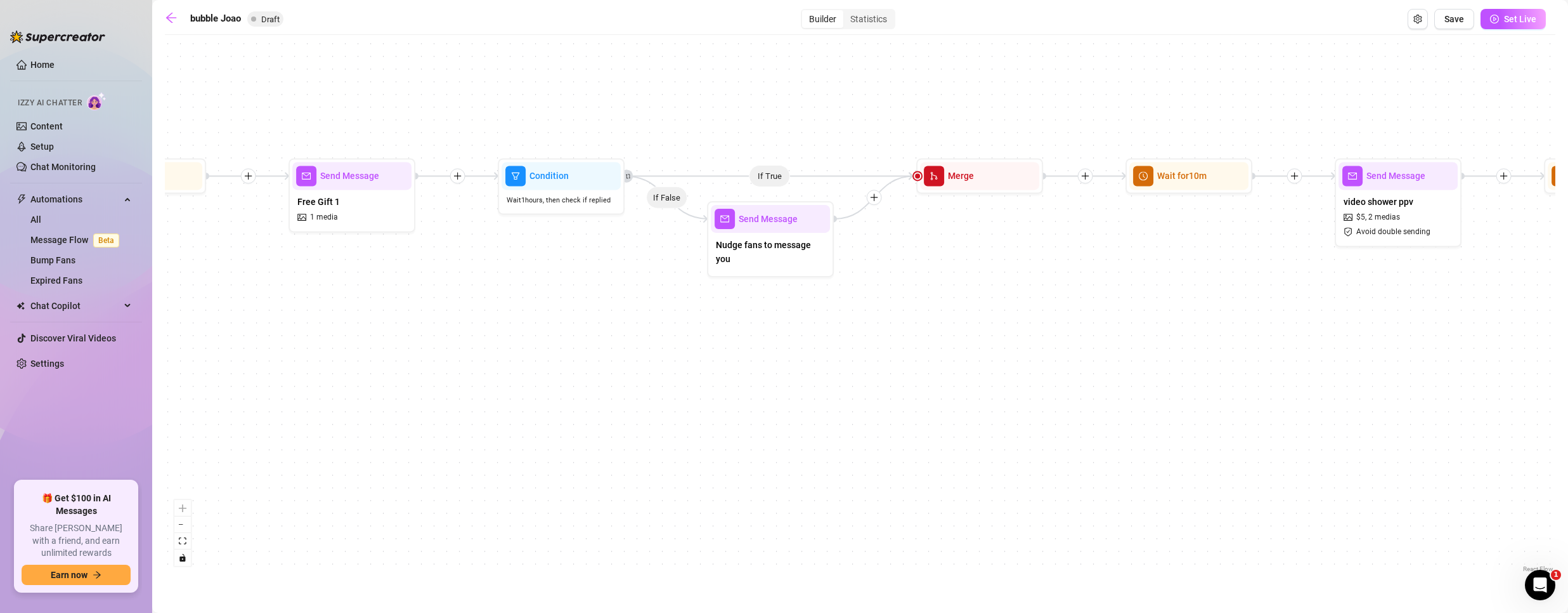
drag, startPoint x: 790, startPoint y: 391, endPoint x: 1469, endPoint y: 455, distance: 682.0
click at [1563, 480] on main "bubble Joao Draft Builder Statistics Save Set Live If True If False Send Messag…" at bounding box center [860, 306] width 1415 height 613
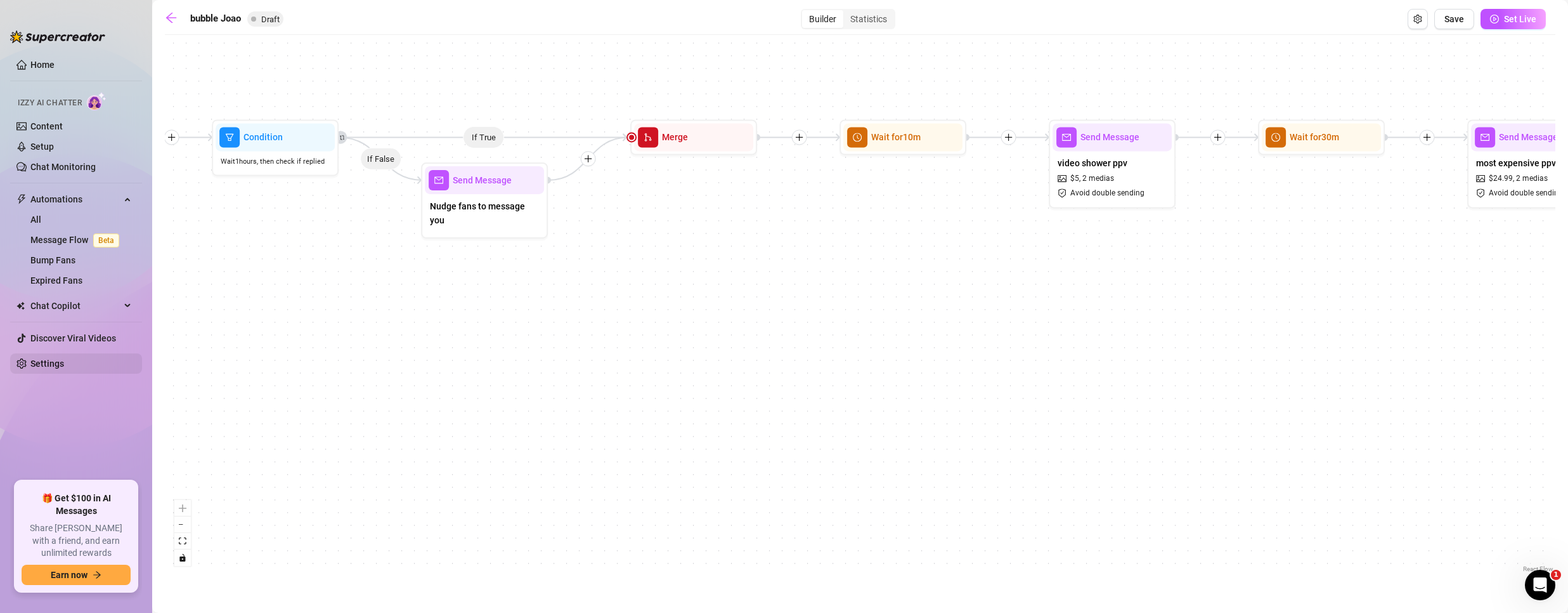
drag, startPoint x: 580, startPoint y: 412, endPoint x: 99, endPoint y: 368, distance: 483.0
click at [99, 368] on div "Home Izzy AI Chatter Content Setup Chat Monitoring Automations All Message Flow…" at bounding box center [784, 306] width 1568 height 613
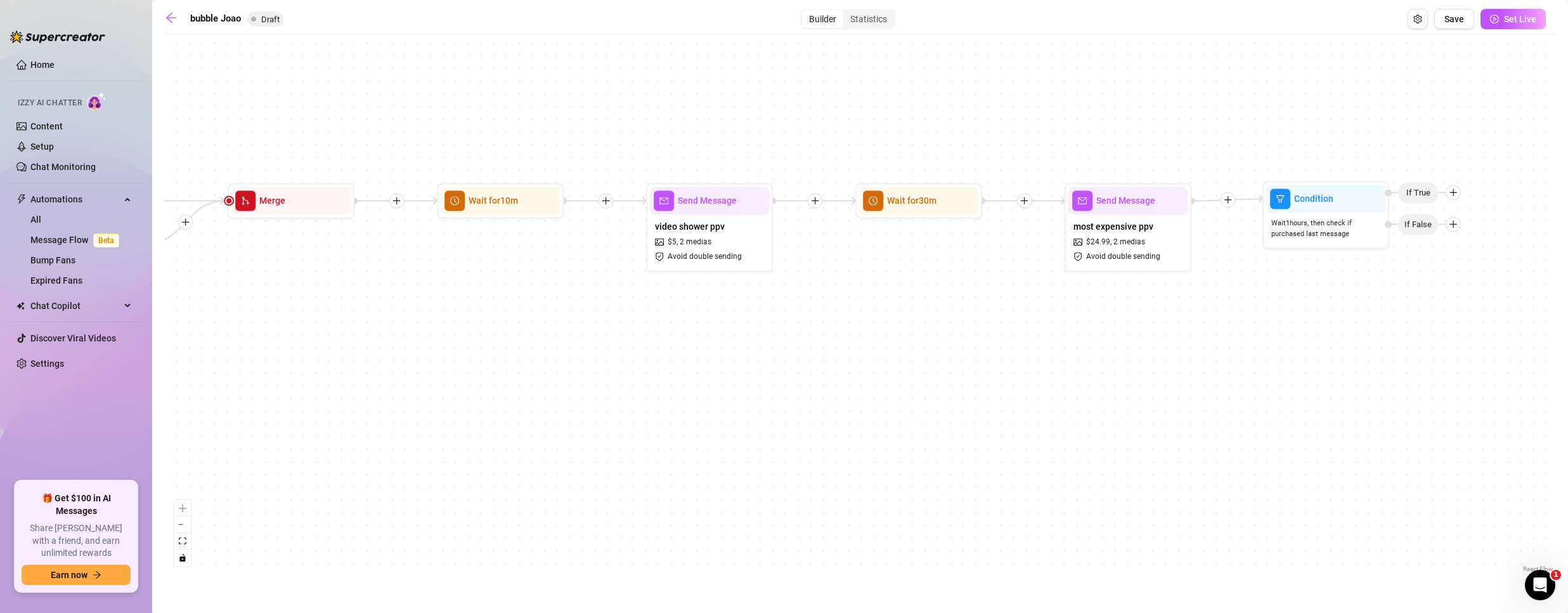
drag, startPoint x: 987, startPoint y: 286, endPoint x: 572, endPoint y: 351, distance: 420.1
click at [572, 357] on div "If True If False Send Message Free Gift 1 1 media Wait for 5m Condition Wait 1 …" at bounding box center [860, 308] width 1390 height 534
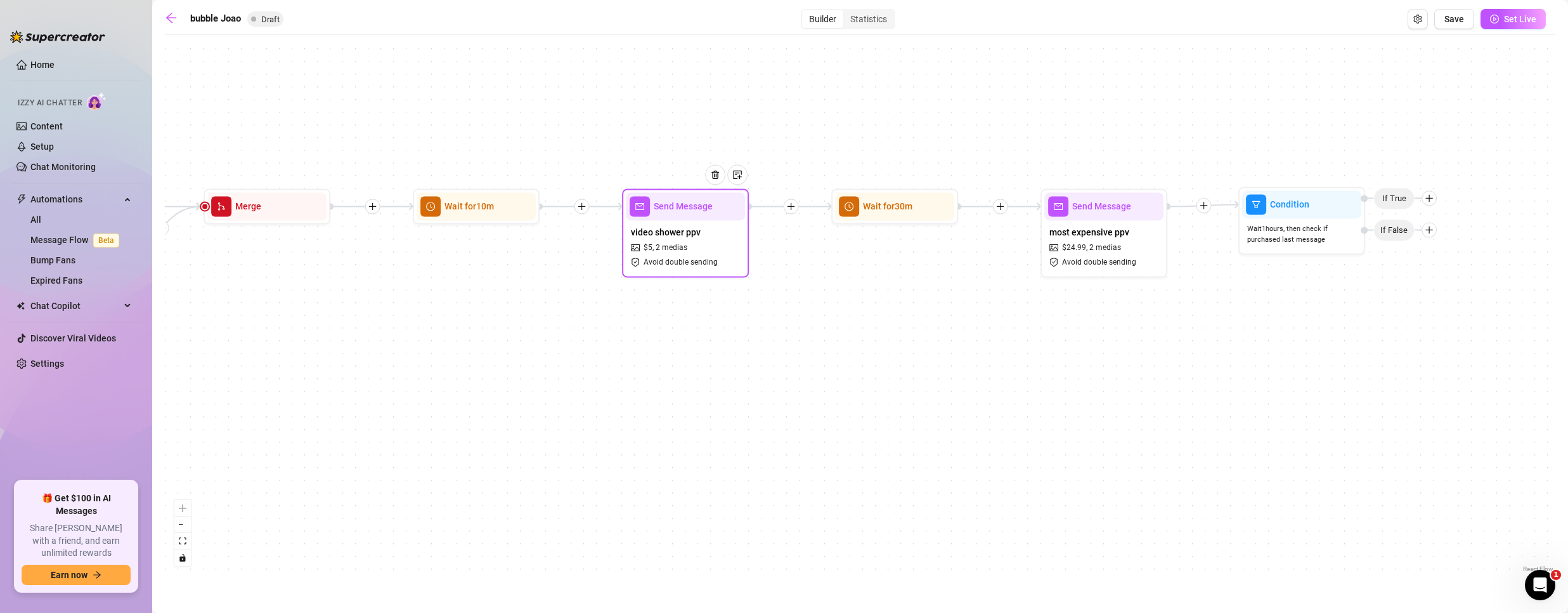
click at [708, 248] on div "video shower ppv $ 5 , 2 medias Avoid double sending" at bounding box center [685, 247] width 119 height 53
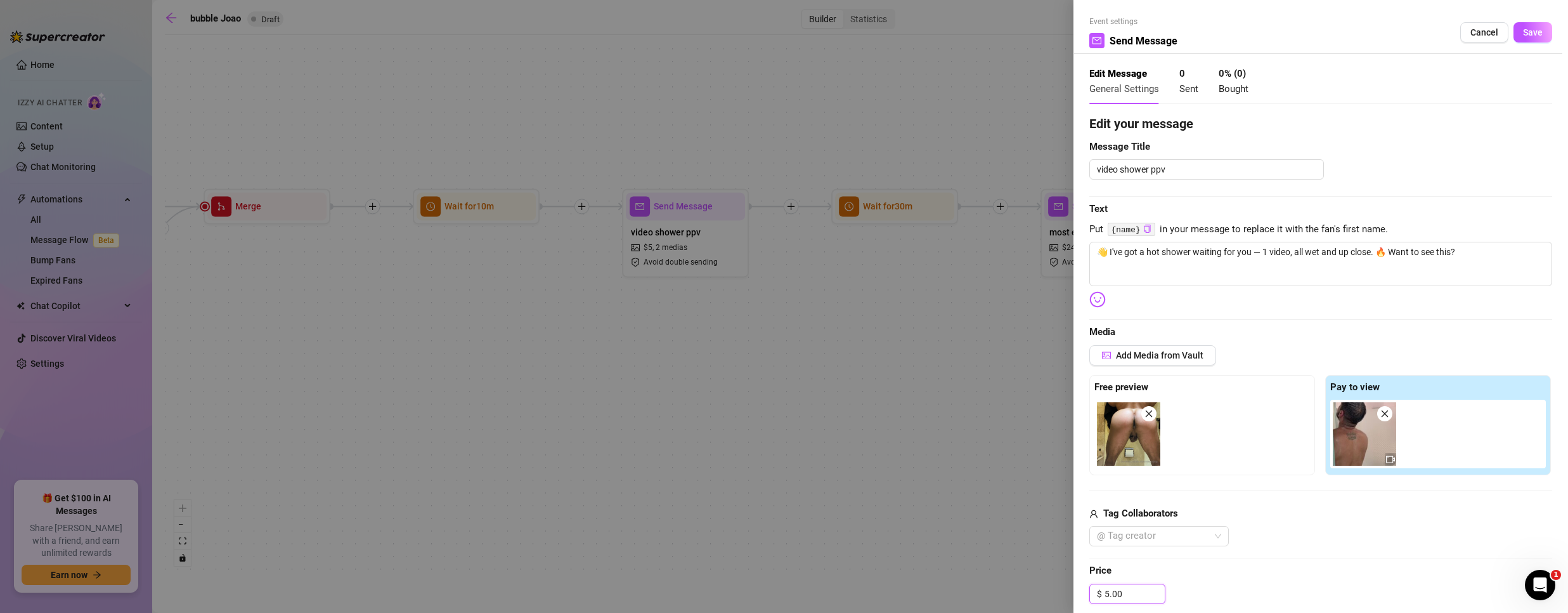
drag, startPoint x: 1134, startPoint y: 592, endPoint x: 938, endPoint y: 558, distance: 198.9
click at [944, 565] on div "Event settings Send Message Cancel Save Edit Message General Settings 0 Sent 0 …" at bounding box center [784, 306] width 1568 height 613
click at [1530, 33] on span "Save" at bounding box center [1532, 32] width 19 height 10
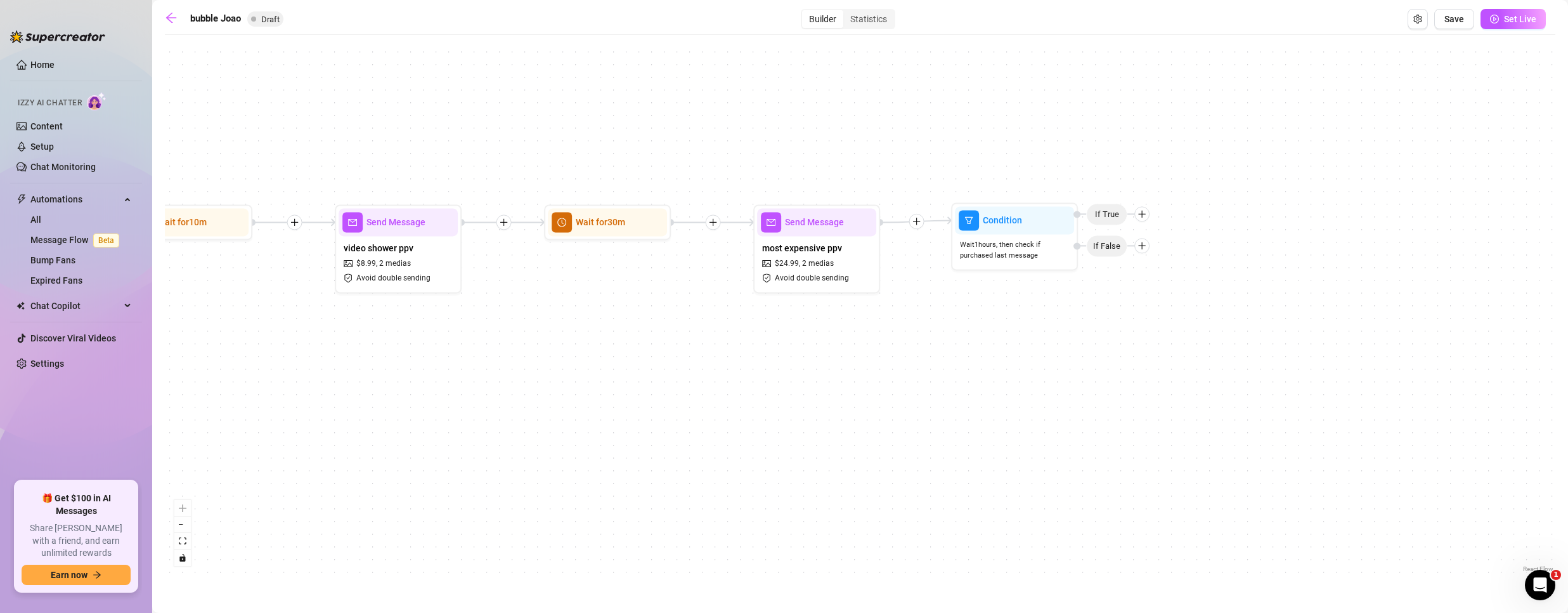
drag, startPoint x: 1107, startPoint y: 446, endPoint x: 742, endPoint y: 490, distance: 367.6
click at [746, 488] on div "If True If False Send Message Free Gift 1 1 media Wait for 5m Condition Wait 1 …" at bounding box center [860, 308] width 1390 height 534
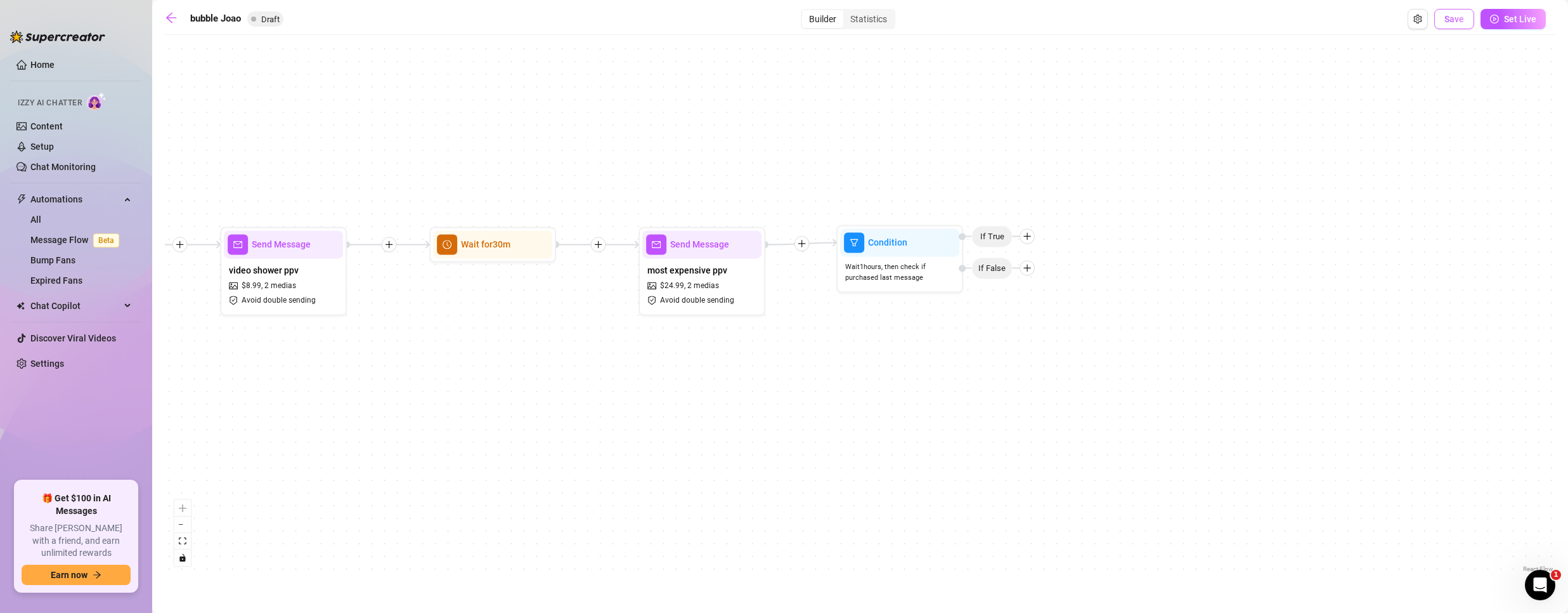
click at [1450, 20] on span "Save" at bounding box center [1454, 19] width 19 height 10
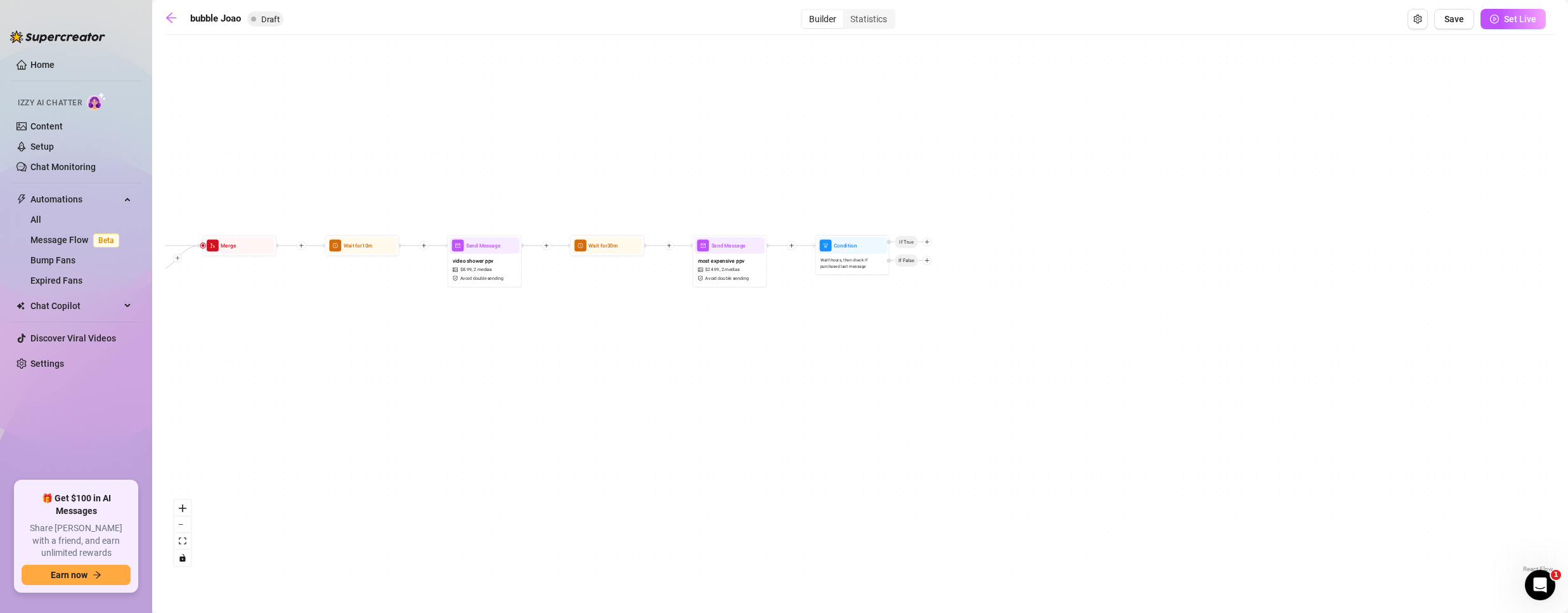
drag, startPoint x: 1278, startPoint y: 426, endPoint x: 579, endPoint y: 414, distance: 699.1
click at [579, 414] on div "If True If False Send Message Free Gift 1 1 media Wait for 5m Condition Wait 1 …" at bounding box center [860, 308] width 1390 height 534
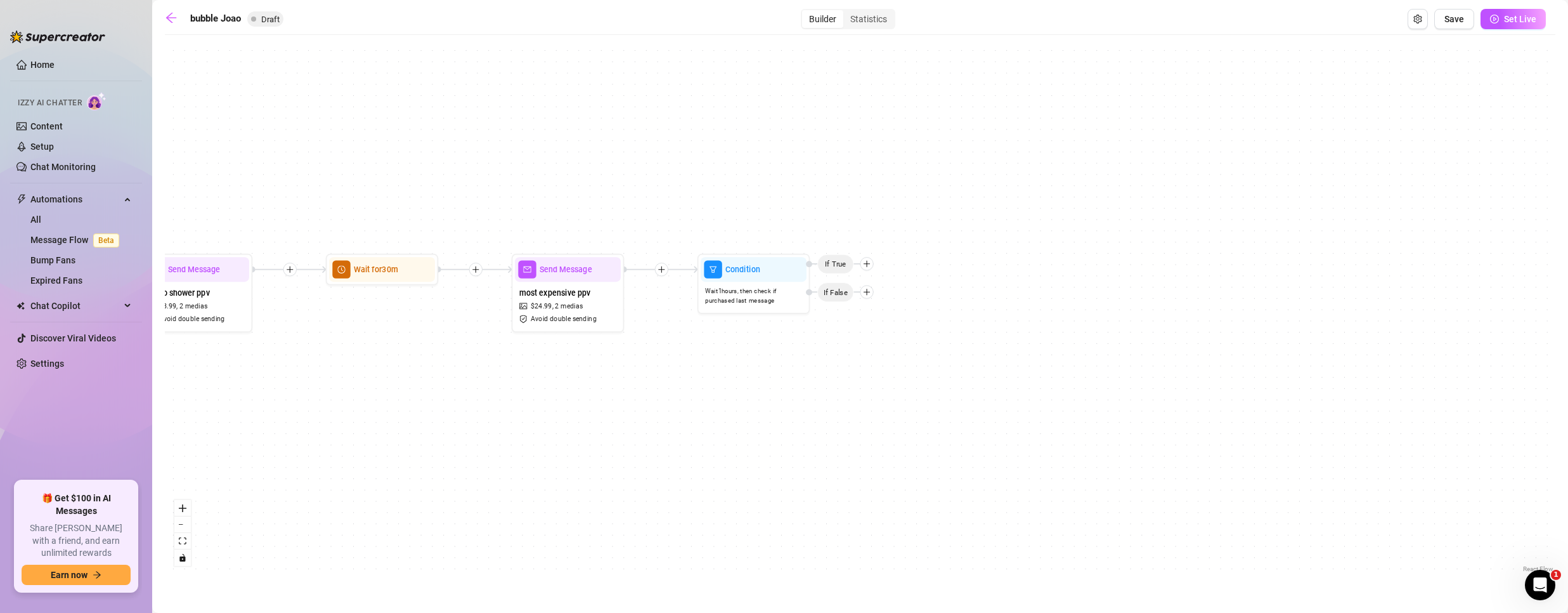
drag, startPoint x: 870, startPoint y: 361, endPoint x: 600, endPoint y: 414, distance: 275.2
click at [600, 414] on div "If True If False Send Message Free Gift 1 1 media Wait for 5m Condition Wait 1 …" at bounding box center [860, 308] width 1390 height 534
click at [751, 293] on span "Wait 1 hours, then check if purchased last message" at bounding box center [752, 295] width 97 height 19
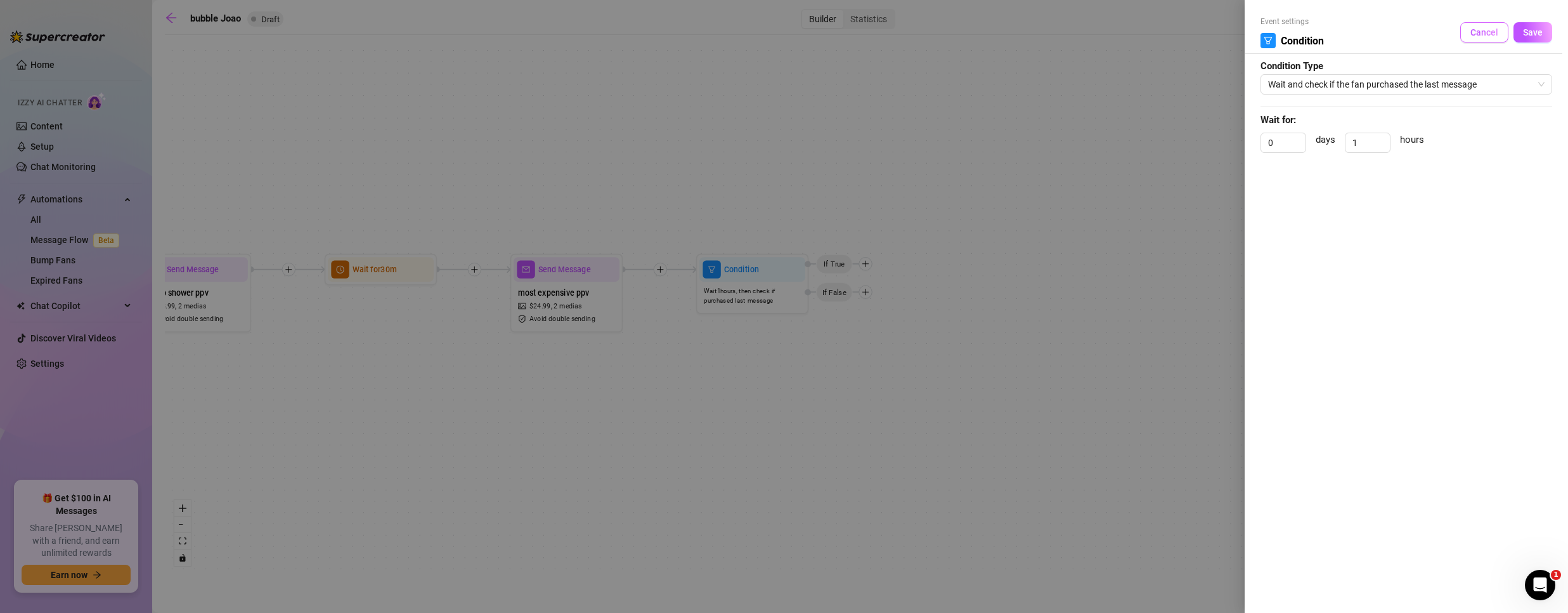
click at [1485, 33] on span "Cancel" at bounding box center [1484, 32] width 28 height 10
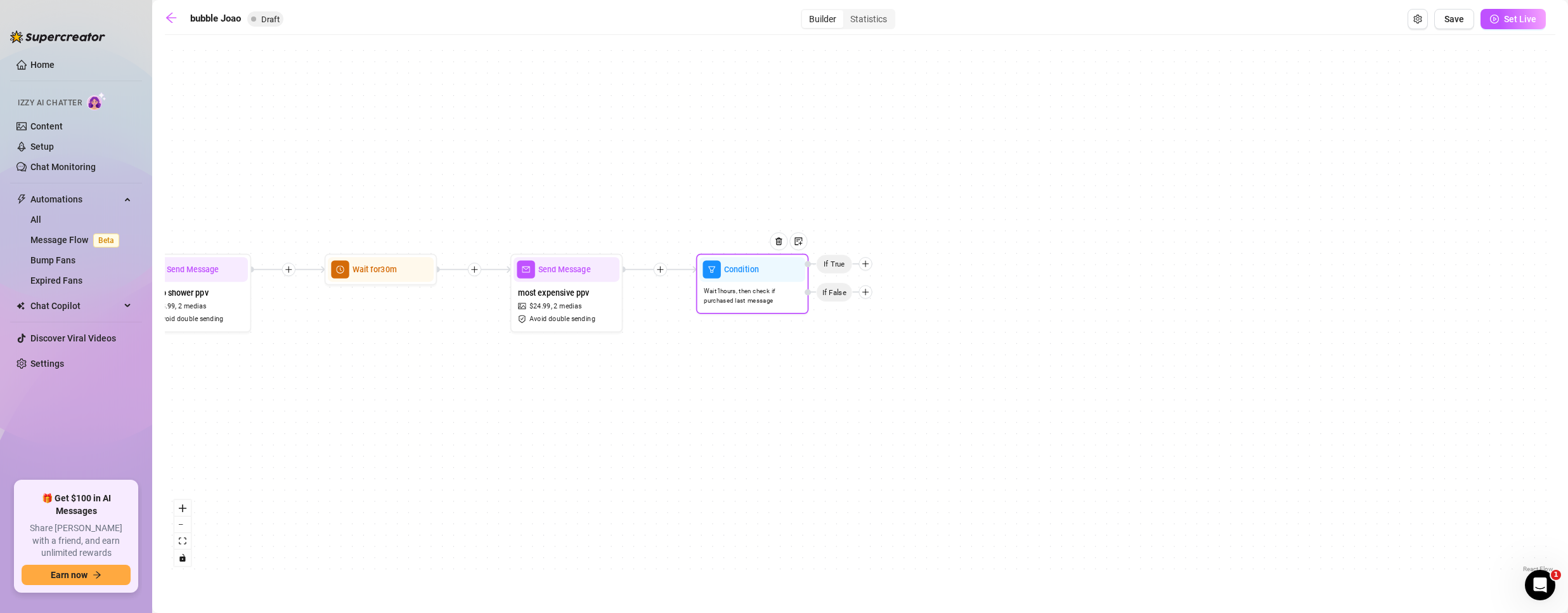
click at [869, 292] on icon "plus" at bounding box center [866, 292] width 6 height 1
click at [515, 494] on div "If True If False Send Message Free Gift 1 1 media Wait for 5m Condition Wait 1 …" at bounding box center [860, 308] width 1390 height 534
click at [171, 21] on icon "arrow-left" at bounding box center [171, 17] width 10 height 10
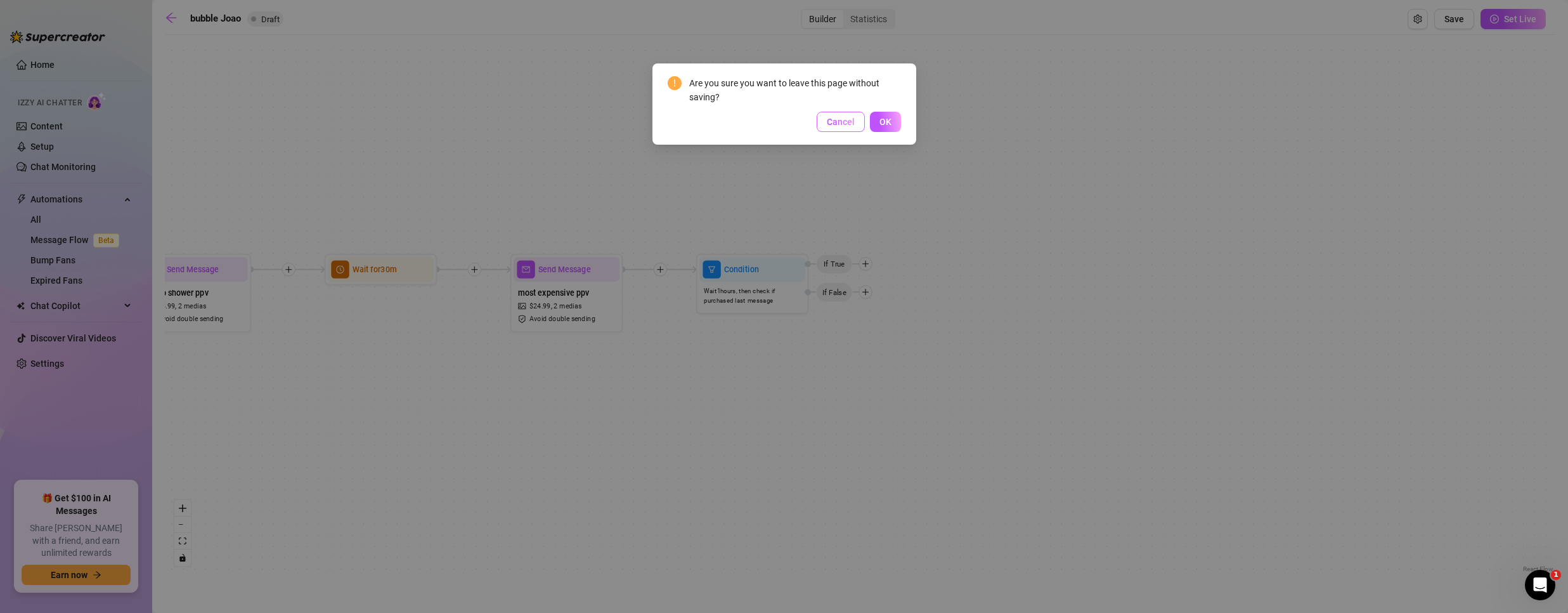
click at [843, 129] on button "Cancel" at bounding box center [841, 122] width 48 height 20
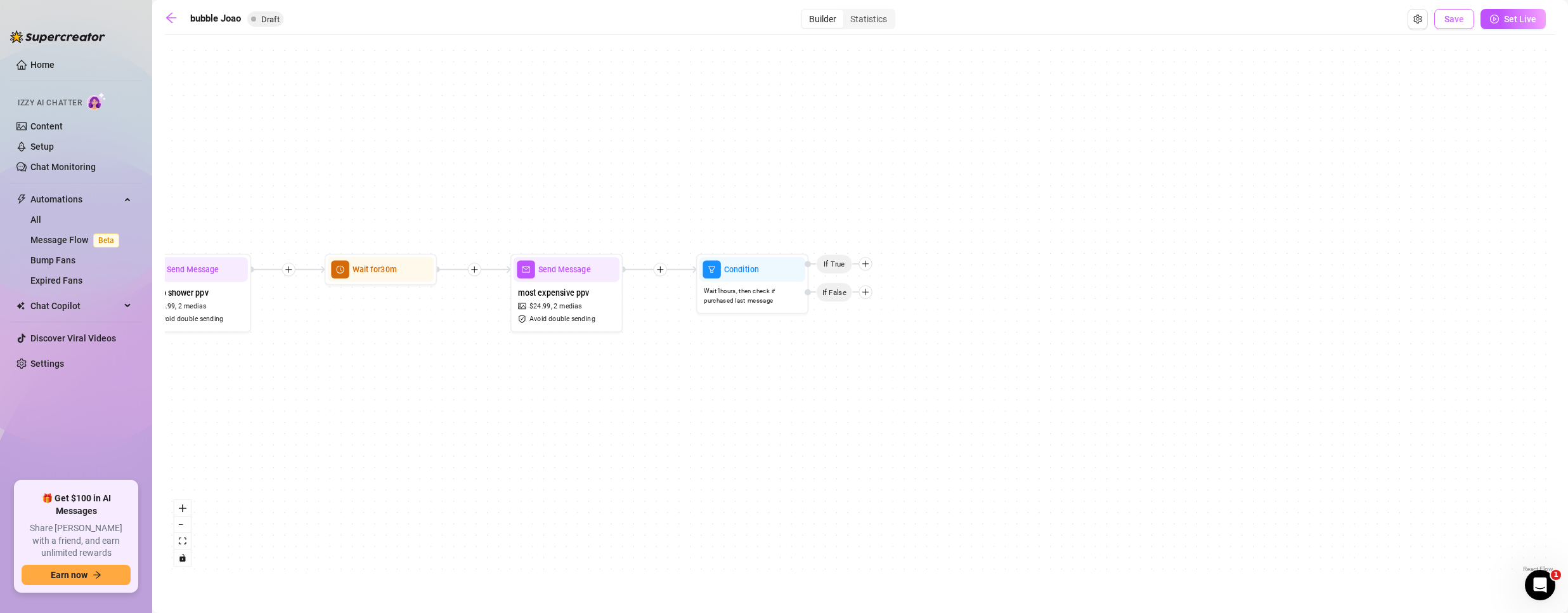
click at [1444, 21] on button "Save" at bounding box center [1454, 19] width 40 height 20
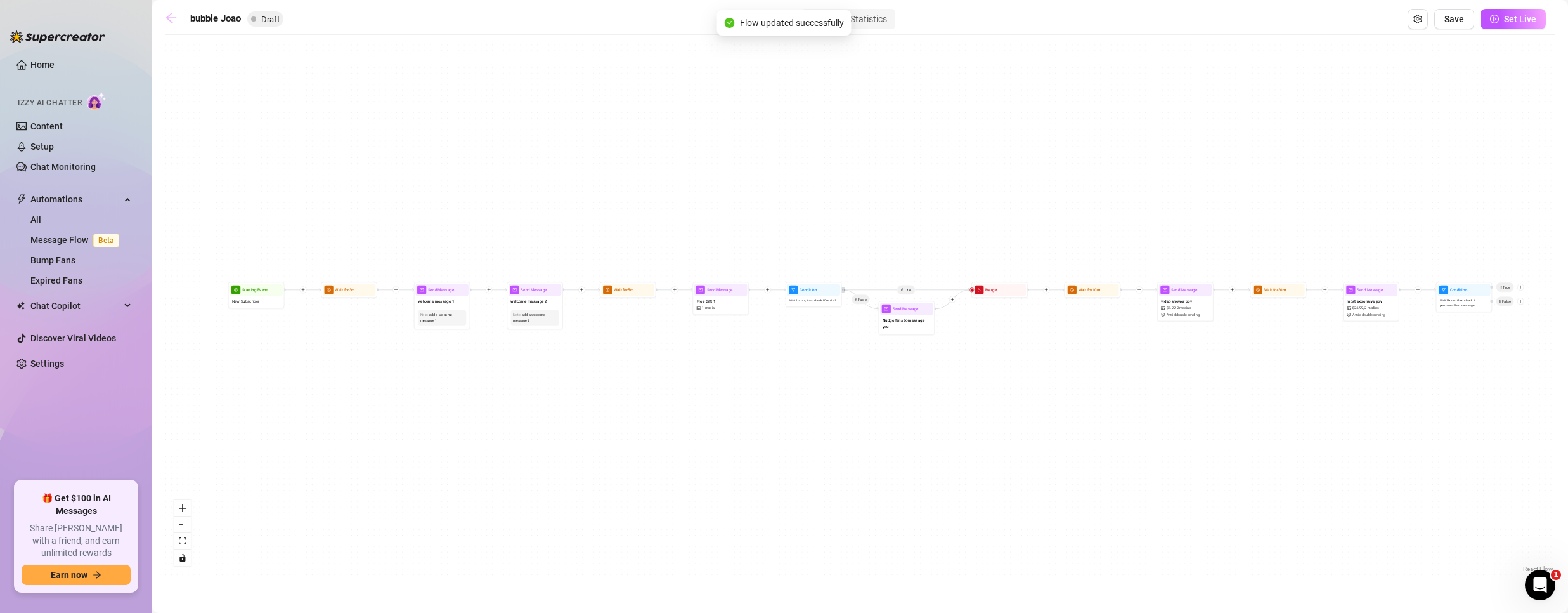
click at [174, 19] on icon "arrow-left" at bounding box center [171, 18] width 12 height 12
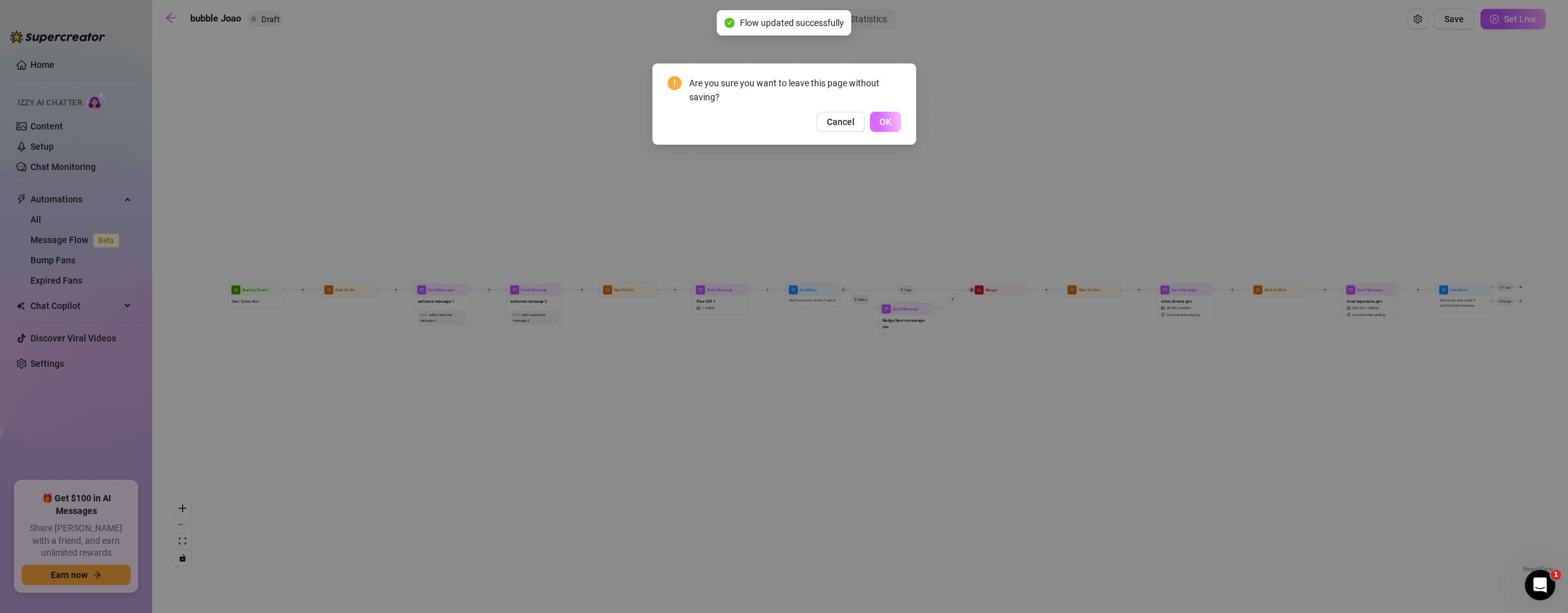
click at [892, 127] on button "OK" at bounding box center [885, 122] width 31 height 20
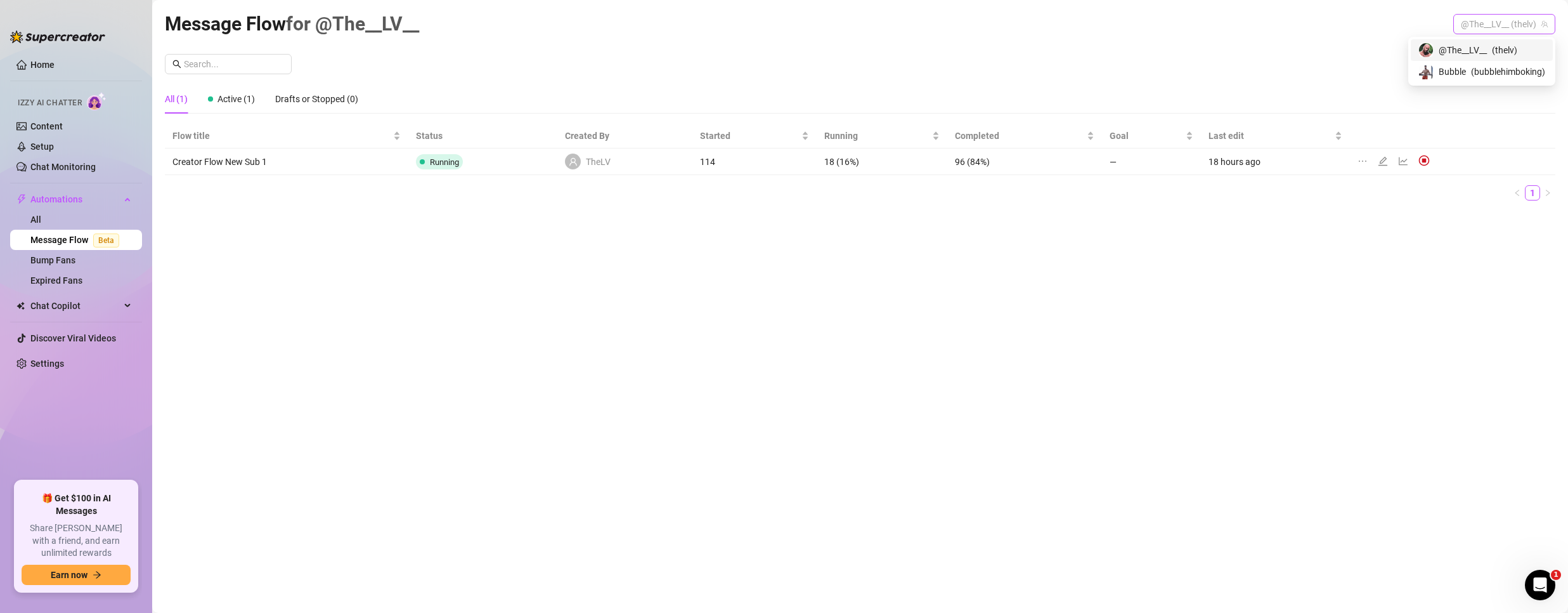
click at [1492, 23] on span "@The__LV__ (thelv)" at bounding box center [1504, 24] width 87 height 19
click at [1446, 48] on span "@The__LV__" at bounding box center [1463, 50] width 48 height 14
click at [1388, 160] on div at bounding box center [1386, 162] width 16 height 14
click at [1381, 159] on icon "edit" at bounding box center [1383, 160] width 10 height 10
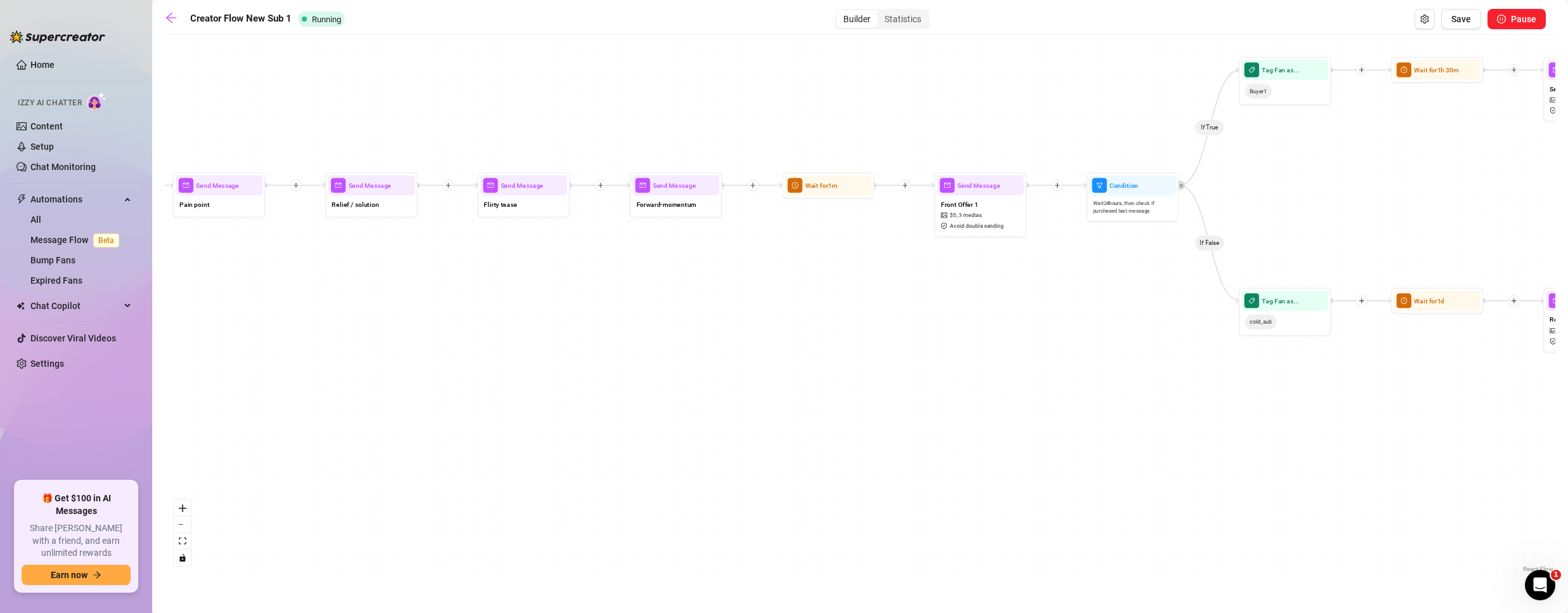
drag, startPoint x: 972, startPoint y: 432, endPoint x: 362, endPoint y: 374, distance: 612.8
click at [362, 374] on div "If True If False If True If False If True If False Wait for 1m Send Message For…" at bounding box center [860, 308] width 1390 height 534
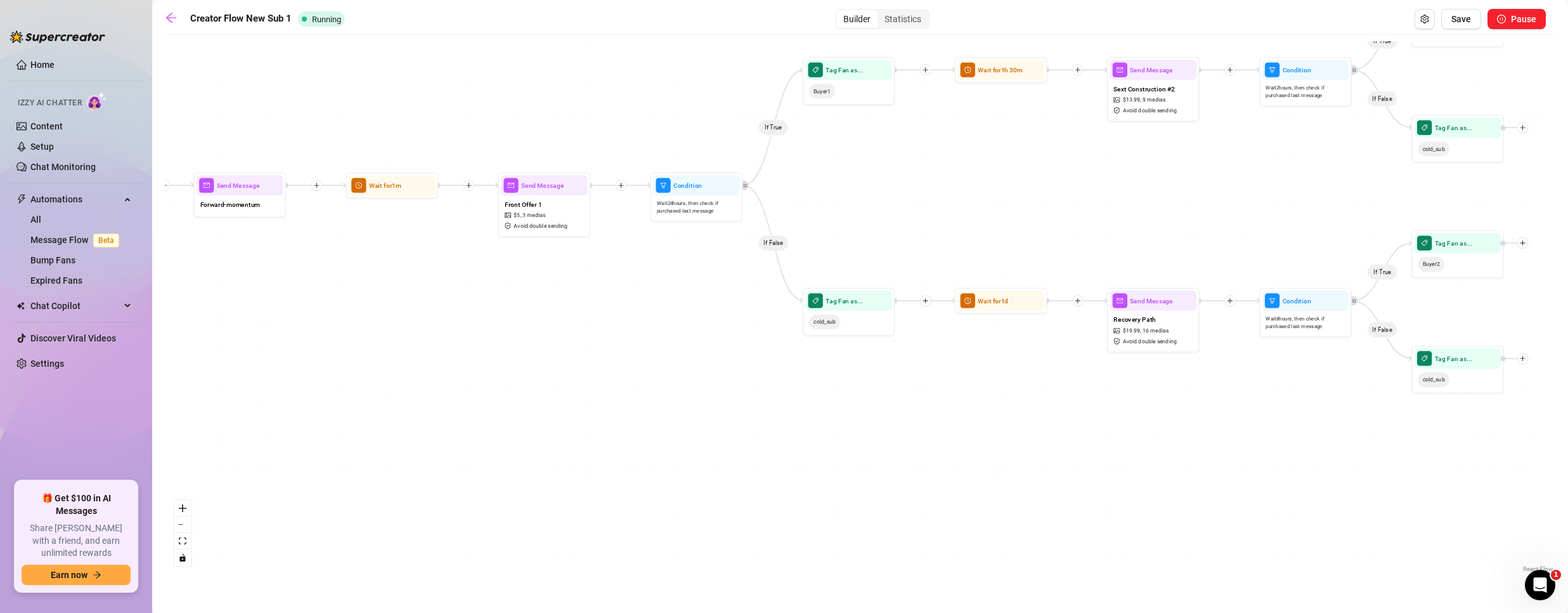
drag, startPoint x: 842, startPoint y: 350, endPoint x: 596, endPoint y: 354, distance: 246.0
click at [612, 347] on div "If True If False If True If False If True If False Wait for 1m Send Message For…" at bounding box center [860, 308] width 1390 height 534
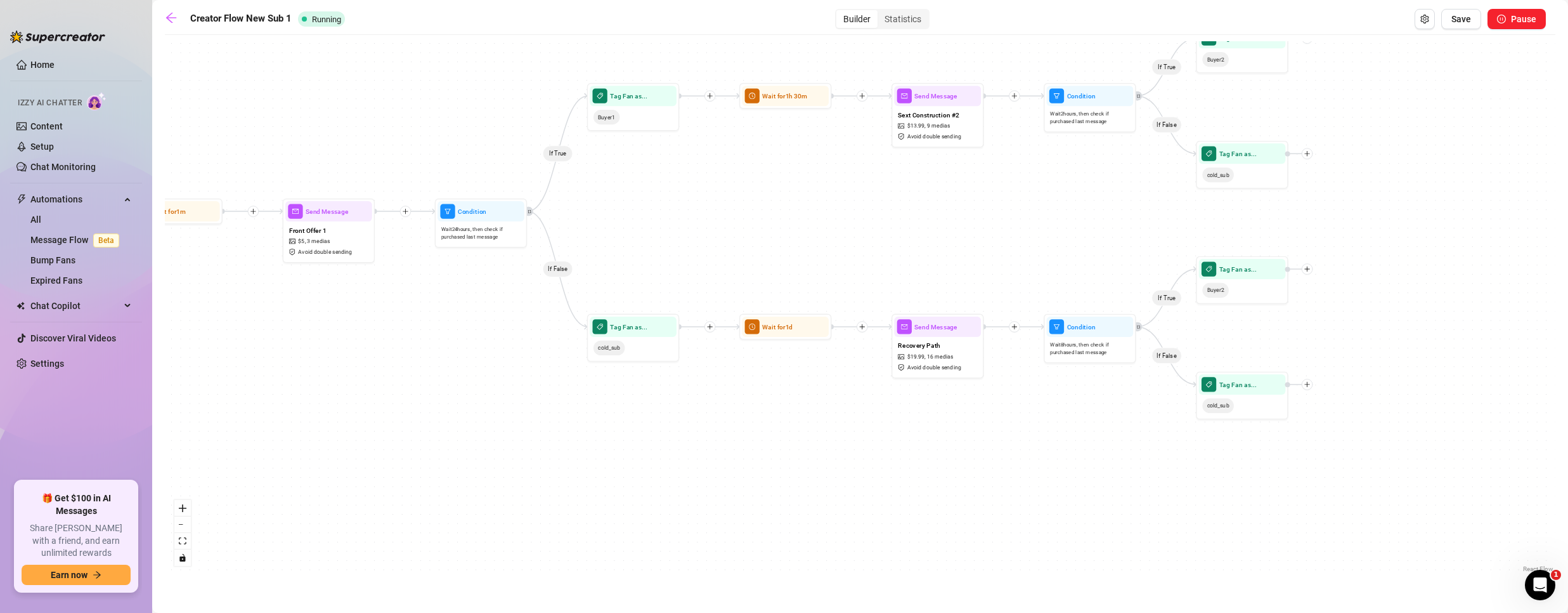
drag, startPoint x: 596, startPoint y: 354, endPoint x: 346, endPoint y: 382, distance: 251.6
click at [346, 382] on div "If True If False If True If False If True If False Wait for 1m Send Message For…" at bounding box center [860, 308] width 1390 height 534
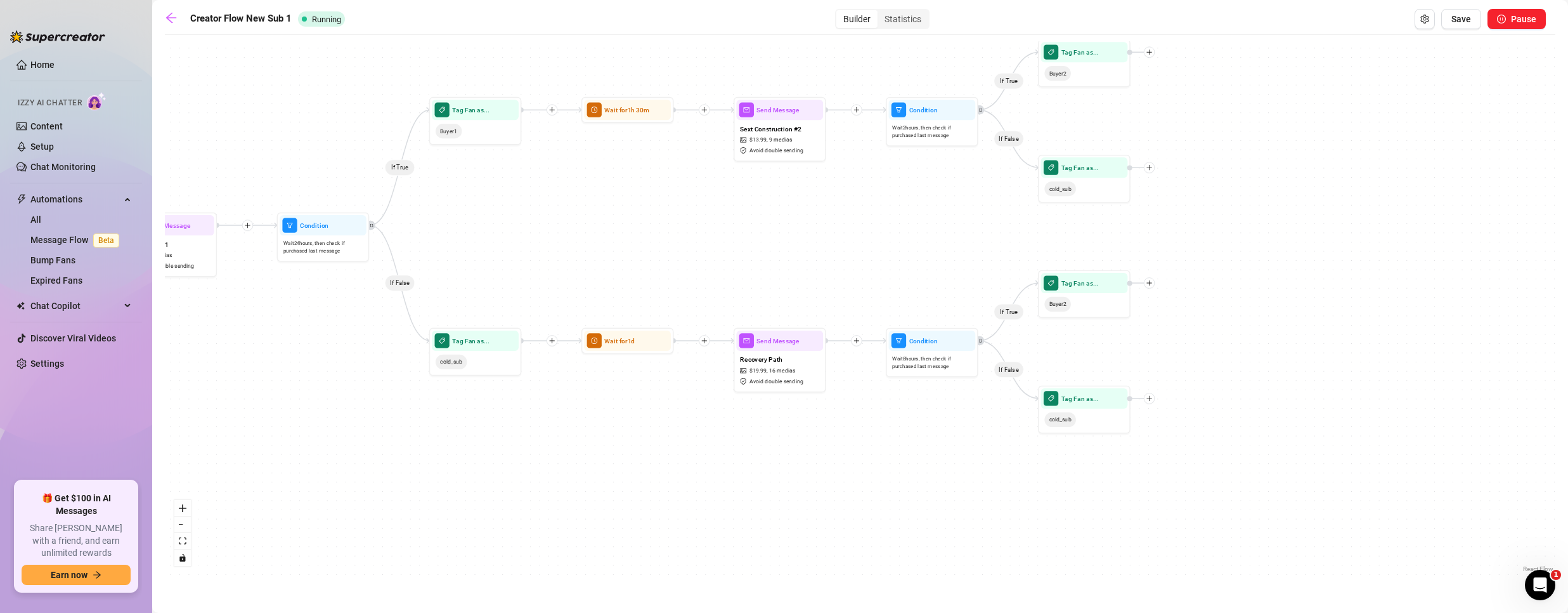
drag, startPoint x: 919, startPoint y: 220, endPoint x: 814, endPoint y: 220, distance: 105.0
click at [814, 220] on div "If True If False If True If False If True If False Wait for 1m Send Message For…" at bounding box center [860, 308] width 1390 height 534
click at [779, 374] on span "16 medias" at bounding box center [781, 370] width 26 height 9
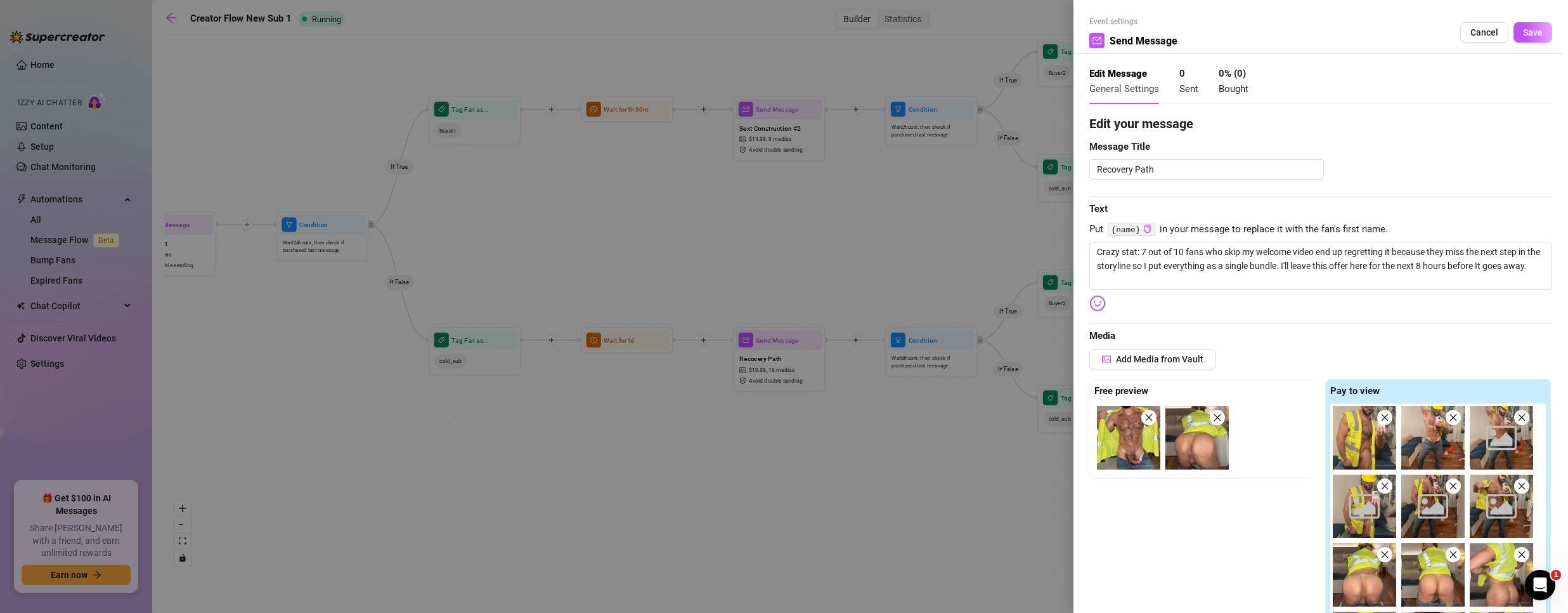
scroll to position [258, 0]
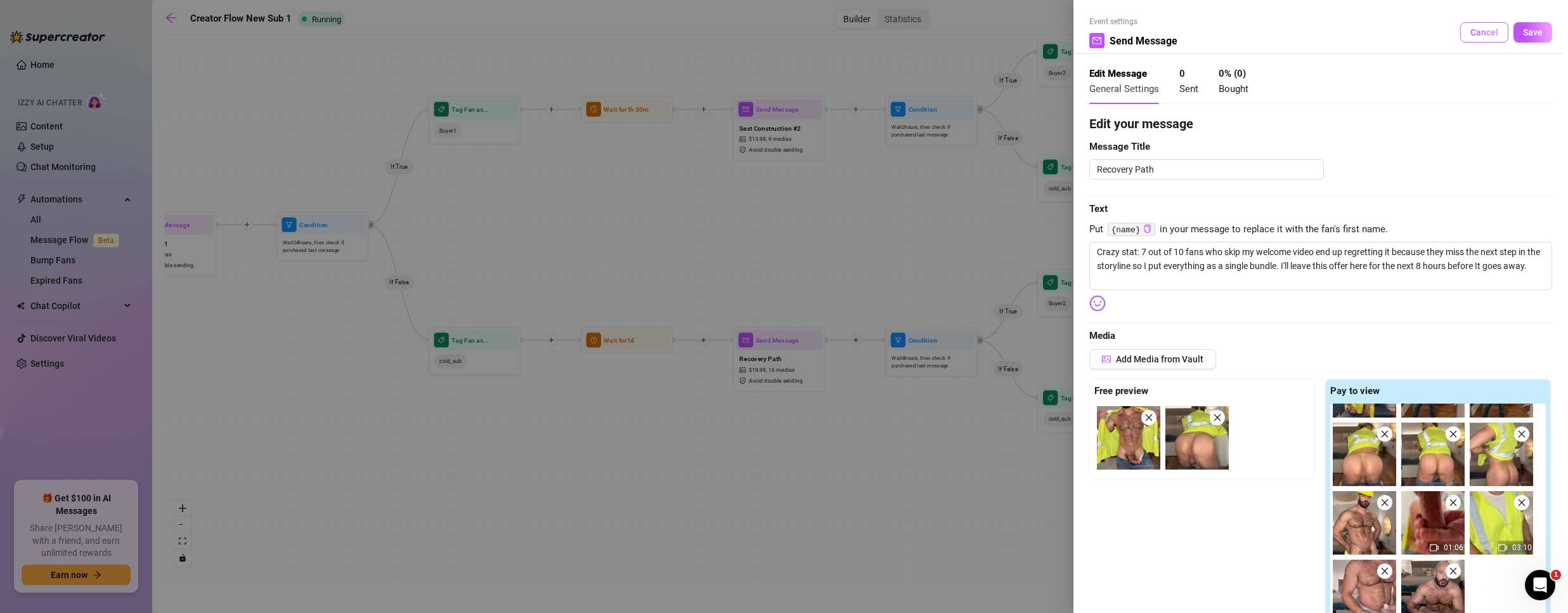
click at [1470, 33] on span "Cancel" at bounding box center [1484, 32] width 28 height 10
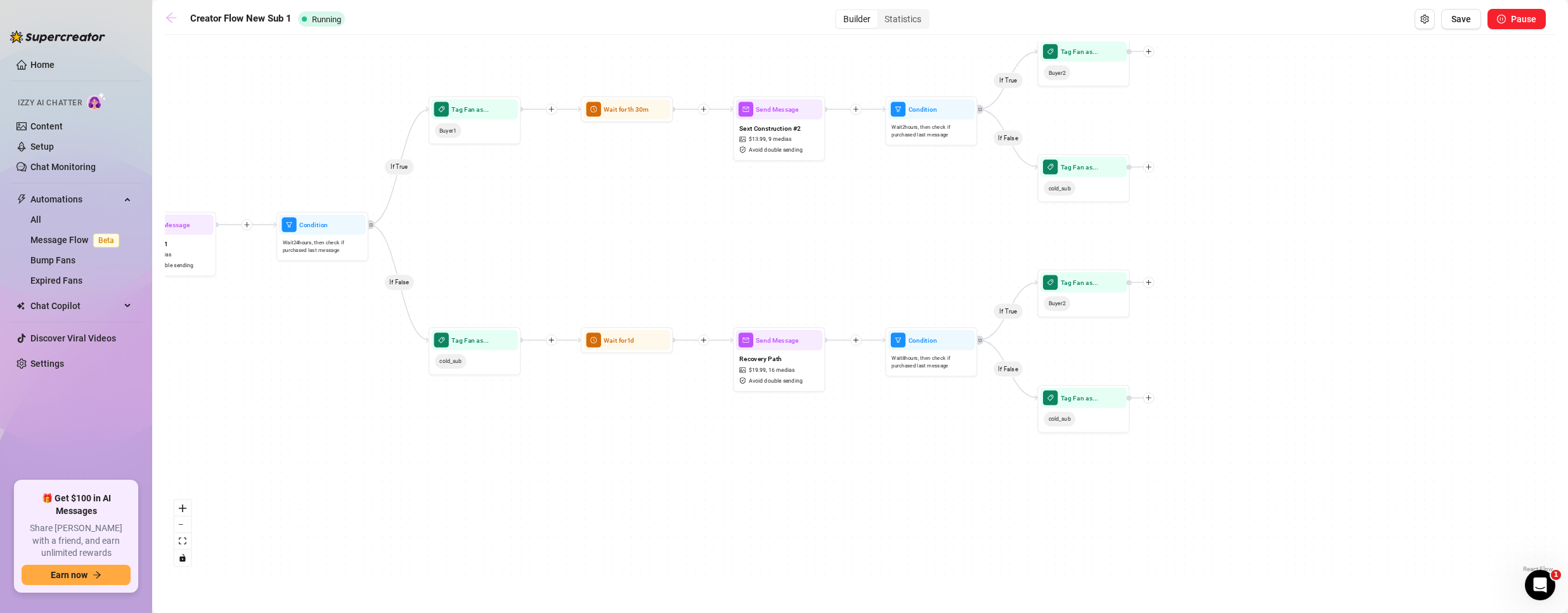
click at [166, 21] on icon "arrow-left" at bounding box center [171, 18] width 12 height 12
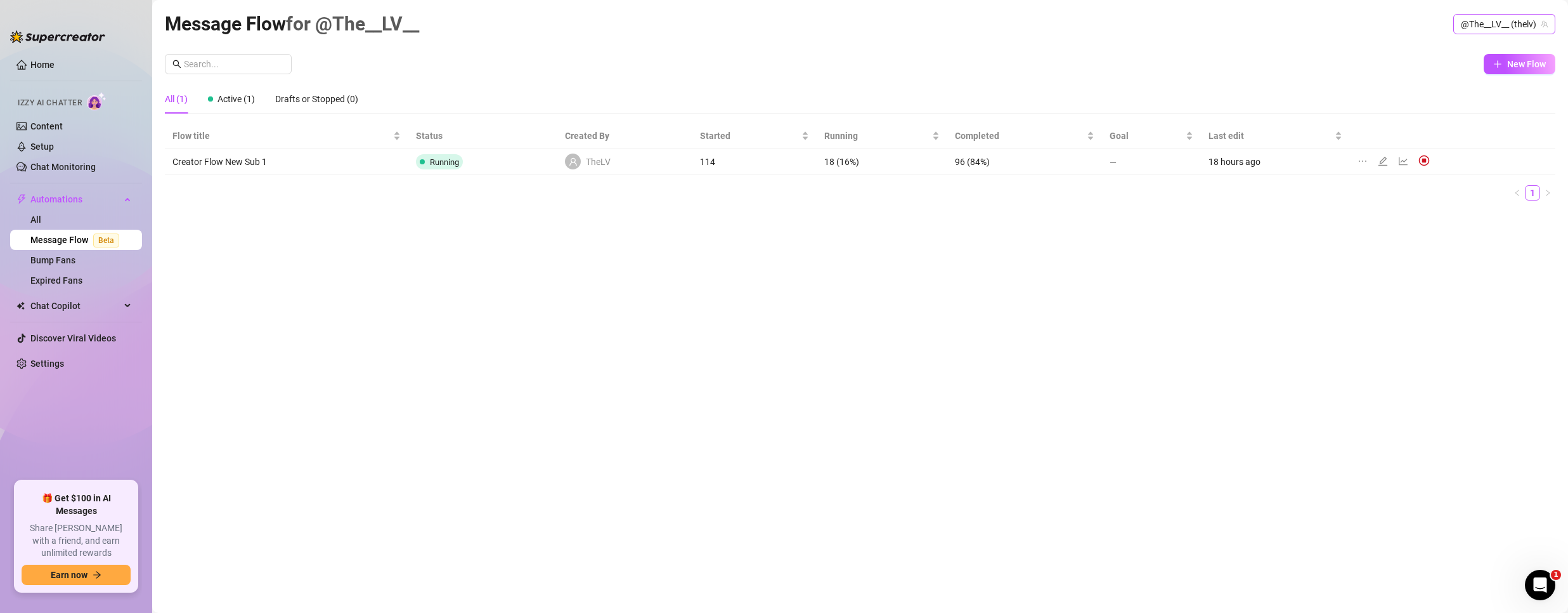
click at [1492, 26] on span "@The__LV__ (thelv)" at bounding box center [1504, 24] width 87 height 19
click at [1456, 71] on span "Bubble" at bounding box center [1452, 72] width 27 height 14
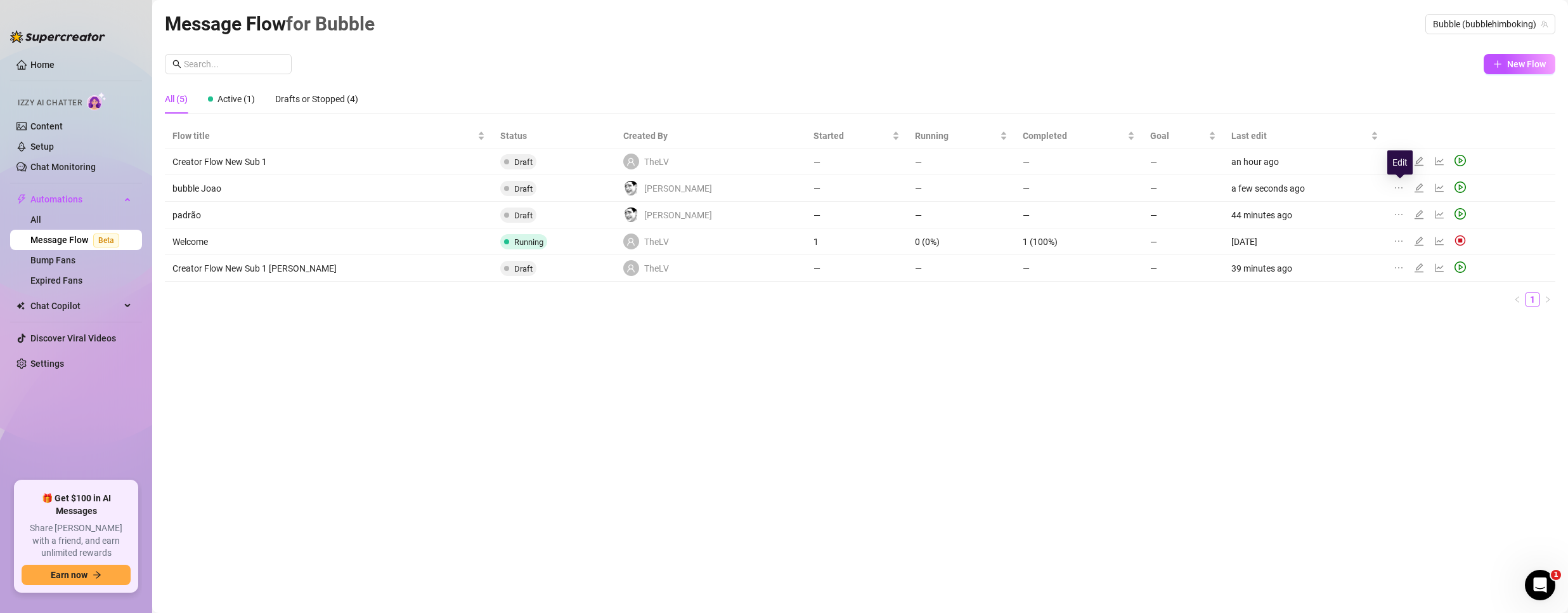
click at [1414, 191] on icon "edit" at bounding box center [1419, 188] width 10 height 10
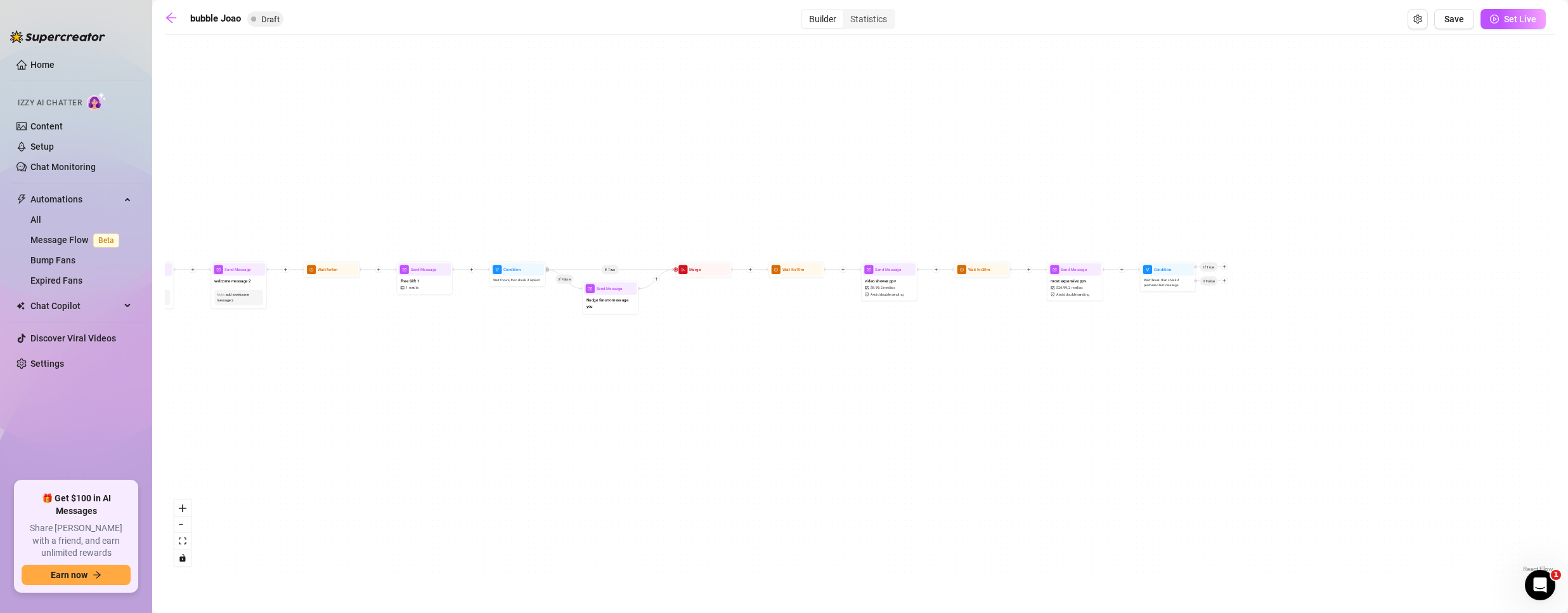
drag, startPoint x: 1453, startPoint y: 425, endPoint x: 1067, endPoint y: 414, distance: 386.2
click at [1067, 414] on div "If True If False Send Message Free Gift 1 1 media Wait for 5m Condition Wait 1 …" at bounding box center [860, 308] width 1390 height 534
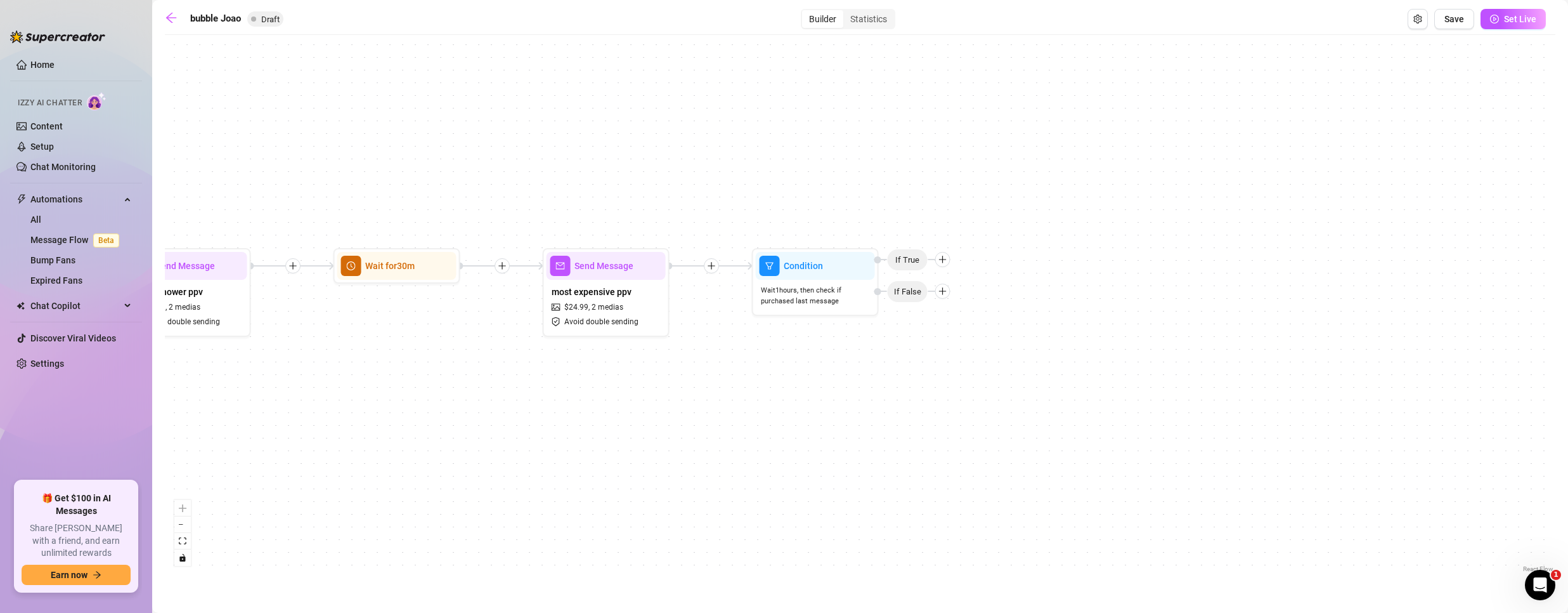
drag, startPoint x: 928, startPoint y: 343, endPoint x: 923, endPoint y: 312, distance: 31.4
click at [906, 415] on div "If True If False Send Message Free Gift 1 1 media Wait for 5m Condition Wait 1 …" at bounding box center [860, 308] width 1390 height 534
click at [940, 290] on icon "plus" at bounding box center [941, 291] width 9 height 9
click at [975, 333] on div "Message" at bounding box center [966, 336] width 93 height 22
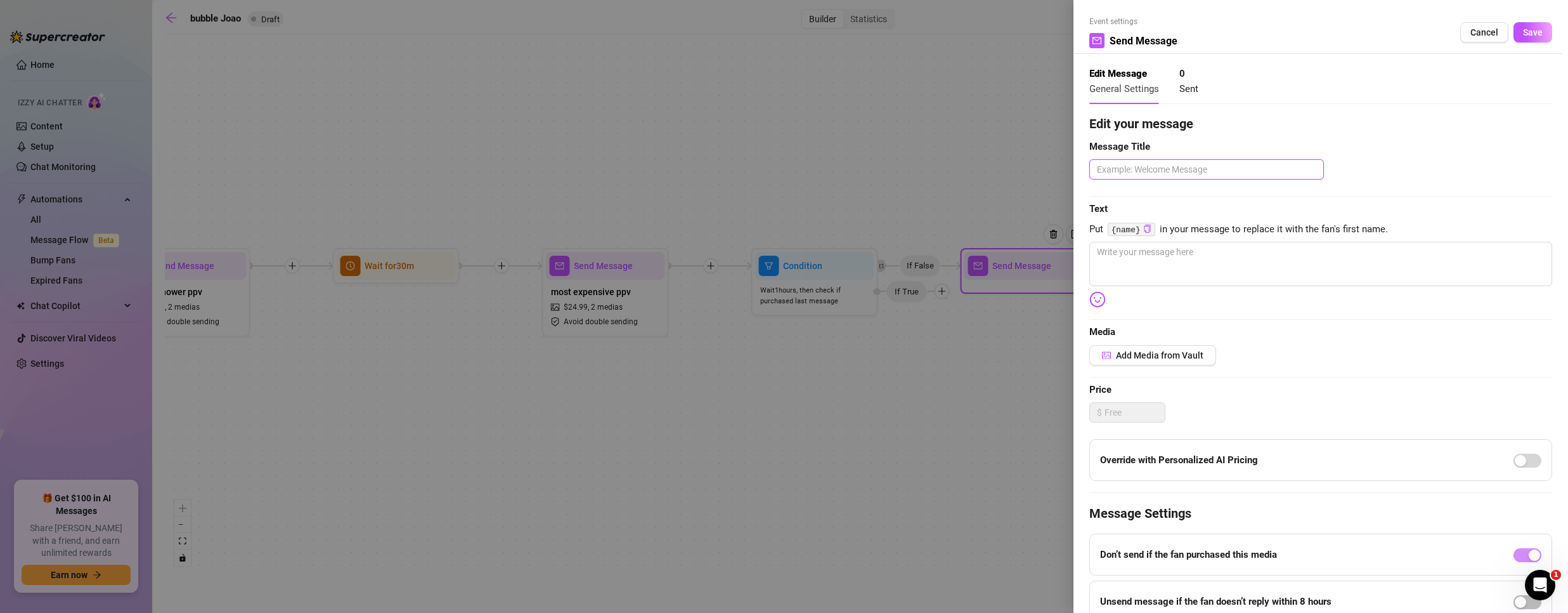
click at [1136, 165] on textarea at bounding box center [1206, 169] width 234 height 20
click at [1159, 263] on textarea at bounding box center [1320, 263] width 462 height 44
click at [1529, 26] on button "Save" at bounding box center [1533, 33] width 39 height 20
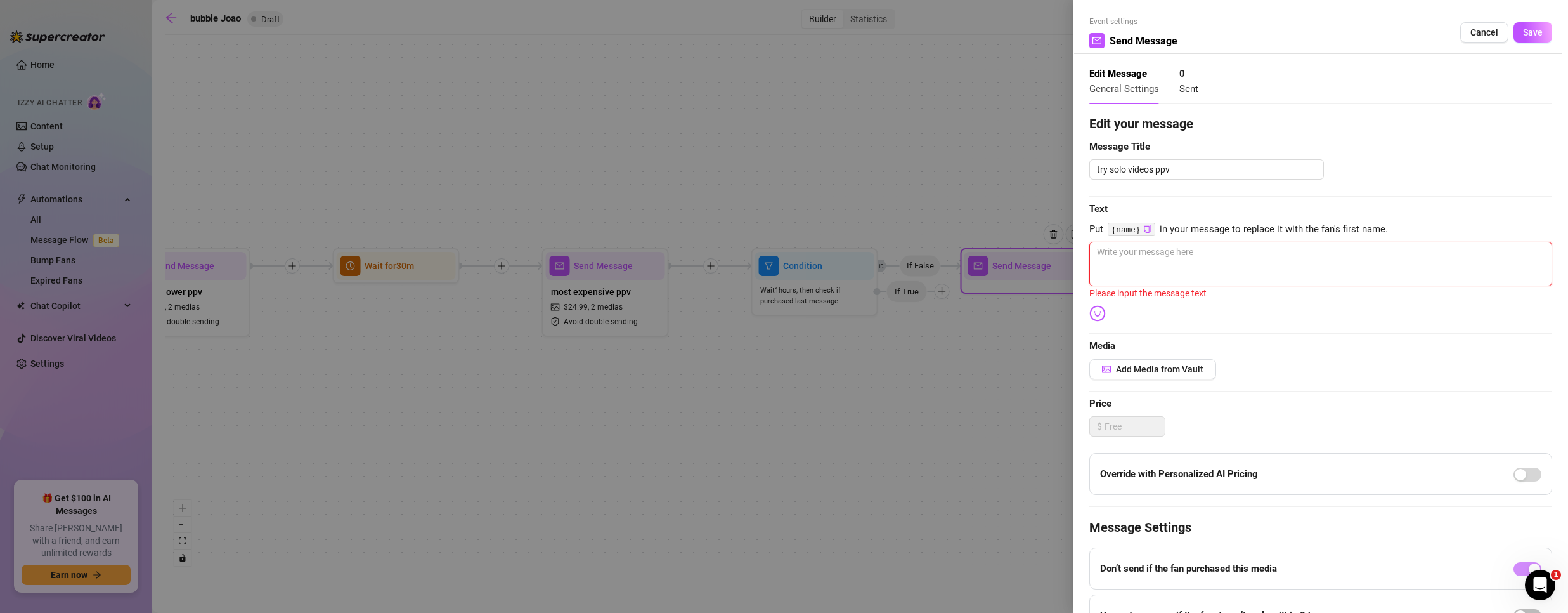
click at [1253, 255] on textarea at bounding box center [1320, 263] width 462 height 44
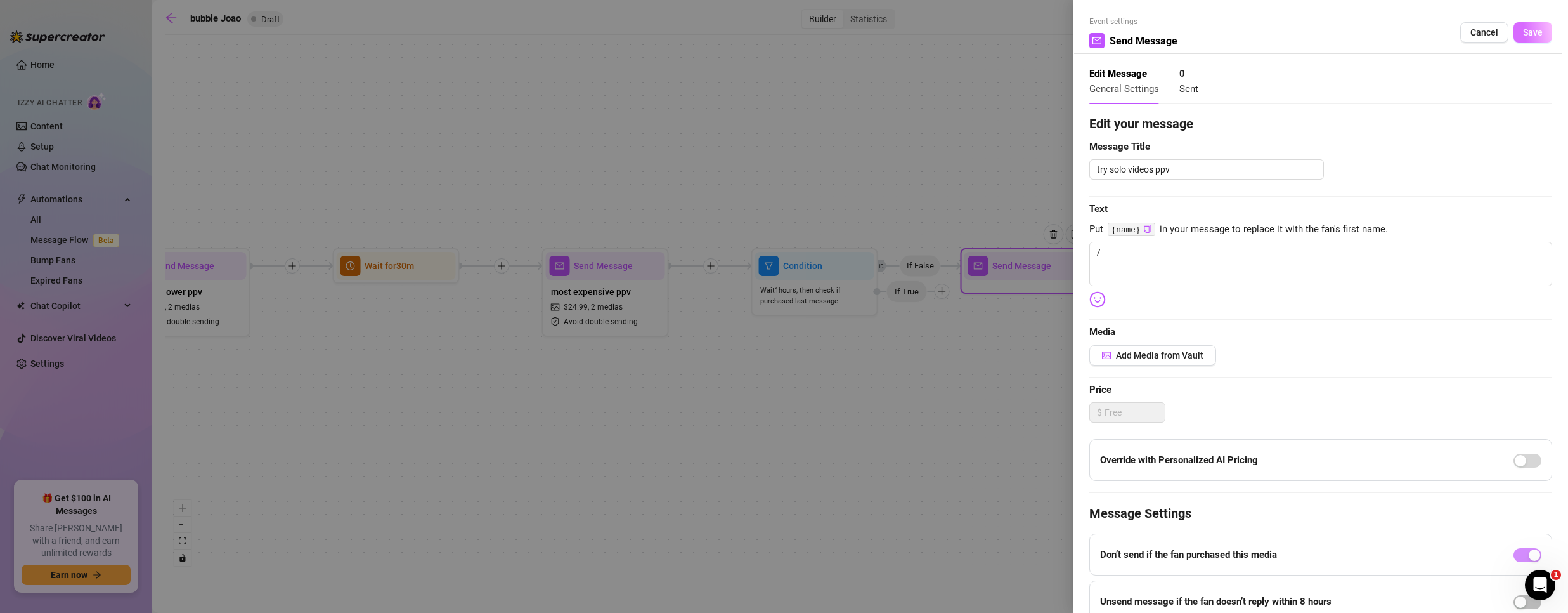
click at [1523, 37] on span "Save" at bounding box center [1532, 32] width 19 height 10
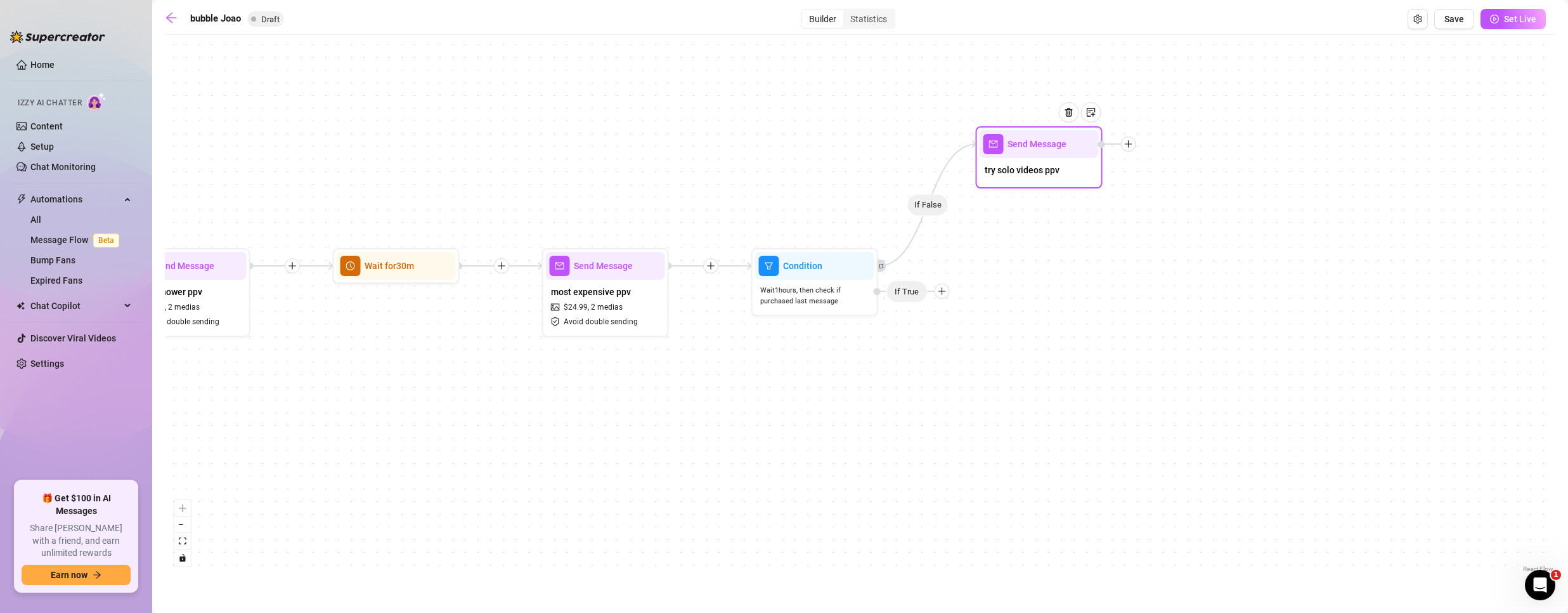
drag, startPoint x: 1032, startPoint y: 273, endPoint x: 1046, endPoint y: 159, distance: 114.9
click at [1046, 159] on div "try solo videos ppv" at bounding box center [1039, 171] width 119 height 26
click at [944, 291] on icon "plus" at bounding box center [941, 291] width 7 height 1
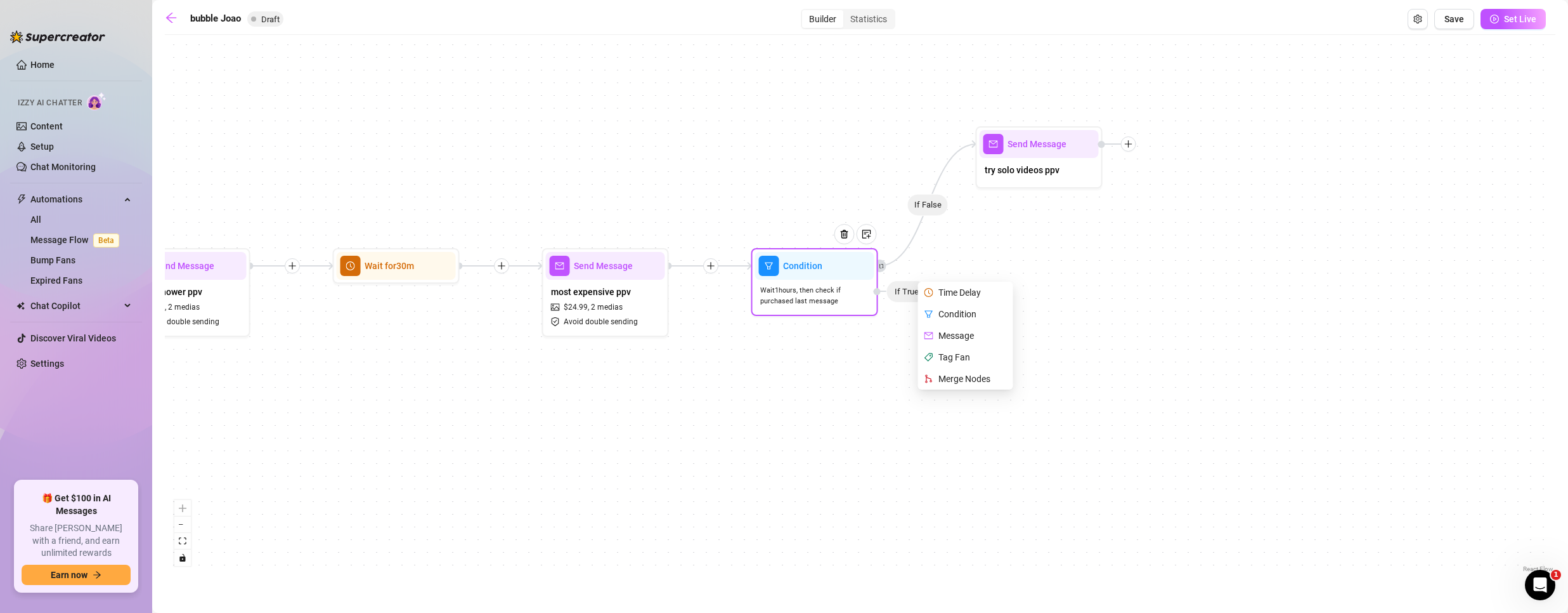
click at [969, 381] on div "Merge Nodes" at bounding box center [966, 379] width 93 height 22
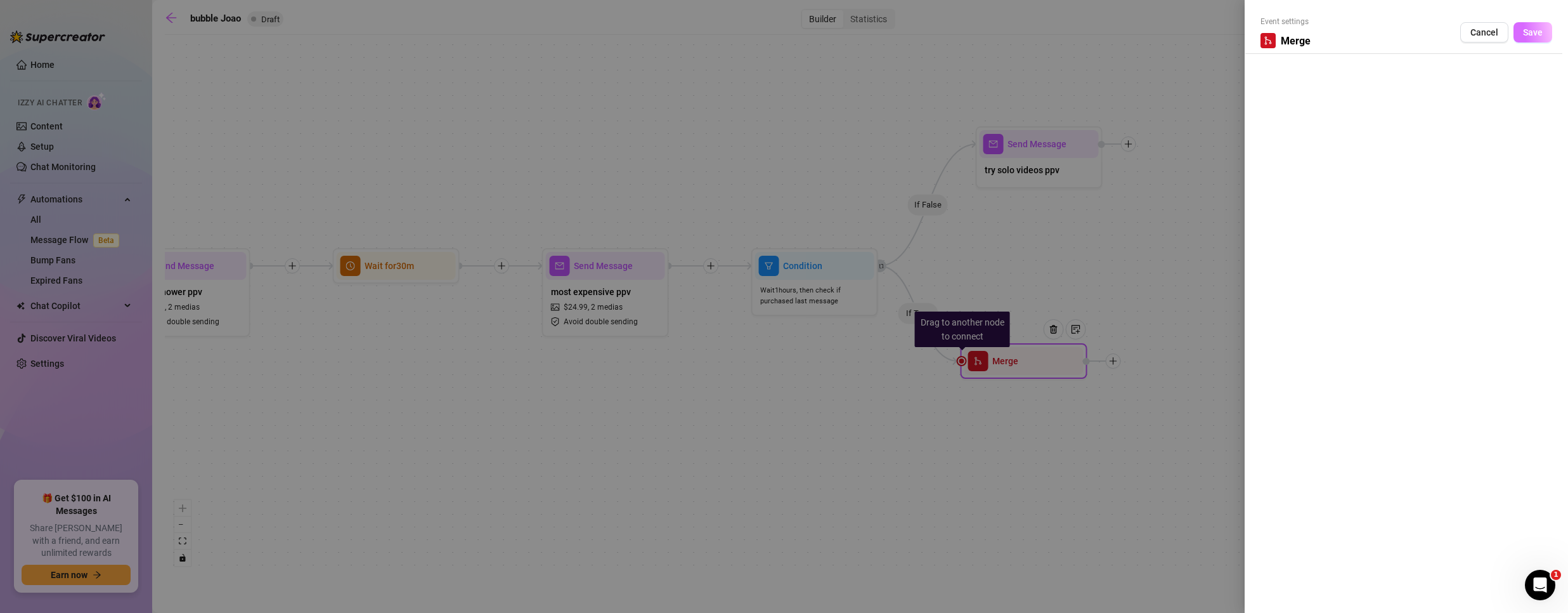
click at [1542, 33] on span "Save" at bounding box center [1532, 32] width 19 height 10
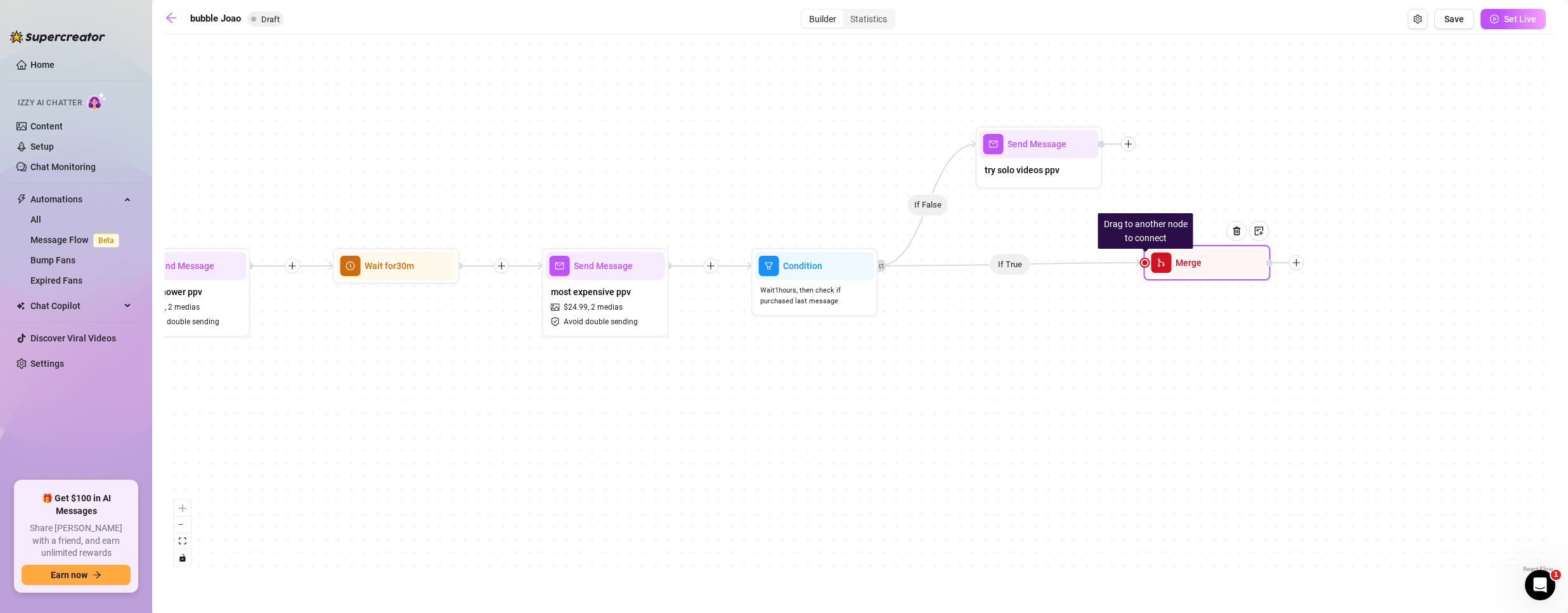
drag, startPoint x: 1028, startPoint y: 351, endPoint x: 1202, endPoint y: 247, distance: 202.7
click at [1210, 252] on div "Merge" at bounding box center [1207, 262] width 119 height 28
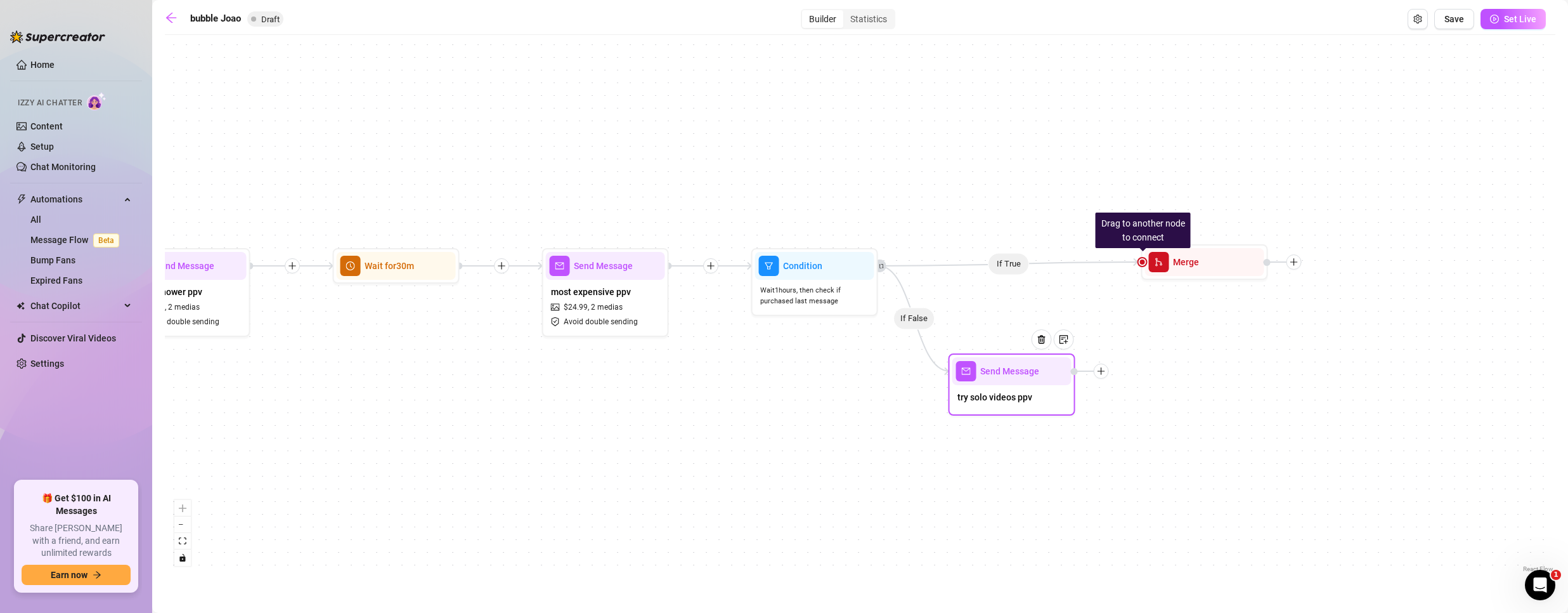
drag, startPoint x: 1046, startPoint y: 158, endPoint x: 1018, endPoint y: 386, distance: 229.7
click at [1018, 386] on div "try solo videos ppv" at bounding box center [1011, 398] width 119 height 26
drag, startPoint x: 1143, startPoint y: 264, endPoint x: 1075, endPoint y: 370, distance: 125.9
click at [1007, 384] on div "Send Message" at bounding box center [1011, 371] width 119 height 28
drag, startPoint x: 1018, startPoint y: 381, endPoint x: 1006, endPoint y: 378, distance: 12.4
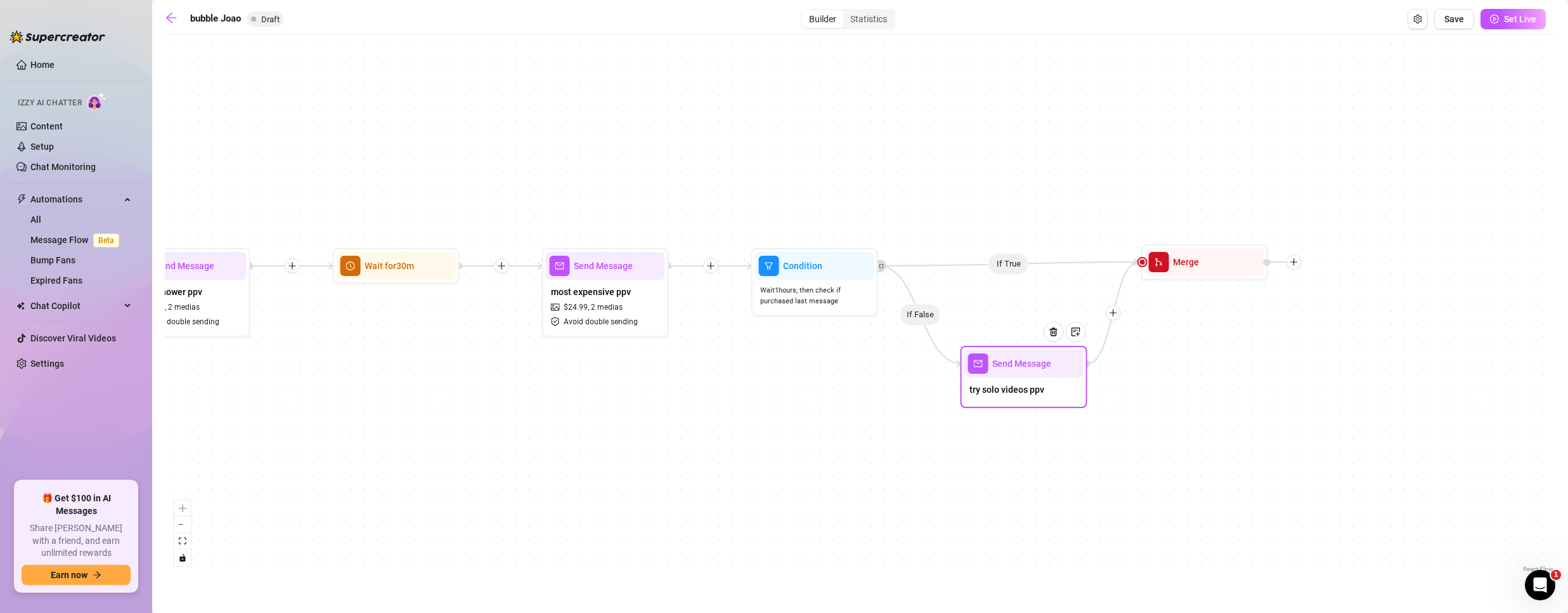
click at [1006, 378] on div "Send Message" at bounding box center [1024, 364] width 119 height 28
click at [1018, 370] on span "Send Message" at bounding box center [1021, 365] width 59 height 14
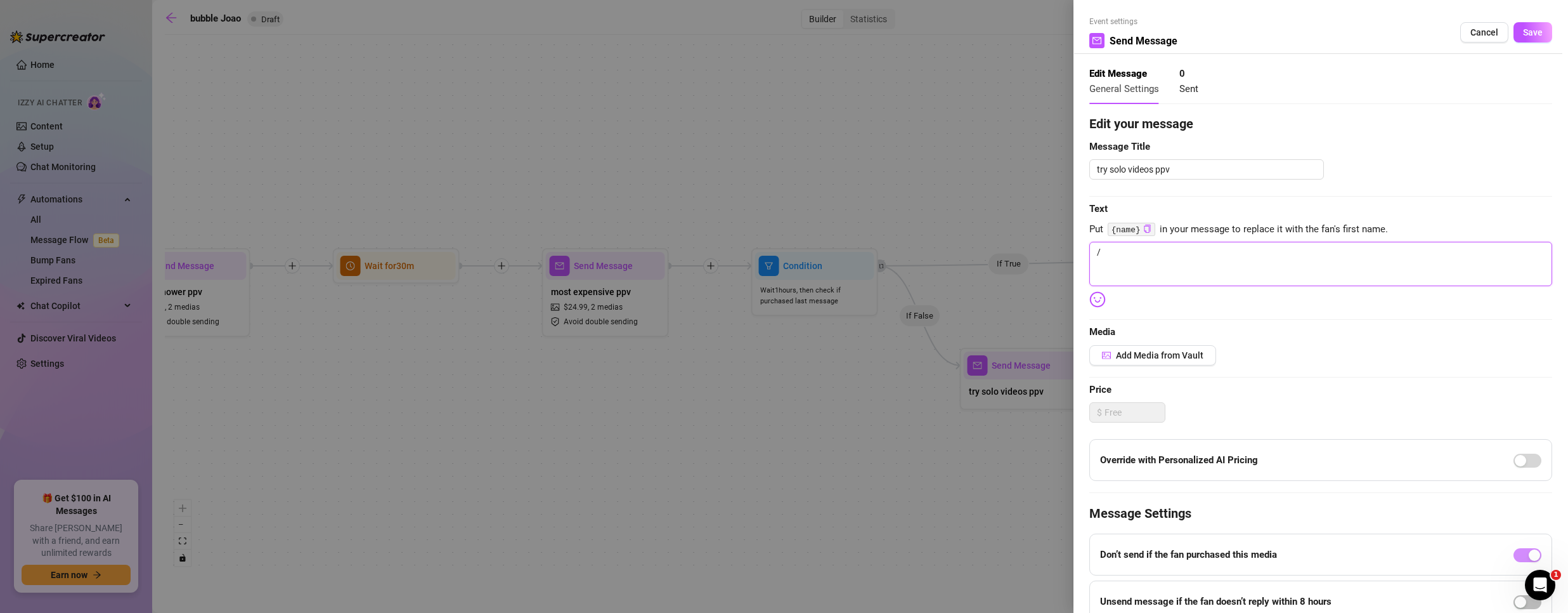
drag, startPoint x: 1183, startPoint y: 268, endPoint x: 524, endPoint y: 245, distance: 659.4
click at [543, 245] on div "Event settings Send Message Cancel Save Edit Message General Settings 0 Sent Ed…" at bounding box center [784, 306] width 1568 height 613
click at [1132, 248] on textarea "/" at bounding box center [1320, 263] width 462 height 44
paste textarea "Acabei de juntar alguns dos meus vídeos solo — crus, de perto e só eu. 🔥 Quer q…"
click at [1149, 357] on span "Add Media from Vault" at bounding box center [1159, 355] width 87 height 10
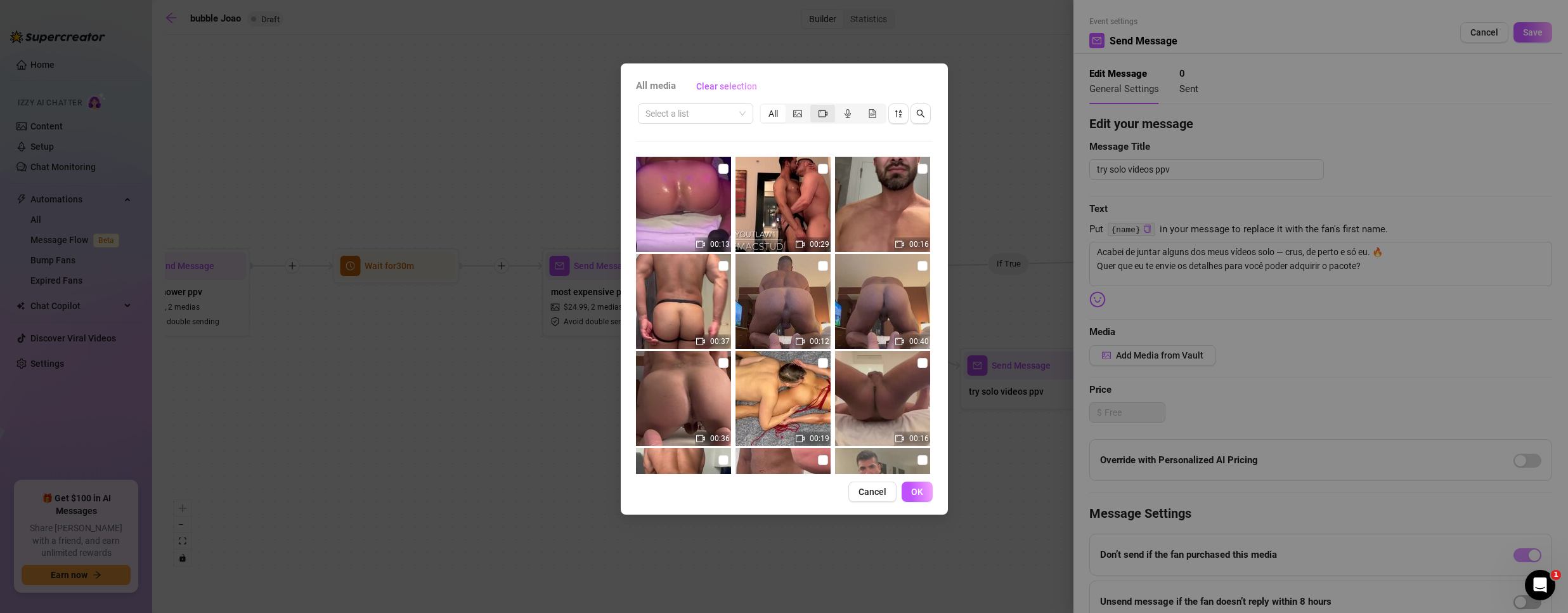
click at [817, 117] on div "segmented control" at bounding box center [823, 113] width 25 height 18
click at [814, 107] on input "segmented control" at bounding box center [814, 107] width 0 height 0
click at [707, 109] on input "search" at bounding box center [690, 114] width 89 height 19
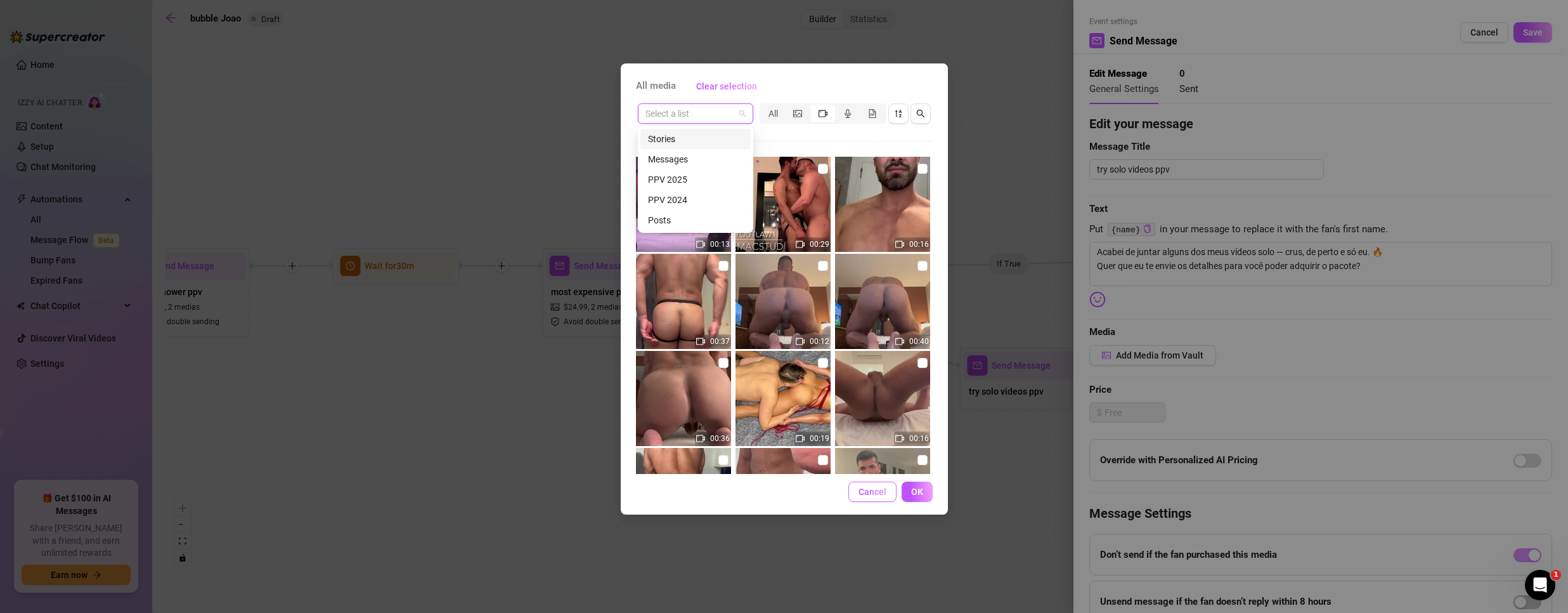
click at [870, 487] on span "Cancel" at bounding box center [873, 491] width 28 height 10
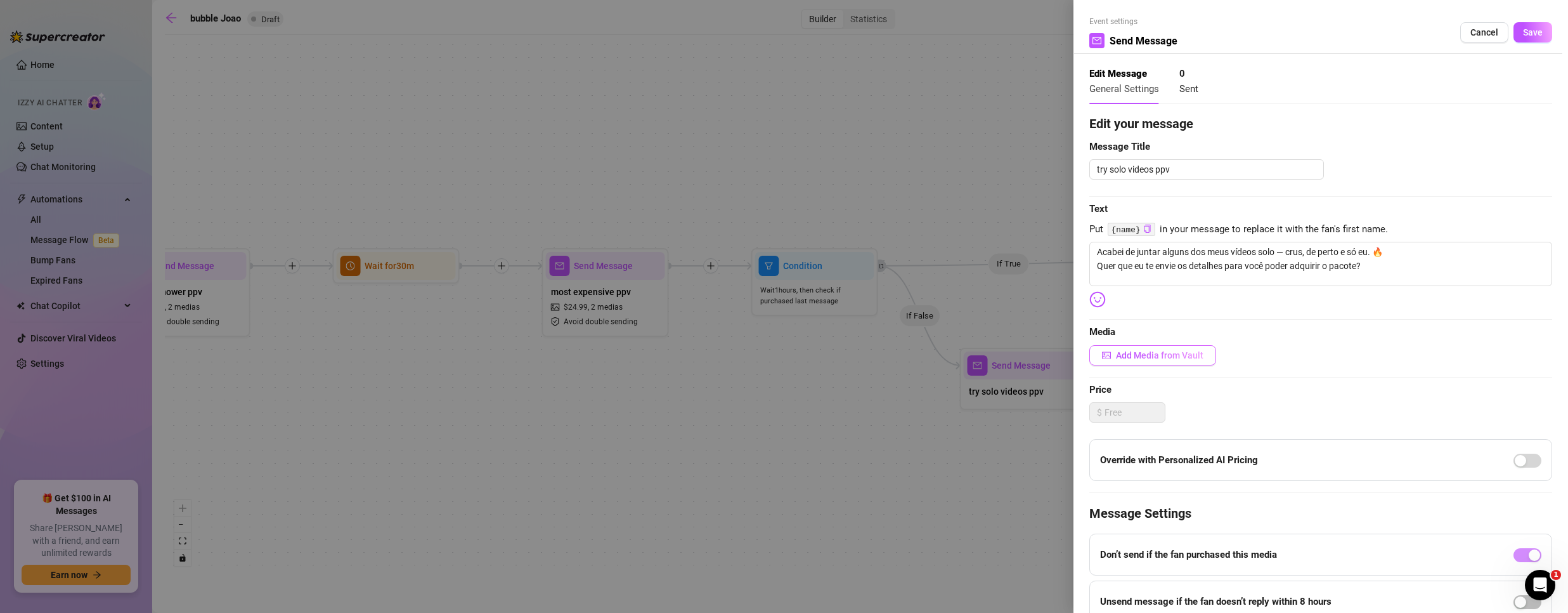
click at [1129, 358] on span "Add Media from Vault" at bounding box center [1159, 355] width 87 height 10
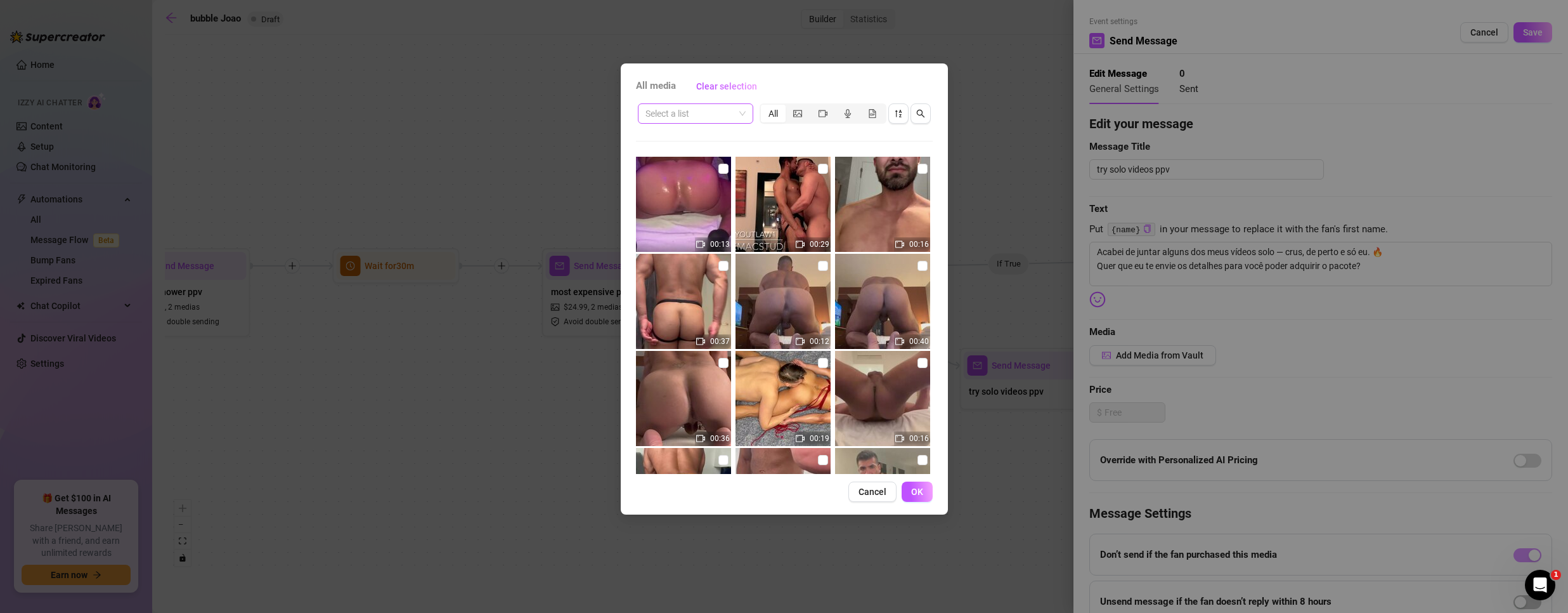
click at [705, 116] on input "search" at bounding box center [690, 114] width 89 height 19
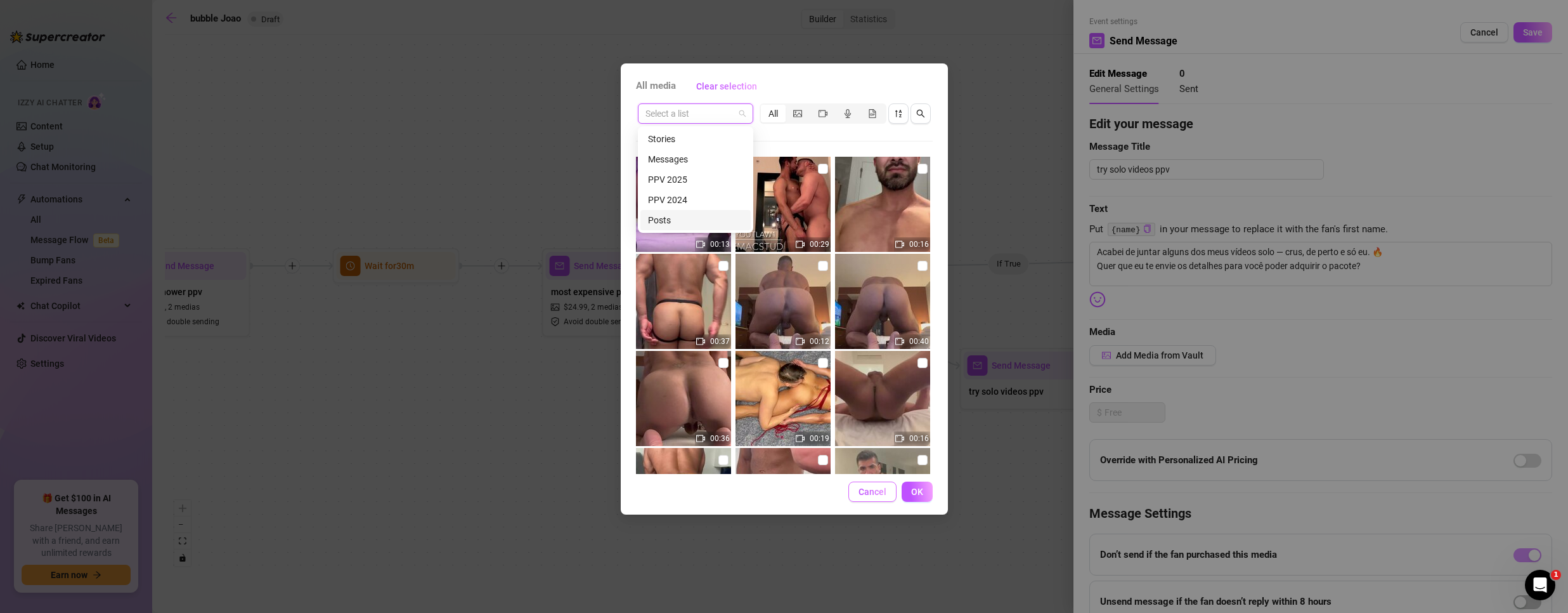
click at [869, 497] on button "Cancel" at bounding box center [873, 491] width 48 height 20
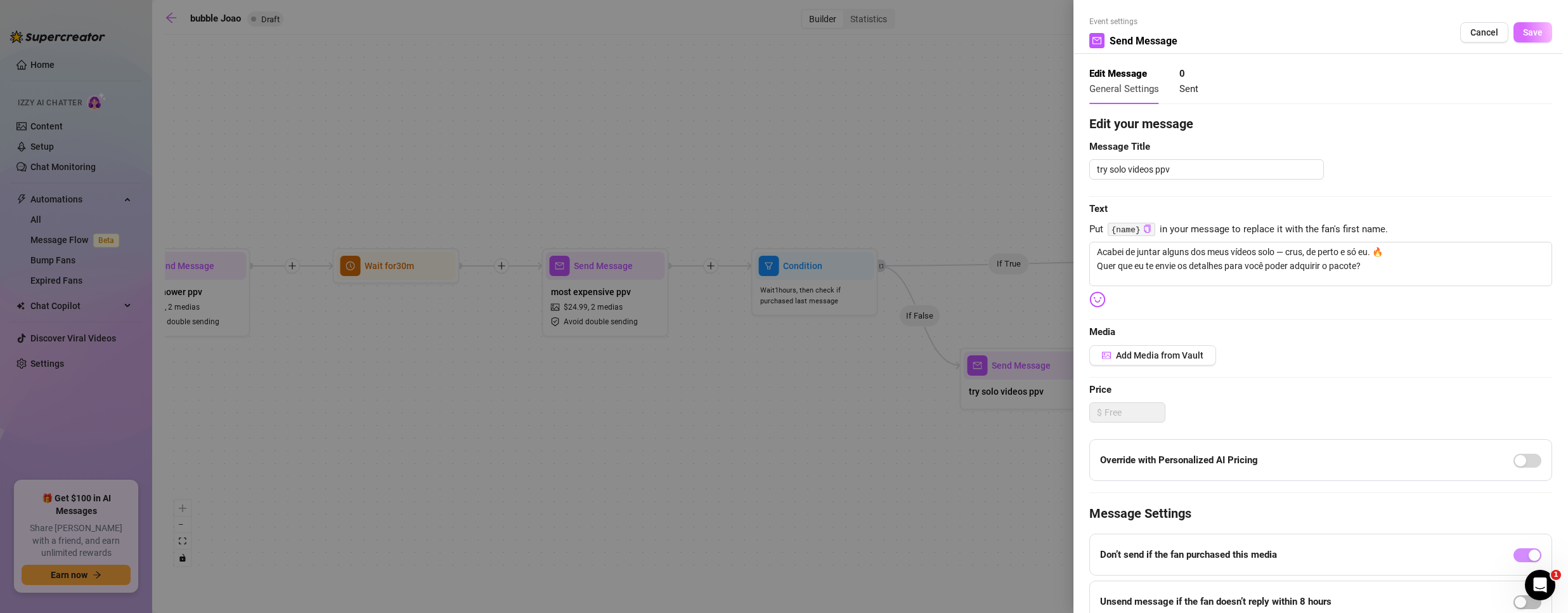
click at [1523, 35] on span "Save" at bounding box center [1532, 32] width 19 height 10
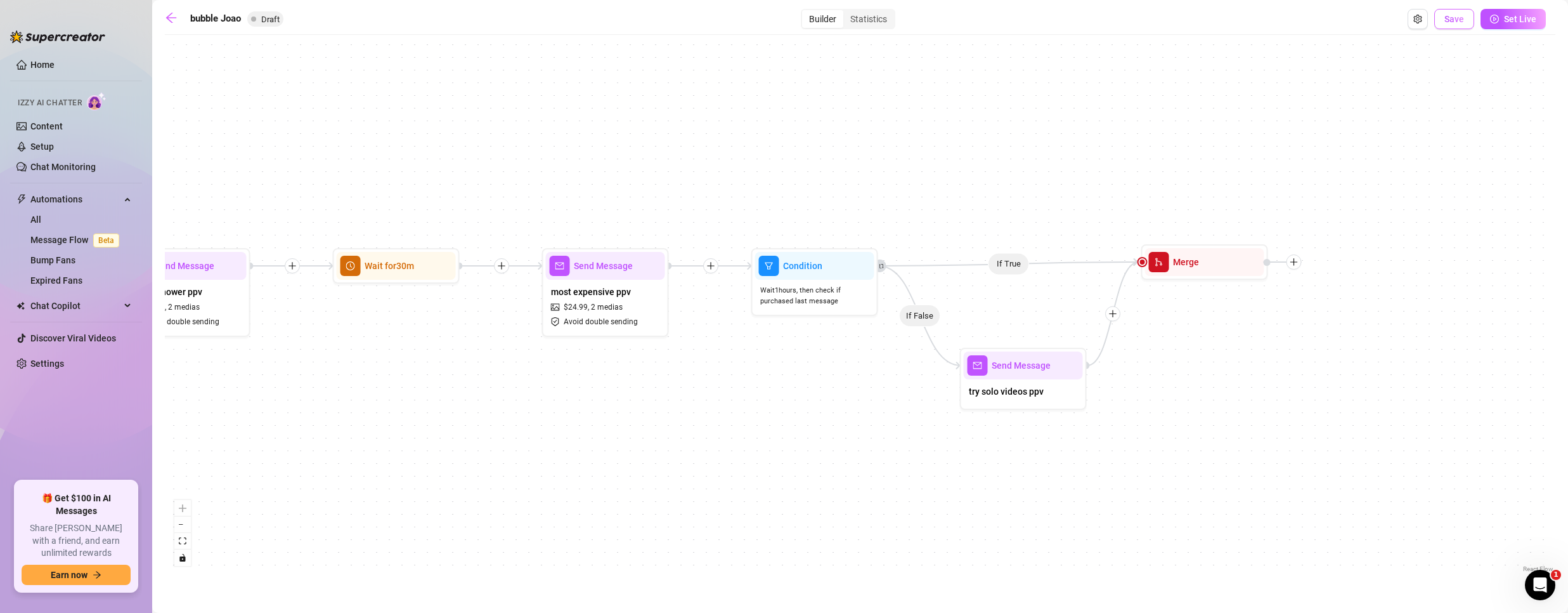
click at [1452, 12] on button "Save" at bounding box center [1454, 19] width 40 height 20
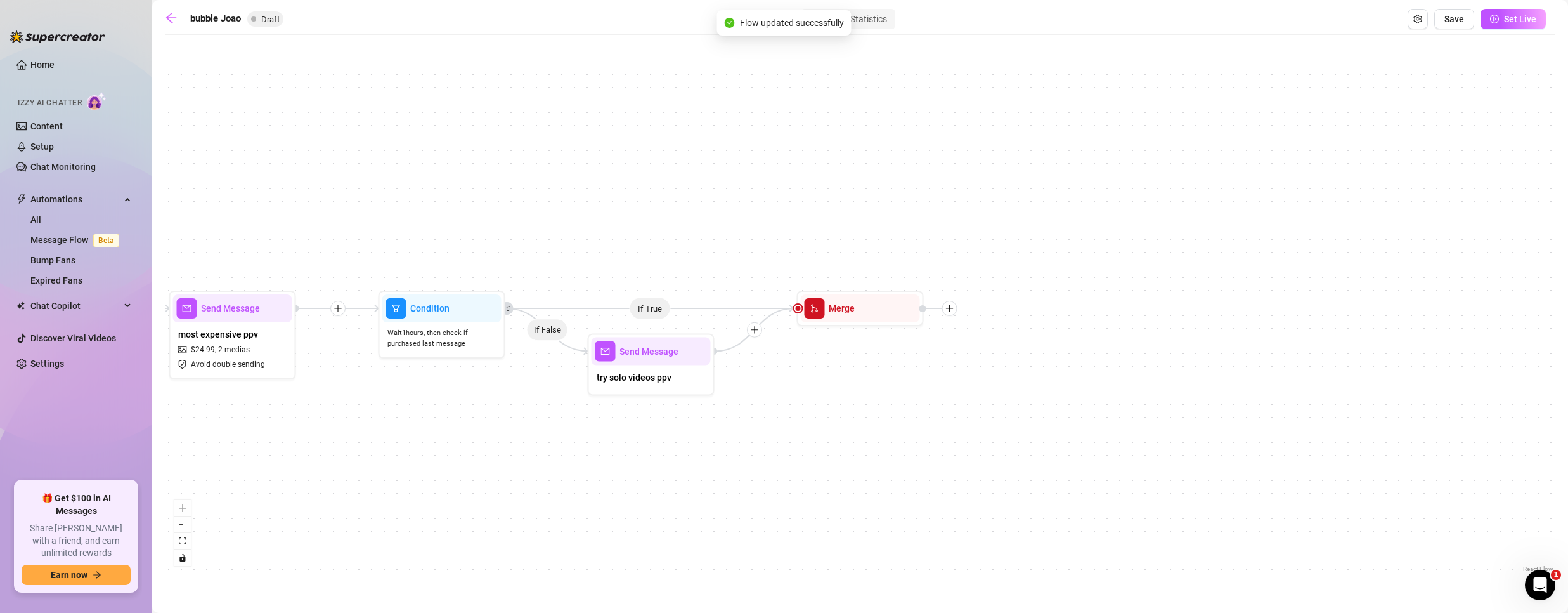
click at [1009, 369] on div "If True If False If True If False Merge Send Message try solo videos ppv Send M…" at bounding box center [860, 308] width 1390 height 534
click at [661, 364] on div "Send Message" at bounding box center [651, 352] width 119 height 28
click at [672, 358] on div at bounding box center [685, 329] width 55 height 65
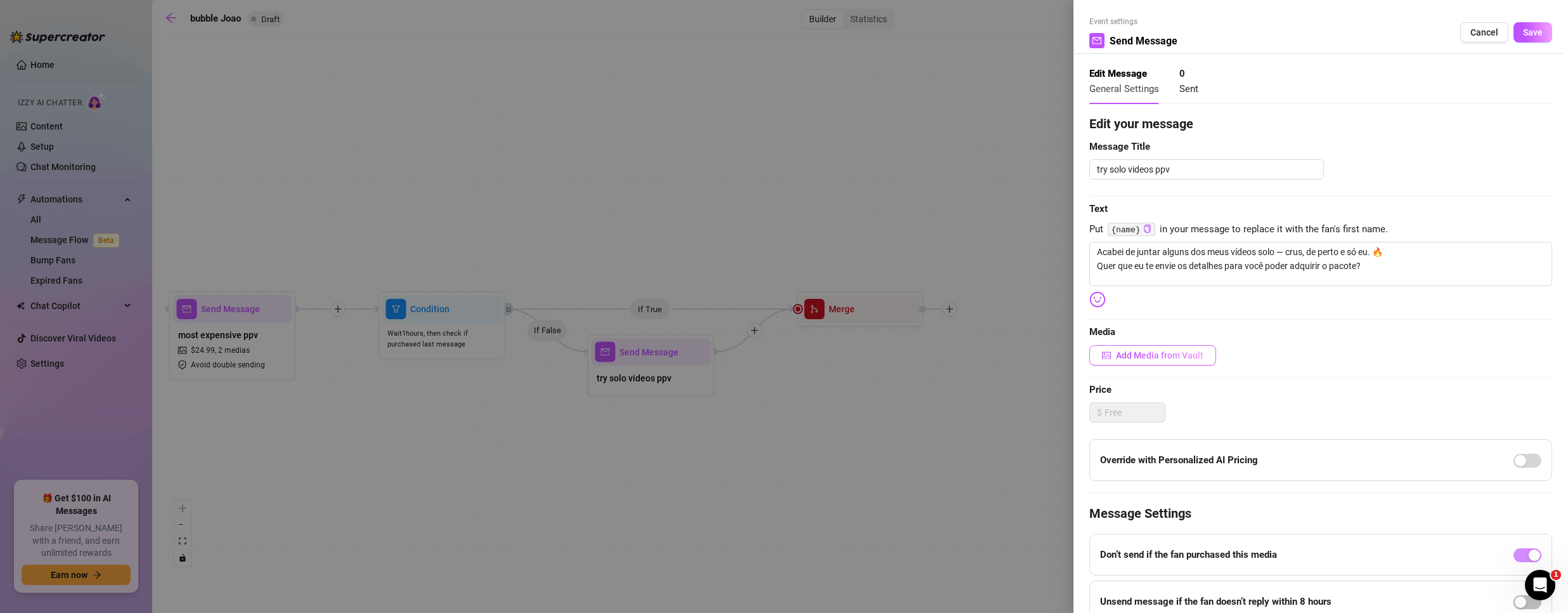
click at [1133, 359] on span "Add Media from Vault" at bounding box center [1159, 355] width 87 height 10
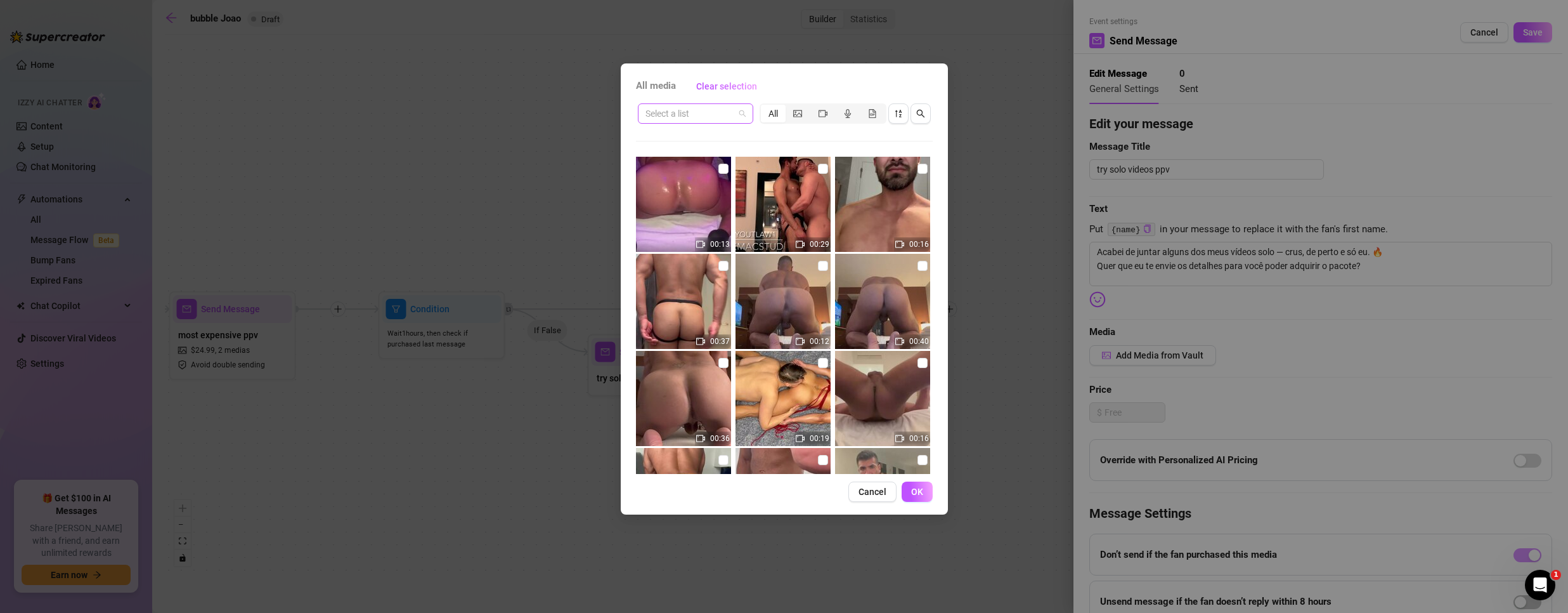
click at [714, 114] on input "search" at bounding box center [690, 114] width 89 height 19
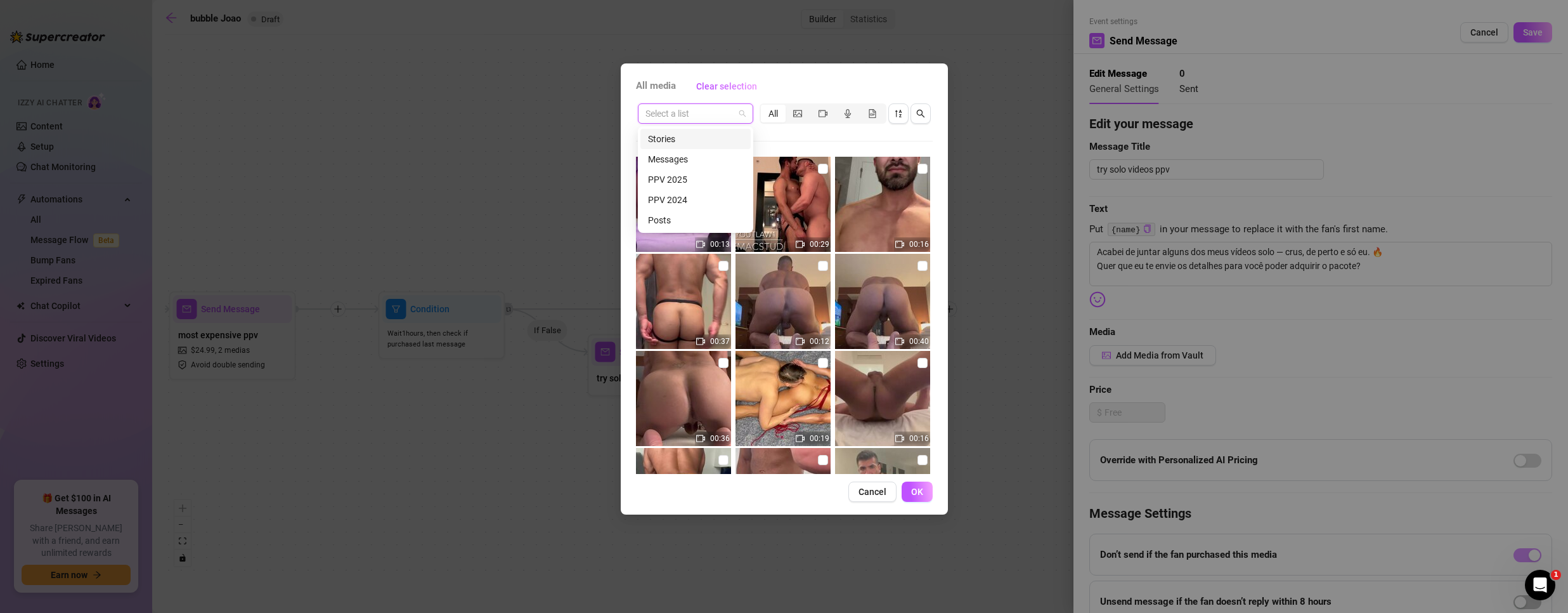
click at [693, 135] on div "Stories" at bounding box center [695, 139] width 95 height 14
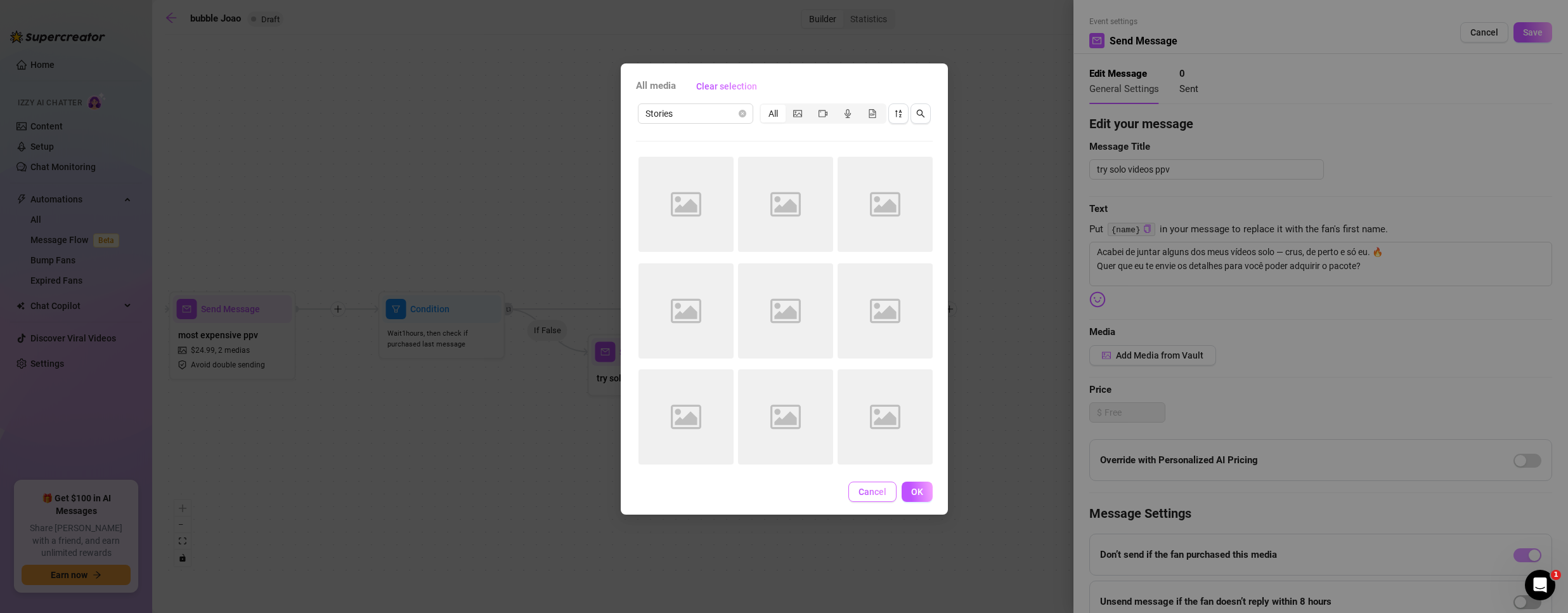
click at [856, 497] on button "Cancel" at bounding box center [873, 491] width 48 height 20
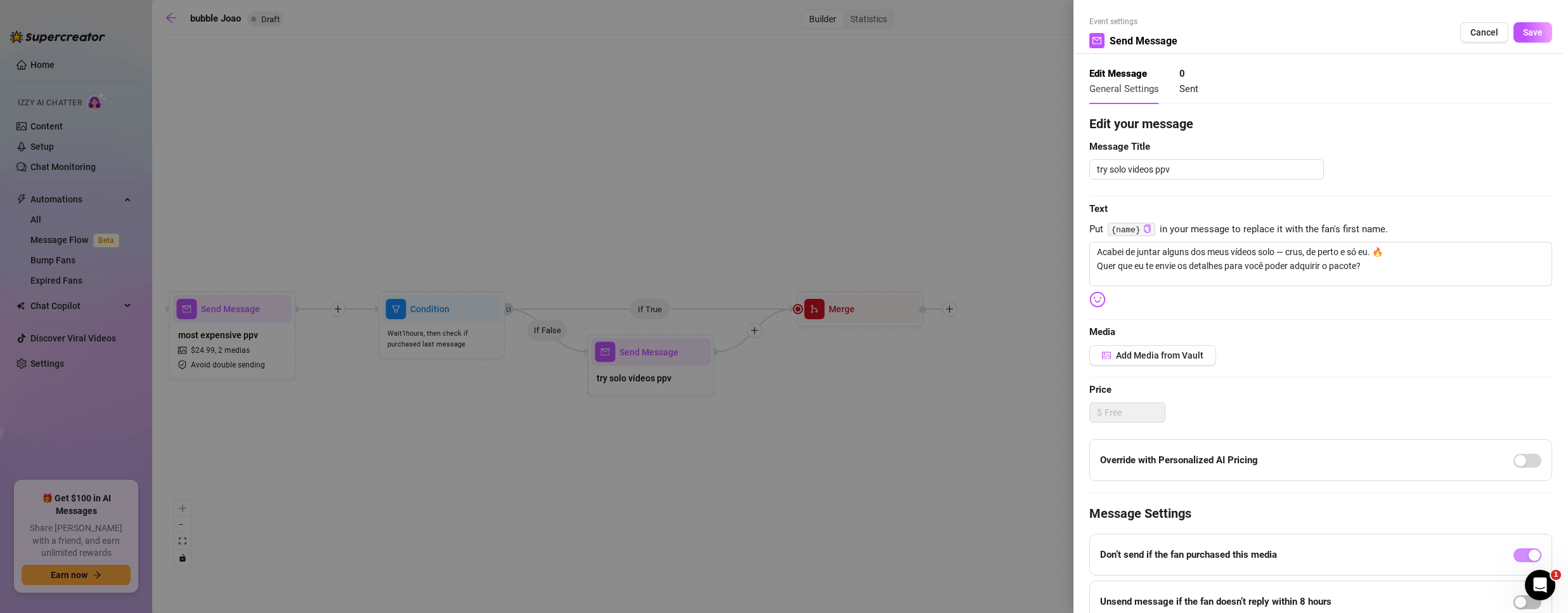
click at [447, 150] on div at bounding box center [784, 306] width 1568 height 613
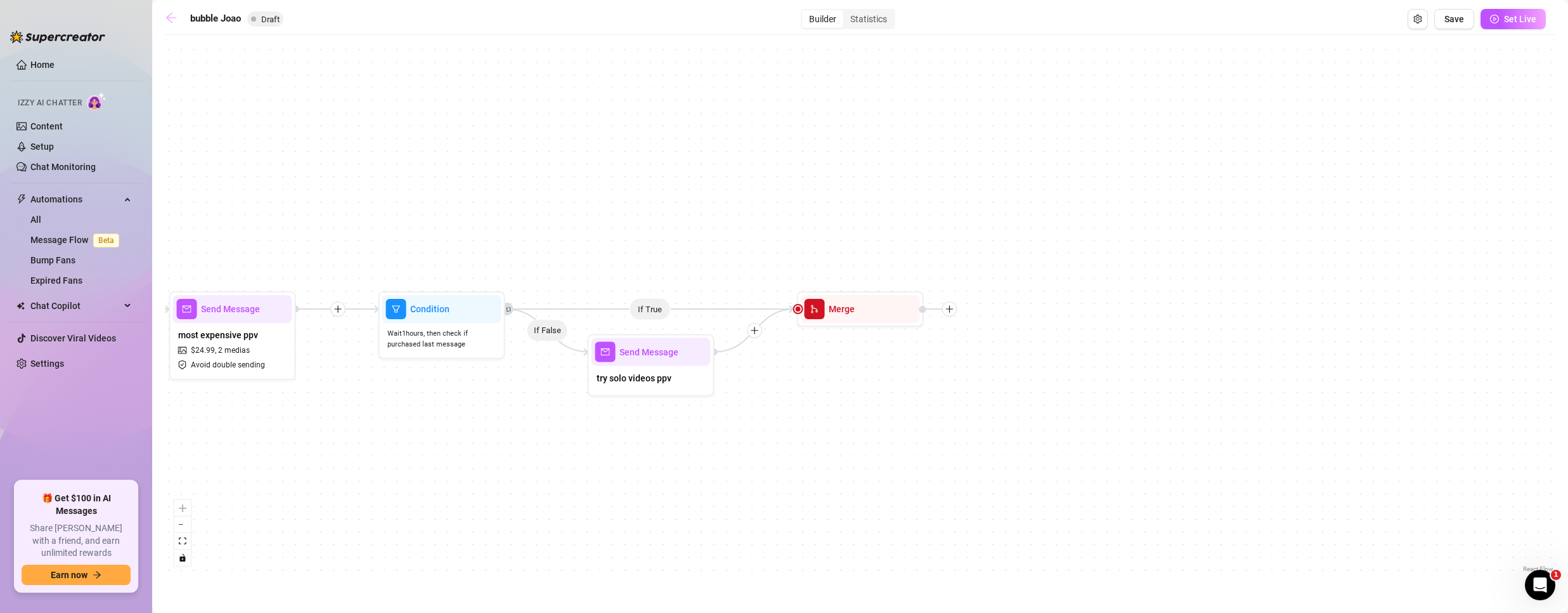
click at [169, 13] on icon "arrow-left" at bounding box center [171, 18] width 12 height 12
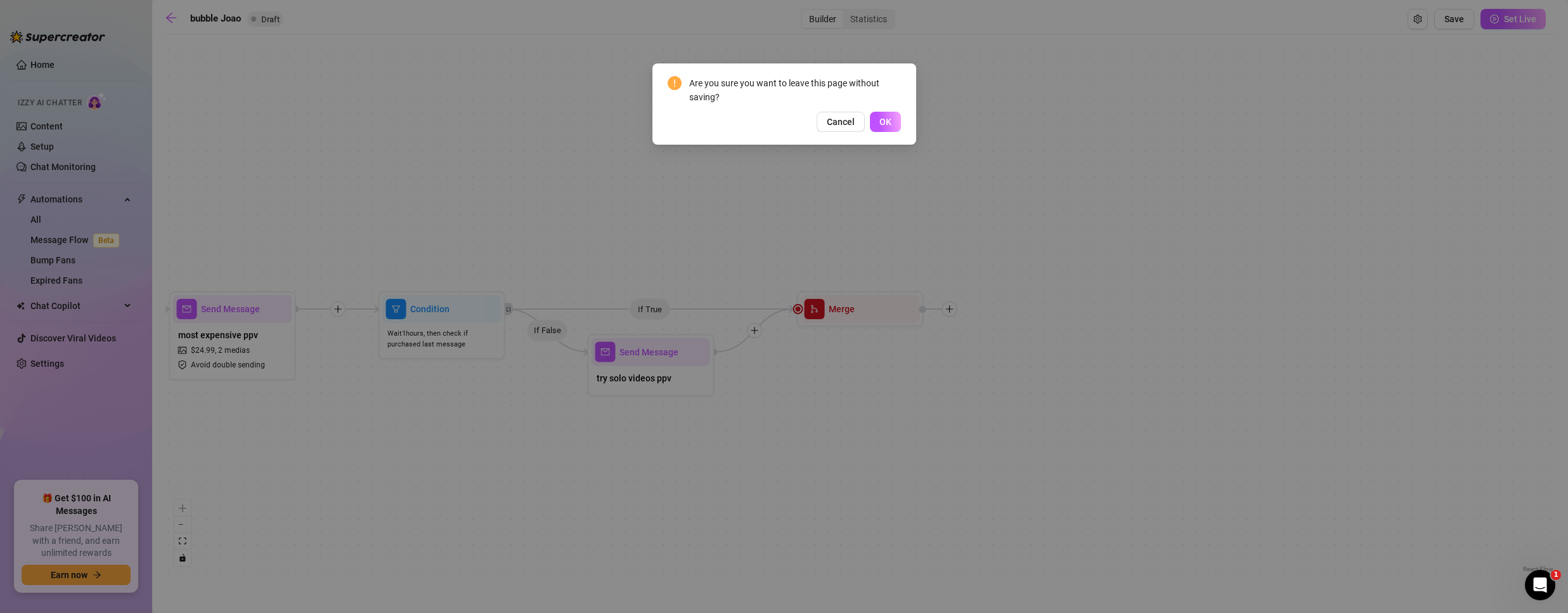
click at [884, 121] on span "OK" at bounding box center [885, 122] width 12 height 10
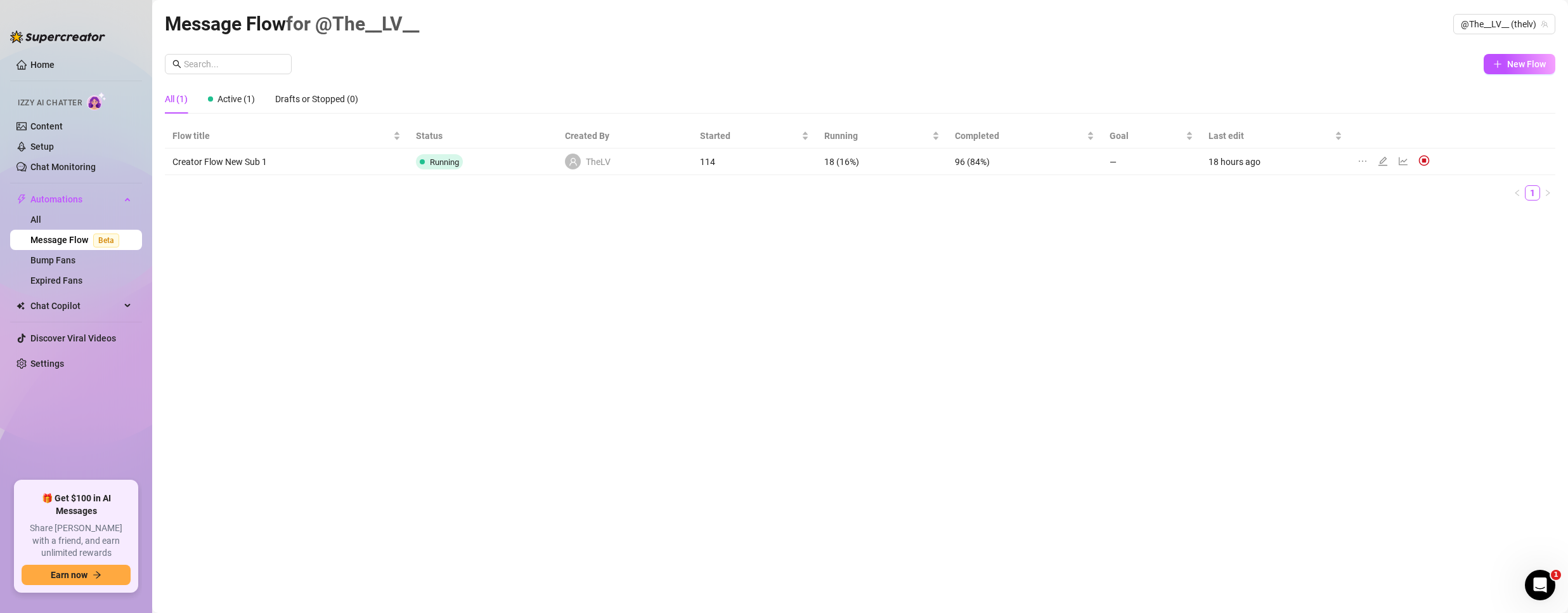
click at [1516, 12] on div "Message Flow for @The__LV__ @The__LV__ (thelv)" at bounding box center [860, 23] width 1390 height 30
click at [1506, 26] on span "@The__LV__ (thelv)" at bounding box center [1504, 24] width 87 height 19
click at [1432, 74] on div "Bubble ( bubblehimboking )" at bounding box center [1482, 72] width 127 height 16
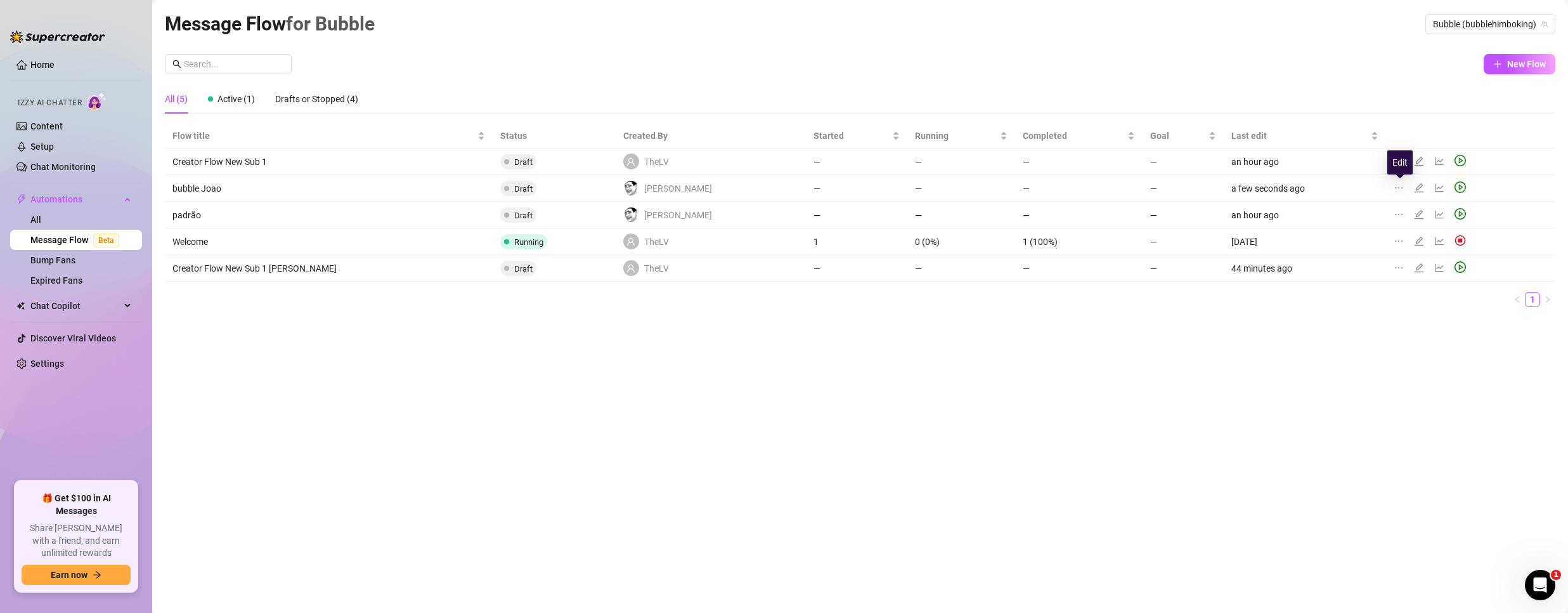
click at [1414, 185] on icon "edit" at bounding box center [1419, 188] width 10 height 10
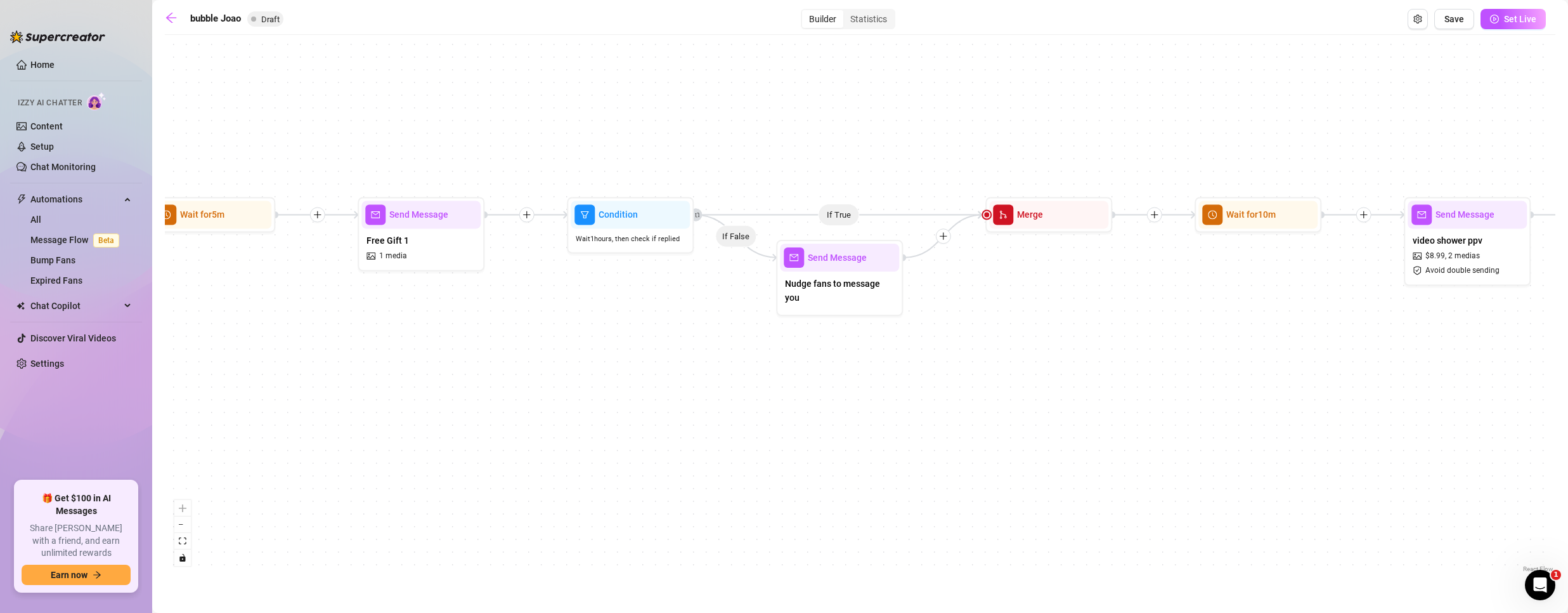
drag, startPoint x: 1055, startPoint y: 374, endPoint x: 87, endPoint y: 324, distance: 969.3
click at [2, 335] on div "Home Izzy AI Chatter Content Setup Chat Monitoring Automations All Message Flow…" at bounding box center [784, 306] width 1568 height 613
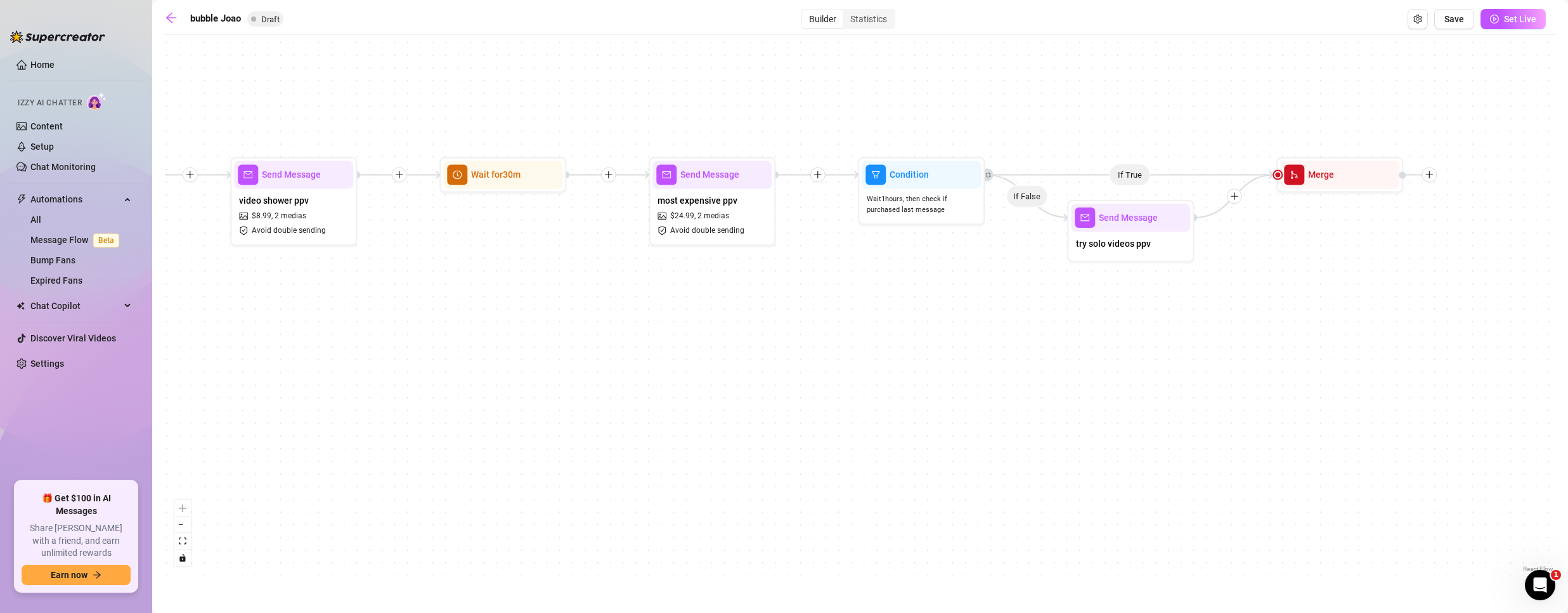
drag, startPoint x: 1001, startPoint y: 315, endPoint x: 452, endPoint y: 308, distance: 549.0
click at [452, 308] on div "If True If False If True If False Merge Send Message try solo videos ppv Send M…" at bounding box center [860, 308] width 1390 height 534
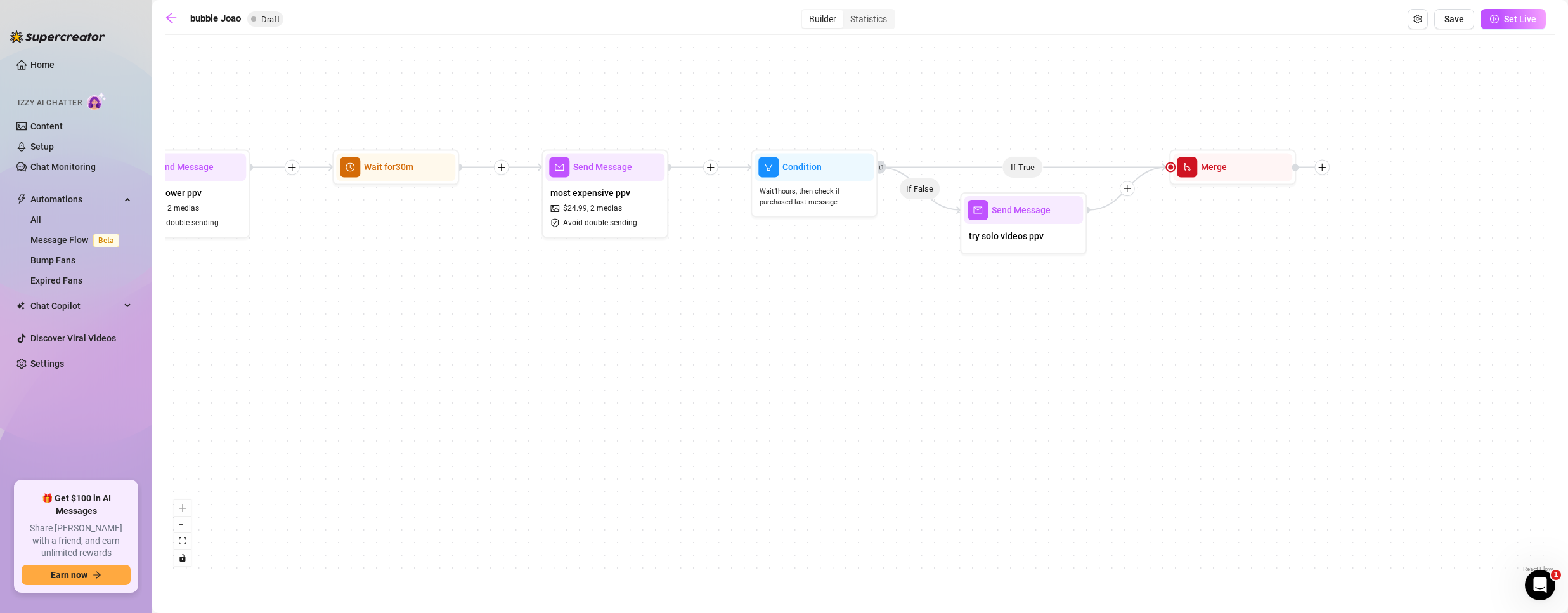
drag, startPoint x: 926, startPoint y: 372, endPoint x: 895, endPoint y: 372, distance: 31.0
click at [895, 372] on div "If True If False If True If False Merge Send Message try solo videos ppv Send M…" at bounding box center [860, 308] width 1390 height 534
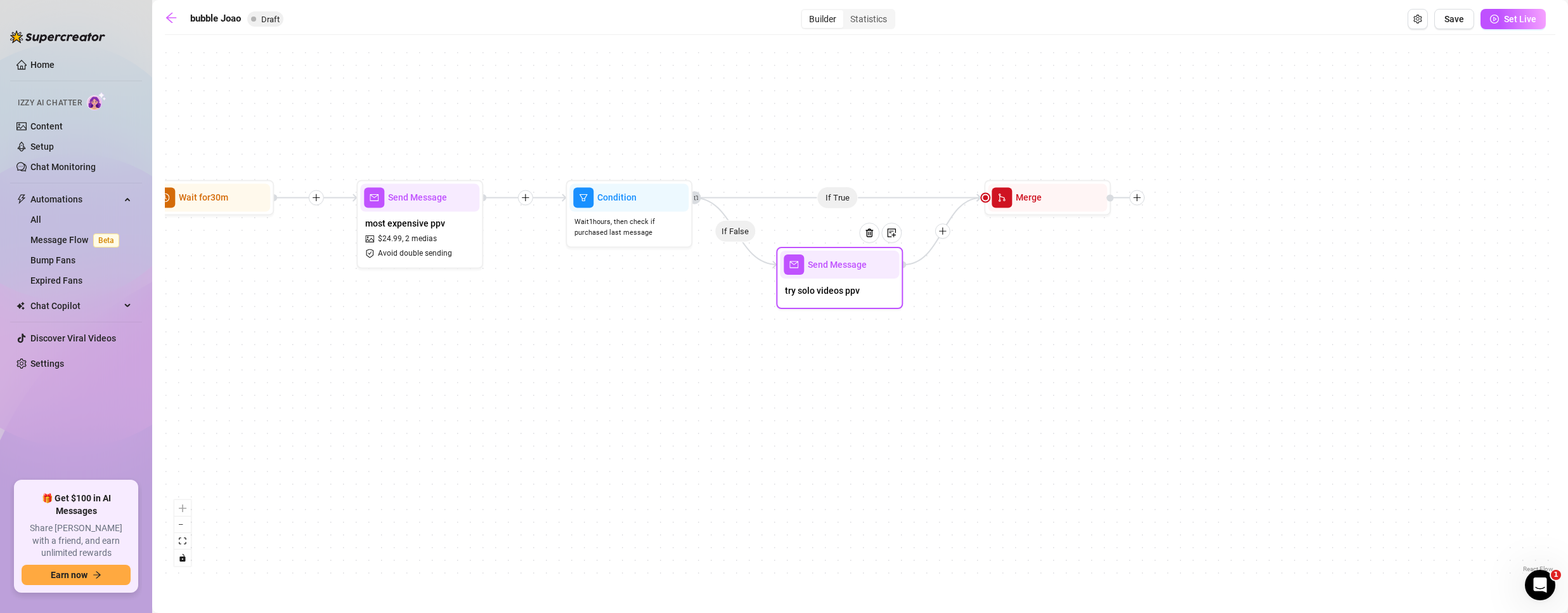
drag, startPoint x: 846, startPoint y: 262, endPoint x: 849, endPoint y: 290, distance: 28.2
click at [849, 290] on span "try solo videos ppv" at bounding box center [822, 291] width 75 height 14
click at [848, 273] on div at bounding box center [874, 242] width 55 height 65
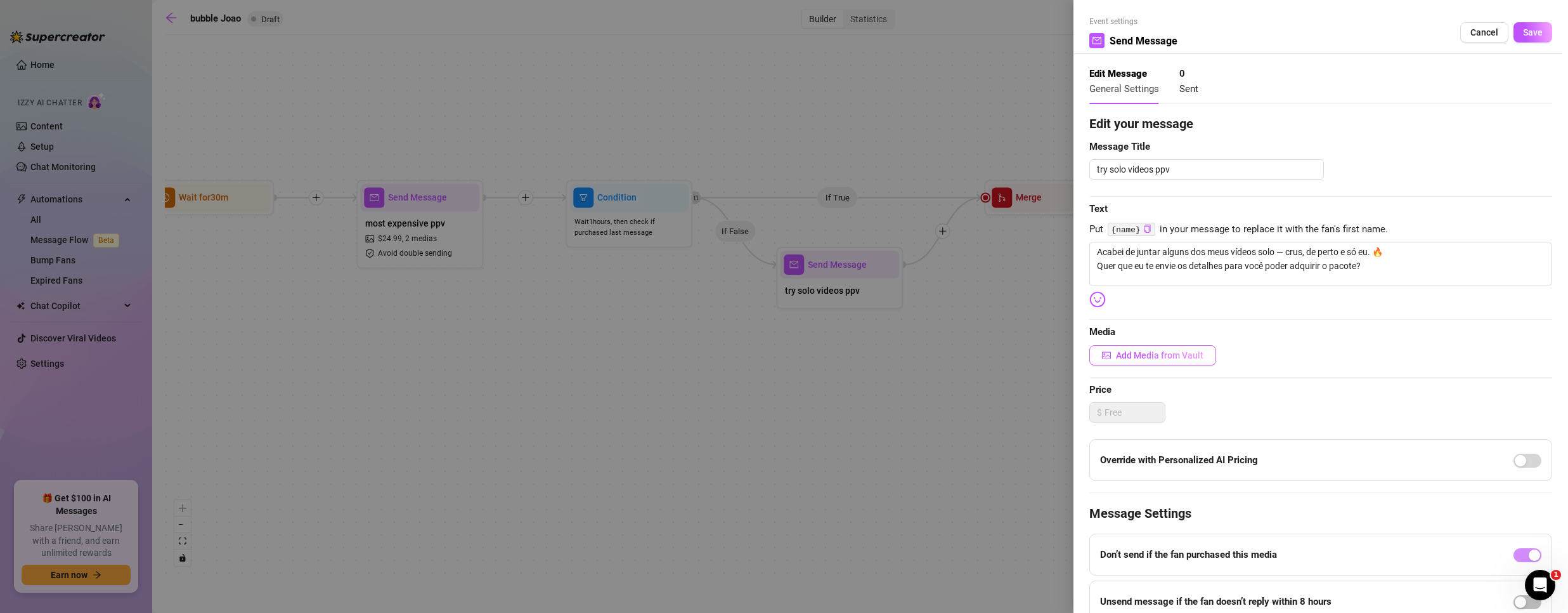
click at [1183, 356] on span "Add Media from Vault" at bounding box center [1159, 355] width 87 height 10
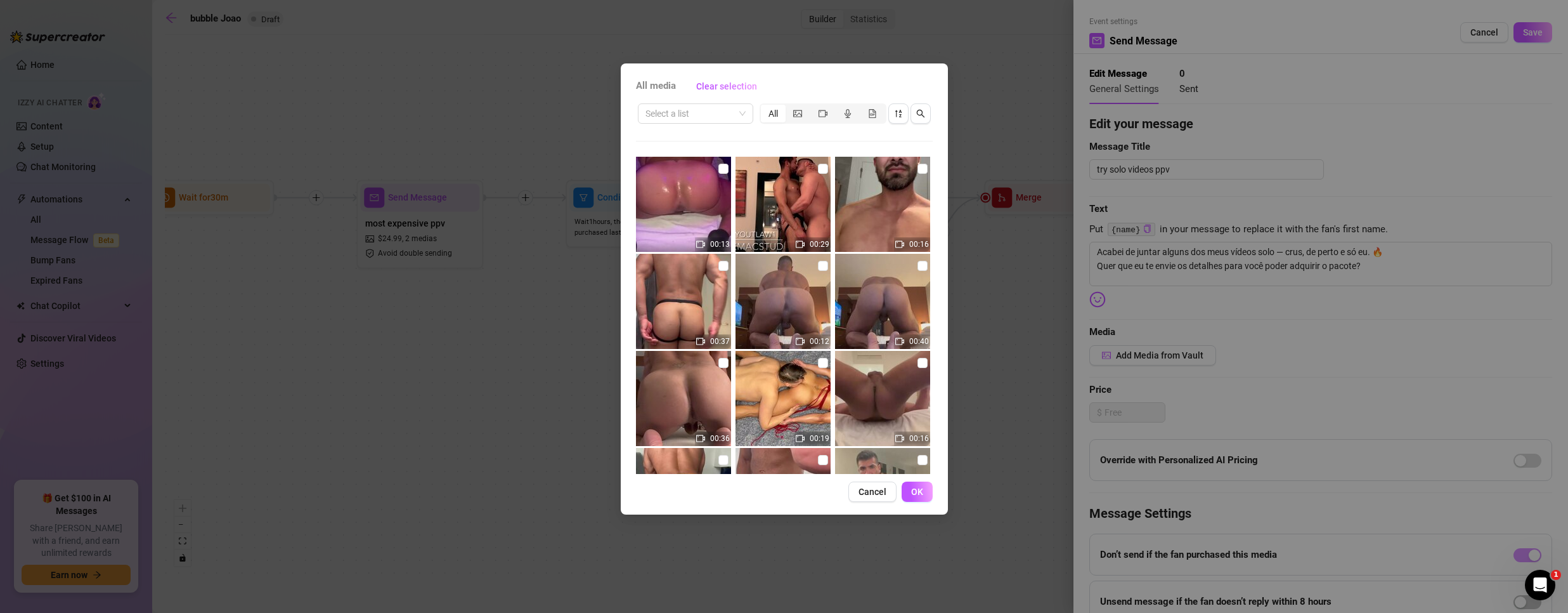
click at [879, 494] on span "Cancel" at bounding box center [873, 491] width 28 height 10
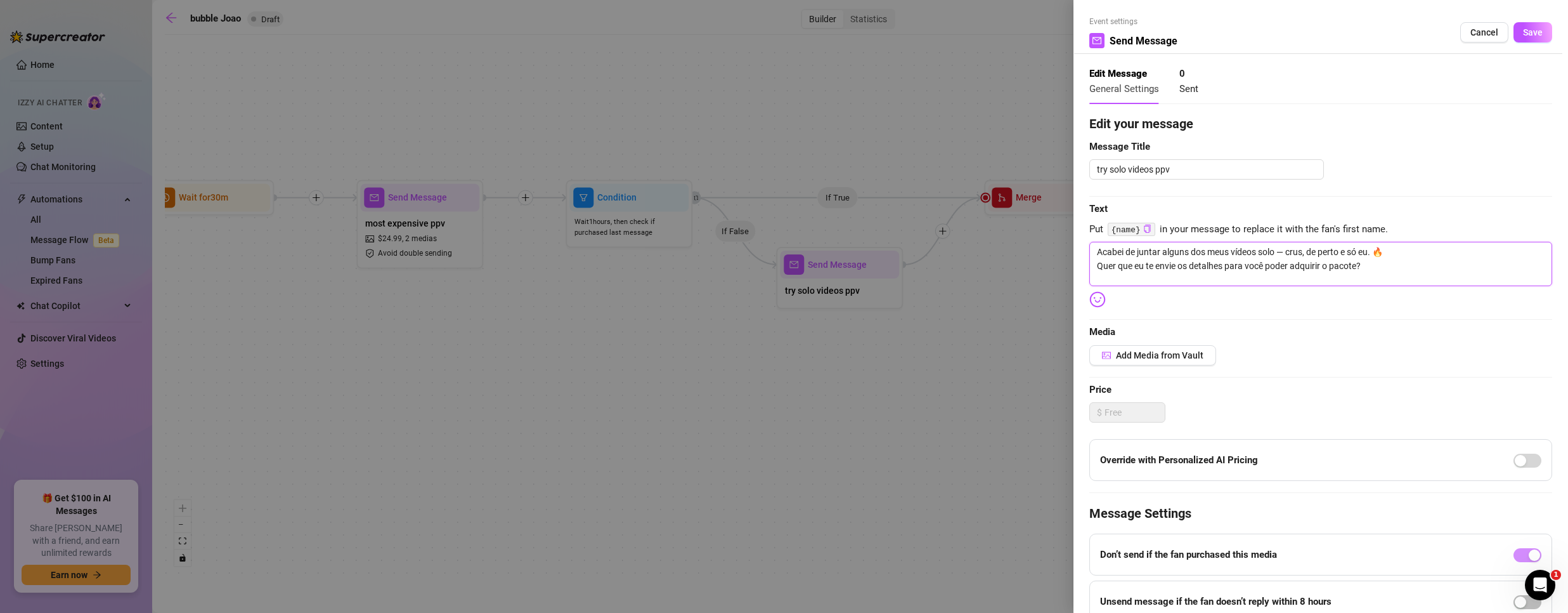
click at [1149, 262] on textarea "Acabei de juntar alguns dos meus vídeos solo — crus, de perto e só eu. 🔥 Quer q…" at bounding box center [1320, 263] width 462 height 44
paste textarea "I just put together some of my solo videos—raw, up-close, and just me. 🔥 Want m…"
click at [1141, 358] on span "Add Media from Vault" at bounding box center [1159, 355] width 87 height 10
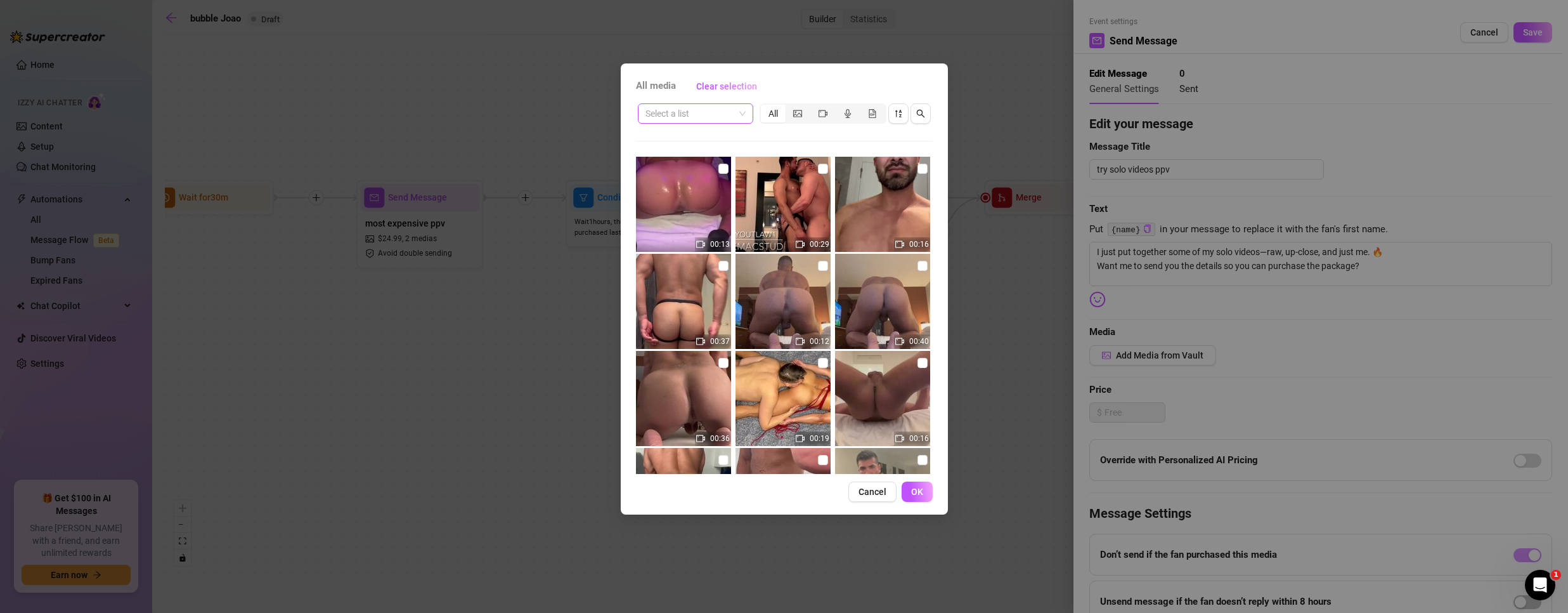
click at [726, 118] on input "search" at bounding box center [690, 114] width 89 height 19
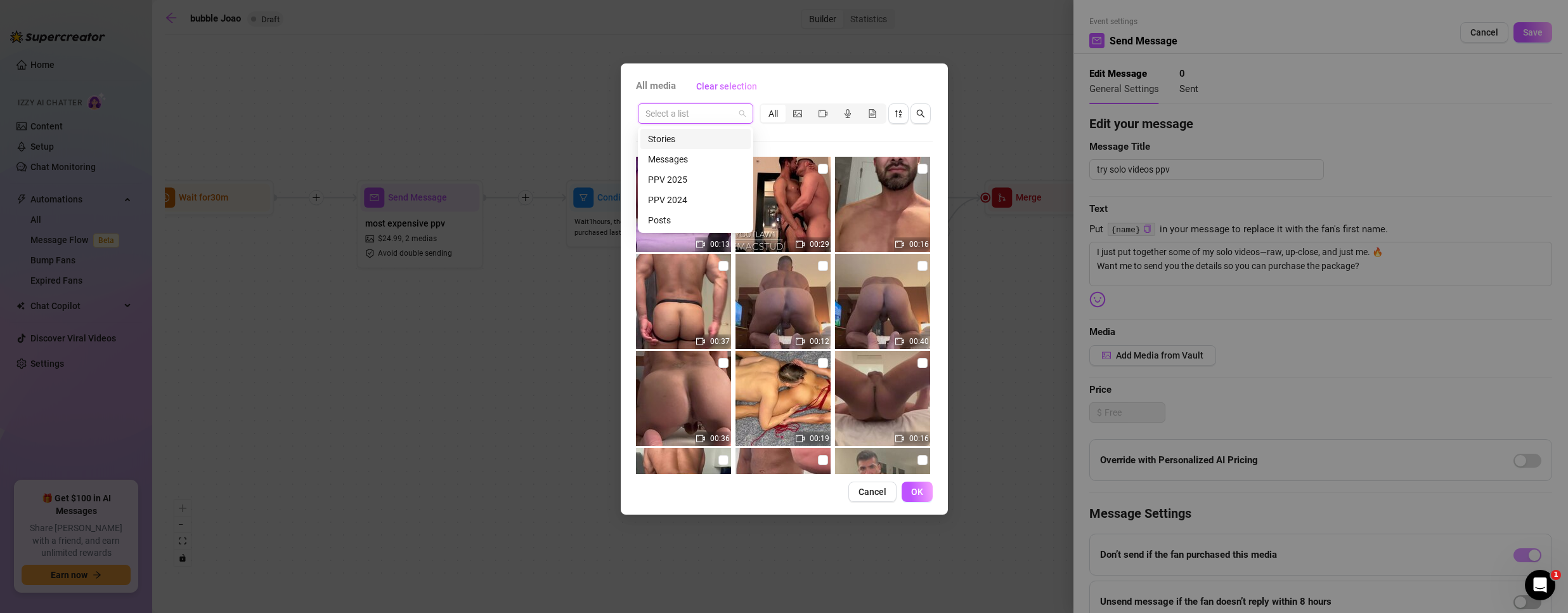
click at [726, 118] on input "search" at bounding box center [690, 114] width 89 height 19
click at [871, 487] on span "Cancel" at bounding box center [873, 491] width 28 height 10
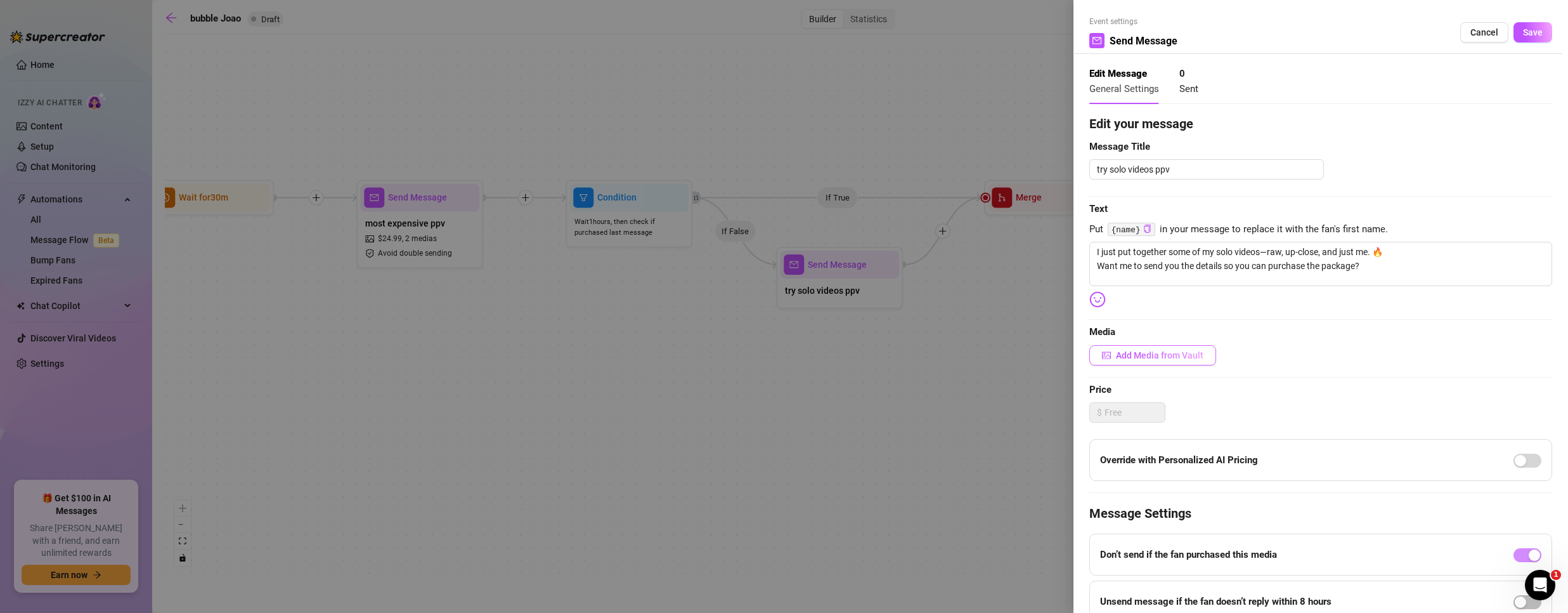
click at [1152, 356] on span "Add Media from Vault" at bounding box center [1159, 355] width 87 height 10
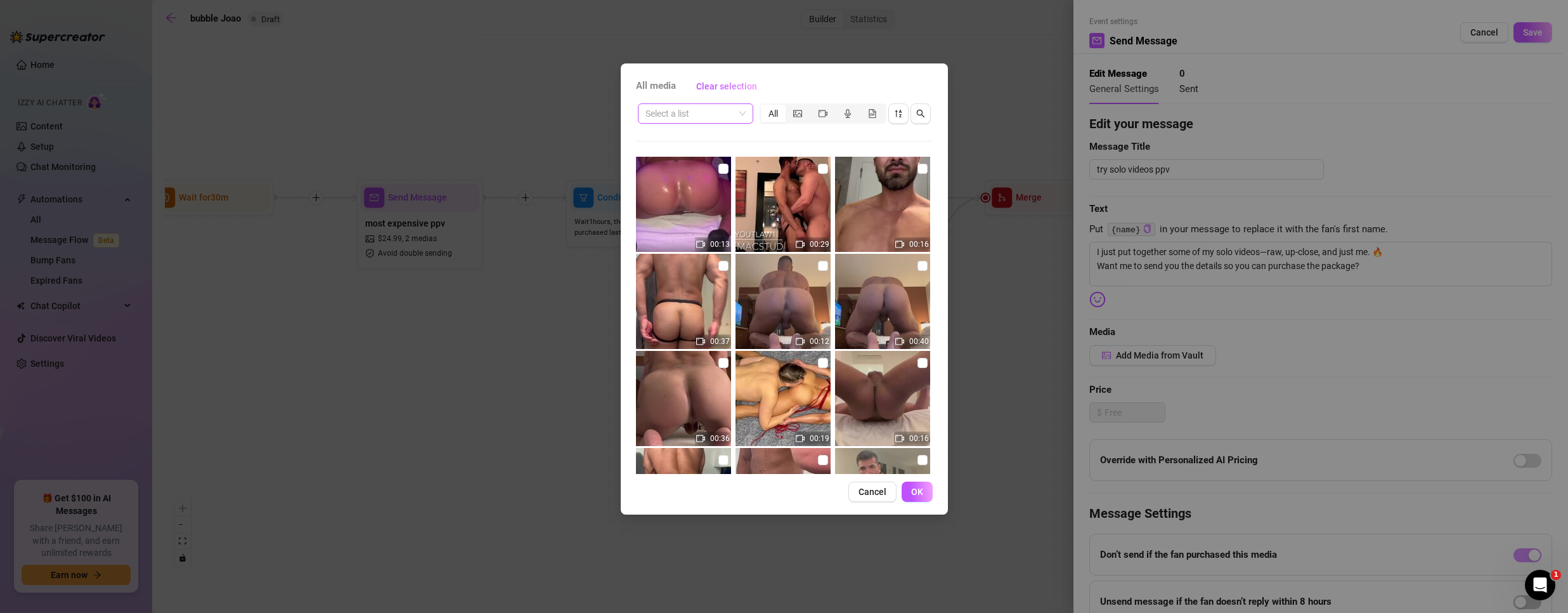
click at [747, 106] on div "Select a list" at bounding box center [695, 114] width 115 height 20
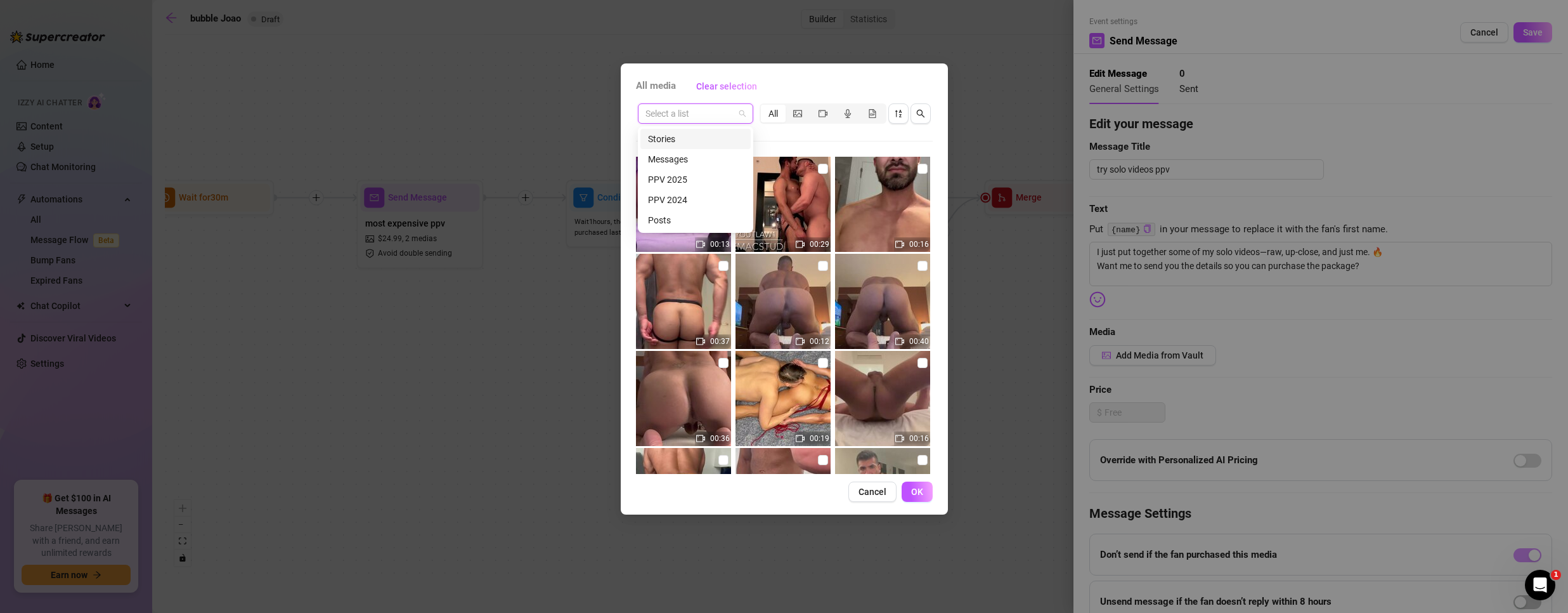
click at [747, 107] on div "Select a list" at bounding box center [695, 114] width 115 height 20
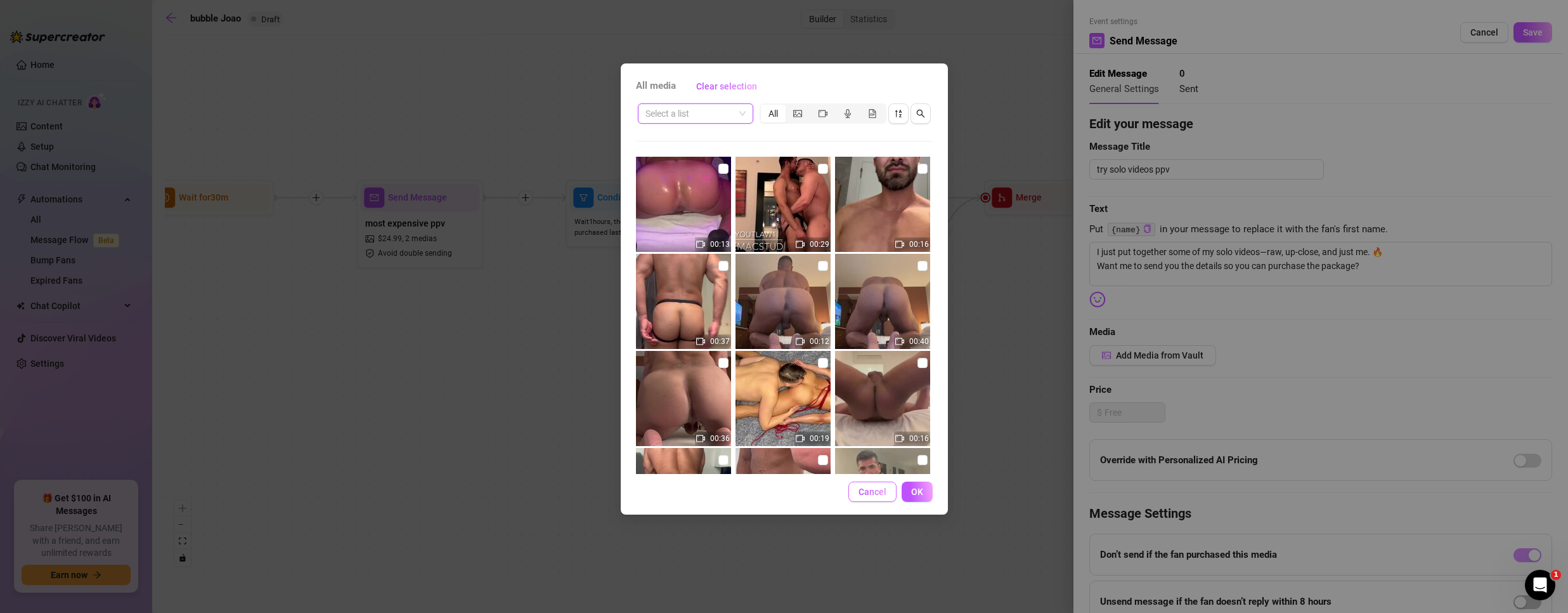
click at [876, 497] on button "Cancel" at bounding box center [873, 491] width 48 height 20
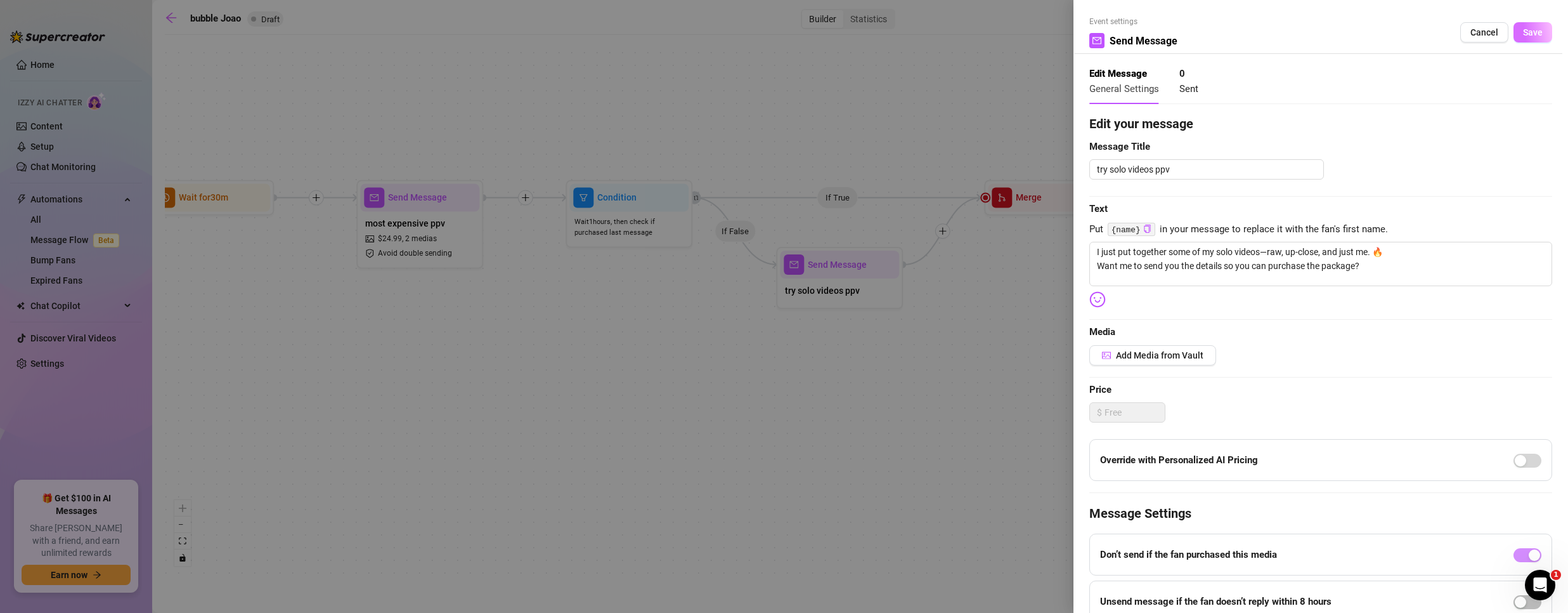
click at [1528, 36] on span "Save" at bounding box center [1532, 32] width 19 height 10
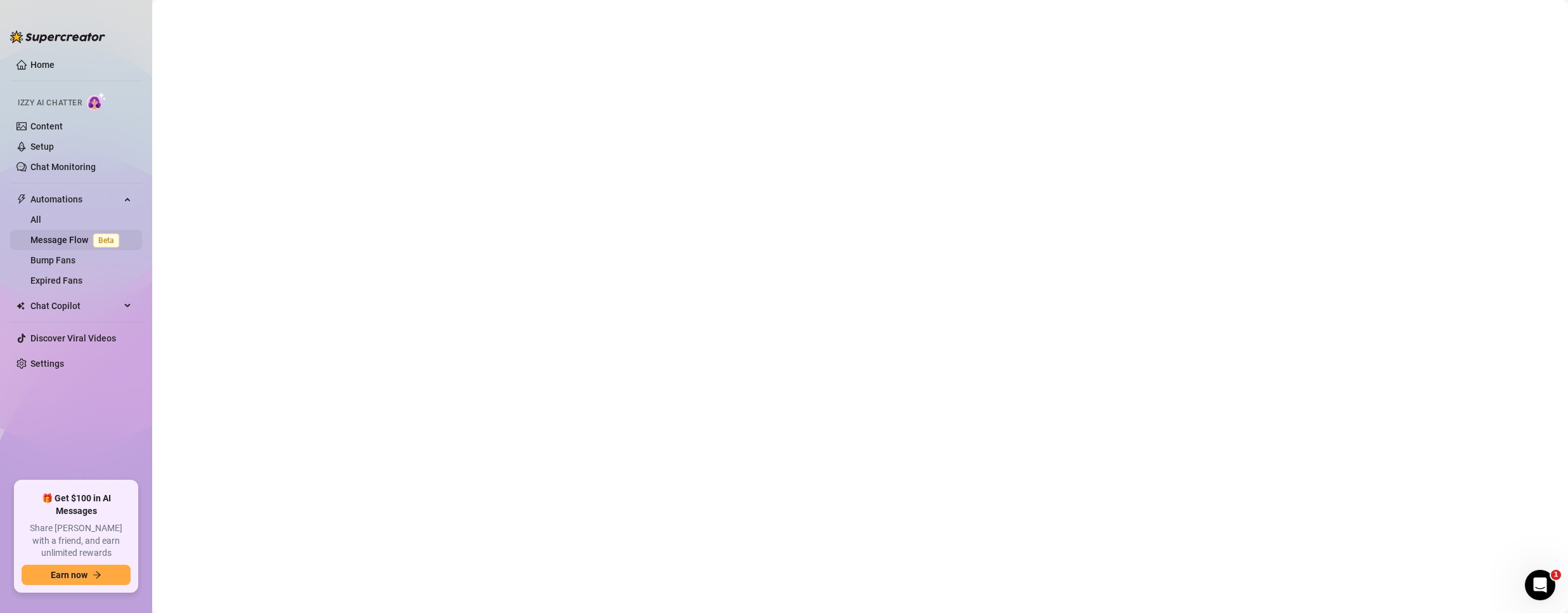
click at [60, 234] on link "Message Flow Beta" at bounding box center [77, 239] width 94 height 10
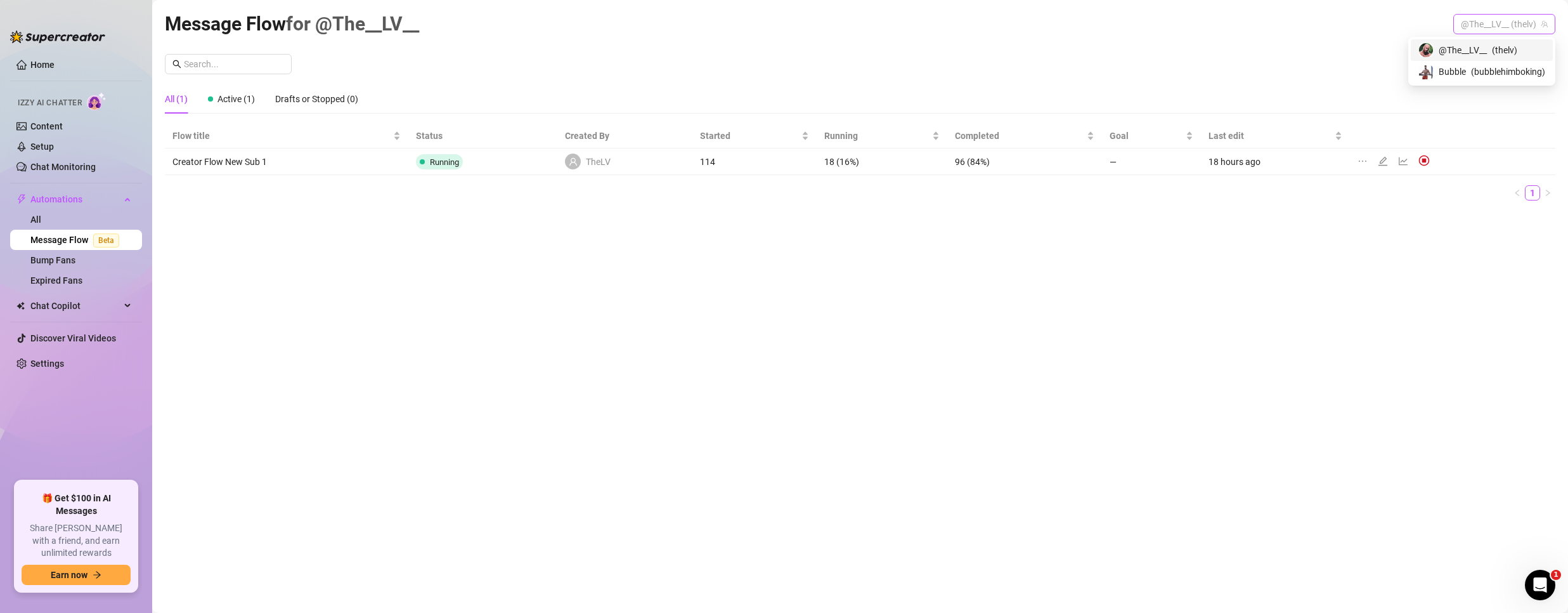
click at [1528, 25] on span "@The__LV__ (thelv)" at bounding box center [1504, 24] width 87 height 19
click at [1426, 72] on img at bounding box center [1426, 72] width 14 height 14
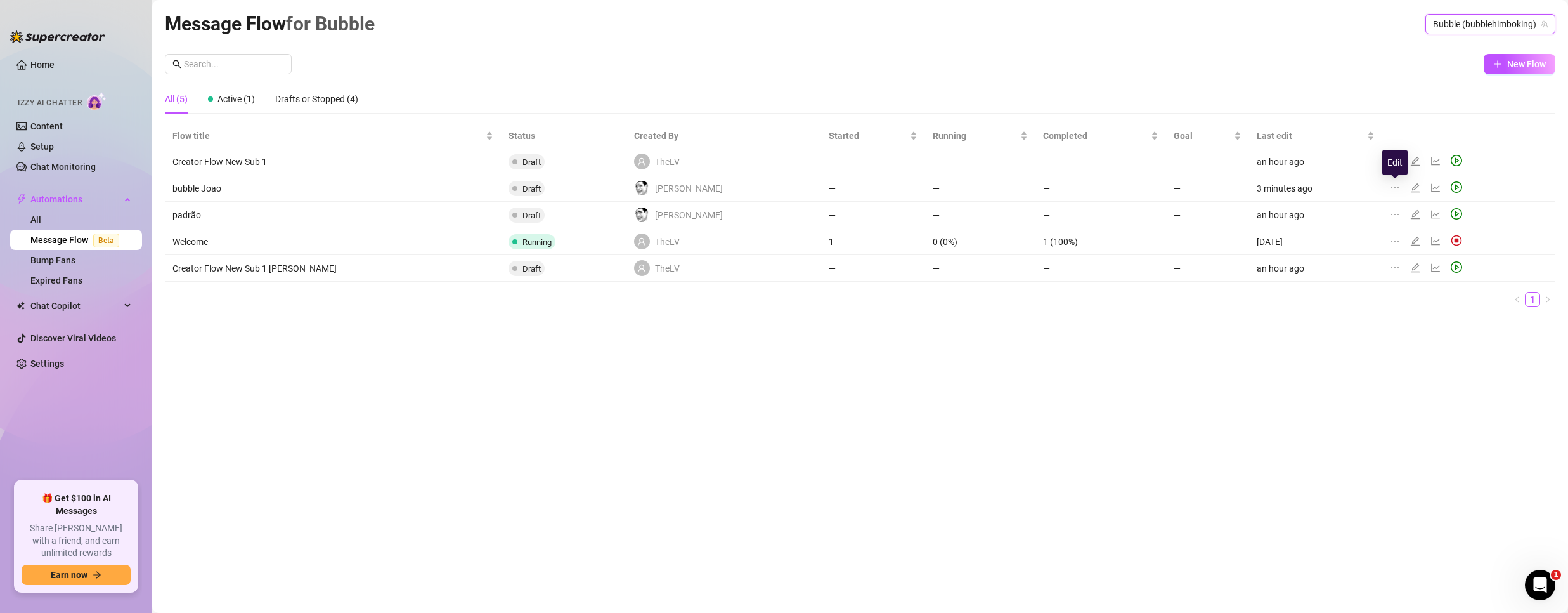
click at [1410, 185] on icon "edit" at bounding box center [1415, 188] width 10 height 10
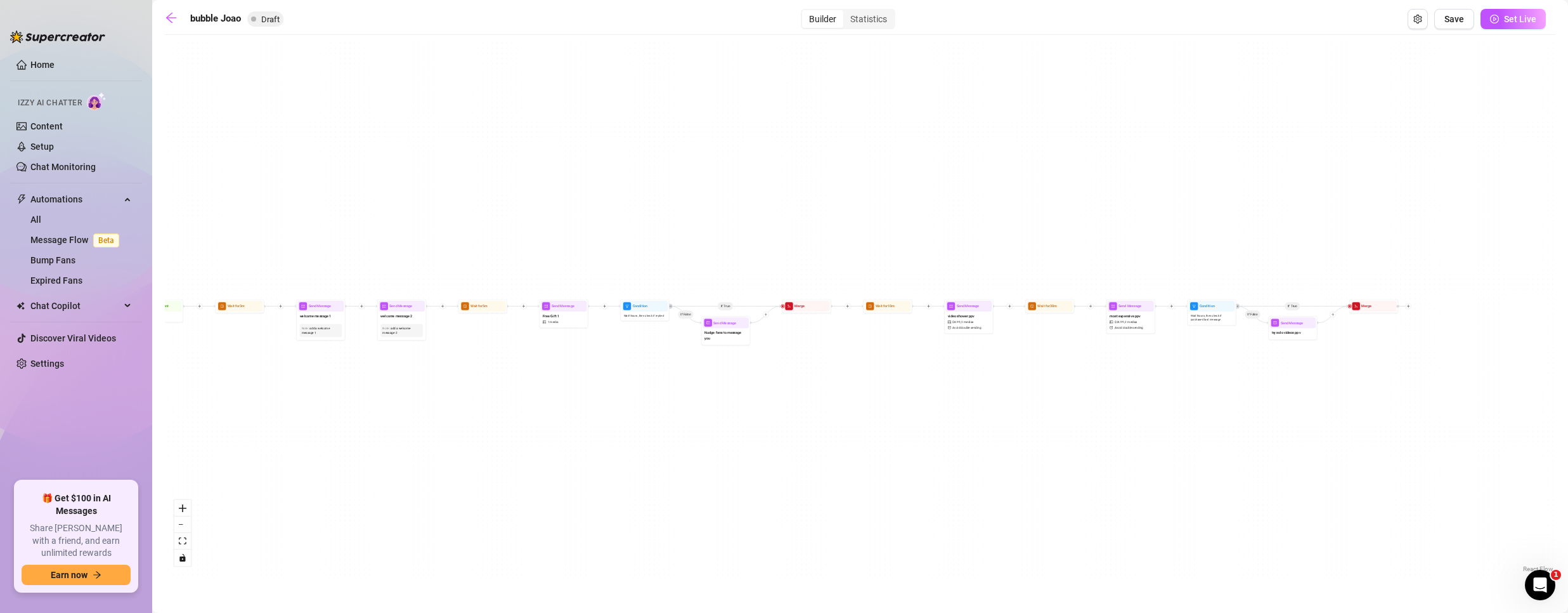
drag, startPoint x: 1141, startPoint y: 435, endPoint x: 613, endPoint y: 445, distance: 528.1
click at [613, 446] on div "If True If False If True If False Merge Send Message try solo videos ppv Send M…" at bounding box center [860, 308] width 1390 height 534
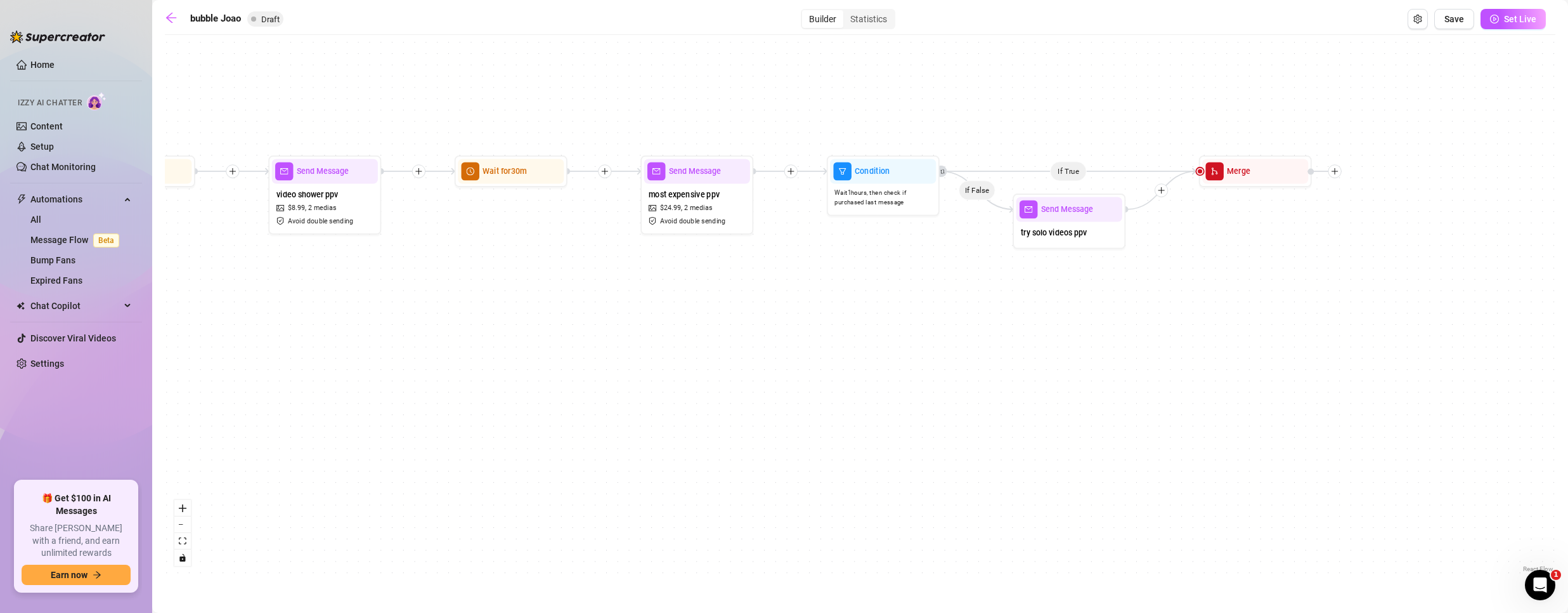
drag, startPoint x: 1074, startPoint y: 284, endPoint x: 814, endPoint y: 364, distance: 272.0
click at [814, 364] on div "If True If False If True If False Merge Send Message try solo videos ppv Send M…" at bounding box center [860, 308] width 1390 height 534
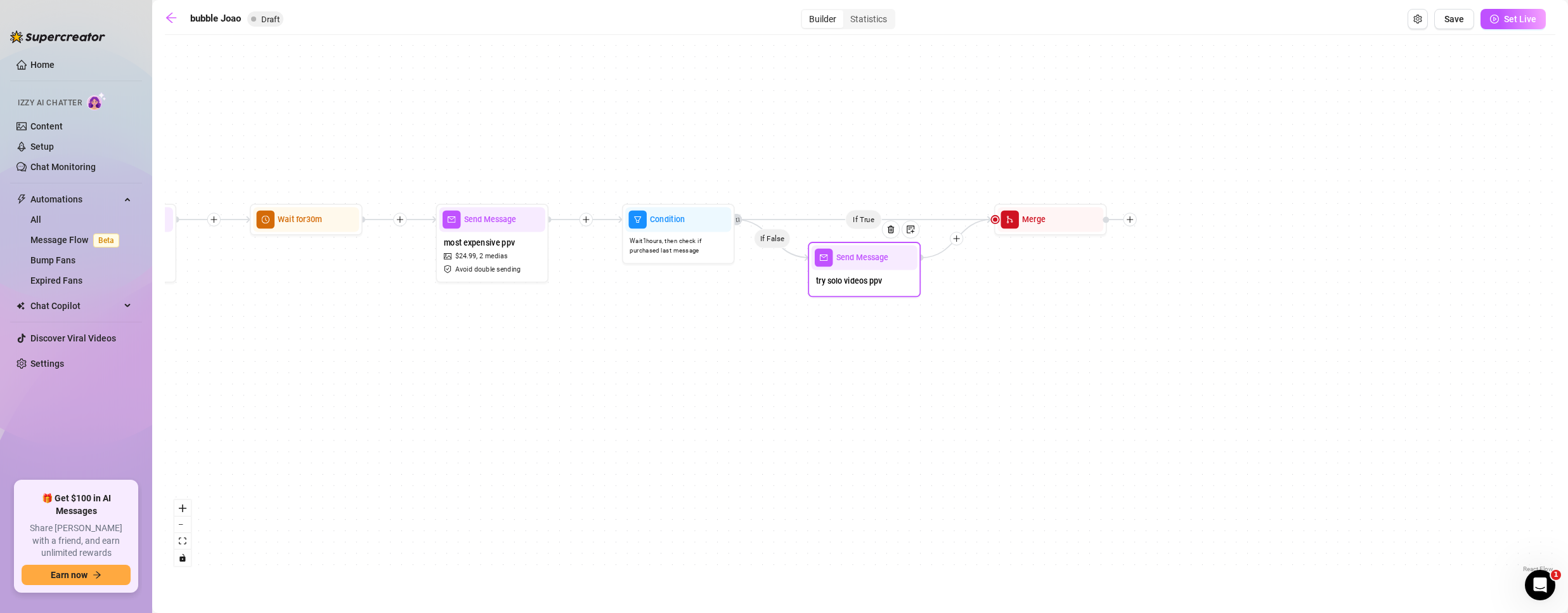
click at [889, 271] on div "try solo videos ppv" at bounding box center [864, 282] width 106 height 23
type textarea "Acabei de juntar alguns dos meus vídeos solo — crus, de perto e só eu. 🔥 Quer q…"
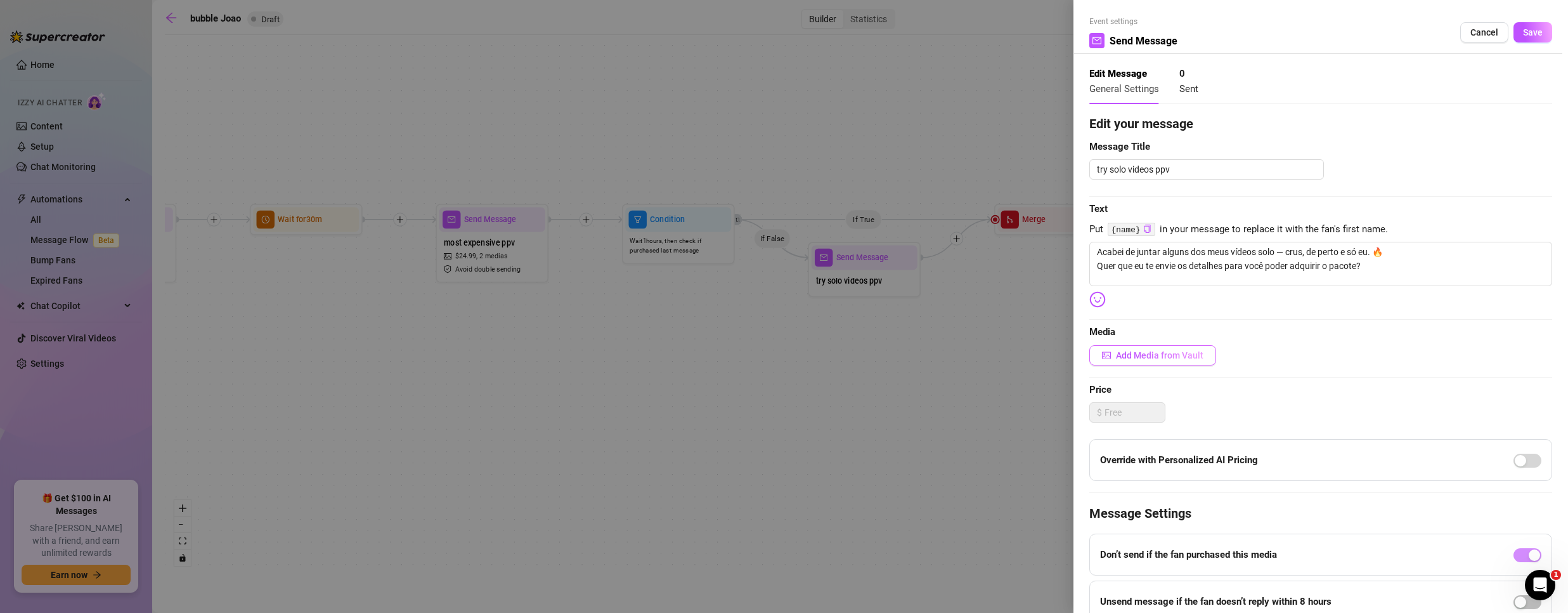
click at [1149, 354] on span "Add Media from Vault" at bounding box center [1159, 355] width 87 height 10
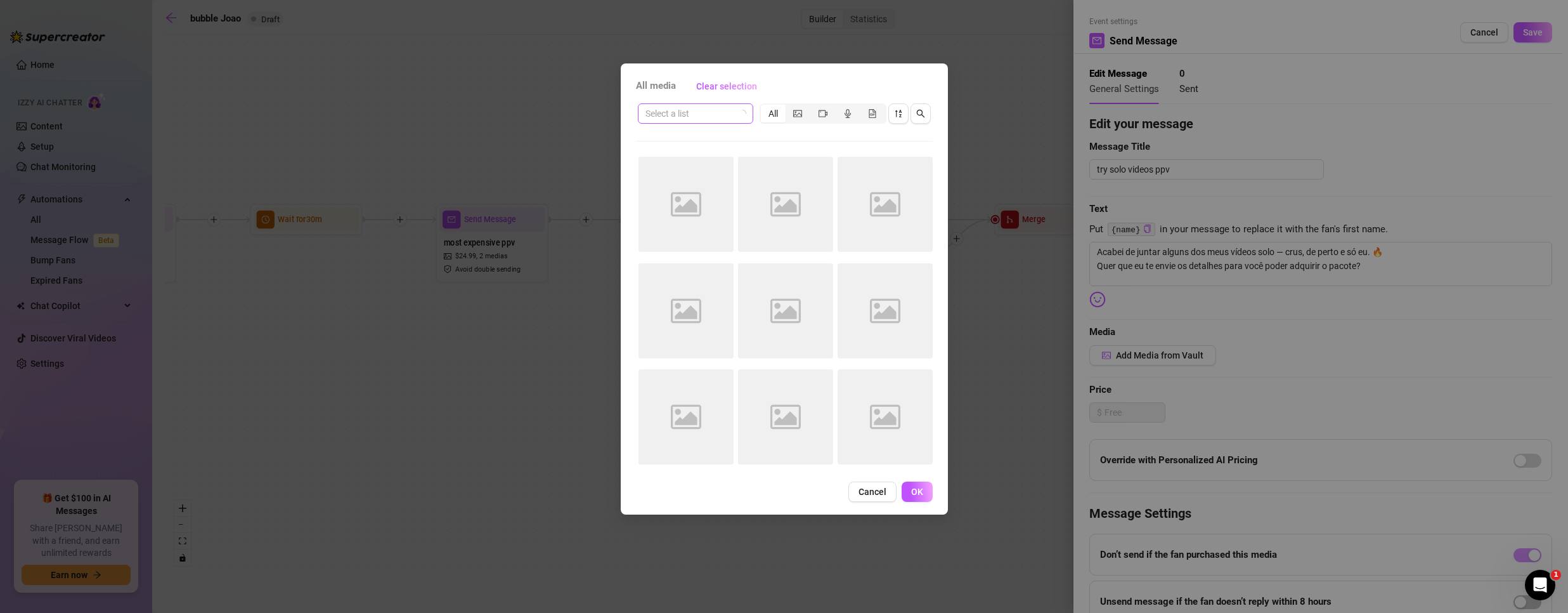
click at [736, 111] on span at bounding box center [695, 114] width 100 height 19
click at [738, 111] on span at bounding box center [695, 114] width 100 height 19
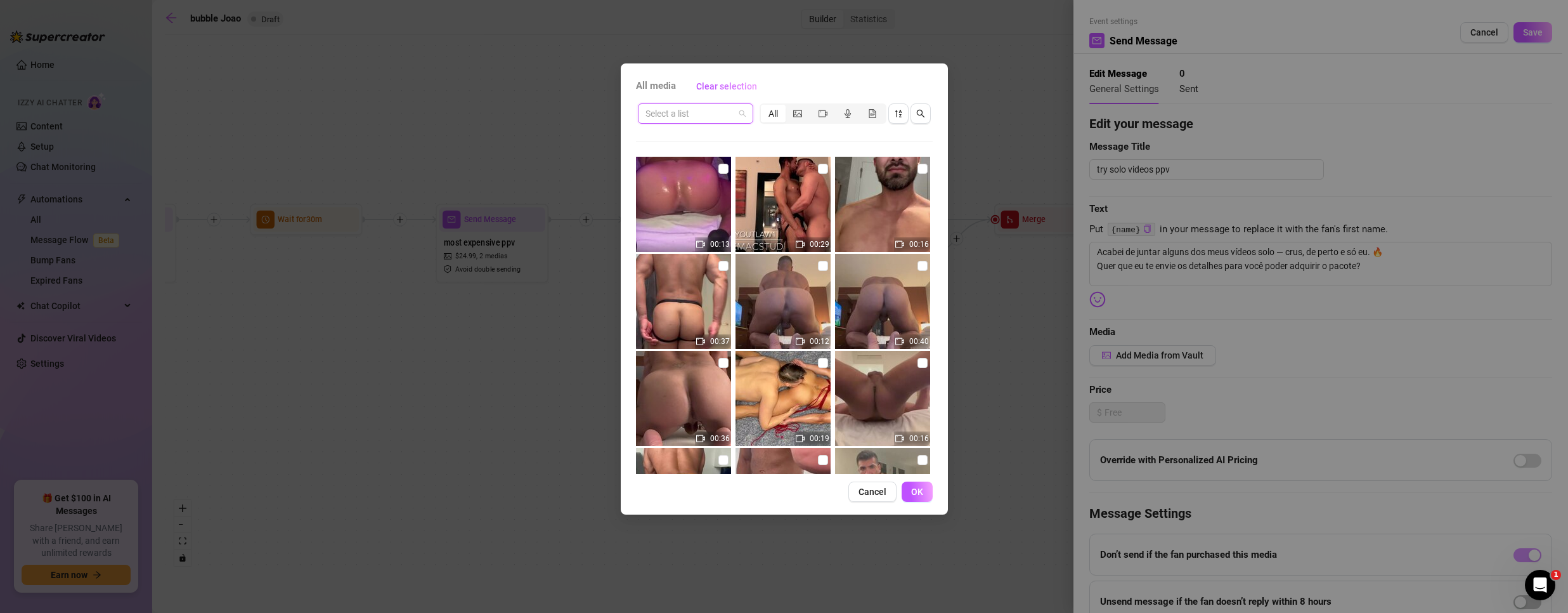
click at [715, 107] on input "search" at bounding box center [690, 114] width 89 height 19
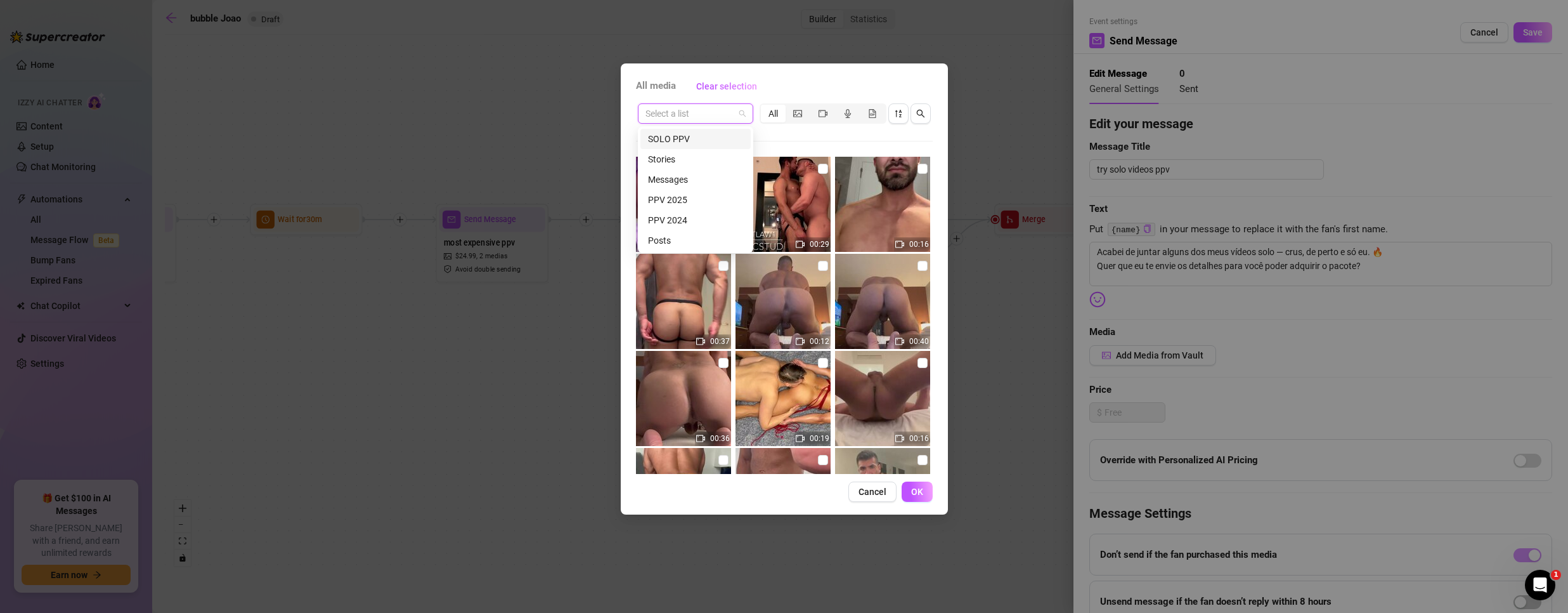
click at [692, 135] on div "SOLO PPV" at bounding box center [695, 139] width 95 height 14
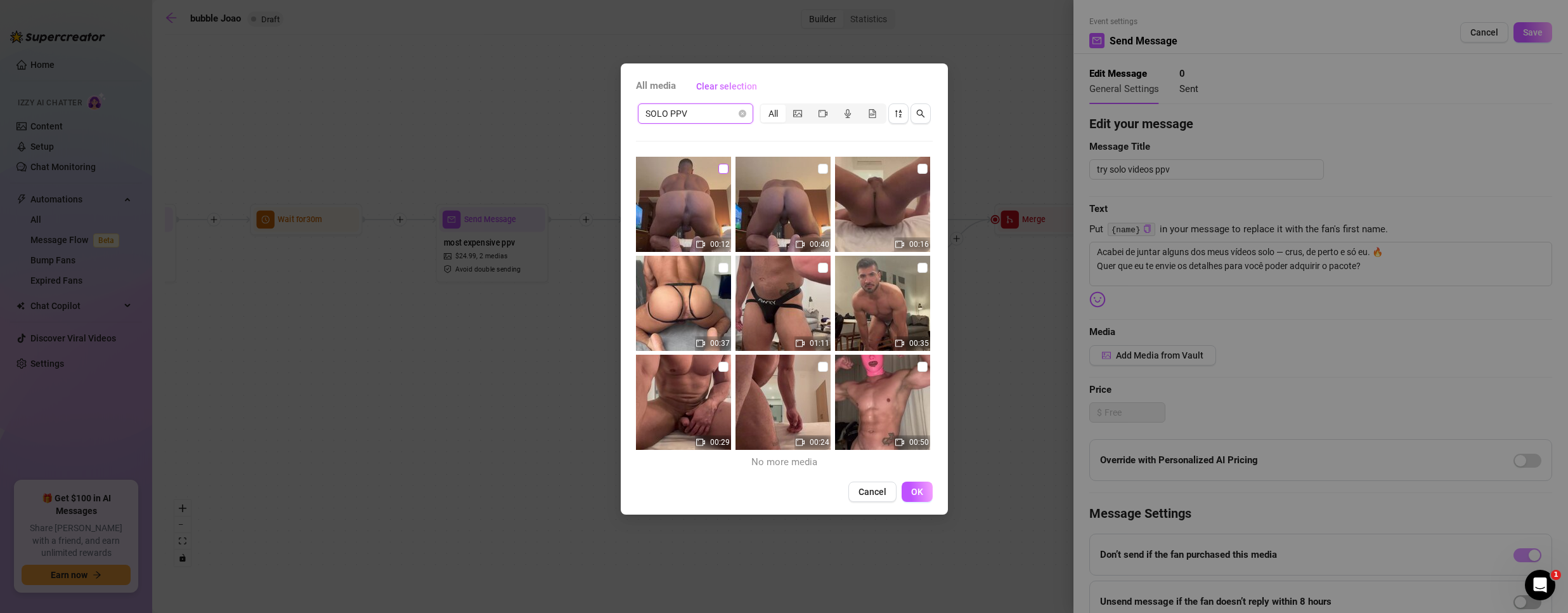
click at [719, 166] on input "checkbox" at bounding box center [723, 168] width 10 height 10
checkbox input "true"
click at [823, 172] on div "00:40" at bounding box center [784, 205] width 97 height 97
click at [818, 169] on input "checkbox" at bounding box center [823, 168] width 10 height 10
checkbox input "true"
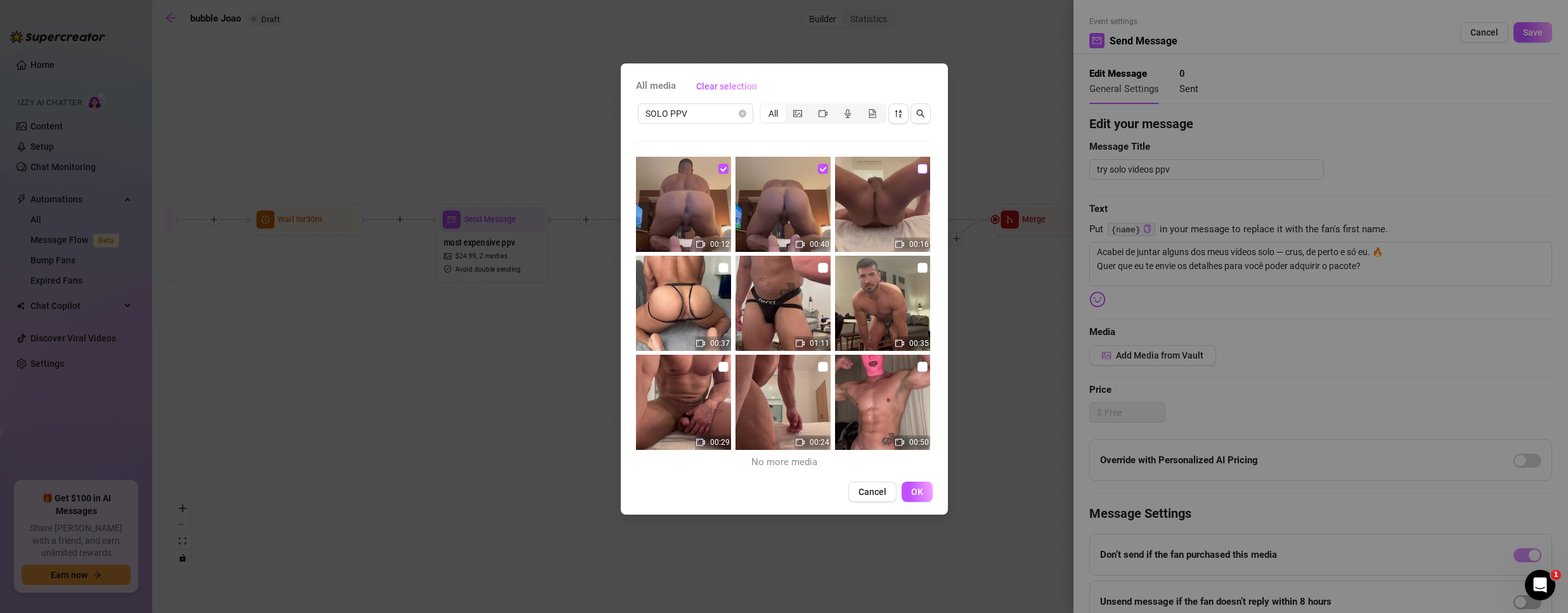
click at [917, 170] on input "checkbox" at bounding box center [922, 168] width 10 height 10
checkbox input "true"
click at [719, 265] on input "checkbox" at bounding box center [723, 267] width 10 height 10
checkbox input "true"
click at [818, 266] on input "checkbox" at bounding box center [823, 267] width 10 height 10
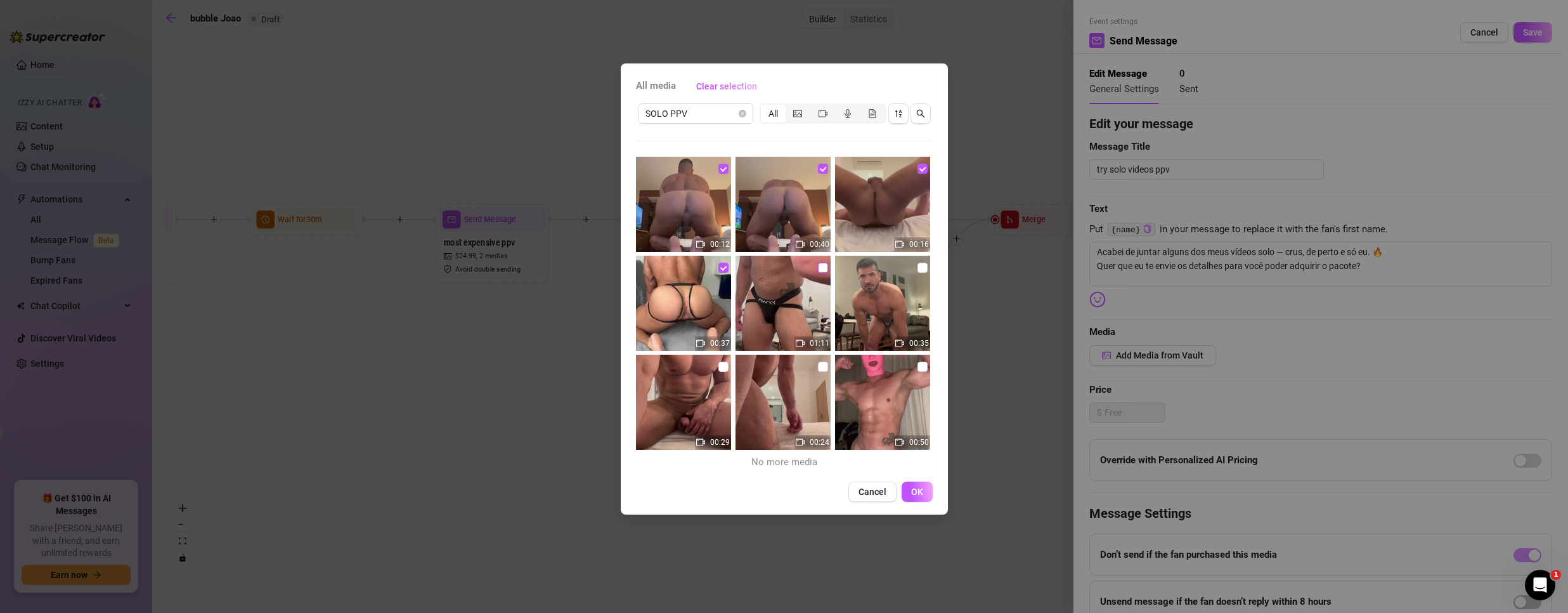
checkbox input "true"
click at [917, 266] on input "checkbox" at bounding box center [922, 267] width 10 height 10
checkbox input "false"
click at [722, 366] on input "checkbox" at bounding box center [723, 366] width 10 height 10
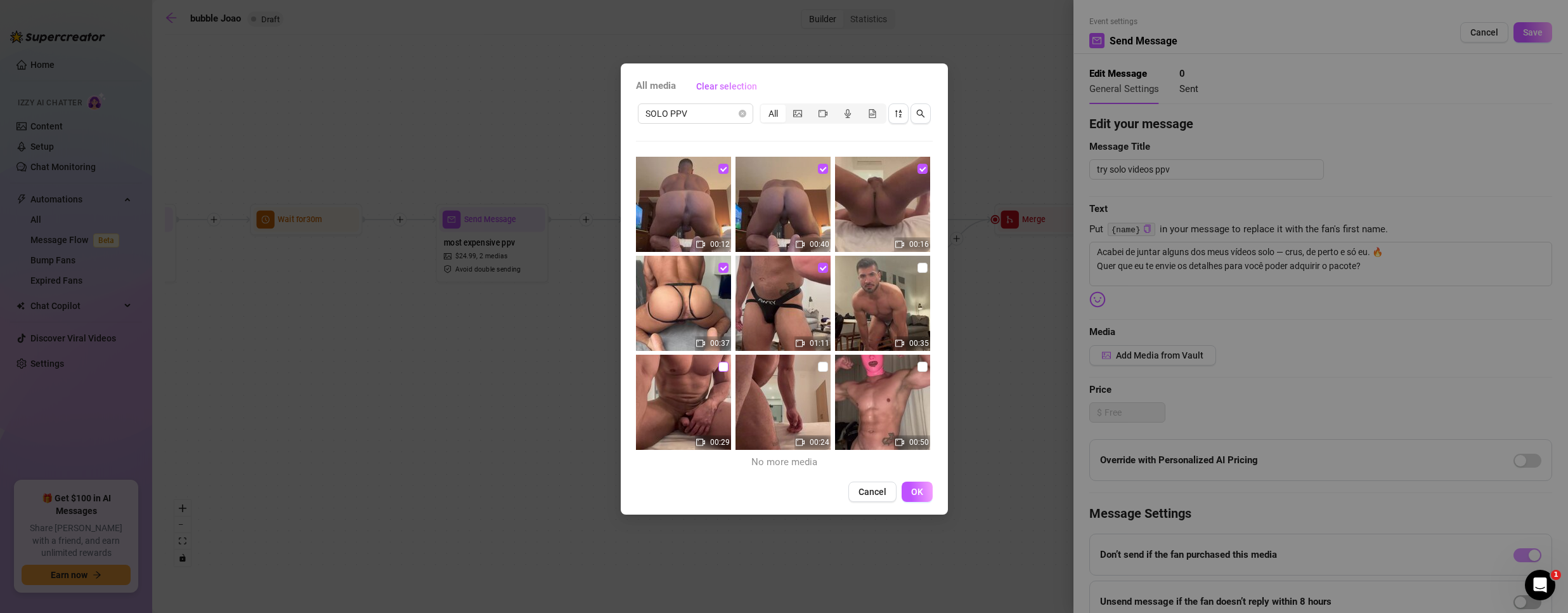
checkbox input "true"
click at [823, 365] on div "00:24" at bounding box center [784, 403] width 97 height 97
click at [822, 366] on input "checkbox" at bounding box center [823, 366] width 10 height 10
checkbox input "true"
click at [917, 366] on input "checkbox" at bounding box center [922, 366] width 10 height 10
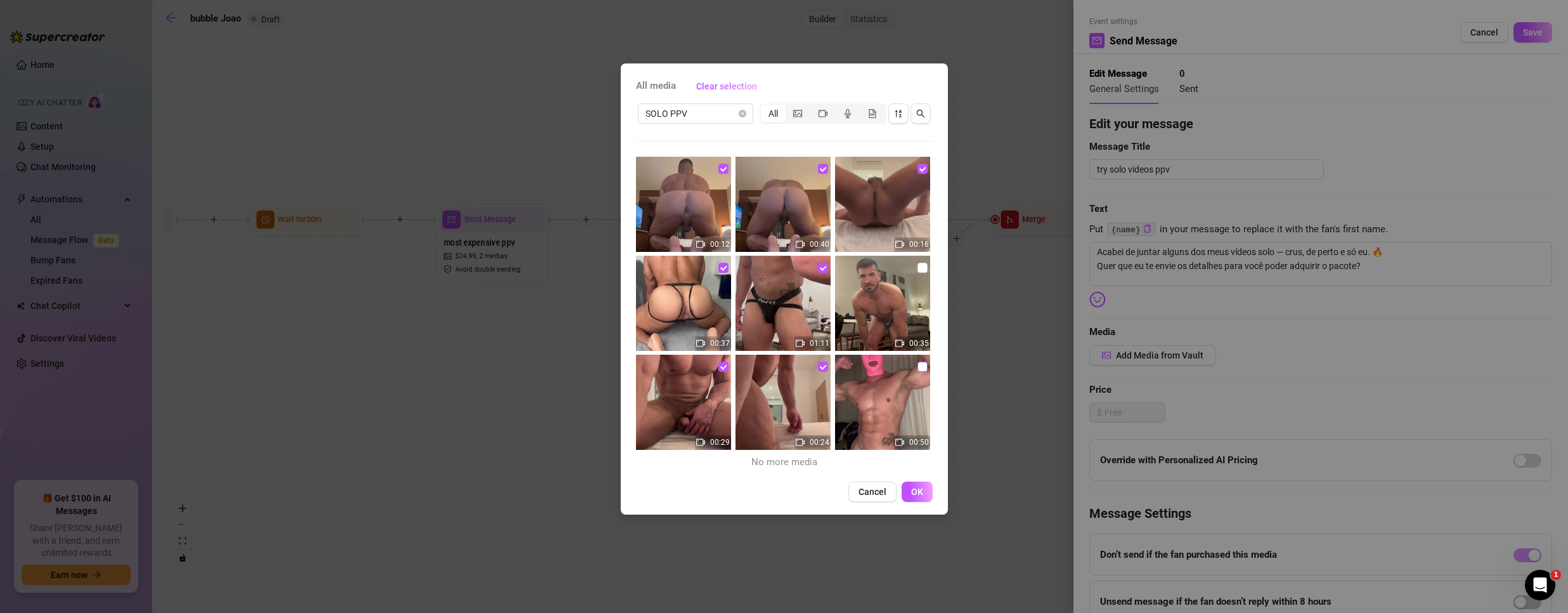
checkbox input "true"
click at [916, 488] on span "OK" at bounding box center [916, 491] width 12 height 10
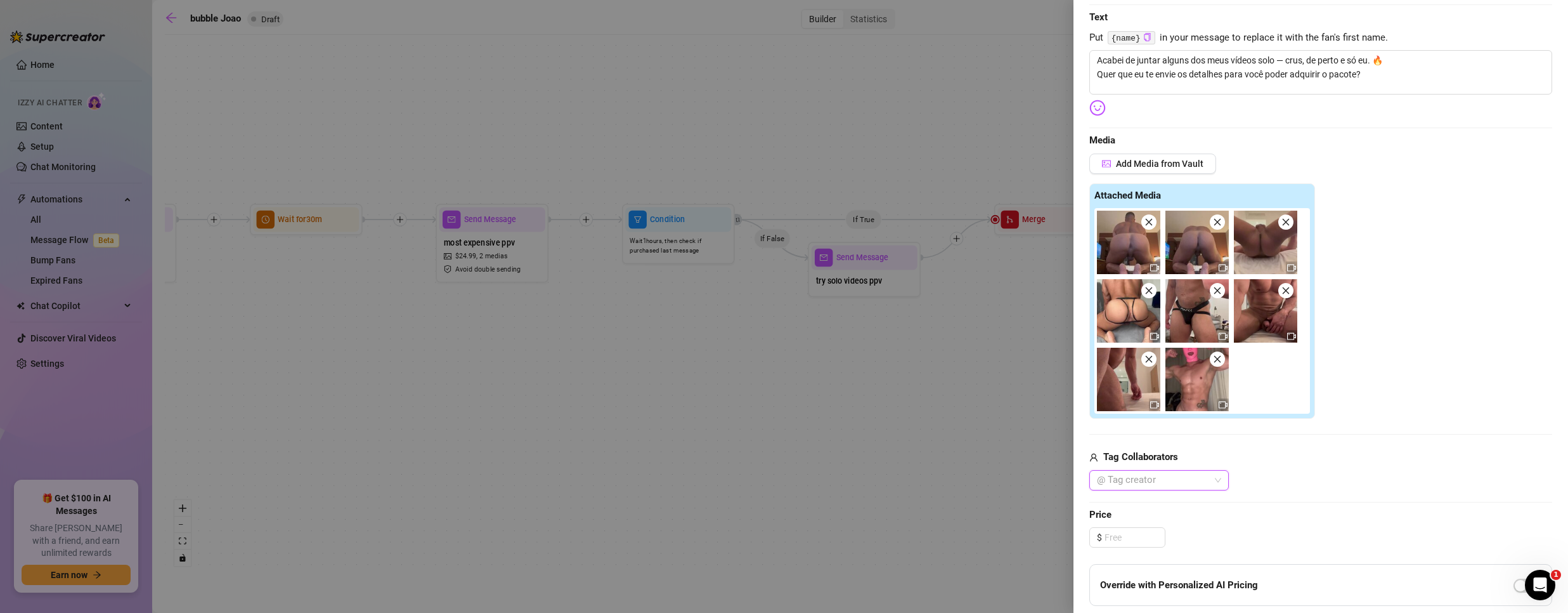
scroll to position [190, 0]
click at [1130, 535] on input at bounding box center [1134, 538] width 60 height 19
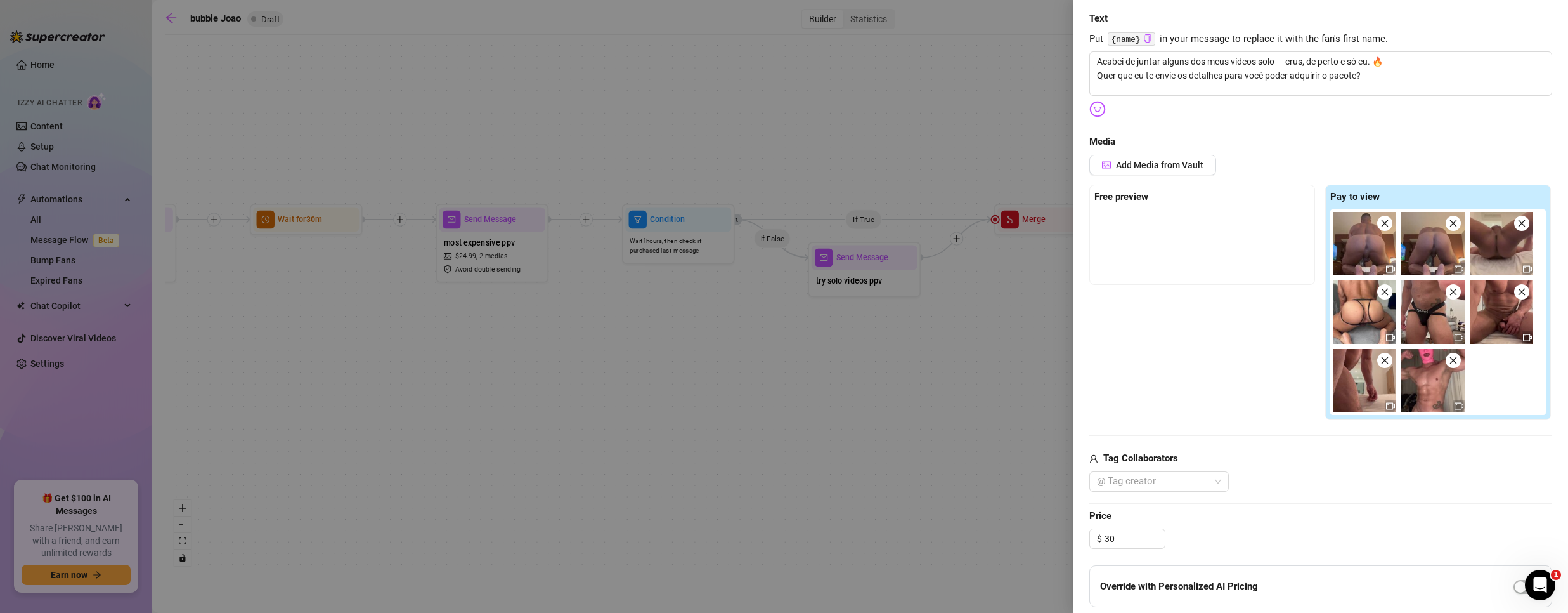
type input "30.00"
click at [1392, 507] on div "Edit your message Message Title try solo videos ppv Text Put {name} in your mes…" at bounding box center [1320, 359] width 462 height 872
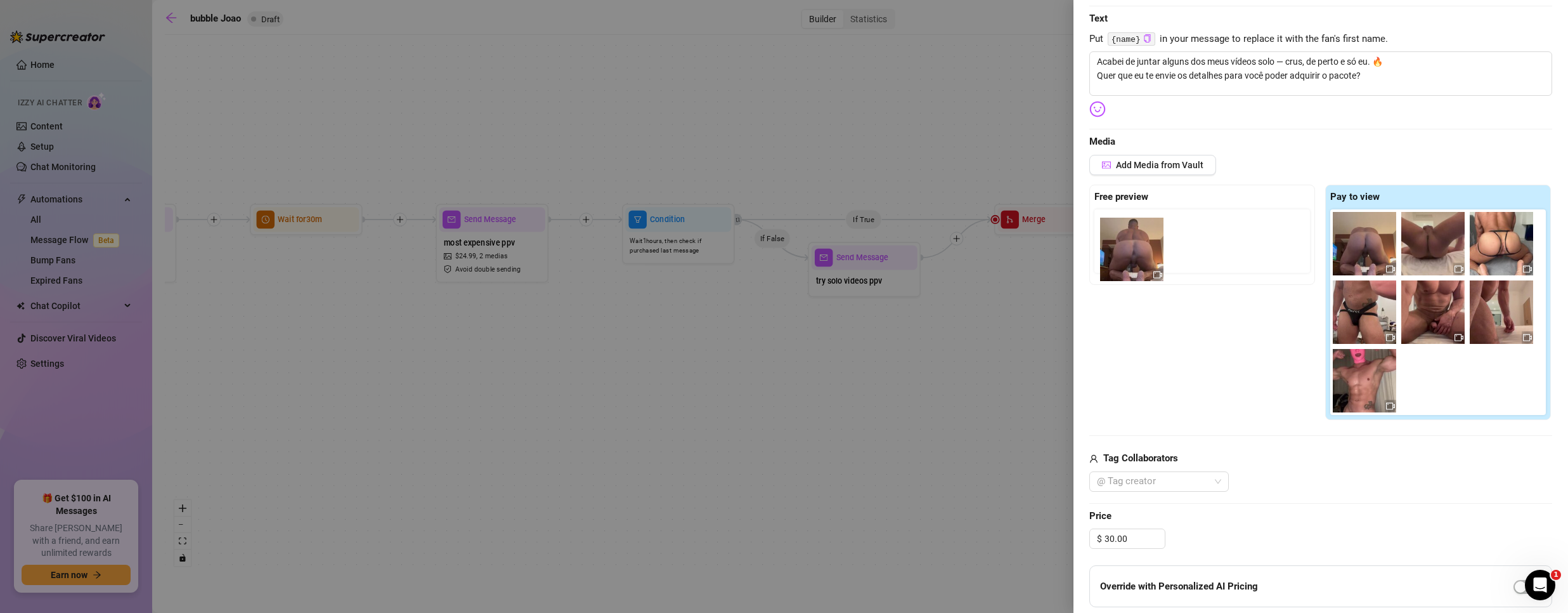
drag, startPoint x: 1359, startPoint y: 245, endPoint x: 1124, endPoint y: 252, distance: 235.1
click at [1124, 252] on div "Free preview Pay to view" at bounding box center [1320, 302] width 462 height 236
drag, startPoint x: 1360, startPoint y: 248, endPoint x: 1139, endPoint y: 246, distance: 221.0
click at [1139, 246] on div "Free preview Pay to view" at bounding box center [1320, 302] width 462 height 236
click at [1253, 434] on div "Add Media from Vault Free preview Pay to view Tag Collaborators @ Tag creator" at bounding box center [1320, 323] width 462 height 336
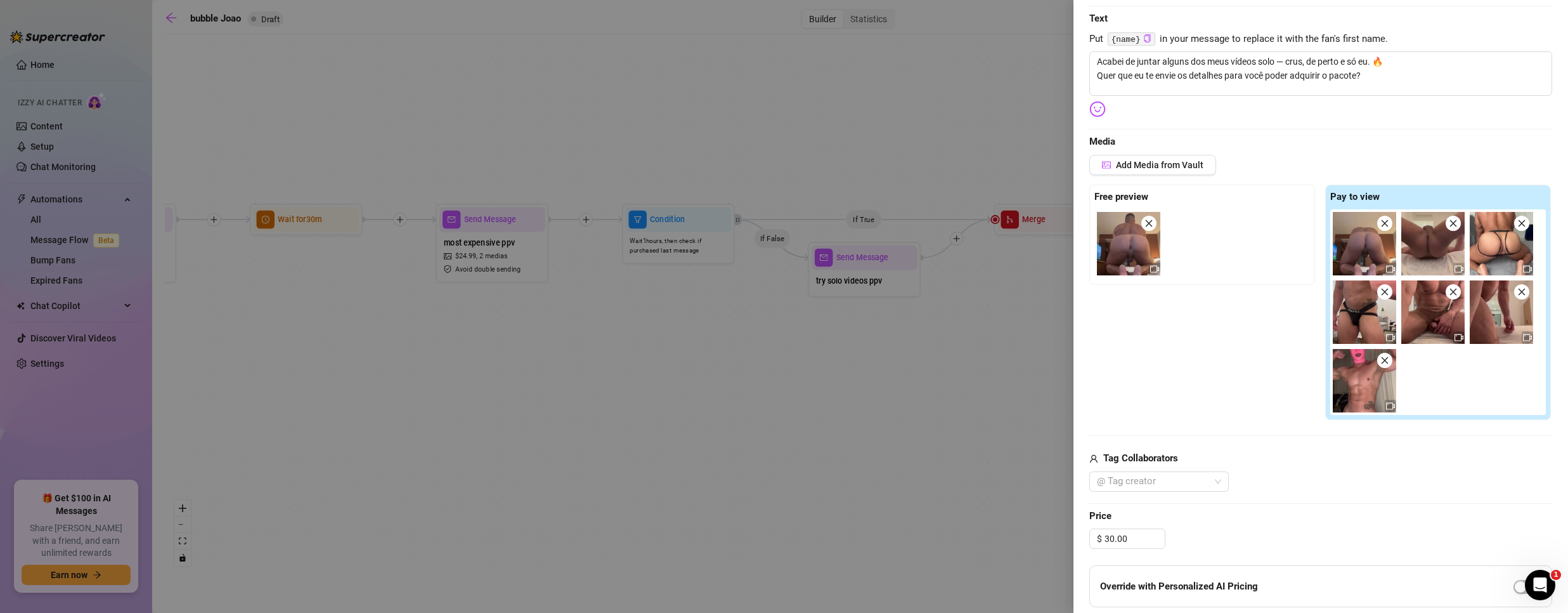
click at [1310, 499] on div "Edit your message Message Title try solo videos ppv Text Put {name} in your mes…" at bounding box center [1320, 359] width 462 height 872
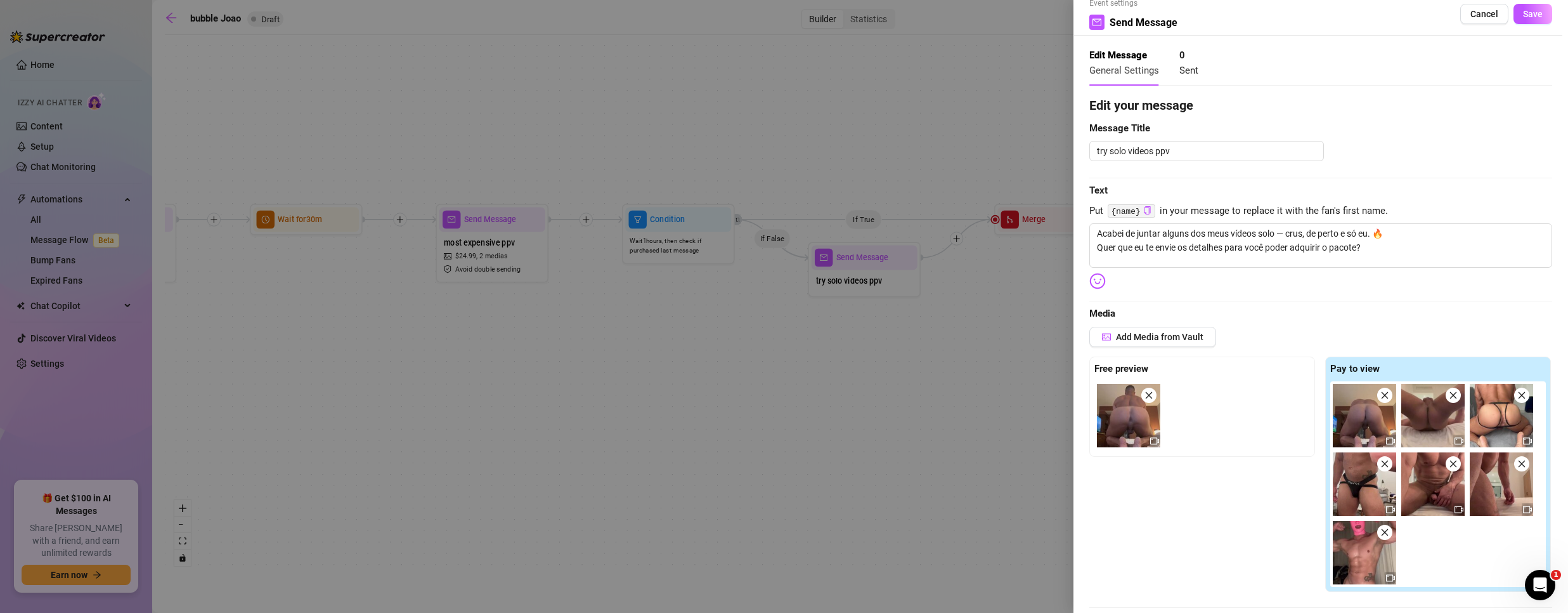
scroll to position [0, 0]
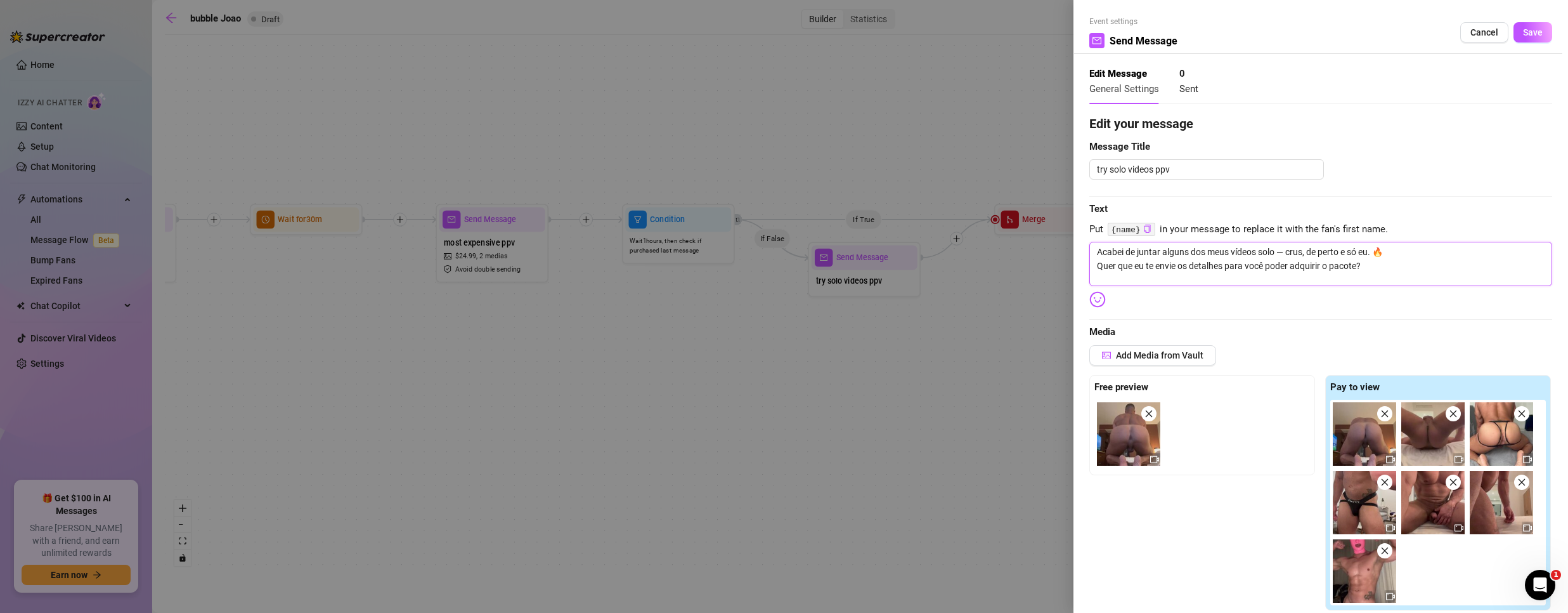
click at [1262, 268] on textarea "Acabei de juntar alguns dos meus vídeos solo — crus, de perto e só eu. 🔥 Quer q…" at bounding box center [1320, 263] width 462 height 44
type textarea "Write your message here"
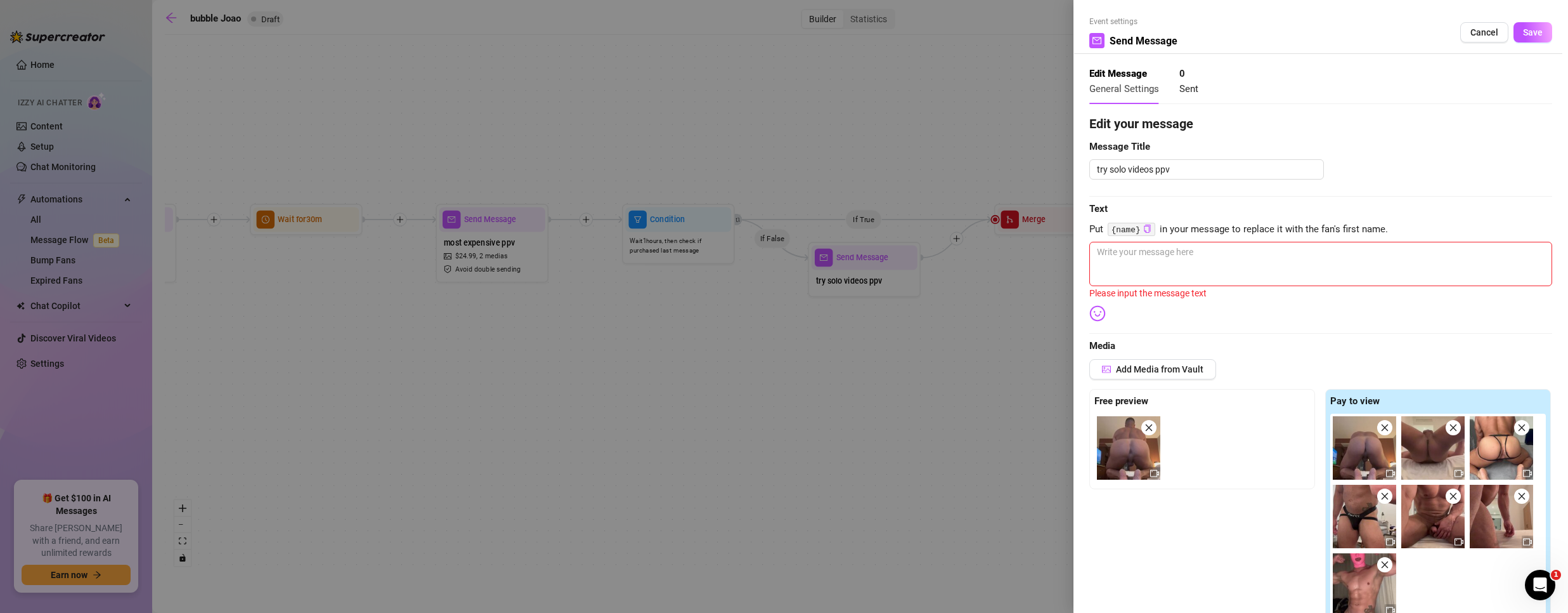
click at [16, 524] on div at bounding box center [784, 306] width 1568 height 613
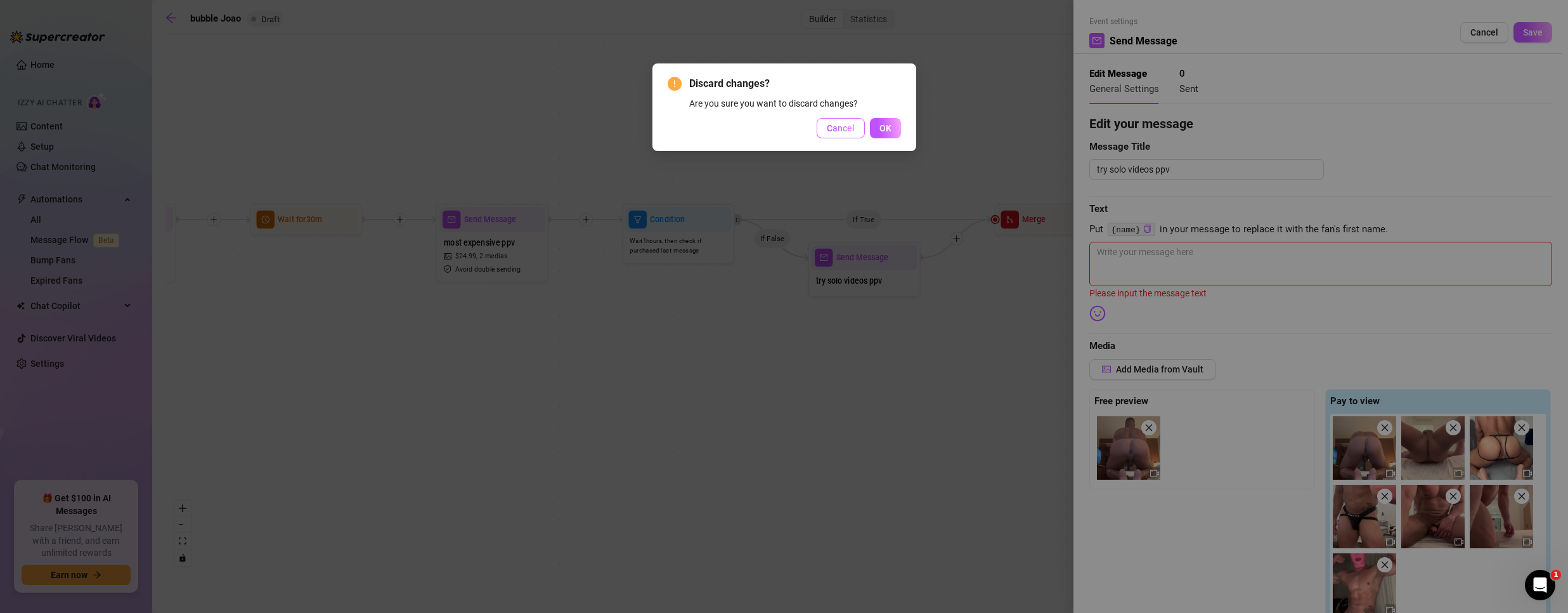
click at [846, 129] on span "Cancel" at bounding box center [841, 128] width 28 height 10
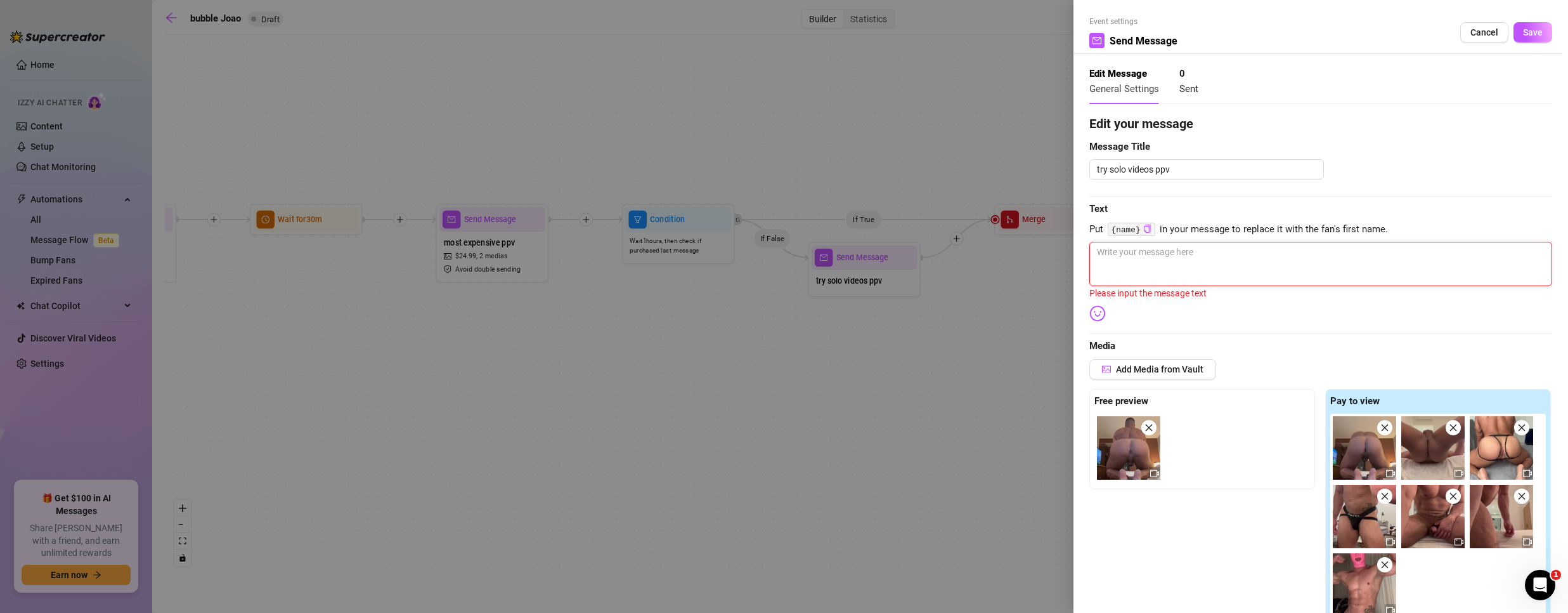
click at [1212, 262] on textarea at bounding box center [1320, 263] width 462 height 44
paste textarea "I just put together some of my solo videos—raw, up-close, and just me. 🔥 Want m…"
type textarea "I just put together some of my solo videos—raw, up-close, and just me. 🔥 Want m…"
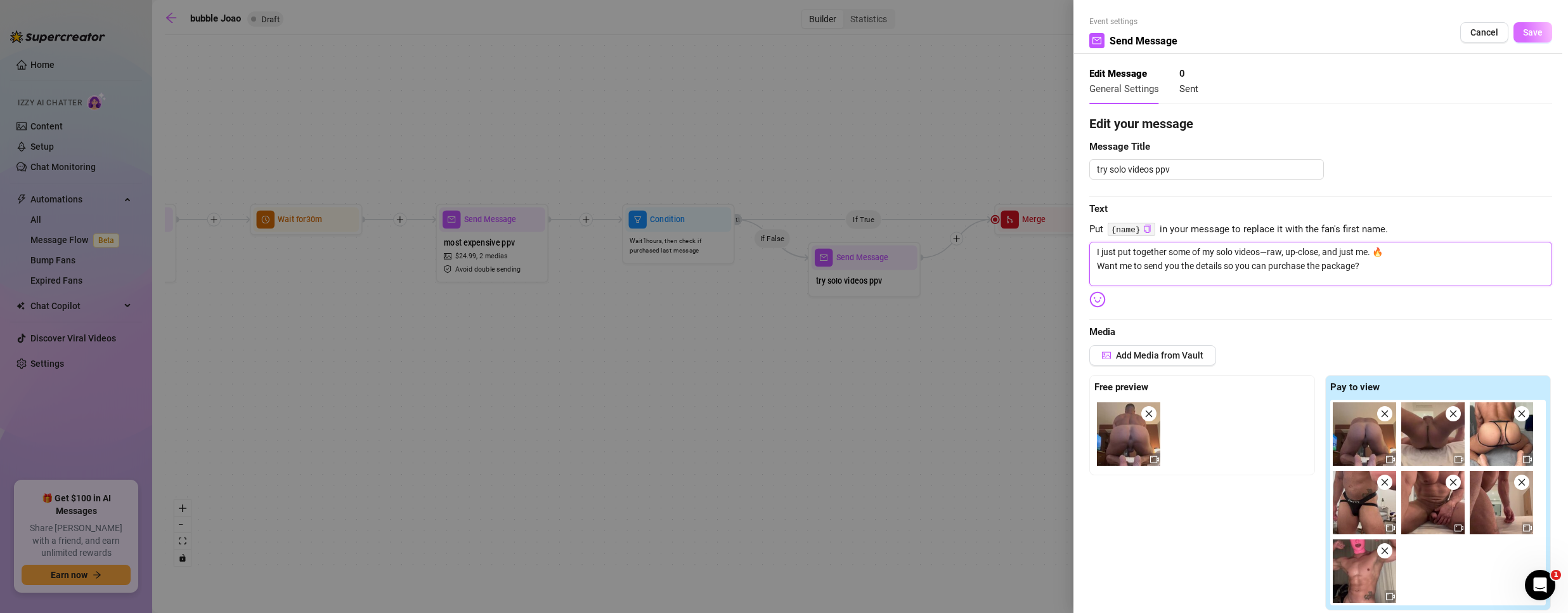
type textarea "I just put together some of my solo videos—raw, up-close, and just me. 🔥 Want m…"
click at [1528, 29] on span "Save" at bounding box center [1532, 32] width 19 height 10
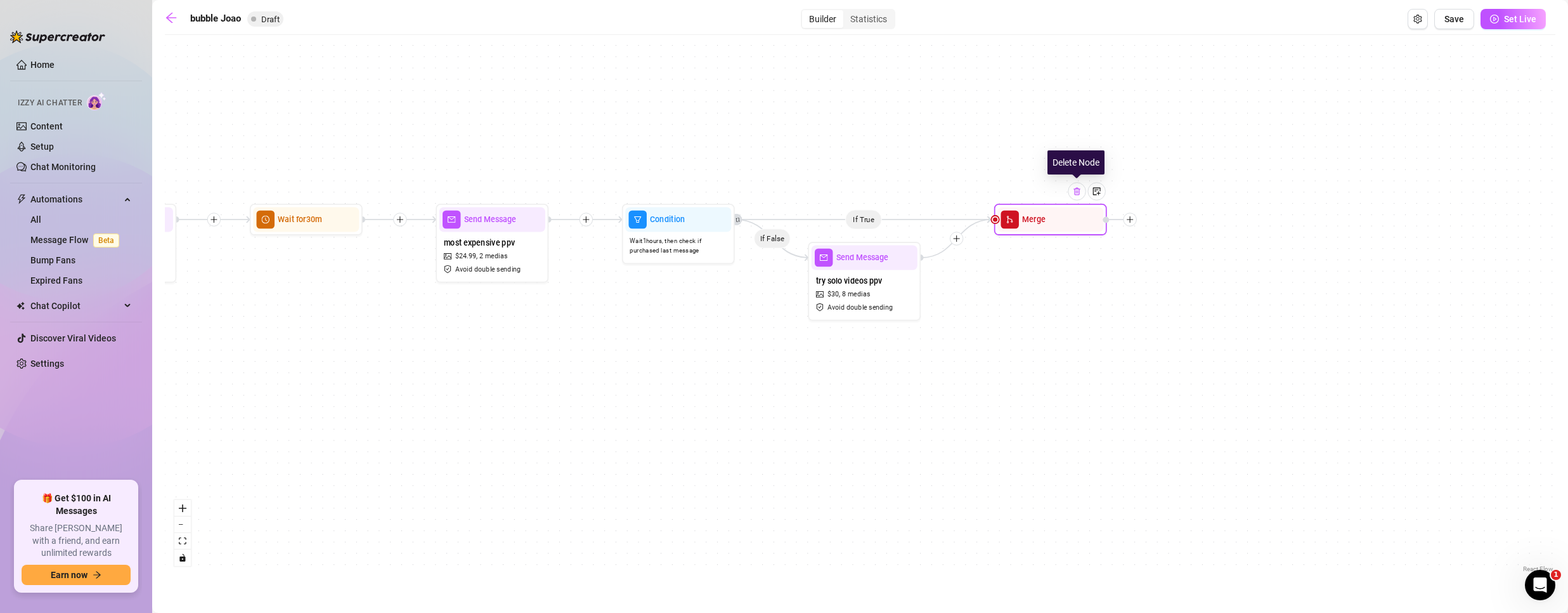
click at [1078, 192] on img at bounding box center [1076, 190] width 9 height 9
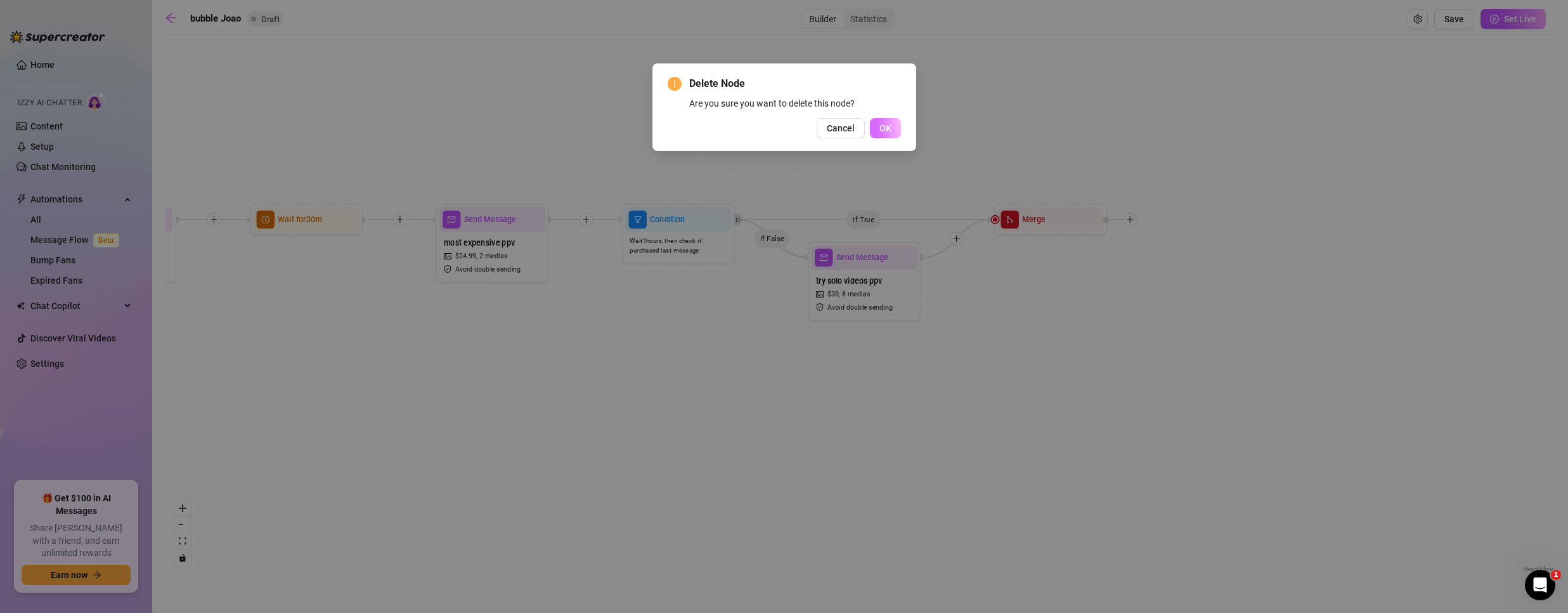
click at [893, 125] on button "OK" at bounding box center [885, 128] width 31 height 20
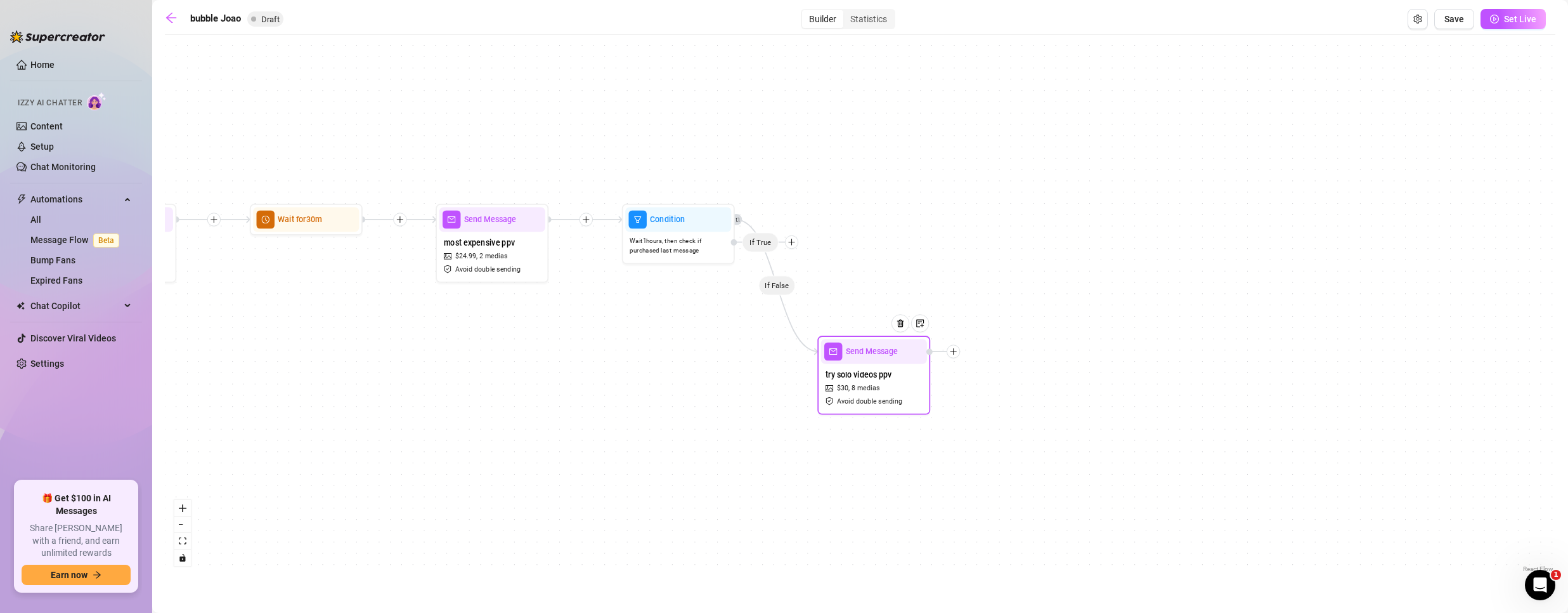
drag, startPoint x: 849, startPoint y: 309, endPoint x: 854, endPoint y: 381, distance: 72.2
click at [854, 381] on div "try solo videos ppv $ 30 , 8 medias Avoid double sending" at bounding box center [874, 387] width 106 height 47
click at [794, 241] on icon "plus" at bounding box center [791, 241] width 8 height 8
click at [821, 275] on div "Message" at bounding box center [814, 281] width 83 height 19
type textarea "Write your message here"
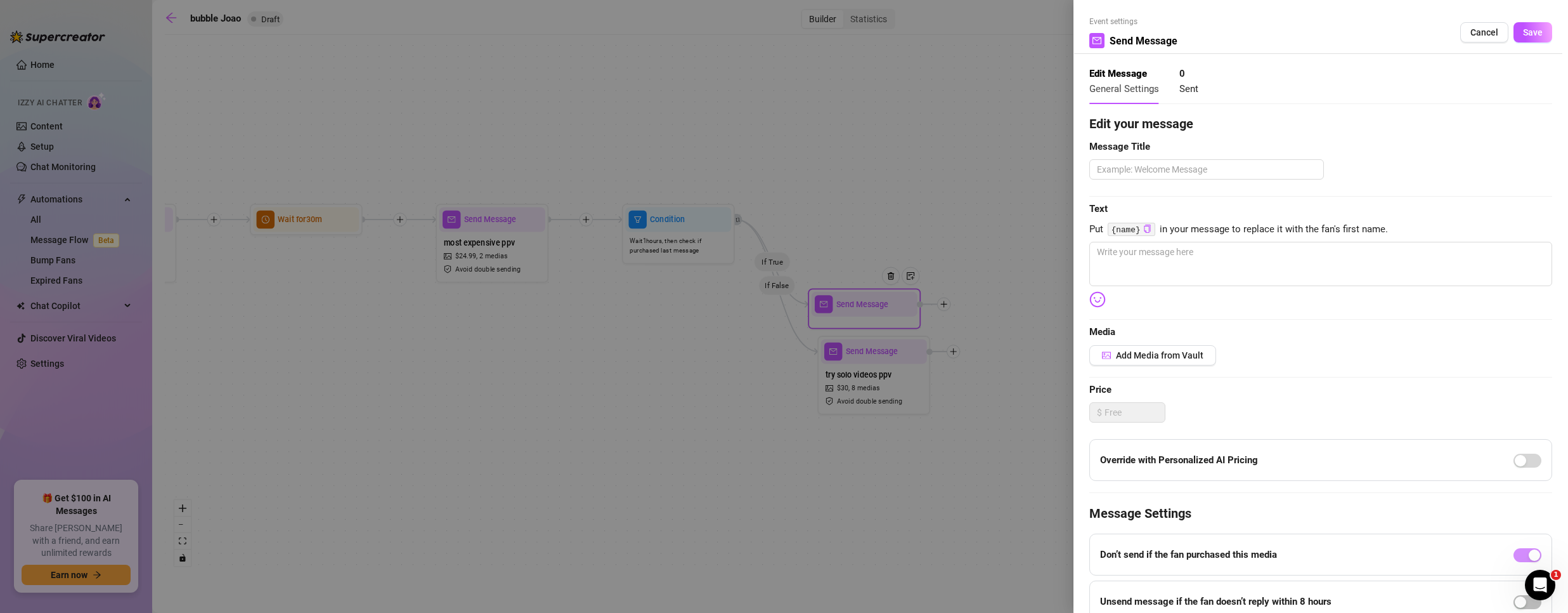
drag, startPoint x: 867, startPoint y: 309, endPoint x: 898, endPoint y: 203, distance: 110.4
click at [898, 203] on div at bounding box center [784, 306] width 1568 height 613
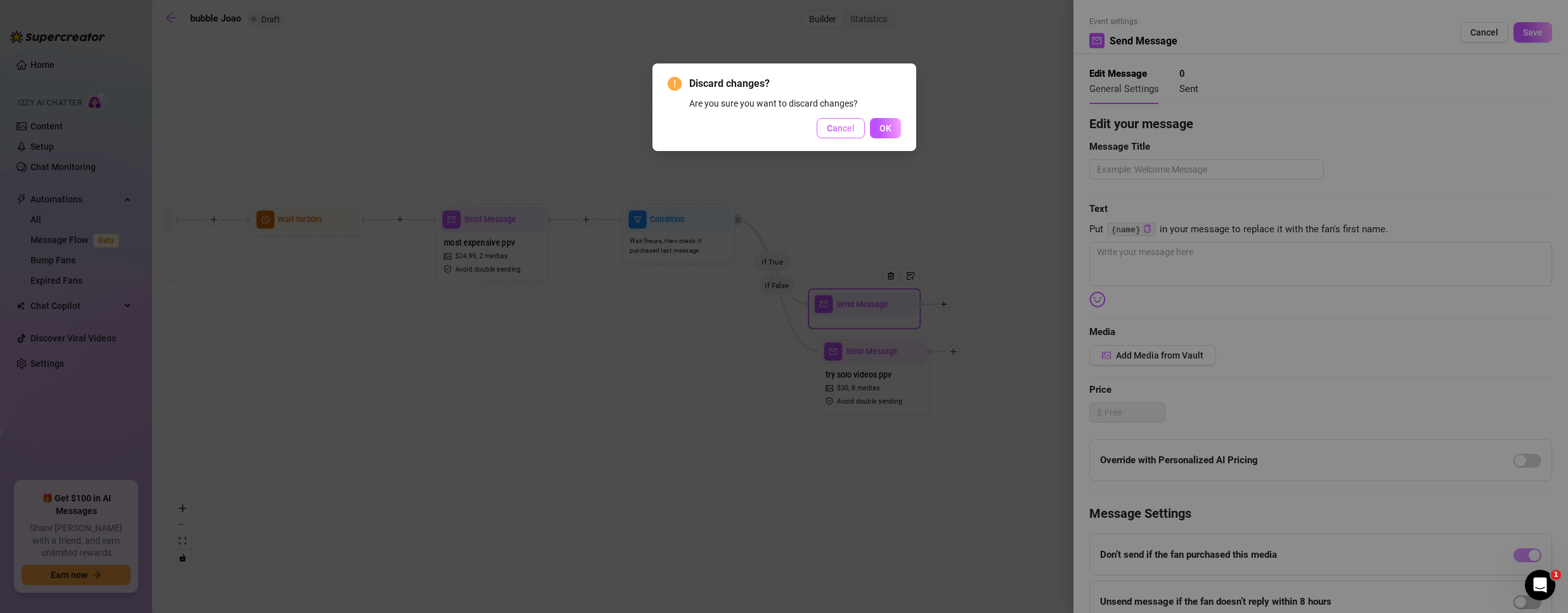
click at [856, 132] on button "Cancel" at bounding box center [841, 128] width 48 height 20
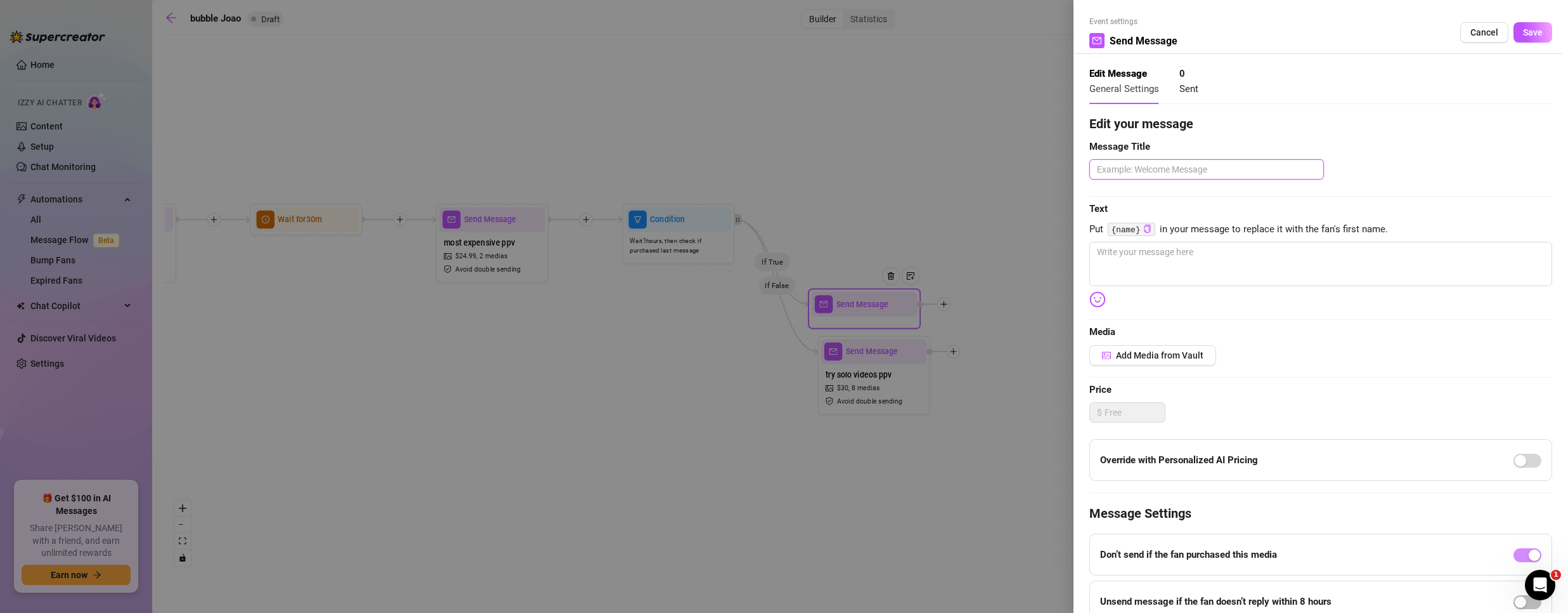
click at [1142, 173] on textarea at bounding box center [1206, 169] width 234 height 20
type textarea "t"
type textarea "tr"
type textarea "try"
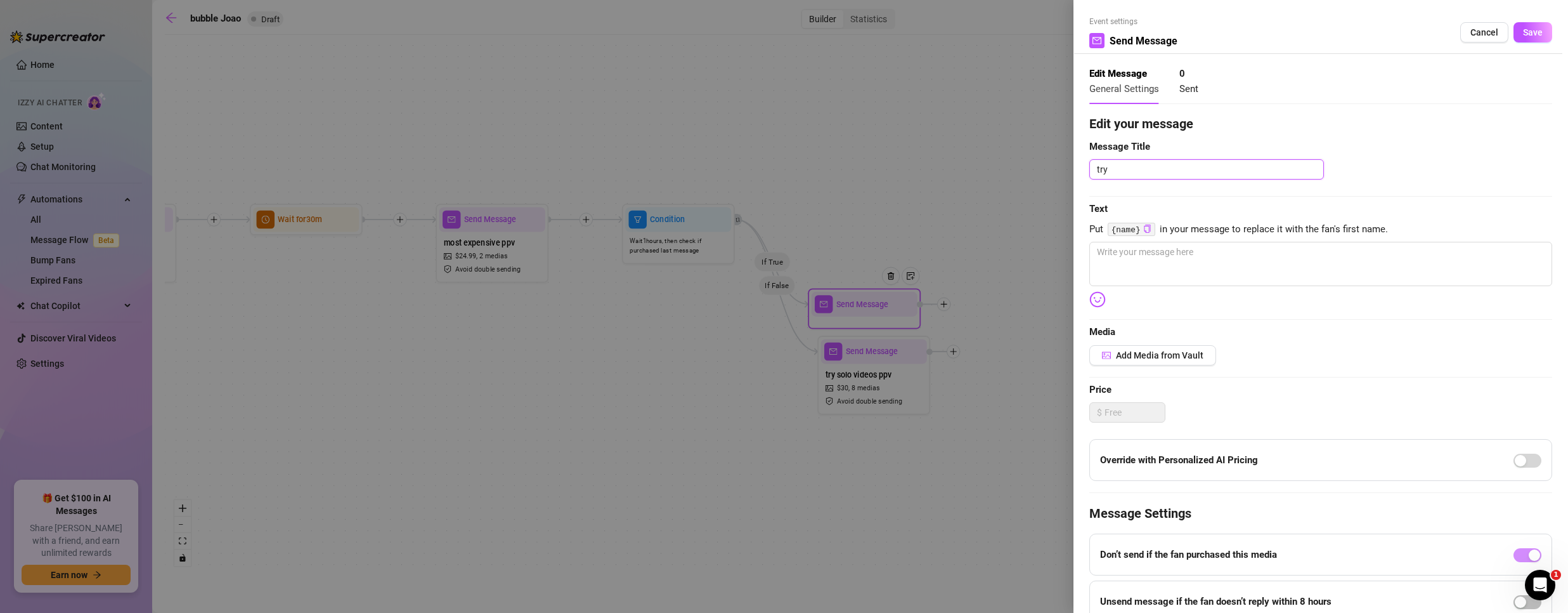
type textarea "try s"
type textarea "try so"
type textarea "try sol"
type textarea "try solo"
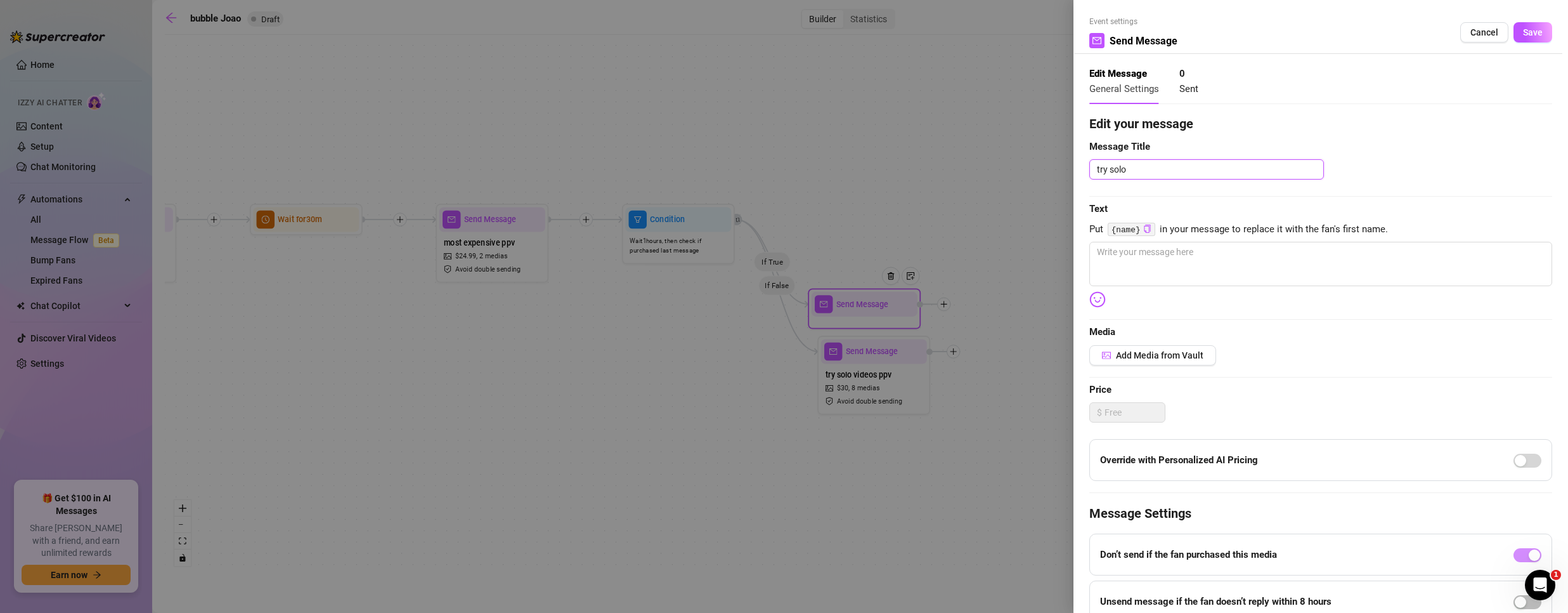
type textarea "try solo v"
type textarea "try solo vi"
type textarea "try solo vid"
type textarea "try solo vide"
type textarea "try solo video"
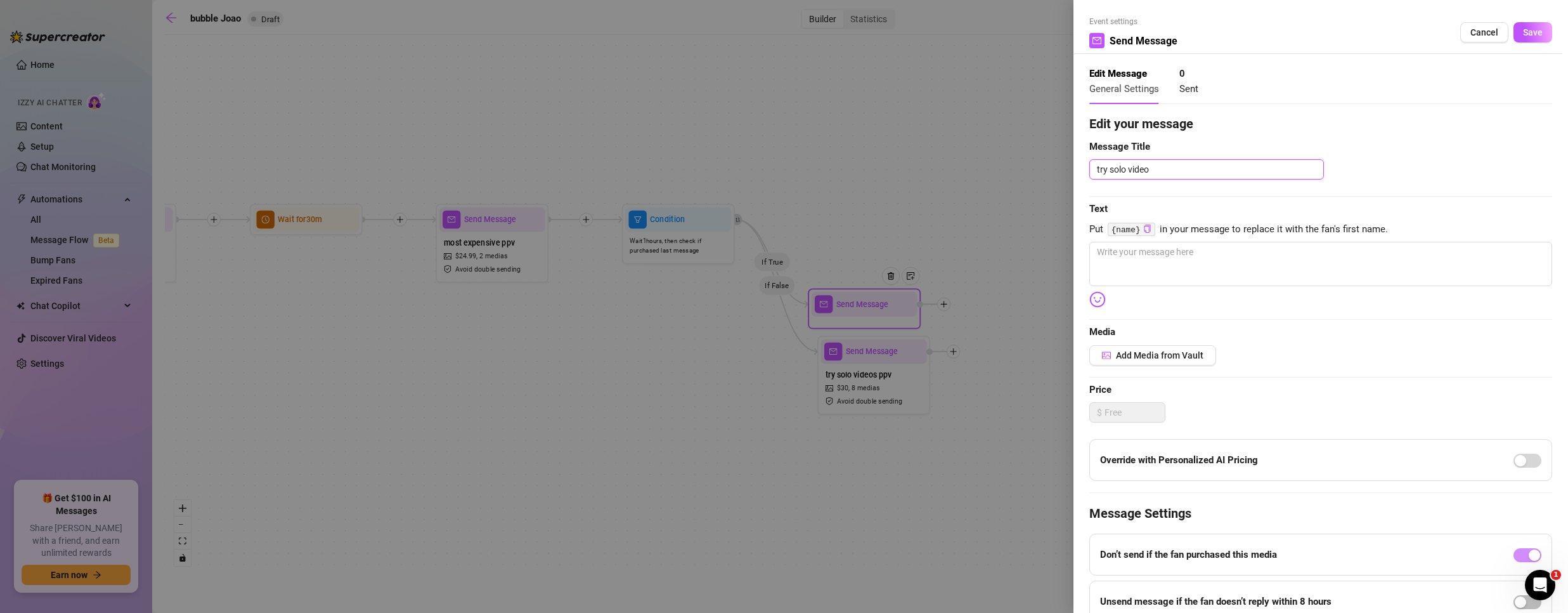
type textarea "try solo videos"
type textarea "try solo videos p"
type textarea "try solo videos pp"
type textarea "try solo videos ppv"
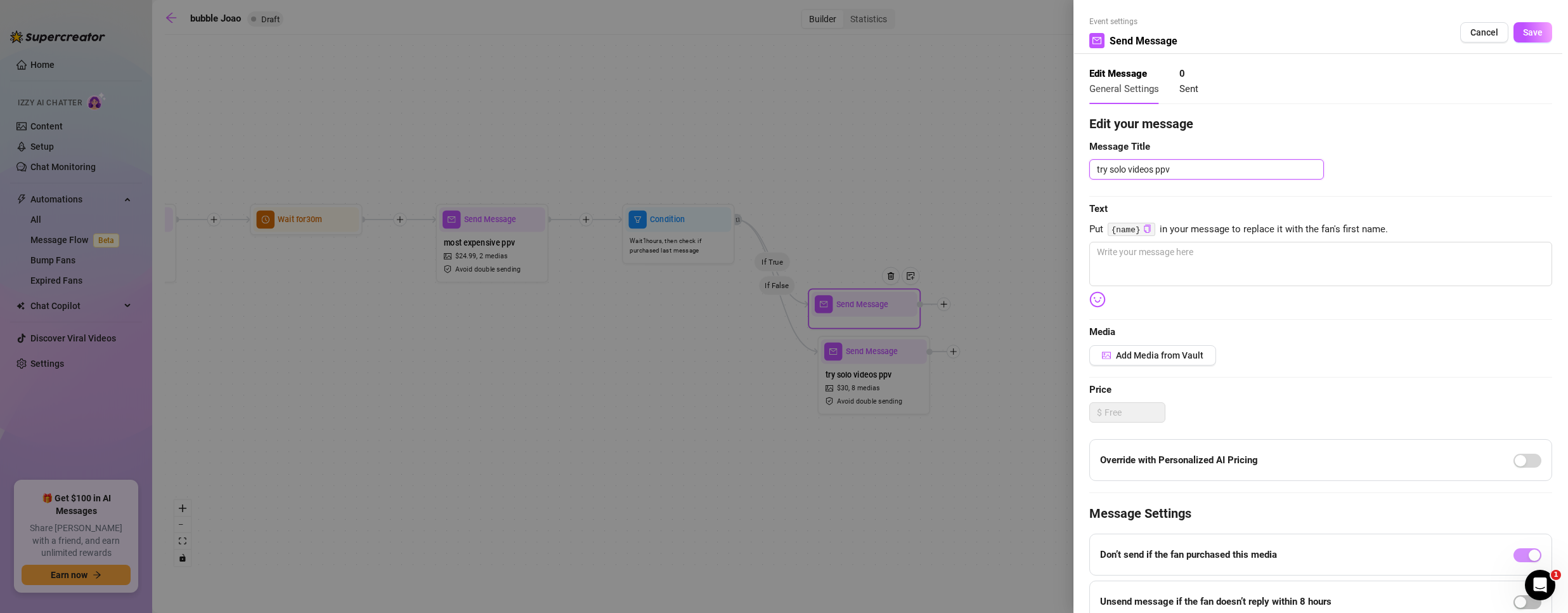
type textarea "try solo videos ppv"
type textarea "try solo videos ppv t"
type textarea "try solo videos ppv to"
type textarea "try solo videos ppv too"
click at [1306, 262] on textarea at bounding box center [1320, 263] width 462 height 44
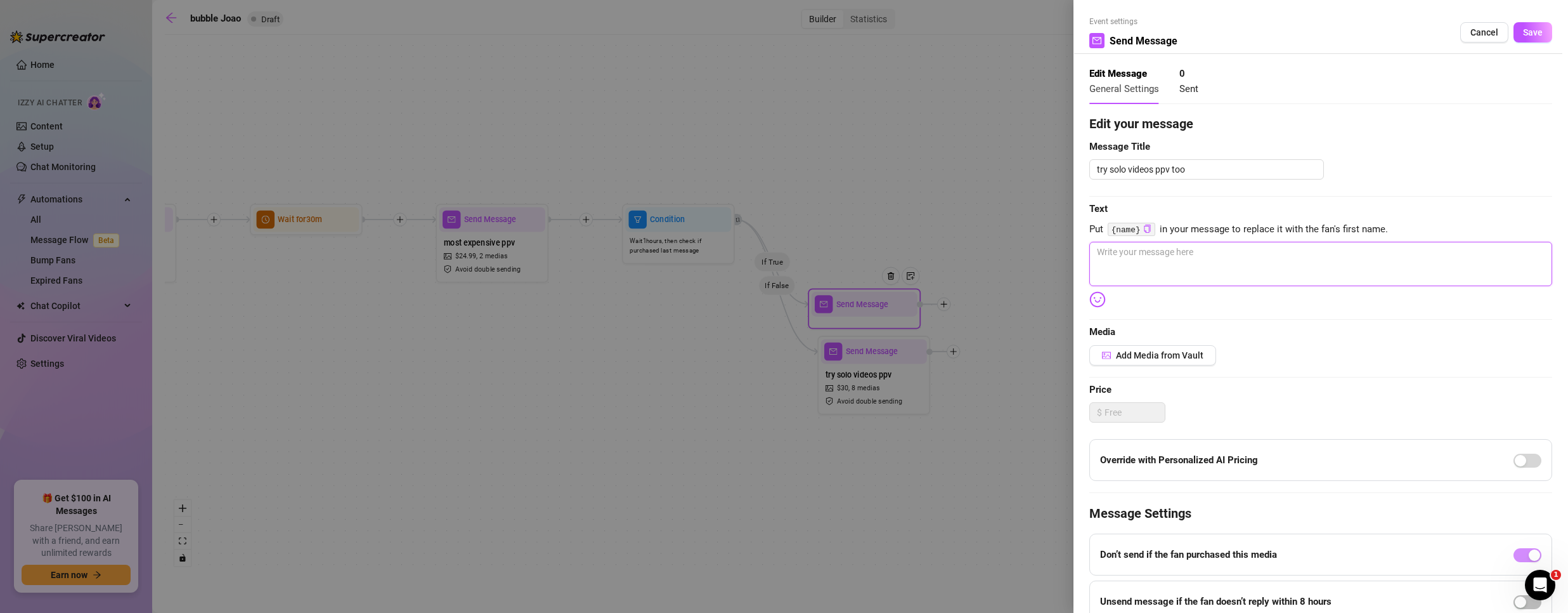
type textarea "/"
click at [1526, 29] on span "Save" at bounding box center [1532, 32] width 19 height 10
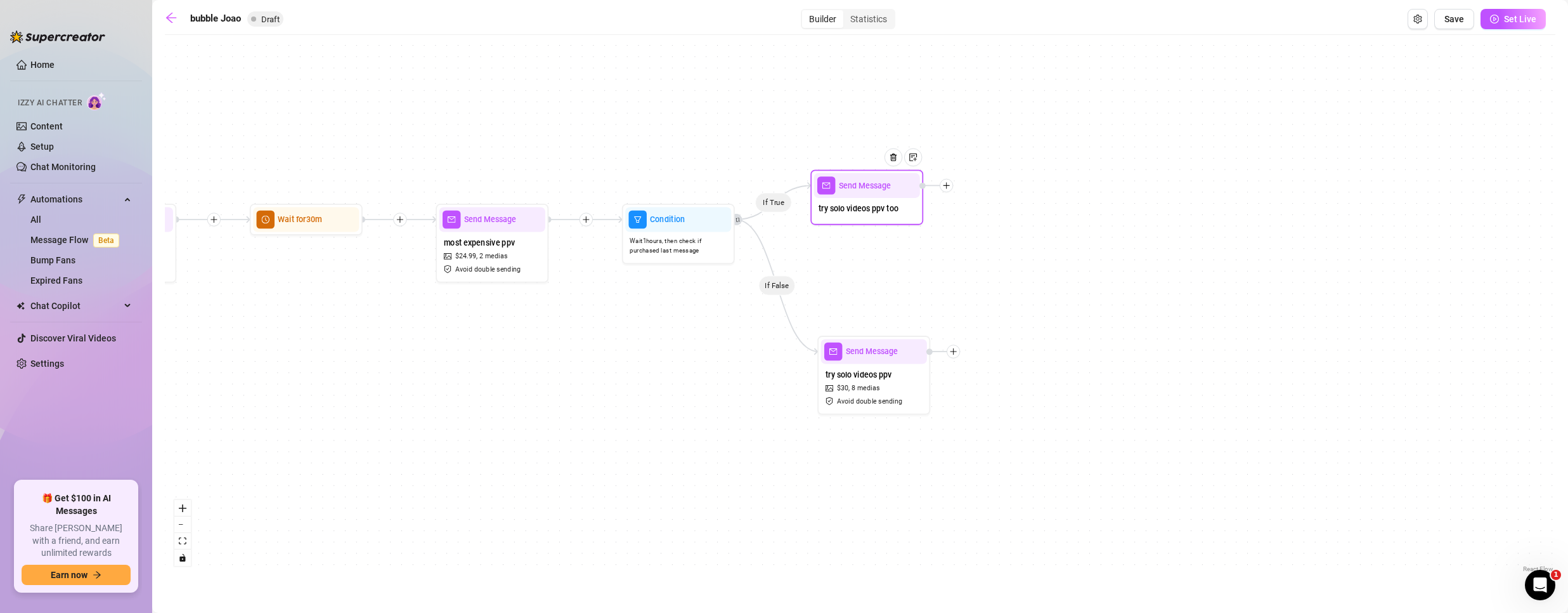
drag, startPoint x: 881, startPoint y: 286, endPoint x: 893, endPoint y: 173, distance: 113.6
click at [893, 173] on div at bounding box center [897, 166] width 49 height 58
click at [883, 384] on div "try solo videos ppv $ 30 , 8 medias Avoid double sending" at bounding box center [874, 387] width 106 height 47
click at [884, 382] on div "try solo videos ppv $ 30 , 8 medias Avoid double sending" at bounding box center [877, 384] width 106 height 47
type textarea "I just put together some of my solo videos—raw, up-close, and just me. 🔥 Want m…"
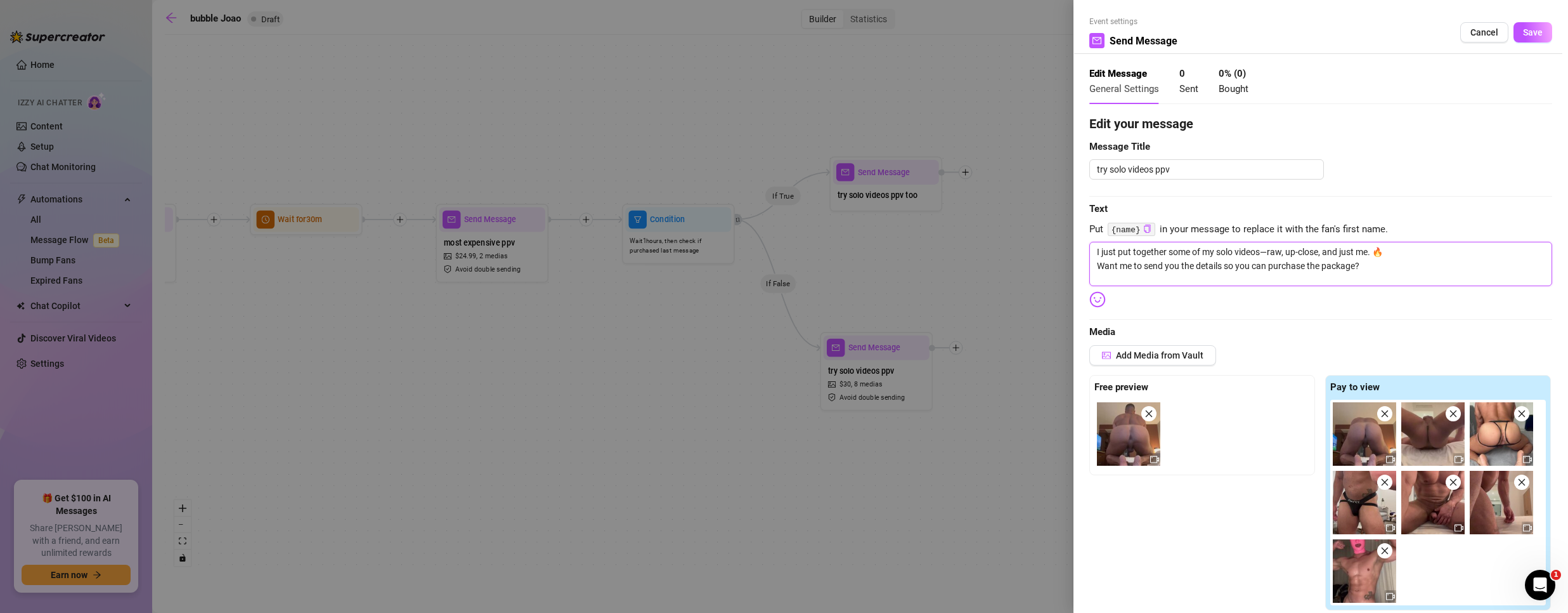
drag, startPoint x: 1385, startPoint y: 265, endPoint x: 913, endPoint y: 235, distance: 473.0
click at [913, 235] on div "Event settings Send Message Cancel Save Edit Message General Settings 0 Sent 0 …" at bounding box center [784, 306] width 1568 height 613
click at [1470, 29] on span "Cancel" at bounding box center [1484, 32] width 28 height 10
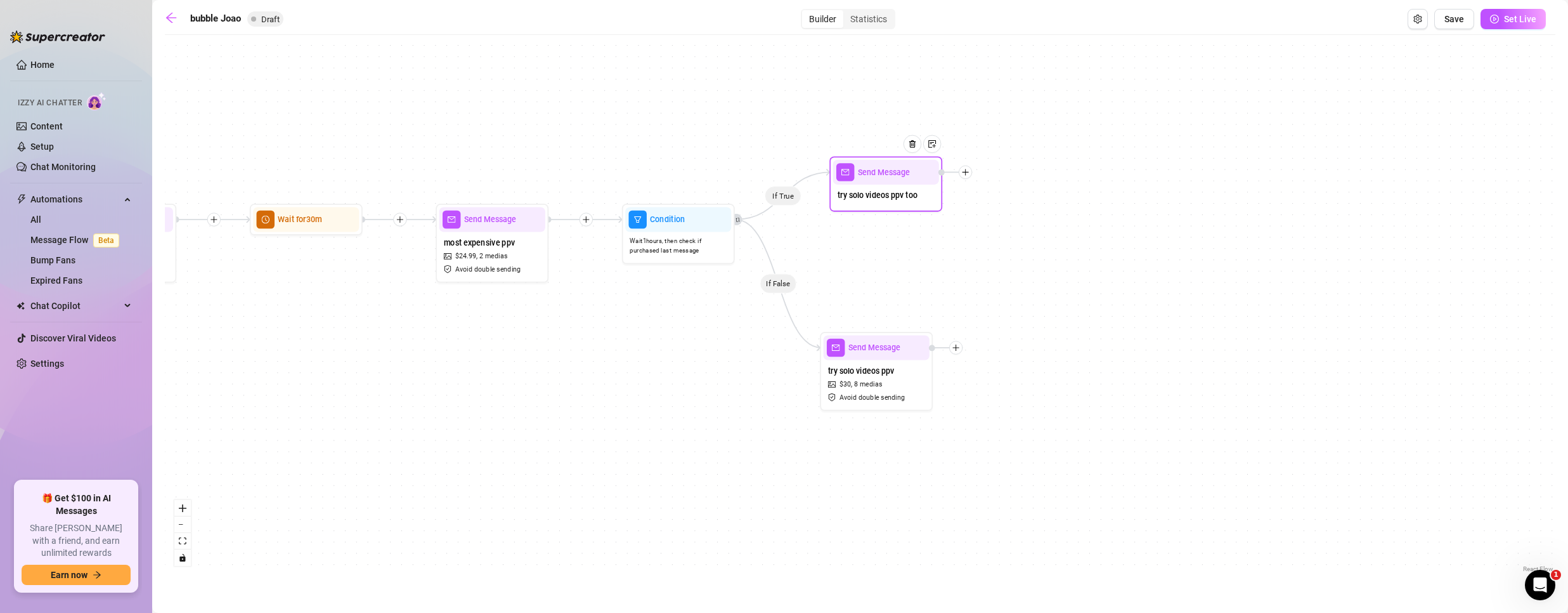
click at [881, 183] on div "Send Message" at bounding box center [886, 172] width 106 height 25
type textarea "/"
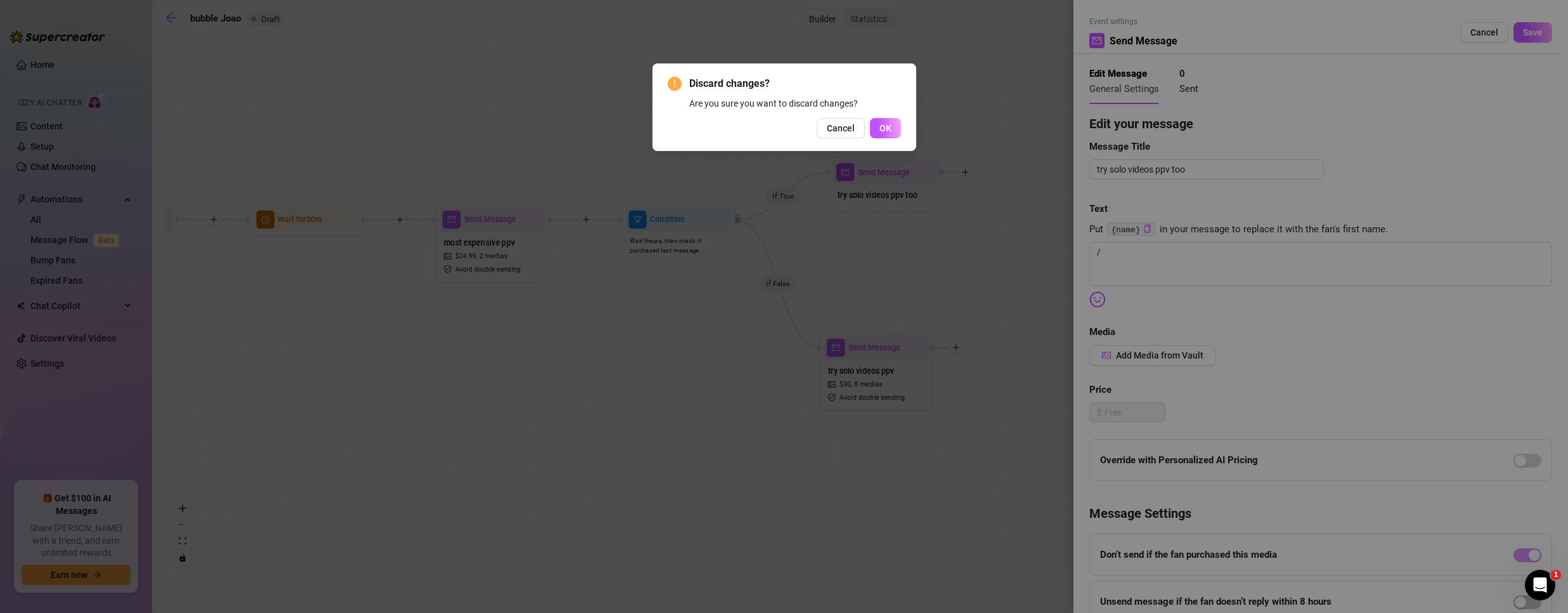
click at [1135, 264] on div "Discard changes? Are you sure you want to discard changes? Cancel OK" at bounding box center [784, 306] width 1568 height 613
click at [881, 130] on span "OK" at bounding box center [885, 128] width 12 height 10
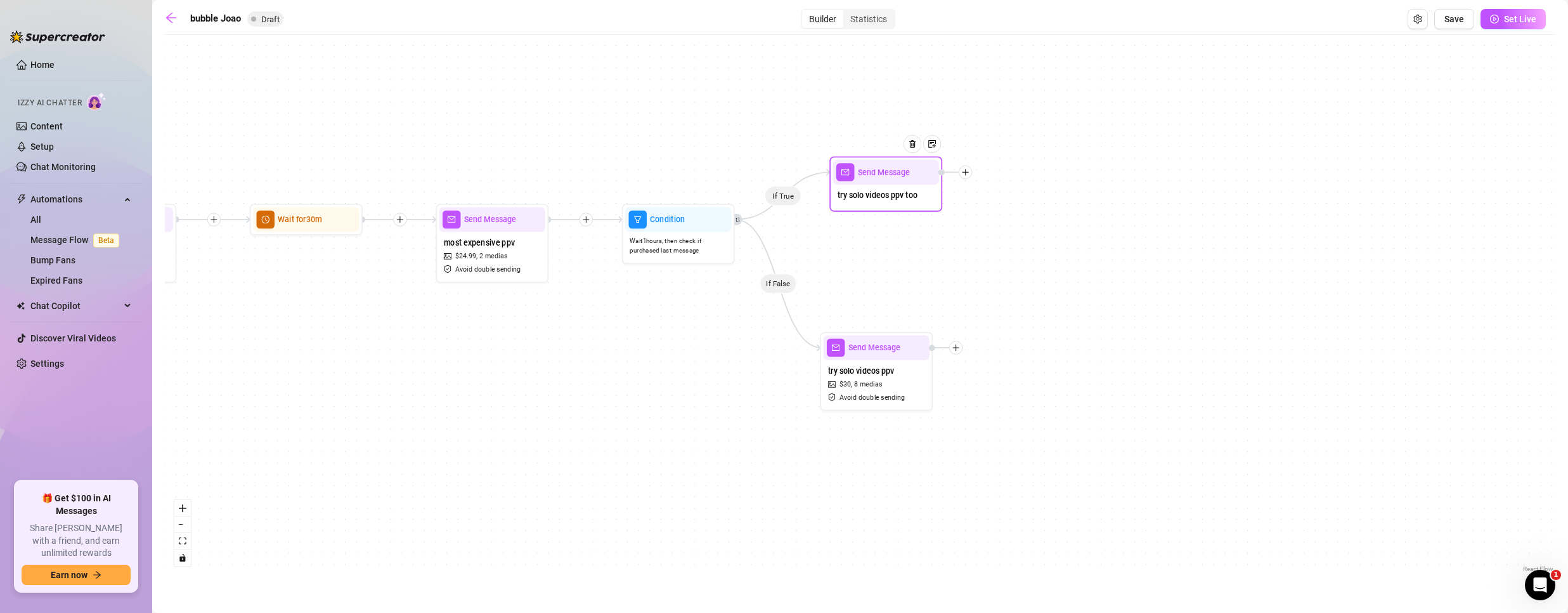
click at [888, 183] on div "Send Message" at bounding box center [886, 172] width 106 height 25
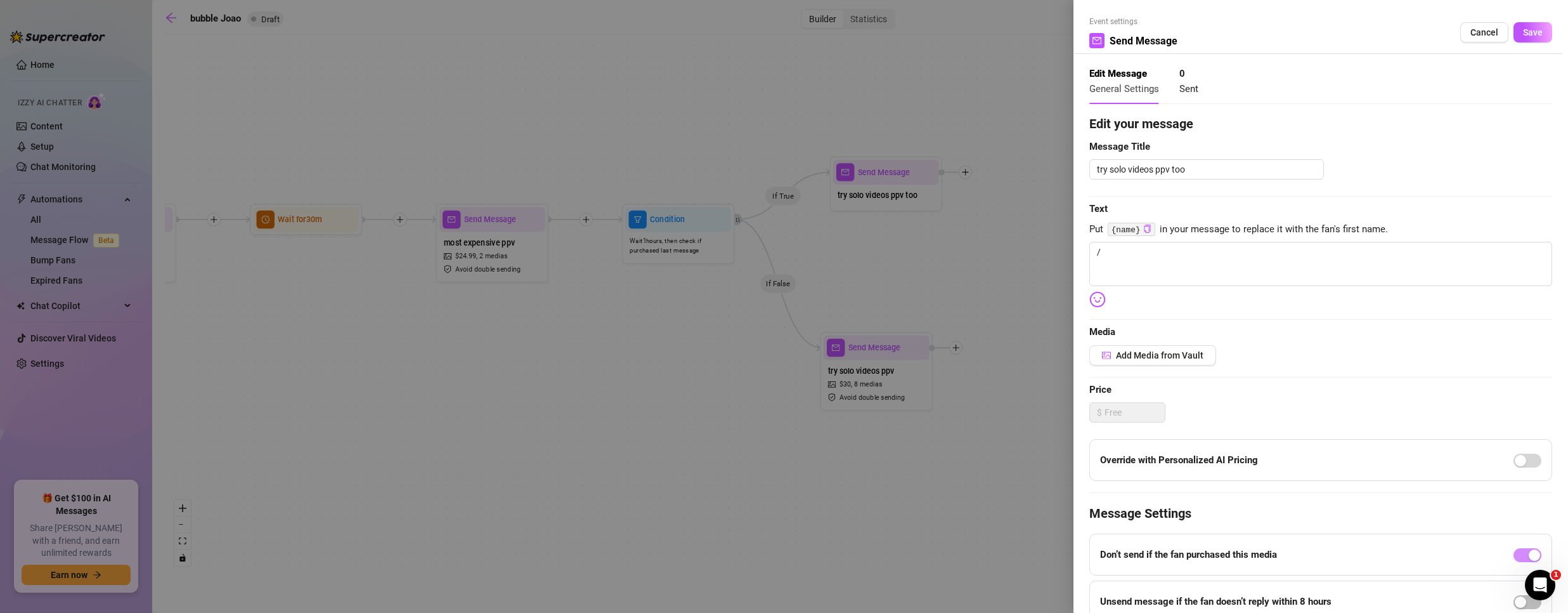
type textarea "/"
click at [1162, 268] on textarea "/" at bounding box center [1320, 263] width 462 height 44
paste textarea "I just put together some of my solo videos—raw, up-close, and just me. 🔥 Want m…"
type textarea "I just put together some of my solo videos—raw, up-close, and just me. 🔥 Want m…"
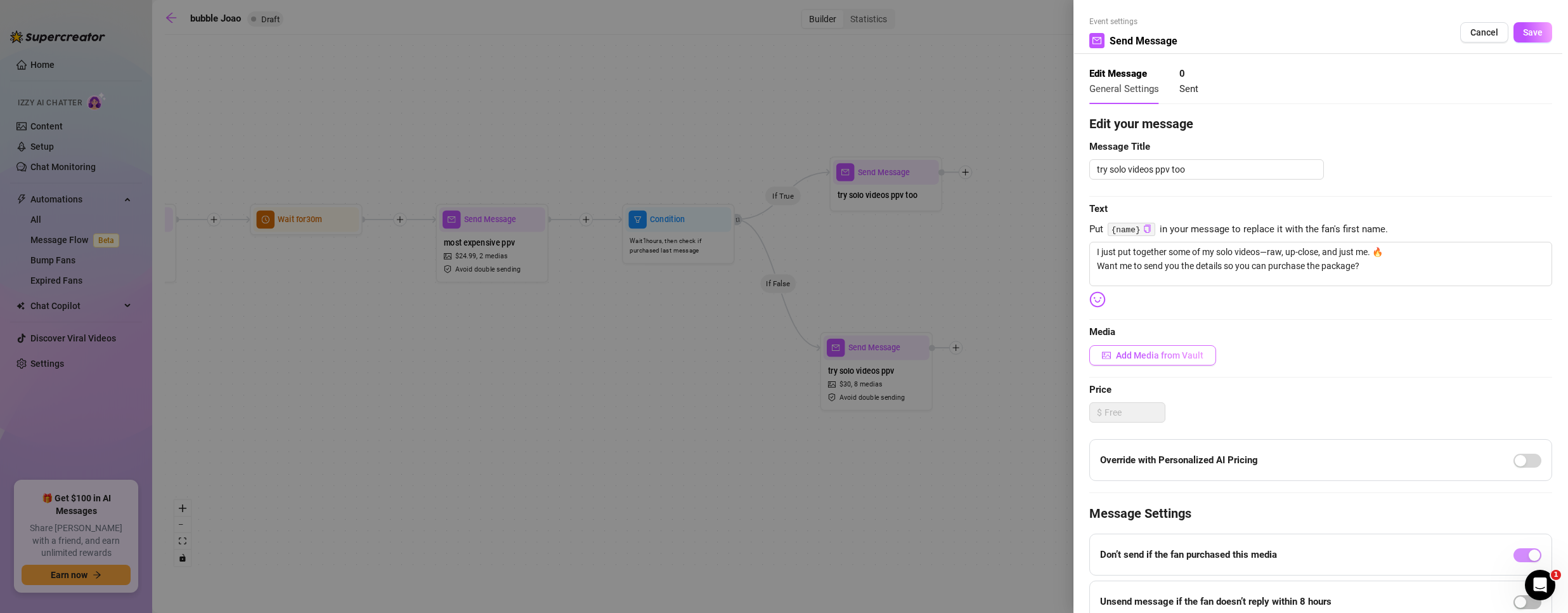
click at [1139, 355] on span "Add Media from Vault" at bounding box center [1159, 355] width 87 height 10
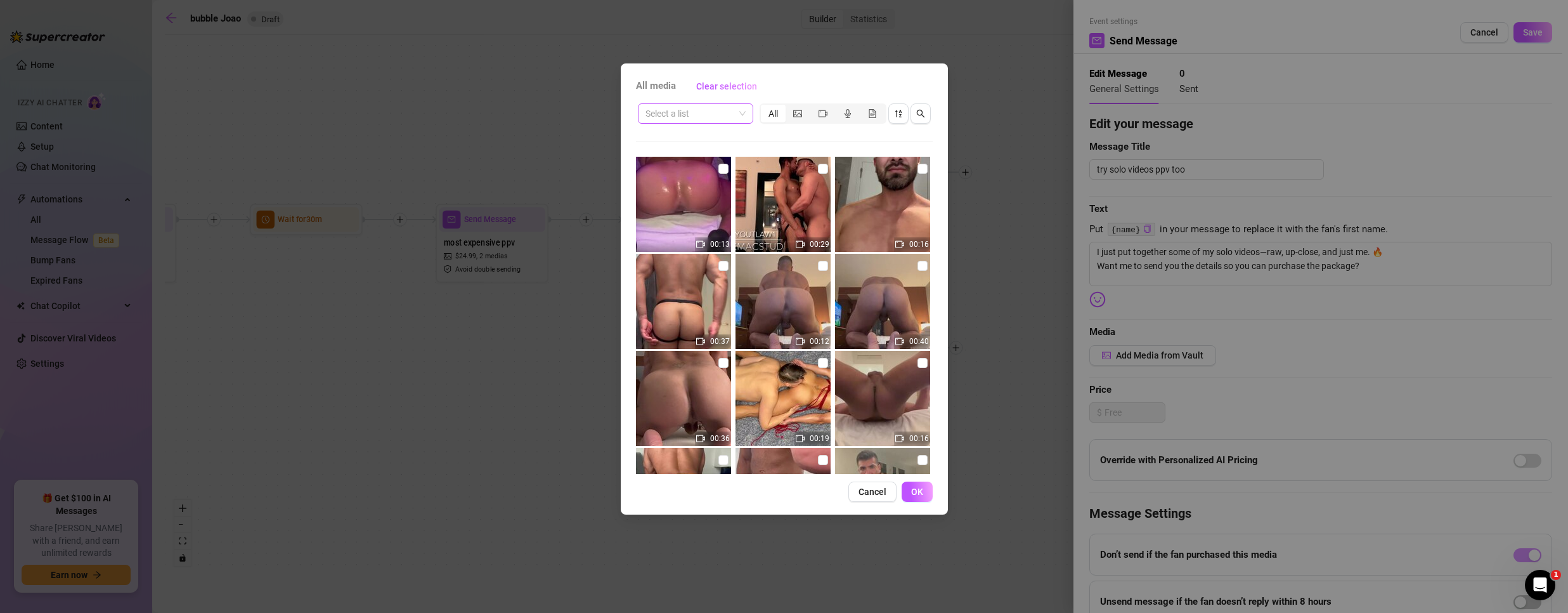
click at [739, 111] on span at bounding box center [695, 114] width 100 height 19
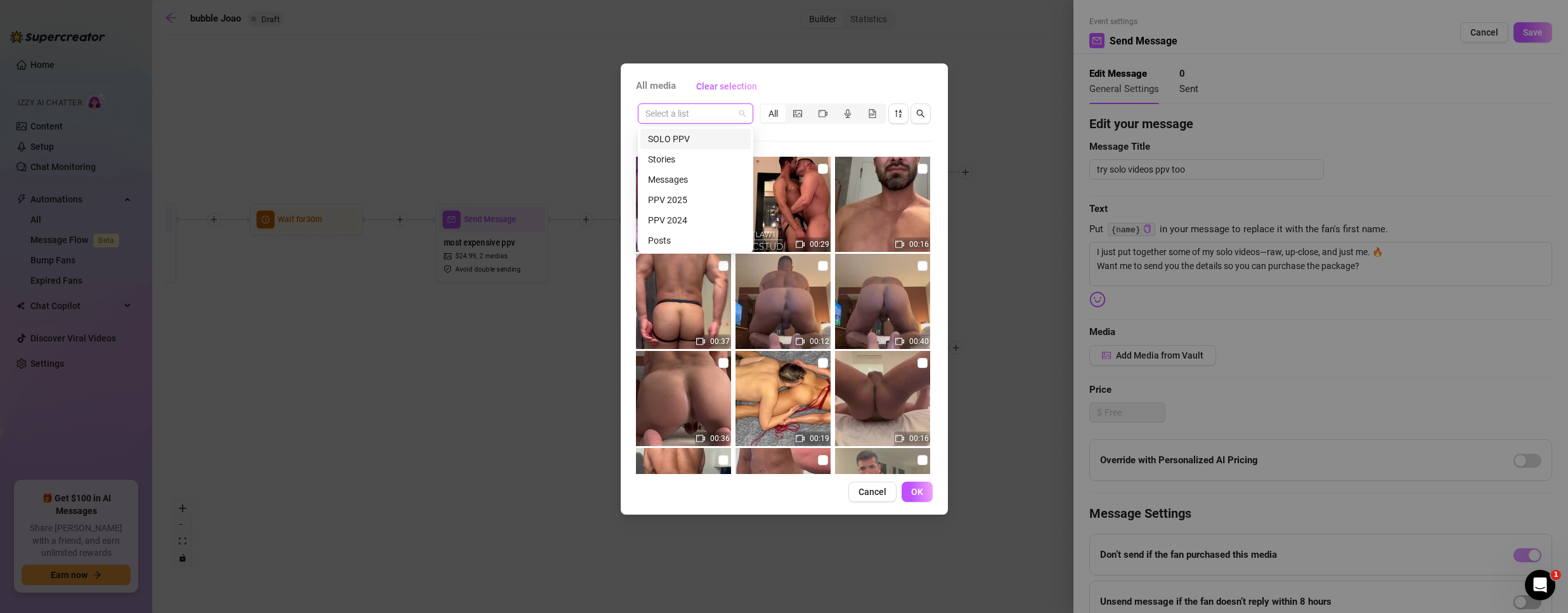
click at [694, 145] on div "SOLO PPV" at bounding box center [695, 139] width 95 height 14
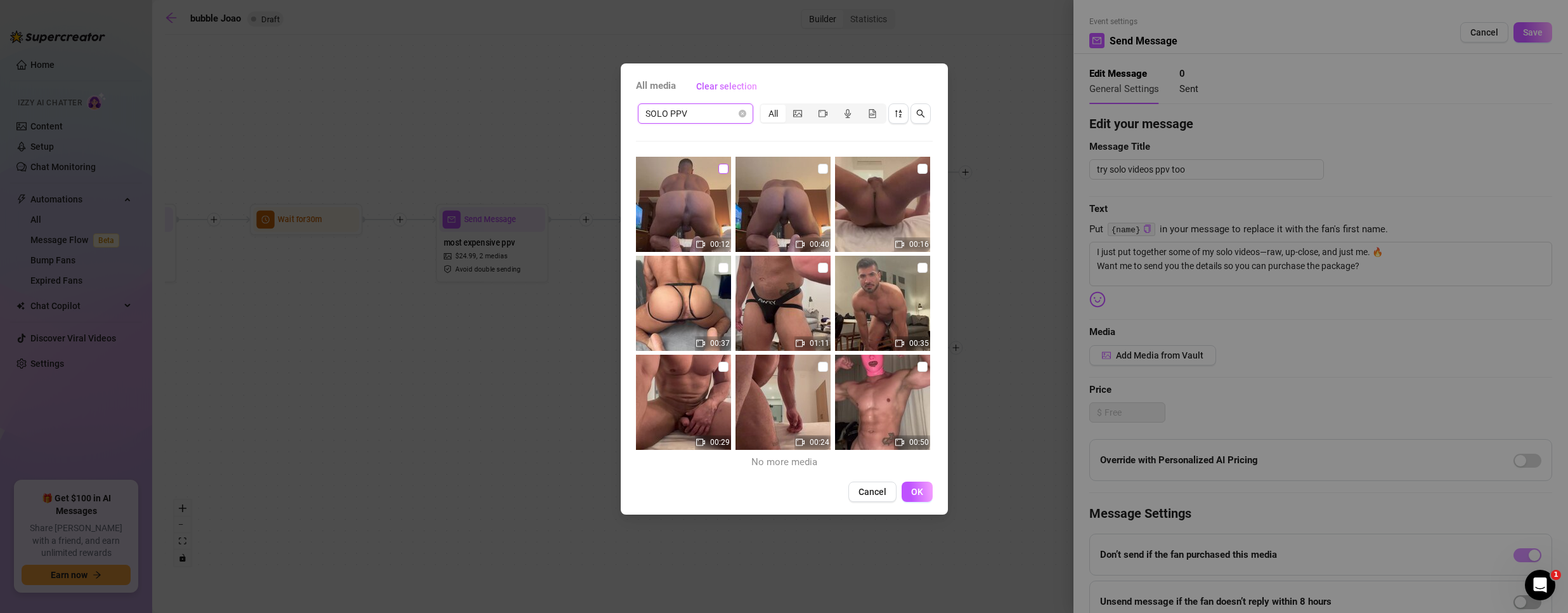
click at [721, 167] on input "checkbox" at bounding box center [723, 168] width 10 height 10
checkbox input "true"
click at [818, 166] on input "checkbox" at bounding box center [823, 168] width 10 height 10
checkbox input "true"
click at [917, 169] on input "checkbox" at bounding box center [922, 168] width 10 height 10
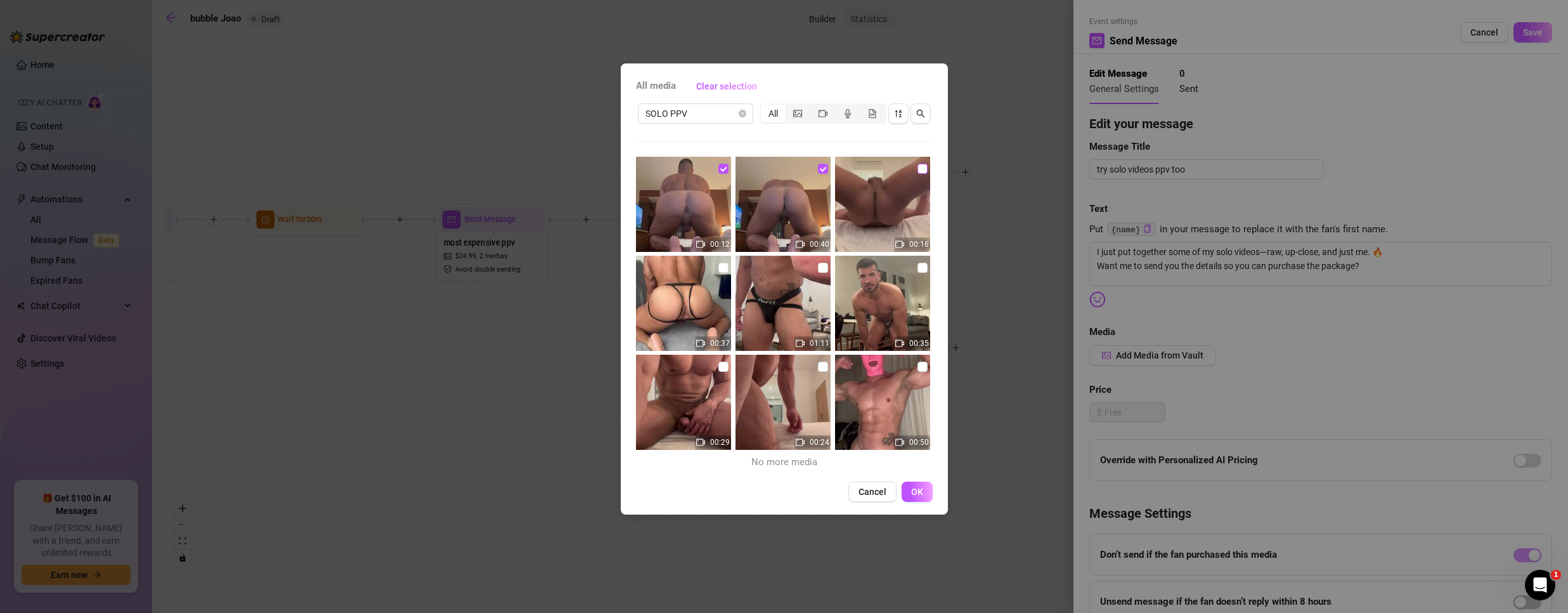
checkbox input "true"
click at [719, 269] on input "checkbox" at bounding box center [723, 267] width 10 height 10
checkbox input "true"
drag, startPoint x: 818, startPoint y: 266, endPoint x: 916, endPoint y: 294, distance: 101.9
click at [818, 266] on input "checkbox" at bounding box center [823, 267] width 10 height 10
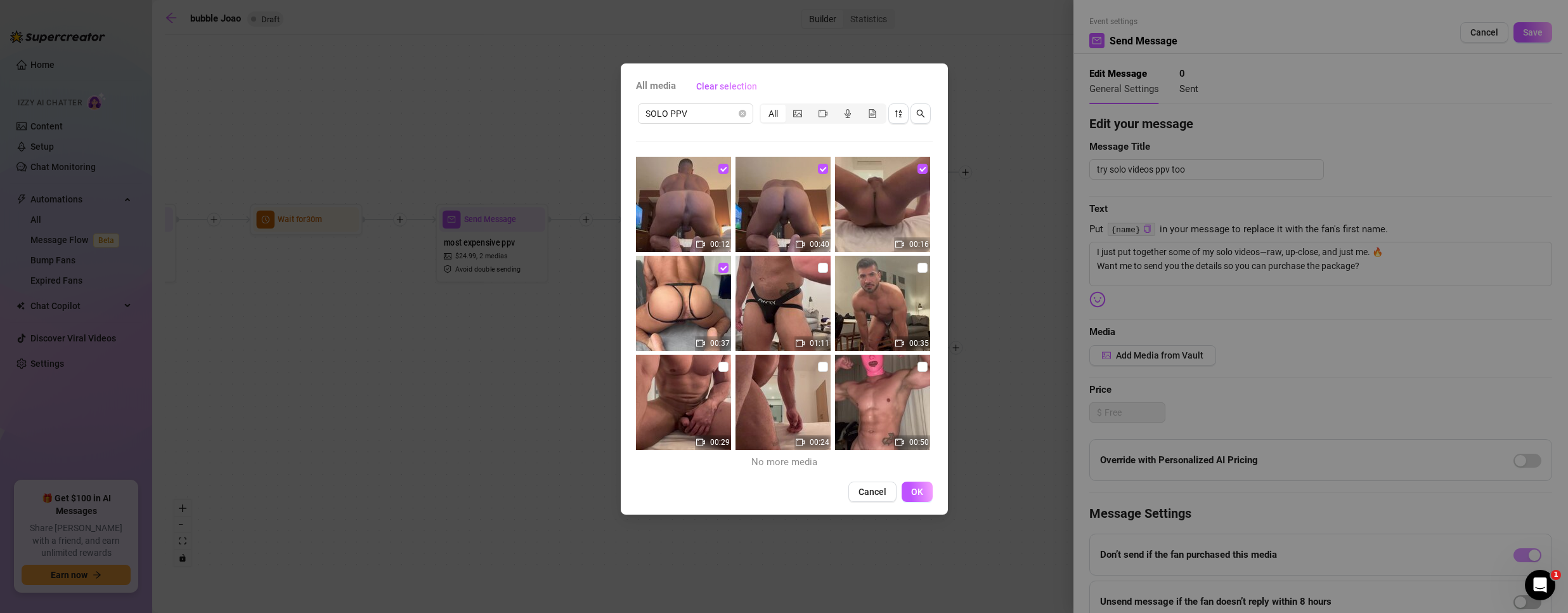
checkbox input "true"
click at [917, 267] on input "checkbox" at bounding box center [922, 267] width 10 height 10
checkbox input "true"
click at [722, 367] on input "checkbox" at bounding box center [723, 366] width 10 height 10
checkbox input "true"
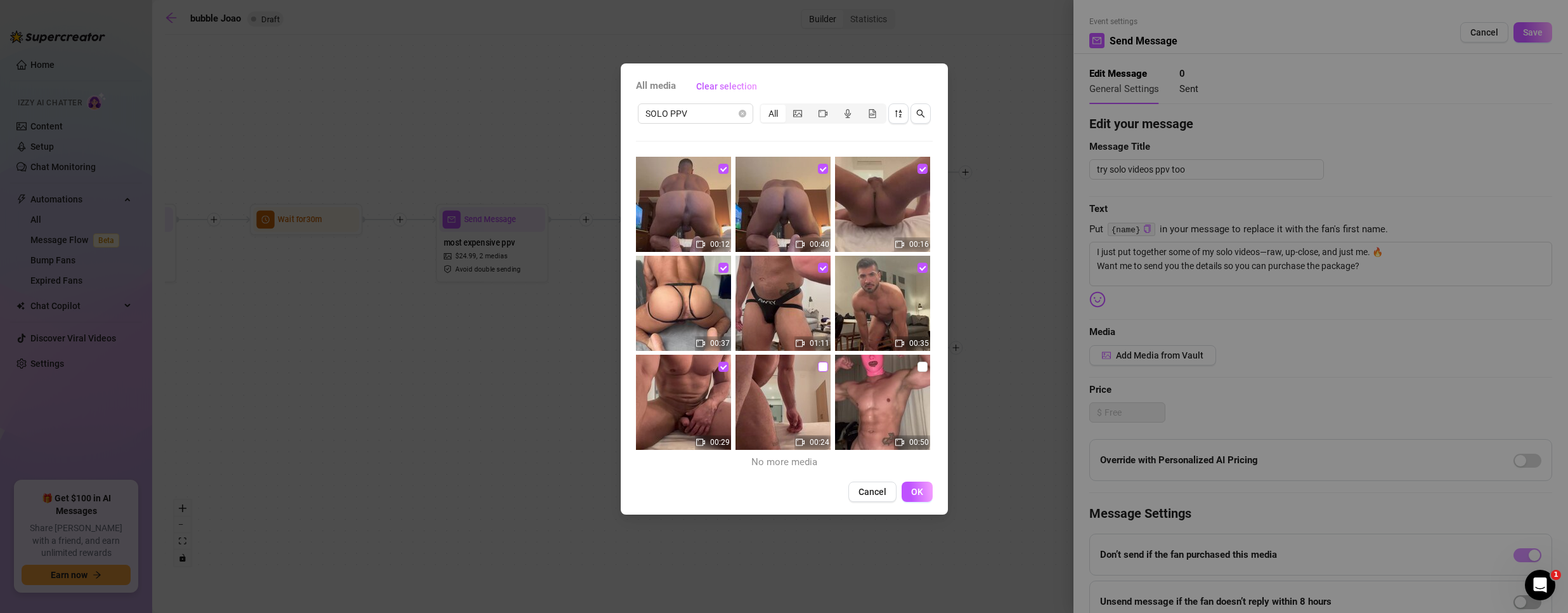
click at [819, 365] on input "checkbox" at bounding box center [823, 366] width 10 height 10
checkbox input "true"
click at [917, 362] on input "checkbox" at bounding box center [922, 366] width 10 height 10
checkbox input "true"
click at [913, 492] on span "OK" at bounding box center [916, 491] width 12 height 10
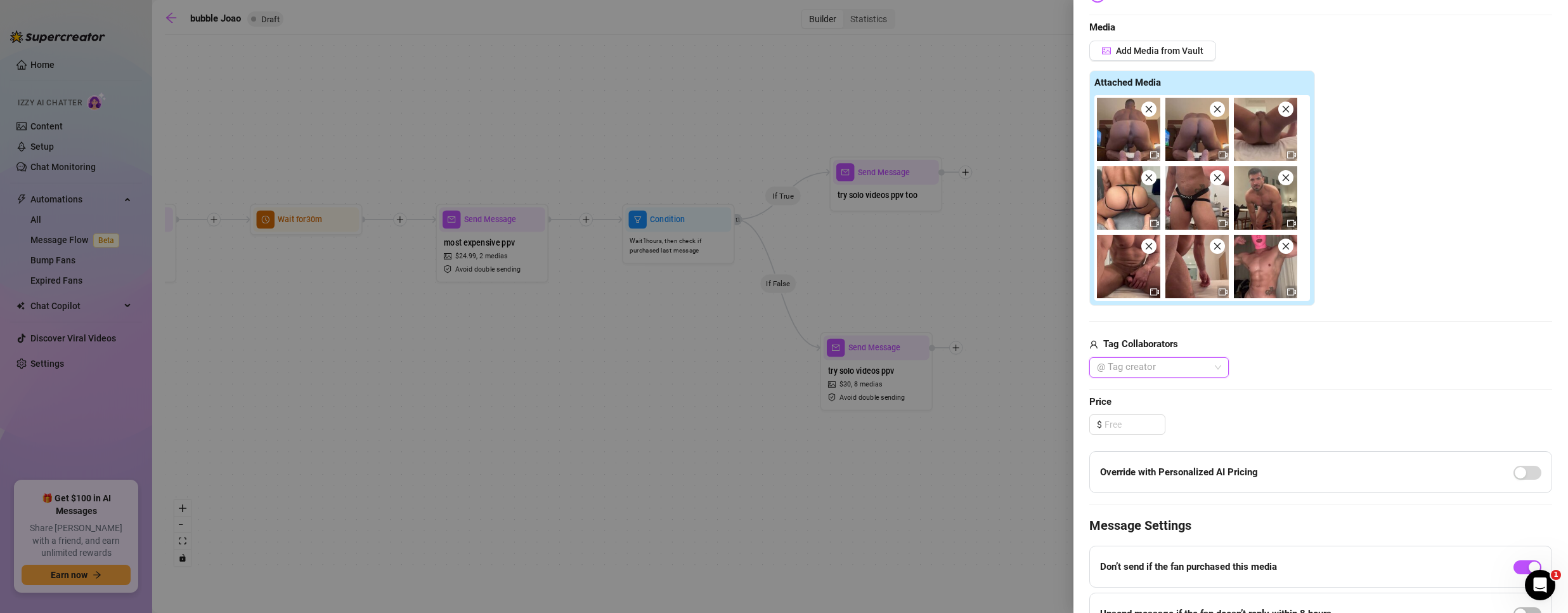
scroll to position [421, 0]
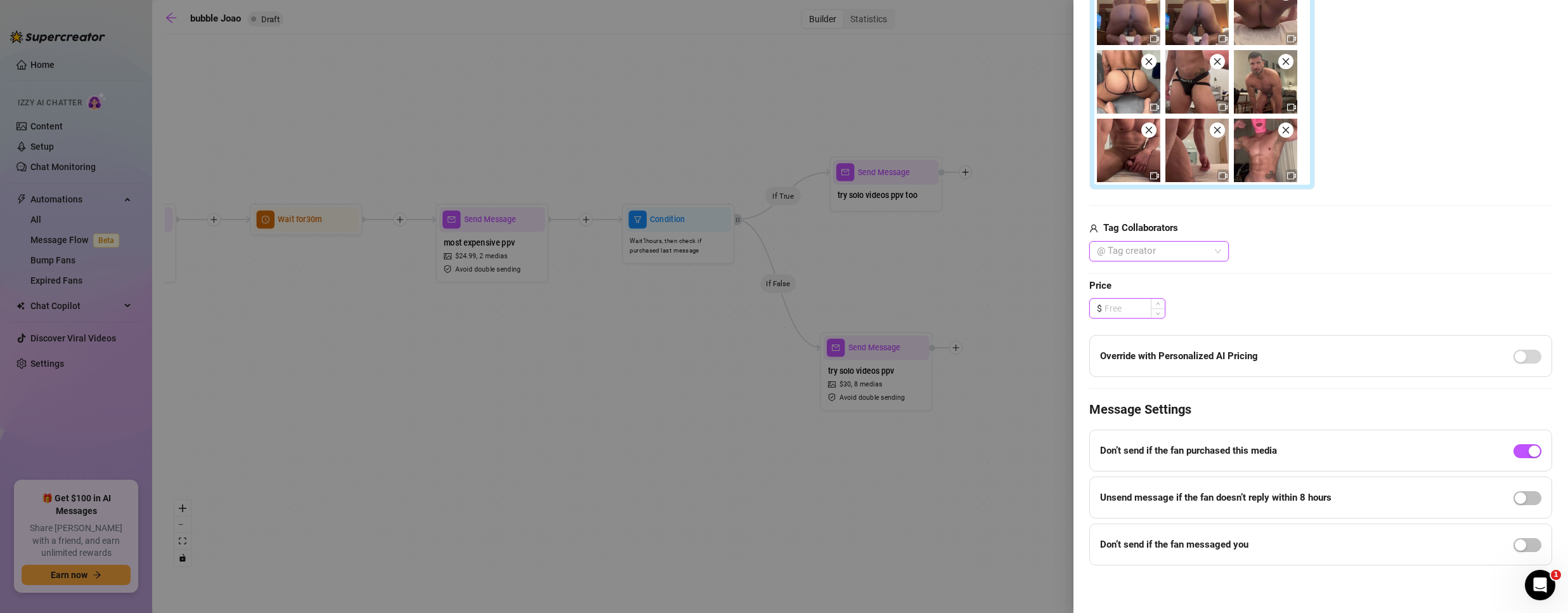
click at [1119, 315] on input at bounding box center [1134, 308] width 60 height 19
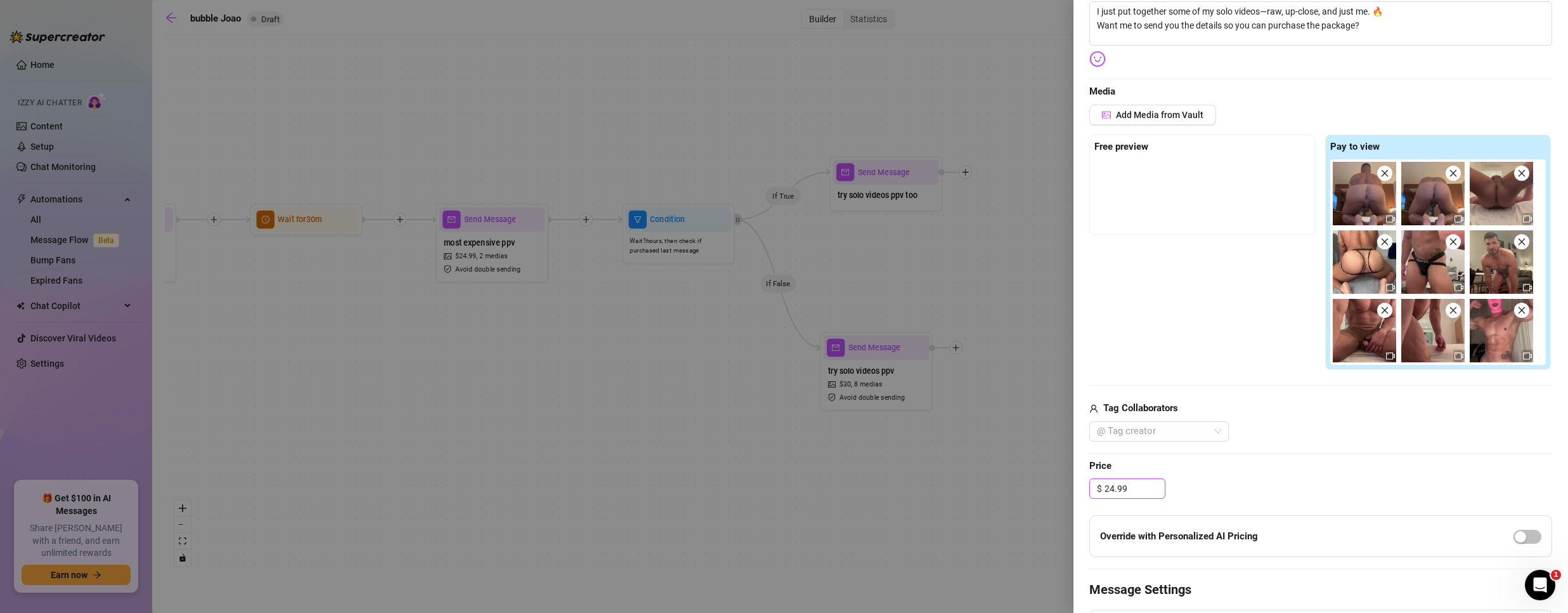
scroll to position [167, 0]
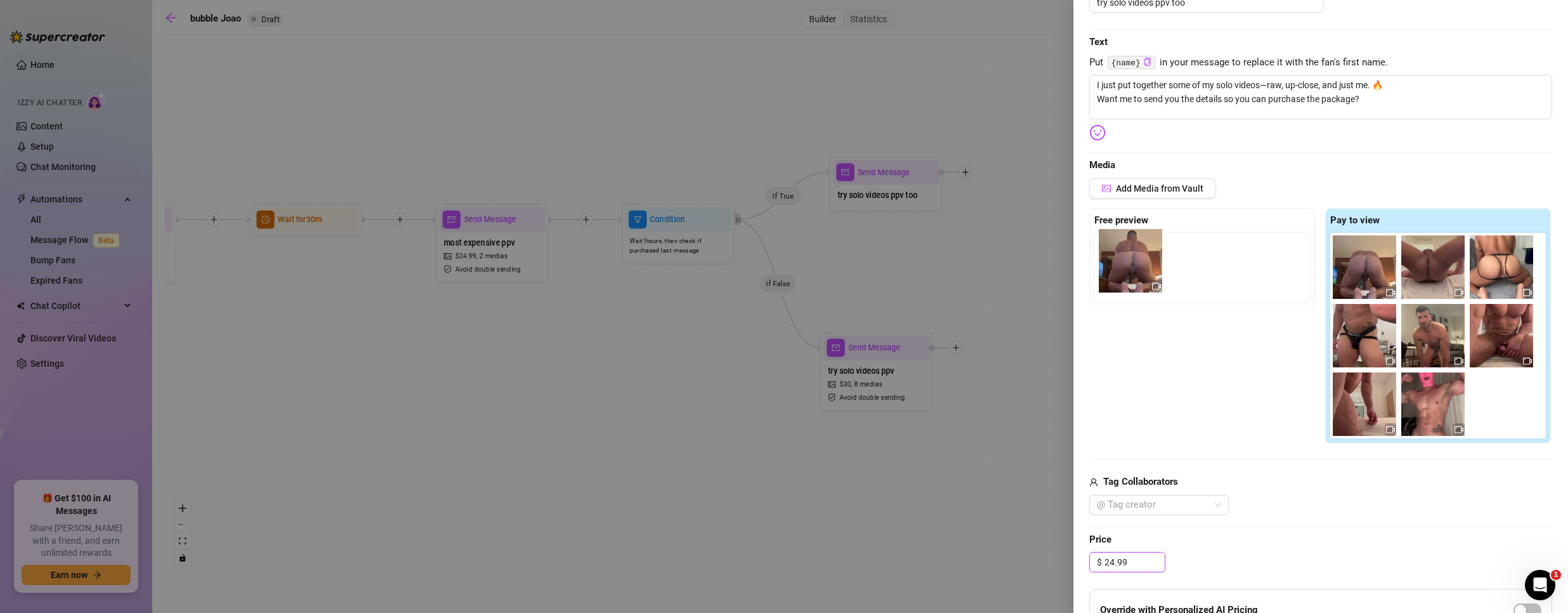
drag, startPoint x: 1361, startPoint y: 277, endPoint x: 1119, endPoint y: 271, distance: 242.1
click at [1119, 271] on div "Free preview Pay to view" at bounding box center [1320, 326] width 462 height 236
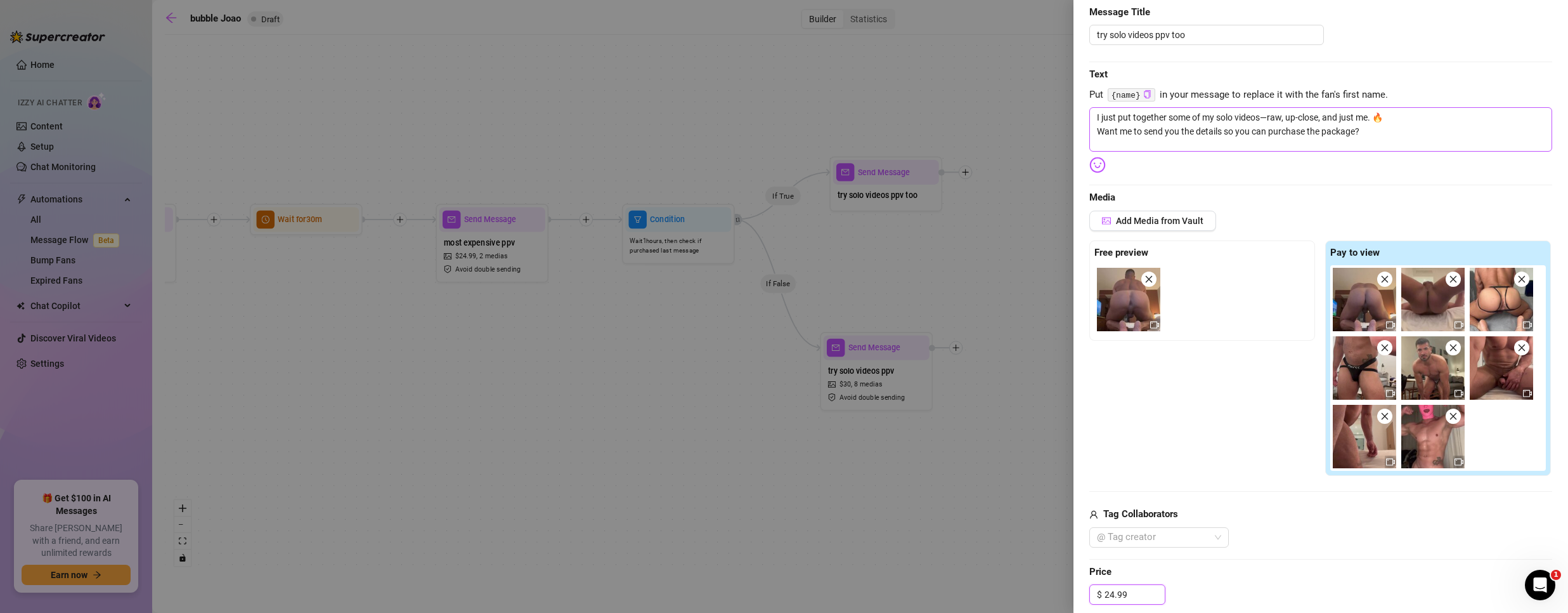
scroll to position [0, 0]
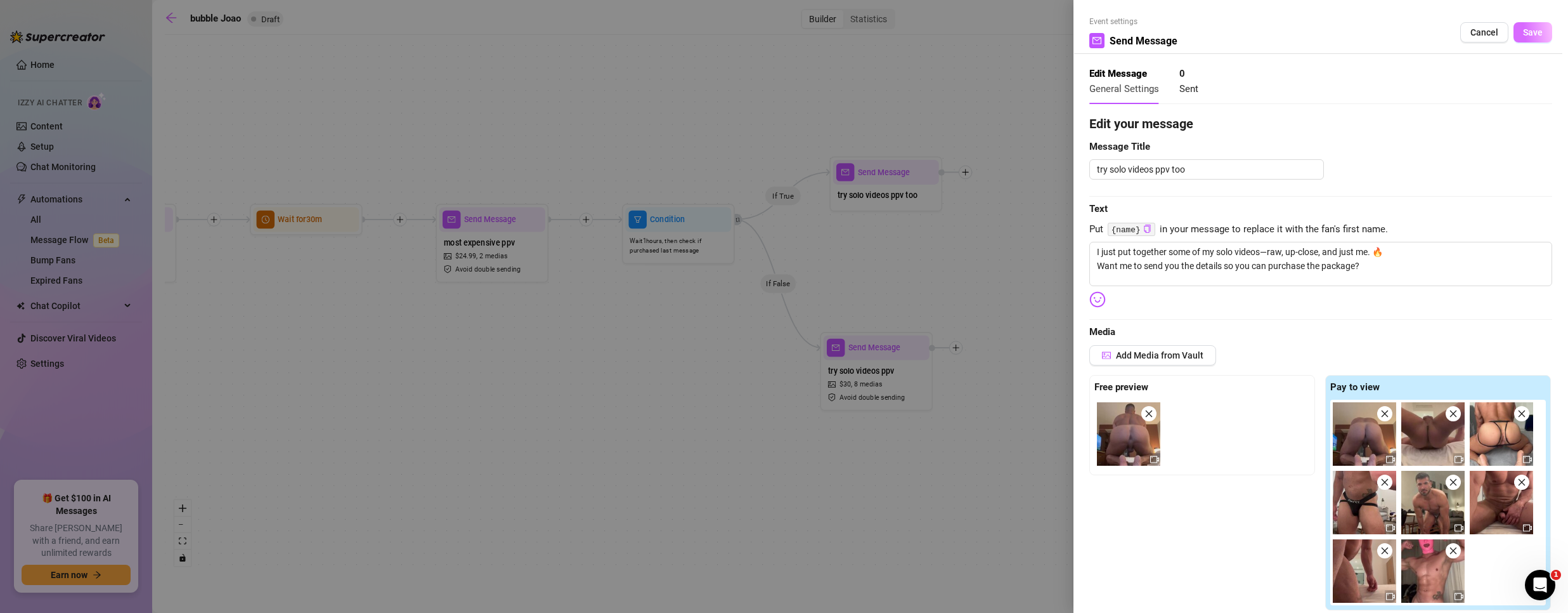
type input "24.99"
click at [1523, 29] on span "Save" at bounding box center [1532, 32] width 19 height 10
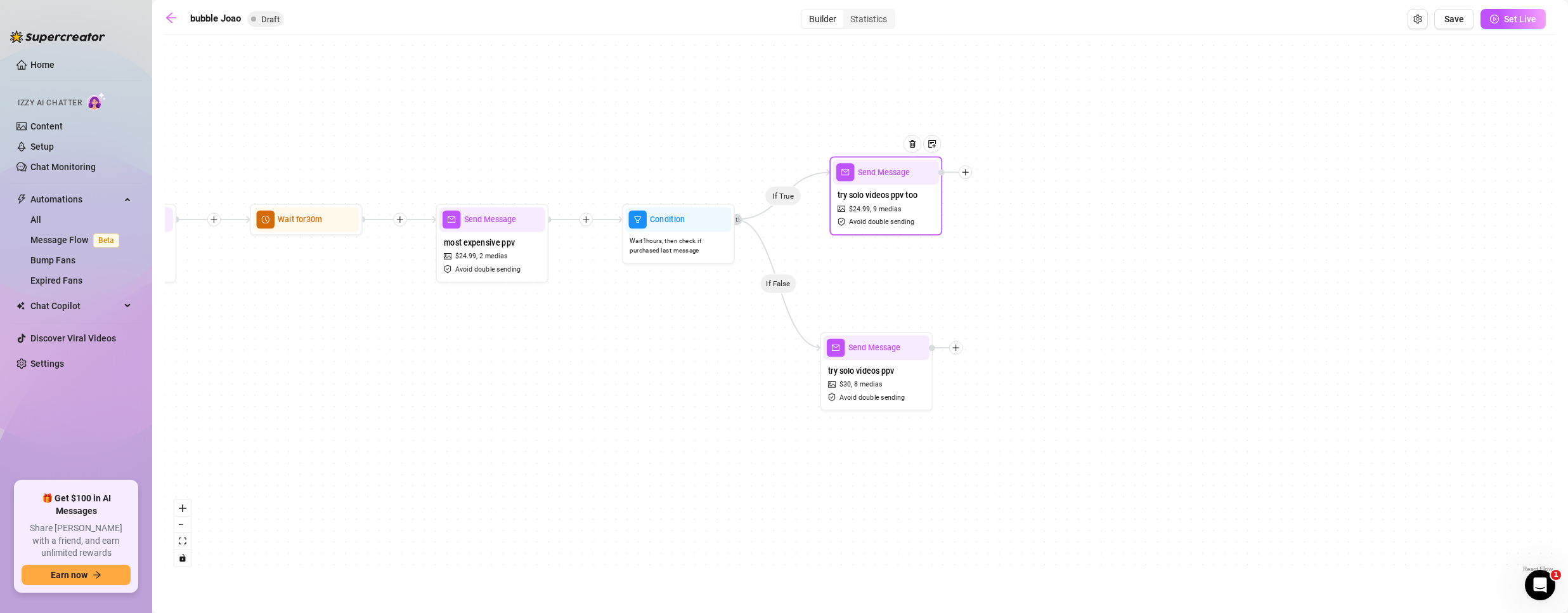
click at [966, 174] on icon "plus" at bounding box center [965, 172] width 8 height 8
click at [1014, 262] on div "If True If False If False If True Send Message try solo videos ppv too $ 24.99 …" at bounding box center [860, 308] width 1390 height 534
click at [971, 176] on div at bounding box center [965, 172] width 13 height 13
click at [1006, 251] on div "Merge Nodes" at bounding box center [1021, 250] width 83 height 19
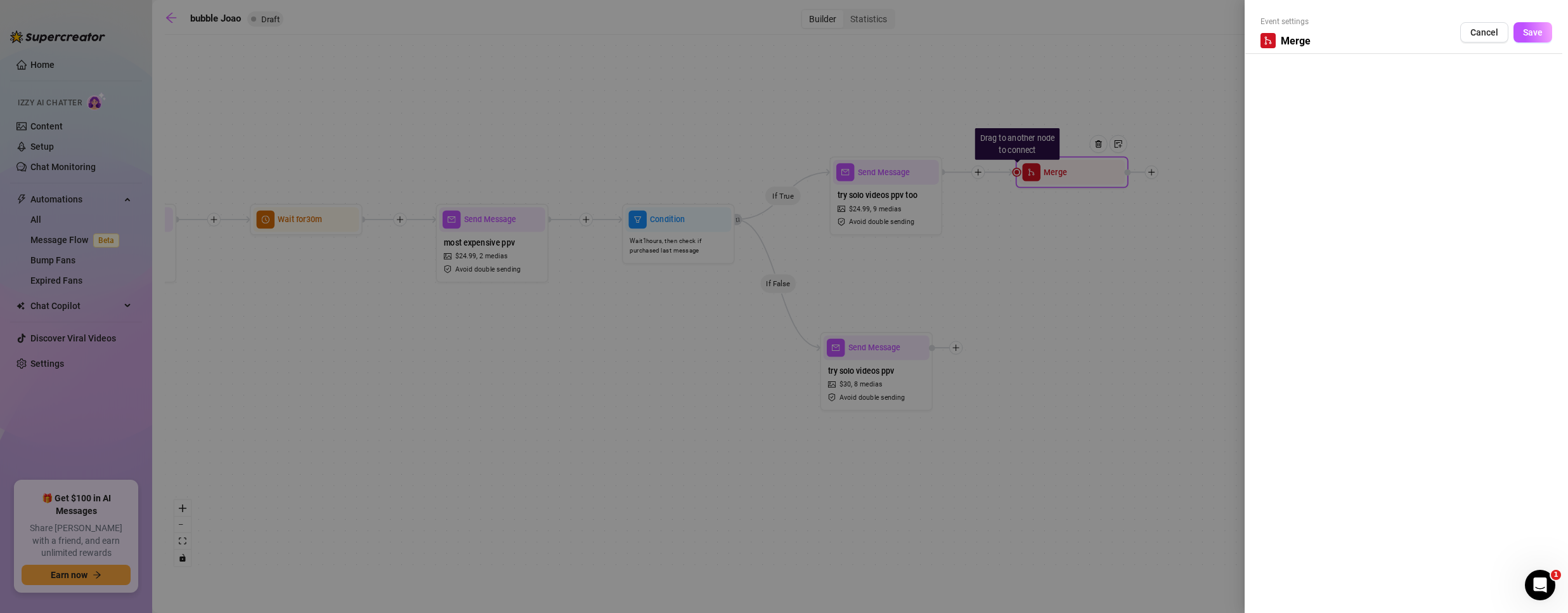
drag, startPoint x: 1065, startPoint y: 175, endPoint x: 1086, endPoint y: 261, distance: 88.5
click at [1086, 261] on div at bounding box center [784, 306] width 1568 height 613
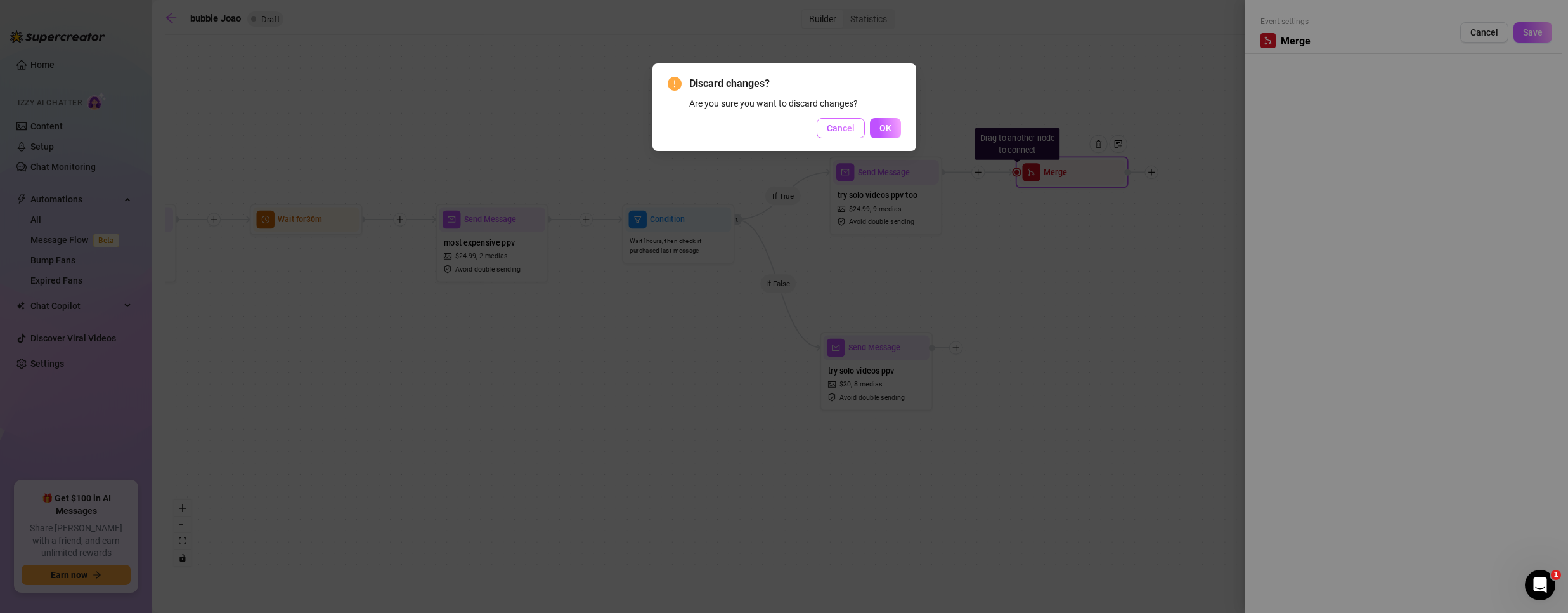
click at [863, 129] on button "Cancel" at bounding box center [841, 128] width 48 height 20
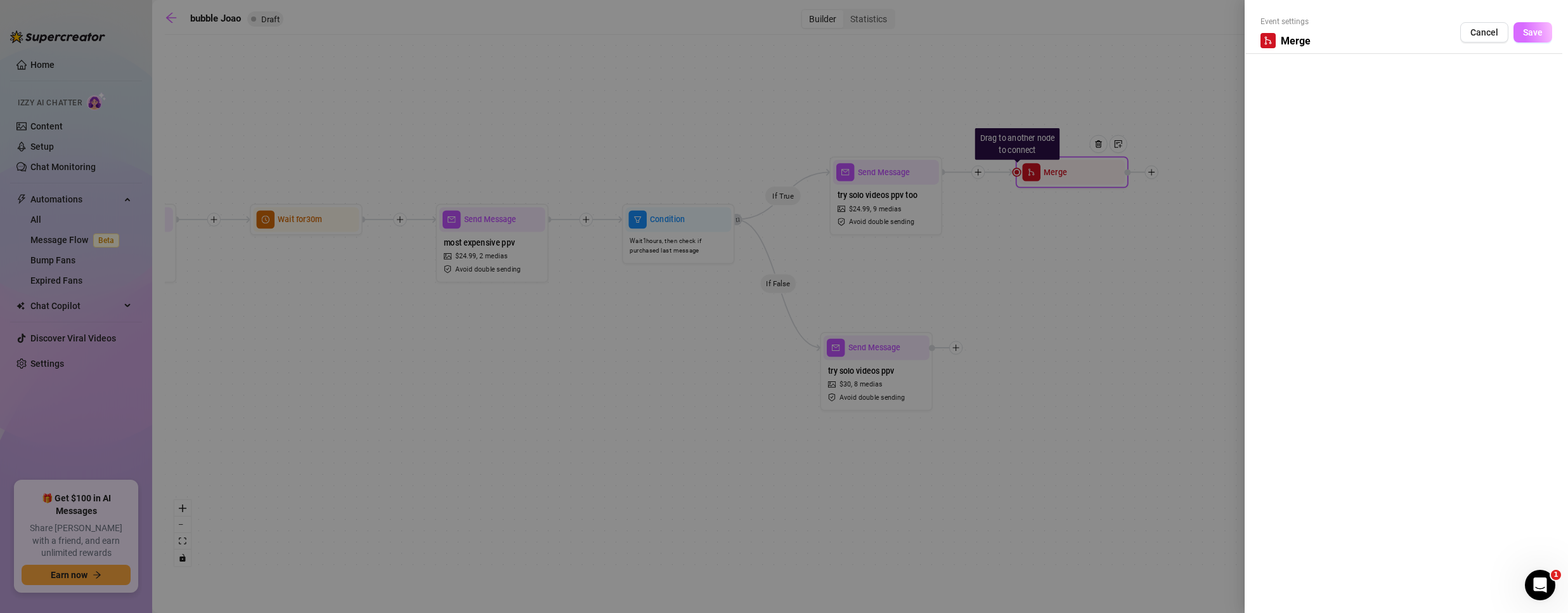
click at [1542, 33] on button "Save" at bounding box center [1533, 33] width 39 height 20
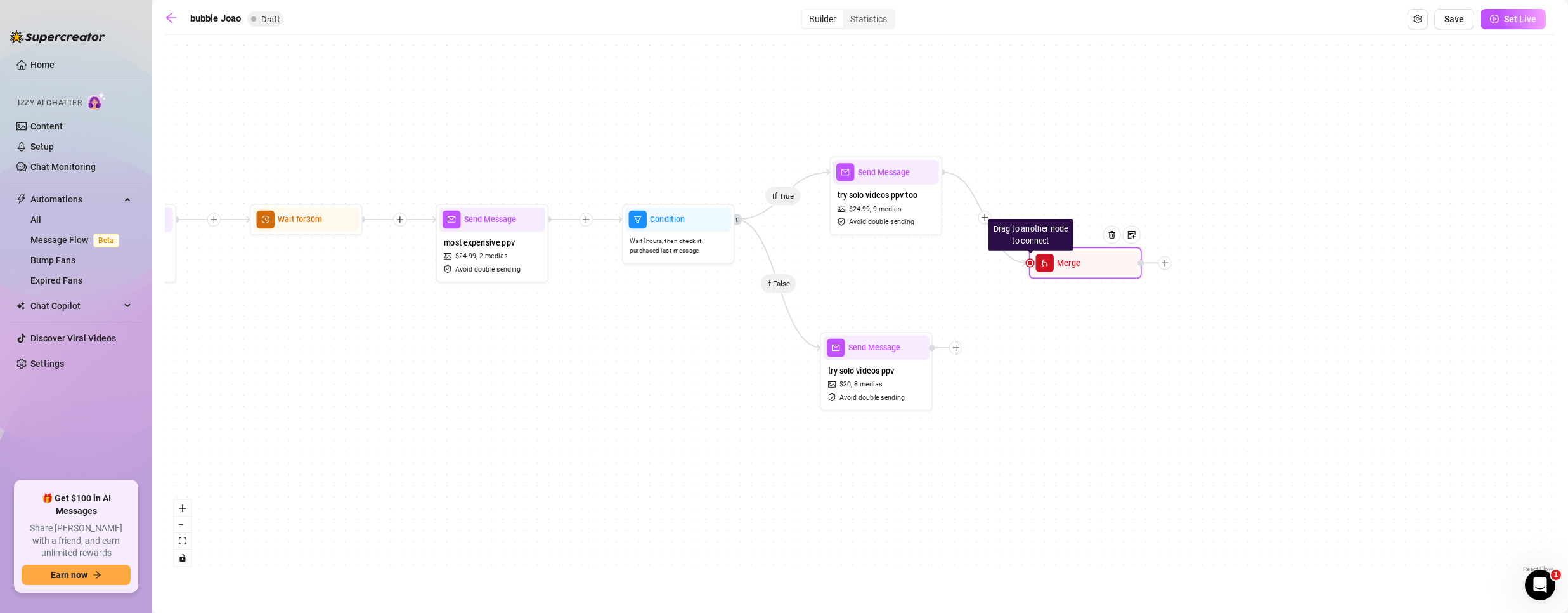
drag, startPoint x: 1056, startPoint y: 171, endPoint x: 1069, endPoint y: 268, distance: 97.9
click at [1070, 267] on span "Merge" at bounding box center [1068, 263] width 23 height 12
drag, startPoint x: 1031, startPoint y: 266, endPoint x: 959, endPoint y: 347, distance: 108.4
drag, startPoint x: 1032, startPoint y: 262, endPoint x: 953, endPoint y: 347, distance: 116.0
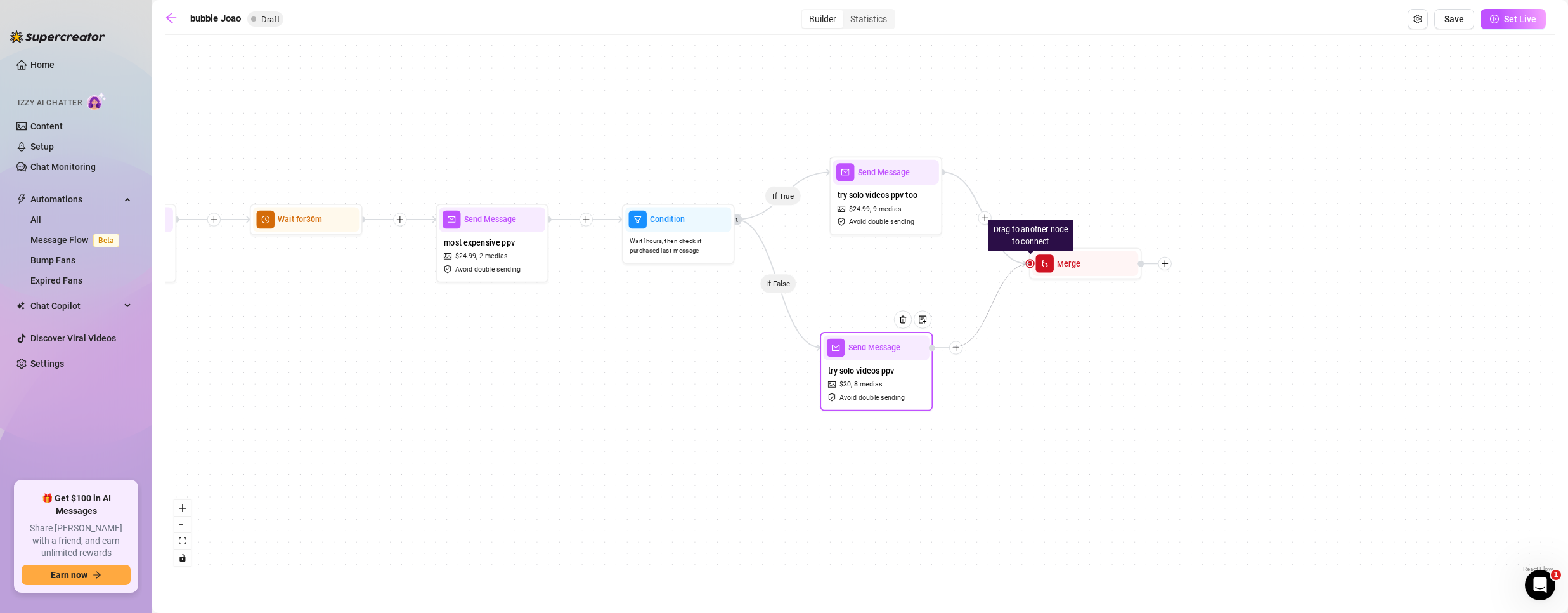
click at [1030, 268] on div "Drag to another node to connect Merge" at bounding box center [1085, 263] width 113 height 32
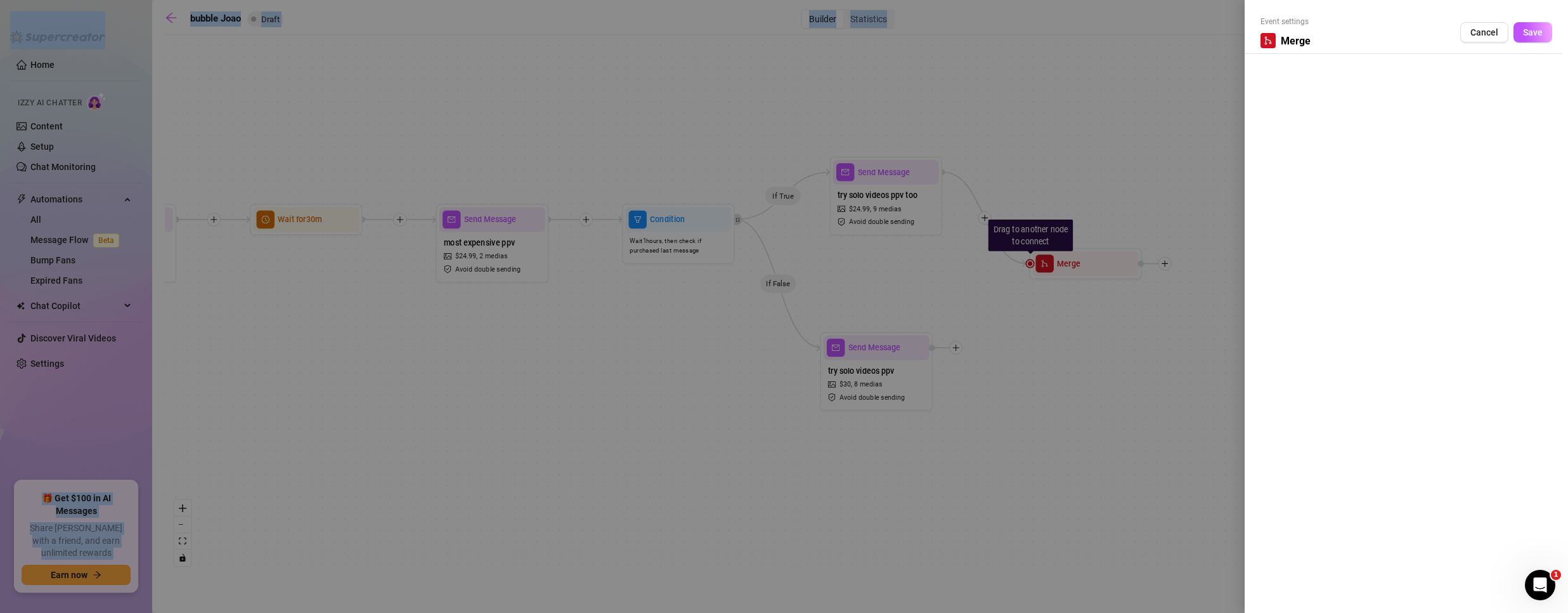
click at [930, 361] on div at bounding box center [784, 306] width 1568 height 613
click at [1478, 33] on span "Cancel" at bounding box center [1484, 32] width 28 height 10
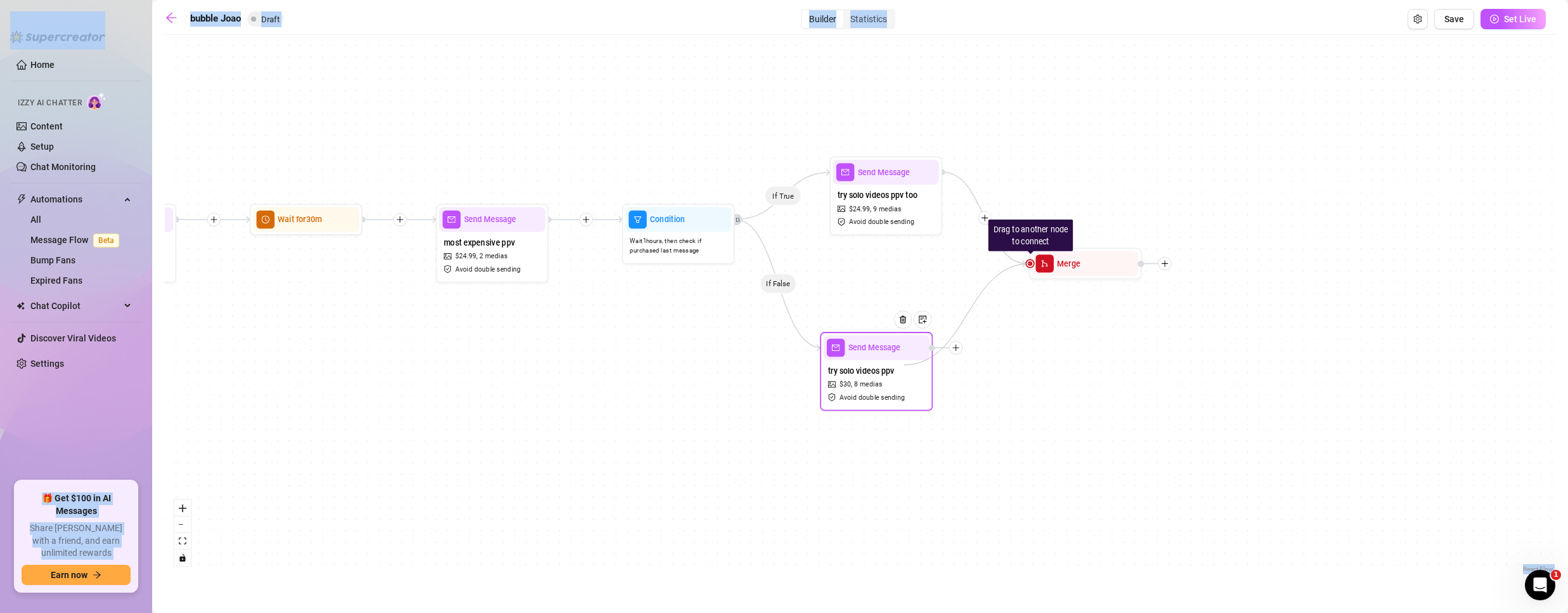
drag, startPoint x: 1029, startPoint y: 263, endPoint x: 904, endPoint y: 365, distance: 161.3
drag, startPoint x: 1032, startPoint y: 264, endPoint x: 958, endPoint y: 347, distance: 111.2
drag, startPoint x: 1031, startPoint y: 266, endPoint x: 905, endPoint y: 359, distance: 156.6
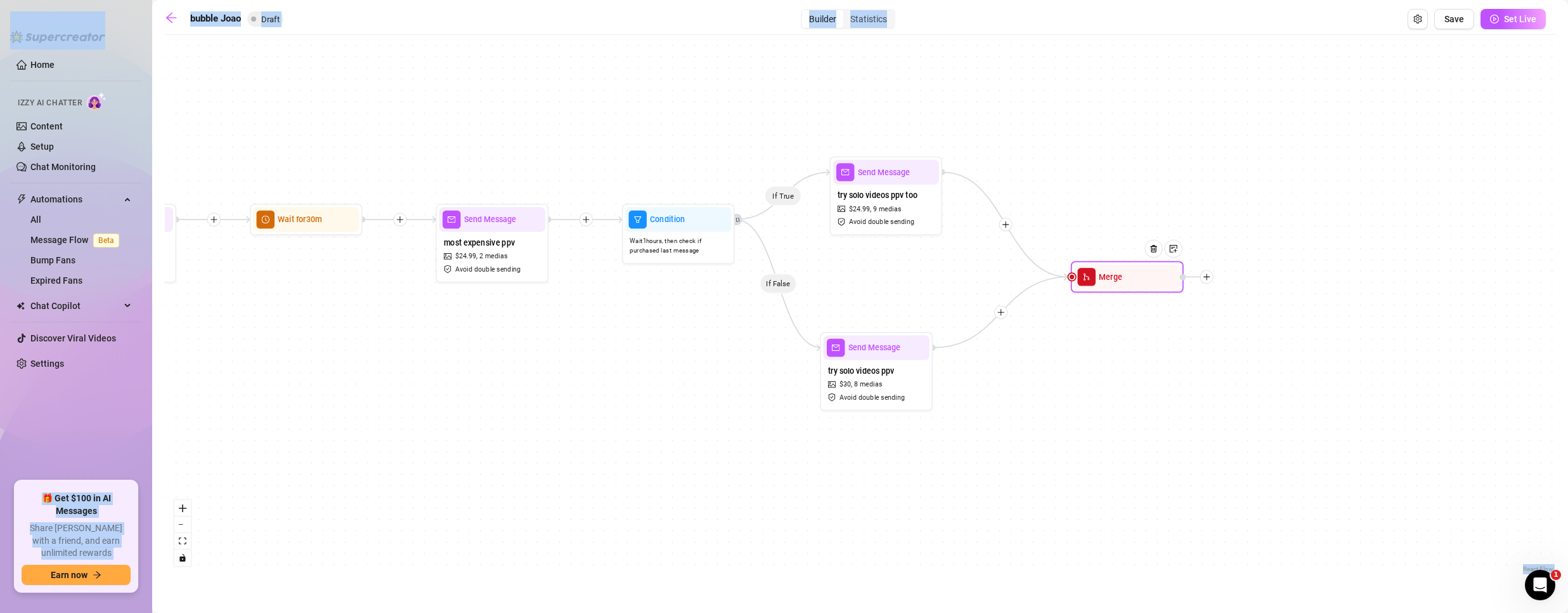
drag, startPoint x: 1065, startPoint y: 272, endPoint x: 1115, endPoint y: 285, distance: 51.7
click at [1115, 285] on div "Merge" at bounding box center [1127, 277] width 106 height 25
drag, startPoint x: 877, startPoint y: 379, endPoint x: 881, endPoint y: 354, distance: 25.3
click at [881, 354] on div "try solo videos ppv $ 30 , 8 medias Avoid double sending" at bounding box center [880, 358] width 106 height 47
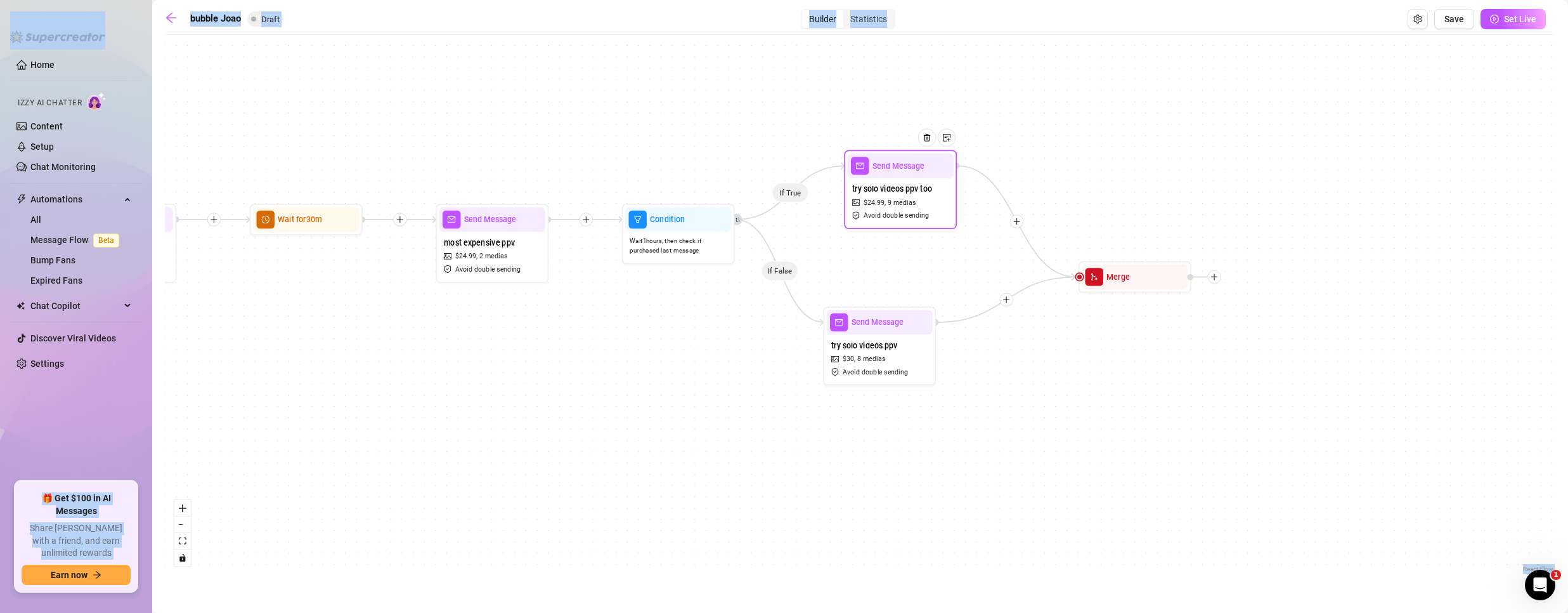
drag, startPoint x: 869, startPoint y: 217, endPoint x: 882, endPoint y: 265, distance: 49.7
click at [884, 210] on span "Avoid double sending" at bounding box center [896, 216] width 66 height 11
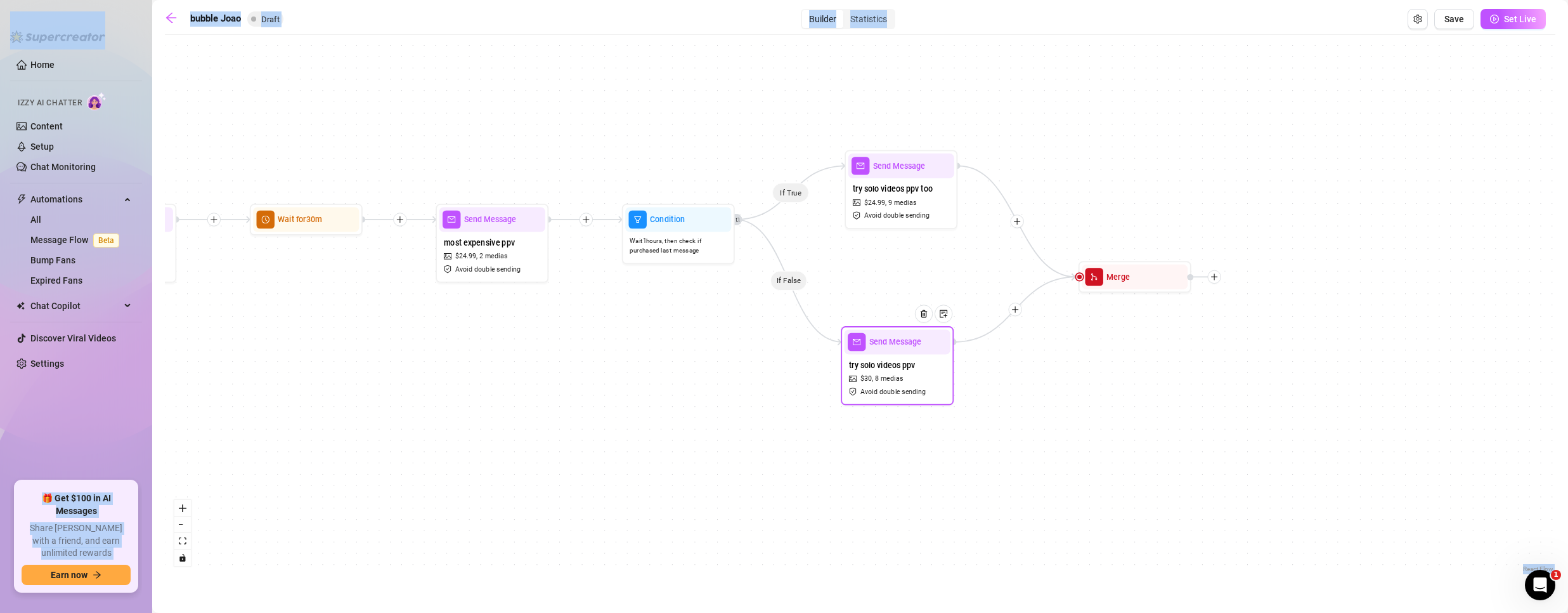
drag, startPoint x: 869, startPoint y: 355, endPoint x: 886, endPoint y: 372, distance: 24.0
click at [887, 375] on span "8 medias" at bounding box center [889, 379] width 28 height 11
drag, startPoint x: 874, startPoint y: 206, endPoint x: 867, endPoint y: 207, distance: 7.1
click at [867, 207] on span "$ 24.99 ," at bounding box center [869, 205] width 23 height 11
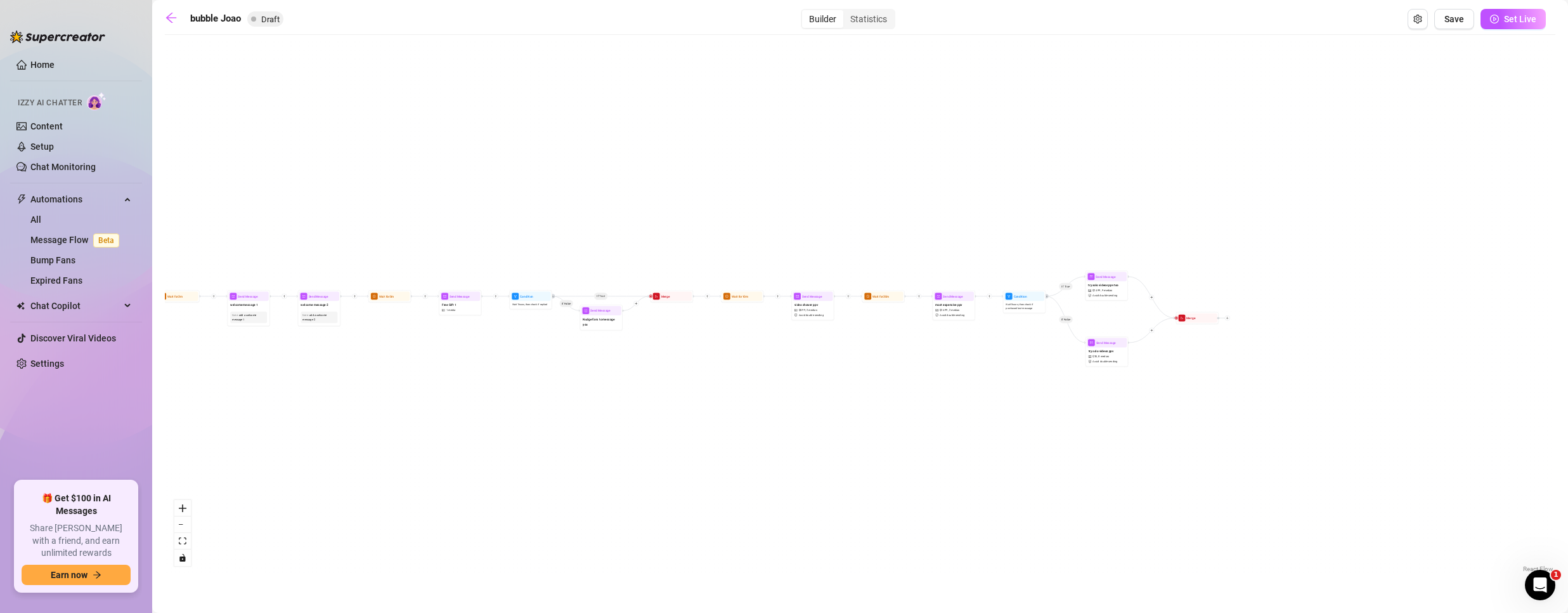
drag, startPoint x: 438, startPoint y: 402, endPoint x: 771, endPoint y: 405, distance: 333.0
click at [771, 405] on div "If True If False If False If True Merge Send Message try solo videos ppv too $ …" at bounding box center [860, 308] width 1390 height 534
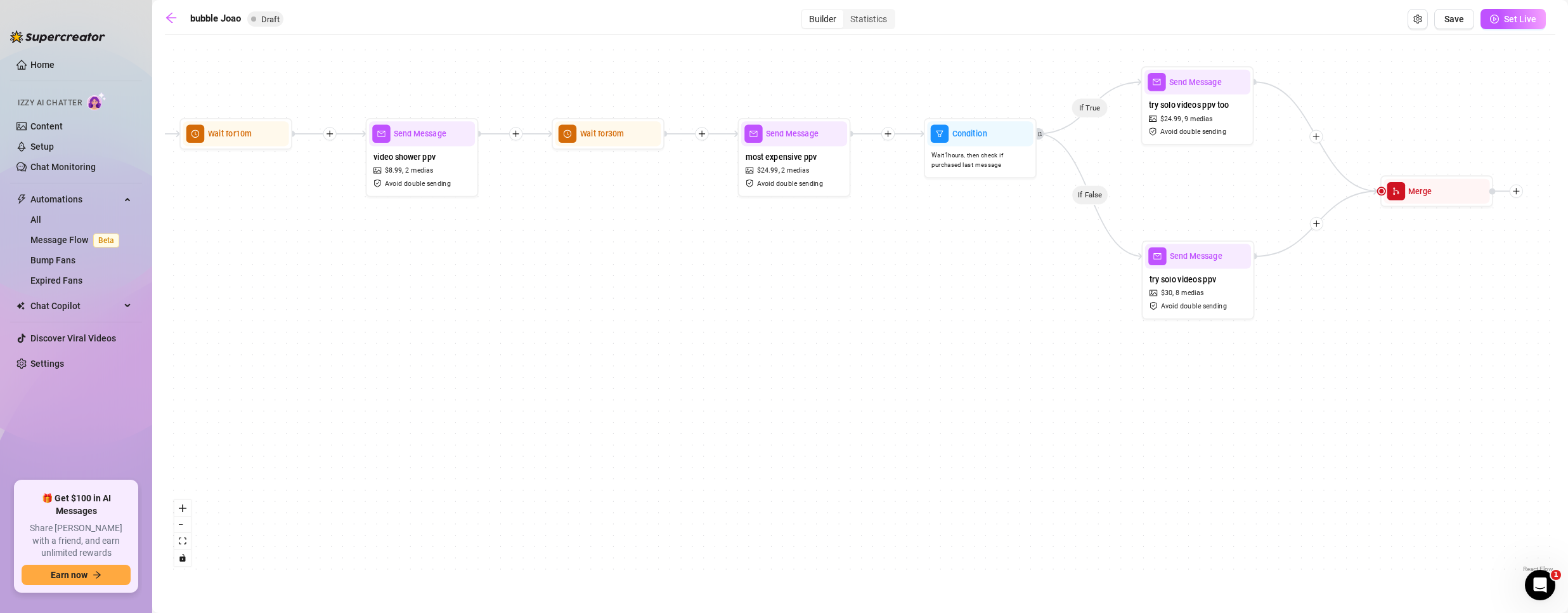
drag, startPoint x: 1074, startPoint y: 432, endPoint x: 501, endPoint y: 426, distance: 573.0
click at [501, 428] on div "If True If False If False If True Merge Send Message try solo videos ppv too $ …" at bounding box center [860, 308] width 1390 height 534
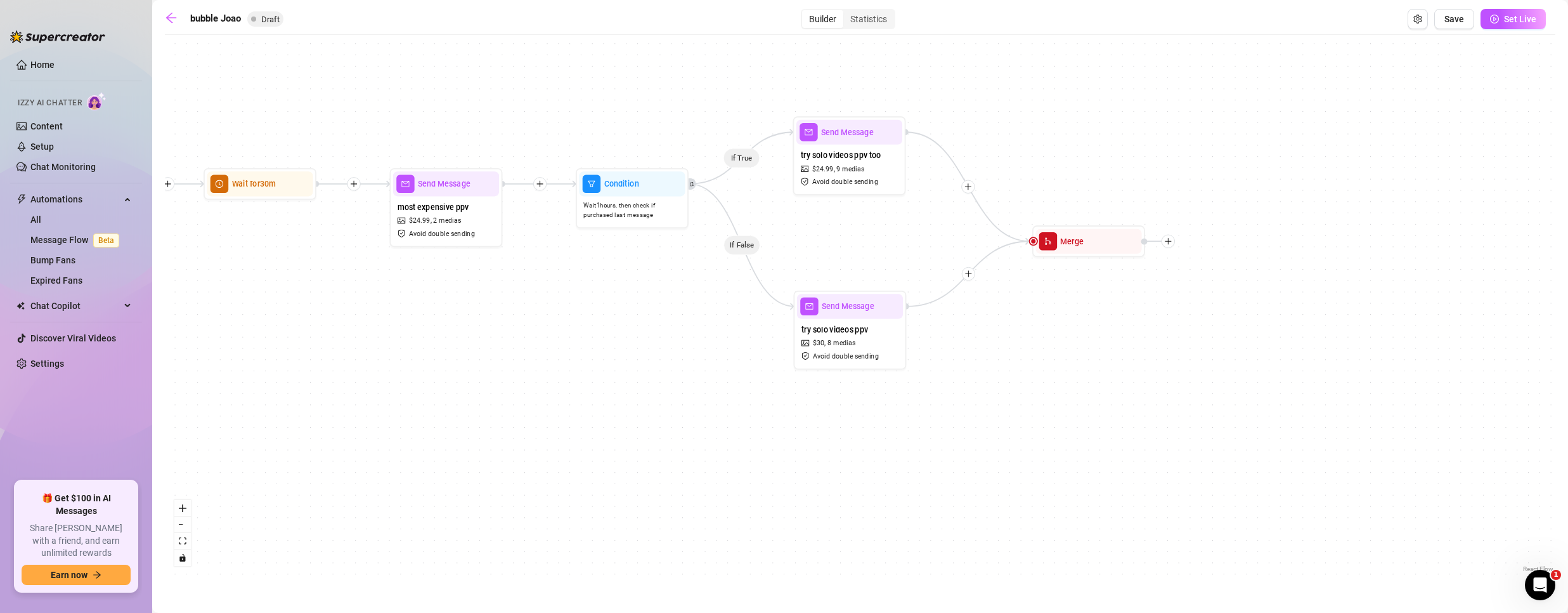
drag, startPoint x: 898, startPoint y: 315, endPoint x: 663, endPoint y: 368, distance: 240.9
click at [663, 368] on div "If True If False If False If True Merge Send Message try solo videos ppv too $ …" at bounding box center [860, 308] width 1390 height 534
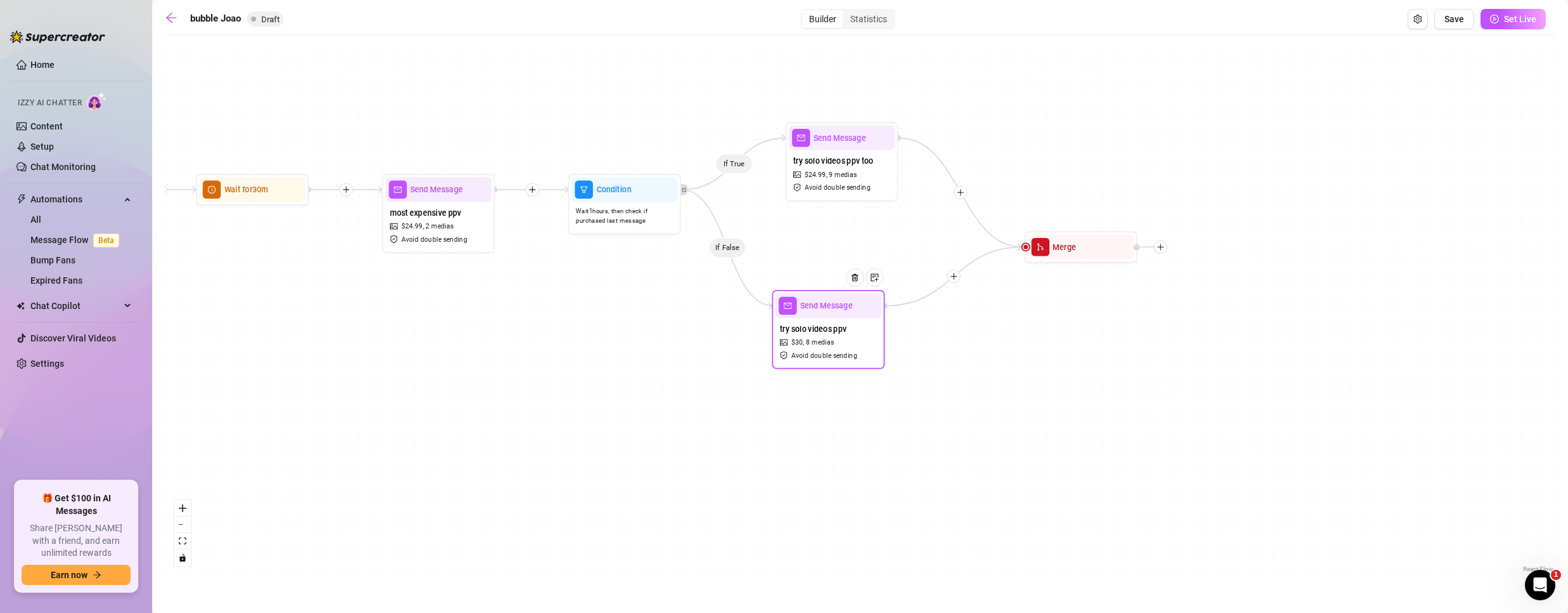
drag, startPoint x: 841, startPoint y: 333, endPoint x: 830, endPoint y: 329, distance: 11.7
click at [830, 329] on span "try solo videos ppv" at bounding box center [814, 329] width 67 height 12
drag, startPoint x: 835, startPoint y: 170, endPoint x: 828, endPoint y: 171, distance: 7.1
click at [828, 171] on span "9 medias" at bounding box center [841, 174] width 28 height 11
drag, startPoint x: 1073, startPoint y: 258, endPoint x: 1047, endPoint y: 245, distance: 29.1
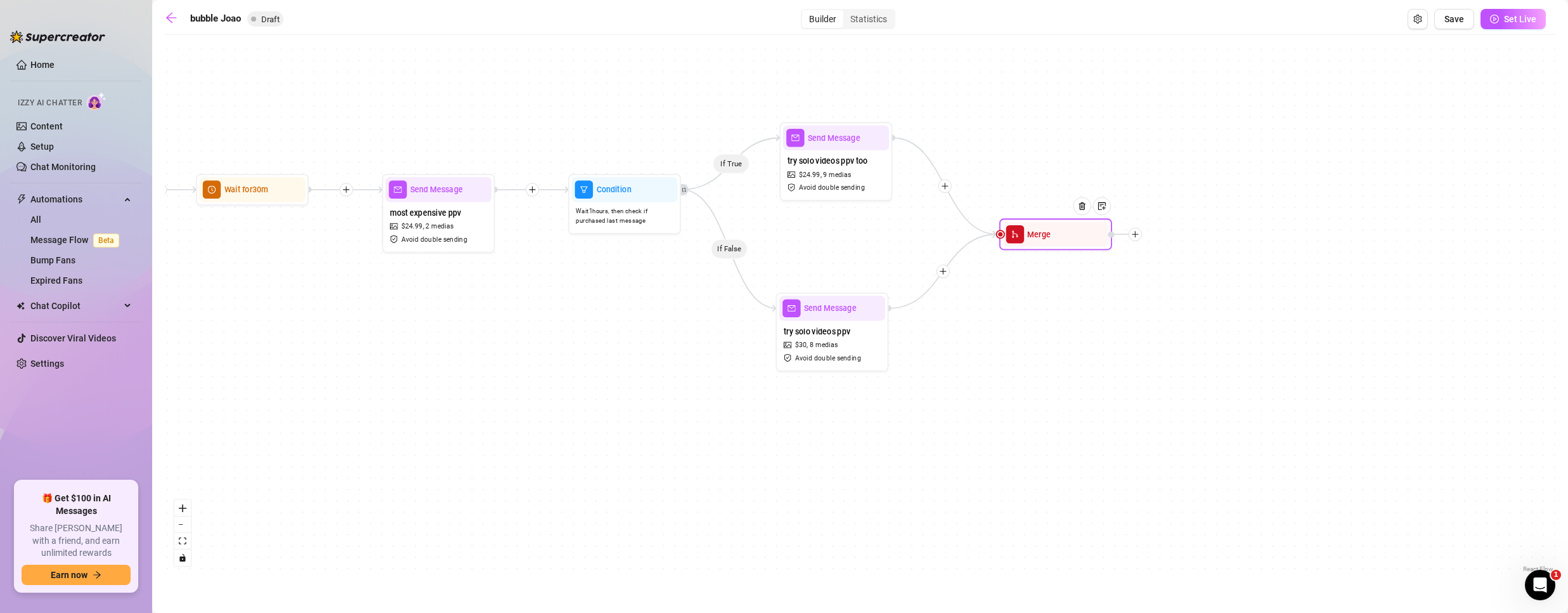
click at [1047, 245] on div "Merge" at bounding box center [1055, 234] width 113 height 32
click at [1447, 15] on span "Save" at bounding box center [1454, 19] width 19 height 10
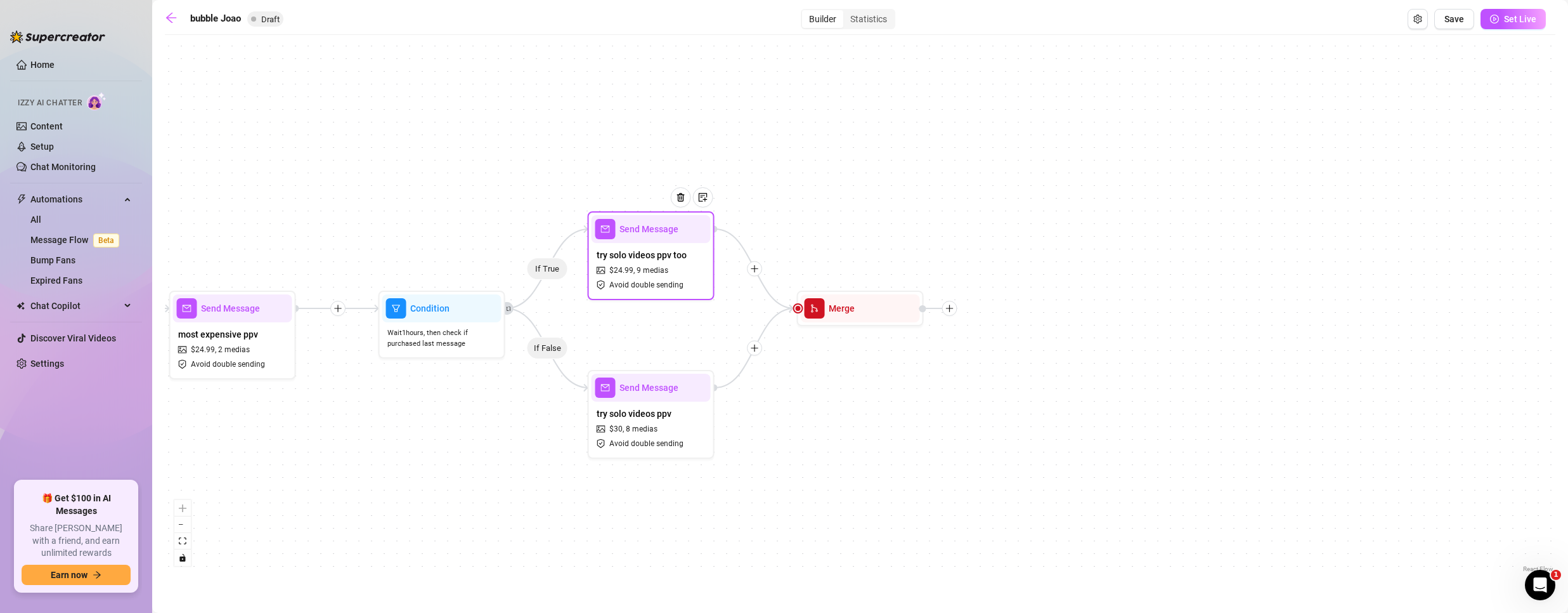
click at [653, 271] on span "9 medias" at bounding box center [652, 270] width 32 height 12
type textarea "I just put together some of my solo videos—raw, up-close, and just me. 🔥 Want m…"
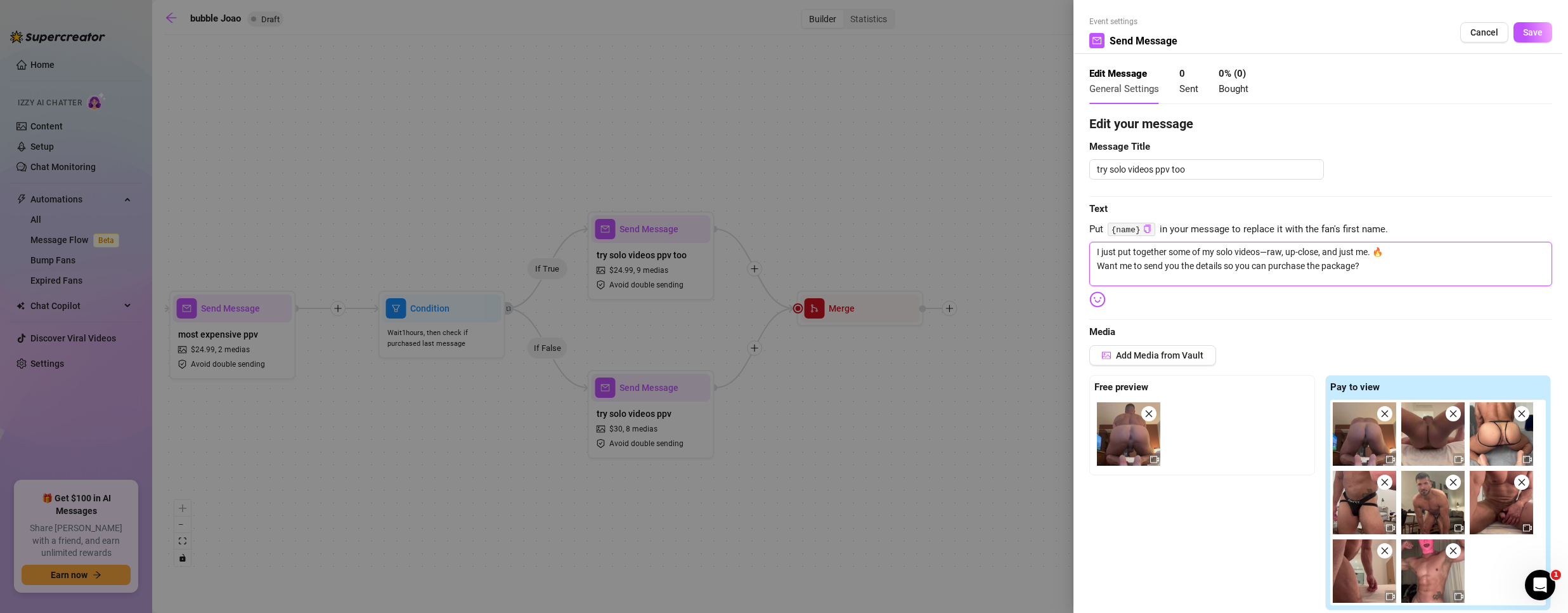
click at [1092, 251] on textarea "I just put together some of my solo videos—raw, up-close, and just me. 🔥 Want m…" at bounding box center [1320, 263] width 462 height 44
paste textarea "Since you were into the last one, I’ve got a feeling these might hit the spot t…"
type textarea "Since you were into the last one, I’ve got a feeling these might hit the spot t…"
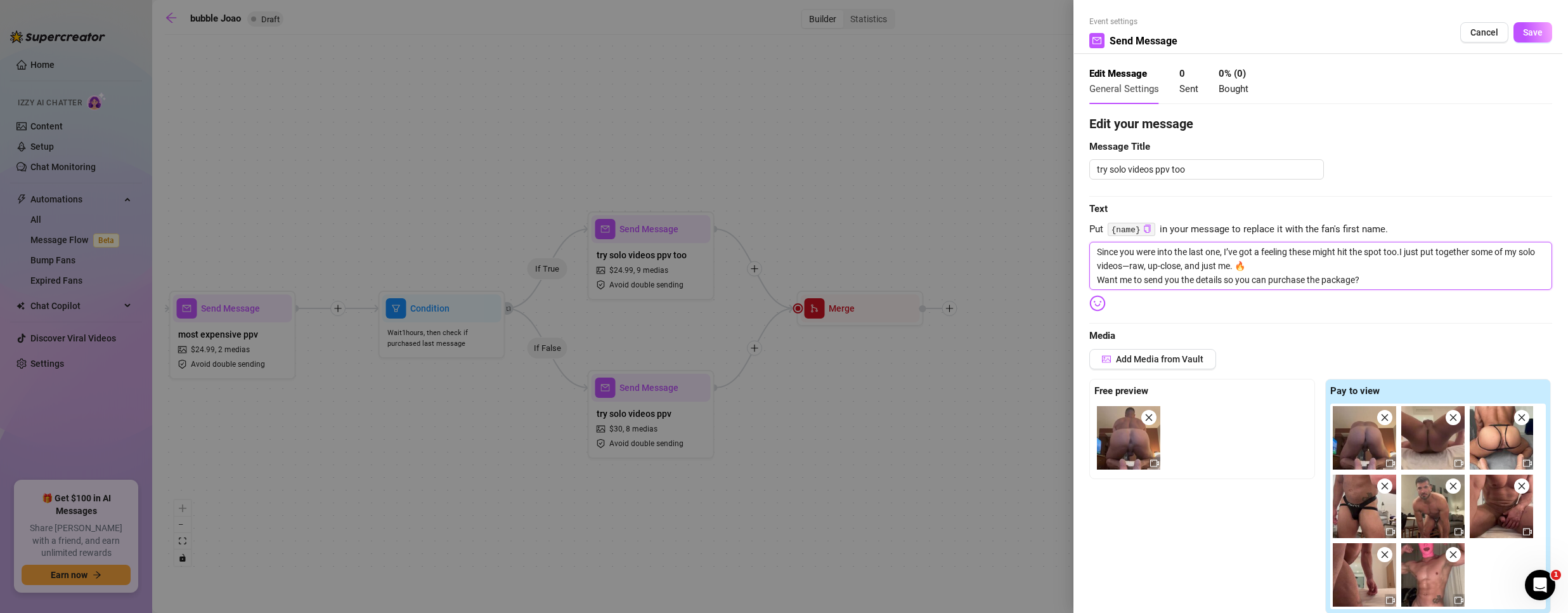
type textarea "Since you were into the last one, I’ve got a feeling these might hit the spot t…"
click at [1523, 29] on span "Save" at bounding box center [1532, 32] width 19 height 10
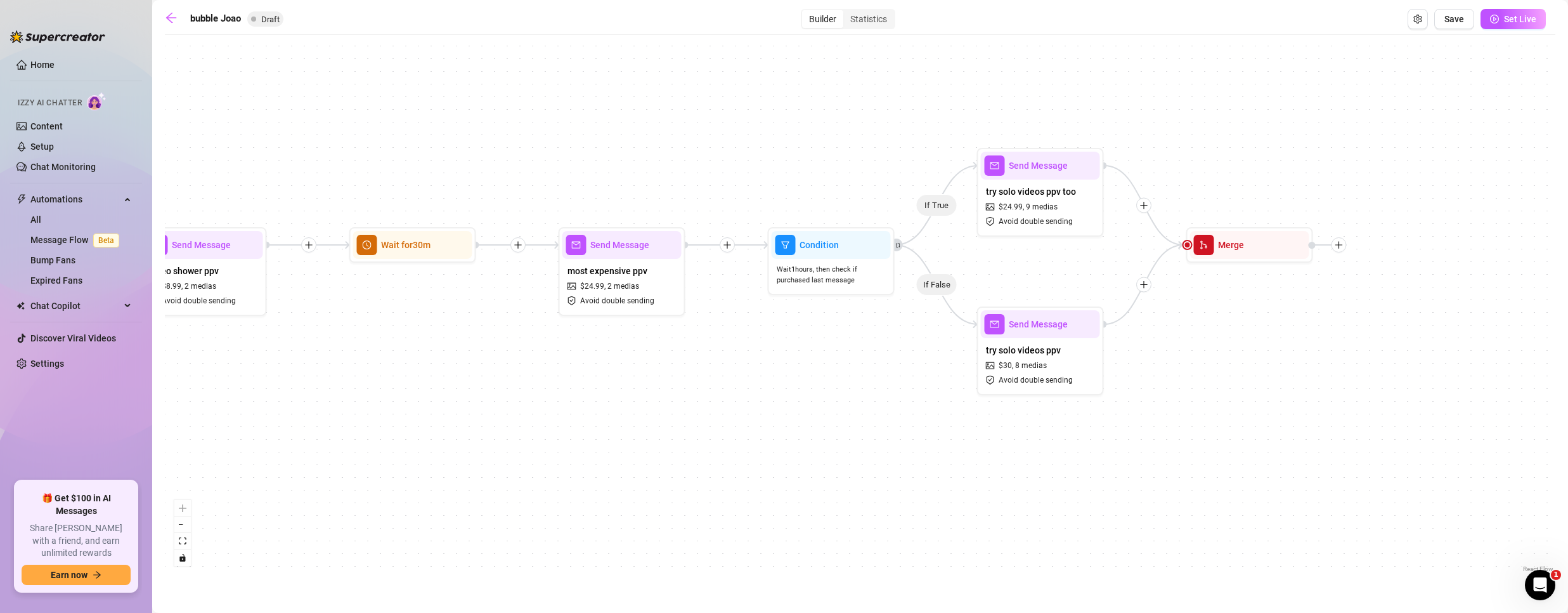
drag, startPoint x: 412, startPoint y: 513, endPoint x: 762, endPoint y: 442, distance: 357.1
click at [762, 442] on div "If True If False If True If False Merge Send Message try solo videos ppv too $ …" at bounding box center [860, 308] width 1390 height 534
click at [1449, 15] on span "Save" at bounding box center [1454, 19] width 19 height 10
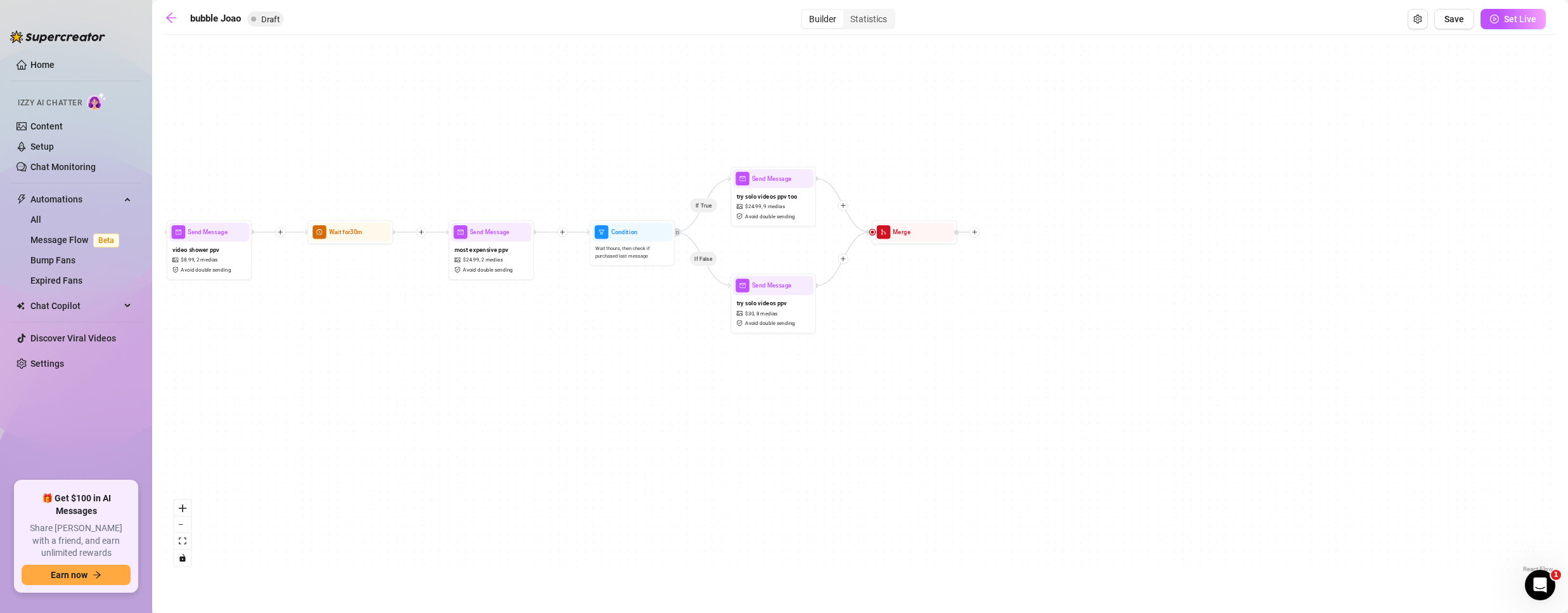
drag, startPoint x: 1197, startPoint y: 477, endPoint x: 432, endPoint y: 470, distance: 765.0
click at [425, 486] on div "If True If False If True If False Merge Send Message try solo videos ppv too $ …" at bounding box center [860, 308] width 1390 height 534
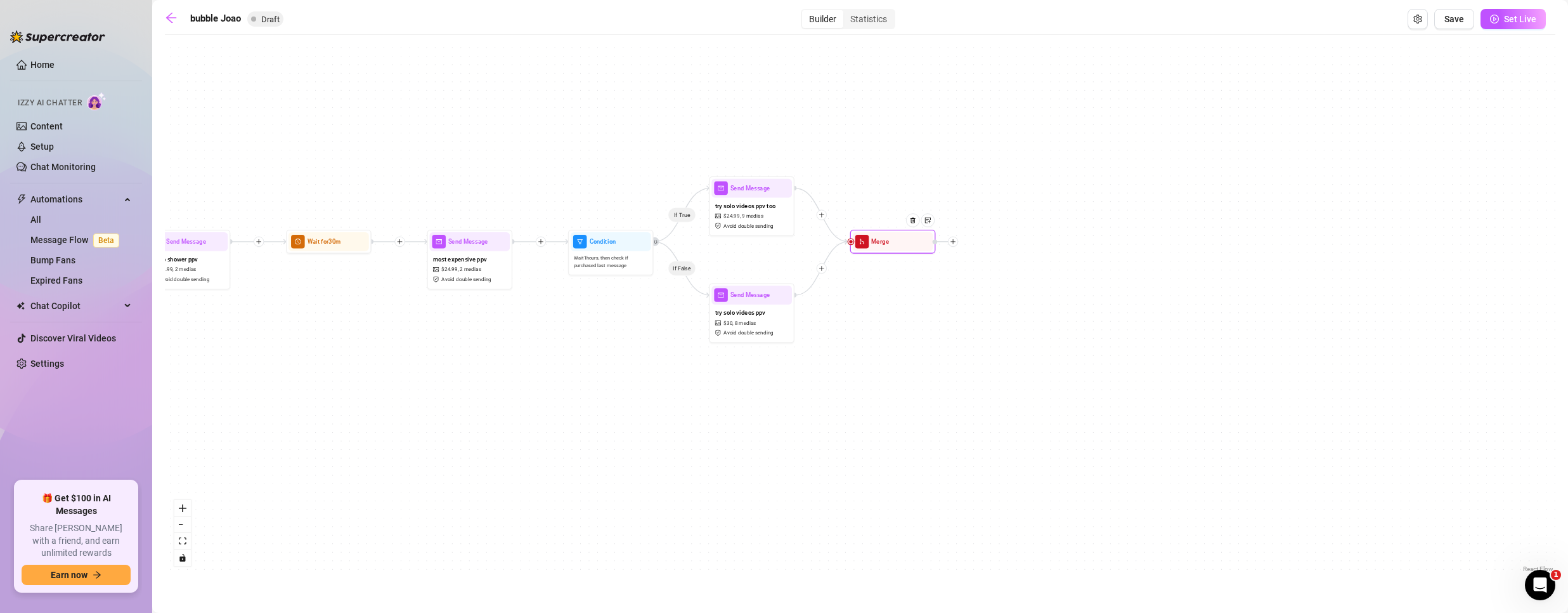
click at [955, 243] on icon "plus" at bounding box center [952, 241] width 5 height 5
click at [1010, 238] on div "Time Delay" at bounding box center [996, 242] width 62 height 15
click at [1001, 245] on div "Time Delay" at bounding box center [996, 242] width 62 height 15
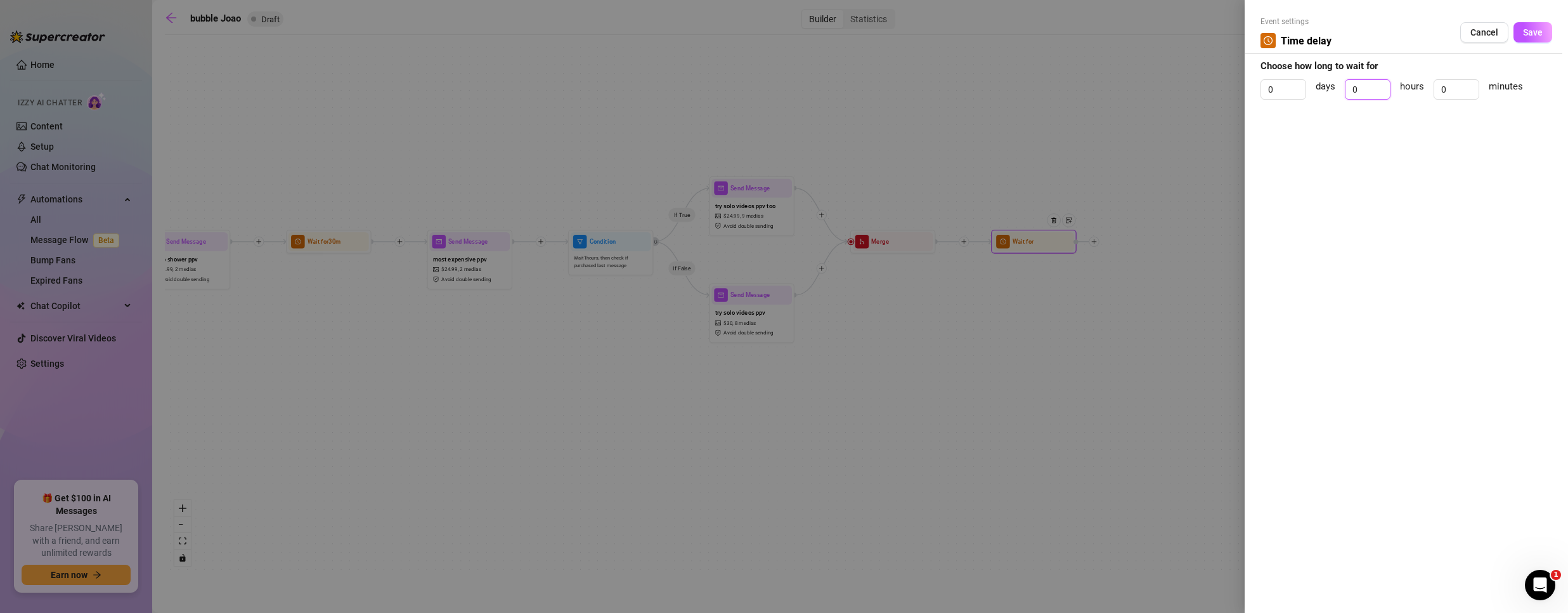
drag, startPoint x: 1362, startPoint y: 83, endPoint x: 1313, endPoint y: 81, distance: 49.0
click at [1313, 81] on div "0 days 0 hours 0 minutes" at bounding box center [1406, 95] width 292 height 32
type input "1"
type input "2"
click at [1535, 36] on span "Save" at bounding box center [1532, 32] width 19 height 10
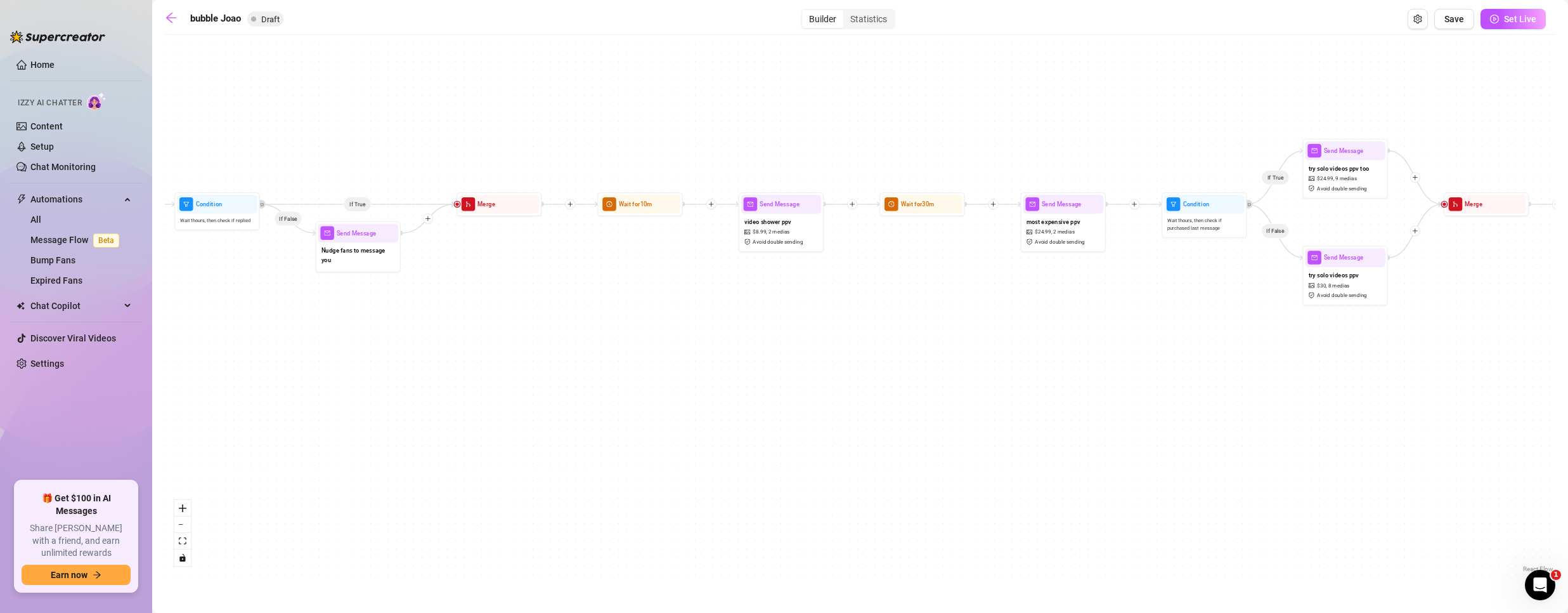
drag, startPoint x: 573, startPoint y: 356, endPoint x: 375, endPoint y: 349, distance: 198.1
click at [375, 351] on div "If True If False If True If False Wait for 2h Merge Send Message try solo video…" at bounding box center [860, 308] width 1390 height 534
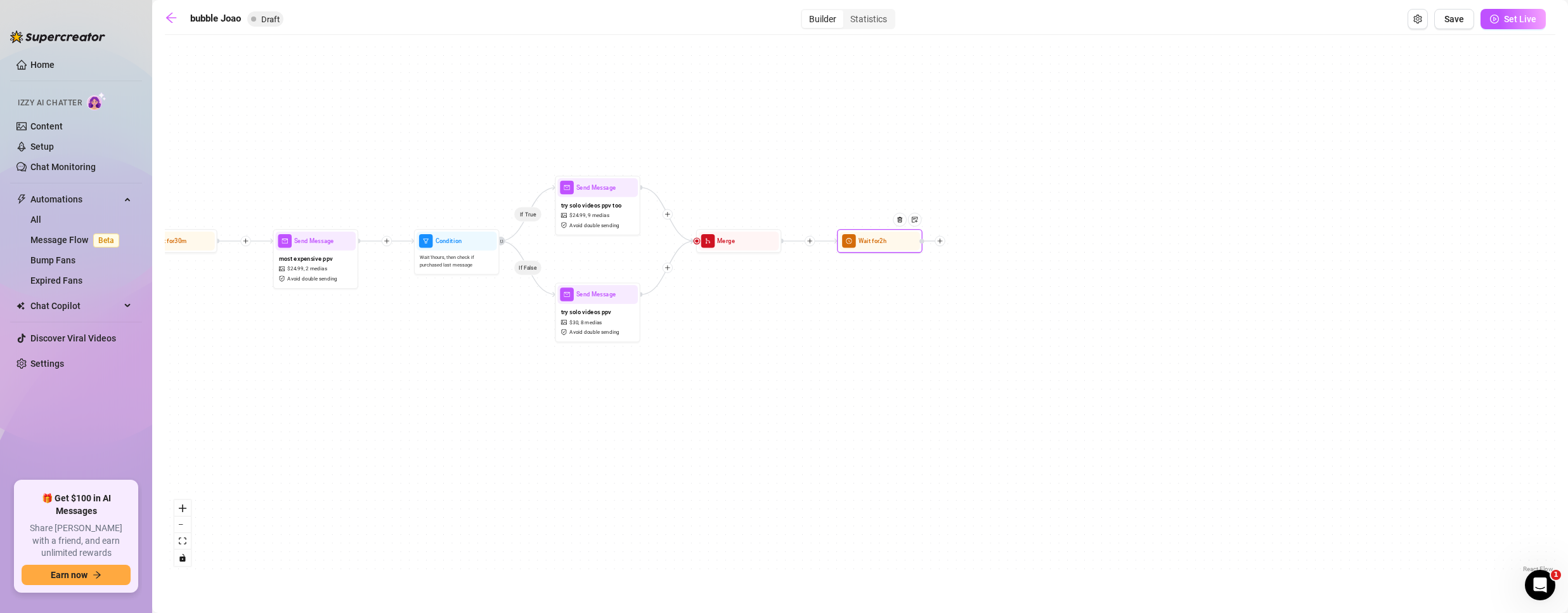
click at [874, 250] on div "Wait for 2h" at bounding box center [879, 241] width 80 height 19
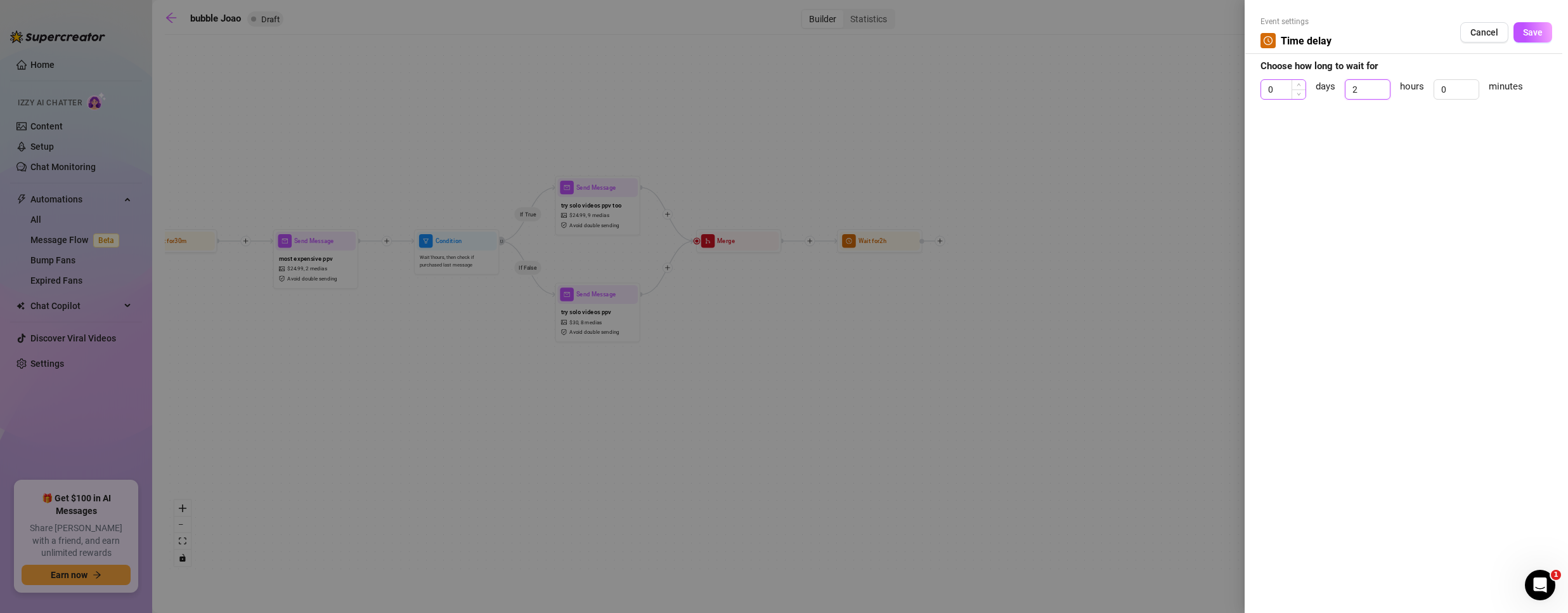
drag, startPoint x: 1361, startPoint y: 90, endPoint x: 1275, endPoint y: 83, distance: 86.3
click at [1275, 83] on div "0 days 2 hours 0 minutes" at bounding box center [1406, 95] width 292 height 32
type input "1"
click at [1536, 30] on span "Save" at bounding box center [1532, 32] width 19 height 10
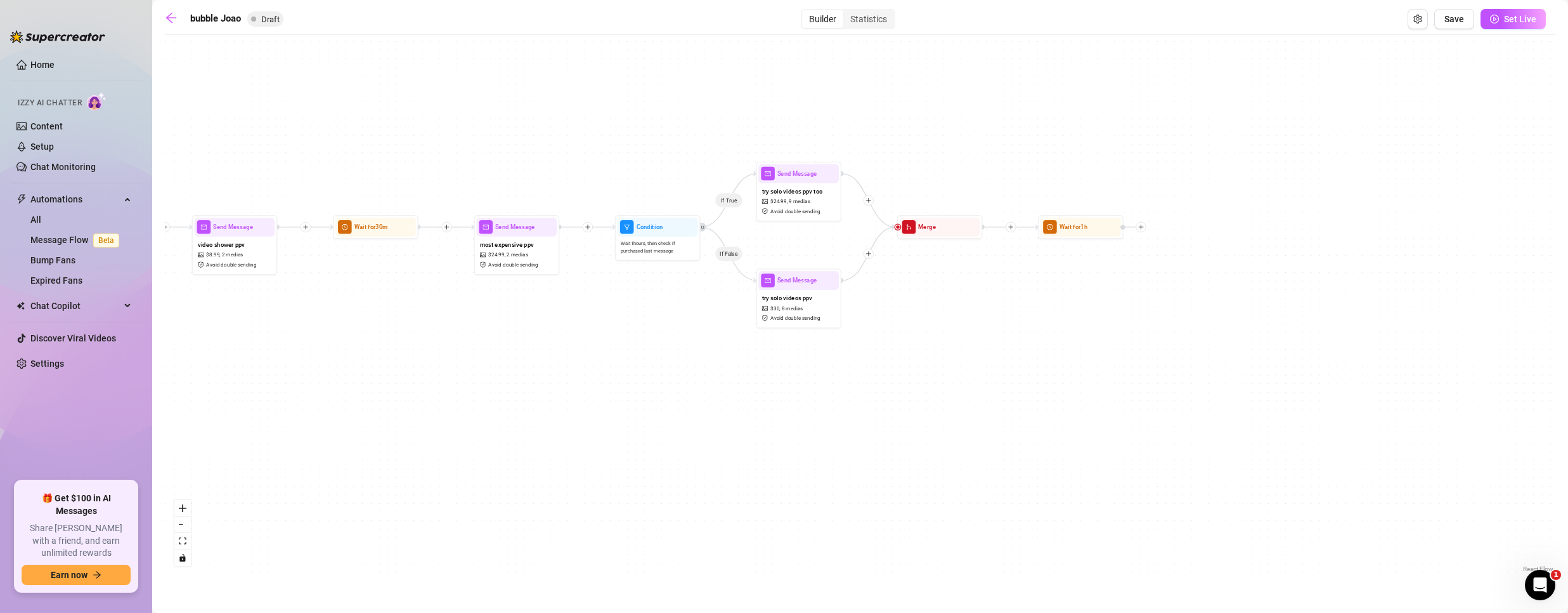
drag, startPoint x: 445, startPoint y: 408, endPoint x: 701, endPoint y: 396, distance: 256.3
click at [699, 399] on div "If True If False If True If False Wait for 1h Merge Send Message try solo video…" at bounding box center [860, 308] width 1390 height 534
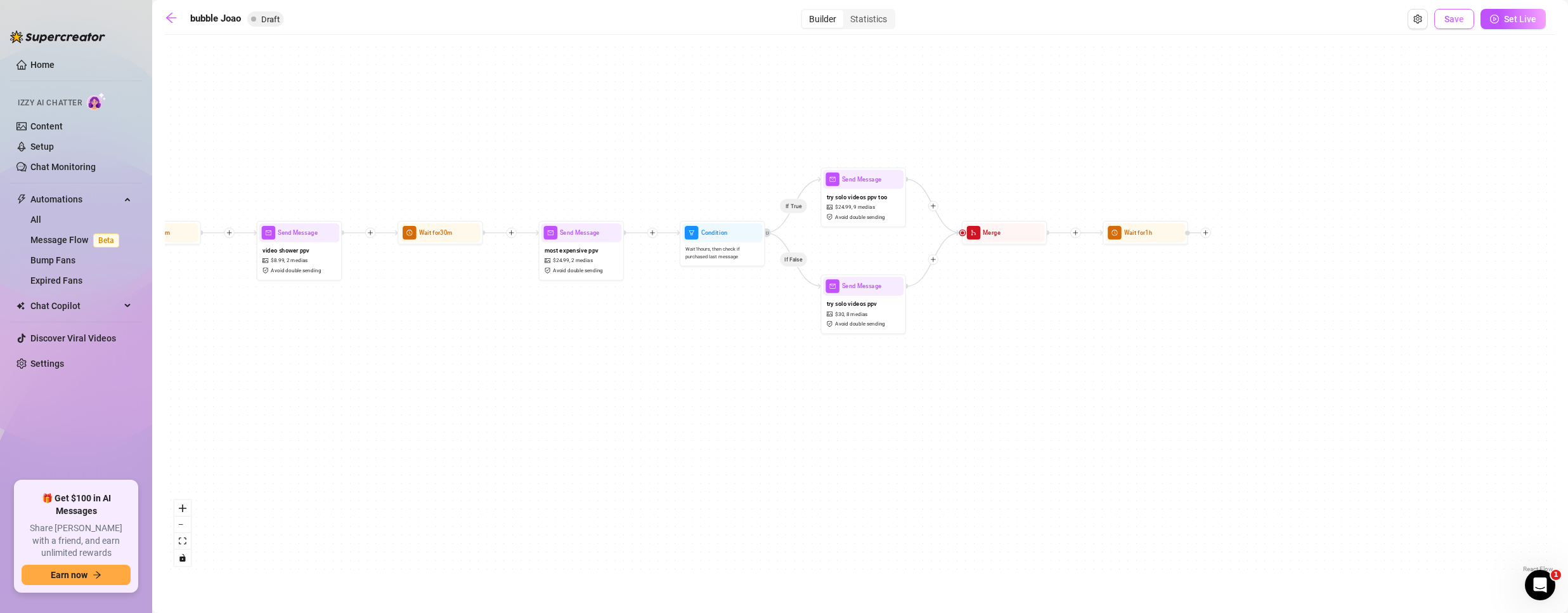
click at [1458, 19] on span "Save" at bounding box center [1454, 19] width 19 height 10
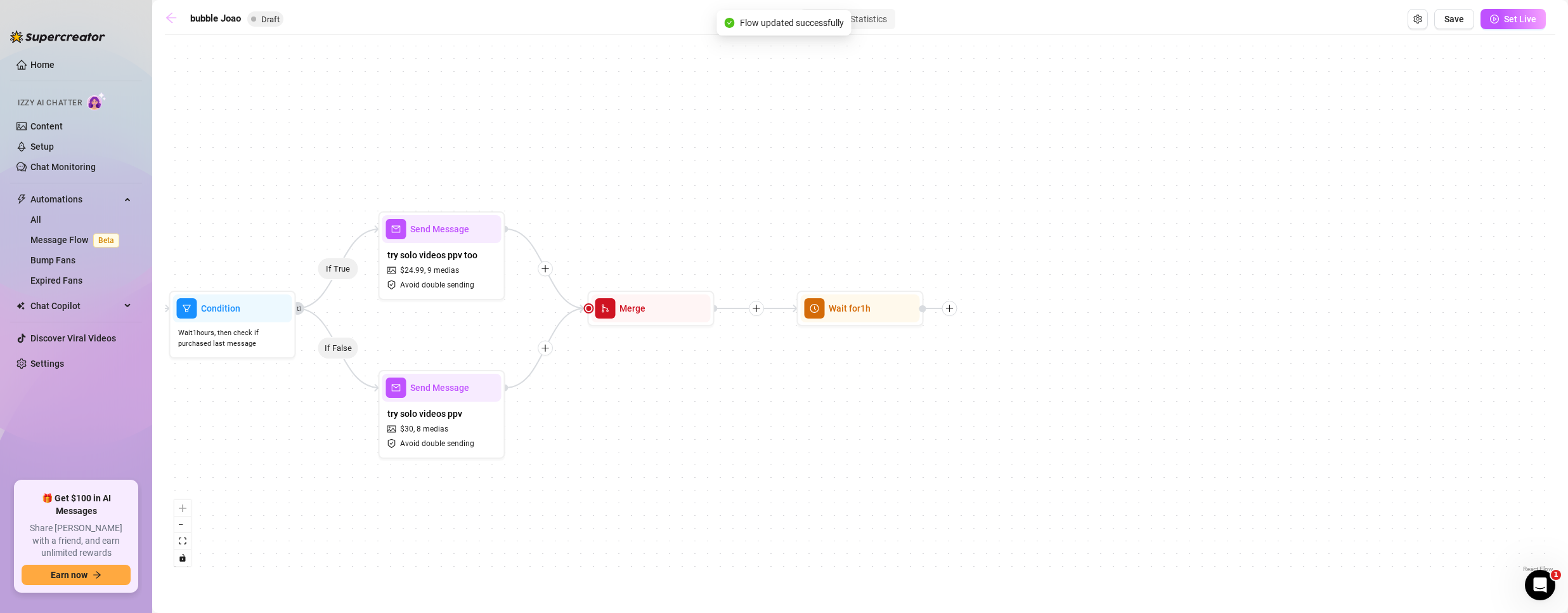
click at [169, 18] on icon "arrow-left" at bounding box center [171, 17] width 10 height 10
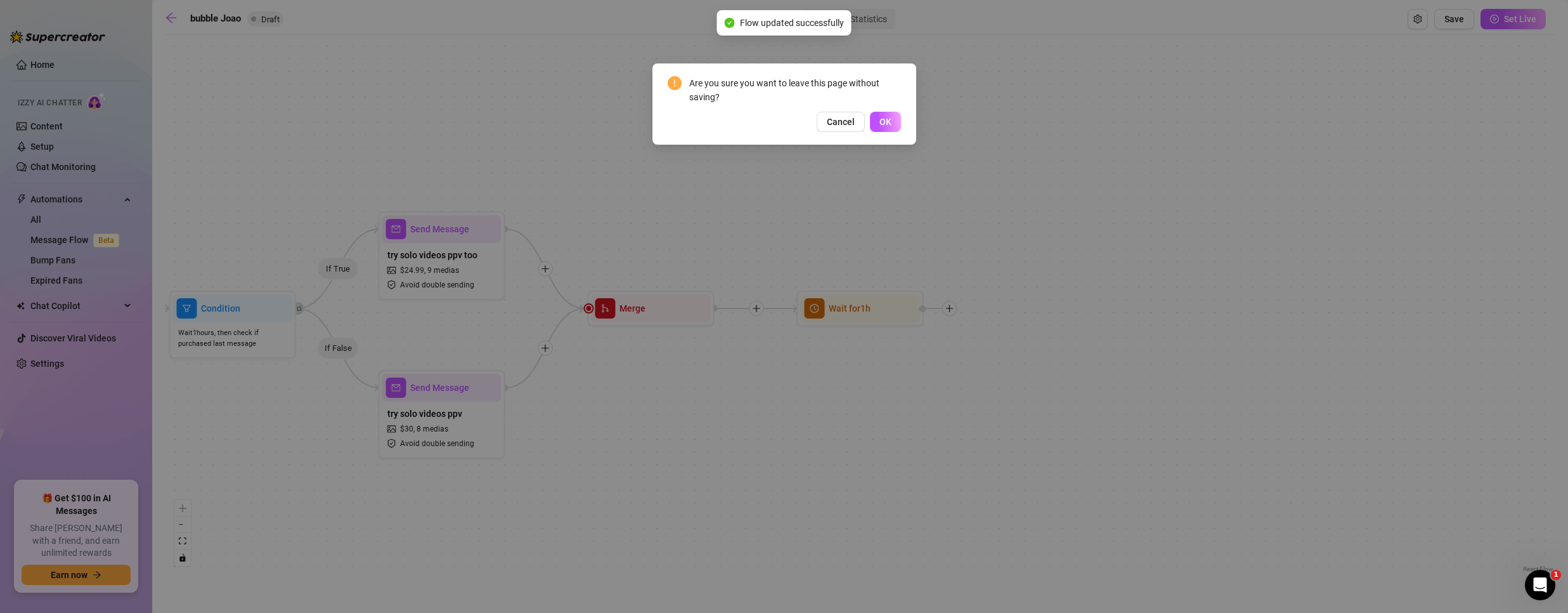
click at [886, 123] on span "OK" at bounding box center [885, 122] width 12 height 10
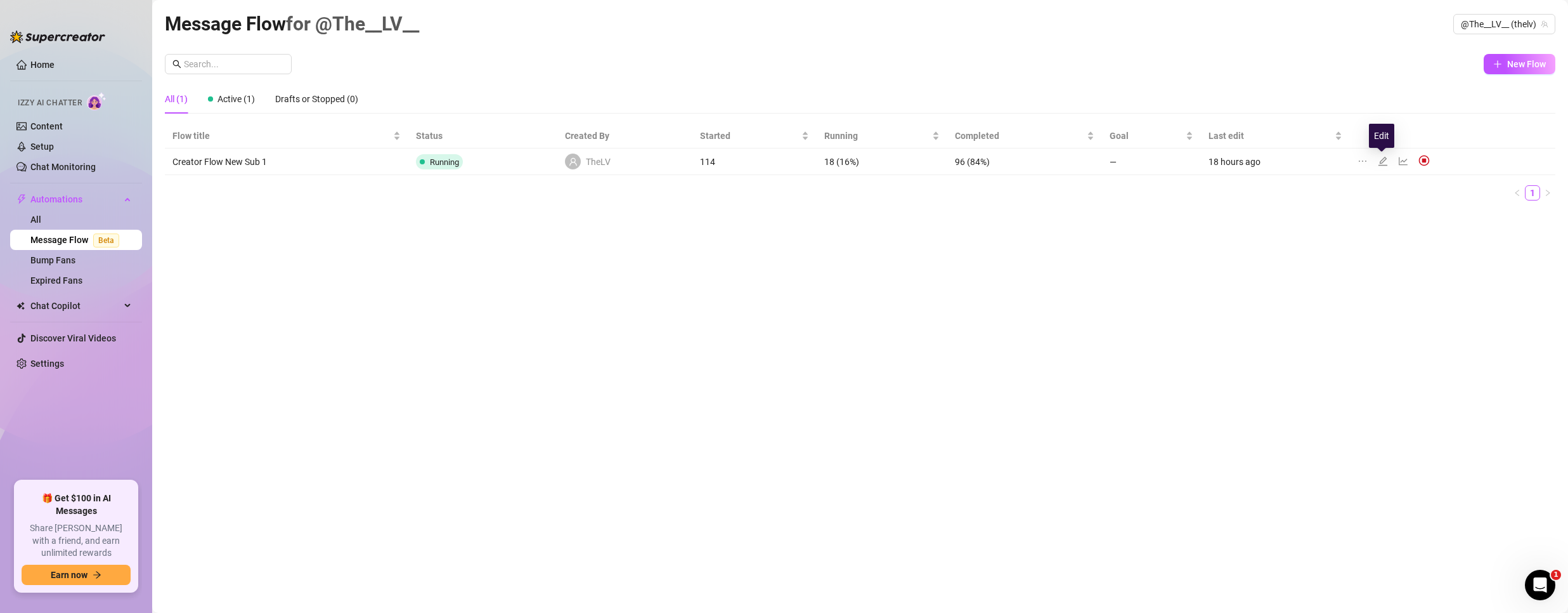
click at [1381, 160] on icon "edit" at bounding box center [1383, 160] width 10 height 10
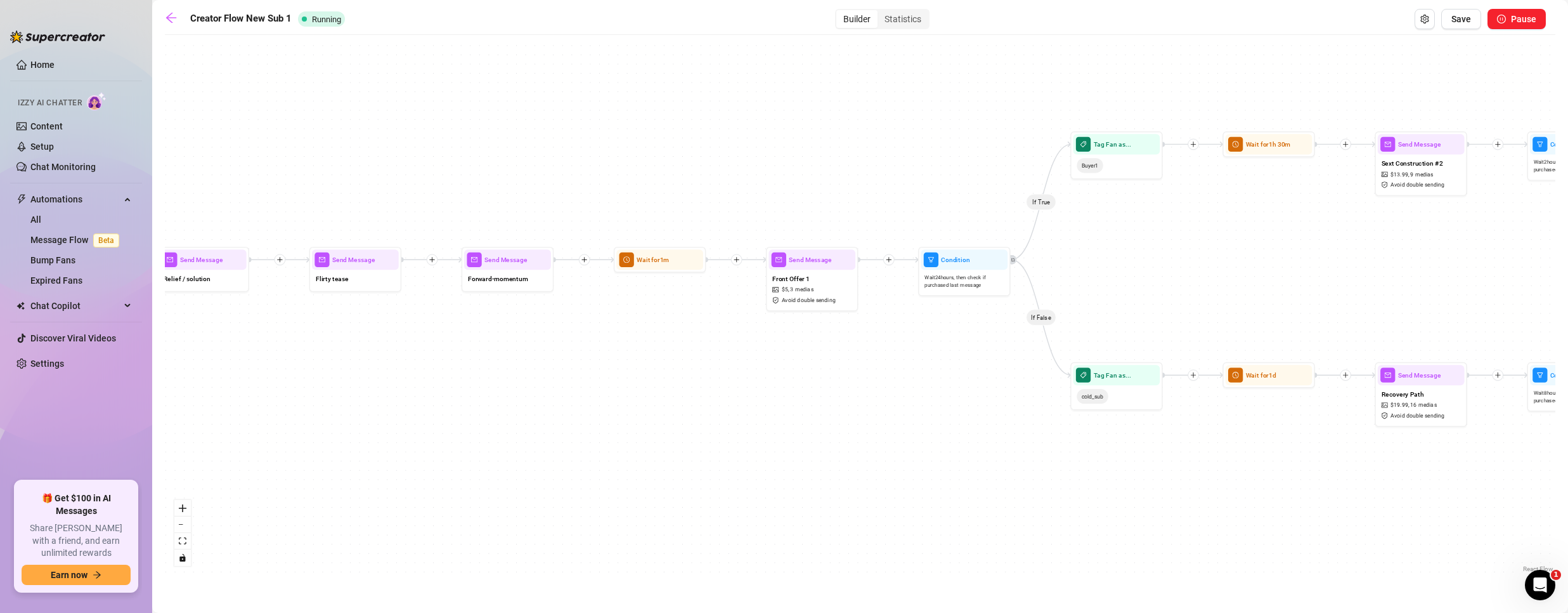
drag, startPoint x: 1003, startPoint y: 393, endPoint x: 599, endPoint y: 403, distance: 404.1
click at [599, 403] on div "If True If False If True If False If True If False Wait for 1m Send Message For…" at bounding box center [860, 308] width 1390 height 534
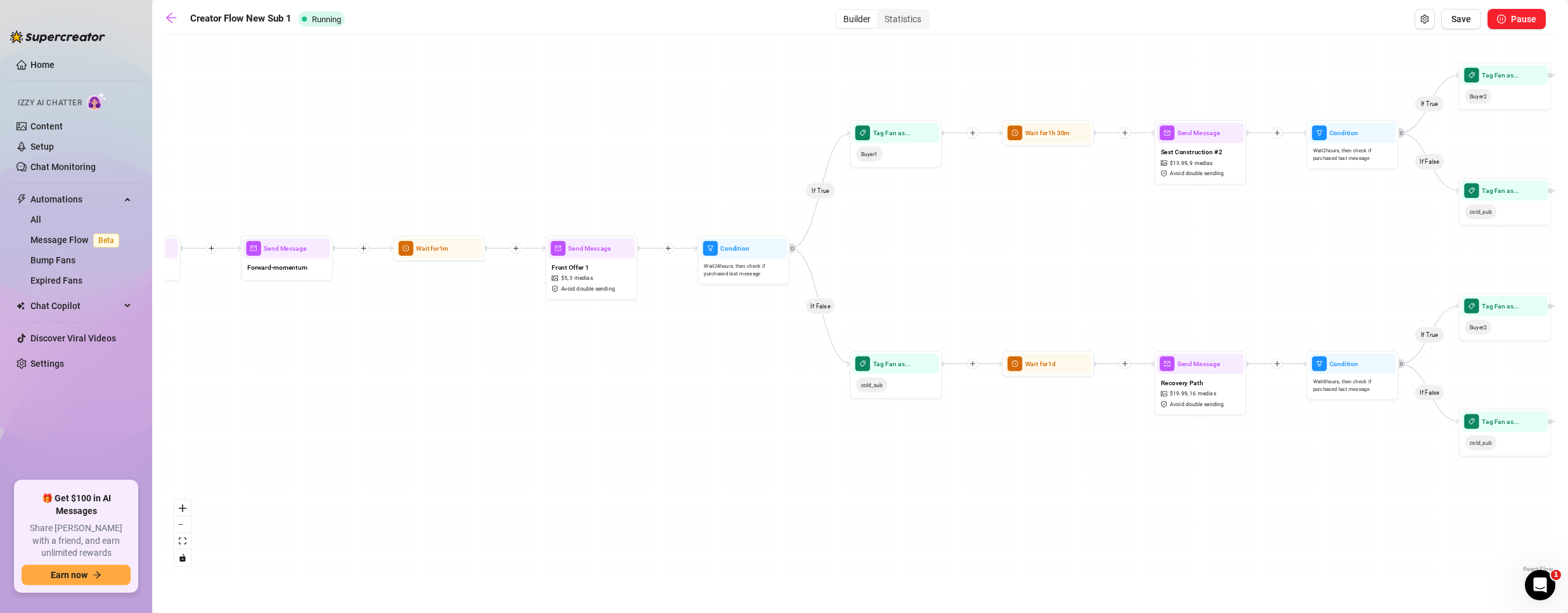
drag, startPoint x: 828, startPoint y: 414, endPoint x: 607, endPoint y: 402, distance: 221.3
click at [607, 402] on div "If True If False If True If False If True If False Wait for 1m Send Message For…" at bounding box center [860, 308] width 1390 height 534
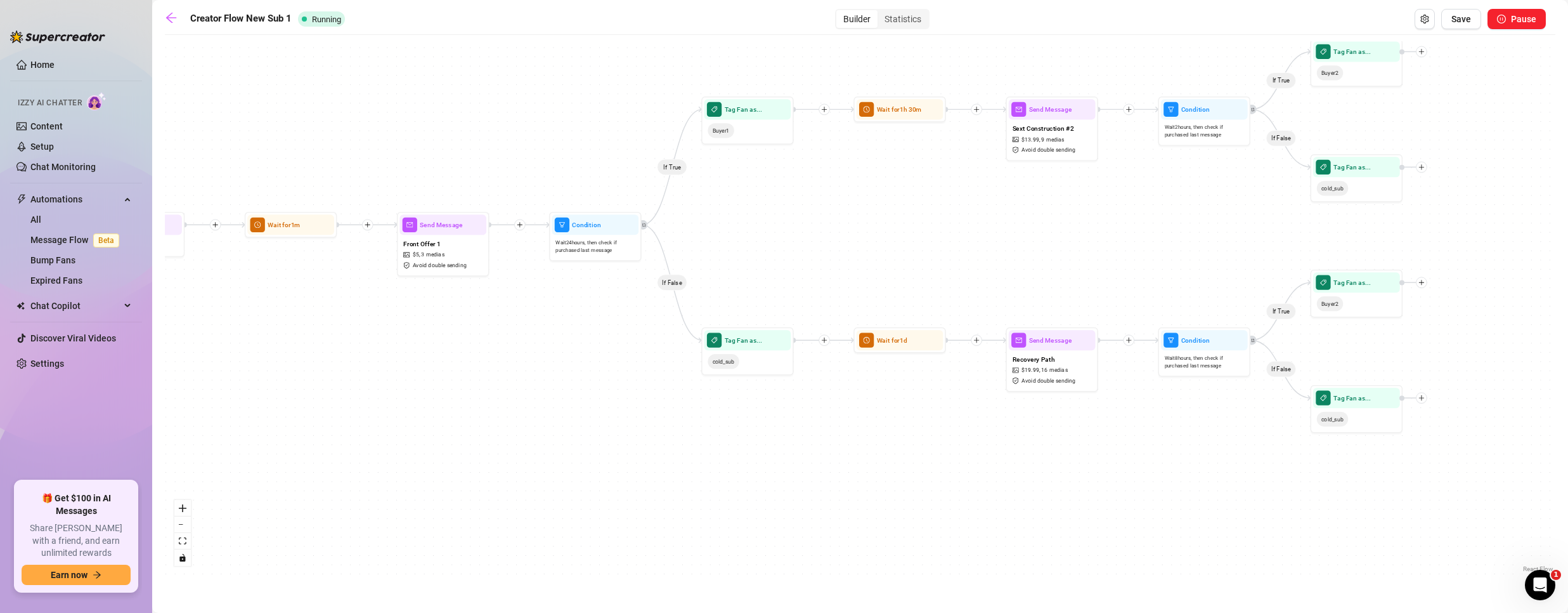
drag, startPoint x: 768, startPoint y: 375, endPoint x: 625, endPoint y: 354, distance: 144.5
click at [625, 354] on div "If True If False If True If False If True If False Wait for 1m Send Message For…" at bounding box center [860, 308] width 1390 height 534
click at [166, 19] on icon "arrow-left" at bounding box center [171, 18] width 12 height 12
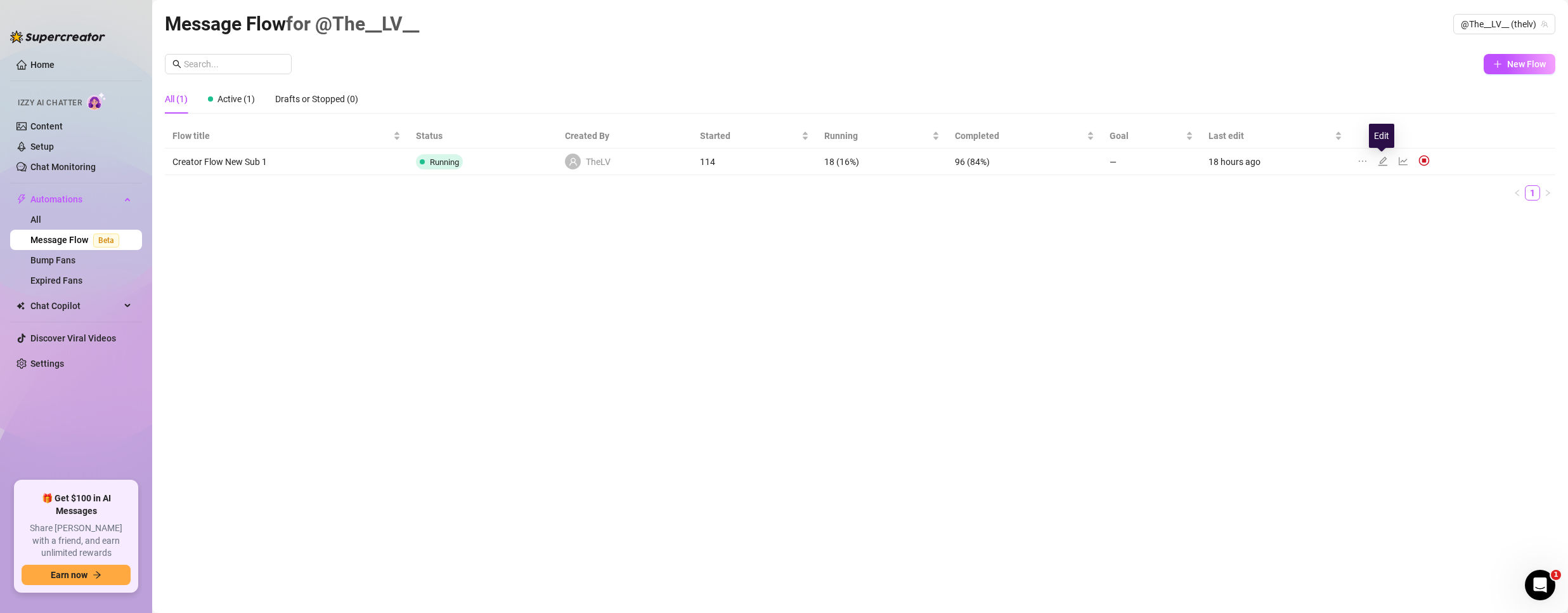
click at [1381, 161] on icon "edit" at bounding box center [1382, 160] width 9 height 9
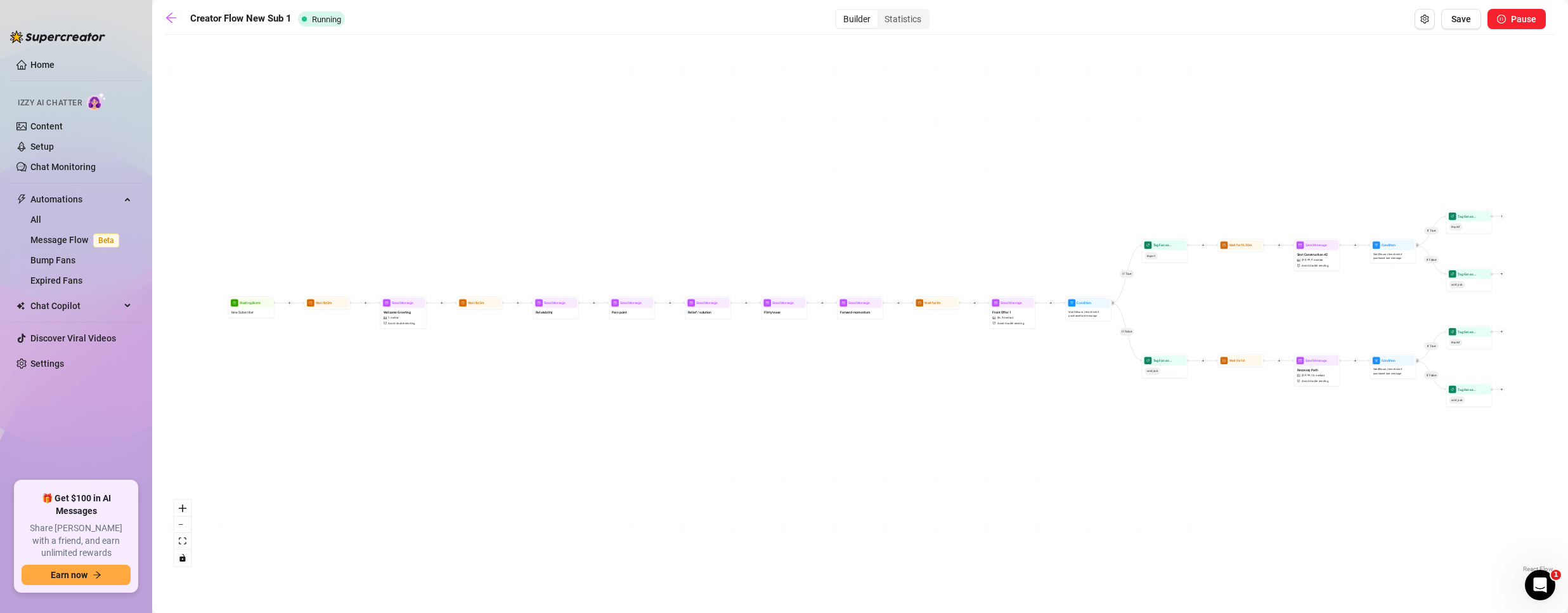
click at [157, 8] on main "Creator Flow New Sub 1 Running Builder Statistics Save Pause If True If False I…" at bounding box center [860, 306] width 1415 height 613
click at [175, 19] on icon "arrow-left" at bounding box center [171, 18] width 12 height 12
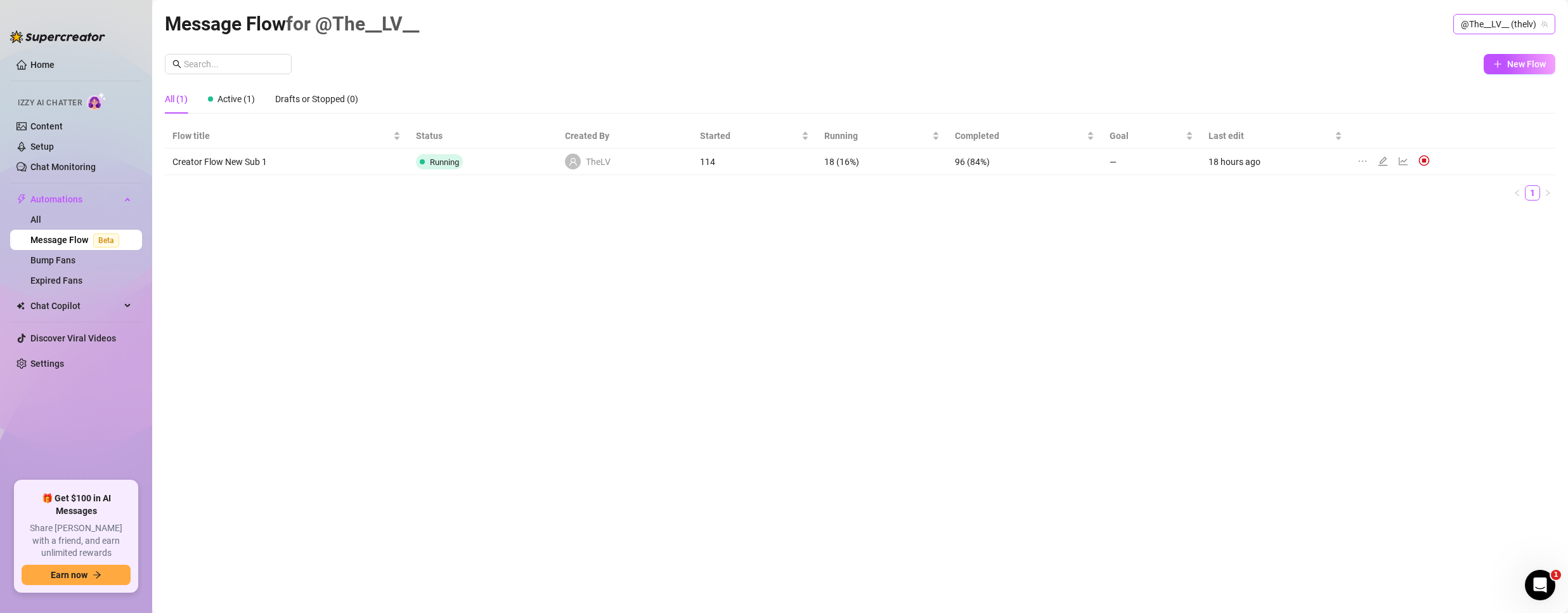
click at [1487, 30] on span "@The__LV__ (thelv)" at bounding box center [1504, 24] width 87 height 19
click at [1478, 74] on span "( bubblehimboking )" at bounding box center [1507, 72] width 74 height 14
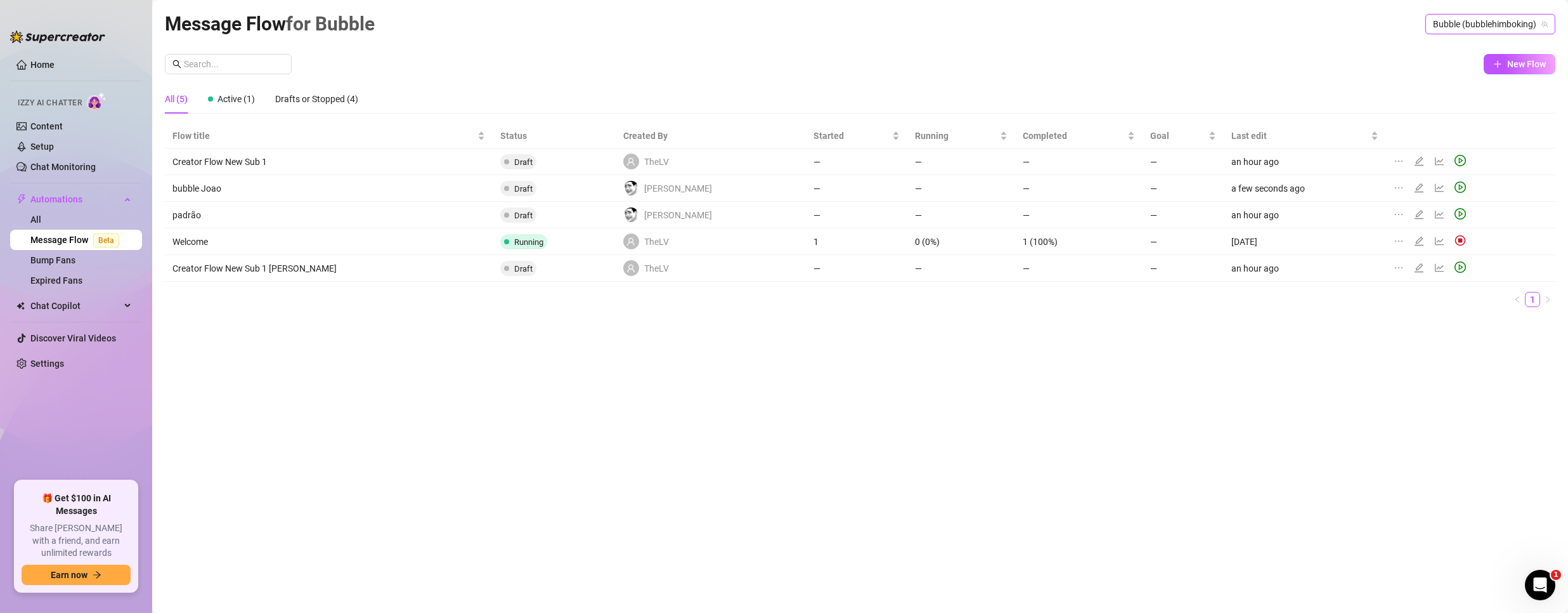
click at [1414, 186] on icon "edit" at bounding box center [1419, 188] width 10 height 10
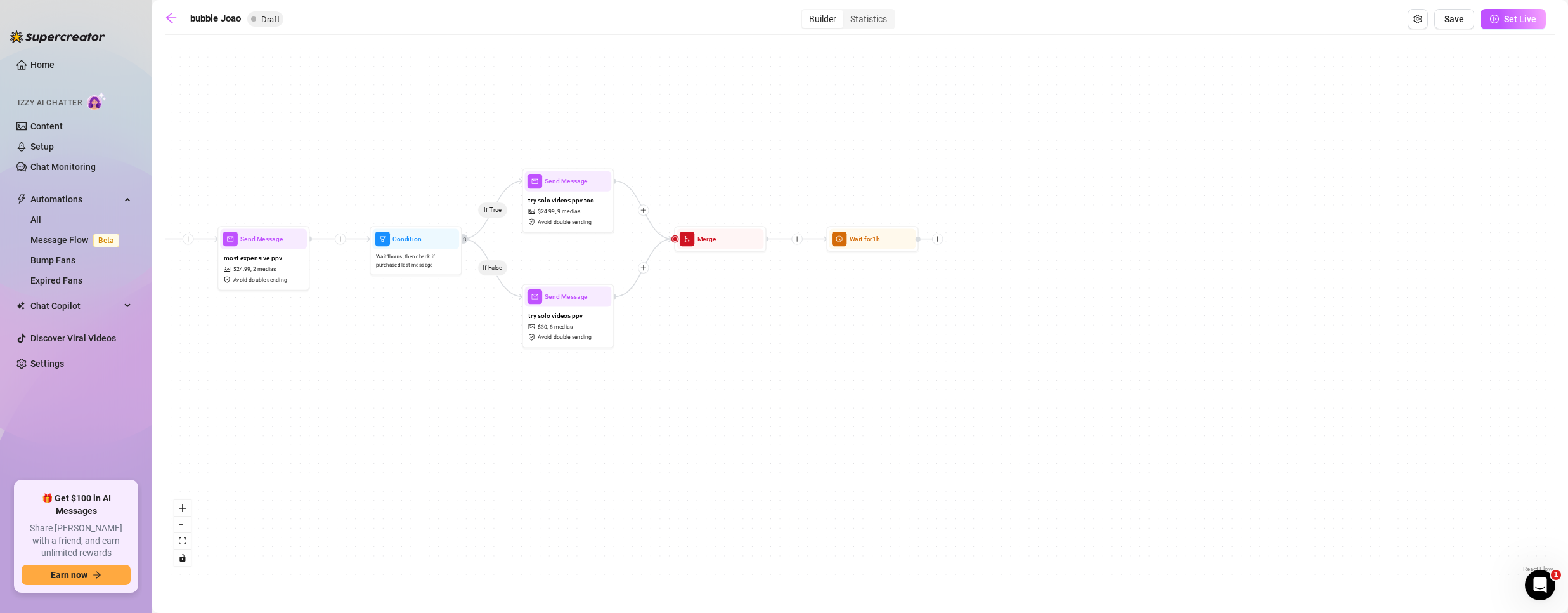
drag, startPoint x: 1504, startPoint y: 369, endPoint x: 702, endPoint y: 398, distance: 802.5
click at [702, 398] on div "If True If False If True If False Wait for 1h Merge Send Message try solo video…" at bounding box center [860, 308] width 1390 height 534
click at [750, 248] on div "Merge" at bounding box center [722, 236] width 93 height 26
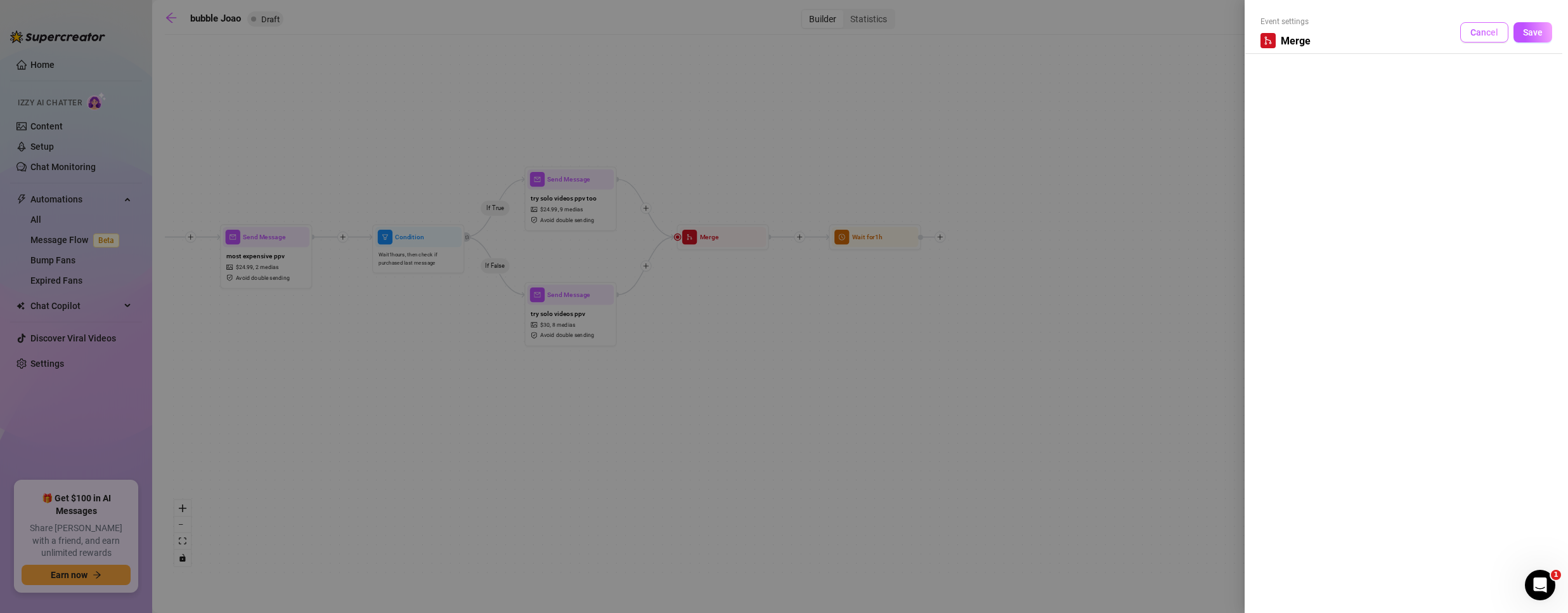
click at [1494, 37] on span "Cancel" at bounding box center [1484, 32] width 28 height 10
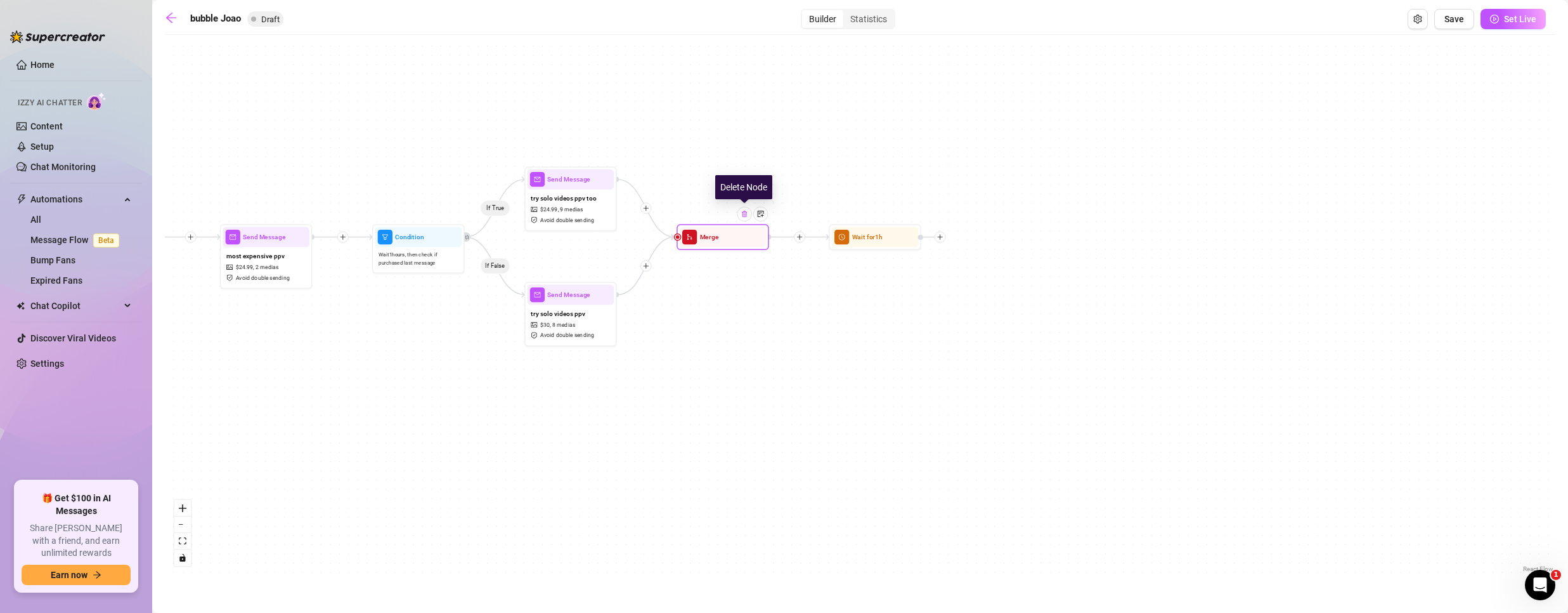
click at [746, 215] on img at bounding box center [744, 214] width 8 height 8
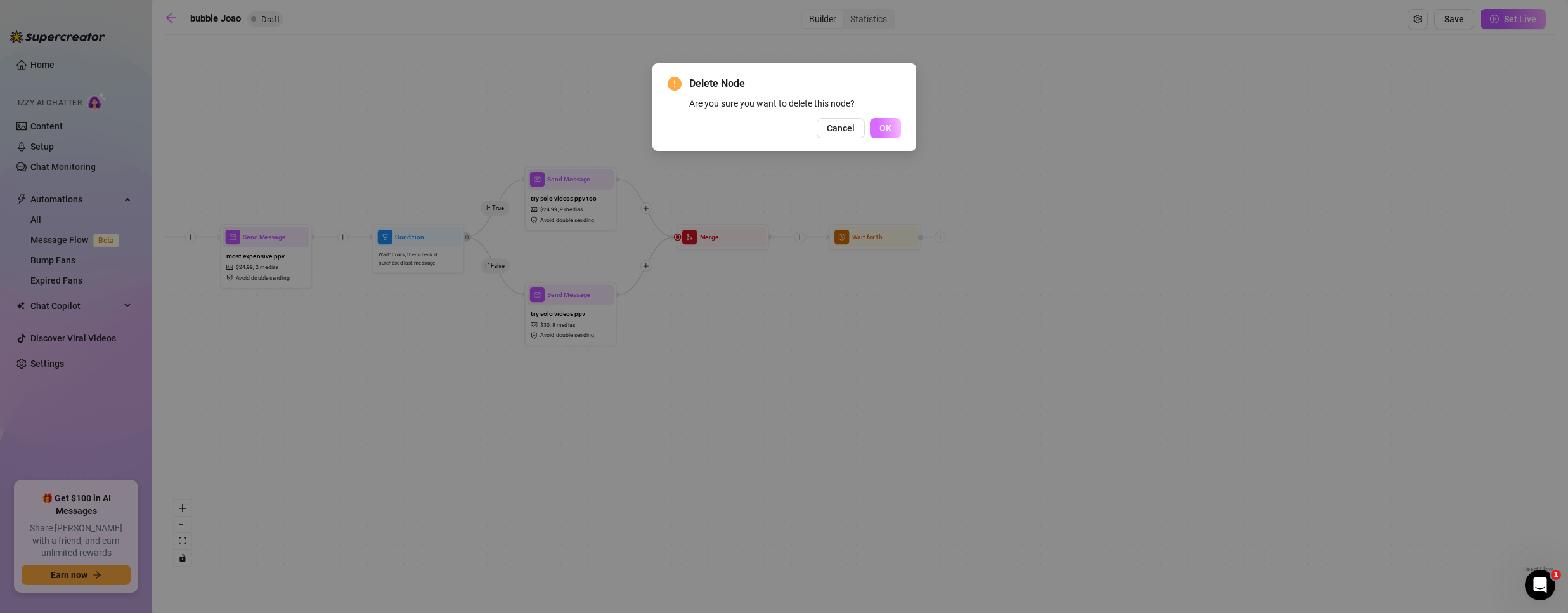
click at [881, 129] on span "OK" at bounding box center [885, 128] width 12 height 10
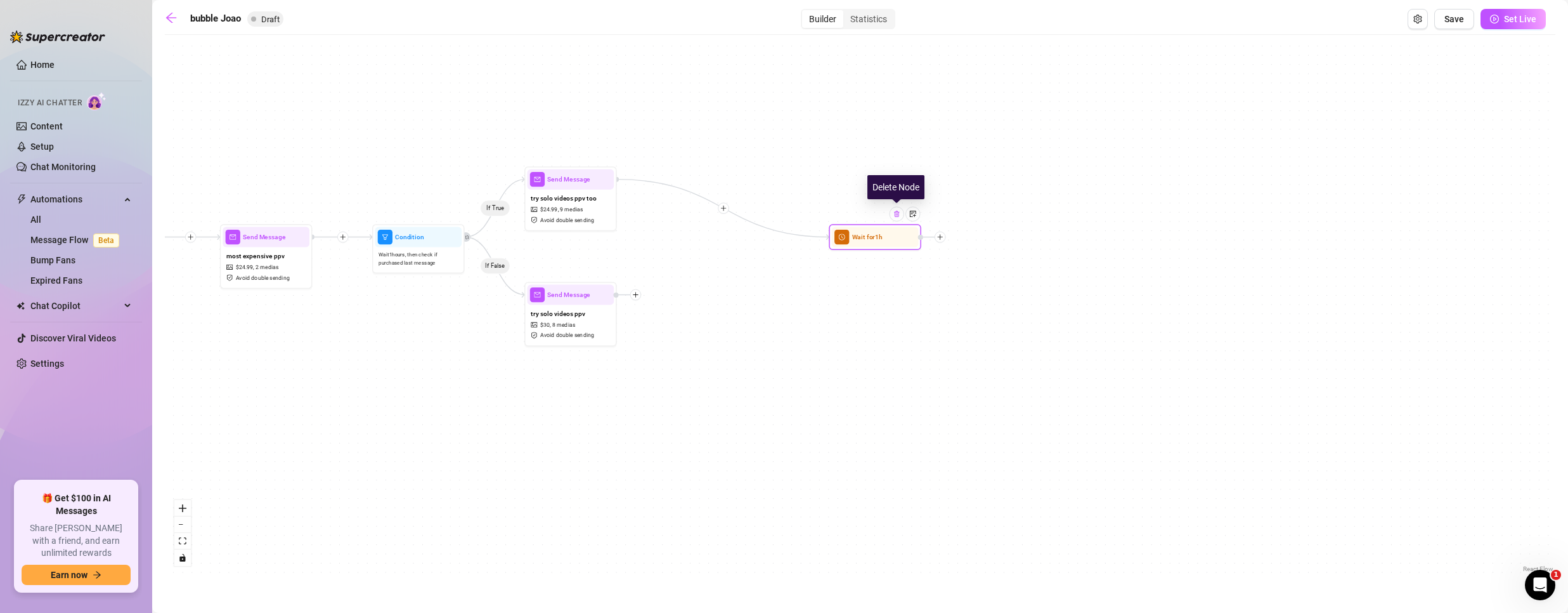
click at [898, 213] on img at bounding box center [897, 214] width 8 height 8
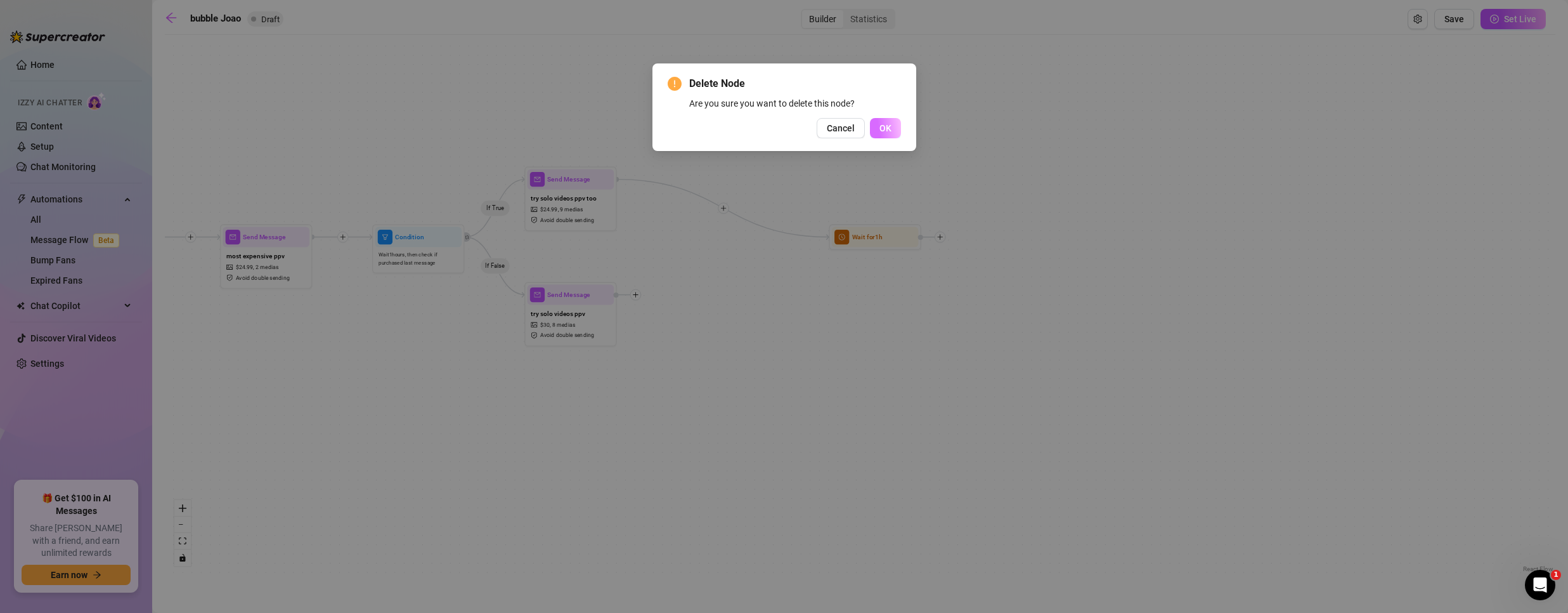
click at [884, 123] on span "OK" at bounding box center [885, 128] width 12 height 10
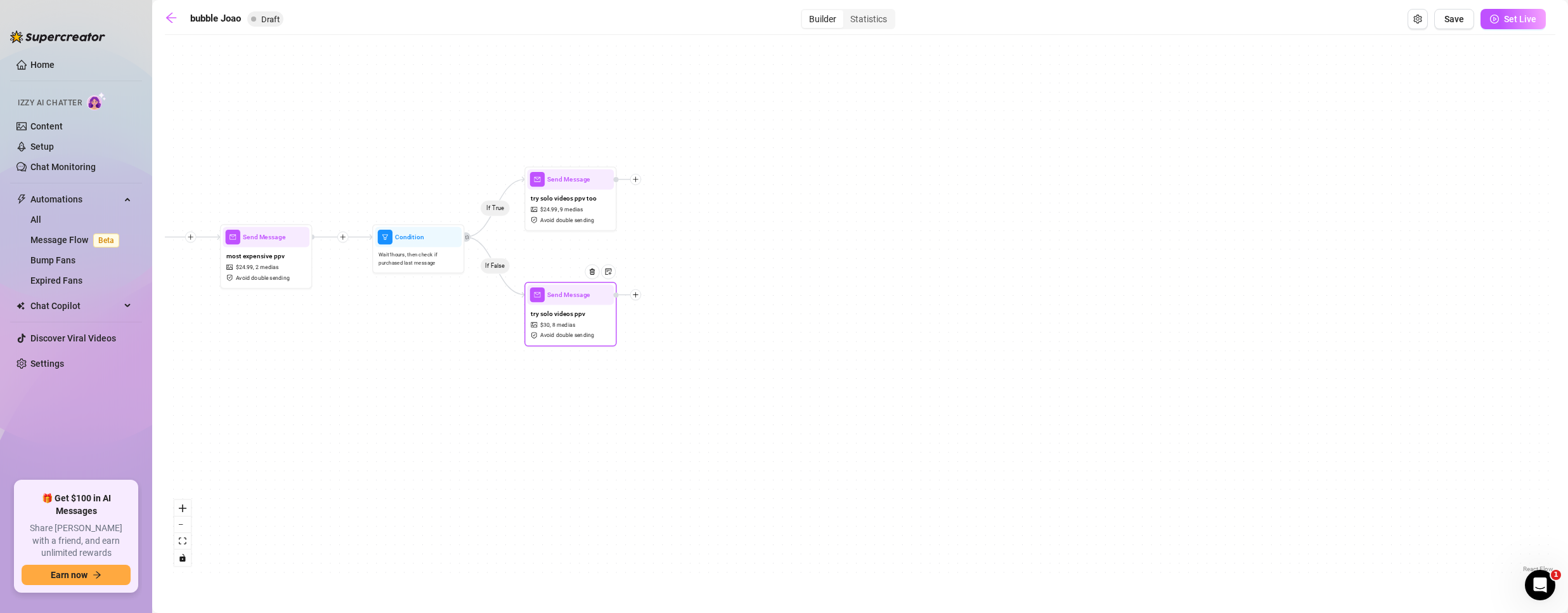
click at [638, 295] on icon "plus" at bounding box center [635, 294] width 6 height 6
click at [636, 293] on icon "plus" at bounding box center [635, 294] width 6 height 6
click at [866, 248] on div "If True If False If True If False Send Message try solo videos ppv too $ 24.99 …" at bounding box center [860, 308] width 1390 height 534
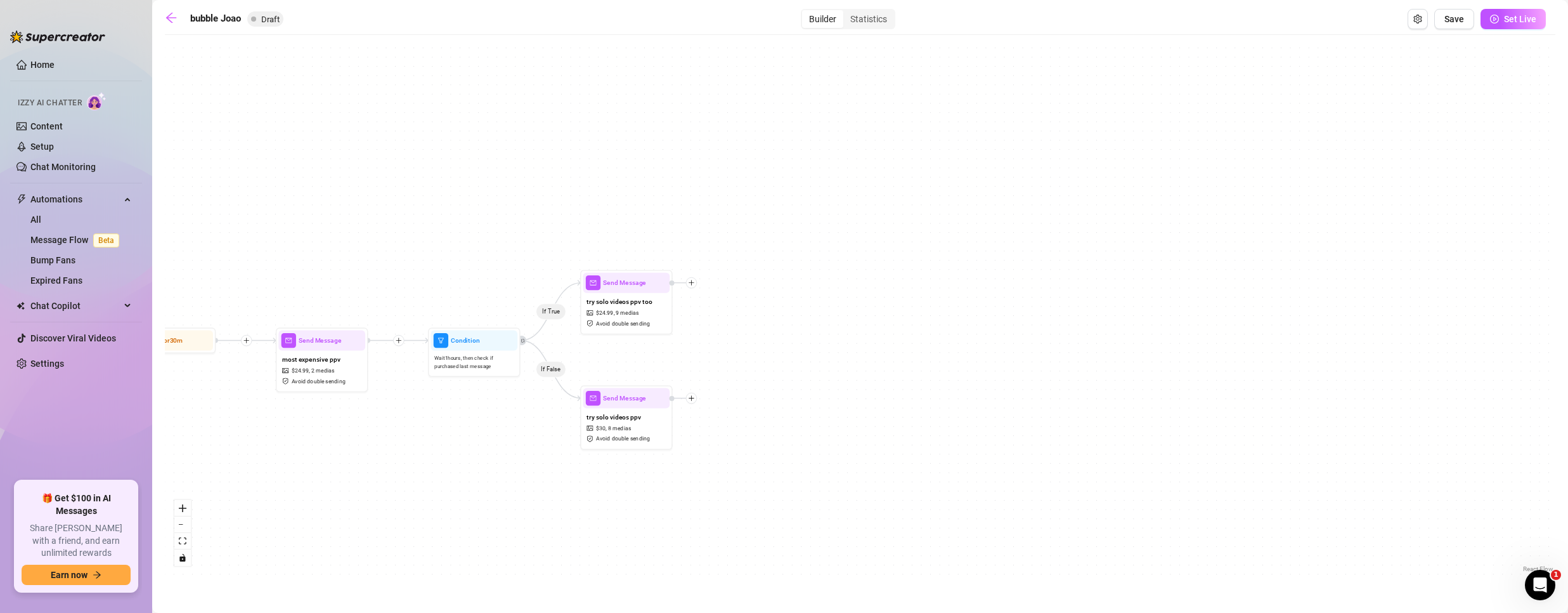
drag, startPoint x: 565, startPoint y: 422, endPoint x: 572, endPoint y: 424, distance: 7.3
click at [572, 424] on div "If True If False If True If False Send Message try solo videos ppv too $ 24.99 …" at bounding box center [860, 308] width 1390 height 534
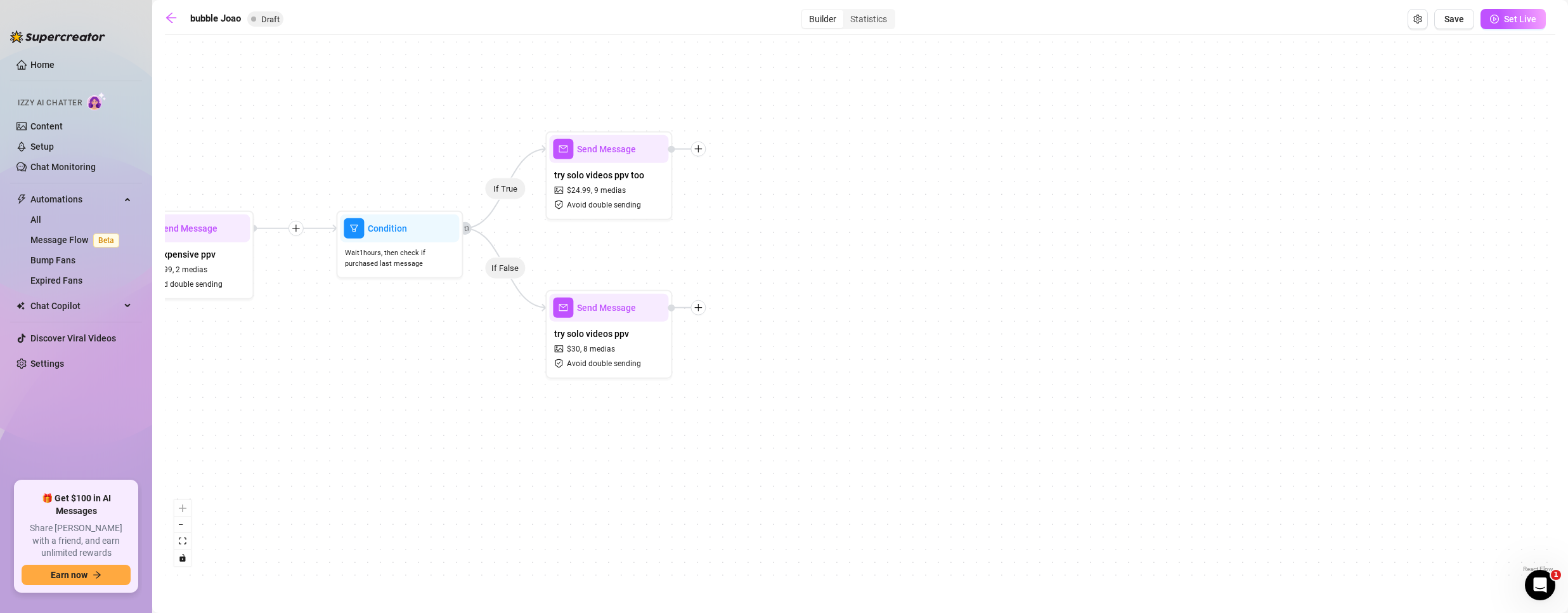
drag, startPoint x: 639, startPoint y: 405, endPoint x: 669, endPoint y: 464, distance: 66.2
click at [669, 464] on div "If True If False If True If False Send Message try solo videos ppv too $ 24.99 …" at bounding box center [860, 308] width 1390 height 534
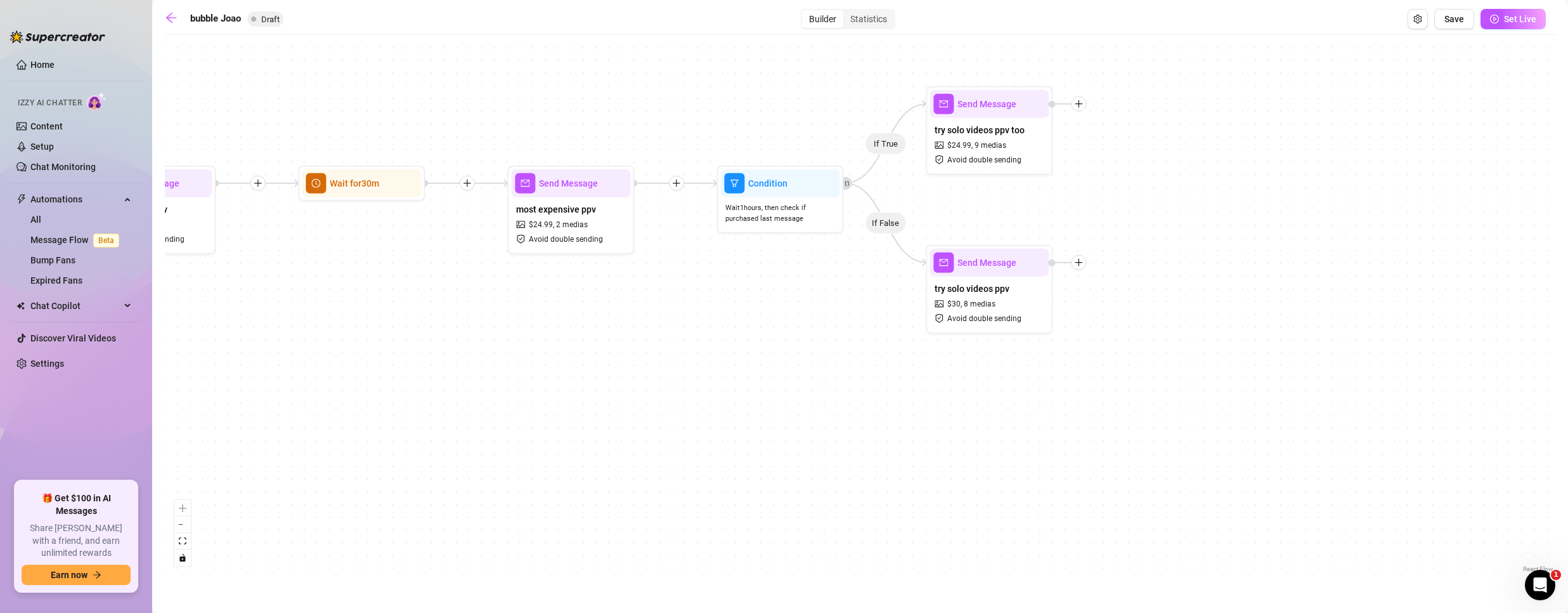
drag, startPoint x: 410, startPoint y: 470, endPoint x: 790, endPoint y: 425, distance: 382.7
click at [790, 425] on div "If True If False If True If False Send Message try solo videos ppv too $ 24.99 …" at bounding box center [860, 308] width 1390 height 534
click at [1004, 291] on span "try solo videos ppv" at bounding box center [972, 289] width 75 height 14
type textarea "I just put together some of my solo videos—raw, up-close, and just me. 🔥 Want m…"
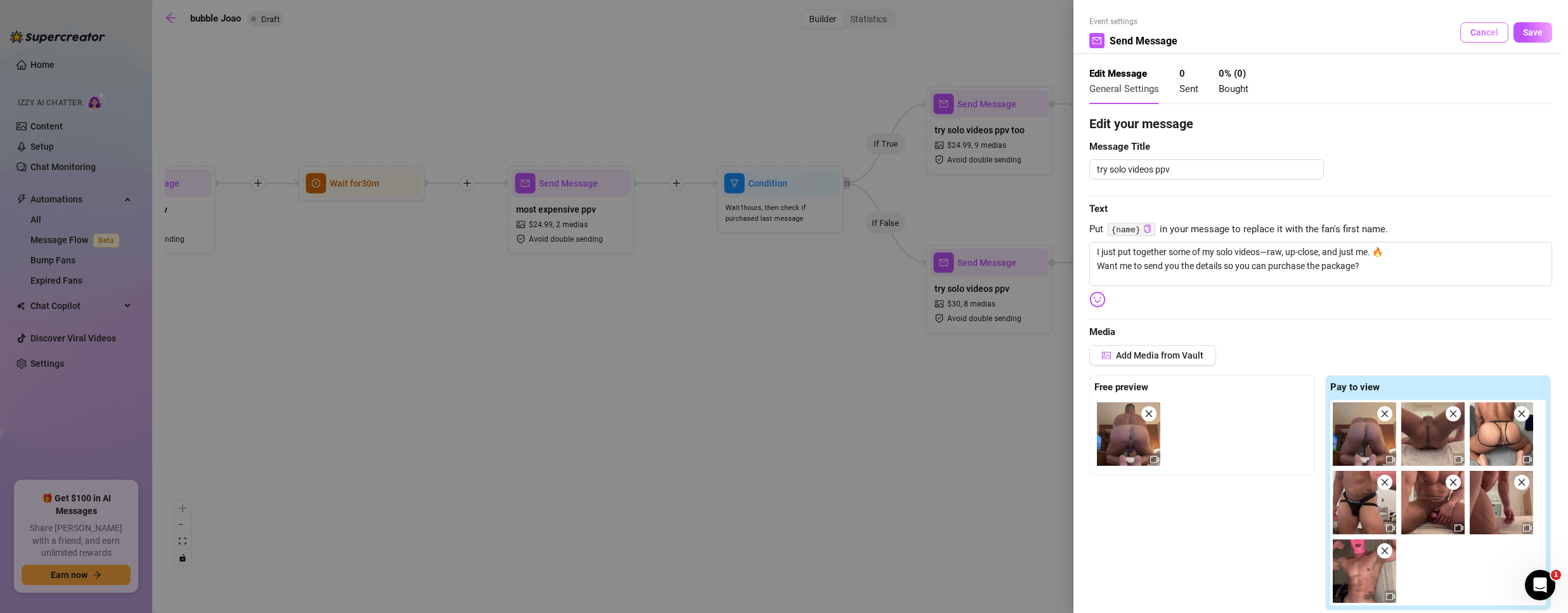
click at [1470, 37] on span "Cancel" at bounding box center [1484, 32] width 28 height 10
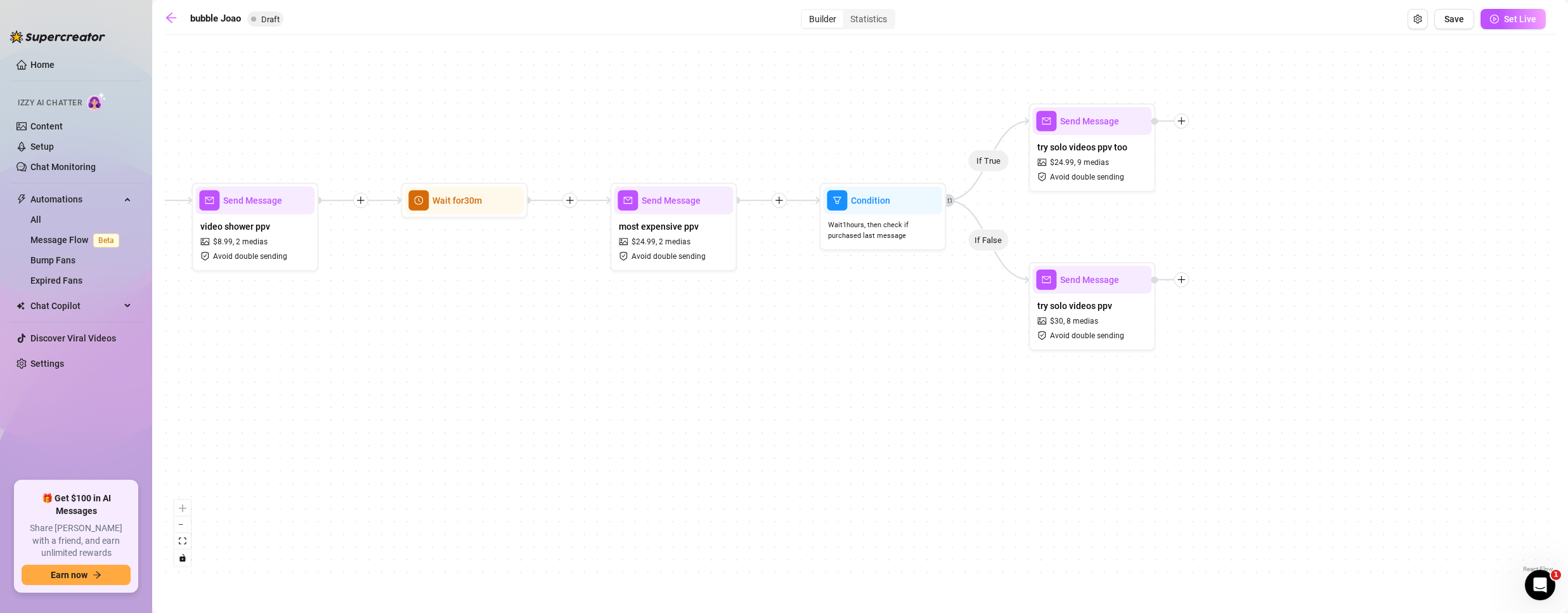
drag, startPoint x: 640, startPoint y: 344, endPoint x: 663, endPoint y: 351, distance: 24.0
click at [663, 351] on div "If True If False If True If False Send Message try solo videos ppv too $ 24.99 …" at bounding box center [860, 308] width 1390 height 534
drag, startPoint x: 875, startPoint y: 220, endPoint x: 862, endPoint y: 222, distance: 13.2
click at [863, 222] on span "Wait 1 hours, then check if purchased last message" at bounding box center [866, 231] width 109 height 23
click at [1186, 280] on icon "plus" at bounding box center [1180, 279] width 9 height 9
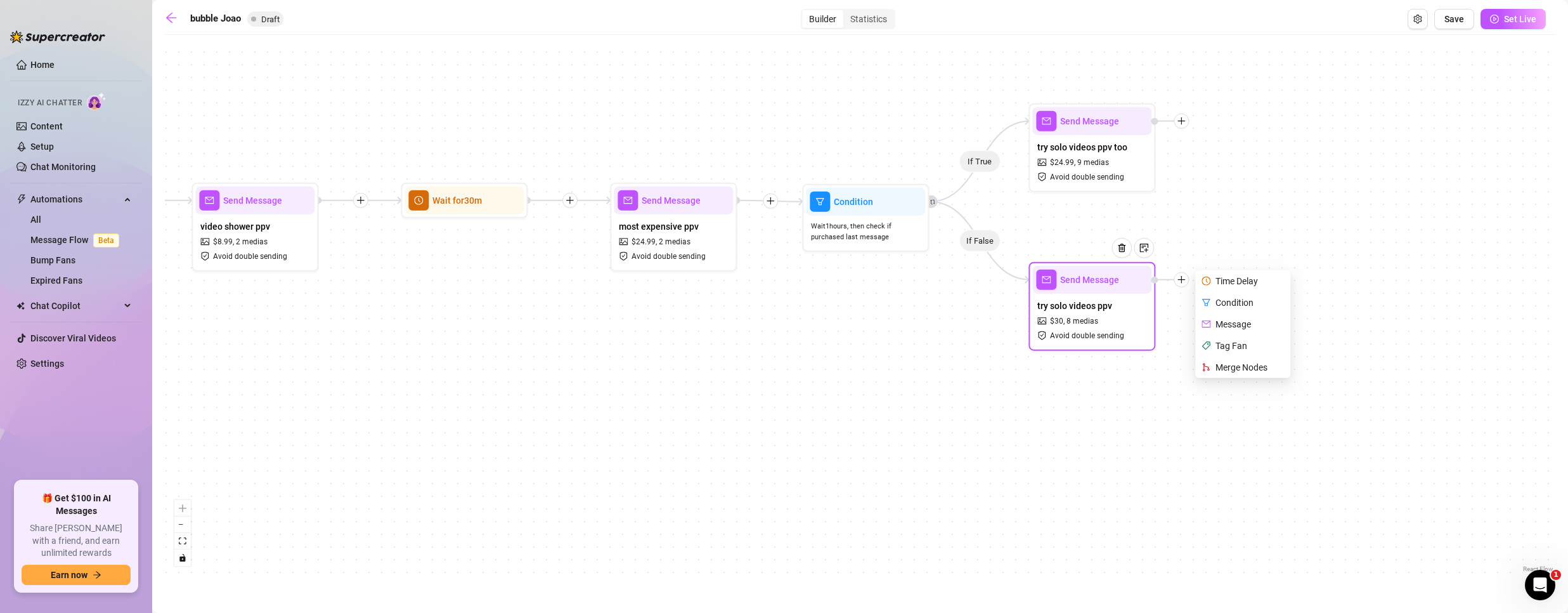
click at [1229, 307] on div "Condition" at bounding box center [1243, 303] width 93 height 22
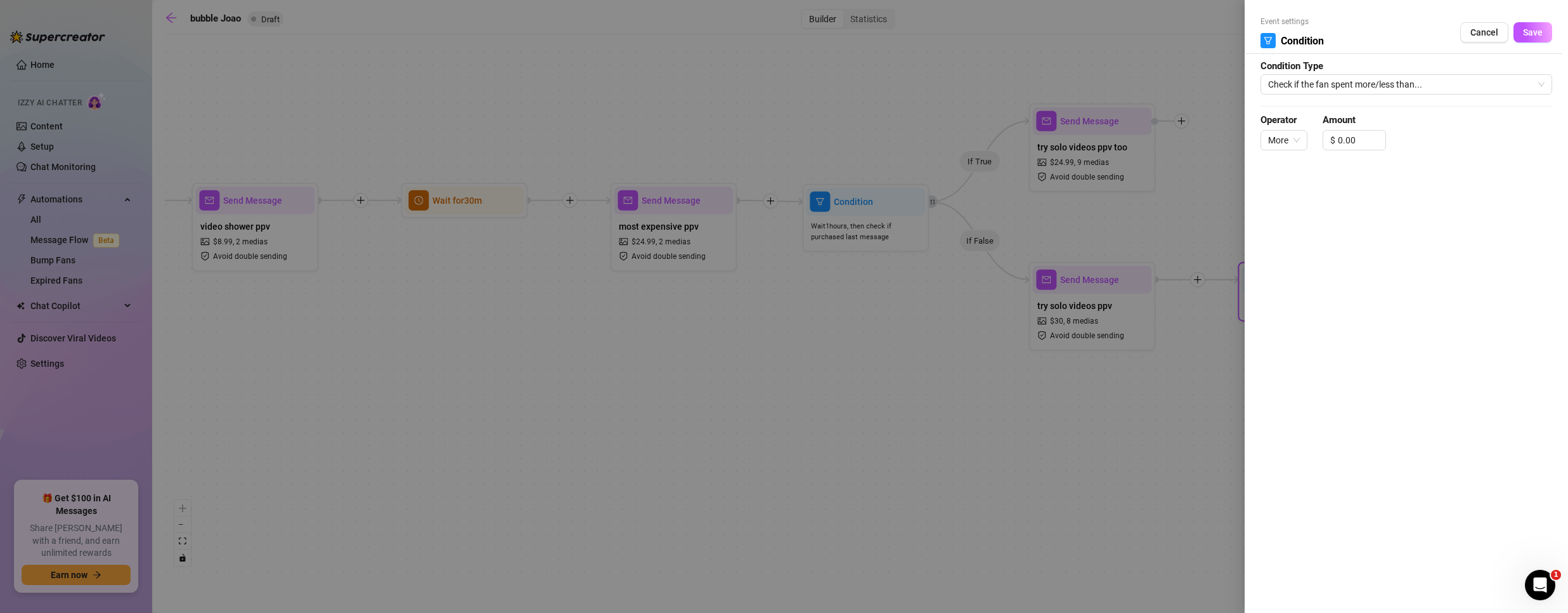
click at [1358, 95] on form "Event settings Condition Cancel Save Condition Type Check if the fan spent more…" at bounding box center [1406, 88] width 292 height 146
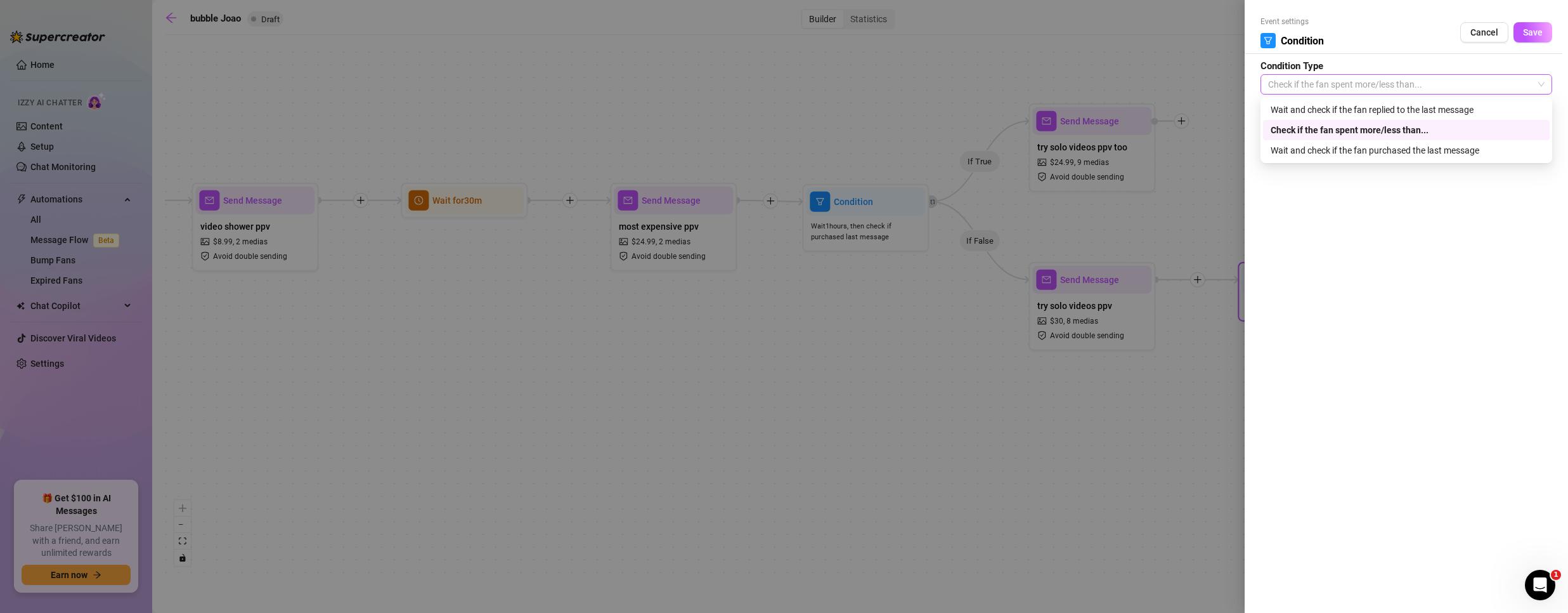
click at [1371, 87] on span "Check if the fan spent more/less than..." at bounding box center [1406, 84] width 276 height 19
click at [1346, 152] on div "Wait and check if the fan purchased the last message" at bounding box center [1406, 150] width 272 height 14
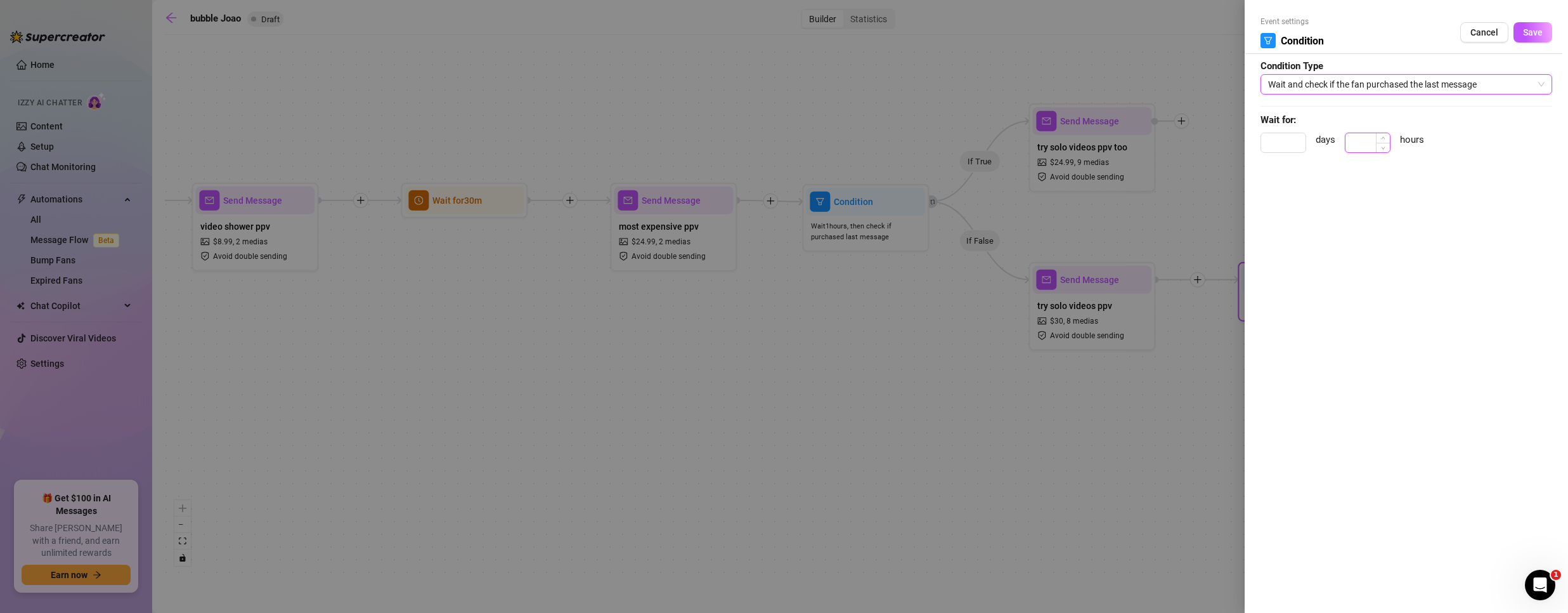
click at [1374, 149] on input at bounding box center [1367, 143] width 44 height 19
type input "1"
click at [1521, 36] on button "Save" at bounding box center [1533, 33] width 39 height 20
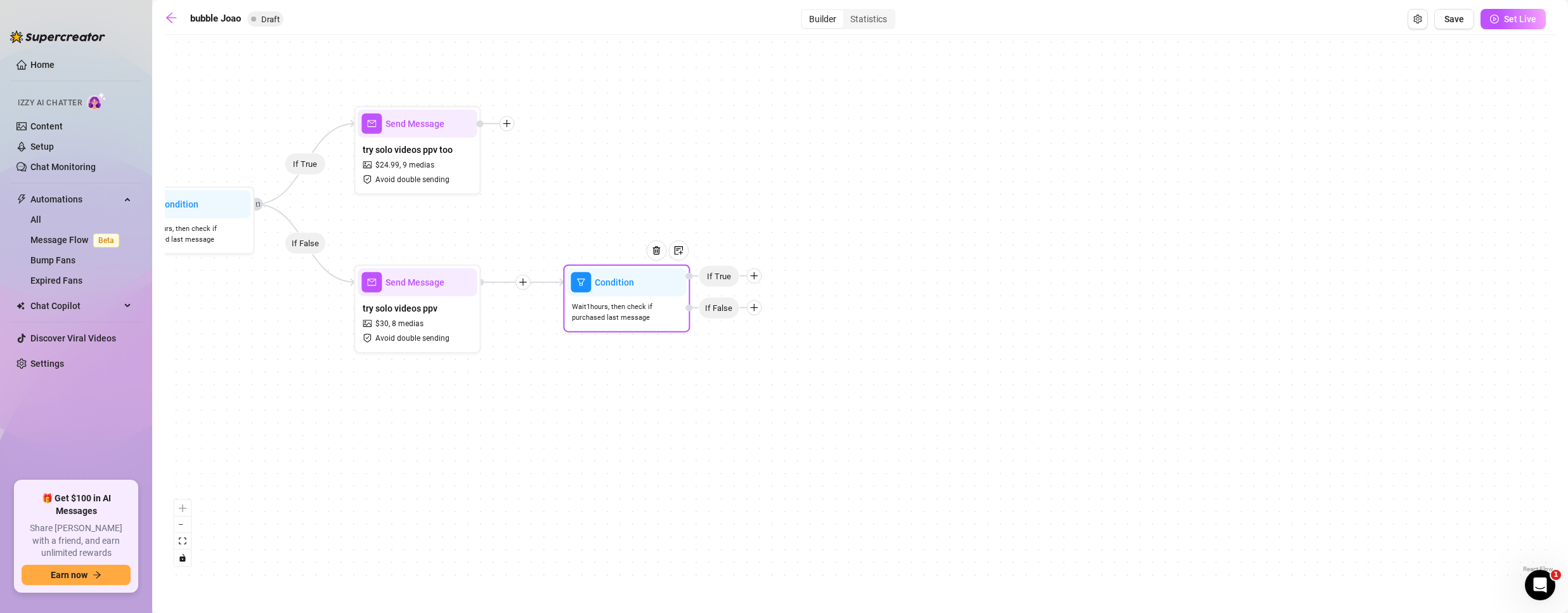
drag, startPoint x: 1344, startPoint y: 382, endPoint x: 668, endPoint y: 375, distance: 676.0
click at [670, 380] on div "If True If False If True If False Condition Wait 1 hours, then check if purchas…" at bounding box center [860, 308] width 1390 height 534
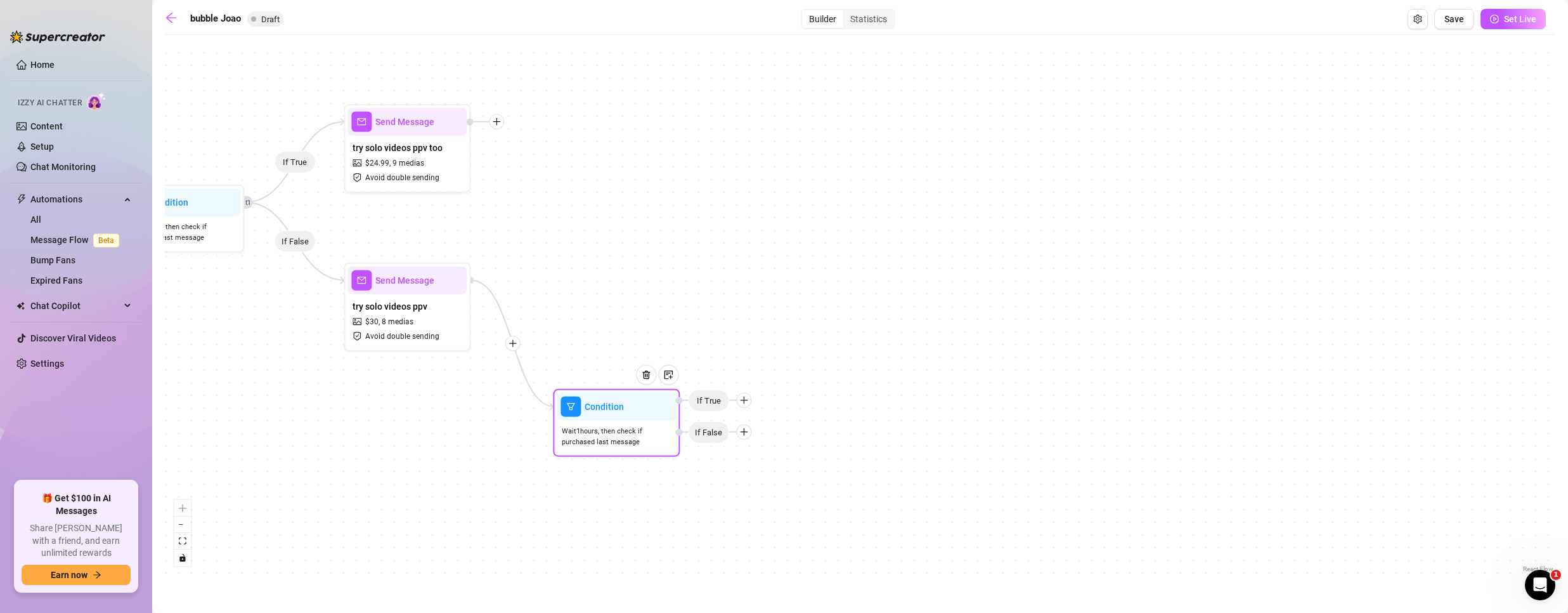
drag, startPoint x: 613, startPoint y: 305, endPoint x: 610, endPoint y: 432, distance: 127.0
click at [613, 432] on span "Wait 1 hours, then check if purchased last message" at bounding box center [617, 436] width 109 height 23
click at [744, 399] on icon "plus" at bounding box center [743, 400] width 9 height 9
click at [770, 443] on div "Message" at bounding box center [768, 446] width 93 height 22
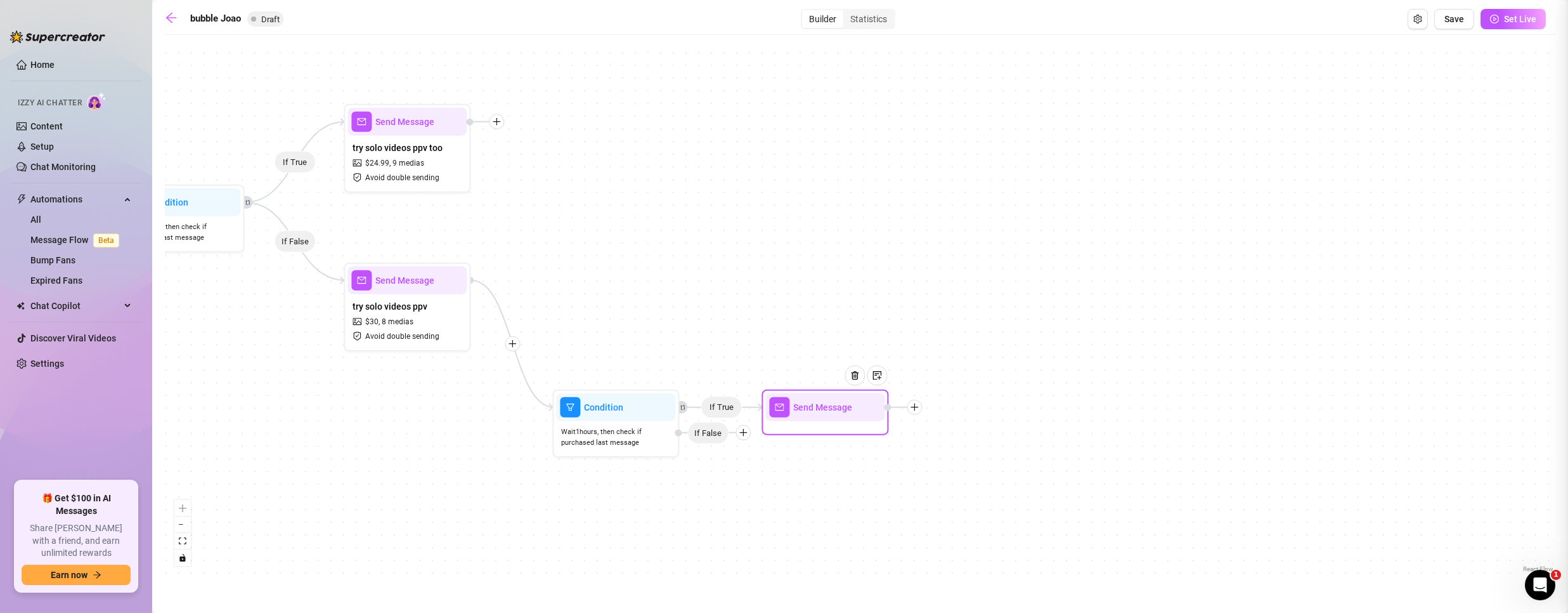
type textarea "Write your message here"
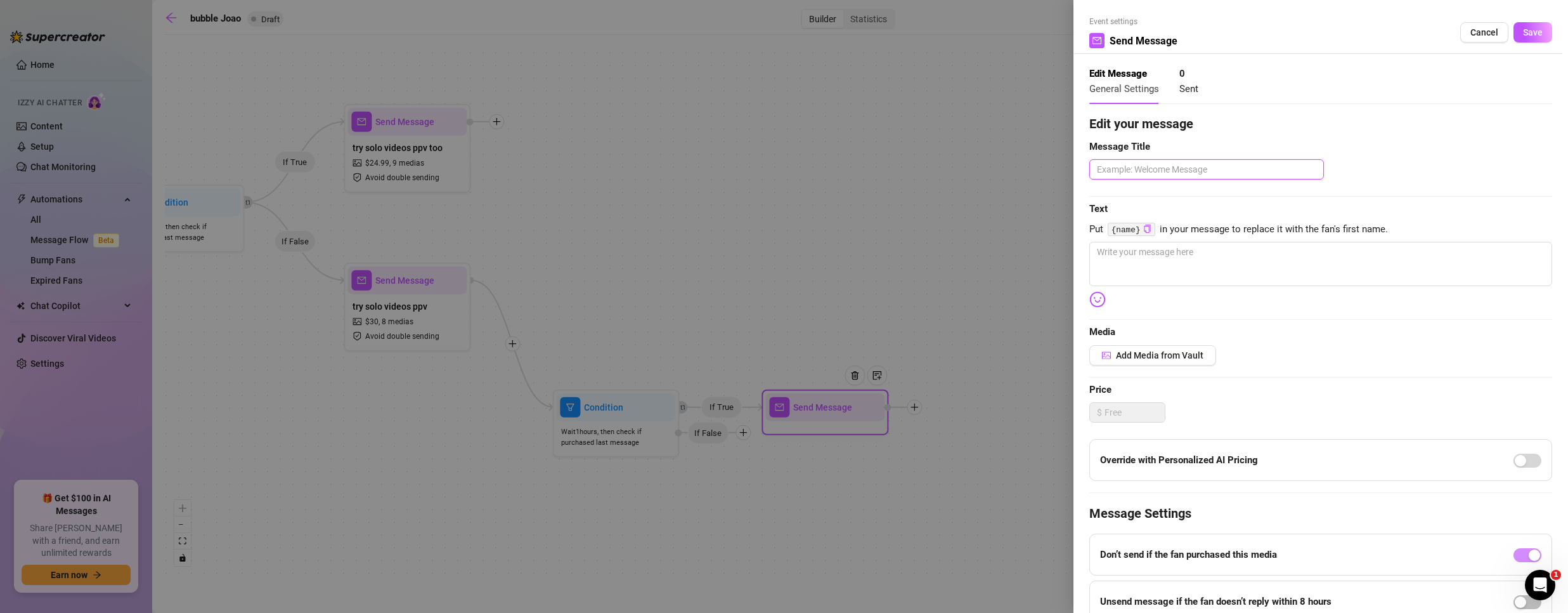
click at [1183, 164] on textarea at bounding box center [1206, 169] width 234 height 20
type textarea "s"
type textarea "se"
type textarea "sec"
type textarea "seco"
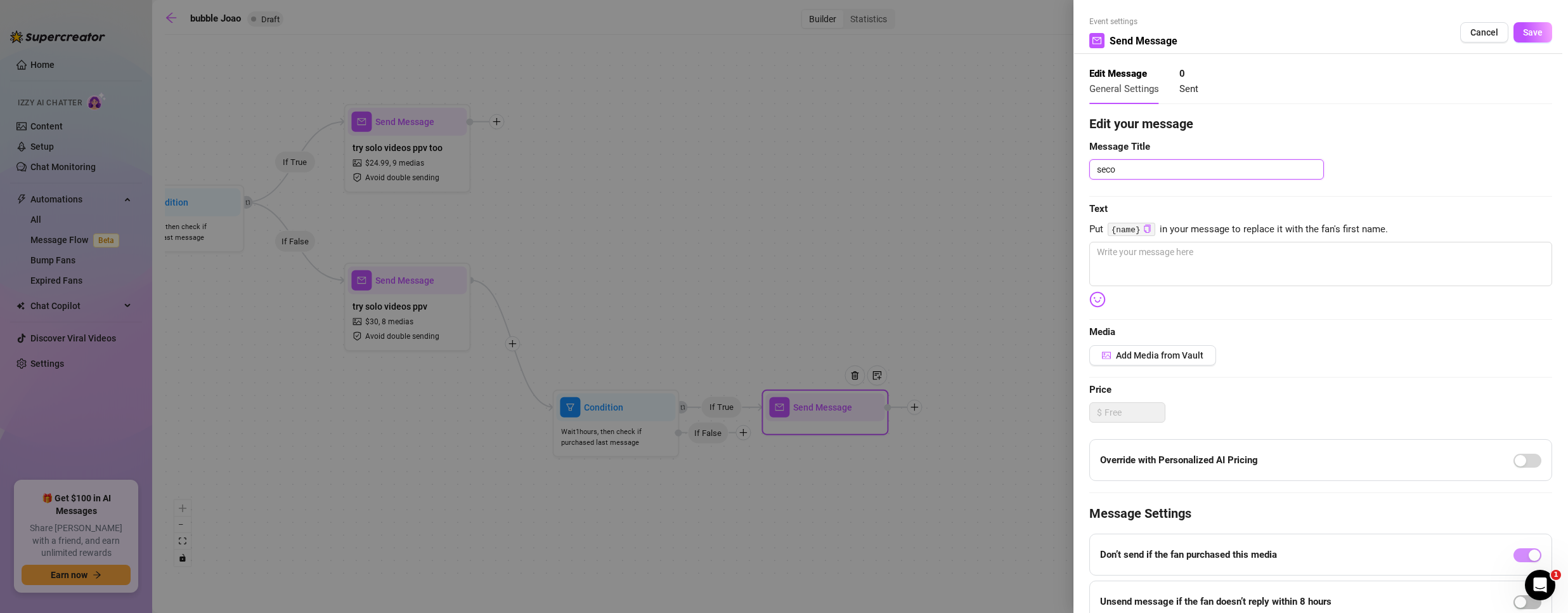
type textarea "secon"
type textarea "second"
type textarea "second s"
type textarea "second so"
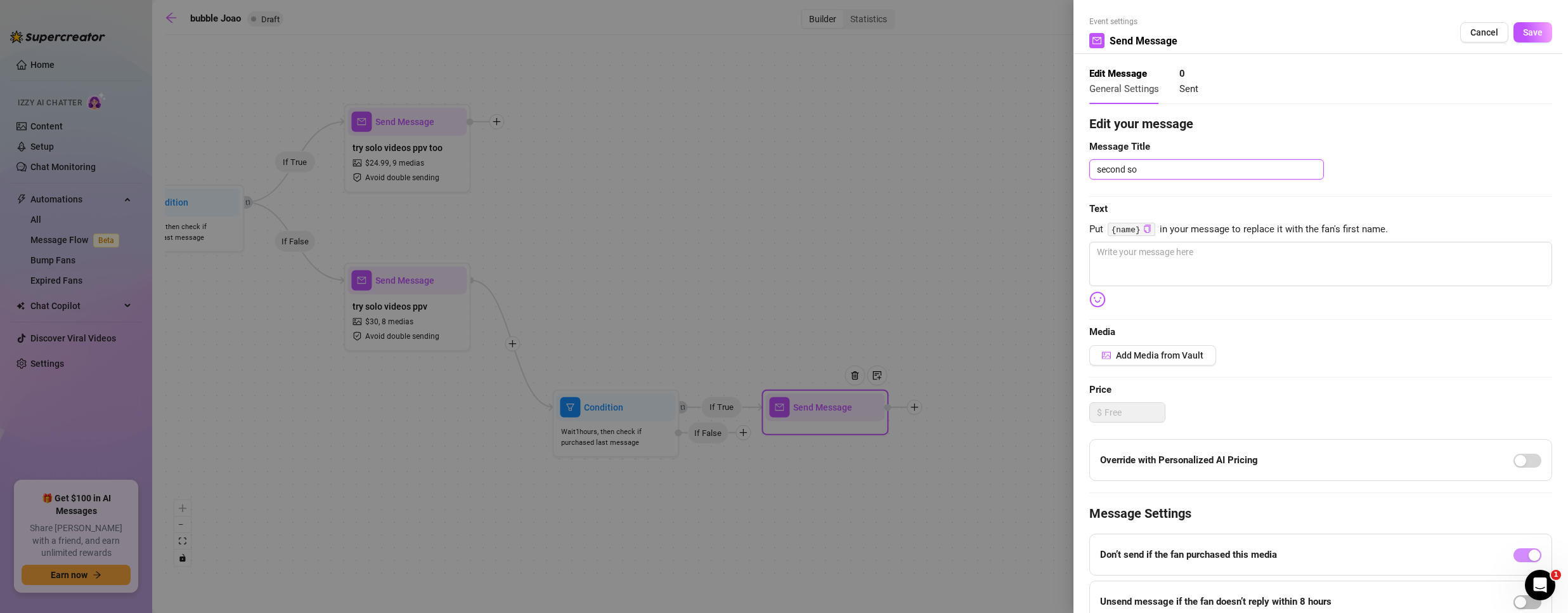
type textarea "second sol"
type textarea "second solo"
type textarea "second solo v"
type textarea "second solo vi"
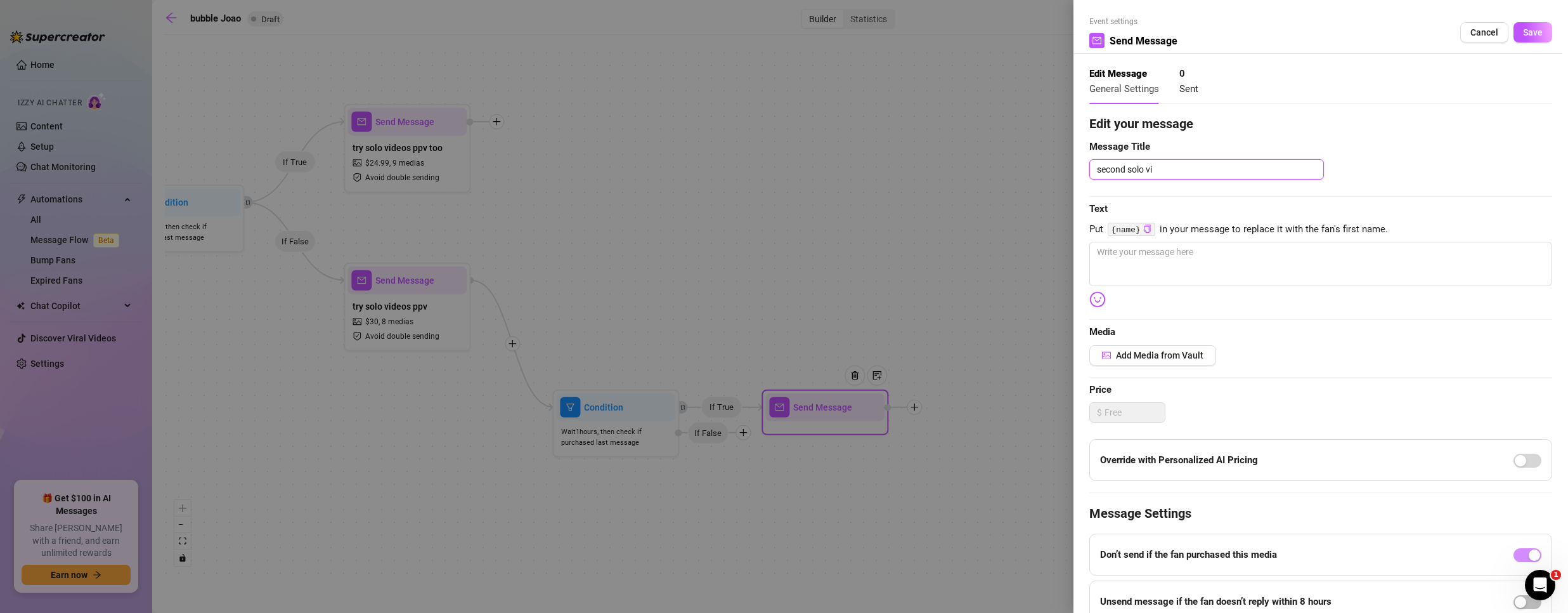
type textarea "second solo vid"
type textarea "second solo vide"
type textarea "second solo video"
type textarea "second solo videos"
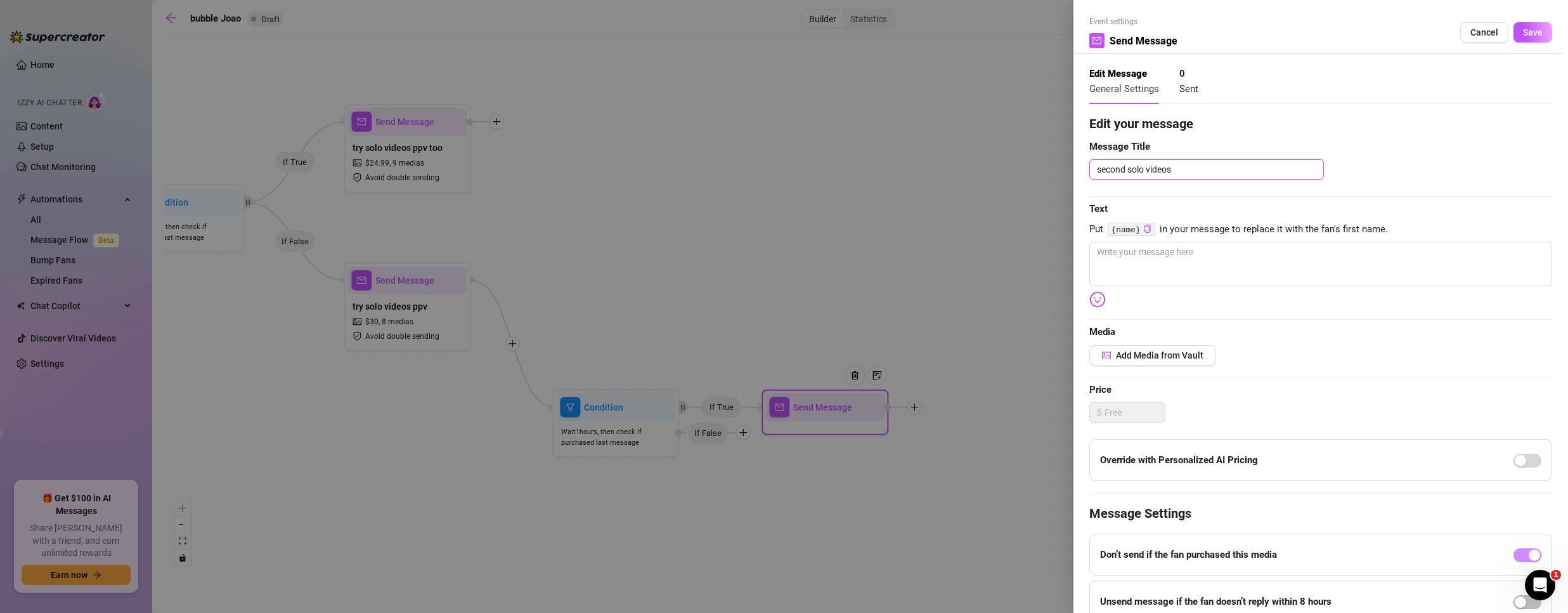
type textarea "second solo videos p"
type textarea "second solo videos pp"
type textarea "second solo videos ppv"
click at [1105, 265] on textarea at bounding box center [1320, 263] width 462 height 44
type textarea "/"
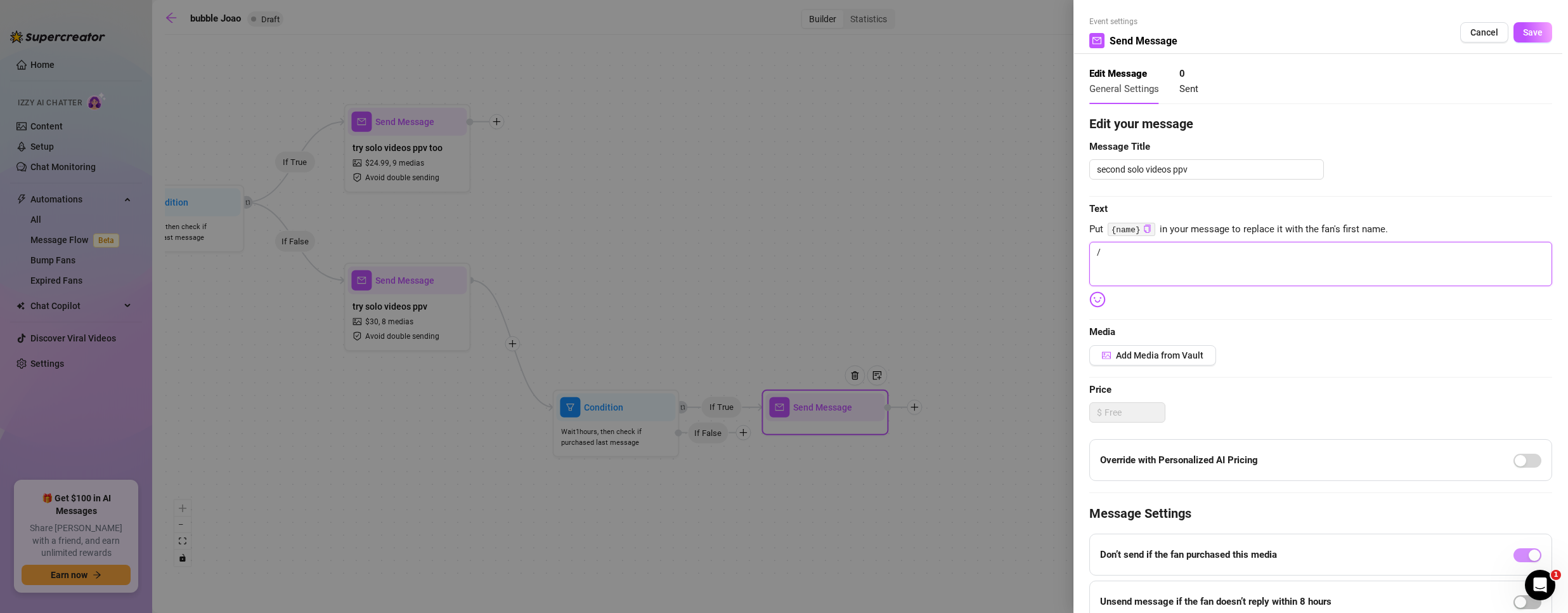
type textarea "/"
click at [1520, 2] on div "Event settings Send Message Cancel Save Edit Message General Settings 0 Sent Ed…" at bounding box center [1320, 306] width 494 height 613
click at [1528, 29] on span "Save" at bounding box center [1532, 32] width 19 height 10
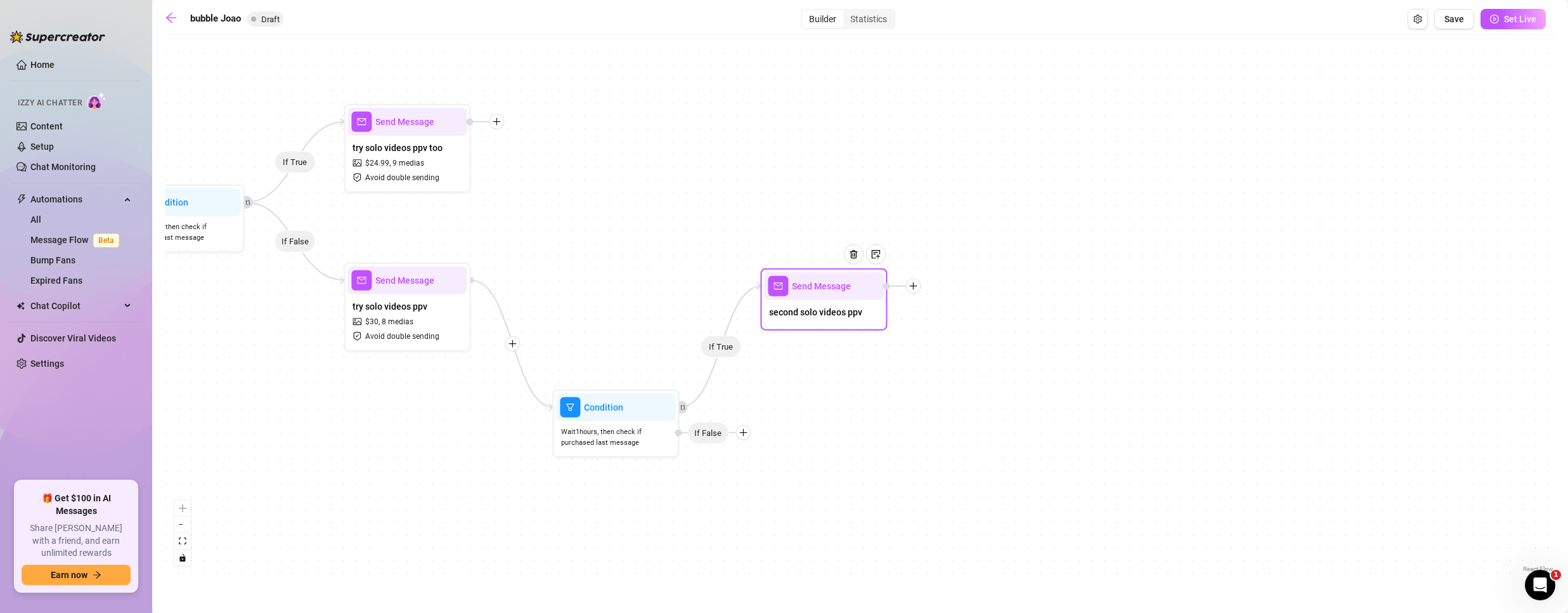
drag, startPoint x: 820, startPoint y: 425, endPoint x: 819, endPoint y: 300, distance: 125.0
click at [819, 300] on div "second solo videos ppv" at bounding box center [823, 313] width 119 height 26
click at [745, 433] on icon "plus" at bounding box center [743, 432] width 9 height 9
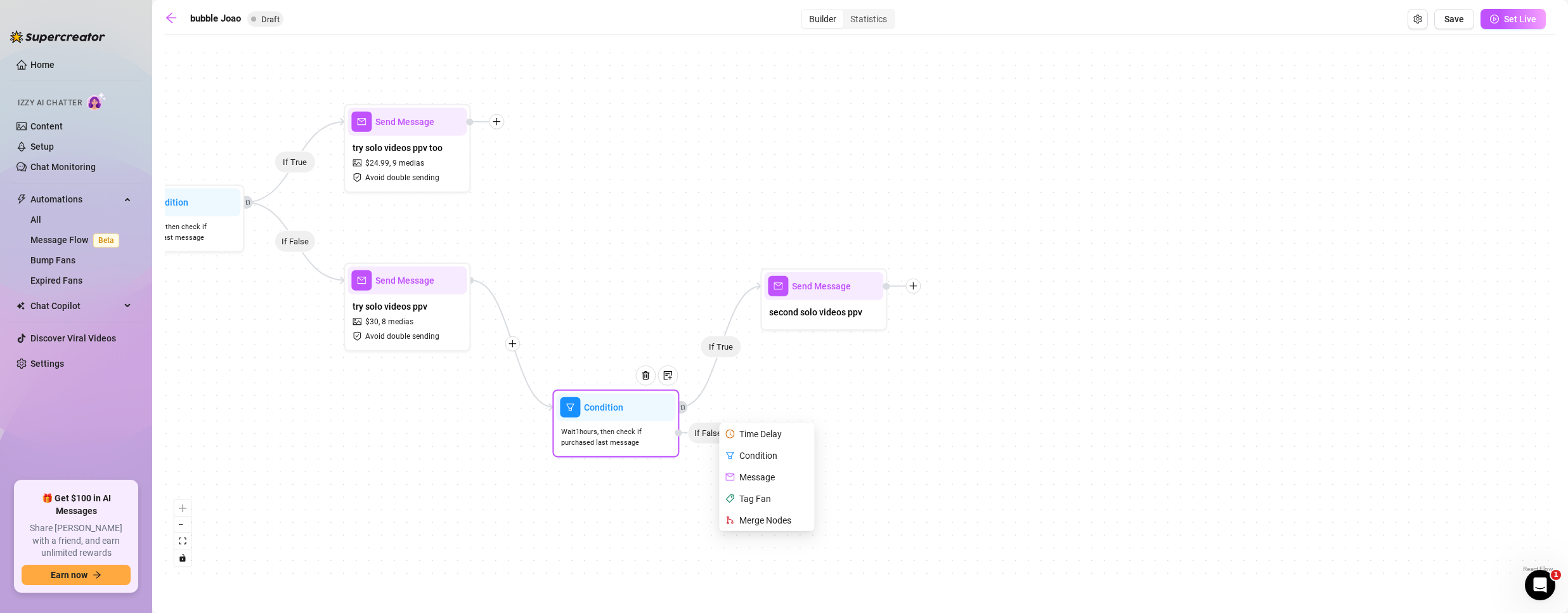
click at [750, 480] on div "Message" at bounding box center [768, 477] width 93 height 22
type textarea "Write your message here"
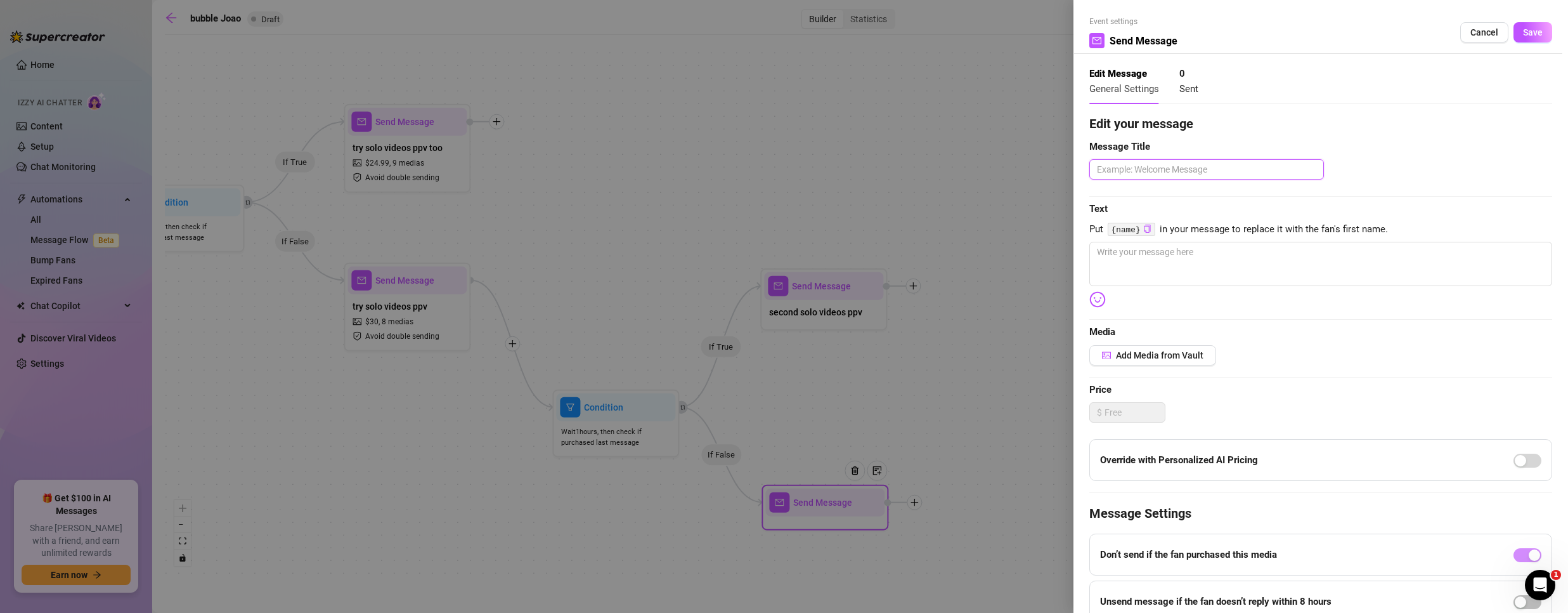
click at [1155, 174] on textarea at bounding box center [1206, 169] width 234 height 20
type textarea "s"
type textarea "se"
type textarea "sec"
type textarea "seco"
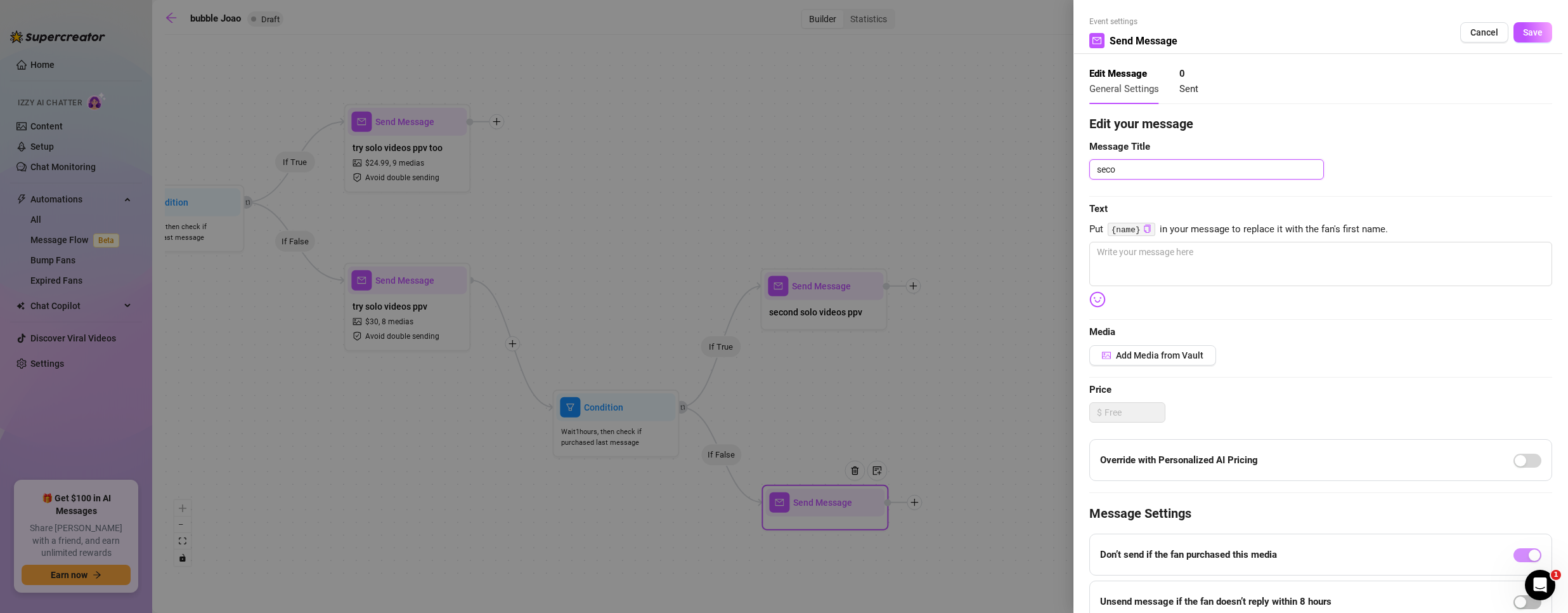
type textarea "secon"
type textarea "second"
type textarea "second p"
type textarea "second pp"
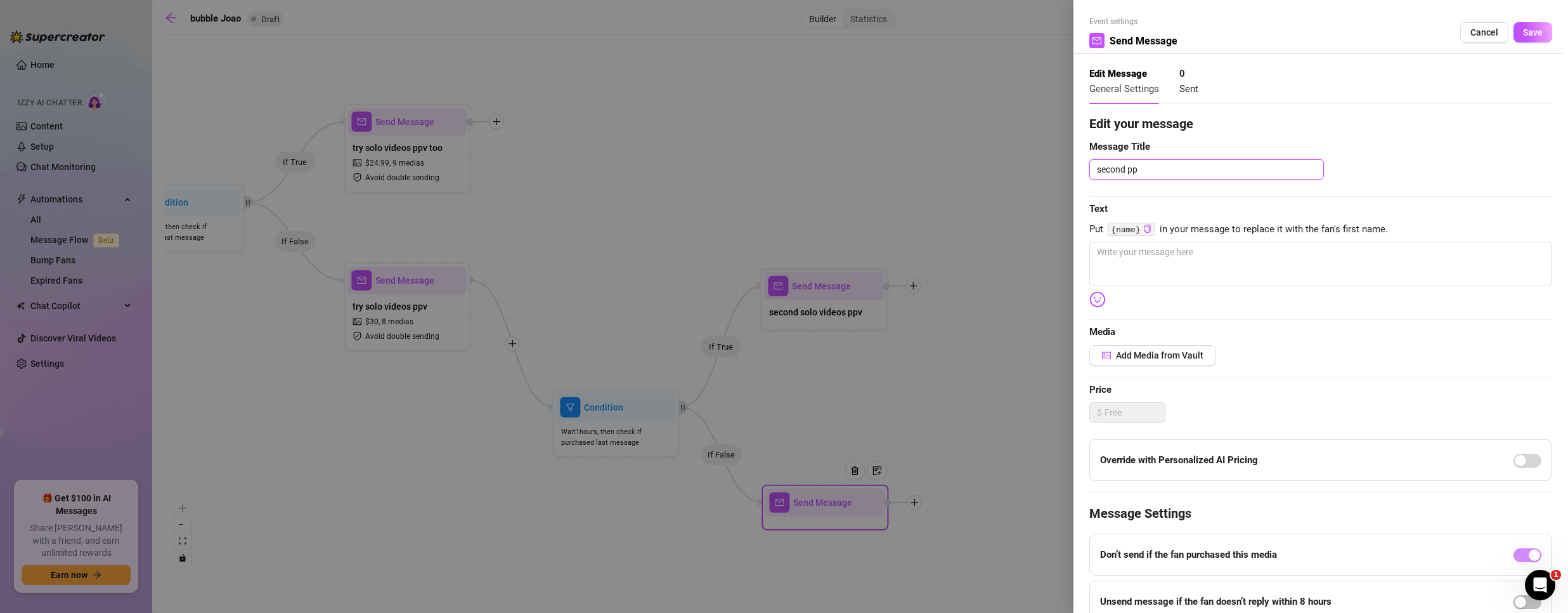
type textarea "second ppv"
click at [1531, 30] on span "Save" at bounding box center [1532, 32] width 19 height 10
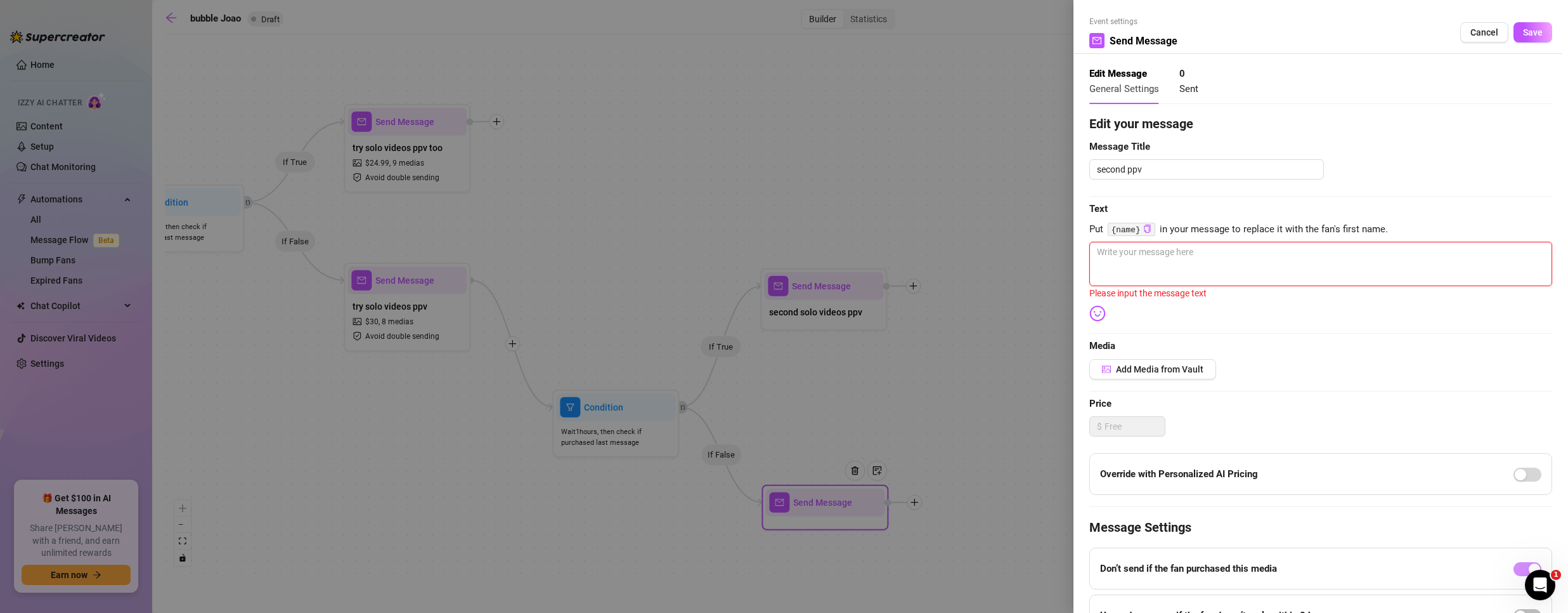
click at [1180, 257] on textarea at bounding box center [1320, 263] width 462 height 44
click at [1180, 257] on textarea at bounding box center [1320, 263] width 462 height 44
type textarea "/"
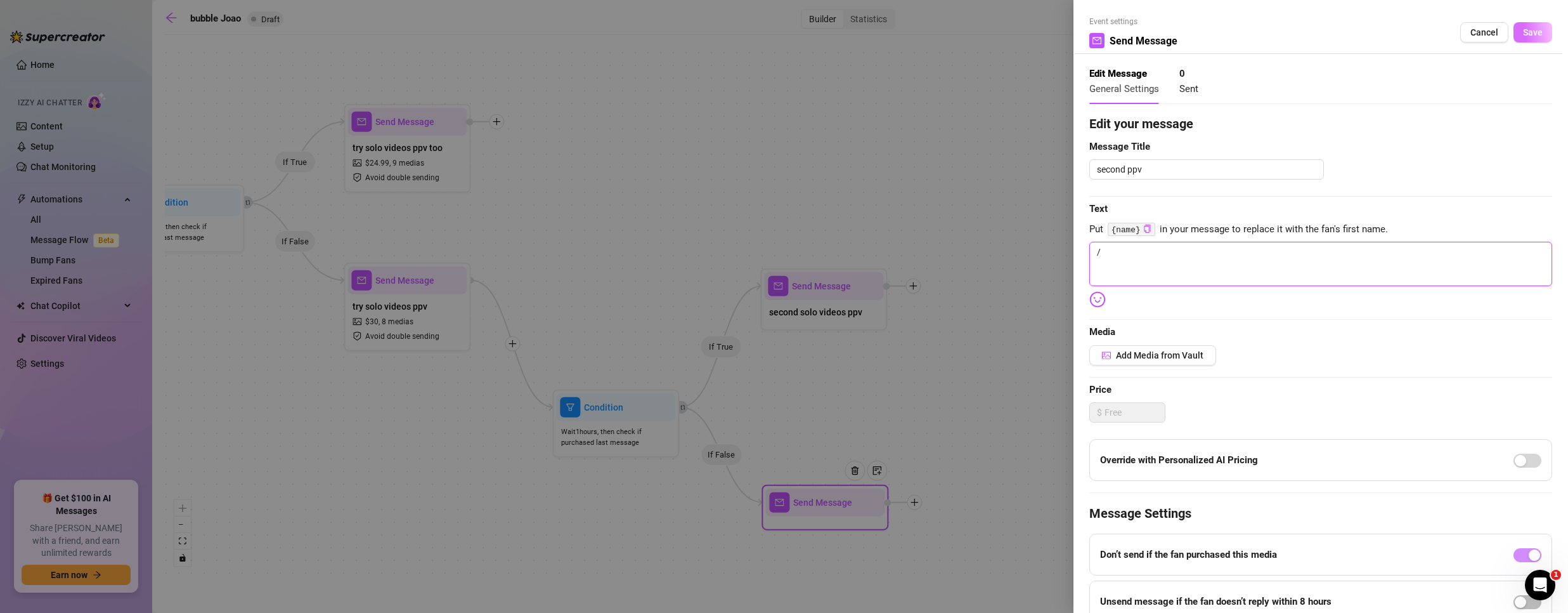
type textarea "/"
click at [1514, 41] on div "Event settings Send Message Cancel Save" at bounding box center [1320, 34] width 462 height 38
click at [1523, 34] on span "Save" at bounding box center [1532, 32] width 19 height 10
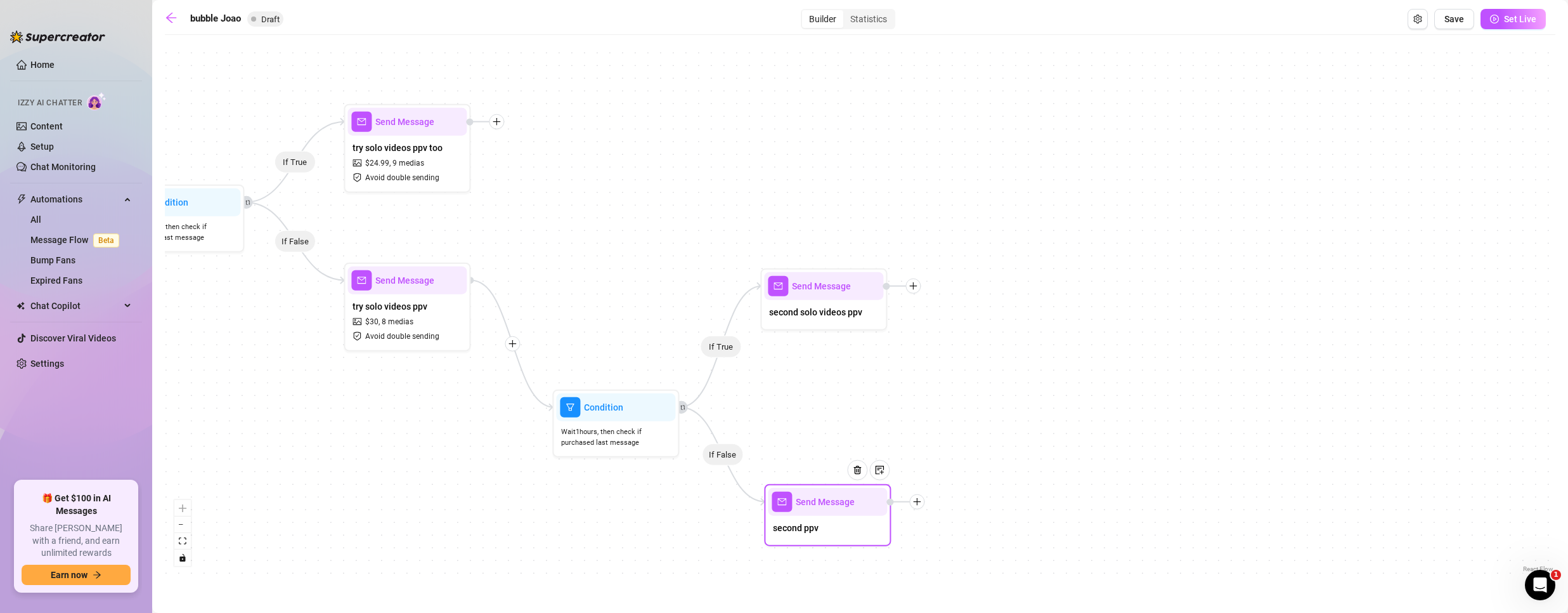
click at [799, 518] on div "second ppv" at bounding box center [827, 529] width 119 height 26
click at [916, 289] on icon "plus" at bounding box center [912, 286] width 9 height 9
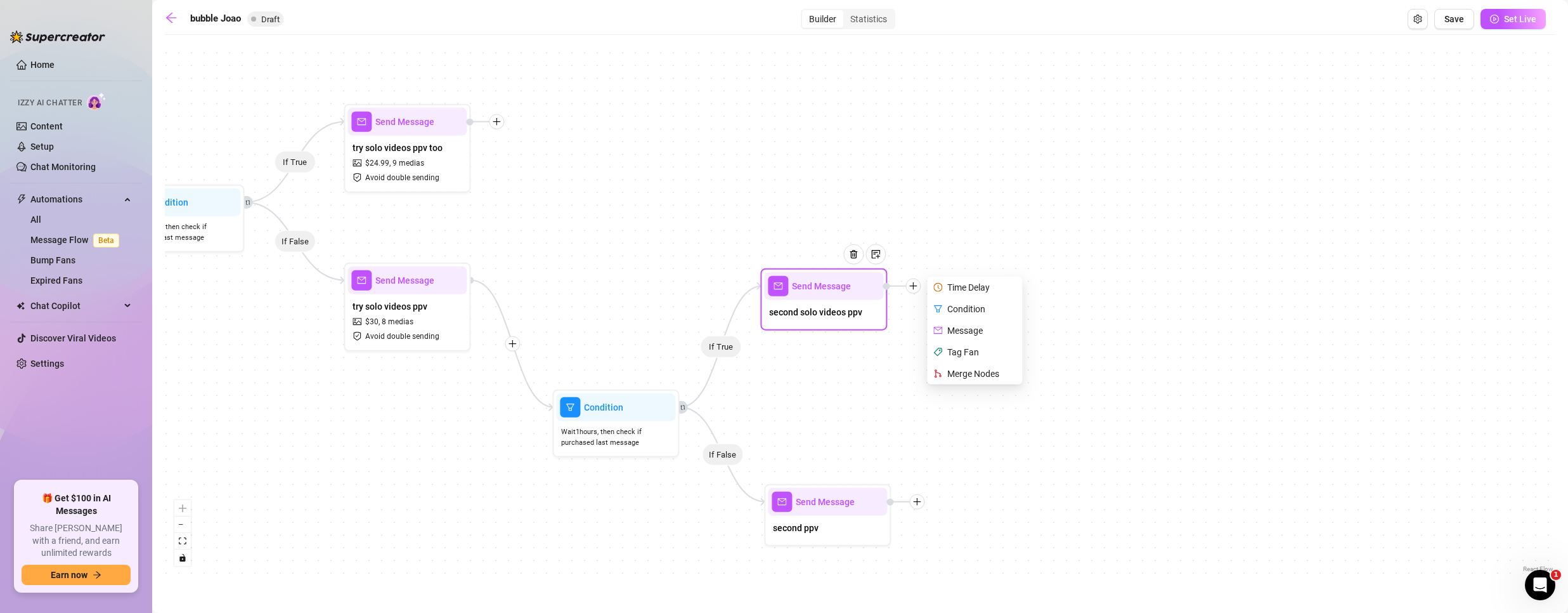
click at [975, 376] on div "Merge Nodes" at bounding box center [976, 374] width 93 height 22
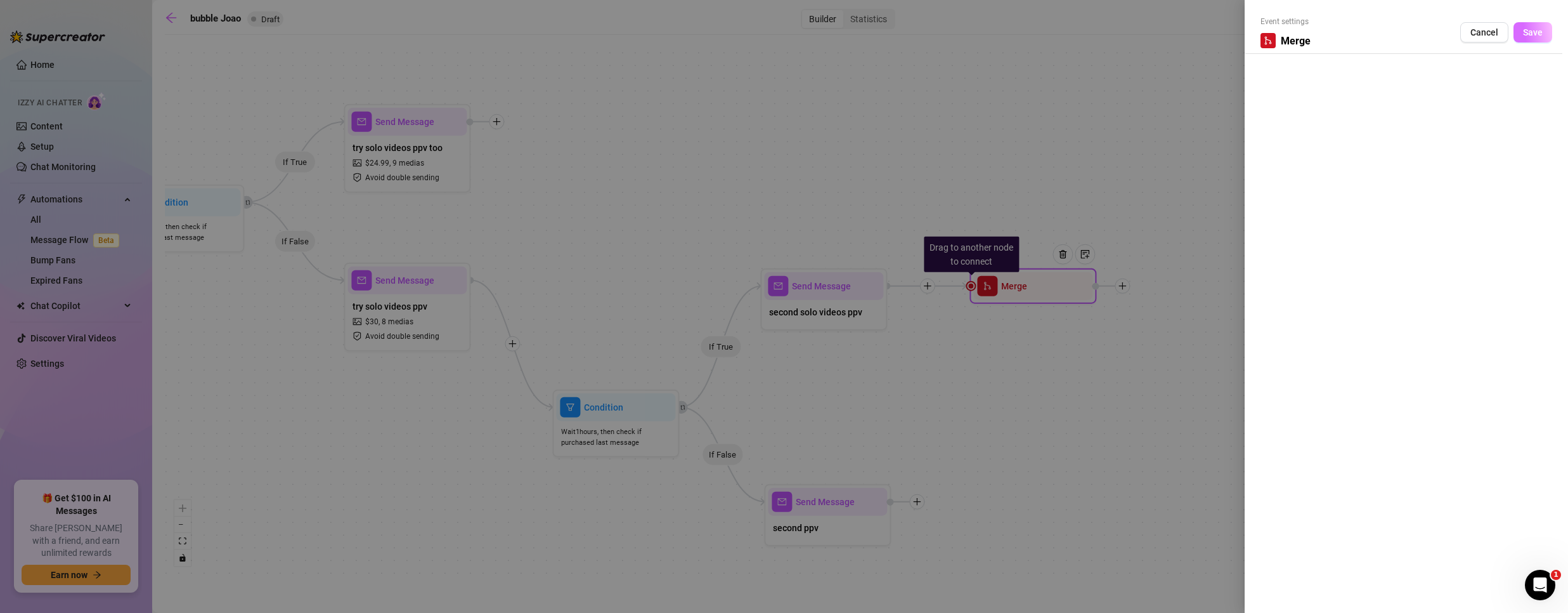
click at [1543, 36] on button "Save" at bounding box center [1533, 33] width 39 height 20
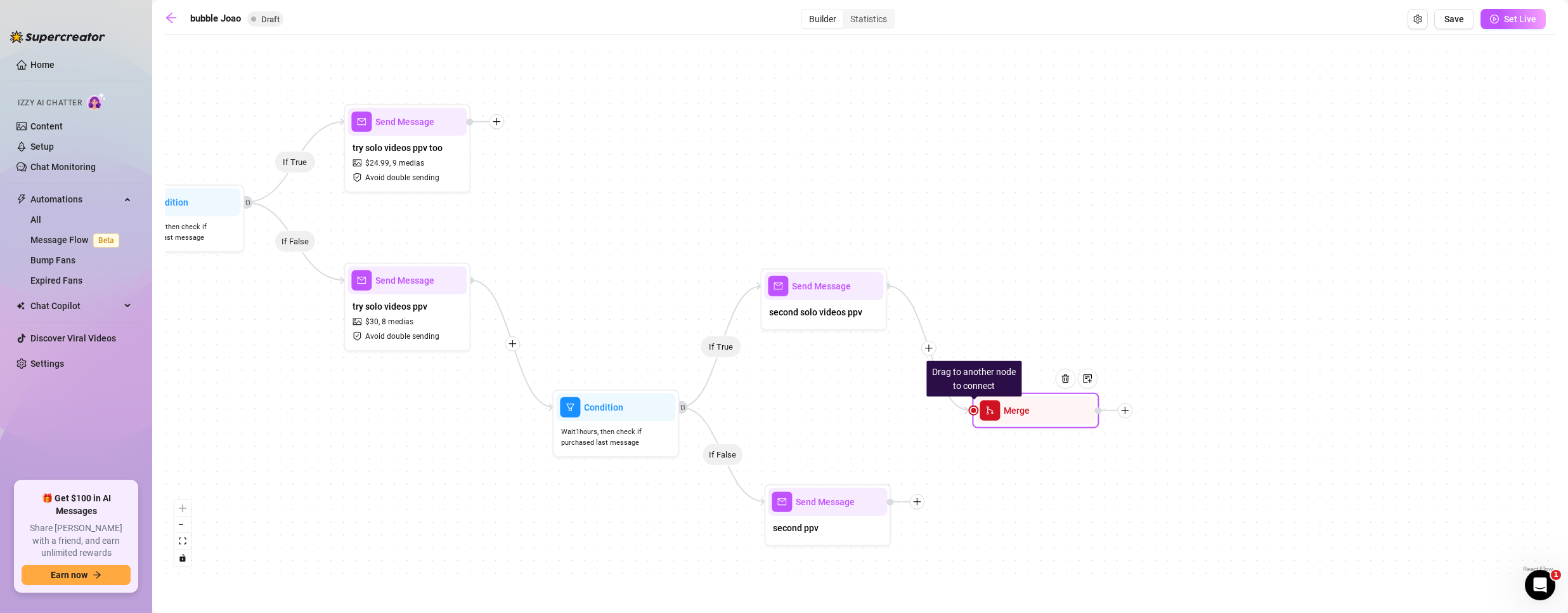
drag, startPoint x: 1010, startPoint y: 291, endPoint x: 1011, endPoint y: 407, distance: 116.0
click at [1011, 407] on span "Merge" at bounding box center [1016, 410] width 26 height 14
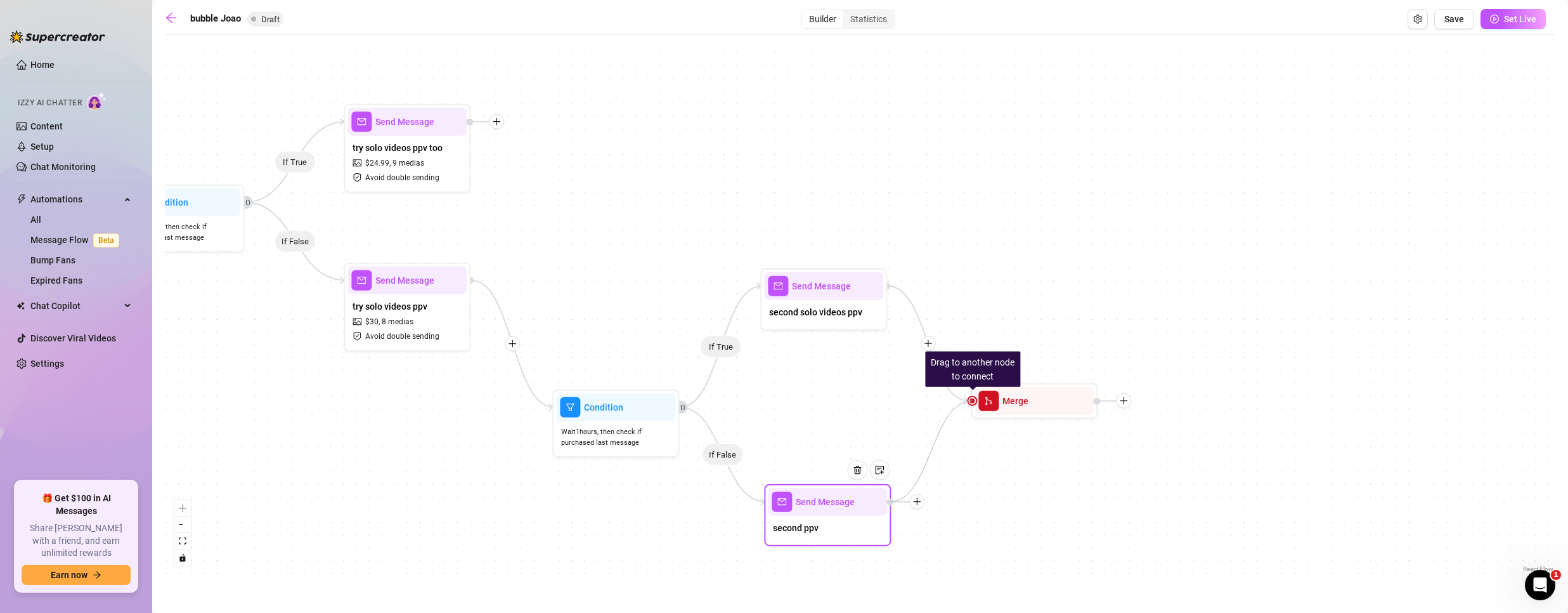
drag, startPoint x: 972, startPoint y: 403, endPoint x: 890, endPoint y: 507, distance: 132.4
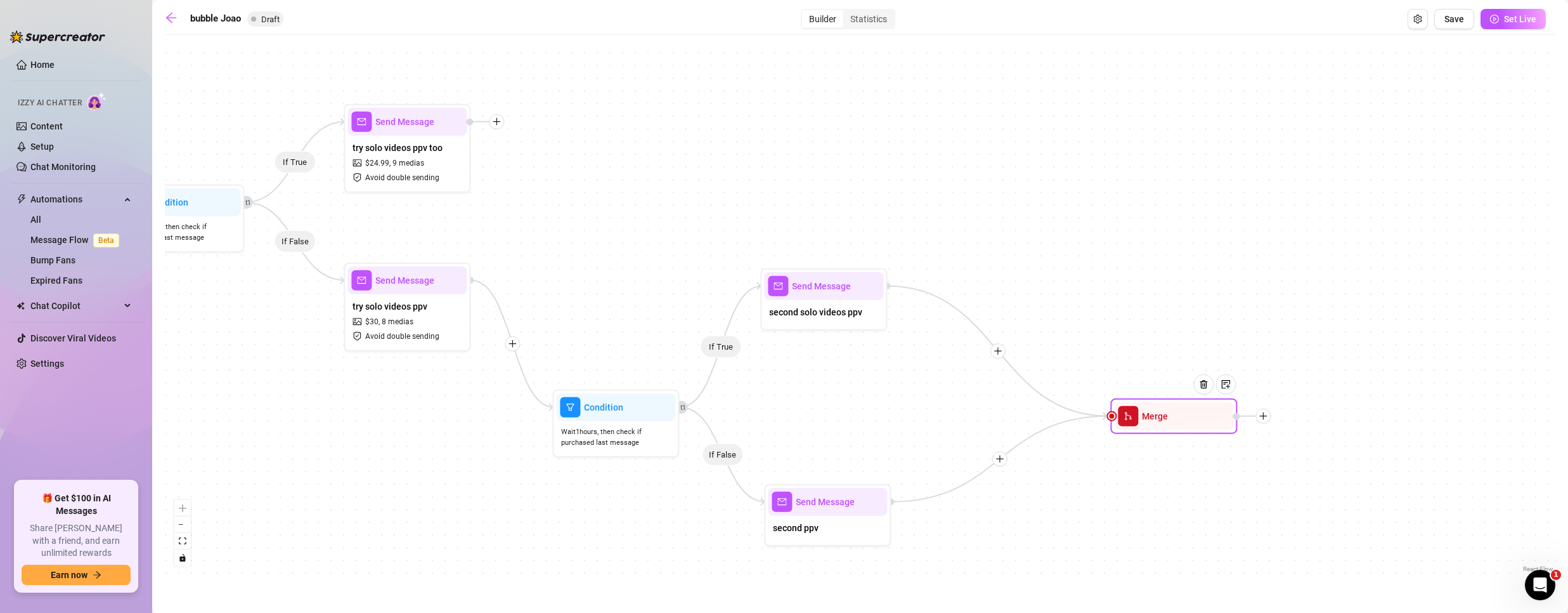
drag, startPoint x: 1031, startPoint y: 407, endPoint x: 1151, endPoint y: 421, distance: 120.8
click at [1151, 421] on div "Merge" at bounding box center [1173, 416] width 119 height 28
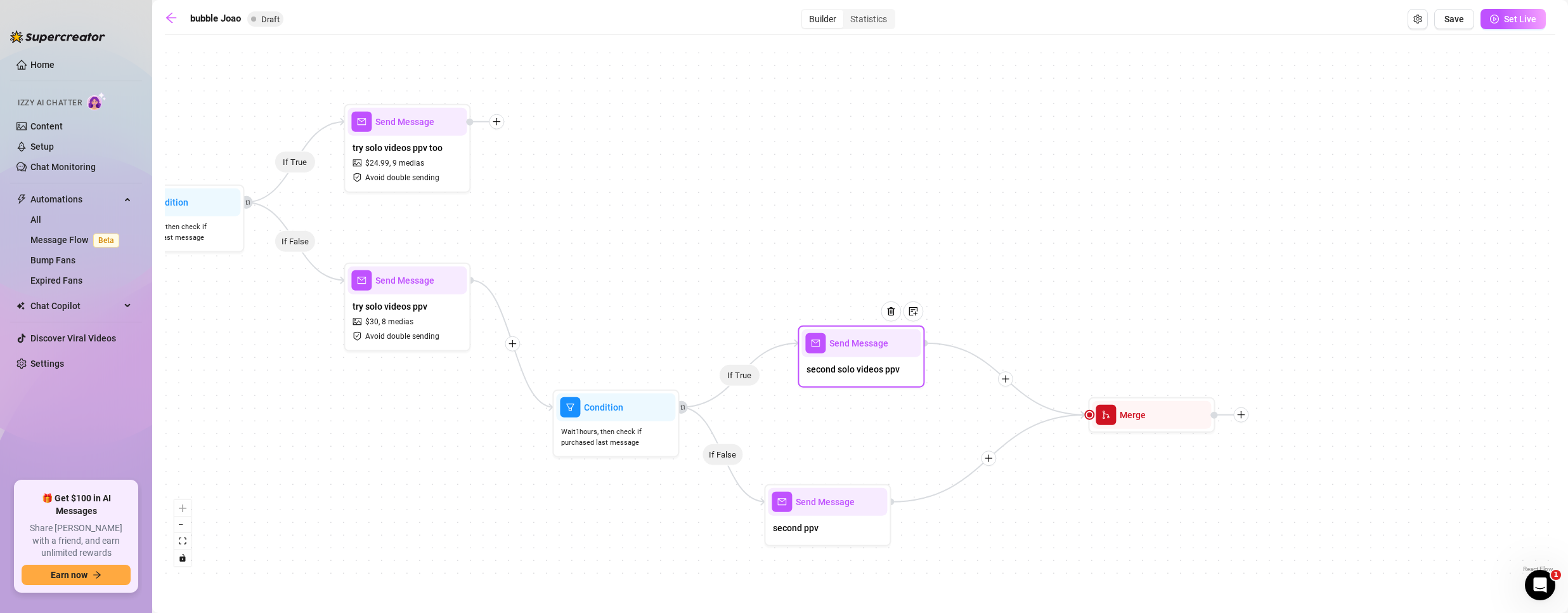
drag, startPoint x: 840, startPoint y: 320, endPoint x: 852, endPoint y: 417, distance: 97.7
click at [880, 379] on div "second solo videos ppv" at bounding box center [860, 370] width 119 height 26
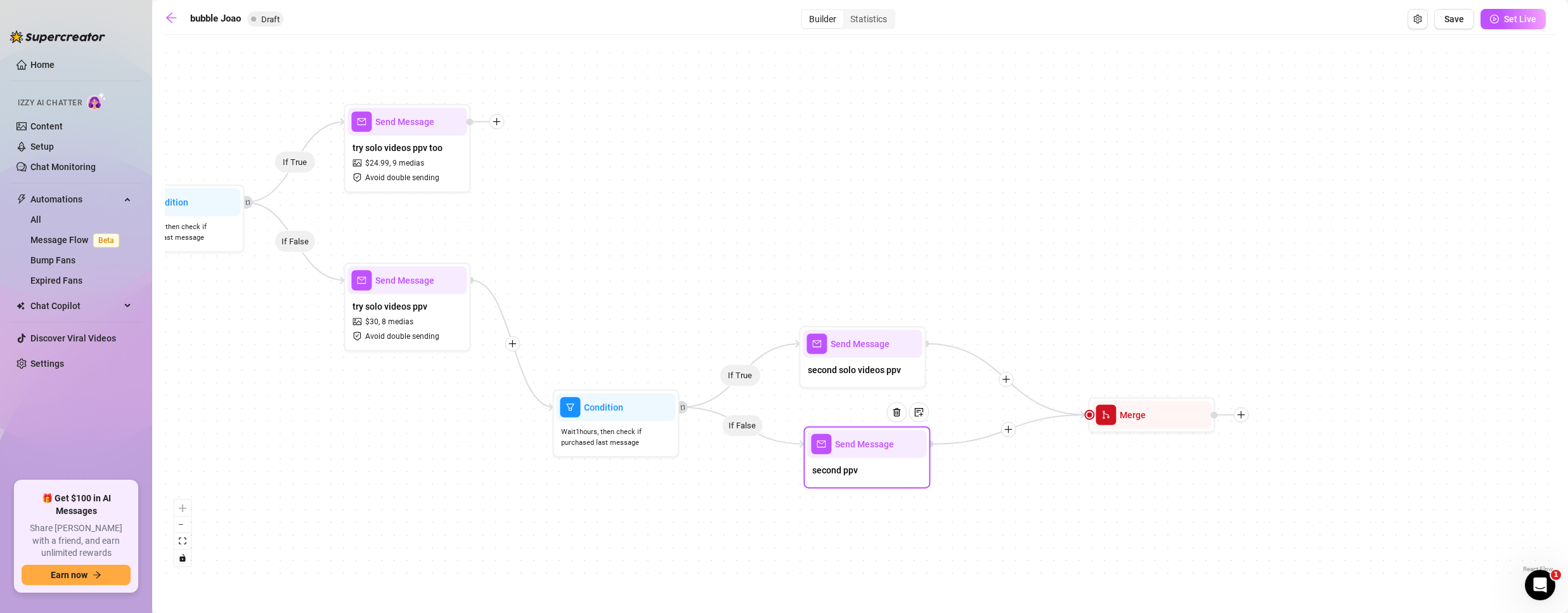
drag, startPoint x: 835, startPoint y: 499, endPoint x: 847, endPoint y: 459, distance: 41.8
click at [847, 459] on div "second ppv" at bounding box center [867, 471] width 119 height 26
click at [854, 459] on div "second ppv" at bounding box center [860, 470] width 119 height 26
drag, startPoint x: 415, startPoint y: 169, endPoint x: 422, endPoint y: 169, distance: 7.0
click at [422, 169] on span "9 medias" at bounding box center [413, 163] width 32 height 12
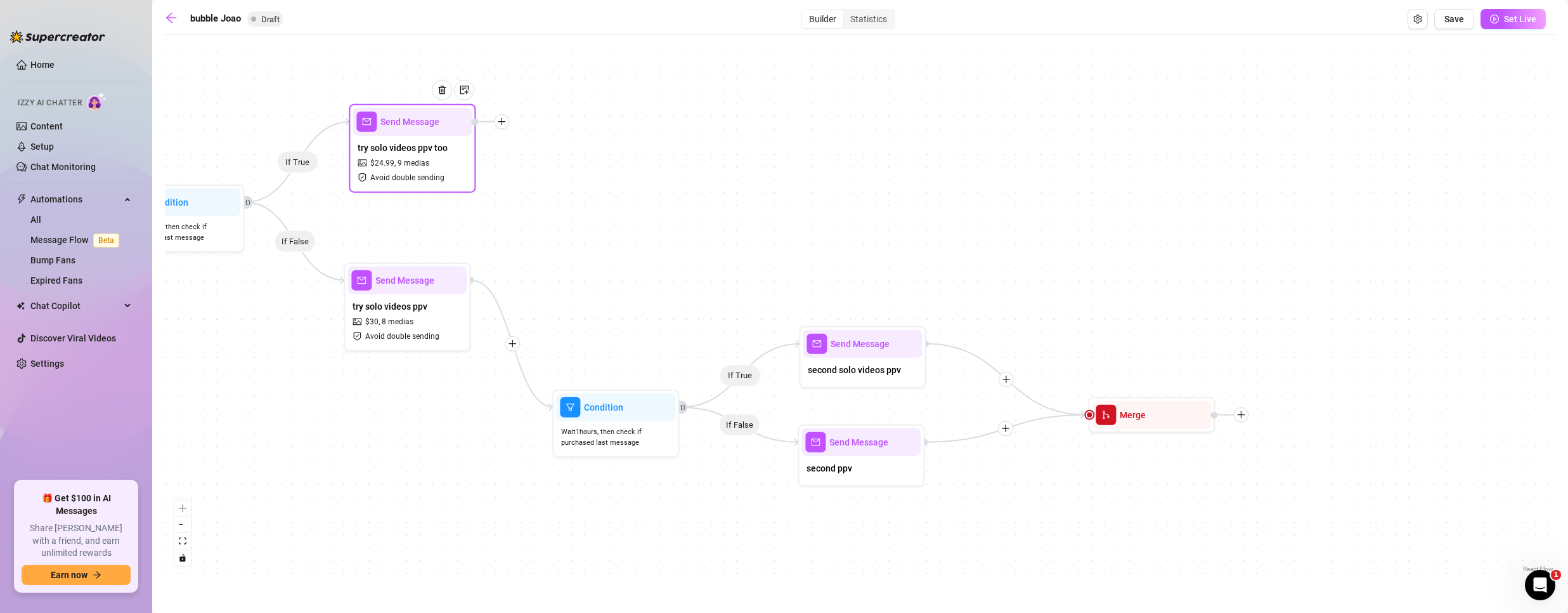
click at [502, 125] on icon "plus" at bounding box center [501, 122] width 9 height 9
click at [573, 123] on div "Time Delay" at bounding box center [564, 123] width 93 height 22
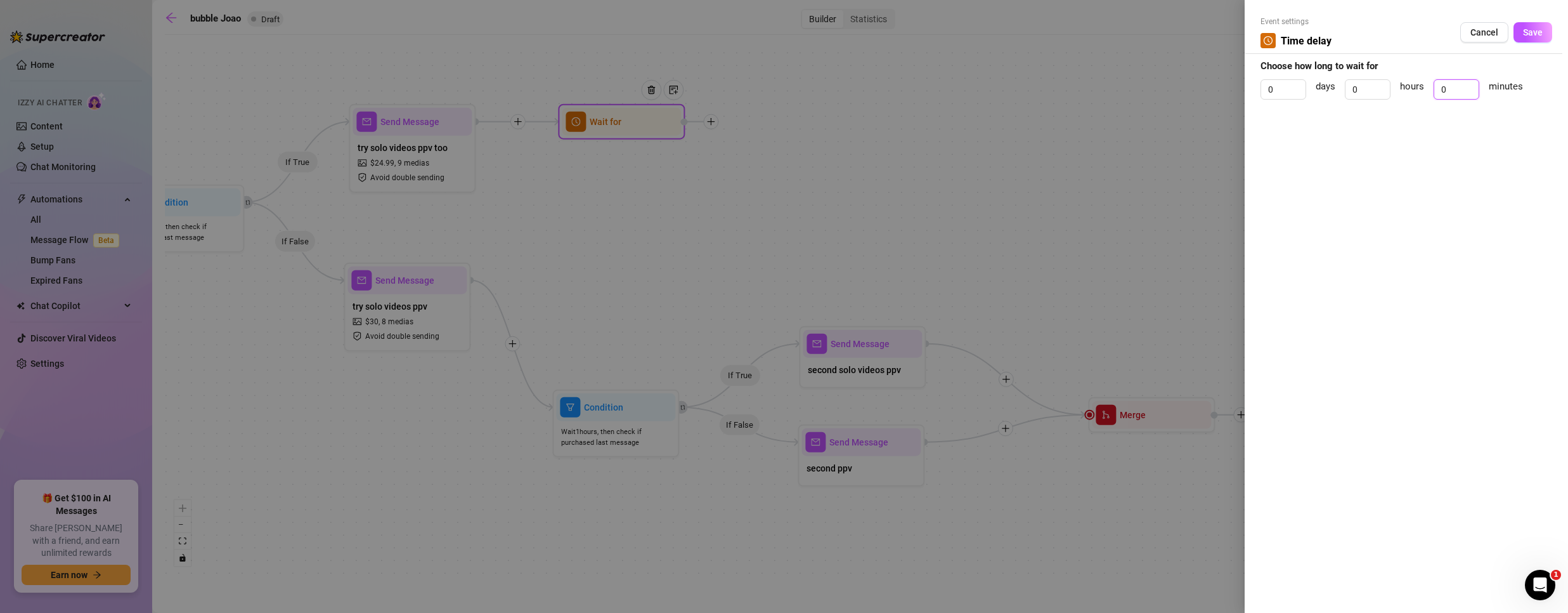
drag, startPoint x: 1449, startPoint y: 90, endPoint x: 1321, endPoint y: 54, distance: 133.0
click at [1321, 54] on form "Event settings Time delay Cancel Save Choose how long to wait for 0 days 0 hour…" at bounding box center [1406, 63] width 292 height 95
type input "1"
click at [1480, 38] on button "Cancel" at bounding box center [1484, 33] width 48 height 20
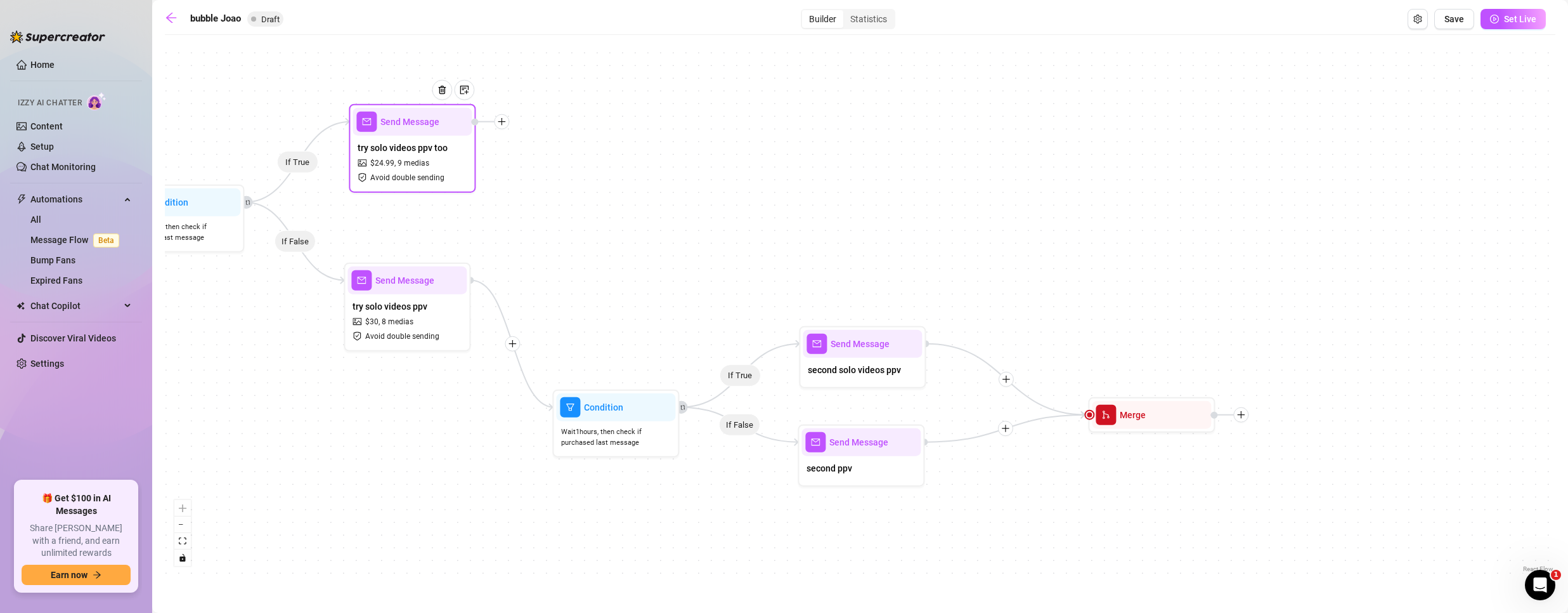
click at [503, 119] on icon "plus" at bounding box center [501, 122] width 9 height 9
click at [567, 146] on div "Condition" at bounding box center [564, 145] width 93 height 22
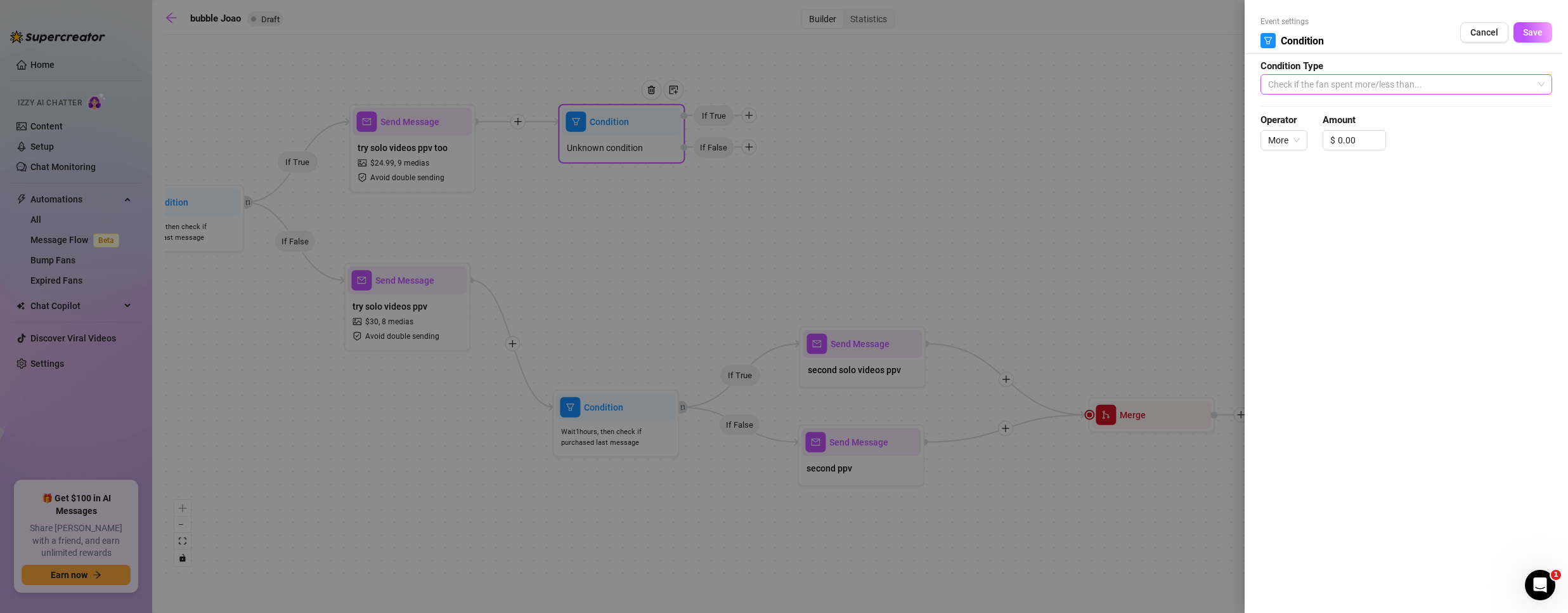
click at [1328, 82] on span "Check if the fan spent more/less than..." at bounding box center [1406, 84] width 276 height 19
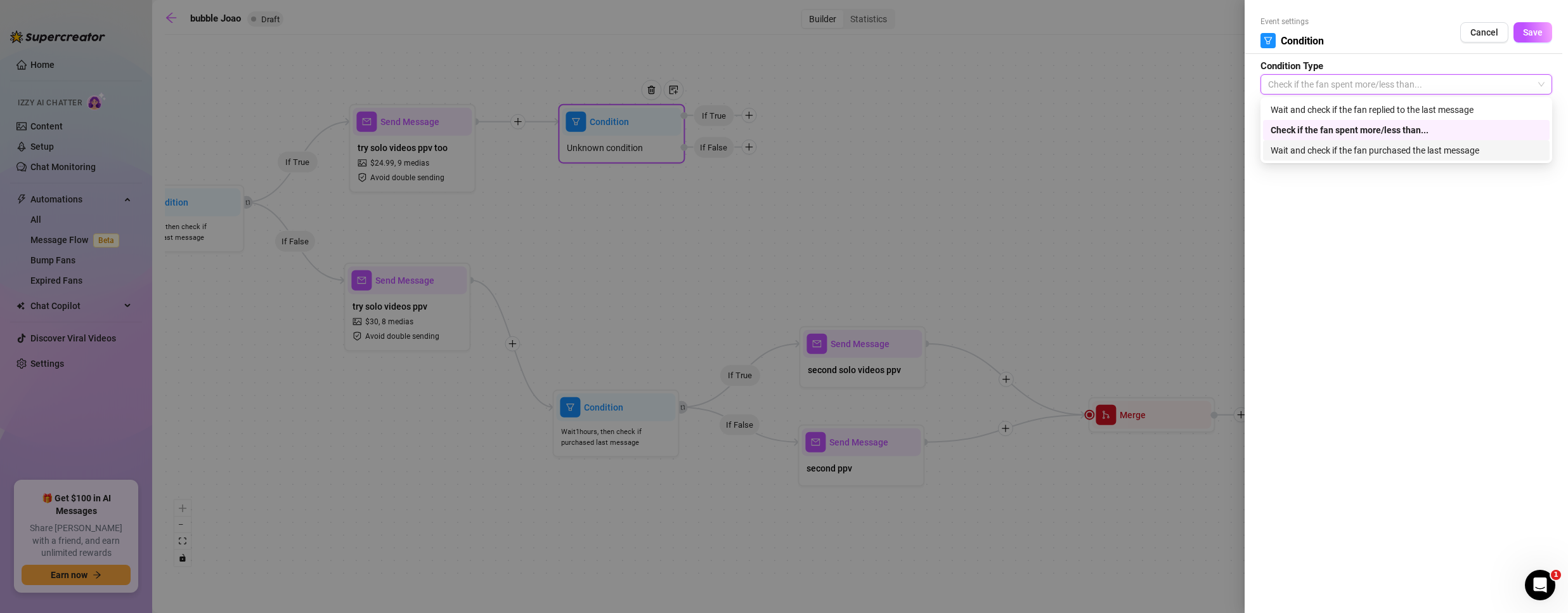
click at [1363, 153] on div "Wait and check if the fan purchased the last message" at bounding box center [1406, 150] width 272 height 14
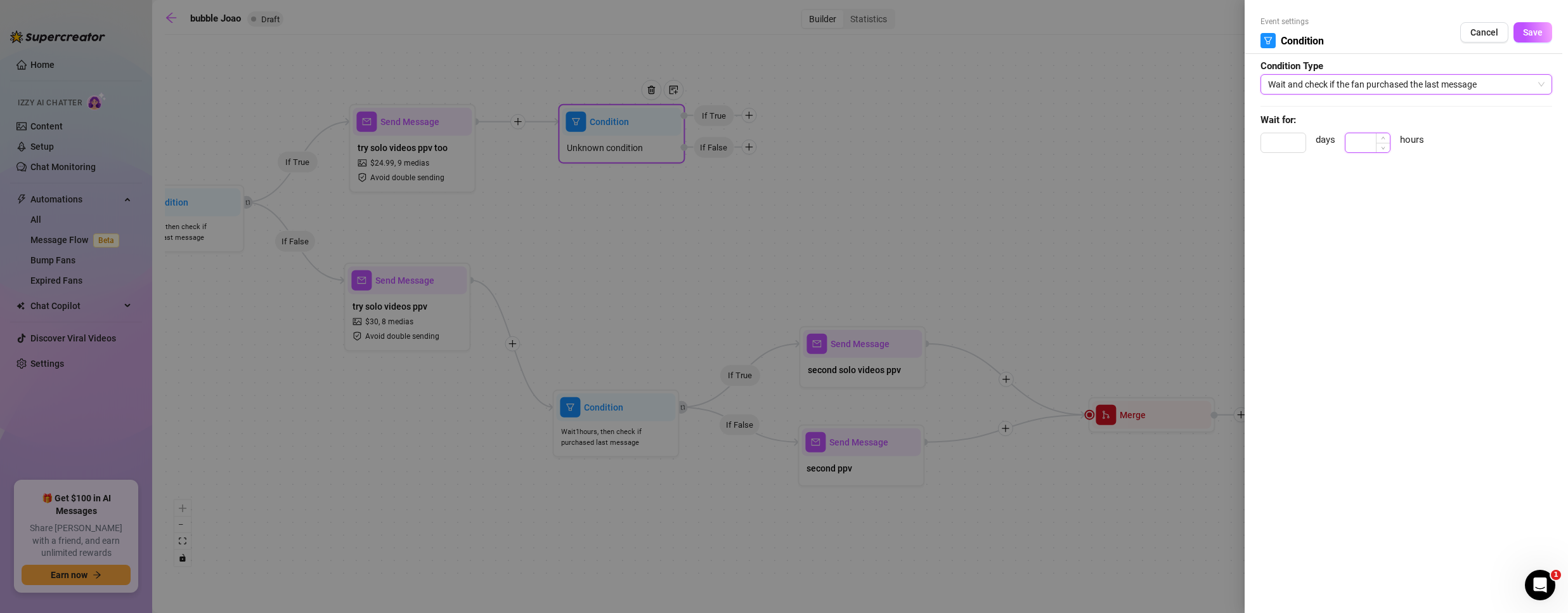
click at [1375, 141] on input at bounding box center [1367, 143] width 44 height 19
type input "1"
click at [1533, 35] on span "Save" at bounding box center [1532, 32] width 19 height 10
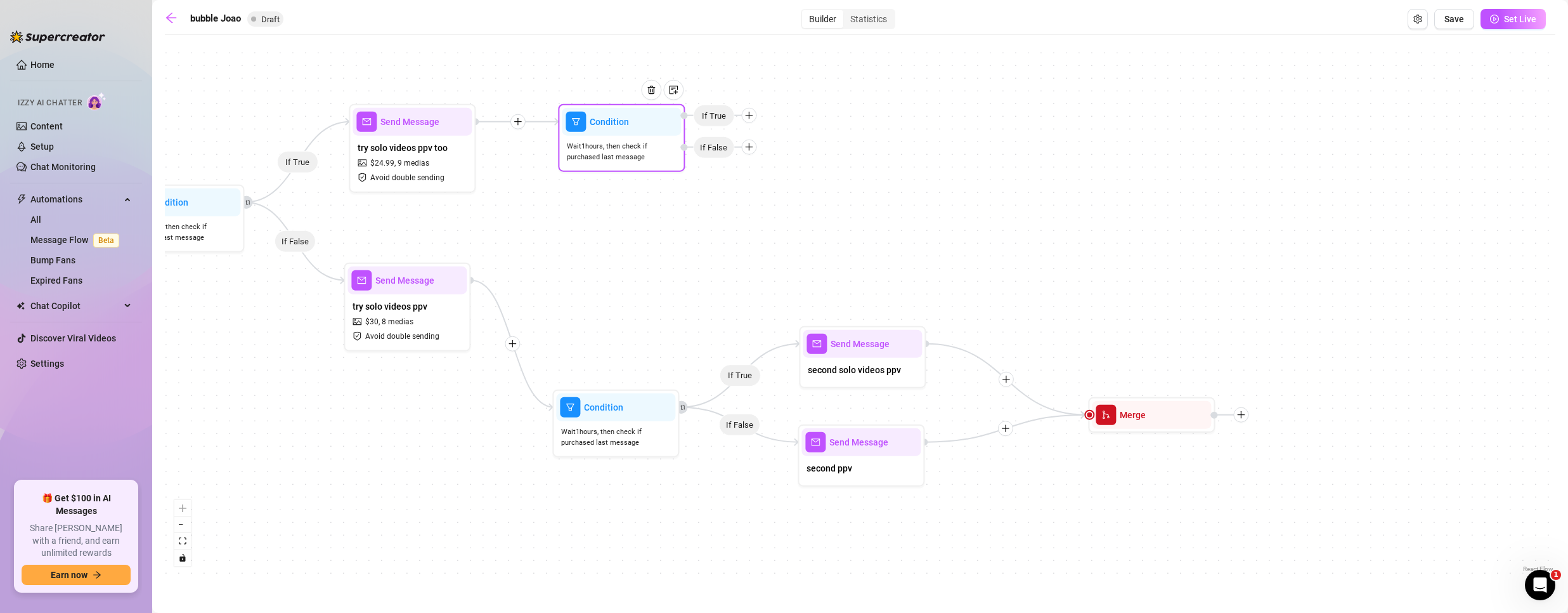
click at [747, 115] on icon "plus" at bounding box center [749, 114] width 7 height 1
click at [786, 160] on div "Message" at bounding box center [774, 160] width 93 height 22
click at [782, 154] on div "Message" at bounding box center [774, 160] width 93 height 22
click at [761, 157] on div "Message" at bounding box center [774, 160] width 93 height 22
type textarea "Write your message here"
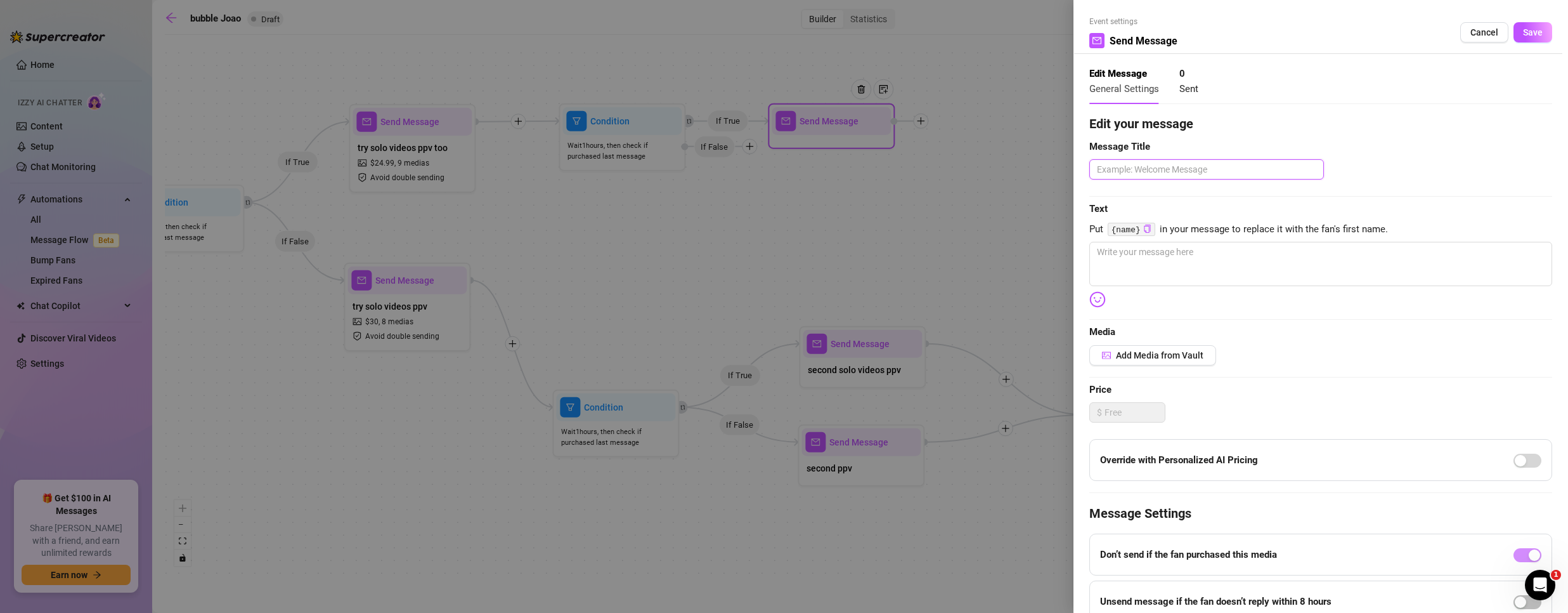
click at [1125, 171] on textarea at bounding box center [1206, 169] width 234 height 20
type textarea "s"
type textarea "se"
type textarea "sec"
type textarea "seco"
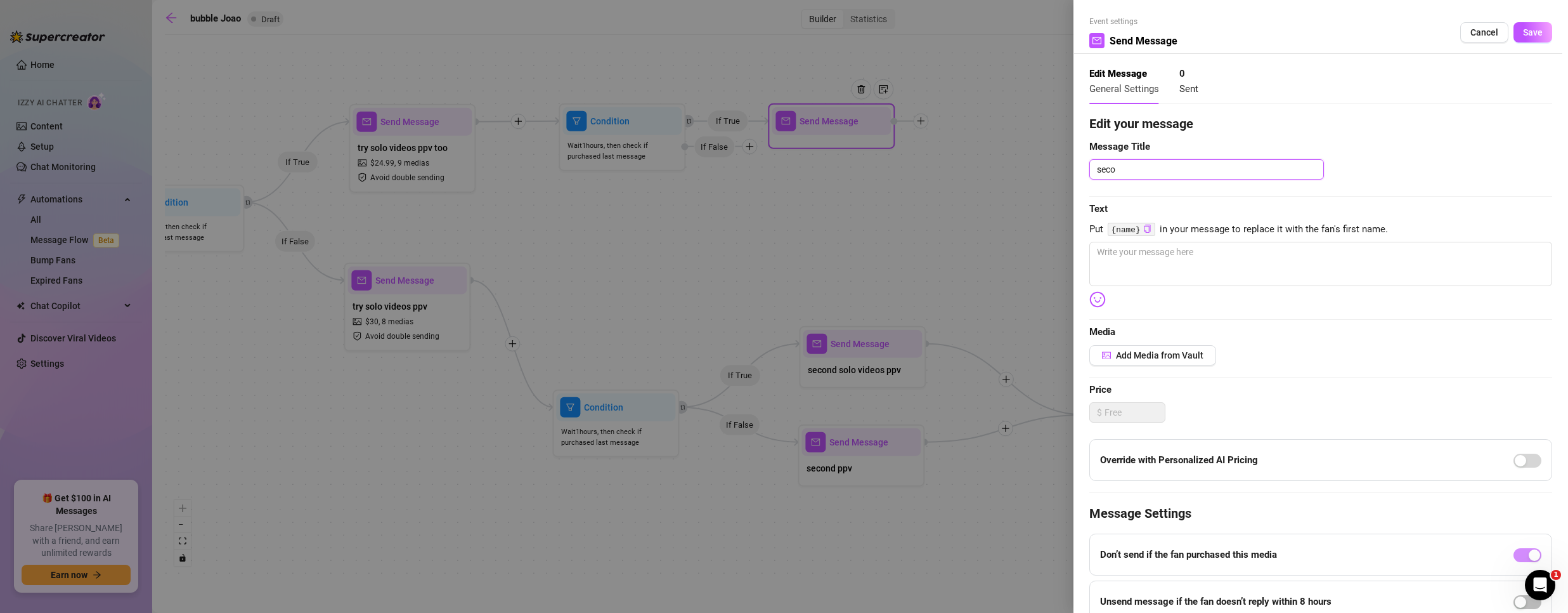
type textarea "secon"
type textarea "second"
type textarea "second p"
type textarea "second pp"
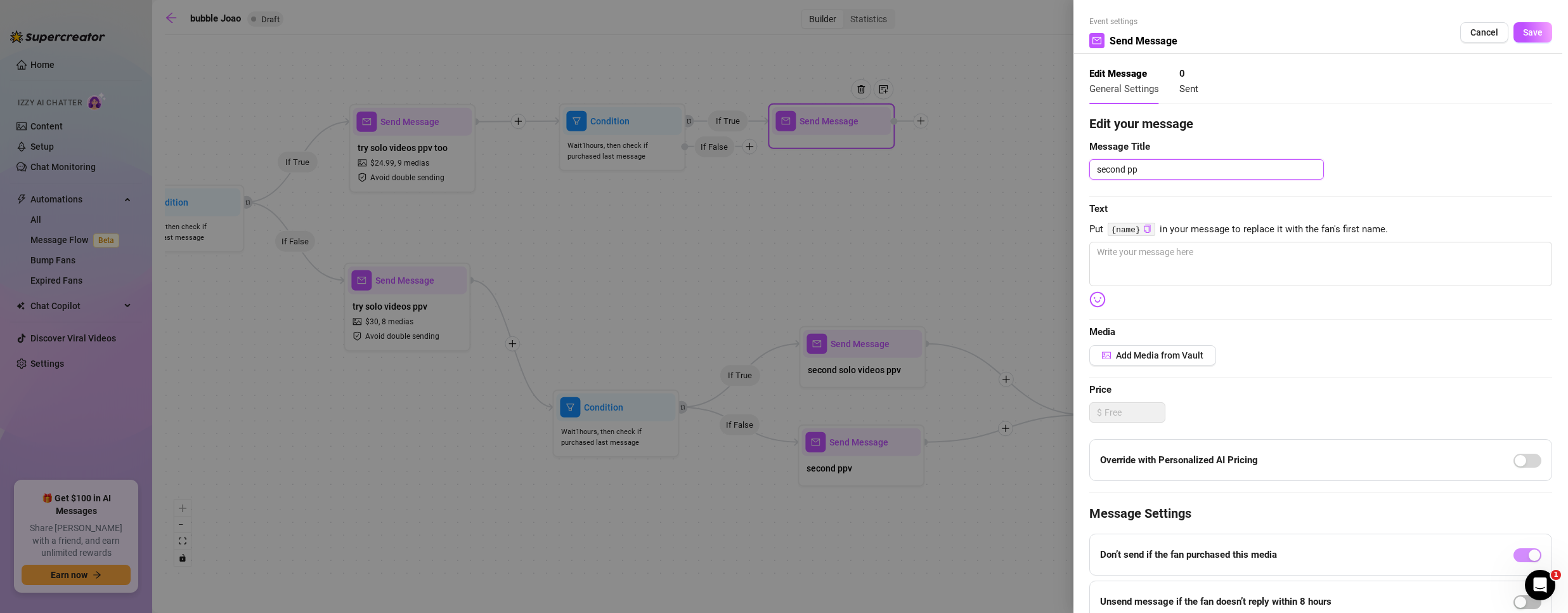
type textarea "second ppv"
click at [1233, 268] on textarea at bounding box center [1320, 263] width 462 height 44
type textarea "/"
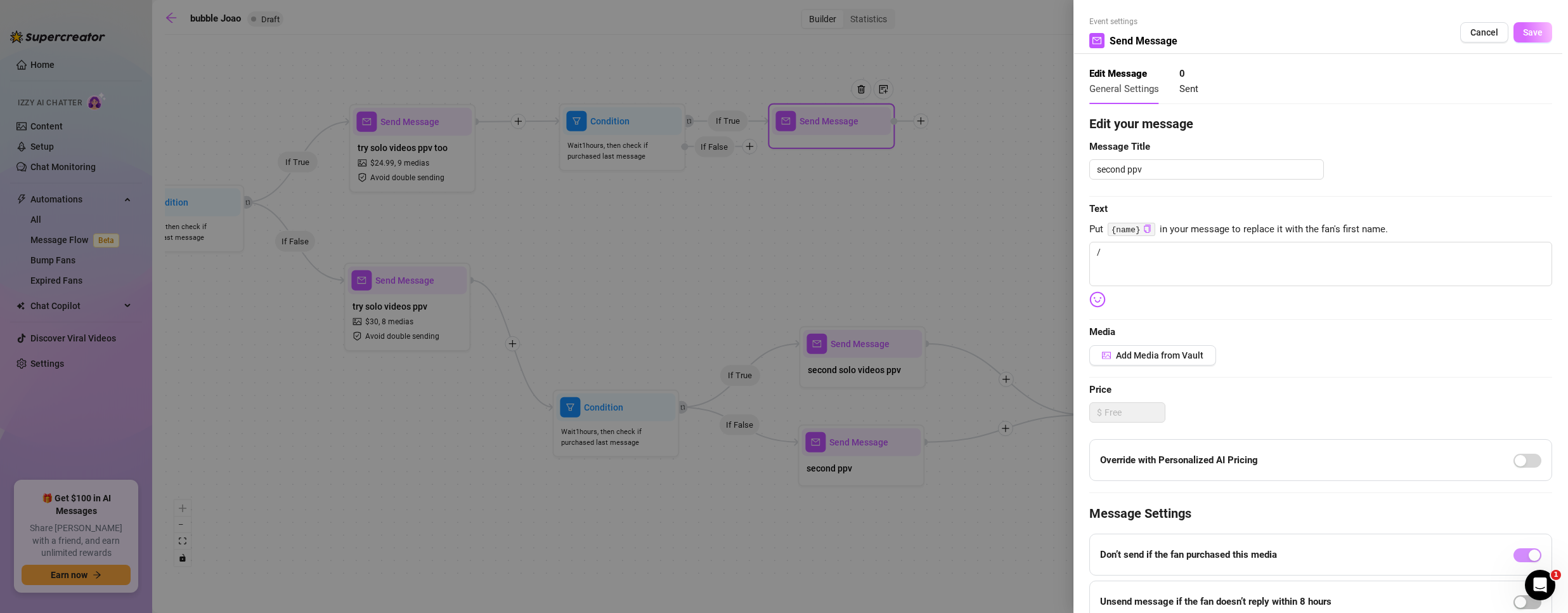
click at [1514, 31] on button "Save" at bounding box center [1533, 33] width 39 height 20
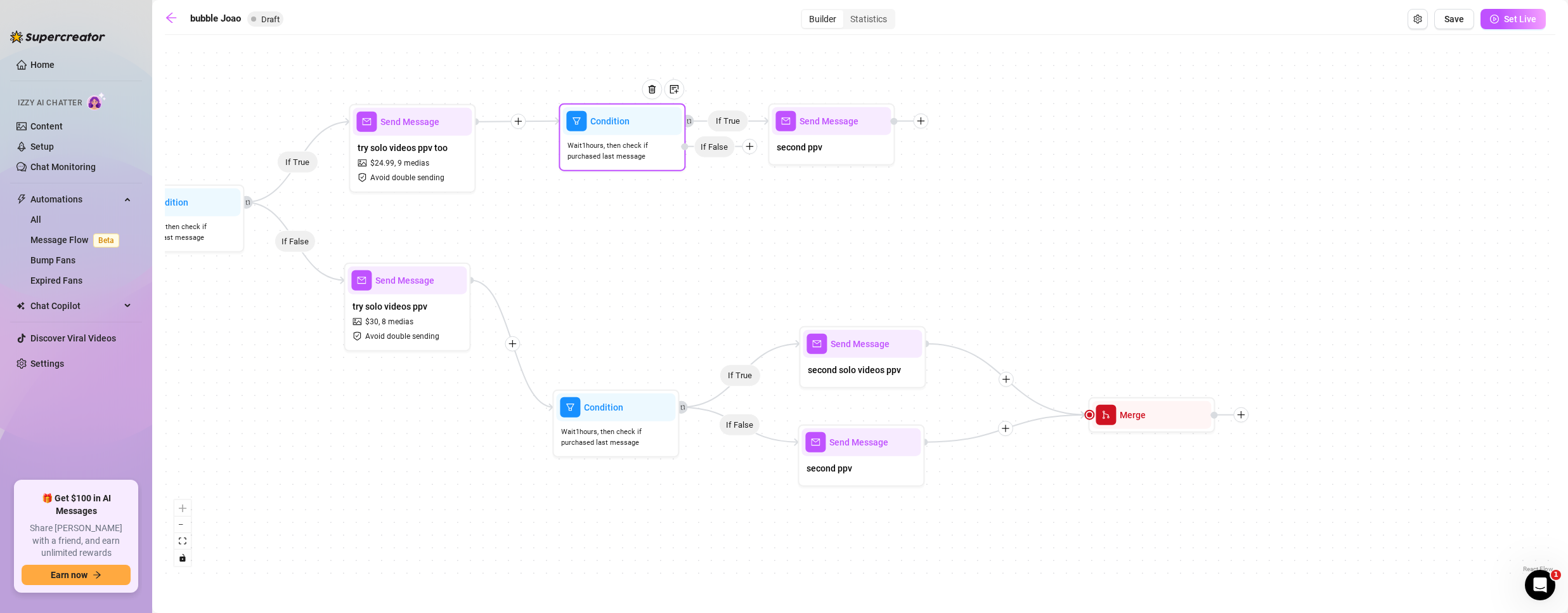
click at [747, 148] on icon "plus" at bounding box center [749, 146] width 9 height 9
click at [773, 235] on div "Merge Nodes" at bounding box center [774, 234] width 93 height 22
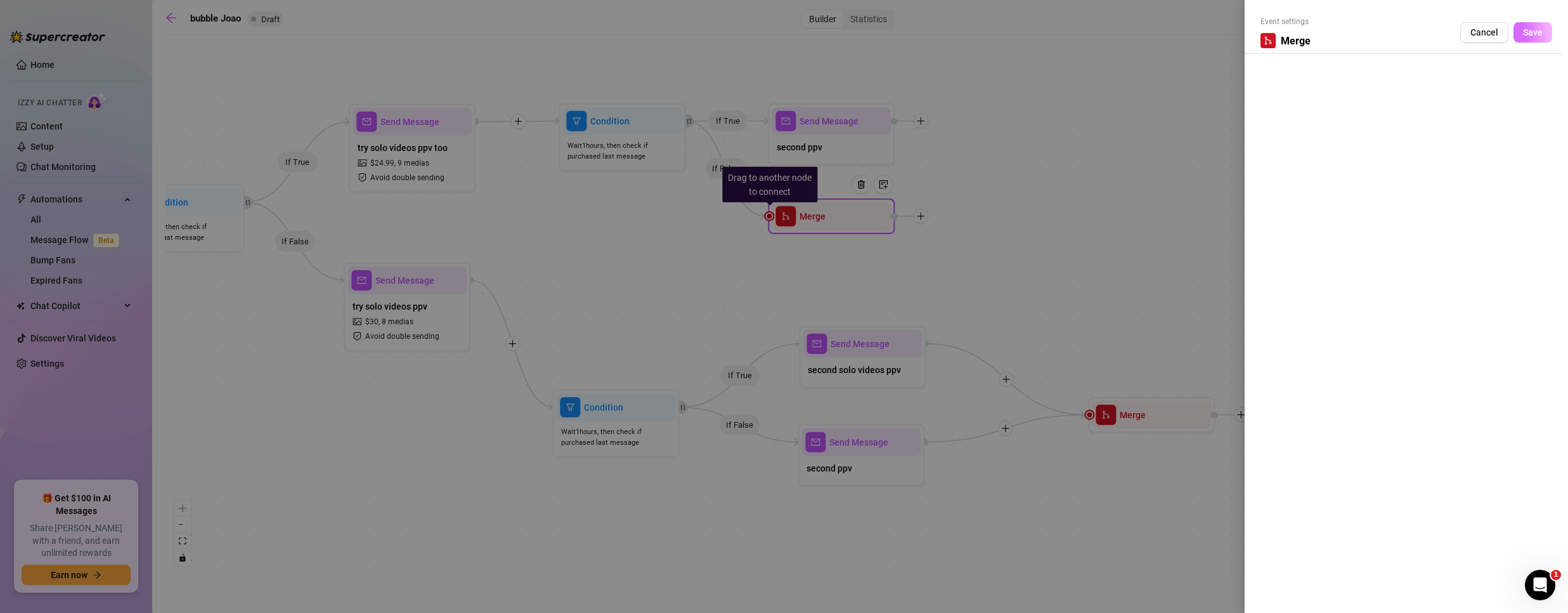
click at [1535, 29] on span "Save" at bounding box center [1532, 32] width 19 height 10
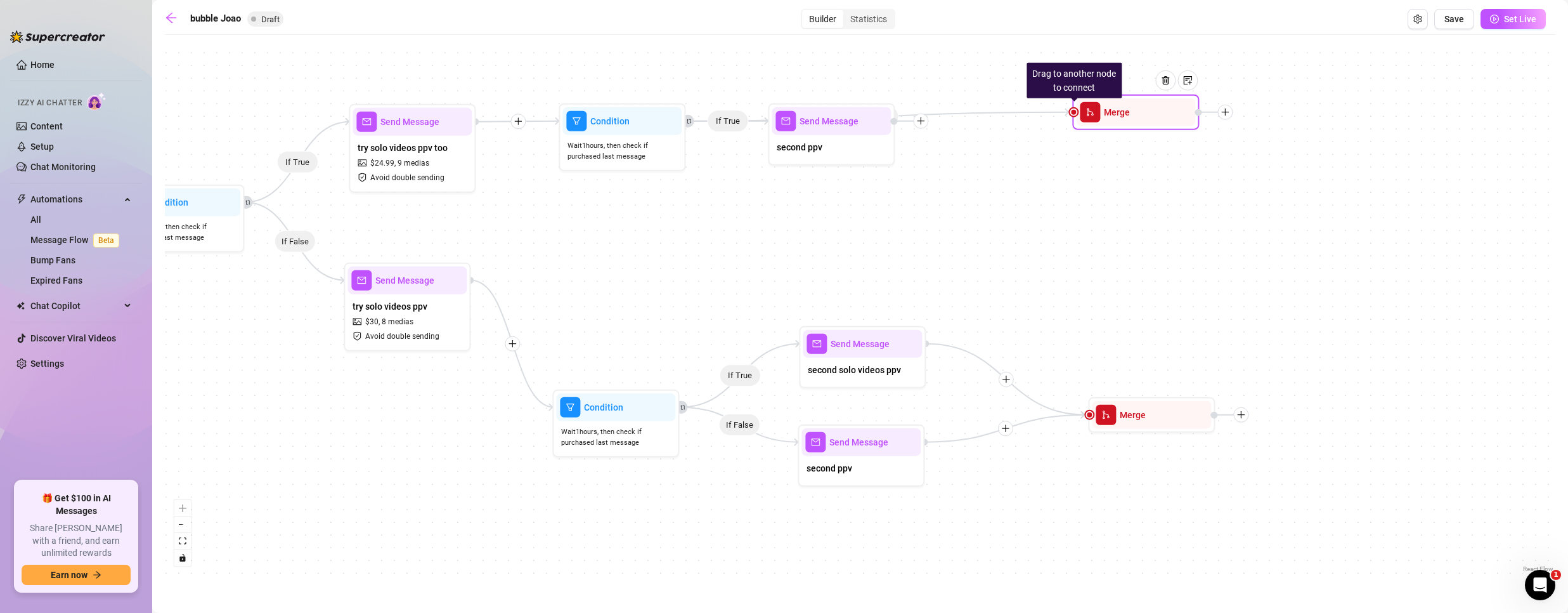
drag, startPoint x: 819, startPoint y: 225, endPoint x: 1113, endPoint y: 120, distance: 312.2
click at [1113, 120] on div "Merge" at bounding box center [1135, 112] width 119 height 28
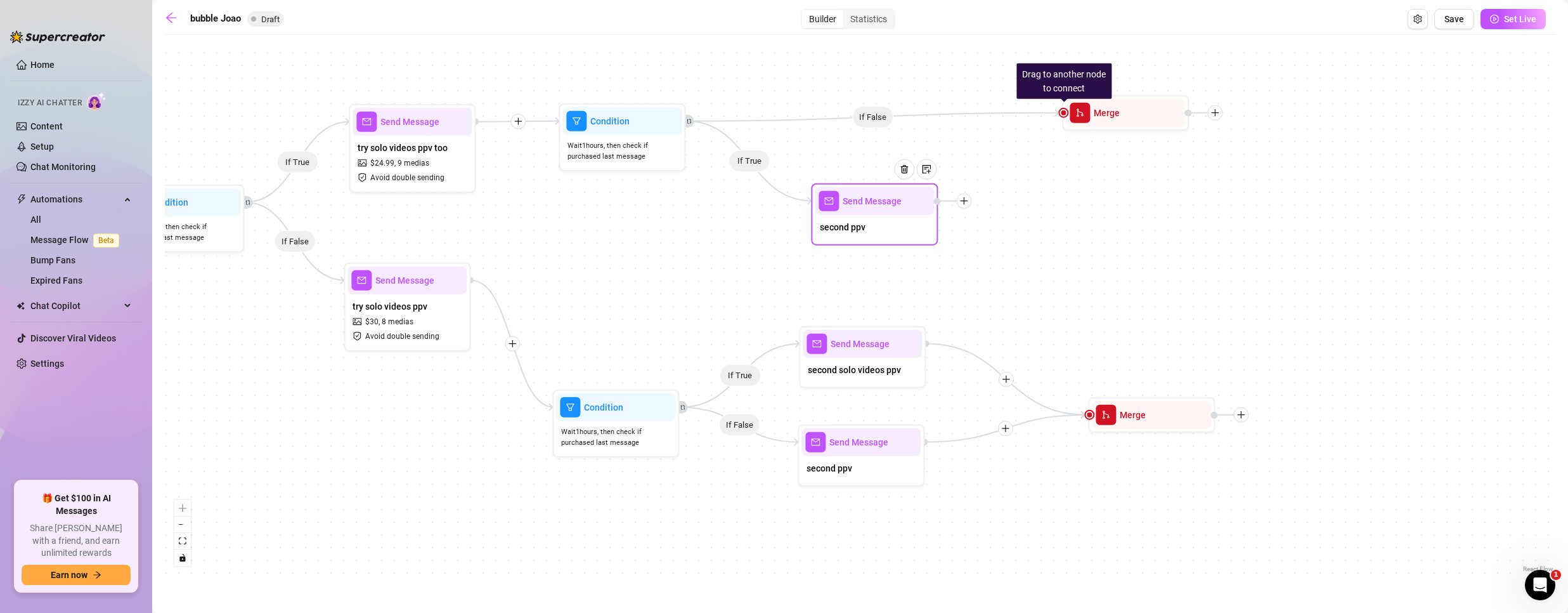
drag, startPoint x: 822, startPoint y: 141, endPoint x: 866, endPoint y: 227, distance: 96.6
click at [866, 227] on div "second ppv" at bounding box center [874, 228] width 119 height 26
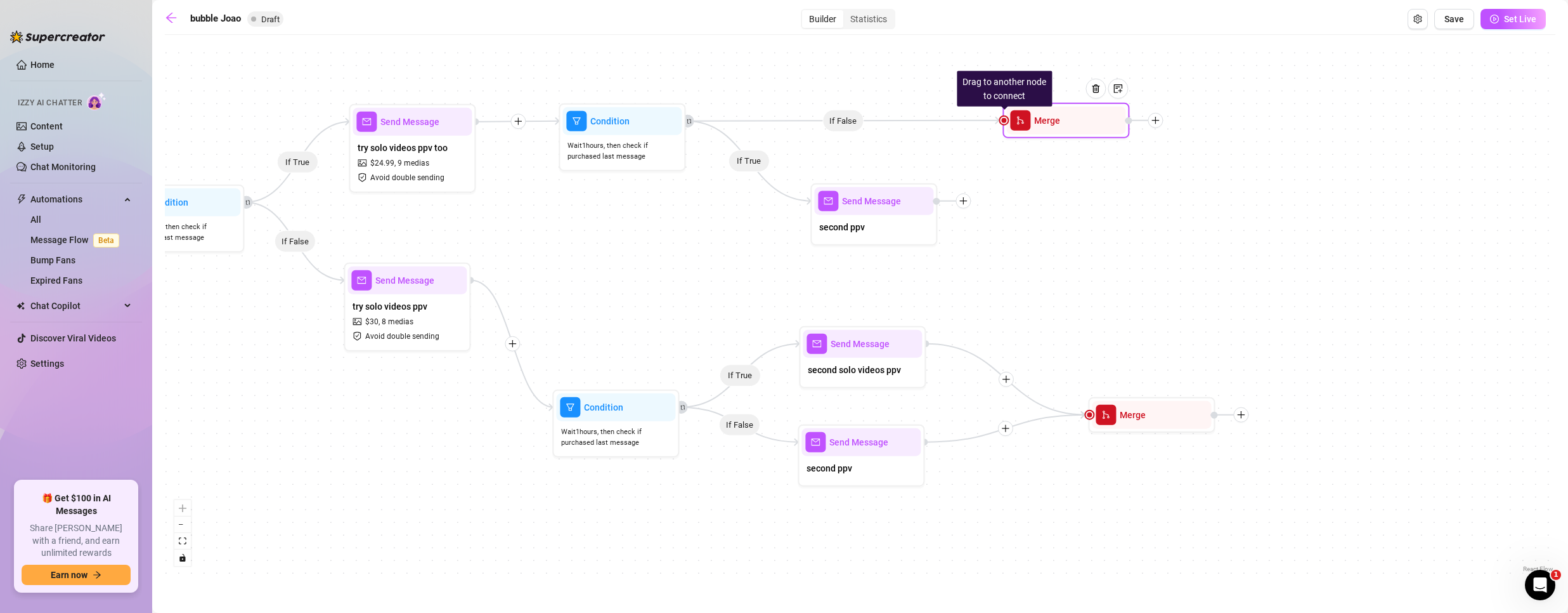
drag, startPoint x: 1130, startPoint y: 123, endPoint x: 1067, endPoint y: 128, distance: 63.2
click at [1070, 130] on div "Merge" at bounding box center [1065, 121] width 119 height 28
drag, startPoint x: 1005, startPoint y: 122, endPoint x: 962, endPoint y: 200, distance: 89.1
drag, startPoint x: 1004, startPoint y: 119, endPoint x: 962, endPoint y: 198, distance: 89.5
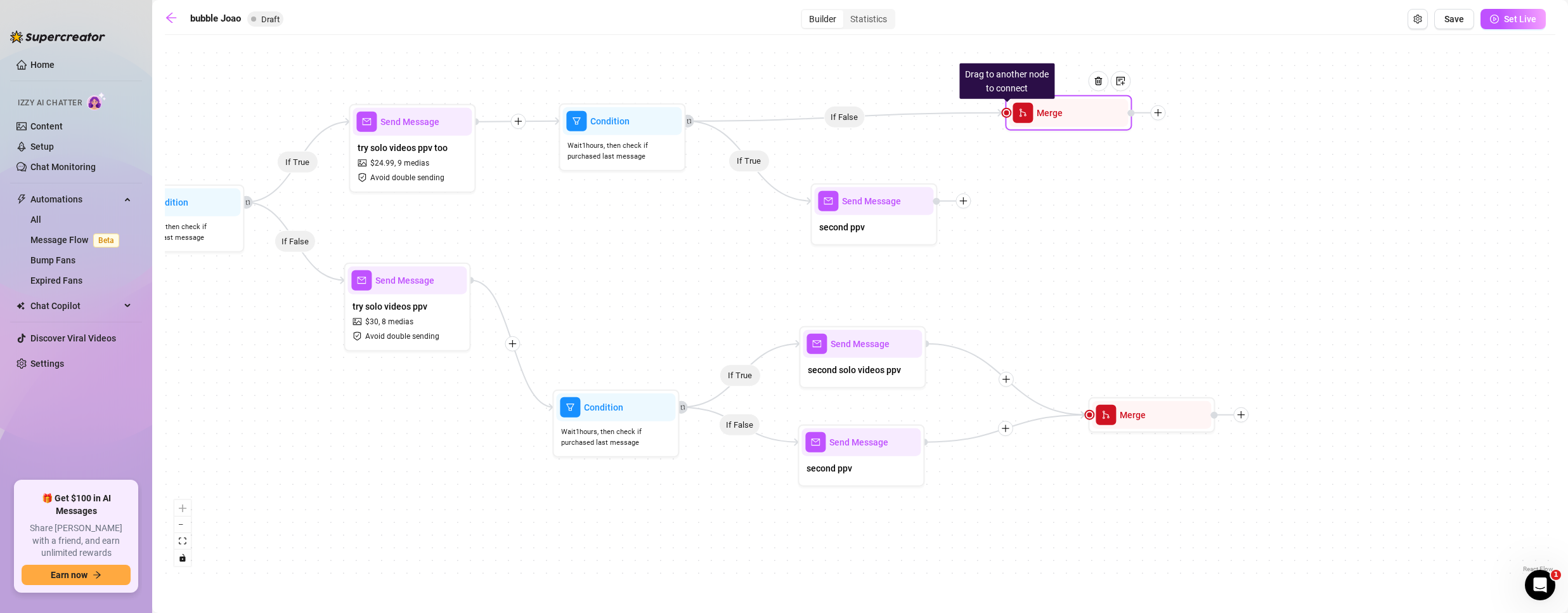
click at [1008, 117] on div "Drag to another node to connect Merge" at bounding box center [1068, 113] width 127 height 36
drag, startPoint x: 1004, startPoint y: 113, endPoint x: 958, endPoint y: 201, distance: 99.3
drag, startPoint x: 1009, startPoint y: 113, endPoint x: 966, endPoint y: 202, distance: 98.8
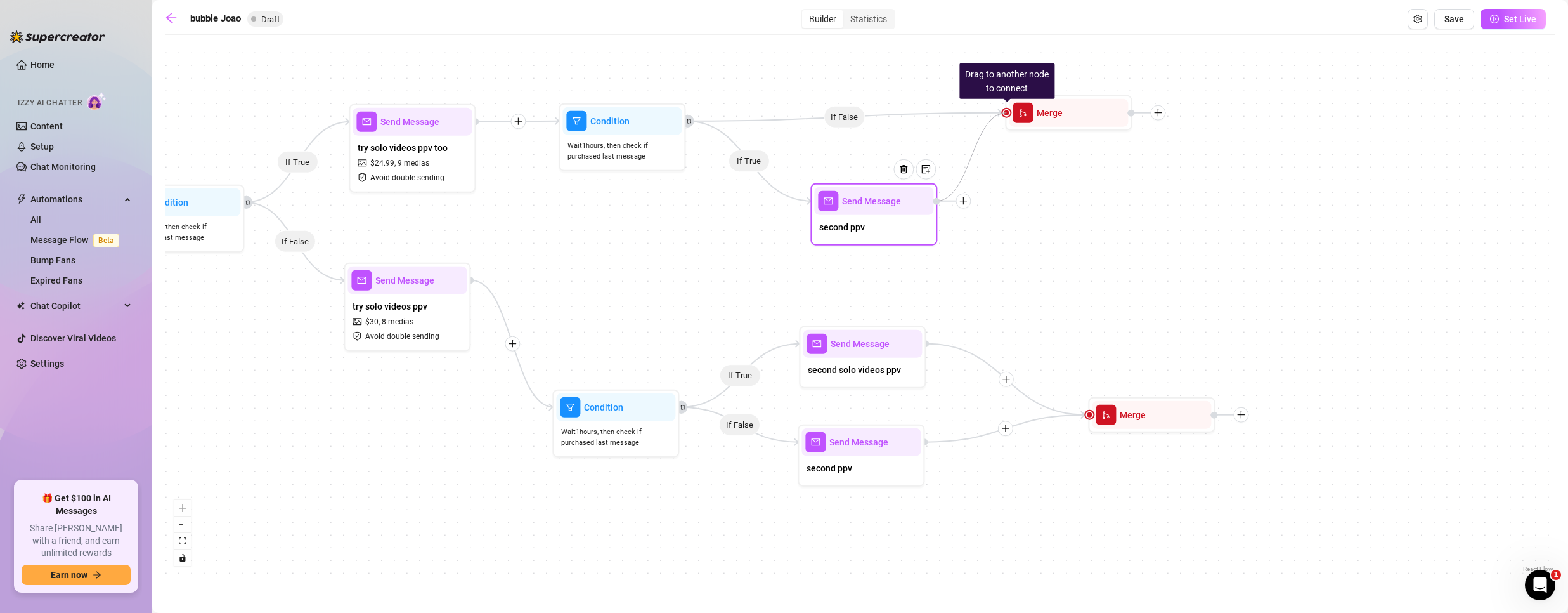
drag, startPoint x: 1007, startPoint y: 114, endPoint x: 933, endPoint y: 205, distance: 117.3
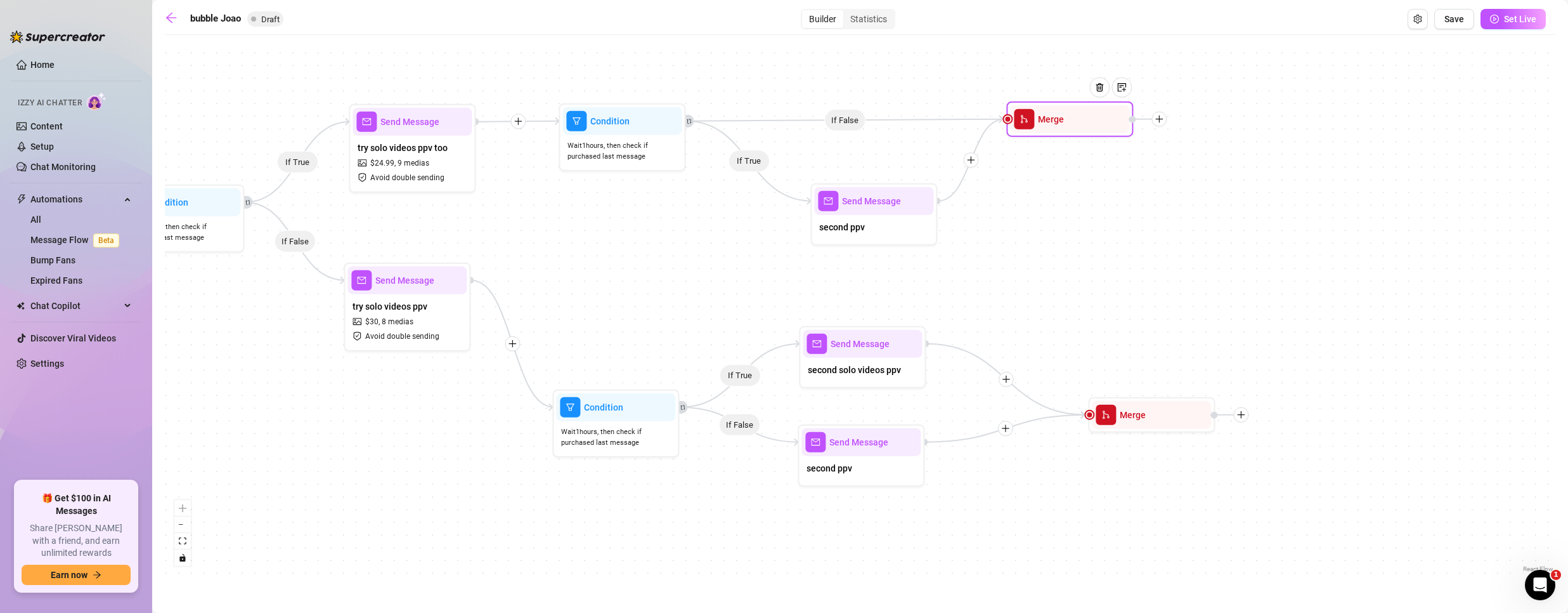
drag, startPoint x: 1042, startPoint y: 150, endPoint x: 1047, endPoint y: 132, distance: 18.7
click at [1047, 132] on div "Merge" at bounding box center [1069, 119] width 119 height 28
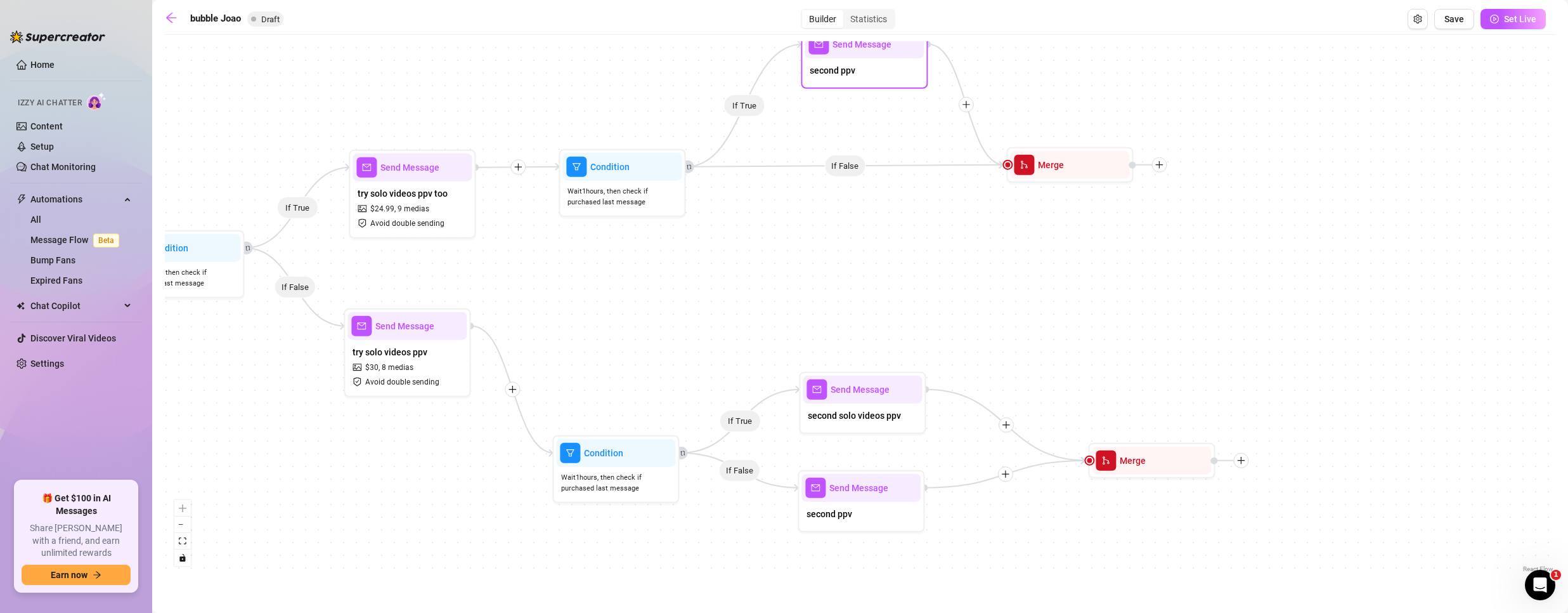
drag, startPoint x: 881, startPoint y: 215, endPoint x: 871, endPoint y: 55, distance: 160.3
click at [871, 58] on div "second ppv" at bounding box center [863, 72] width 119 height 26
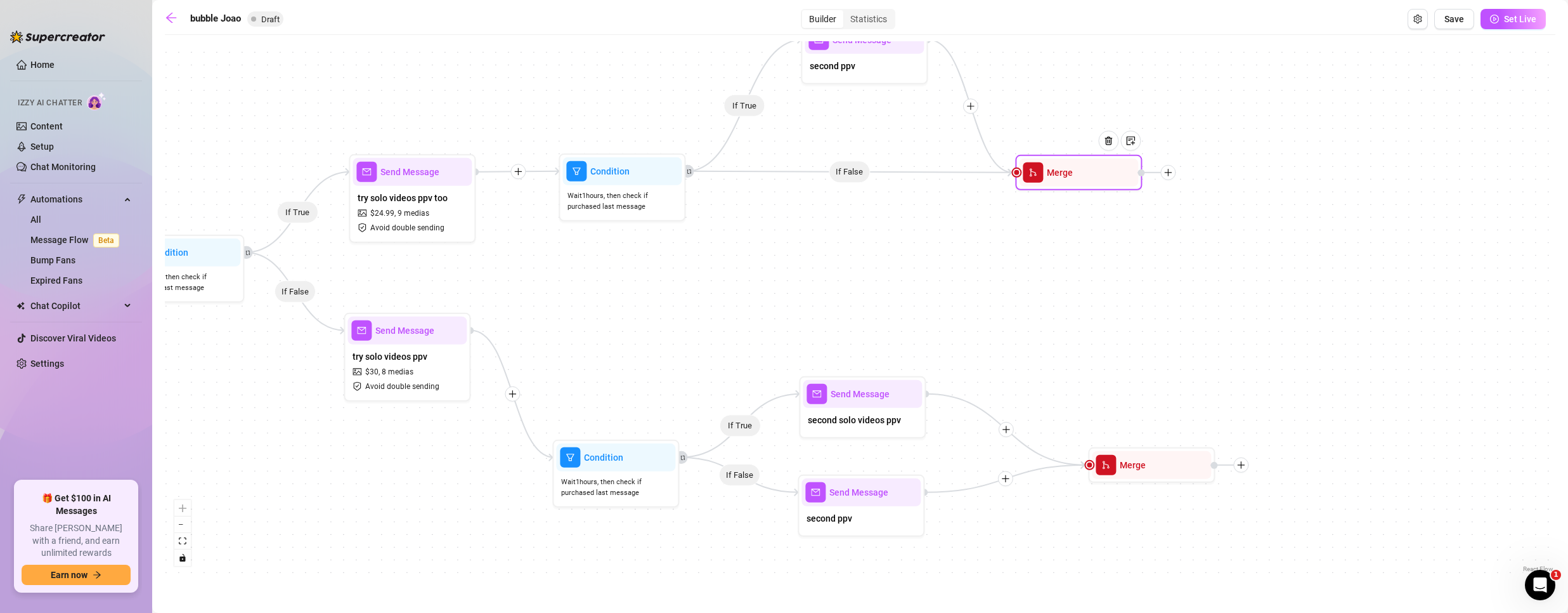
drag, startPoint x: 1040, startPoint y: 171, endPoint x: 1049, endPoint y: 176, distance: 10.3
click at [1049, 176] on span "Merge" at bounding box center [1059, 173] width 26 height 14
drag, startPoint x: 866, startPoint y: 77, endPoint x: 846, endPoint y: 68, distance: 21.9
click at [846, 68] on span "second ppv" at bounding box center [832, 66] width 46 height 14
type textarea "/"
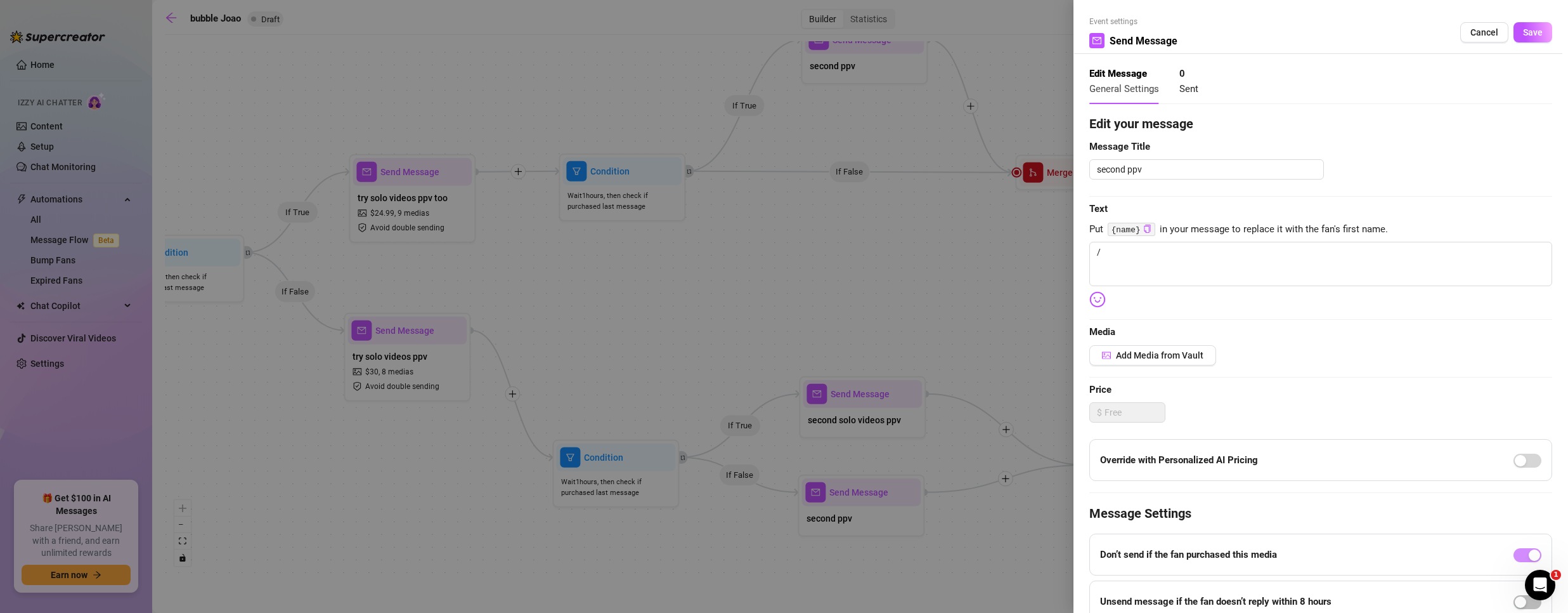
drag, startPoint x: 846, startPoint y: 68, endPoint x: 847, endPoint y: 93, distance: 25.0
click at [847, 93] on div at bounding box center [784, 306] width 1568 height 613
click at [1460, 31] on button "Cancel" at bounding box center [1484, 33] width 48 height 20
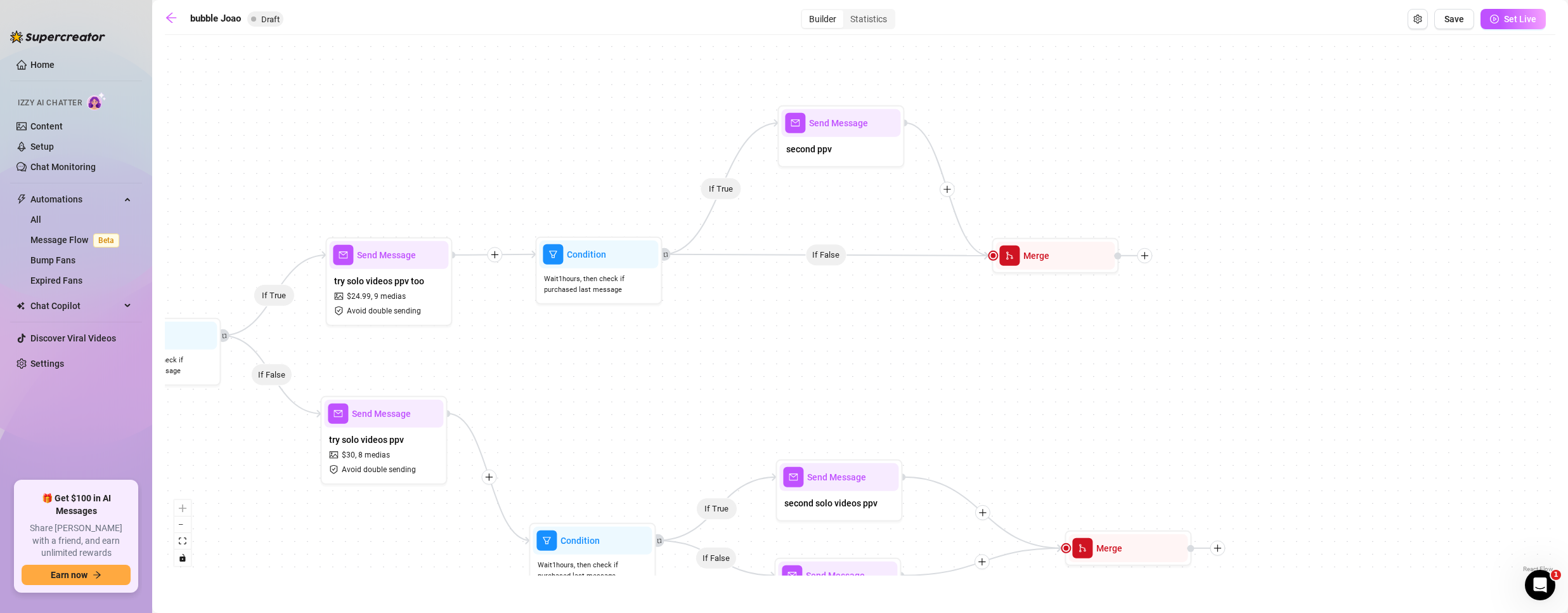
drag, startPoint x: 894, startPoint y: 238, endPoint x: 859, endPoint y: 242, distance: 35.2
click at [867, 306] on div "If True If False If True If False If True If False If True If False Merge Send …" at bounding box center [860, 308] width 1390 height 534
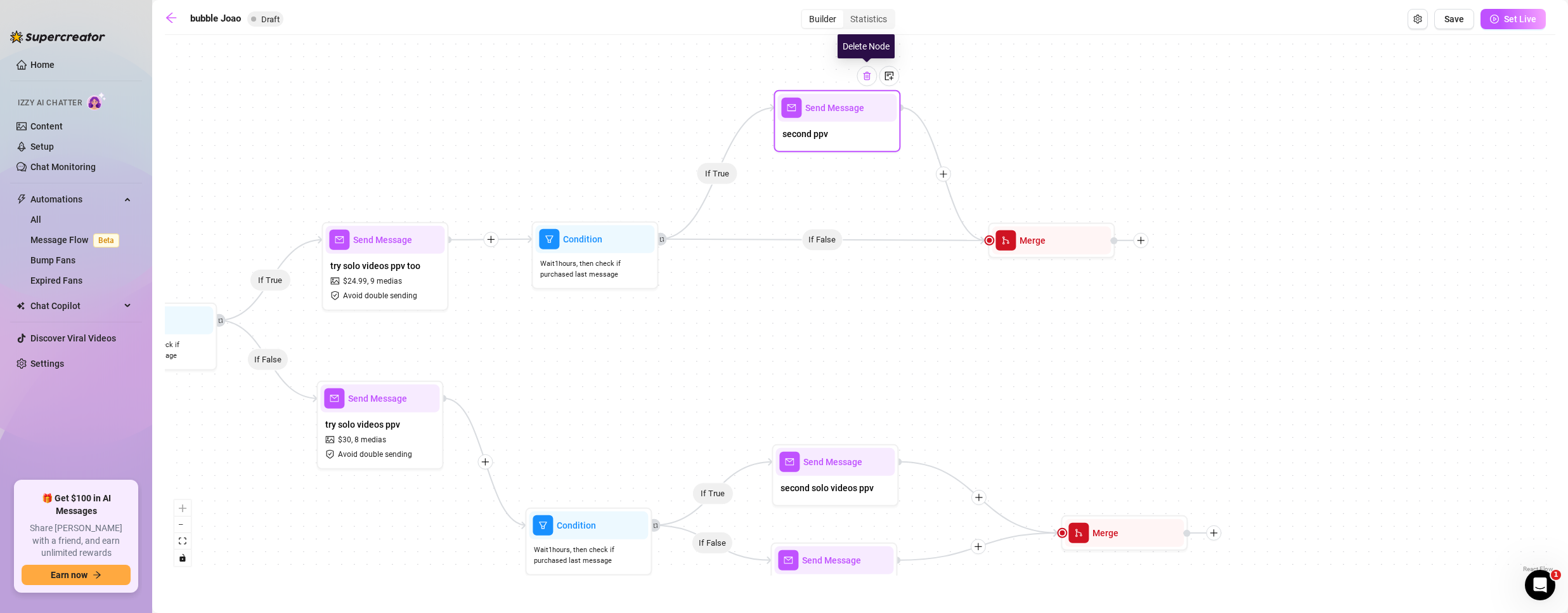
click at [870, 78] on img at bounding box center [867, 76] width 10 height 10
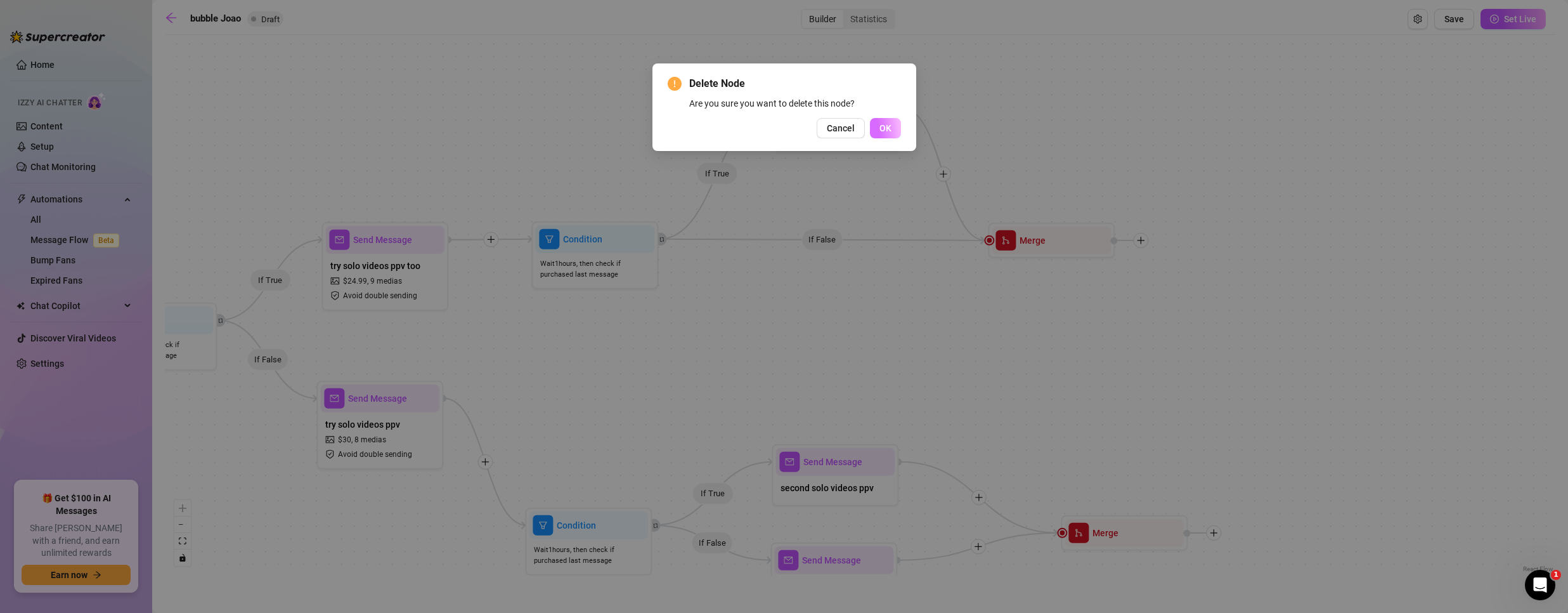
click at [880, 125] on button "OK" at bounding box center [885, 128] width 31 height 20
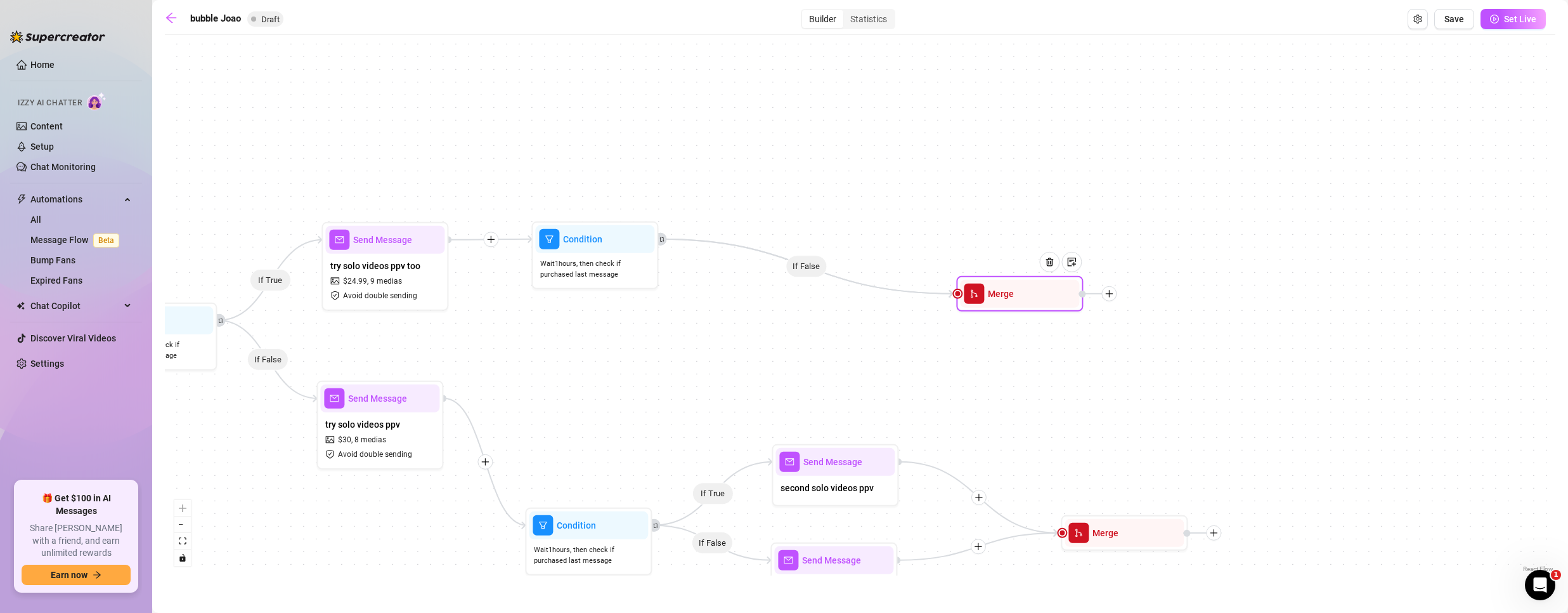
drag, startPoint x: 1029, startPoint y: 238, endPoint x: 992, endPoint y: 265, distance: 45.8
click at [989, 287] on span "Merge" at bounding box center [1000, 294] width 26 height 14
click at [1045, 238] on img at bounding box center [1042, 243] width 10 height 10
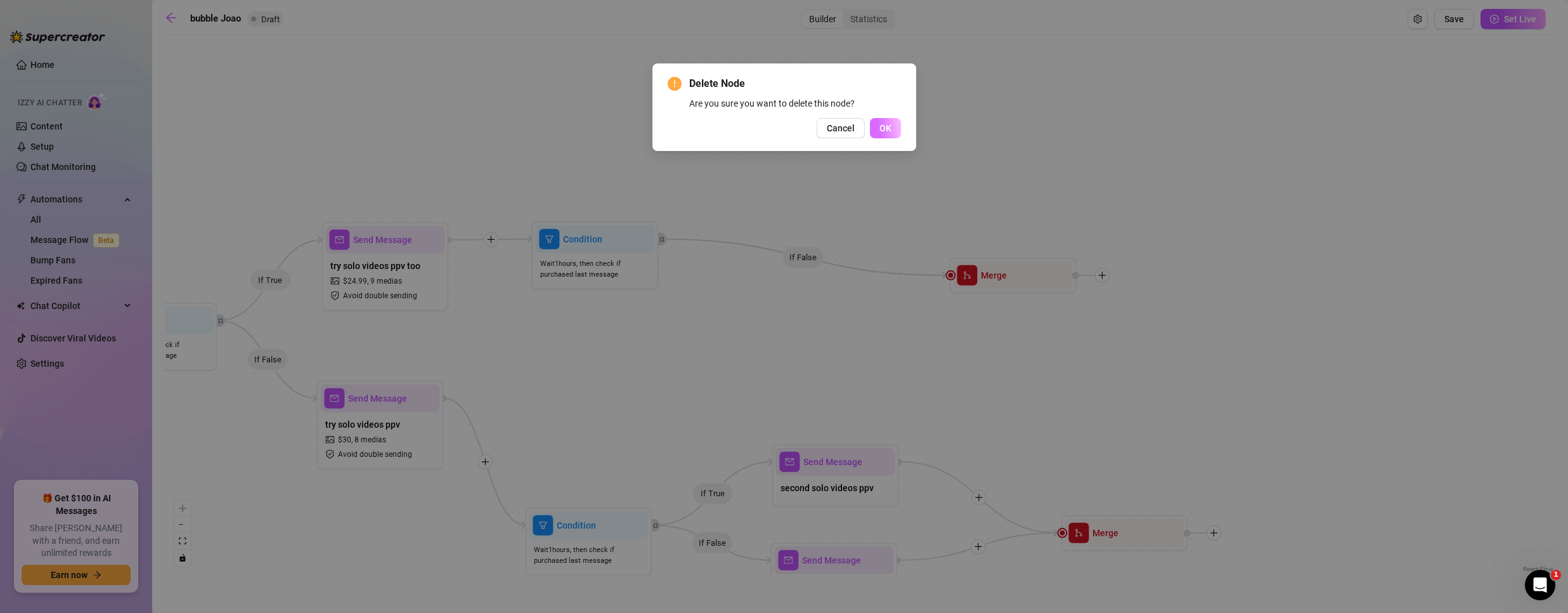
click at [891, 125] on button "OK" at bounding box center [885, 128] width 31 height 20
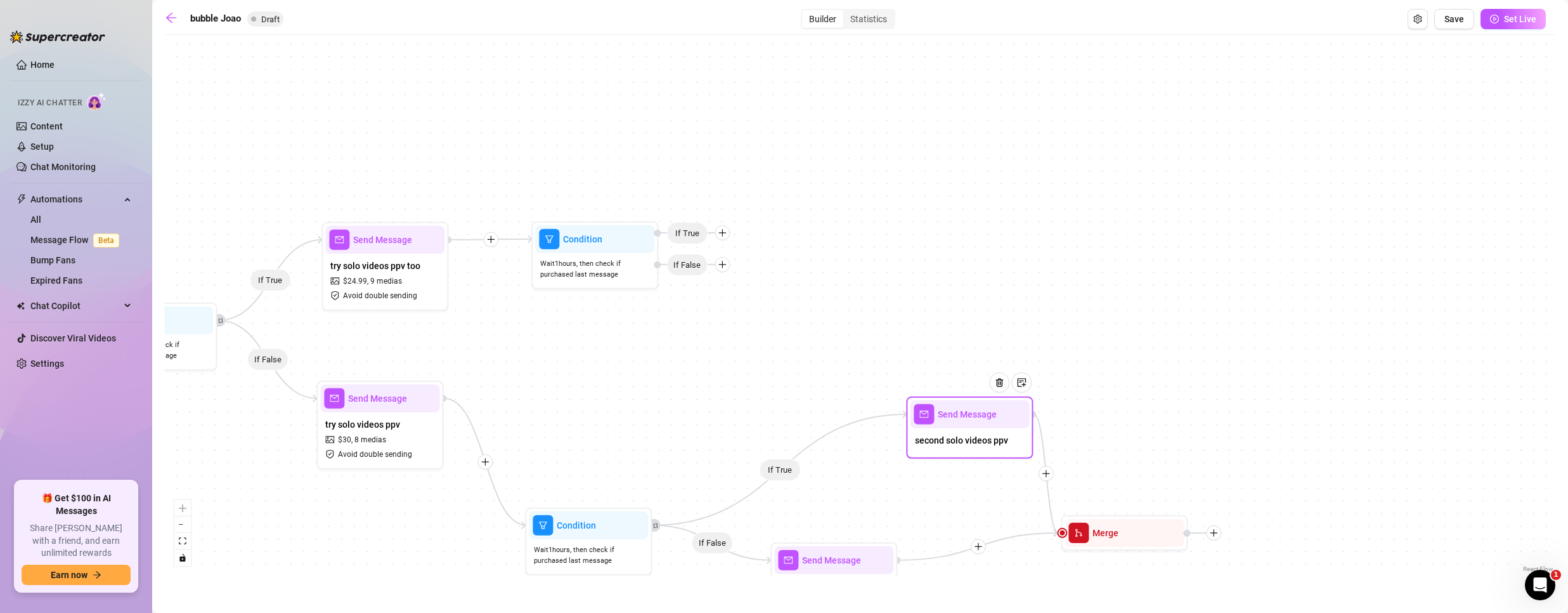
drag, startPoint x: 837, startPoint y: 492, endPoint x: 972, endPoint y: 442, distance: 144.0
click at [972, 442] on span "second solo videos ppv" at bounding box center [962, 440] width 93 height 14
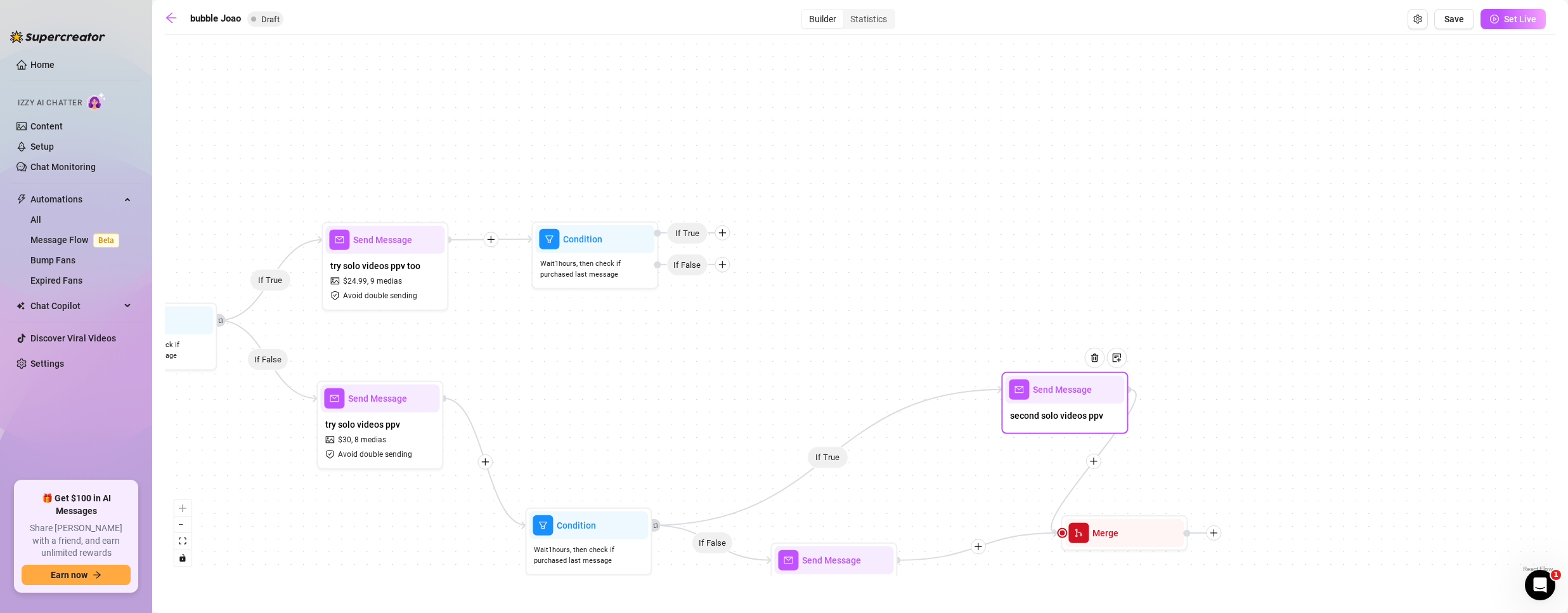
drag, startPoint x: 969, startPoint y: 425, endPoint x: 1047, endPoint y: 405, distance: 80.5
click at [1063, 400] on div "Send Message" at bounding box center [1064, 389] width 119 height 28
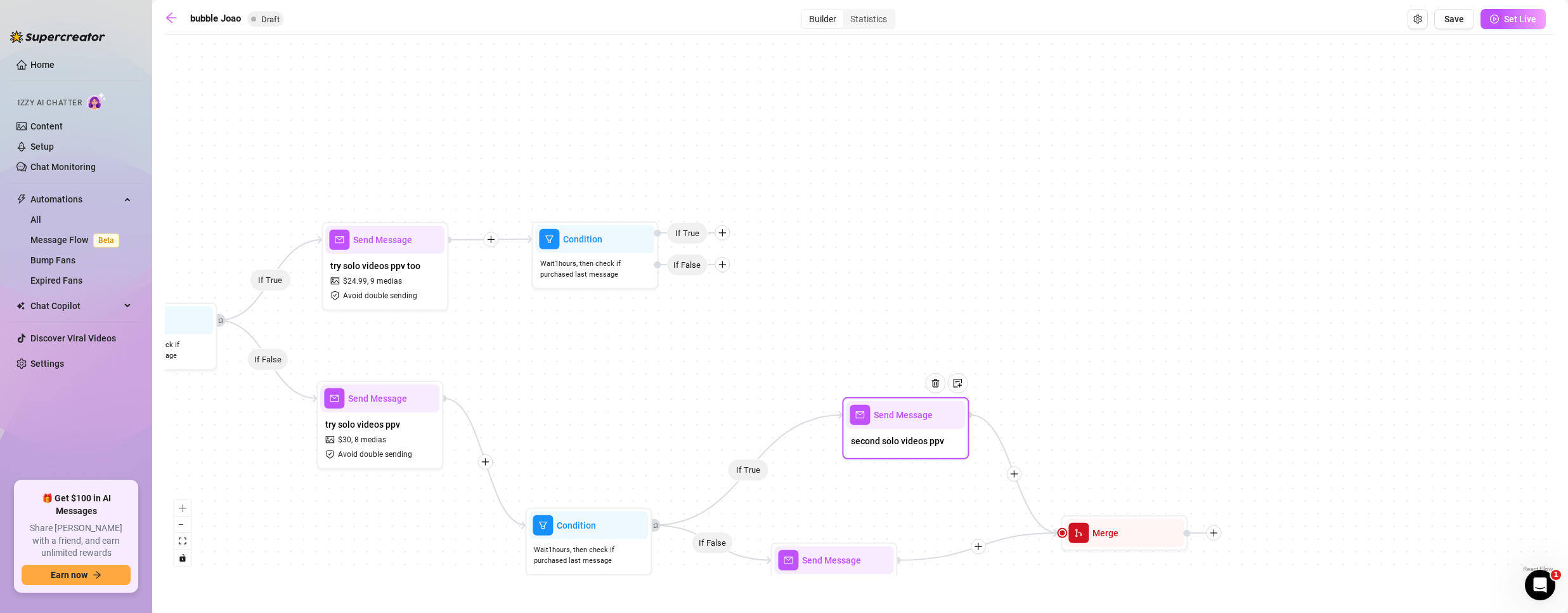
drag, startPoint x: 1070, startPoint y: 410, endPoint x: 863, endPoint y: 448, distance: 210.5
click at [863, 448] on span "second solo videos ppv" at bounding box center [898, 441] width 93 height 14
click at [865, 446] on span "second solo videos ppv" at bounding box center [852, 453] width 93 height 14
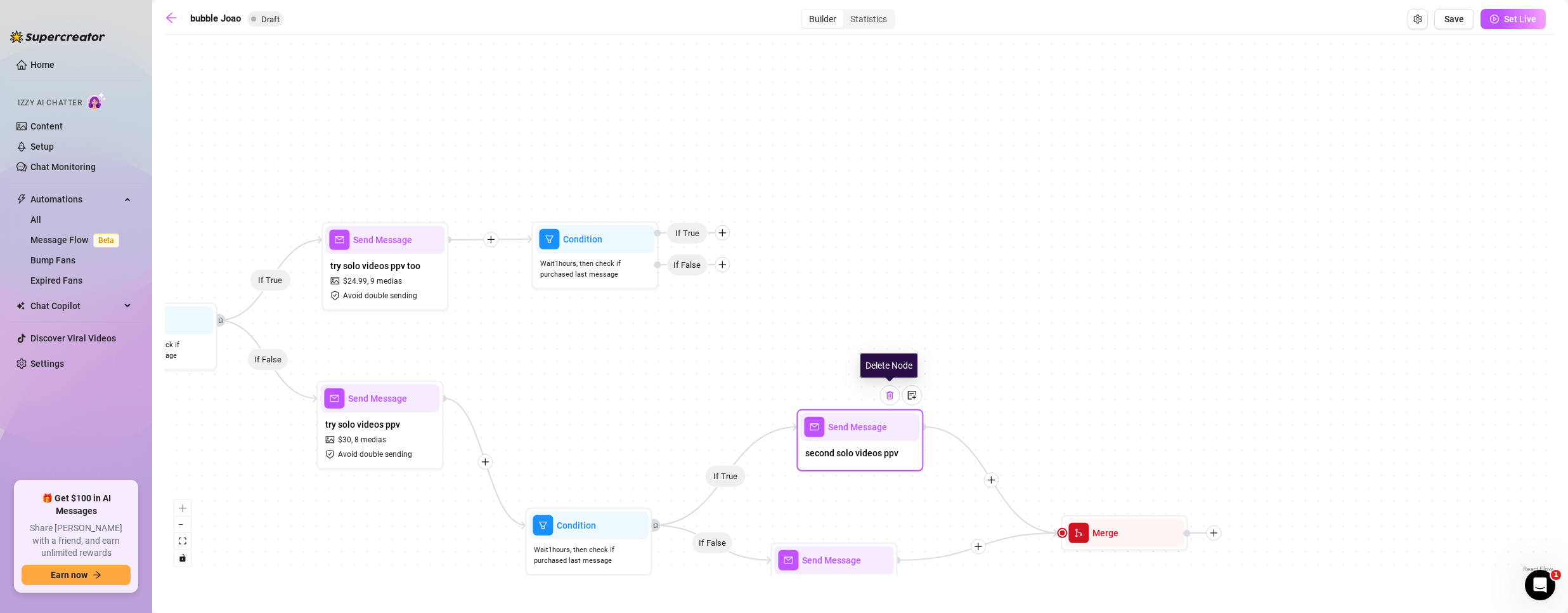
click at [894, 398] on img at bounding box center [889, 395] width 10 height 10
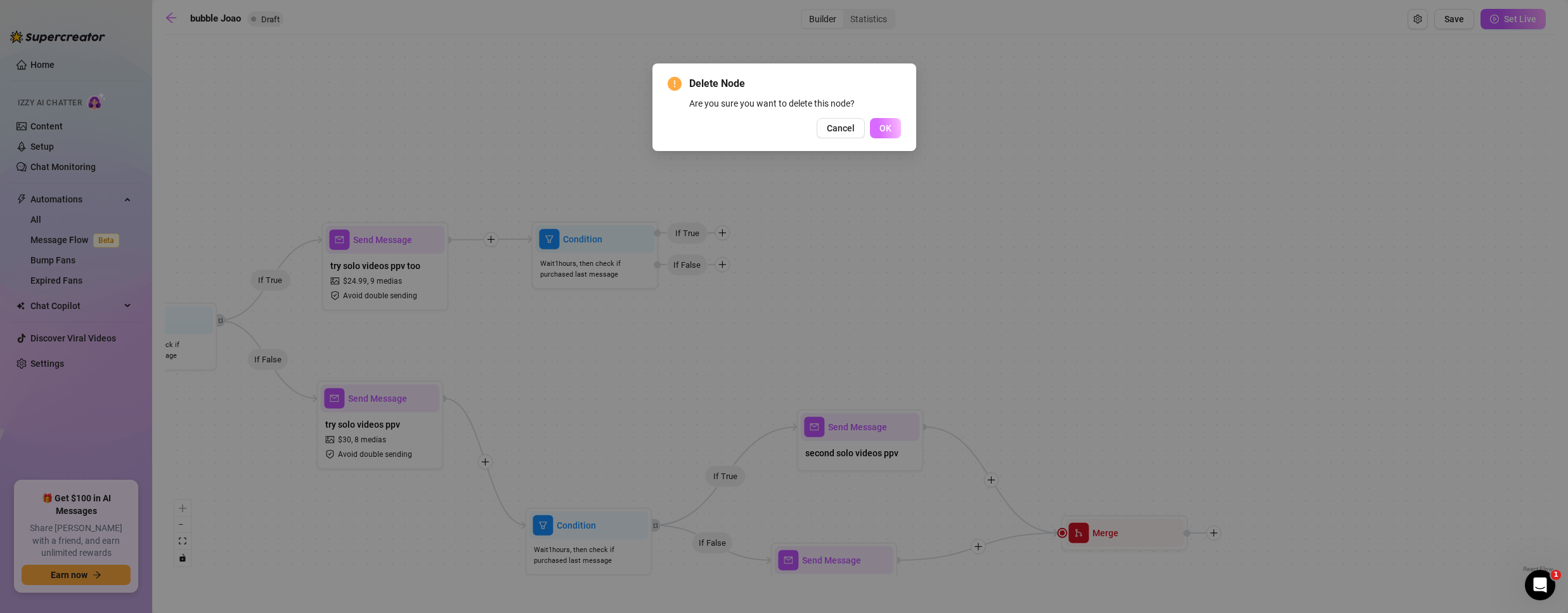
click at [888, 123] on span "OK" at bounding box center [885, 128] width 12 height 10
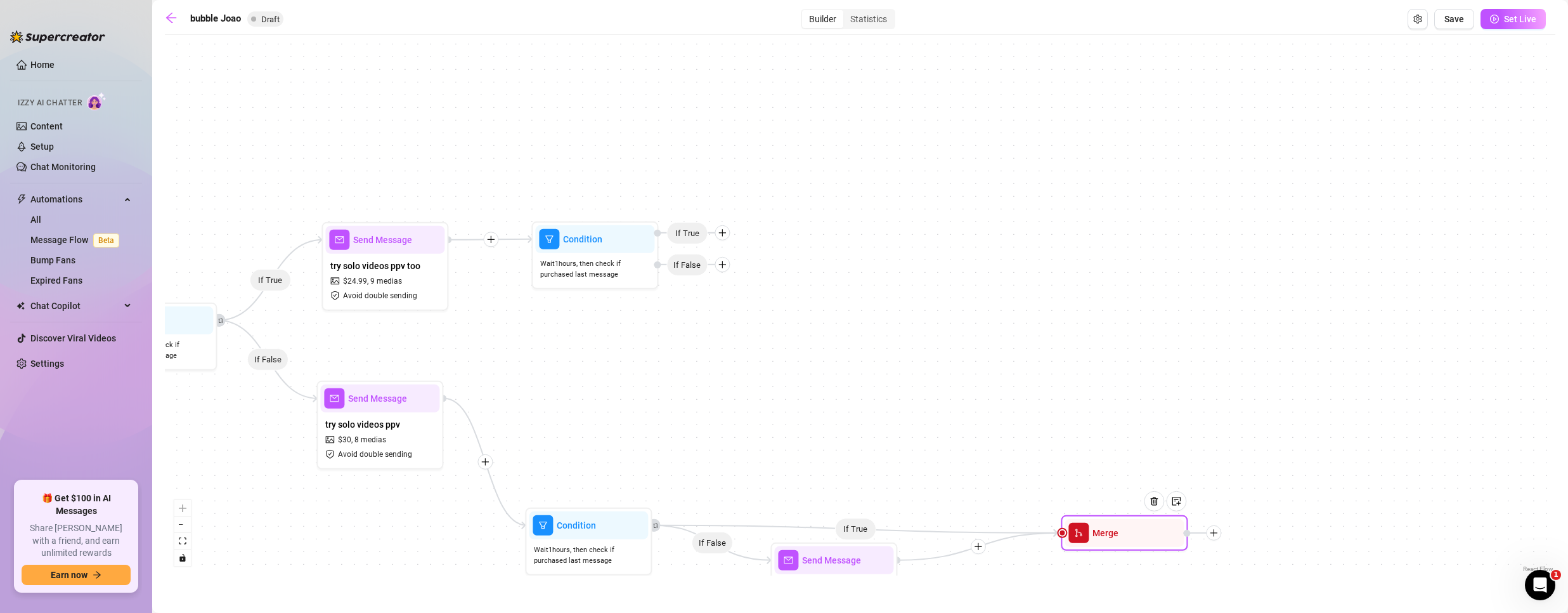
click at [1102, 532] on span "Merge" at bounding box center [1105, 533] width 26 height 14
click at [1154, 503] on img at bounding box center [1154, 501] width 10 height 10
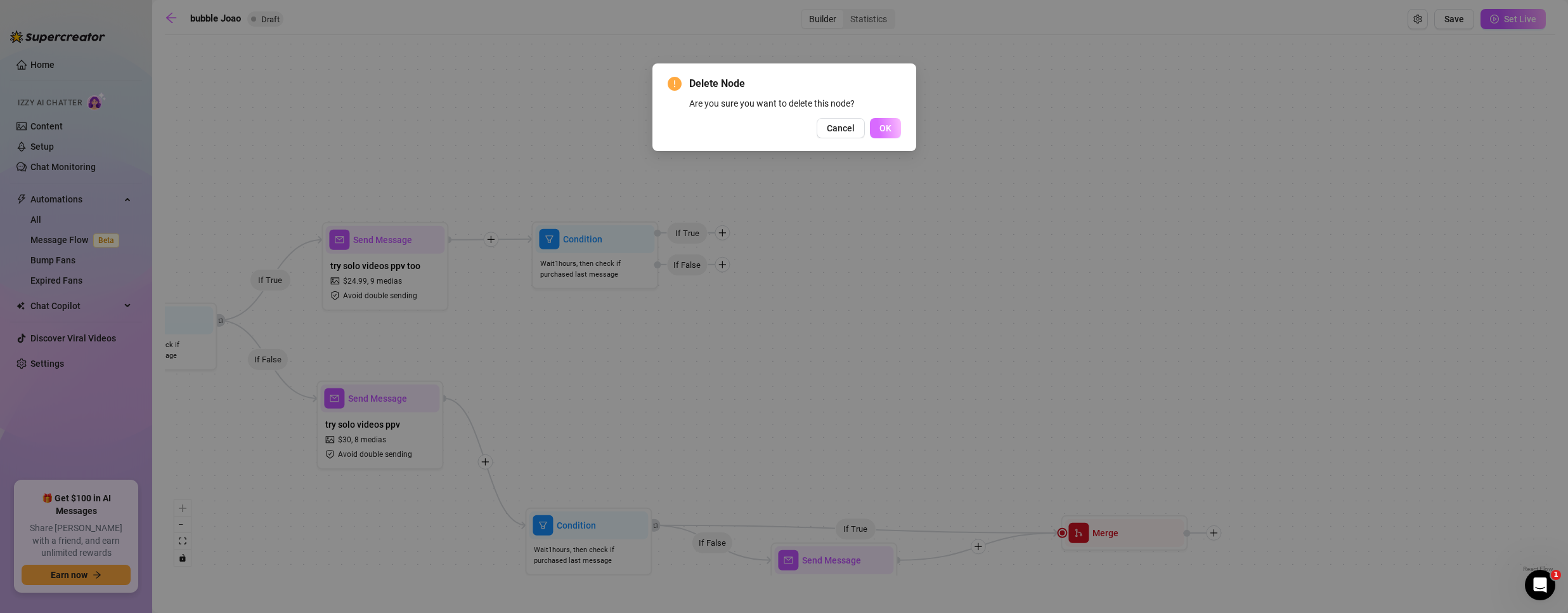
click at [888, 135] on button "OK" at bounding box center [885, 128] width 31 height 20
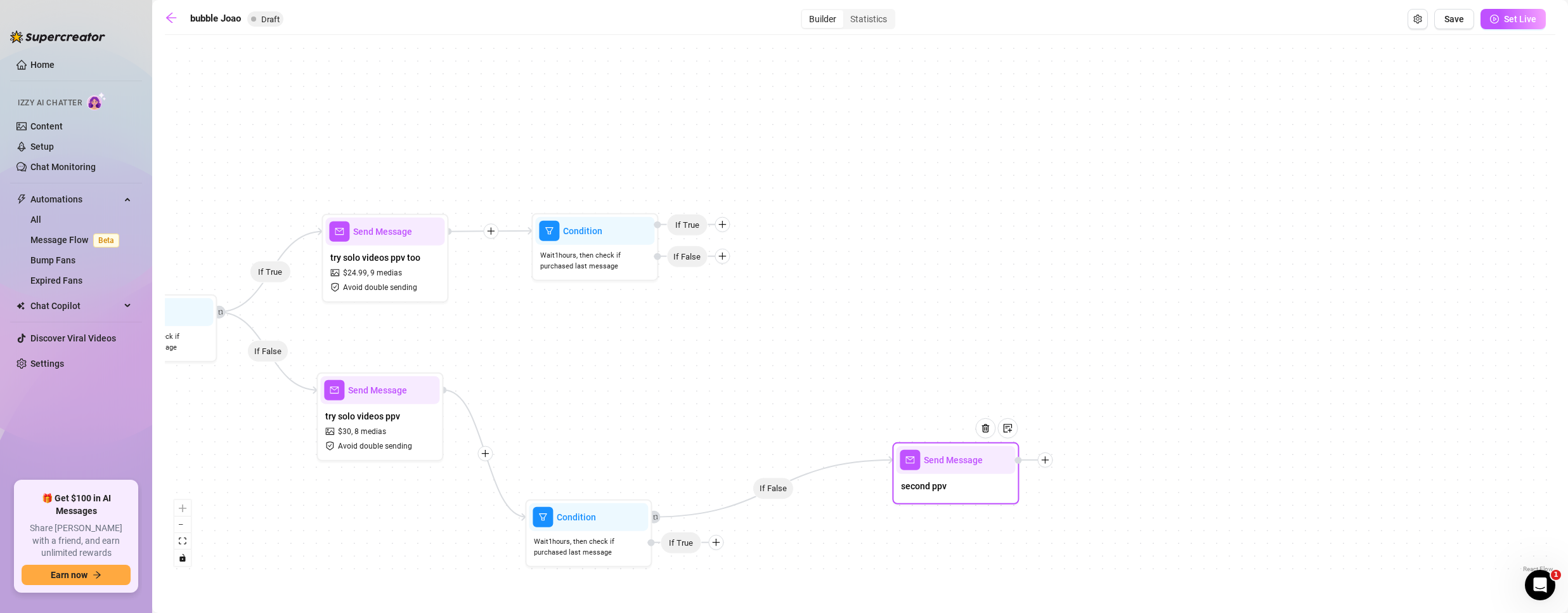
drag, startPoint x: 827, startPoint y: 567, endPoint x: 965, endPoint y: 467, distance: 170.4
click at [965, 467] on div "Send Message" at bounding box center [955, 460] width 119 height 28
click at [1006, 435] on img at bounding box center [1002, 433] width 10 height 10
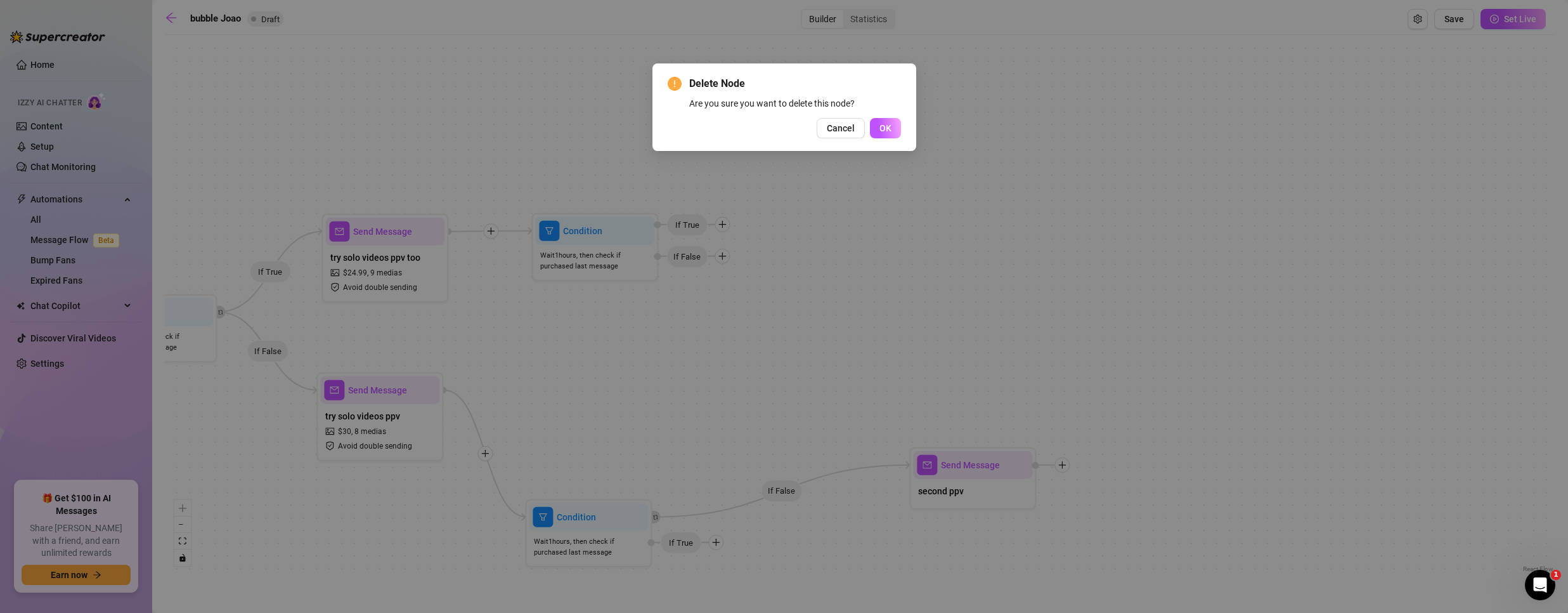
click at [896, 129] on button "OK" at bounding box center [885, 128] width 31 height 20
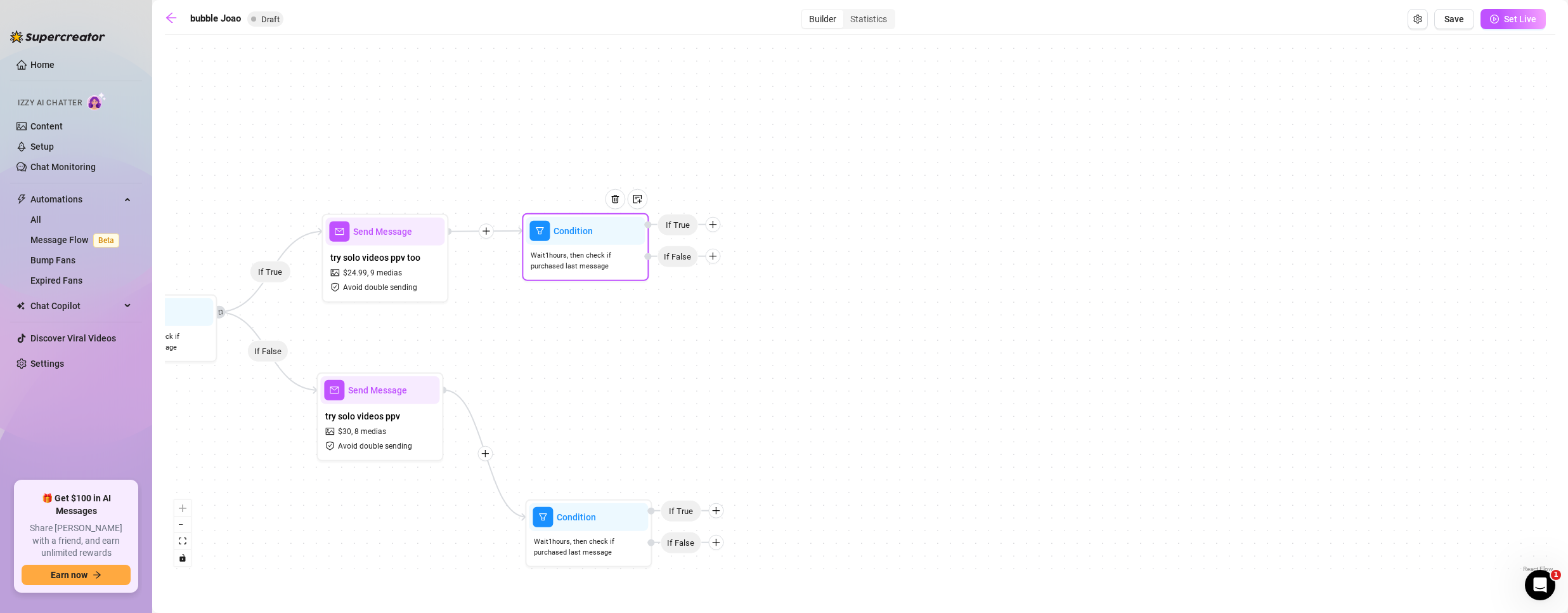
drag, startPoint x: 583, startPoint y: 262, endPoint x: 571, endPoint y: 262, distance: 12.0
click at [571, 262] on span "Wait 1 hours, then check if purchased last message" at bounding box center [585, 261] width 109 height 23
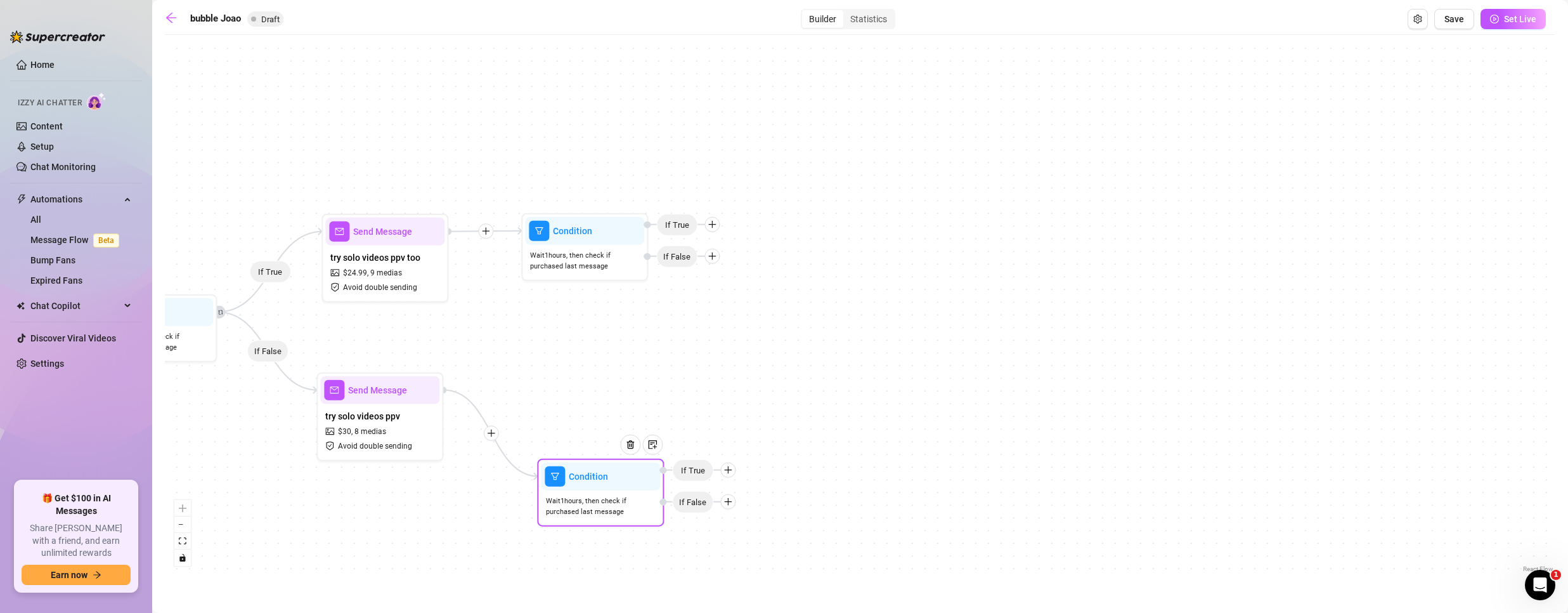
drag, startPoint x: 600, startPoint y: 519, endPoint x: 603, endPoint y: 531, distance: 12.4
click at [601, 527] on div "Condition Wait 1 hours, then check if purchased last message If False If True" at bounding box center [600, 492] width 127 height 68
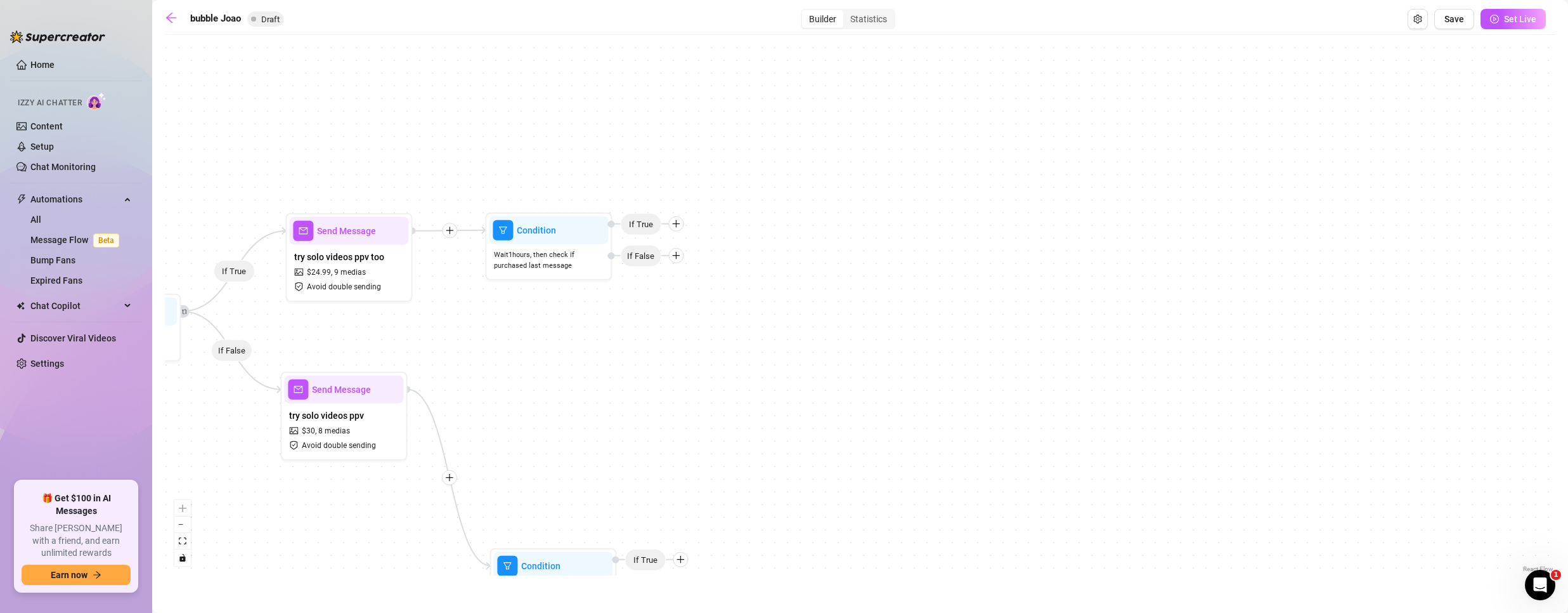
drag, startPoint x: 564, startPoint y: 180, endPoint x: 558, endPoint y: 269, distance: 89.2
click at [556, 270] on div "If True If False If True If False Condition Wait 1 hours, then check if purchas…" at bounding box center [860, 308] width 1390 height 534
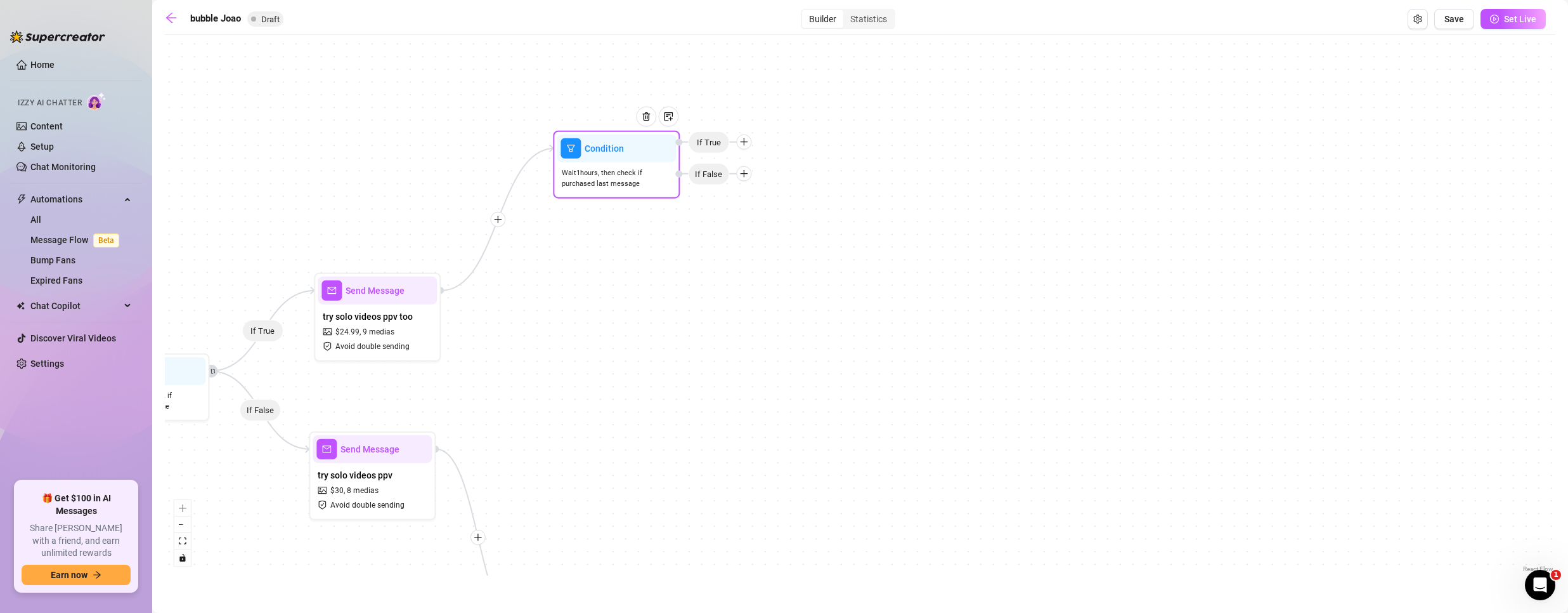
drag, startPoint x: 565, startPoint y: 291, endPoint x: 599, endPoint y: 140, distance: 154.8
click at [599, 142] on span "Condition" at bounding box center [604, 149] width 39 height 14
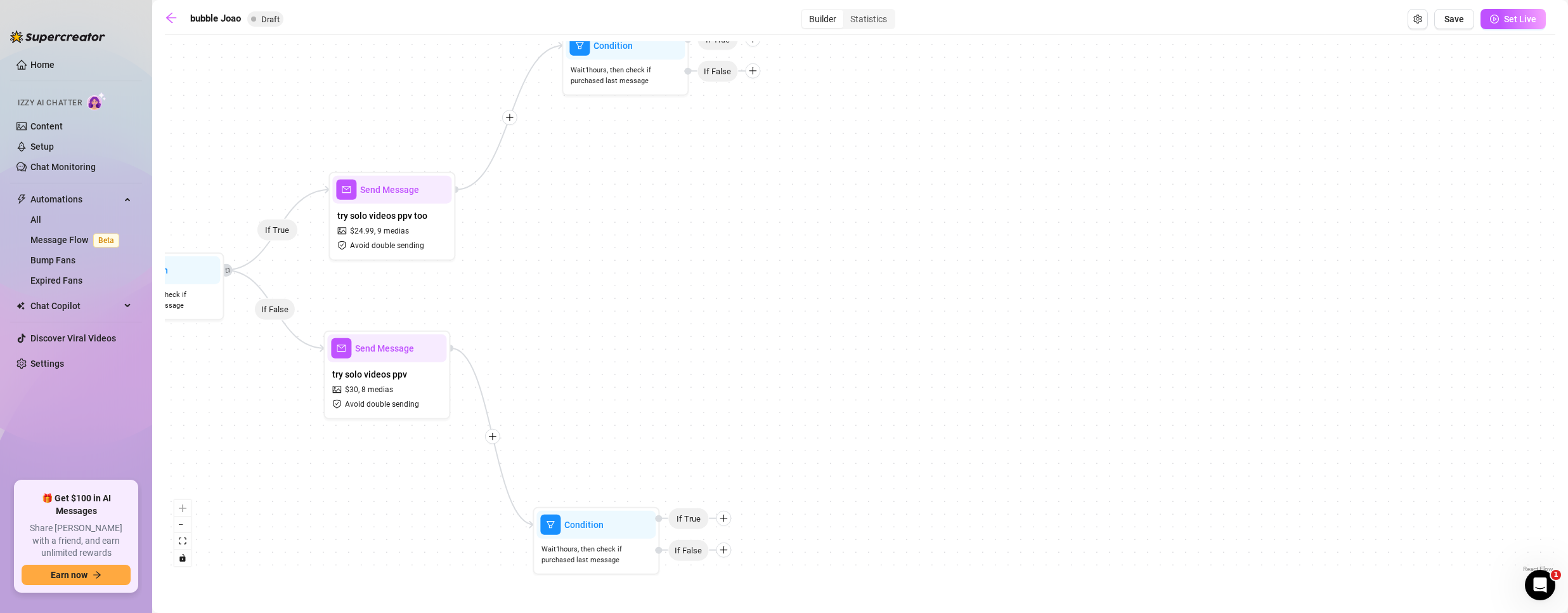
drag, startPoint x: 841, startPoint y: 456, endPoint x: 863, endPoint y: 365, distance: 93.6
click at [863, 365] on div "If True If False If True If False Condition Wait 1 hours, then check if purchas…" at bounding box center [860, 308] width 1390 height 534
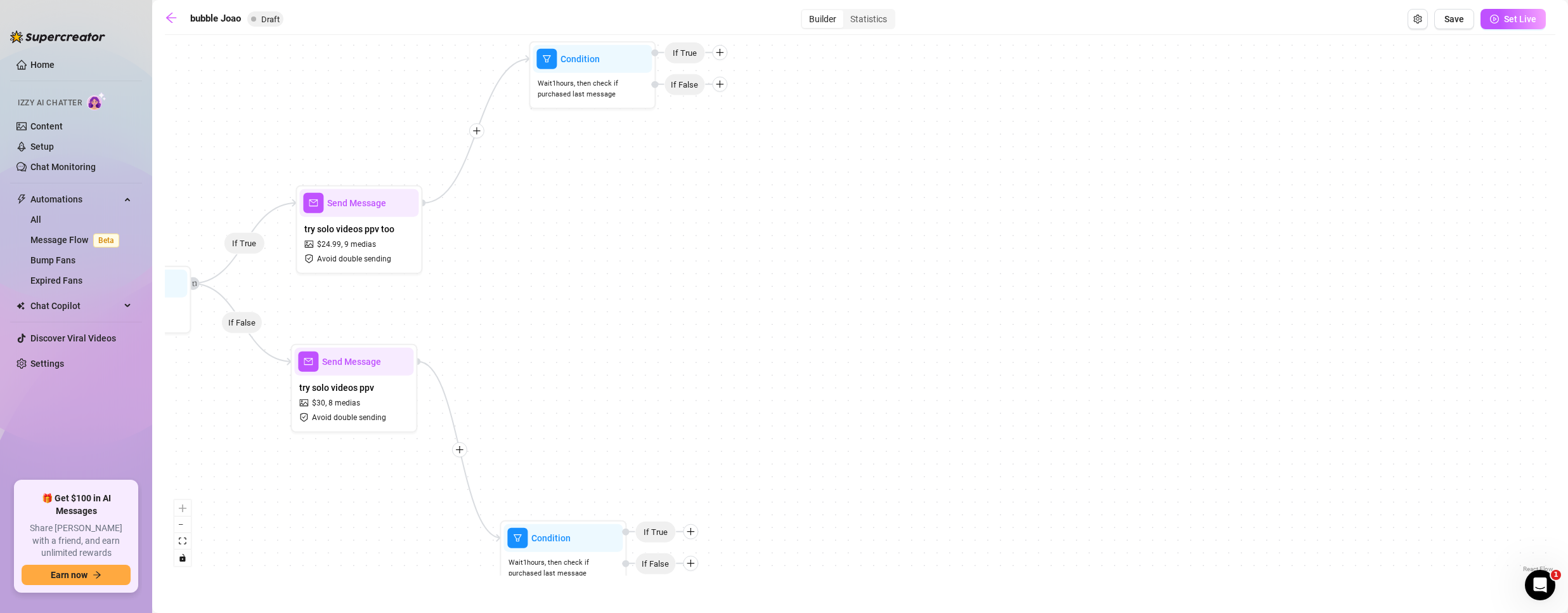
drag, startPoint x: 734, startPoint y: 359, endPoint x: 695, endPoint y: 386, distance: 47.4
click at [695, 386] on div "If True If False If True If False Condition Wait 1 hours, then check if purchas…" at bounding box center [860, 308] width 1390 height 534
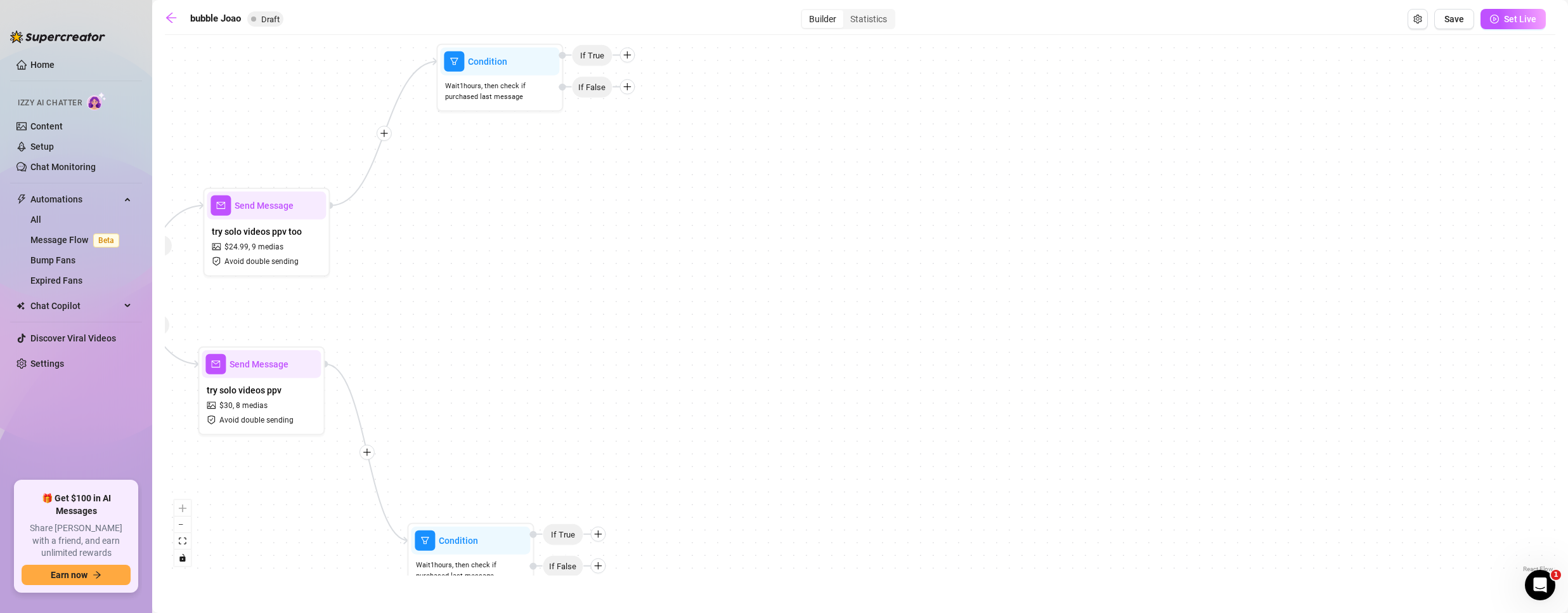
drag, startPoint x: 663, startPoint y: 286, endPoint x: 571, endPoint y: 275, distance: 92.7
click at [571, 275] on div "If True If False If True If False Condition Wait 1 hours, then check if purchas…" at bounding box center [860, 308] width 1390 height 534
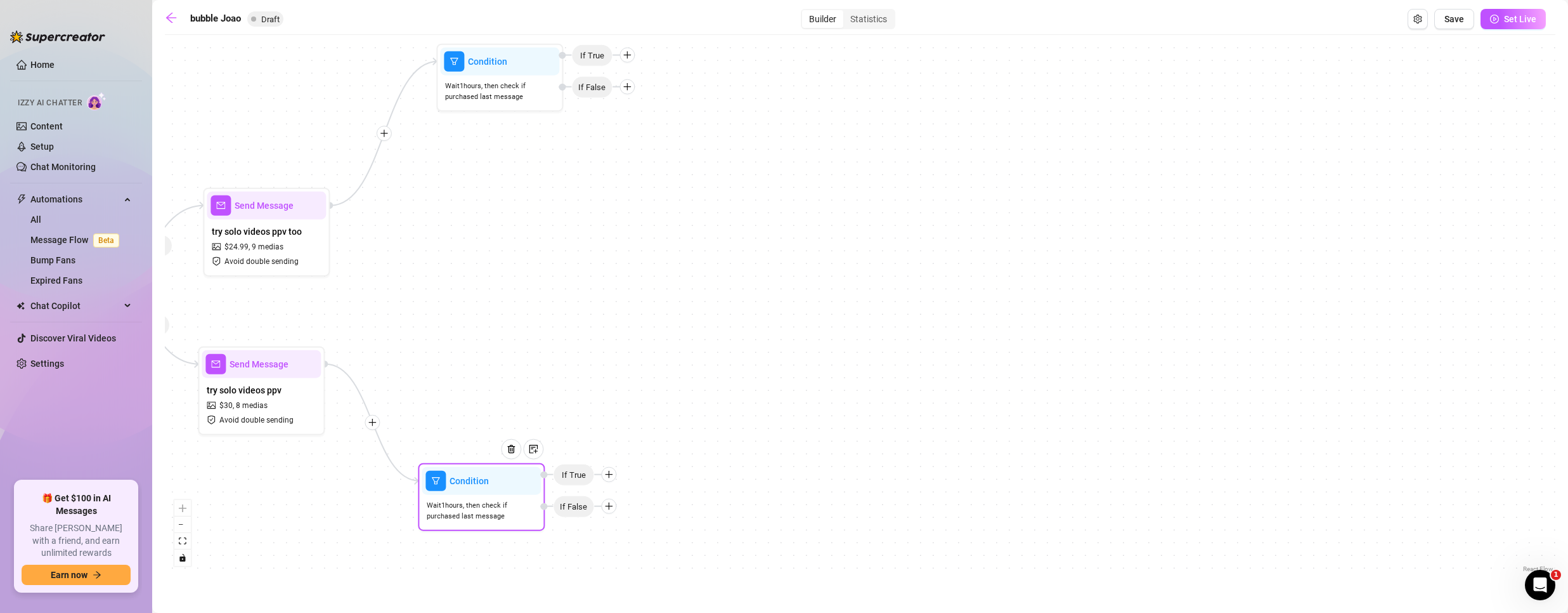
drag, startPoint x: 464, startPoint y: 540, endPoint x: 474, endPoint y: 479, distance: 61.8
click at [474, 479] on span "Condition" at bounding box center [469, 481] width 39 height 14
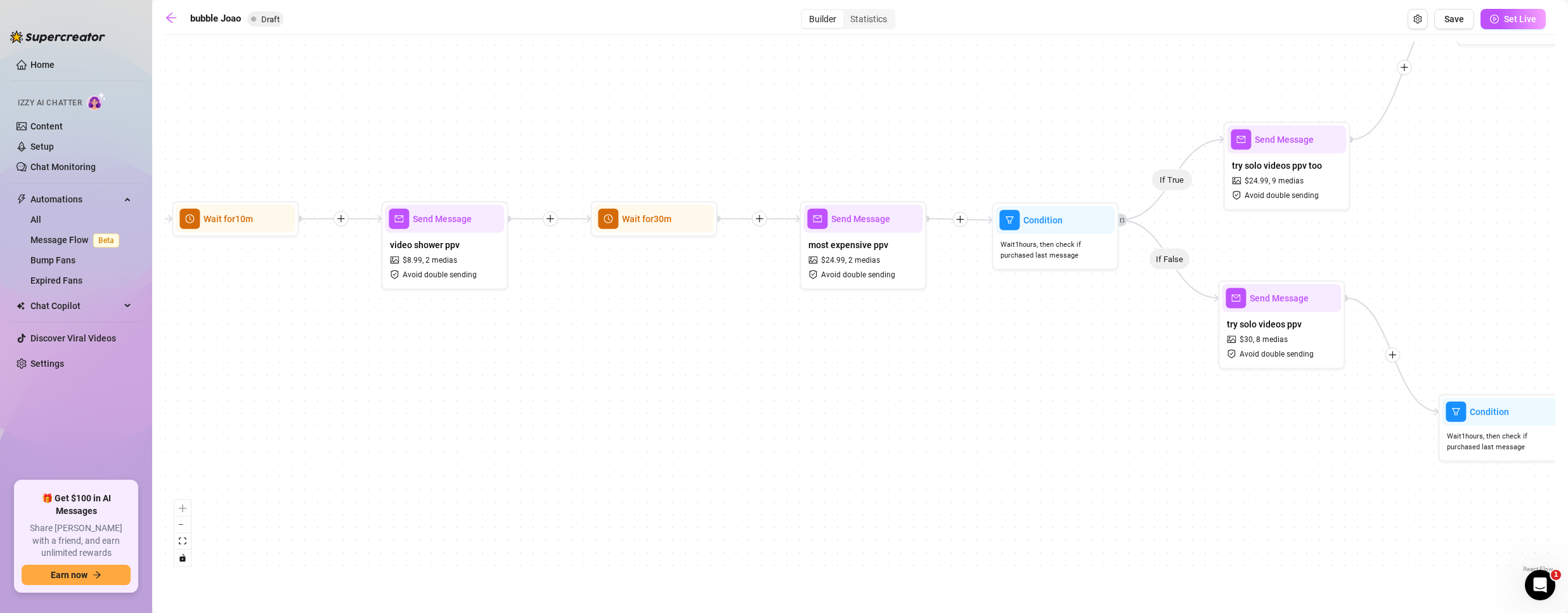
drag, startPoint x: 419, startPoint y: 275, endPoint x: 1412, endPoint y: 220, distance: 994.5
click at [1424, 217] on div "If True If False If True If False Condition Wait 1 hours, then check if purchas…" at bounding box center [860, 308] width 1390 height 534
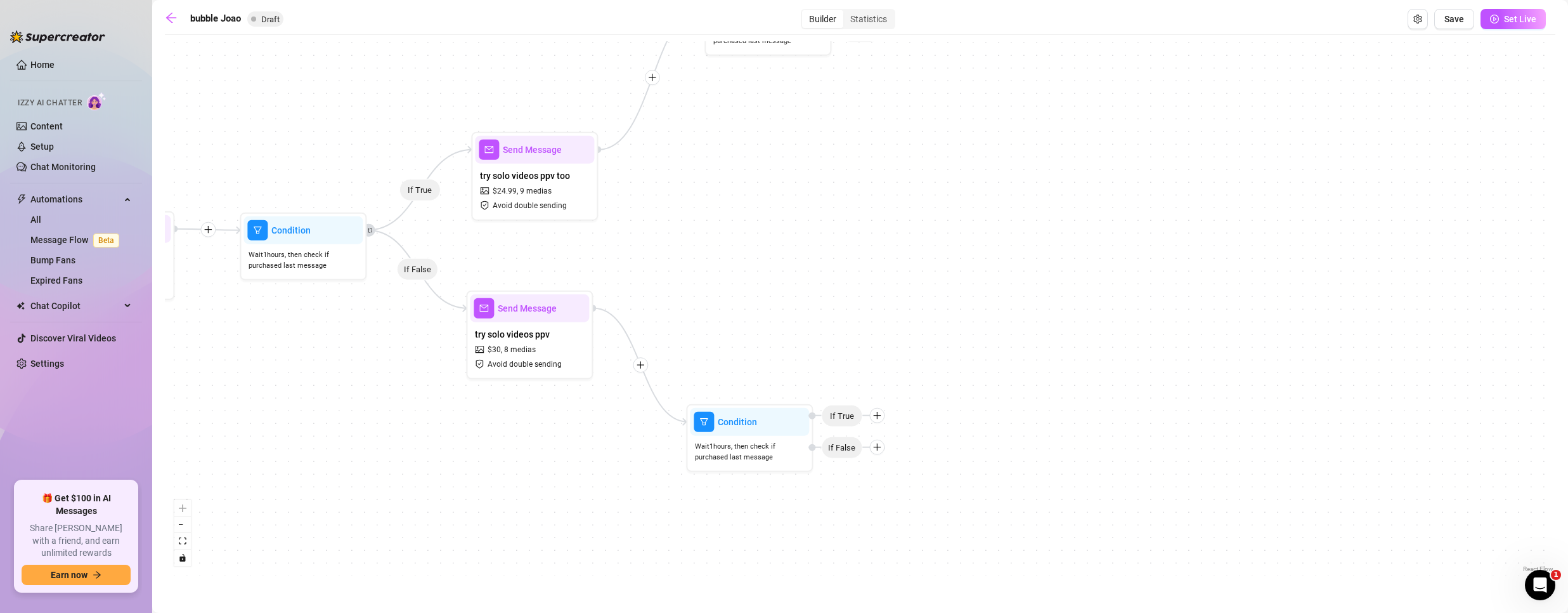
drag, startPoint x: 1450, startPoint y: 210, endPoint x: 722, endPoint y: 216, distance: 728.0
click at [722, 216] on div "If True If False If True If False Condition Wait 1 hours, then check if purchas…" at bounding box center [860, 308] width 1390 height 534
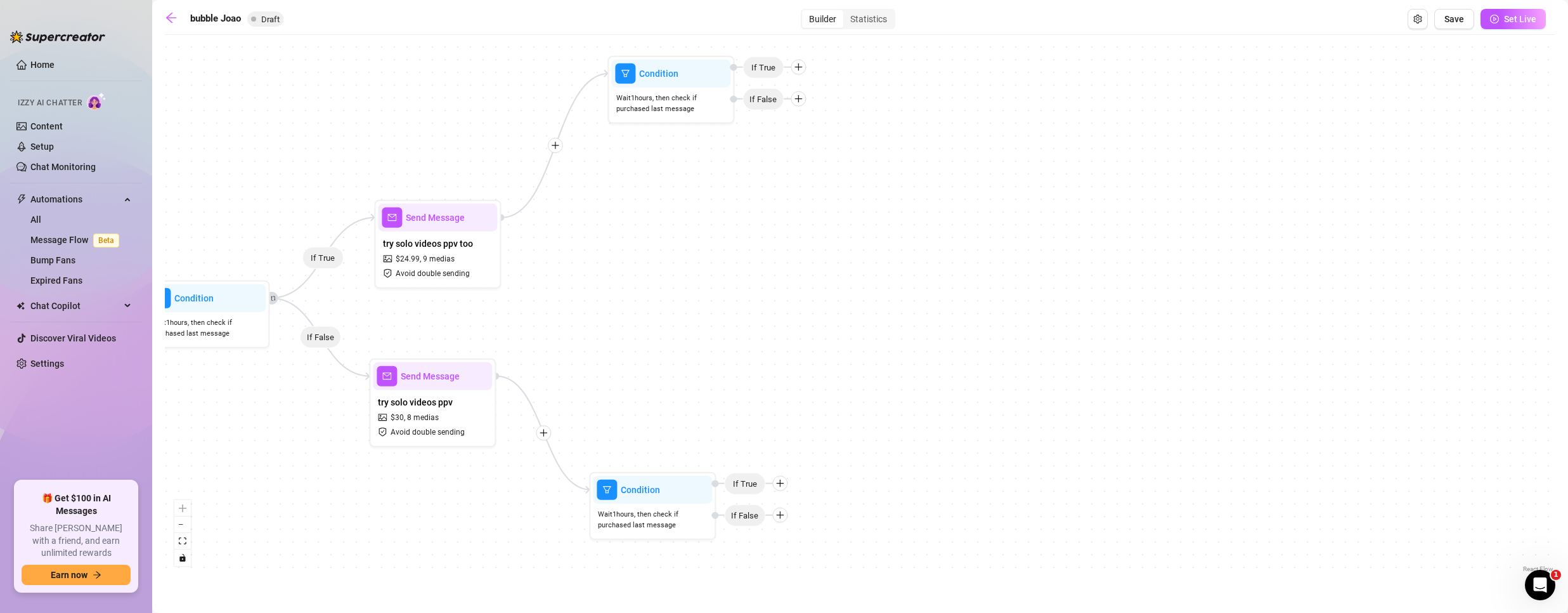
drag, startPoint x: 898, startPoint y: 308, endPoint x: 803, endPoint y: 376, distance: 116.8
click at [803, 376] on div "If True If False If True If False Condition Wait 1 hours, then check if purchas…" at bounding box center [860, 308] width 1390 height 534
click at [780, 517] on icon "plus" at bounding box center [780, 514] width 1 height 7
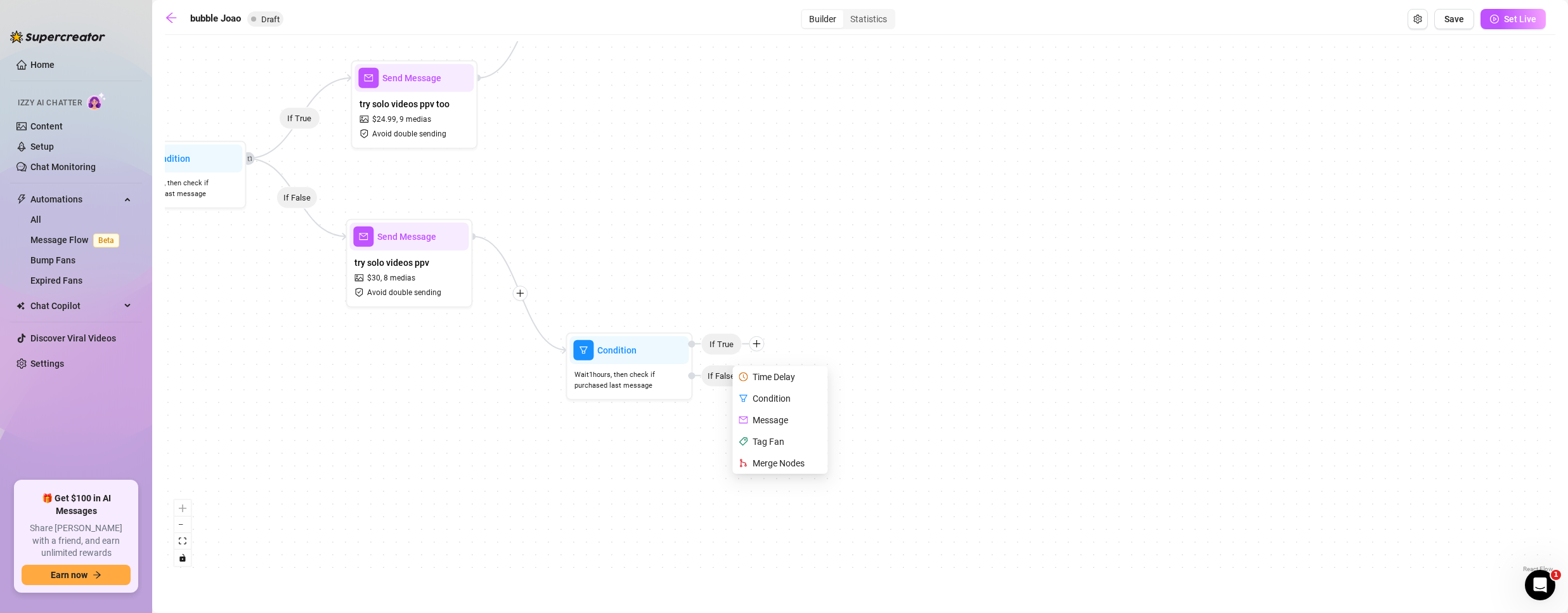
drag, startPoint x: 1095, startPoint y: 455, endPoint x: 1067, endPoint y: 328, distance: 130.0
click at [1074, 319] on div "If True If False If True If False Condition Wait 1 hours, then check if purchas…" at bounding box center [860, 308] width 1390 height 534
click at [780, 425] on div "Message" at bounding box center [783, 423] width 93 height 22
click at [764, 421] on div "Message" at bounding box center [783, 423] width 93 height 22
type textarea "Write your message here"
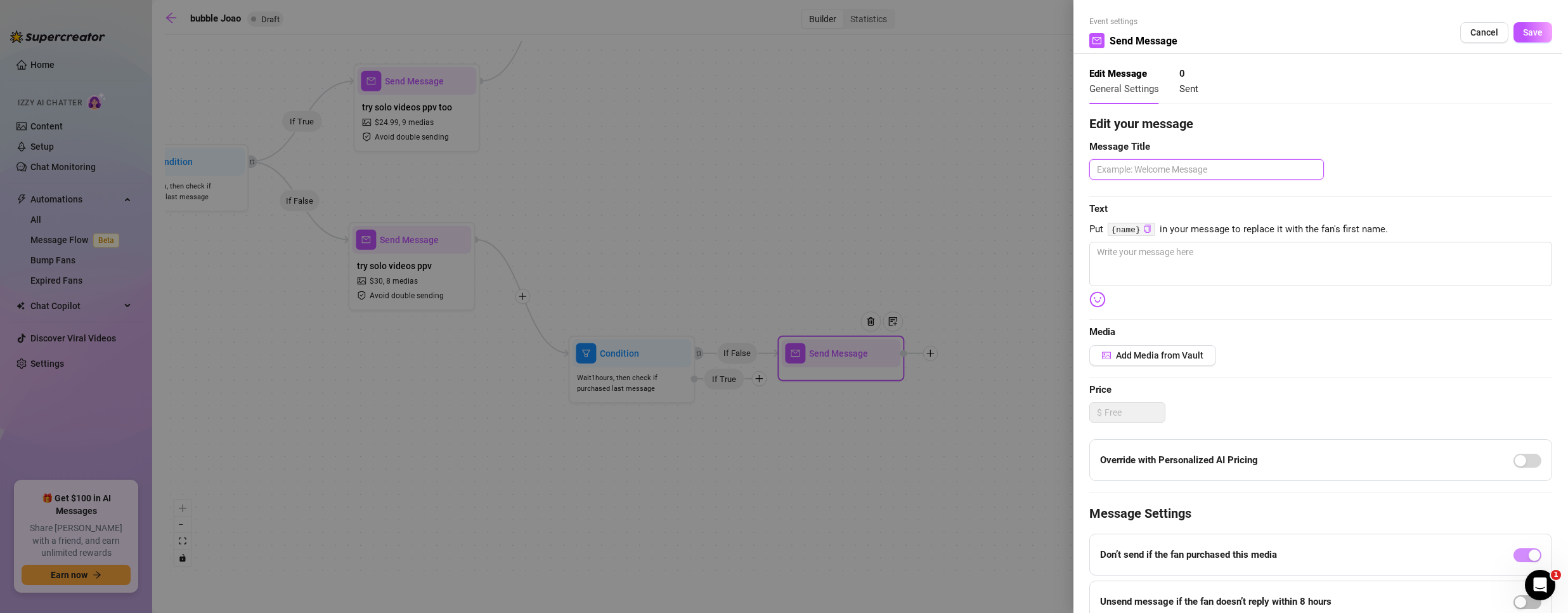
click at [1137, 176] on textarea at bounding box center [1206, 169] width 234 height 20
type textarea "P"
click at [1201, 244] on textarea at bounding box center [1320, 263] width 462 height 44
click at [1520, 20] on div "Event settings Send Message Cancel Save" at bounding box center [1320, 34] width 462 height 38
click at [1525, 30] on span "Save" at bounding box center [1532, 32] width 19 height 10
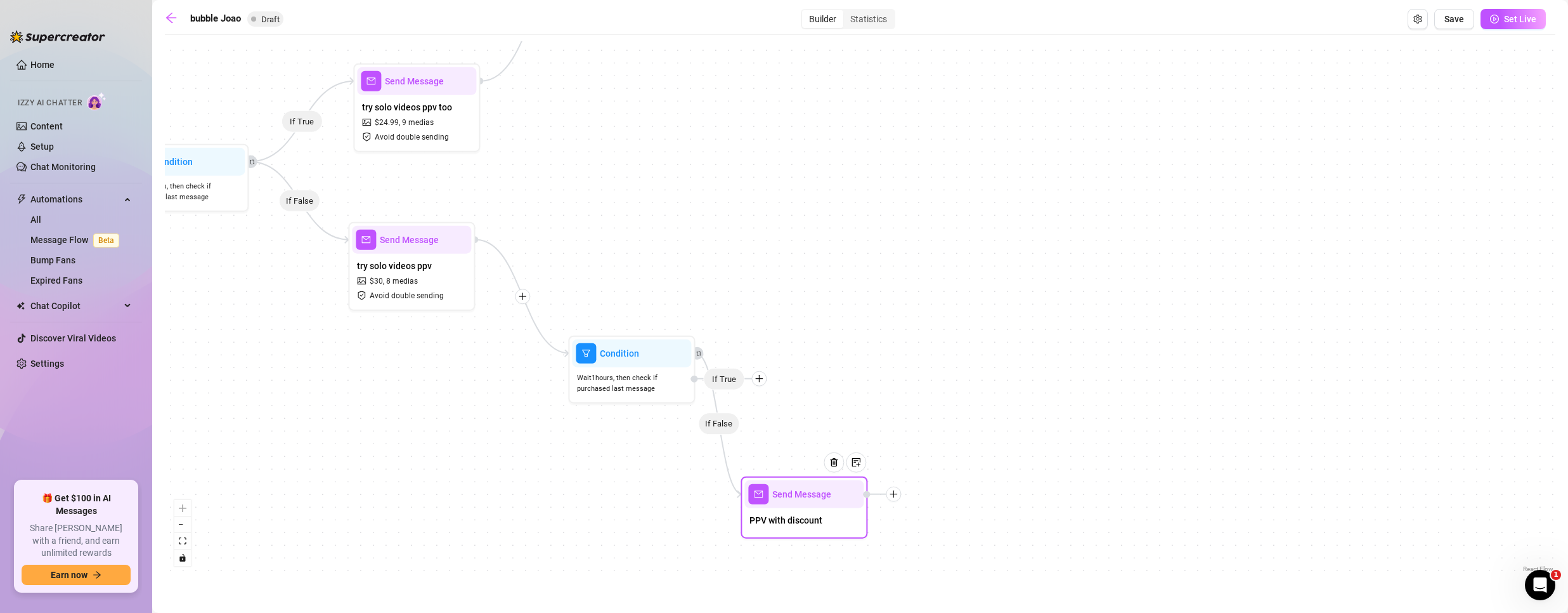
drag, startPoint x: 869, startPoint y: 361, endPoint x: 835, endPoint y: 490, distance: 133.4
click at [835, 491] on div at bounding box center [838, 471] width 55 height 65
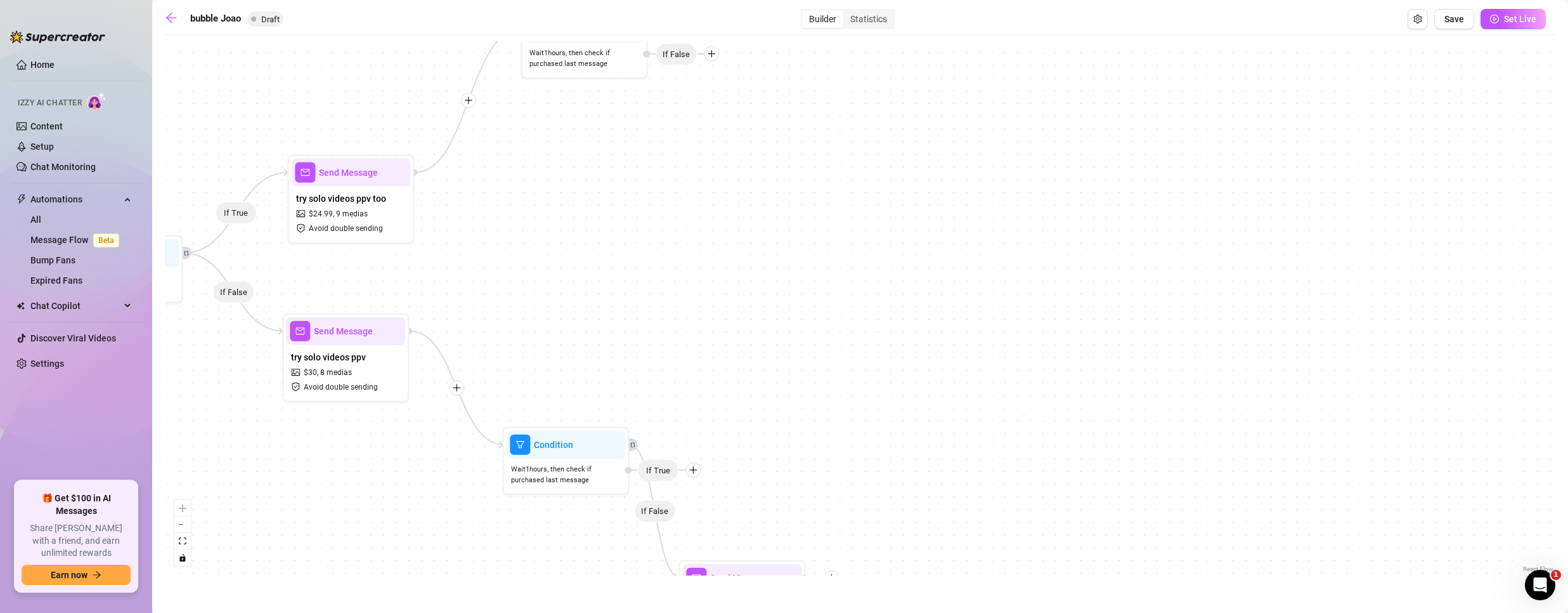
drag, startPoint x: 860, startPoint y: 270, endPoint x: 794, endPoint y: 361, distance: 112.4
click at [794, 361] on div "If True If False If True If False If False Send Message PPV with discount Condi…" at bounding box center [860, 308] width 1390 height 534
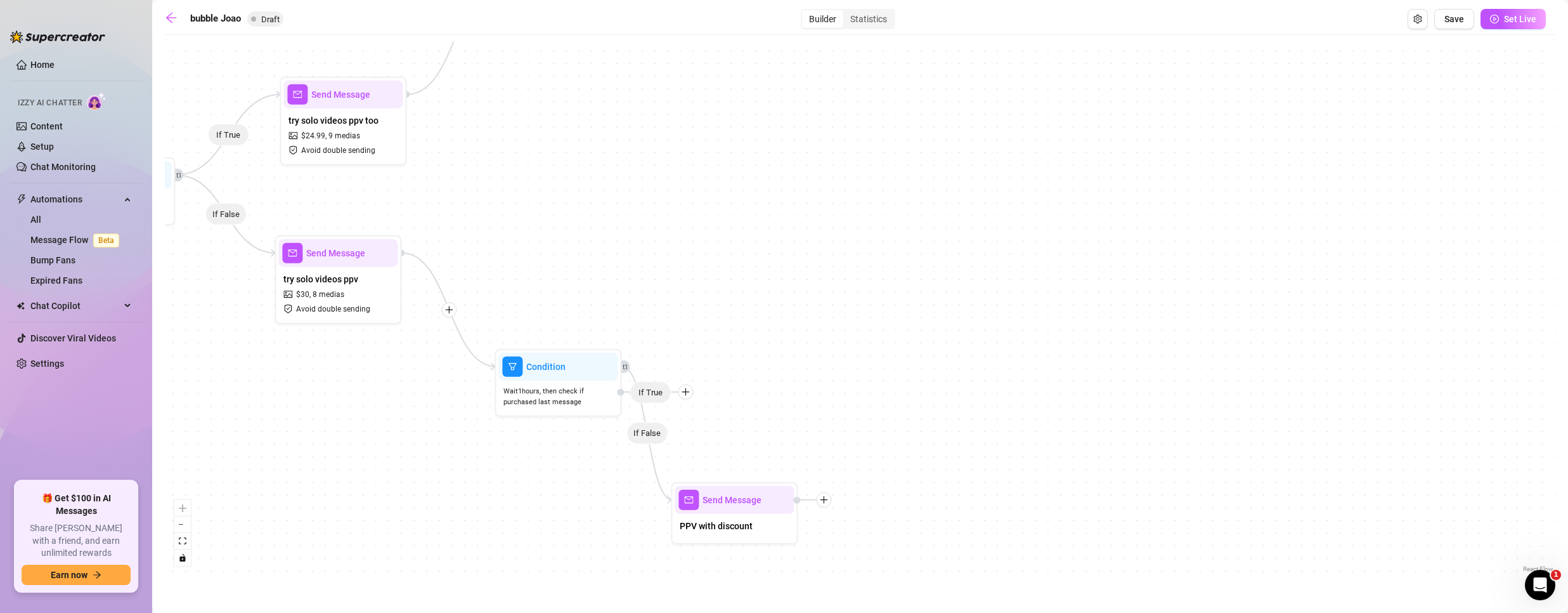
drag, startPoint x: 794, startPoint y: 449, endPoint x: 791, endPoint y: 383, distance: 66.1
click at [791, 383] on div "If True If False If True If False If False Send Message PPV with discount Condi…" at bounding box center [860, 308] width 1390 height 534
click at [691, 403] on div "If True If False If True If False If False Send Message PPV with discount Condi…" at bounding box center [860, 308] width 1390 height 534
click at [688, 395] on icon "plus" at bounding box center [687, 395] width 9 height 9
click at [690, 395] on icon "plus" at bounding box center [687, 395] width 7 height 1
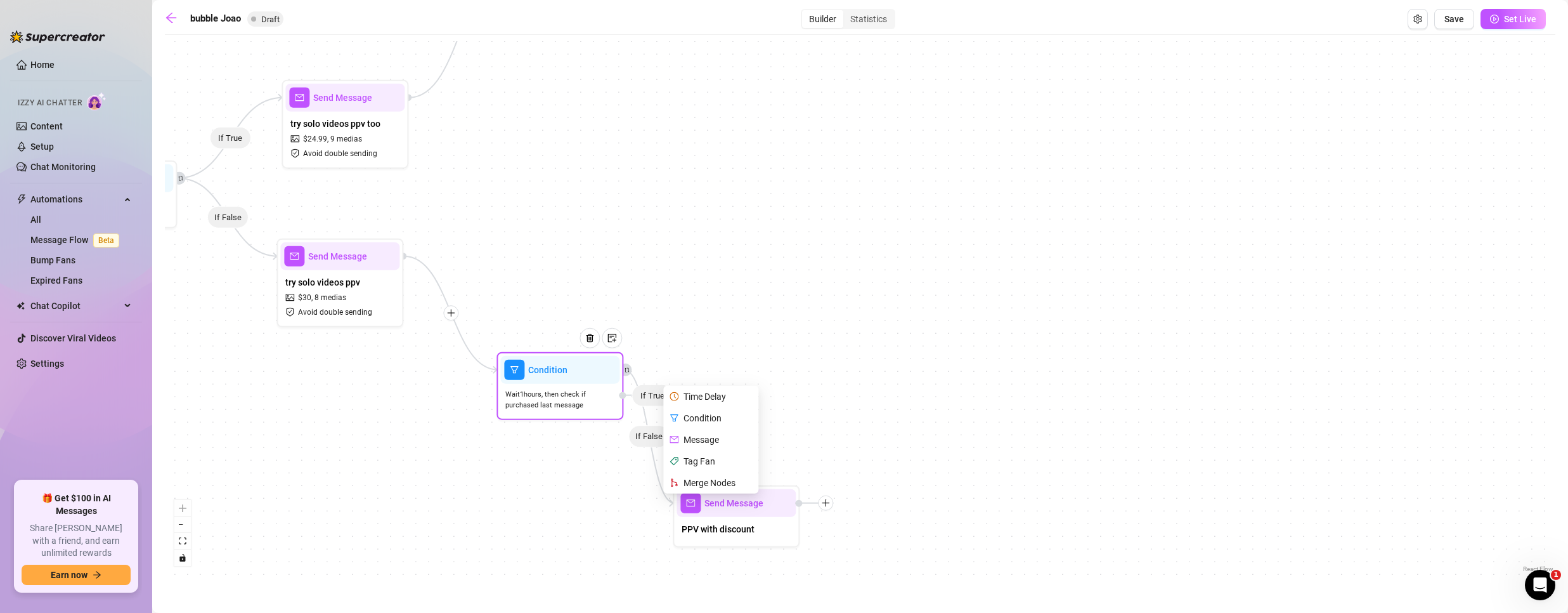
click at [698, 480] on div "Merge Nodes" at bounding box center [712, 483] width 93 height 22
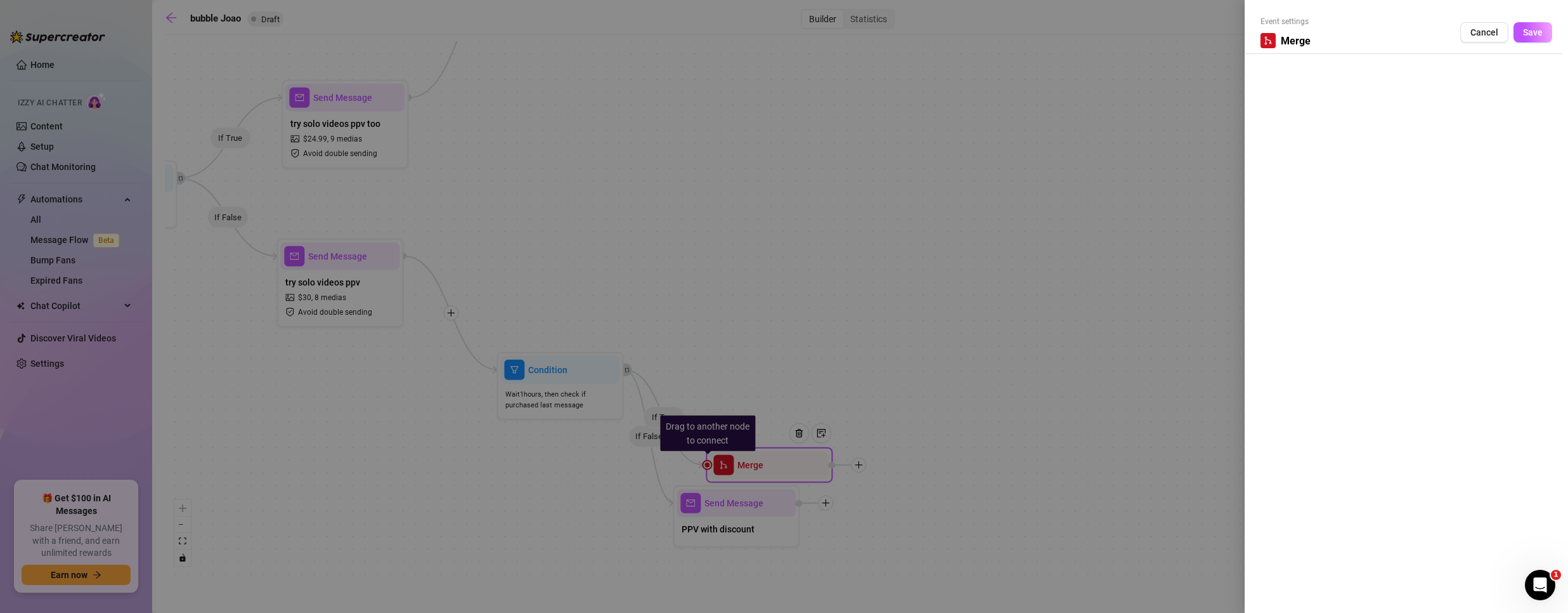
drag, startPoint x: 759, startPoint y: 463, endPoint x: 776, endPoint y: 448, distance: 22.7
click at [776, 448] on div at bounding box center [784, 306] width 1568 height 613
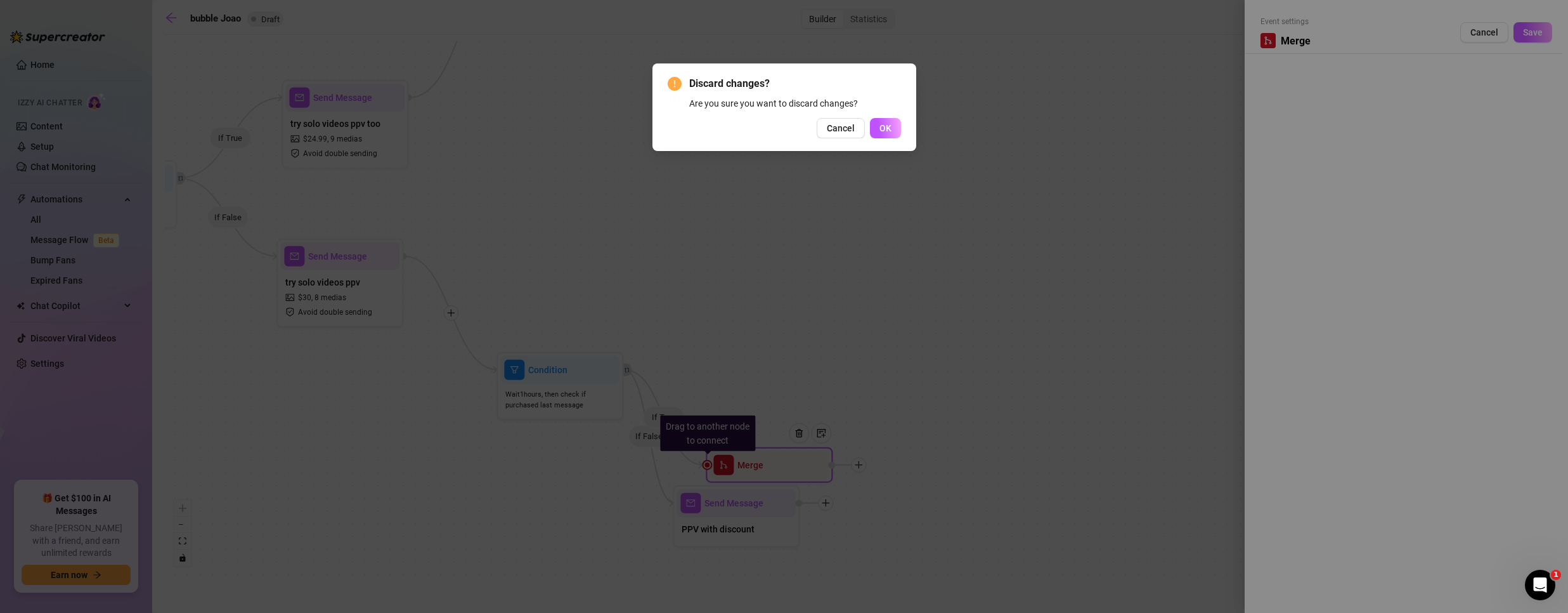
drag, startPoint x: 876, startPoint y: 136, endPoint x: 880, endPoint y: 125, distance: 11.7
click at [876, 135] on button "OK" at bounding box center [885, 128] width 31 height 20
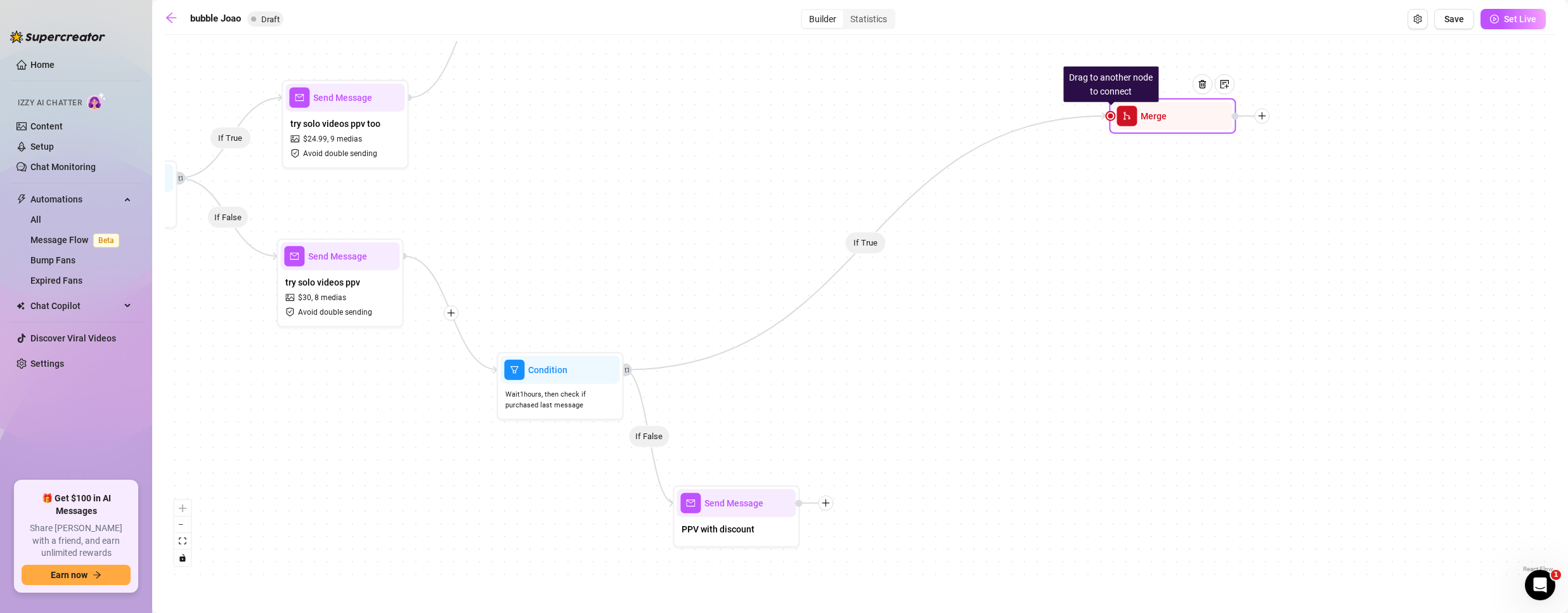
drag, startPoint x: 774, startPoint y: 467, endPoint x: 1177, endPoint y: 114, distance: 535.7
click at [1177, 114] on div "Merge" at bounding box center [1172, 116] width 119 height 28
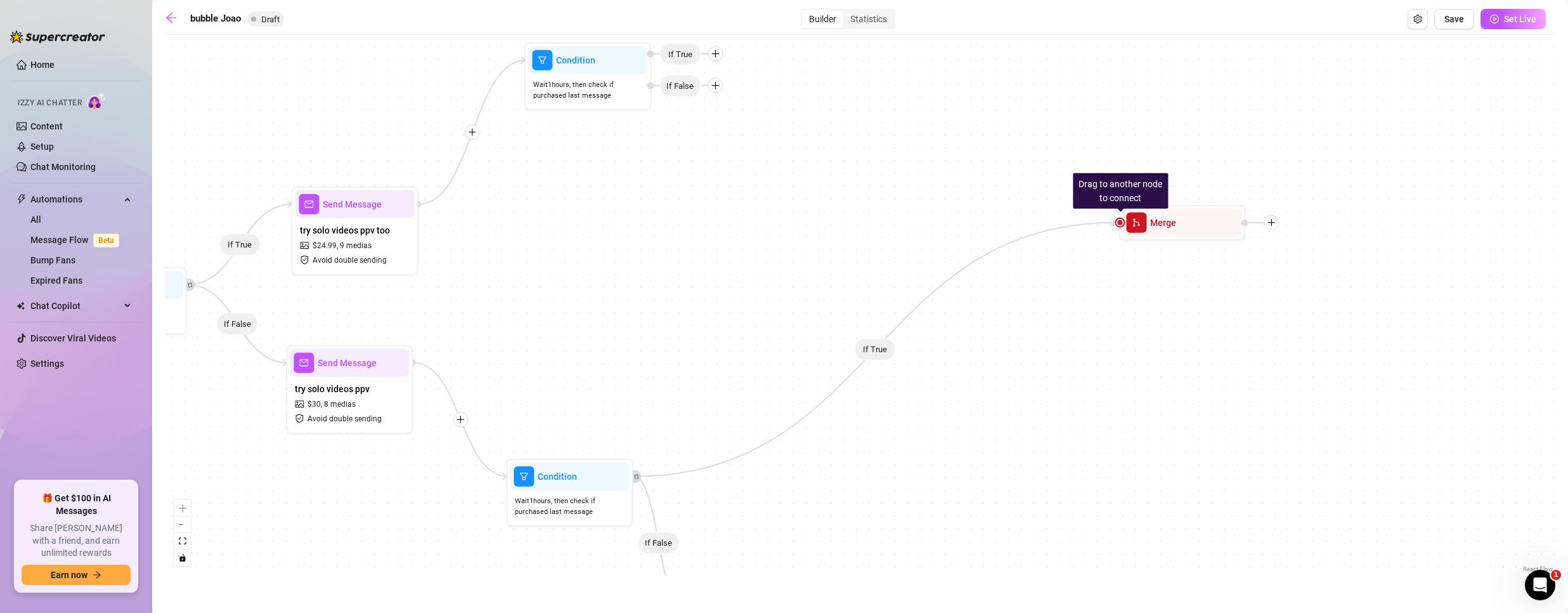
drag, startPoint x: 799, startPoint y: 219, endPoint x: 821, endPoint y: 267, distance: 52.8
click at [821, 267] on div "If True If False If True If False If False If True Drag to another node to conn…" at bounding box center [860, 308] width 1390 height 534
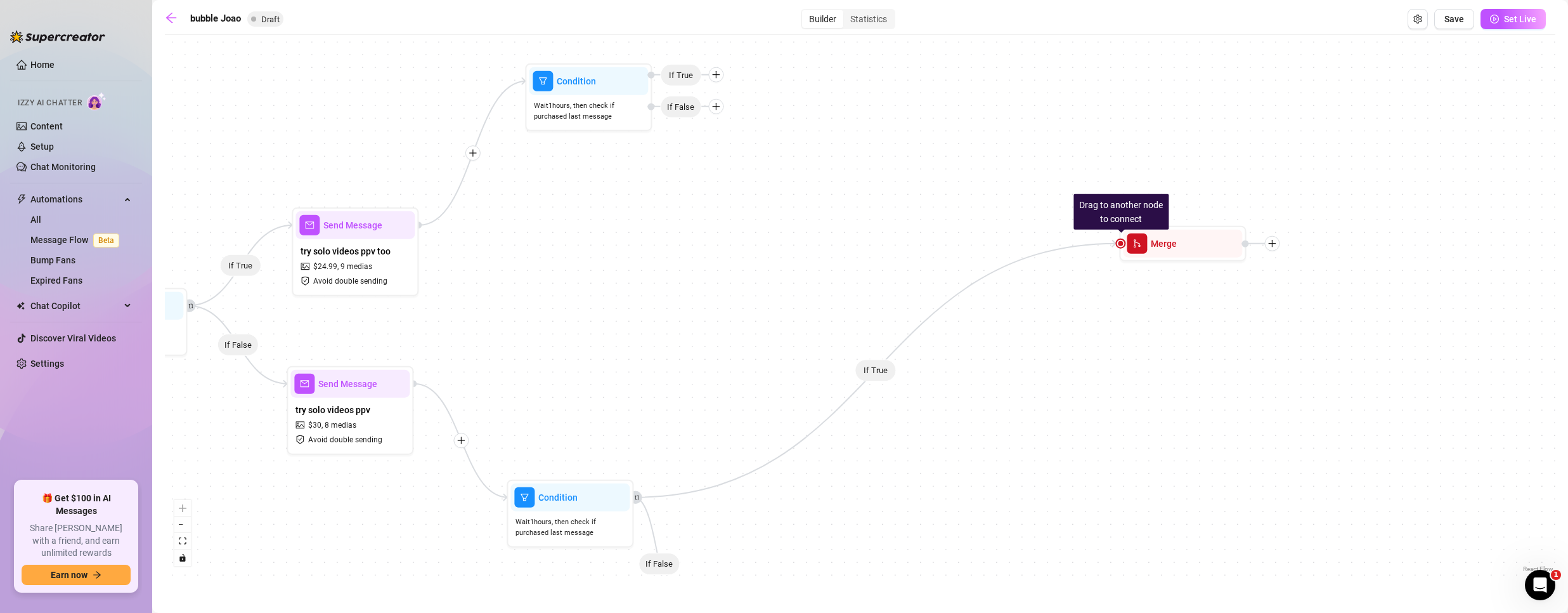
drag, startPoint x: 638, startPoint y: 196, endPoint x: 644, endPoint y: 224, distance: 28.6
click at [639, 225] on div "If True If False If True If False If False If True Drag to another node to conn…" at bounding box center [860, 308] width 1390 height 534
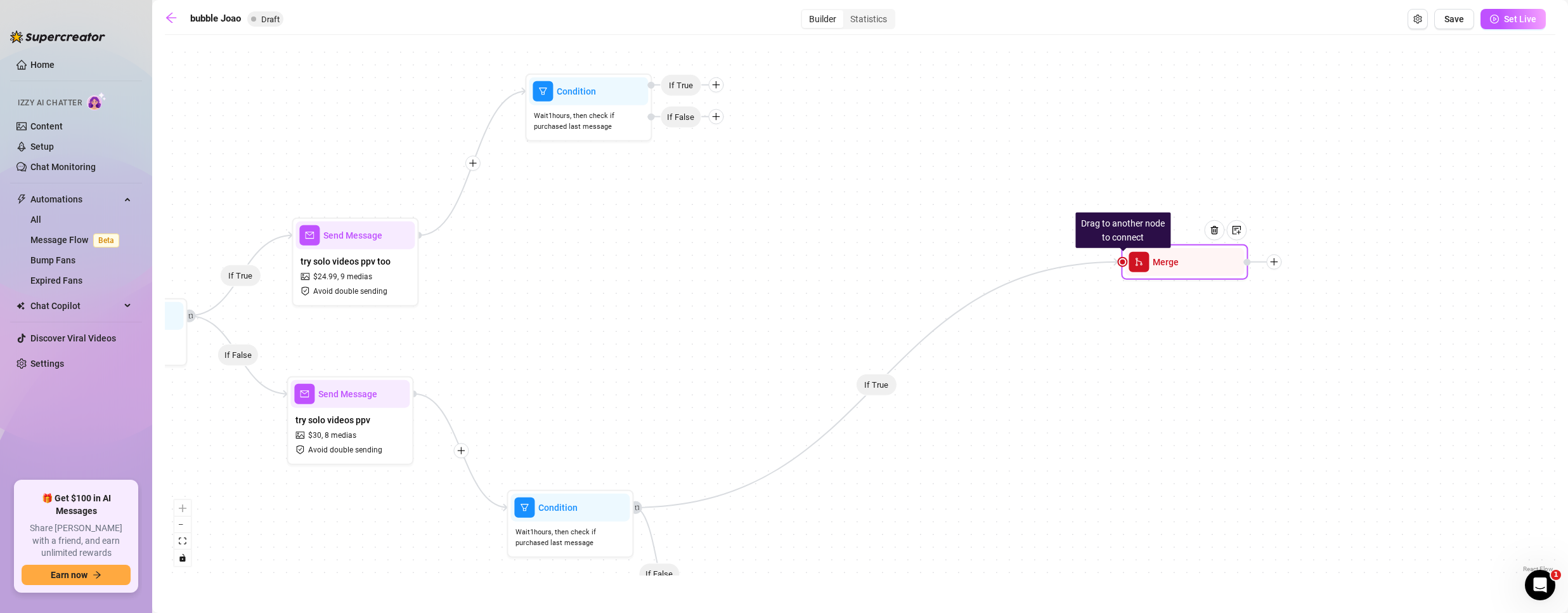
drag, startPoint x: 1204, startPoint y: 267, endPoint x: 1194, endPoint y: 294, distance: 28.8
click at [1194, 272] on div at bounding box center [1218, 239] width 55 height 65
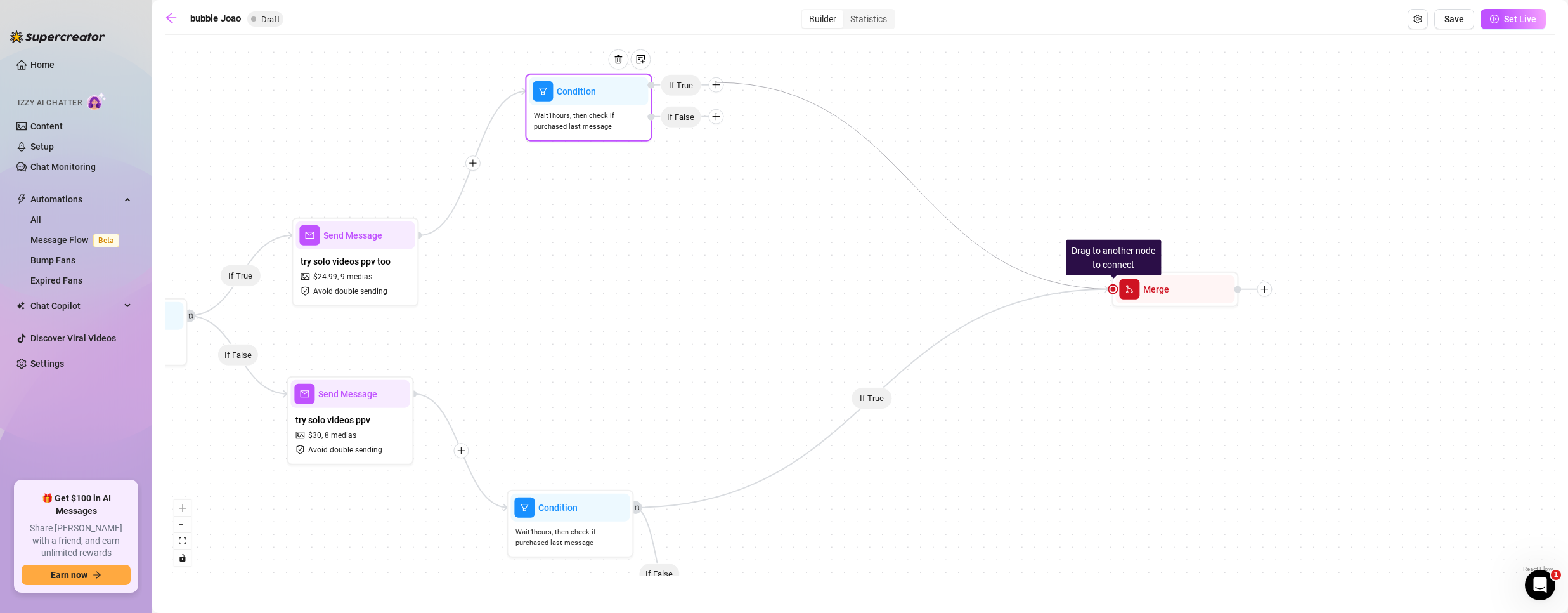
drag, startPoint x: 1113, startPoint y: 292, endPoint x: 715, endPoint y: 83, distance: 449.5
drag, startPoint x: 1111, startPoint y: 287, endPoint x: 649, endPoint y: 83, distance: 505.0
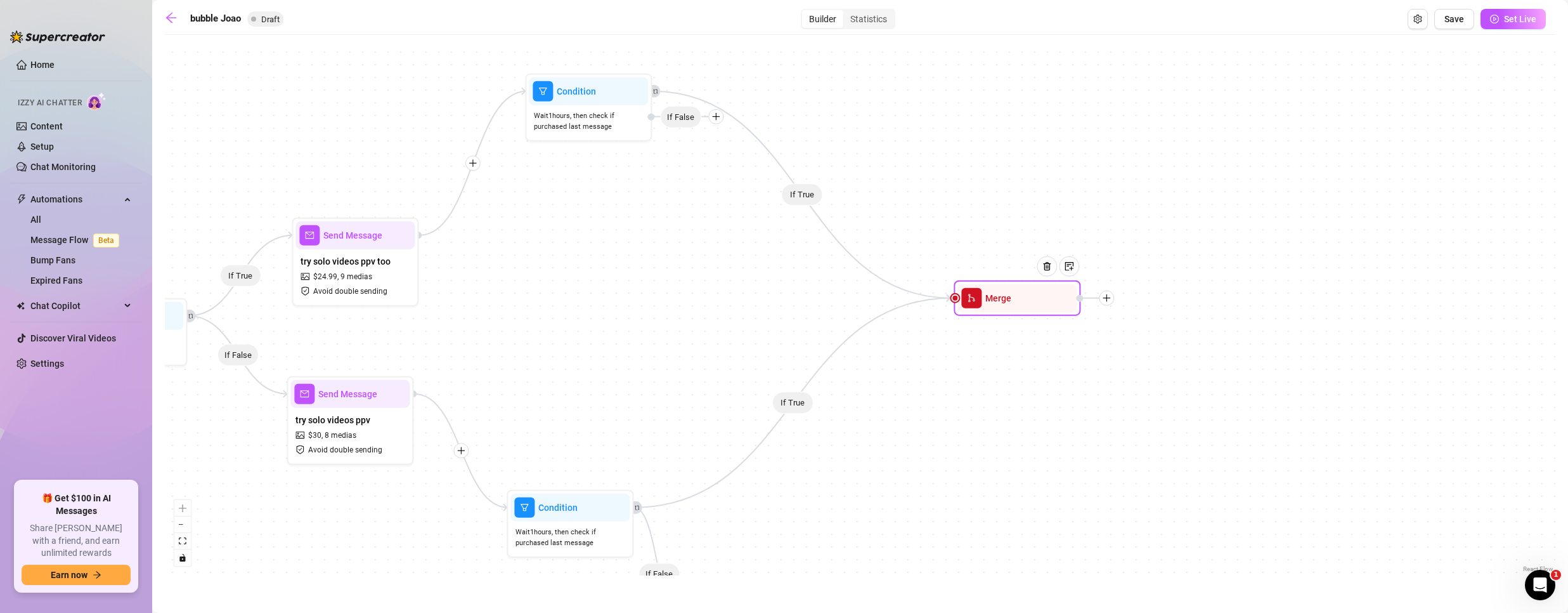
drag, startPoint x: 1132, startPoint y: 293, endPoint x: 1020, endPoint y: 303, distance: 112.4
click at [1020, 303] on div "Merge" at bounding box center [1017, 298] width 119 height 28
click at [1108, 295] on icon "plus" at bounding box center [1106, 298] width 9 height 9
click at [1159, 338] on div "Message" at bounding box center [1169, 343] width 93 height 22
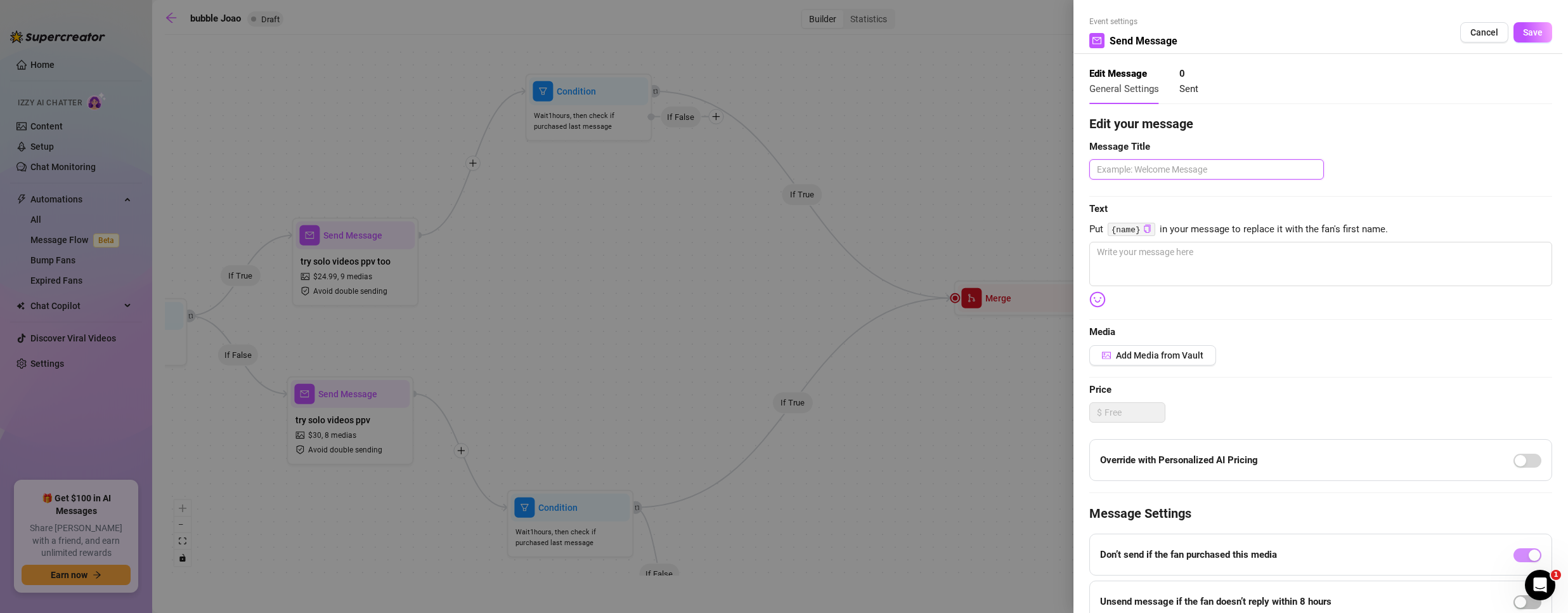
click at [1167, 169] on textarea at bounding box center [1206, 169] width 234 height 20
click at [1523, 31] on span "Save" at bounding box center [1532, 32] width 19 height 10
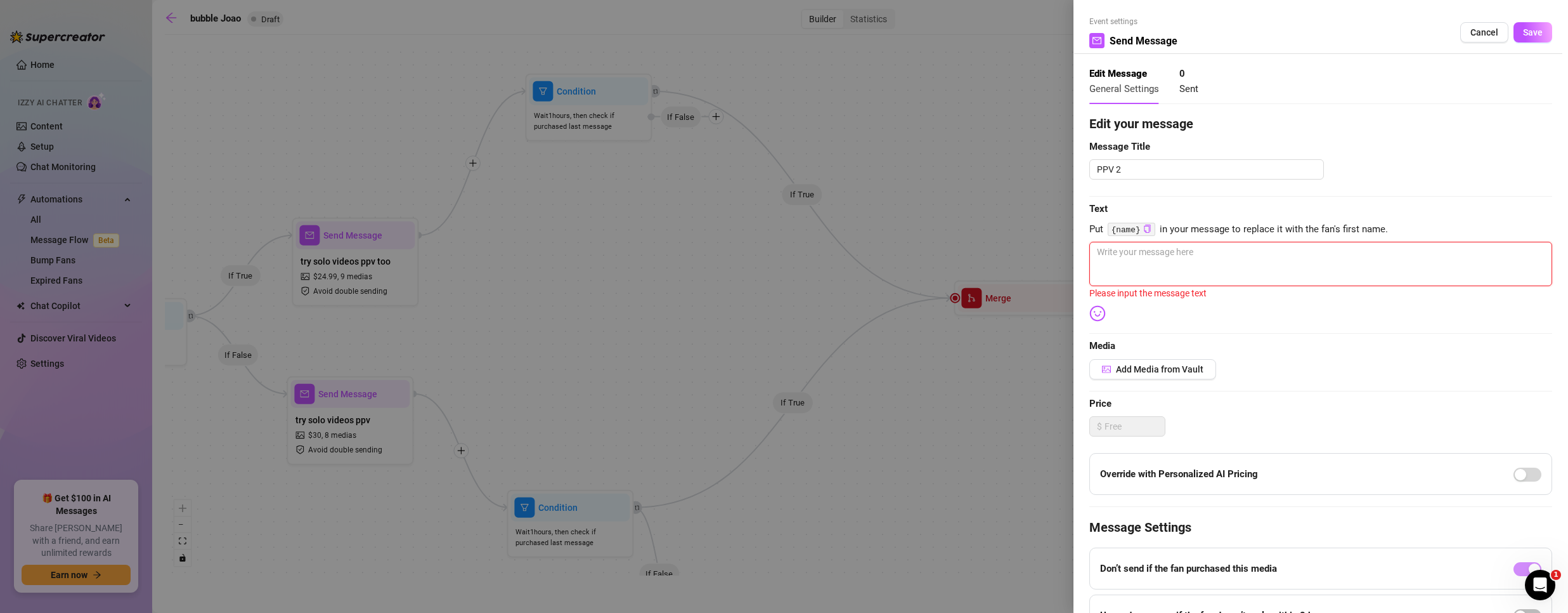
drag, startPoint x: 1265, startPoint y: 265, endPoint x: 1275, endPoint y: 246, distance: 21.5
click at [1265, 264] on textarea at bounding box center [1320, 263] width 462 height 44
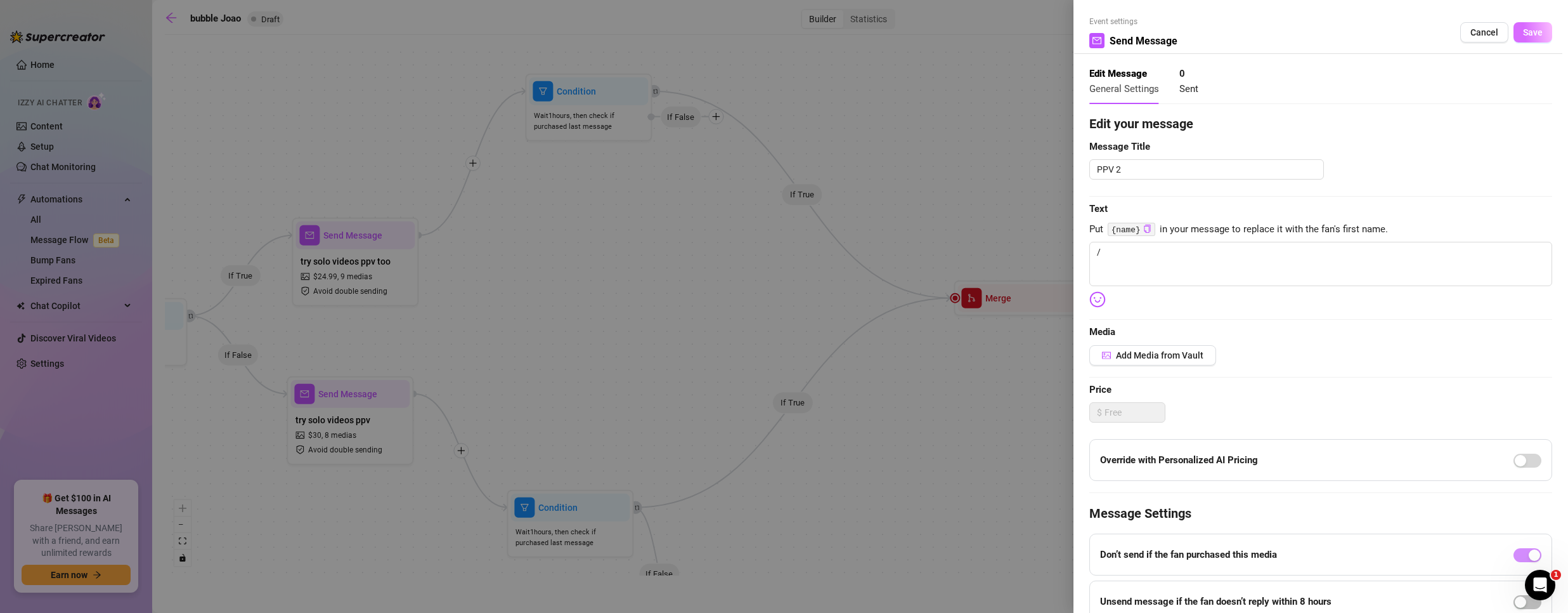
click at [1515, 25] on button "Save" at bounding box center [1533, 33] width 39 height 20
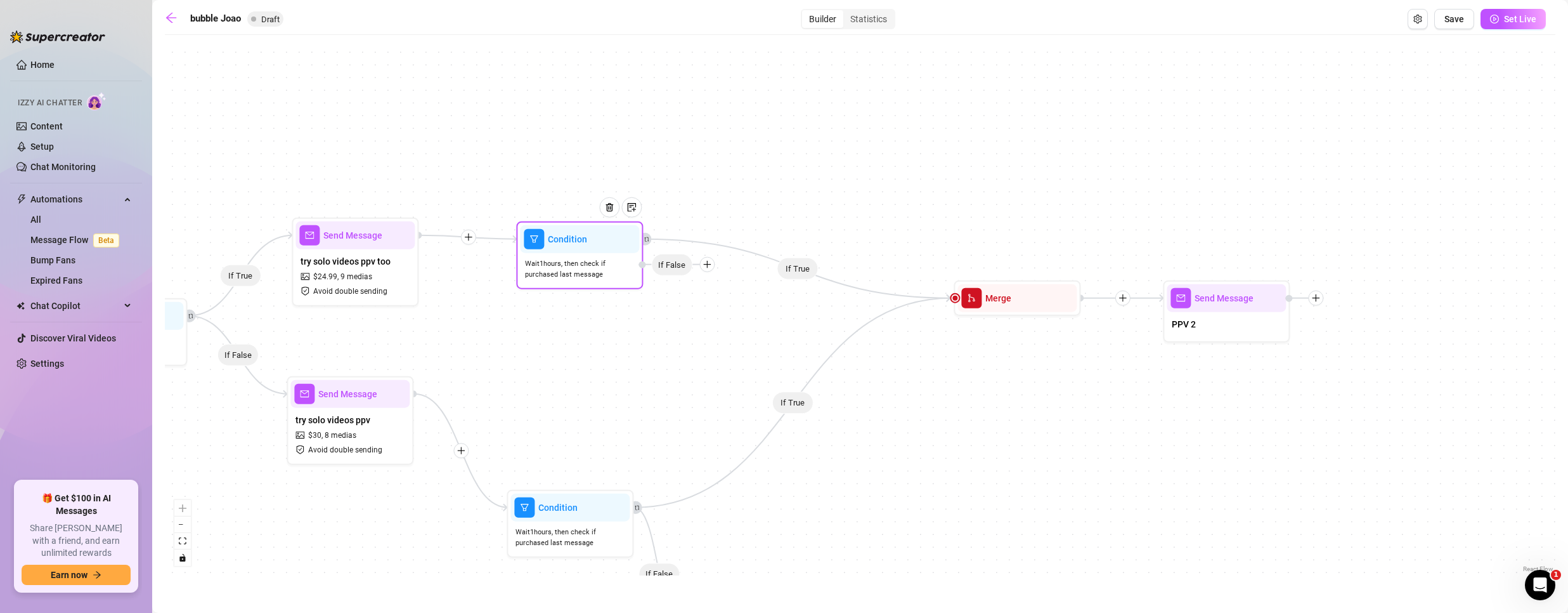
drag, startPoint x: 558, startPoint y: 146, endPoint x: 552, endPoint y: 265, distance: 119.2
click at [552, 265] on span "Wait 1 hours, then check if purchased last message" at bounding box center [579, 269] width 109 height 23
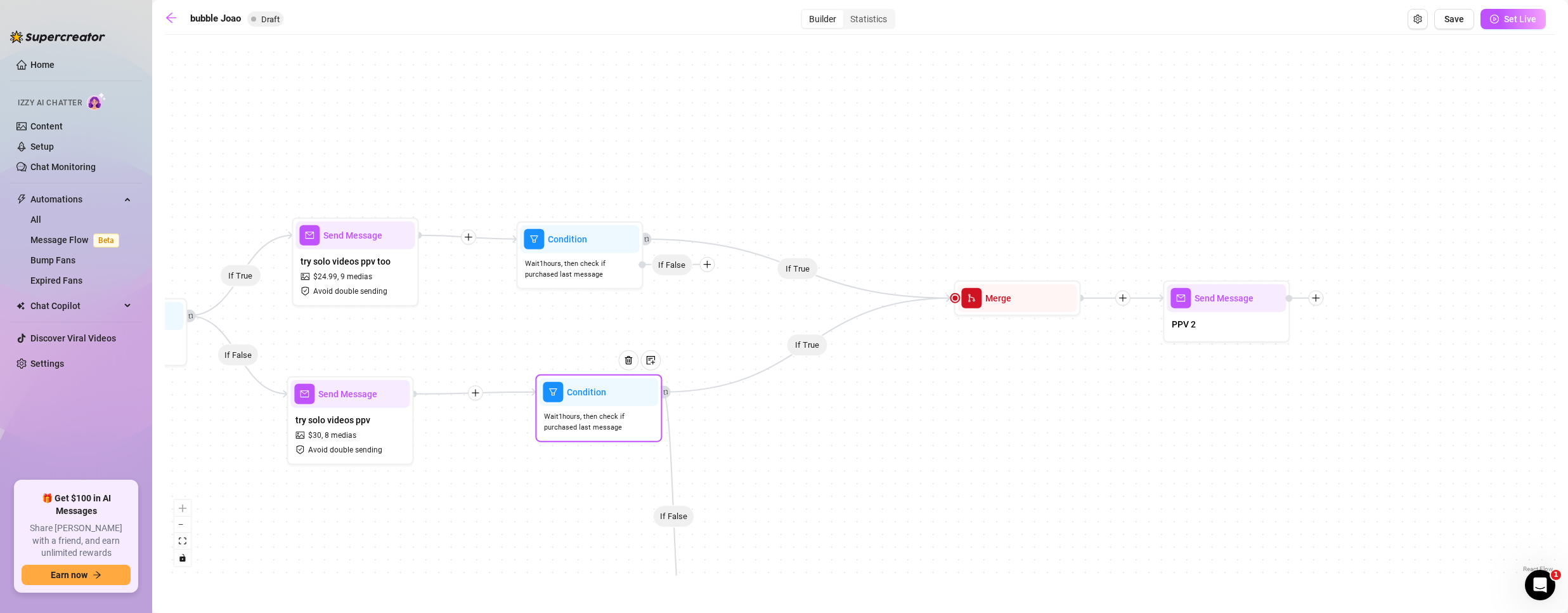
drag, startPoint x: 561, startPoint y: 482, endPoint x: 589, endPoint y: 424, distance: 64.4
click at [589, 424] on span "Wait 1 hours, then check if purchased last message" at bounding box center [599, 422] width 109 height 23
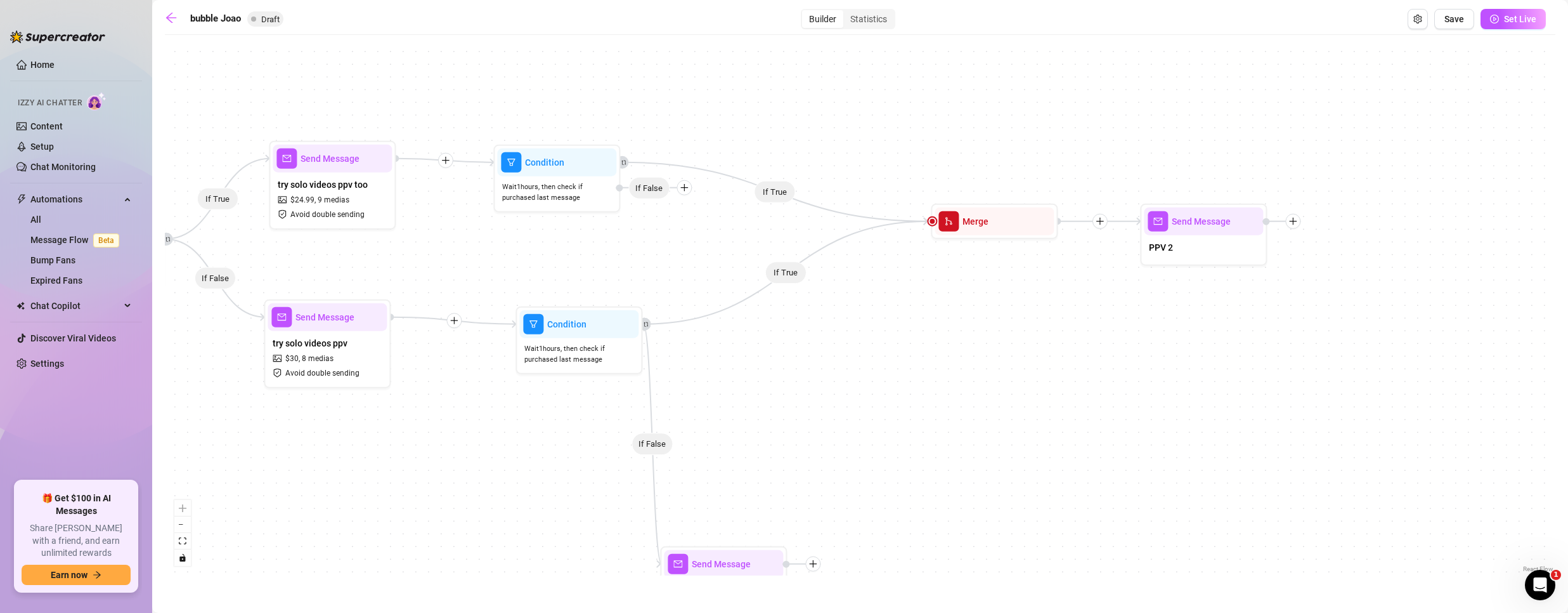
drag, startPoint x: 896, startPoint y: 439, endPoint x: 848, endPoint y: 340, distance: 110.0
click at [867, 334] on div "If True If False If True If False If False If True If True Send Message PPV 2 M…" at bounding box center [860, 308] width 1390 height 534
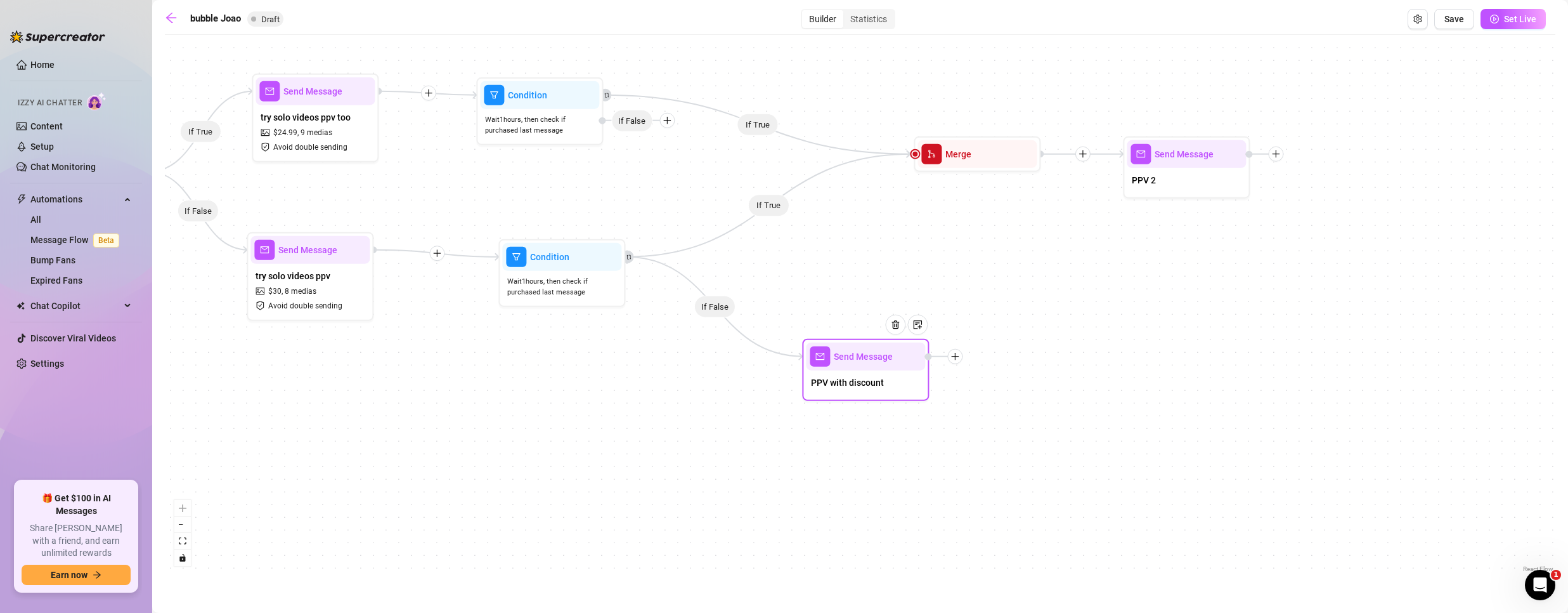
drag, startPoint x: 688, startPoint y: 506, endPoint x: 848, endPoint y: 366, distance: 212.6
click at [848, 366] on div "Send Message" at bounding box center [865, 357] width 119 height 28
click at [897, 326] on img at bounding box center [895, 324] width 10 height 10
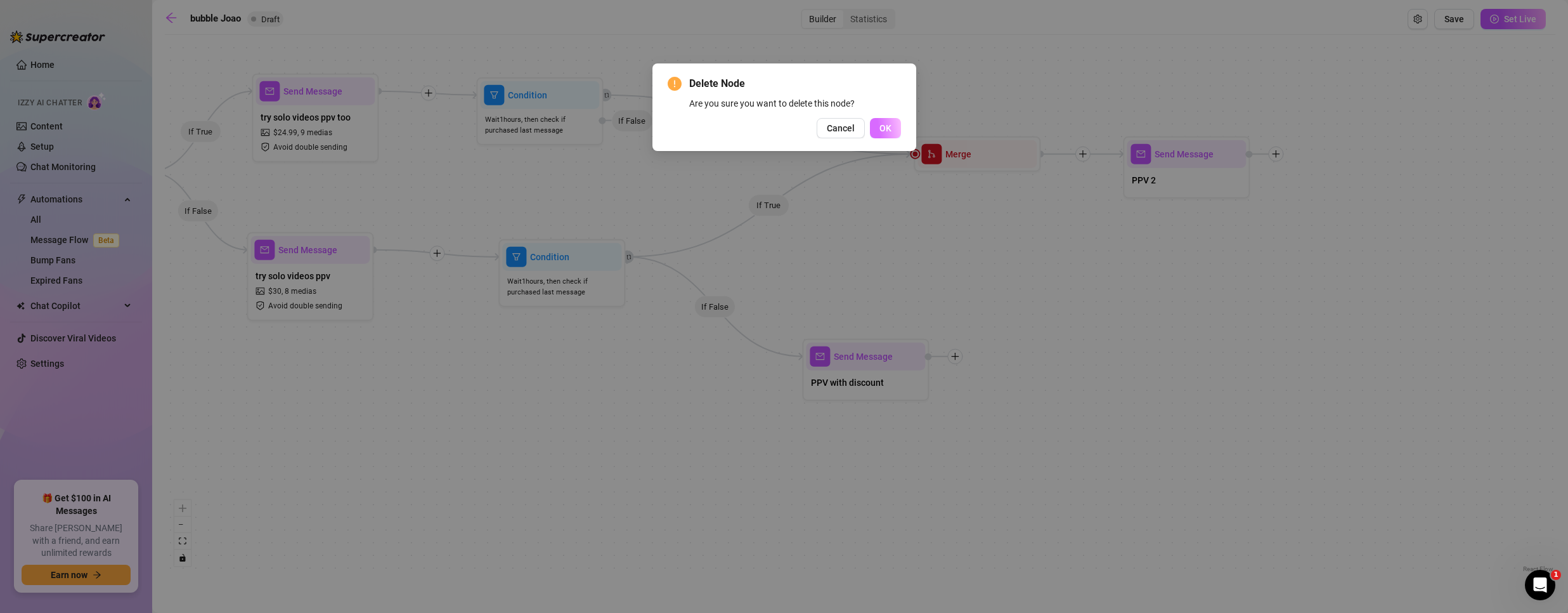
click at [881, 127] on span "OK" at bounding box center [885, 128] width 12 height 10
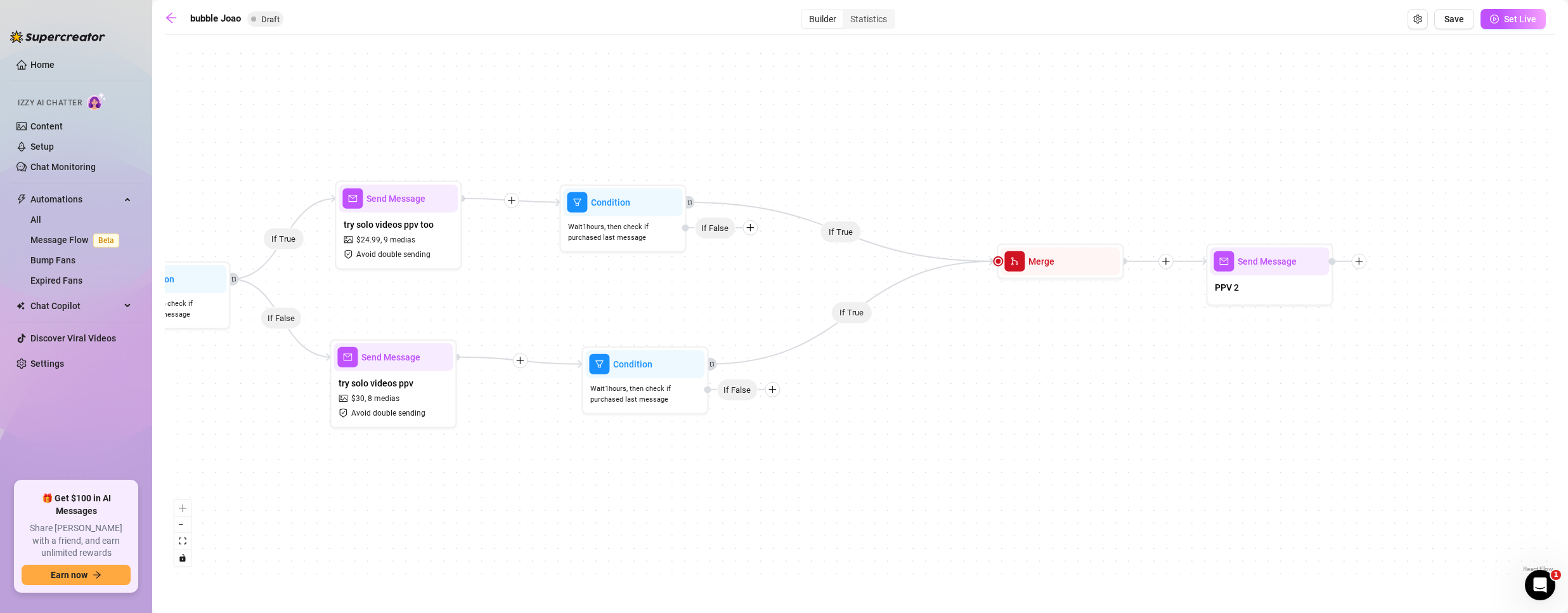
drag, startPoint x: 580, startPoint y: 227, endPoint x: 659, endPoint y: 310, distance: 114.6
click at [659, 310] on div "If True If False If True If False If True If True Send Message PPV 2 Merge Cond…" at bounding box center [860, 308] width 1390 height 534
drag, startPoint x: 1031, startPoint y: 265, endPoint x: 1014, endPoint y: 272, distance: 18.4
click at [1014, 272] on span "Merge" at bounding box center [1027, 268] width 26 height 14
click at [410, 401] on div "try solo videos ppv $ 30 , 8 medias Avoid double sending" at bounding box center [392, 397] width 119 height 53
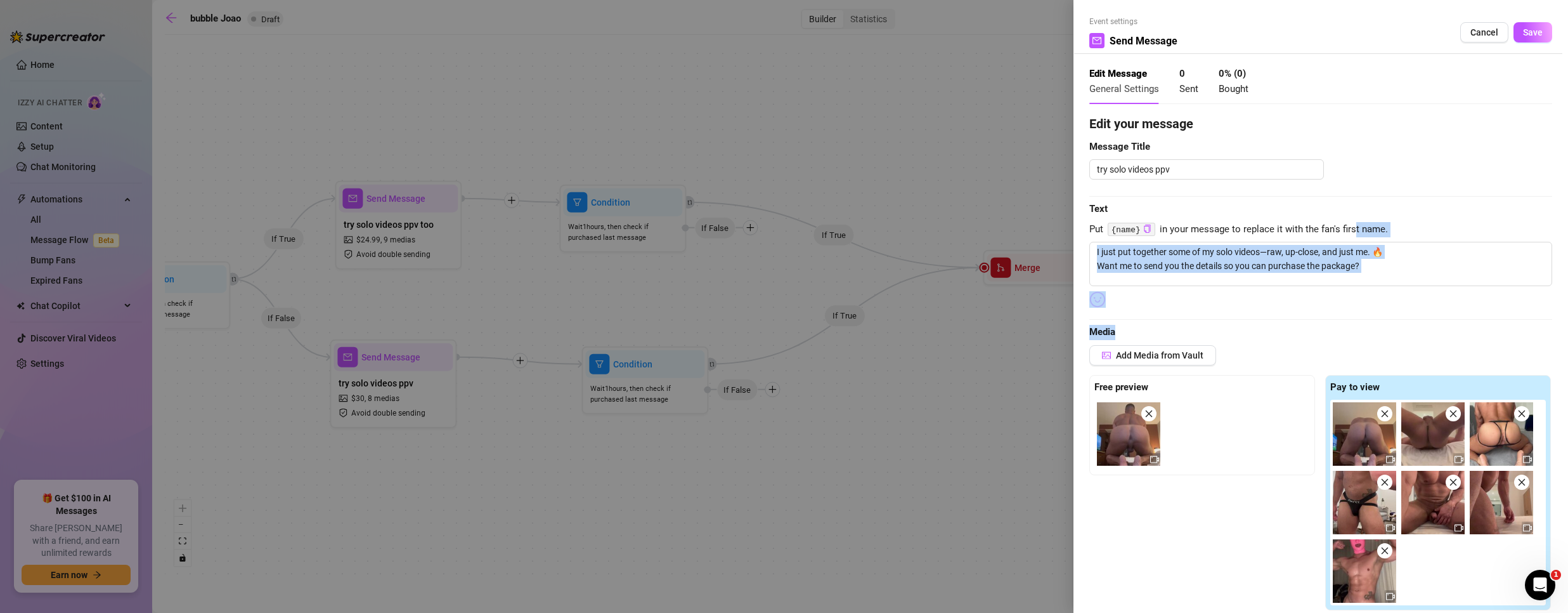
drag, startPoint x: 1370, startPoint y: 316, endPoint x: 1352, endPoint y: 232, distance: 85.9
click at [1352, 232] on div "Edit your message Message Title try solo videos ppv Text Put {name} in your mes…" at bounding box center [1320, 550] width 462 height 872
click at [1297, 253] on textarea "I just put together some of my solo videos—raw, up-close, and just me. 🔥 Want m…" at bounding box center [1320, 263] width 462 height 44
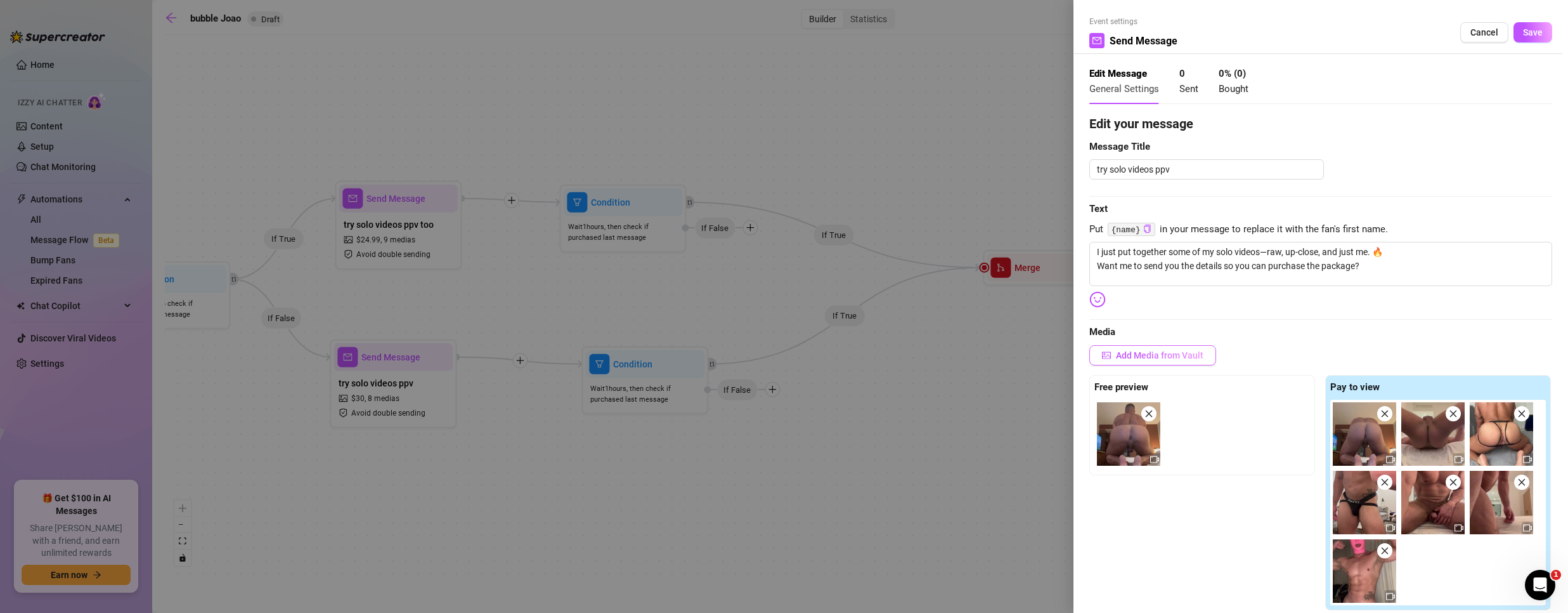
click at [1131, 348] on button "Add Media from Vault" at bounding box center [1152, 355] width 127 height 20
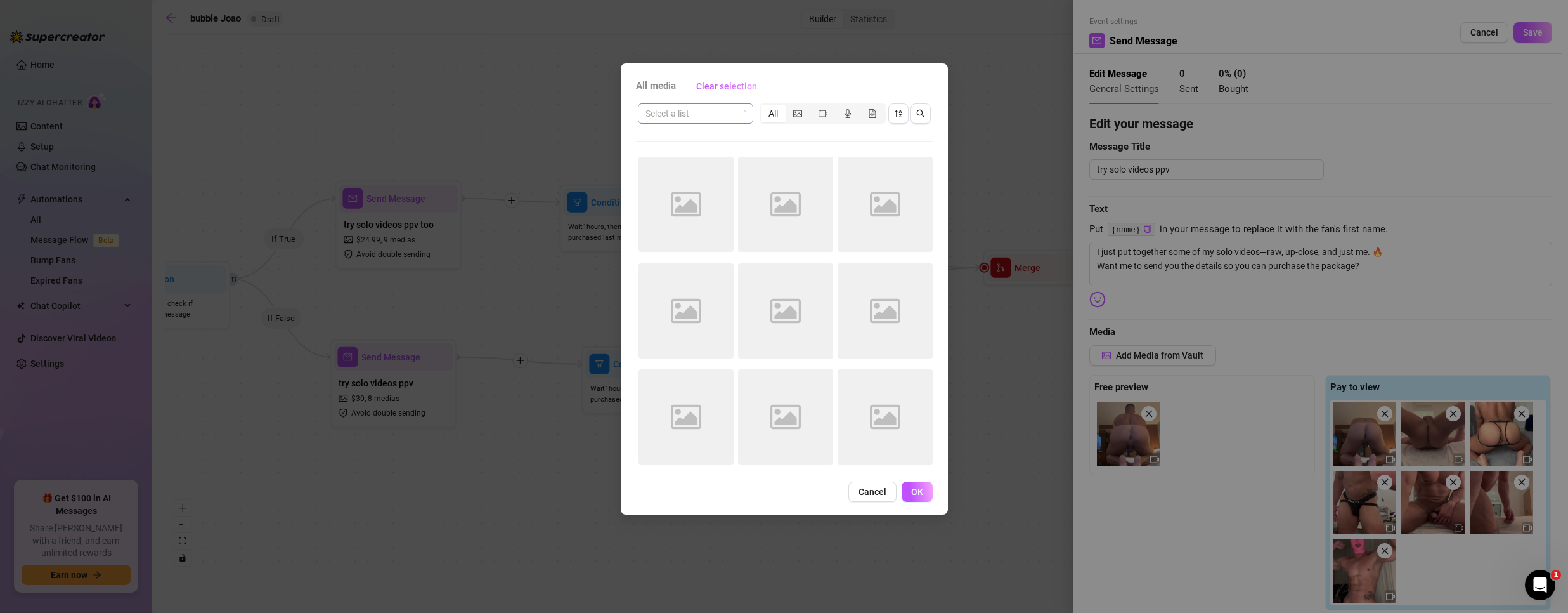
click at [739, 114] on icon "loading" at bounding box center [743, 114] width 8 height 8
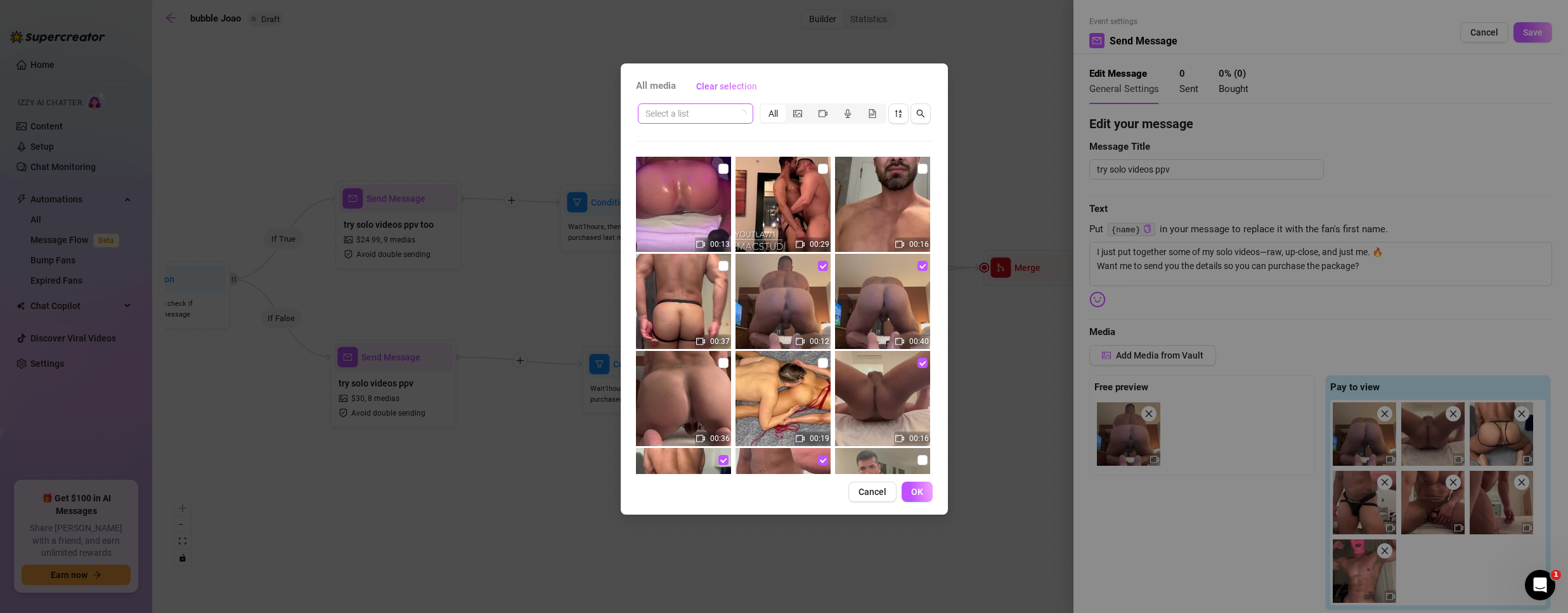
click at [739, 114] on icon "loading" at bounding box center [743, 114] width 8 height 8
click at [744, 114] on span at bounding box center [695, 114] width 100 height 19
click at [676, 124] on div "Select a list All" at bounding box center [784, 113] width 297 height 24
click at [740, 107] on span at bounding box center [695, 114] width 100 height 19
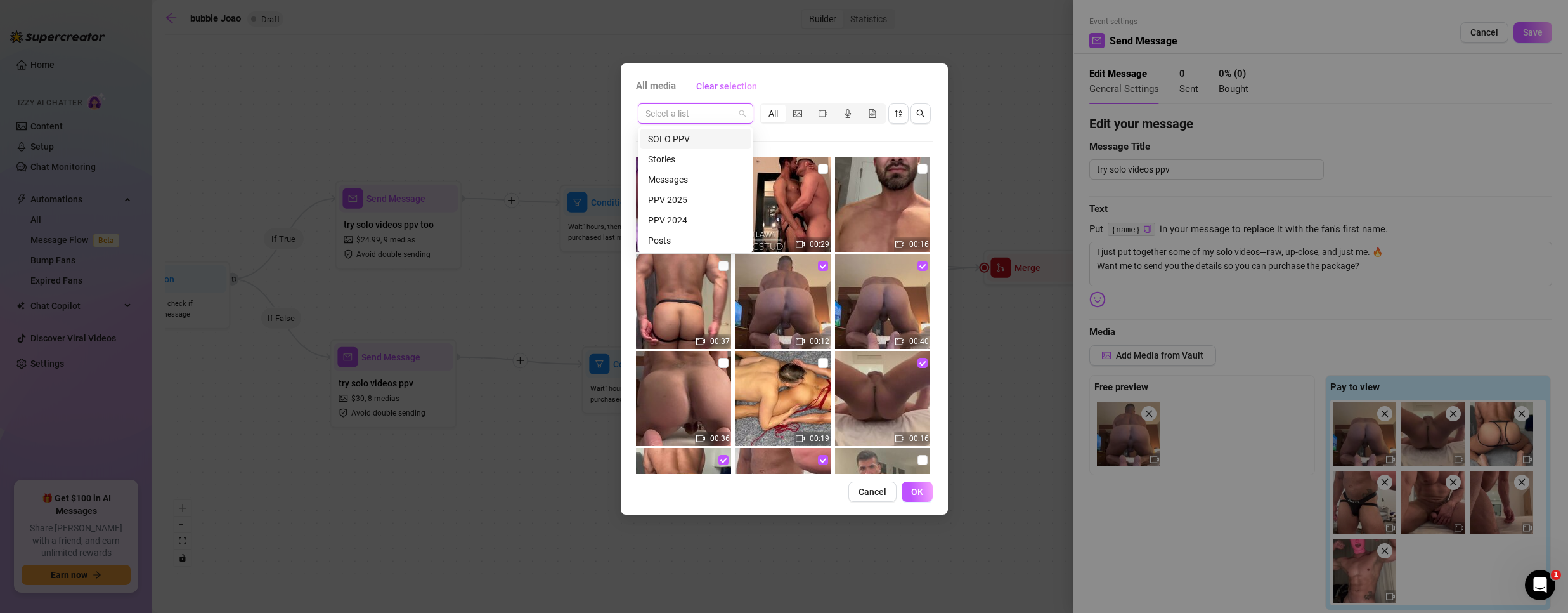
click at [698, 136] on div "SOLO PPV" at bounding box center [695, 139] width 95 height 14
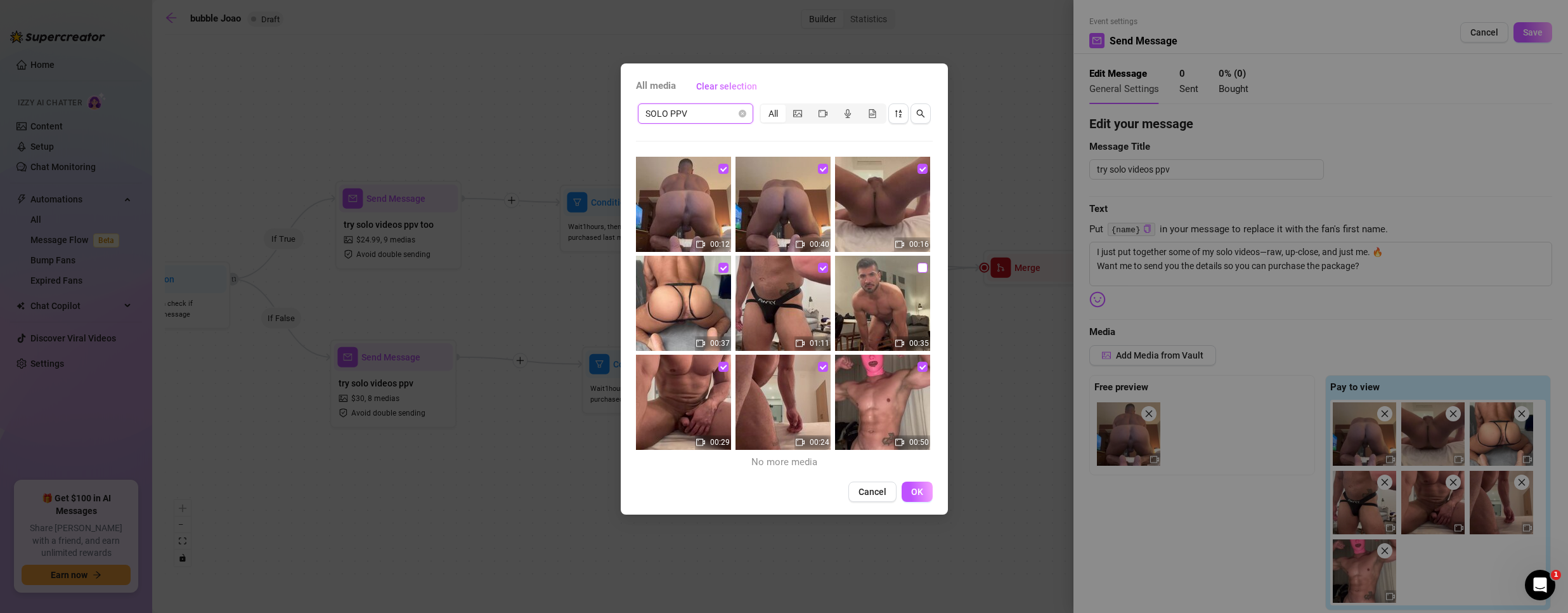
click at [917, 265] on input "checkbox" at bounding box center [922, 267] width 10 height 10
click at [912, 488] on span "OK" at bounding box center [916, 491] width 12 height 10
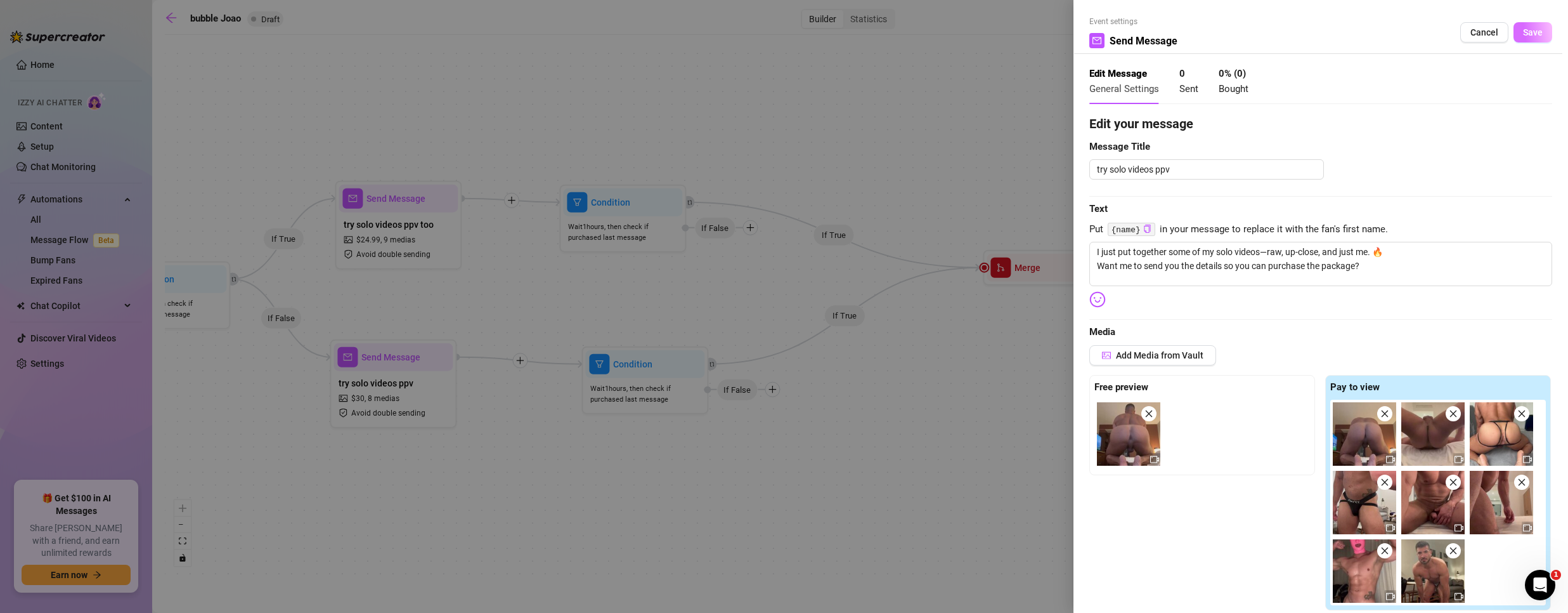
click at [1523, 31] on span "Save" at bounding box center [1532, 32] width 19 height 10
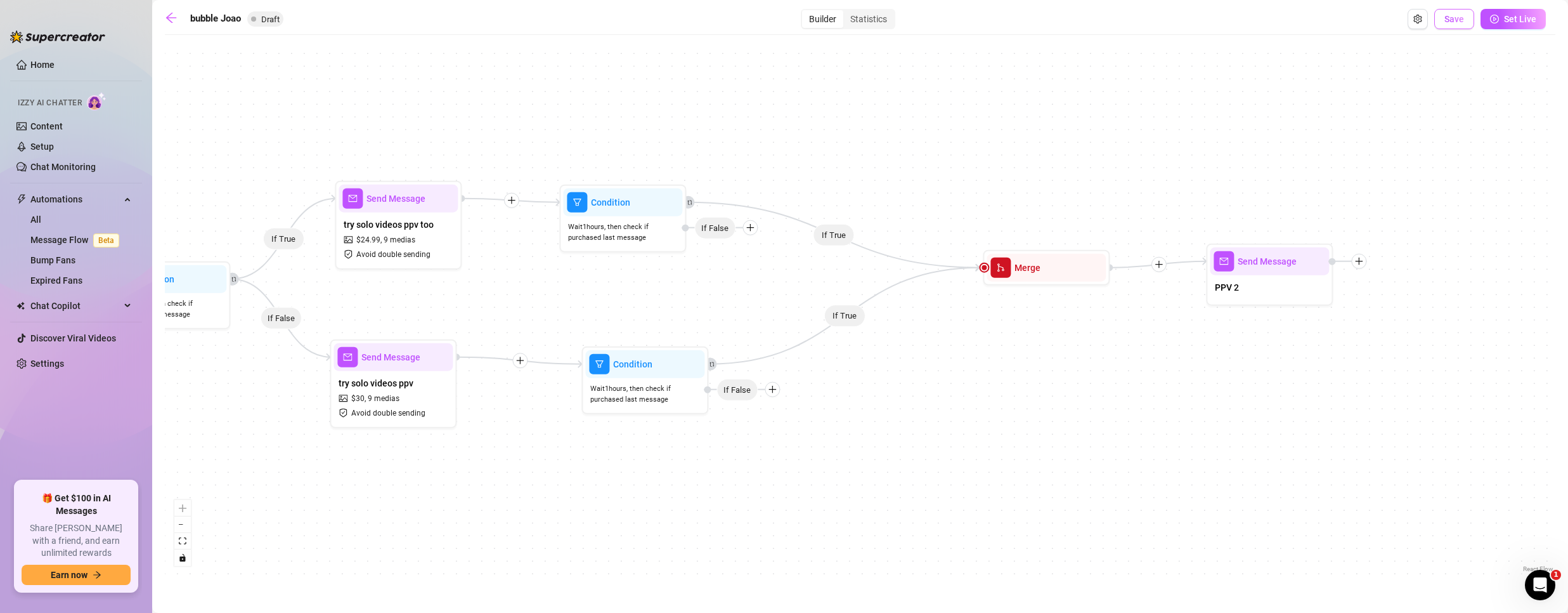
click at [1452, 16] on span "Save" at bounding box center [1454, 19] width 19 height 10
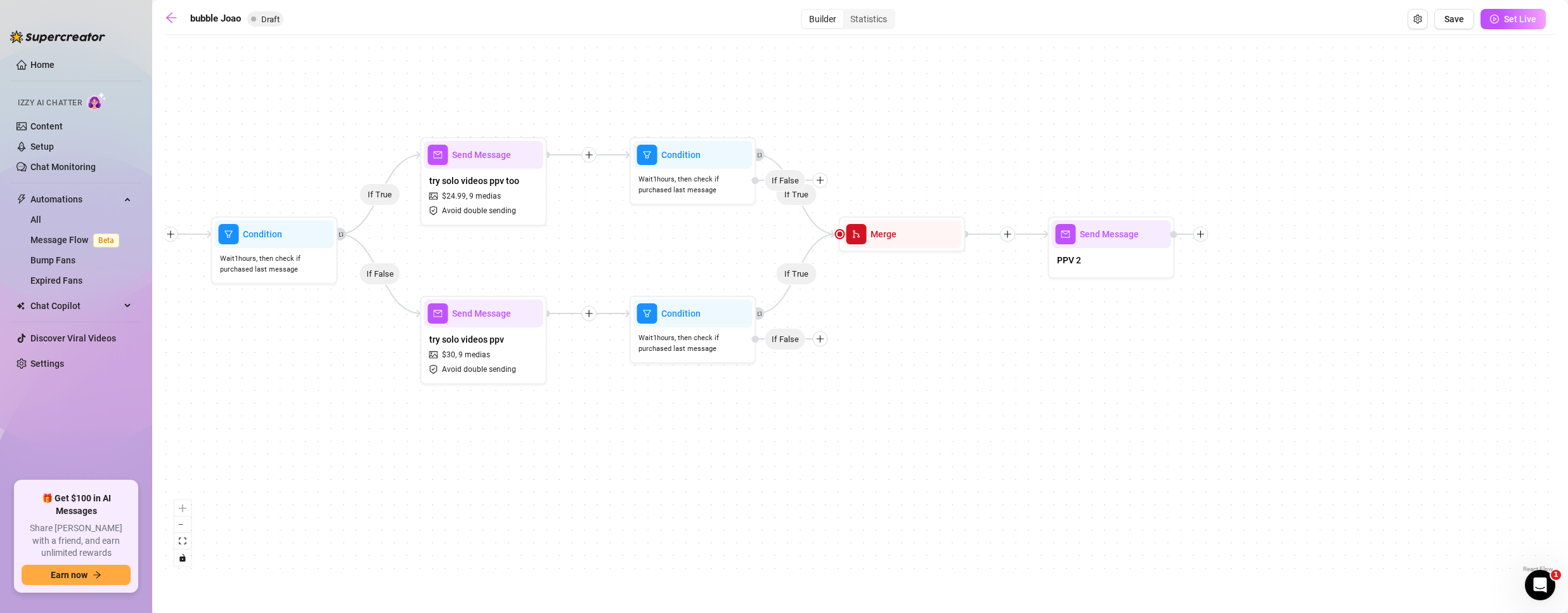
drag, startPoint x: 640, startPoint y: 546, endPoint x: 873, endPoint y: 543, distance: 233.0
click at [873, 543] on div "If True If True If True If False If True If False Send Message PPV 2 Merge Cond…" at bounding box center [860, 308] width 1390 height 534
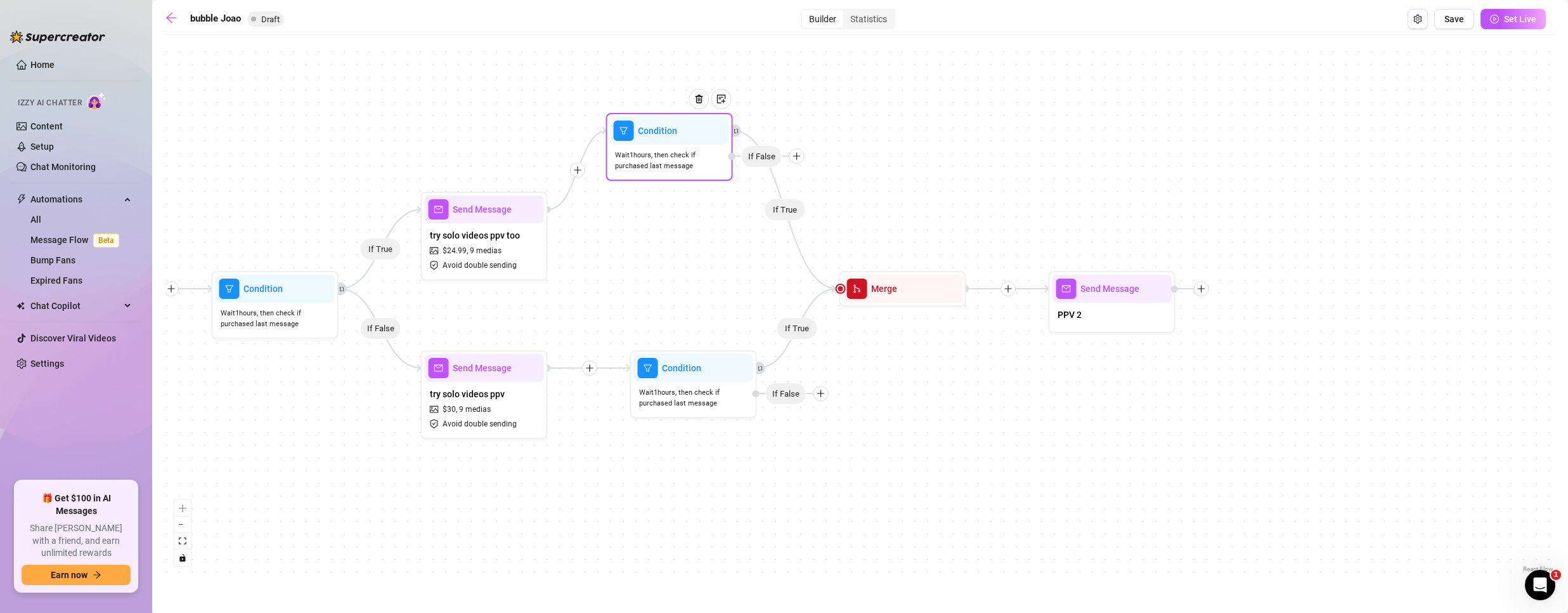
drag, startPoint x: 692, startPoint y: 229, endPoint x: 678, endPoint y: 135, distance: 95.0
click at [678, 145] on div "Wait 1 hours, then check if purchased last message" at bounding box center [669, 161] width 119 height 33
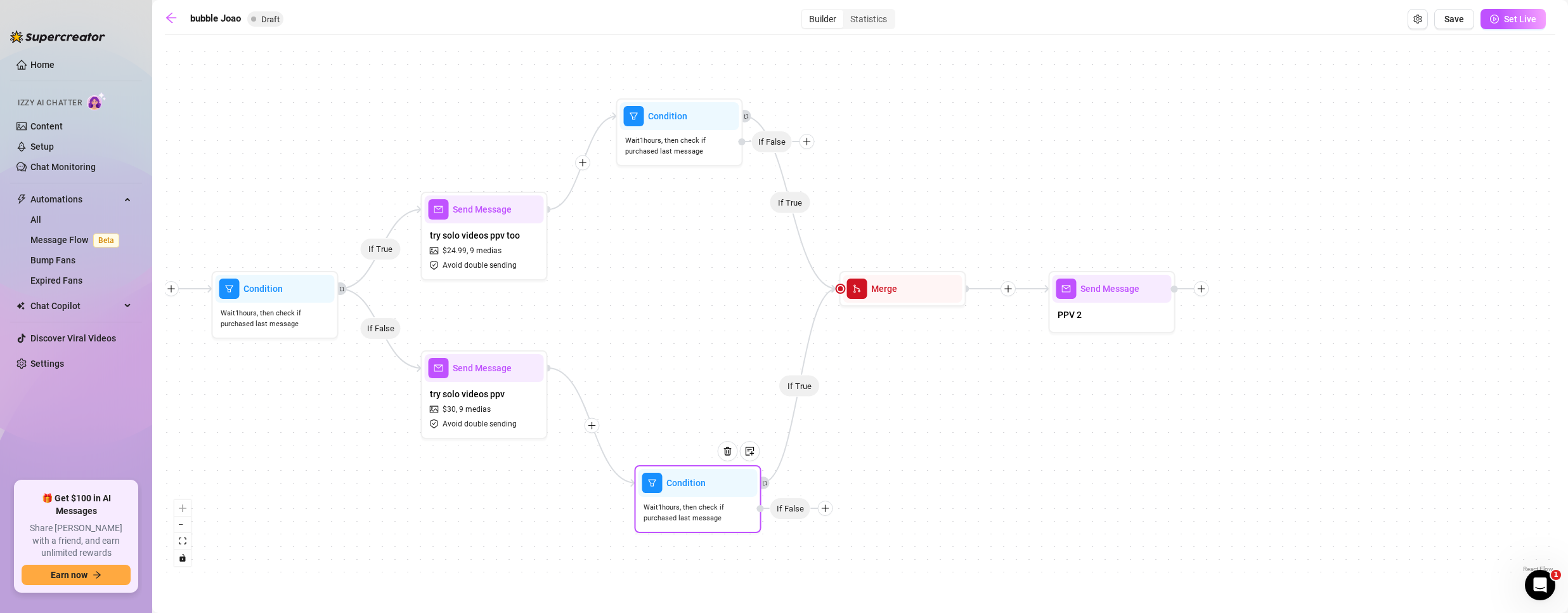
drag, startPoint x: 691, startPoint y: 381, endPoint x: 695, endPoint y: 497, distance: 116.1
click at [695, 497] on div "Condition Wait 1 hours, then check if purchased last message If False" at bounding box center [698, 499] width 127 height 68
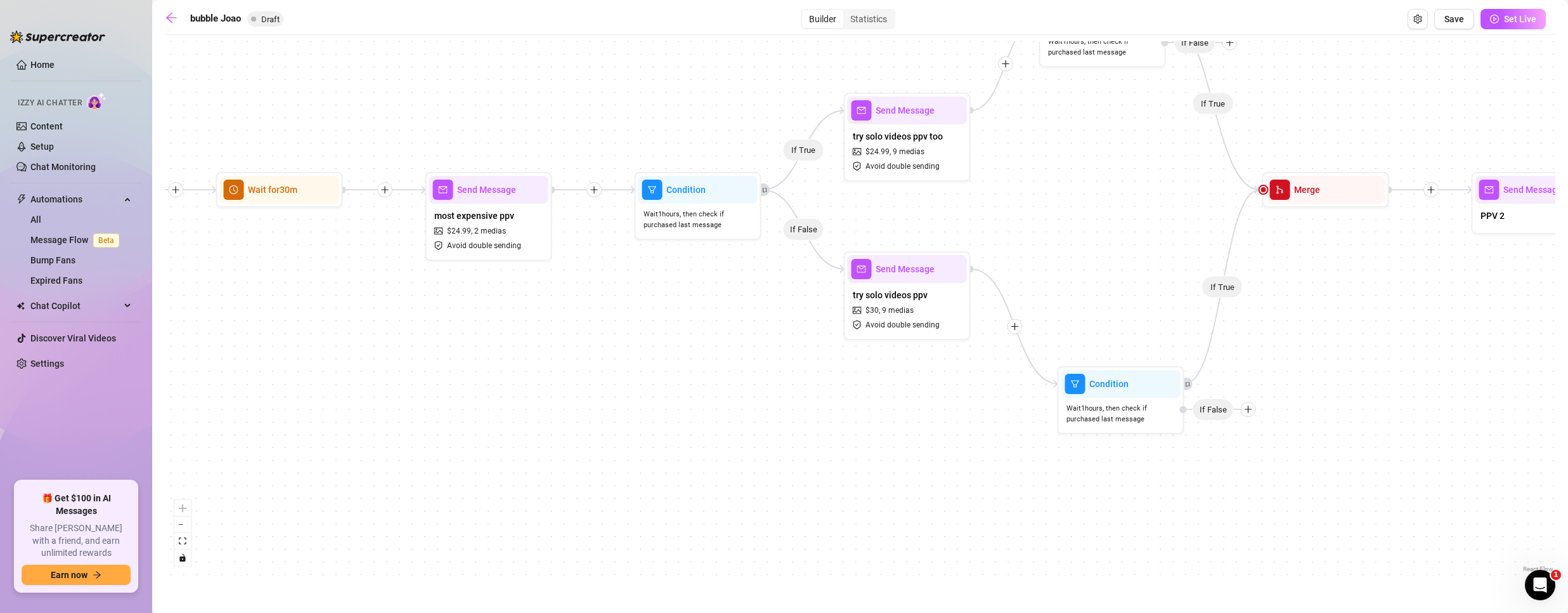
drag, startPoint x: 456, startPoint y: 518, endPoint x: 880, endPoint y: 420, distance: 435.2
click at [880, 420] on div "If True If True If True If False If True If False Send Message PPV 2 Merge Cond…" at bounding box center [860, 308] width 1390 height 534
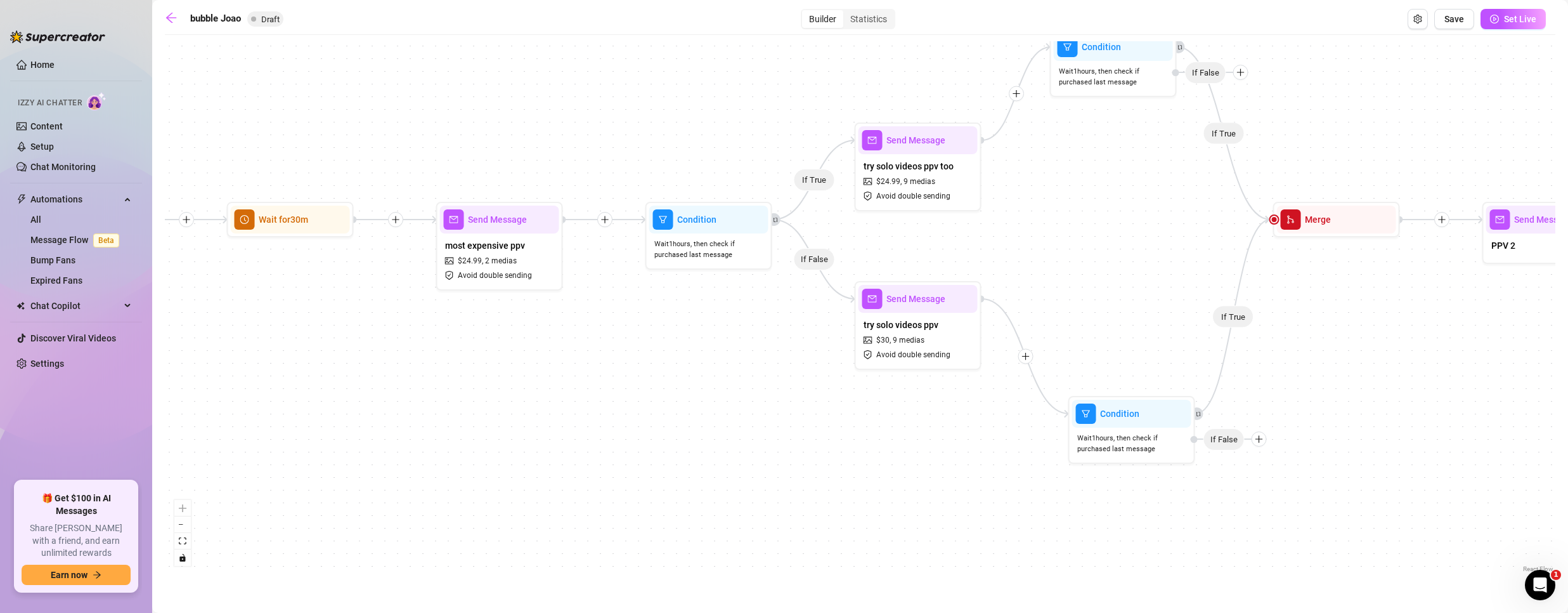
drag, startPoint x: 575, startPoint y: 313, endPoint x: 538, endPoint y: 349, distance: 51.6
click at [568, 358] on div "If True If True If True If False If True If False Send Message PPV 2 Merge Cond…" at bounding box center [860, 308] width 1390 height 534
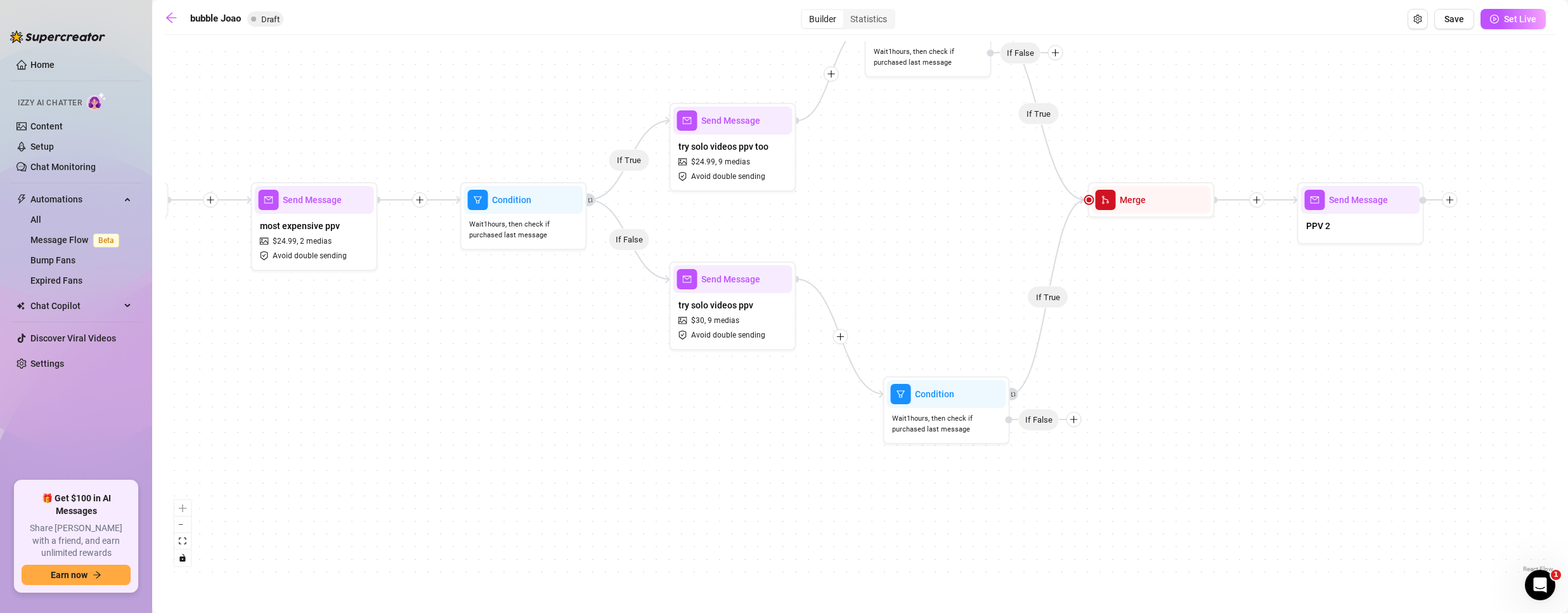
drag, startPoint x: 727, startPoint y: 424, endPoint x: 487, endPoint y: 392, distance: 242.1
click at [487, 392] on div "If True If True If True If False If True If False Send Message PPV 2 Merge Cond…" at bounding box center [860, 308] width 1390 height 534
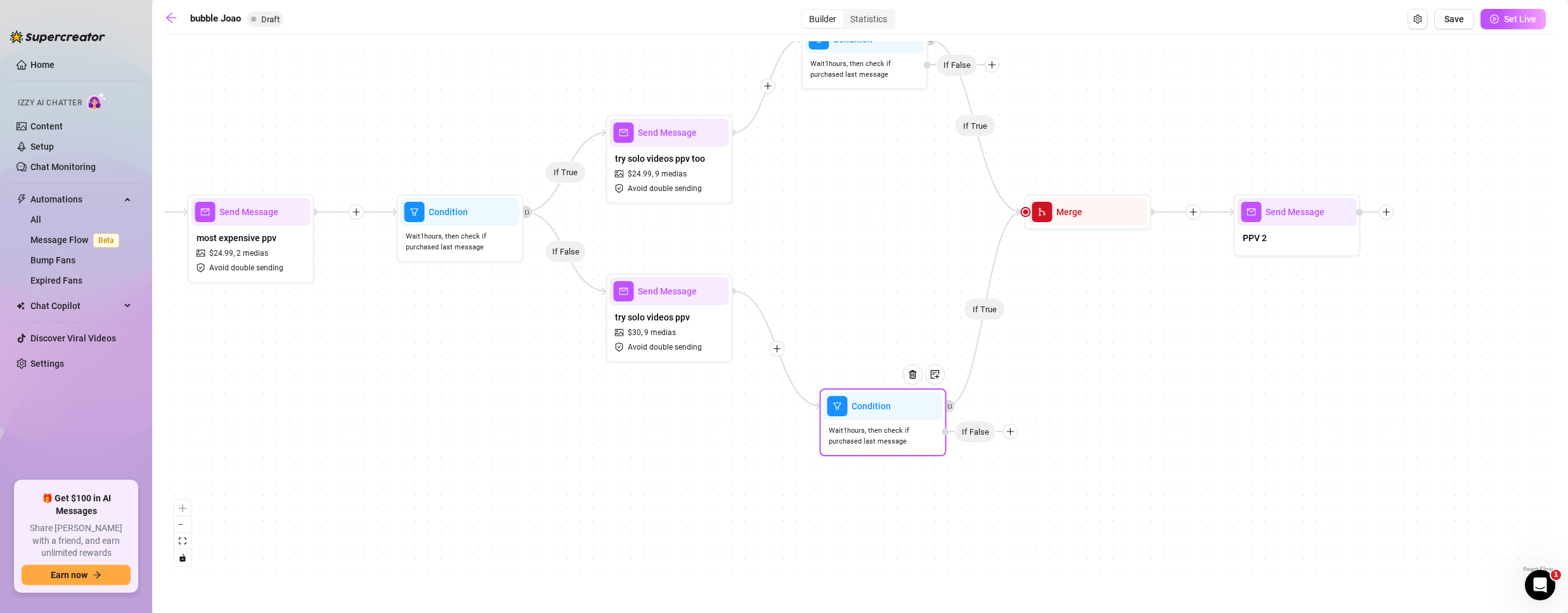
click at [1012, 429] on icon "plus" at bounding box center [1010, 431] width 9 height 9
click at [1011, 473] on div "Message" at bounding box center [1035, 476] width 93 height 22
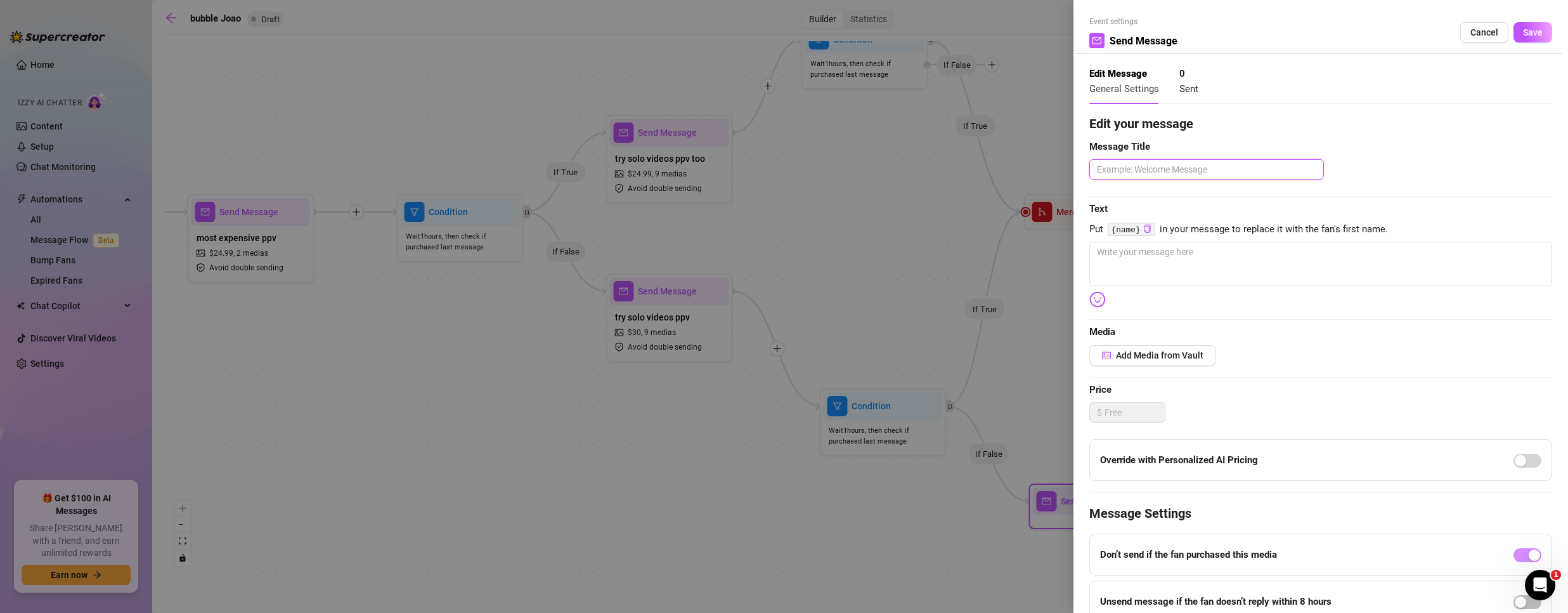
click at [1145, 178] on textarea at bounding box center [1206, 169] width 234 height 20
click at [1170, 268] on textarea at bounding box center [1320, 263] width 462 height 44
click at [1523, 33] on span "Save" at bounding box center [1532, 32] width 19 height 10
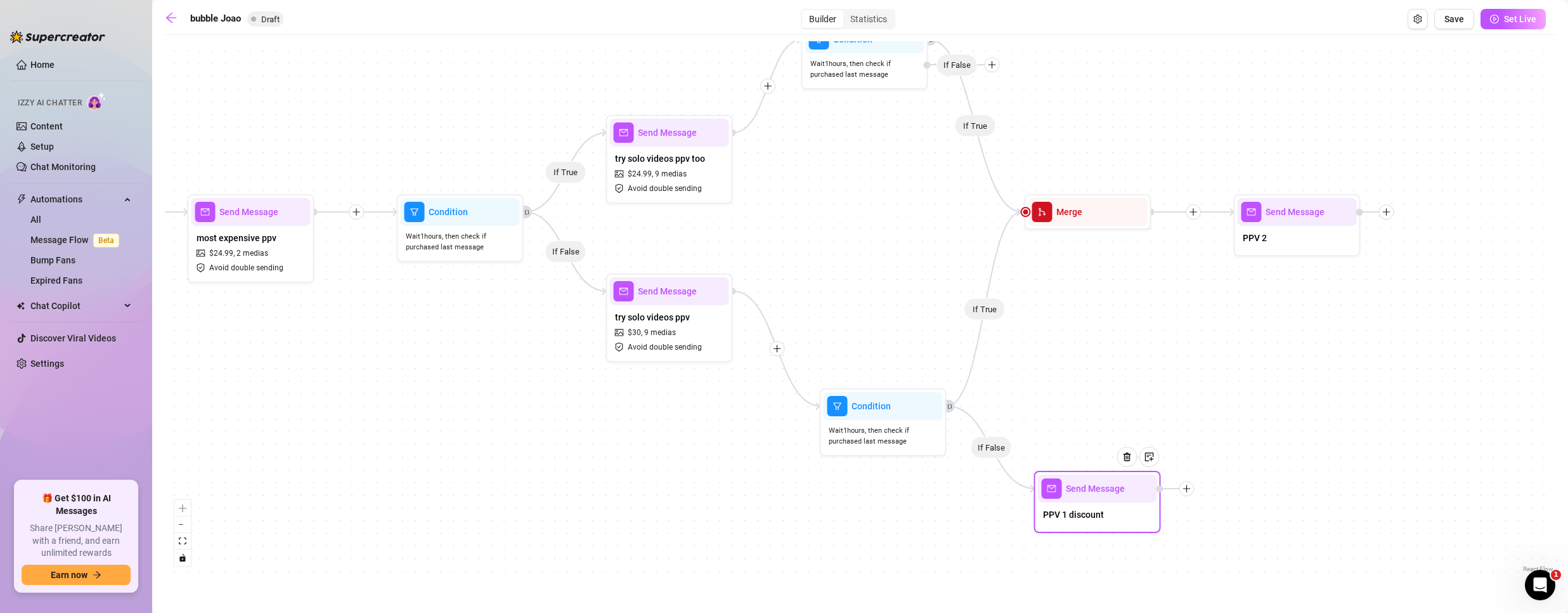
drag, startPoint x: 1099, startPoint y: 504, endPoint x: 1109, endPoint y: 484, distance: 22.4
click at [1109, 484] on div at bounding box center [1132, 466] width 55 height 65
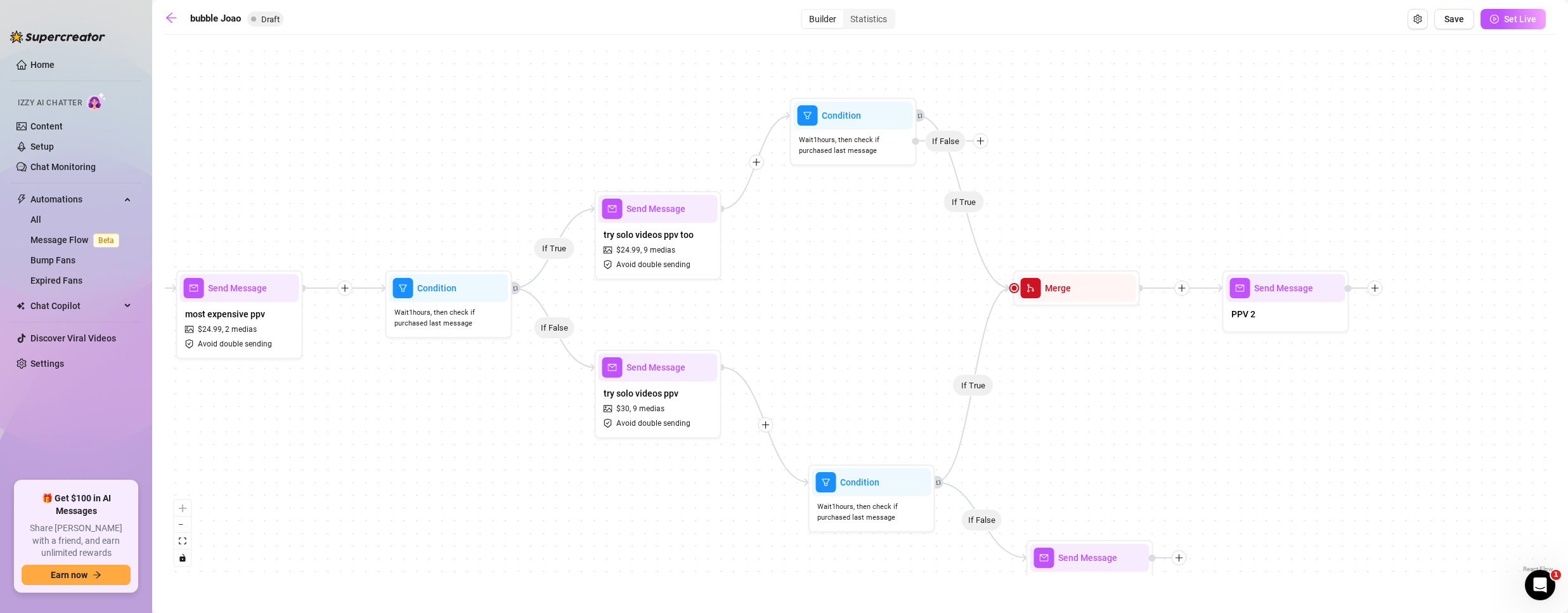
drag, startPoint x: 1087, startPoint y: 351, endPoint x: 1043, endPoint y: 391, distance: 59.5
click at [1052, 449] on div "If True If True If True If False If True If False If False Send Message PPV 1 d…" at bounding box center [860, 308] width 1390 height 534
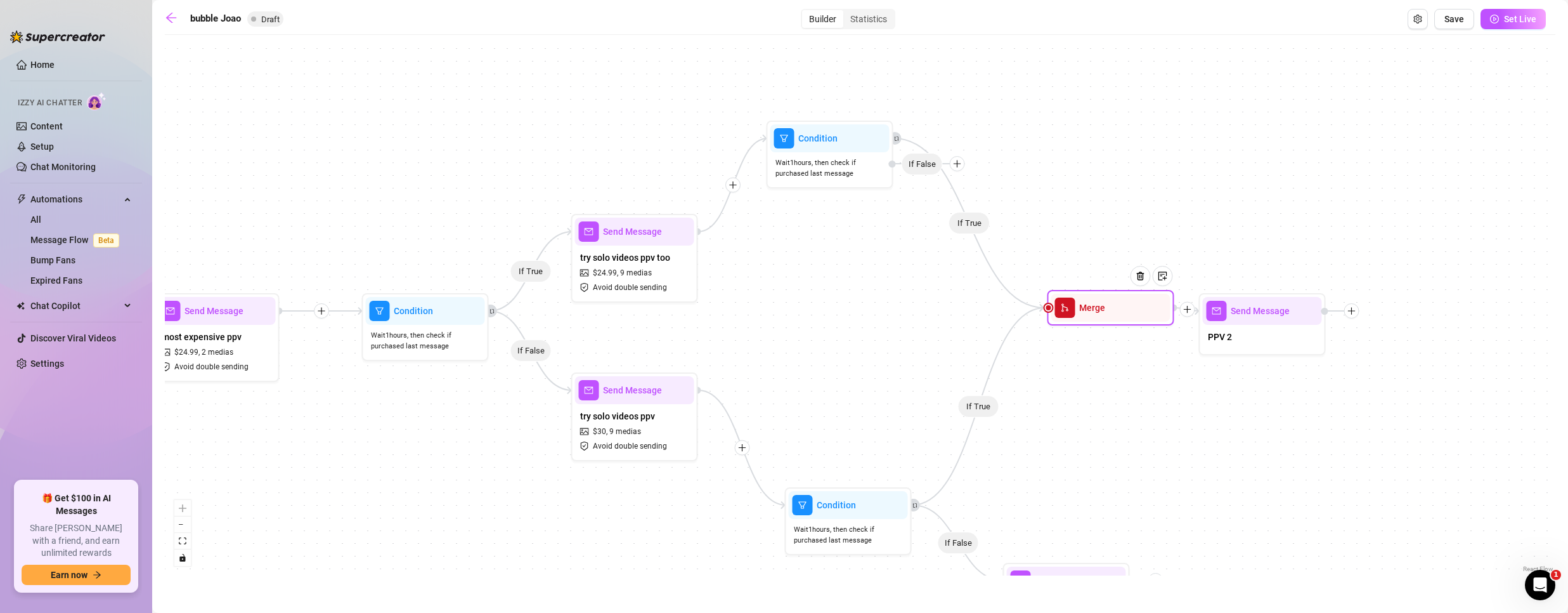
drag, startPoint x: 1069, startPoint y: 315, endPoint x: 1115, endPoint y: 316, distance: 46.0
click at [1118, 316] on div at bounding box center [1145, 285] width 55 height 65
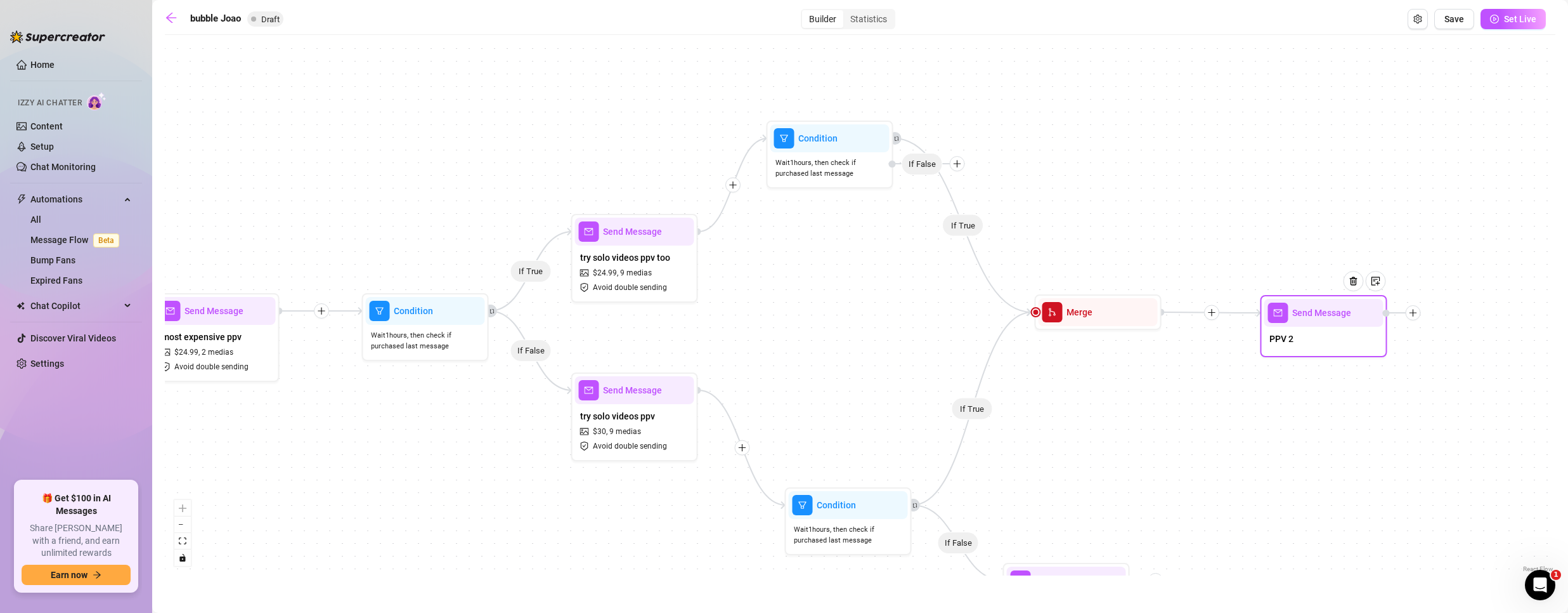
drag, startPoint x: 1250, startPoint y: 323, endPoint x: 1318, endPoint y: 324, distance: 68.0
click at [1318, 324] on div "Send Message" at bounding box center [1324, 313] width 119 height 28
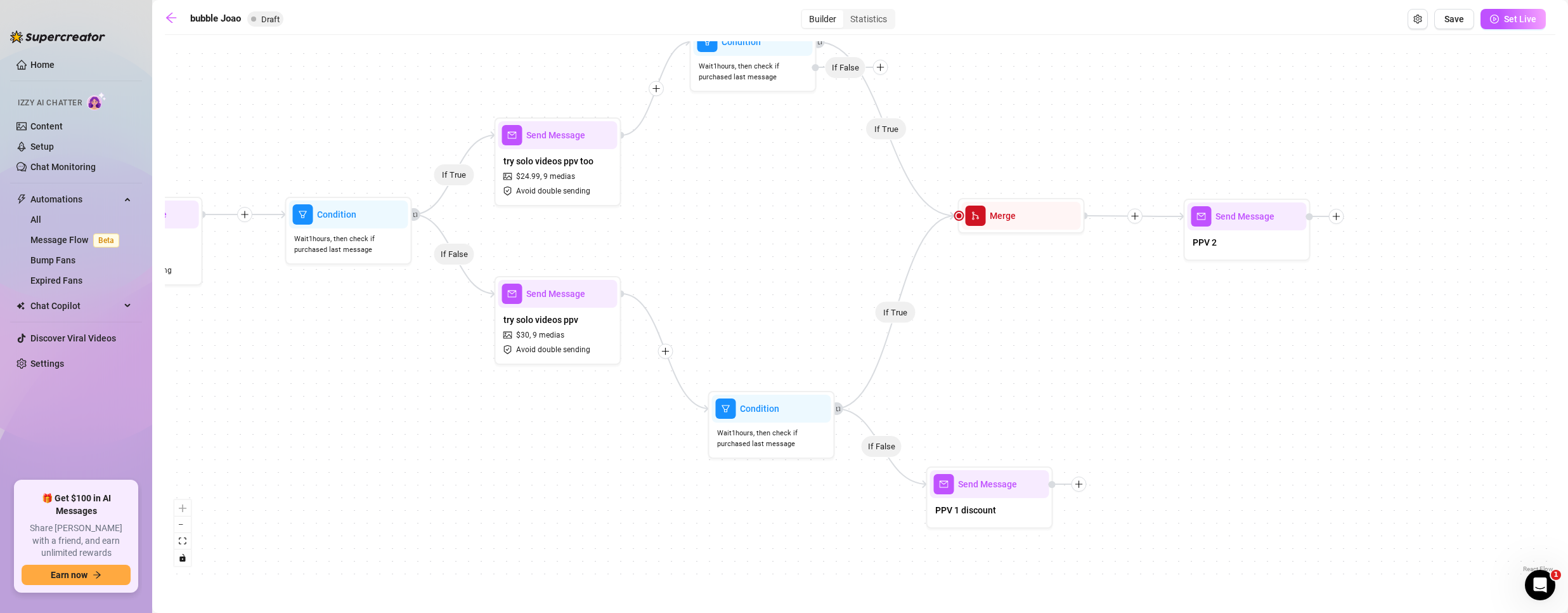
drag, startPoint x: 1138, startPoint y: 404, endPoint x: 1006, endPoint y: 432, distance: 134.9
click at [1015, 353] on div "If True If True If True If False If True If False If False Send Message PPV 1 d…" at bounding box center [860, 308] width 1390 height 534
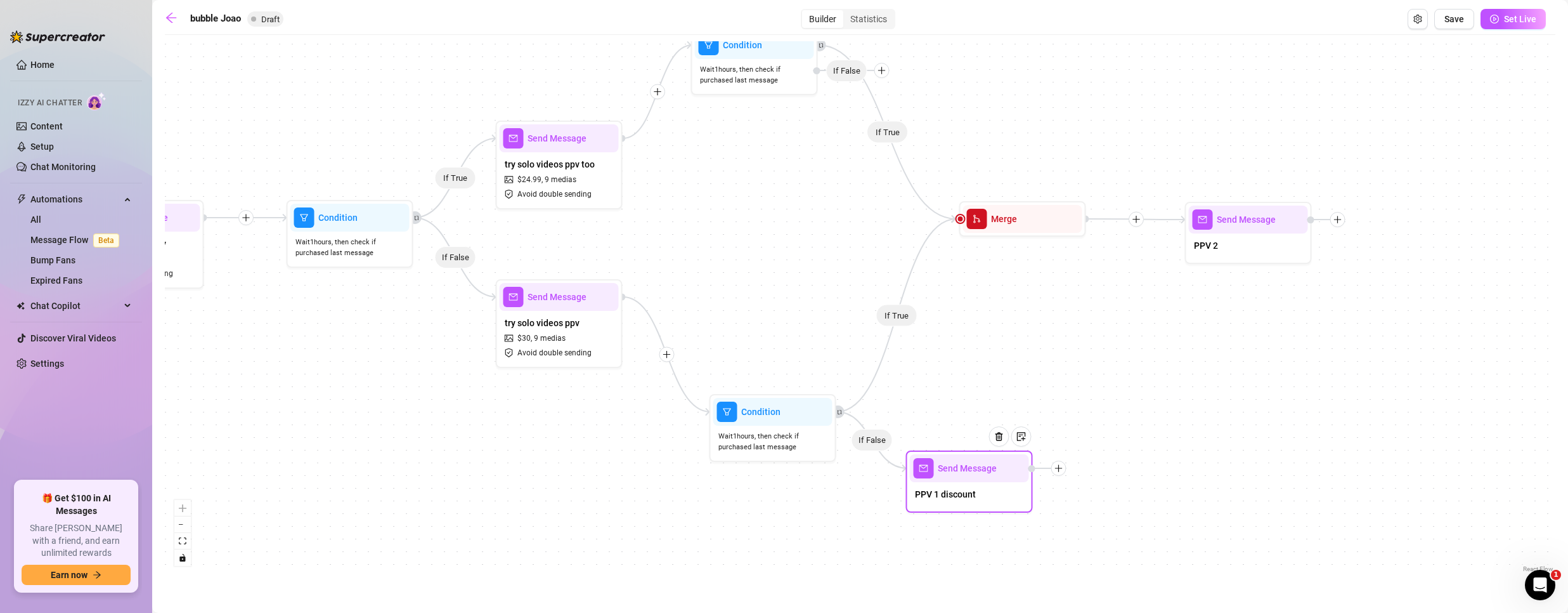
drag, startPoint x: 1003, startPoint y: 495, endPoint x: 983, endPoint y: 478, distance: 26.2
click at [983, 478] on div "Send Message" at bounding box center [969, 468] width 119 height 28
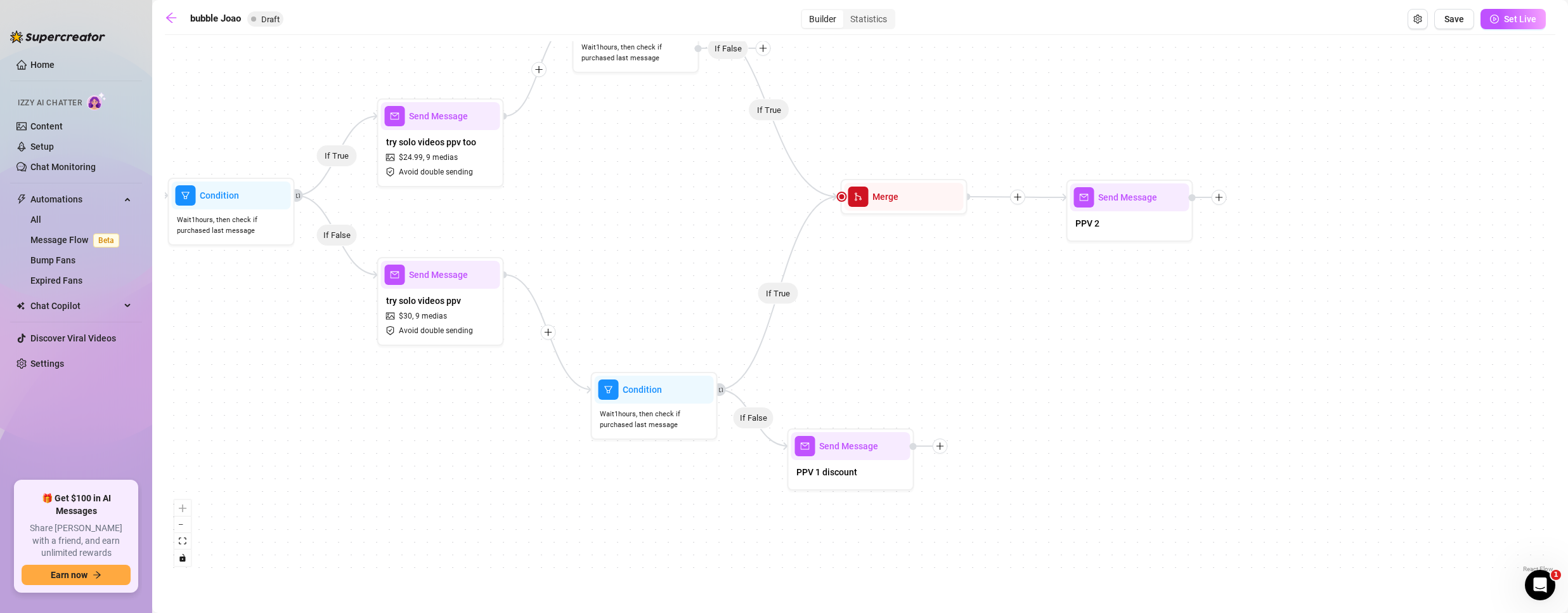
drag, startPoint x: 958, startPoint y: 348, endPoint x: 824, endPoint y: 330, distance: 135.2
click at [831, 327] on div "If True If True If True If False If True If False If False Send Message PPV 1 d…" at bounding box center [860, 308] width 1390 height 534
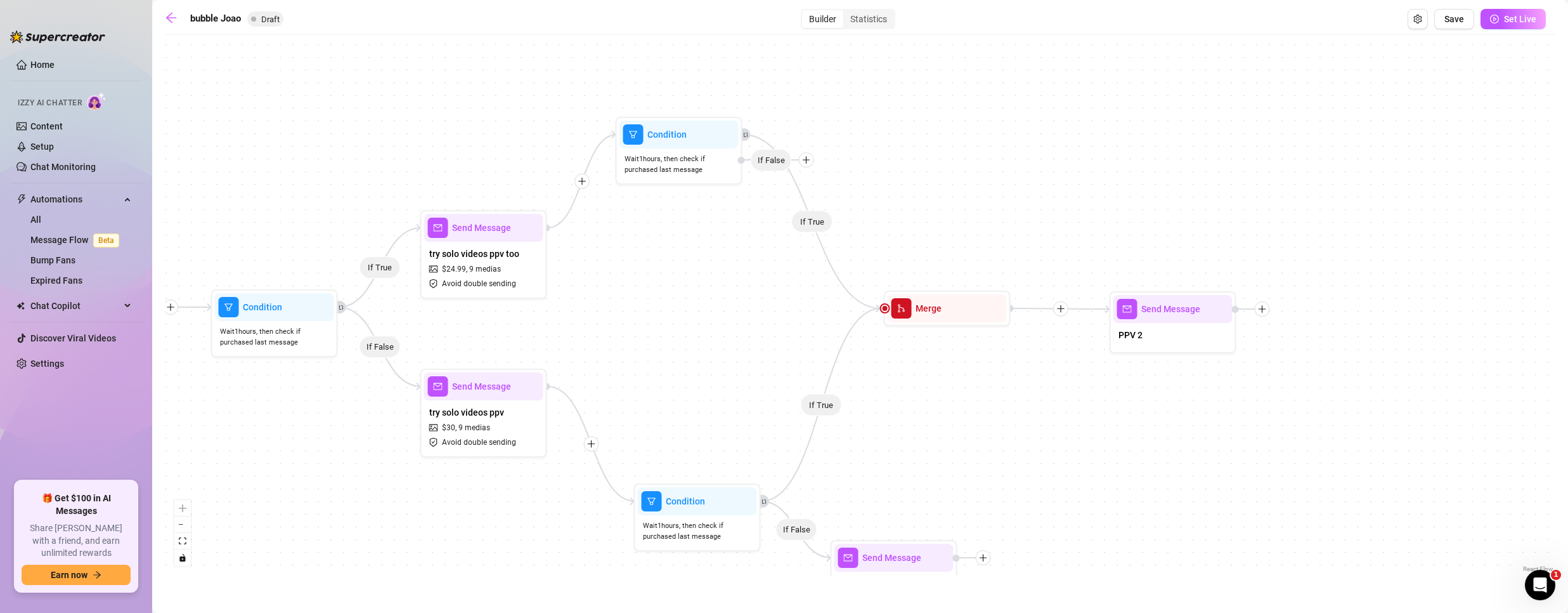
drag, startPoint x: 780, startPoint y: 306, endPoint x: 827, endPoint y: 419, distance: 122.4
click at [827, 419] on div "If True If True If True If False If True If False If False Send Message PPV 1 d…" at bounding box center [860, 308] width 1390 height 534
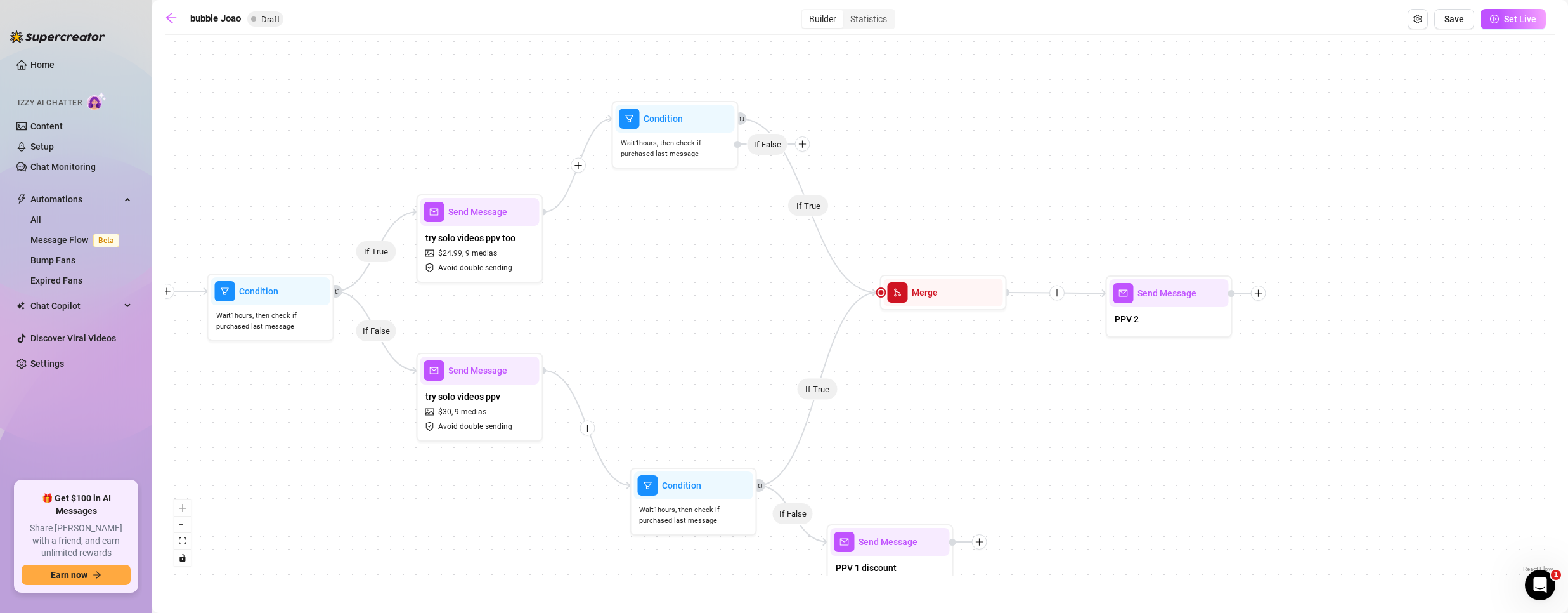
drag, startPoint x: 705, startPoint y: 347, endPoint x: 692, endPoint y: 369, distance: 25.6
click at [692, 369] on div "If True If True If True If False If True If False If False Send Message PPV 1 d…" at bounding box center [860, 308] width 1390 height 534
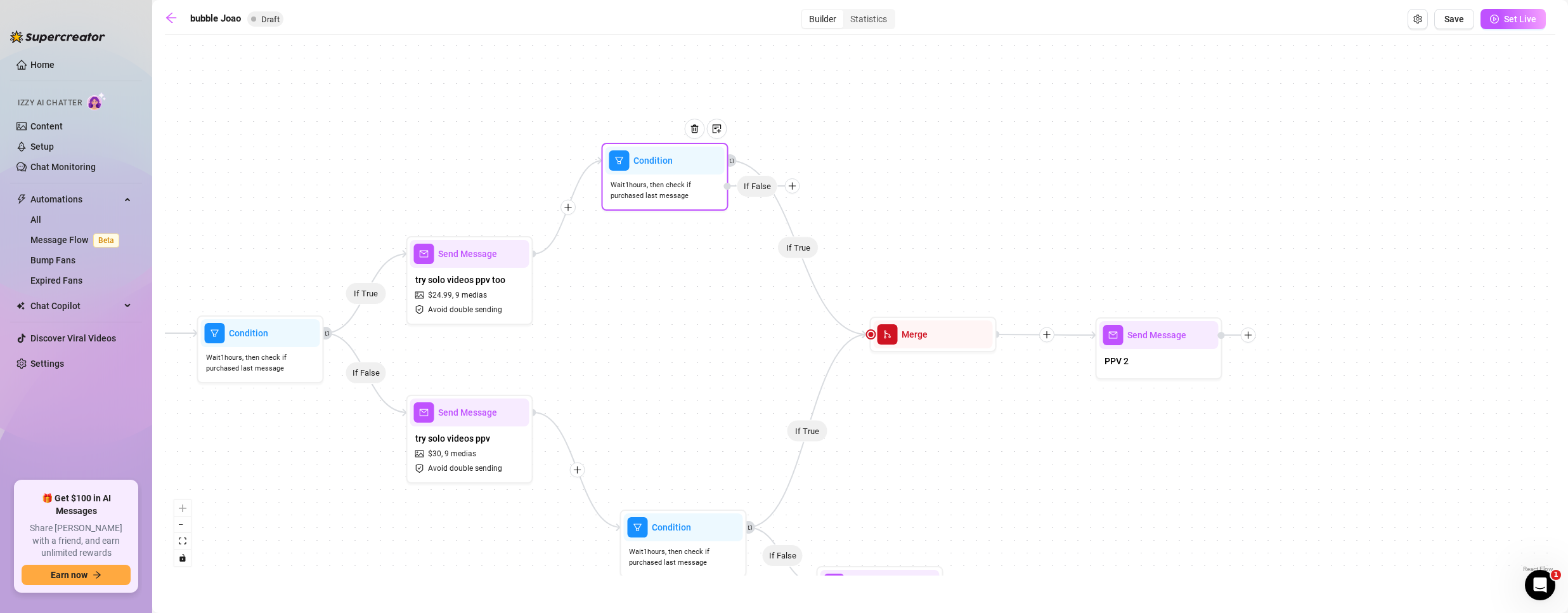
click at [790, 185] on icon "plus" at bounding box center [792, 185] width 9 height 9
click at [811, 226] on div "Message" at bounding box center [817, 231] width 93 height 22
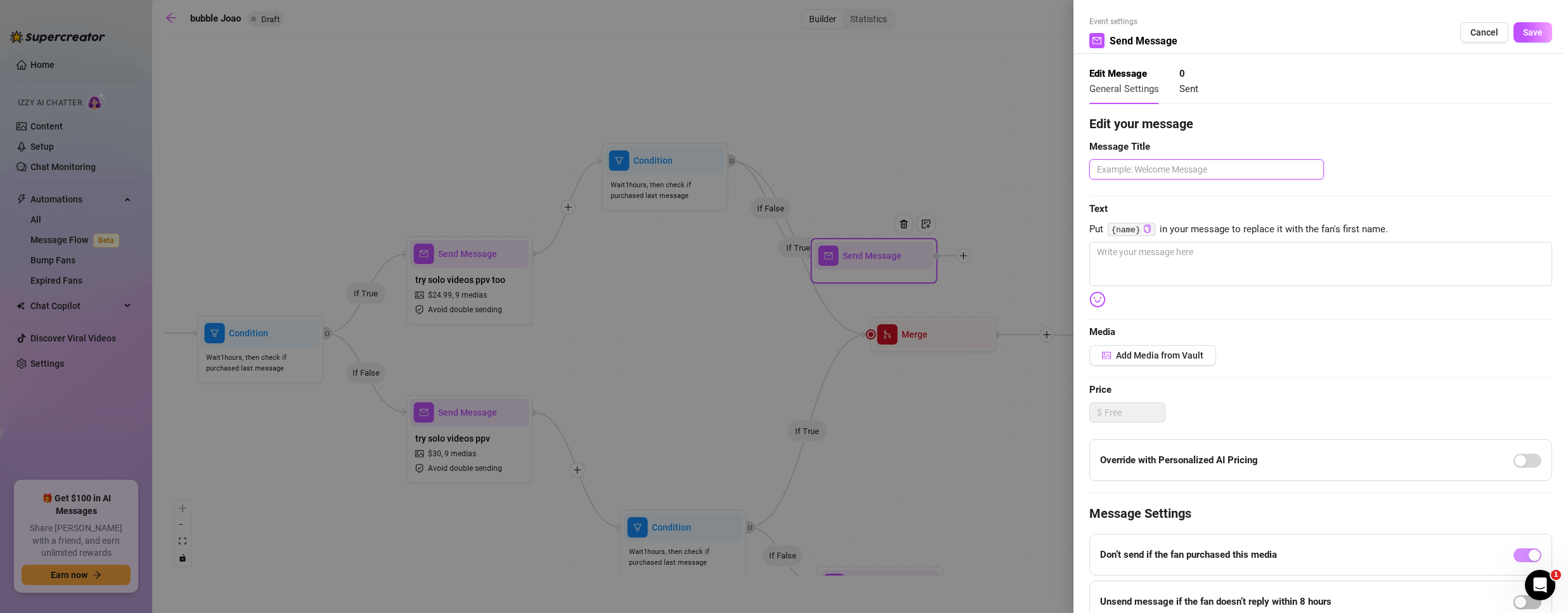
click at [1113, 169] on textarea at bounding box center [1206, 169] width 234 height 20
click at [933, 152] on div at bounding box center [784, 306] width 1568 height 613
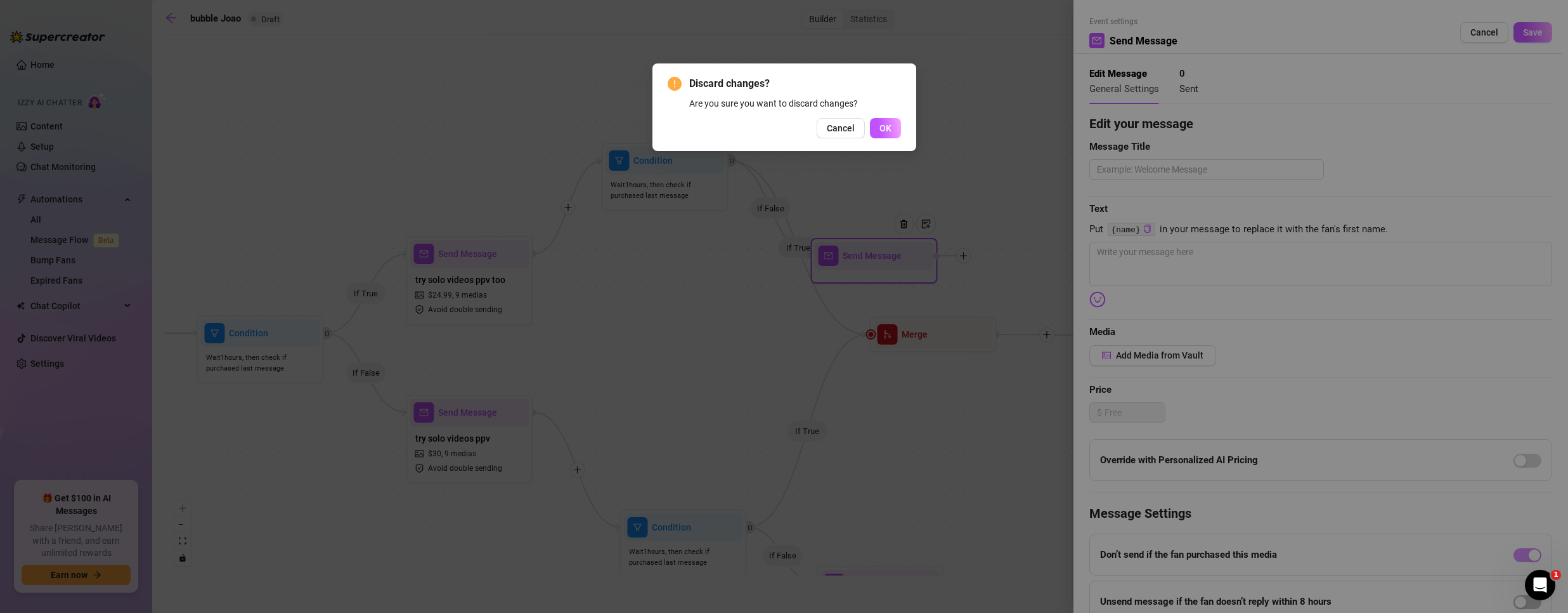
click at [831, 128] on span "Cancel" at bounding box center [841, 128] width 28 height 10
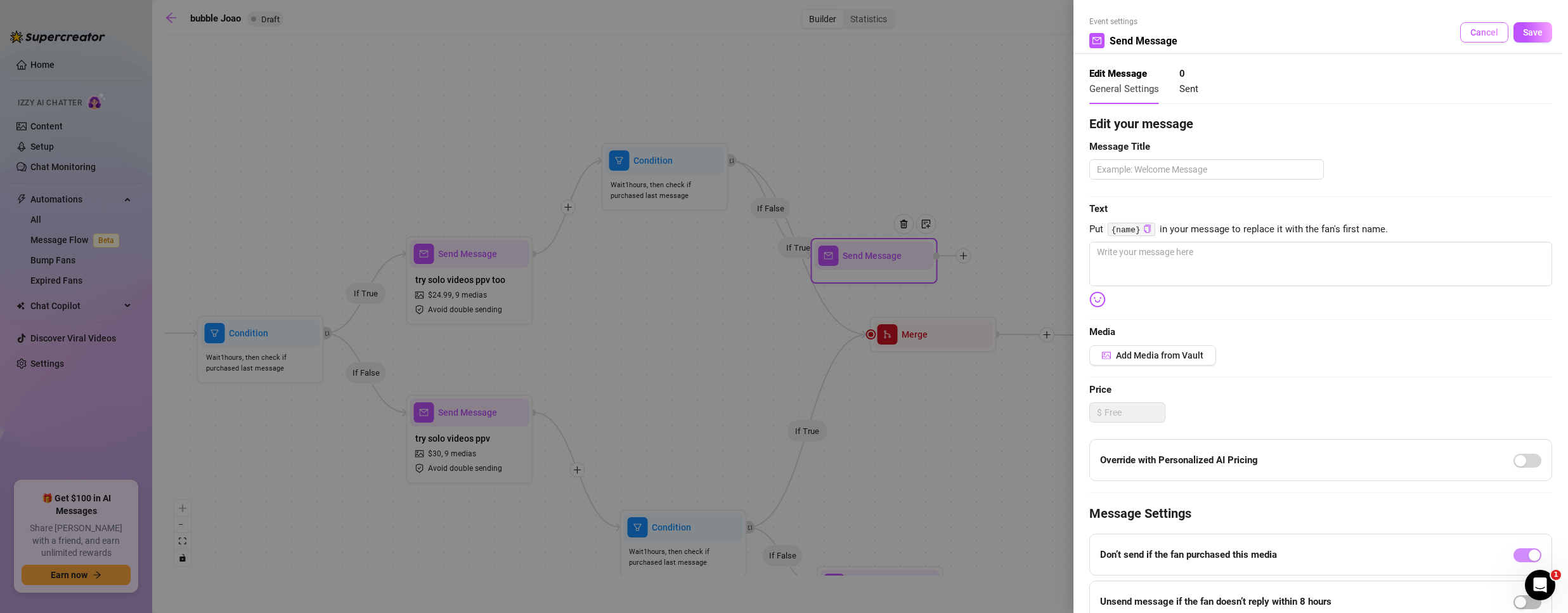
click at [1469, 26] on button "Cancel" at bounding box center [1484, 33] width 48 height 20
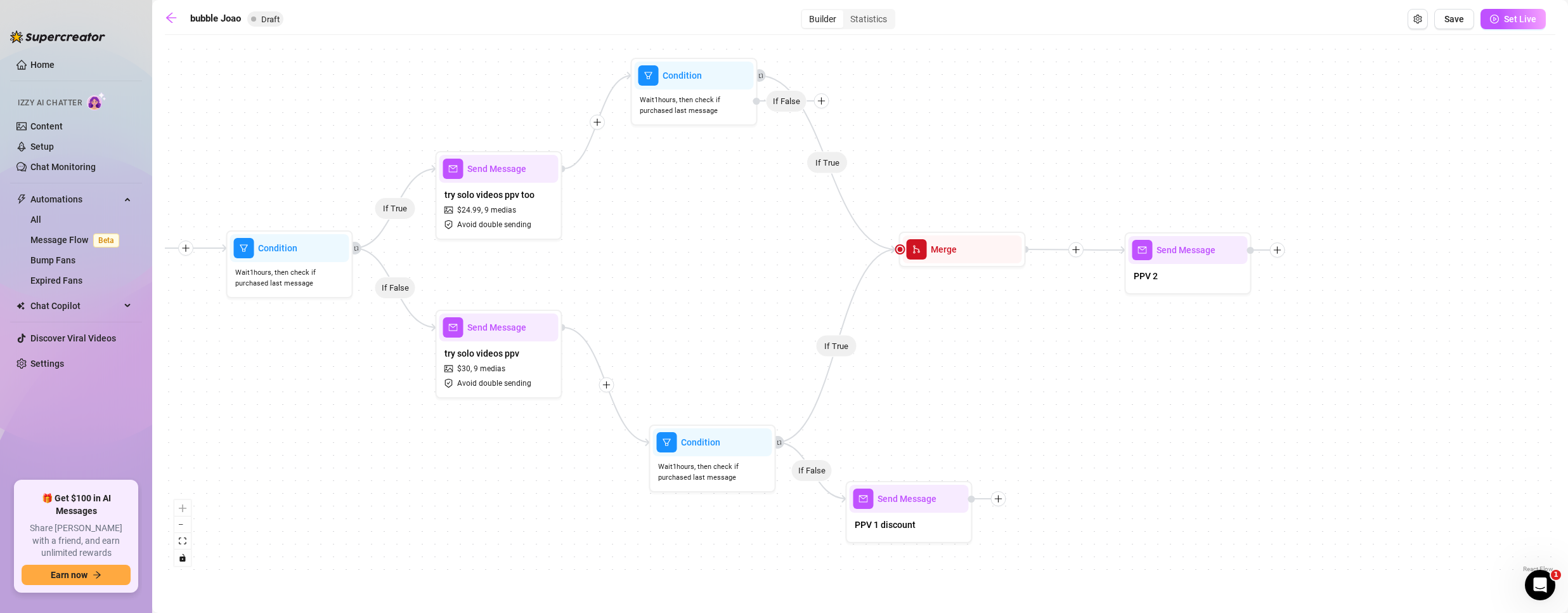
drag, startPoint x: 620, startPoint y: 331, endPoint x: 650, endPoint y: 255, distance: 81.7
click at [650, 255] on div "If True If True If True If False If True If False If False Send Message PPV 1 d…" at bounding box center [860, 308] width 1390 height 534
click at [828, 105] on div "If False" at bounding box center [791, 101] width 76 height 16
click at [824, 104] on icon "plus" at bounding box center [821, 100] width 9 height 9
click at [832, 185] on div "Merge Nodes" at bounding box center [846, 188] width 93 height 22
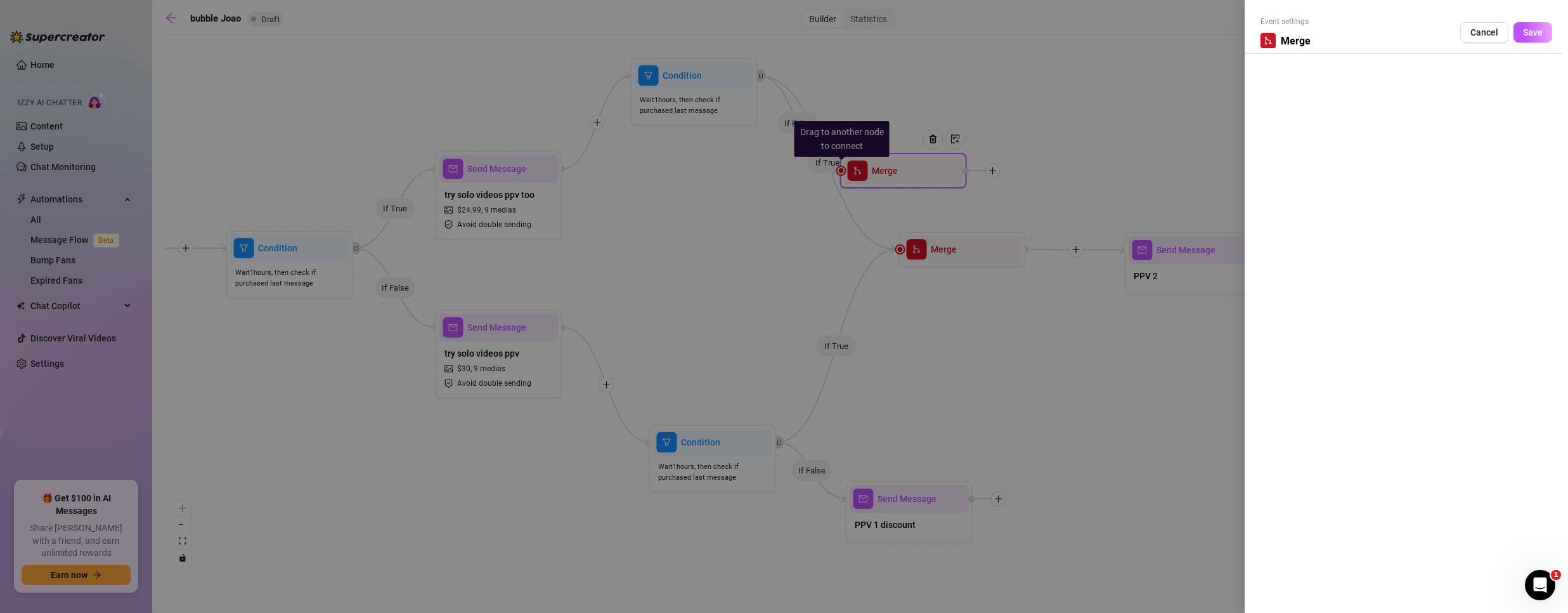
drag, startPoint x: 902, startPoint y: 168, endPoint x: 1035, endPoint y: 190, distance: 134.8
click at [1035, 190] on div at bounding box center [784, 306] width 1568 height 613
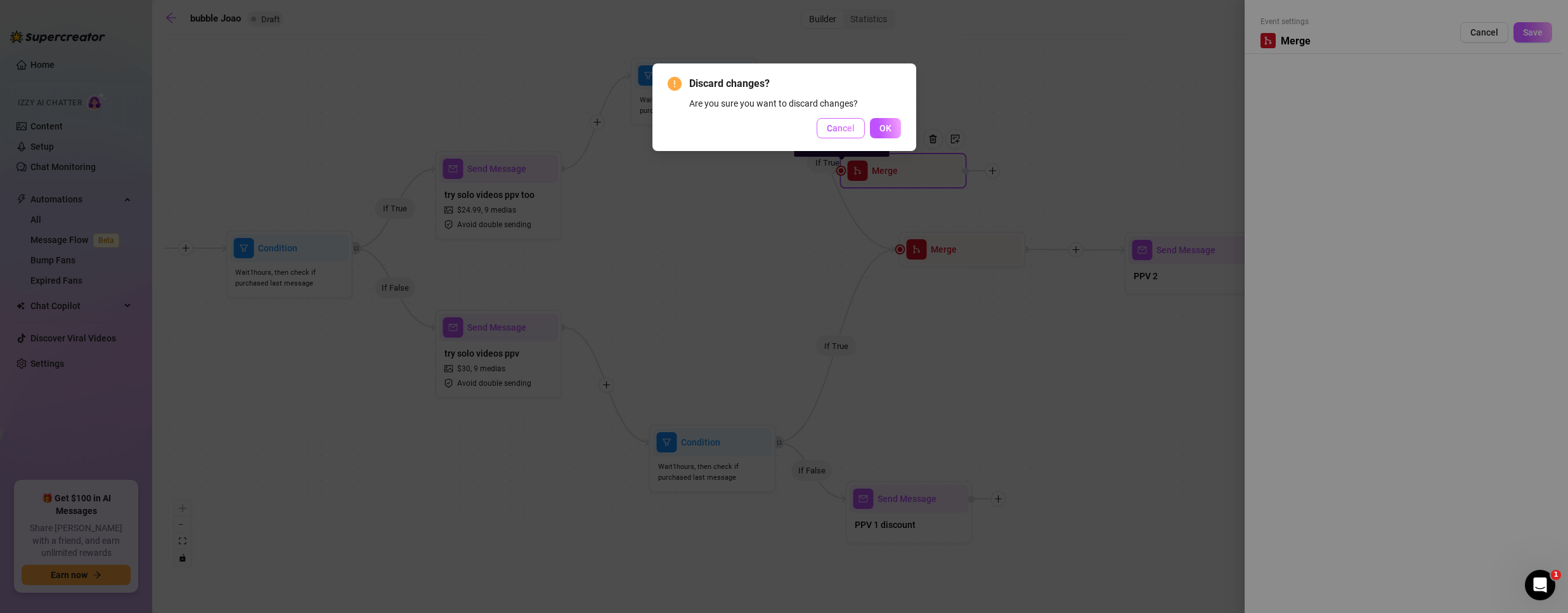
click at [851, 129] on span "Cancel" at bounding box center [841, 128] width 28 height 10
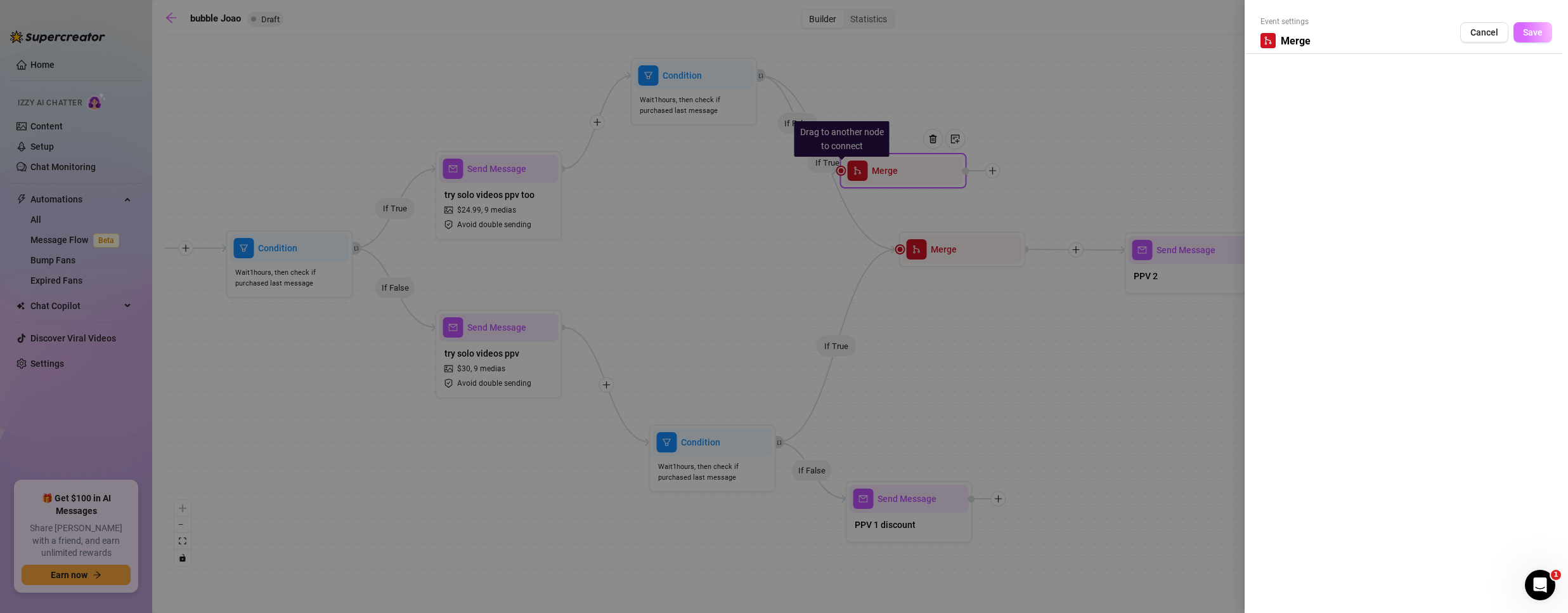
click at [1525, 23] on button "Save" at bounding box center [1533, 33] width 39 height 20
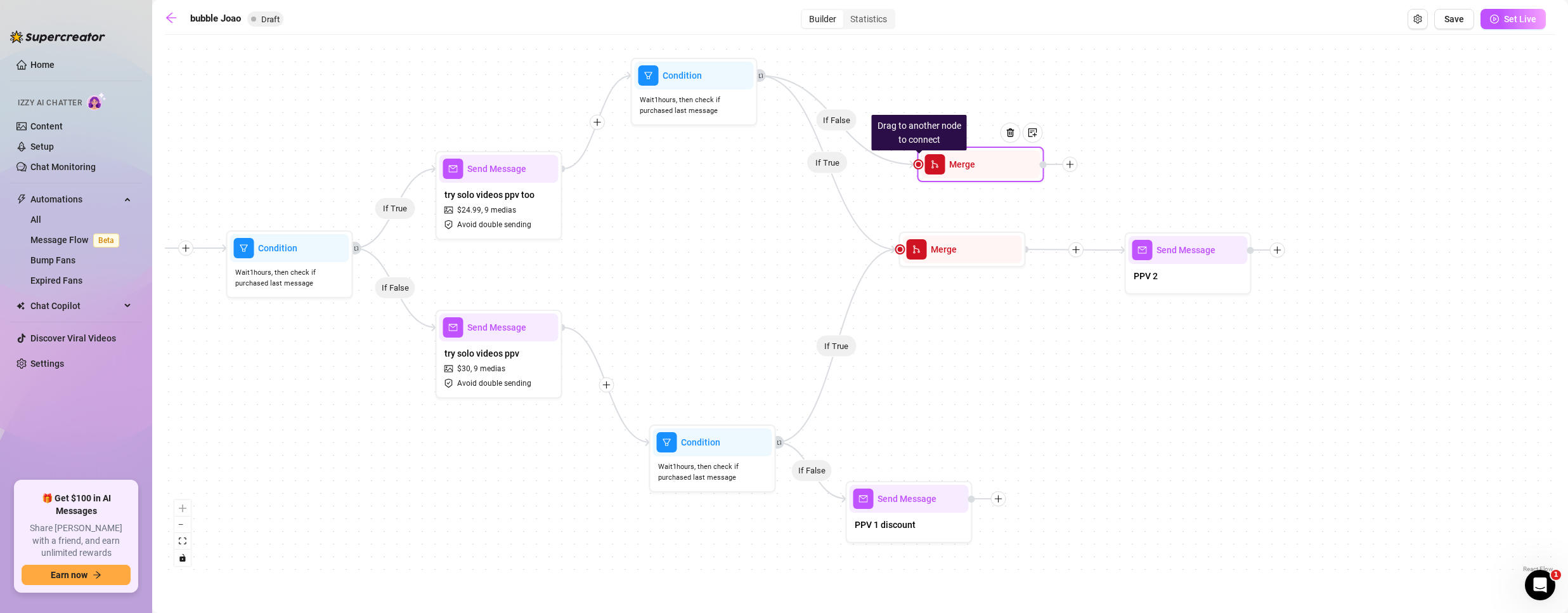
drag, startPoint x: 912, startPoint y: 174, endPoint x: 947, endPoint y: 227, distance: 63.5
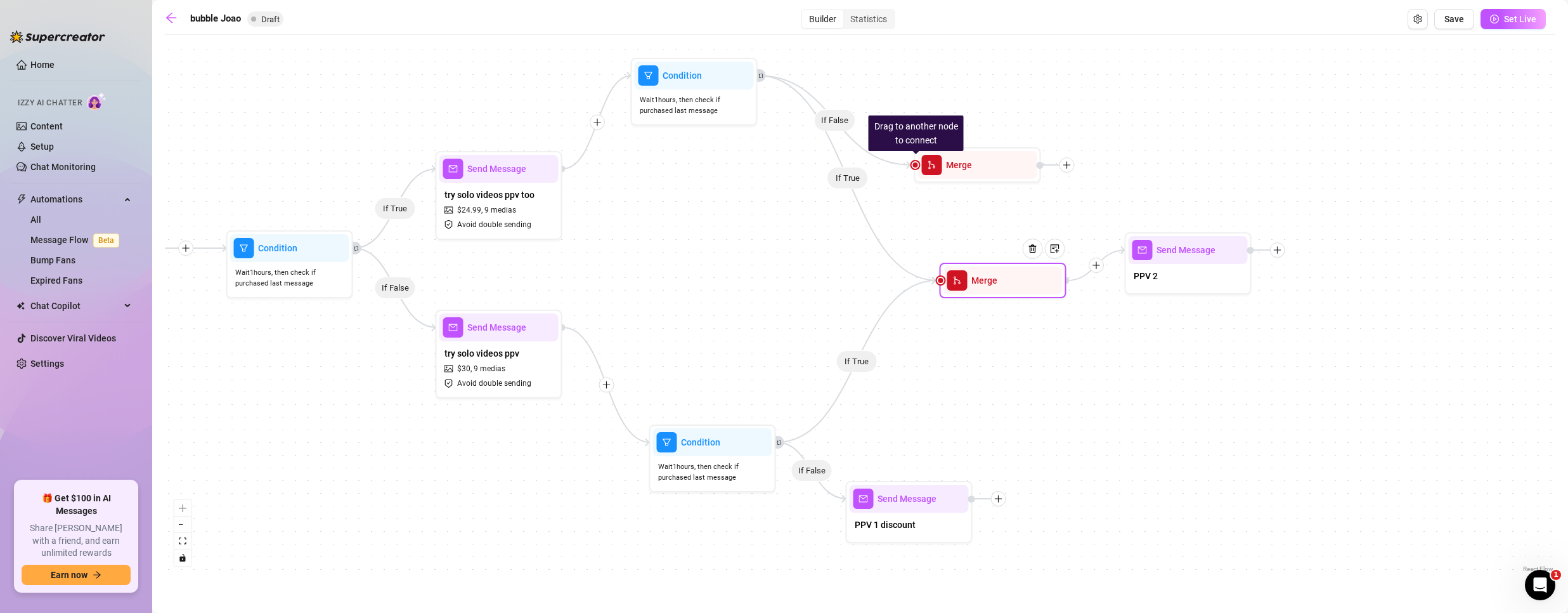
drag, startPoint x: 937, startPoint y: 245, endPoint x: 979, endPoint y: 278, distance: 53.4
click at [979, 278] on span "Merge" at bounding box center [984, 280] width 26 height 14
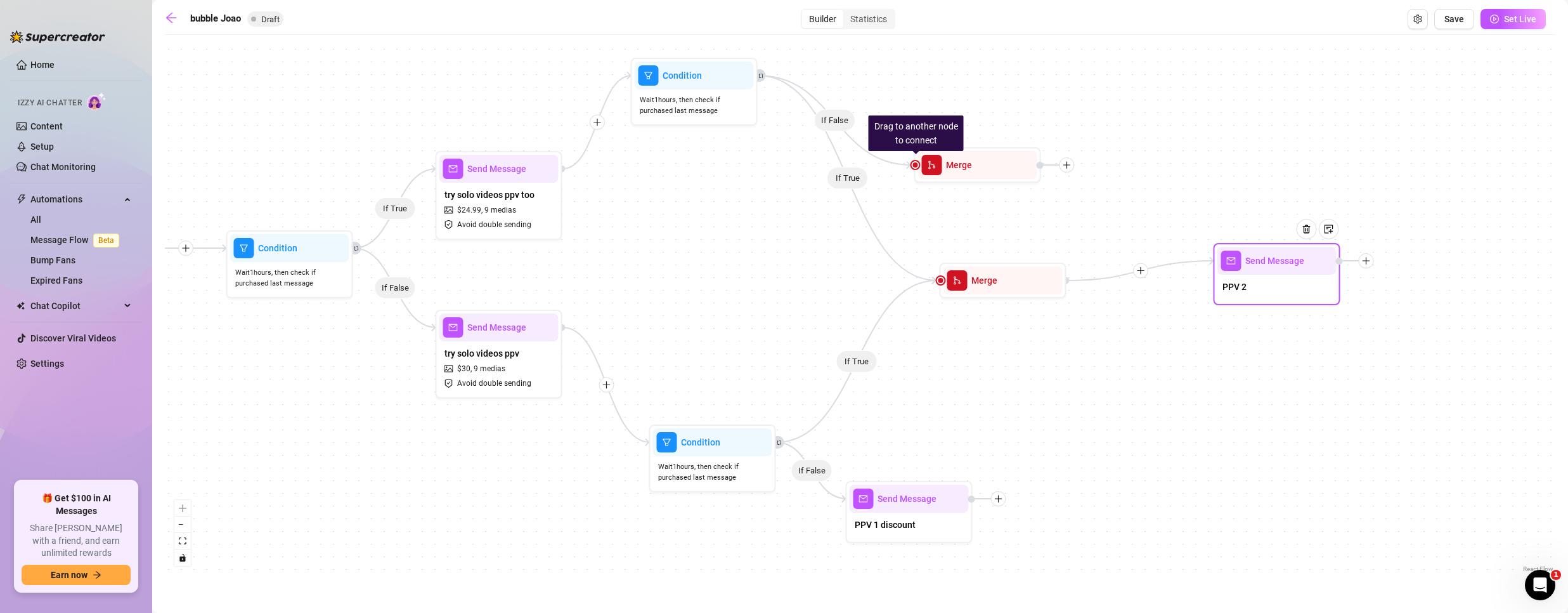
drag, startPoint x: 1164, startPoint y: 262, endPoint x: 1236, endPoint y: 265, distance: 72.1
click at [1244, 268] on div "Send Message" at bounding box center [1277, 261] width 119 height 28
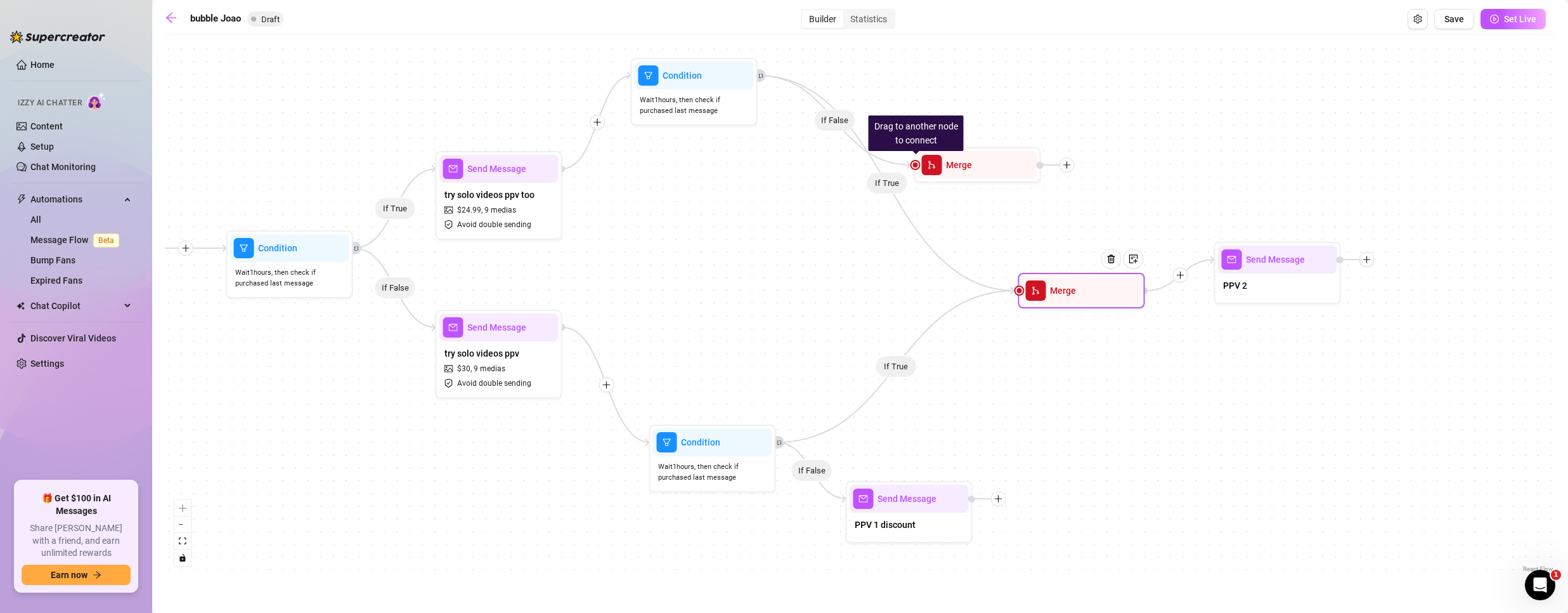
drag, startPoint x: 1012, startPoint y: 302, endPoint x: 971, endPoint y: 229, distance: 83.7
click at [1036, 302] on div "Merge" at bounding box center [1081, 291] width 119 height 28
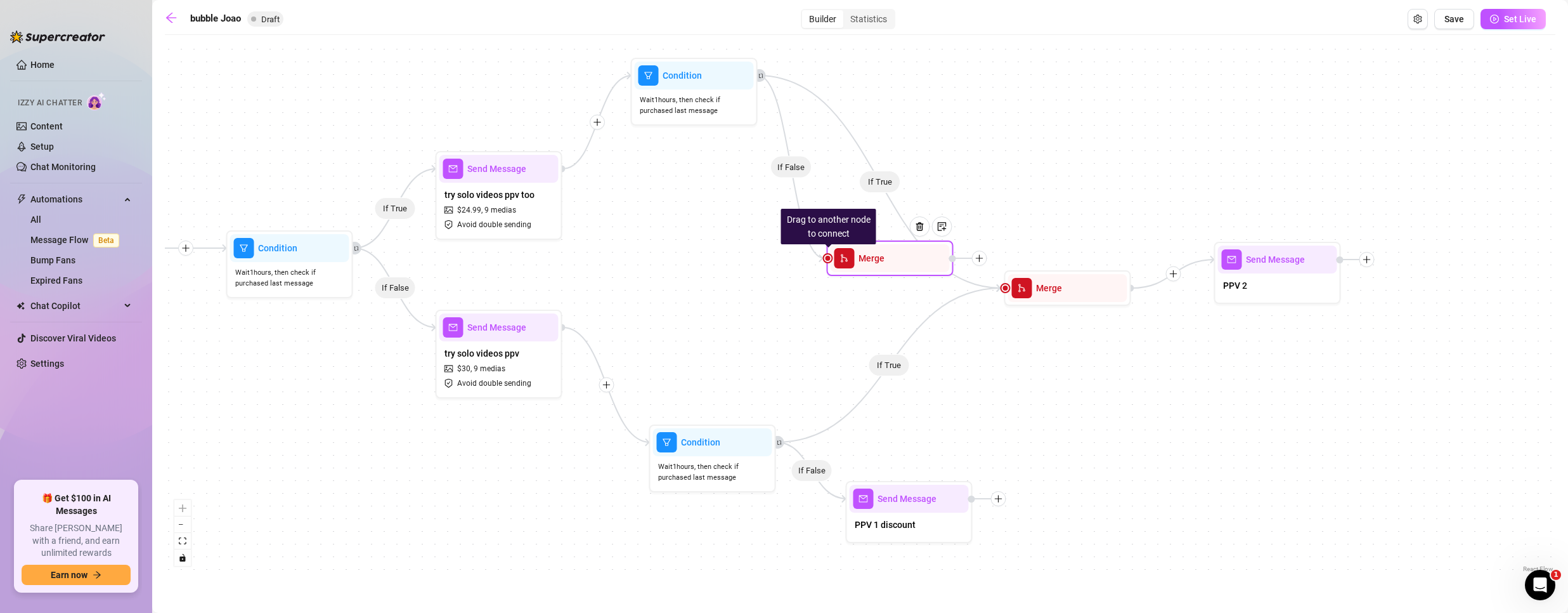
drag, startPoint x: 953, startPoint y: 159, endPoint x: 868, endPoint y: 254, distance: 127.5
click at [868, 254] on span "Merge" at bounding box center [871, 258] width 26 height 14
drag, startPoint x: 828, startPoint y: 259, endPoint x: 785, endPoint y: 442, distance: 188.0
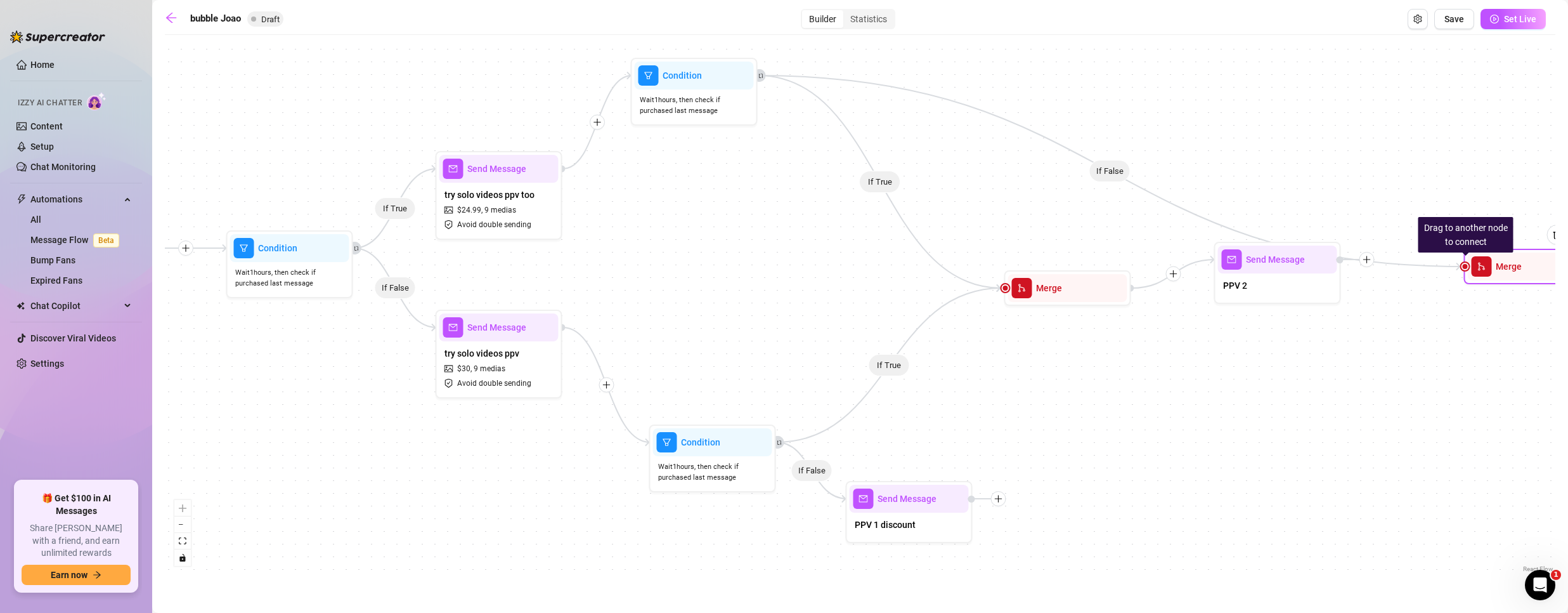
drag, startPoint x: 872, startPoint y: 267, endPoint x: 1492, endPoint y: 271, distance: 620.0
click at [1492, 271] on div "Merge" at bounding box center [1527, 266] width 119 height 28
drag, startPoint x: 1467, startPoint y: 268, endPoint x: 1002, endPoint y: 500, distance: 519.7
drag, startPoint x: 1464, startPoint y: 268, endPoint x: 972, endPoint y: 499, distance: 543.5
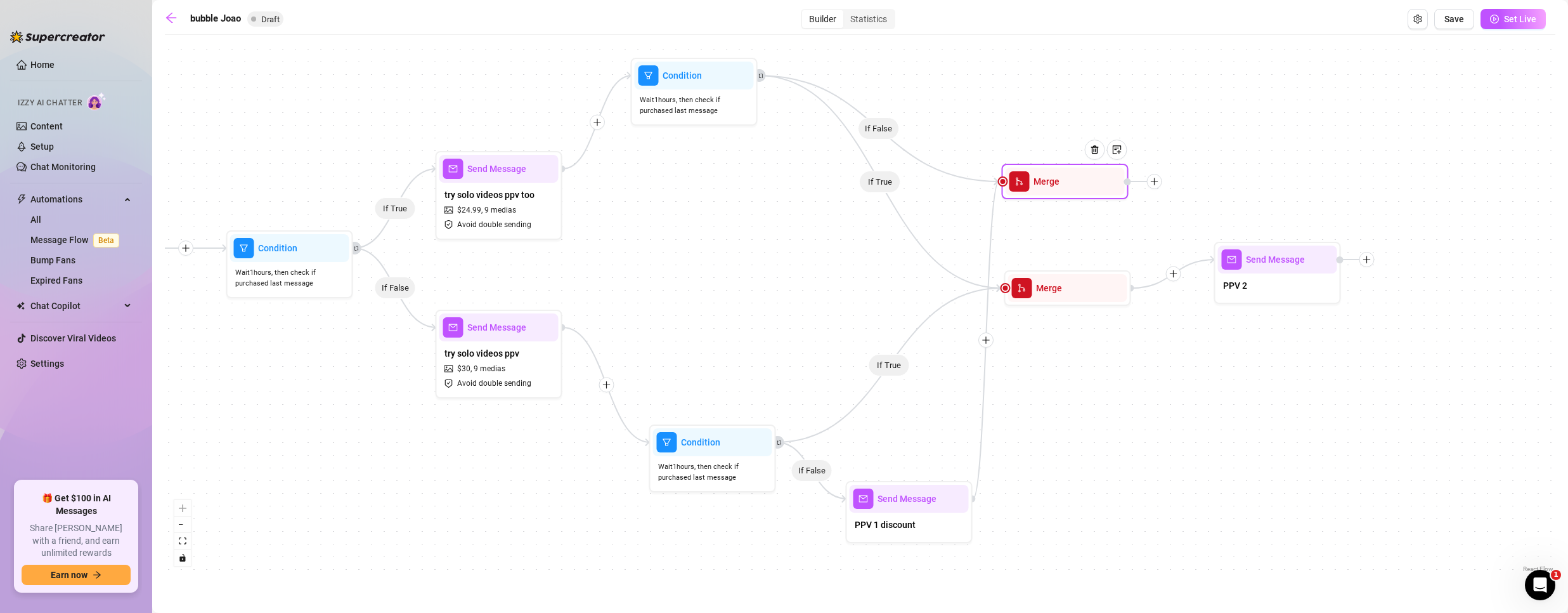
drag, startPoint x: 1503, startPoint y: 267, endPoint x: 1040, endPoint y: 182, distance: 470.7
click at [1040, 182] on span "Merge" at bounding box center [1046, 181] width 26 height 14
click at [1464, 19] on span "Save" at bounding box center [1454, 19] width 19 height 10
click at [1447, 18] on span "Save" at bounding box center [1454, 19] width 19 height 10
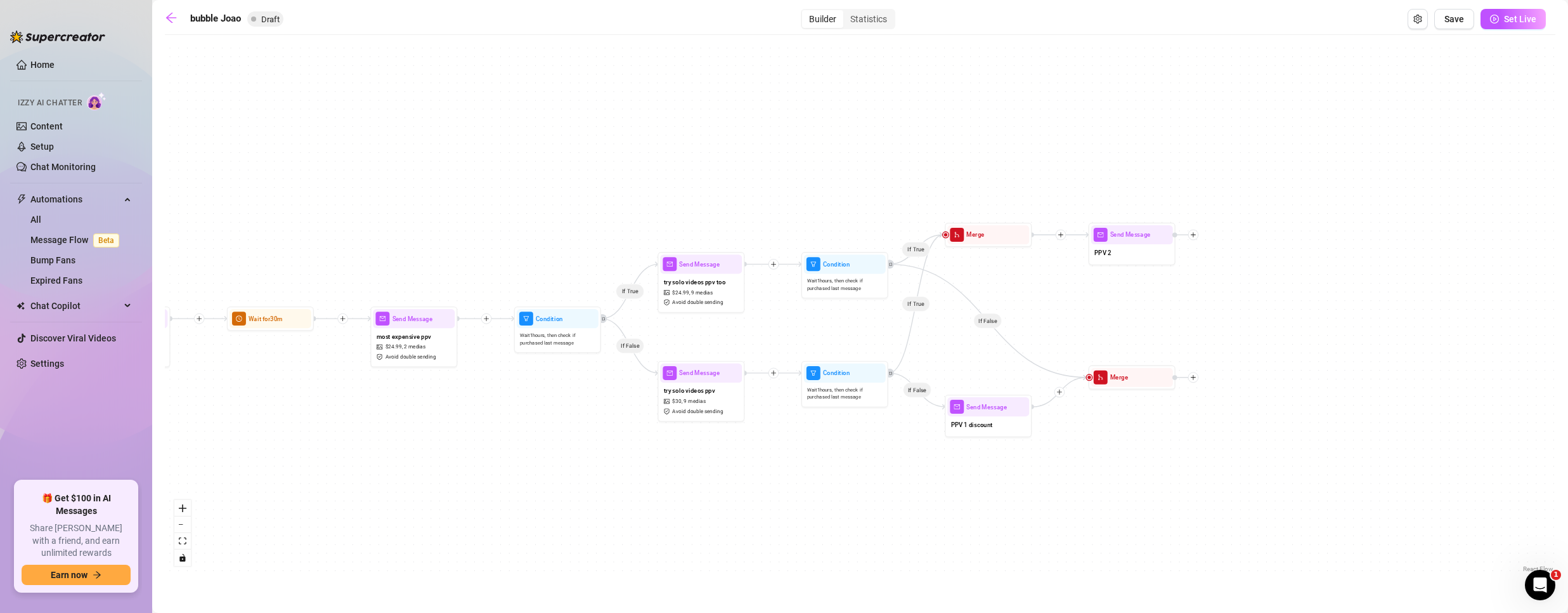
drag, startPoint x: 1215, startPoint y: 213, endPoint x: 516, endPoint y: 201, distance: 699.1
click at [518, 201] on div "If True If False If True If False If True If False If True If False Merge Send …" at bounding box center [860, 308] width 1390 height 534
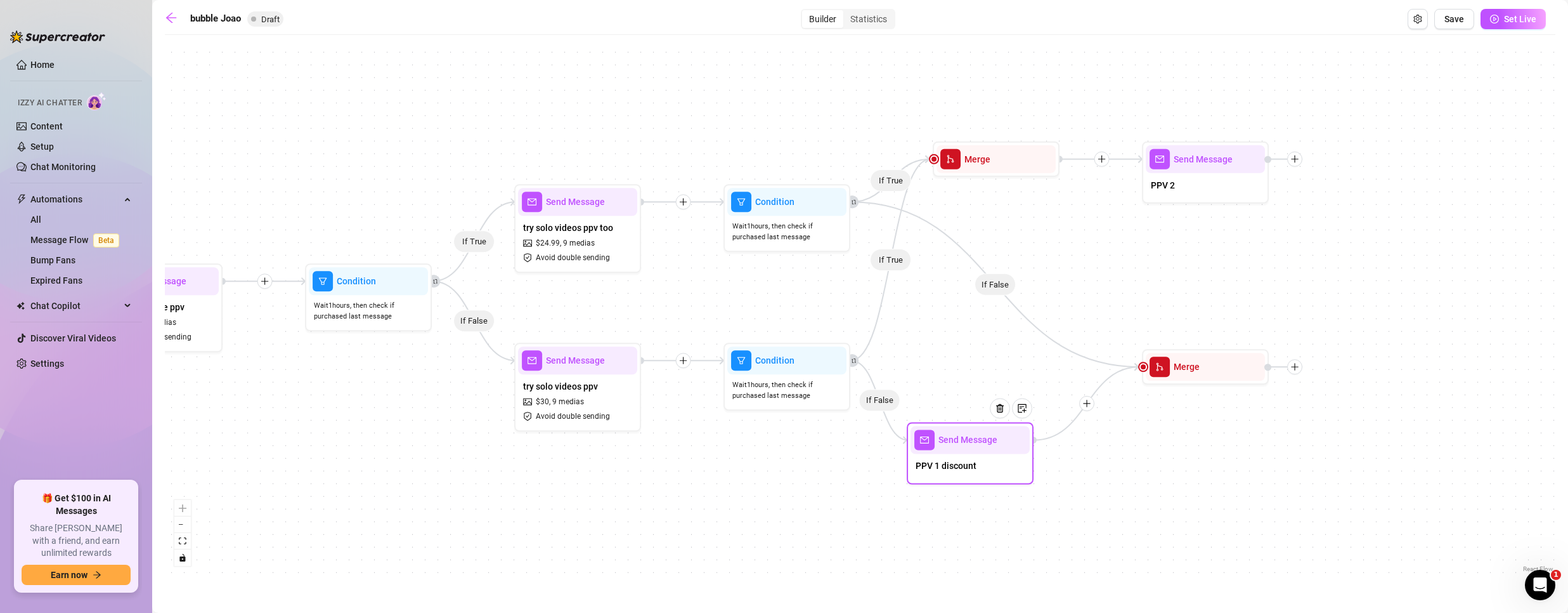
drag, startPoint x: 1019, startPoint y: 515, endPoint x: 993, endPoint y: 463, distance: 58.1
click at [993, 463] on div "PPV 1 discount" at bounding box center [969, 467] width 119 height 26
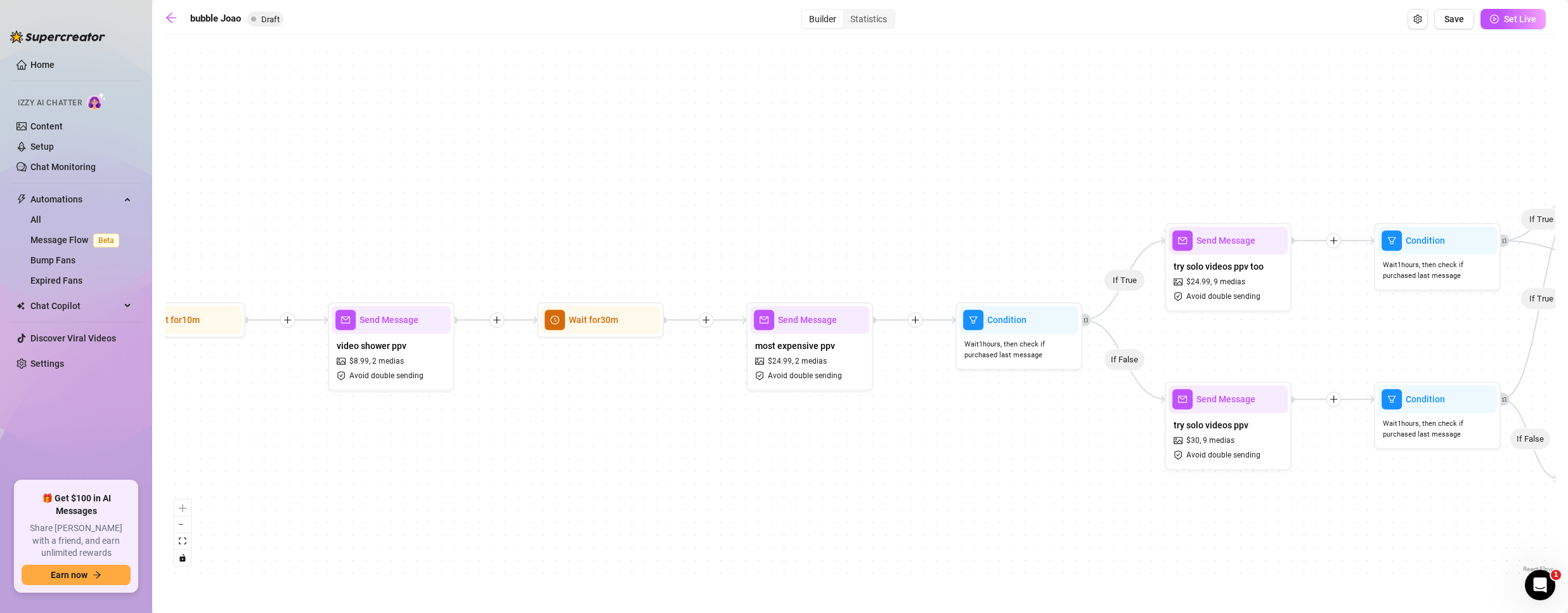
drag, startPoint x: 403, startPoint y: 508, endPoint x: 1053, endPoint y: 547, distance: 651.2
click at [1053, 547] on div "If True If False If True If False If True If False If True If False Merge Send …" at bounding box center [860, 308] width 1390 height 534
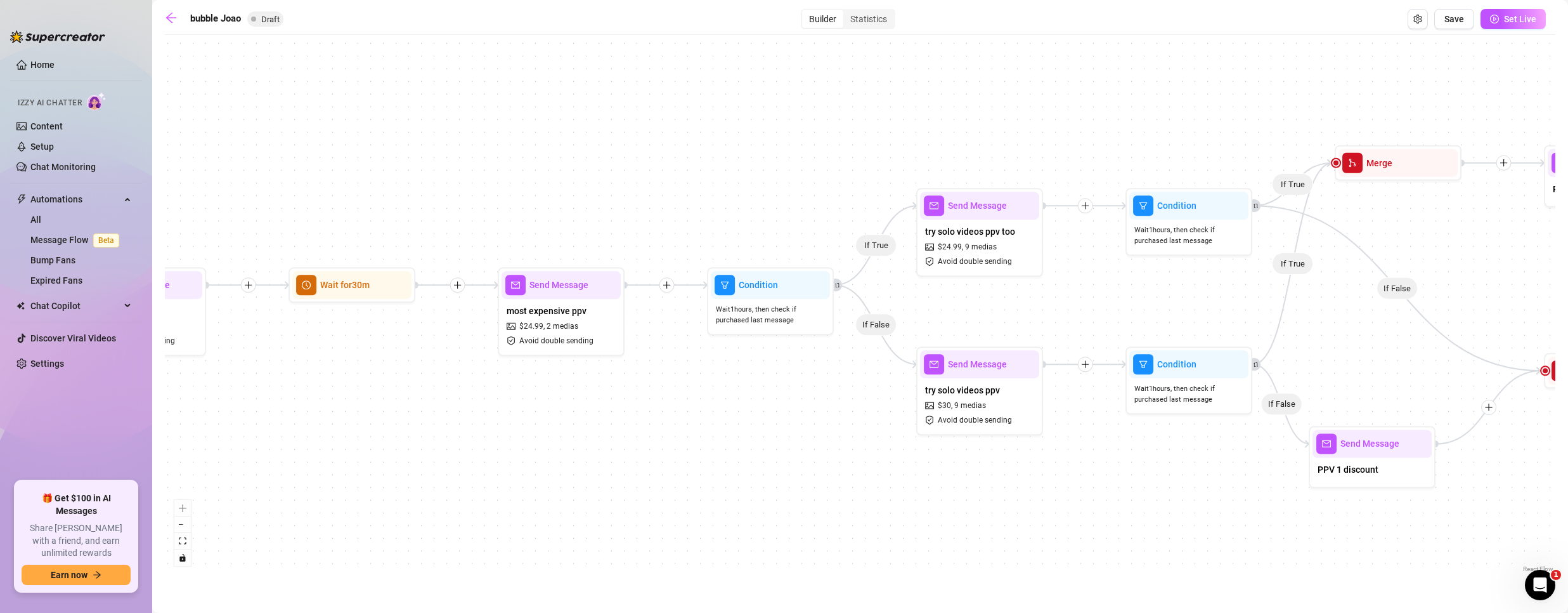
drag, startPoint x: 336, startPoint y: 425, endPoint x: 87, endPoint y: 391, distance: 251.3
click at [87, 391] on div "Home Izzy AI Chatter Content Setup Chat Monitoring Automations All Message Flow…" at bounding box center [784, 306] width 1568 height 613
click at [565, 309] on span "most expensive ppv" at bounding box center [547, 311] width 80 height 14
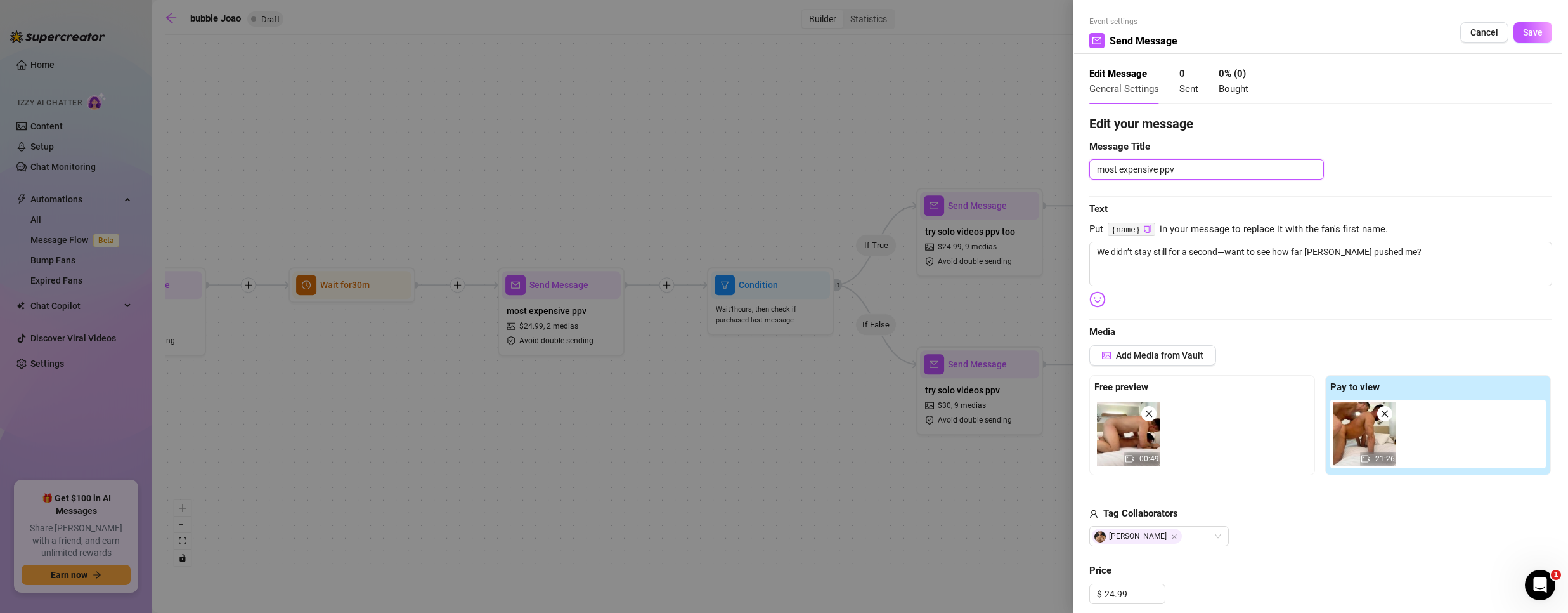
click at [1204, 162] on textarea "most expensive ppv" at bounding box center [1206, 169] width 234 height 20
click at [1385, 254] on textarea "We didn’t stay still for a second—want to see how far [PERSON_NAME] pushed me?" at bounding box center [1320, 263] width 462 height 44
click at [1514, 30] on button "Save" at bounding box center [1533, 33] width 39 height 20
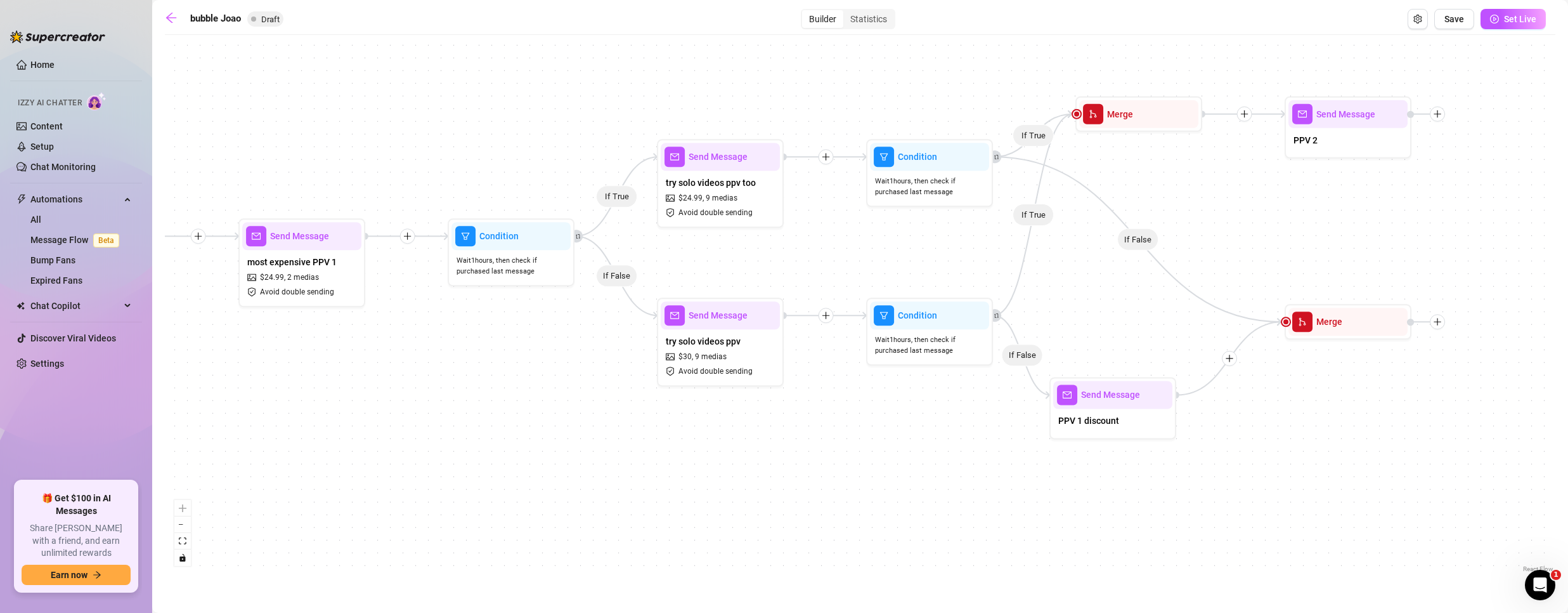
drag, startPoint x: 1151, startPoint y: 501, endPoint x: 796, endPoint y: 422, distance: 363.7
click at [762, 435] on div "If True If False If True If False If True If False If True If False Merge Send …" at bounding box center [860, 308] width 1390 height 534
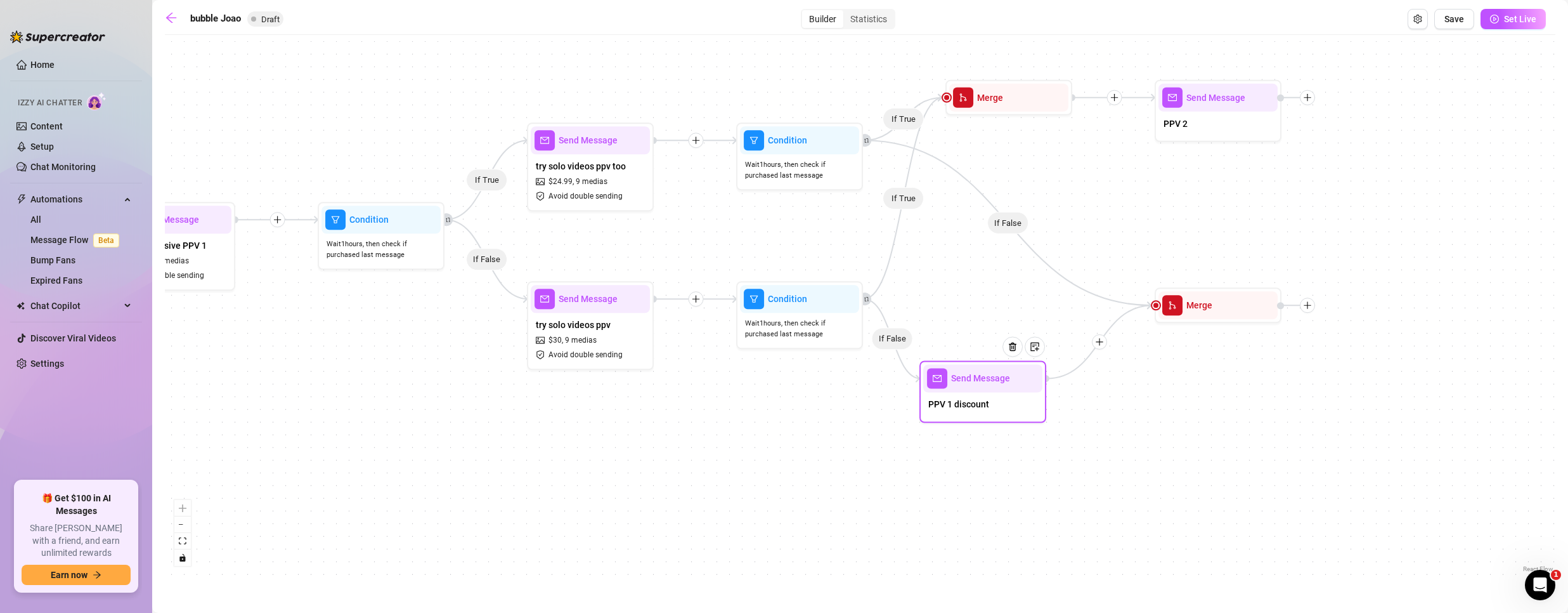
click at [983, 408] on span "PPV 1 discount" at bounding box center [958, 404] width 61 height 14
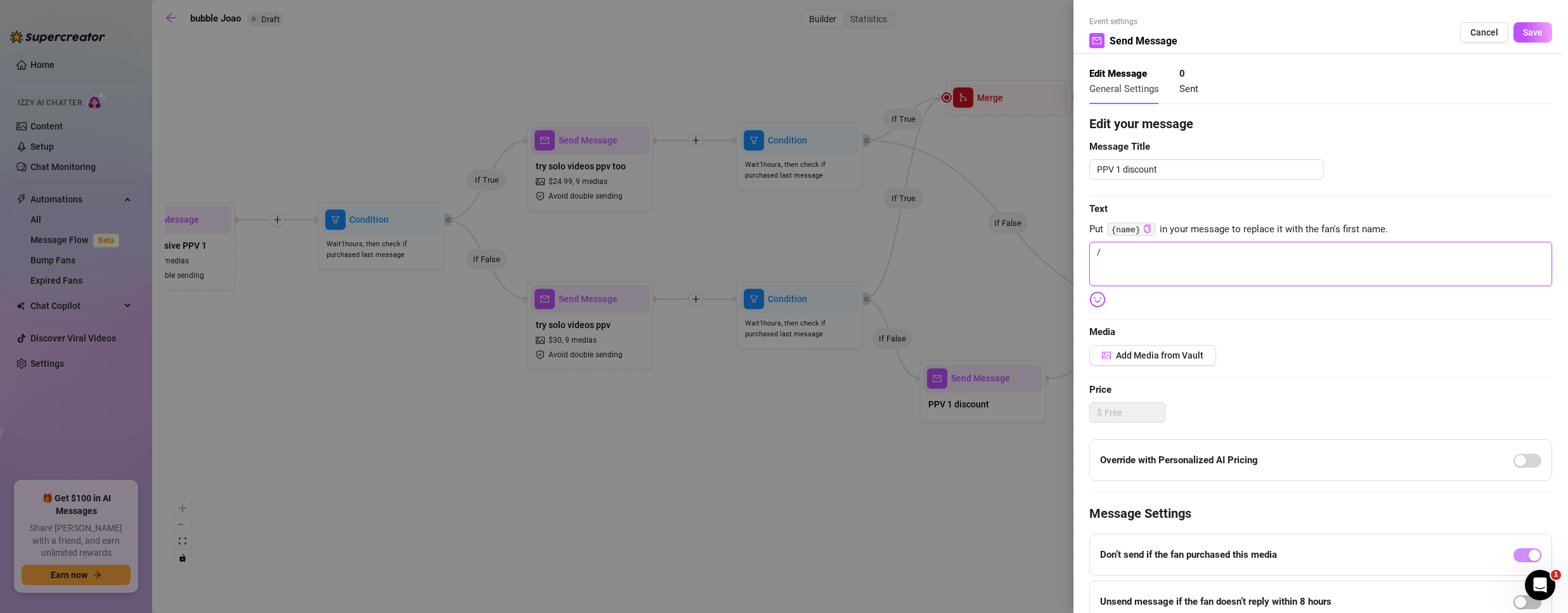
click at [1174, 265] on textarea "/" at bounding box center [1320, 263] width 462 height 44
paste textarea "We didn’t stay still for a second—want to see how far [PERSON_NAME] pushed me?"
click at [1533, 26] on button "Save" at bounding box center [1533, 33] width 39 height 20
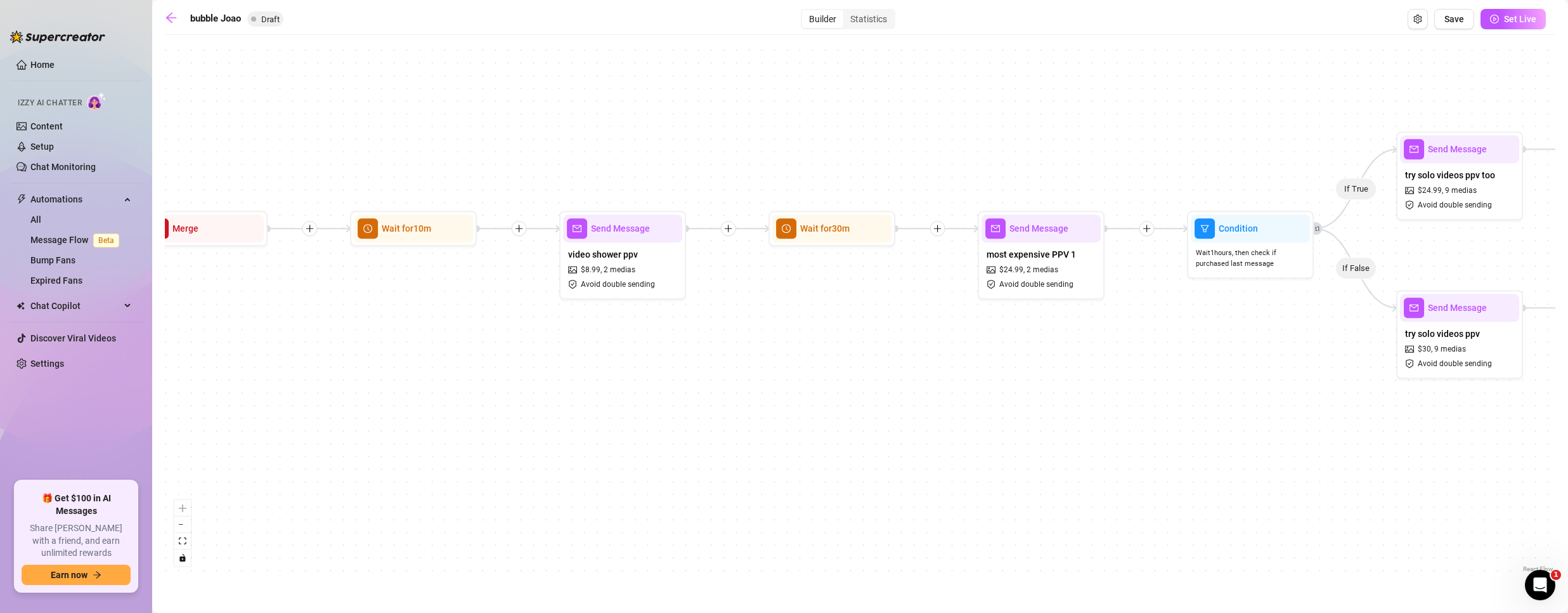
drag, startPoint x: 431, startPoint y: 392, endPoint x: 1231, endPoint y: 429, distance: 800.9
click at [1231, 429] on div "If True If False If True If False If True If False If True If False Merge Send …" at bounding box center [860, 308] width 1390 height 534
click at [1063, 266] on div "most expensive PPV 1 $ 24.99 , 2 medias Avoid double sending" at bounding box center [1041, 269] width 119 height 53
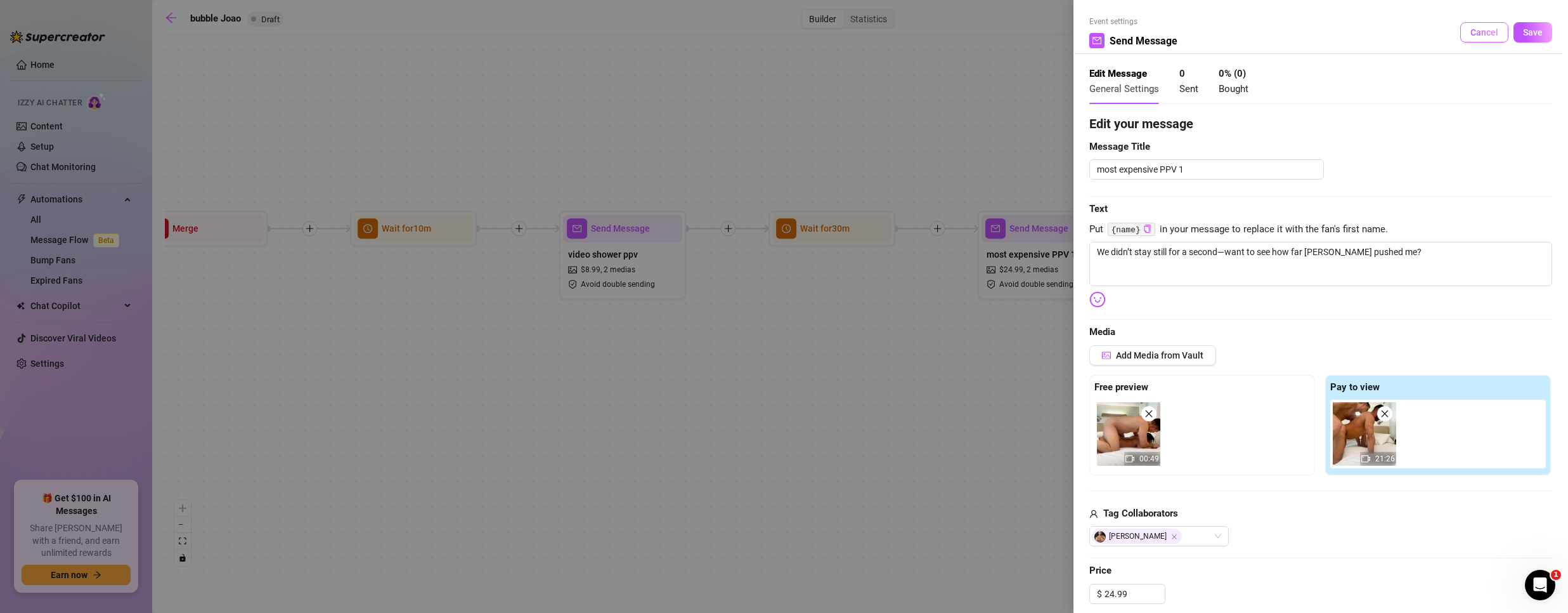
click at [1470, 30] on span "Cancel" at bounding box center [1484, 32] width 28 height 10
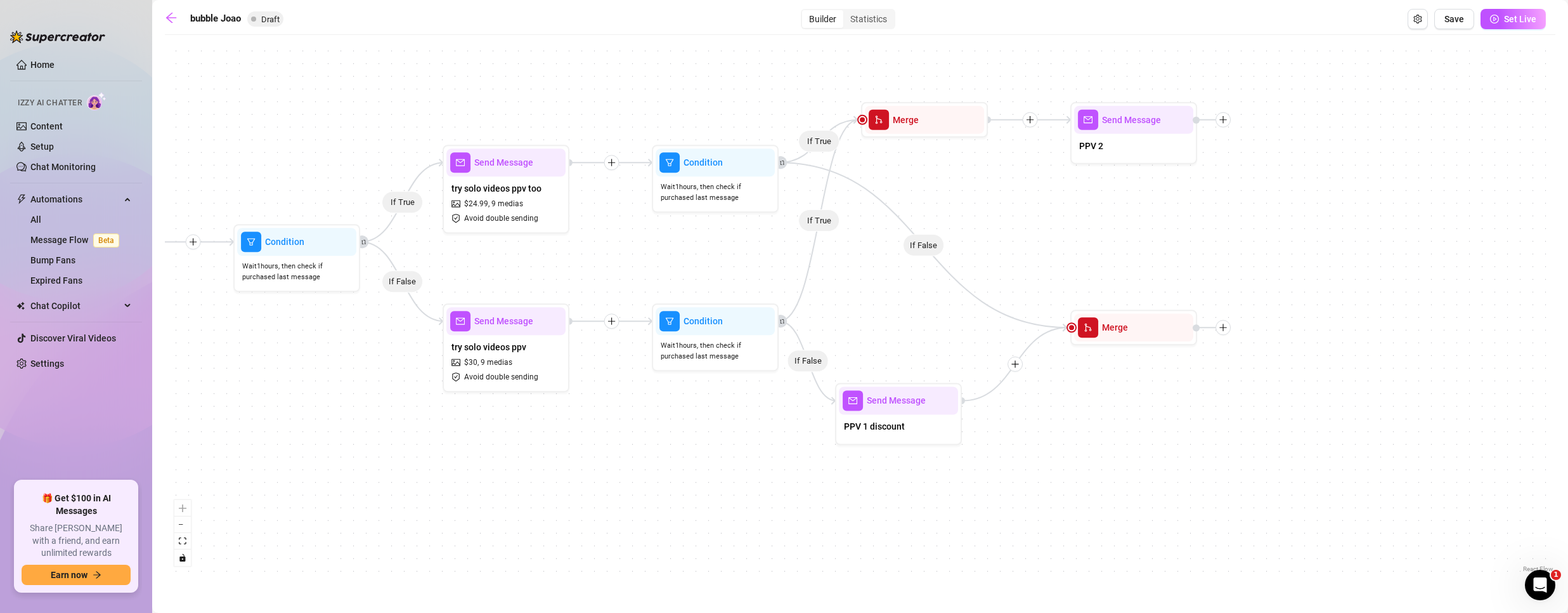
drag, startPoint x: 1196, startPoint y: 418, endPoint x: 241, endPoint y: 432, distance: 955.1
click at [241, 432] on div "If True If False If True If False If True If False If True If False Merge Send …" at bounding box center [860, 308] width 1390 height 534
click at [891, 427] on span "PPV 1 discount" at bounding box center [874, 426] width 61 height 14
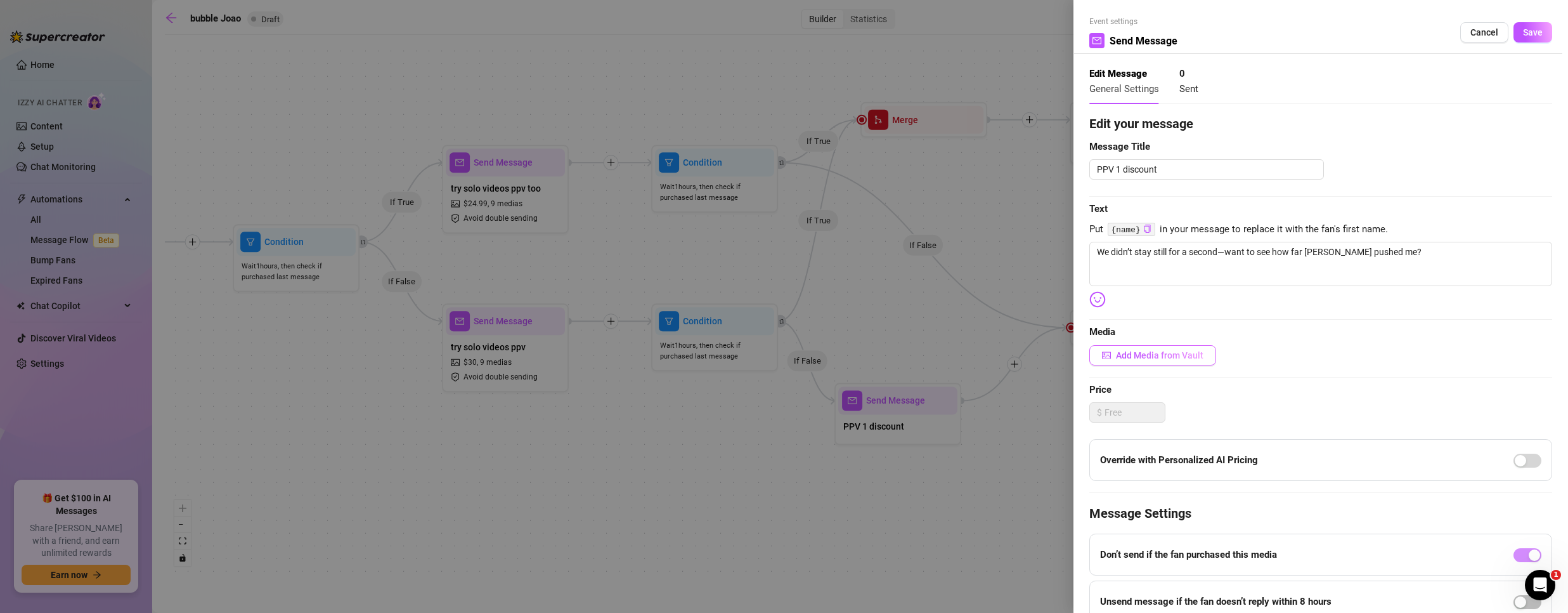
click at [1150, 361] on button "Add Media from Vault" at bounding box center [1152, 355] width 127 height 20
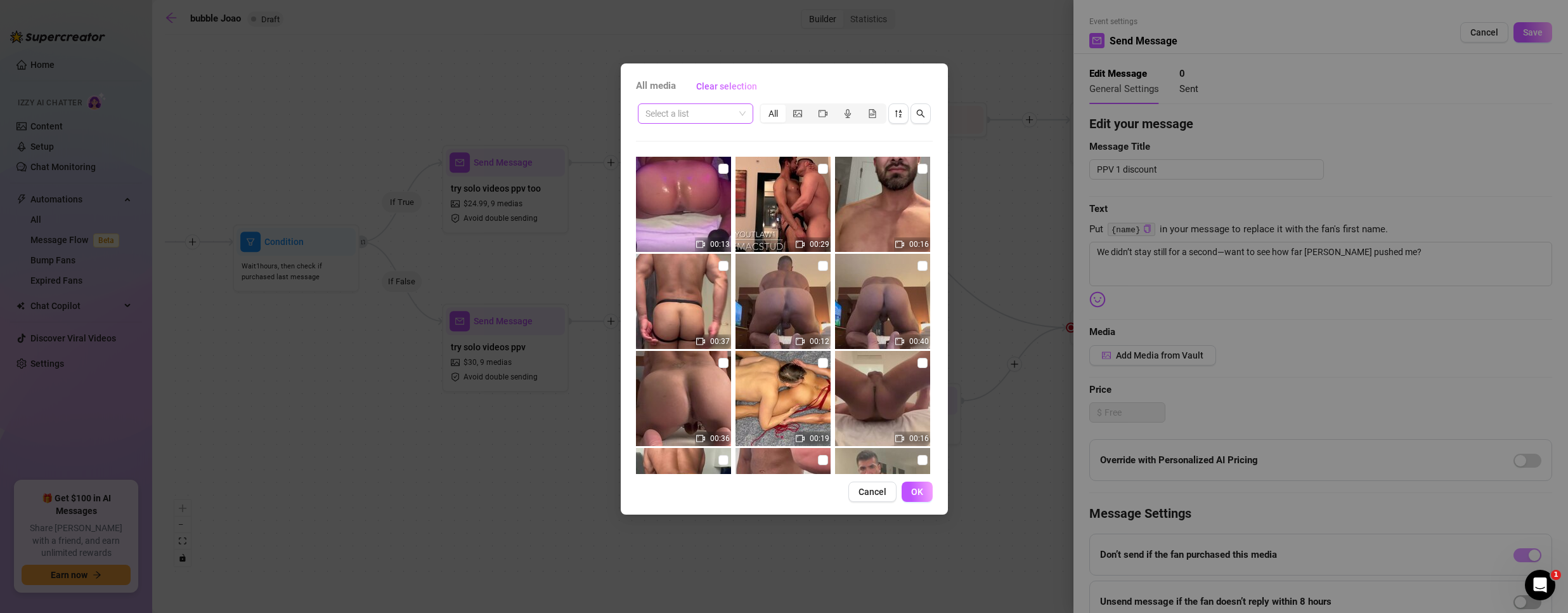
click at [730, 118] on input "search" at bounding box center [690, 114] width 89 height 19
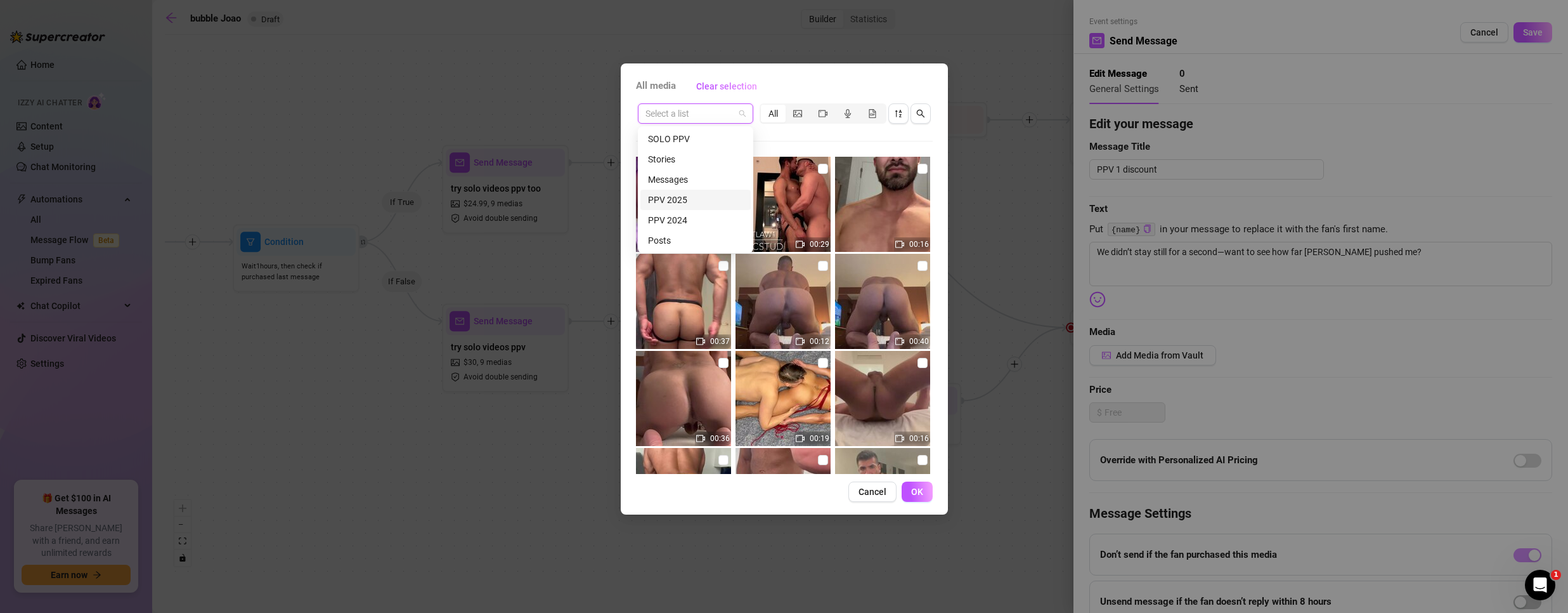
click at [685, 201] on div "PPV 2025" at bounding box center [695, 200] width 95 height 14
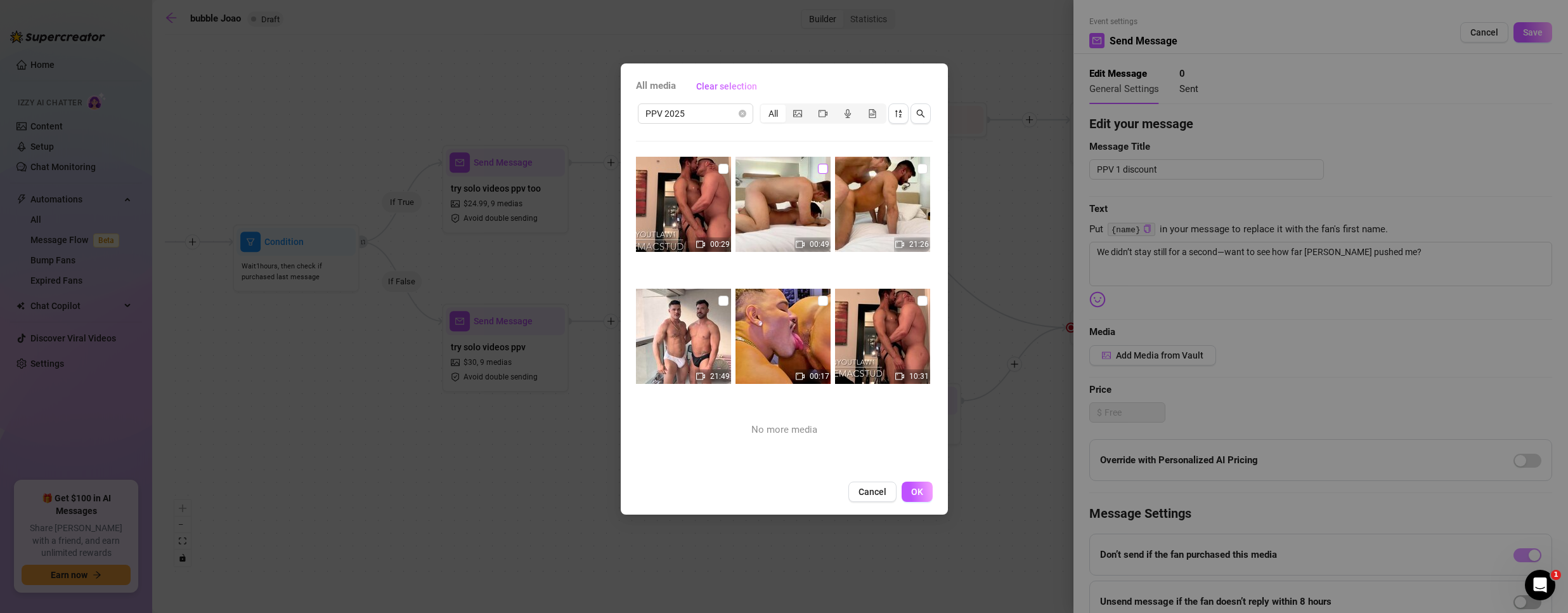
click at [818, 164] on input "checkbox" at bounding box center [823, 168] width 10 height 10
click at [917, 169] on input "checkbox" at bounding box center [922, 168] width 10 height 10
click at [917, 491] on span "OK" at bounding box center [916, 491] width 12 height 10
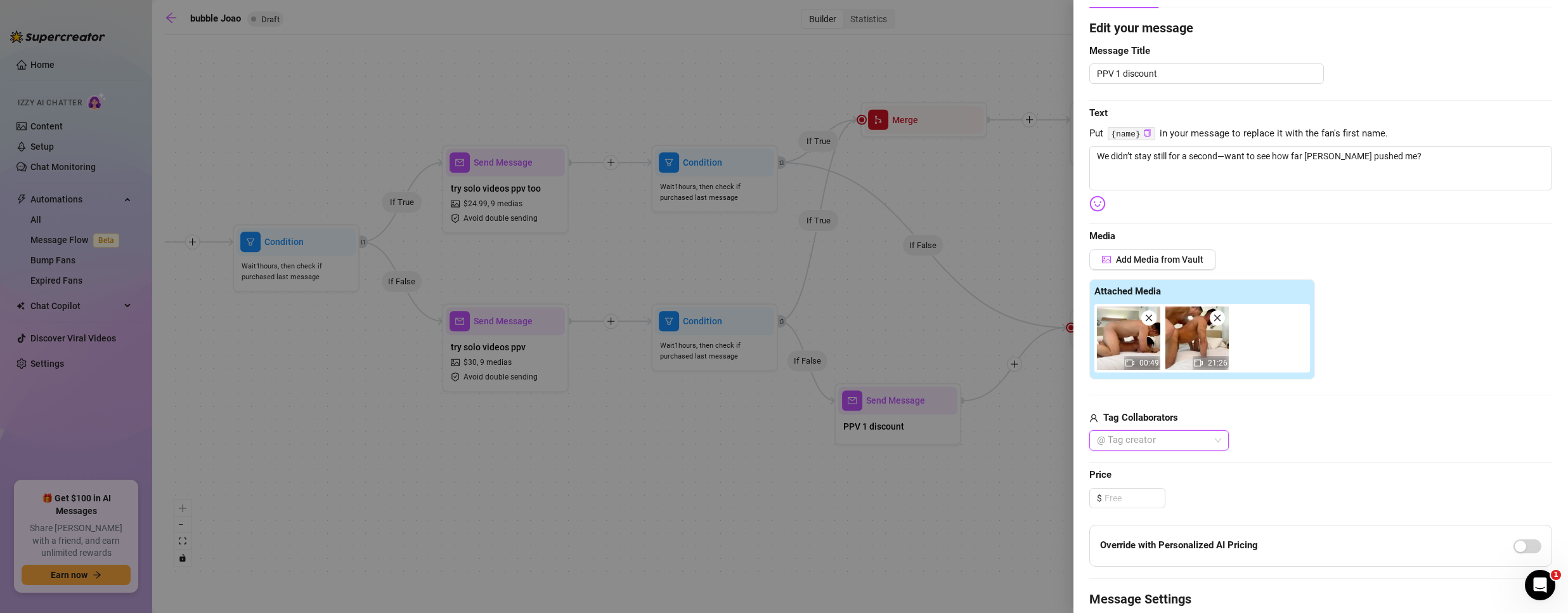
scroll to position [127, 0]
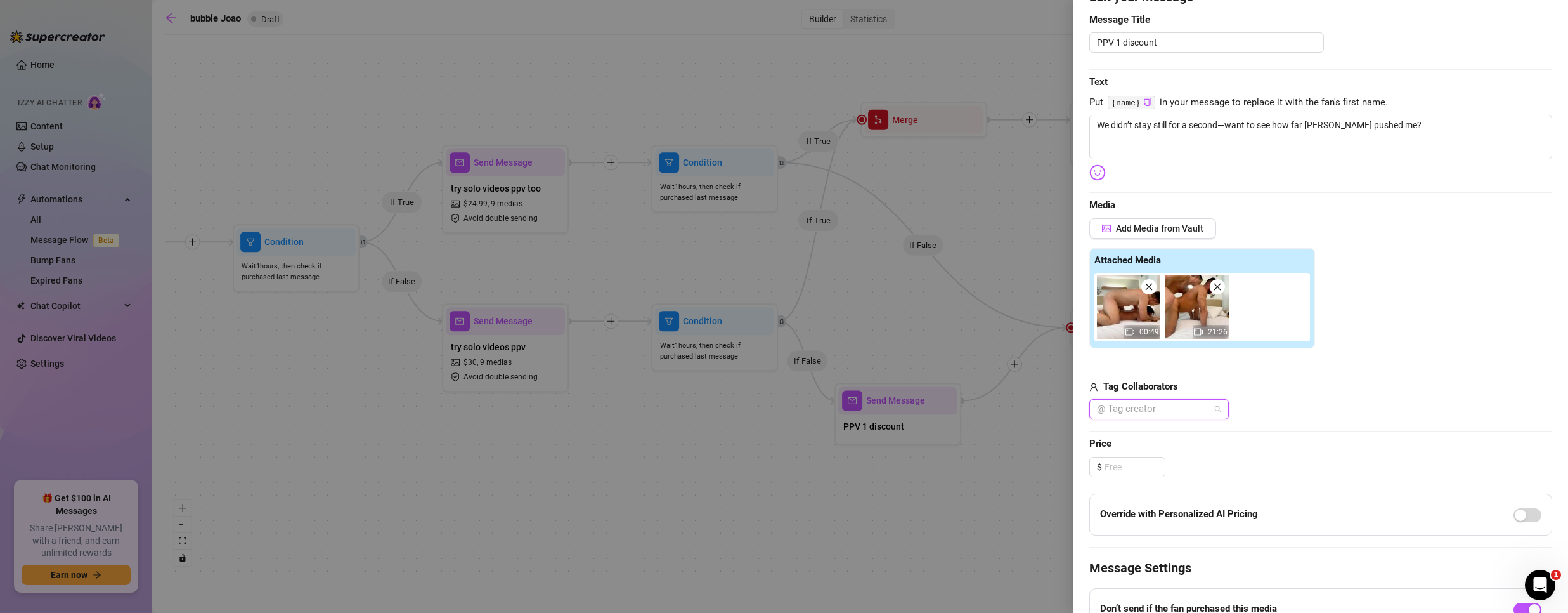
click at [1163, 410] on div at bounding box center [1152, 409] width 121 height 18
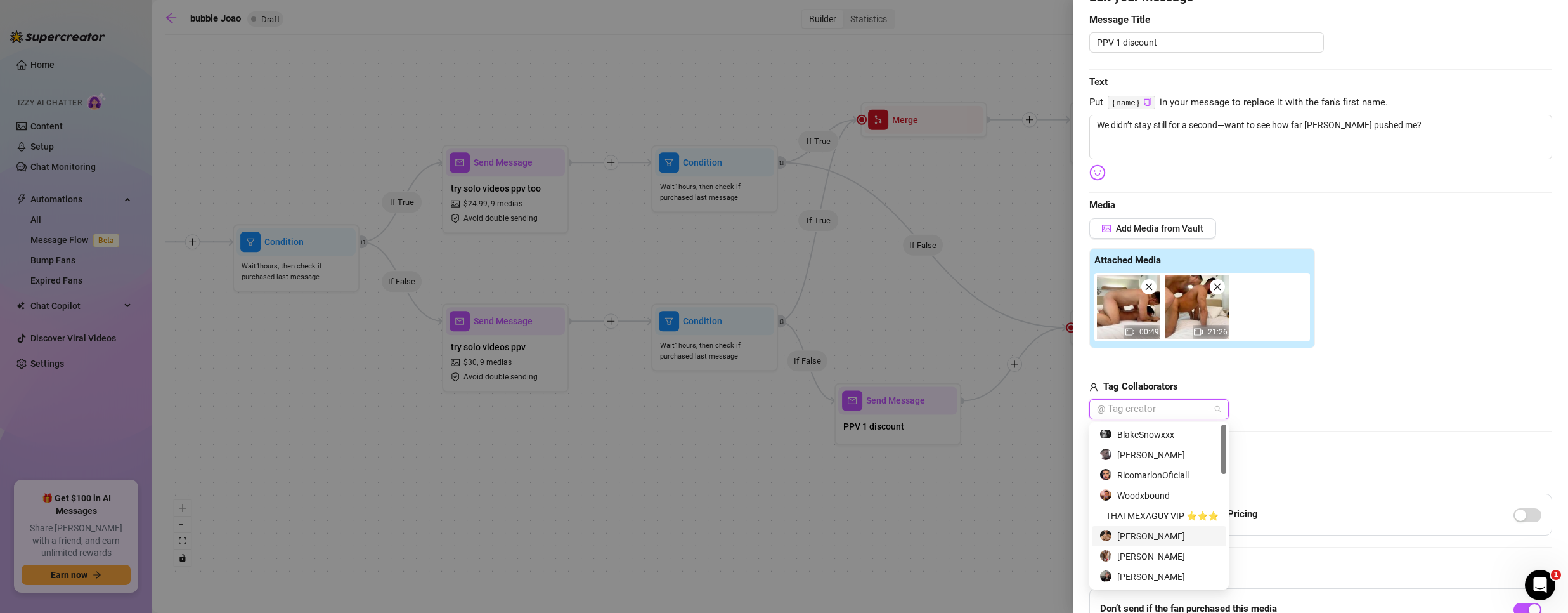
click at [1172, 534] on div "[PERSON_NAME]" at bounding box center [1158, 536] width 119 height 14
click at [1334, 393] on div "Tag Collaborators" at bounding box center [1320, 387] width 462 height 16
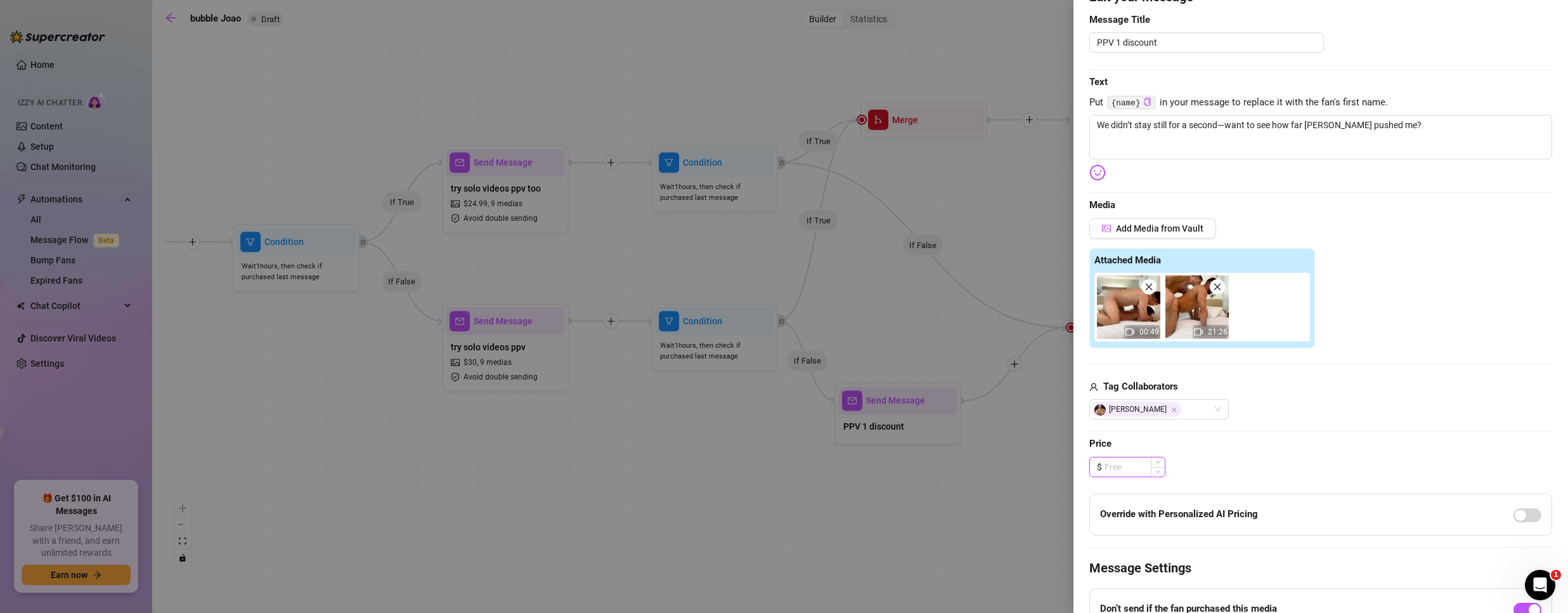
click at [1128, 472] on input at bounding box center [1134, 467] width 60 height 19
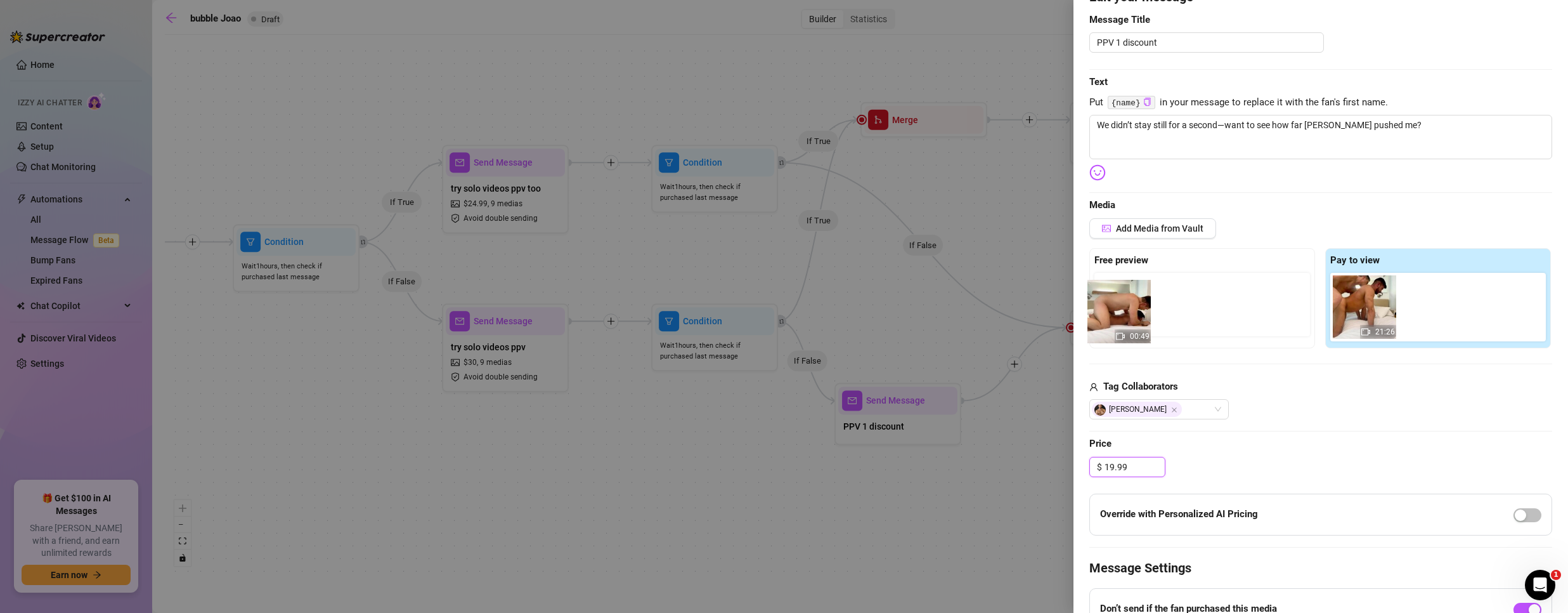
drag, startPoint x: 1366, startPoint y: 310, endPoint x: 1146, endPoint y: 313, distance: 220.0
click at [1146, 313] on div "Free preview Pay to view 00:49 21:26" at bounding box center [1320, 298] width 462 height 100
drag, startPoint x: 1296, startPoint y: 299, endPoint x: 1123, endPoint y: 298, distance: 173.0
click at [1125, 299] on div "Free preview Pay to view 00:49 21:26" at bounding box center [1320, 298] width 462 height 100
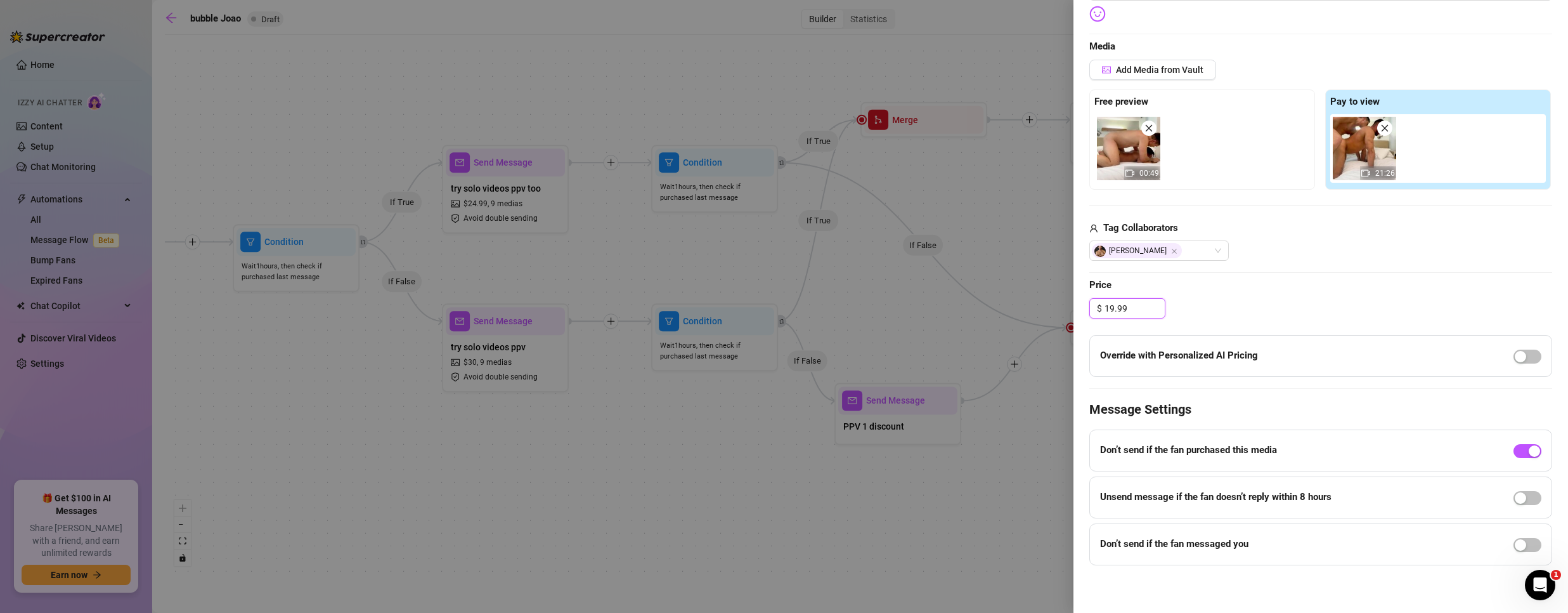
scroll to position [0, 0]
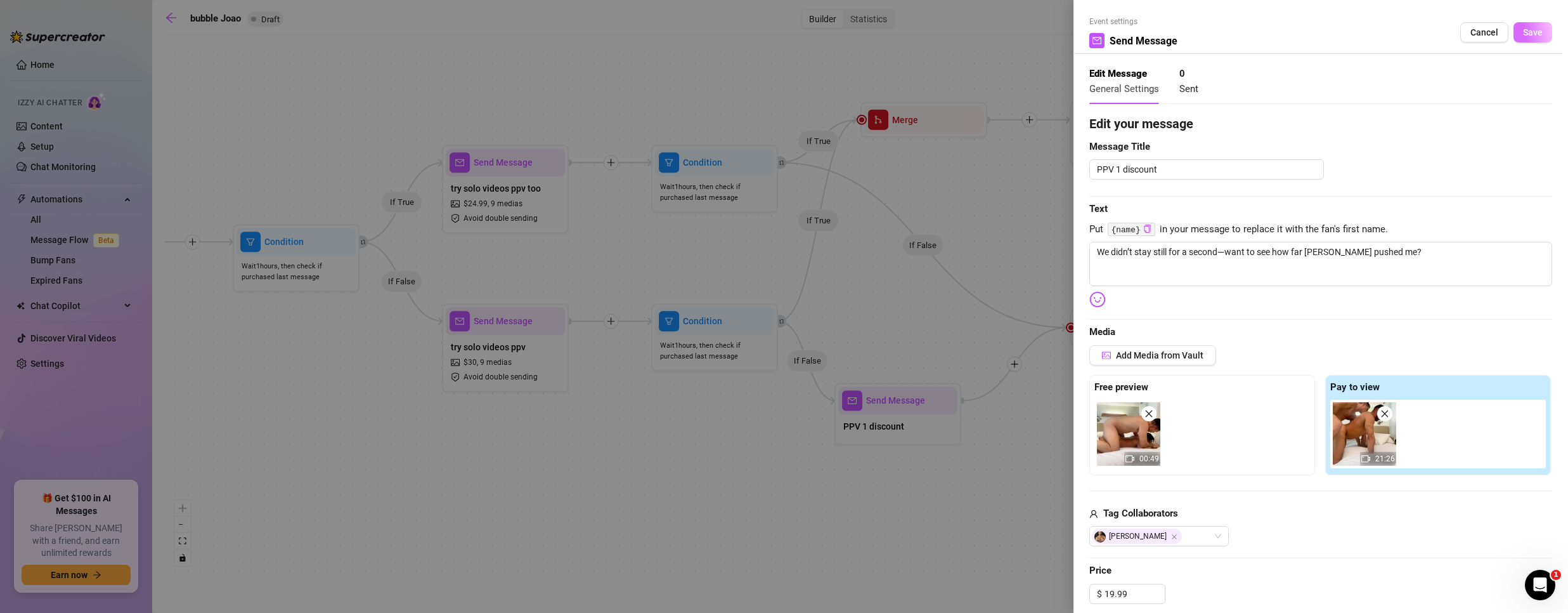
click at [1523, 32] on span "Save" at bounding box center [1532, 32] width 19 height 10
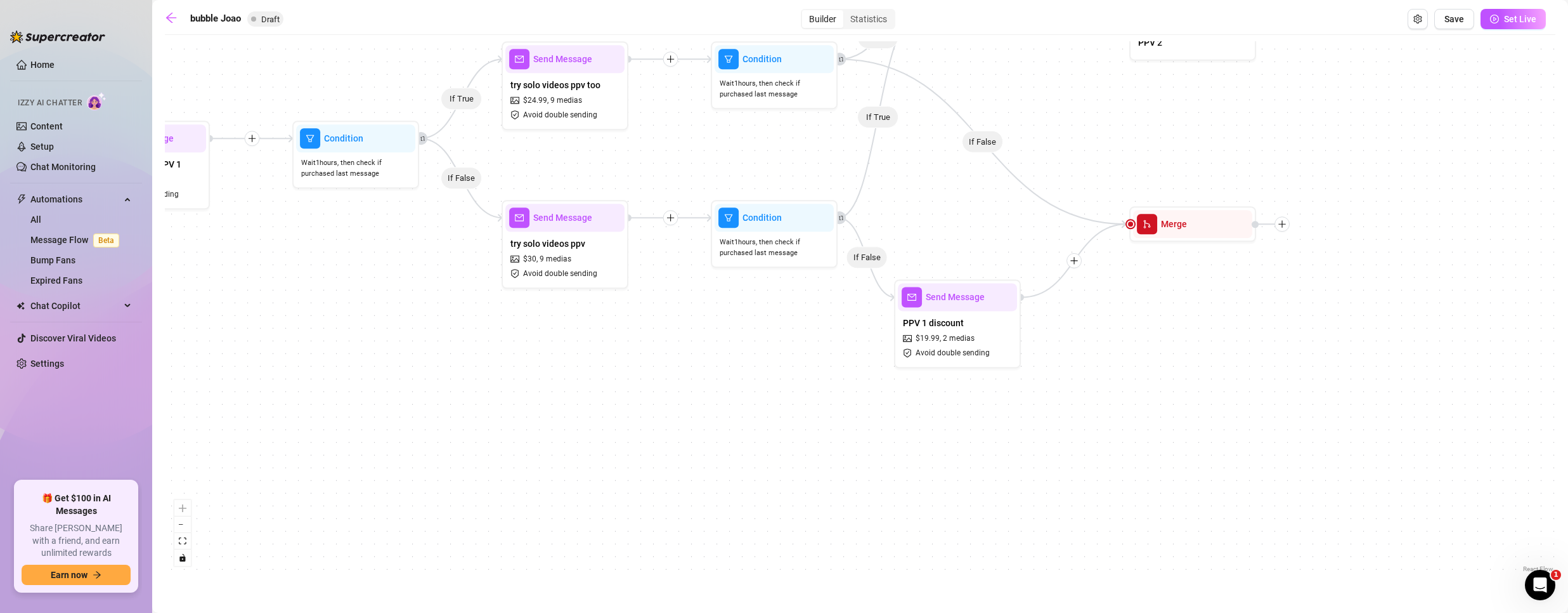
drag, startPoint x: 589, startPoint y: 477, endPoint x: 648, endPoint y: 374, distance: 118.7
click at [648, 374] on div "If True If False If True If False If True If False If True If False Merge Send …" at bounding box center [860, 308] width 1390 height 534
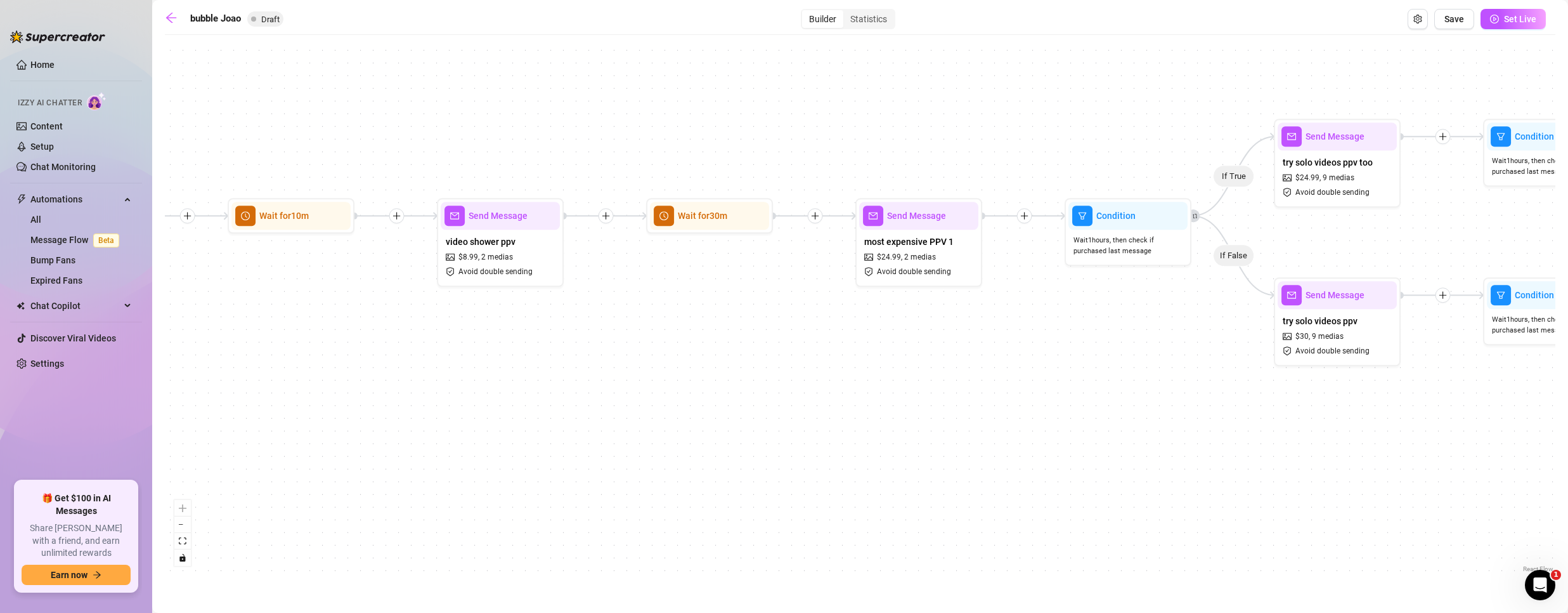
drag, startPoint x: 562, startPoint y: 432, endPoint x: 1317, endPoint y: 503, distance: 758.3
click at [1320, 504] on div "If True If False If True If False If True If False If True If False Merge Send …" at bounding box center [860, 308] width 1390 height 534
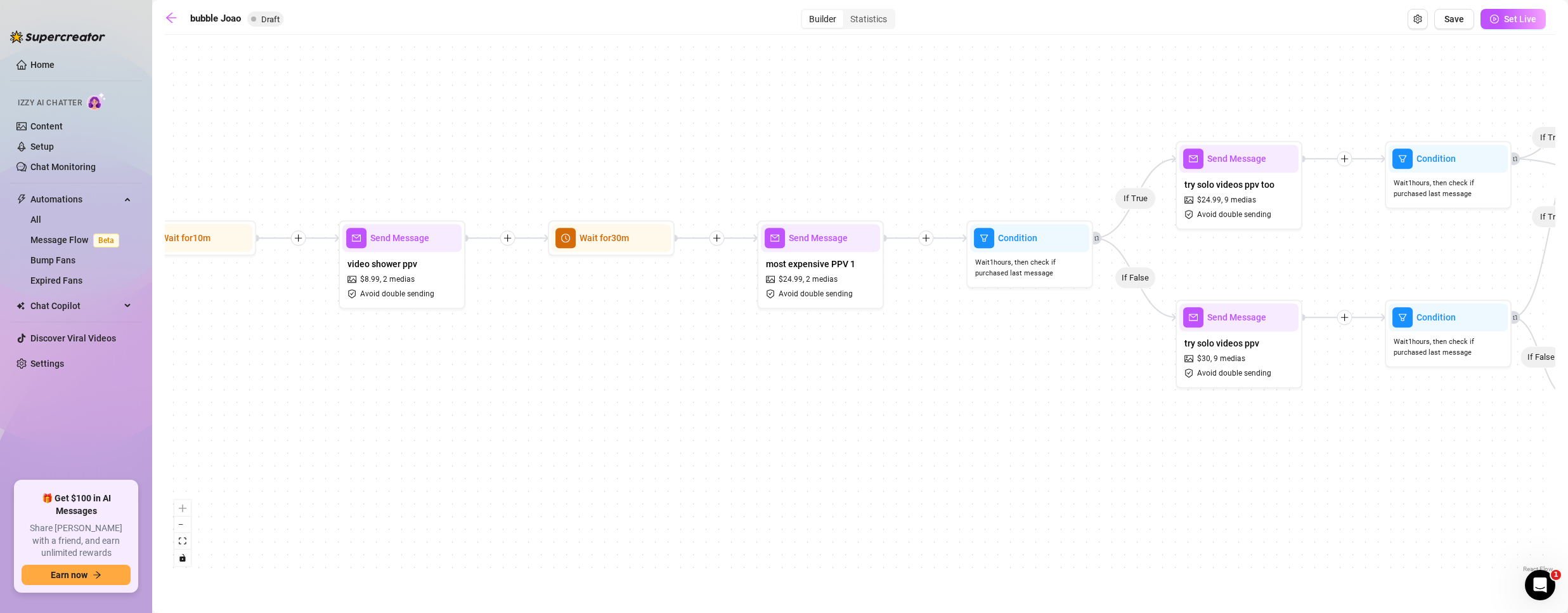
drag, startPoint x: 953, startPoint y: 318, endPoint x: 627, endPoint y: 340, distance: 326.7
click at [627, 340] on div "If True If False If True If False If True If False If True If False Merge Send …" at bounding box center [860, 308] width 1390 height 534
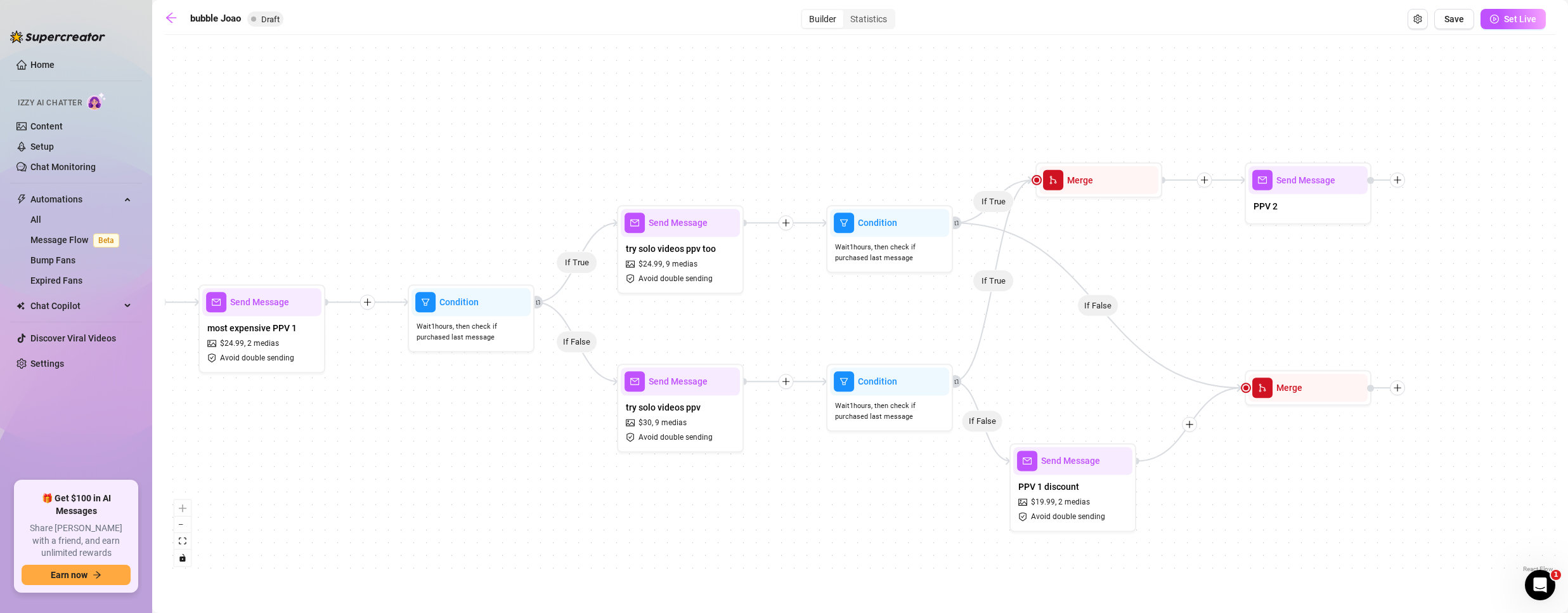
drag, startPoint x: 1092, startPoint y: 278, endPoint x: 770, endPoint y: 347, distance: 329.3
click at [771, 347] on div "If True If False If True If False If True If False If True If False Merge Send …" at bounding box center [860, 308] width 1390 height 534
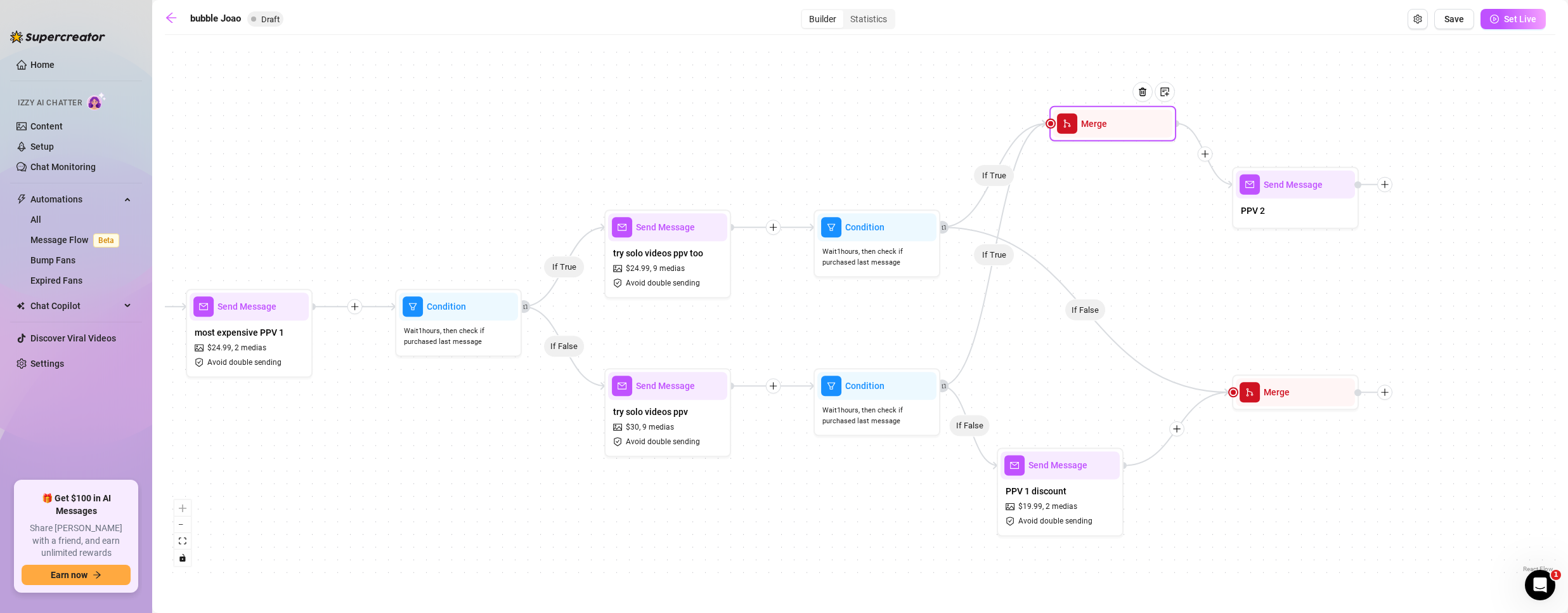
drag, startPoint x: 1068, startPoint y: 183, endPoint x: 1096, endPoint y: 122, distance: 67.1
click at [1096, 122] on span "Merge" at bounding box center [1093, 124] width 26 height 14
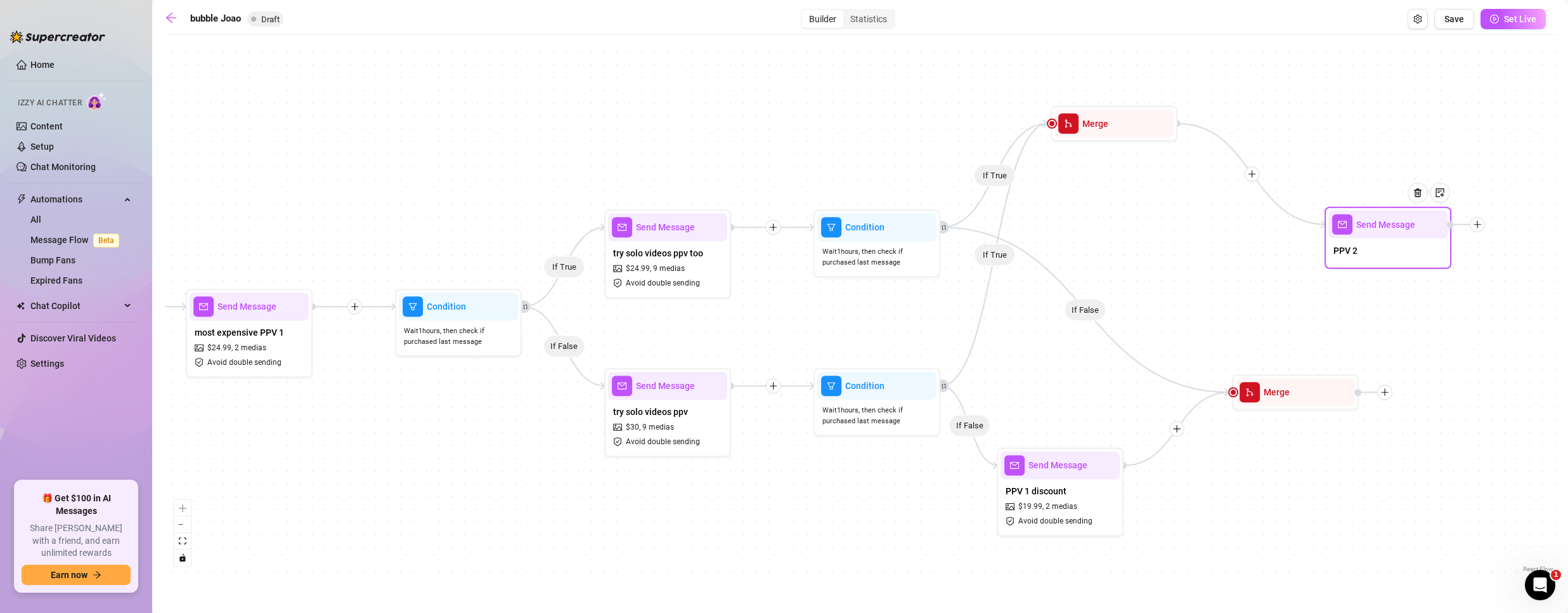
drag, startPoint x: 1292, startPoint y: 206, endPoint x: 1385, endPoint y: 245, distance: 100.8
click at [1385, 245] on div "PPV 2" at bounding box center [1387, 252] width 119 height 26
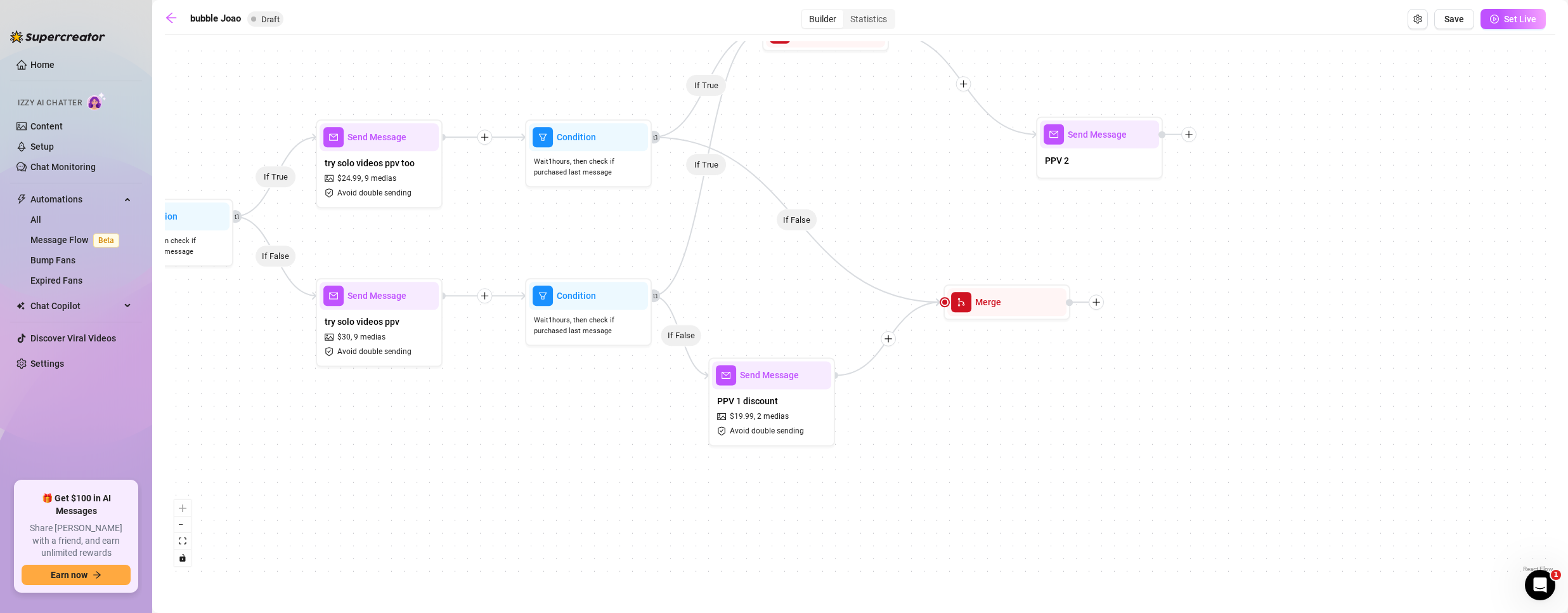
drag, startPoint x: 775, startPoint y: 503, endPoint x: 542, endPoint y: 452, distance: 238.5
click at [543, 453] on div "If True If False If True If False If True If False If True If False Merge Send …" at bounding box center [860, 308] width 1390 height 534
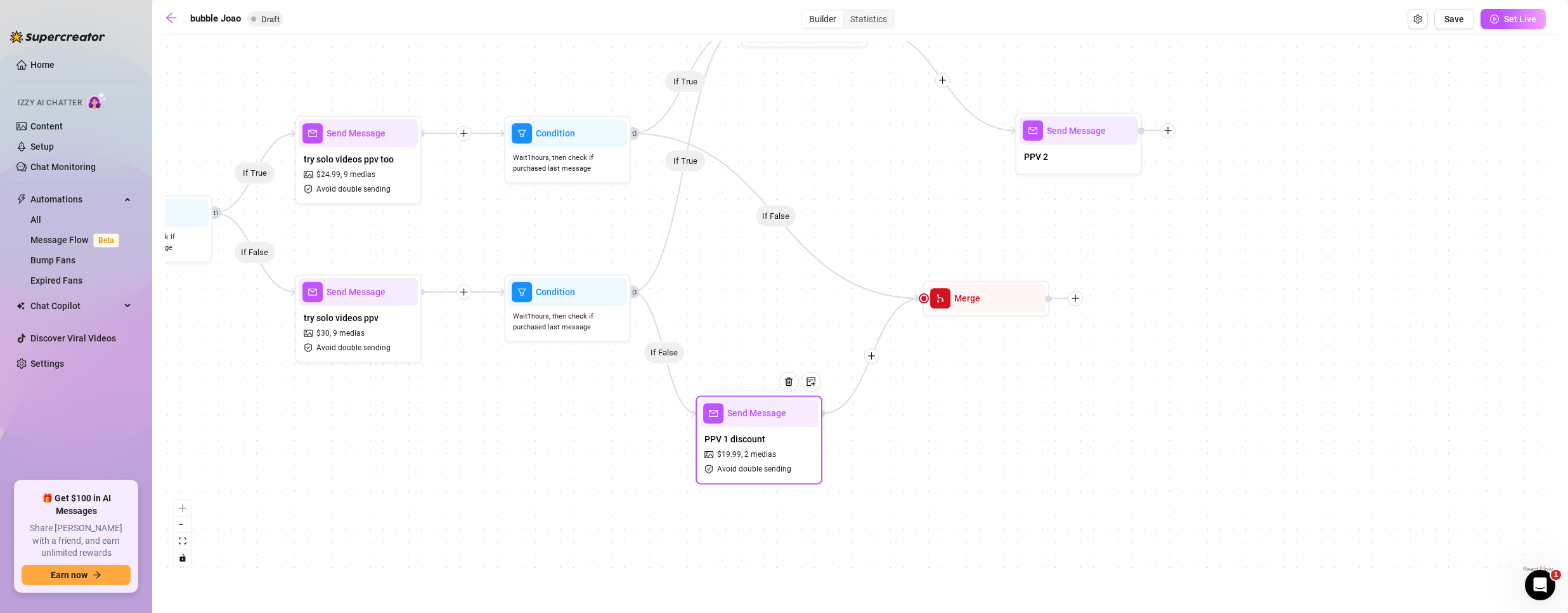
drag, startPoint x: 804, startPoint y: 401, endPoint x: 814, endPoint y: 446, distance: 46.1
click at [814, 446] on div "PPV 1 discount $ 19.99 , 2 medias Avoid double sending" at bounding box center [758, 453] width 119 height 53
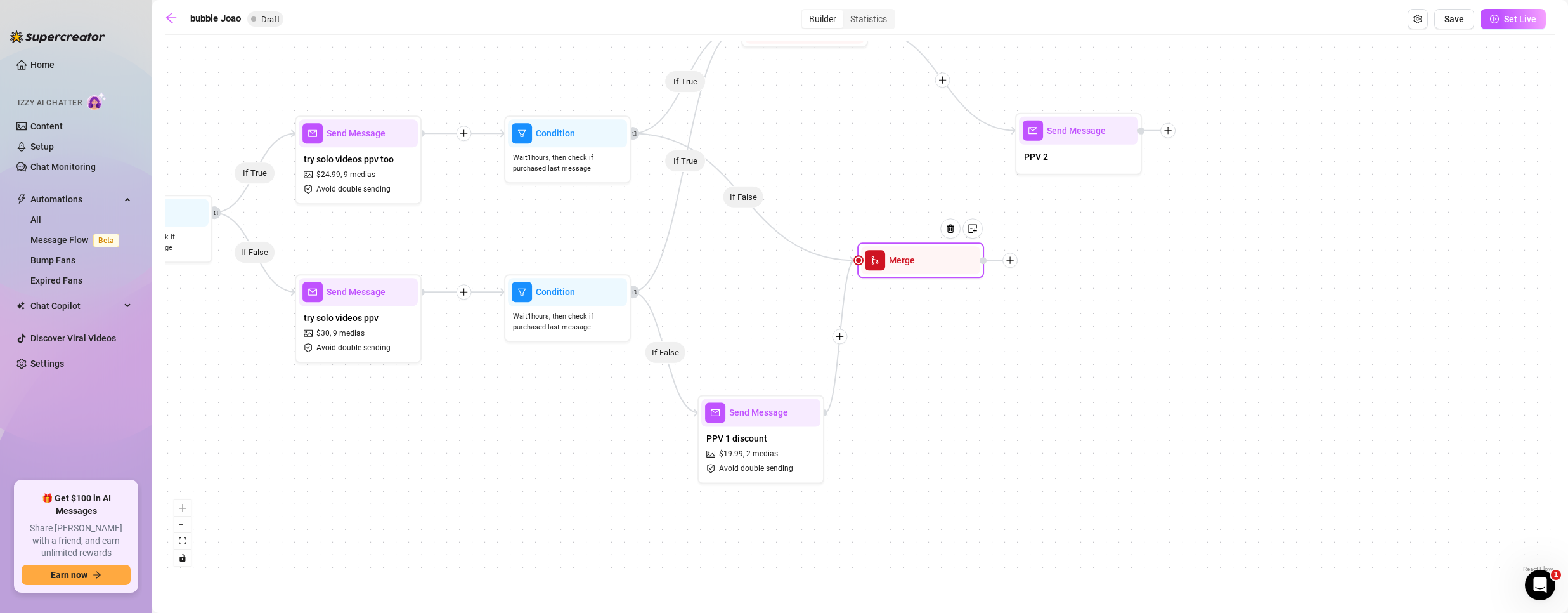
drag, startPoint x: 988, startPoint y: 296, endPoint x: 920, endPoint y: 251, distance: 81.5
click at [920, 251] on div "Merge" at bounding box center [920, 260] width 119 height 28
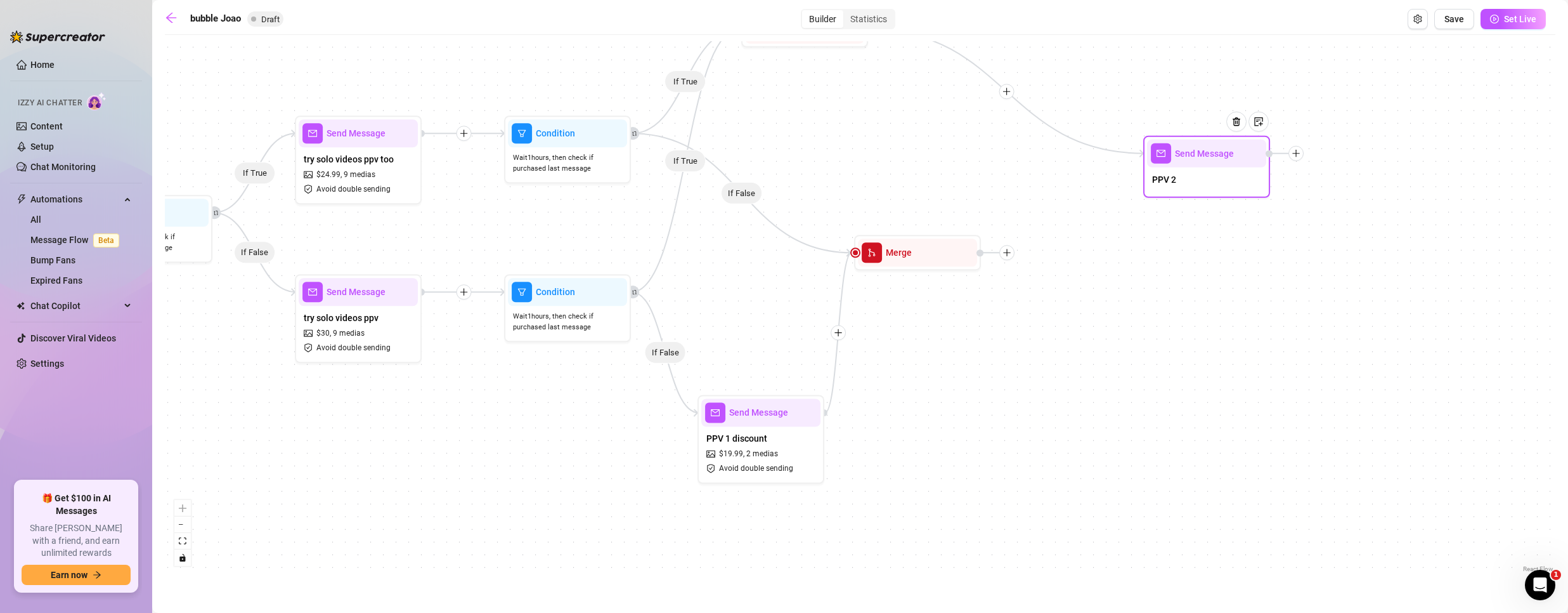
drag, startPoint x: 1060, startPoint y: 145, endPoint x: 1190, endPoint y: 167, distance: 131.8
click at [1190, 167] on div "PPV 2" at bounding box center [1206, 181] width 119 height 26
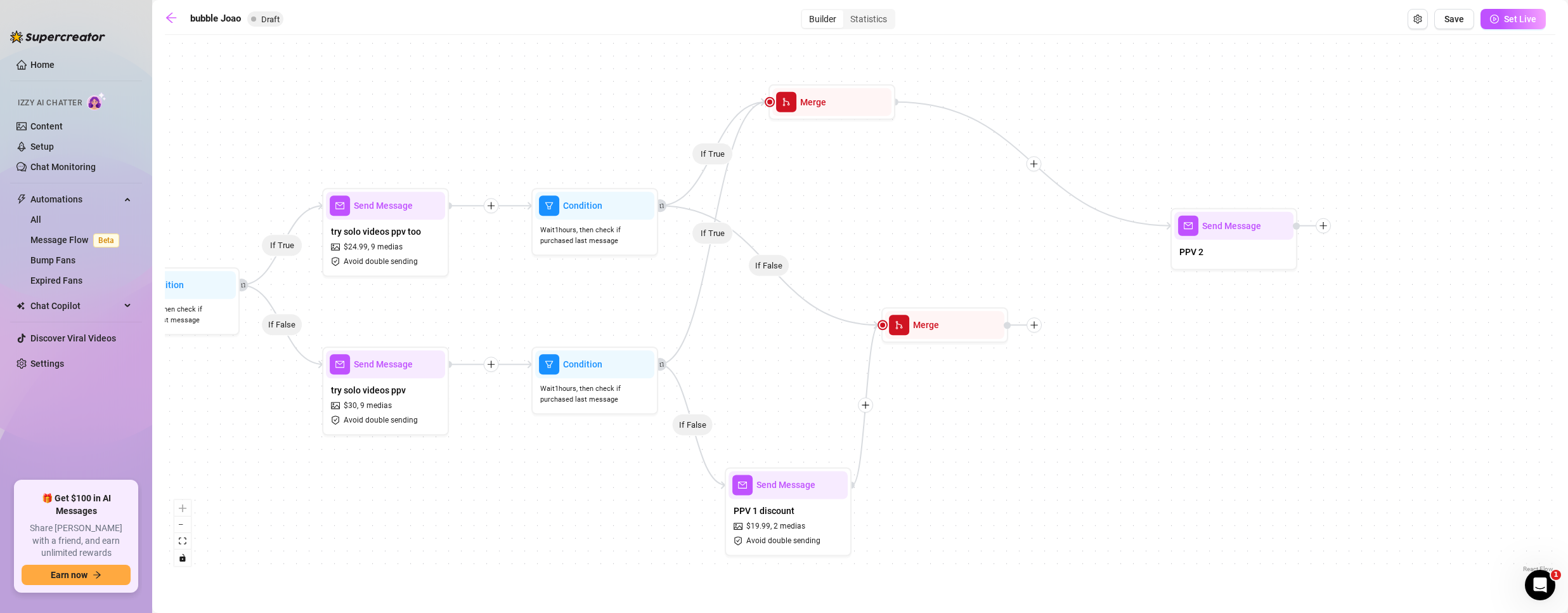
drag, startPoint x: 1129, startPoint y: 299, endPoint x: 1190, endPoint y: 356, distance: 83.5
click at [1190, 356] on div "If True If False If True If False If True If False If True If False Merge Send …" at bounding box center [860, 308] width 1390 height 534
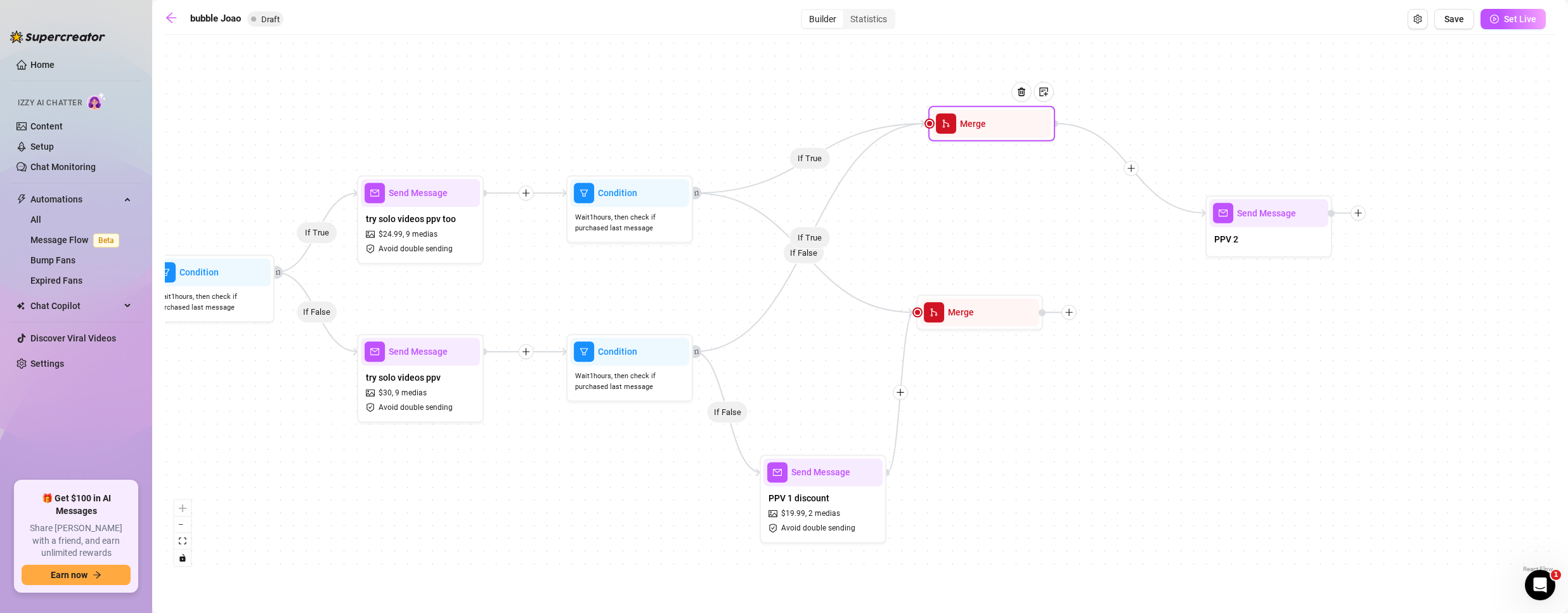
drag, startPoint x: 849, startPoint y: 97, endPoint x: 988, endPoint y: 135, distance: 144.1
click at [988, 135] on div "Merge" at bounding box center [991, 124] width 119 height 28
drag, startPoint x: 992, startPoint y: 139, endPoint x: 977, endPoint y: 139, distance: 15.0
click at [977, 139] on div "Merge" at bounding box center [992, 127] width 119 height 28
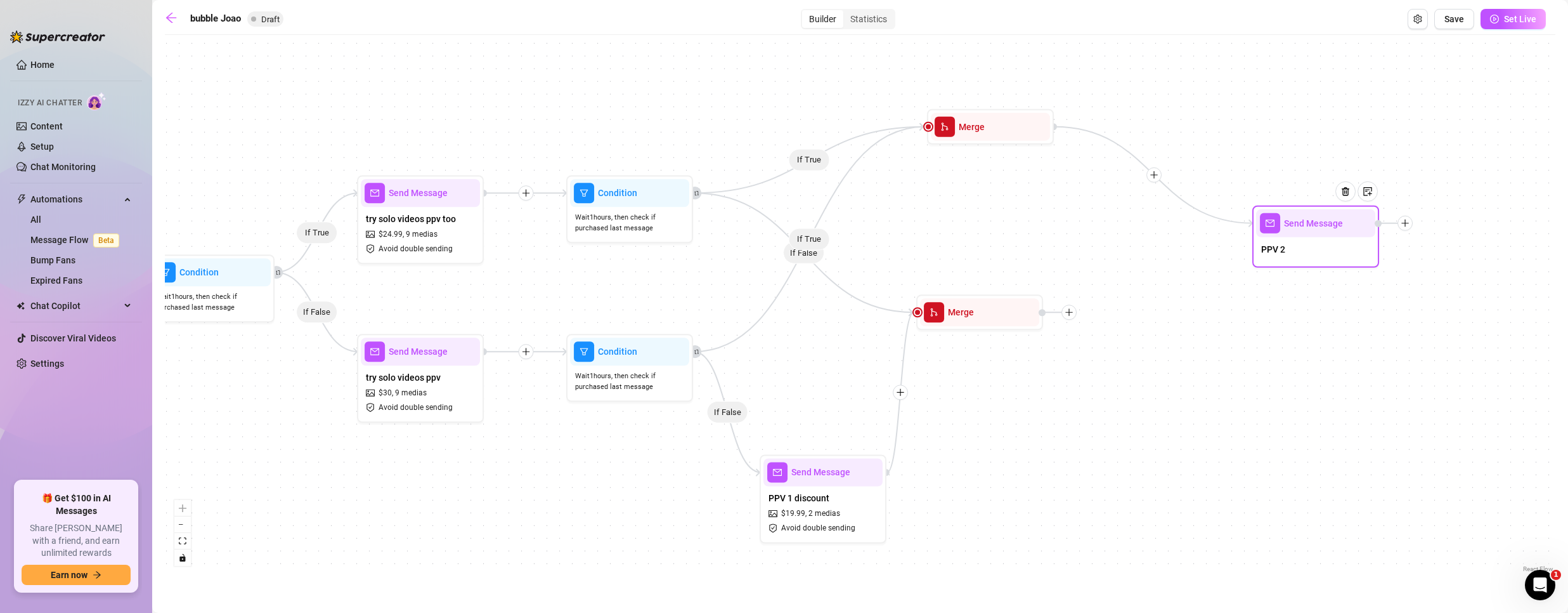
drag, startPoint x: 1257, startPoint y: 220, endPoint x: 1368, endPoint y: 238, distance: 112.4
click at [1368, 238] on div "Send Message" at bounding box center [1315, 224] width 119 height 28
click at [1180, 177] on icon "plus" at bounding box center [1183, 177] width 9 height 9
click at [1183, 179] on icon "plus" at bounding box center [1183, 177] width 9 height 9
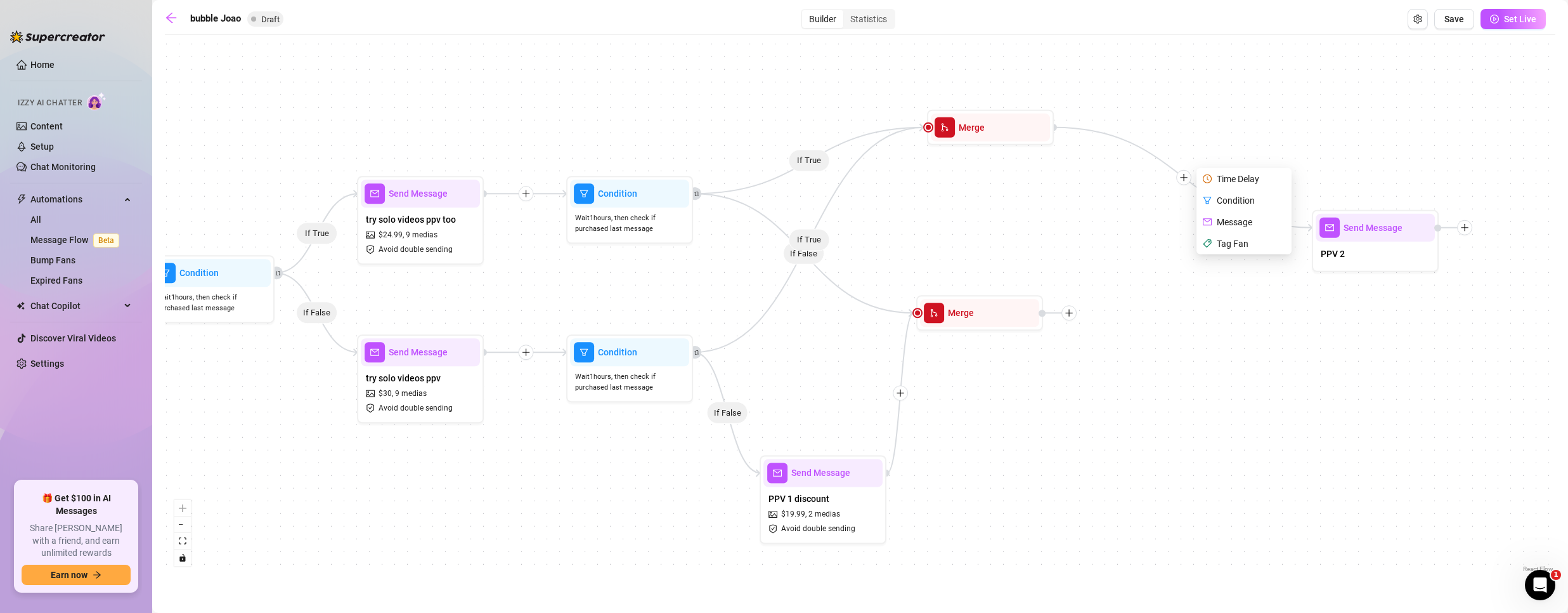
click at [1228, 184] on div "Time Delay" at bounding box center [1245, 179] width 93 height 22
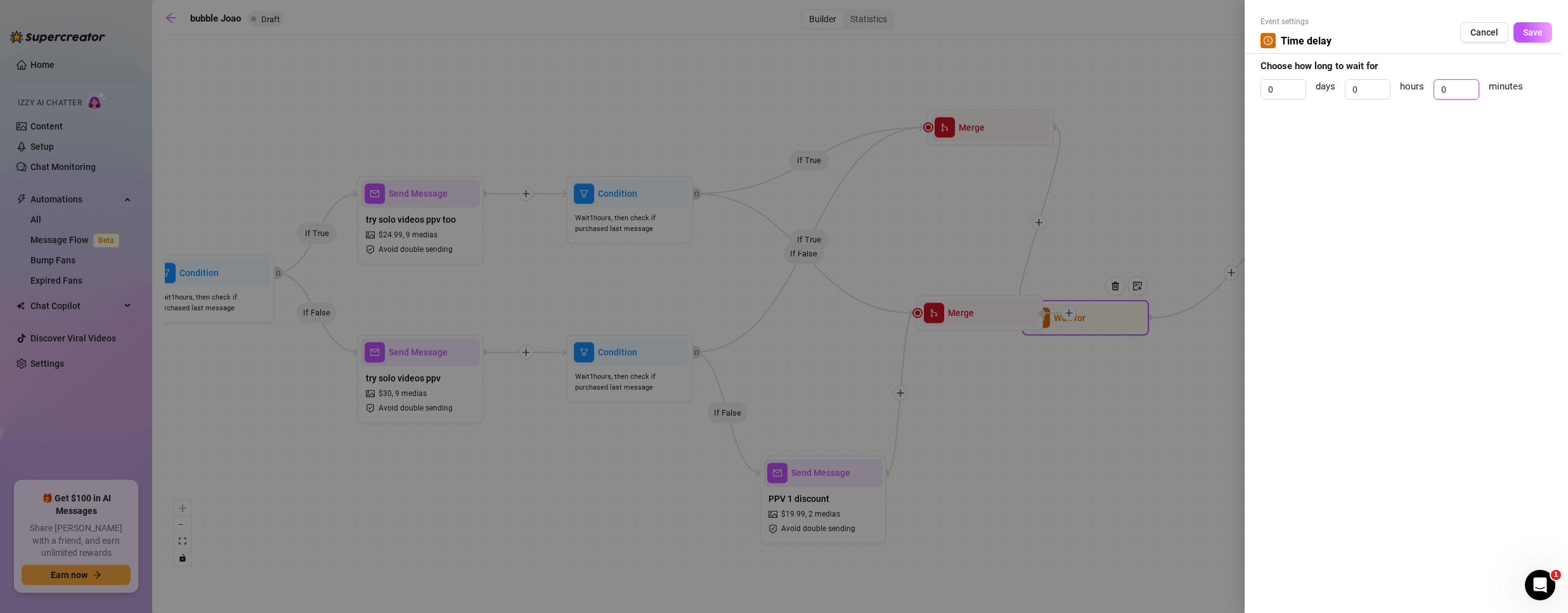
drag, startPoint x: 1448, startPoint y: 86, endPoint x: 1306, endPoint y: 90, distance: 142.1
click at [1306, 90] on div "0 days 0 hours 0 minutes" at bounding box center [1406, 95] width 292 height 32
drag, startPoint x: 1365, startPoint y: 87, endPoint x: 1253, endPoint y: 86, distance: 112.0
click at [1254, 87] on div "Event settings Time delay Cancel Save Choose how long to wait for 0 days 0 hour…" at bounding box center [1406, 306] width 323 height 613
click at [1539, 33] on span "Save" at bounding box center [1532, 32] width 19 height 10
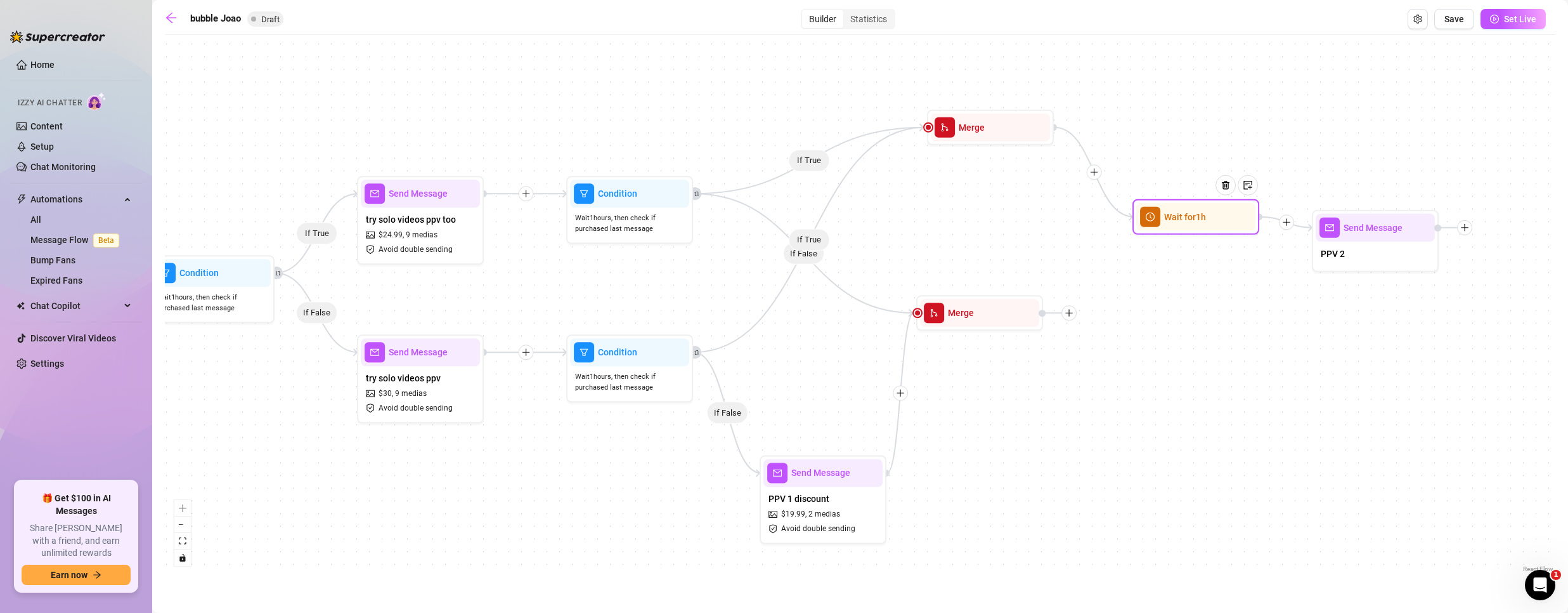
drag, startPoint x: 1105, startPoint y: 317, endPoint x: 1204, endPoint y: 214, distance: 142.9
click at [1204, 213] on div at bounding box center [1230, 194] width 55 height 65
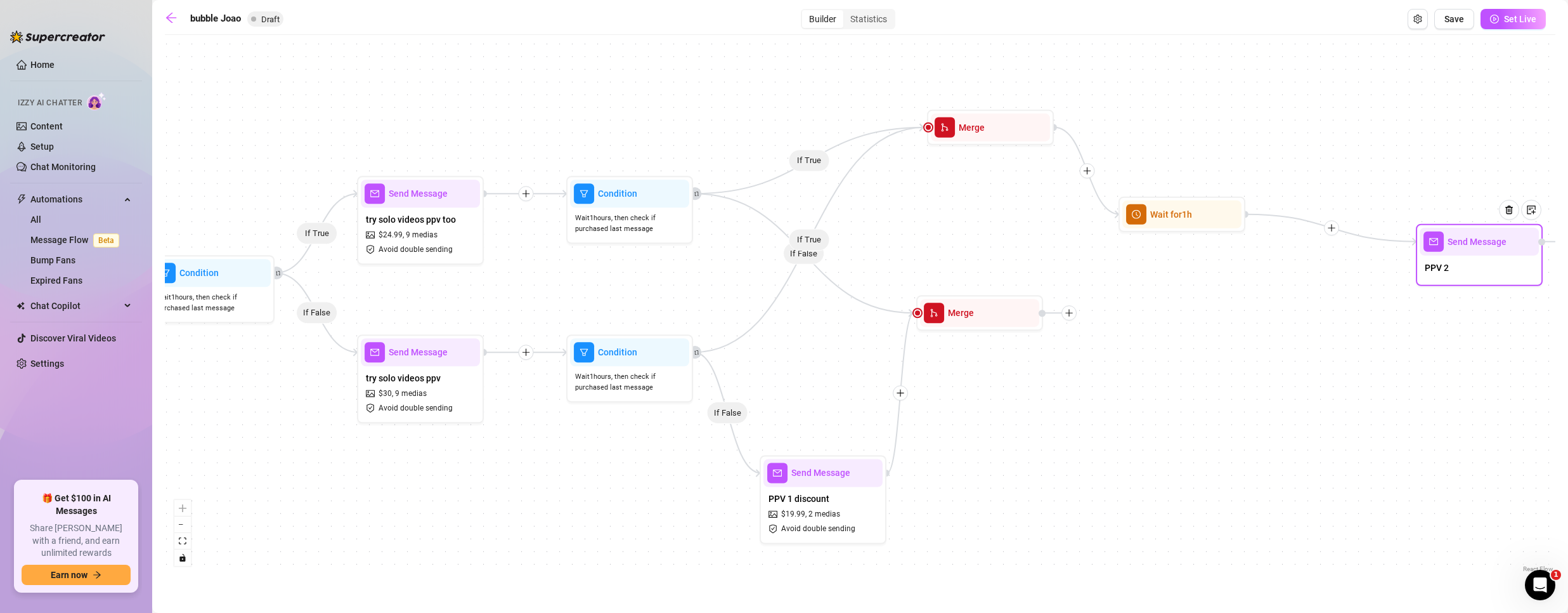
drag, startPoint x: 1386, startPoint y: 262, endPoint x: 1491, endPoint y: 276, distance: 105.9
click at [1491, 276] on div "PPV 2" at bounding box center [1478, 269] width 119 height 26
drag, startPoint x: 1156, startPoint y: 223, endPoint x: 1149, endPoint y: 199, distance: 25.0
click at [1149, 199] on div "Wait for 1h" at bounding box center [1174, 192] width 119 height 28
click at [1331, 213] on icon "plus" at bounding box center [1327, 214] width 9 height 9
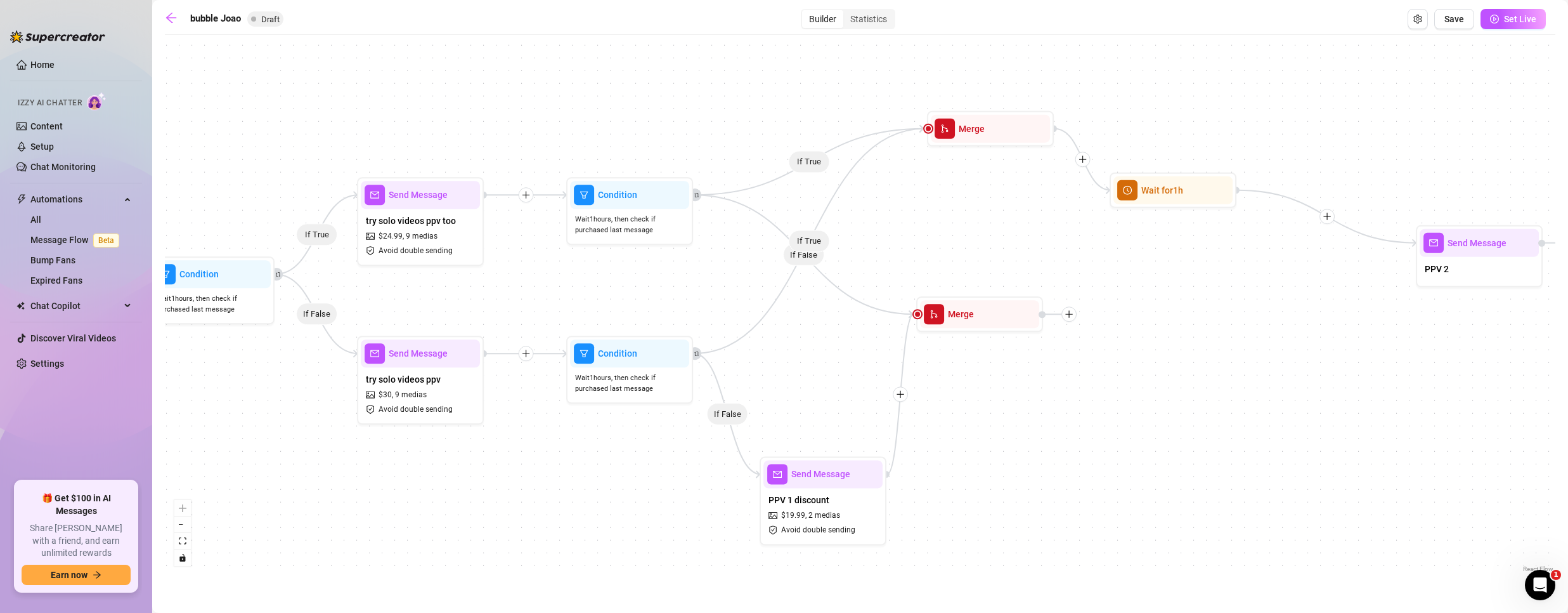
click at [1327, 217] on icon "plus" at bounding box center [1327, 217] width 1 height 7
click at [1265, 264] on div "If True If False If True If False If True If False If True If False Time Delay …" at bounding box center [860, 308] width 1390 height 534
drag, startPoint x: 1442, startPoint y: 250, endPoint x: 1419, endPoint y: 255, distance: 23.5
click at [1419, 255] on span "mail" at bounding box center [1414, 248] width 20 height 20
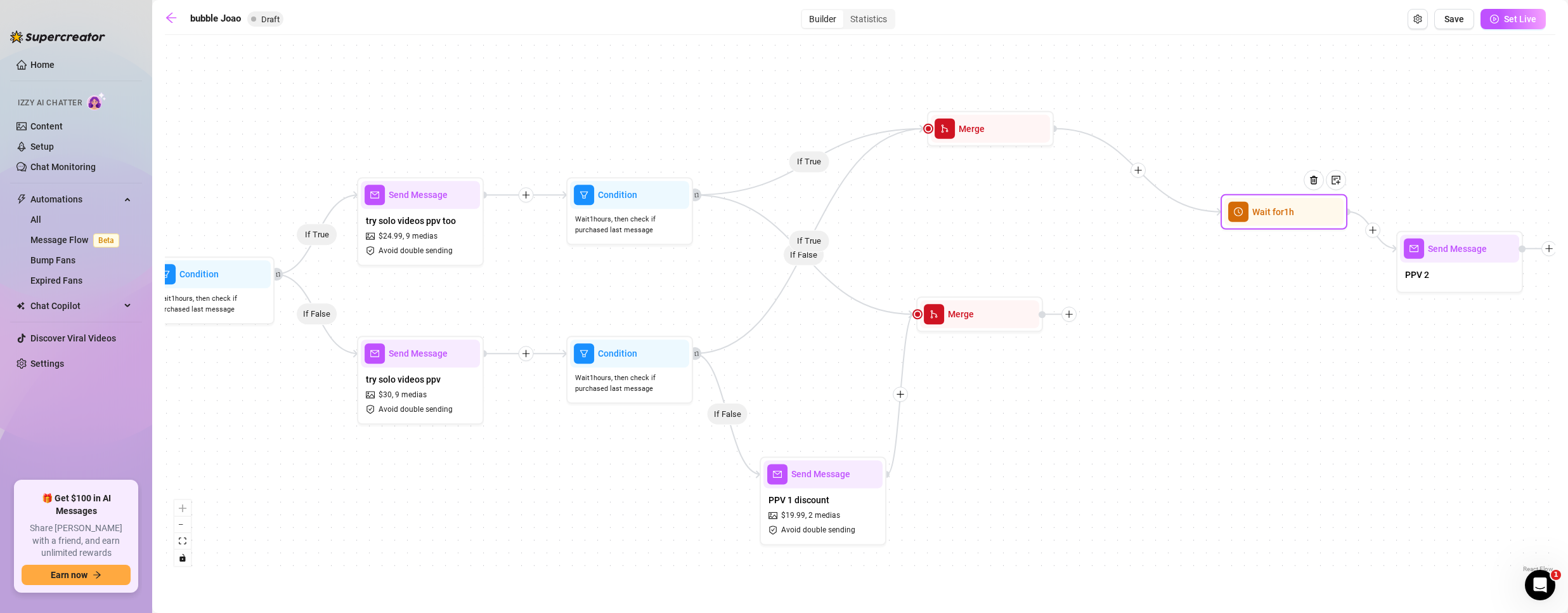
drag, startPoint x: 1164, startPoint y: 199, endPoint x: 1274, endPoint y: 220, distance: 112.0
click at [1277, 220] on div "Wait for 1h" at bounding box center [1284, 212] width 119 height 28
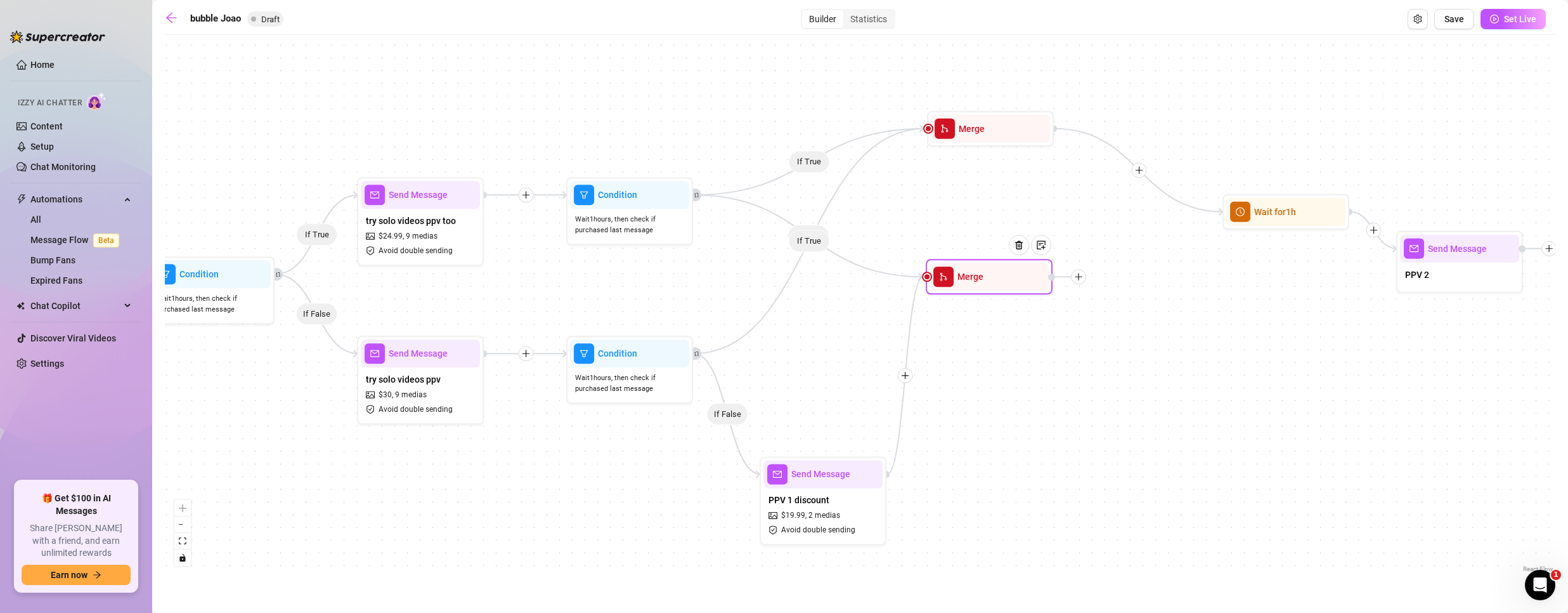
drag, startPoint x: 1068, startPoint y: 311, endPoint x: 1063, endPoint y: 302, distance: 10.3
click at [1074, 281] on icon "plus" at bounding box center [1078, 276] width 9 height 9
drag, startPoint x: 1040, startPoint y: 305, endPoint x: 1046, endPoint y: 309, distance: 7.2
click at [1046, 309] on div at bounding box center [1046, 307] width 7 height 7
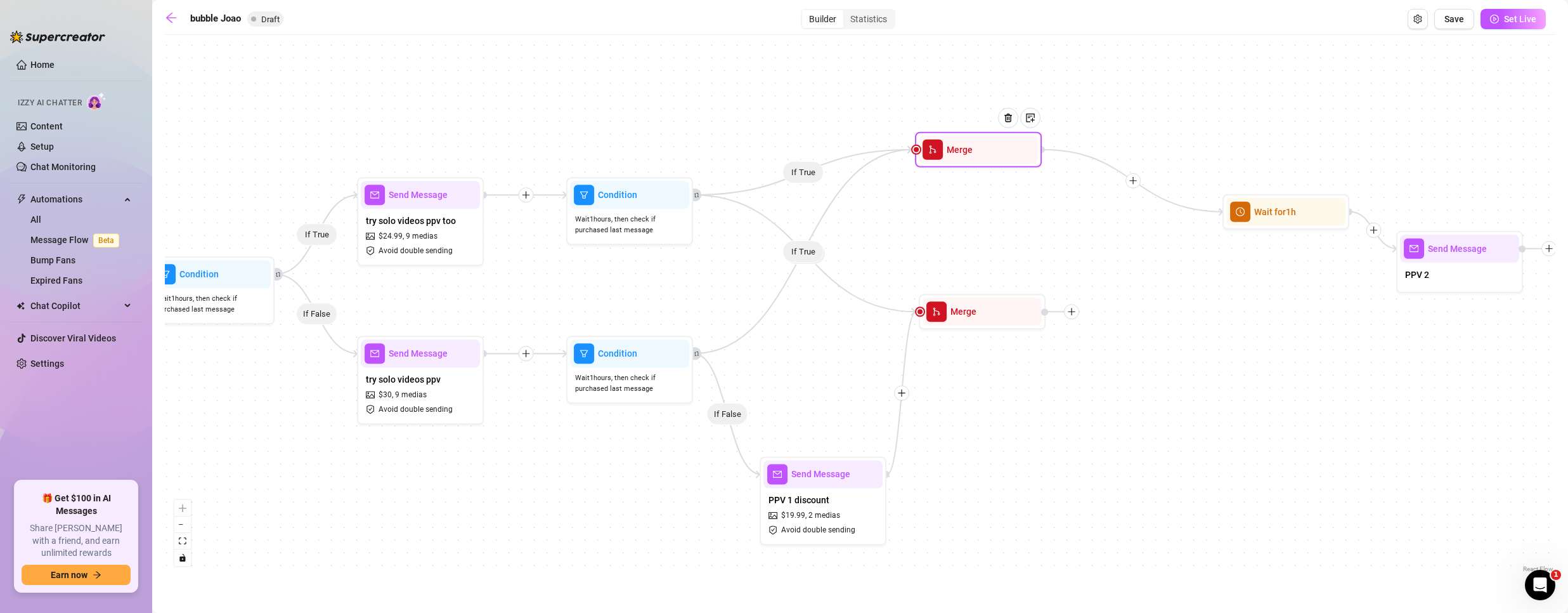
click at [1007, 160] on div "Merge" at bounding box center [978, 150] width 127 height 36
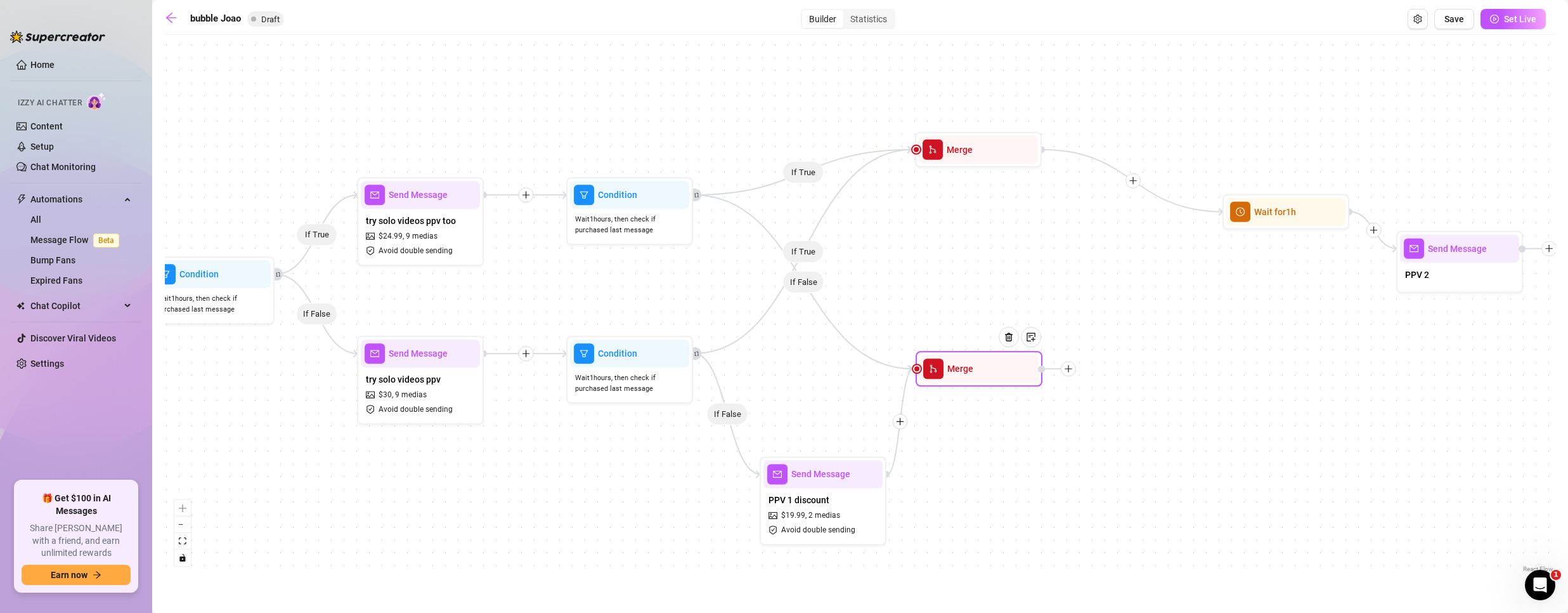
drag, startPoint x: 982, startPoint y: 308, endPoint x: 1025, endPoint y: 312, distance: 43.2
click at [984, 354] on div "Merge" at bounding box center [979, 368] width 119 height 28
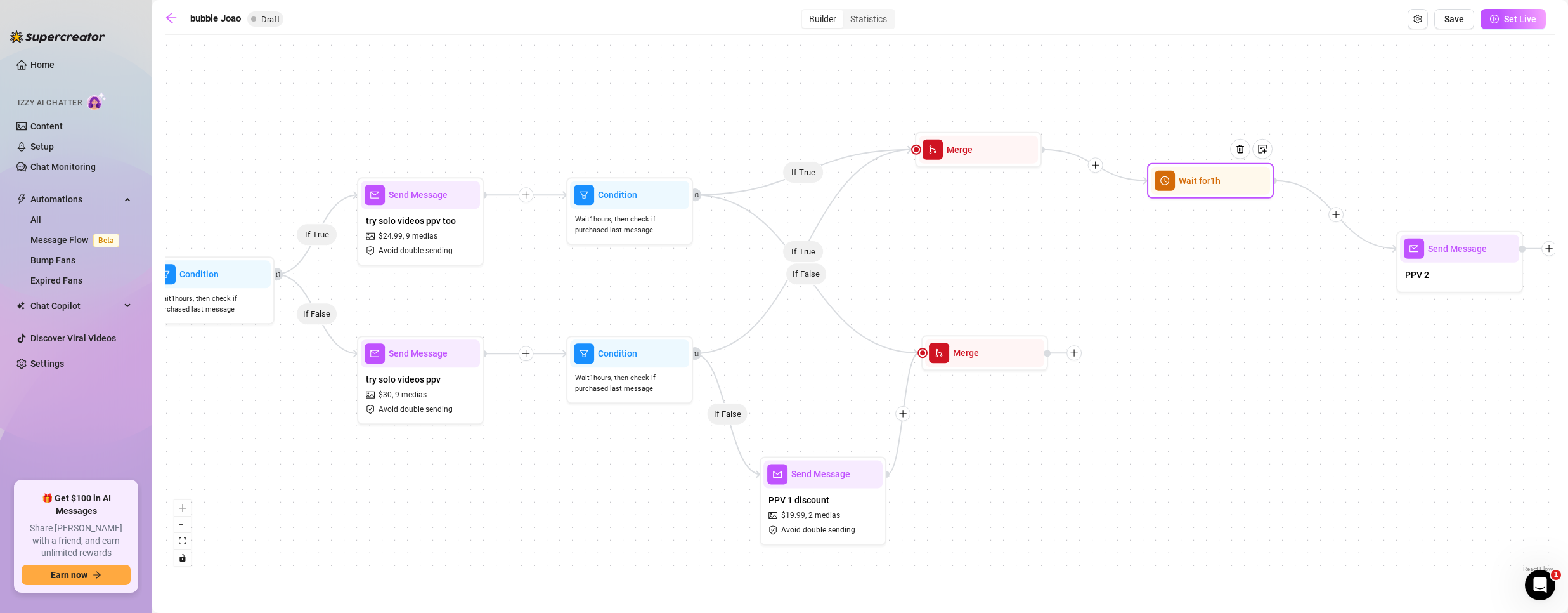
drag, startPoint x: 1283, startPoint y: 213, endPoint x: 1208, endPoint y: 183, distance: 80.8
click at [1208, 183] on span "Wait for 1h" at bounding box center [1200, 181] width 42 height 14
click at [1334, 213] on icon "plus" at bounding box center [1335, 214] width 9 height 9
click at [1098, 173] on icon "Edge from 08afd695-327a-4bd3-94e5-d7f00dcec72e to a303414f-1d75-4da5-90fc-78263…" at bounding box center [1095, 165] width 106 height 31
click at [1095, 165] on icon "plus" at bounding box center [1095, 164] width 1 height 7
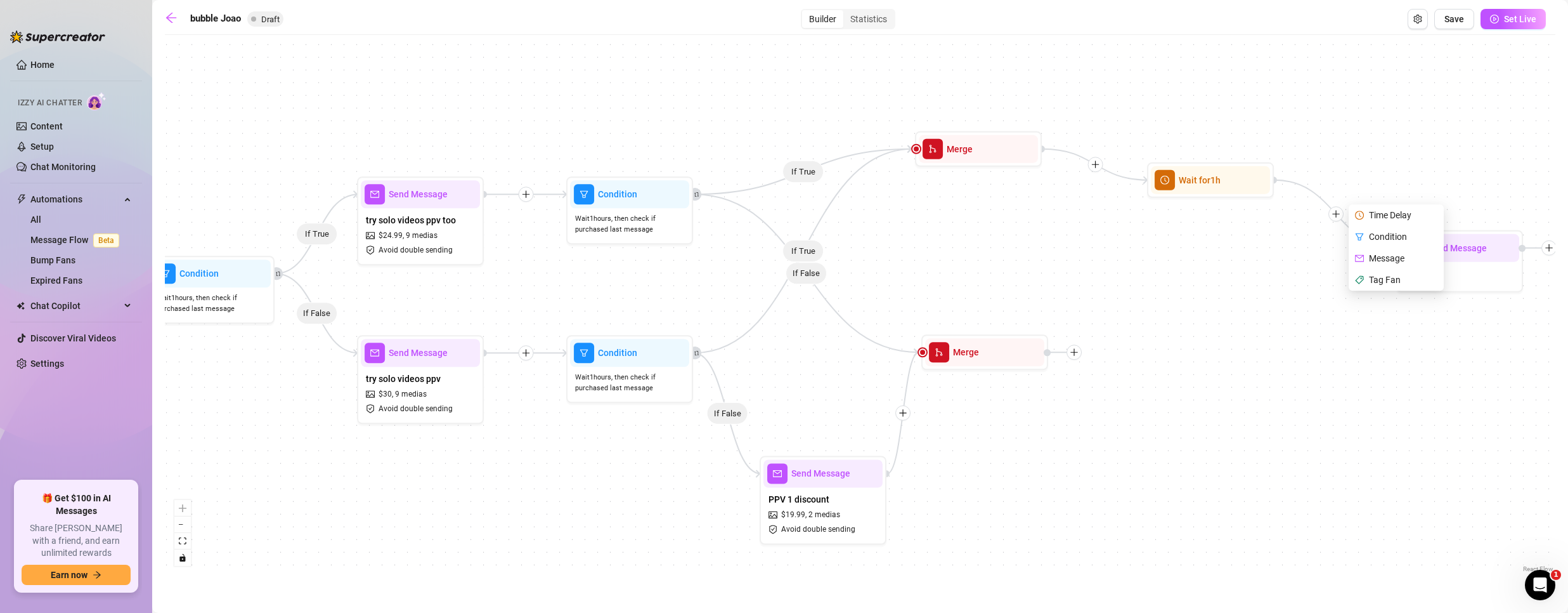
click at [1095, 164] on icon "plus" at bounding box center [1095, 164] width 7 height 1
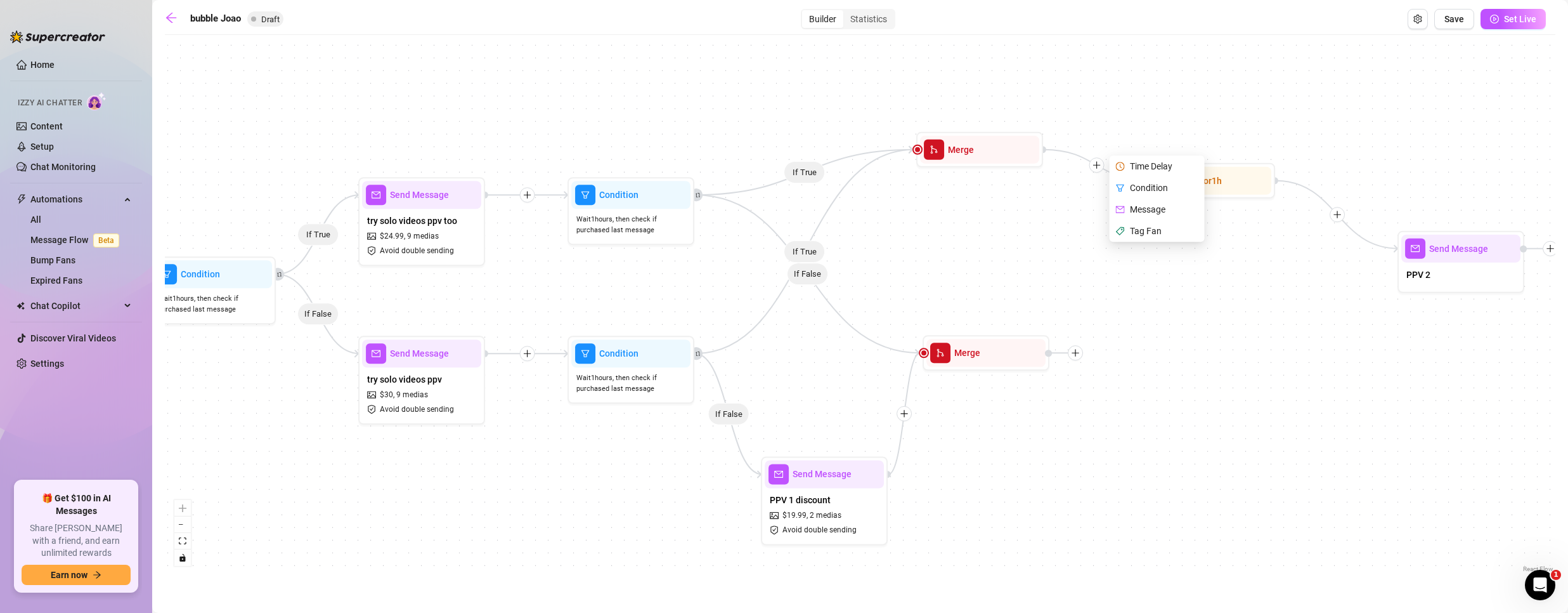
drag, startPoint x: 1105, startPoint y: 319, endPoint x: 1176, endPoint y: 224, distance: 118.6
click at [1105, 319] on div "If True If False If True If False If True If False If True If False Time Delay …" at bounding box center [860, 308] width 1390 height 534
click at [1254, 174] on div at bounding box center [1246, 157] width 55 height 65
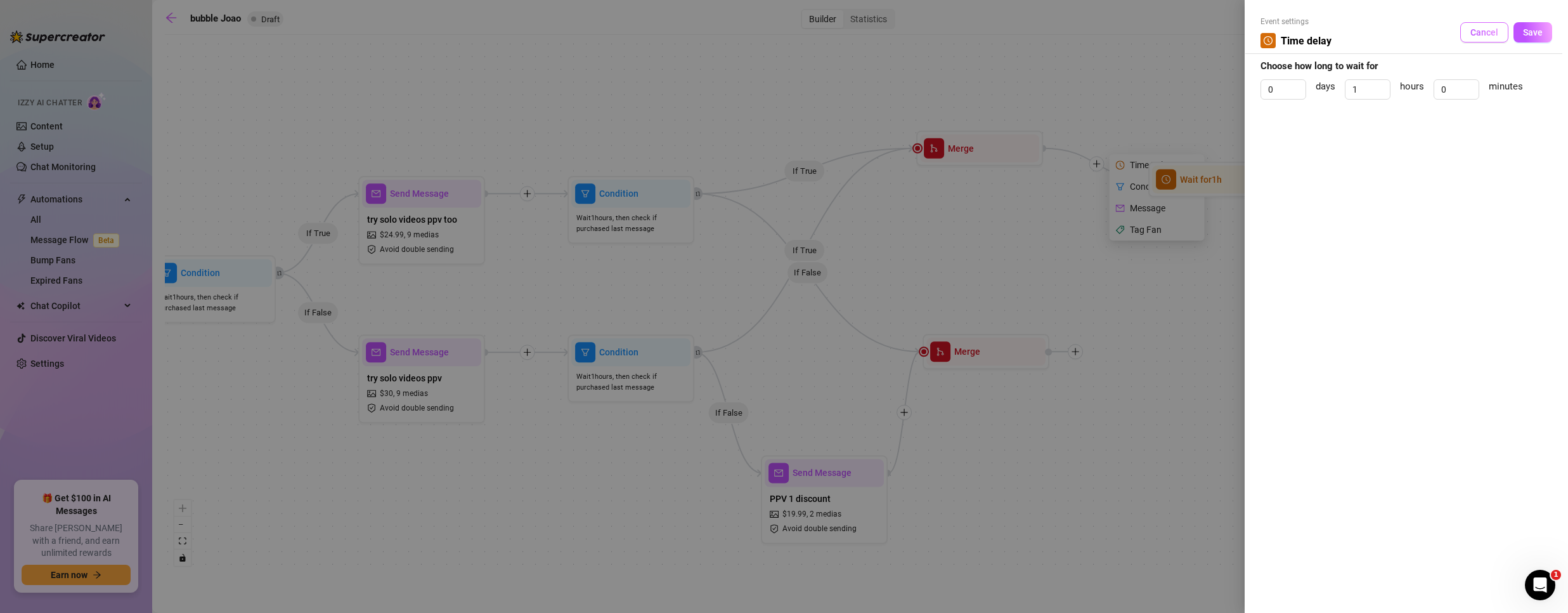
click at [1481, 30] on span "Cancel" at bounding box center [1484, 32] width 28 height 10
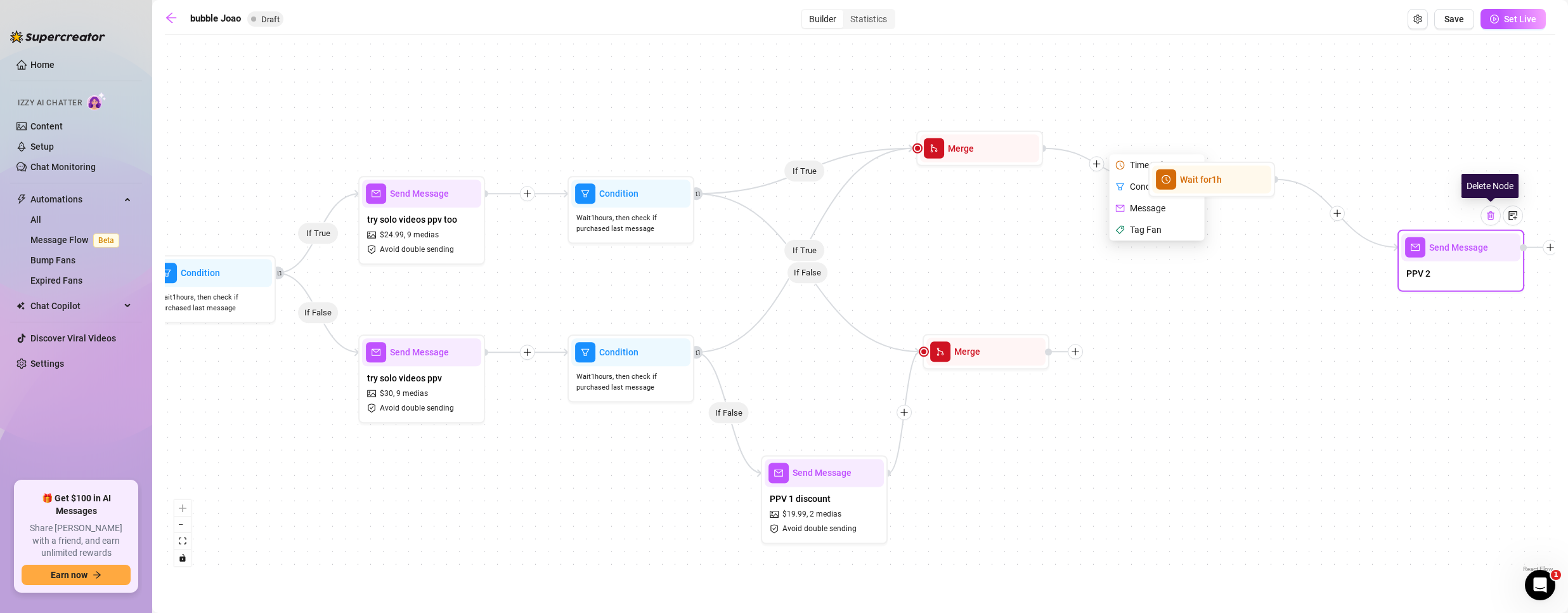
click at [1491, 217] on img at bounding box center [1490, 215] width 10 height 10
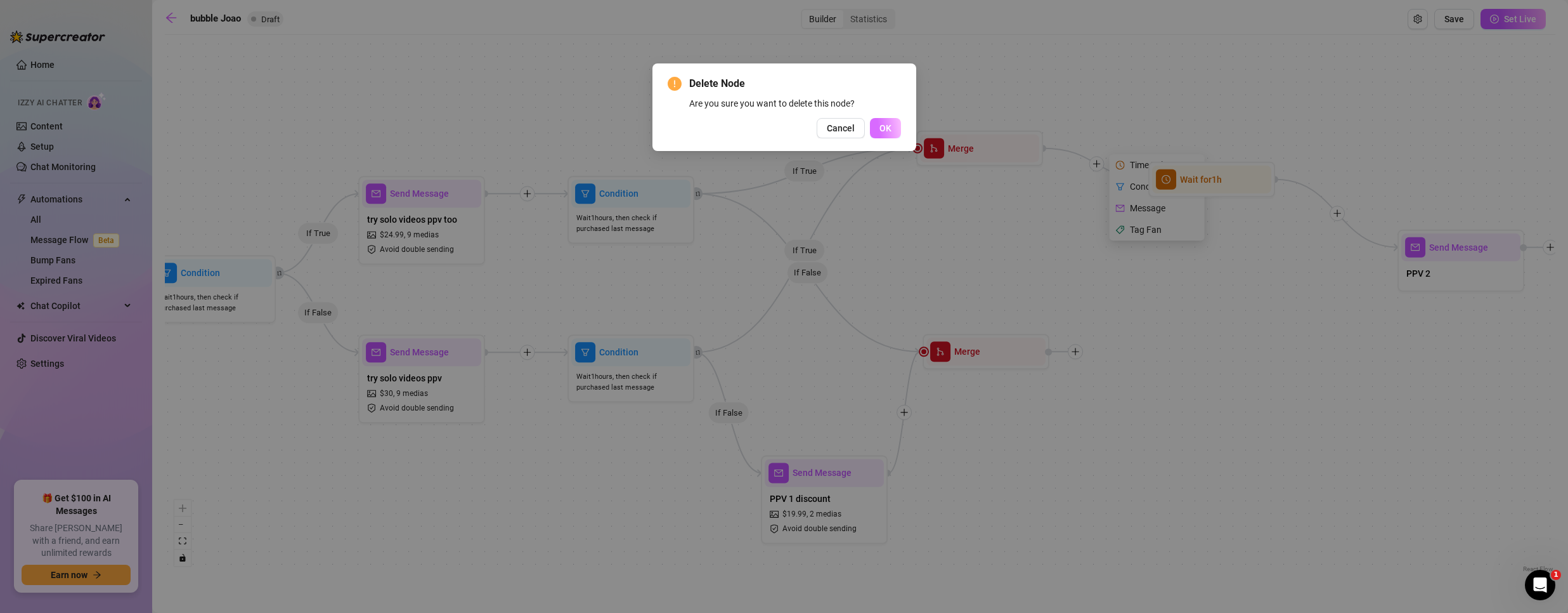
click at [878, 121] on button "OK" at bounding box center [885, 128] width 31 height 20
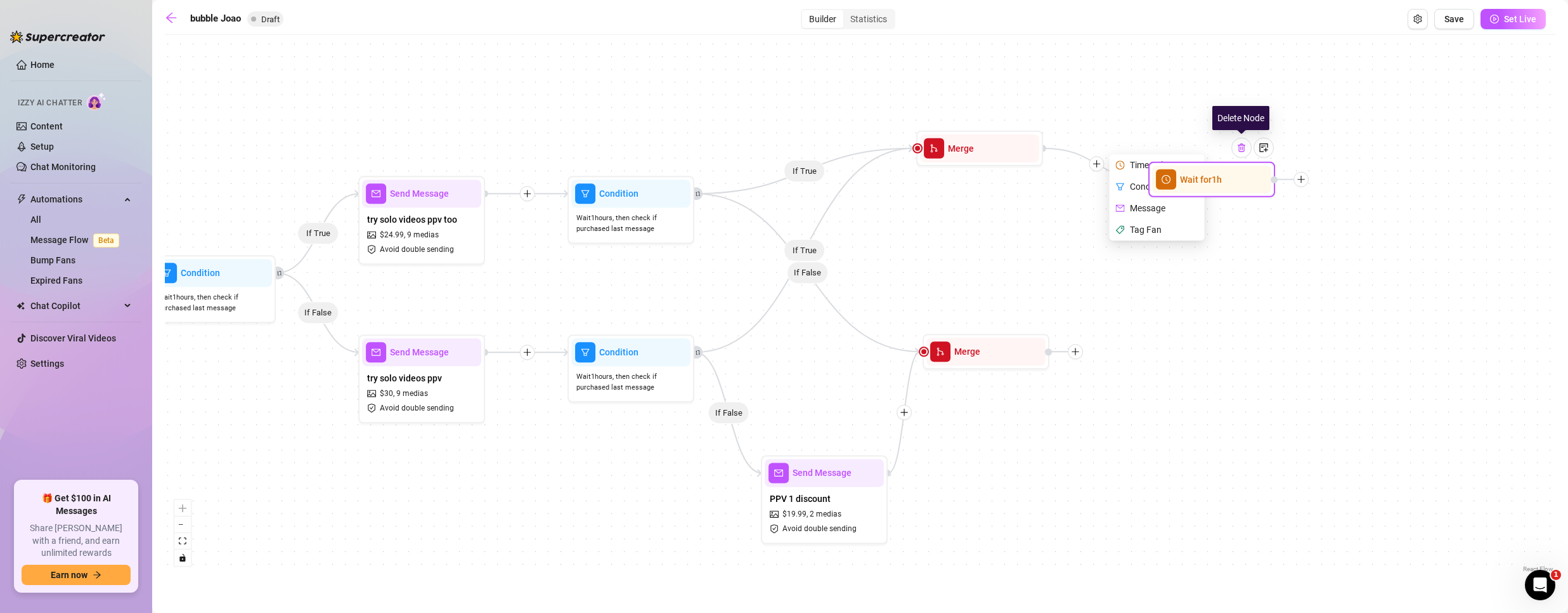
click at [1243, 151] on img at bounding box center [1241, 147] width 10 height 10
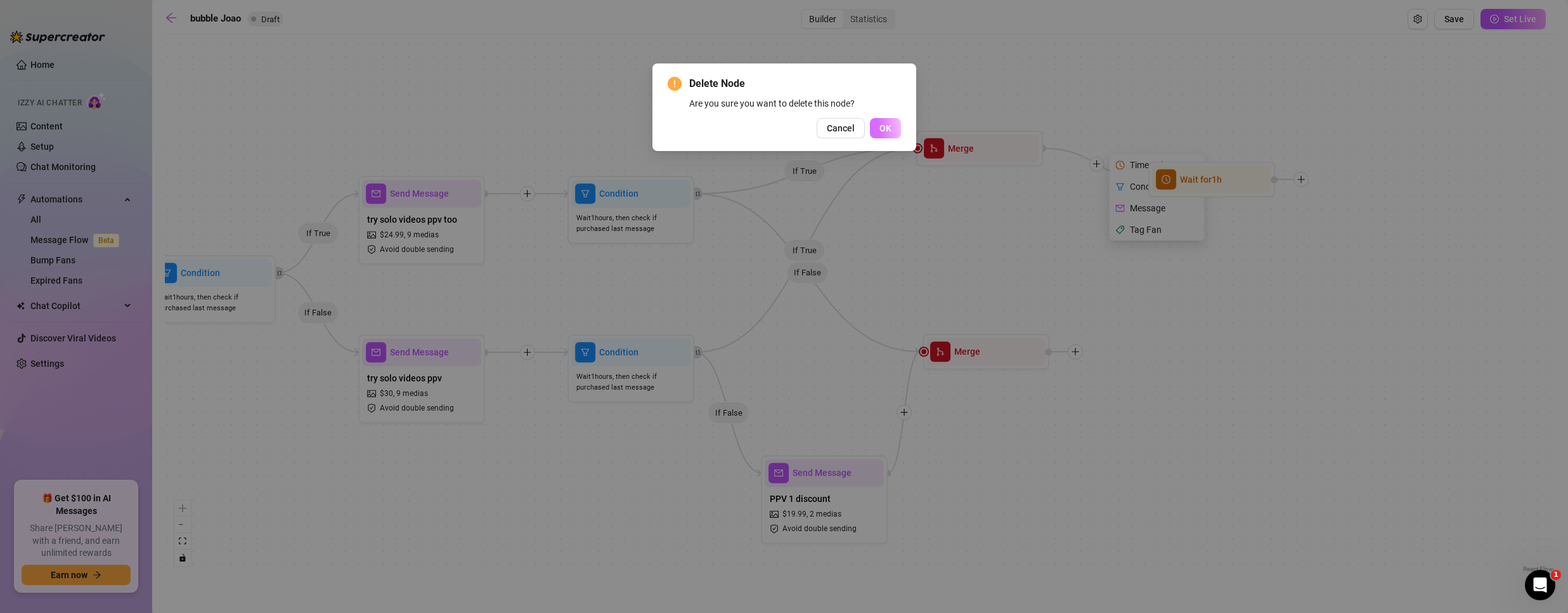
click at [887, 118] on button "OK" at bounding box center [885, 128] width 31 height 20
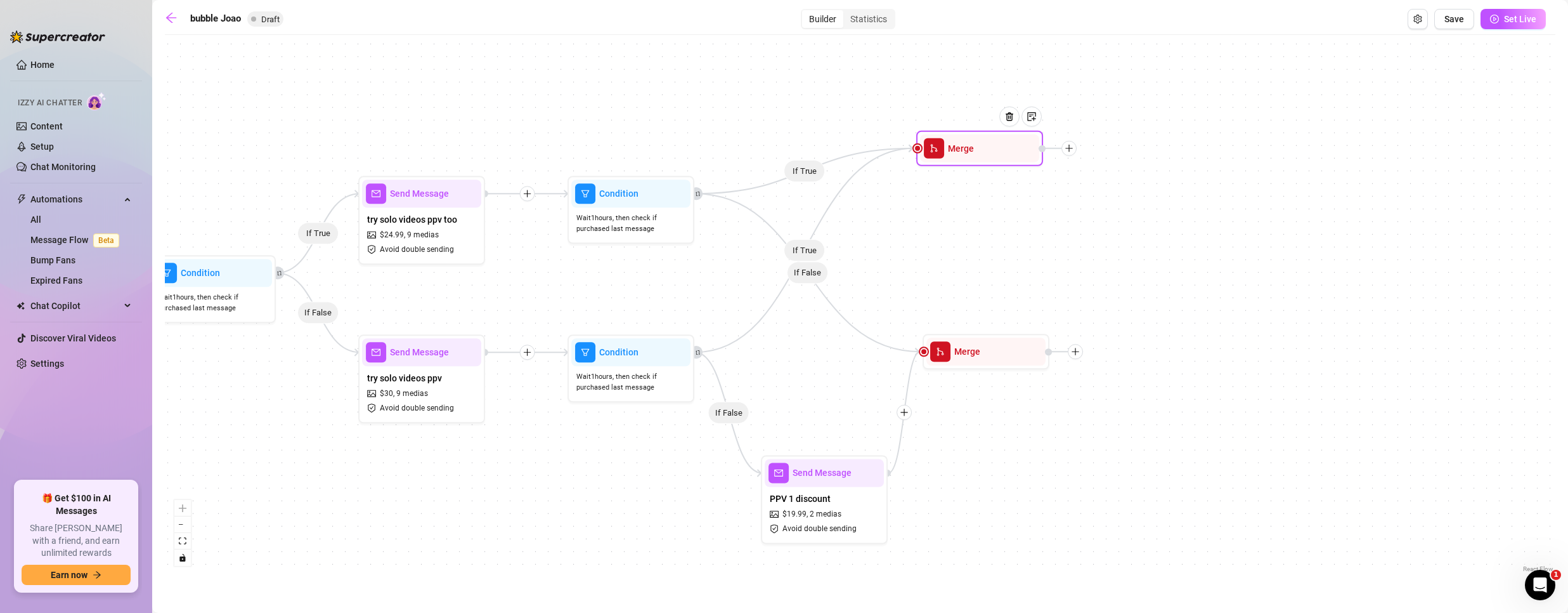
click at [1064, 149] on icon "plus" at bounding box center [1068, 148] width 9 height 9
click at [1127, 239] on div "Merge Nodes" at bounding box center [1131, 236] width 93 height 22
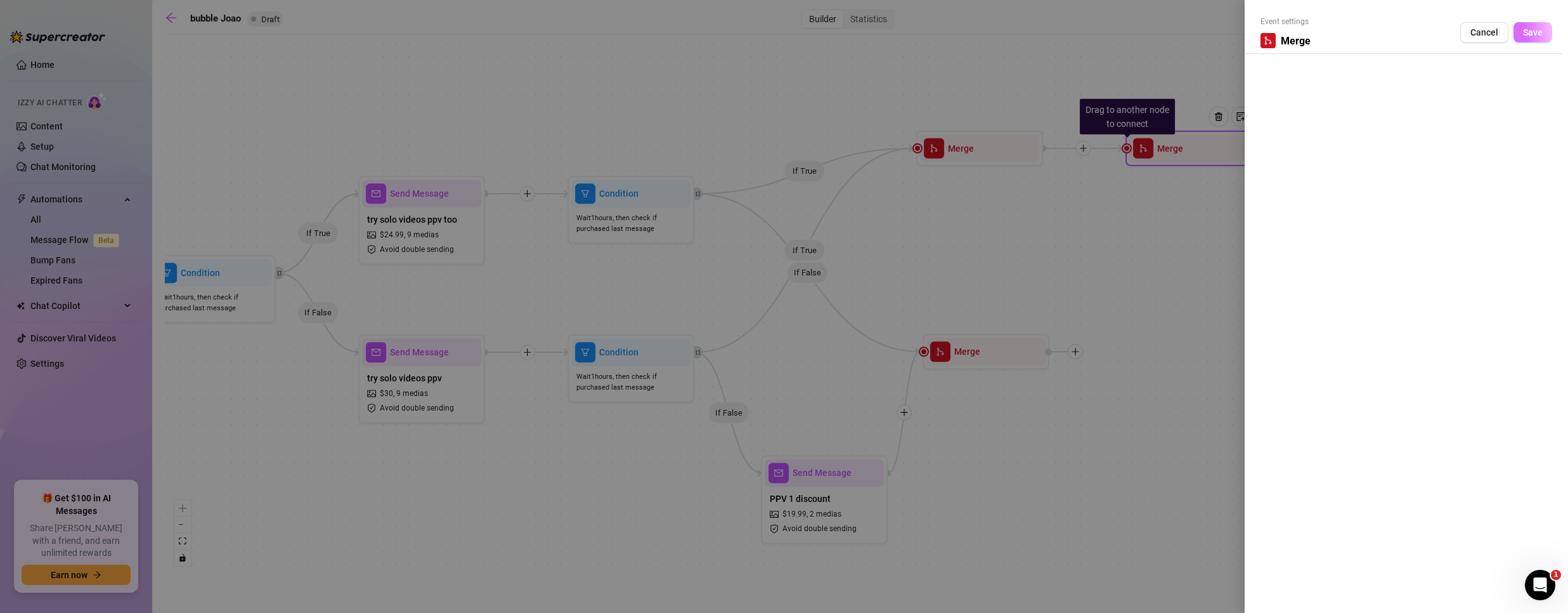
click at [1532, 39] on button "Save" at bounding box center [1533, 33] width 39 height 20
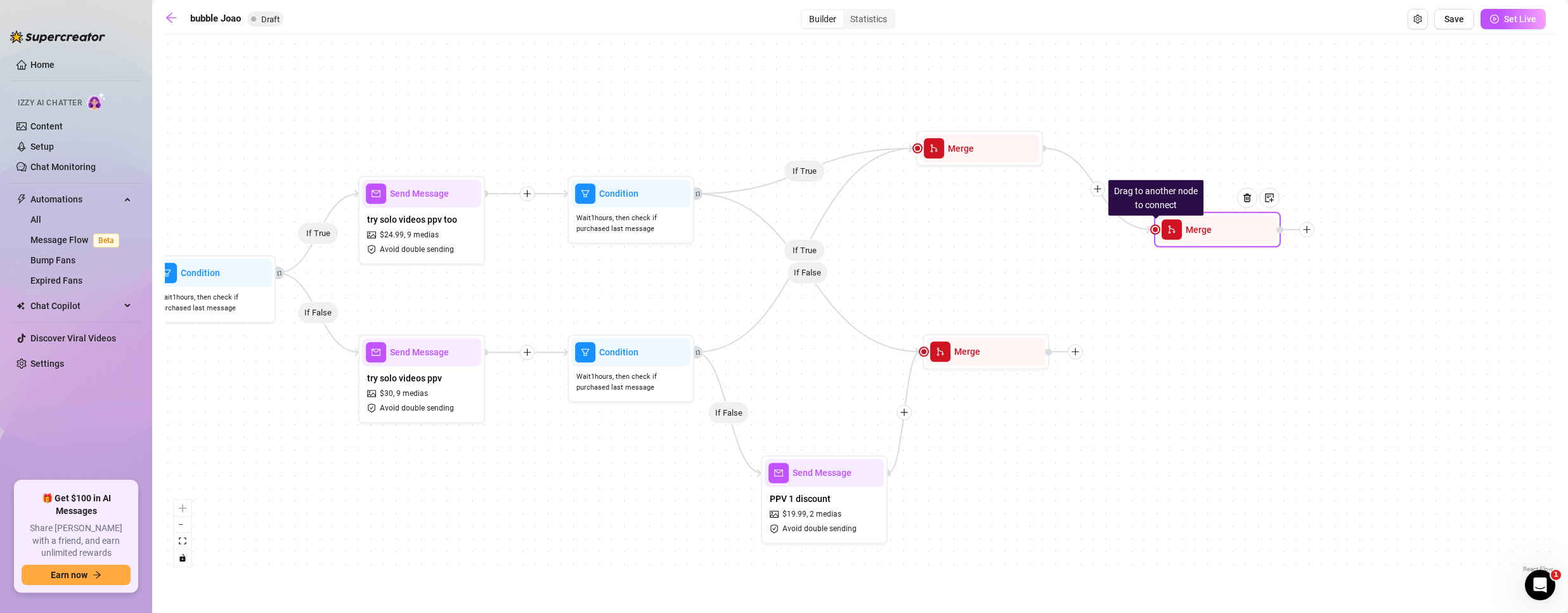
drag, startPoint x: 1164, startPoint y: 162, endPoint x: 1214, endPoint y: 241, distance: 93.5
click at [1211, 237] on span "Merge" at bounding box center [1198, 230] width 26 height 14
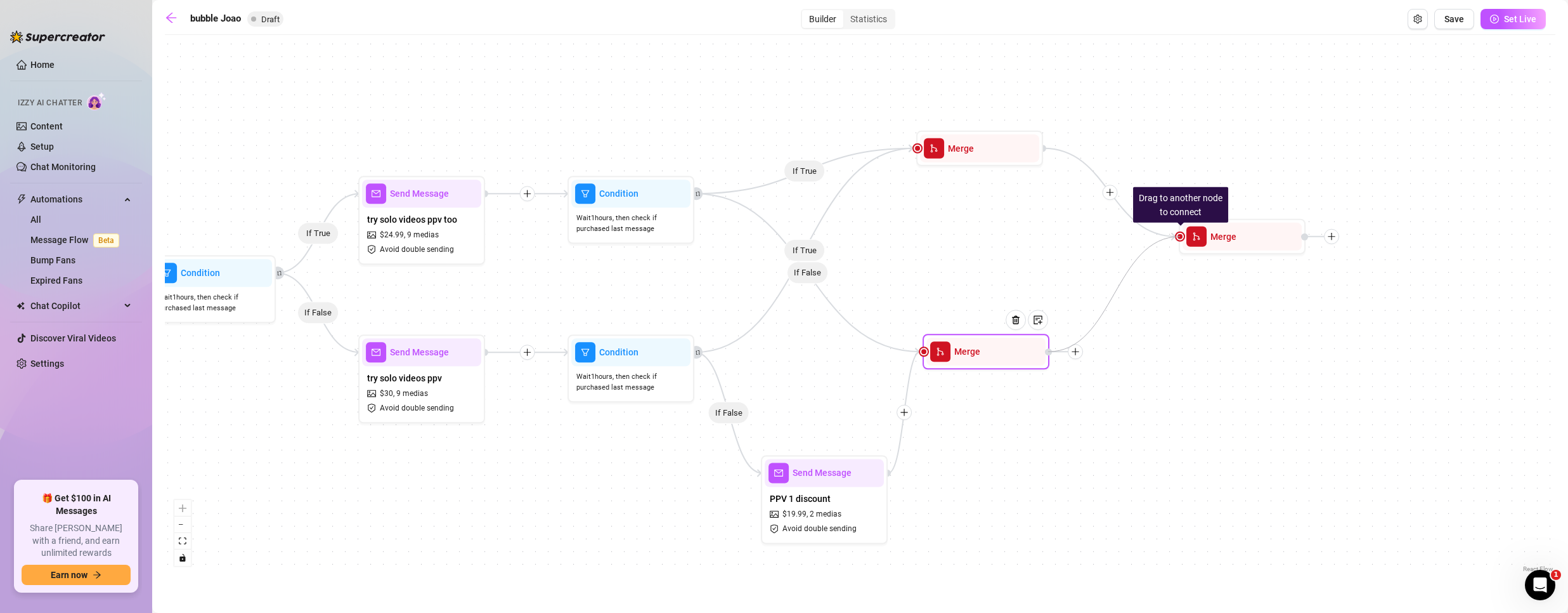
drag, startPoint x: 1180, startPoint y: 235, endPoint x: 1049, endPoint y: 351, distance: 175.0
click at [1334, 237] on icon "plus" at bounding box center [1331, 236] width 7 height 1
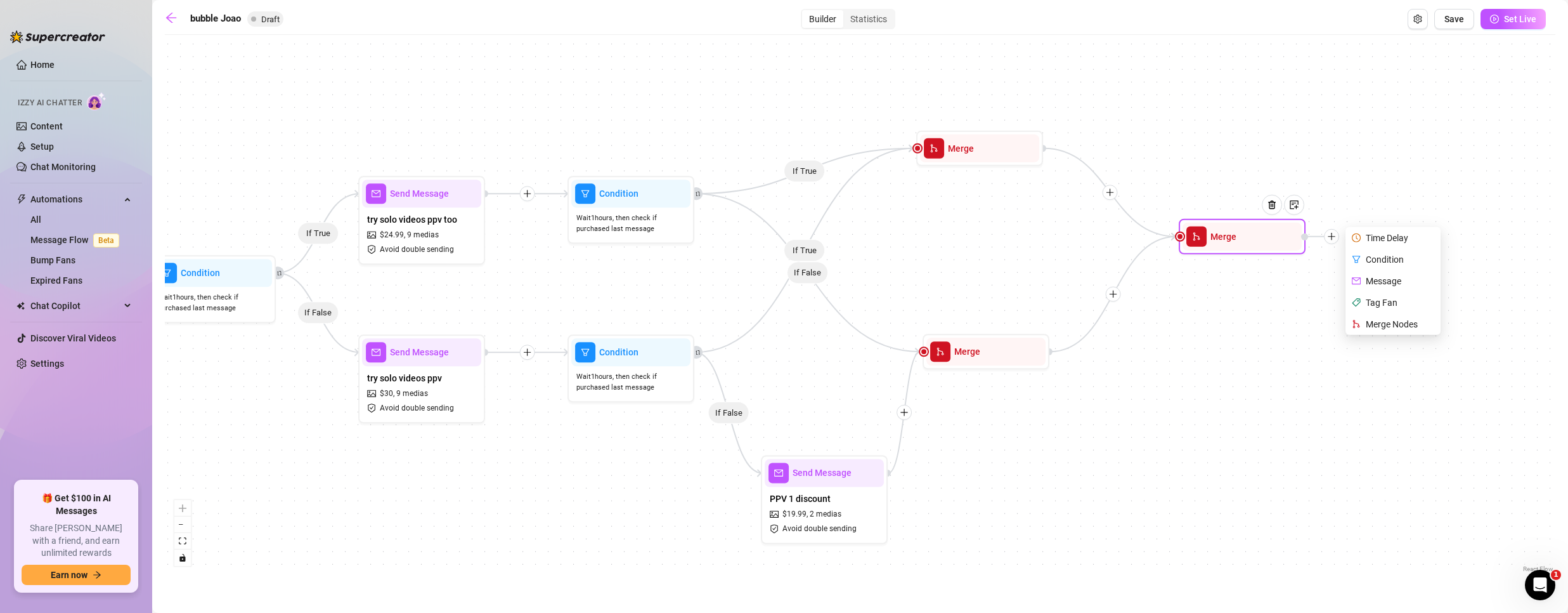
click at [1391, 238] on div "Time Delay" at bounding box center [1394, 238] width 93 height 22
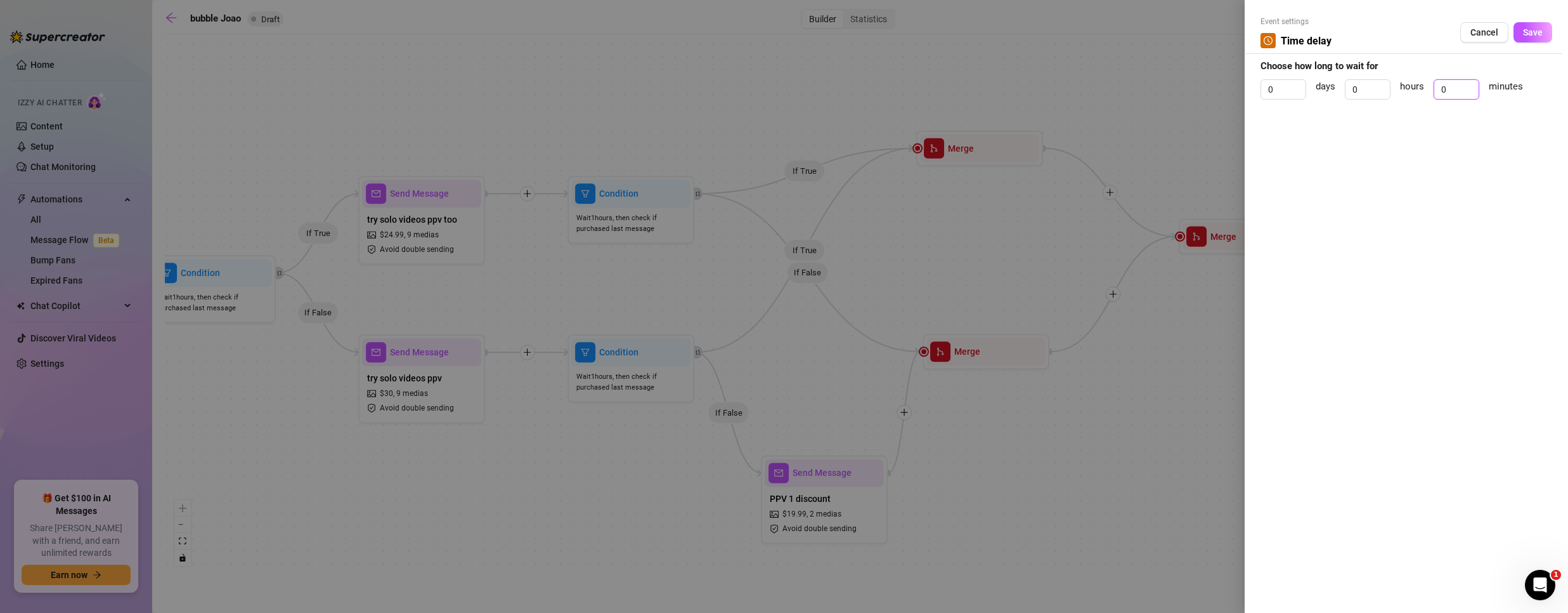
drag, startPoint x: 1460, startPoint y: 94, endPoint x: 1398, endPoint y: 93, distance: 62.0
click at [1398, 93] on div "0 days 0 hours 0 minutes" at bounding box center [1406, 95] width 292 height 32
click at [1539, 29] on span "Save" at bounding box center [1532, 32] width 19 height 10
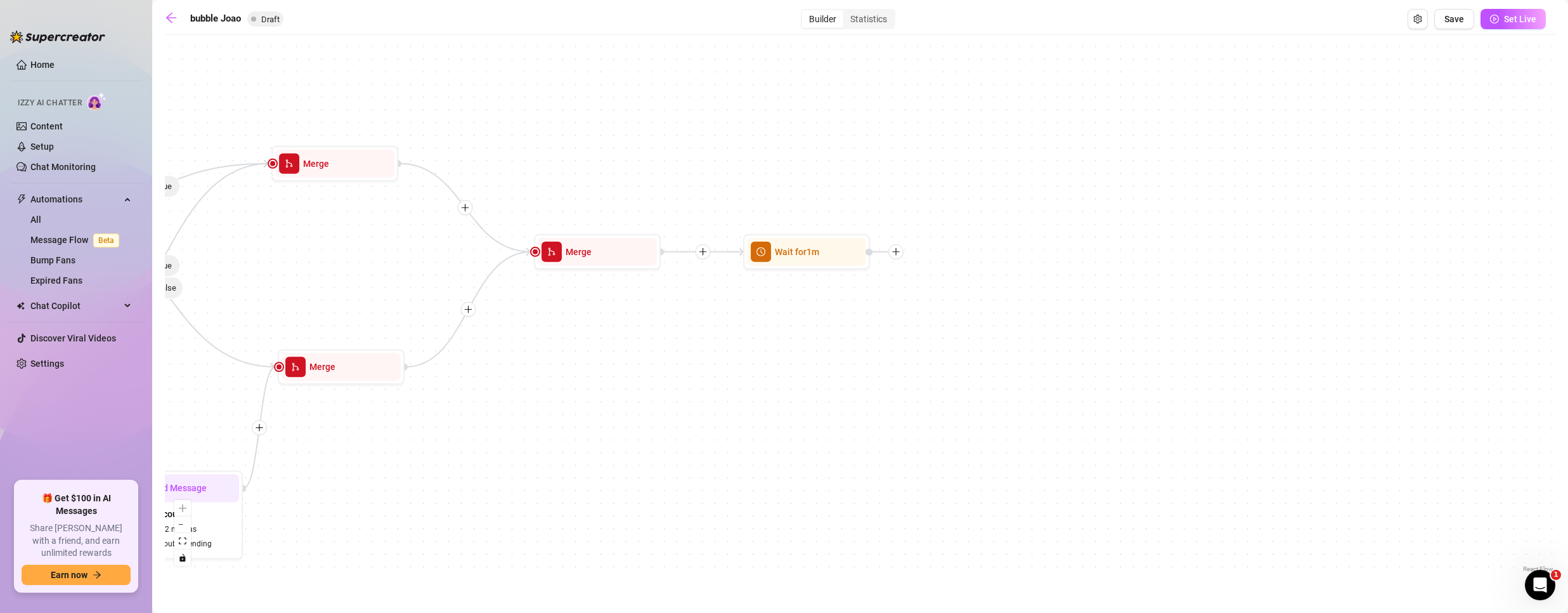
drag, startPoint x: 1347, startPoint y: 446, endPoint x: 590, endPoint y: 395, distance: 758.7
click at [551, 467] on div "If True If False If True If False If True If False If True If False Wait for 1m…" at bounding box center [860, 308] width 1390 height 534
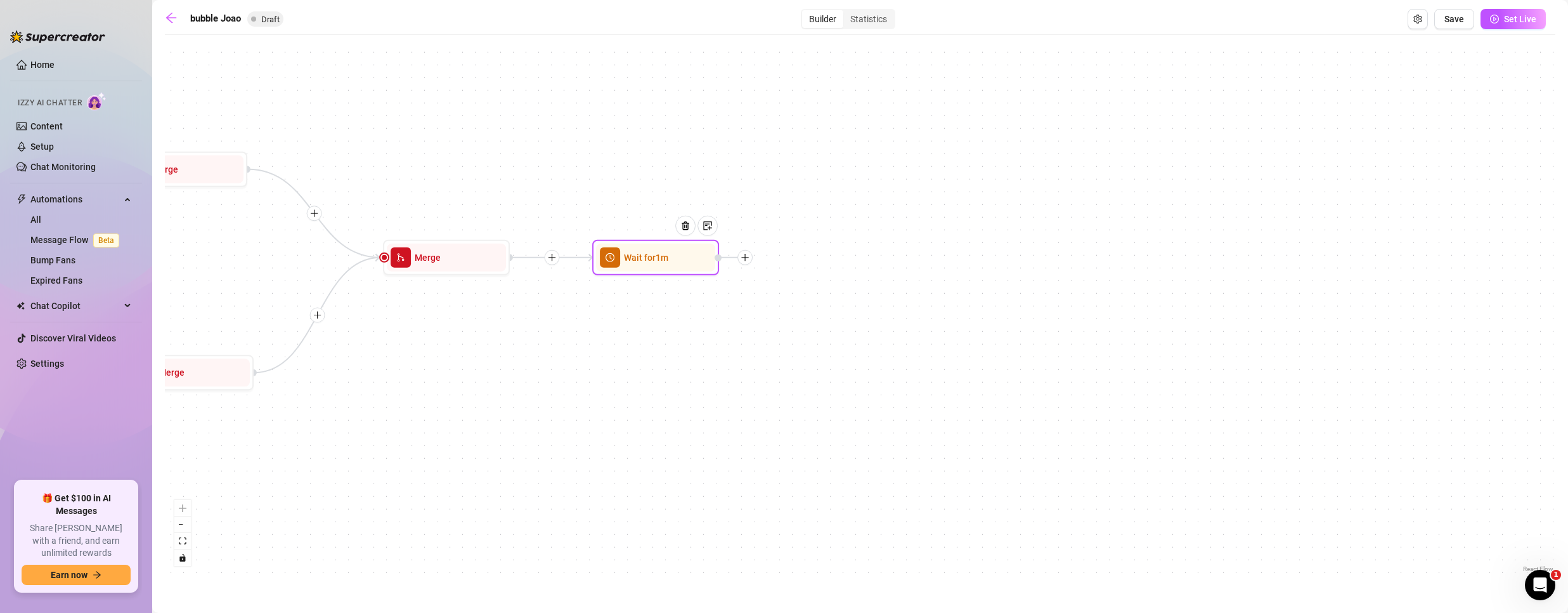
click at [750, 259] on icon "plus" at bounding box center [744, 257] width 9 height 9
click at [815, 303] on div "Message" at bounding box center [807, 302] width 93 height 22
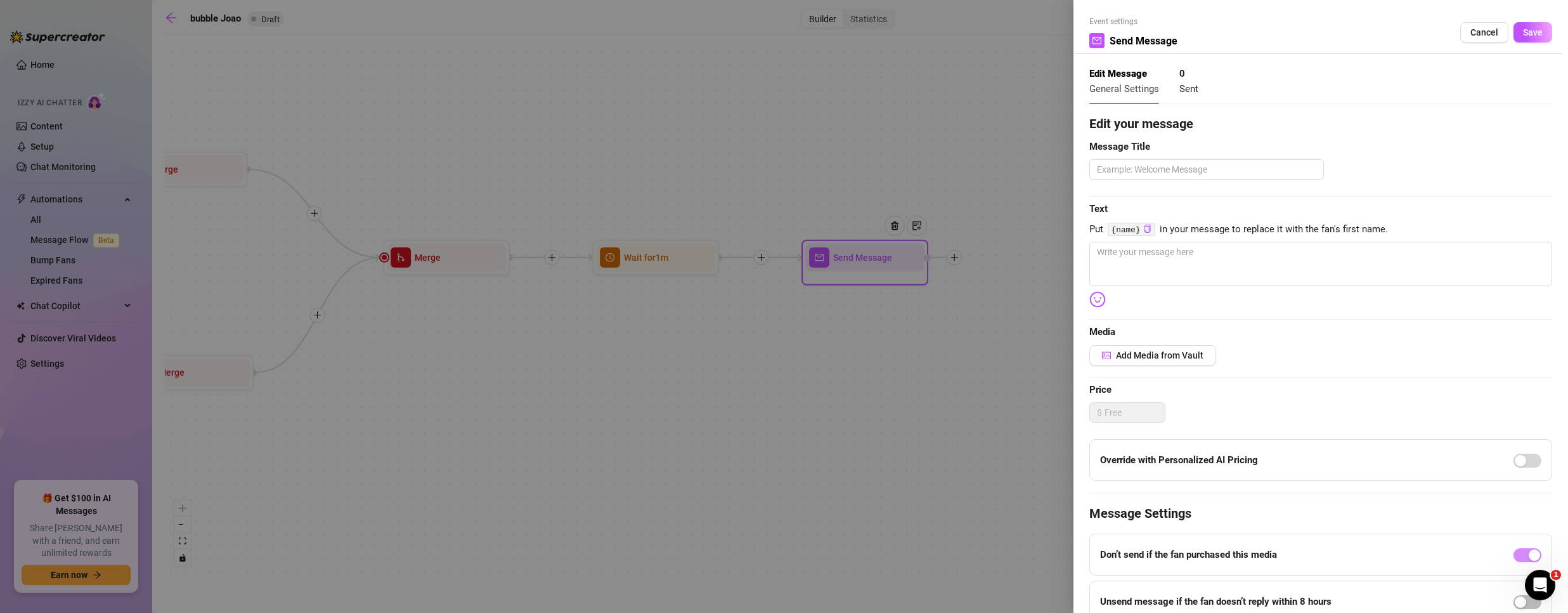
click at [1128, 182] on div "Edit your message Message Title Text Put {name} in your message to replace it w…" at bounding box center [1320, 392] width 462 height 555
click at [1127, 179] on textarea at bounding box center [1206, 169] width 234 height 20
paste textarea "We didn’t stay still for a second—want to see how far [PERSON_NAME] pushed me?"
click at [1232, 273] on textarea at bounding box center [1320, 263] width 462 height 44
click at [1535, 28] on button "Save" at bounding box center [1533, 33] width 39 height 20
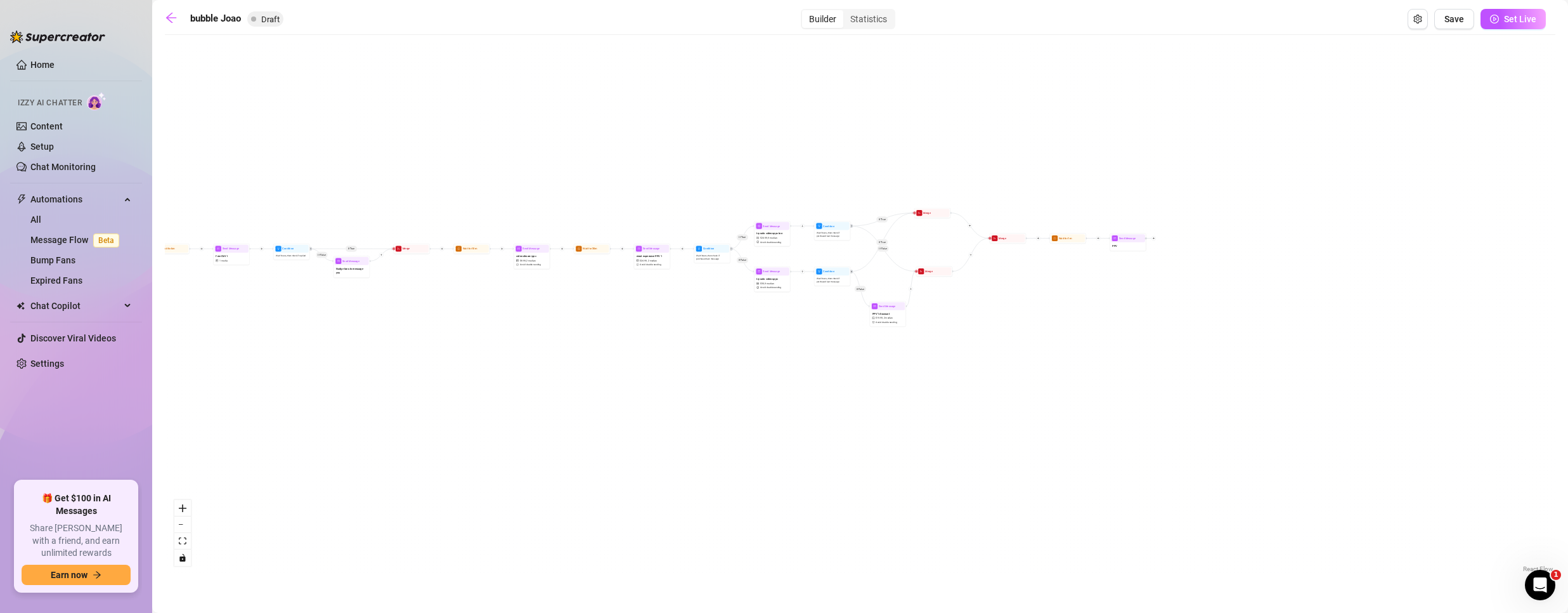
drag, startPoint x: 255, startPoint y: 483, endPoint x: 1108, endPoint y: 456, distance: 853.4
click at [1109, 457] on div "If True If False If True If False If True If False If True If False Send Messag…" at bounding box center [860, 308] width 1390 height 534
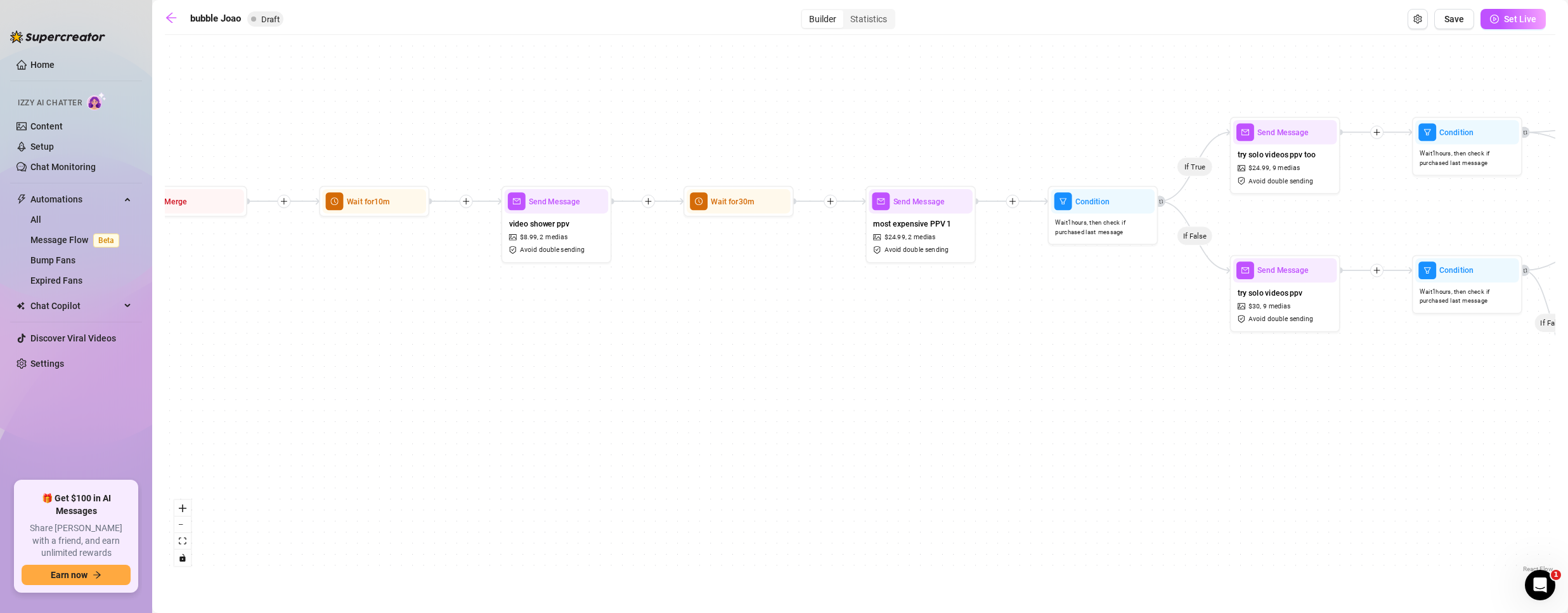
drag, startPoint x: 1069, startPoint y: 336, endPoint x: 361, endPoint y: 376, distance: 709.1
click at [361, 376] on div "If True If False If True If False If True If False If True If False Send Messag…" at bounding box center [860, 308] width 1390 height 534
click at [892, 238] on span "$ 24.99 ," at bounding box center [895, 237] width 23 height 10
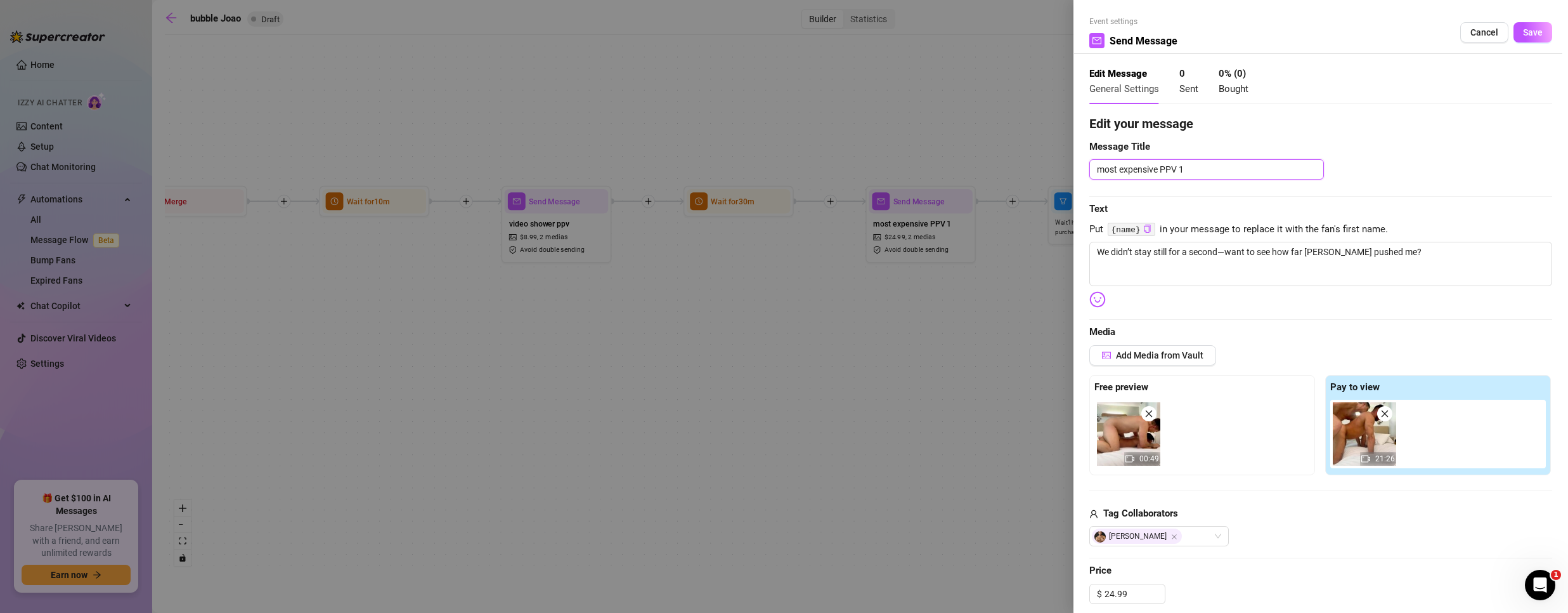
click at [1248, 162] on textarea "most expensive PPV 1" at bounding box center [1206, 169] width 234 height 20
click at [1471, 34] on span "Cancel" at bounding box center [1484, 32] width 28 height 10
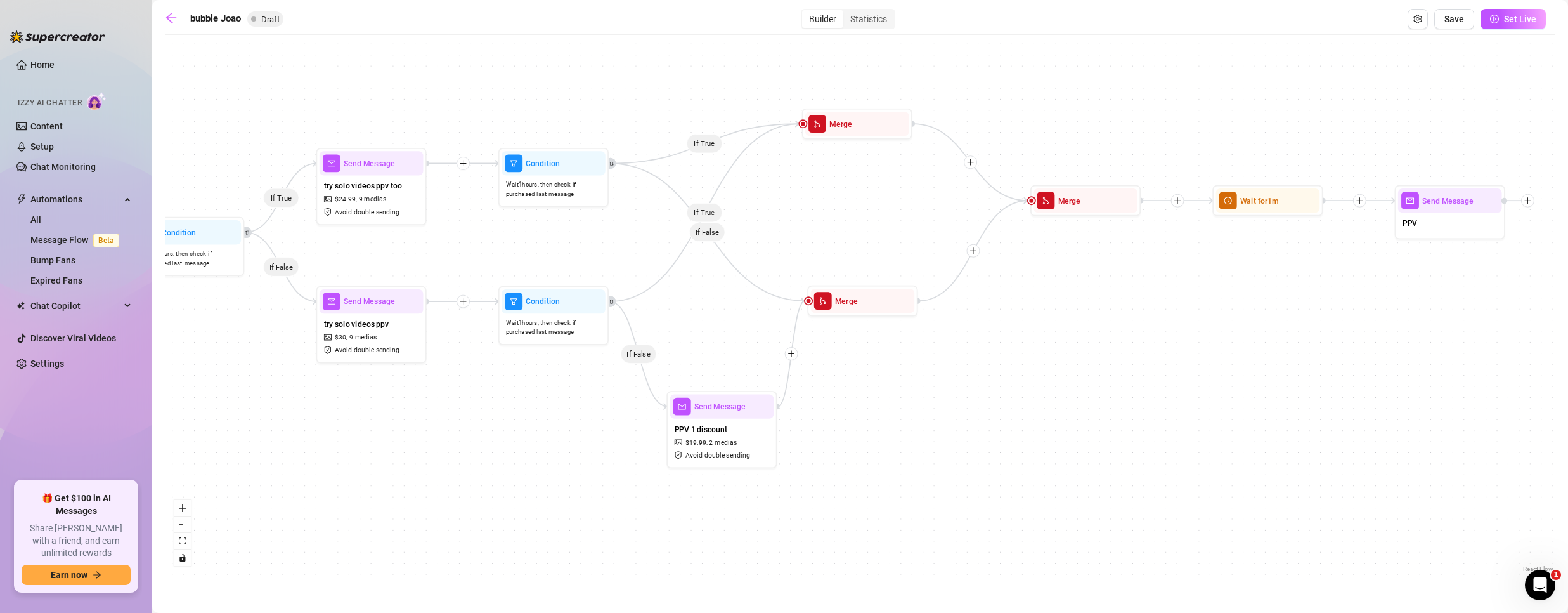
drag, startPoint x: 1278, startPoint y: 368, endPoint x: 190, endPoint y: 379, distance: 1088.1
click at [192, 379] on div "If True If False If True If False If True If False If True If False Send Messag…" at bounding box center [860, 308] width 1390 height 534
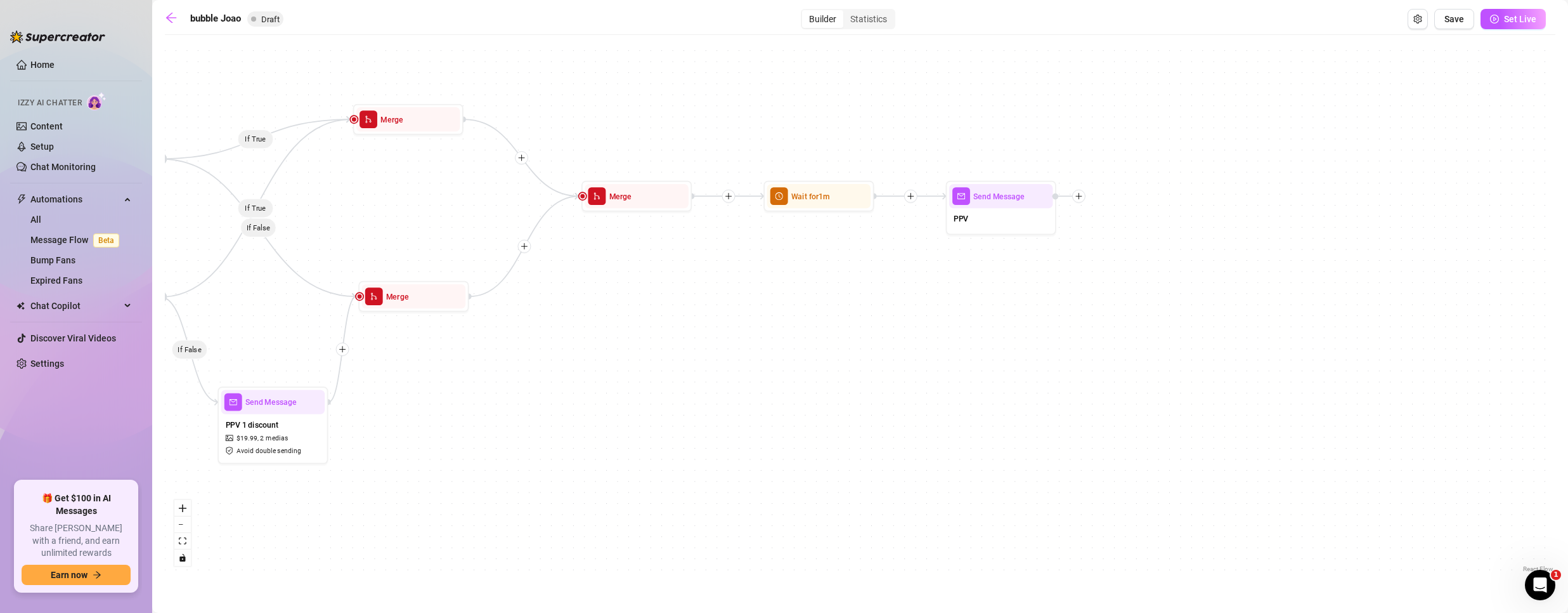
drag, startPoint x: 821, startPoint y: 276, endPoint x: 681, endPoint y: 269, distance: 140.2
click at [683, 269] on div "If True If False If True If False If True If False If True If False Send Messag…" at bounding box center [860, 308] width 1390 height 534
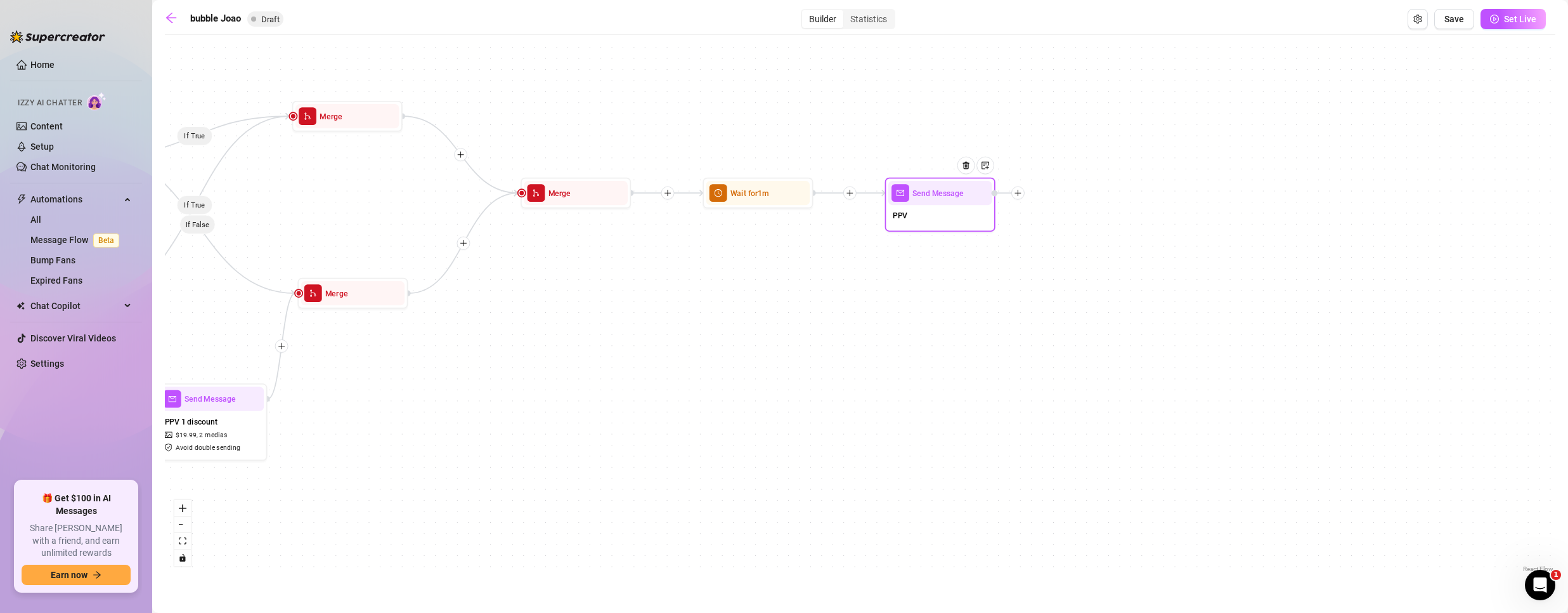
click at [959, 218] on div "PPV" at bounding box center [940, 217] width 104 height 23
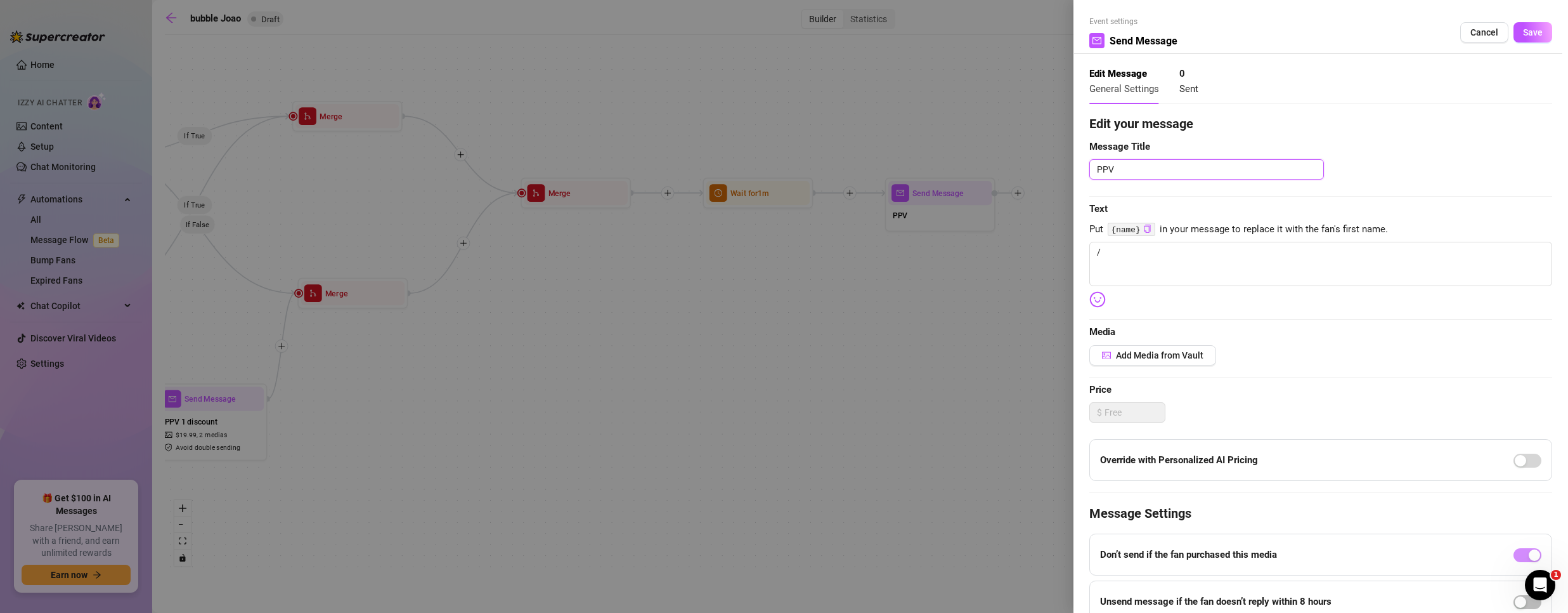
click at [1156, 165] on textarea "PPV" at bounding box center [1206, 169] width 234 height 20
paste textarea "most expensive PPV 1"
drag, startPoint x: 1511, startPoint y: 31, endPoint x: 1474, endPoint y: 29, distance: 37.1
click at [1514, 31] on button "Save" at bounding box center [1533, 33] width 39 height 20
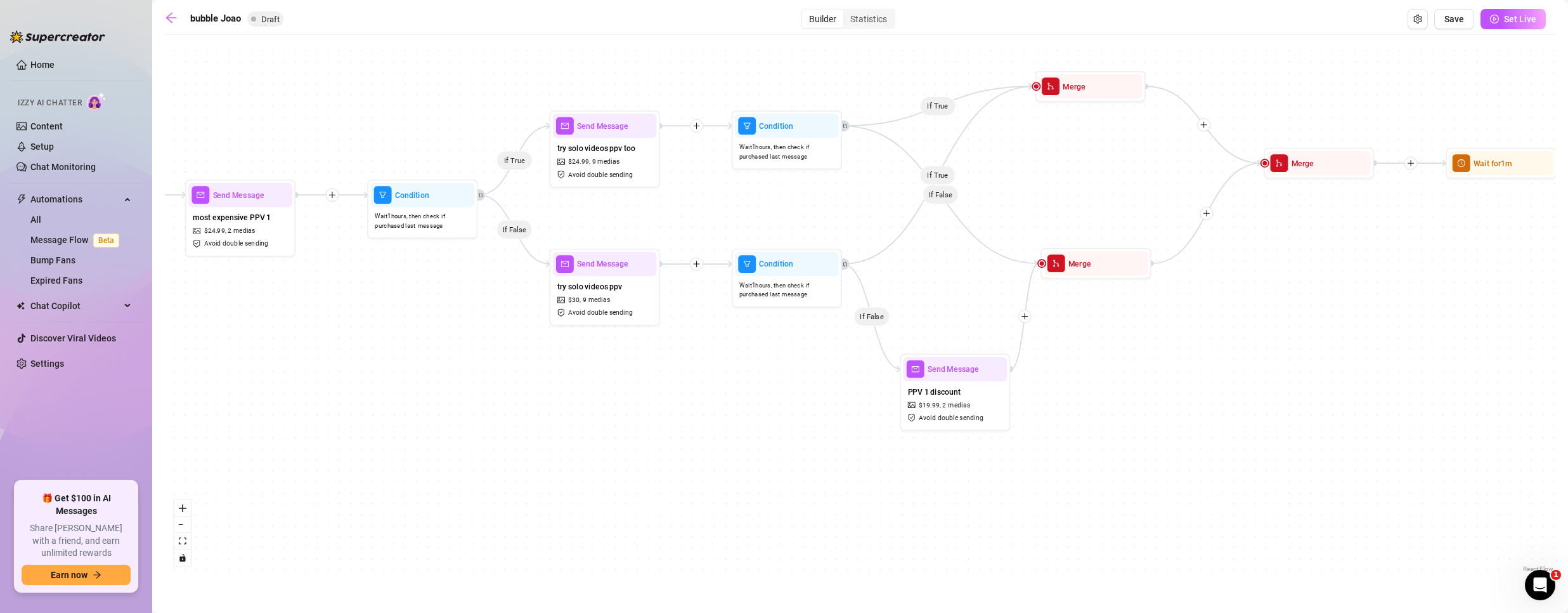
drag, startPoint x: 599, startPoint y: 318, endPoint x: 1278, endPoint y: 291, distance: 679.5
click at [1278, 291] on div "If True If False If True If False If True If False If True If False Send Messag…" at bounding box center [860, 308] width 1390 height 534
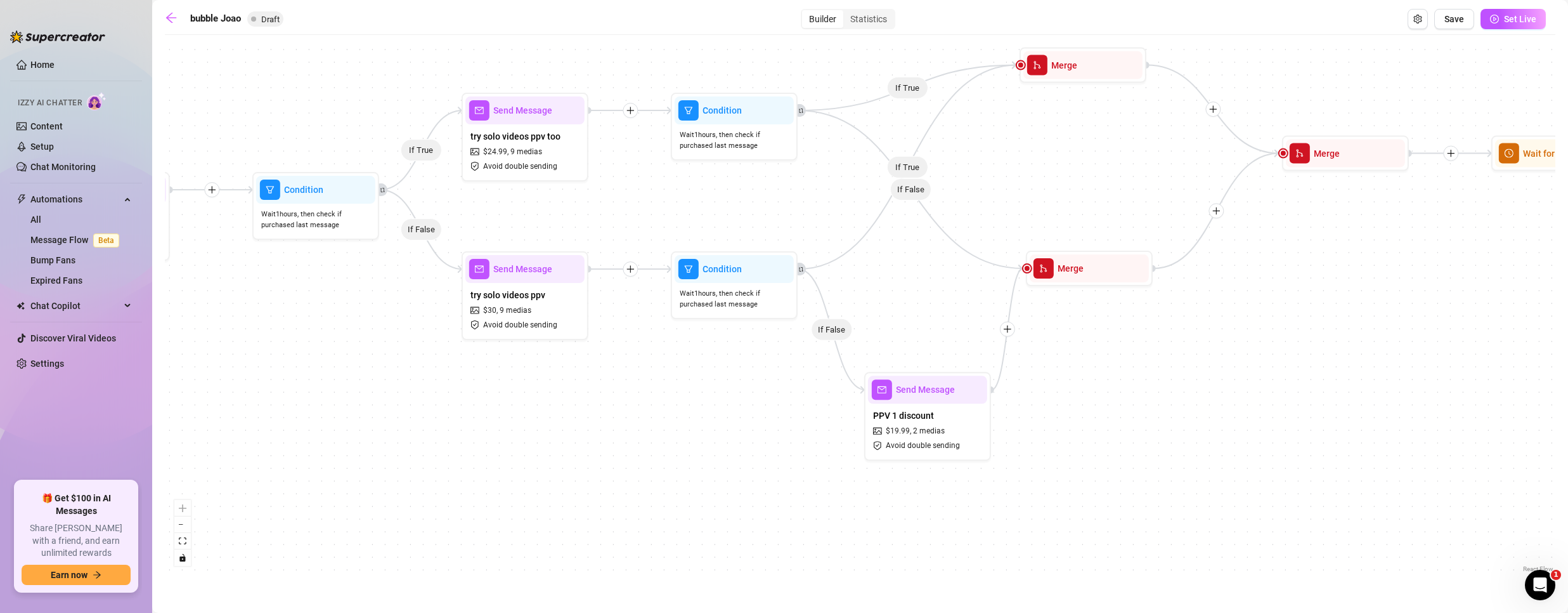
click at [1144, 417] on div "If True If False If True If False If True If False If True If False Send Messag…" at bounding box center [860, 308] width 1390 height 534
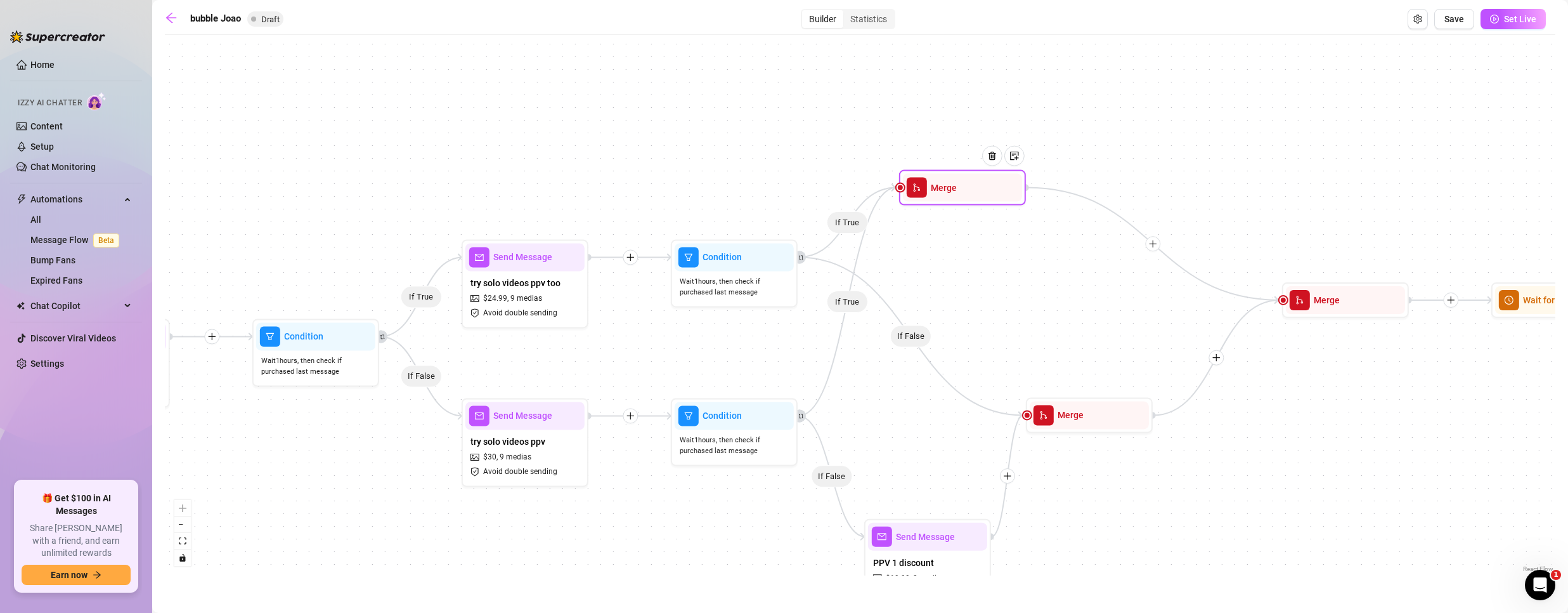
drag, startPoint x: 1067, startPoint y: 77, endPoint x: 947, endPoint y: 200, distance: 171.8
click at [947, 200] on div "Merge" at bounding box center [962, 188] width 119 height 28
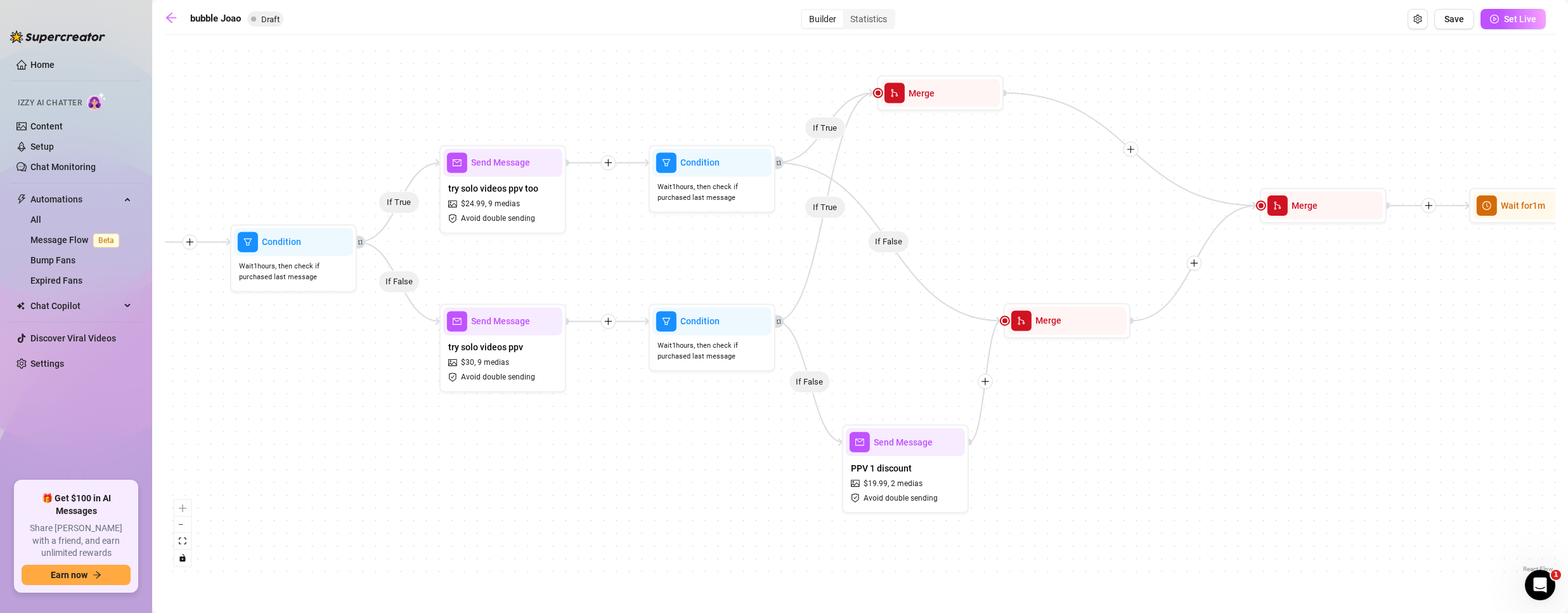
drag, startPoint x: 1267, startPoint y: 544, endPoint x: 1254, endPoint y: 429, distance: 115.7
click at [1254, 429] on div "If True If False If True If False If True If False If True If False Send Messag…" at bounding box center [860, 308] width 1390 height 534
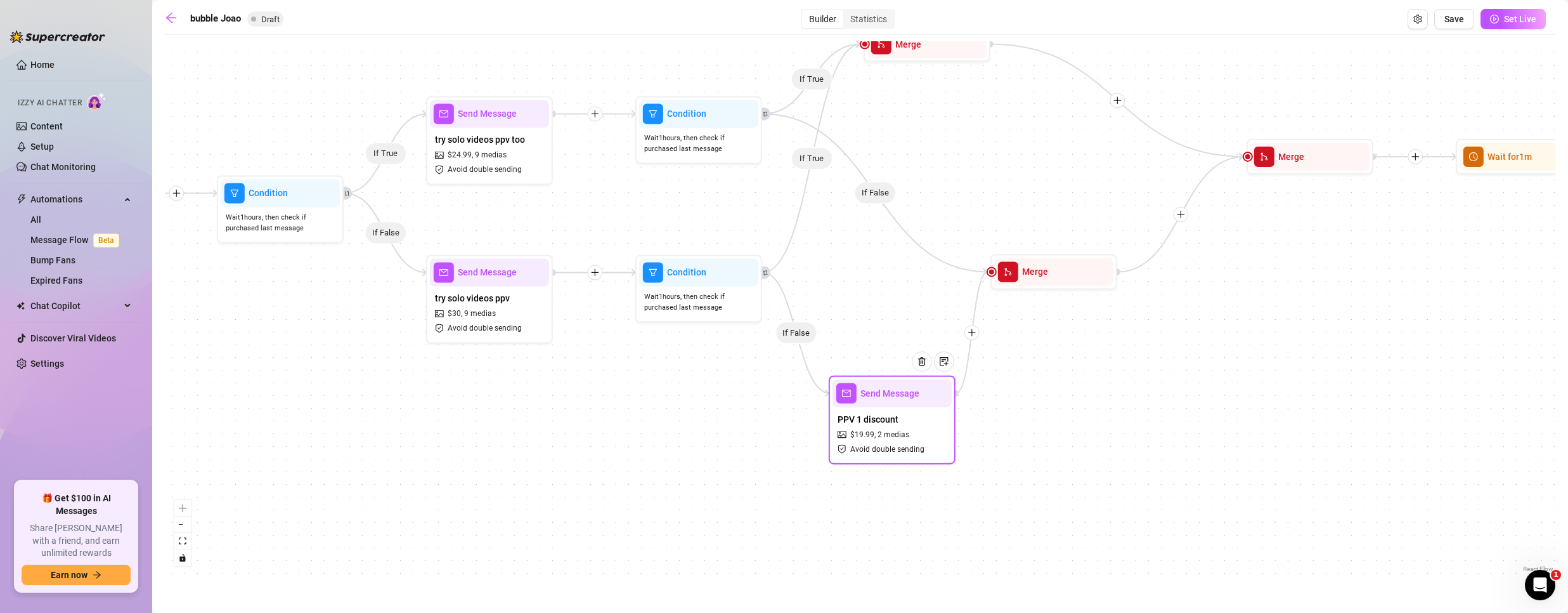
drag, startPoint x: 899, startPoint y: 480, endPoint x: 944, endPoint y: 390, distance: 100.6
click at [944, 390] on div "If True If False If True If False If True If False If True If False Send Messag…" at bounding box center [860, 308] width 1390 height 534
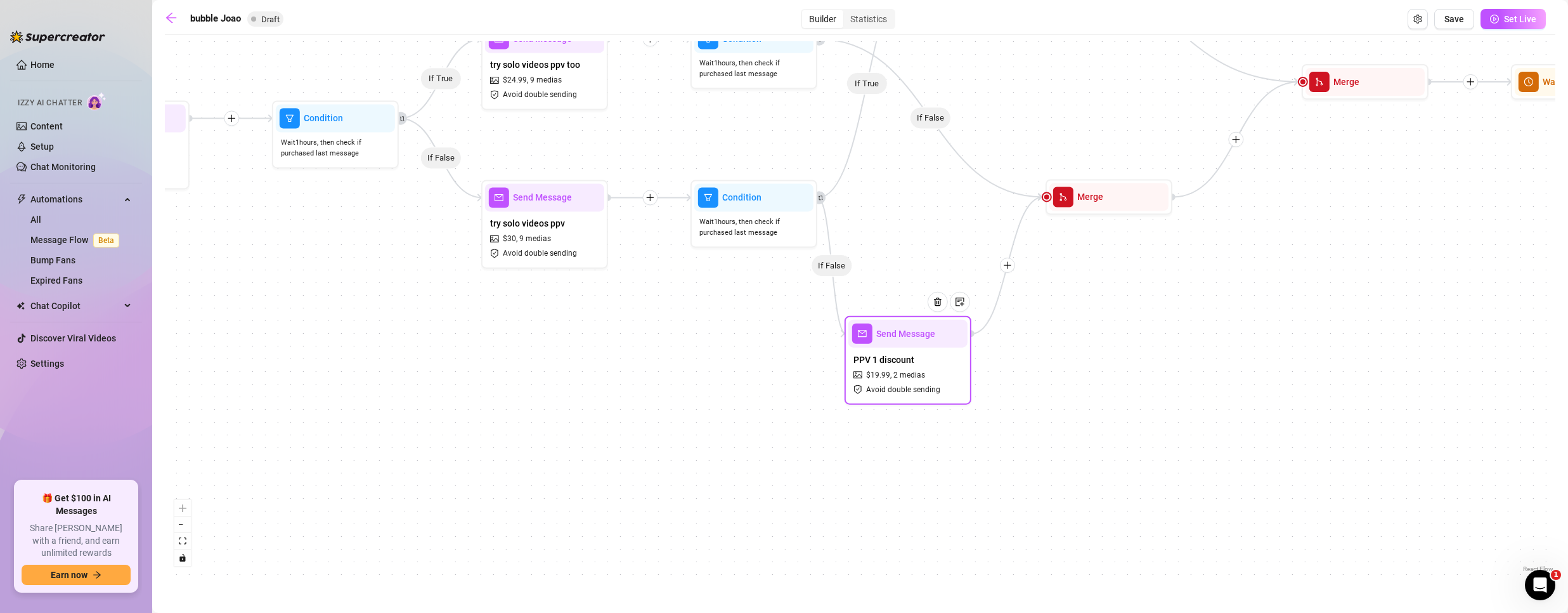
drag, startPoint x: 951, startPoint y: 352, endPoint x: 920, endPoint y: 329, distance: 38.6
click at [909, 368] on div "PPV 1 discount $ 19.99 , 2 medias Avoid double sending" at bounding box center [908, 374] width 119 height 53
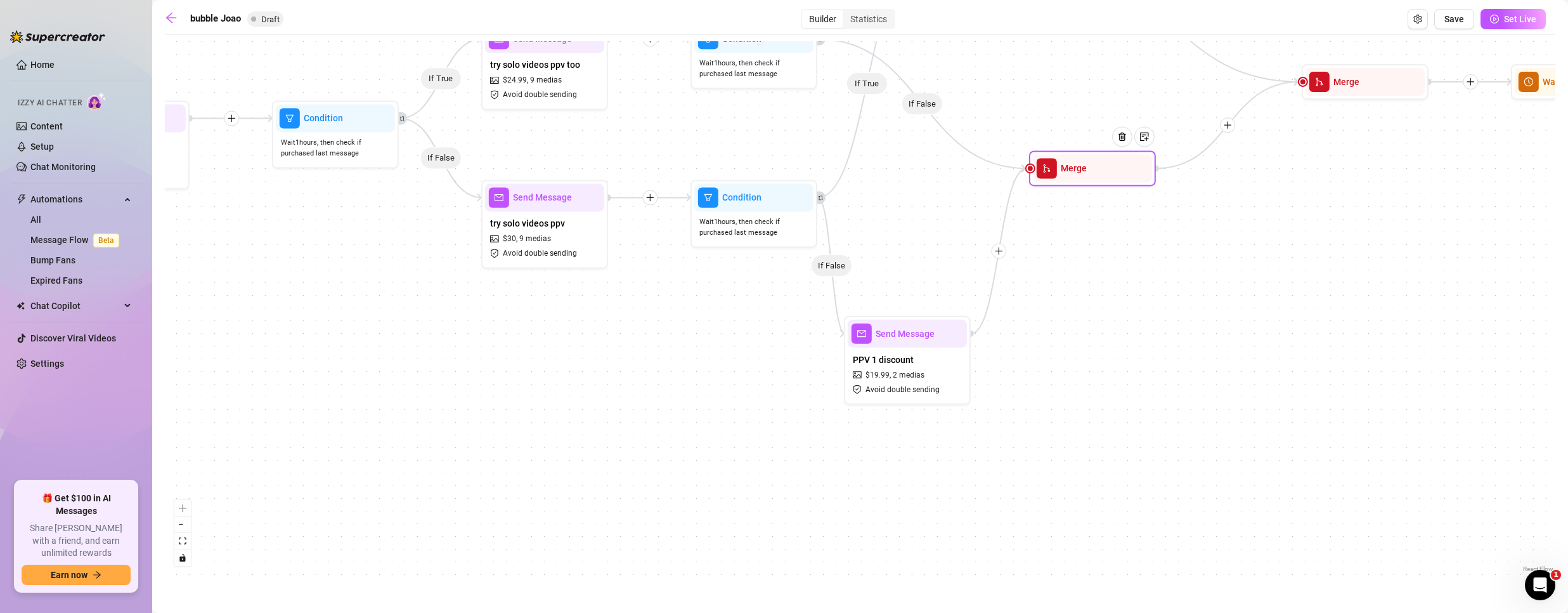
drag, startPoint x: 1112, startPoint y: 203, endPoint x: 1131, endPoint y: 252, distance: 52.6
click at [1094, 175] on div "Merge" at bounding box center [1092, 168] width 119 height 28
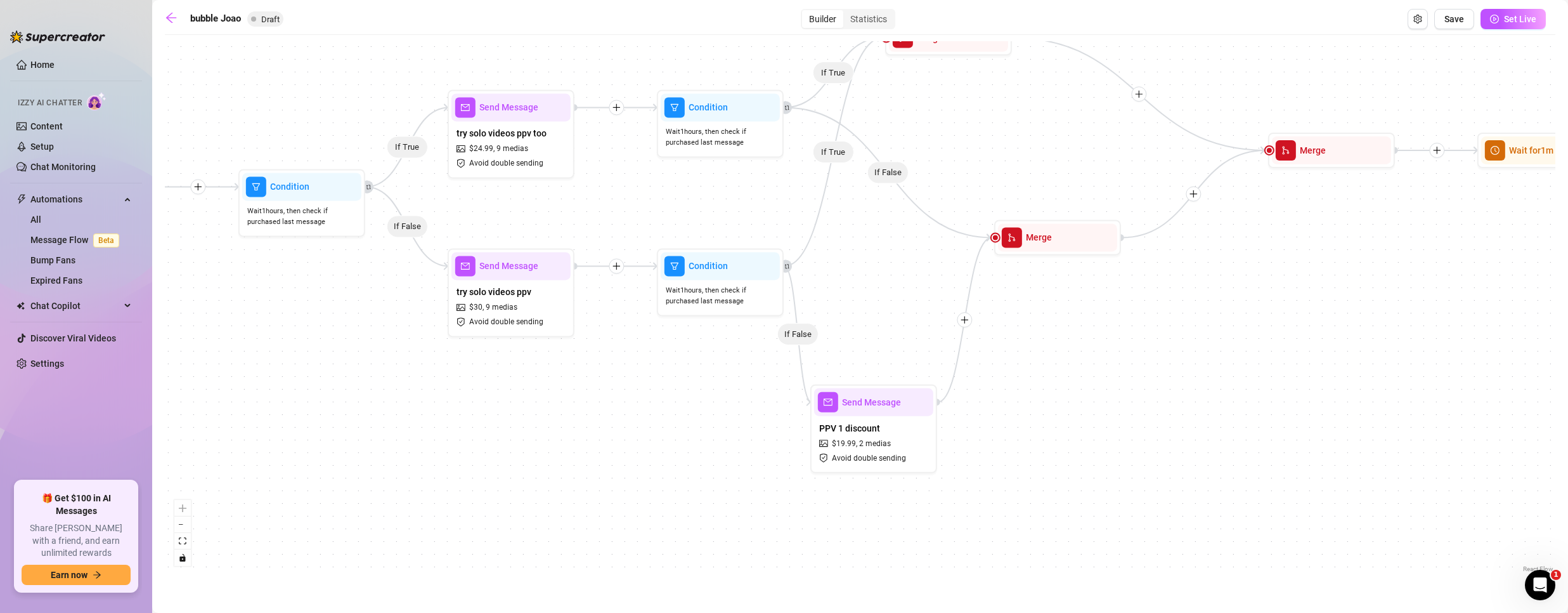
drag, startPoint x: 1195, startPoint y: 421, endPoint x: 1162, endPoint y: 490, distance: 76.5
click at [1162, 490] on div "If True If False If True If False If True If False If True If False Send Messag…" at bounding box center [860, 308] width 1390 height 534
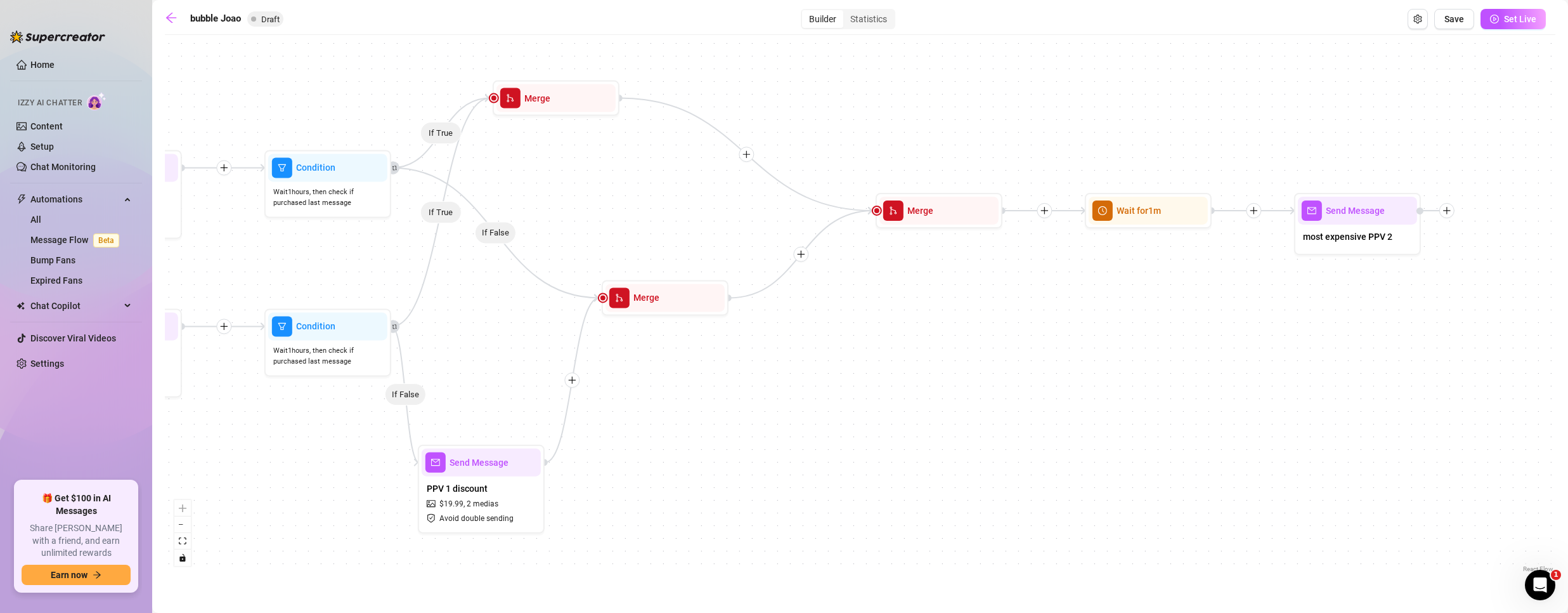
drag, startPoint x: 1252, startPoint y: 368, endPoint x: 842, endPoint y: 424, distance: 413.8
click at [842, 426] on div "If True If False If True If False If True If False If True If False Send Messag…" at bounding box center [860, 308] width 1390 height 534
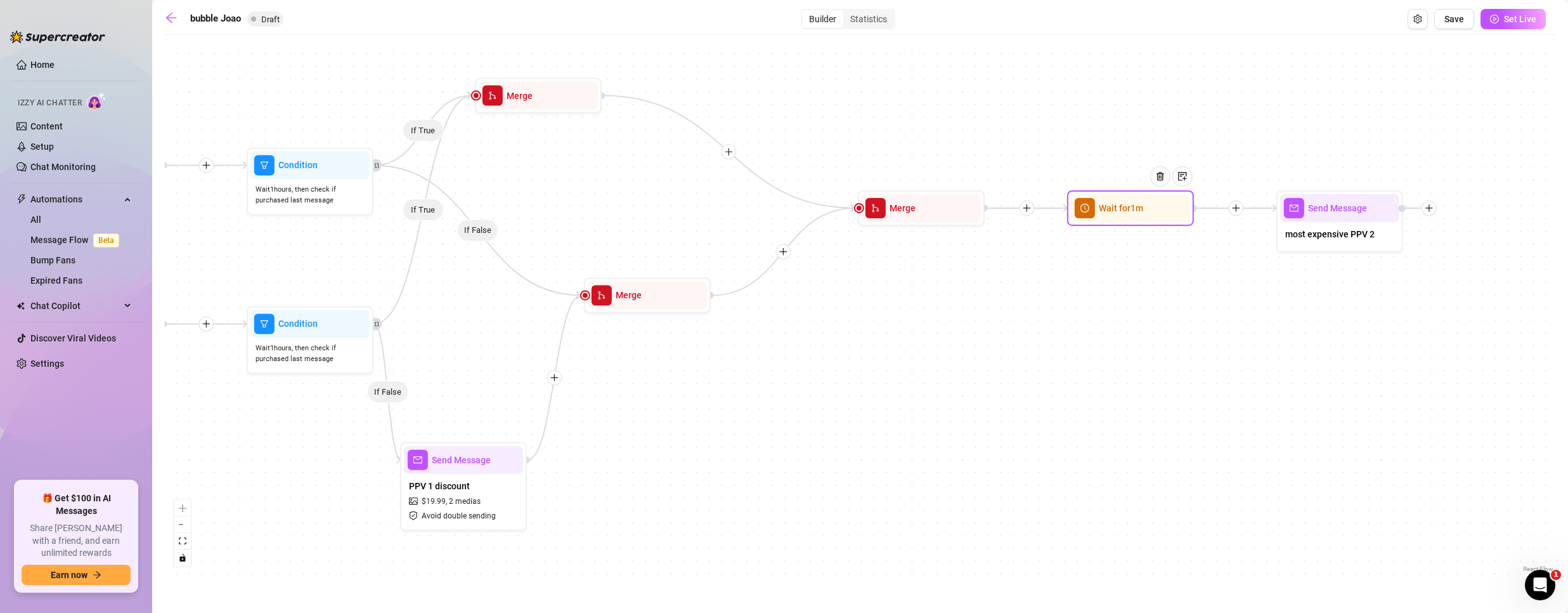
click at [1131, 217] on div "Wait for 1m" at bounding box center [1130, 208] width 119 height 28
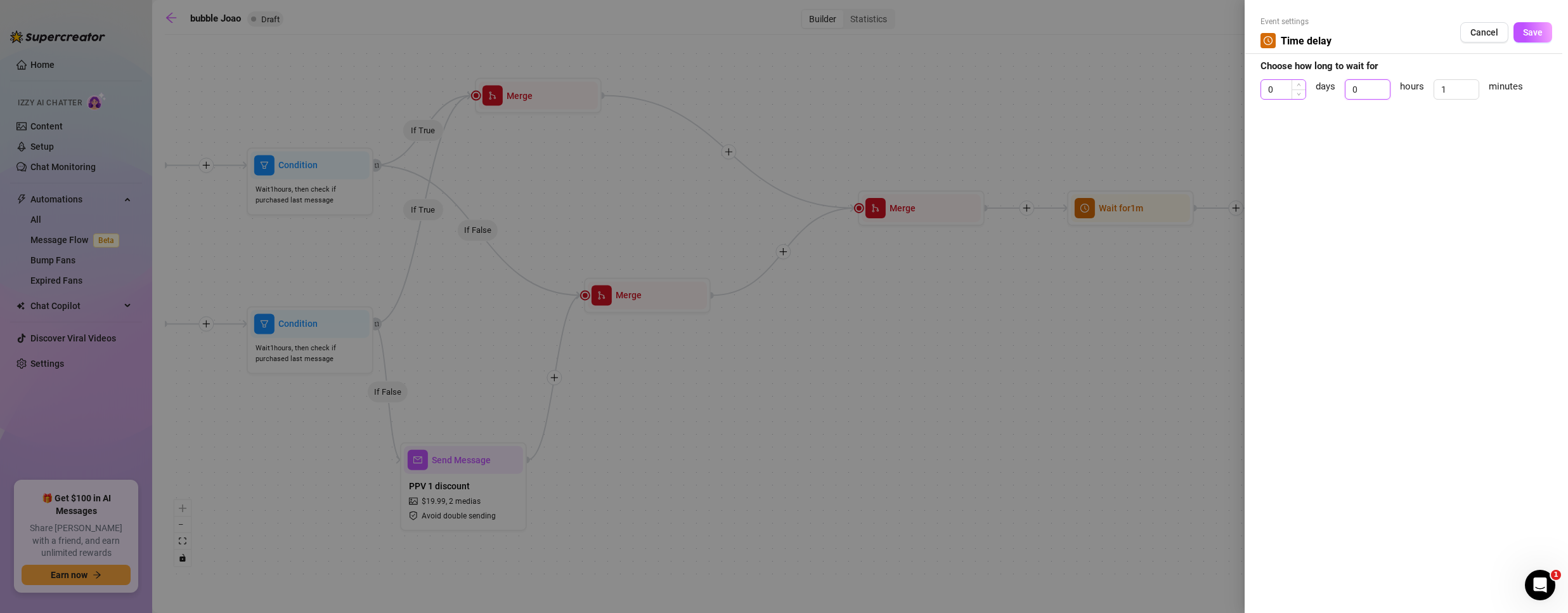
drag, startPoint x: 1372, startPoint y: 87, endPoint x: 1285, endPoint y: 81, distance: 87.2
click at [1285, 81] on div "0 days 0 hours 1 minutes" at bounding box center [1406, 95] width 292 height 32
drag, startPoint x: 1450, startPoint y: 85, endPoint x: 1302, endPoint y: 65, distance: 149.3
click at [1306, 67] on form "Event settings Time delay Cancel Save Choose how long to wait for 0 days 1 hour…" at bounding box center [1406, 63] width 292 height 95
click at [1528, 28] on span "Save" at bounding box center [1532, 32] width 19 height 10
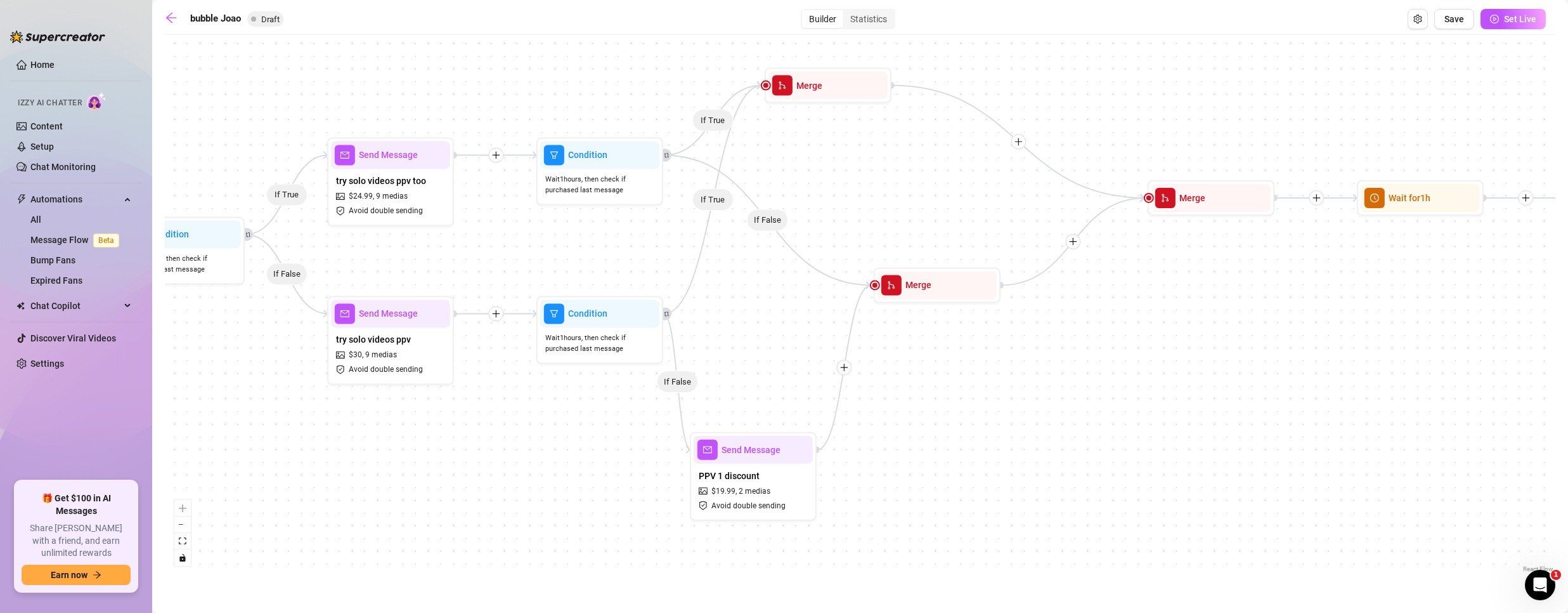
drag, startPoint x: 861, startPoint y: 319, endPoint x: 1105, endPoint y: 291, distance: 245.6
click at [1136, 306] on div "If True If False If True If False If True If False If True If False Send Messag…" at bounding box center [860, 308] width 1390 height 534
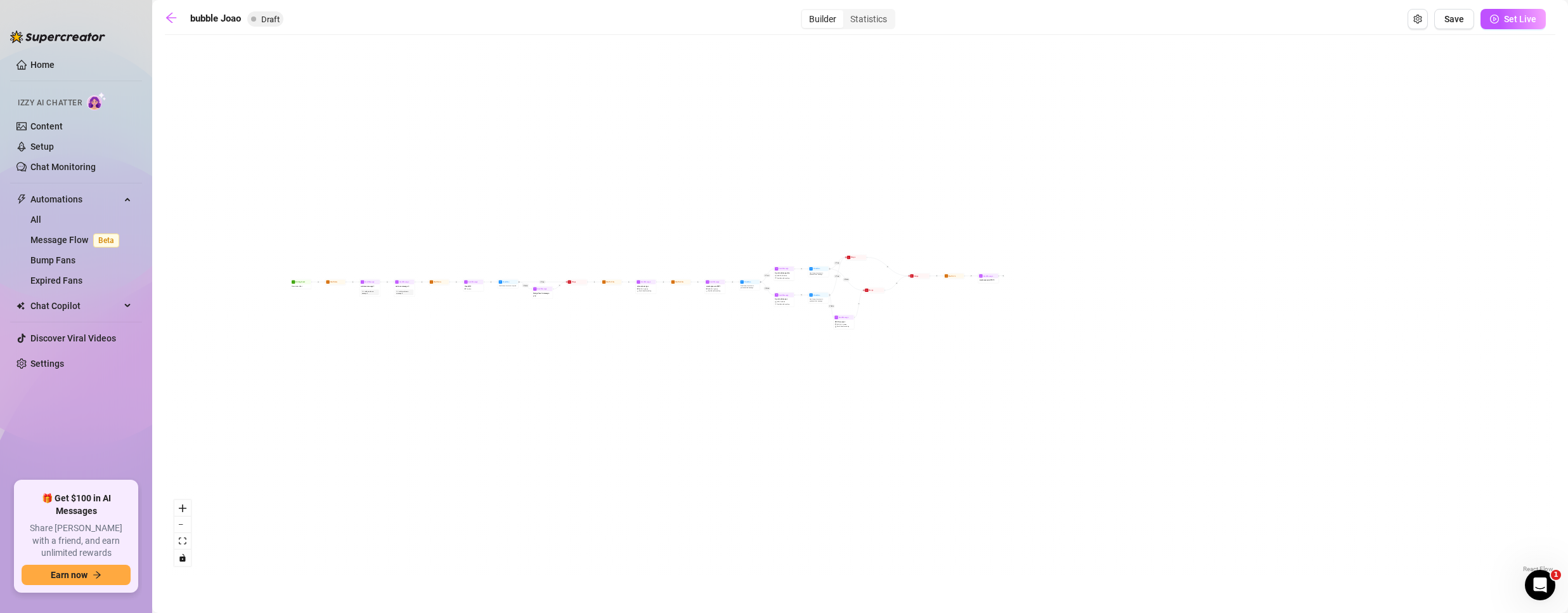
drag, startPoint x: 396, startPoint y: 360, endPoint x: 511, endPoint y: 361, distance: 115.0
click at [520, 361] on div "If True If False If True If False If True If False If True If False Send Messag…" at bounding box center [860, 308] width 1390 height 534
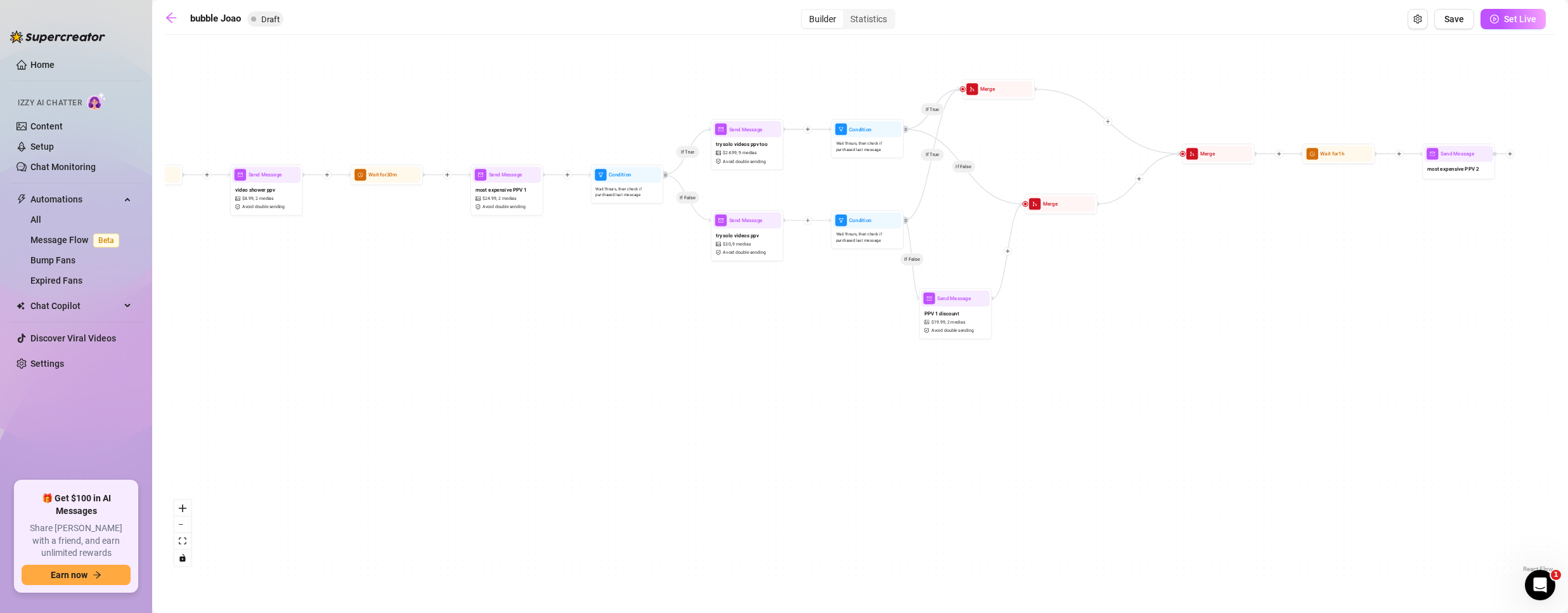
drag, startPoint x: 1126, startPoint y: 307, endPoint x: 442, endPoint y: 343, distance: 684.9
click at [404, 410] on div "If True If False If True If False If True If False If True If False Send Messag…" at bounding box center [860, 308] width 1390 height 534
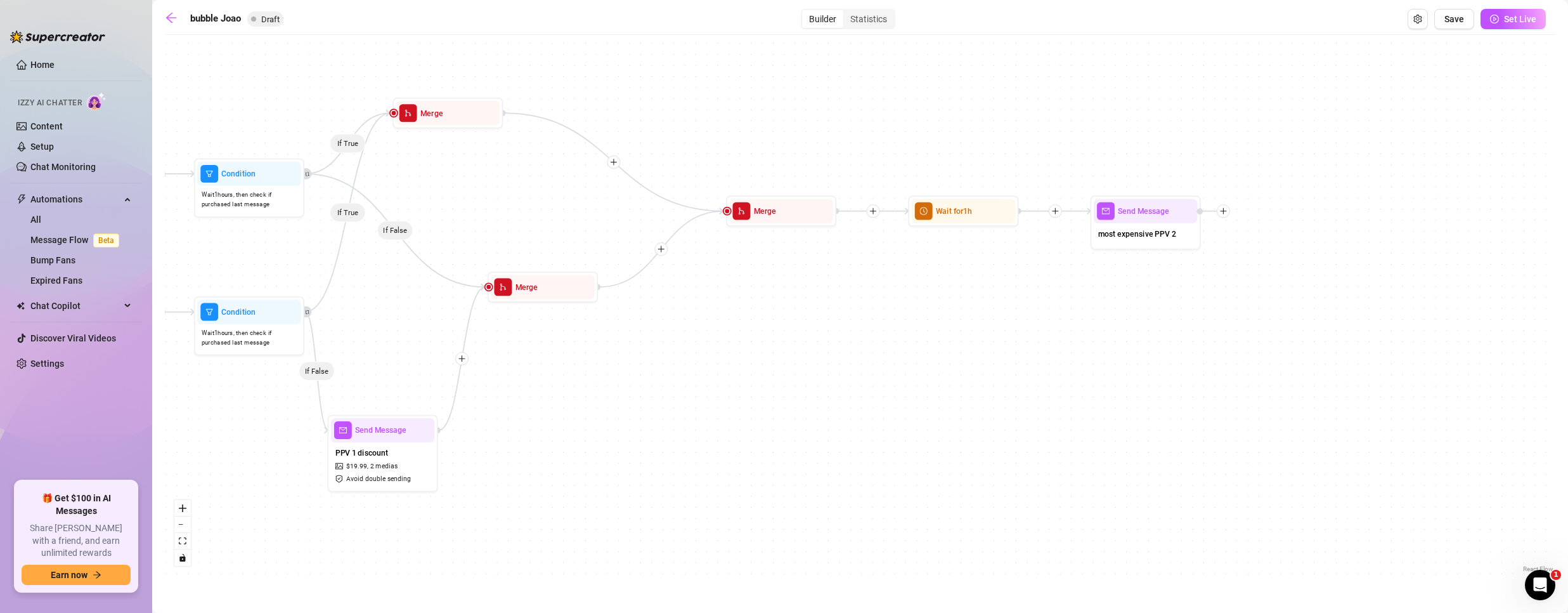
drag, startPoint x: 1302, startPoint y: 288, endPoint x: 547, endPoint y: 428, distance: 767.9
click at [547, 428] on div "If True If False If True If False If True If False If True If False Send Messag…" at bounding box center [860, 308] width 1390 height 534
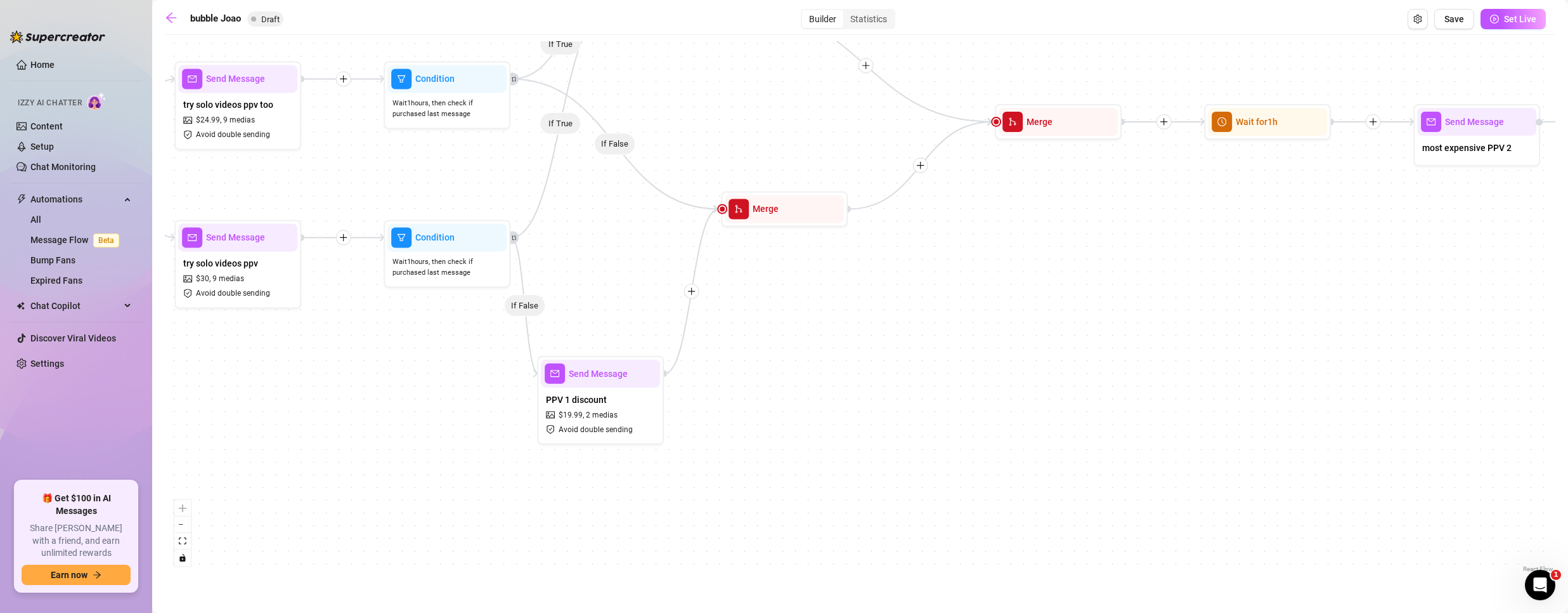
drag, startPoint x: 590, startPoint y: 434, endPoint x: 893, endPoint y: 349, distance: 314.7
click at [904, 354] on div "If True If False If True If False If True If False If True If False Send Messag…" at bounding box center [860, 308] width 1390 height 534
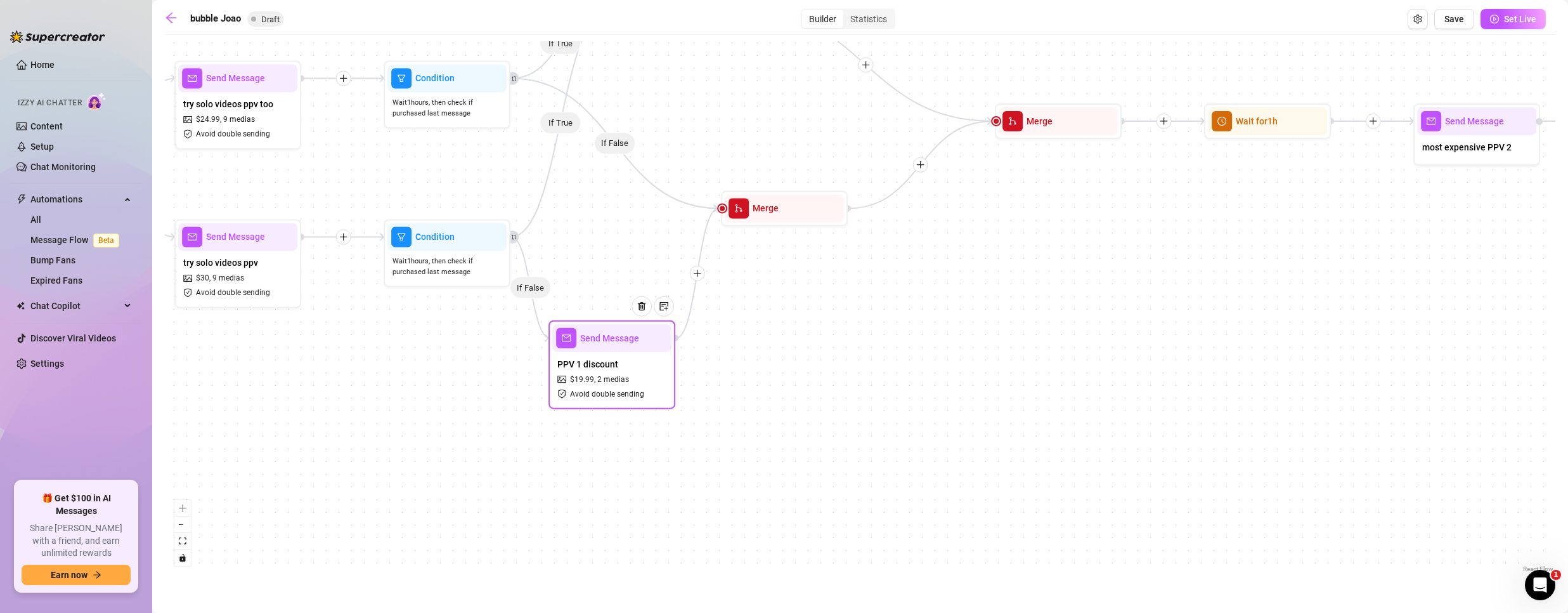
drag, startPoint x: 599, startPoint y: 406, endPoint x: 613, endPoint y: 370, distance: 38.6
click at [613, 370] on div "PPV 1 discount $ 19.99 , 2 medias Avoid double sending" at bounding box center [611, 379] width 119 height 53
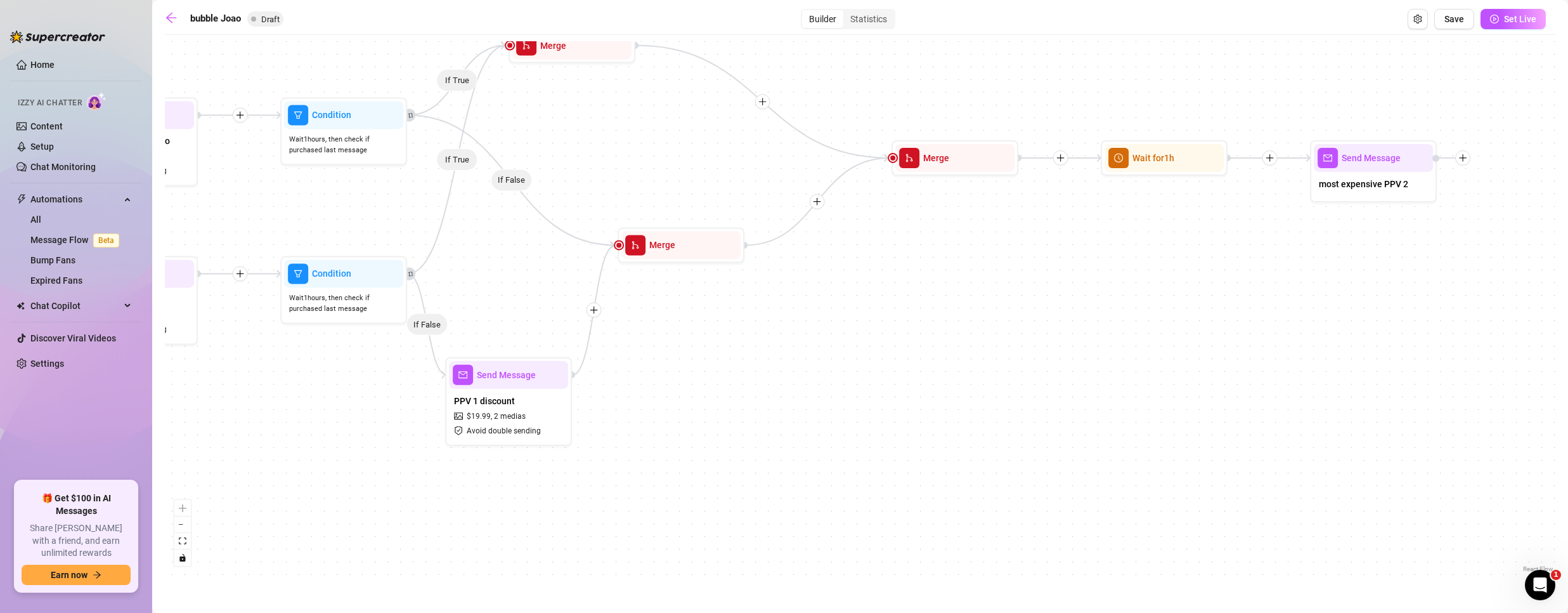
drag, startPoint x: 1085, startPoint y: 295, endPoint x: 667, endPoint y: 421, distance: 436.6
click at [669, 421] on div "If True If False If True If False If True If False If True If False Send Messag…" at bounding box center [860, 308] width 1390 height 534
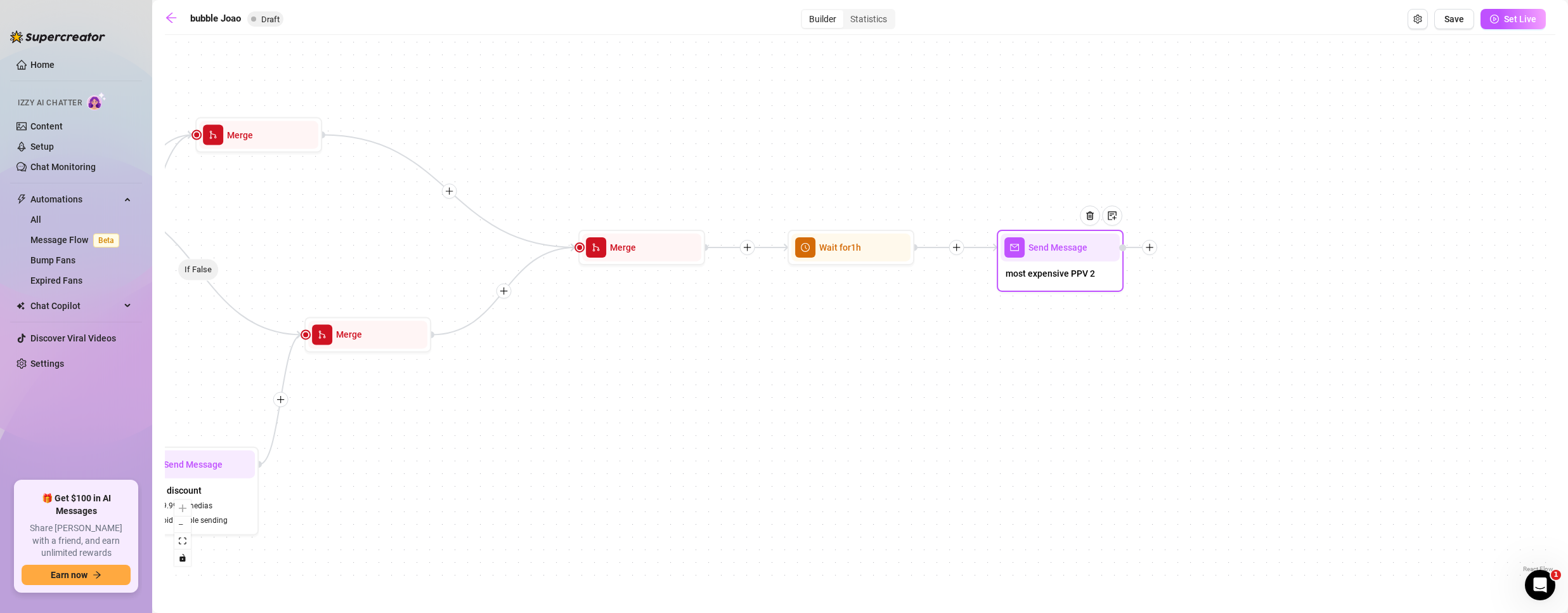
click at [1046, 260] on div "Send Message" at bounding box center [1060, 248] width 119 height 28
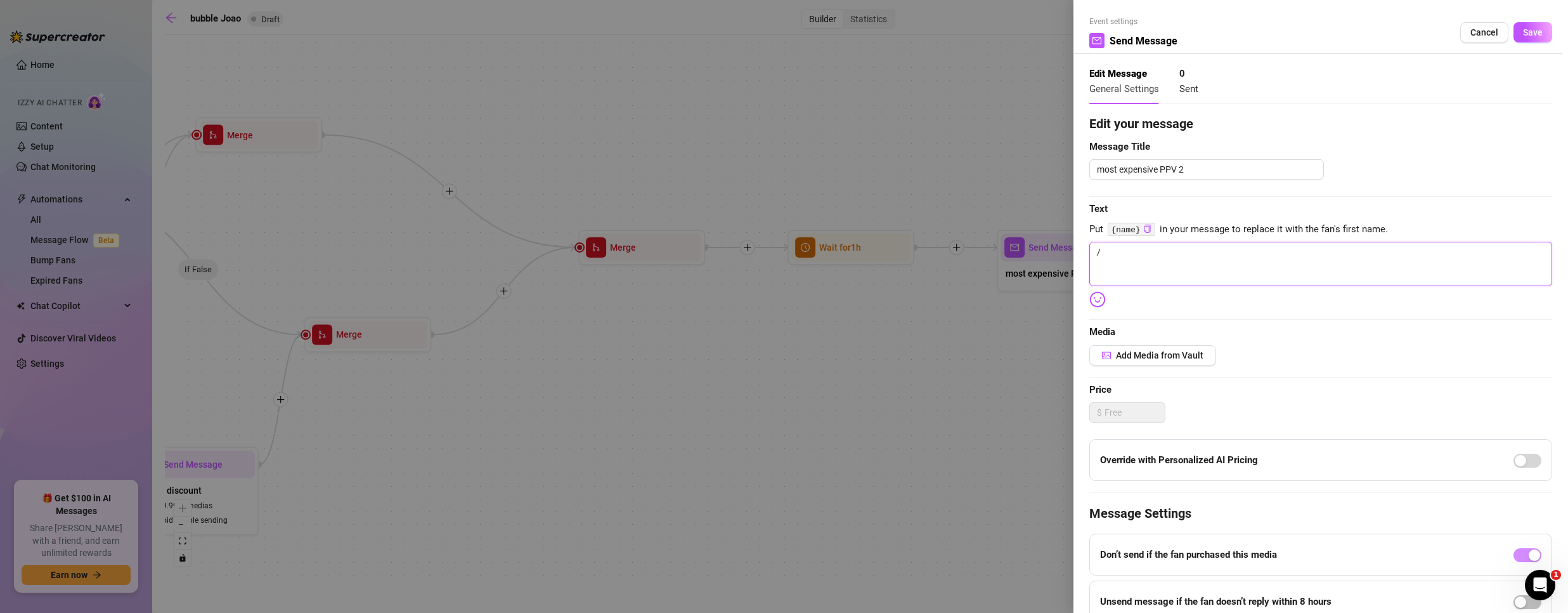
click at [1175, 258] on textarea "/" at bounding box center [1320, 263] width 462 height 44
paste textarea "We turned that bed into a playground—wanna hear how good it sounds?"
click at [1133, 351] on span "Add Media from Vault" at bounding box center [1159, 355] width 87 height 10
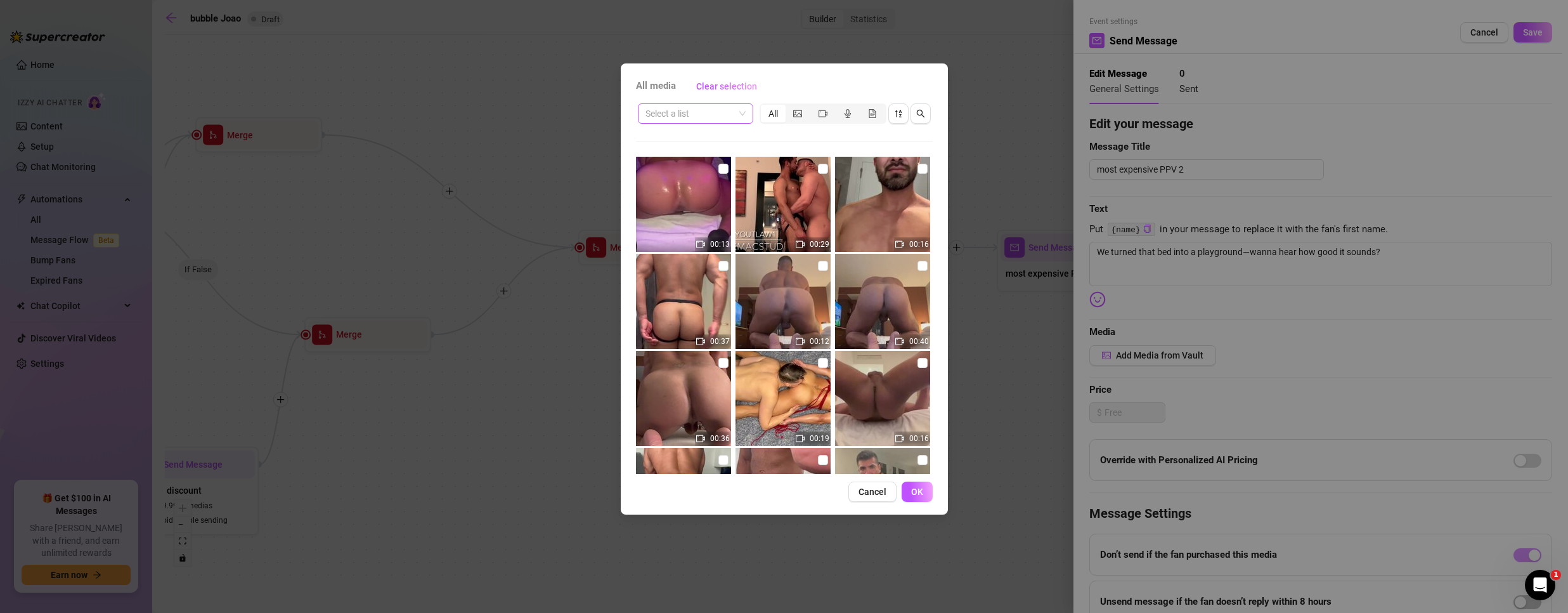
click at [733, 114] on input "search" at bounding box center [690, 114] width 89 height 19
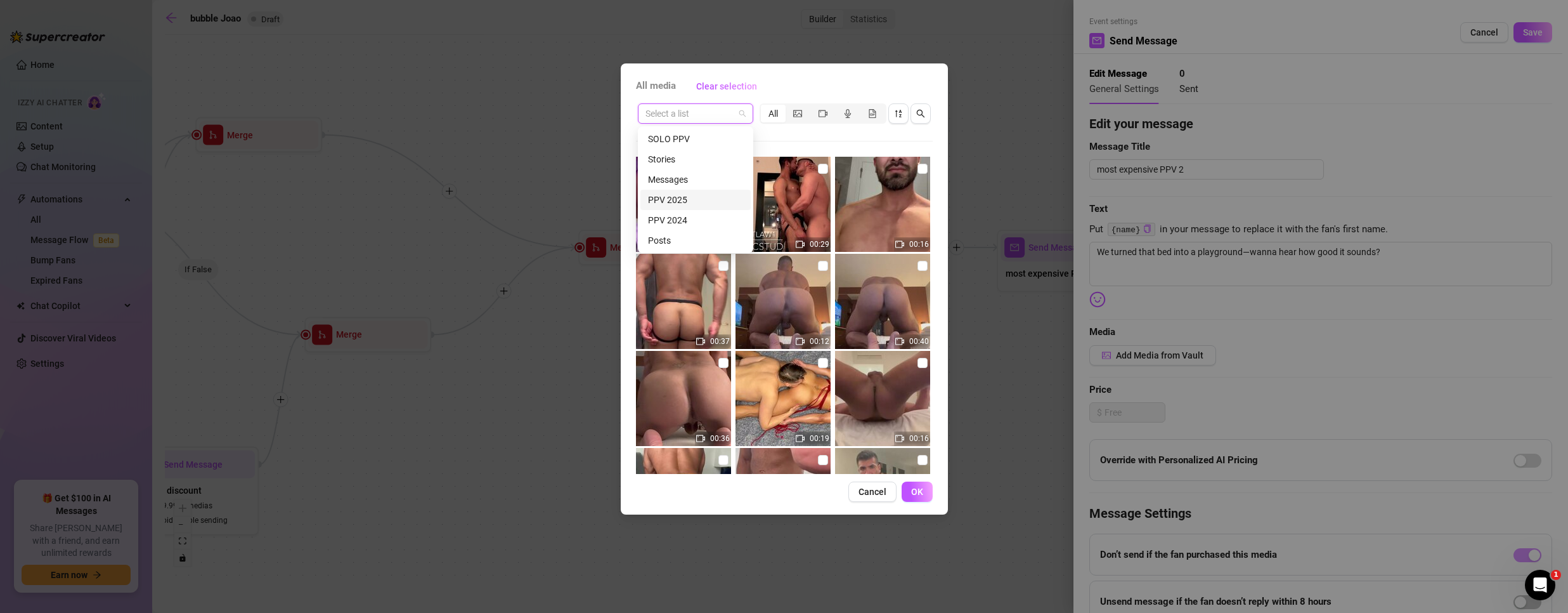
click at [684, 198] on div "PPV 2025" at bounding box center [695, 200] width 95 height 14
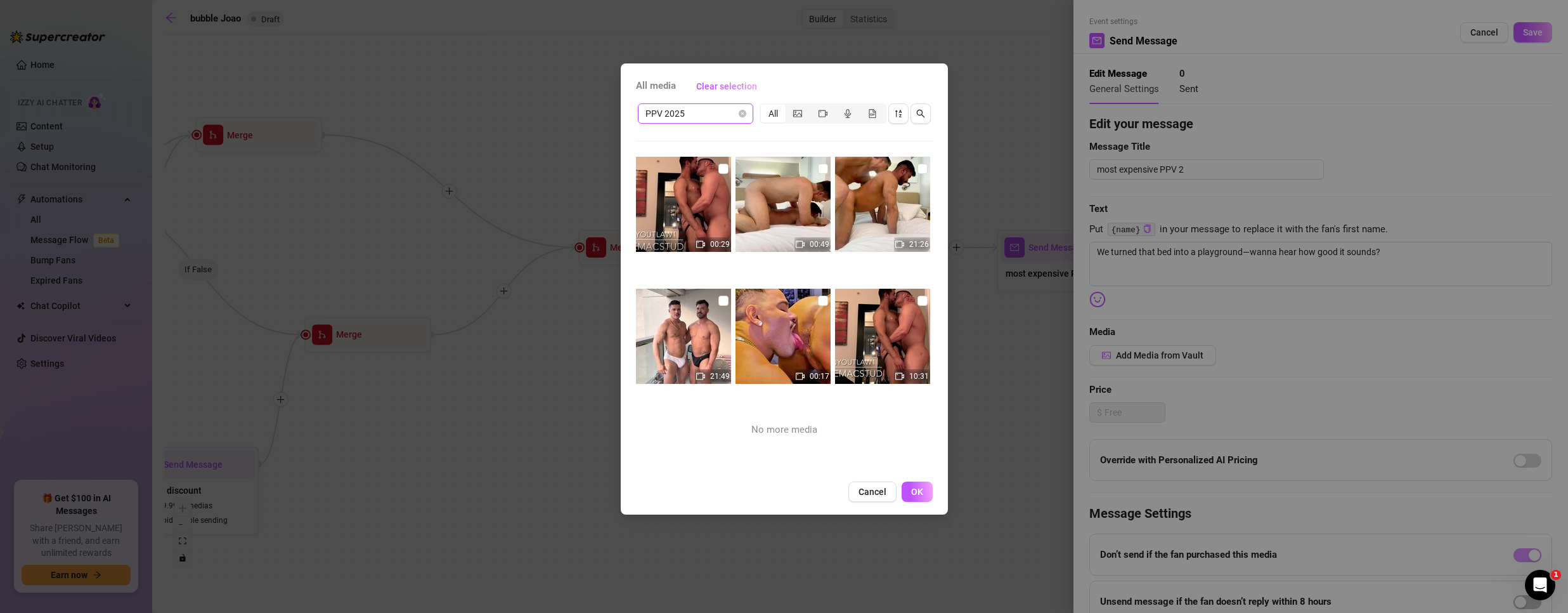
drag, startPoint x: 816, startPoint y: 299, endPoint x: 764, endPoint y: 314, distance: 54.1
click at [818, 299] on input "checkbox" at bounding box center [823, 300] width 10 height 10
click at [719, 301] on input "checkbox" at bounding box center [723, 300] width 10 height 10
click at [923, 493] on button "OK" at bounding box center [917, 491] width 31 height 20
click at [922, 492] on div at bounding box center [784, 306] width 1568 height 613
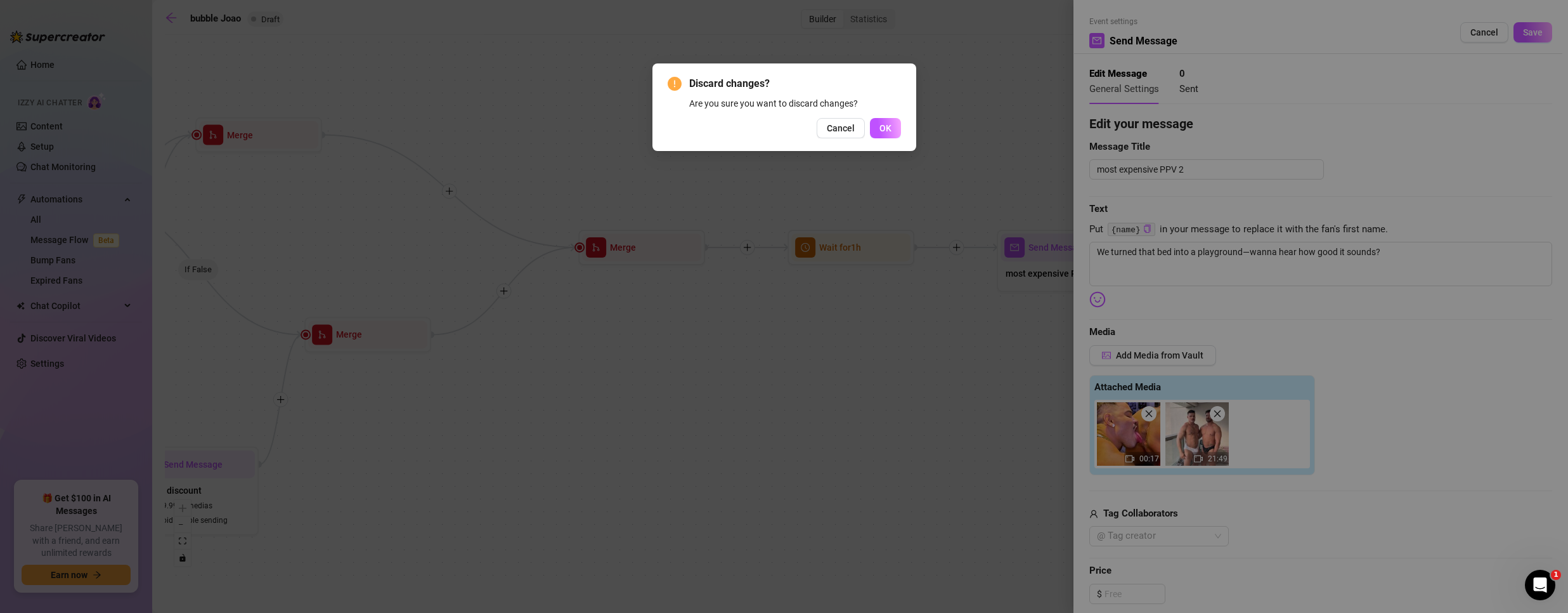
click at [841, 123] on span "Cancel" at bounding box center [841, 128] width 28 height 10
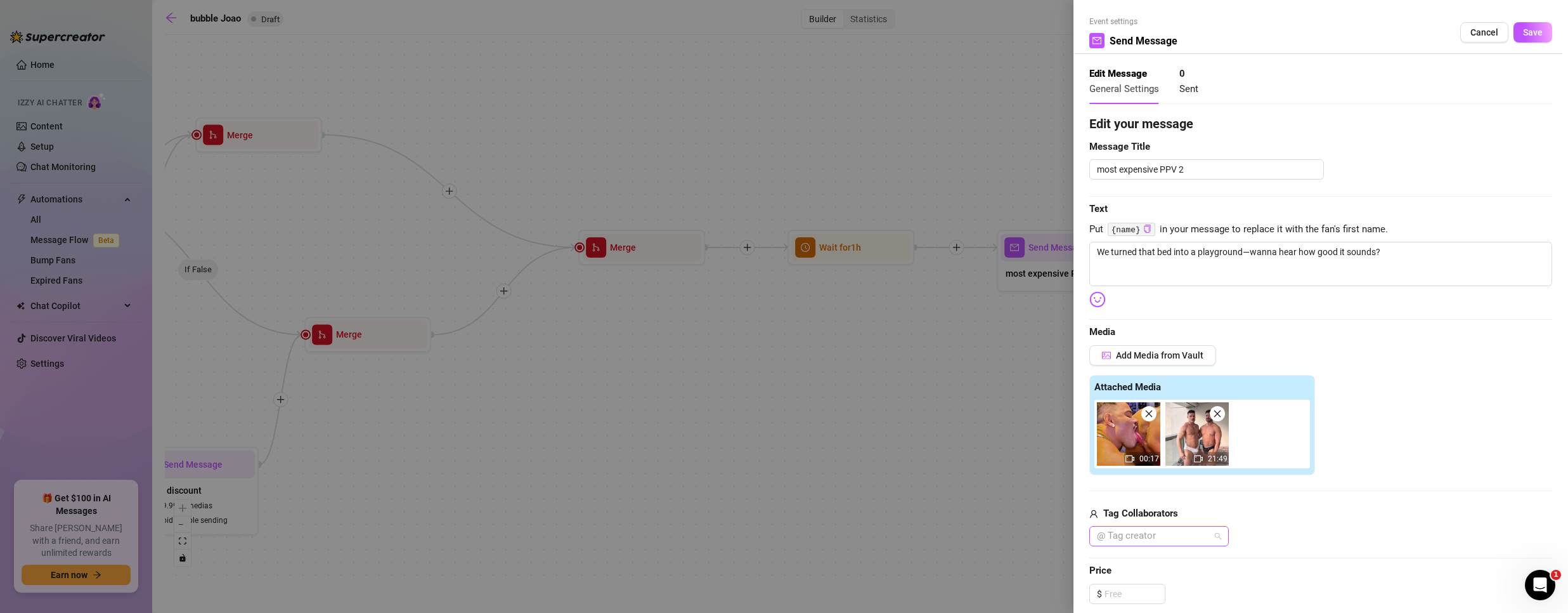
click at [1134, 533] on div at bounding box center [1152, 536] width 121 height 18
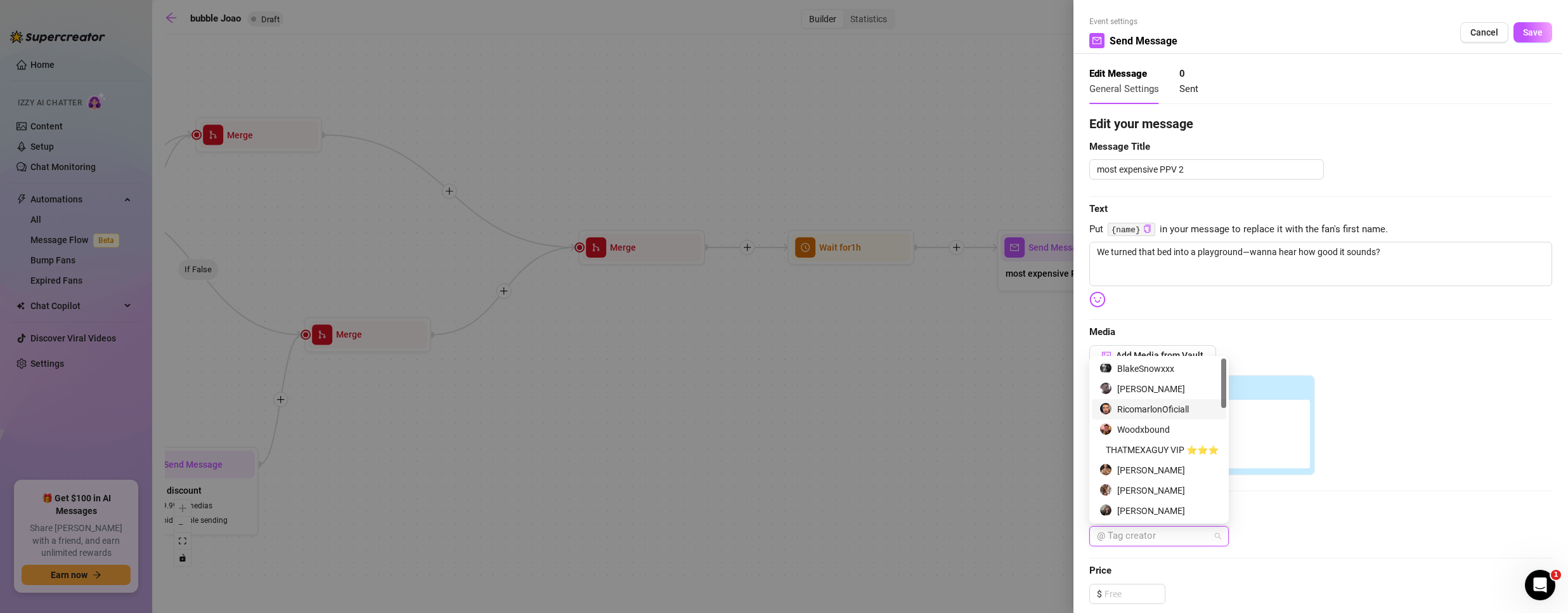
drag, startPoint x: 1156, startPoint y: 409, endPoint x: 1163, endPoint y: 410, distance: 7.1
click at [1156, 410] on div "RicomarlonOficiall" at bounding box center [1158, 409] width 119 height 14
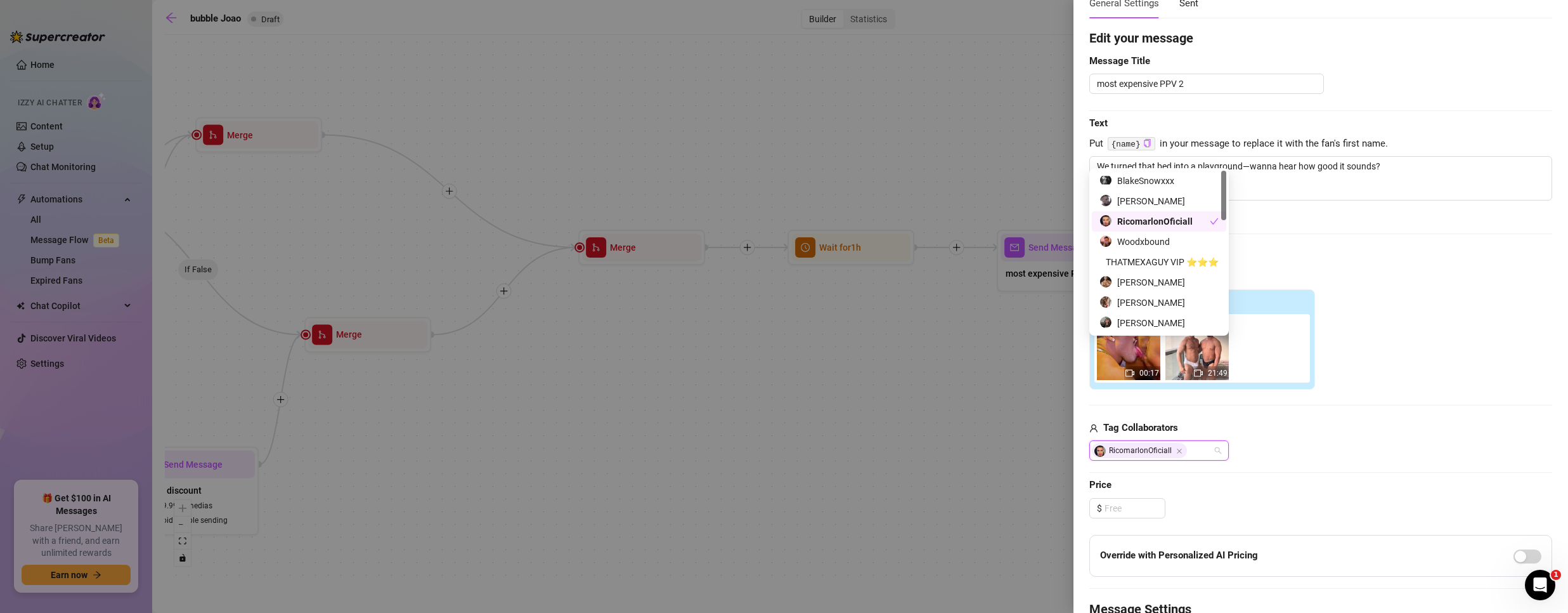
scroll to position [190, 0]
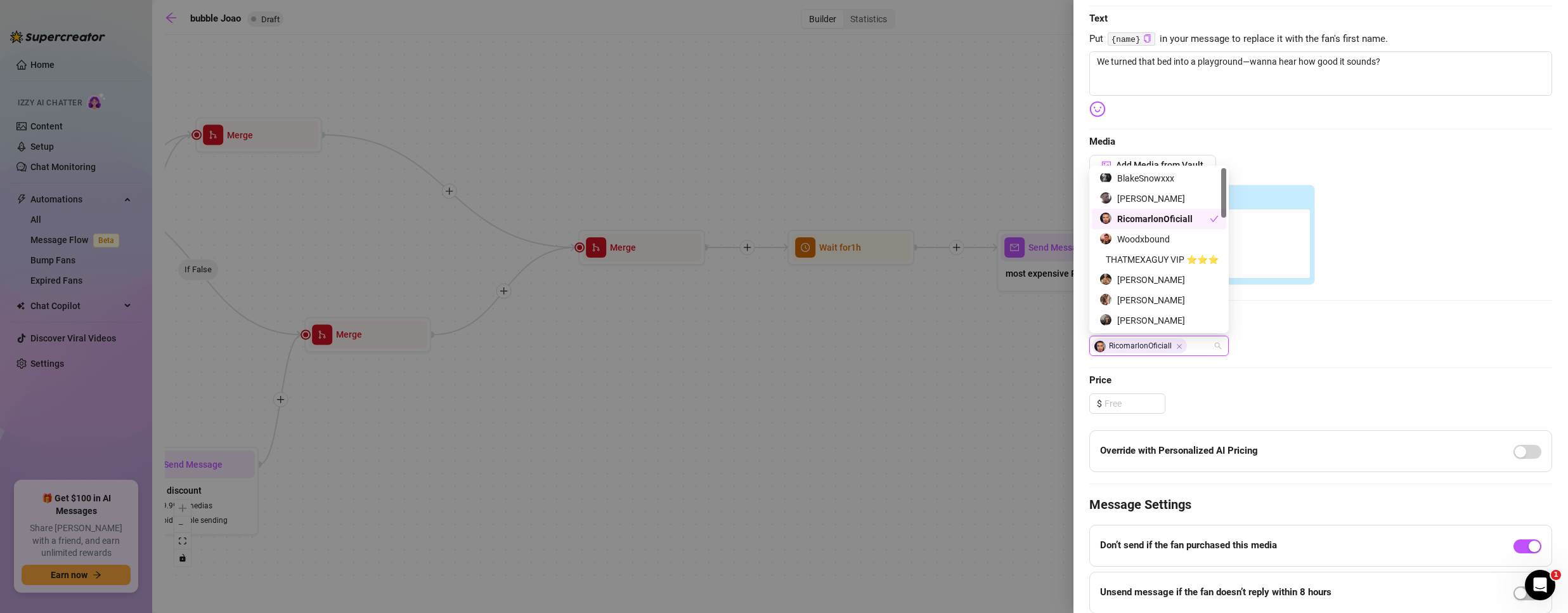
click at [1378, 333] on div "Tag Collaborators RicomarlonOficiall" at bounding box center [1320, 336] width 462 height 41
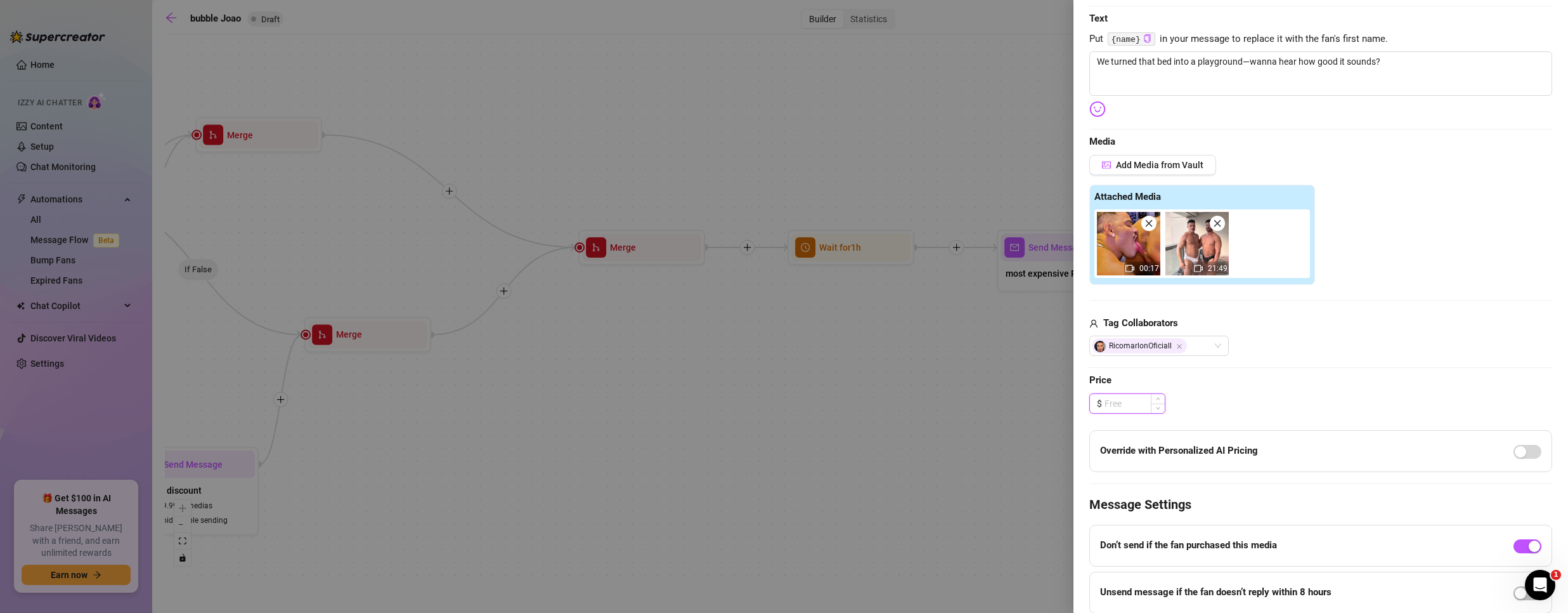
click at [1116, 409] on input at bounding box center [1134, 403] width 60 height 19
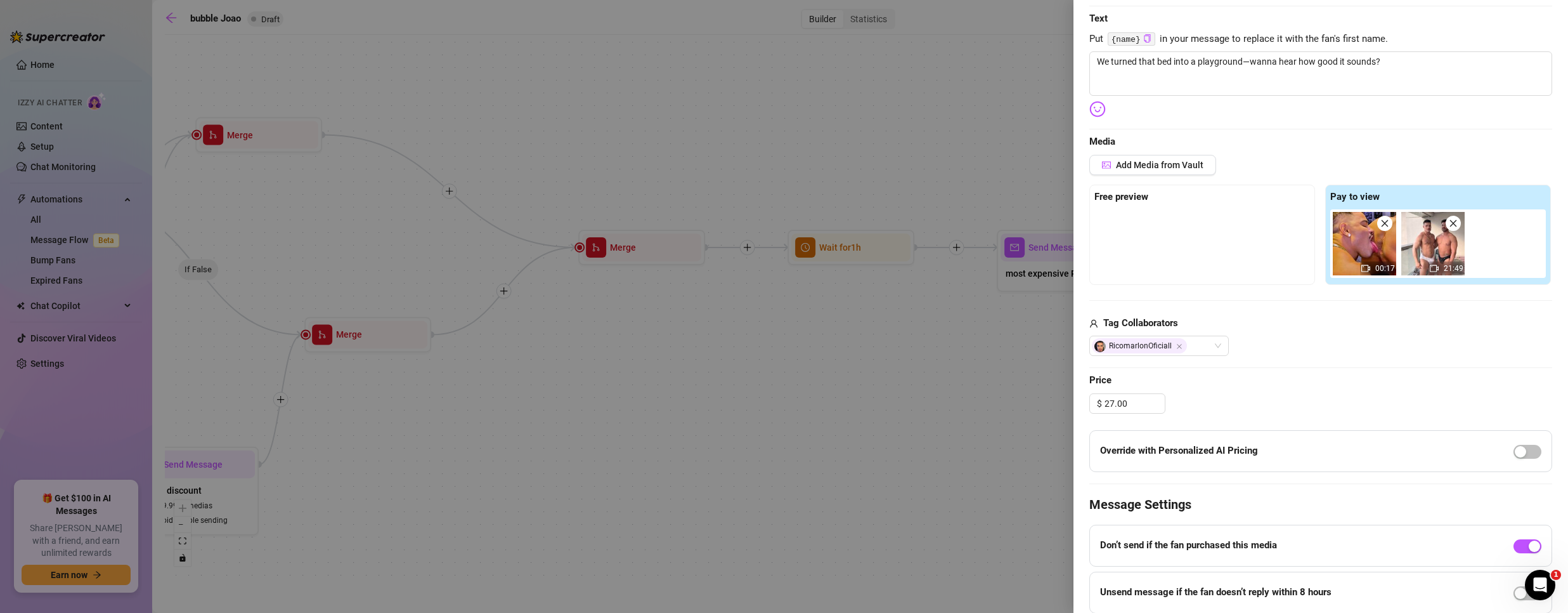
click at [1348, 360] on div "Edit your message Message Title most expensive PPV 2 Text Put {name} in your me…" at bounding box center [1320, 291] width 462 height 736
click at [1160, 399] on span "Increase Value" at bounding box center [1158, 400] width 14 height 12
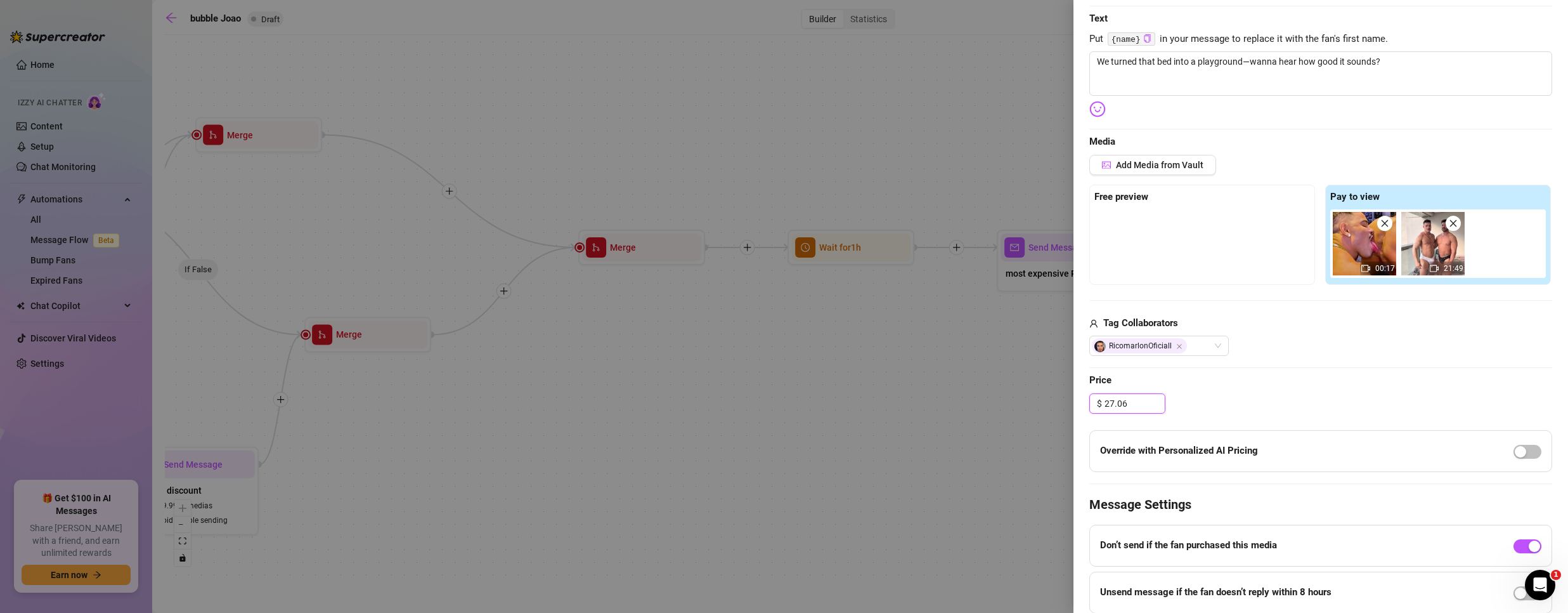
drag, startPoint x: 1132, startPoint y: 400, endPoint x: 1058, endPoint y: 391, distance: 74.5
click at [1085, 402] on div "Event settings Send Message Cancel Save Edit Message General Settings 0 Sent Ed…" at bounding box center [1320, 306] width 494 height 613
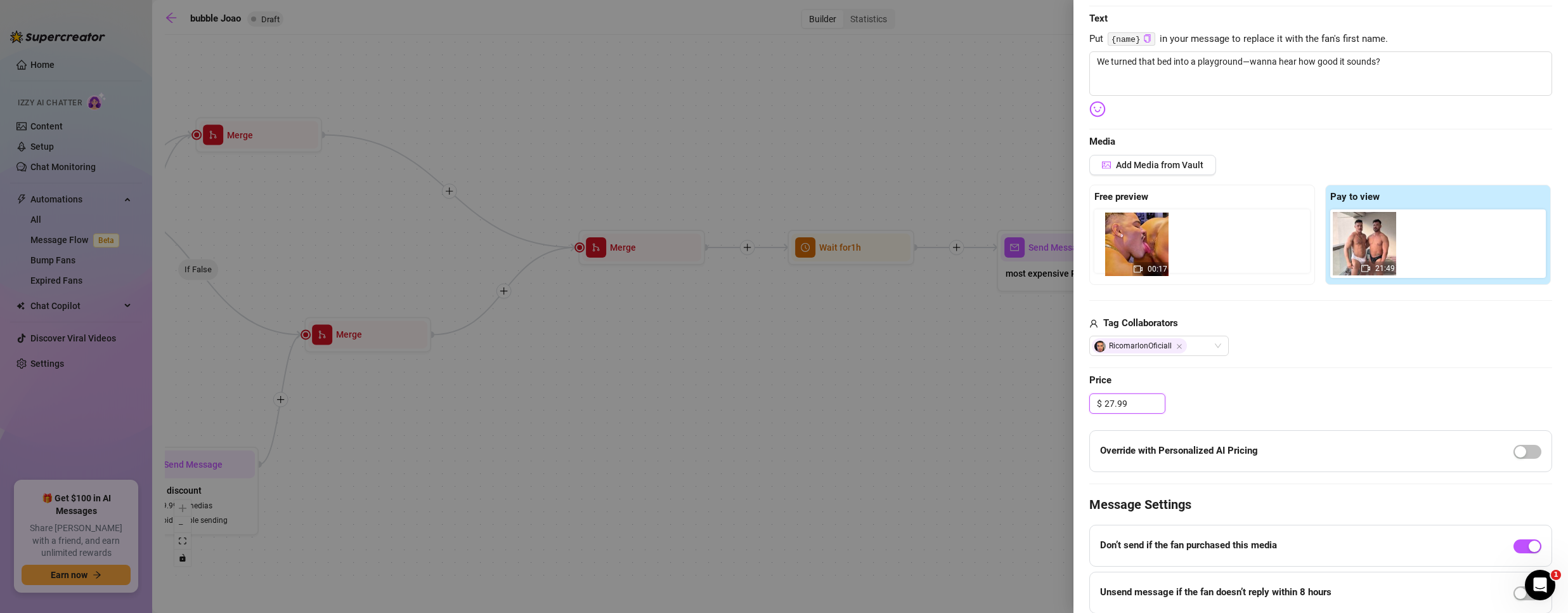
drag, startPoint x: 1354, startPoint y: 245, endPoint x: 1117, endPoint y: 245, distance: 237.0
click at [1117, 245] on div "Free preview Pay to view 00:17 21:49" at bounding box center [1320, 234] width 462 height 100
drag, startPoint x: 1358, startPoint y: 249, endPoint x: 1128, endPoint y: 245, distance: 230.0
click at [1128, 245] on div "Free preview Pay to view 00:17 21:49" at bounding box center [1320, 234] width 462 height 100
click at [1385, 333] on div "Tag Collaborators RicomarlonOficiall" at bounding box center [1320, 336] width 462 height 41
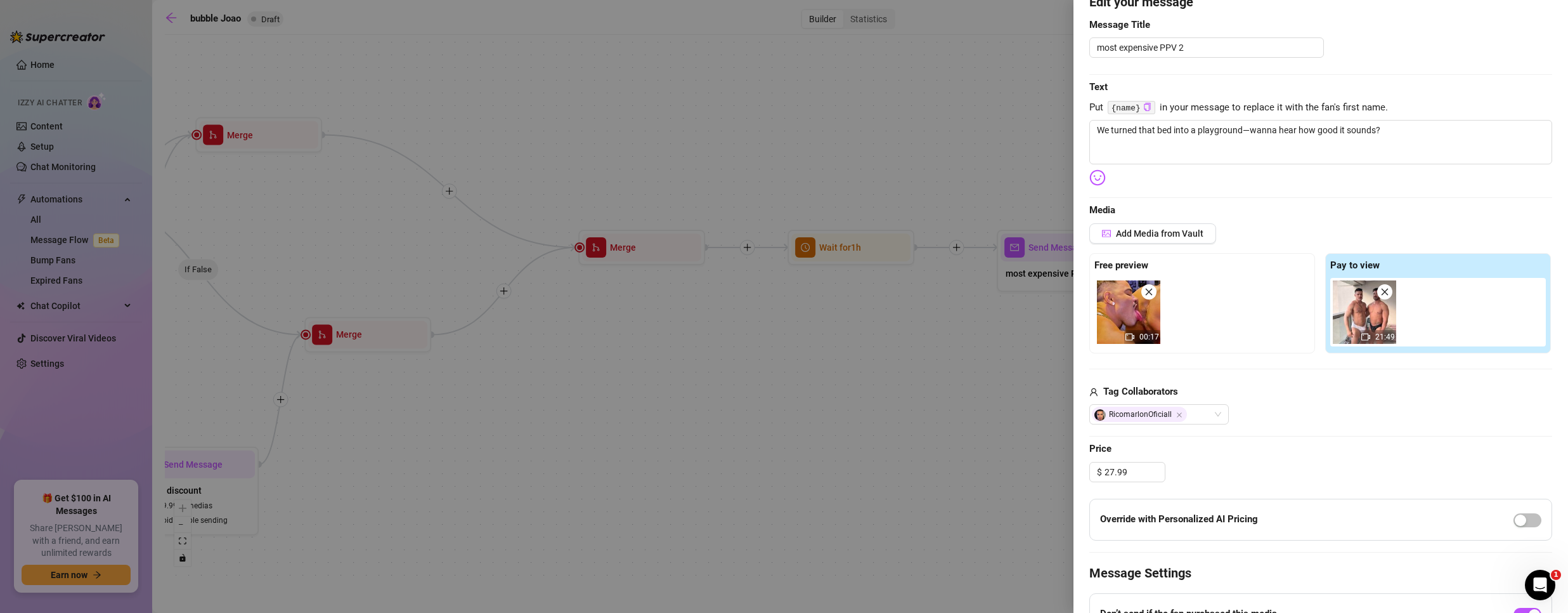
scroll to position [0, 0]
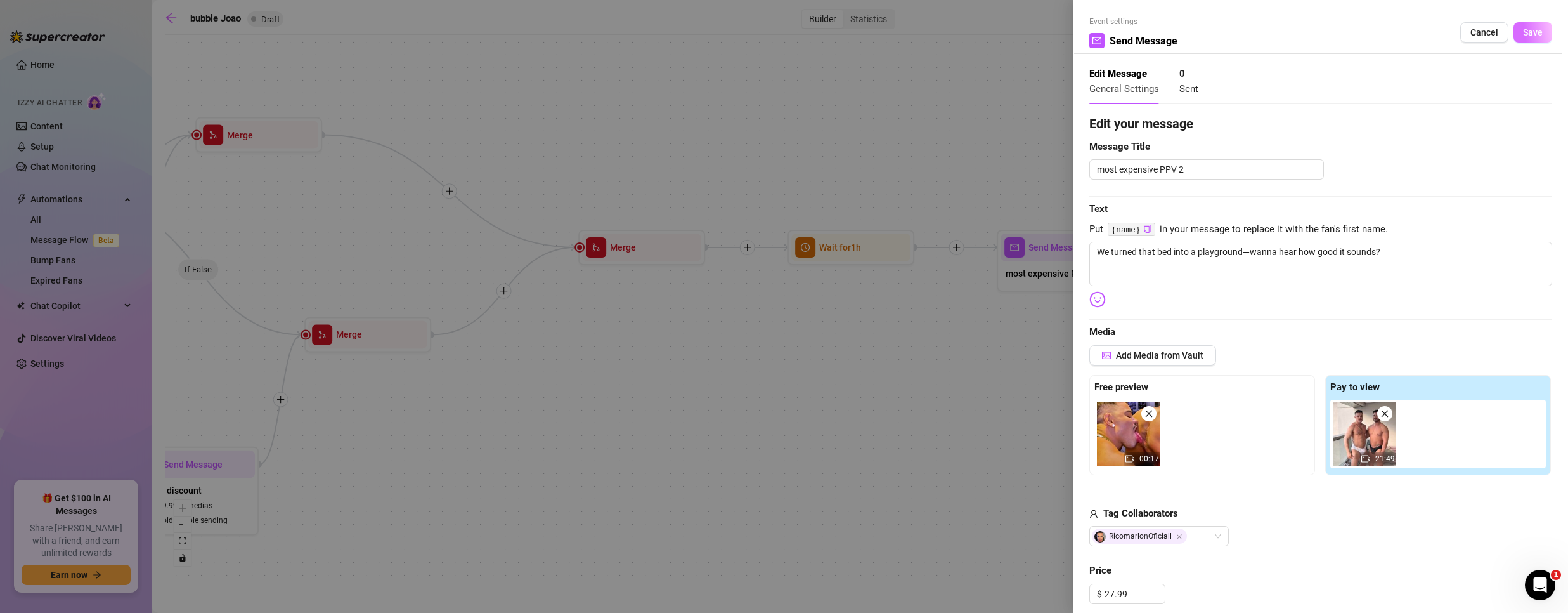
click at [1527, 36] on span "Save" at bounding box center [1532, 32] width 19 height 10
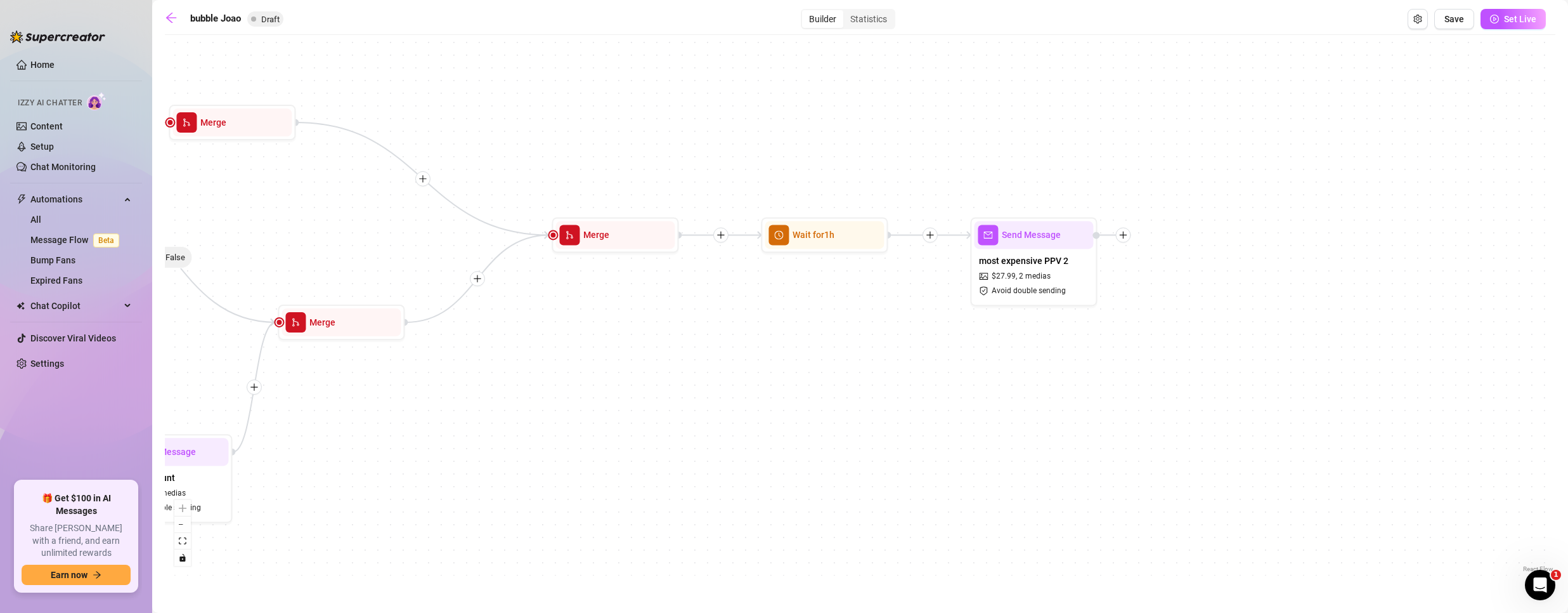
drag, startPoint x: 636, startPoint y: 480, endPoint x: 290, endPoint y: 507, distance: 347.1
click at [290, 507] on div "If True If False If True If False If True If False If True If False Send Messag…" at bounding box center [860, 308] width 1390 height 534
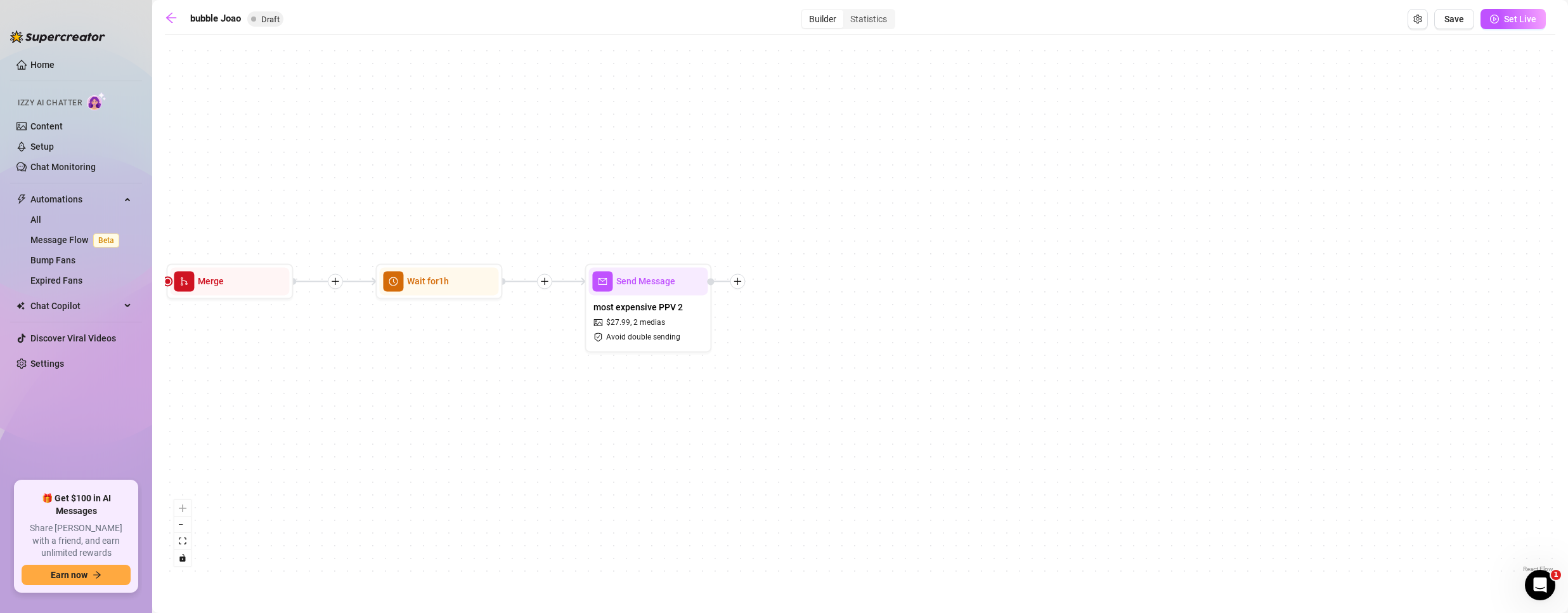
click at [736, 290] on div "If True If False If True If False If True If False If True If False Send Messag…" at bounding box center [860, 308] width 1390 height 534
click at [743, 277] on div at bounding box center [737, 281] width 16 height 16
click at [778, 308] on div "Condition" at bounding box center [800, 304] width 93 height 22
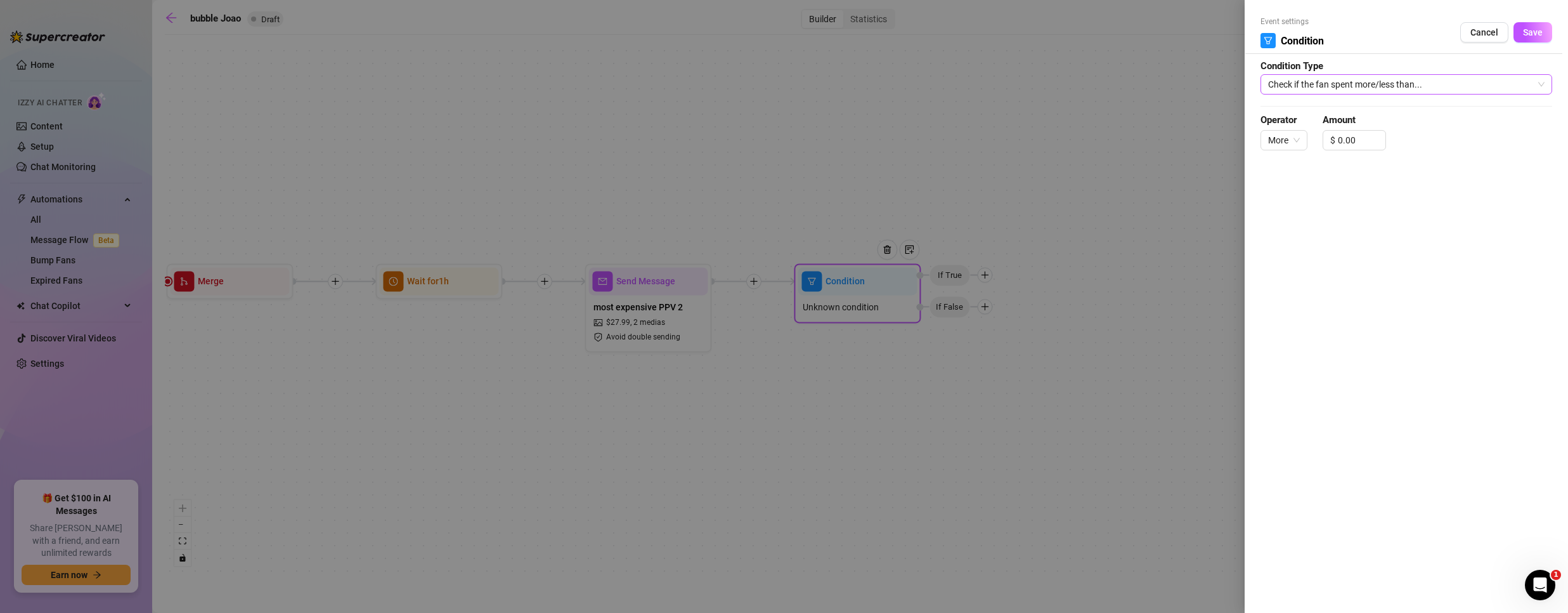
click at [1364, 89] on span "Check if the fan spent more/less than..." at bounding box center [1406, 84] width 276 height 19
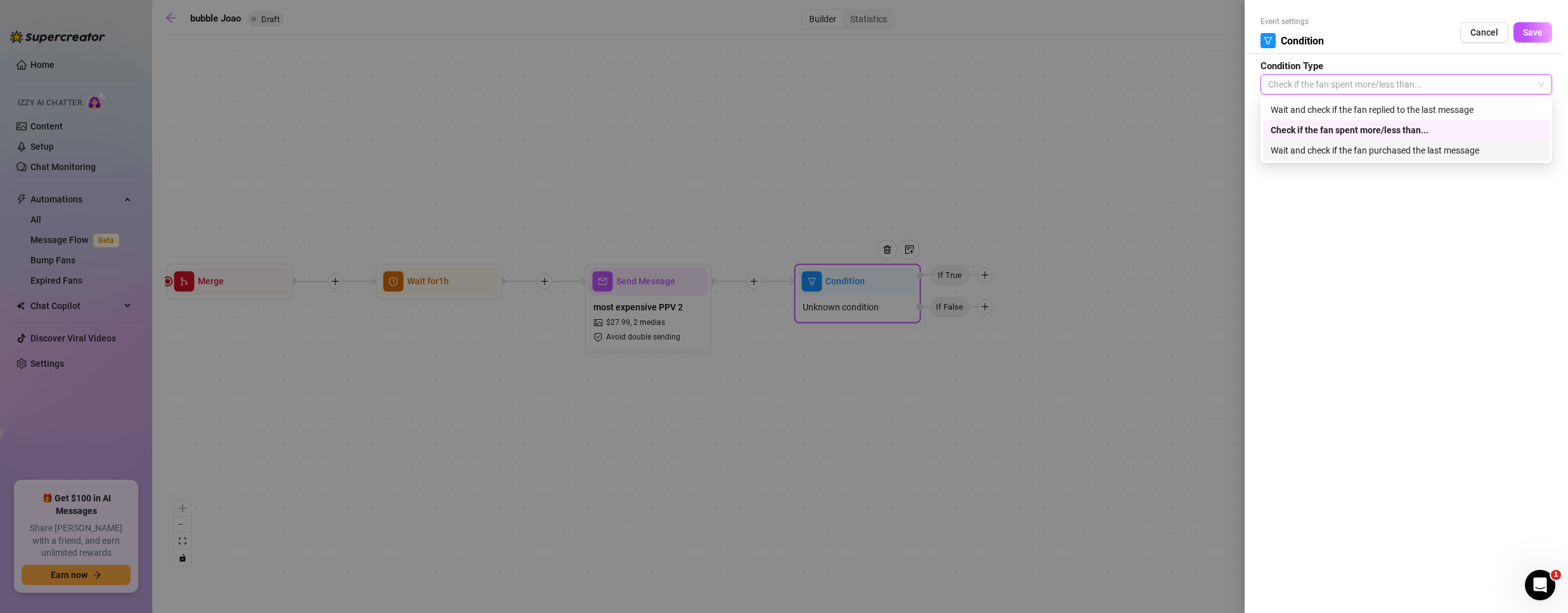
click at [1317, 152] on div "Wait and check if the fan purchased the last message" at bounding box center [1406, 150] width 272 height 14
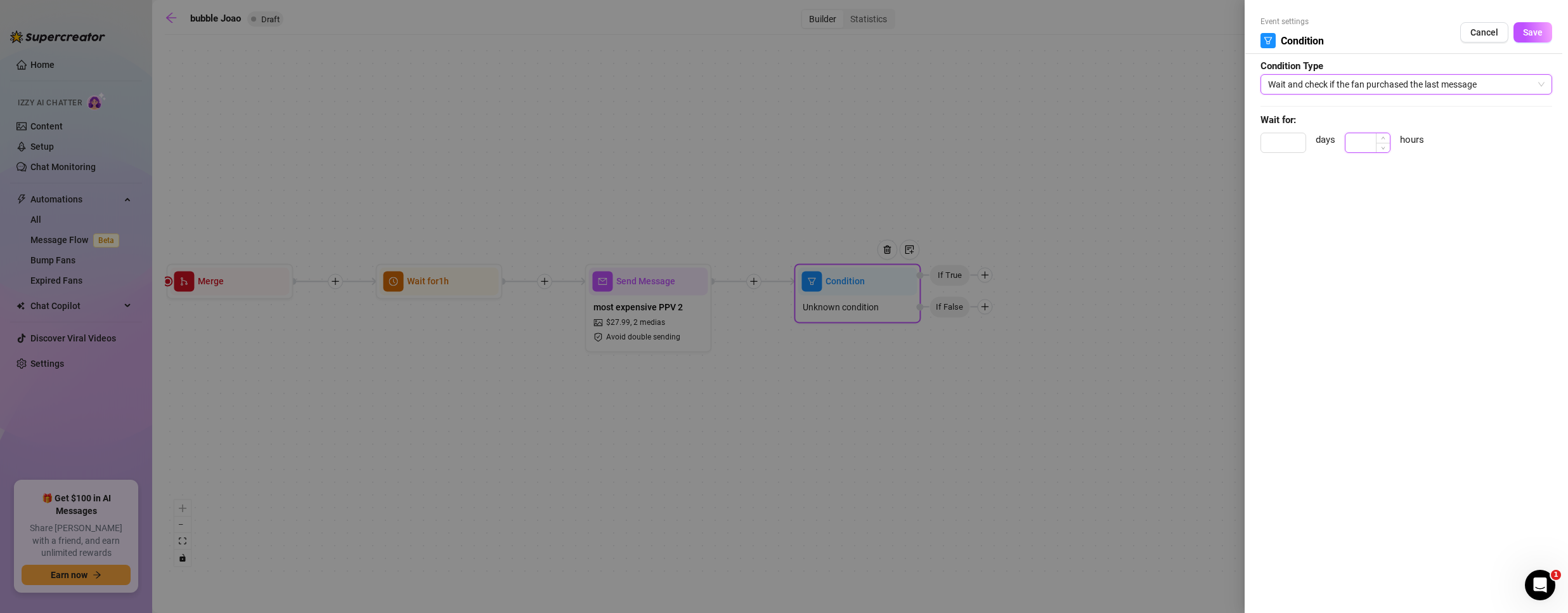
click at [1367, 140] on input at bounding box center [1367, 143] width 44 height 19
click at [1538, 33] on span "Save" at bounding box center [1532, 32] width 19 height 10
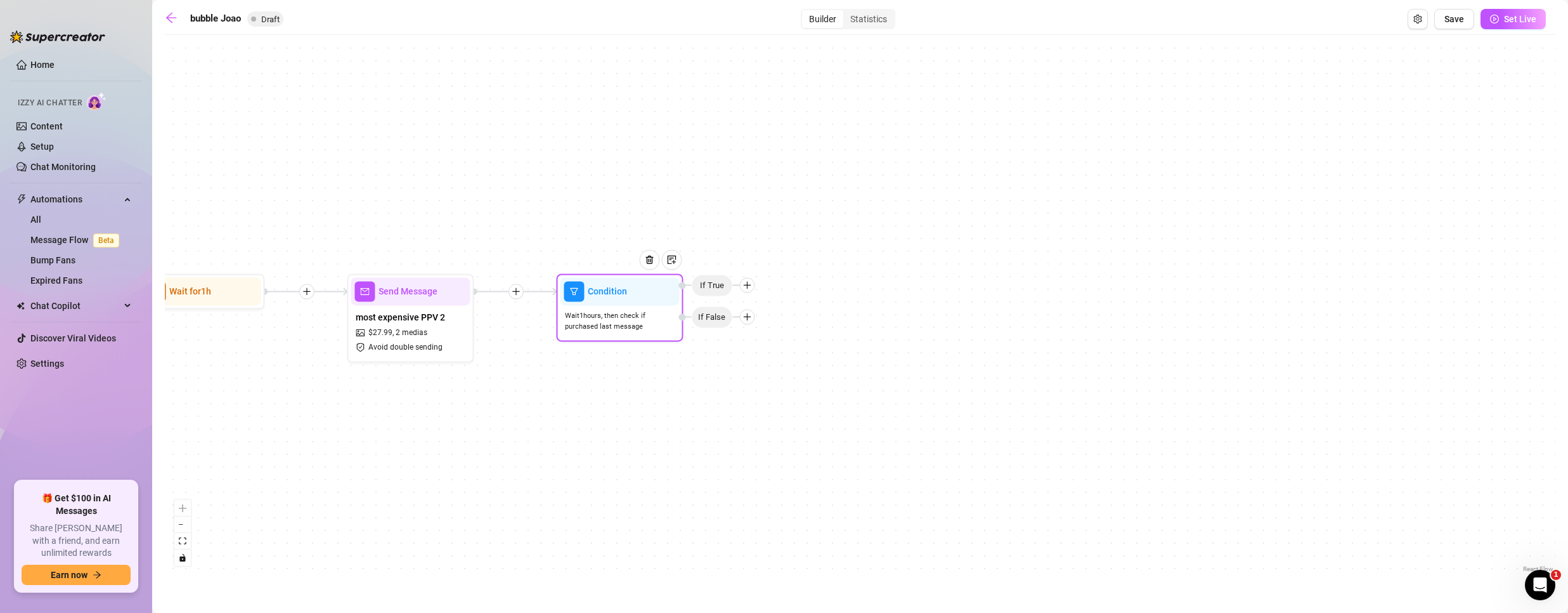
drag, startPoint x: 1026, startPoint y: 294, endPoint x: 814, endPoint y: 302, distance: 212.2
click at [857, 319] on div "If True If False If True If False If True If False If True If False Condition W…" at bounding box center [860, 308] width 1390 height 534
click at [747, 286] on icon "plus" at bounding box center [746, 284] width 9 height 9
click at [783, 375] on div "Merge Nodes" at bounding box center [771, 372] width 93 height 22
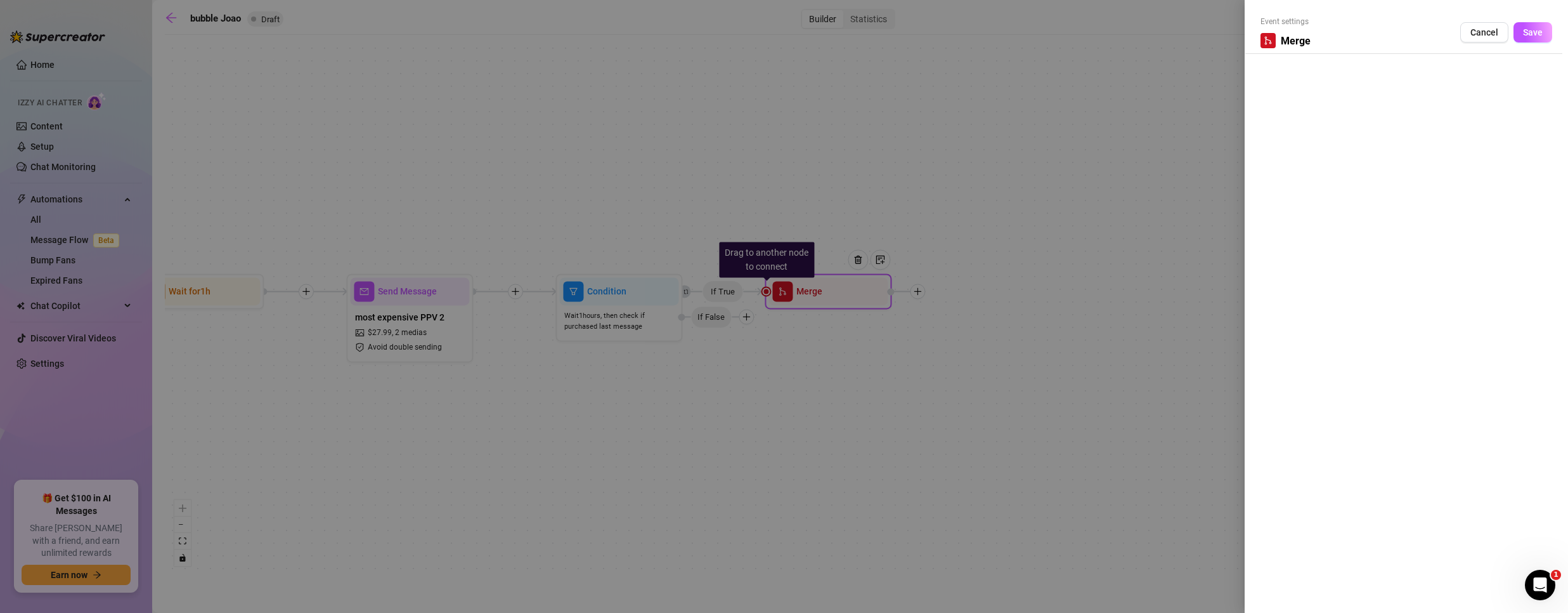
drag, startPoint x: 827, startPoint y: 292, endPoint x: 1036, endPoint y: 291, distance: 209.0
click at [1036, 291] on div at bounding box center [784, 306] width 1568 height 613
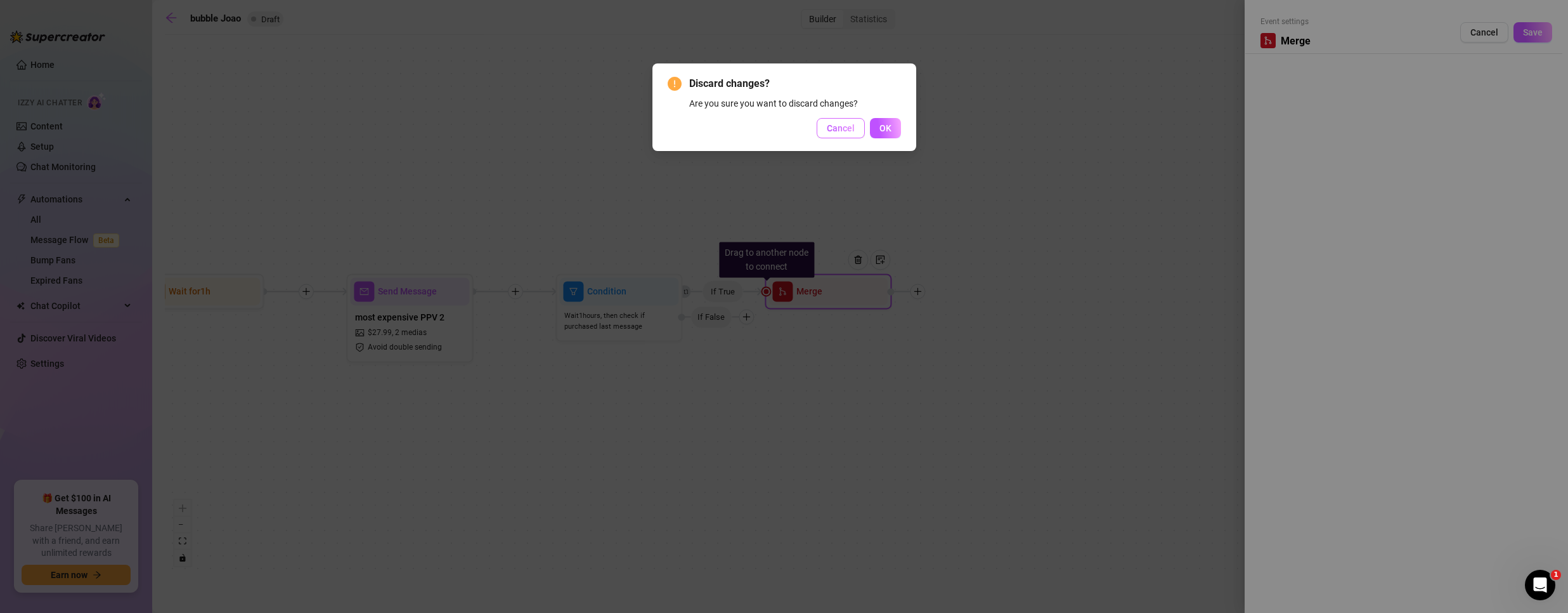
click at [860, 126] on button "Cancel" at bounding box center [841, 128] width 48 height 20
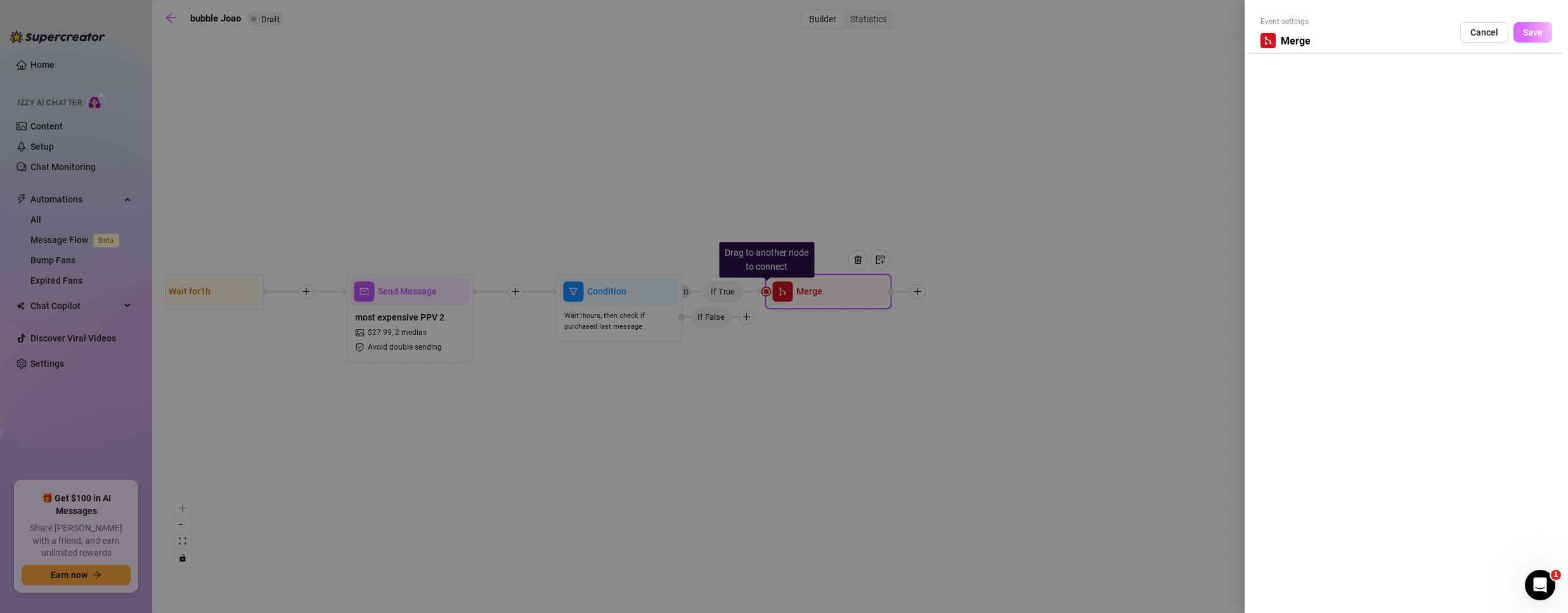
click at [1531, 33] on span "Save" at bounding box center [1532, 32] width 19 height 10
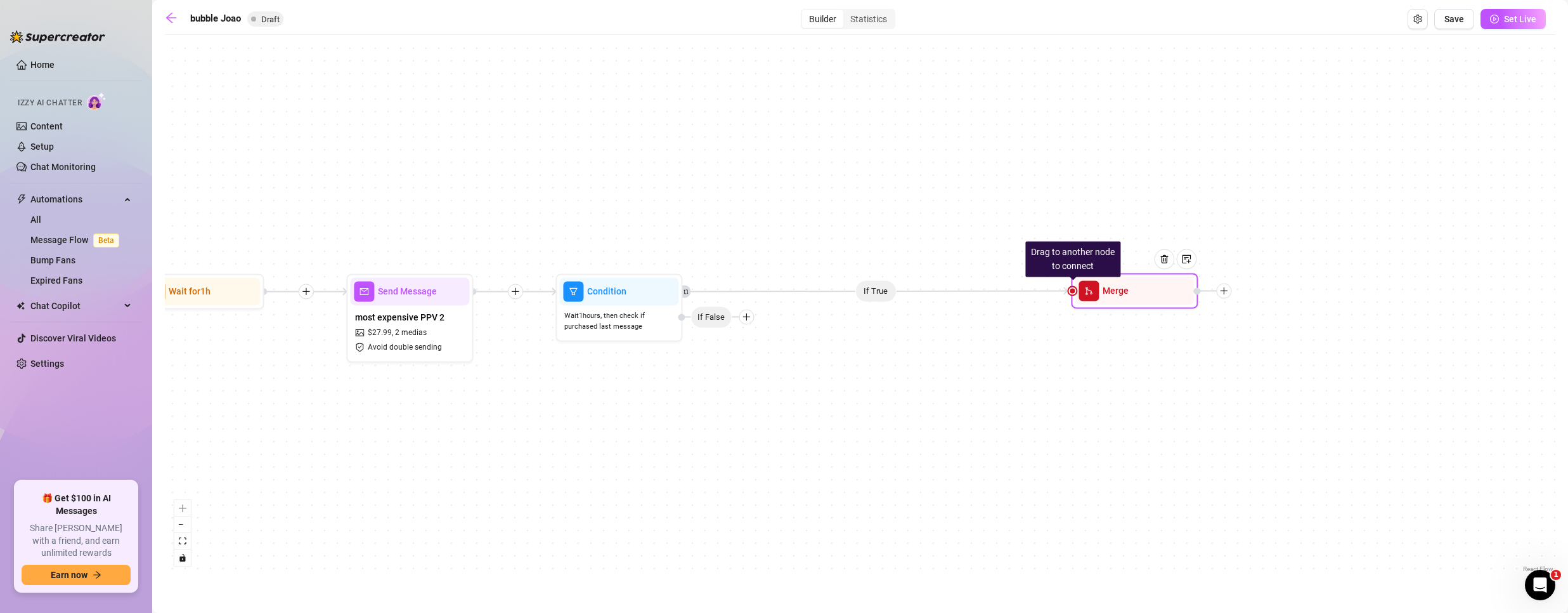
drag, startPoint x: 821, startPoint y: 297, endPoint x: 1128, endPoint y: 296, distance: 307.0
click at [1128, 296] on div "Merge" at bounding box center [1134, 291] width 119 height 28
click at [745, 317] on icon "plus" at bounding box center [746, 316] width 7 height 1
click at [770, 358] on div "Message" at bounding box center [771, 361] width 93 height 22
click at [750, 361] on div "Message" at bounding box center [771, 361] width 93 height 22
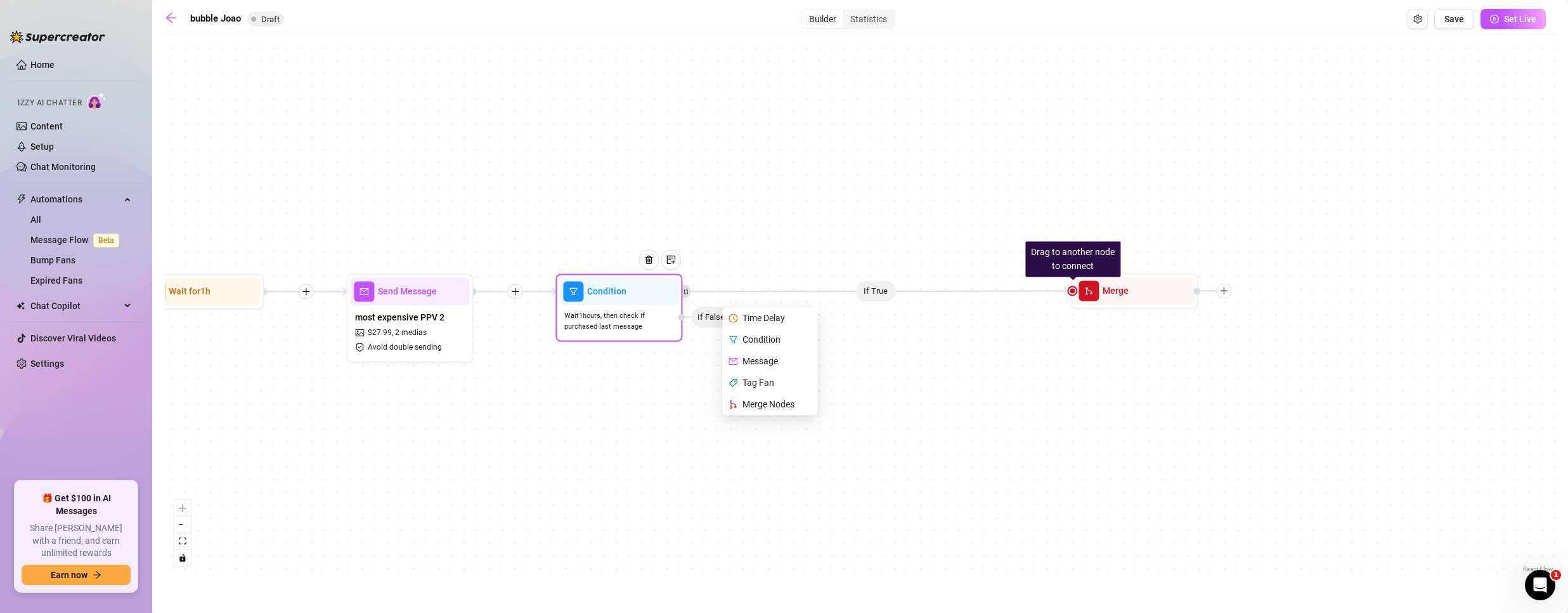
click at [753, 361] on div "Message" at bounding box center [771, 361] width 93 height 22
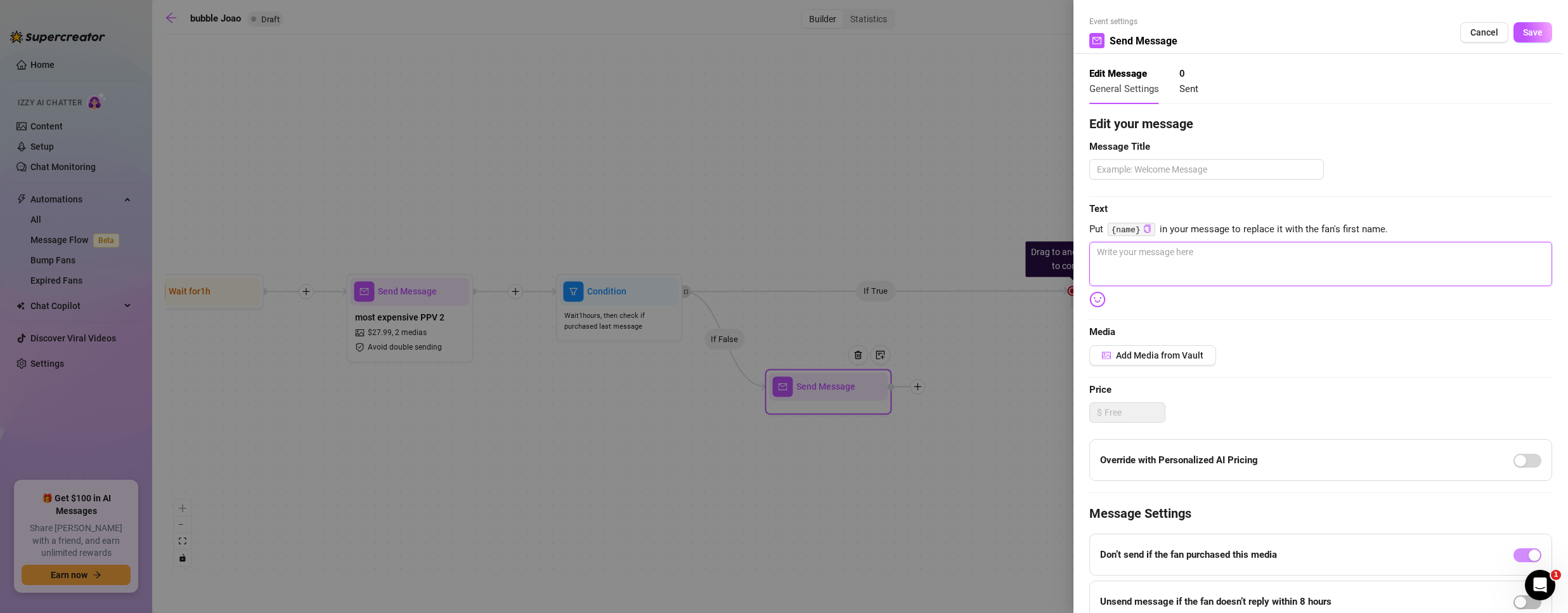
click at [1205, 270] on textarea at bounding box center [1320, 263] width 462 height 44
paste textarea "Hi, {name} 😏 You've been on my mind for ages, so I wanted to spoil you a little…"
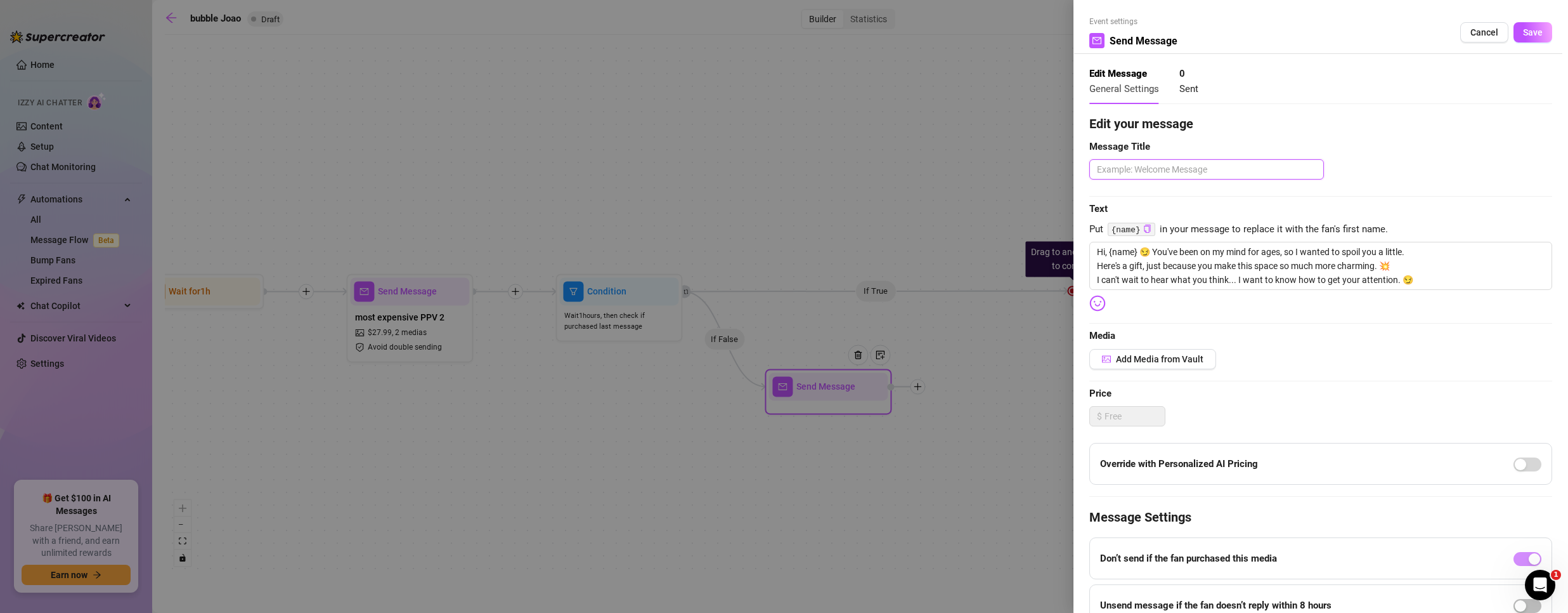
click at [1197, 169] on textarea at bounding box center [1206, 169] width 234 height 20
click at [1133, 180] on div "Edit your message Message Title Text Put {name} in your message to replace it w…" at bounding box center [1320, 393] width 462 height 558
click at [1132, 176] on textarea at bounding box center [1206, 169] width 234 height 20
paste textarea "bait"
drag, startPoint x: 1128, startPoint y: 378, endPoint x: 1129, endPoint y: 368, distance: 10.0
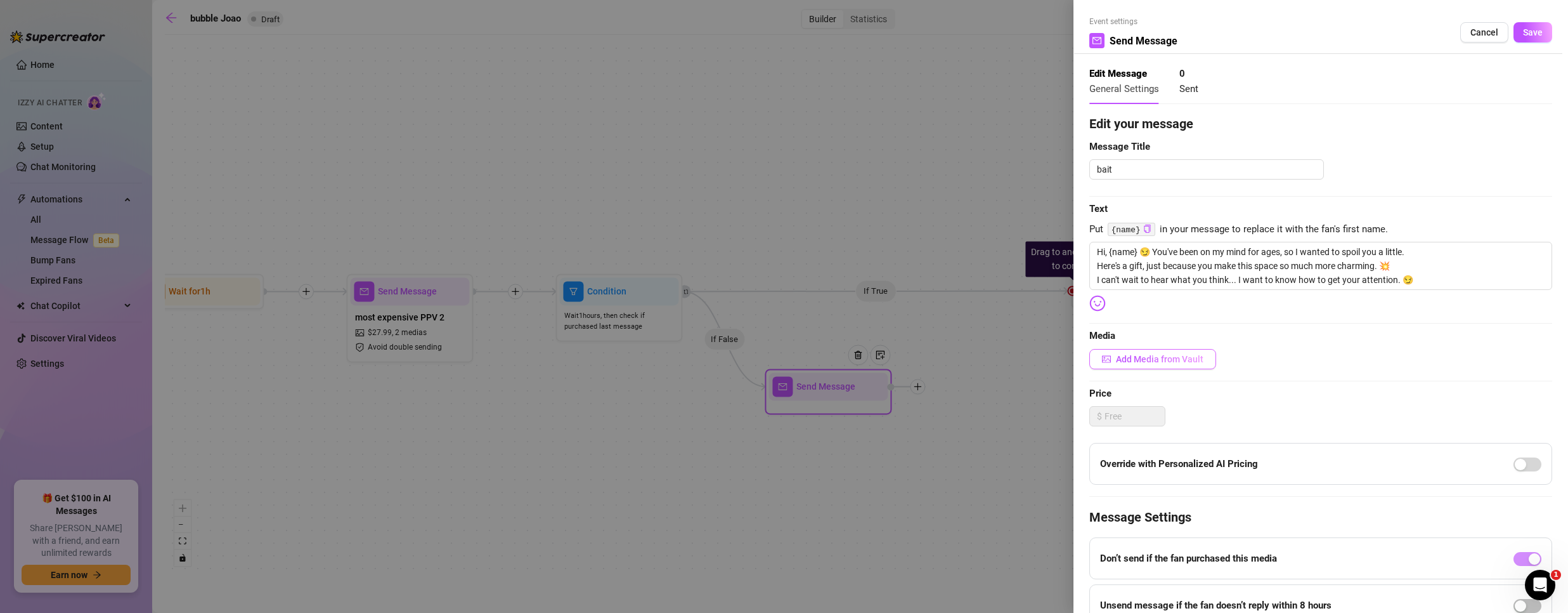
click at [1129, 374] on div "Edit your message Message Title bait Text Put {name} in your message to replace…" at bounding box center [1320, 393] width 462 height 558
click at [1130, 358] on span "Add Media from Vault" at bounding box center [1159, 358] width 87 height 10
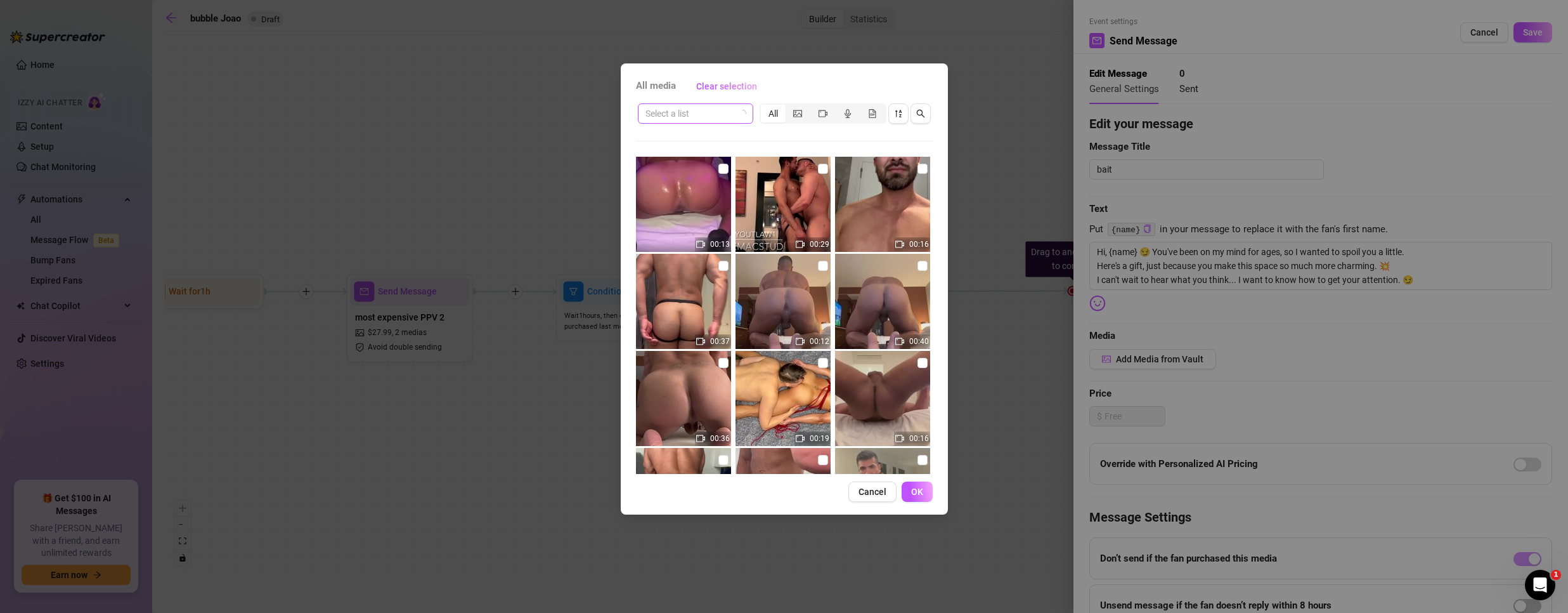
click at [737, 115] on span at bounding box center [695, 114] width 100 height 19
click at [728, 113] on input "search" at bounding box center [690, 114] width 89 height 19
click at [797, 111] on icon "picture" at bounding box center [797, 113] width 9 height 9
click at [789, 107] on input "segmented control" at bounding box center [789, 107] width 0 height 0
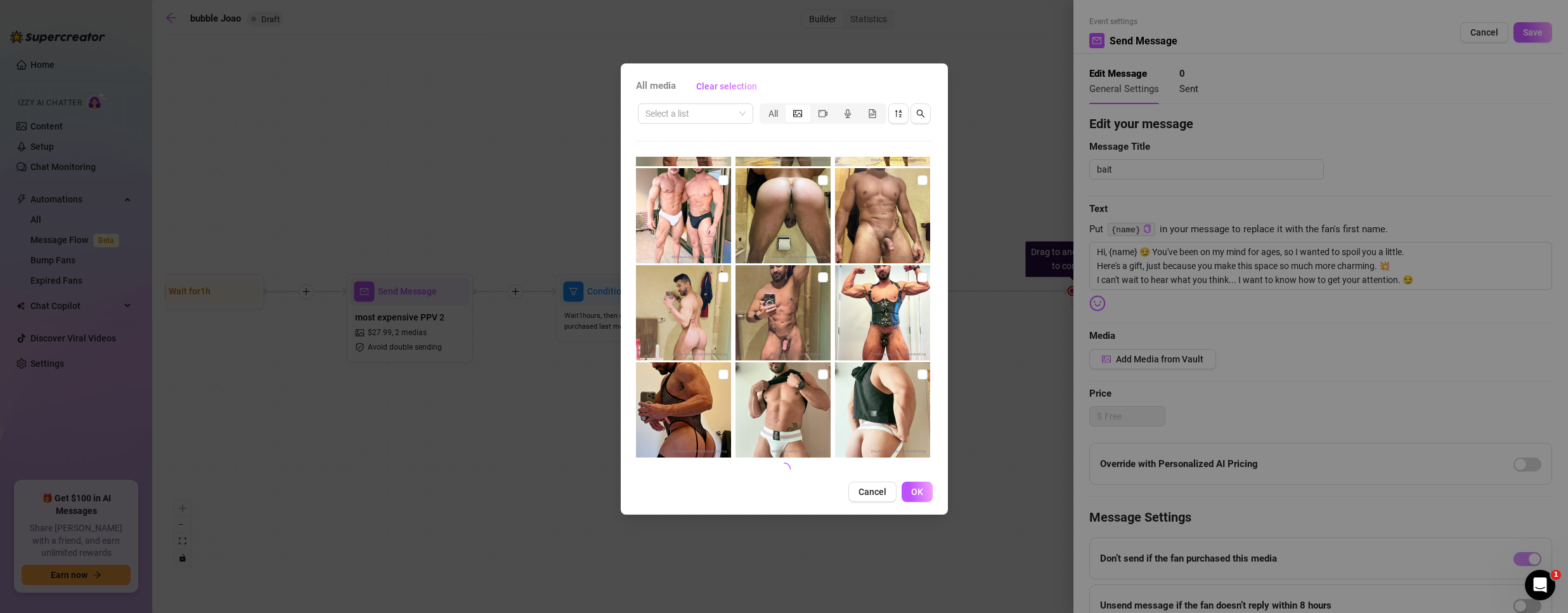
scroll to position [478, 0]
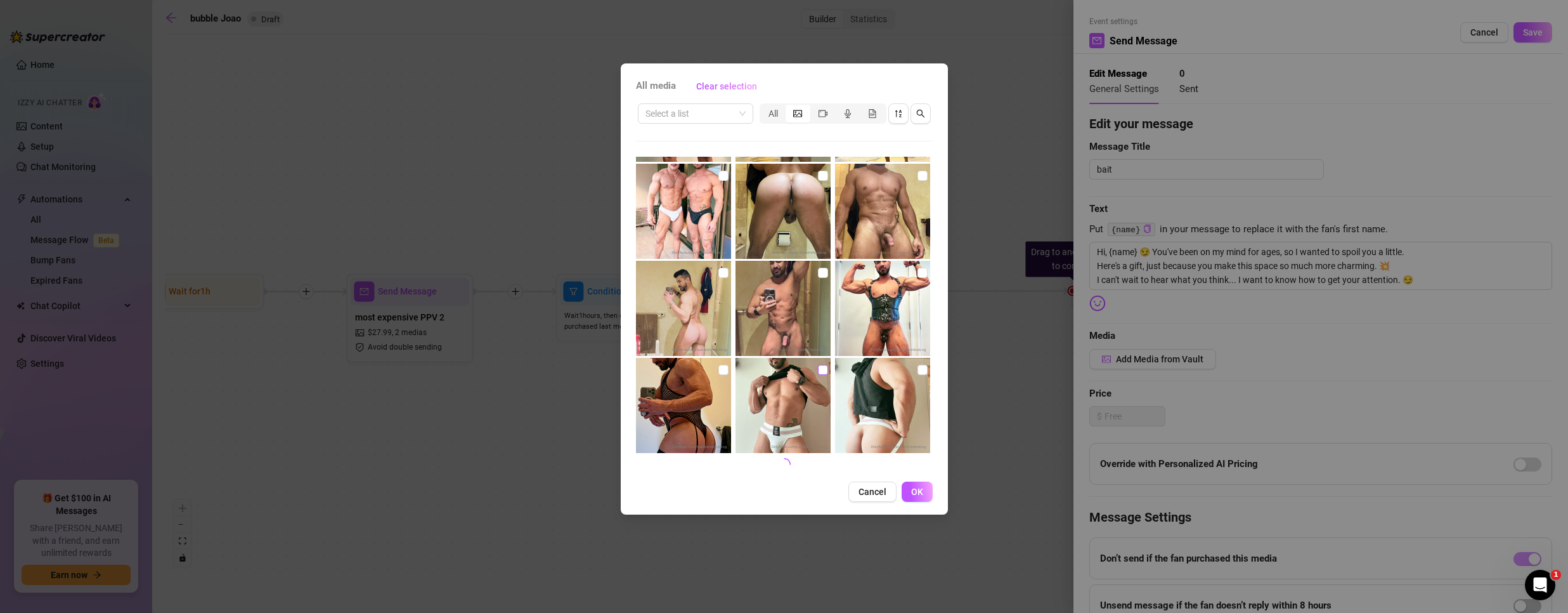
click at [818, 367] on input "checkbox" at bounding box center [823, 369] width 10 height 10
click at [915, 491] on span "OK" at bounding box center [916, 491] width 12 height 10
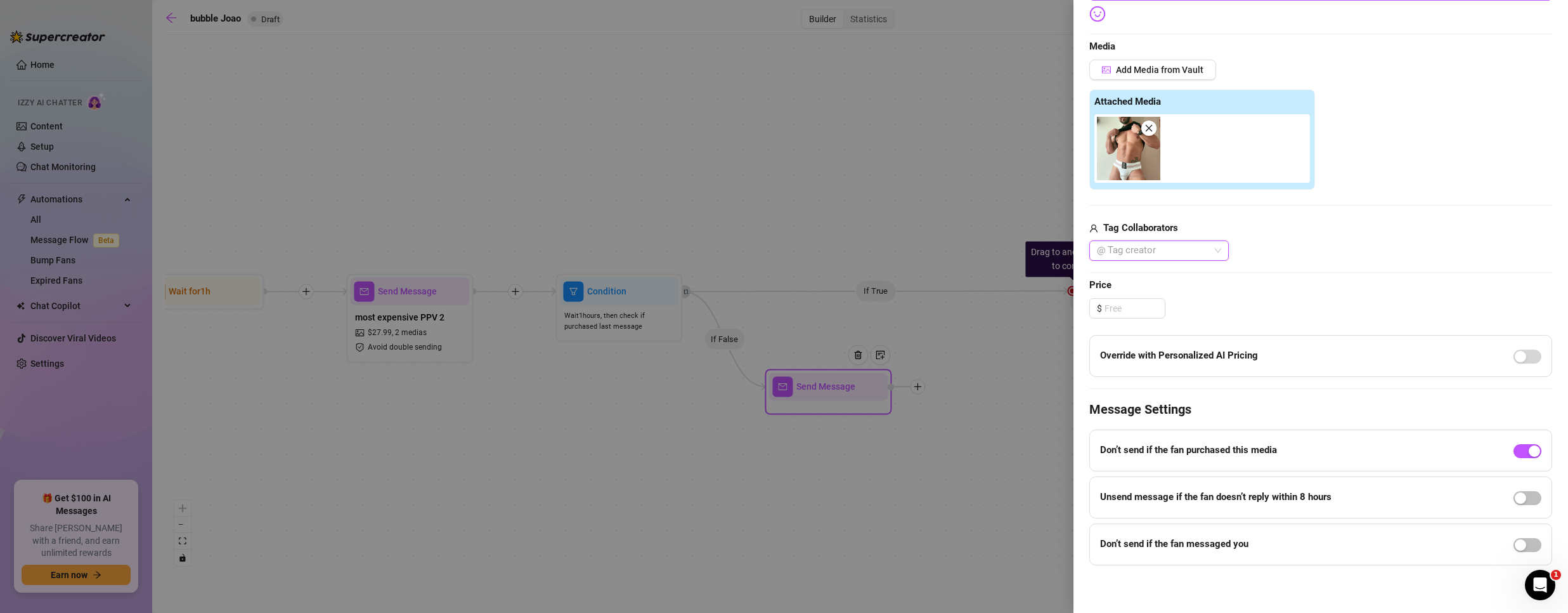
scroll to position [0, 0]
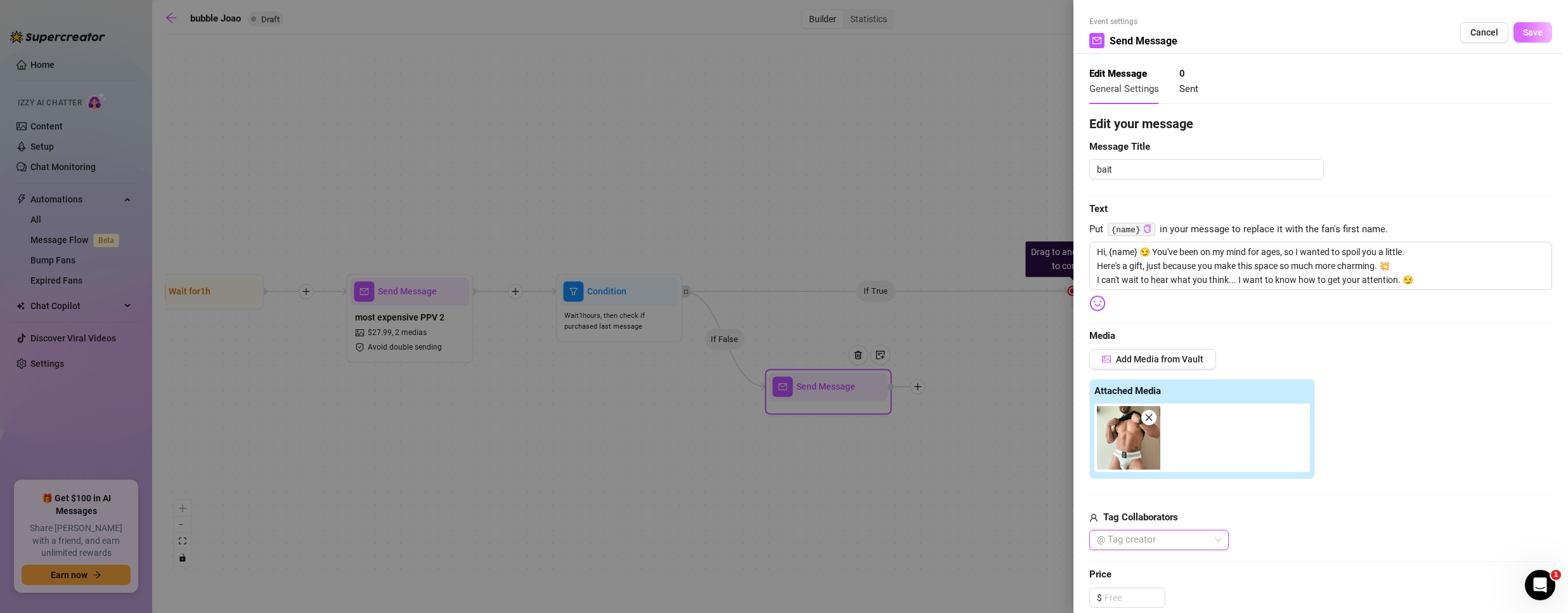
click at [1517, 39] on button "Save" at bounding box center [1533, 33] width 39 height 20
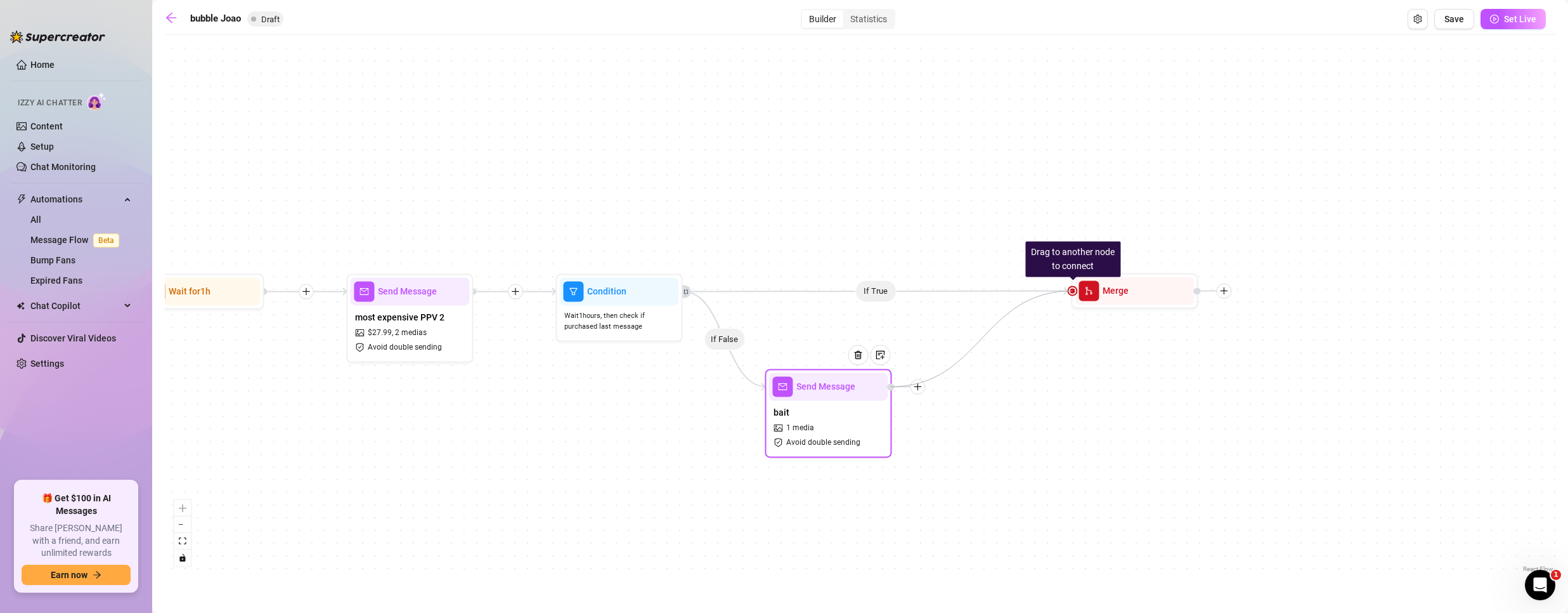
drag, startPoint x: 1071, startPoint y: 288, endPoint x: 893, endPoint y: 393, distance: 206.7
click at [843, 395] on div at bounding box center [863, 364] width 55 height 65
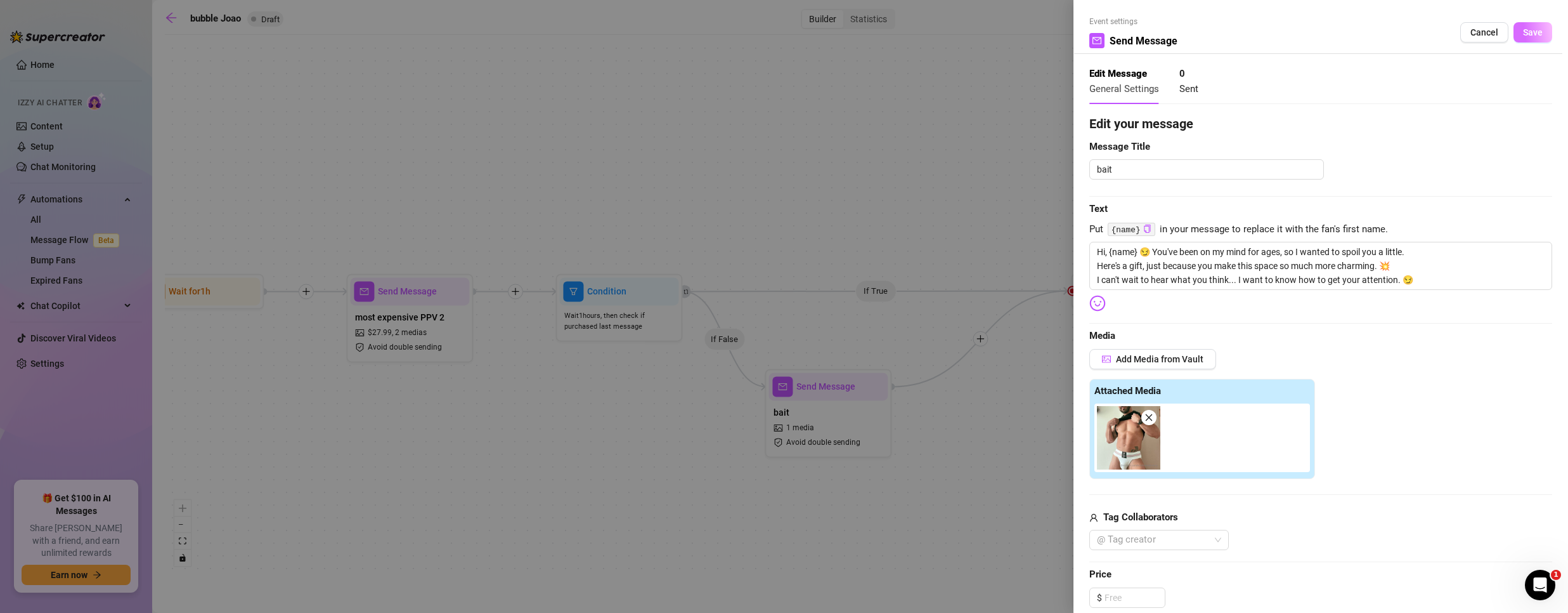
click at [1528, 37] on span "Save" at bounding box center [1532, 32] width 19 height 10
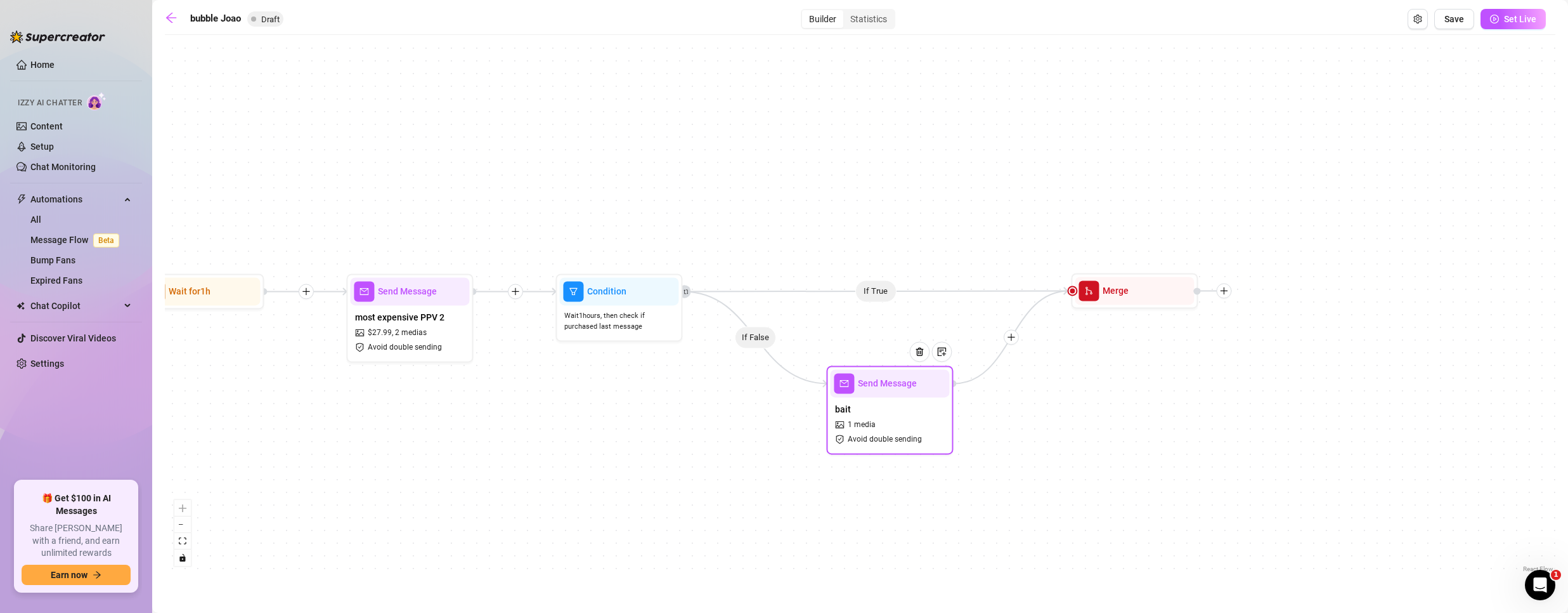
drag, startPoint x: 880, startPoint y: 403, endPoint x: 864, endPoint y: 410, distance: 17.5
click at [900, 409] on div "bait 1 media Avoid double sending" at bounding box center [889, 424] width 119 height 53
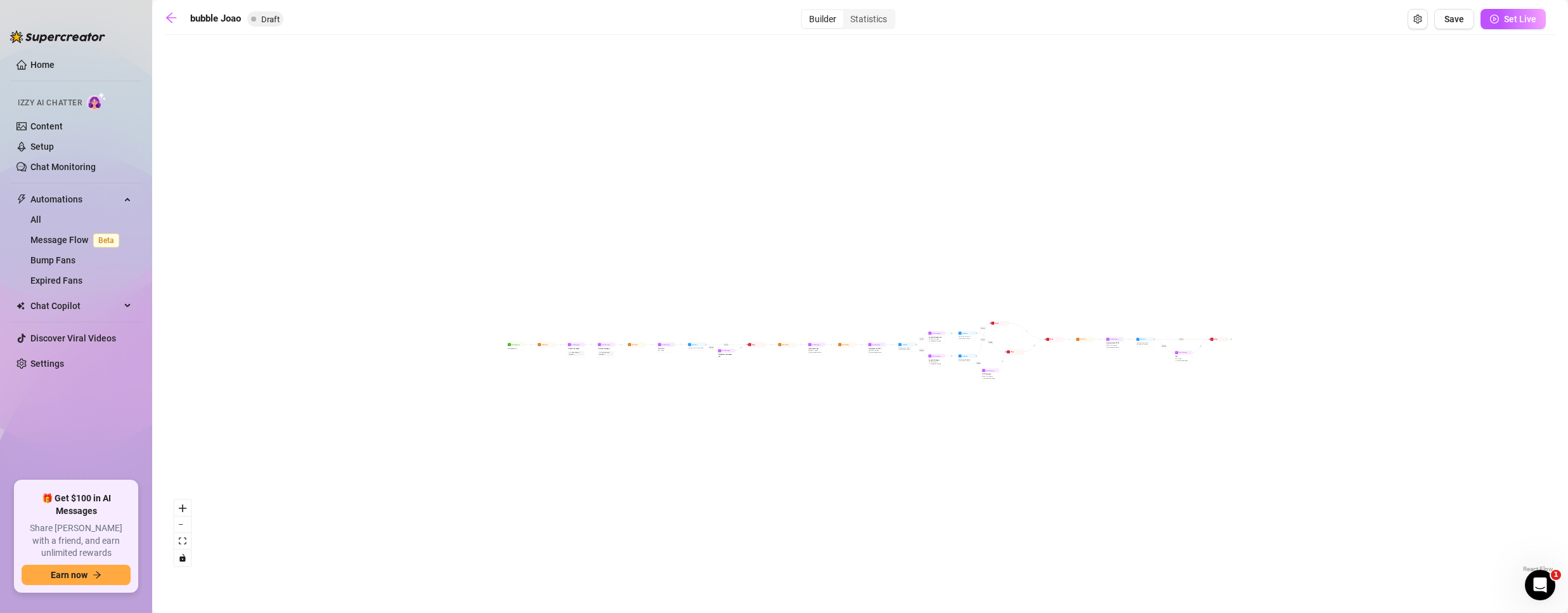
drag, startPoint x: 434, startPoint y: 450, endPoint x: 814, endPoint y: 407, distance: 382.4
click at [846, 401] on div "If True If False If True If False If True If False If True If False If True If …" at bounding box center [860, 308] width 1390 height 534
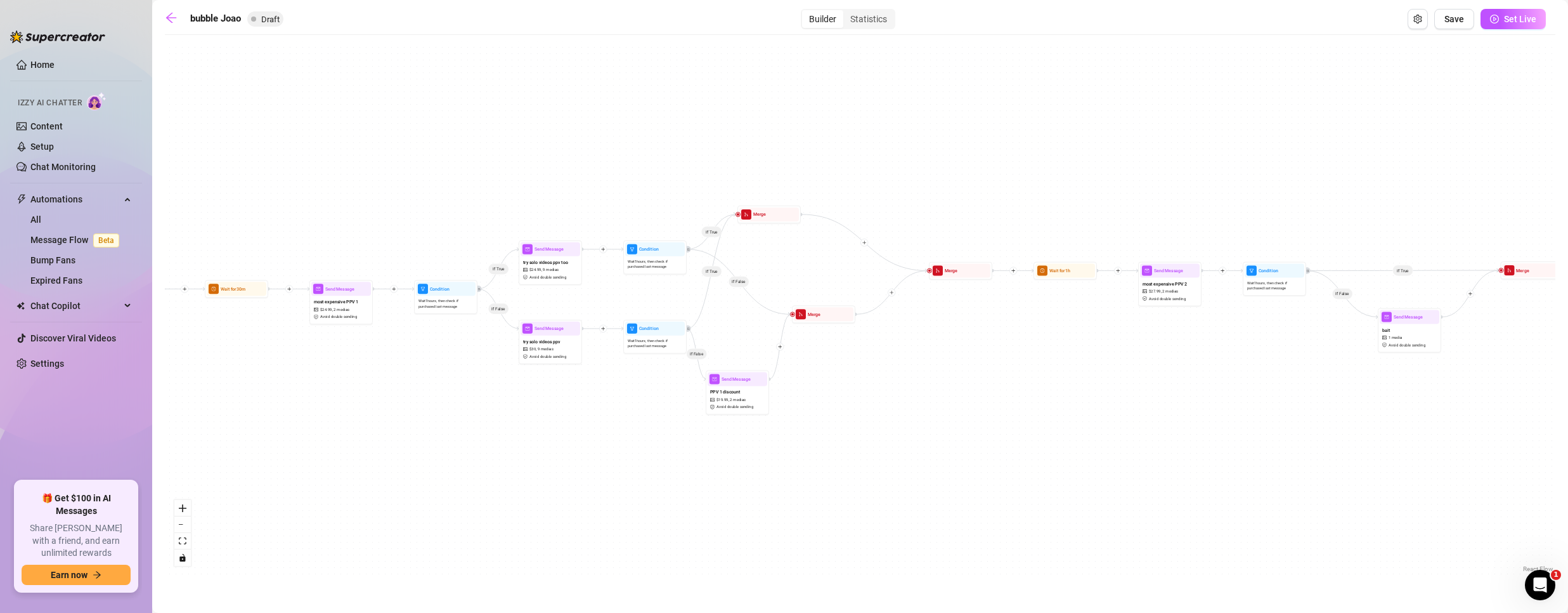
drag, startPoint x: 1092, startPoint y: 353, endPoint x: 979, endPoint y: 502, distance: 187.0
click at [979, 502] on div "If True If False If True If False If True If False If True If False If True If …" at bounding box center [860, 308] width 1390 height 534
drag, startPoint x: 765, startPoint y: 216, endPoint x: 830, endPoint y: 255, distance: 75.8
click at [830, 255] on div "Merge" at bounding box center [831, 251] width 60 height 14
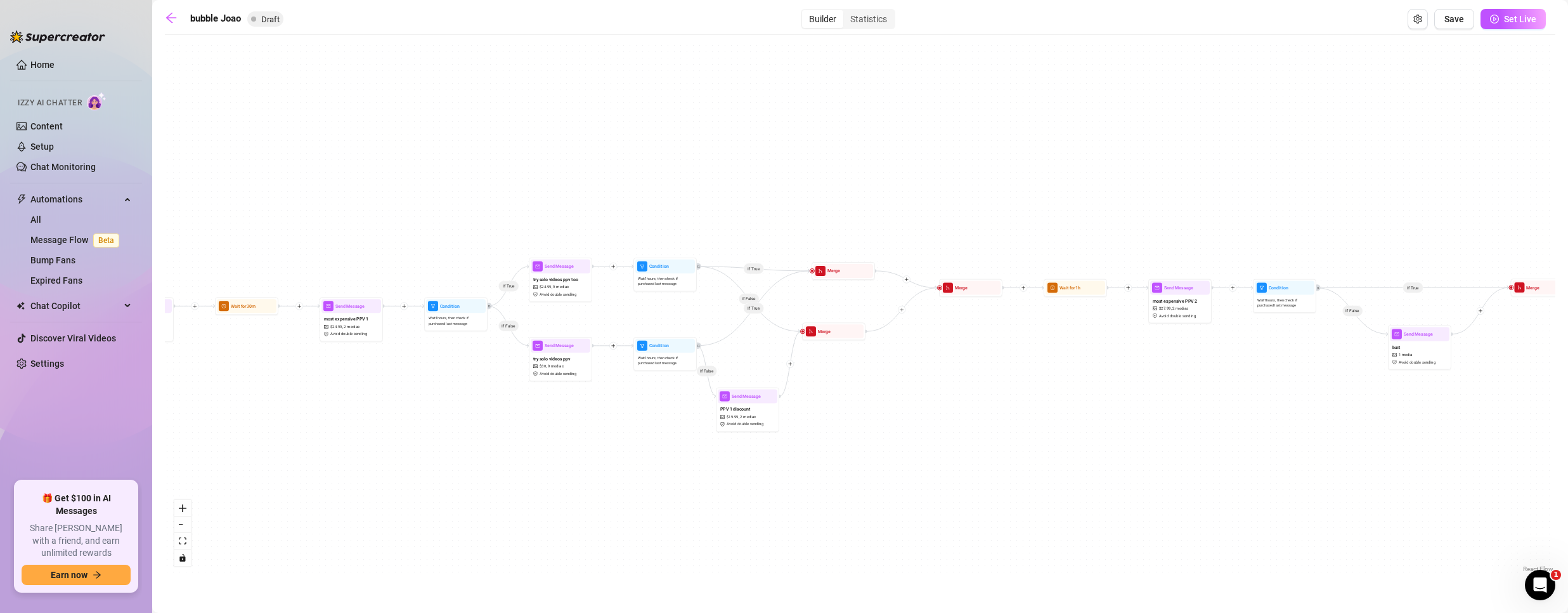
drag, startPoint x: 821, startPoint y: 323, endPoint x: 831, endPoint y: 340, distance: 19.7
click at [831, 340] on div "If True If False If True If False If True If False If True If False If True If …" at bounding box center [860, 308] width 1390 height 534
click at [1461, 18] on span "Save" at bounding box center [1454, 19] width 19 height 10
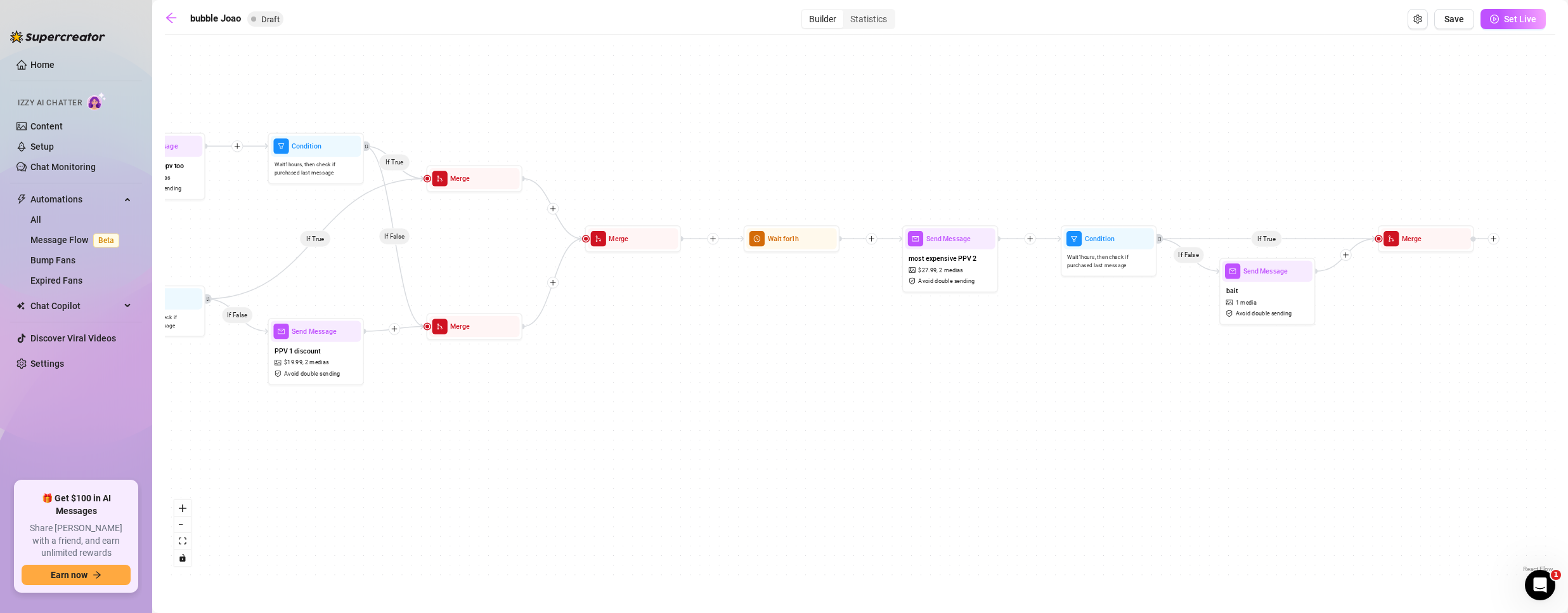
drag, startPoint x: 405, startPoint y: 487, endPoint x: 981, endPoint y: 551, distance: 579.5
click at [981, 551] on div "If True If False If True If False If True If False If True If False If True If …" at bounding box center [860, 308] width 1390 height 534
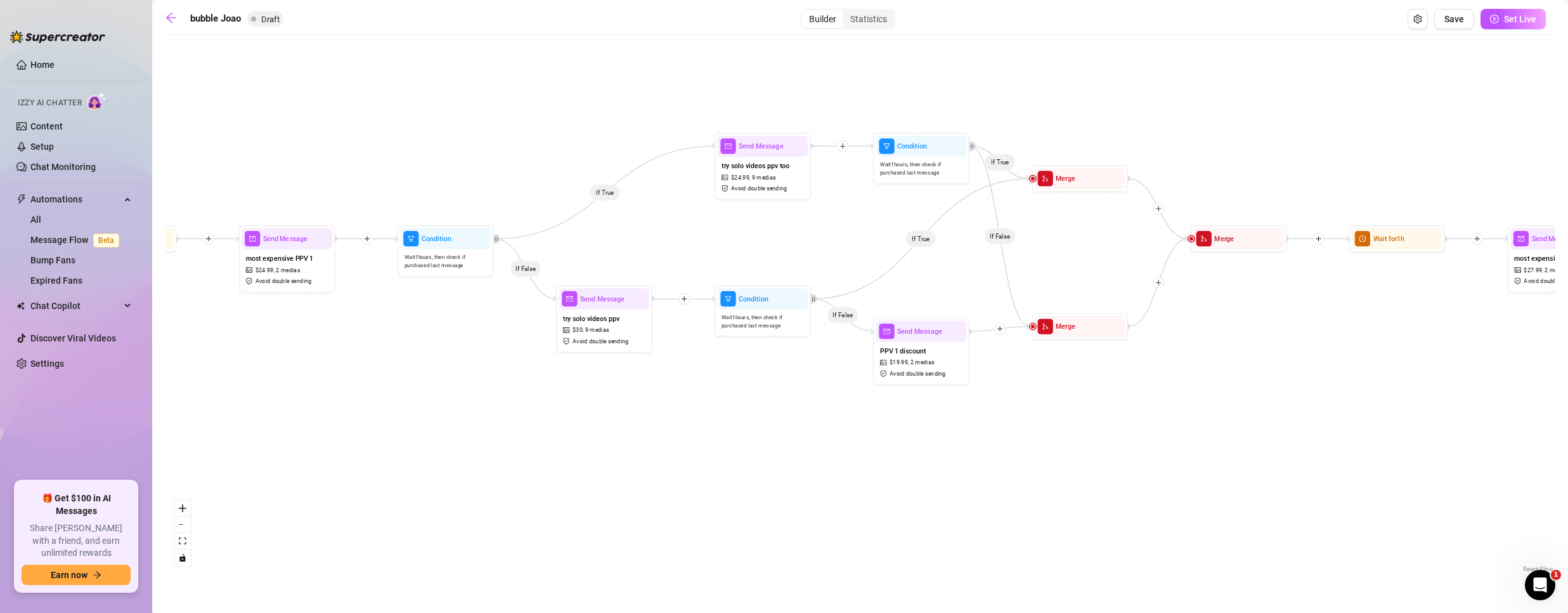
drag, startPoint x: 545, startPoint y: 483, endPoint x: 963, endPoint y: 474, distance: 418.1
click at [963, 474] on div "If True If False If True If False If True If False If True If False If True If …" at bounding box center [860, 308] width 1390 height 534
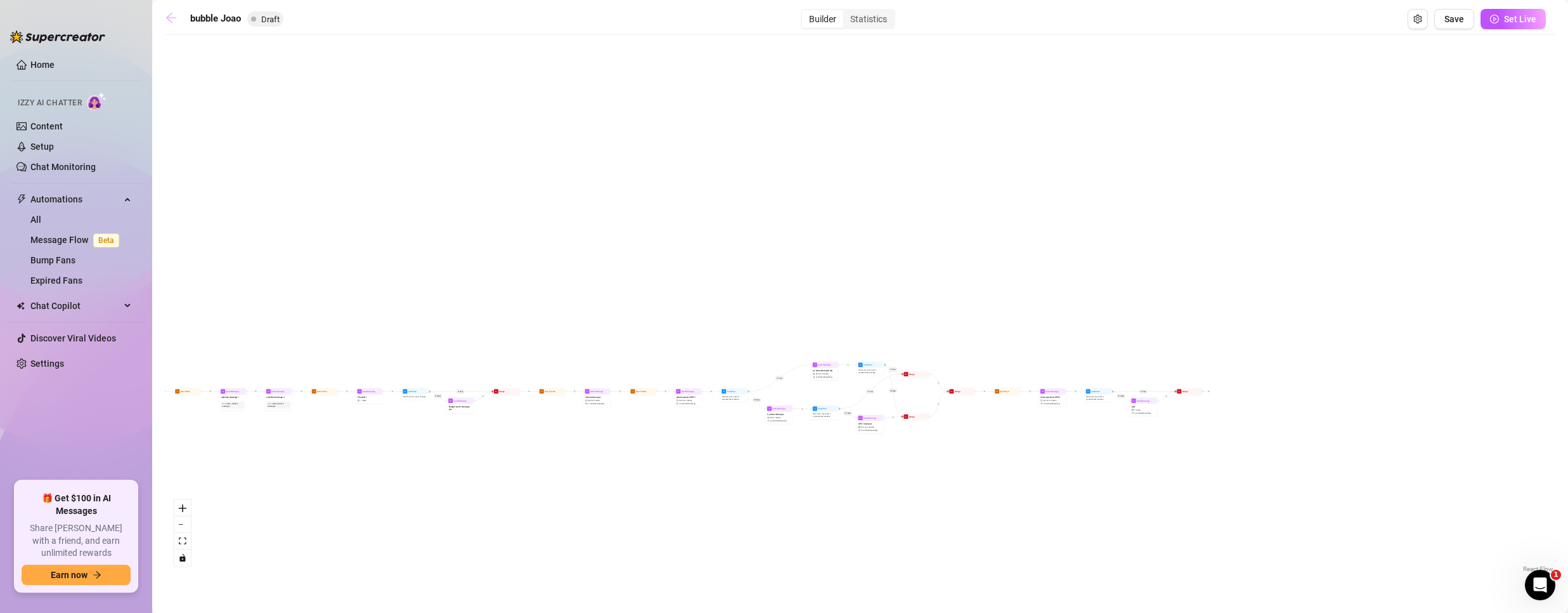
click at [169, 13] on icon "arrow-left" at bounding box center [171, 18] width 12 height 12
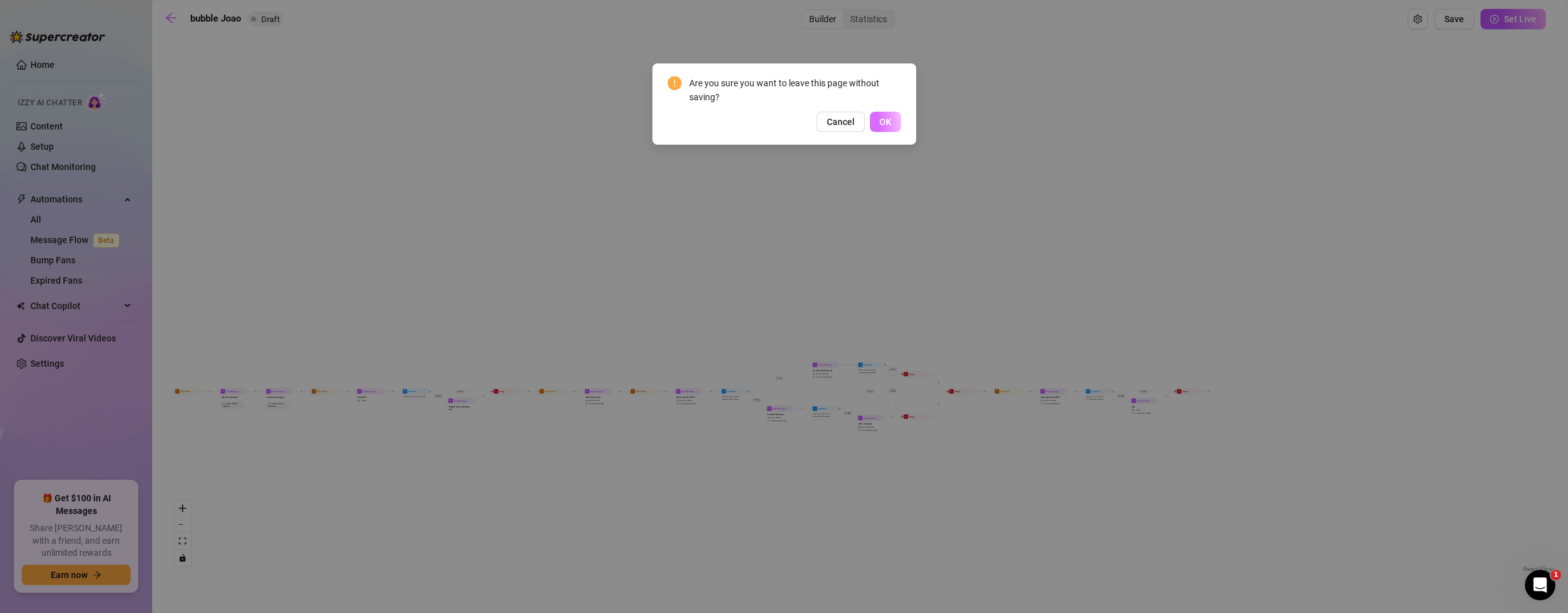
click at [886, 111] on button "OK" at bounding box center [885, 122] width 31 height 20
